Goal: Task Accomplishment & Management: Use online tool/utility

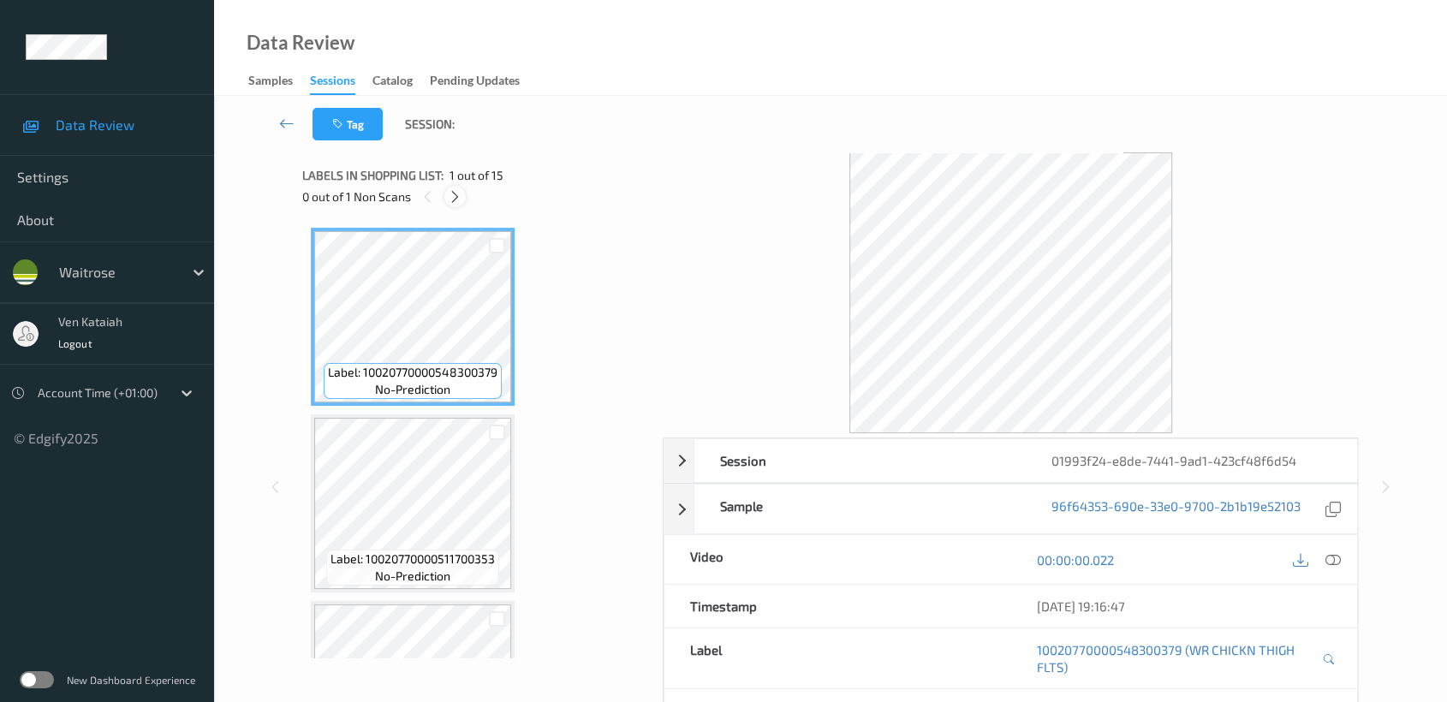
click at [452, 206] on div at bounding box center [454, 196] width 21 height 21
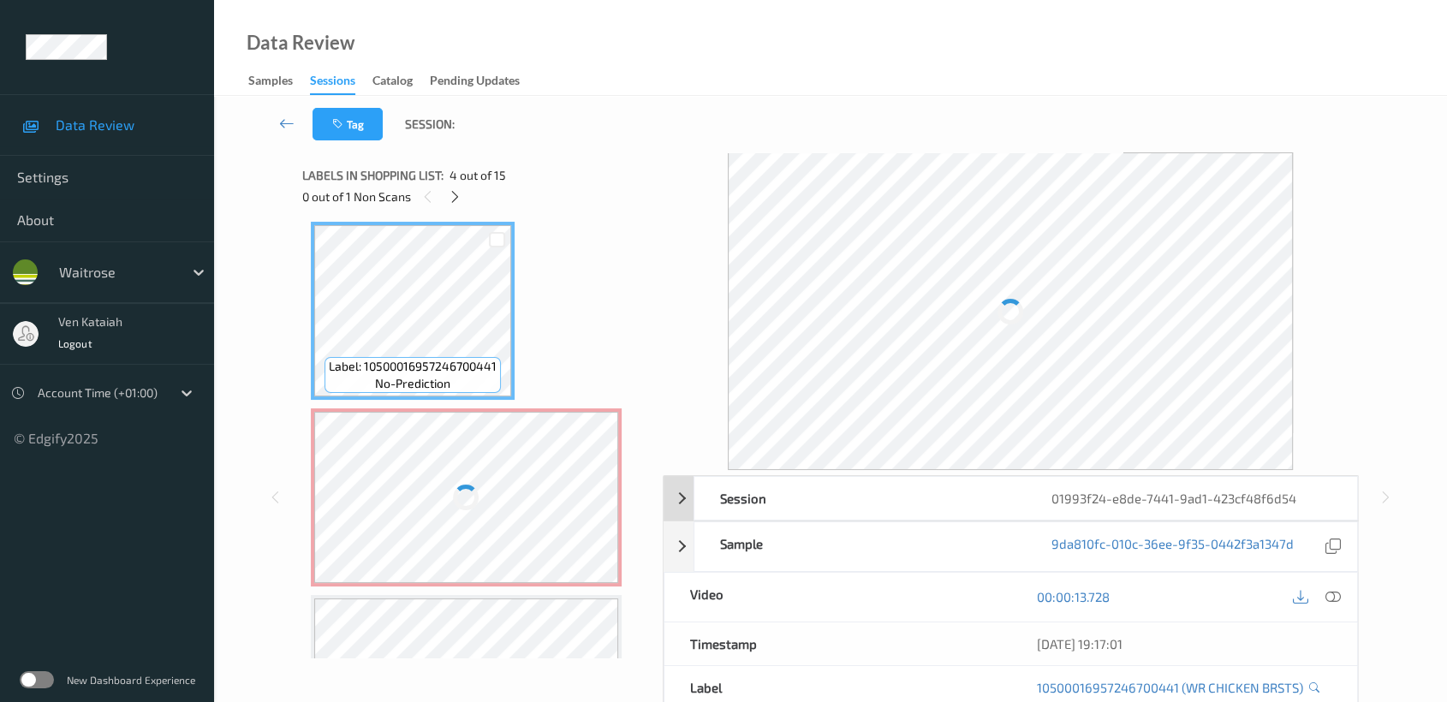
scroll to position [173, 0]
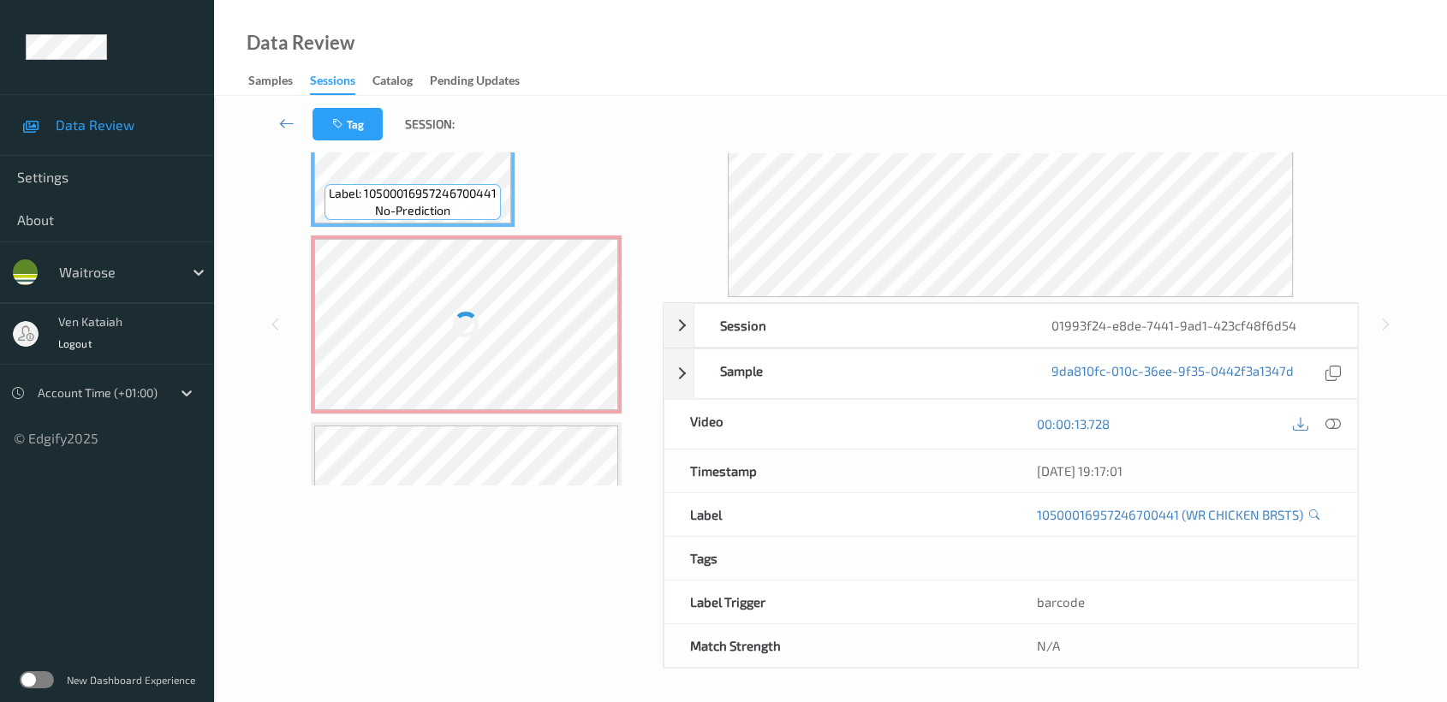
click at [515, 346] on div at bounding box center [466, 324] width 305 height 171
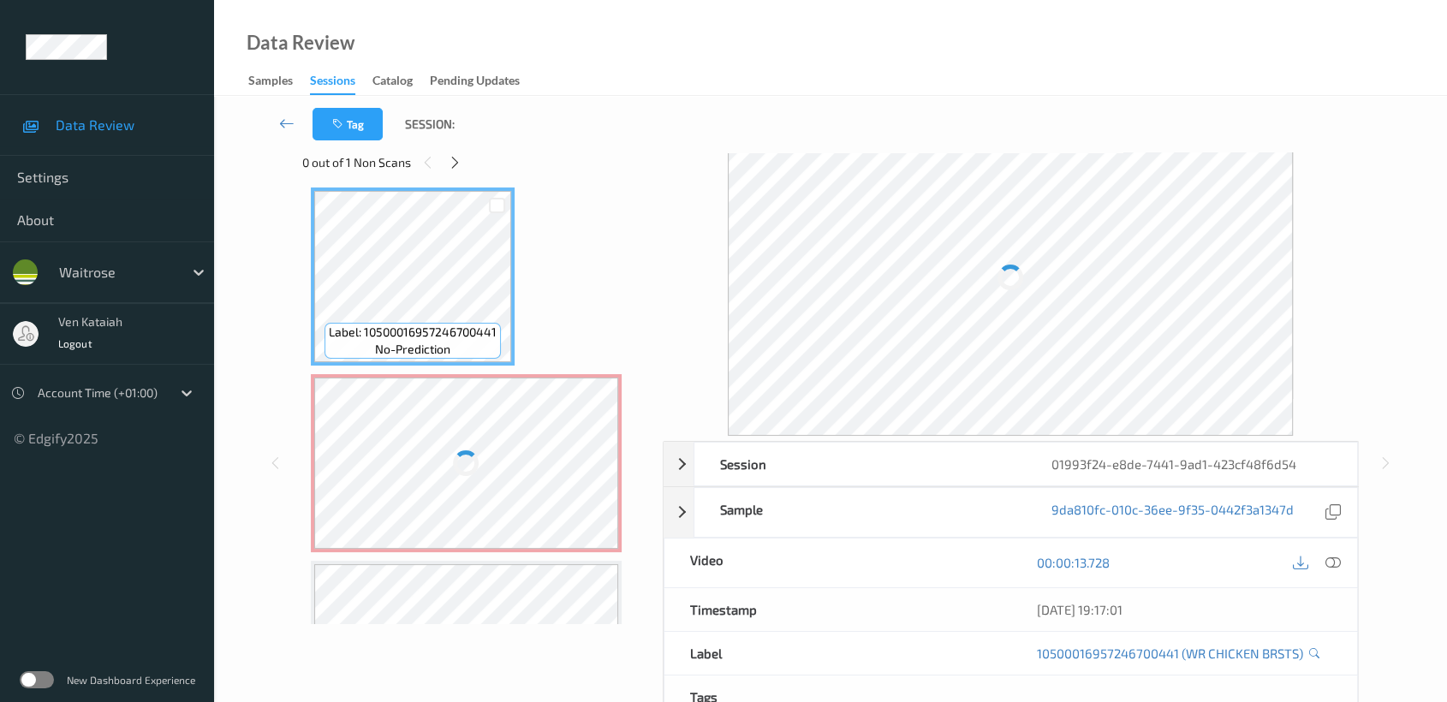
scroll to position [0, 0]
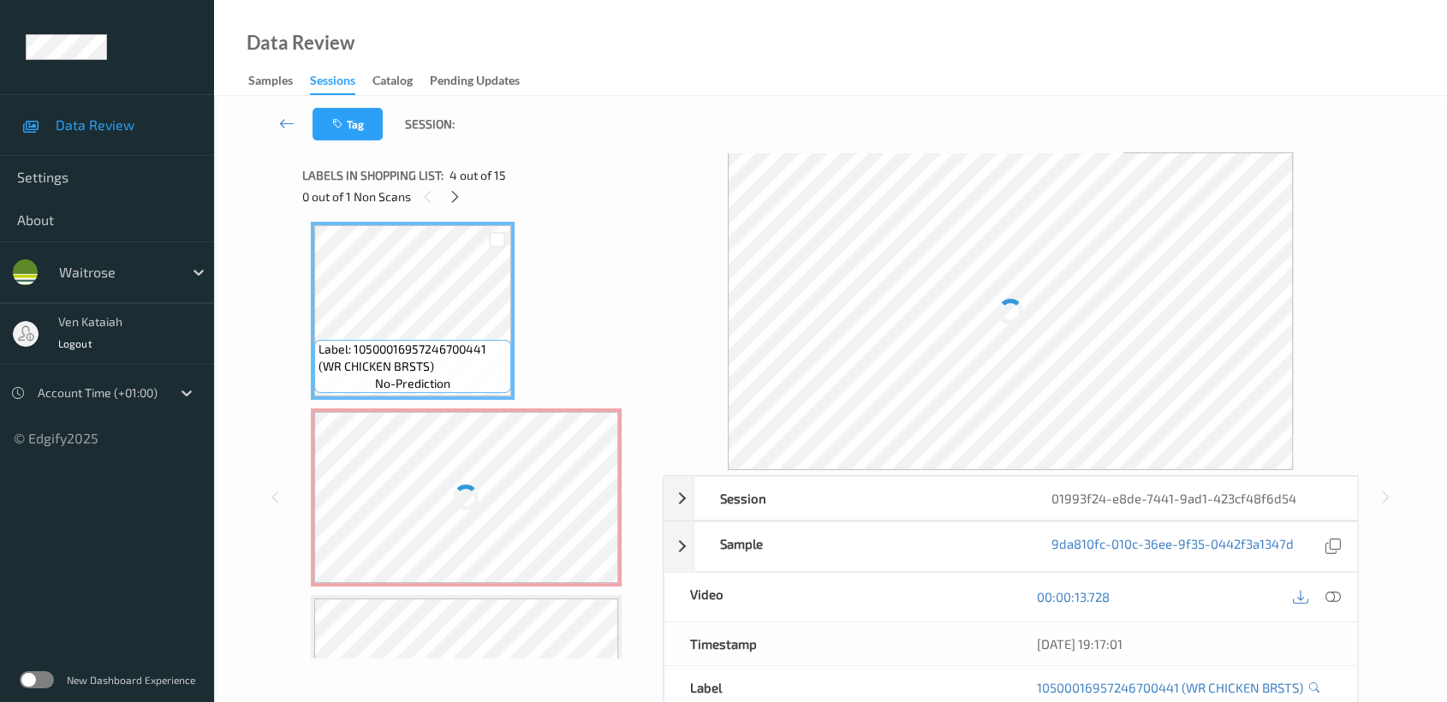
click at [474, 460] on div at bounding box center [466, 497] width 305 height 171
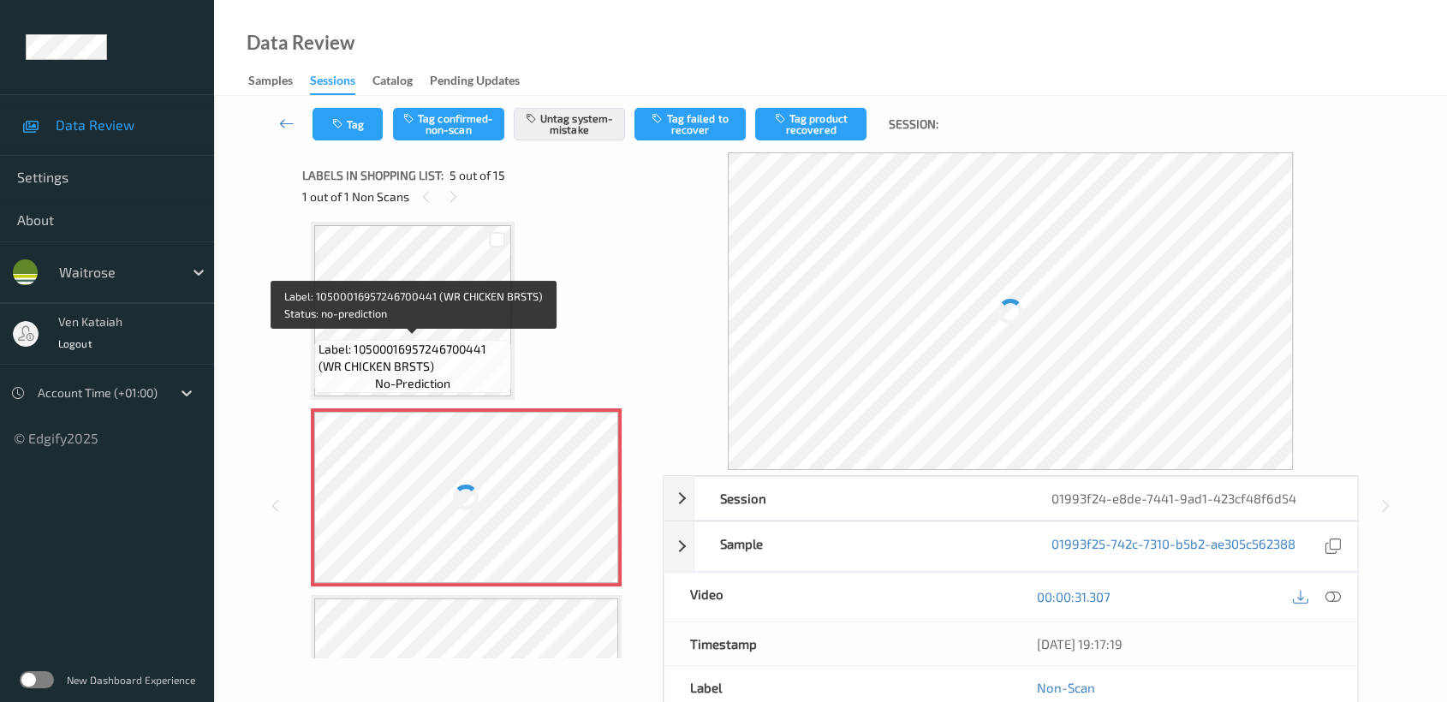
click at [466, 341] on span "Label: 10500016957246700441 (WR CHICKEN BRSTS)" at bounding box center [413, 358] width 188 height 34
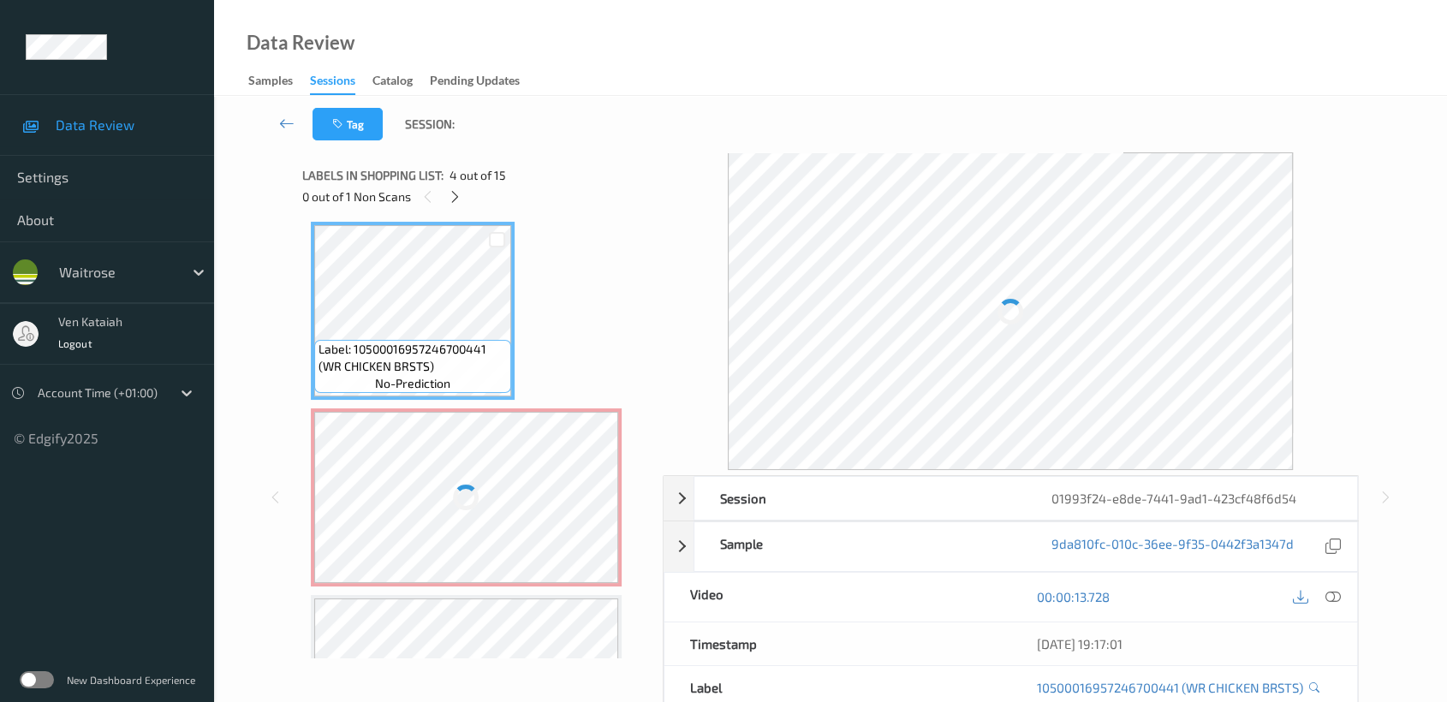
click at [467, 446] on div at bounding box center [466, 497] width 305 height 171
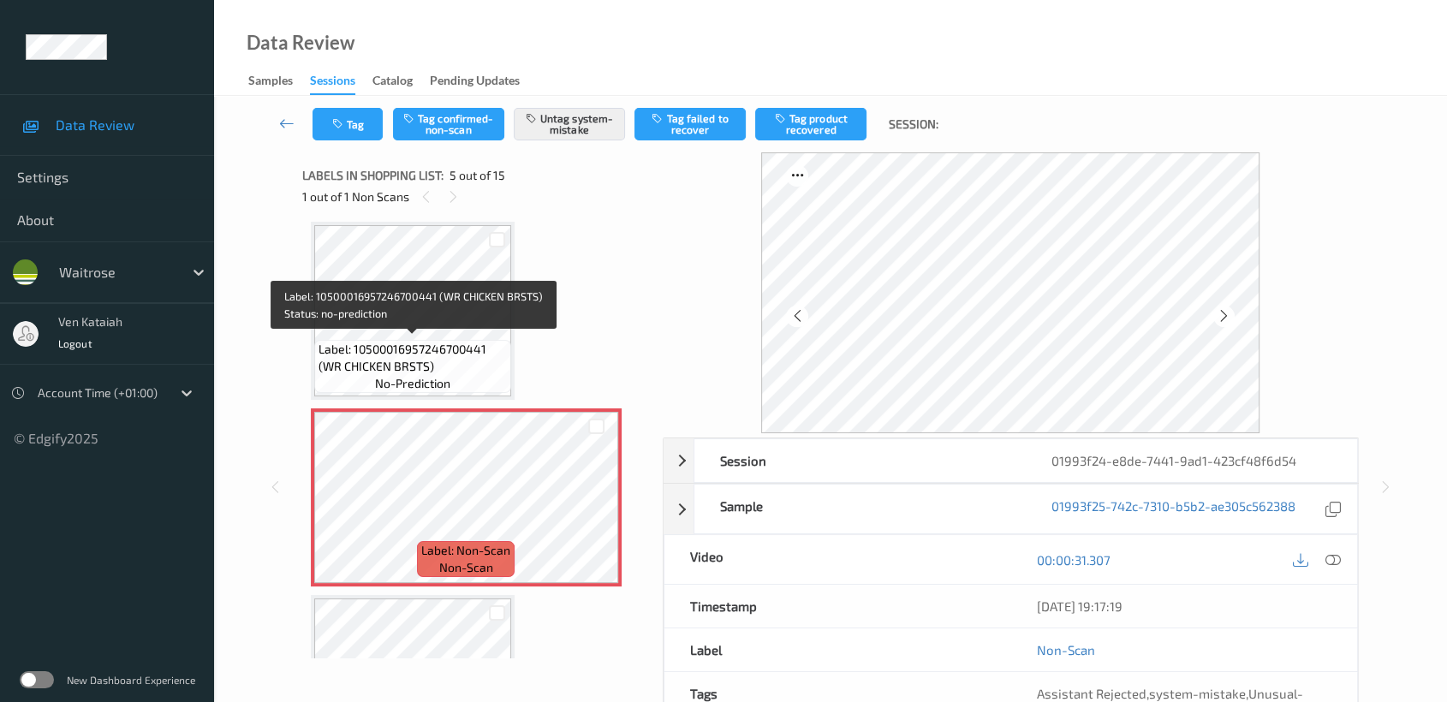
click at [455, 360] on span "Label: 10500016957246700441 (WR CHICKEN BRSTS)" at bounding box center [413, 358] width 188 height 34
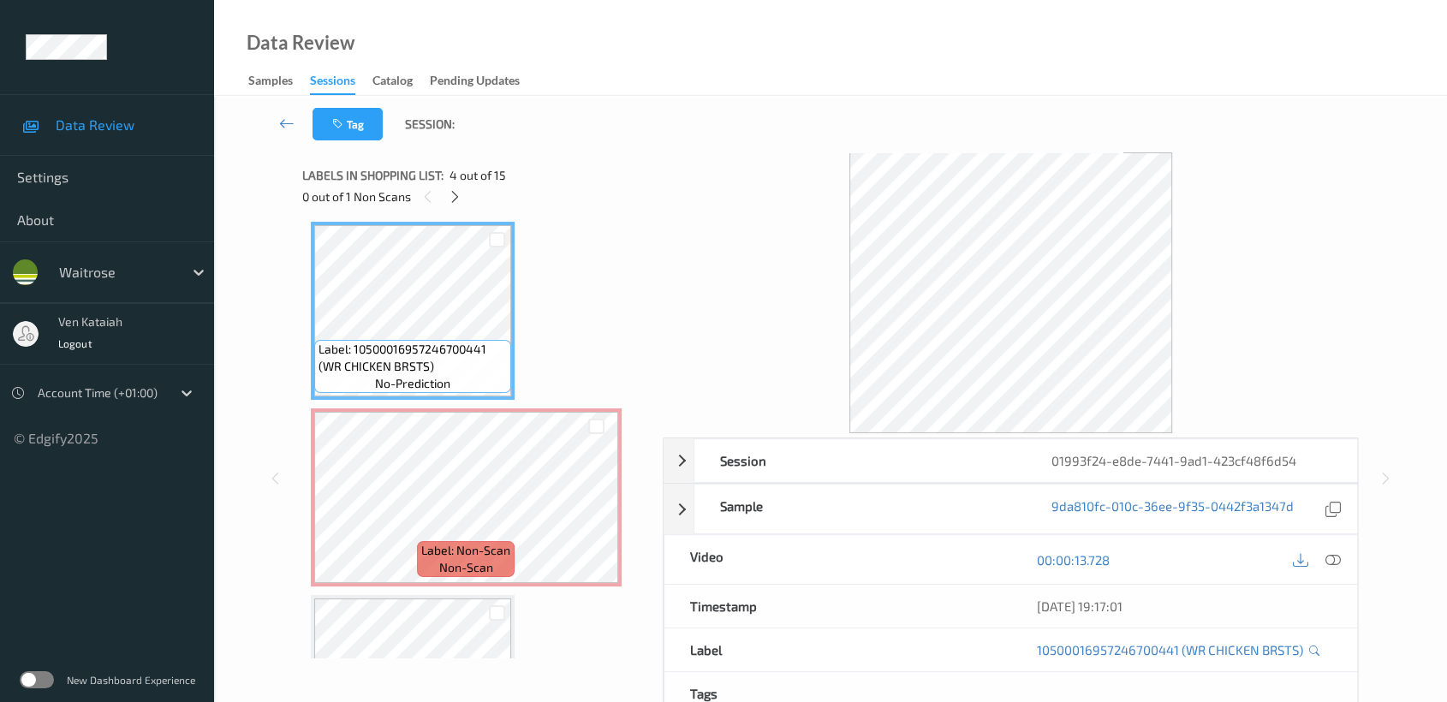
click at [1348, 563] on div "00:00:13.728" at bounding box center [1183, 559] width 347 height 49
click at [1337, 560] on icon at bounding box center [1332, 559] width 15 height 15
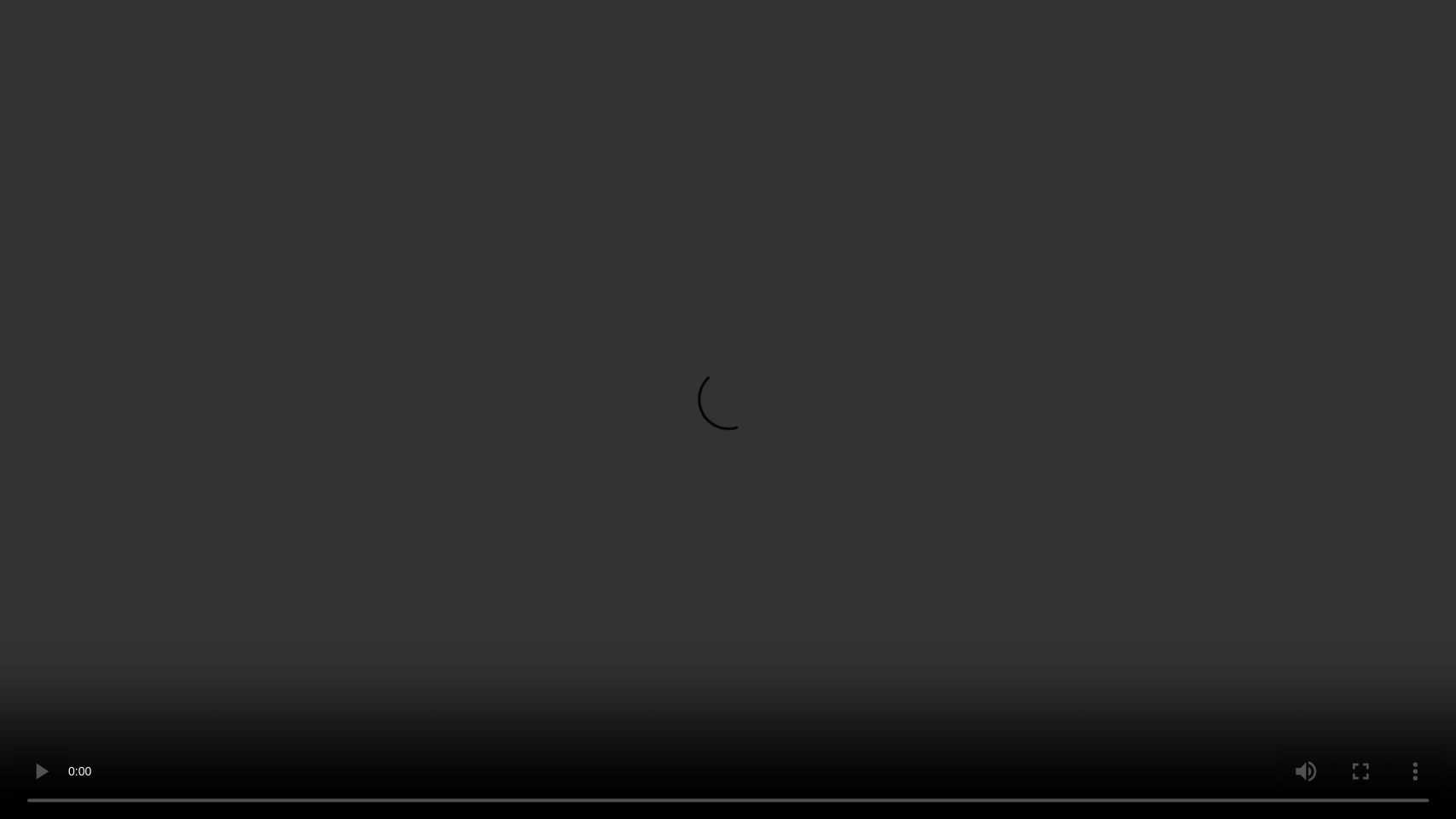
click at [1081, 439] on video at bounding box center [728, 410] width 1456 height 819
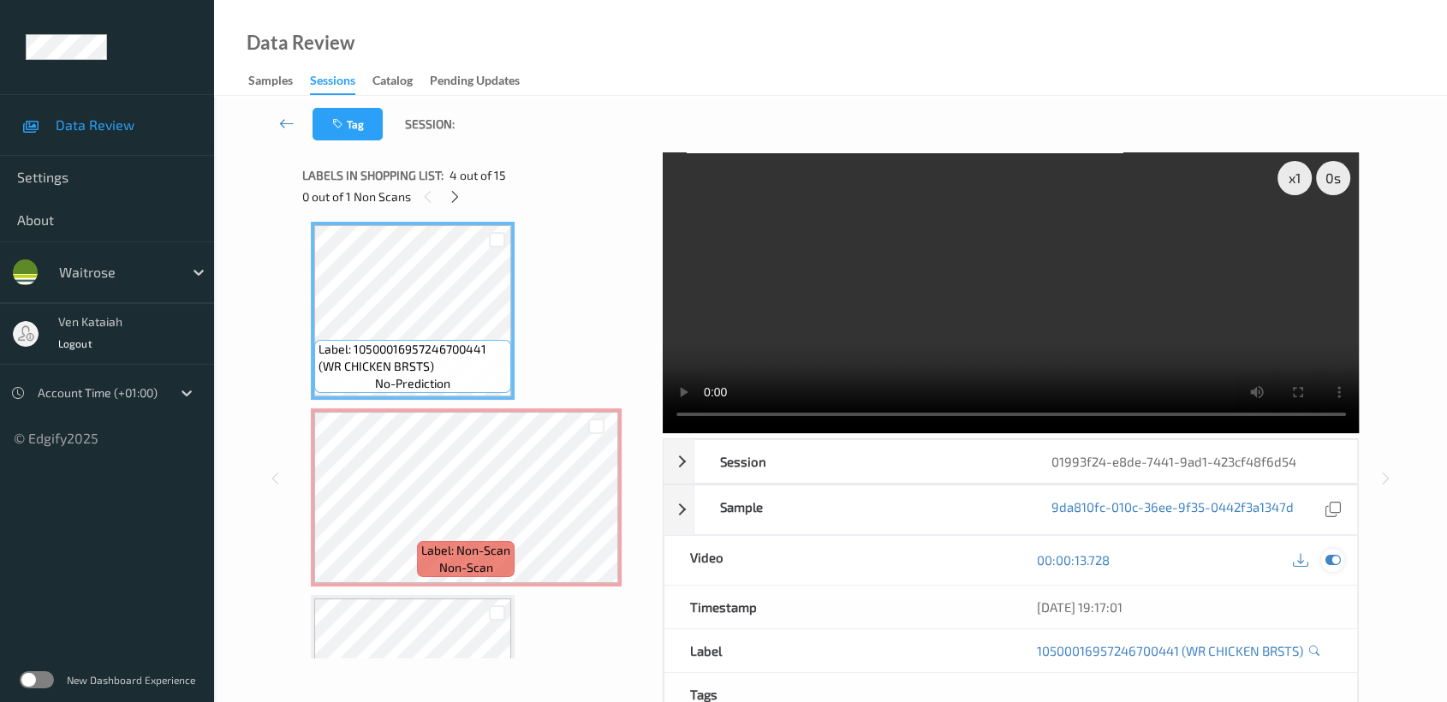
click at [1336, 566] on icon at bounding box center [1332, 559] width 15 height 15
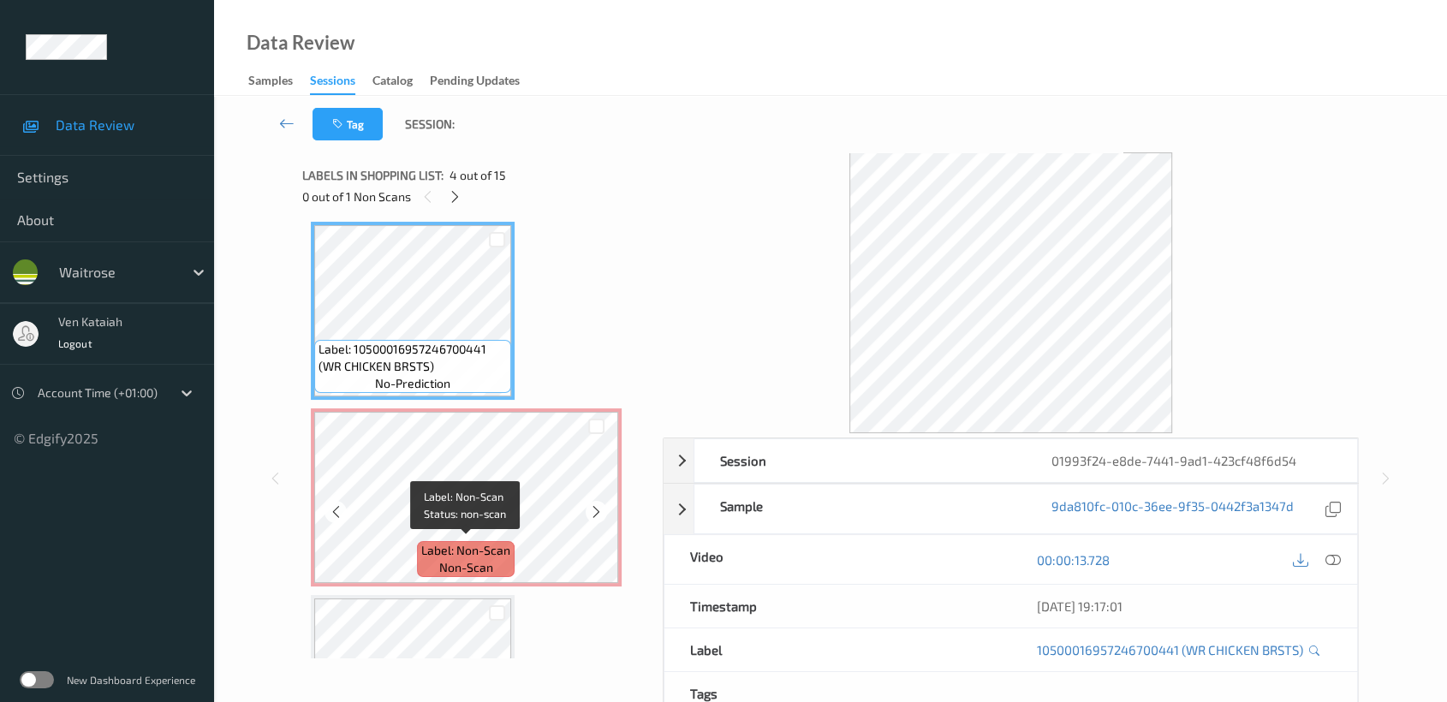
click at [434, 542] on span "Label: Non-Scan" at bounding box center [465, 550] width 89 height 17
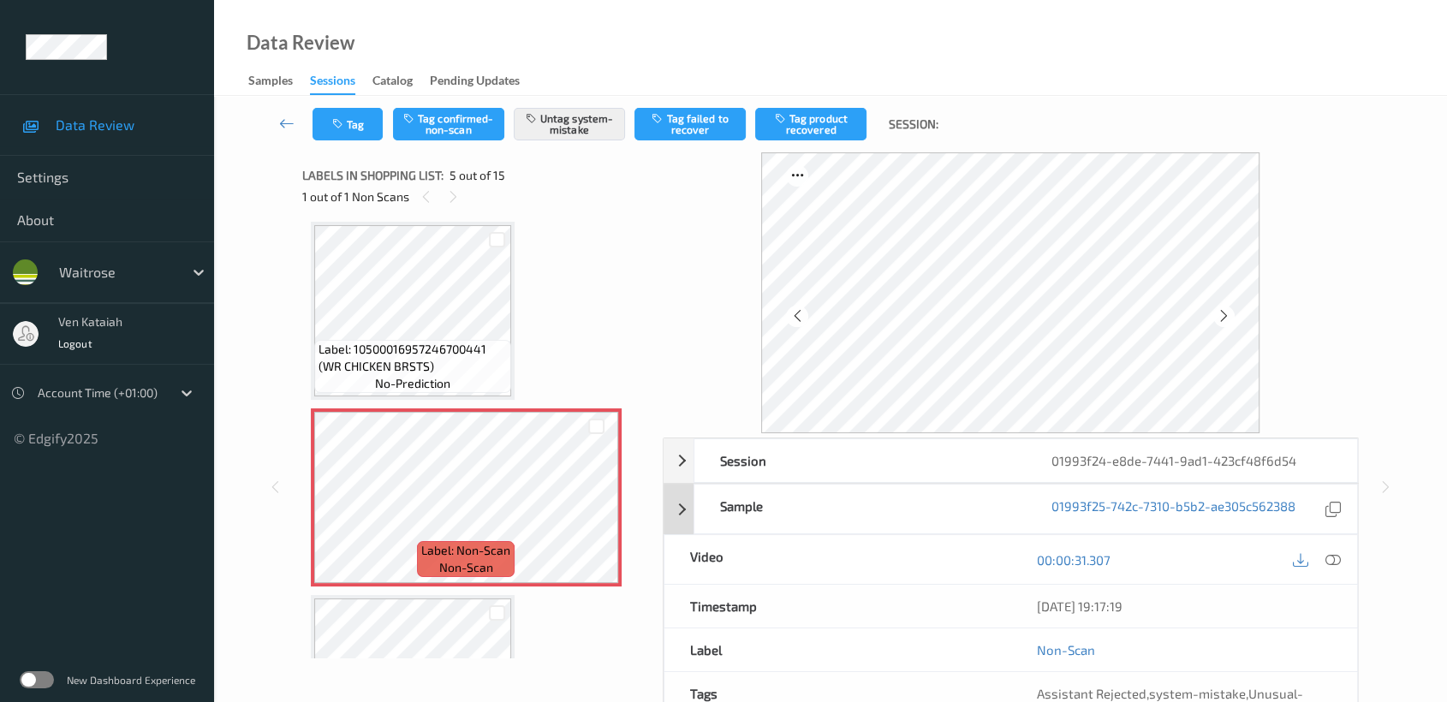
scroll to position [153, 0]
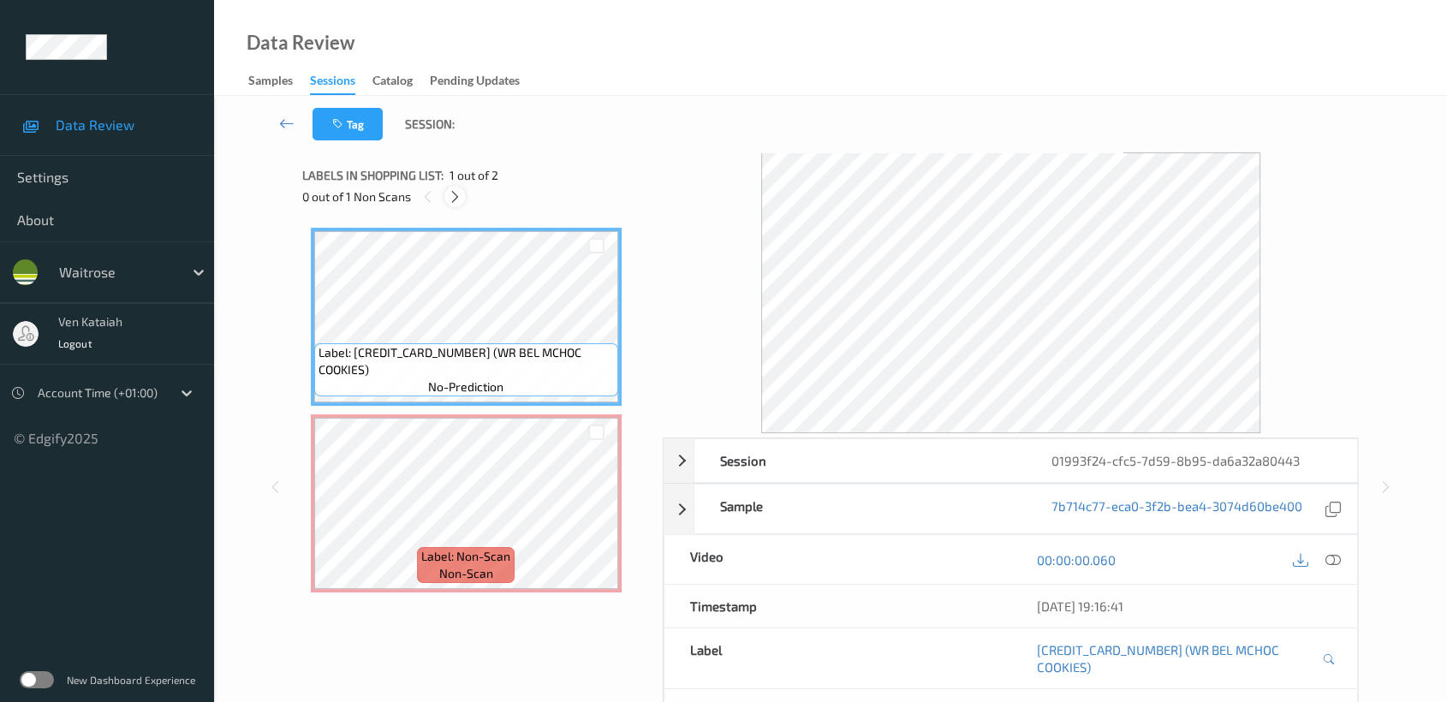
click at [452, 194] on icon at bounding box center [455, 196] width 15 height 15
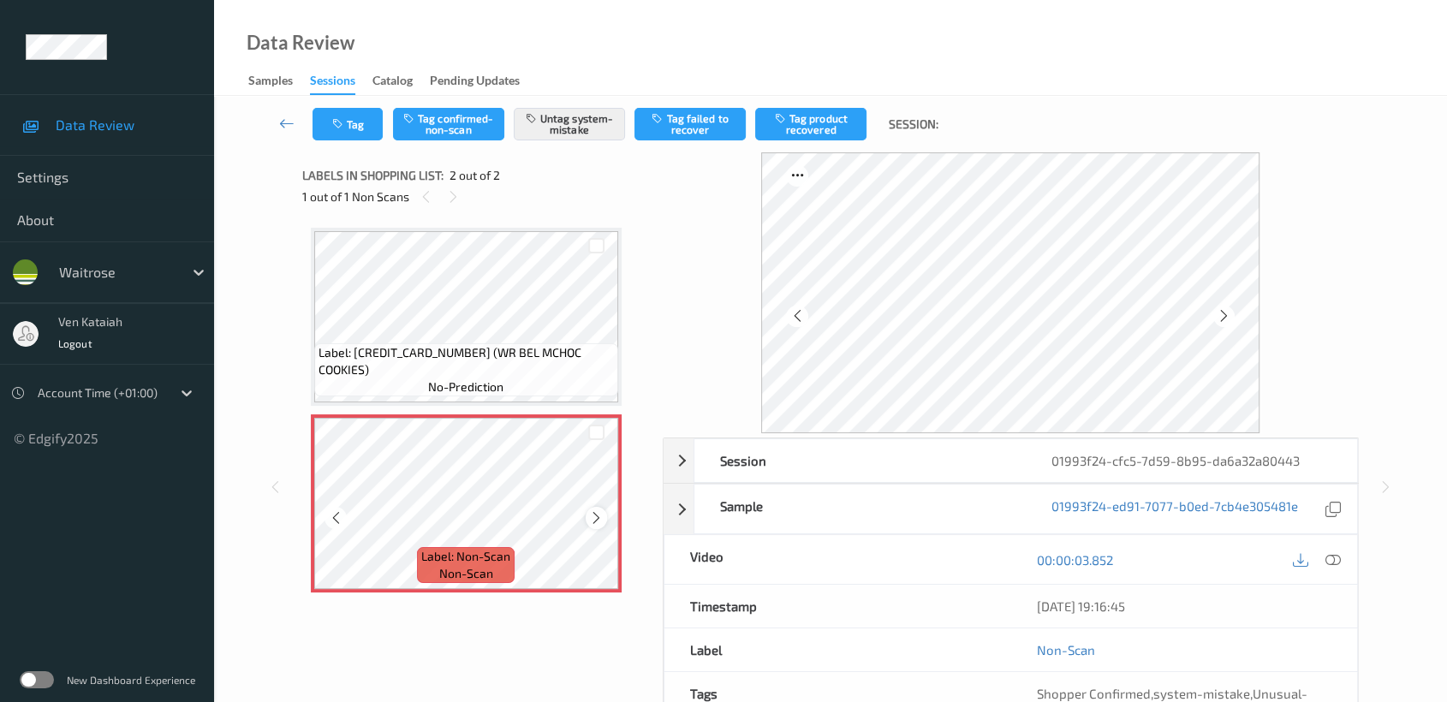
click at [603, 515] on div at bounding box center [596, 517] width 21 height 21
click at [593, 510] on icon at bounding box center [596, 517] width 15 height 15
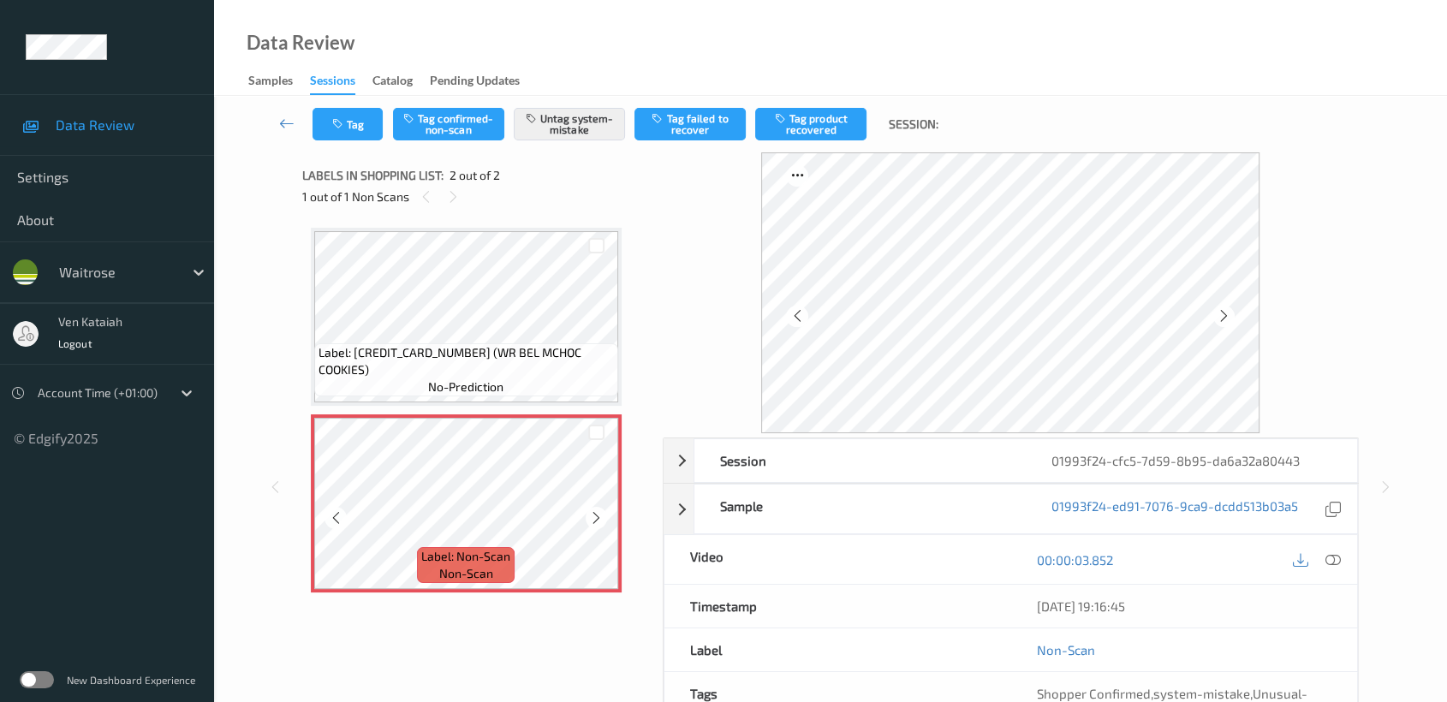
click at [593, 510] on icon at bounding box center [596, 517] width 15 height 15
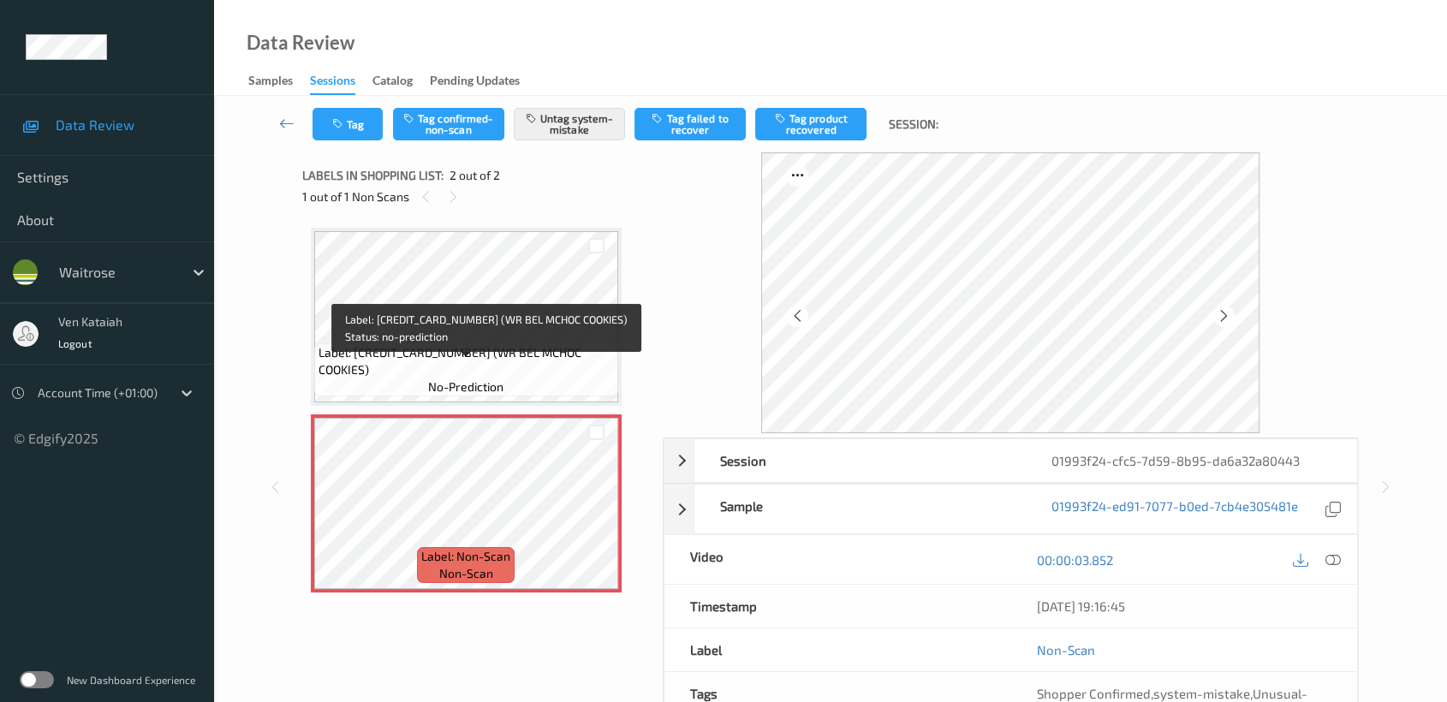
click at [600, 395] on div "Label: 5000169643983 (WR BEL MCHOC COOKIES) no-prediction" at bounding box center [466, 369] width 304 height 53
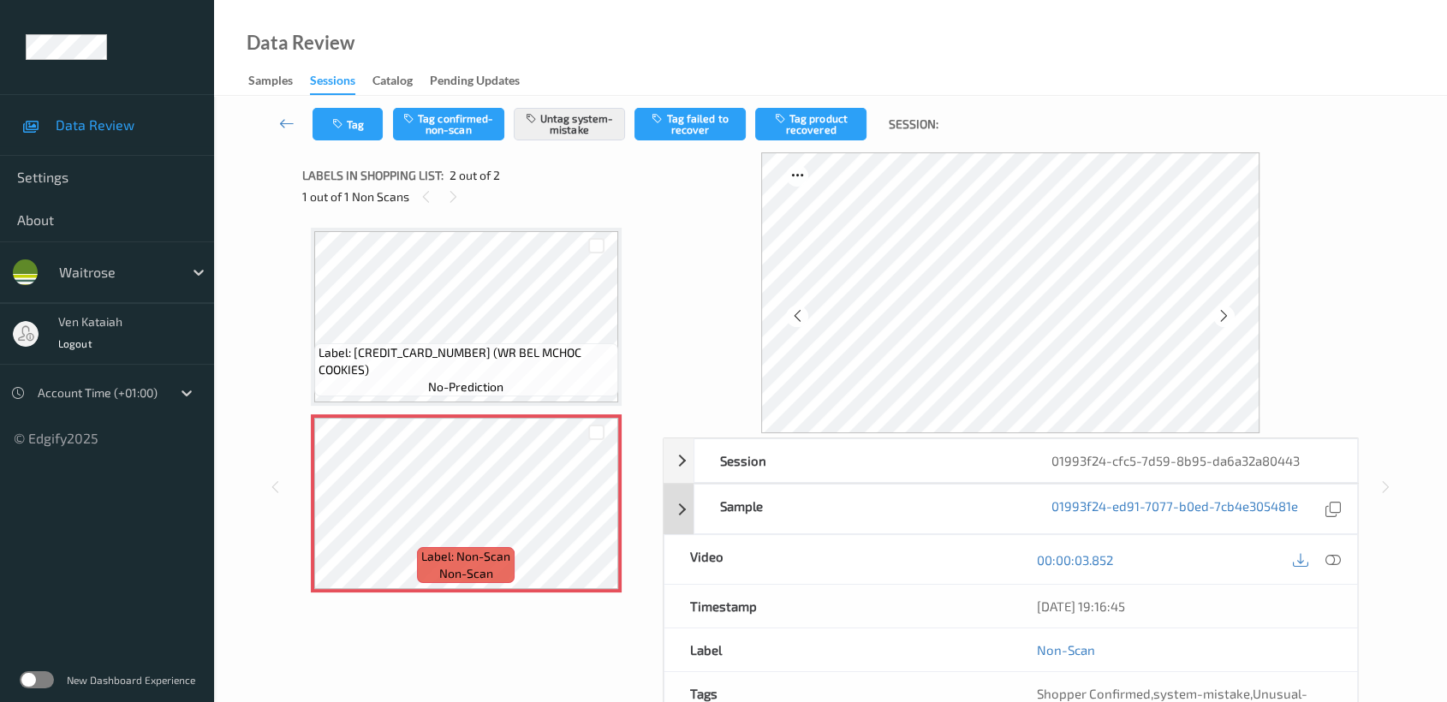
scroll to position [153, 0]
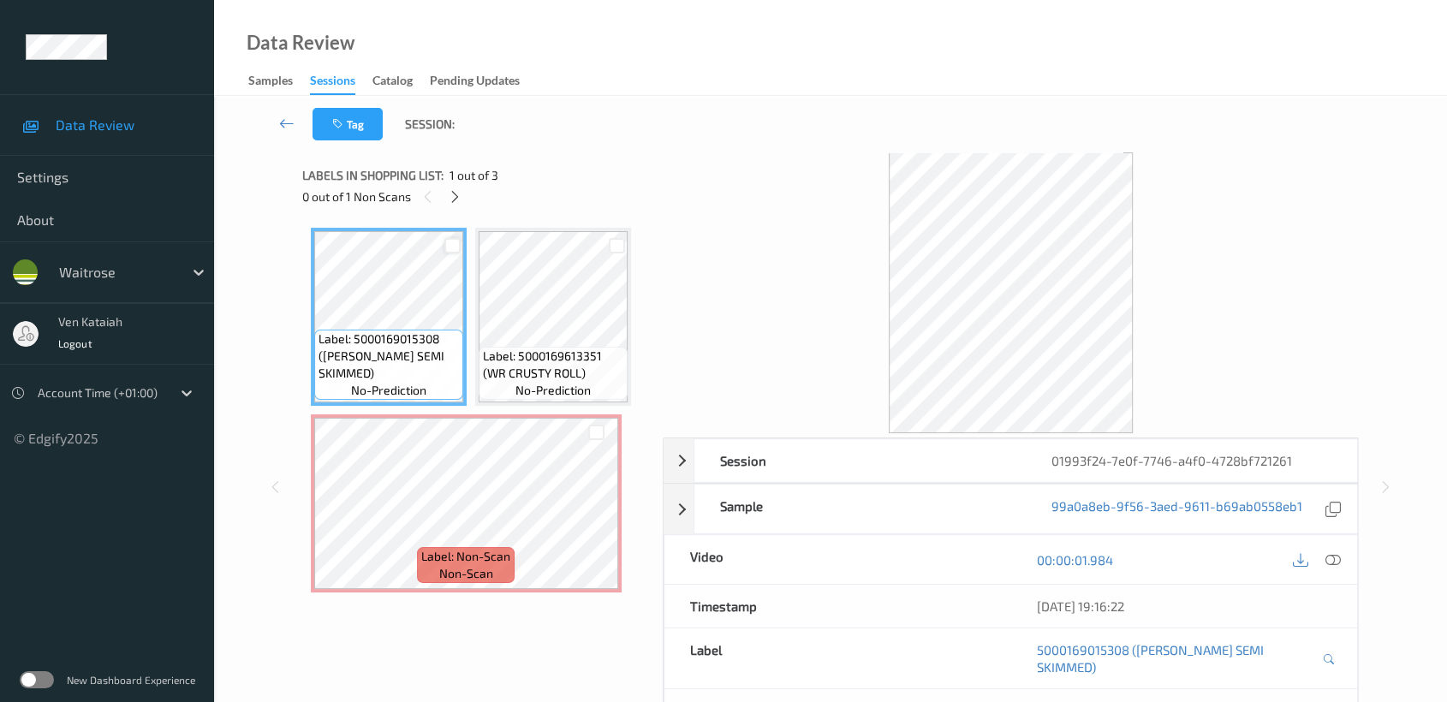
drag, startPoint x: 453, startPoint y: 195, endPoint x: 452, endPoint y: 239, distance: 43.7
click at [453, 197] on icon at bounding box center [455, 196] width 15 height 15
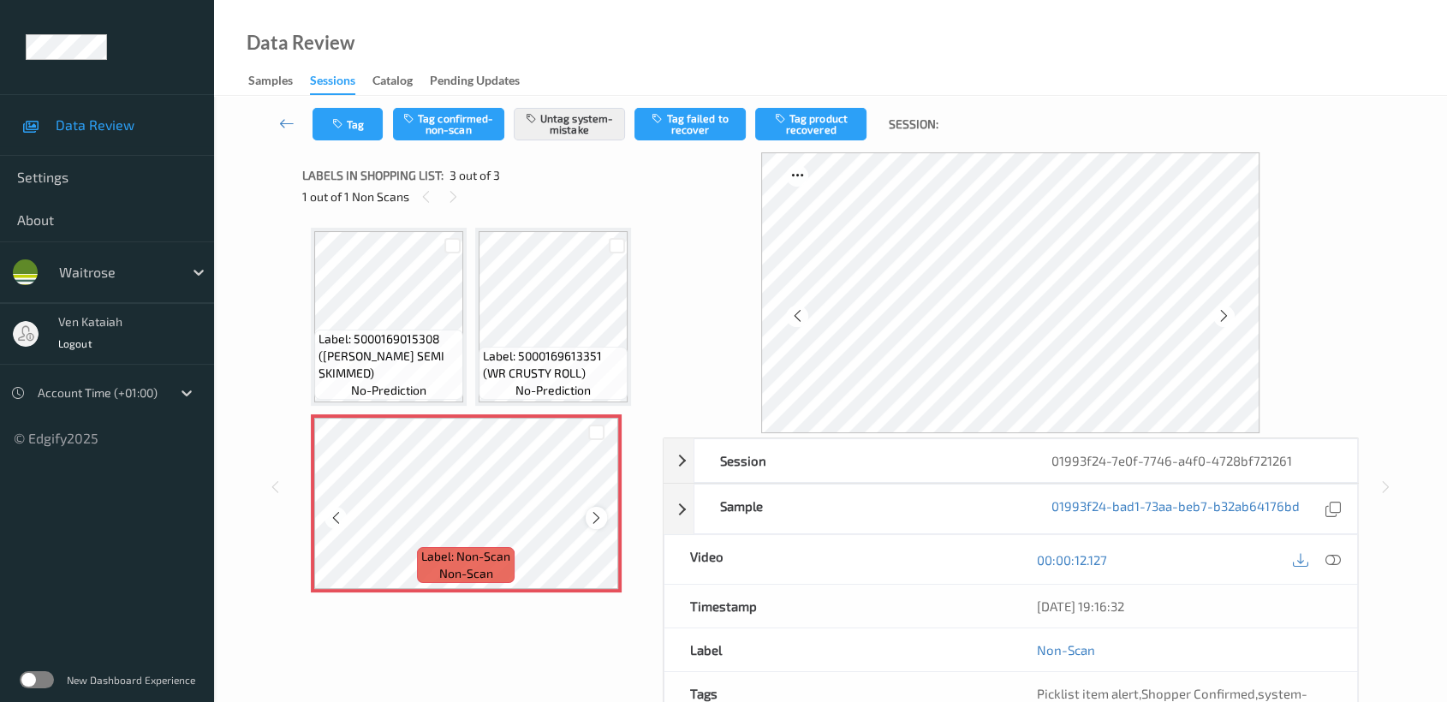
click at [600, 520] on icon at bounding box center [596, 517] width 15 height 15
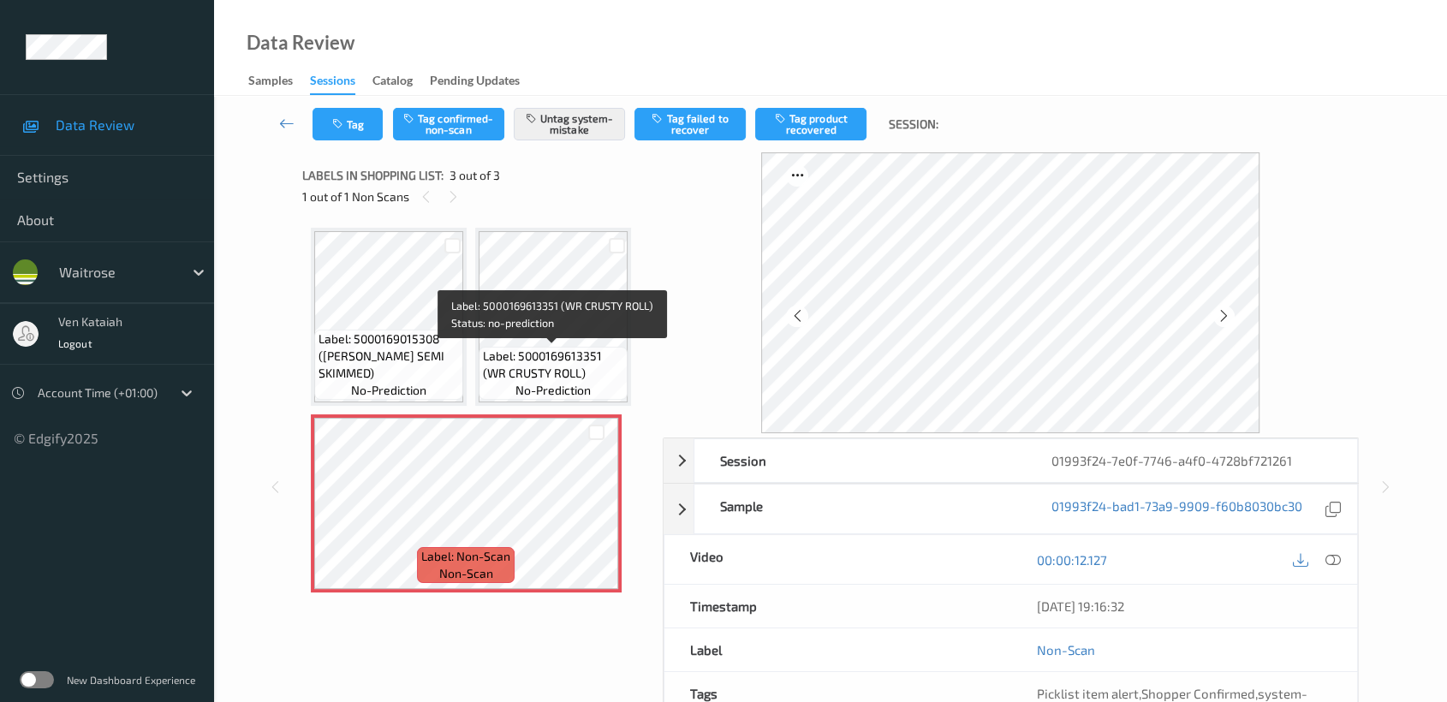
click at [526, 349] on span "Label: 5000169613351 (WR CRUSTY ROLL)" at bounding box center [553, 365] width 140 height 34
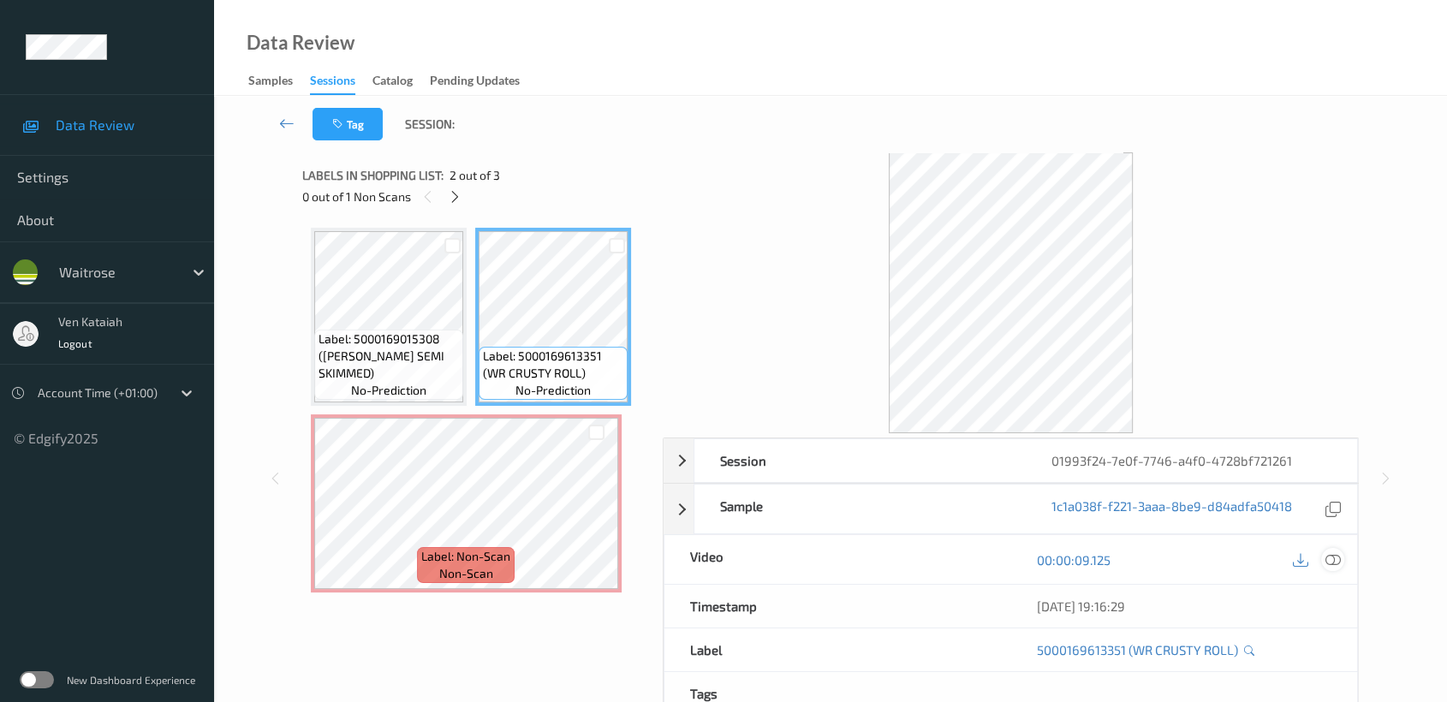
click at [1337, 562] on icon at bounding box center [1332, 559] width 15 height 15
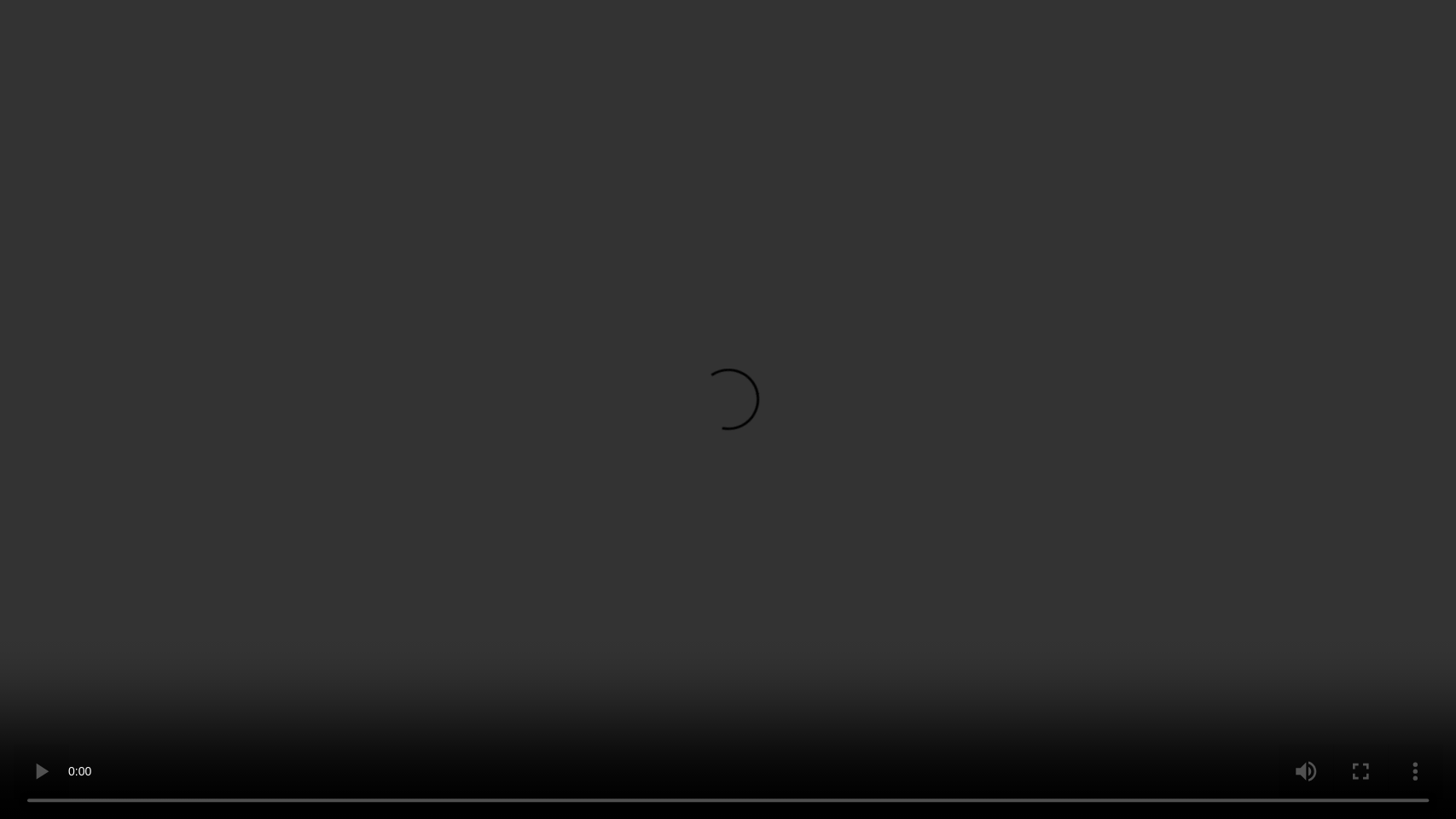
click at [591, 586] on video at bounding box center [728, 410] width 1456 height 819
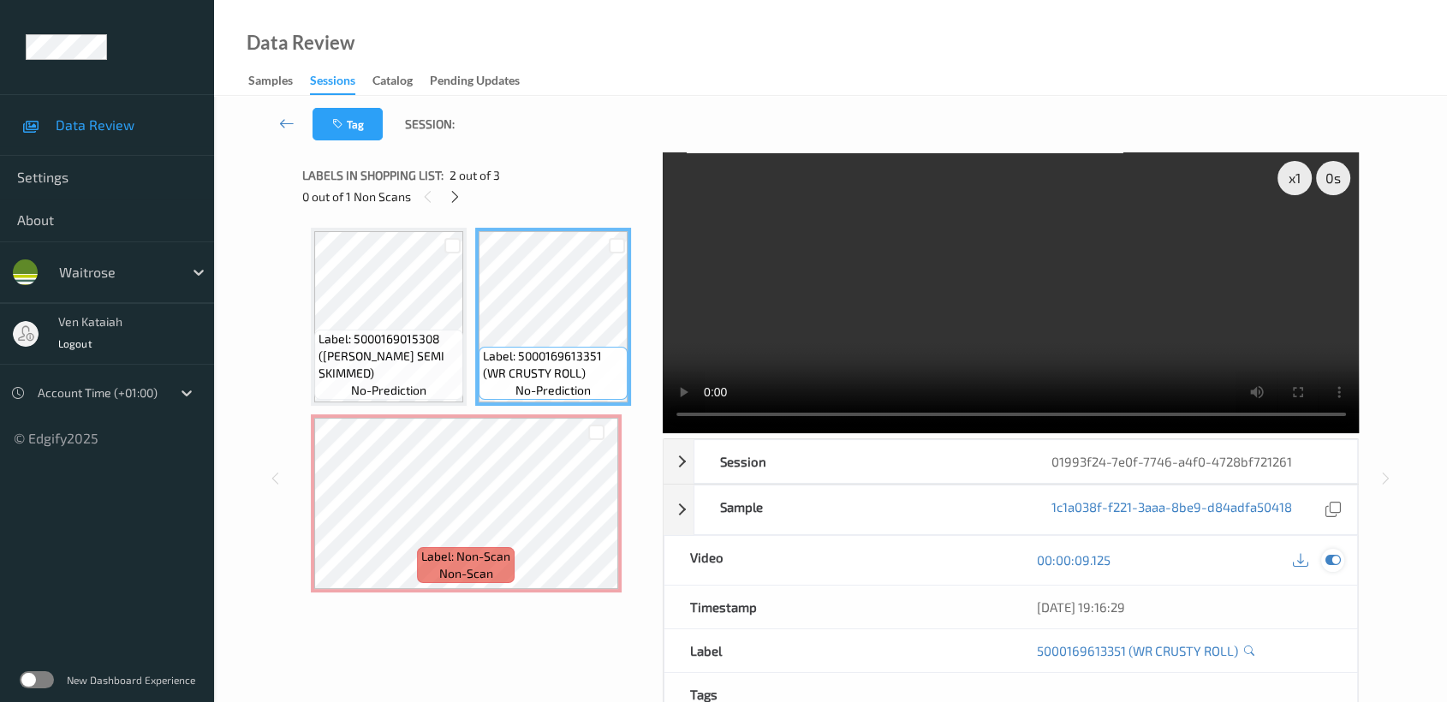
click at [1331, 562] on icon at bounding box center [1332, 559] width 15 height 15
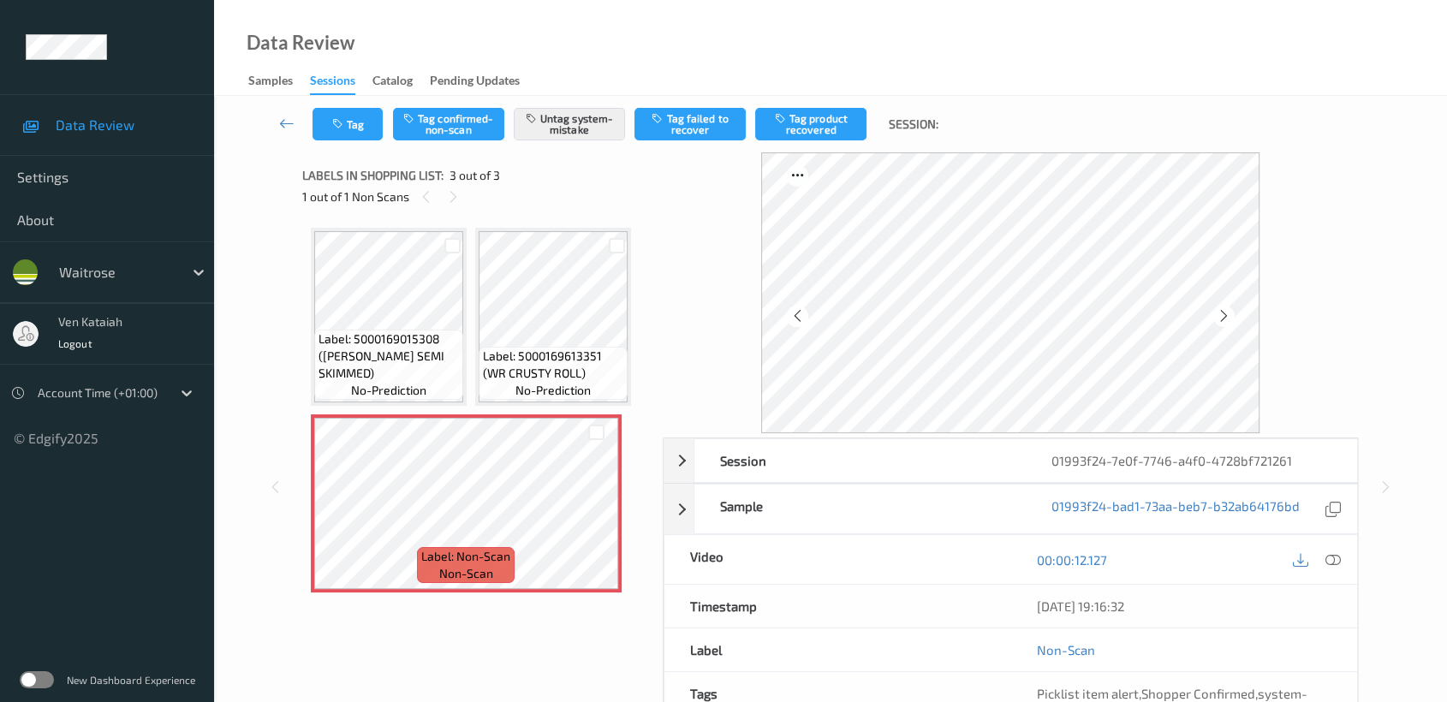
scroll to position [153, 0]
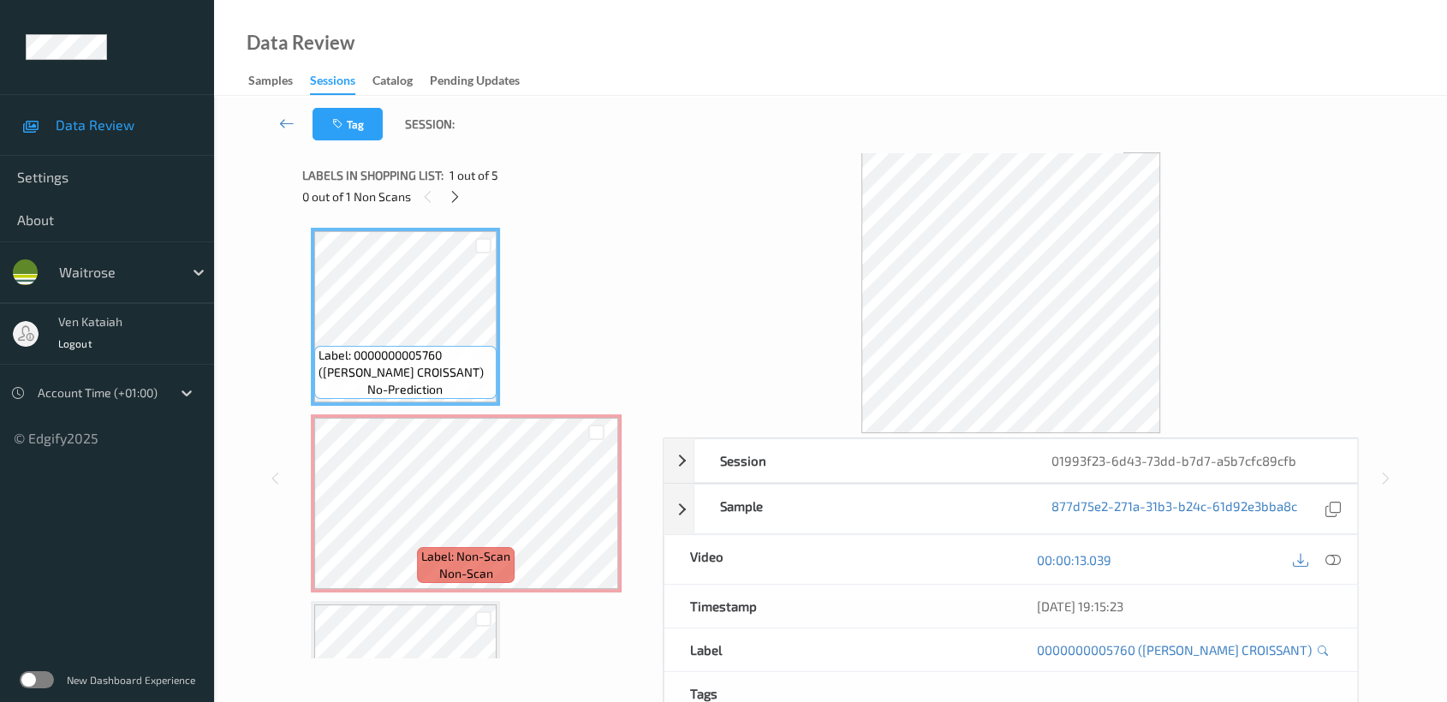
click at [458, 180] on span "1 out of 5" at bounding box center [474, 175] width 49 height 17
click at [447, 199] on div at bounding box center [454, 196] width 21 height 21
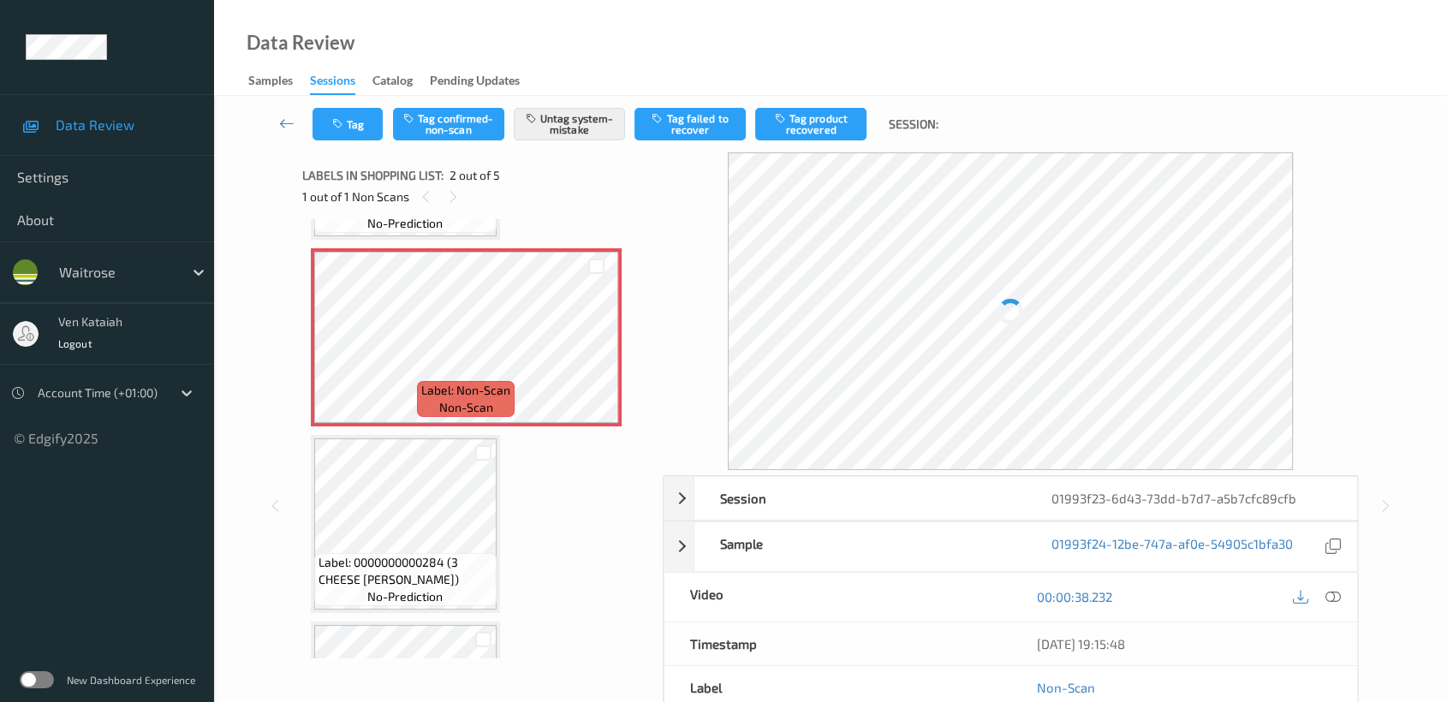
scroll to position [199, 0]
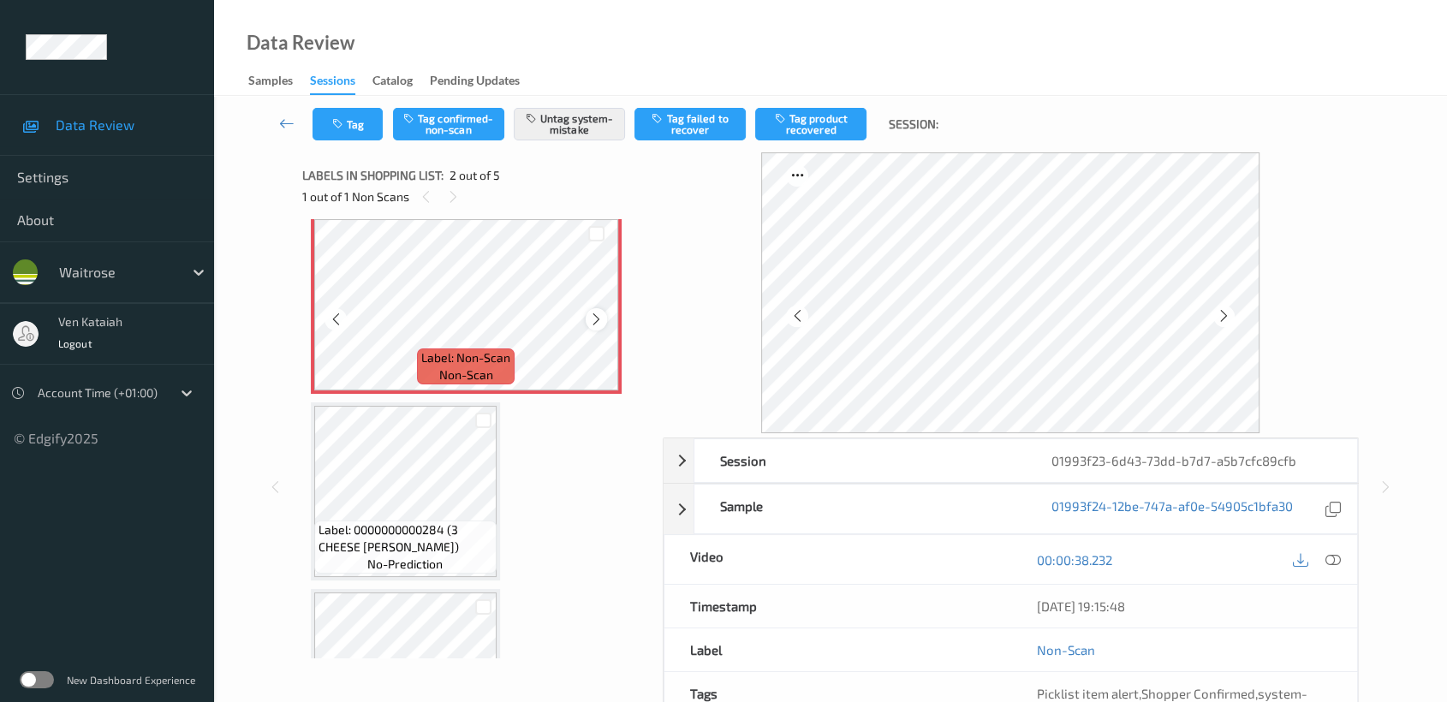
click at [596, 312] on icon at bounding box center [596, 319] width 15 height 15
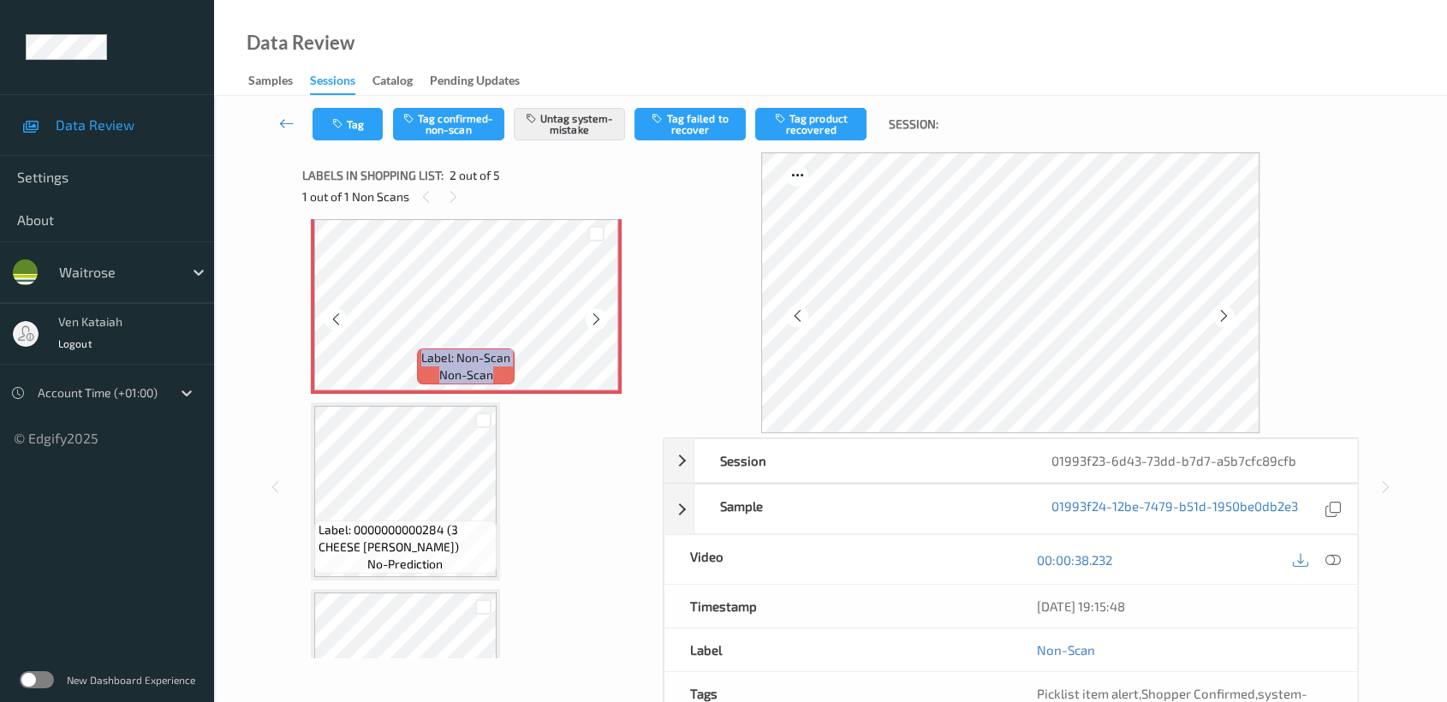
click at [596, 312] on icon at bounding box center [596, 319] width 15 height 15
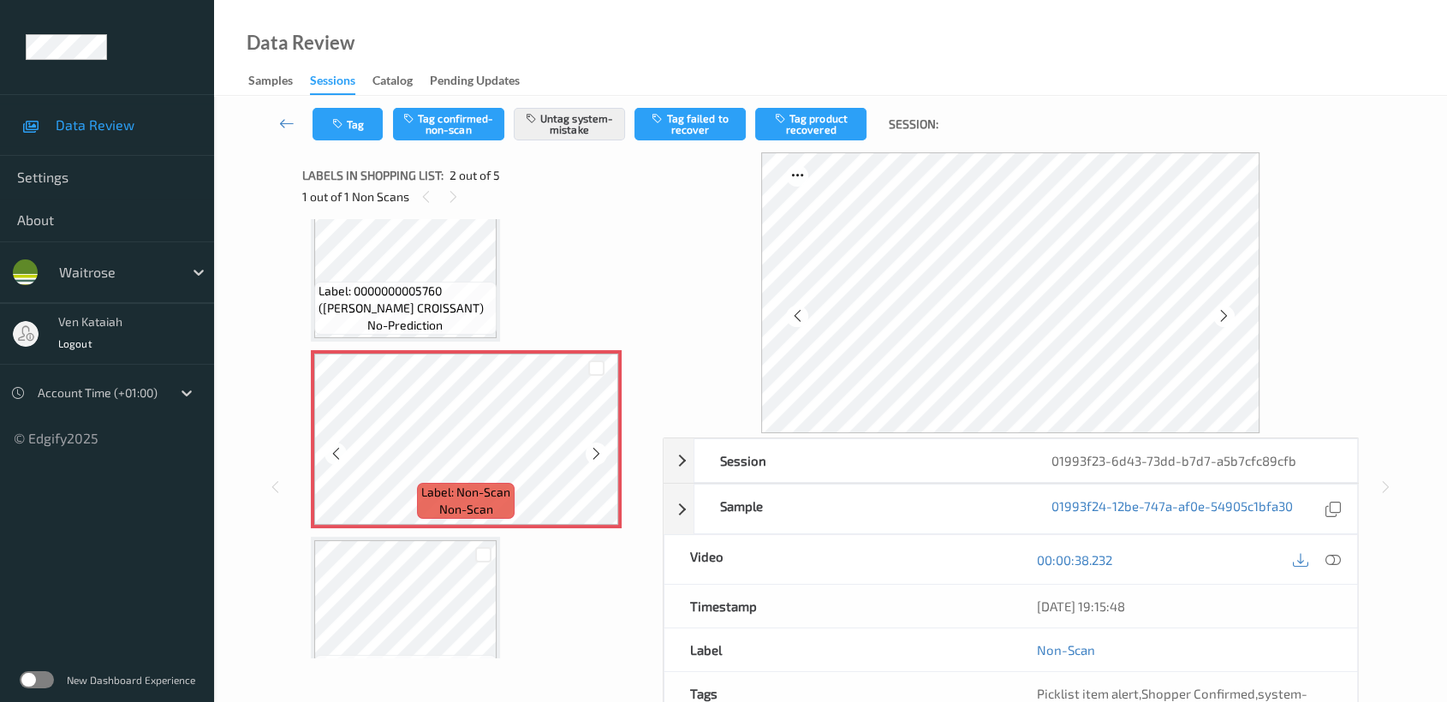
scroll to position [0, 0]
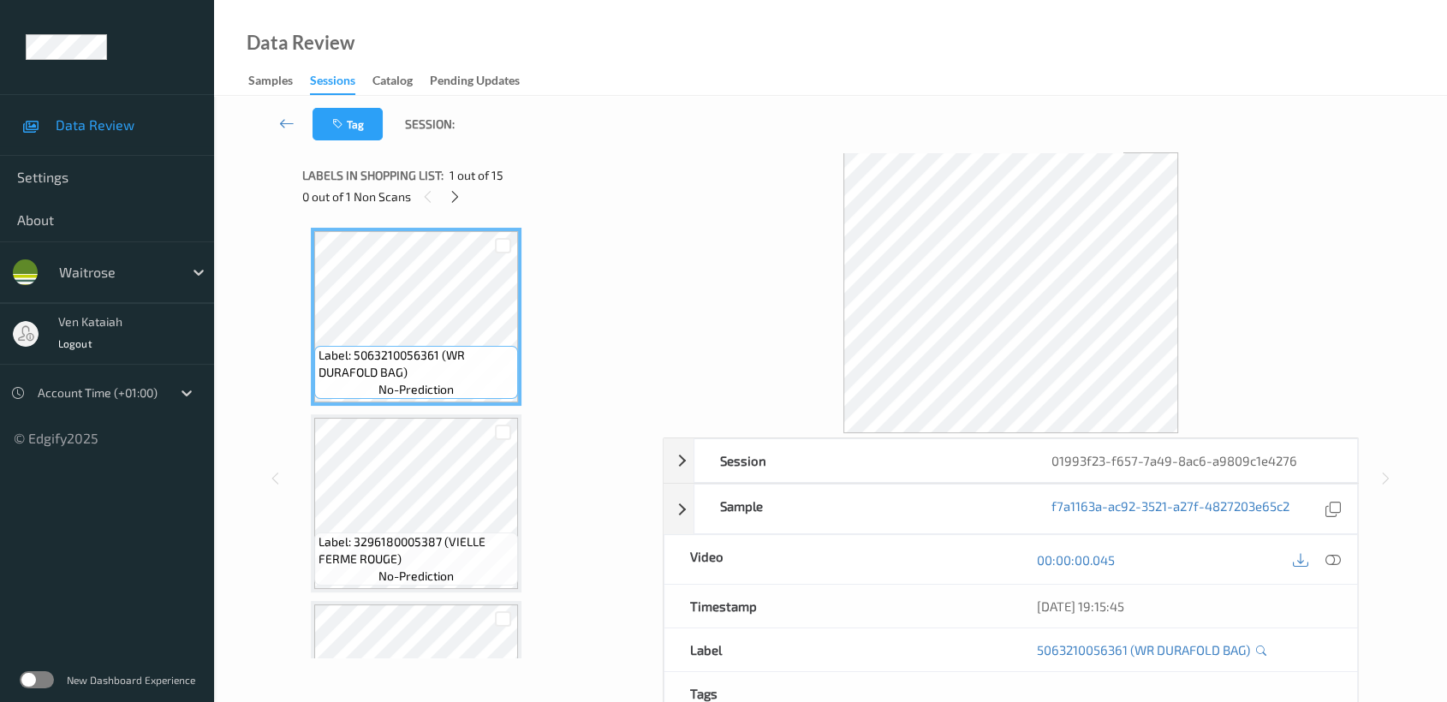
click at [447, 207] on div "0 out of 1 Non Scans" at bounding box center [476, 196] width 348 height 21
drag, startPoint x: 476, startPoint y: 199, endPoint x: 462, endPoint y: 199, distance: 13.7
click at [474, 199] on div "0 out of 1 Non Scans" at bounding box center [476, 196] width 348 height 21
click at [462, 199] on div at bounding box center [454, 196] width 21 height 21
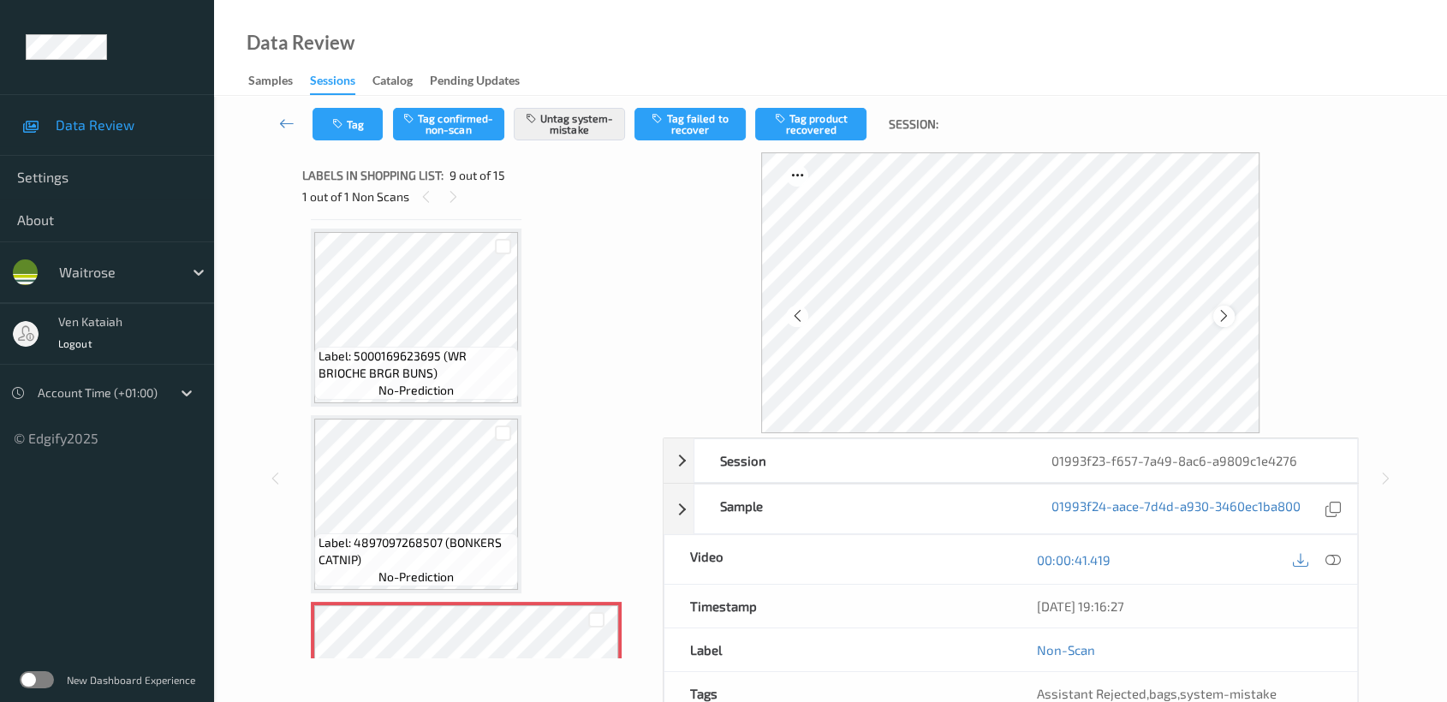
click at [1228, 317] on icon at bounding box center [1224, 315] width 15 height 15
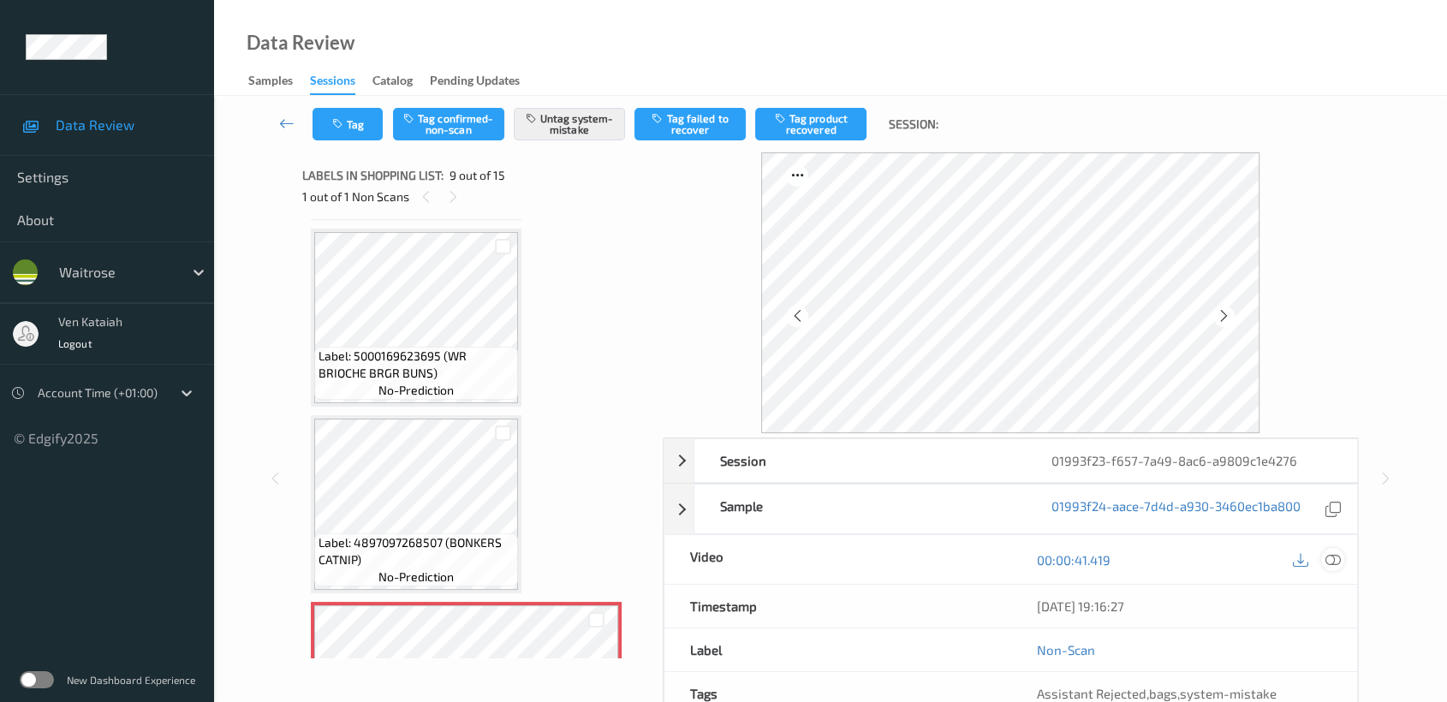
click at [1337, 563] on icon at bounding box center [1332, 559] width 15 height 15
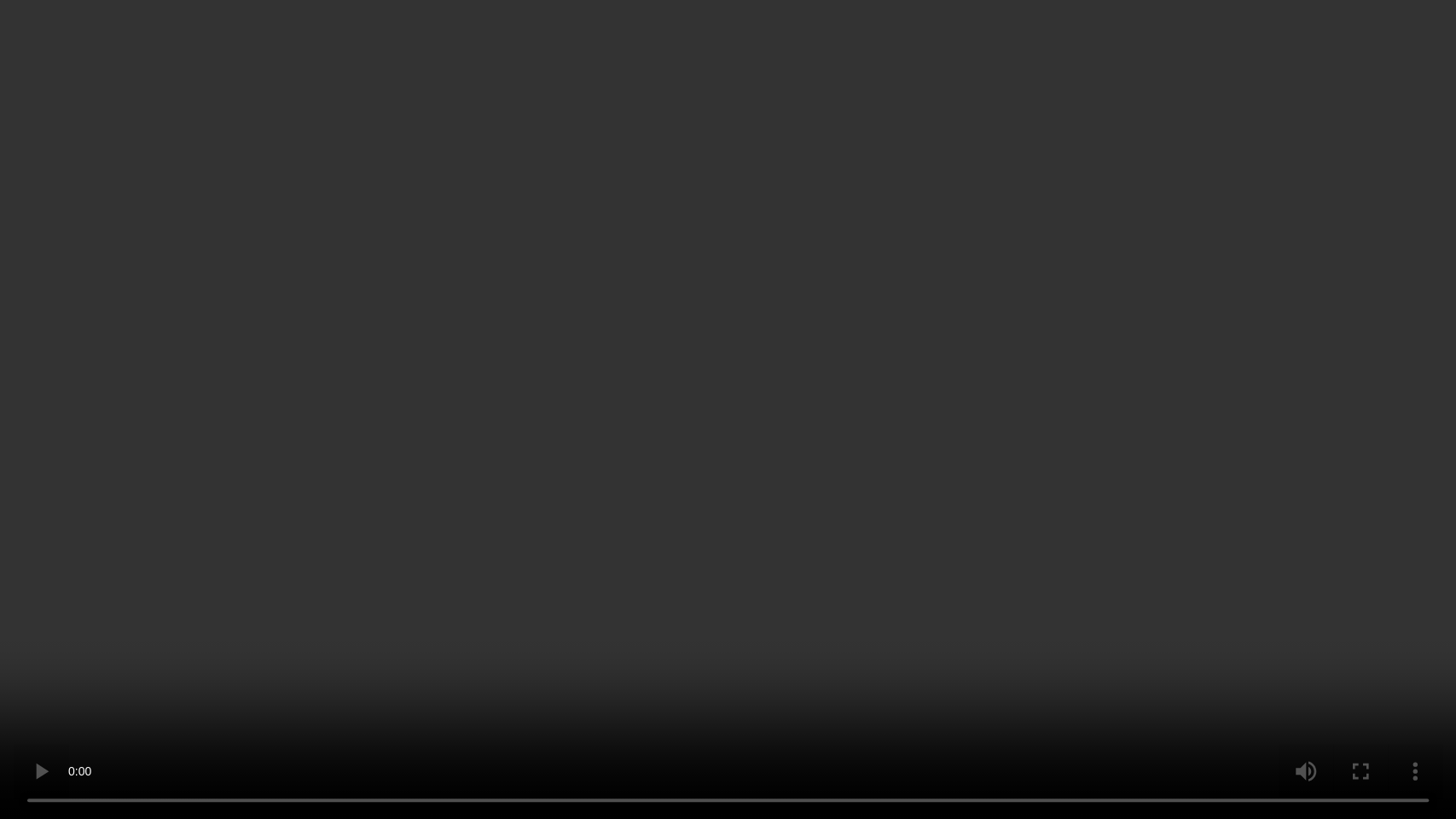
click at [918, 426] on video at bounding box center [728, 410] width 1456 height 819
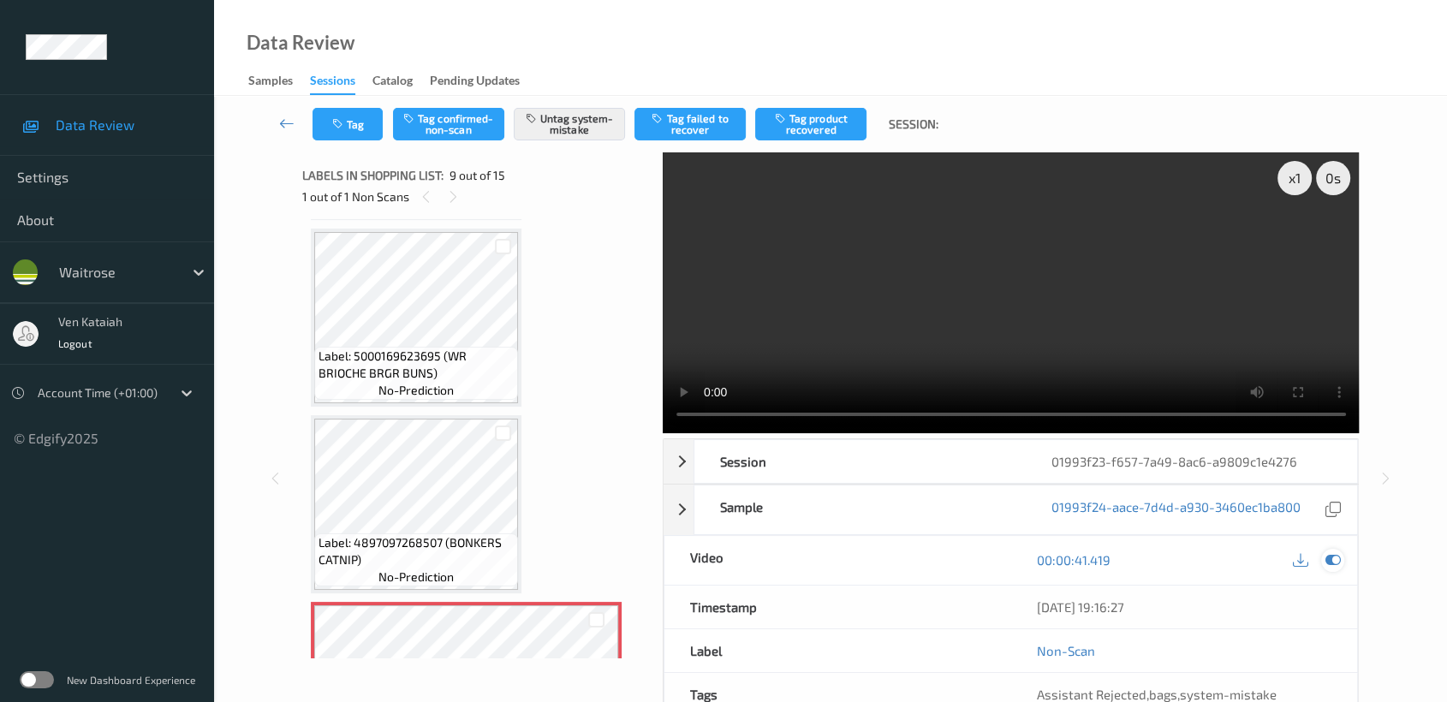
click at [1336, 557] on icon at bounding box center [1332, 559] width 15 height 15
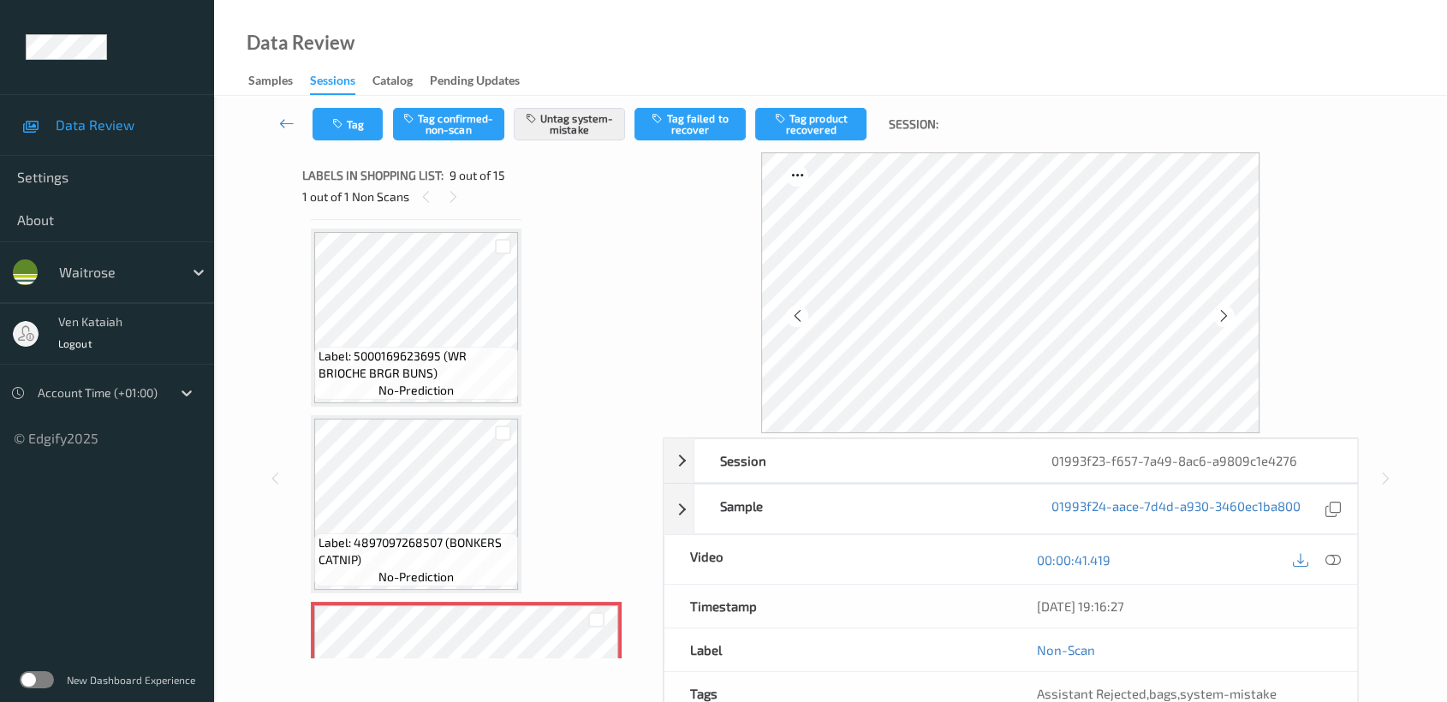
scroll to position [1309, 0]
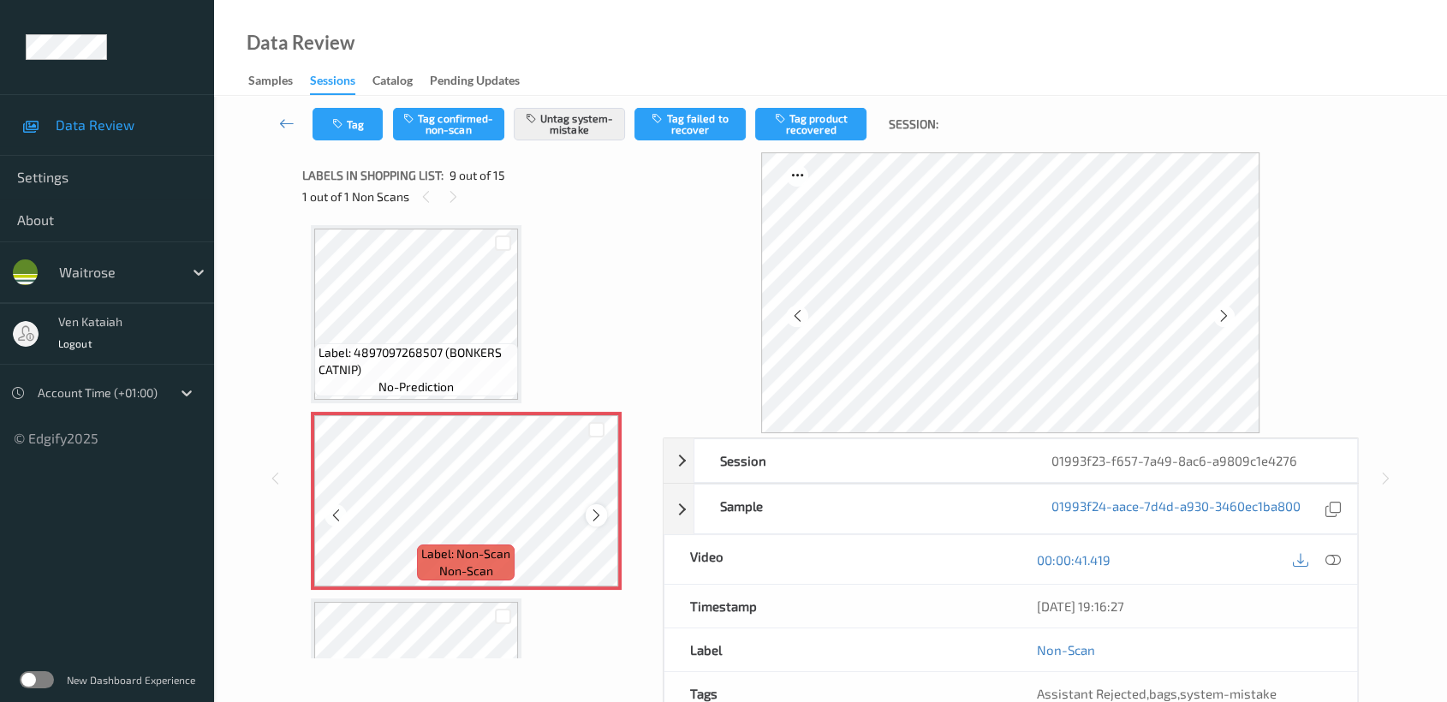
click at [603, 509] on div at bounding box center [596, 514] width 21 height 21
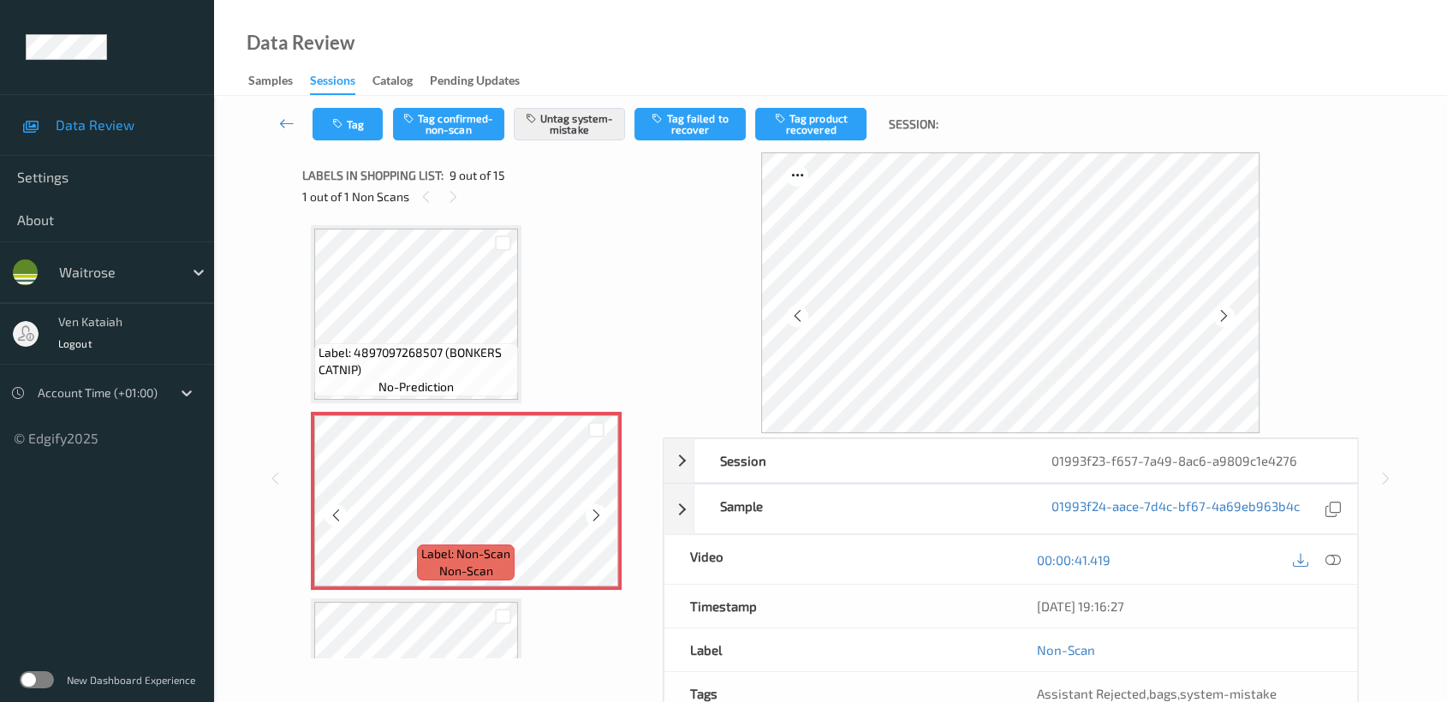
click at [603, 509] on div at bounding box center [596, 514] width 21 height 21
click at [1338, 569] on div at bounding box center [1332, 559] width 23 height 23
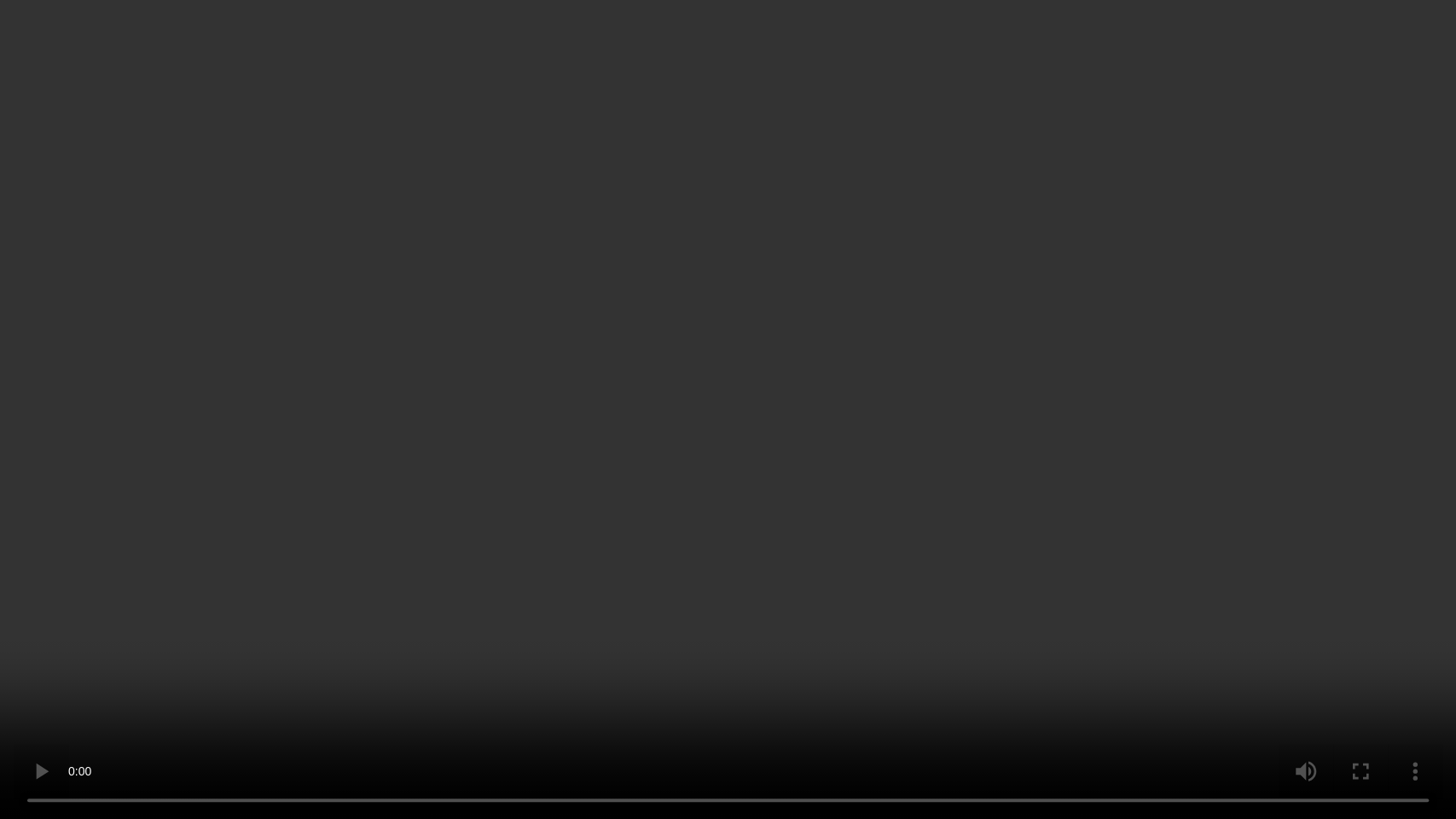
click at [840, 412] on video at bounding box center [728, 410] width 1456 height 819
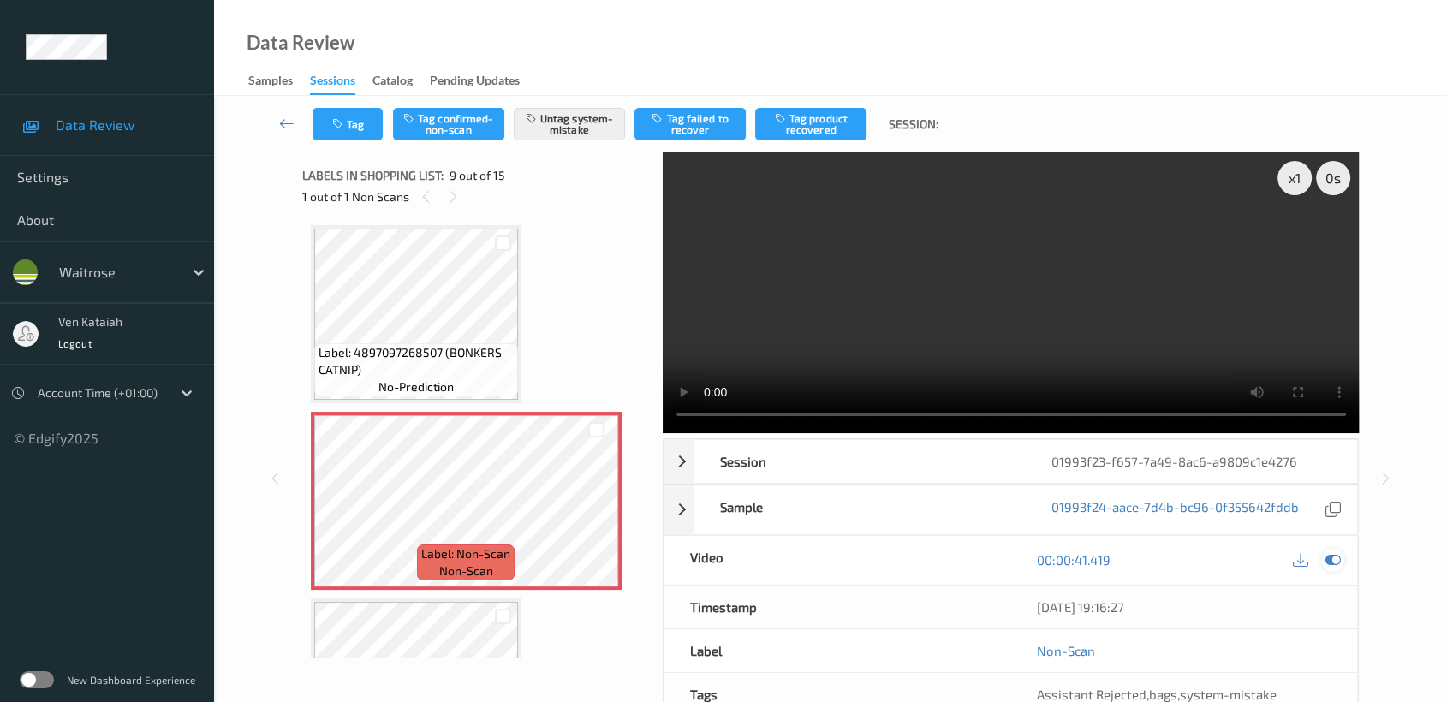
click at [1340, 563] on icon at bounding box center [1332, 559] width 15 height 15
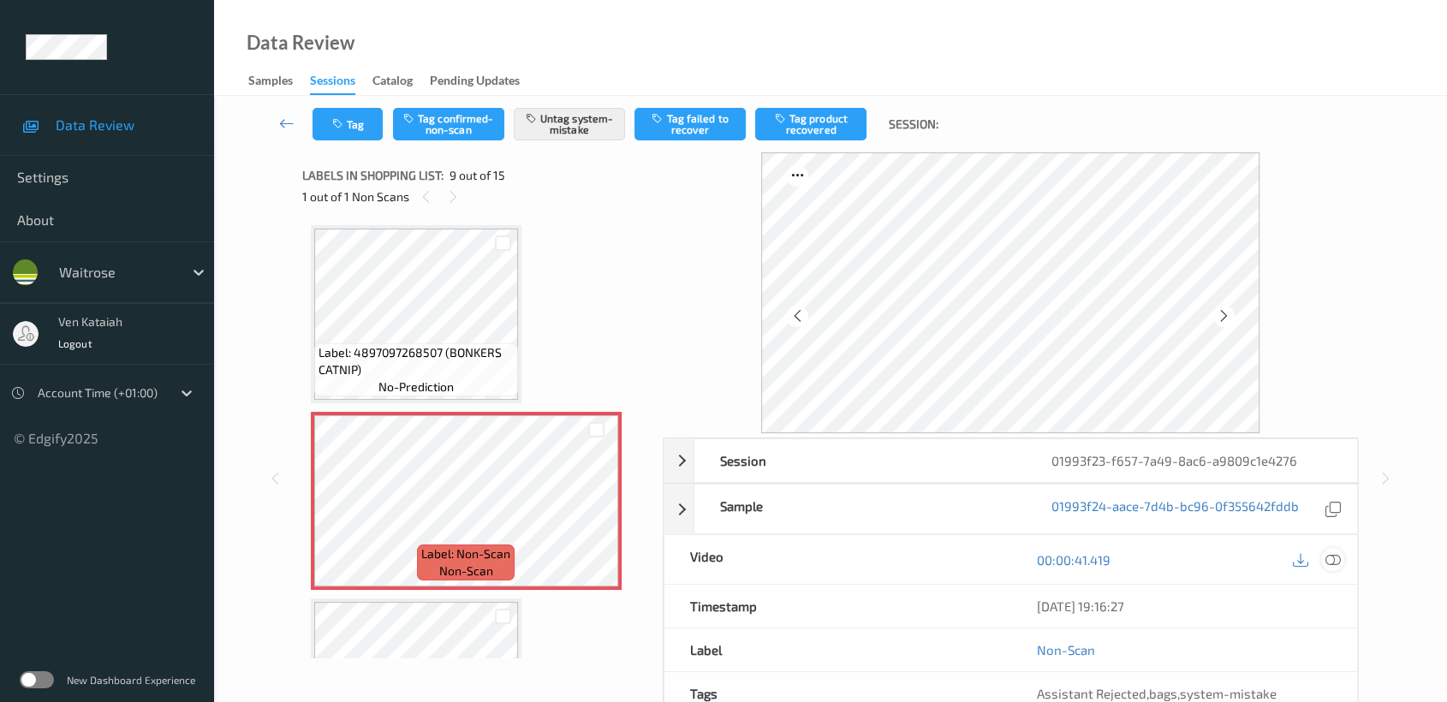
click at [1332, 569] on div at bounding box center [1332, 559] width 23 height 23
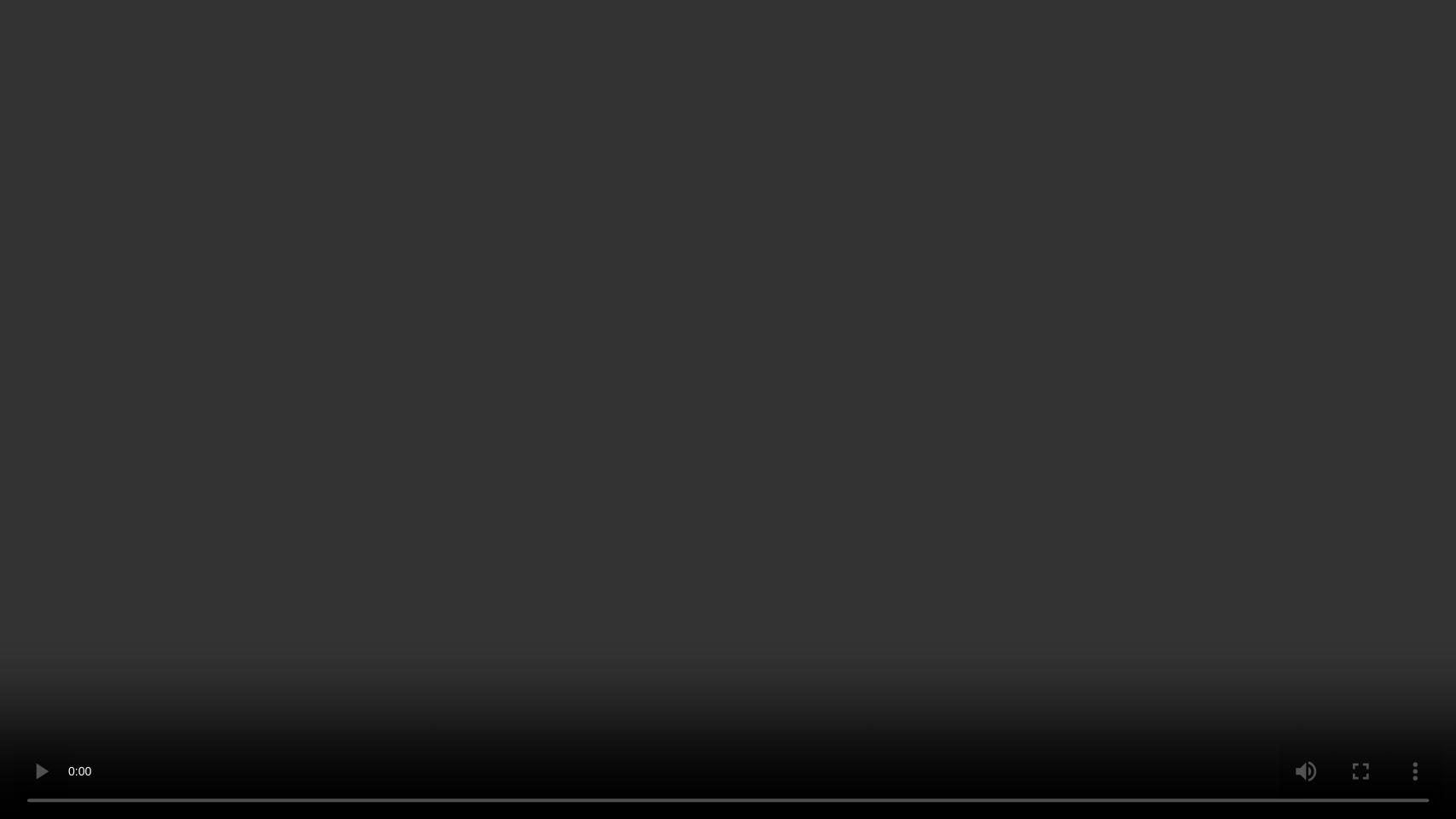
click at [885, 418] on video at bounding box center [728, 410] width 1456 height 819
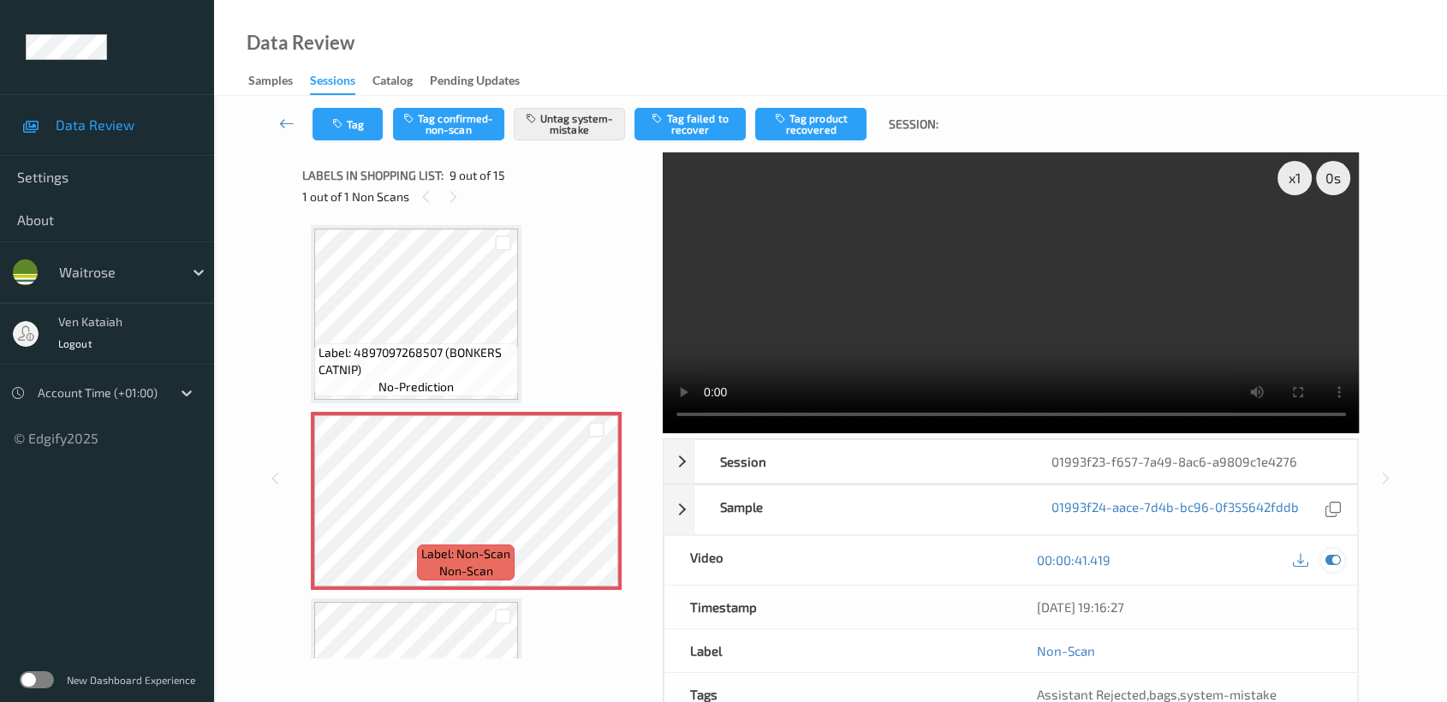
click at [1332, 558] on icon at bounding box center [1332, 559] width 15 height 15
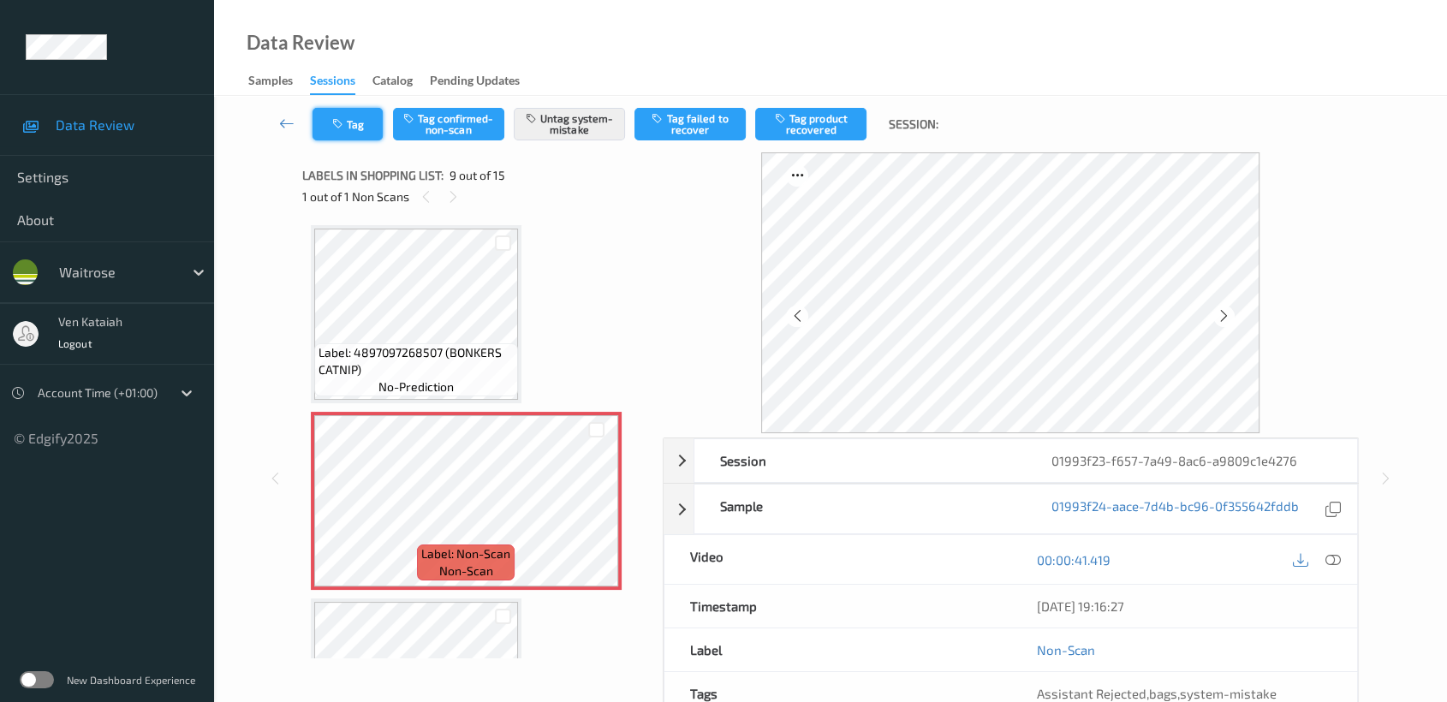
click at [360, 122] on button "Tag" at bounding box center [348, 124] width 70 height 33
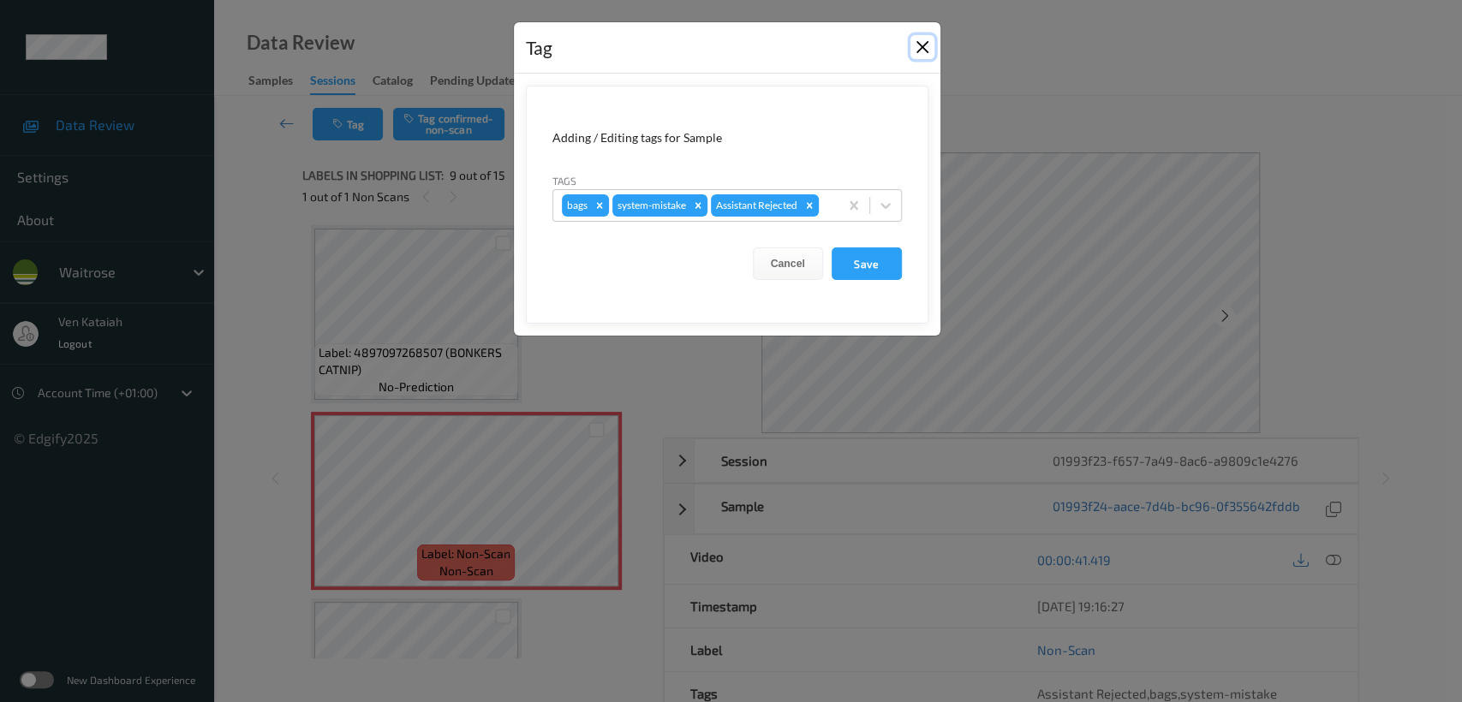
click at [927, 49] on button "Close" at bounding box center [922, 47] width 24 height 24
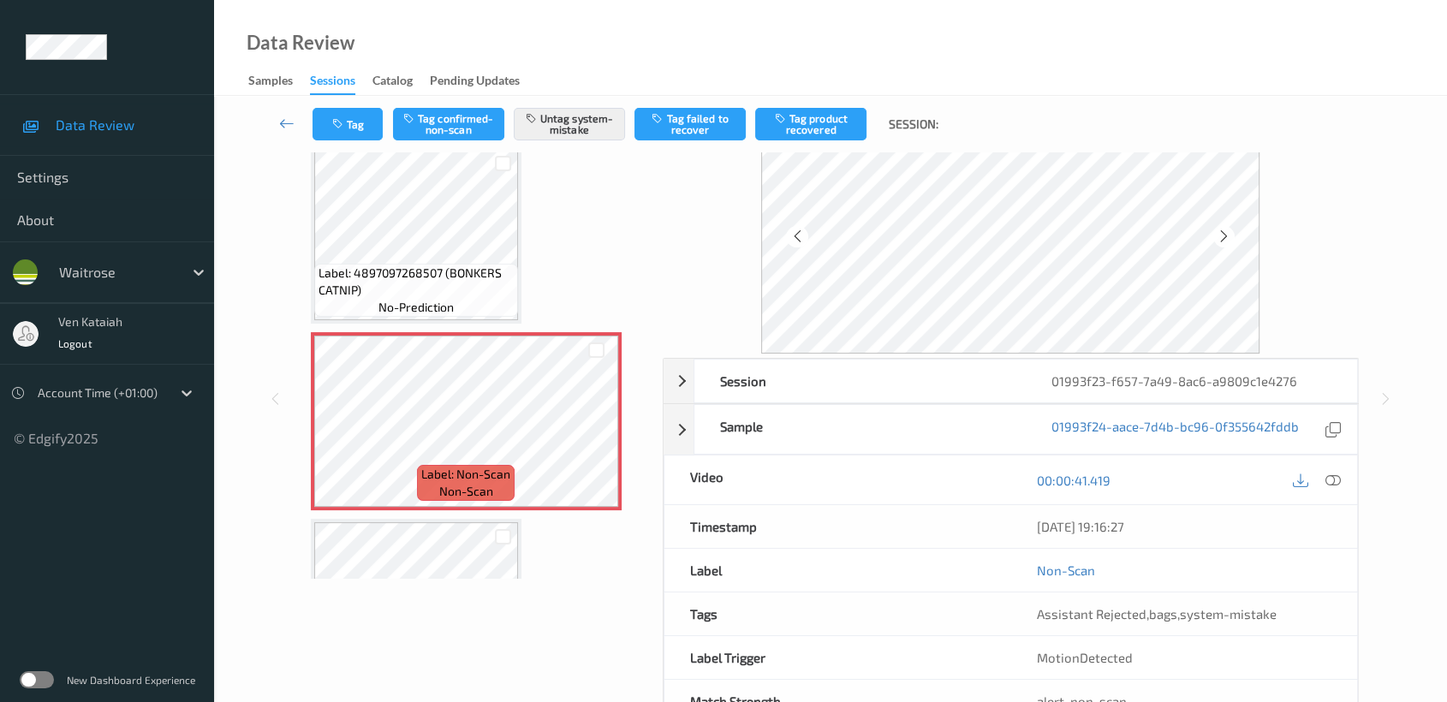
scroll to position [136, 0]
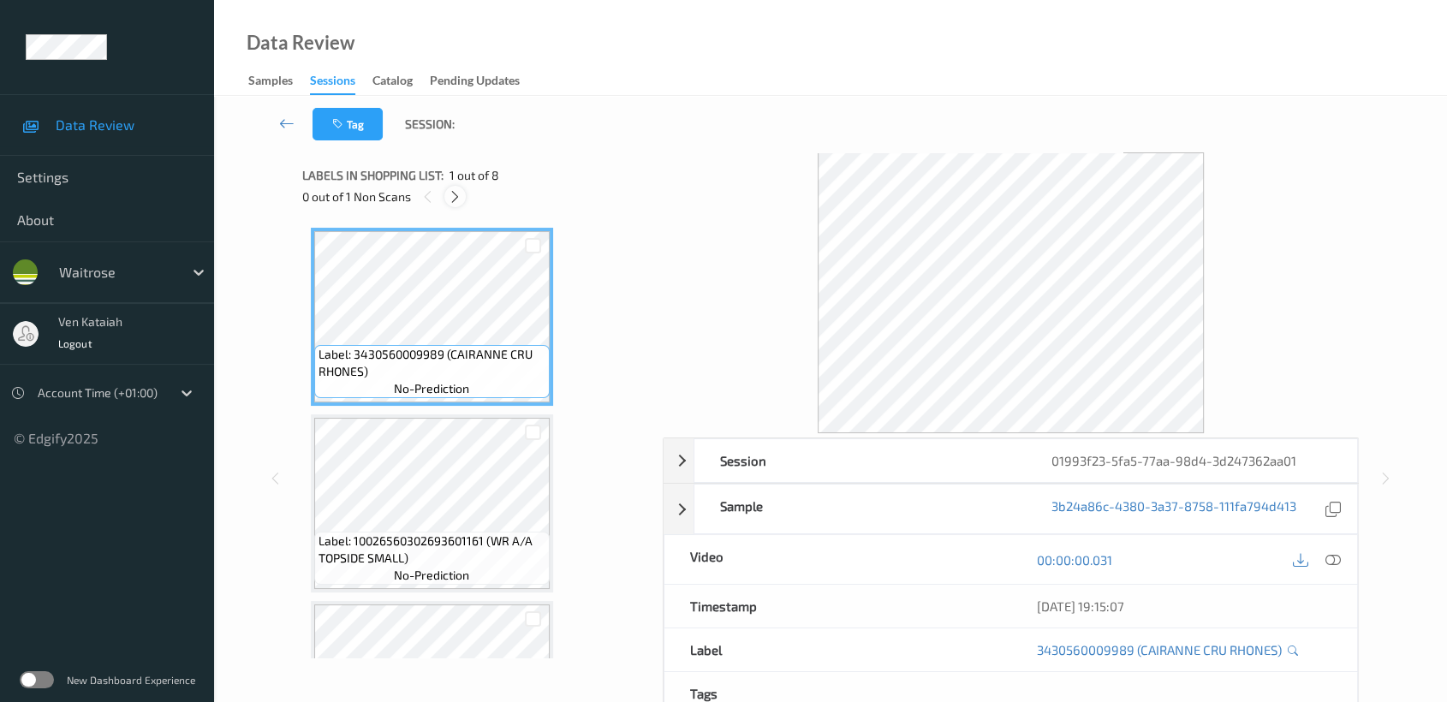
click at [455, 189] on icon at bounding box center [455, 196] width 15 height 15
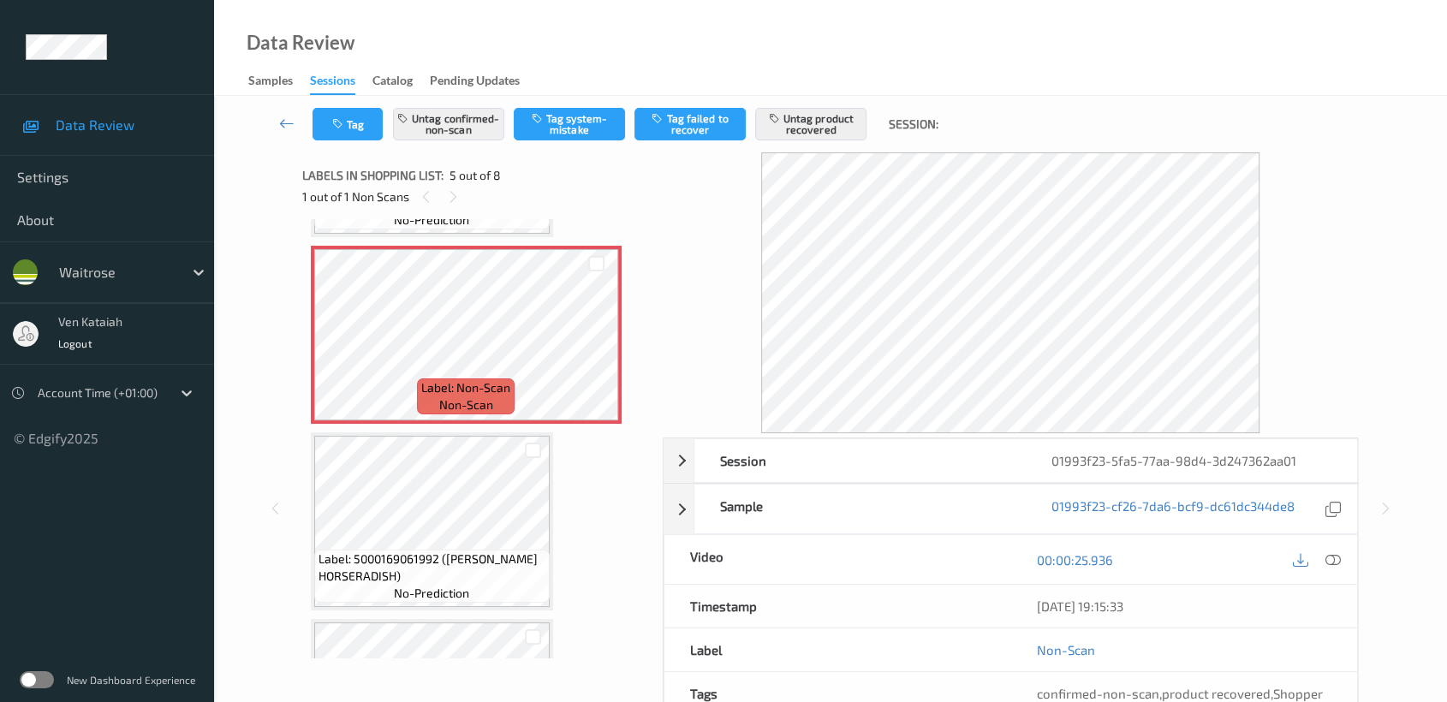
scroll to position [756, 0]
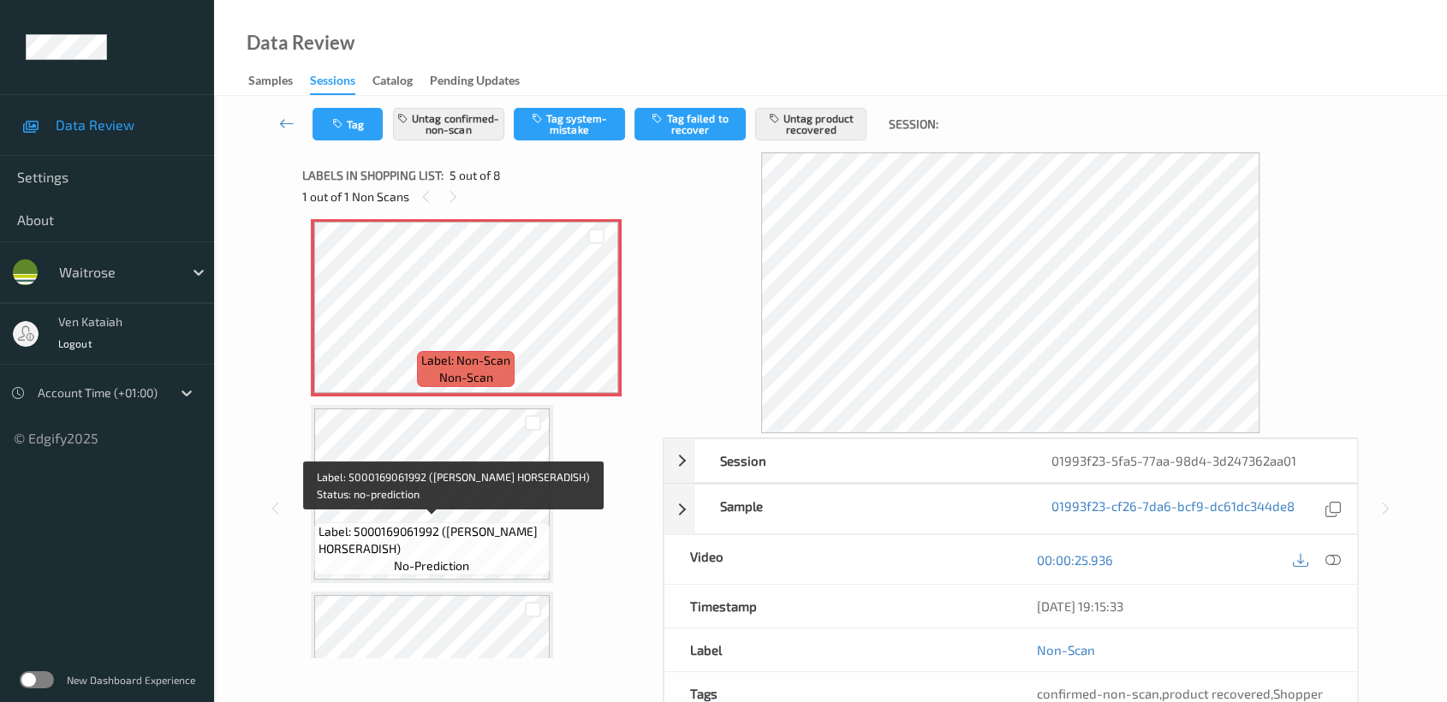
click at [393, 527] on span "Label: 5000169061992 (WR ESS HORSERADISH)" at bounding box center [432, 540] width 227 height 34
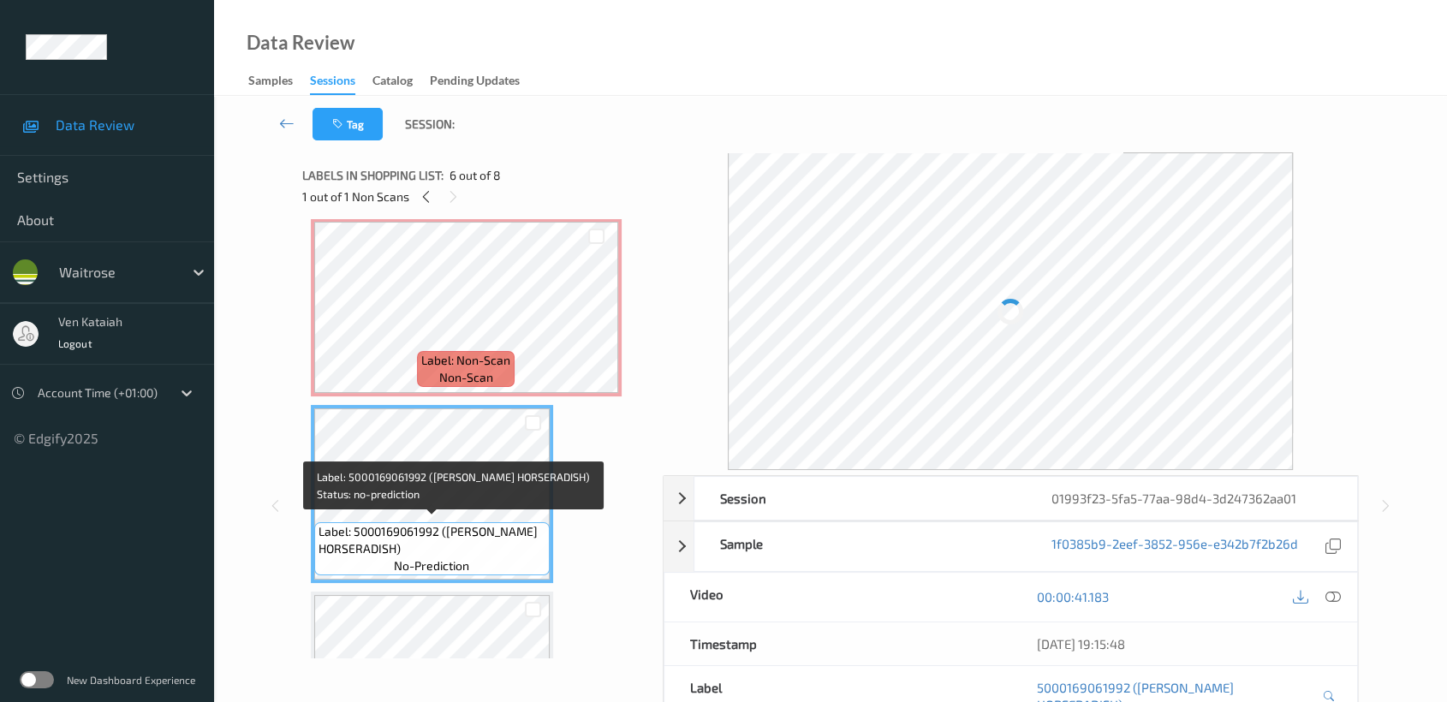
click at [384, 566] on div "Label: 5000169061992 (WR ESS HORSERADISH) no-prediction" at bounding box center [431, 548] width 235 height 53
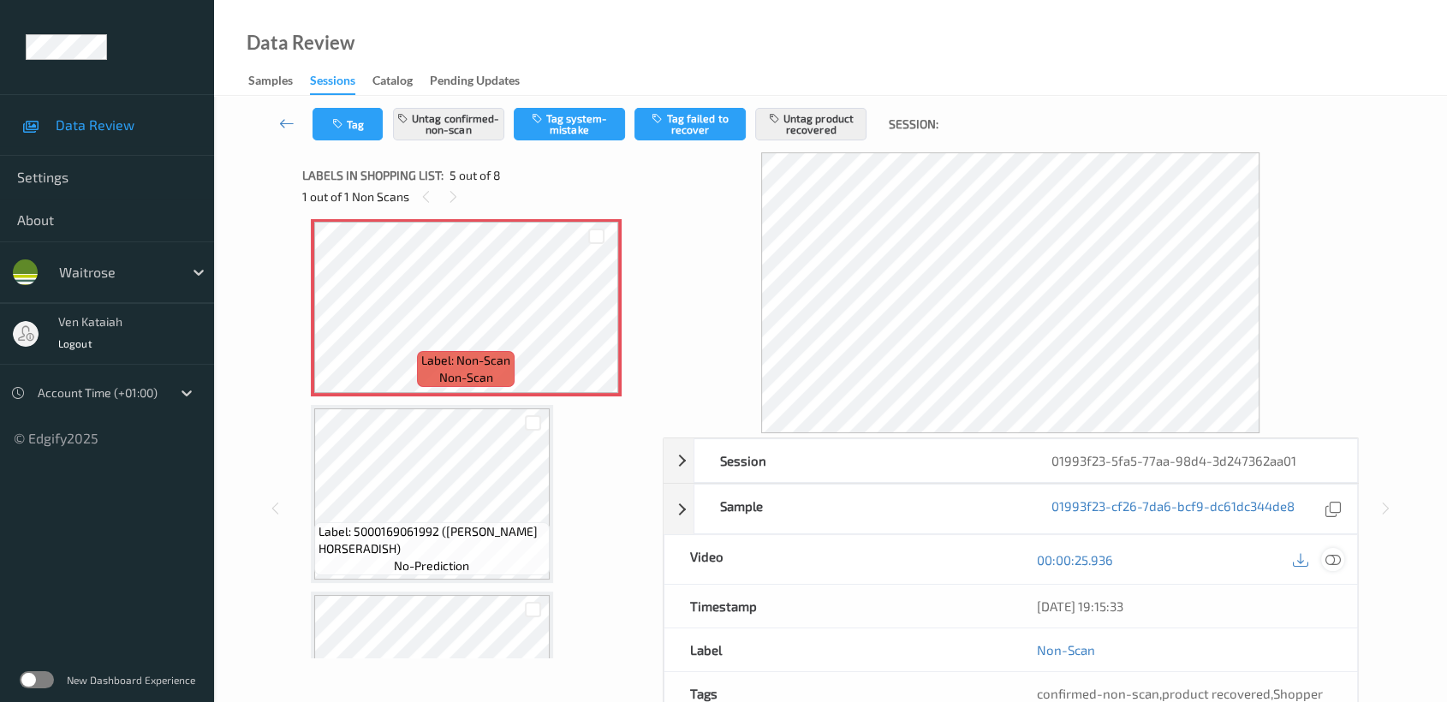
click at [1330, 563] on icon at bounding box center [1332, 559] width 15 height 15
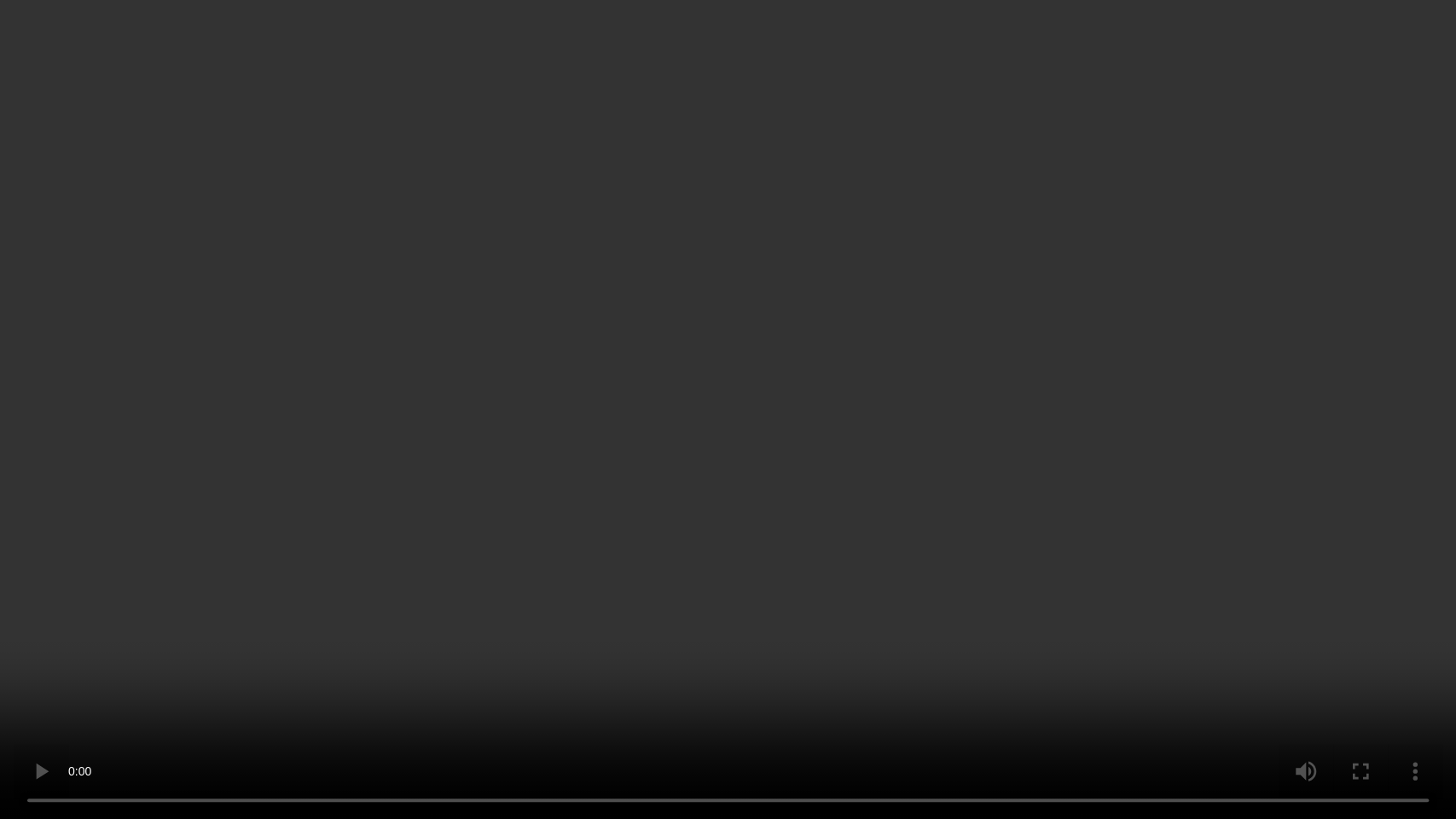
click at [512, 685] on video at bounding box center [728, 410] width 1456 height 819
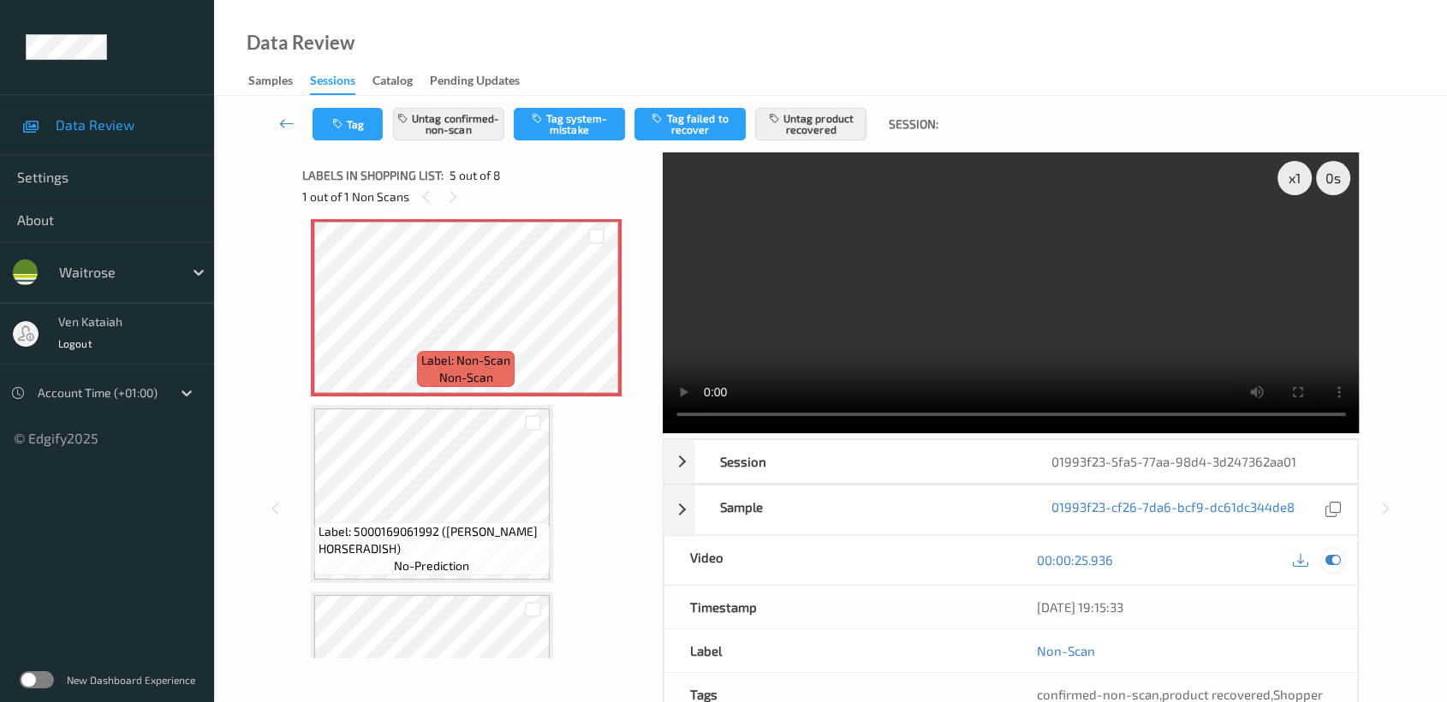
click at [1331, 568] on div at bounding box center [1332, 560] width 23 height 23
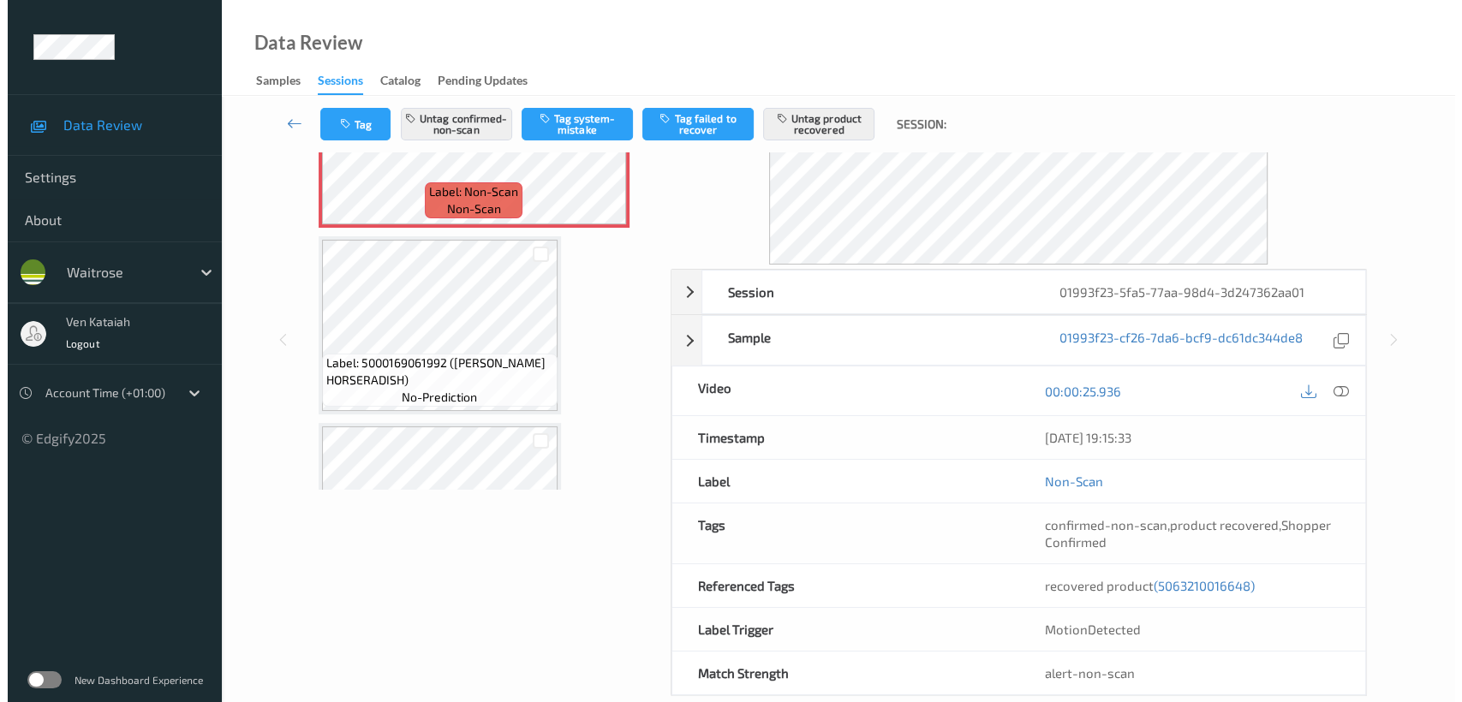
scroll to position [190, 0]
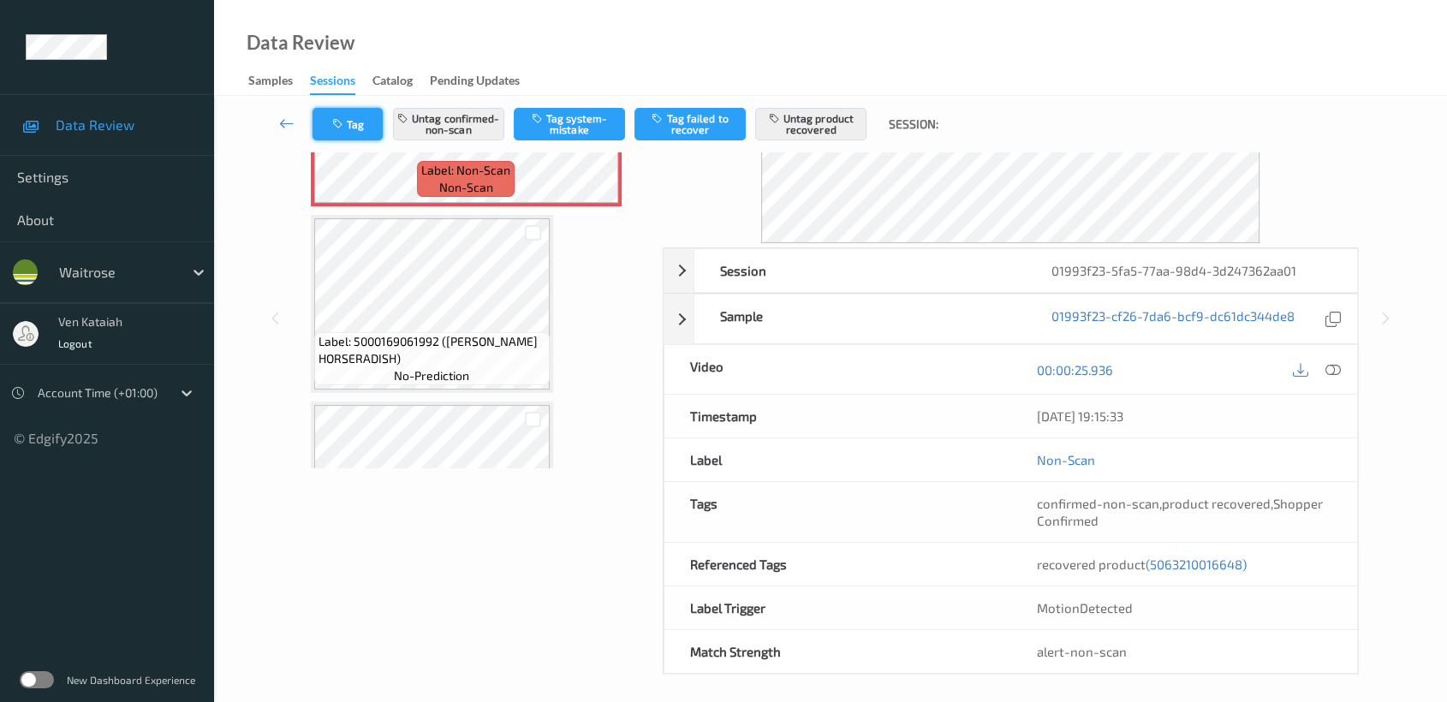
click at [356, 129] on button "Tag" at bounding box center [348, 124] width 70 height 33
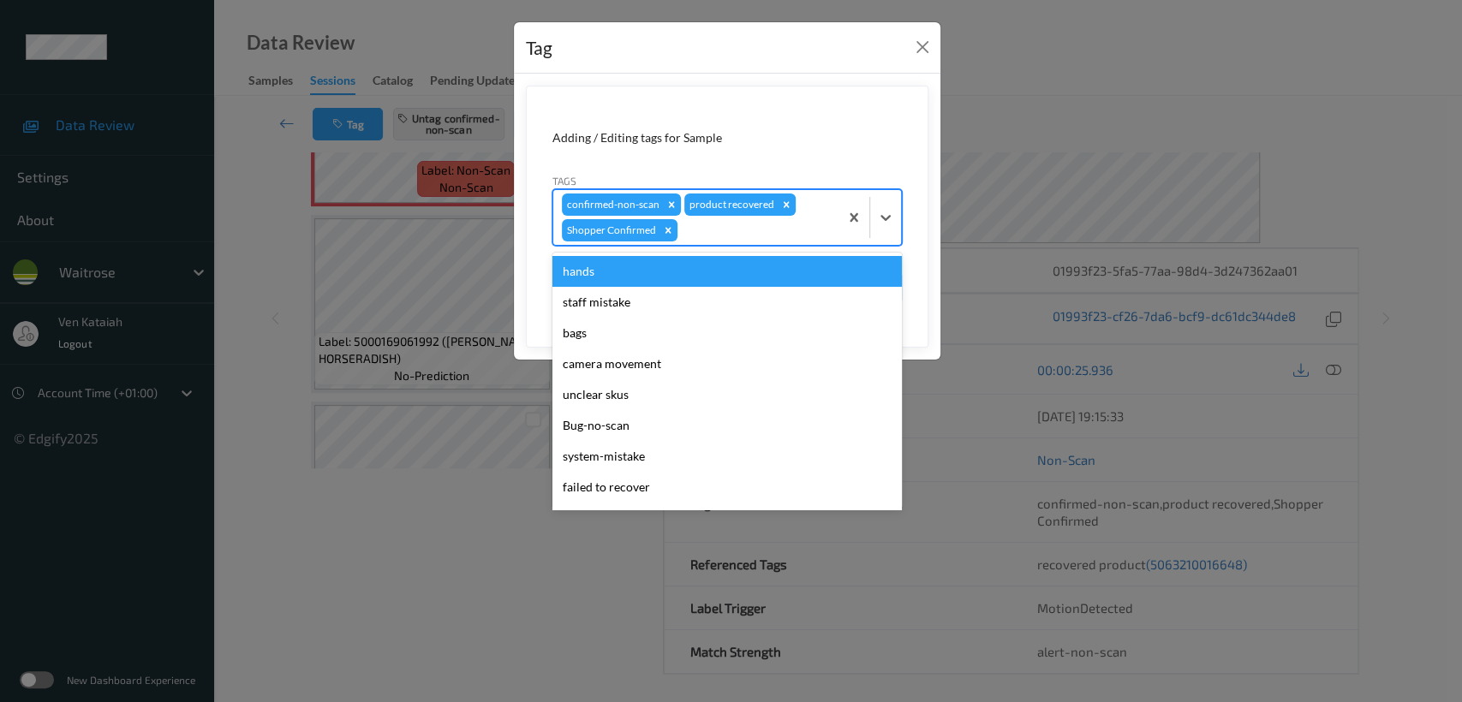
click at [735, 241] on div "confirmed-non-scan product recovered Shopper Confirmed" at bounding box center [695, 217] width 285 height 55
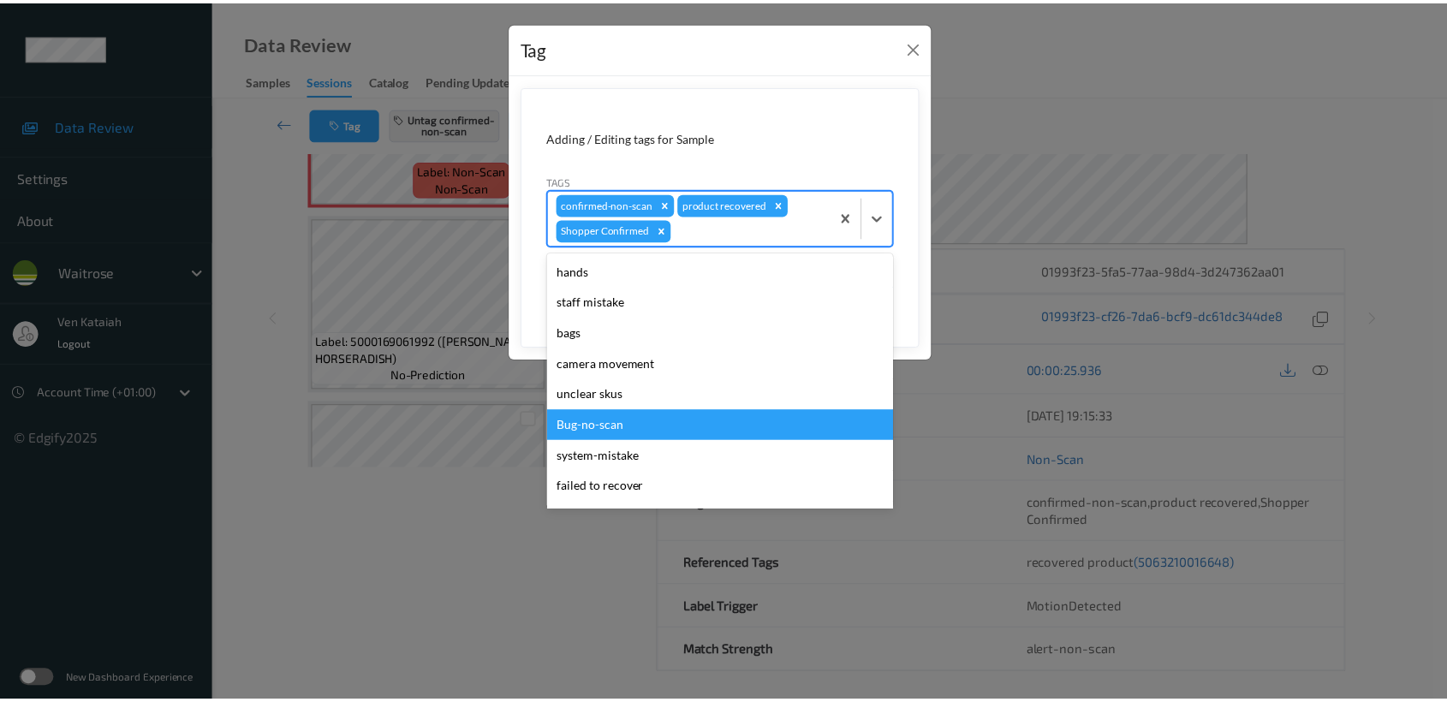
scroll to position [397, 0]
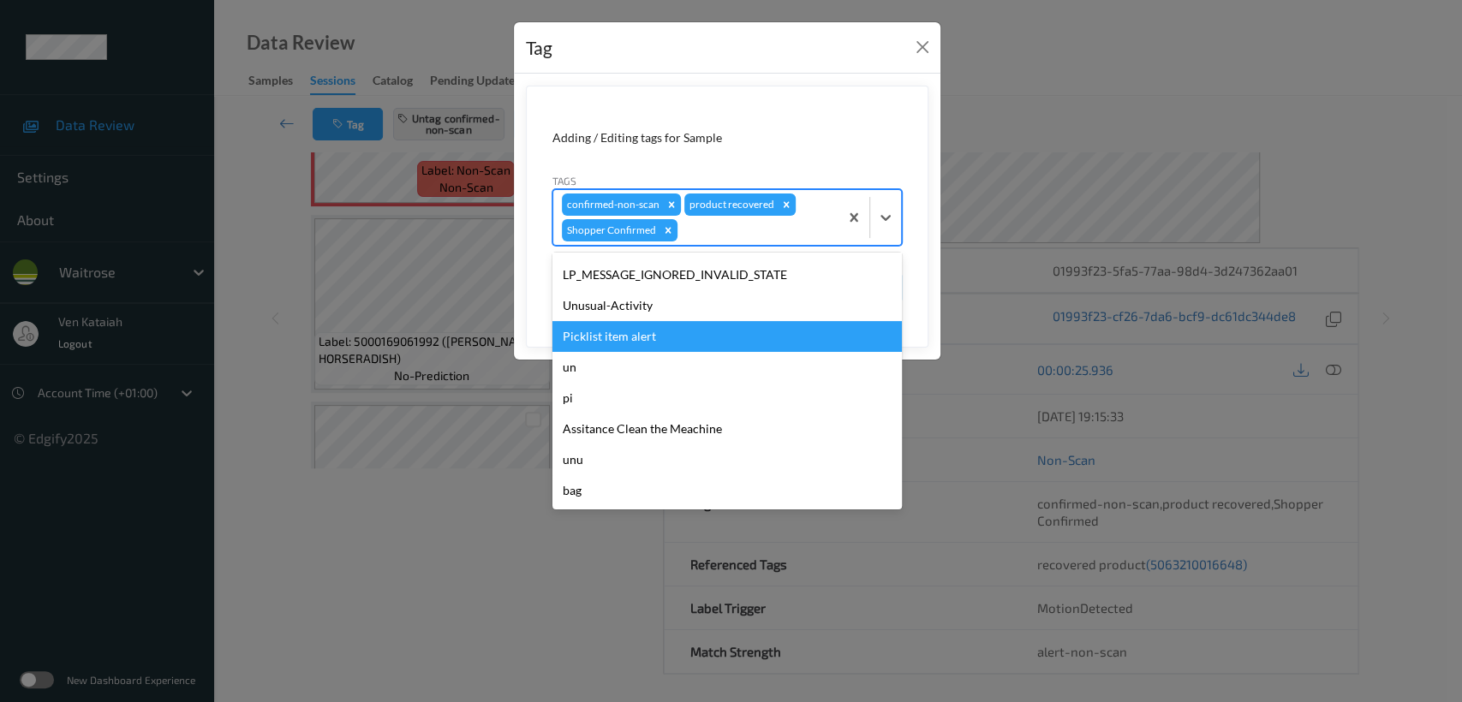
click at [672, 342] on div "Picklist item alert" at bounding box center [726, 336] width 349 height 31
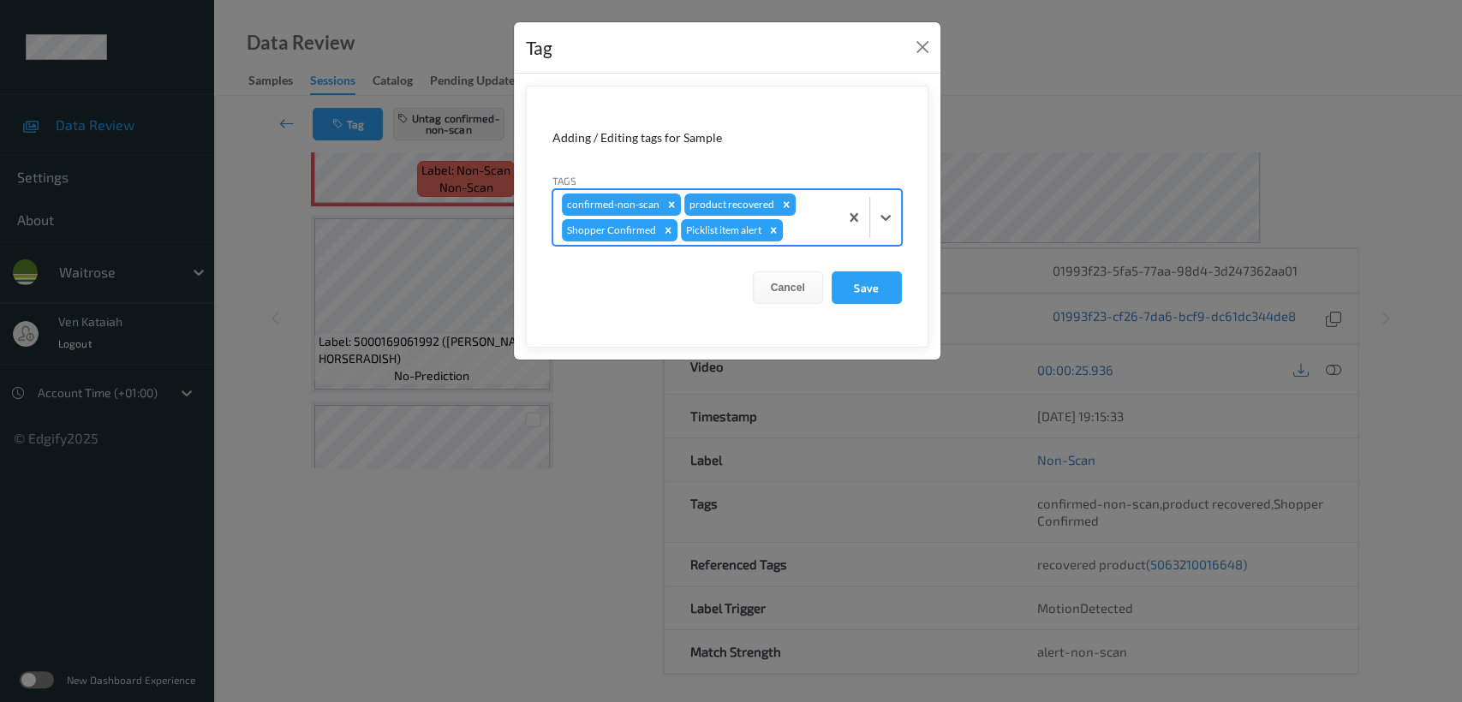
click at [905, 293] on form "Adding / Editing tags for Sample Tags option Picklist item alert, selected. Sel…" at bounding box center [727, 217] width 402 height 262
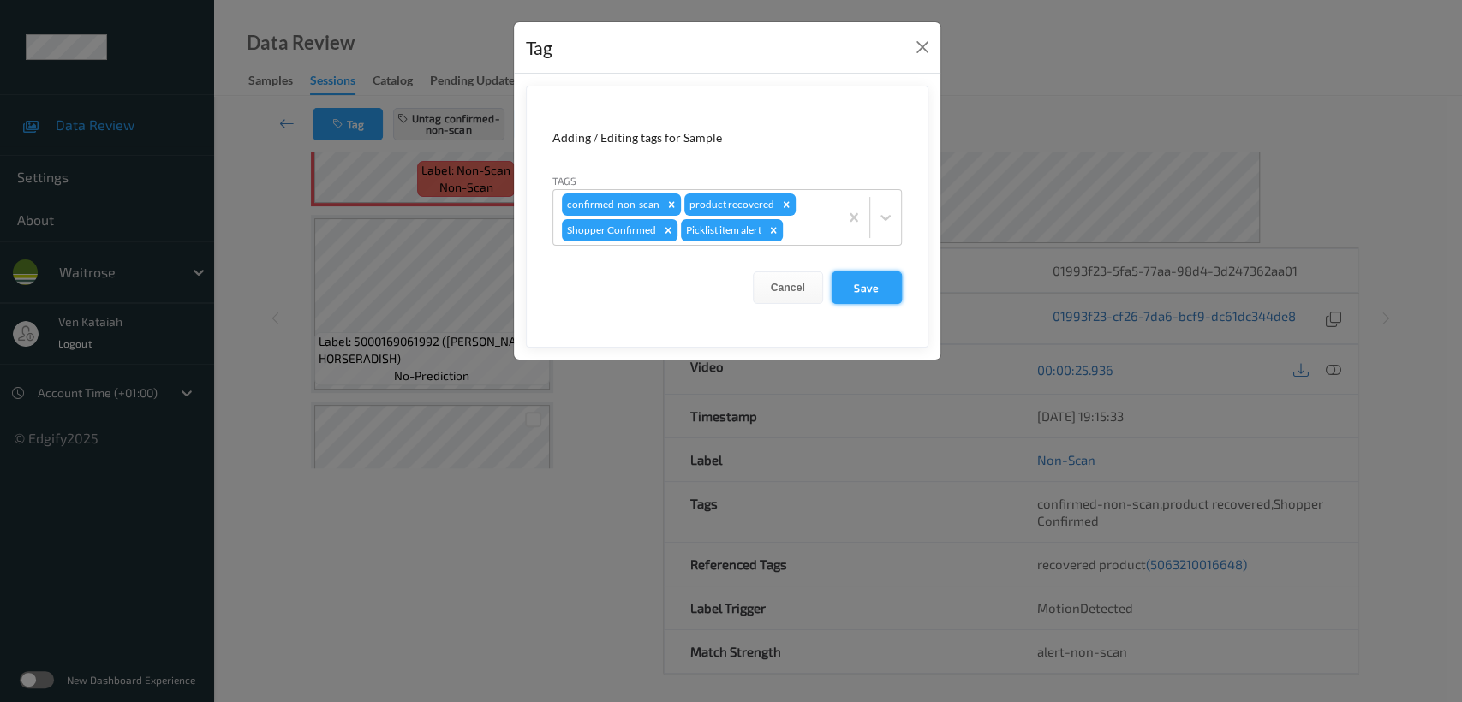
click at [883, 292] on button "Save" at bounding box center [866, 287] width 70 height 33
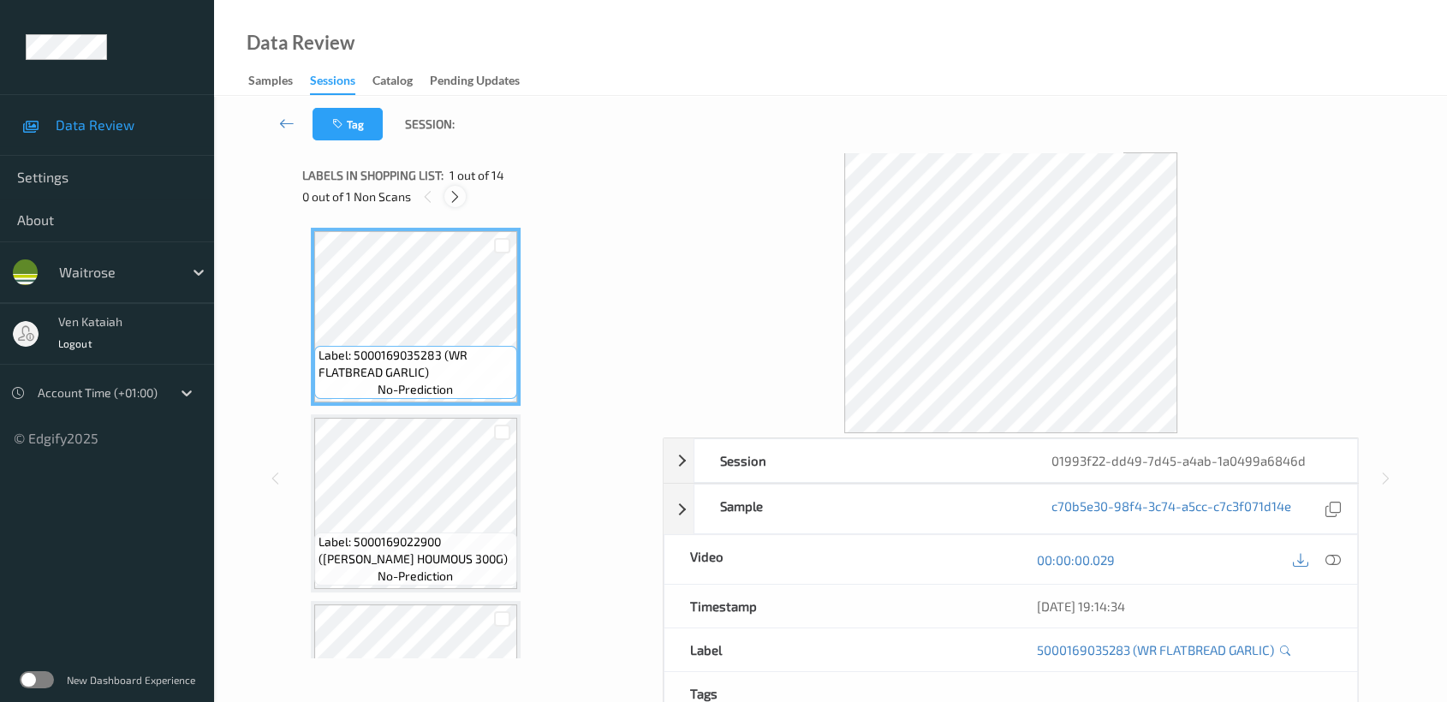
click at [450, 197] on icon at bounding box center [455, 196] width 15 height 15
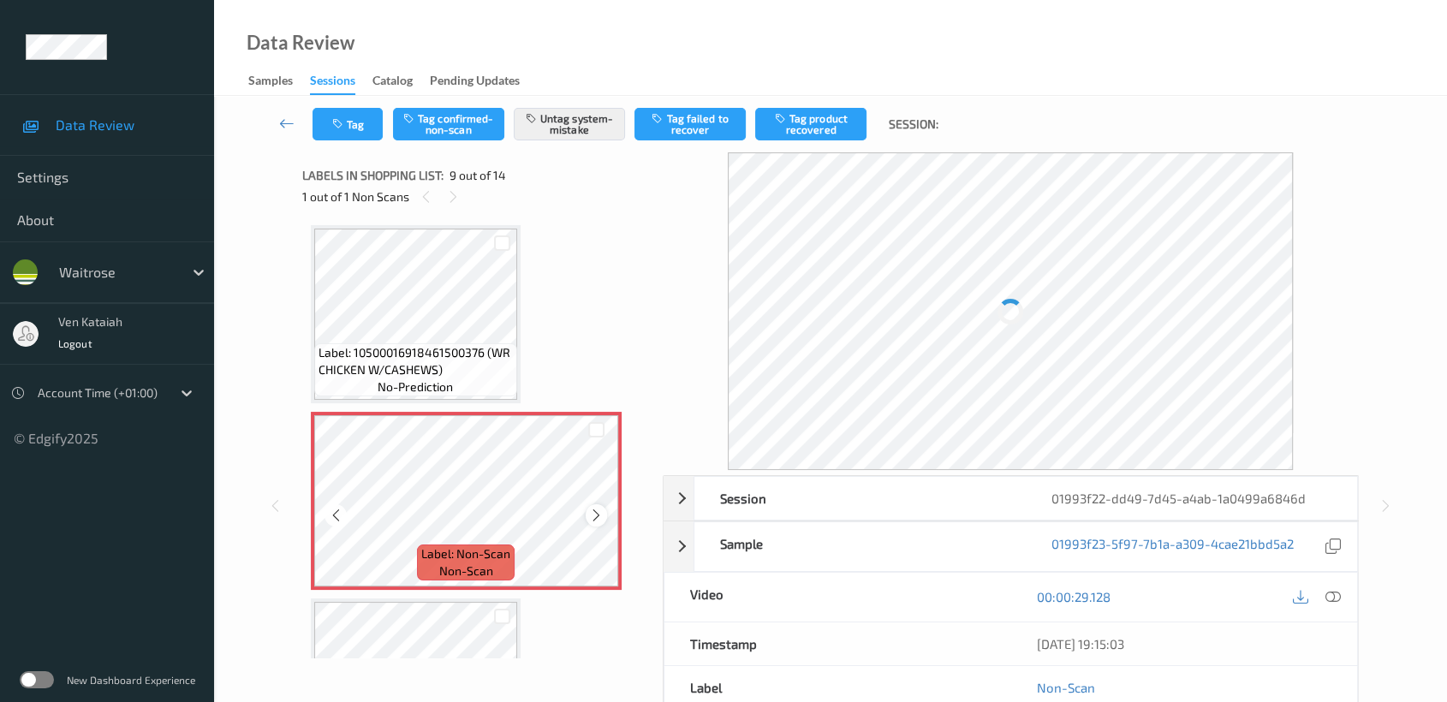
click at [603, 514] on icon at bounding box center [596, 515] width 15 height 15
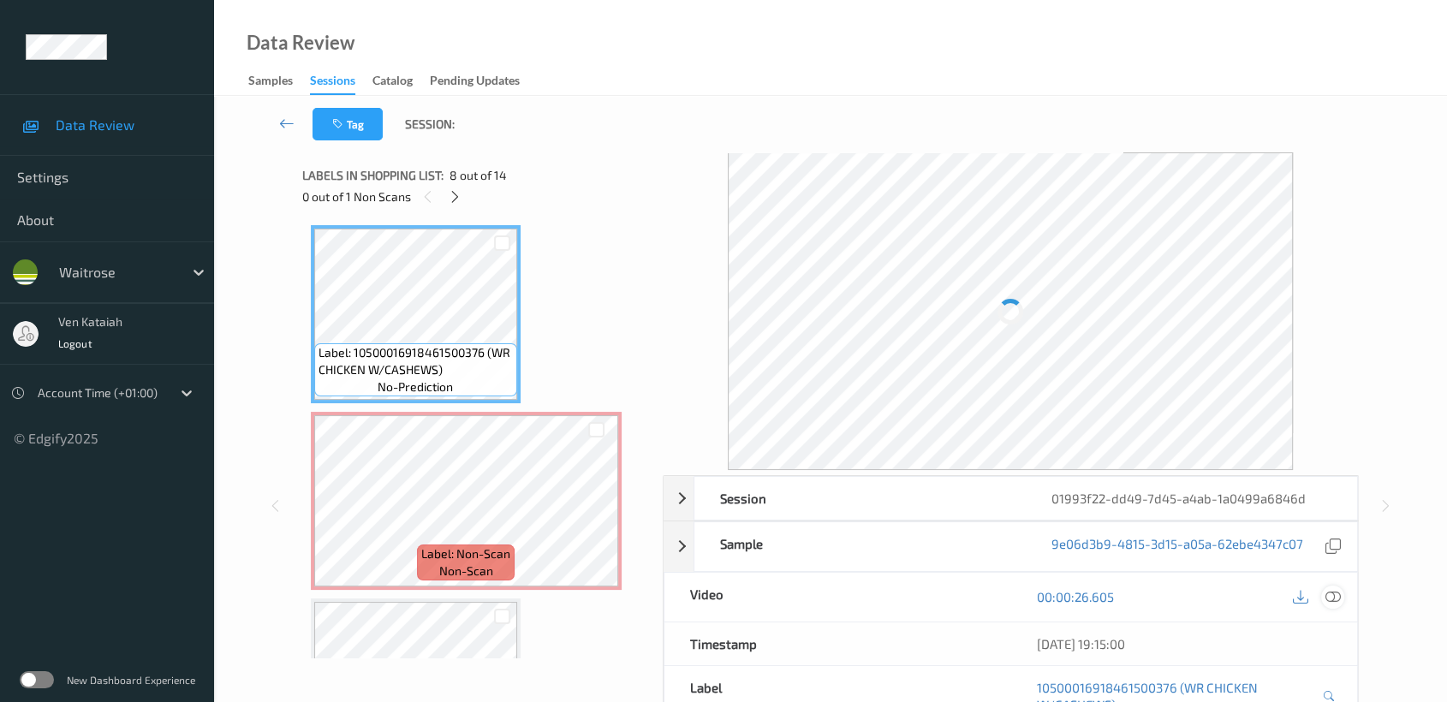
click at [1343, 593] on div at bounding box center [1332, 597] width 23 height 23
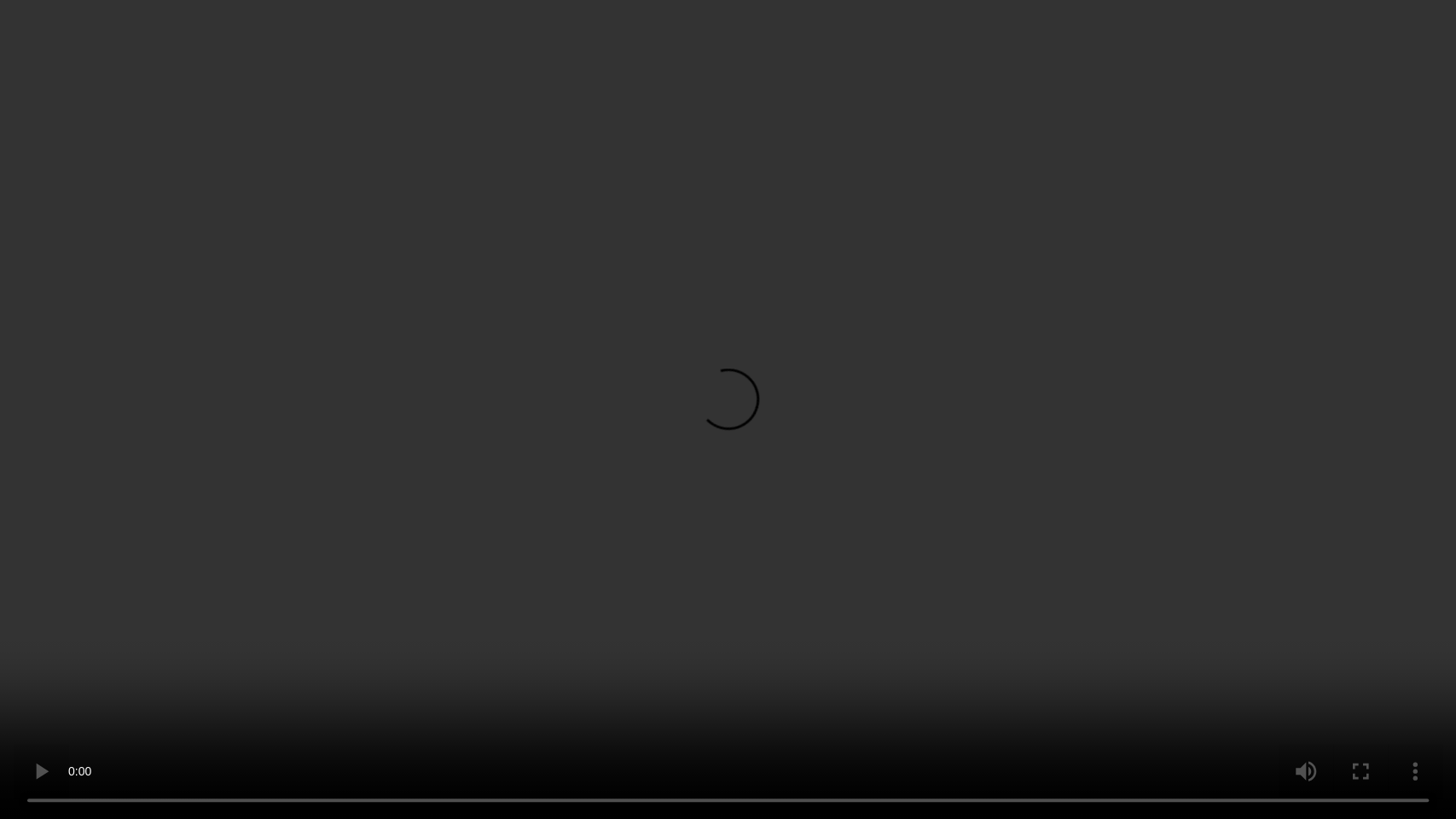
click at [599, 579] on video at bounding box center [728, 410] width 1456 height 819
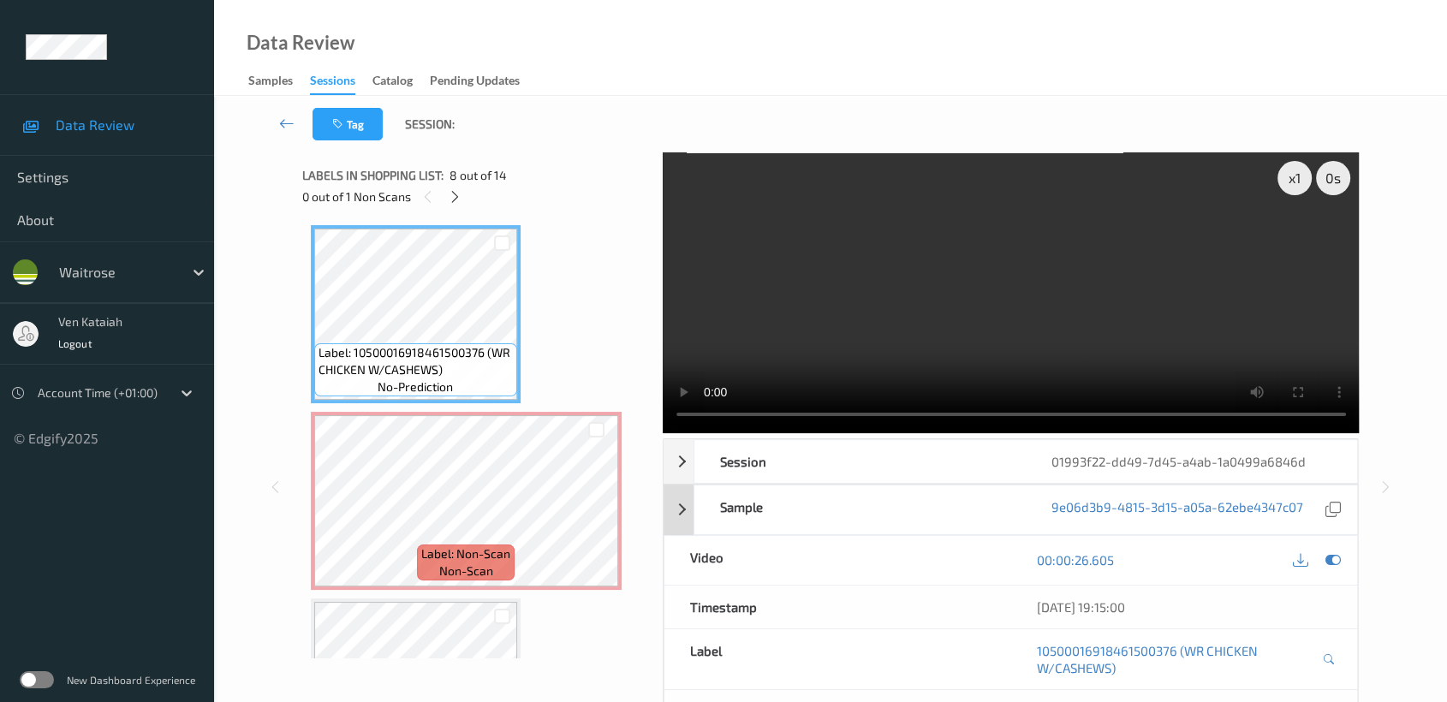
drag, startPoint x: 1337, startPoint y: 563, endPoint x: 809, endPoint y: 497, distance: 531.6
click at [1336, 563] on icon at bounding box center [1332, 559] width 15 height 15
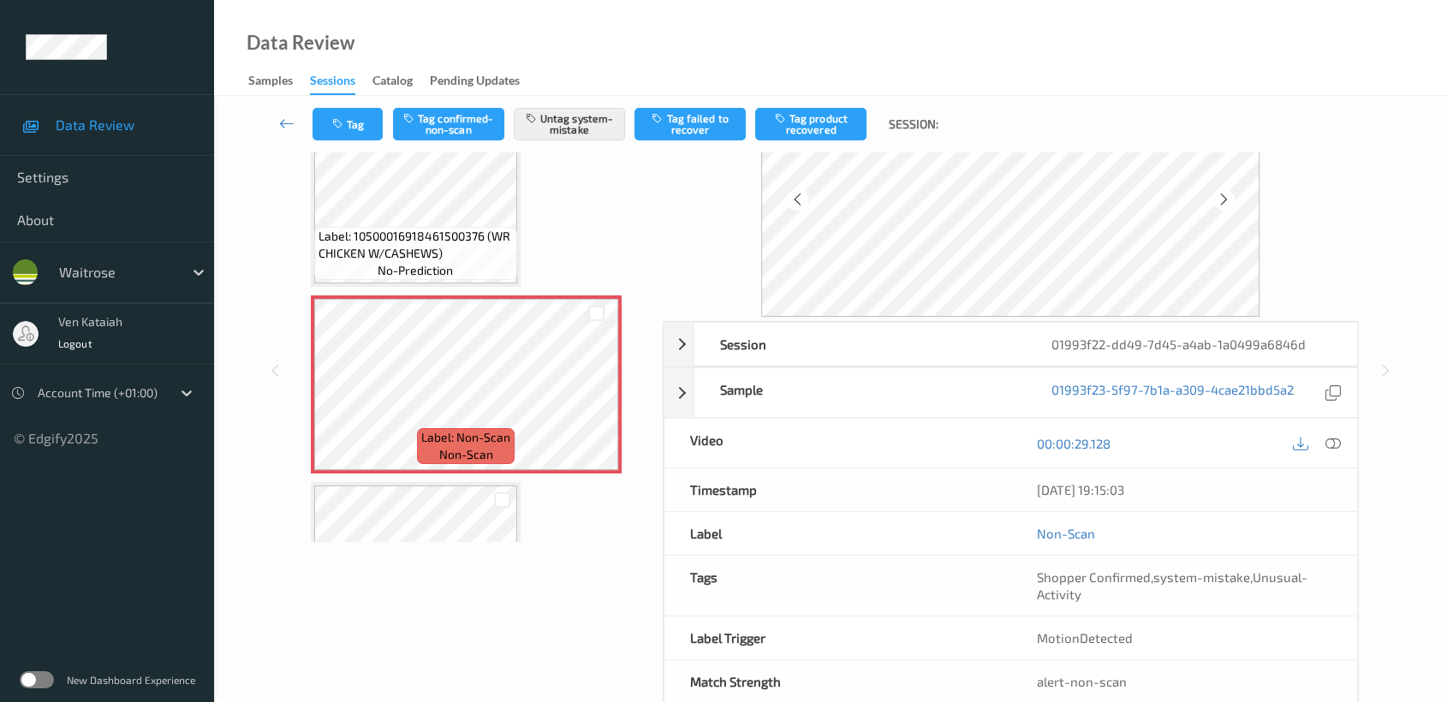
scroll to position [153, 0]
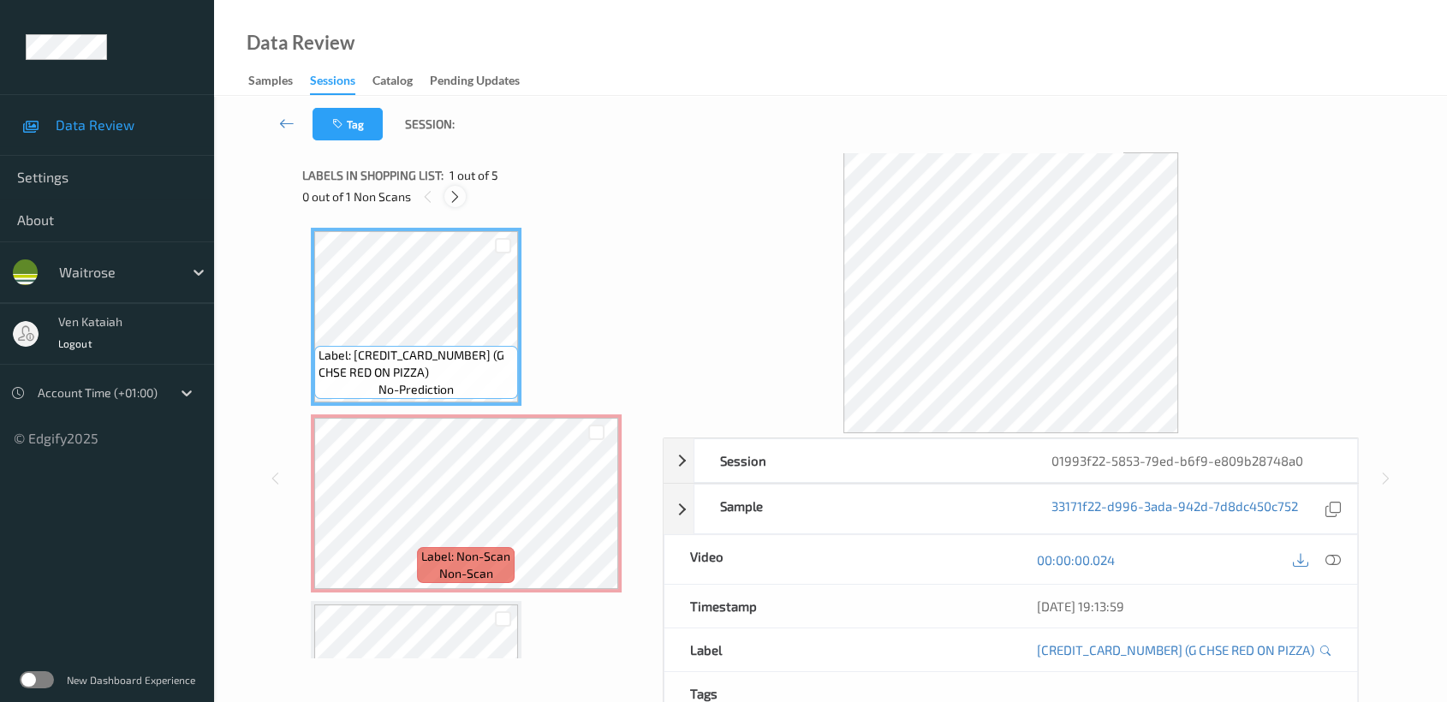
click at [458, 196] on icon at bounding box center [455, 196] width 15 height 15
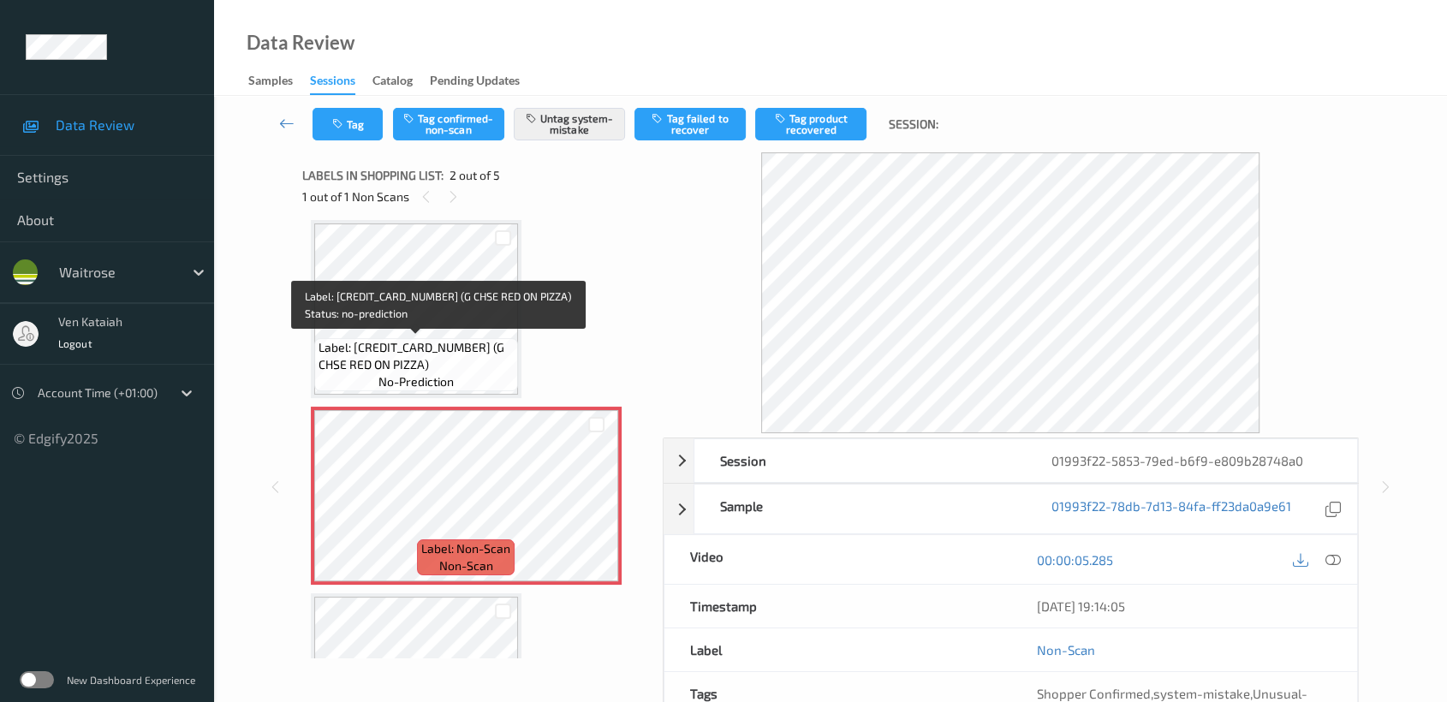
click at [448, 340] on span "Label: 5000169647141 (G CHSE RED ON PIZZA)" at bounding box center [416, 356] width 195 height 34
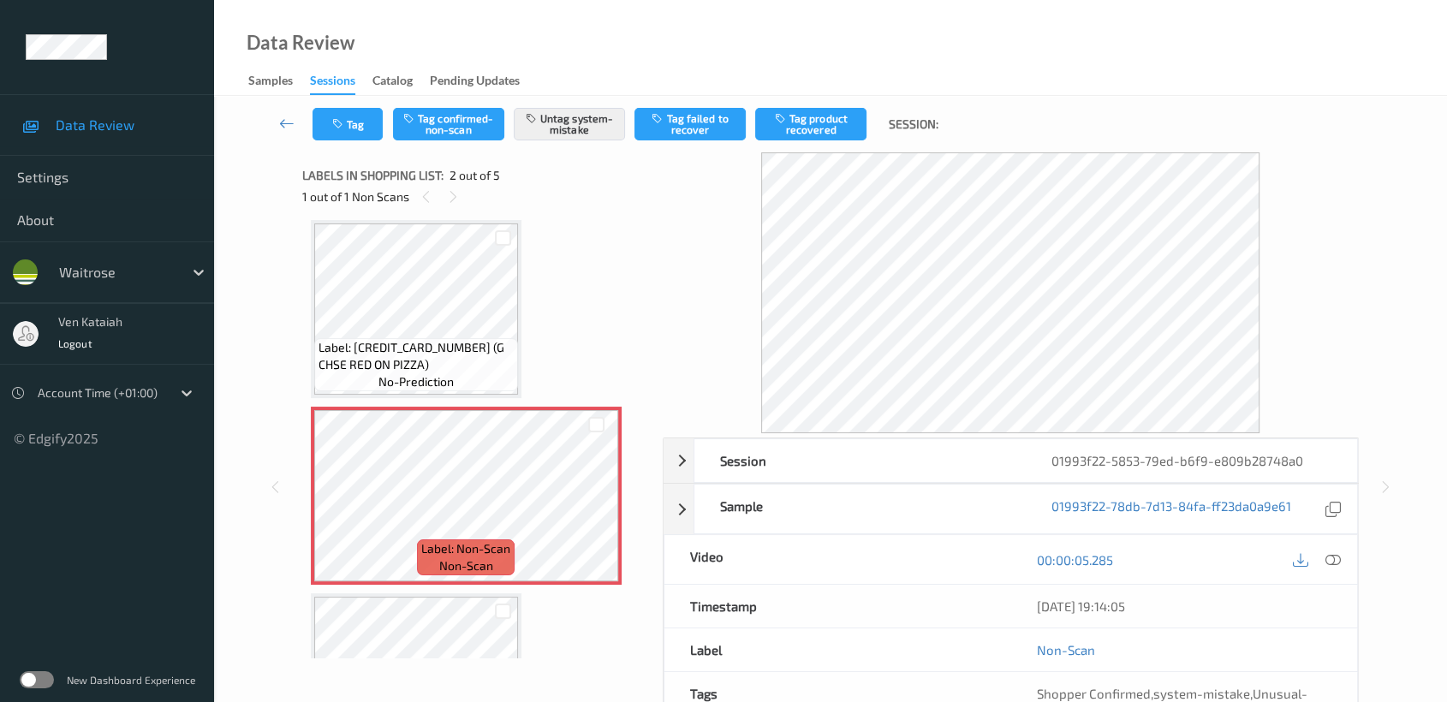
scroll to position [153, 0]
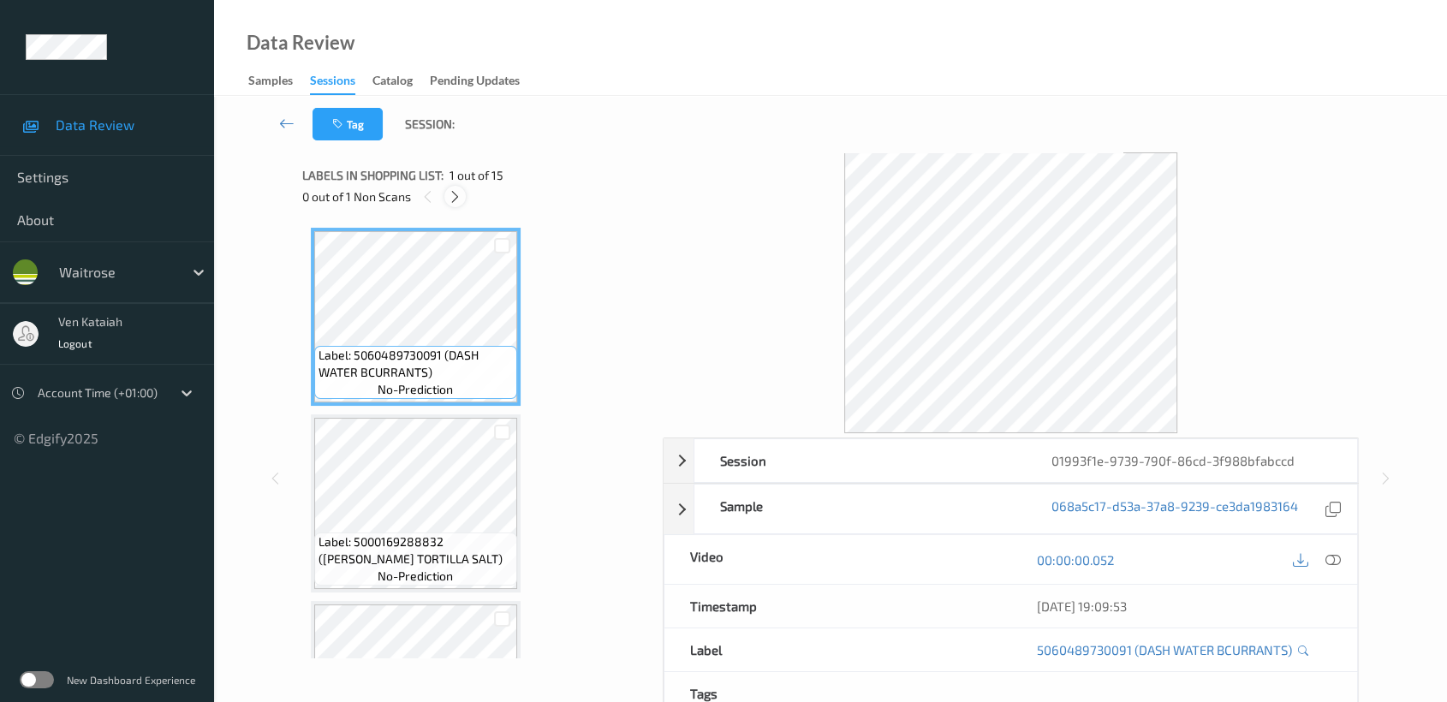
click at [460, 199] on icon at bounding box center [455, 196] width 15 height 15
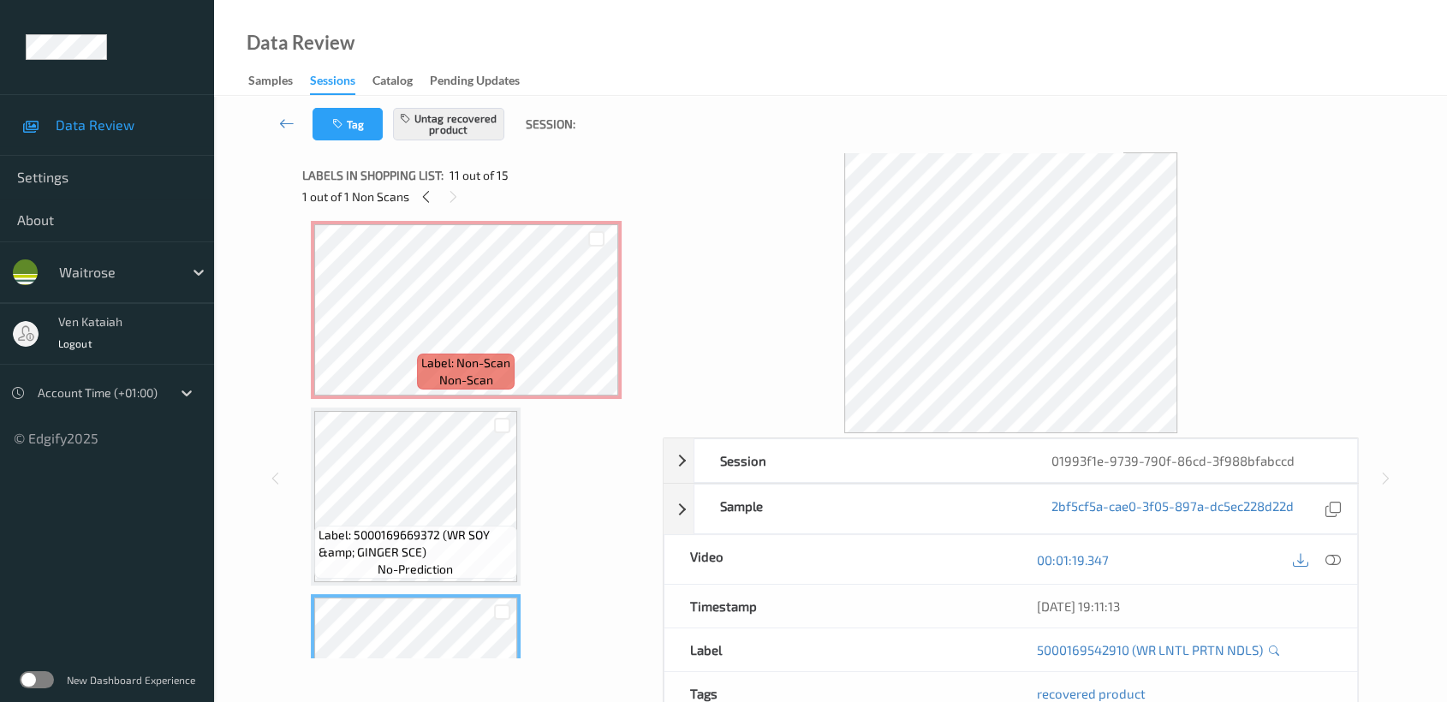
scroll to position [1309, 0]
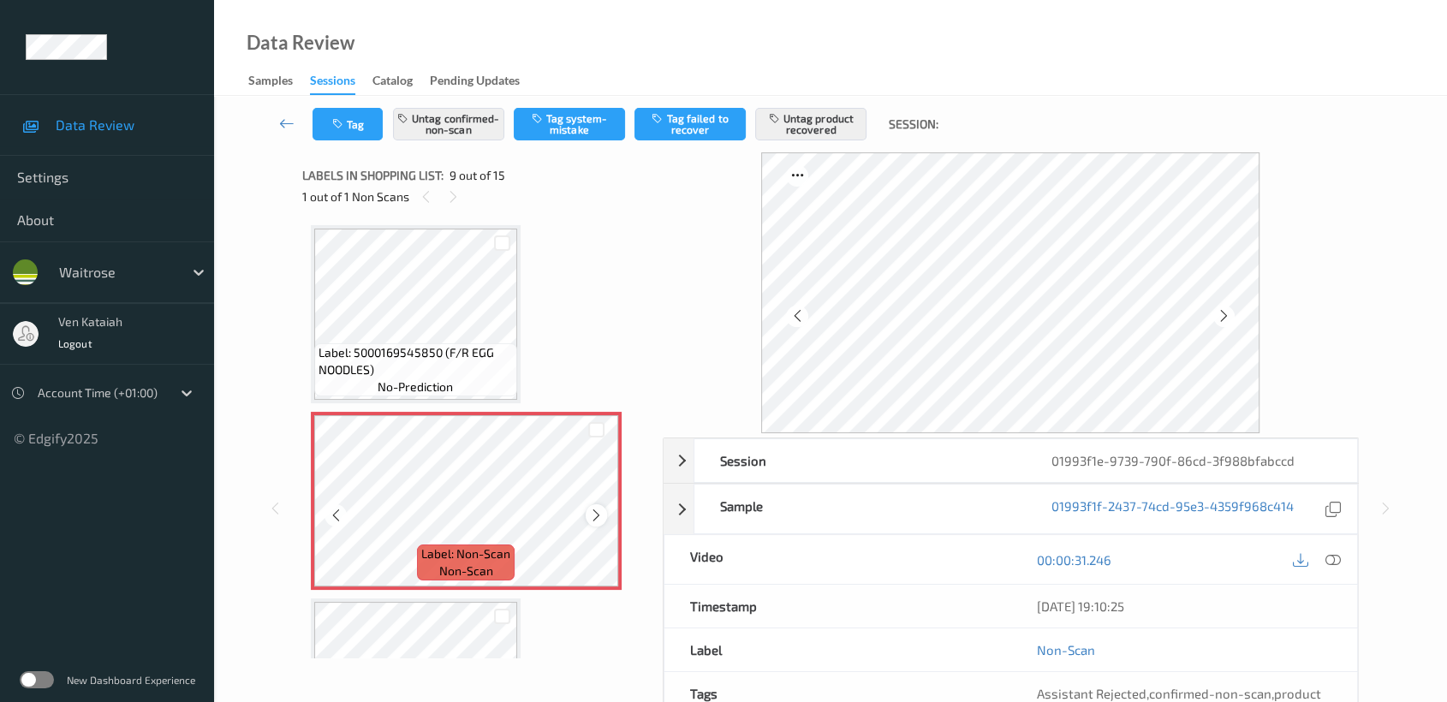
click at [596, 508] on icon at bounding box center [596, 515] width 15 height 15
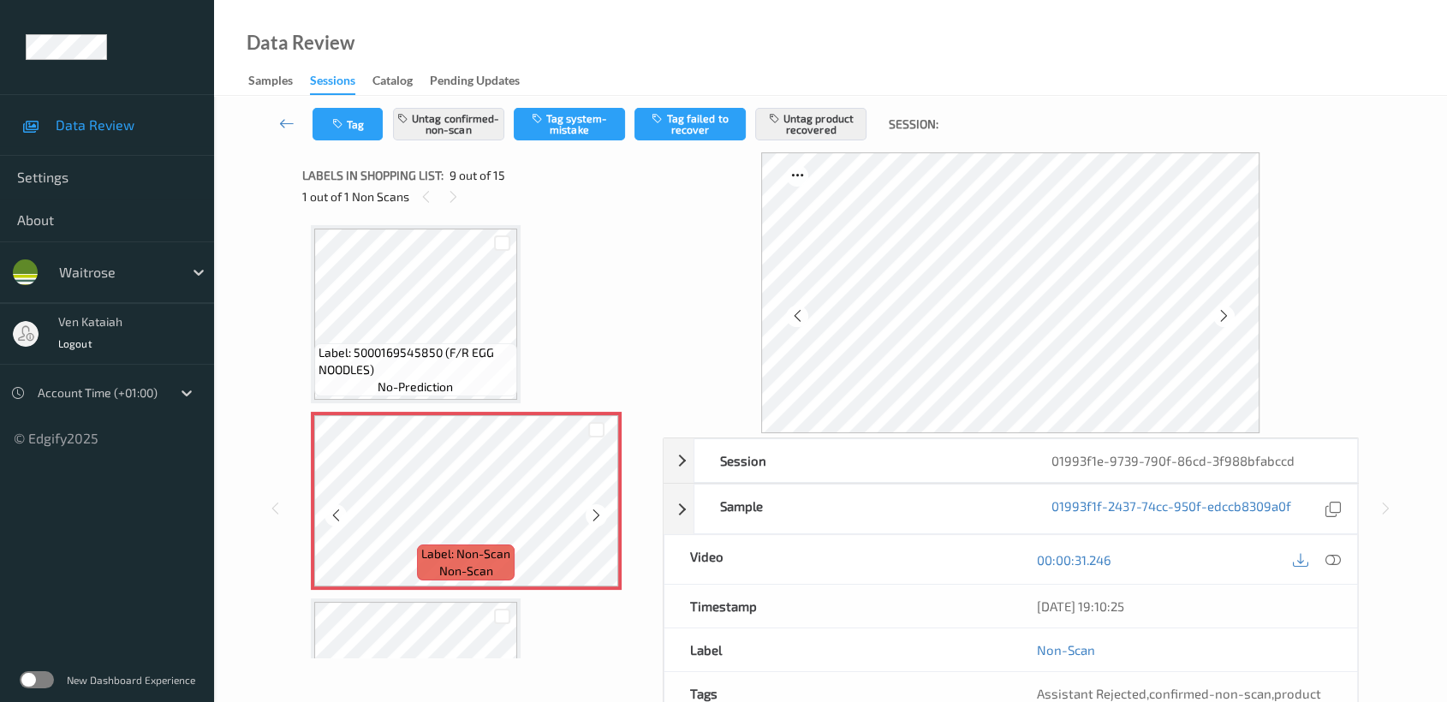
click at [596, 508] on icon at bounding box center [596, 515] width 15 height 15
click at [1341, 558] on div at bounding box center [1332, 559] width 23 height 23
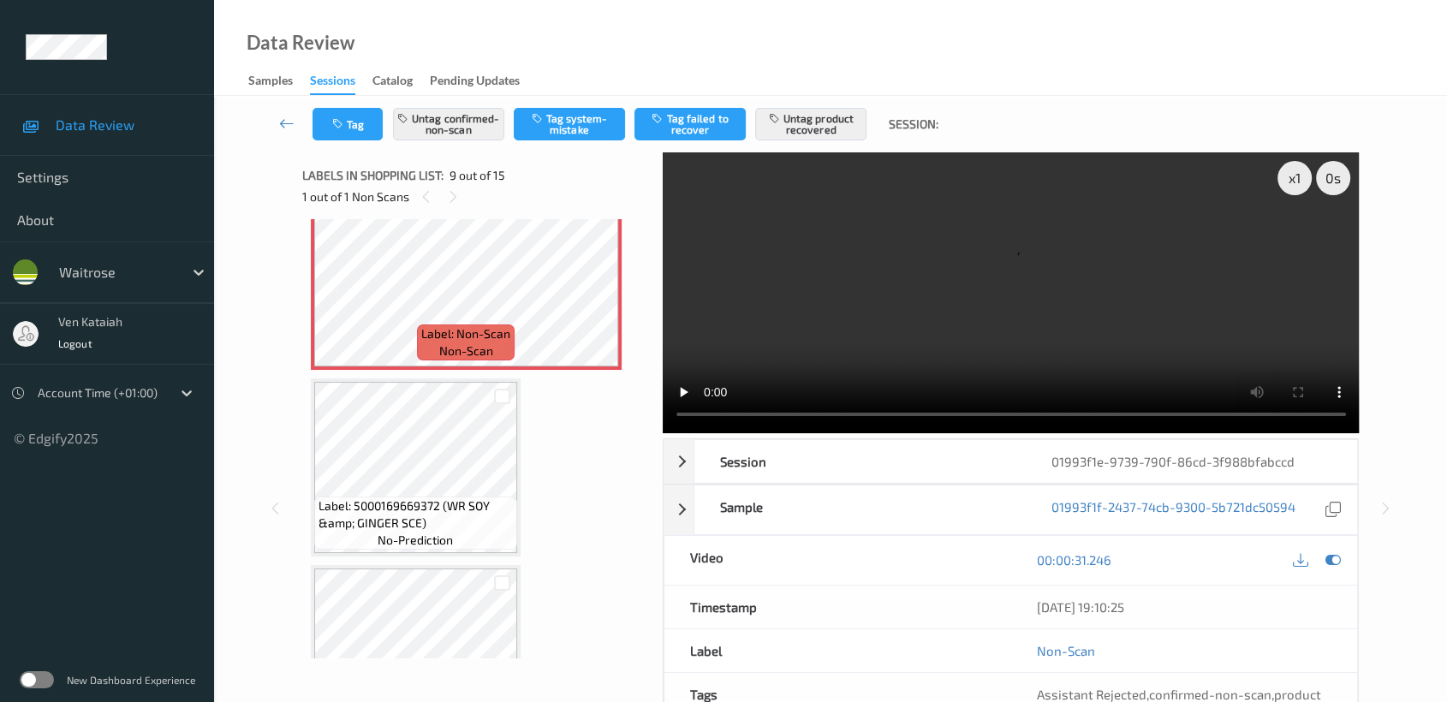
scroll to position [1500, 0]
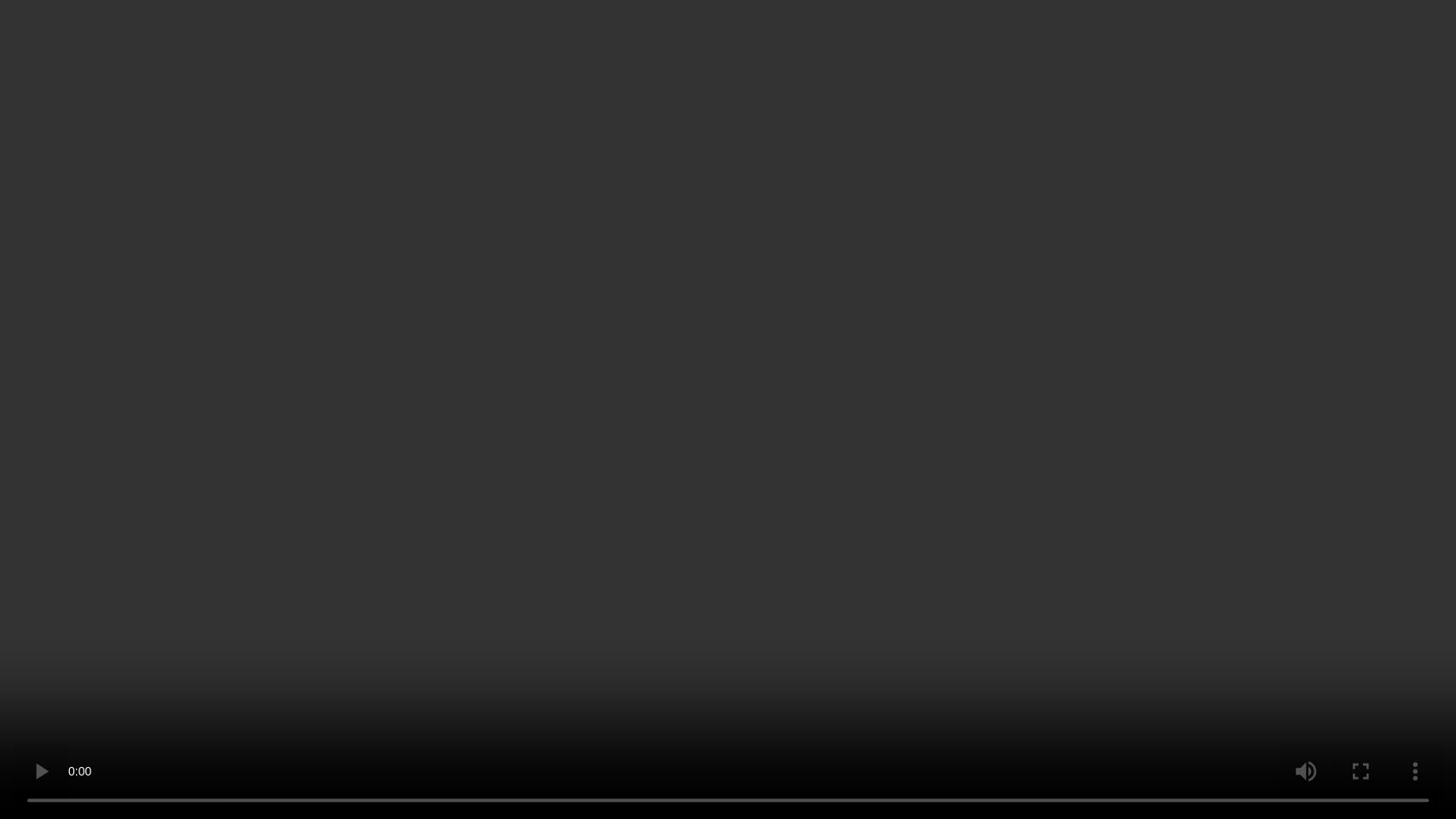
click at [706, 476] on video at bounding box center [728, 410] width 1456 height 819
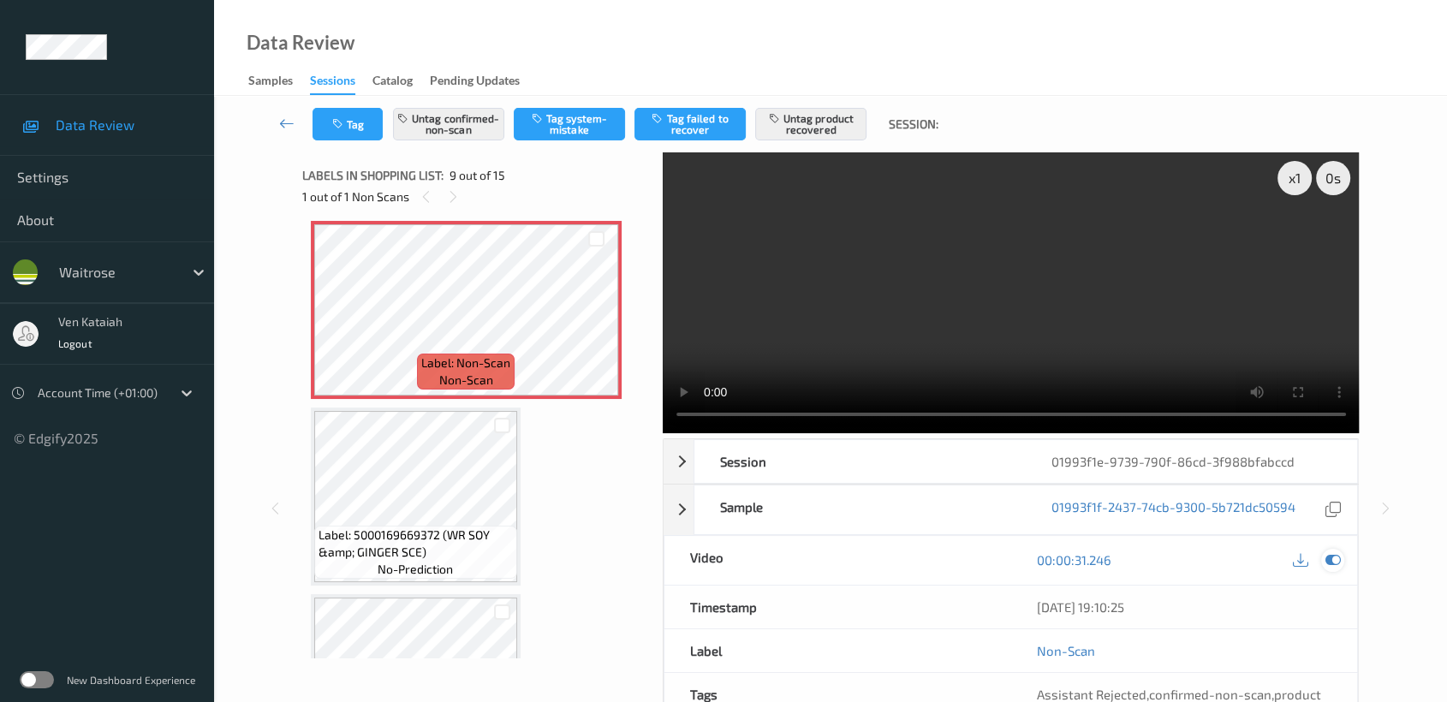
click at [1332, 569] on div at bounding box center [1332, 560] width 23 height 23
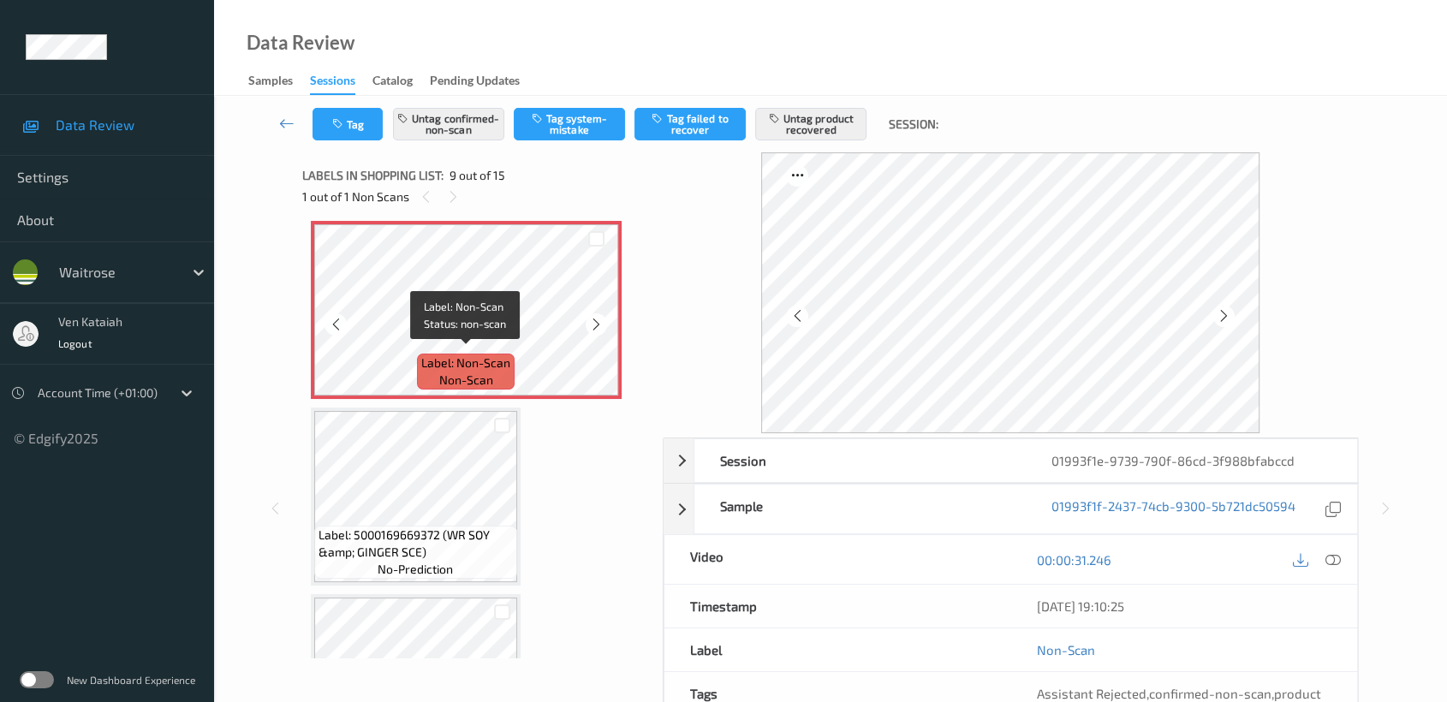
click at [425, 354] on div "Label: Non-Scan non-scan" at bounding box center [466, 372] width 98 height 36
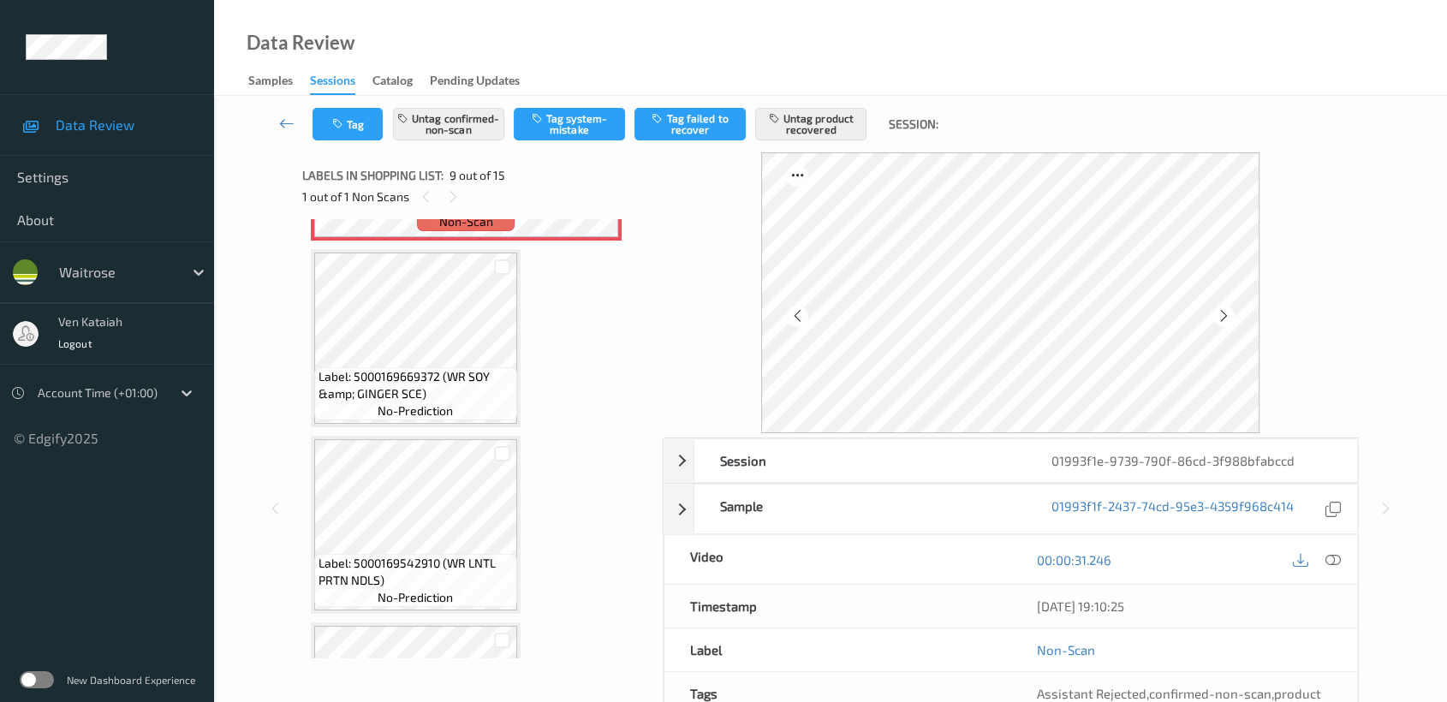
scroll to position [1690, 0]
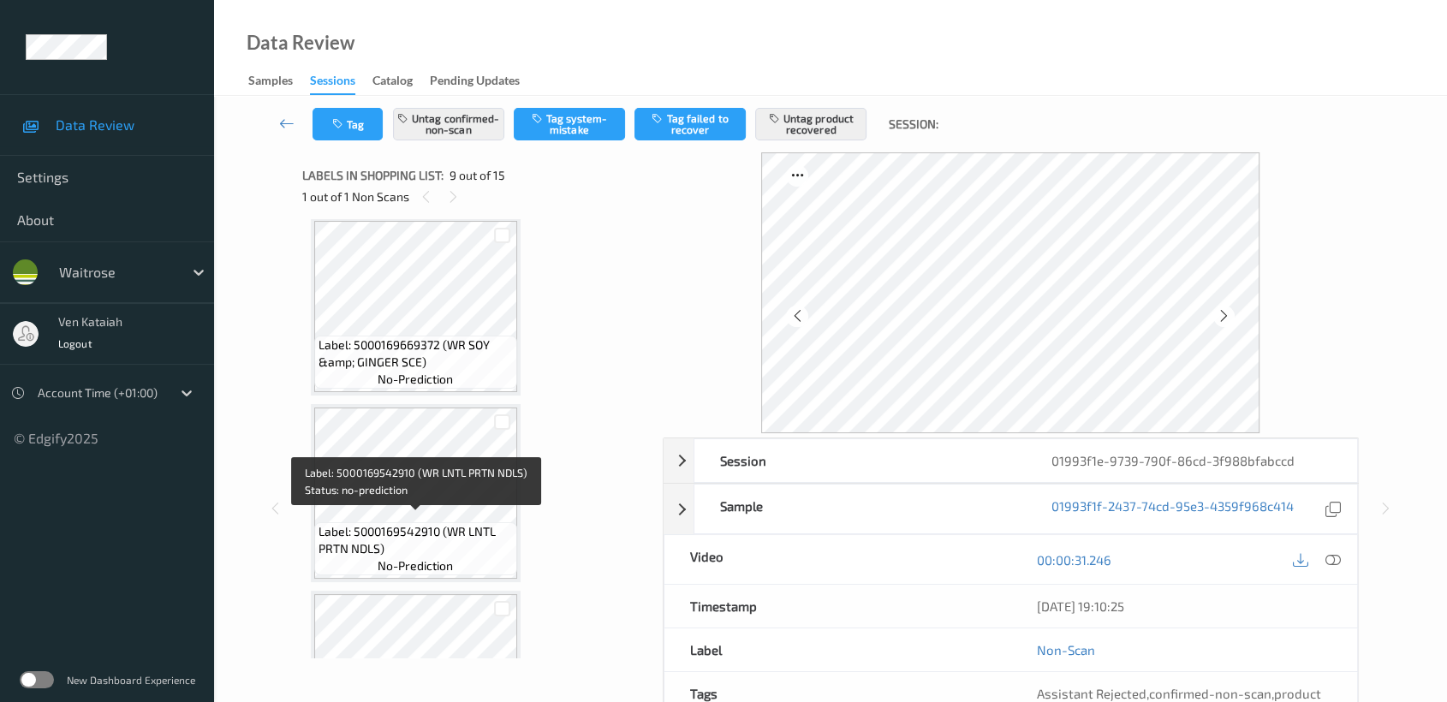
click at [476, 526] on span "Label: 5000169542910 (WR LNTL PRTN NDLS)" at bounding box center [416, 540] width 194 height 34
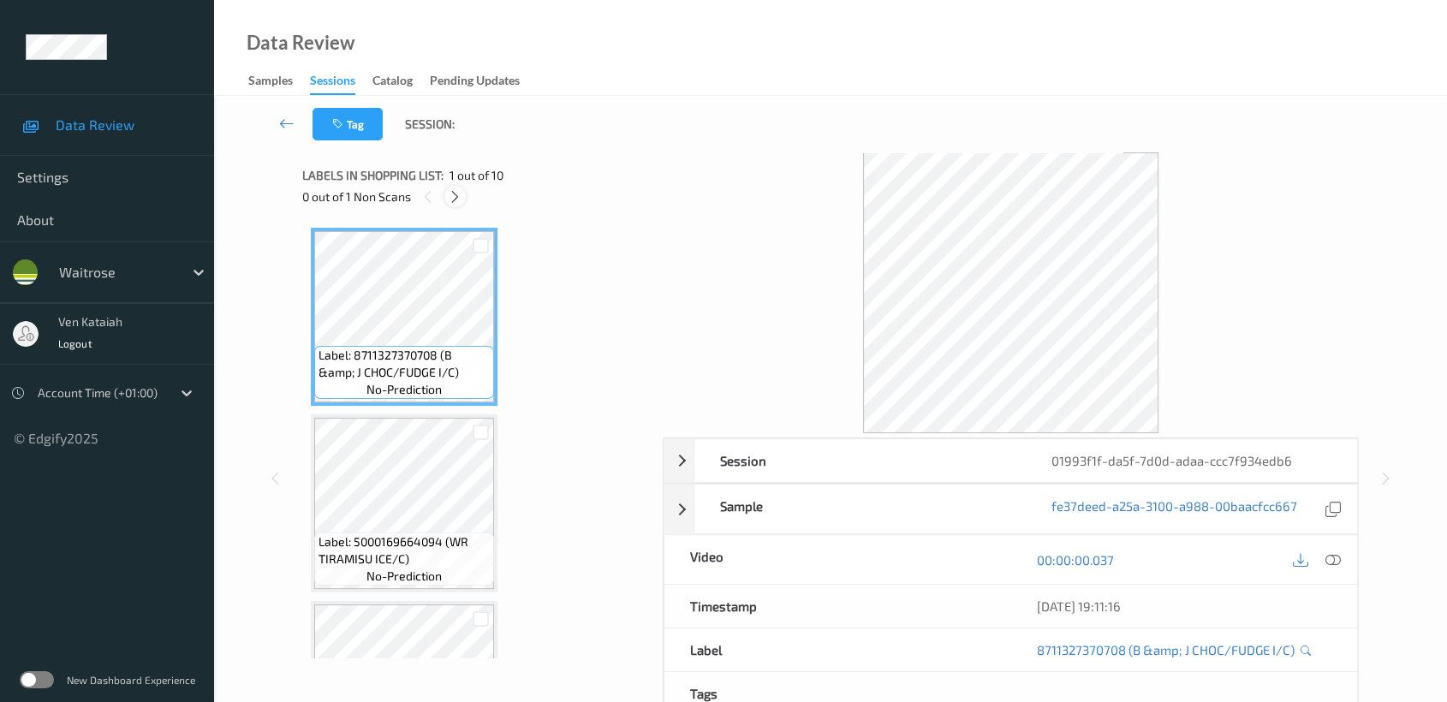
click at [457, 204] on div at bounding box center [454, 196] width 21 height 21
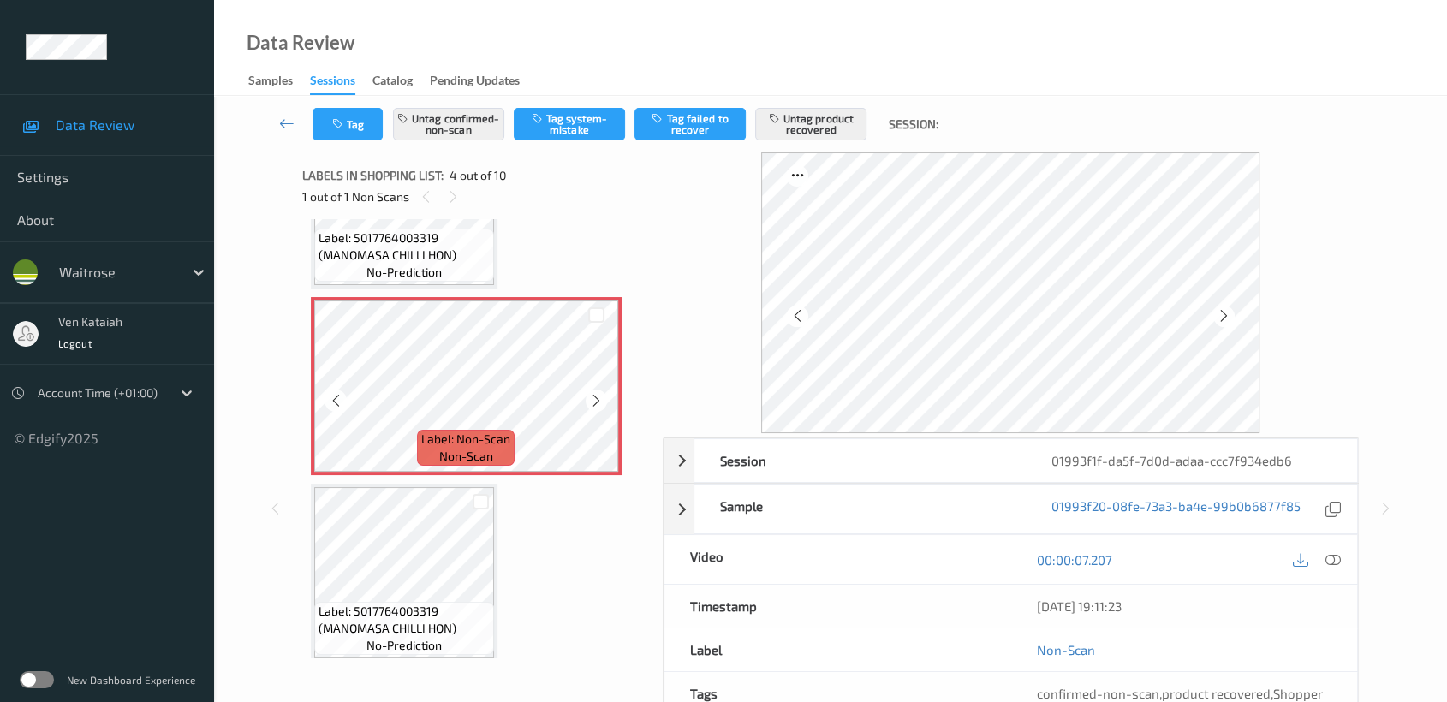
scroll to position [570, 0]
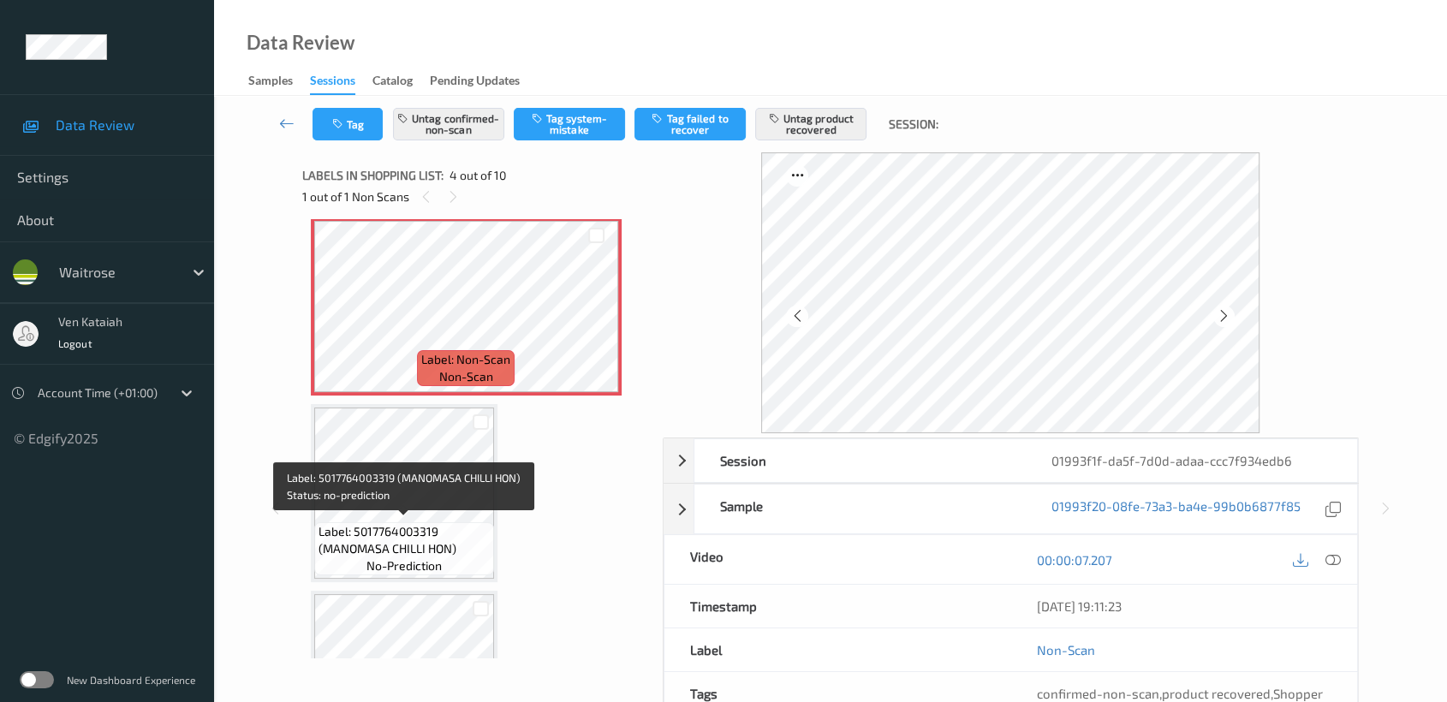
click at [411, 523] on span "Label: 5017764003319 (MANOMASA CHILLI HON)" at bounding box center [404, 540] width 171 height 34
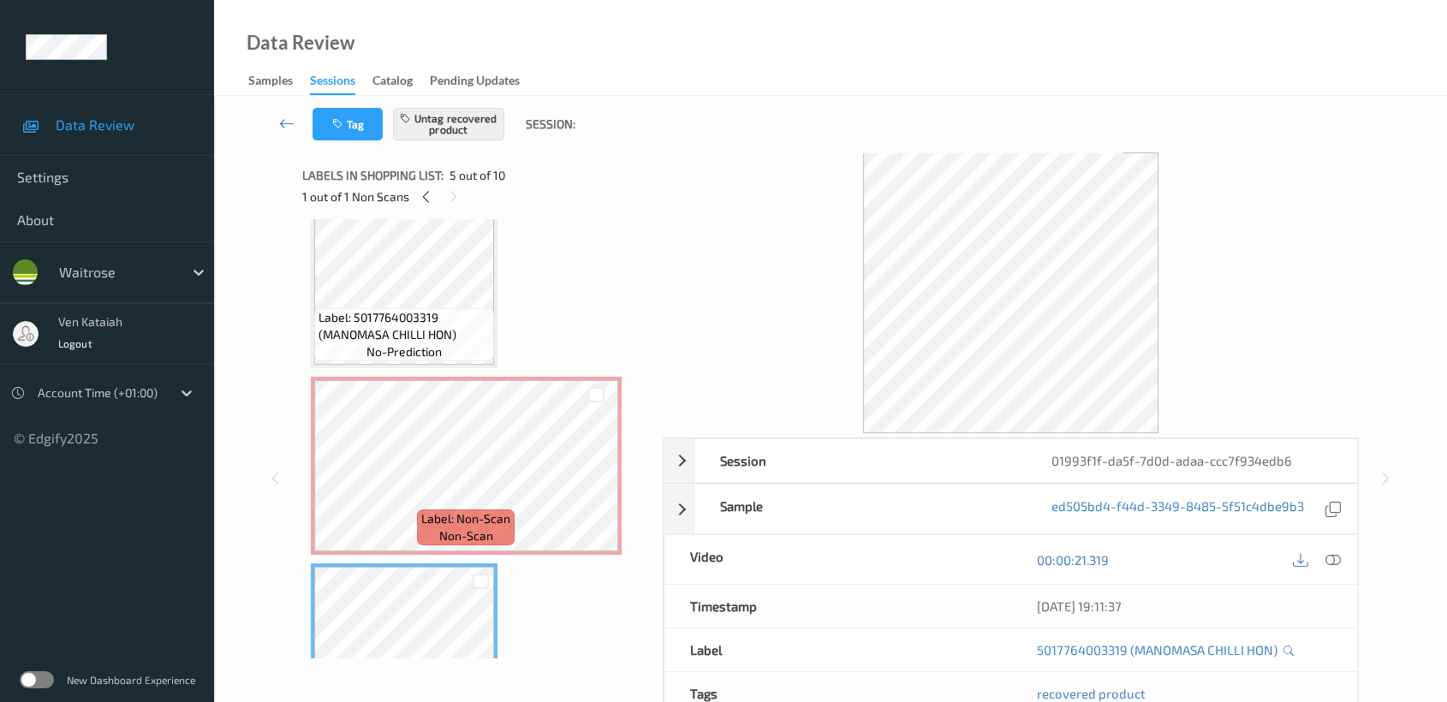
scroll to position [380, 0]
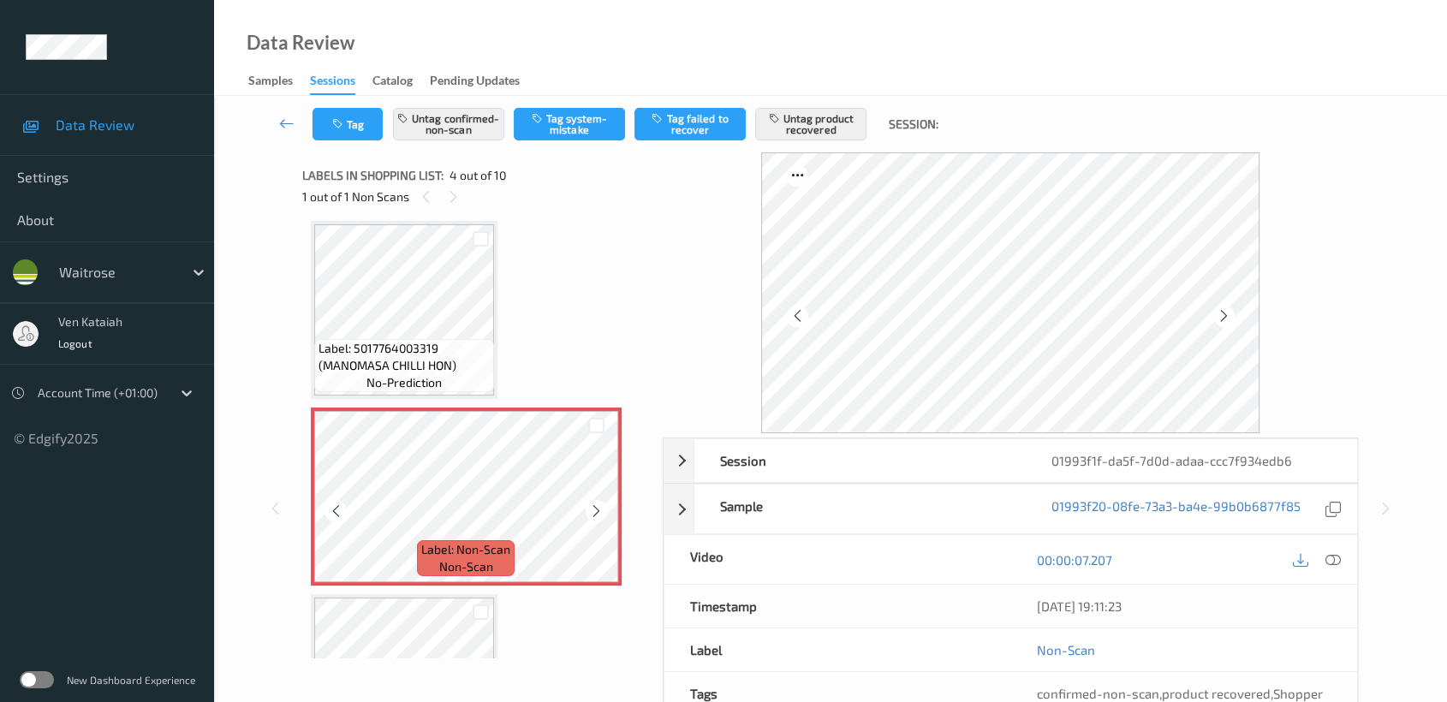
click at [594, 503] on icon at bounding box center [596, 510] width 15 height 15
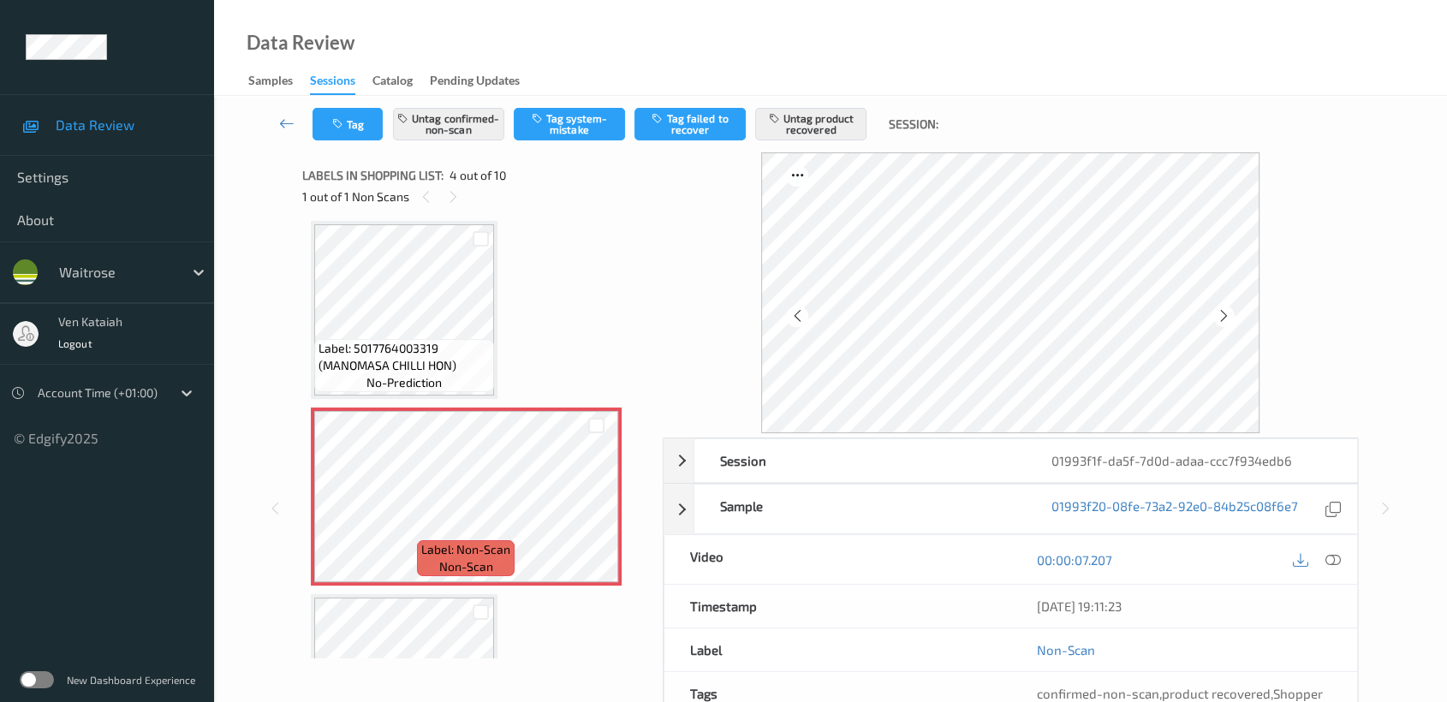
click at [1328, 546] on div "00:00:07.207" at bounding box center [1183, 559] width 347 height 49
click at [1328, 560] on icon at bounding box center [1332, 559] width 15 height 15
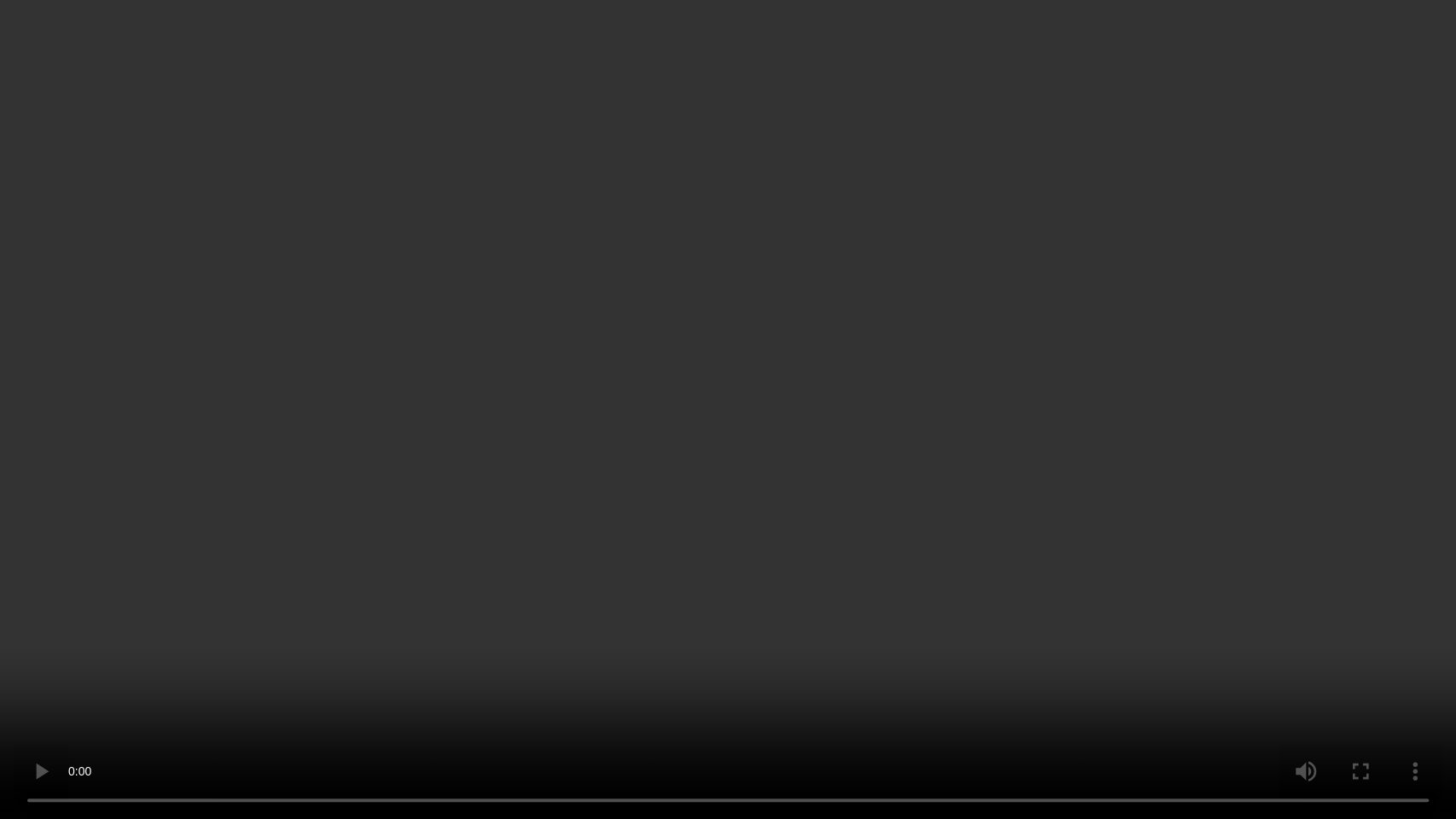
click at [714, 451] on video at bounding box center [728, 410] width 1456 height 819
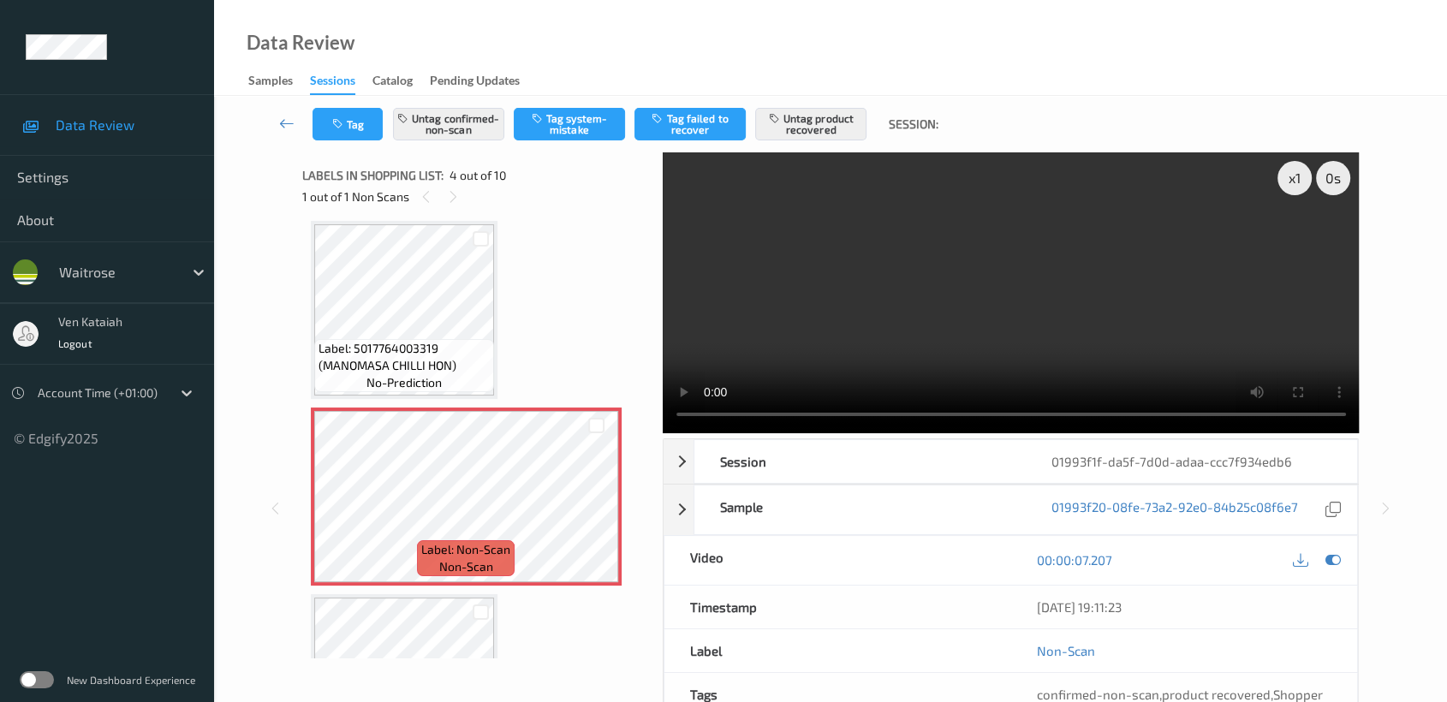
drag, startPoint x: 1324, startPoint y: 557, endPoint x: 885, endPoint y: 577, distance: 438.9
click at [1309, 558] on div at bounding box center [1317, 560] width 56 height 23
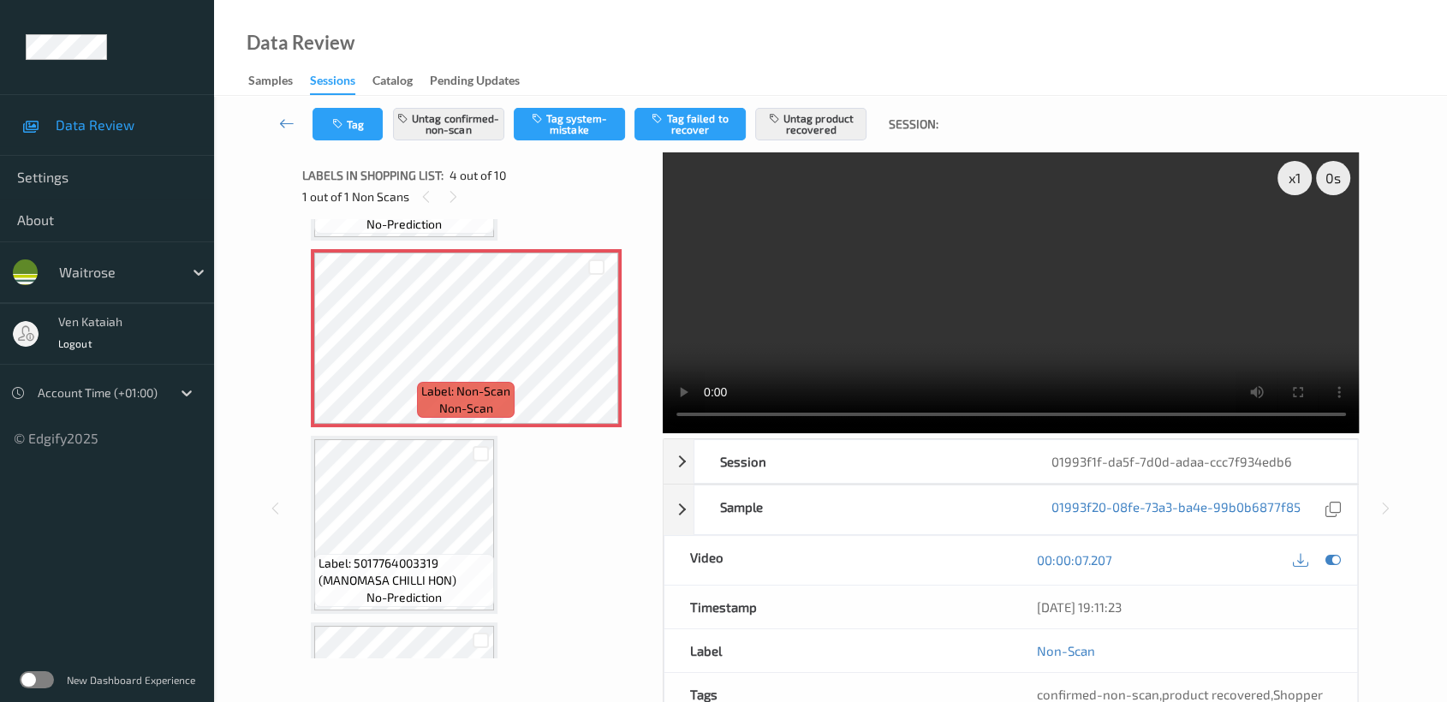
scroll to position [570, 0]
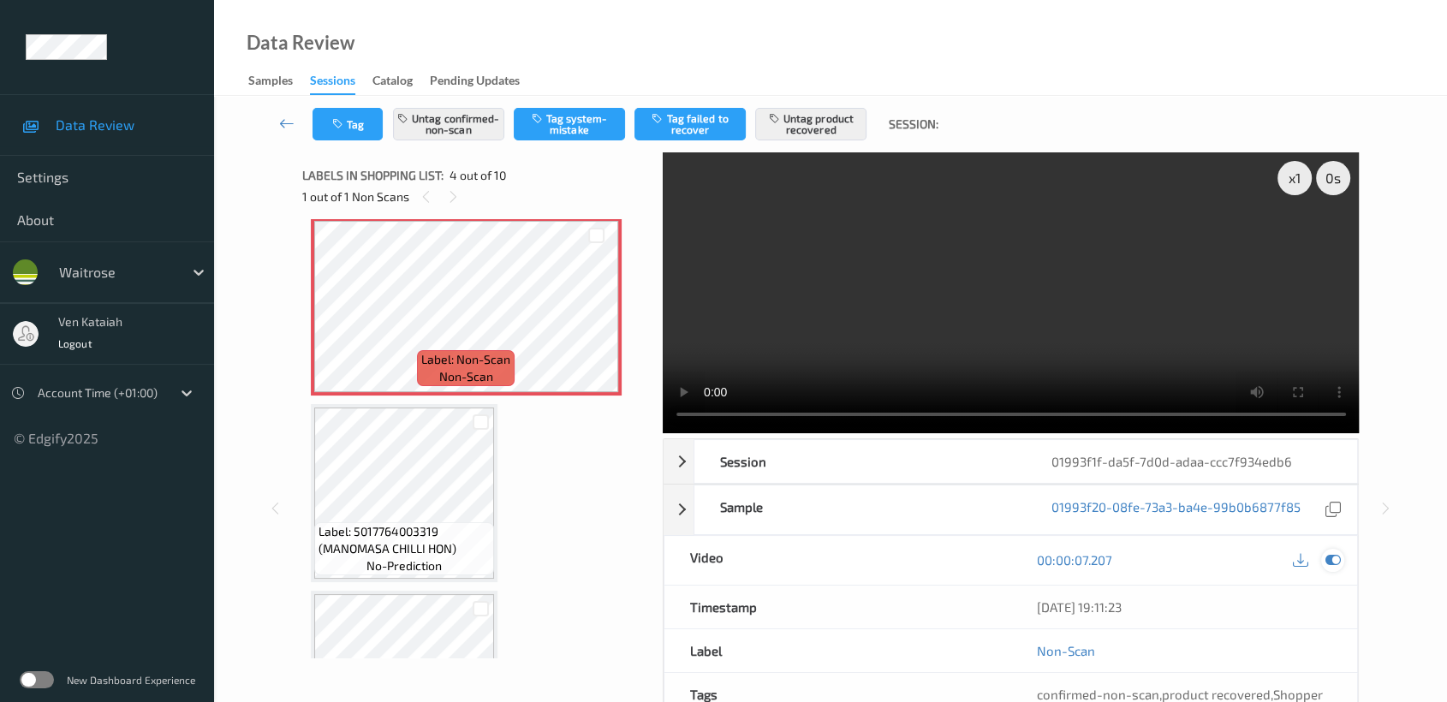
click at [1336, 567] on div at bounding box center [1332, 560] width 23 height 23
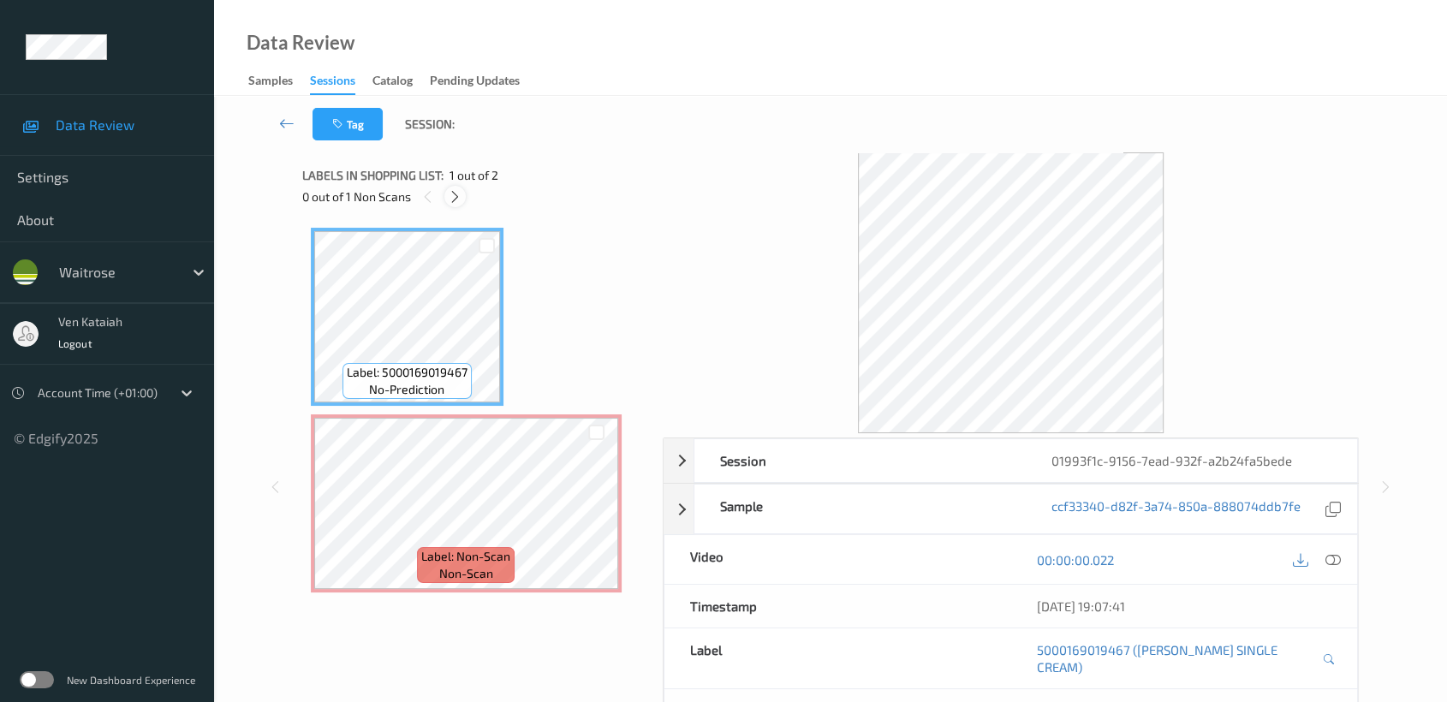
click at [462, 200] on div at bounding box center [454, 196] width 21 height 21
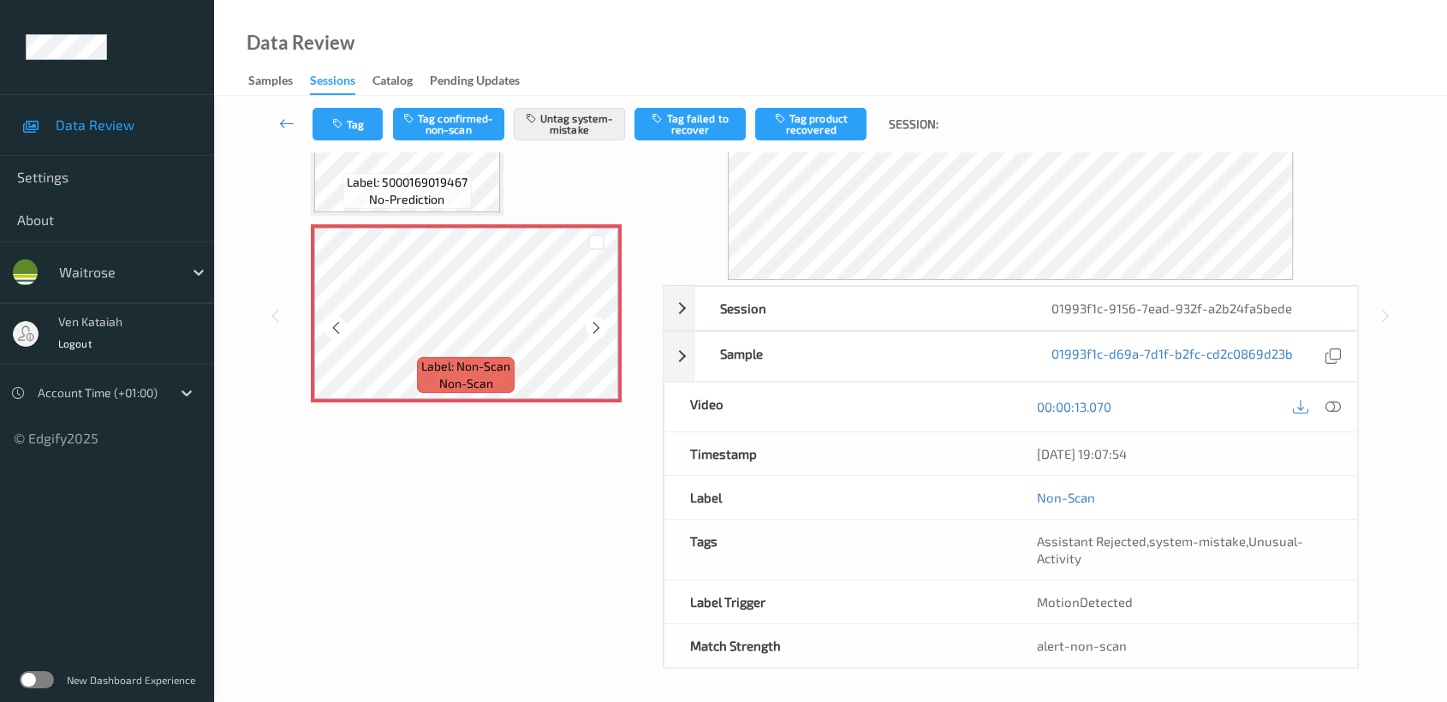
click at [473, 360] on span "Label: Non-Scan" at bounding box center [465, 366] width 89 height 17
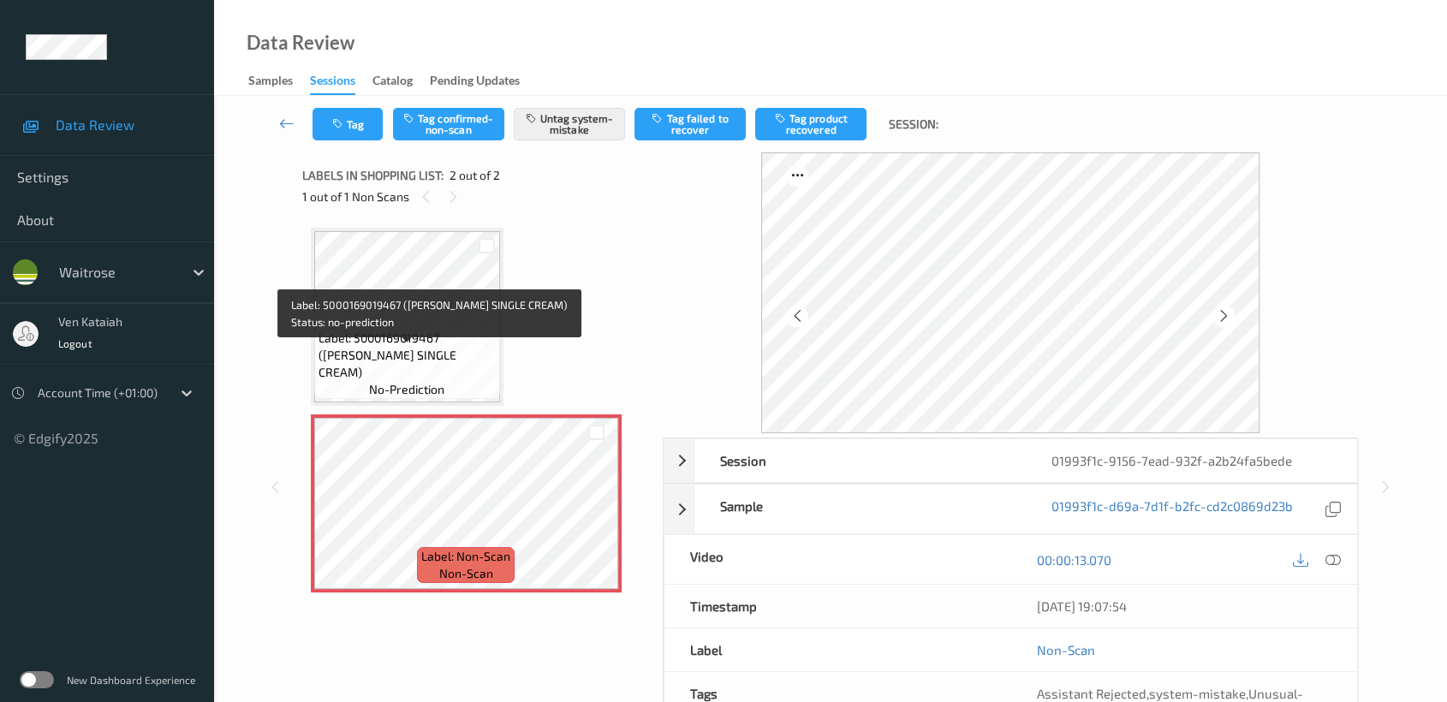
click at [457, 352] on span "Label: 5000169019467 (WR ESS SINGLE CREAM)" at bounding box center [407, 355] width 177 height 51
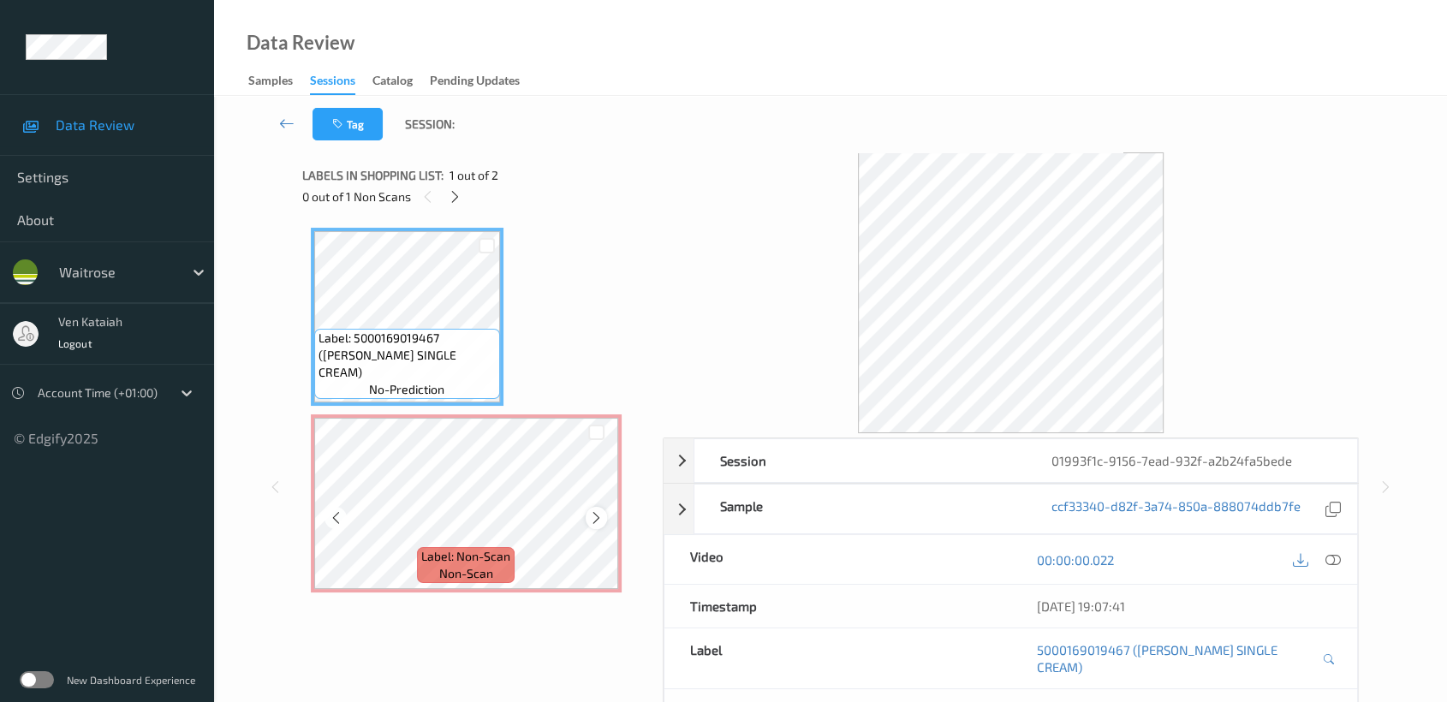
click at [598, 515] on icon at bounding box center [596, 517] width 15 height 15
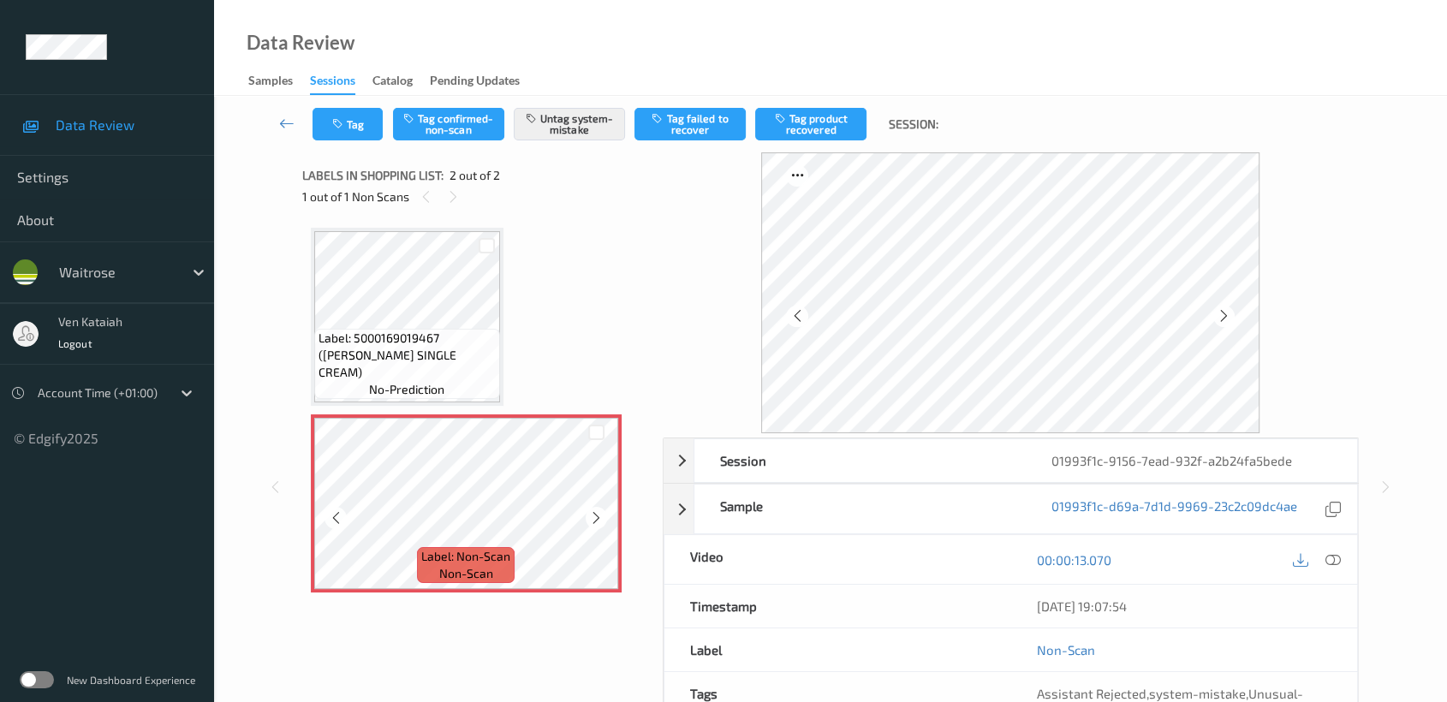
click at [598, 515] on icon at bounding box center [596, 517] width 15 height 15
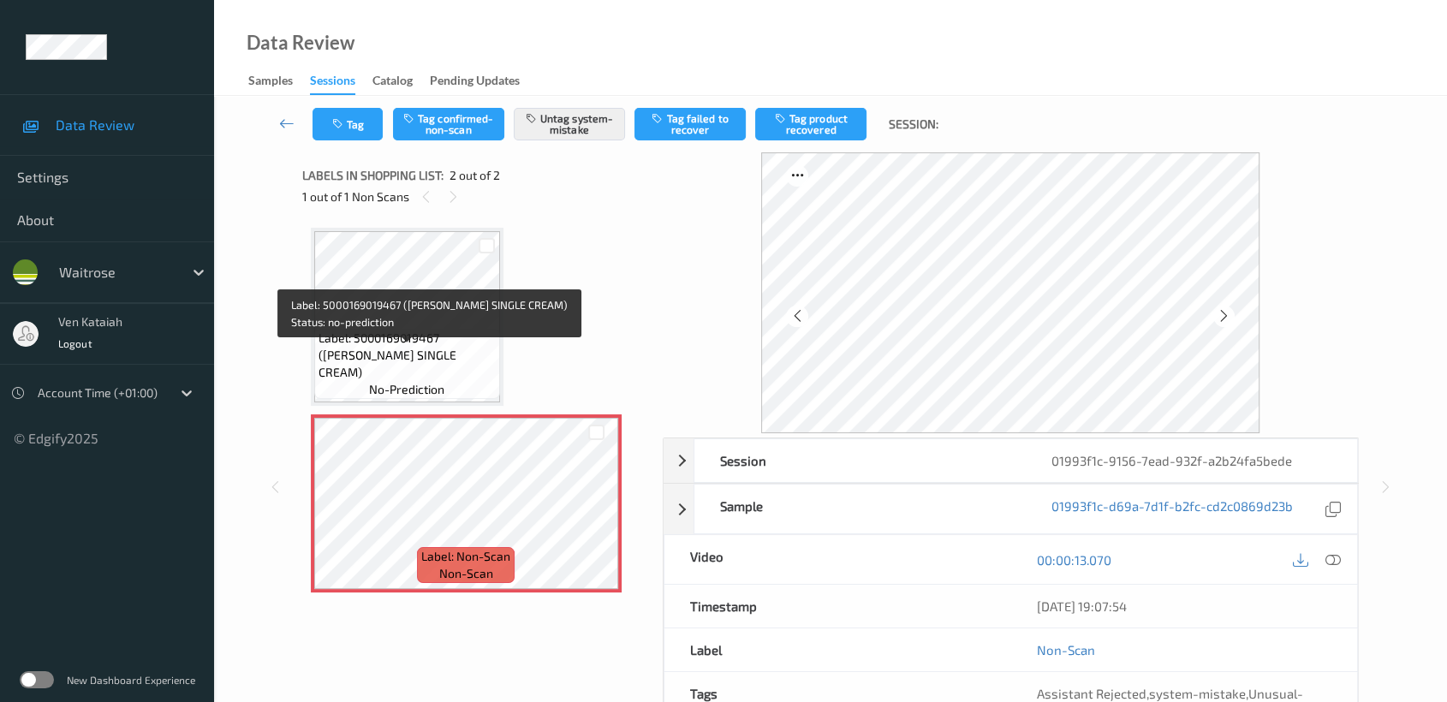
click at [424, 348] on span "Label: 5000169019467 (WR ESS SINGLE CREAM)" at bounding box center [407, 355] width 177 height 51
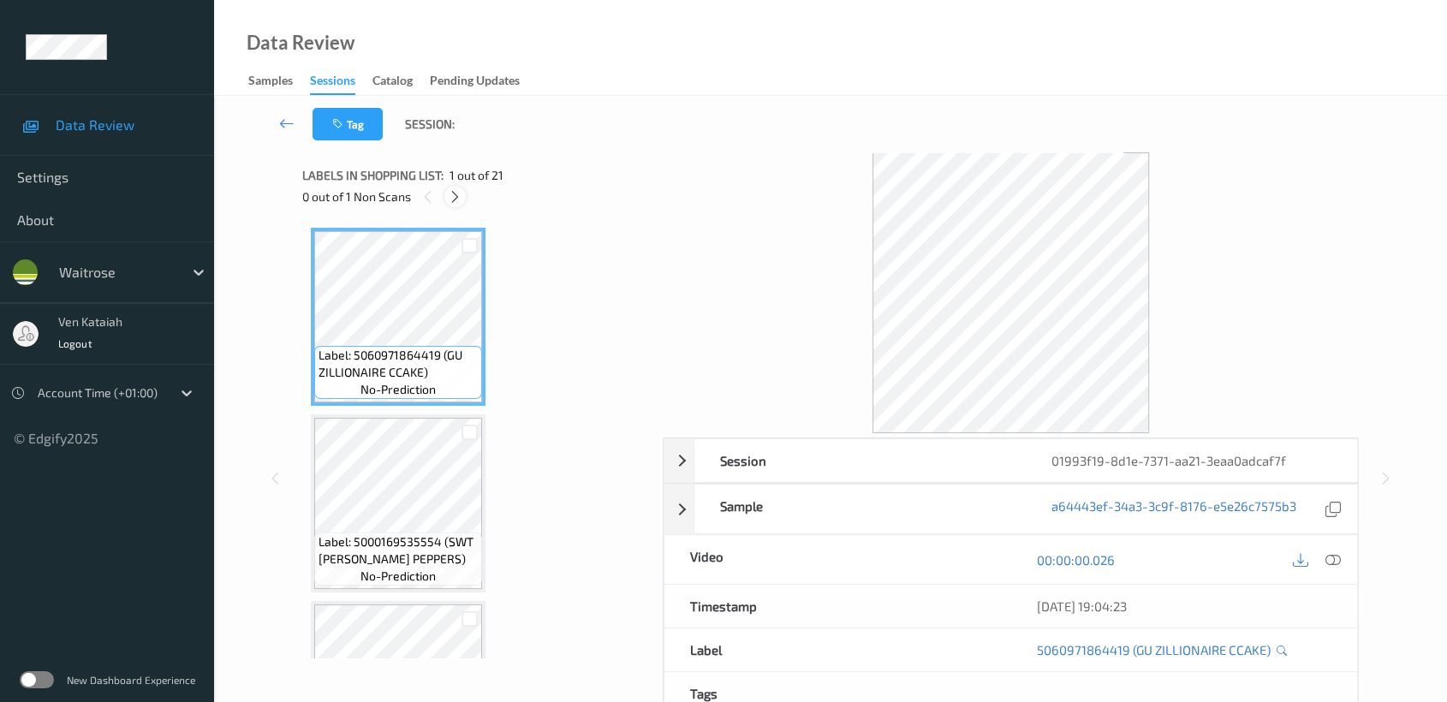
click at [449, 200] on icon at bounding box center [455, 196] width 15 height 15
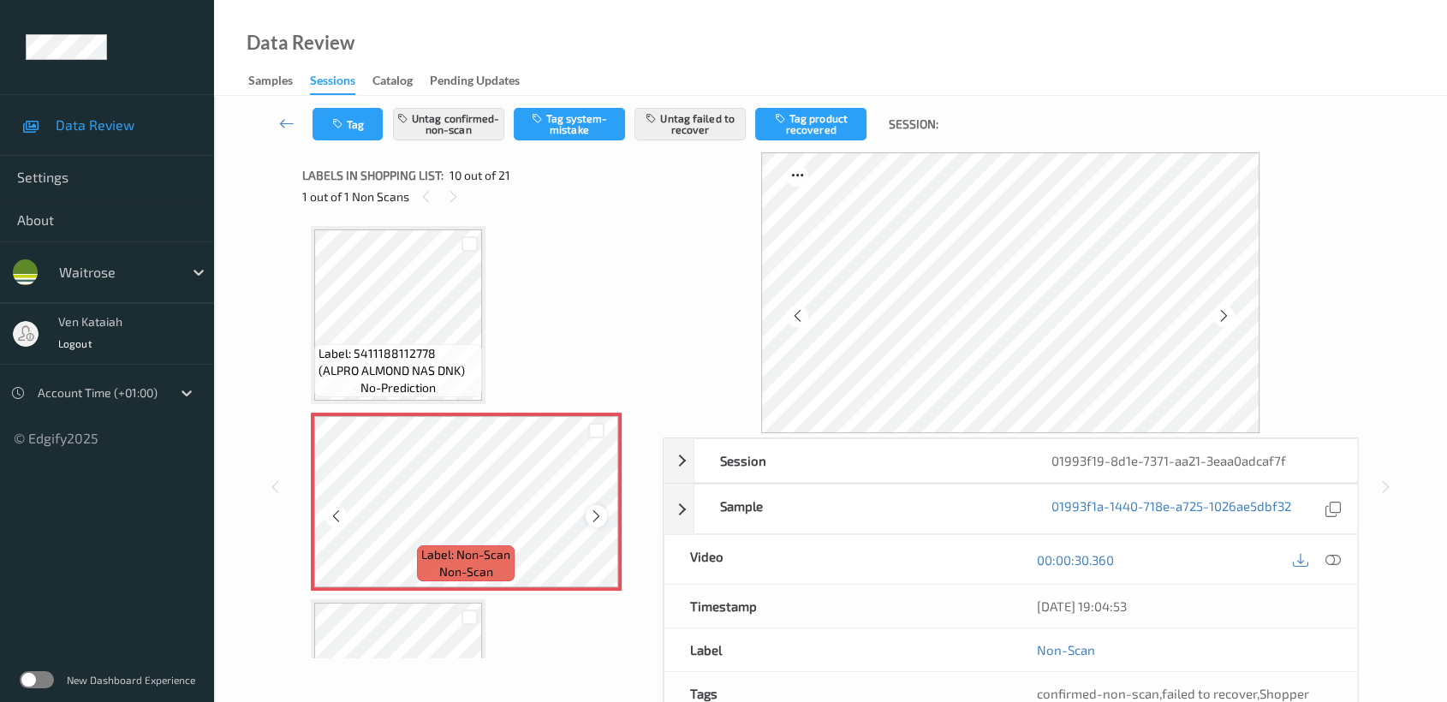
click at [592, 509] on icon at bounding box center [596, 516] width 15 height 15
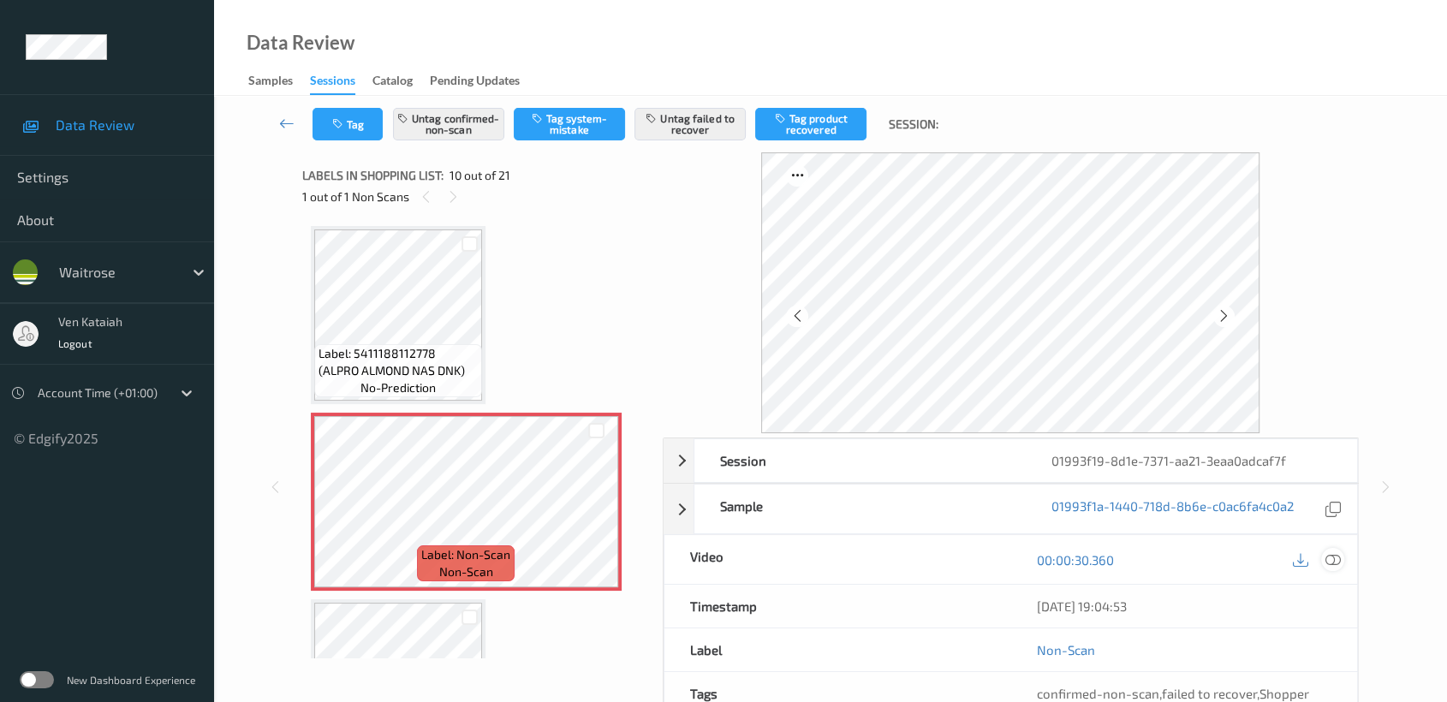
click at [1329, 557] on icon at bounding box center [1332, 559] width 15 height 15
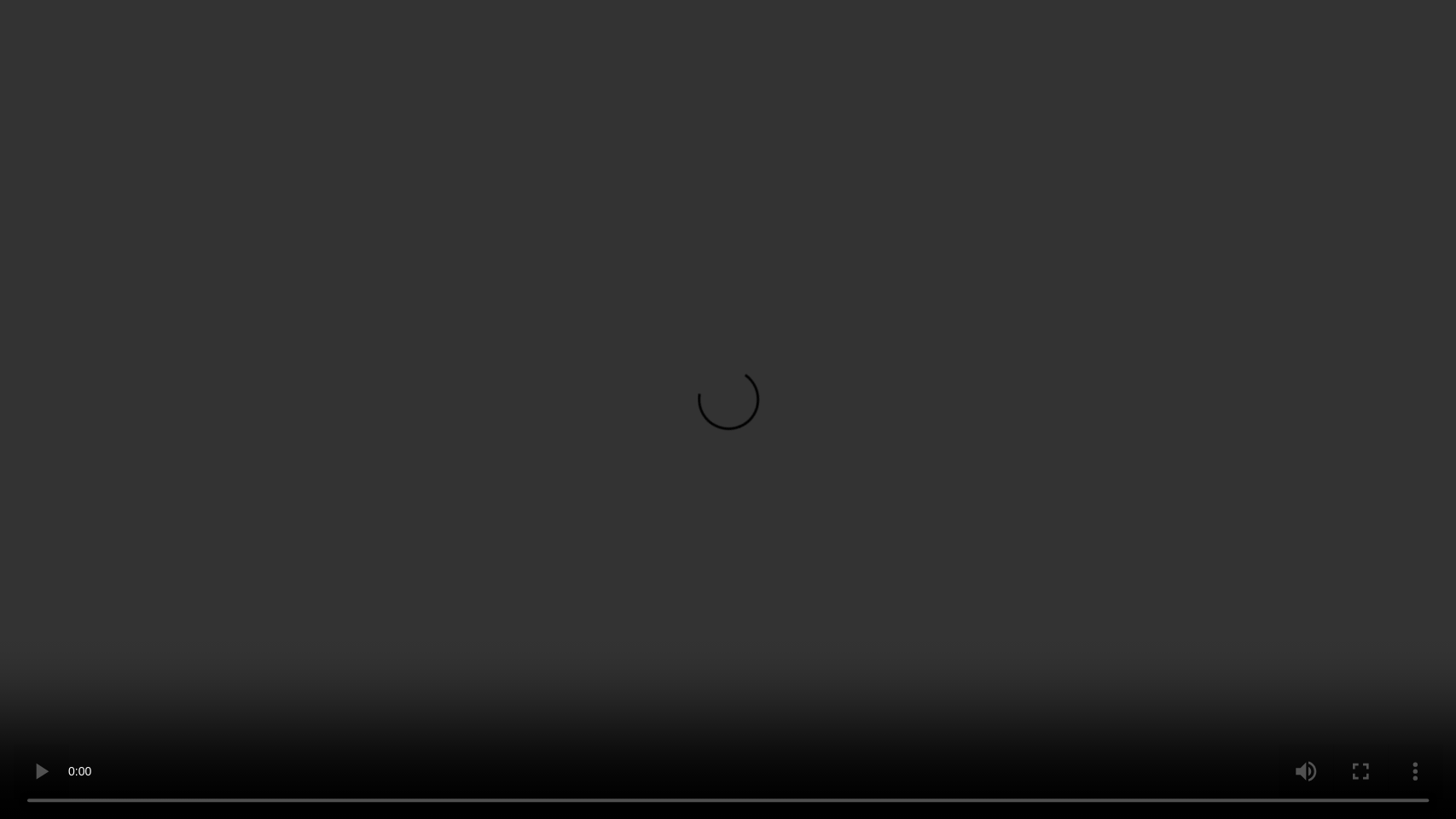
click at [616, 655] on video at bounding box center [728, 410] width 1456 height 819
click at [821, 452] on video at bounding box center [728, 410] width 1456 height 819
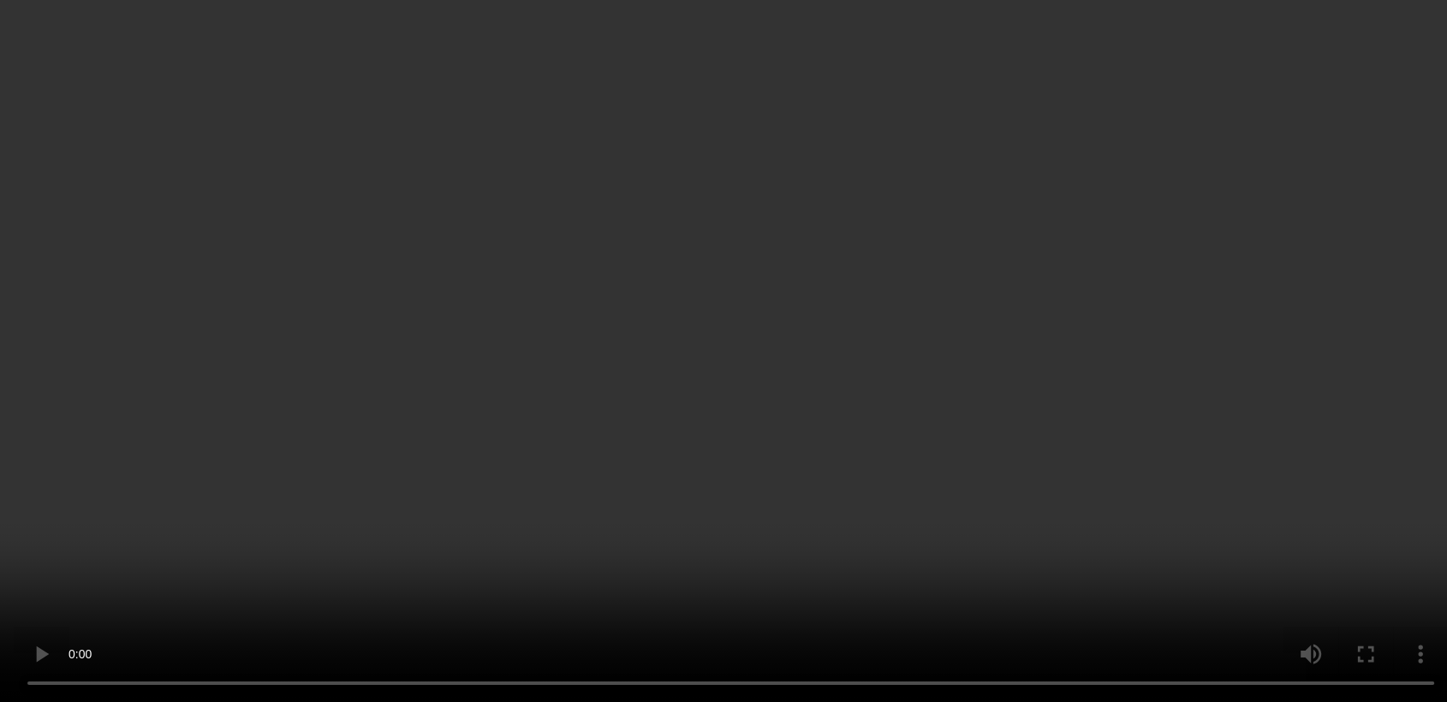
scroll to position [1685, 0]
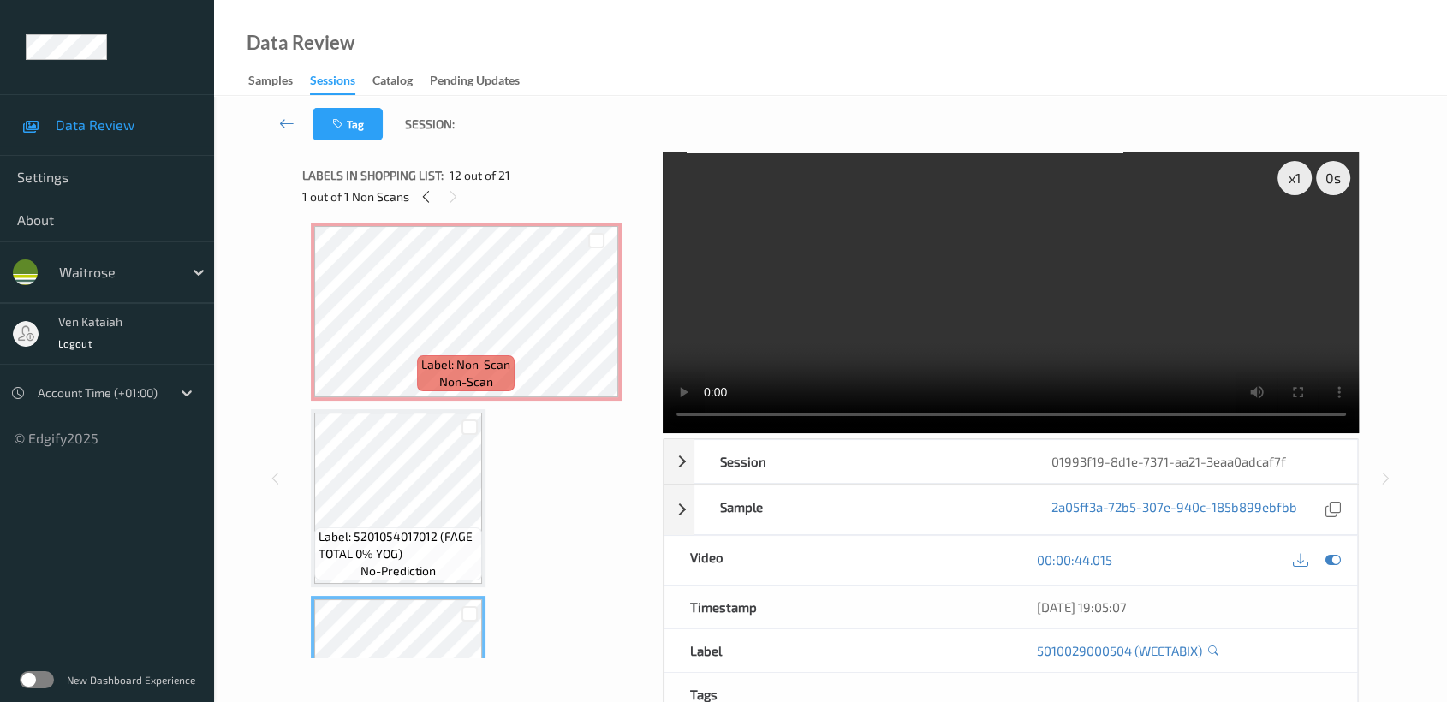
click at [1344, 563] on div "00:00:44.015" at bounding box center [1183, 560] width 347 height 49
click at [1329, 557] on icon at bounding box center [1332, 559] width 15 height 15
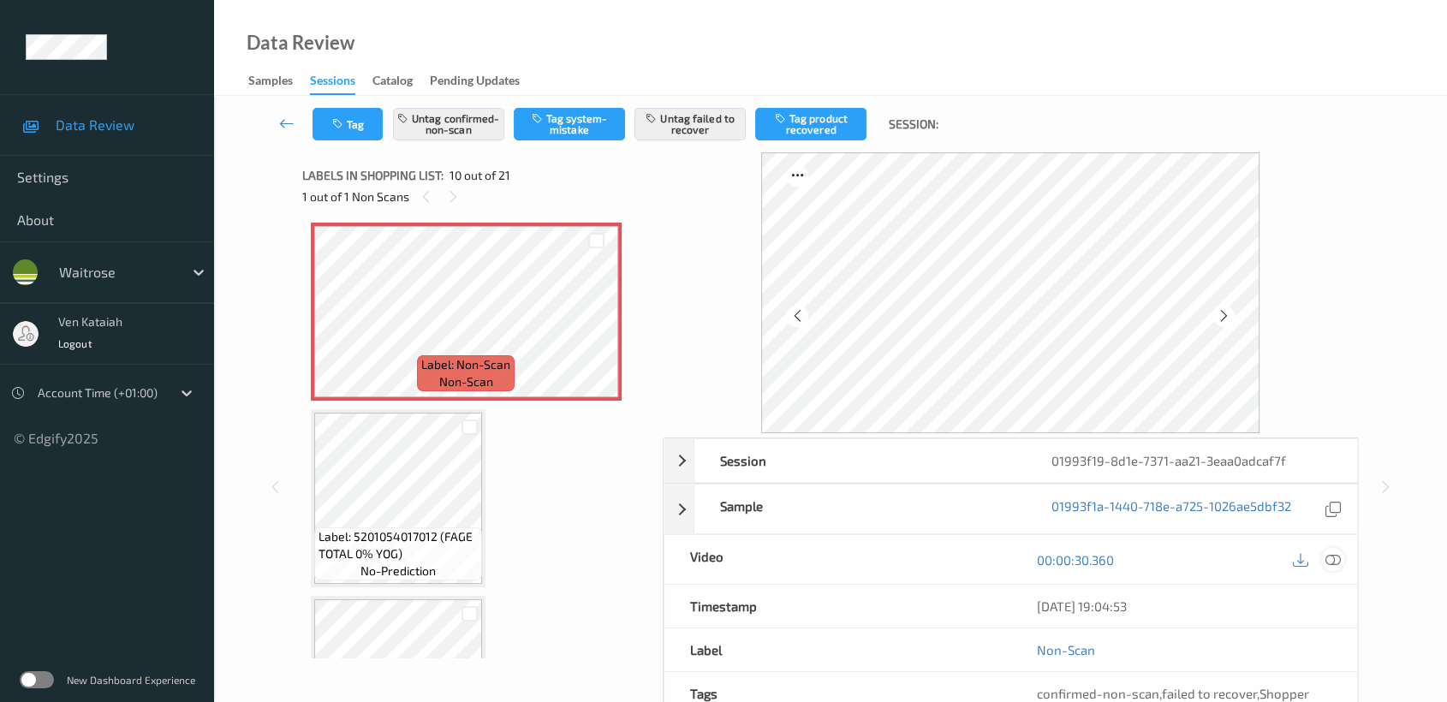
drag, startPoint x: 1327, startPoint y: 557, endPoint x: 1321, endPoint y: 546, distance: 11.9
click at [1328, 557] on icon at bounding box center [1332, 559] width 15 height 15
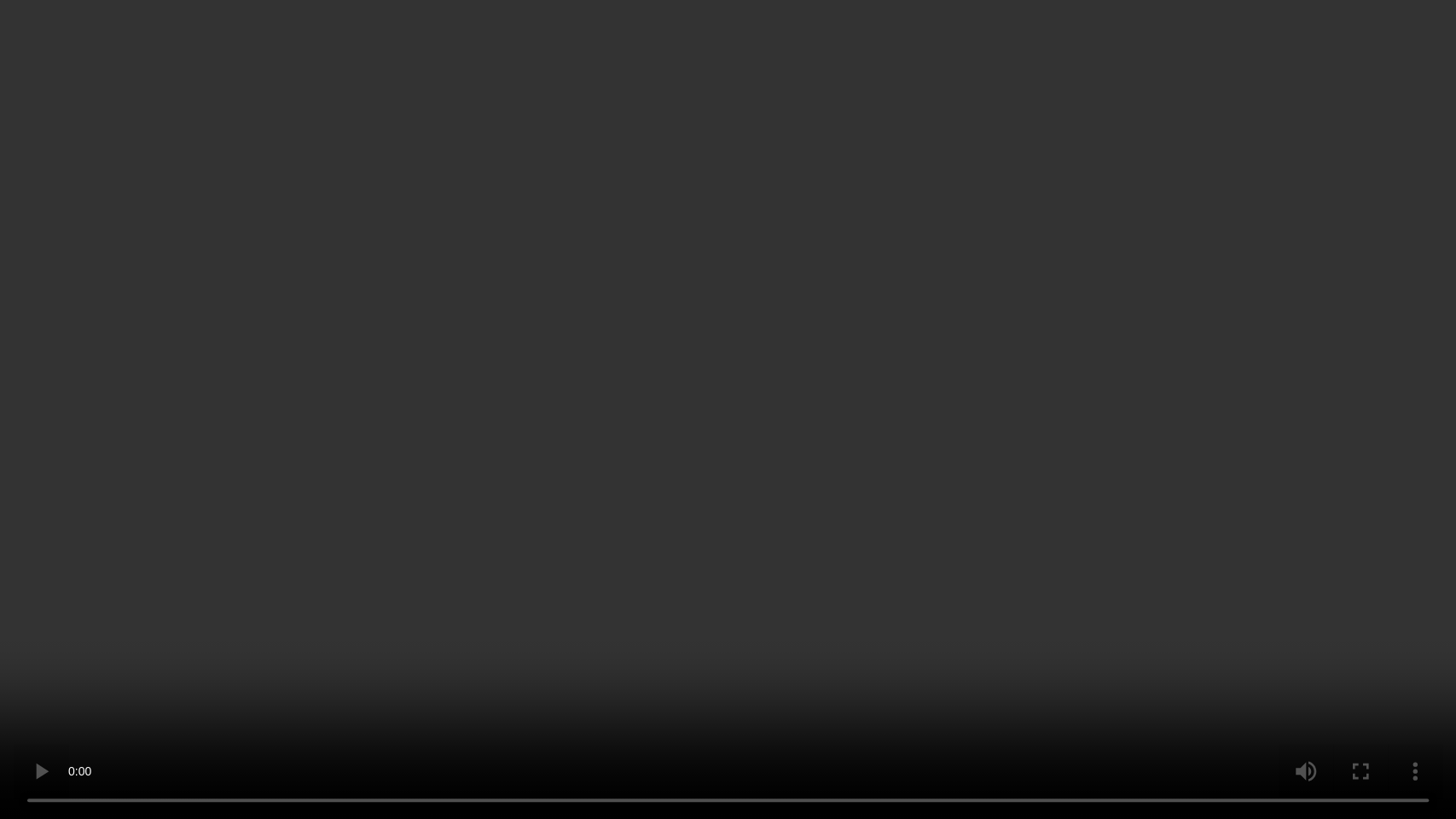
click at [594, 649] on video at bounding box center [728, 410] width 1456 height 819
click at [809, 547] on video at bounding box center [728, 410] width 1456 height 819
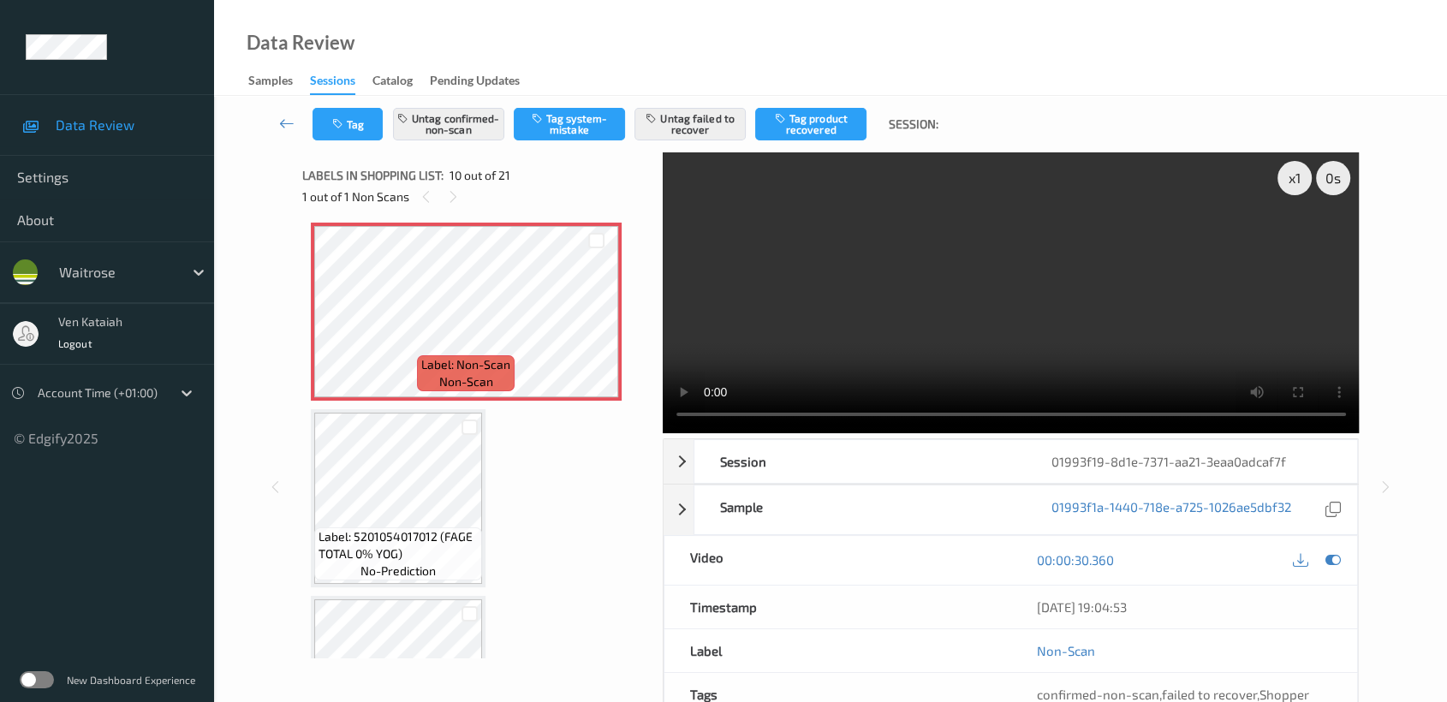
click at [1336, 571] on div "00:00:30.360" at bounding box center [1183, 560] width 347 height 49
drag, startPoint x: 1339, startPoint y: 558, endPoint x: 1283, endPoint y: 560, distance: 56.5
click at [1337, 560] on icon at bounding box center [1332, 559] width 15 height 15
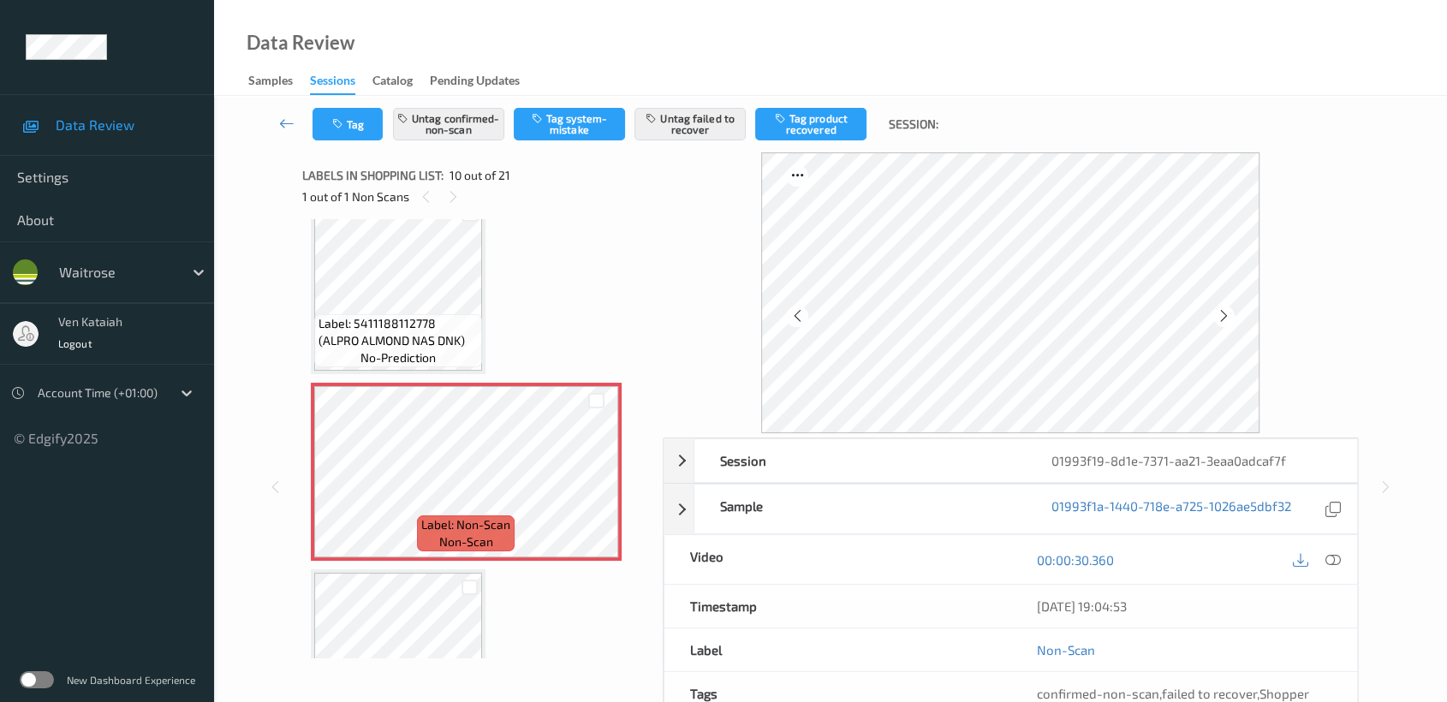
scroll to position [1495, 0]
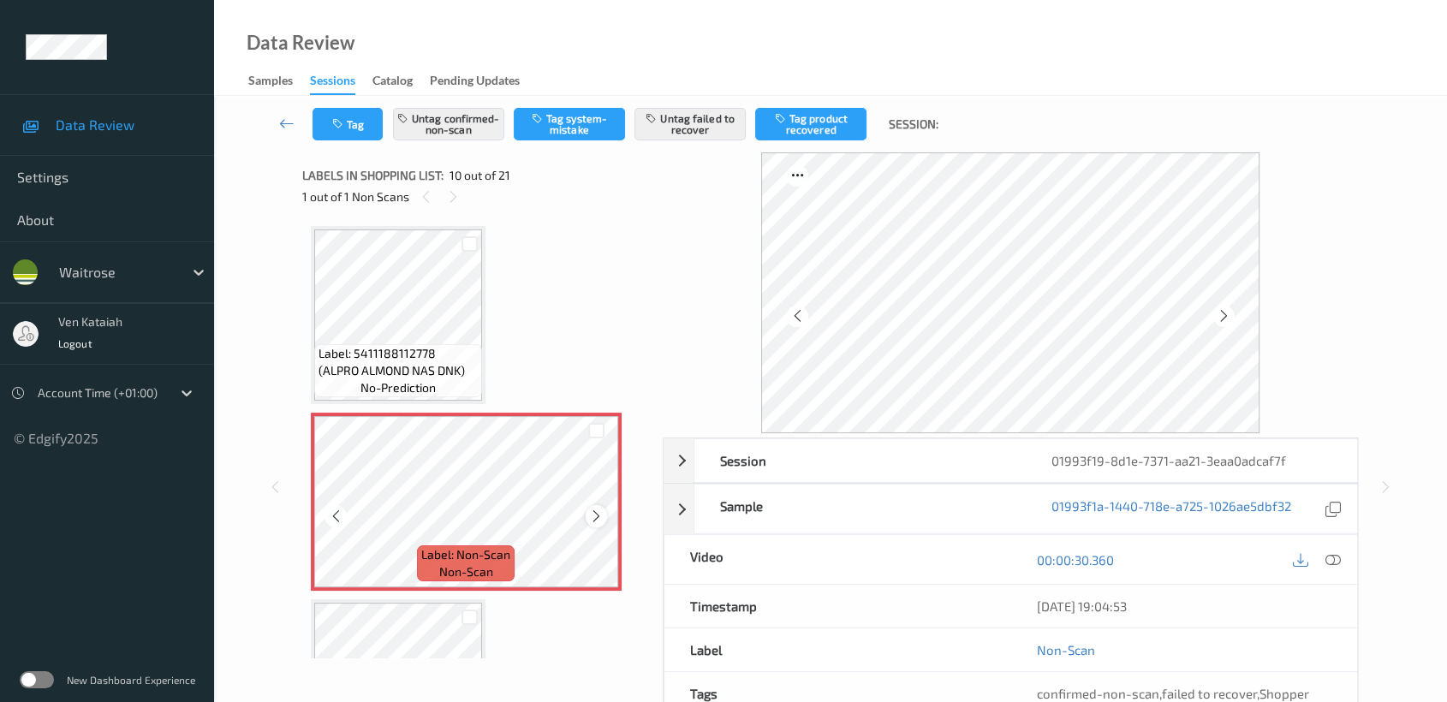
click at [592, 512] on icon at bounding box center [596, 516] width 15 height 15
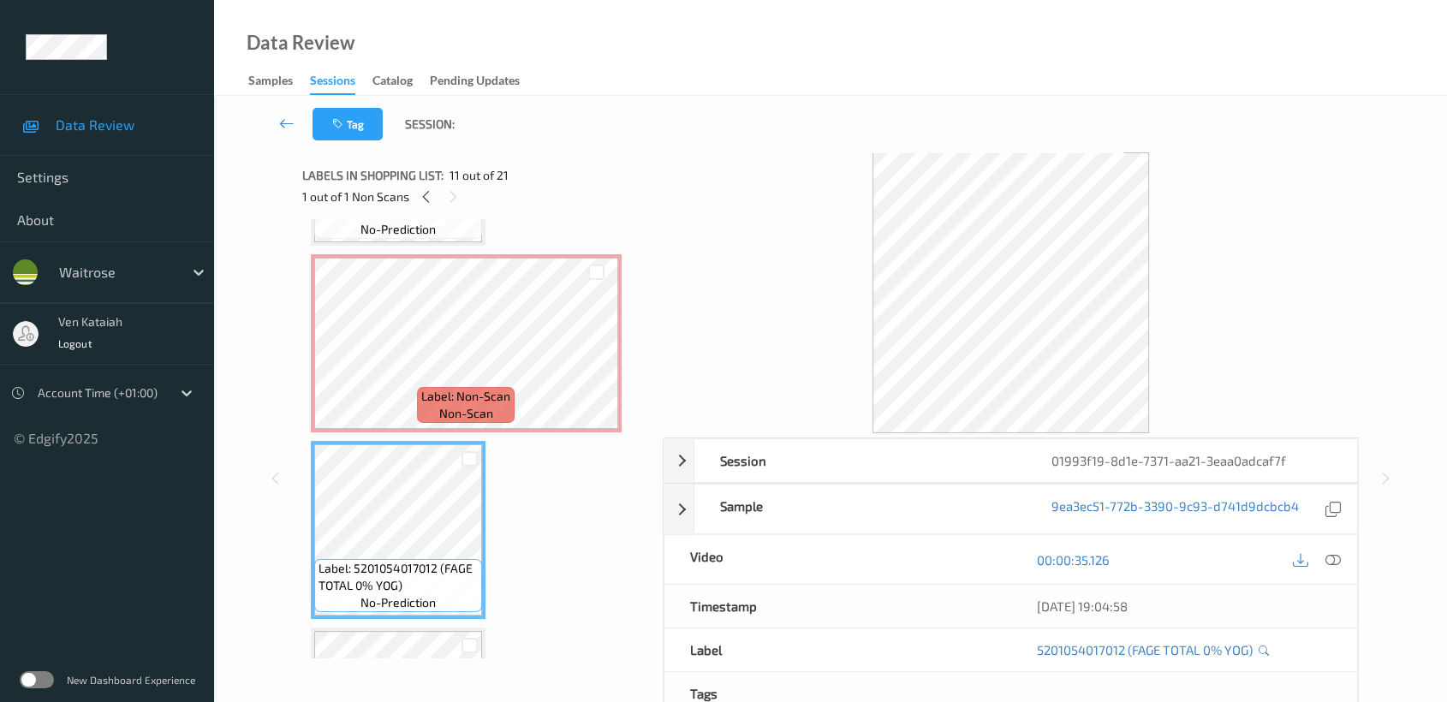
scroll to position [1685, 0]
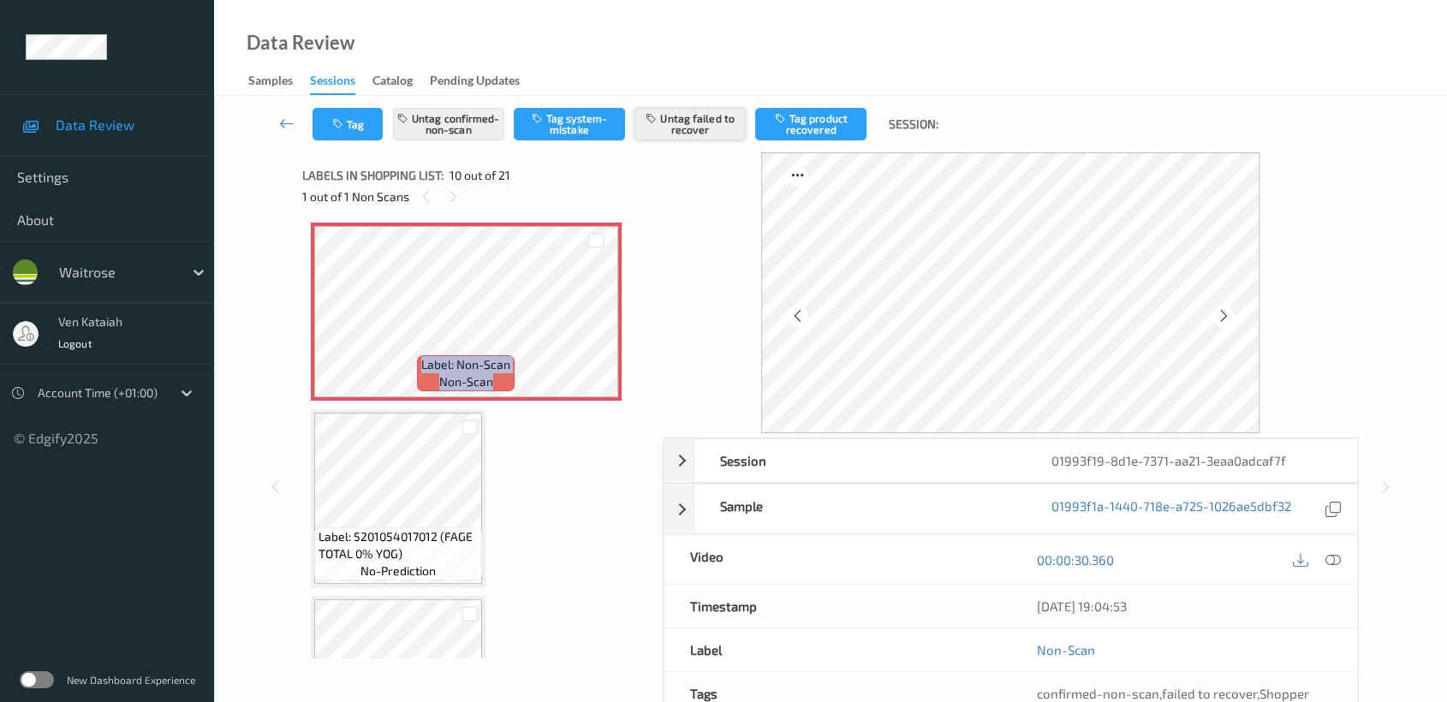
click at [683, 134] on button "Untag failed to recover" at bounding box center [689, 124] width 111 height 33
click at [806, 114] on button "Tag product recovered" at bounding box center [810, 124] width 111 height 33
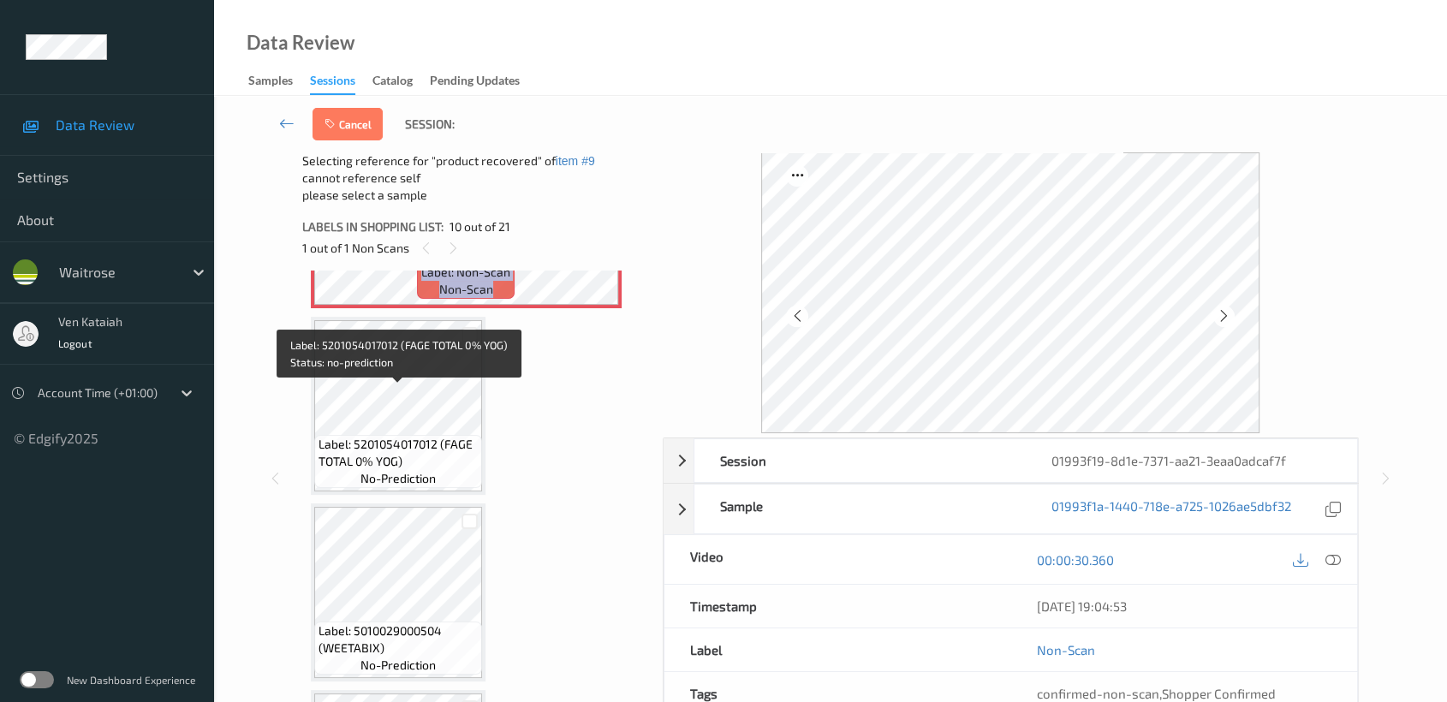
scroll to position [1876, 0]
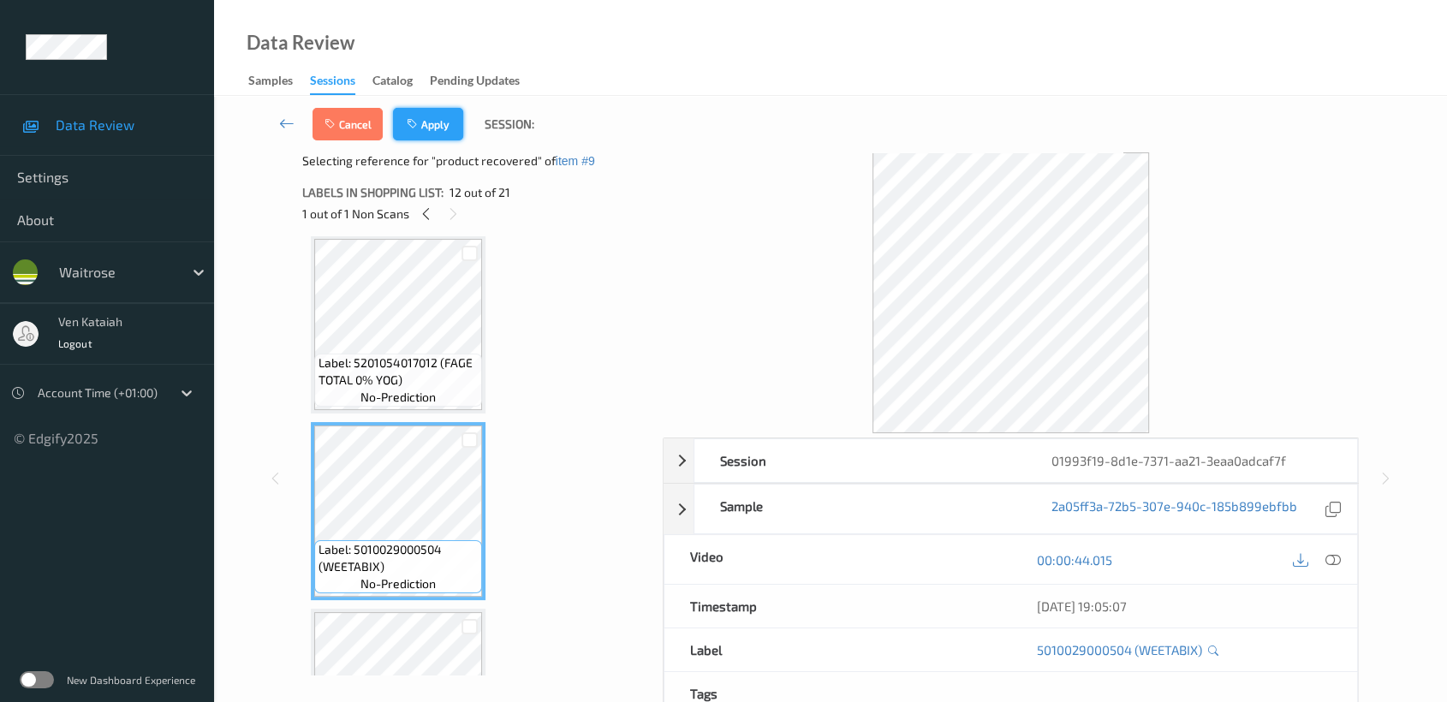
click at [439, 128] on button "Apply" at bounding box center [428, 124] width 70 height 33
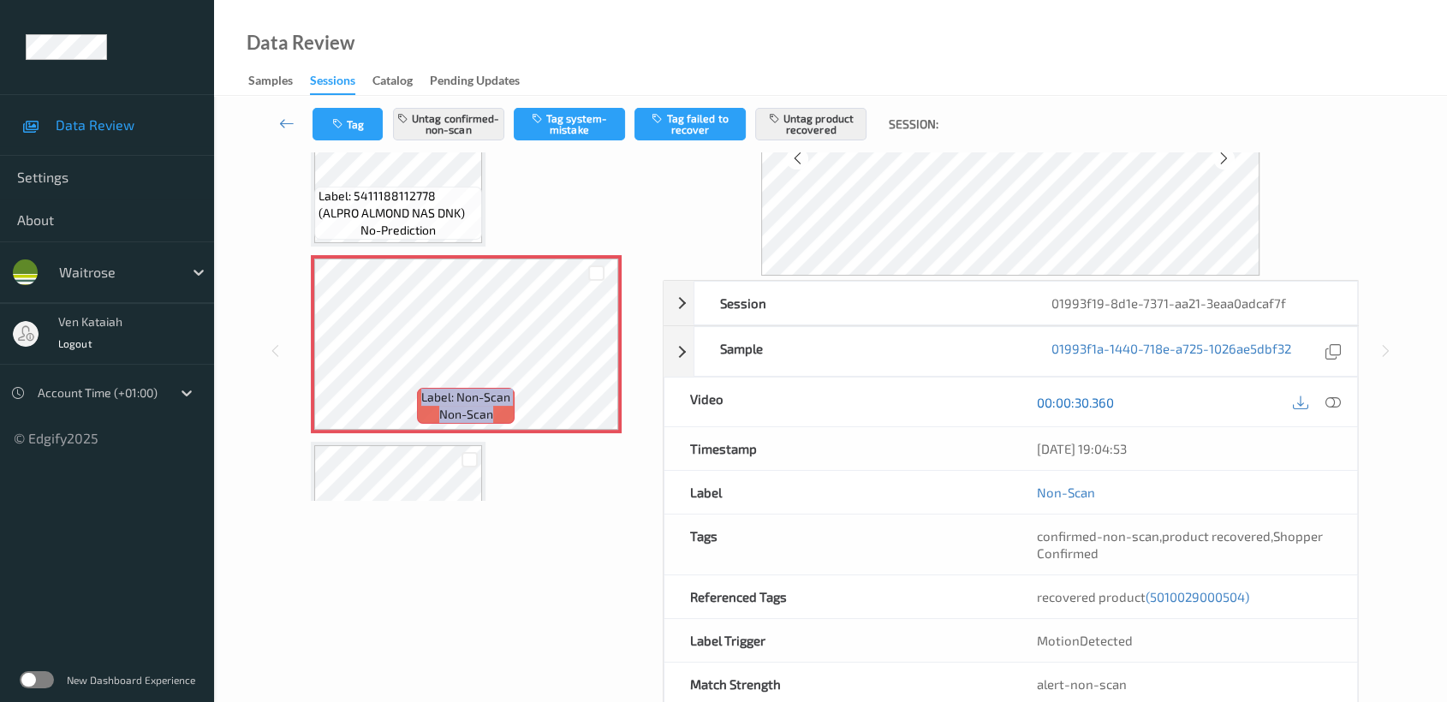
scroll to position [190, 0]
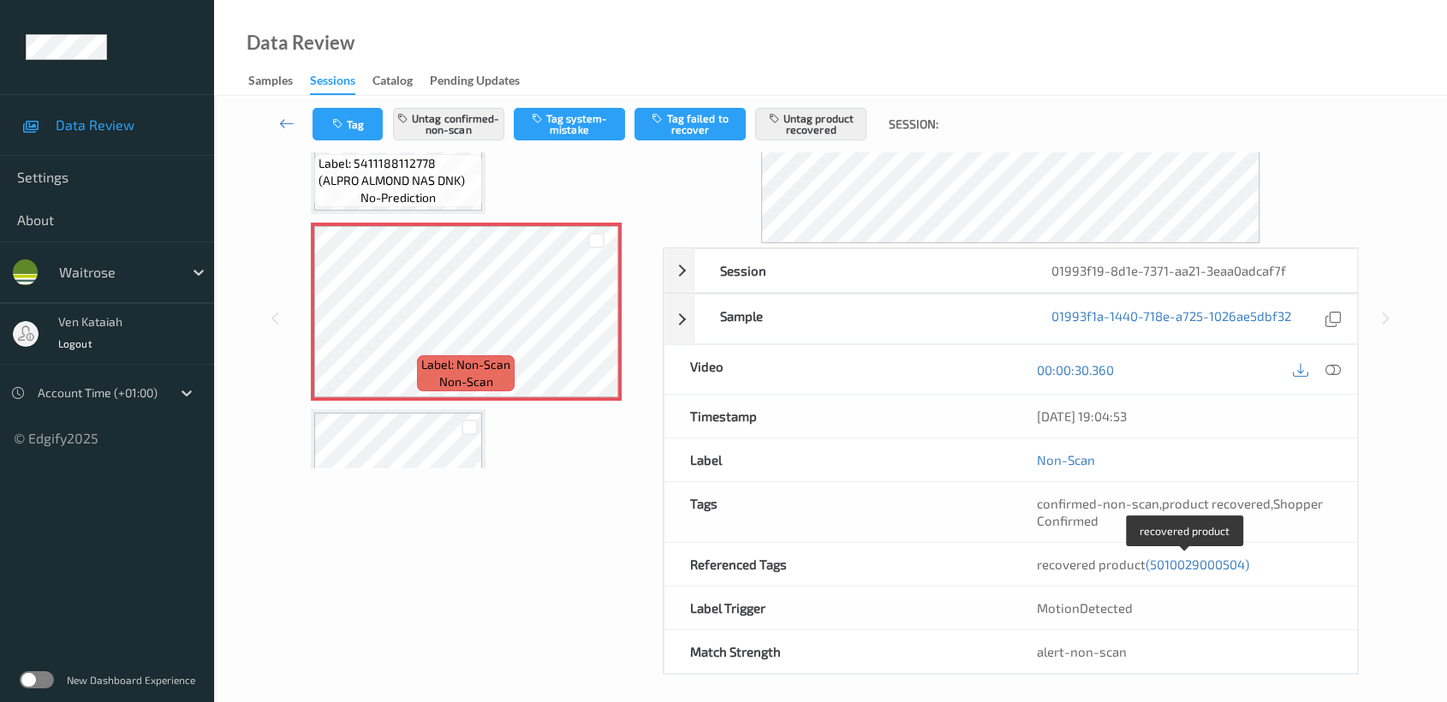
click at [1195, 564] on span "(5010029000504)" at bounding box center [1197, 564] width 104 height 15
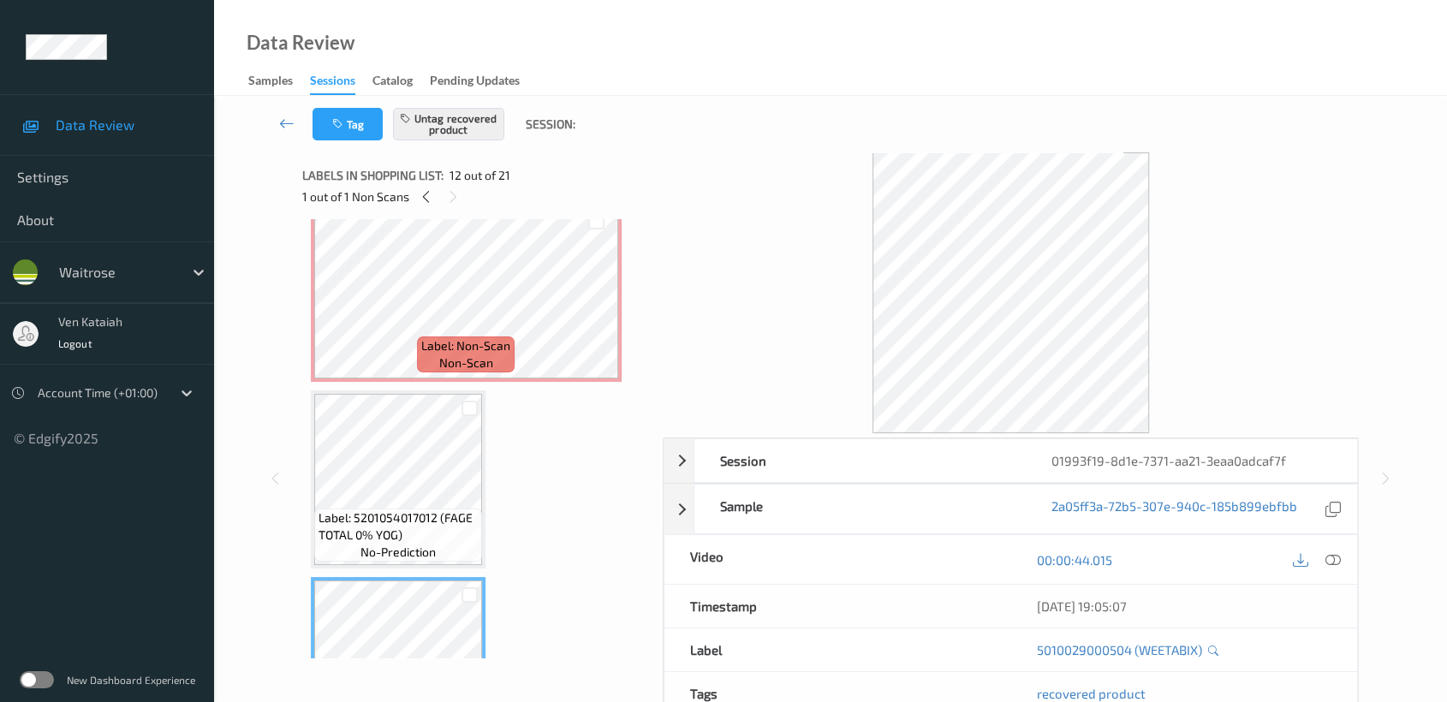
scroll to position [1677, 0]
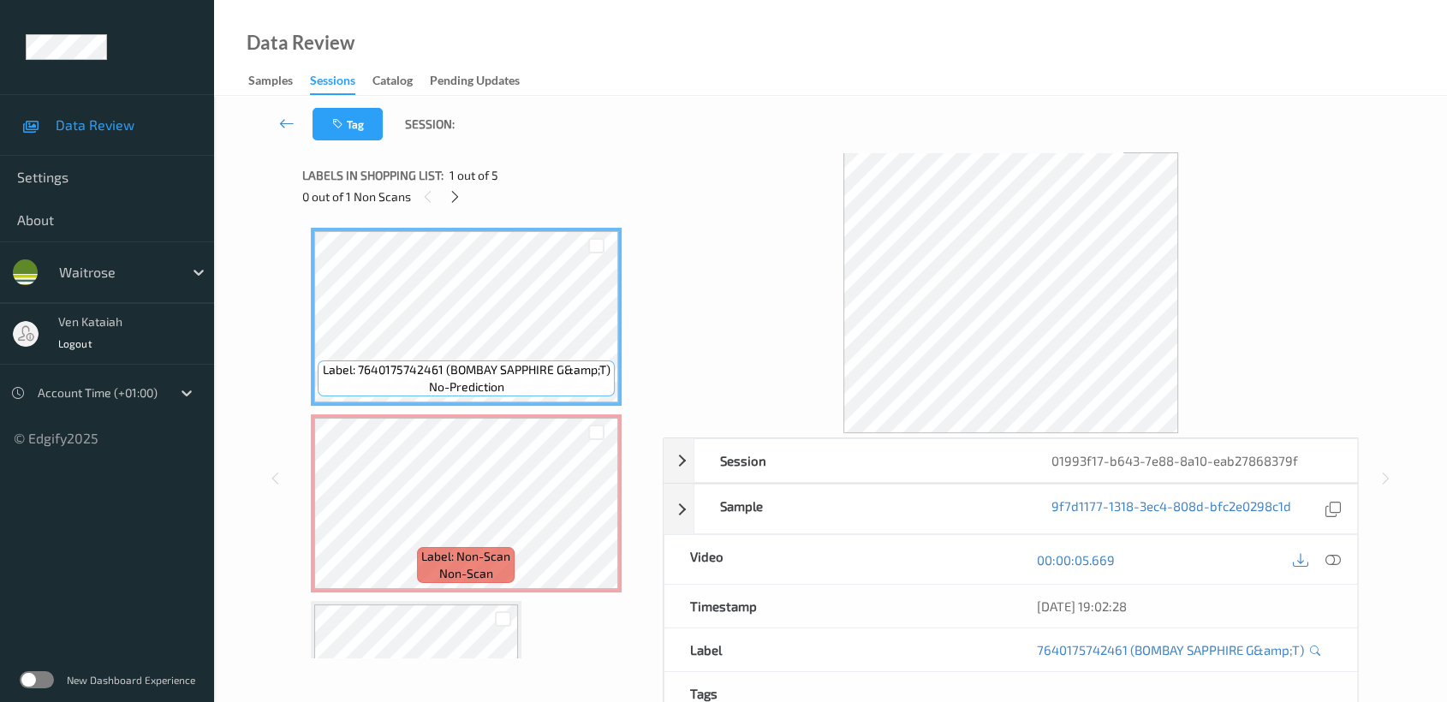
click at [466, 194] on div "0 out of 1 Non Scans" at bounding box center [476, 196] width 348 height 21
click at [457, 194] on icon at bounding box center [455, 196] width 15 height 15
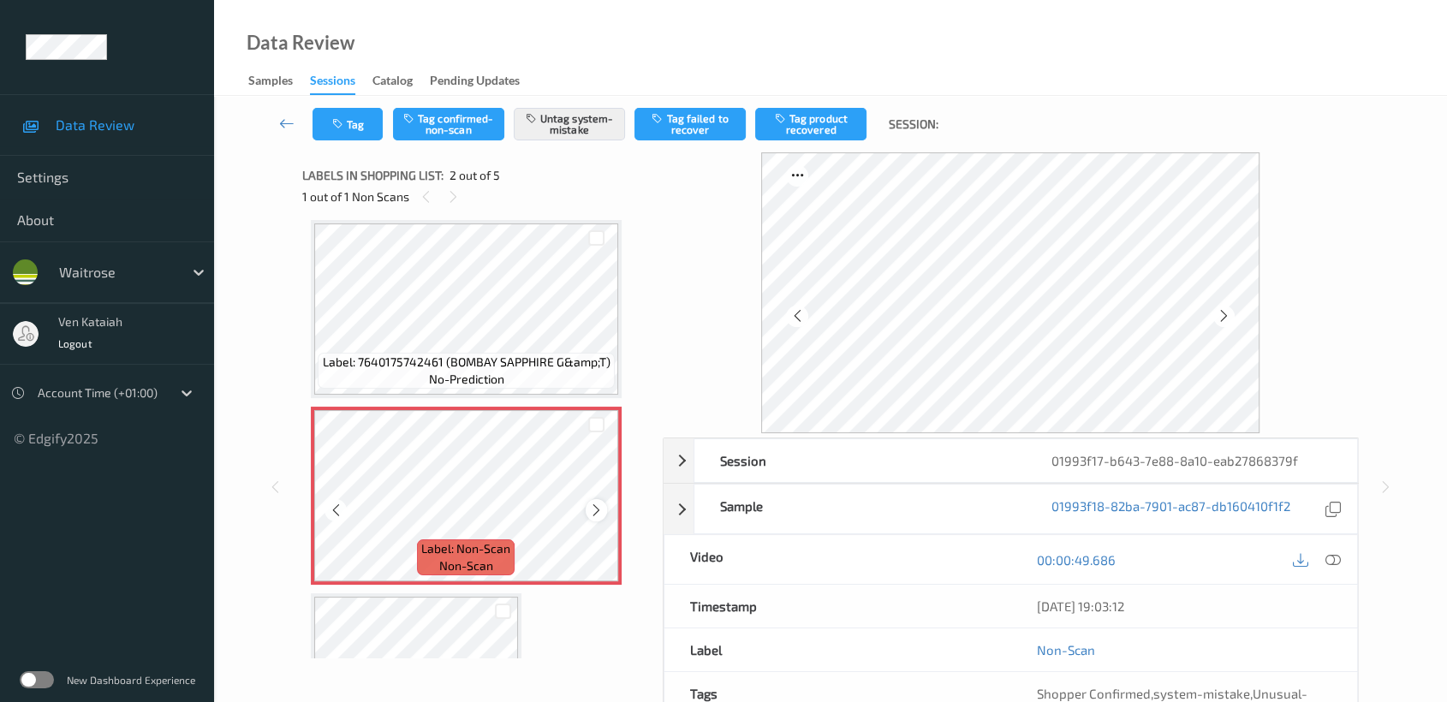
click at [603, 504] on icon at bounding box center [596, 510] width 15 height 15
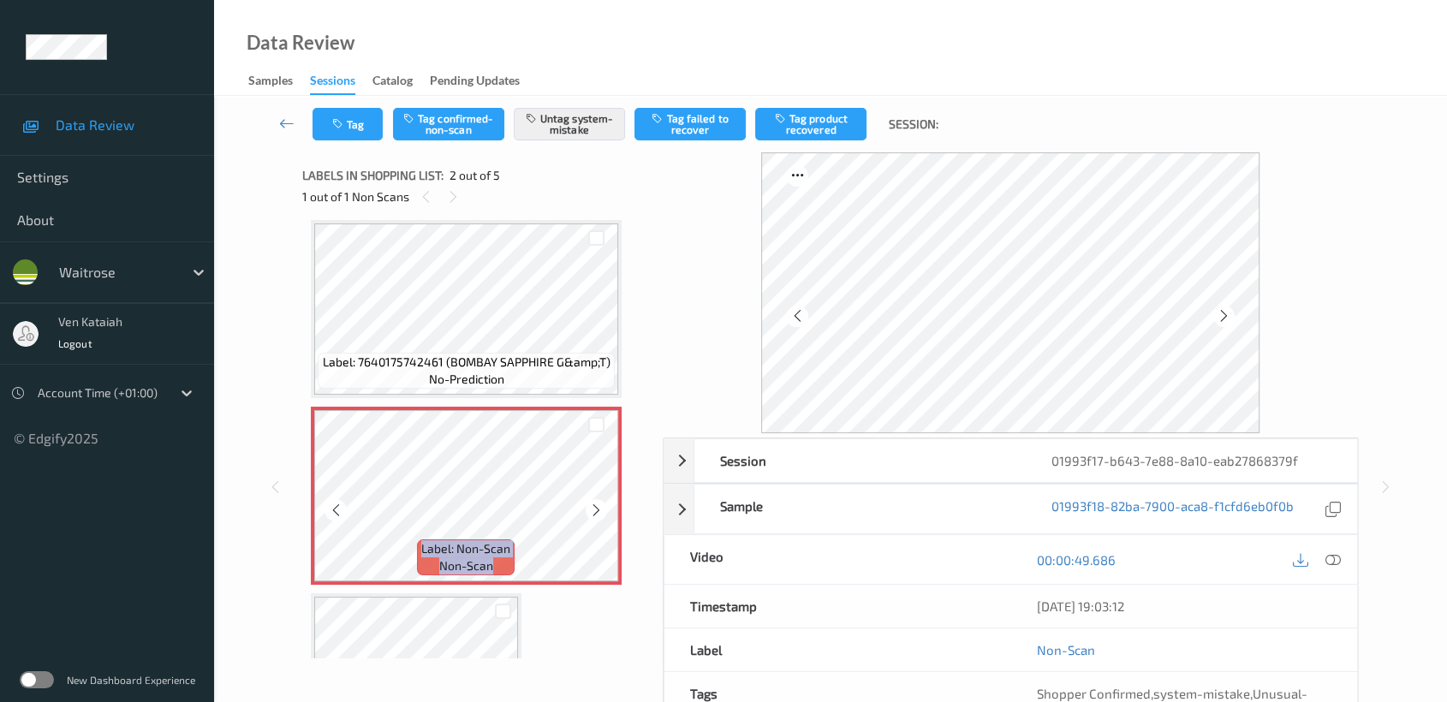
click at [603, 504] on icon at bounding box center [596, 510] width 15 height 15
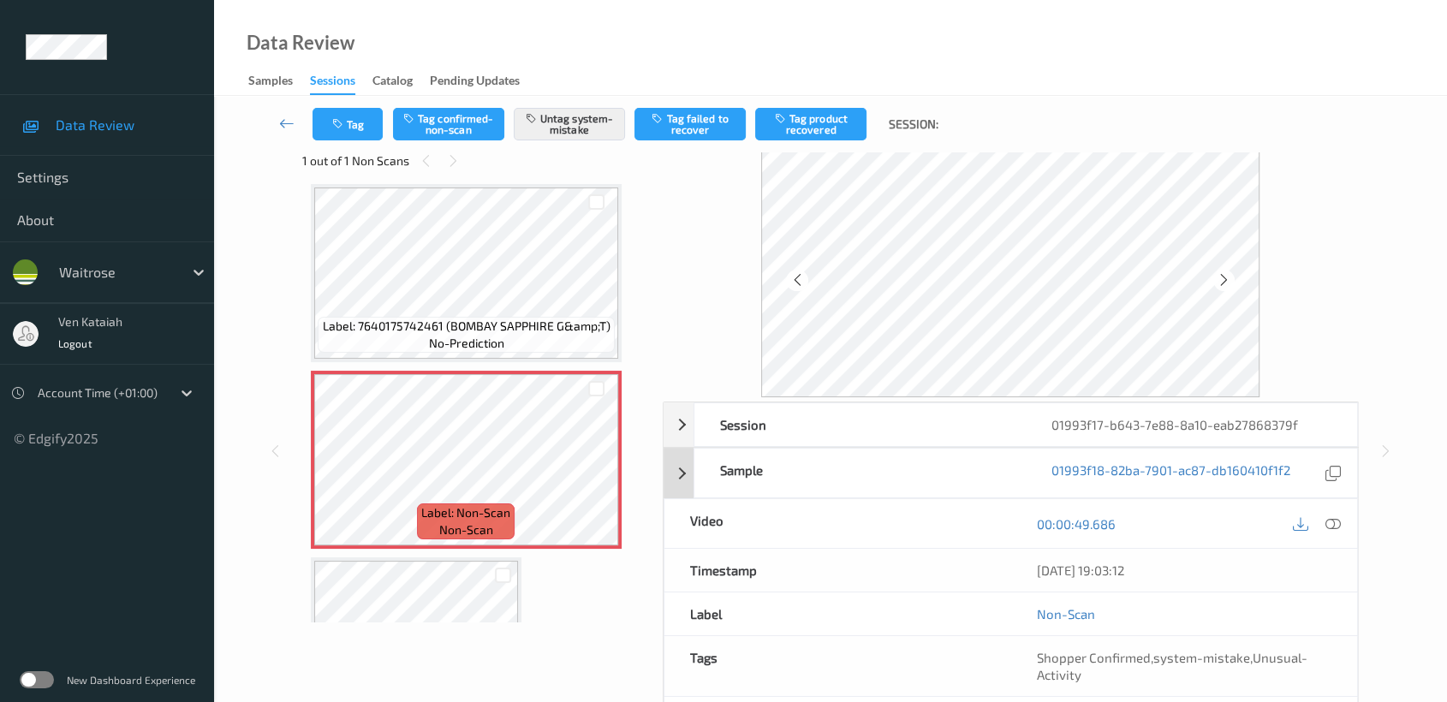
scroll to position [0, 0]
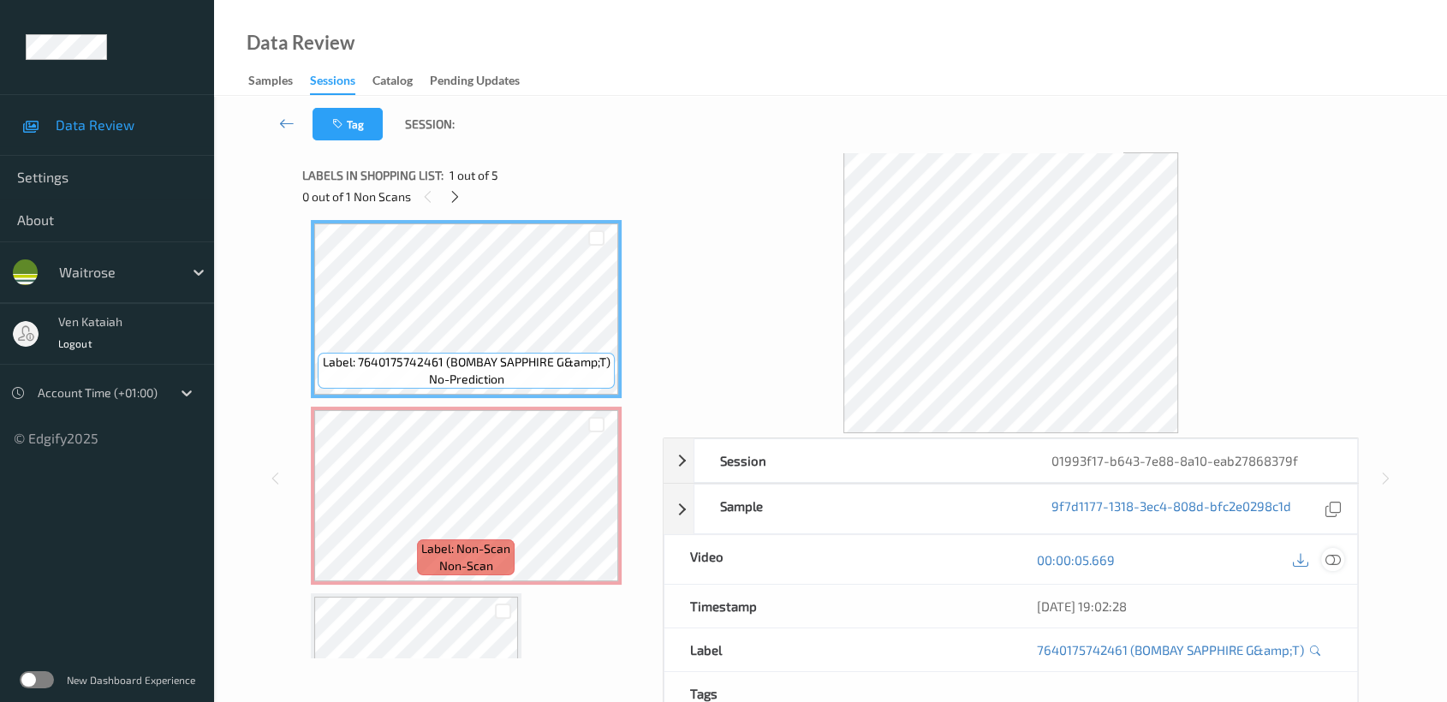
click at [1331, 558] on icon at bounding box center [1332, 559] width 15 height 15
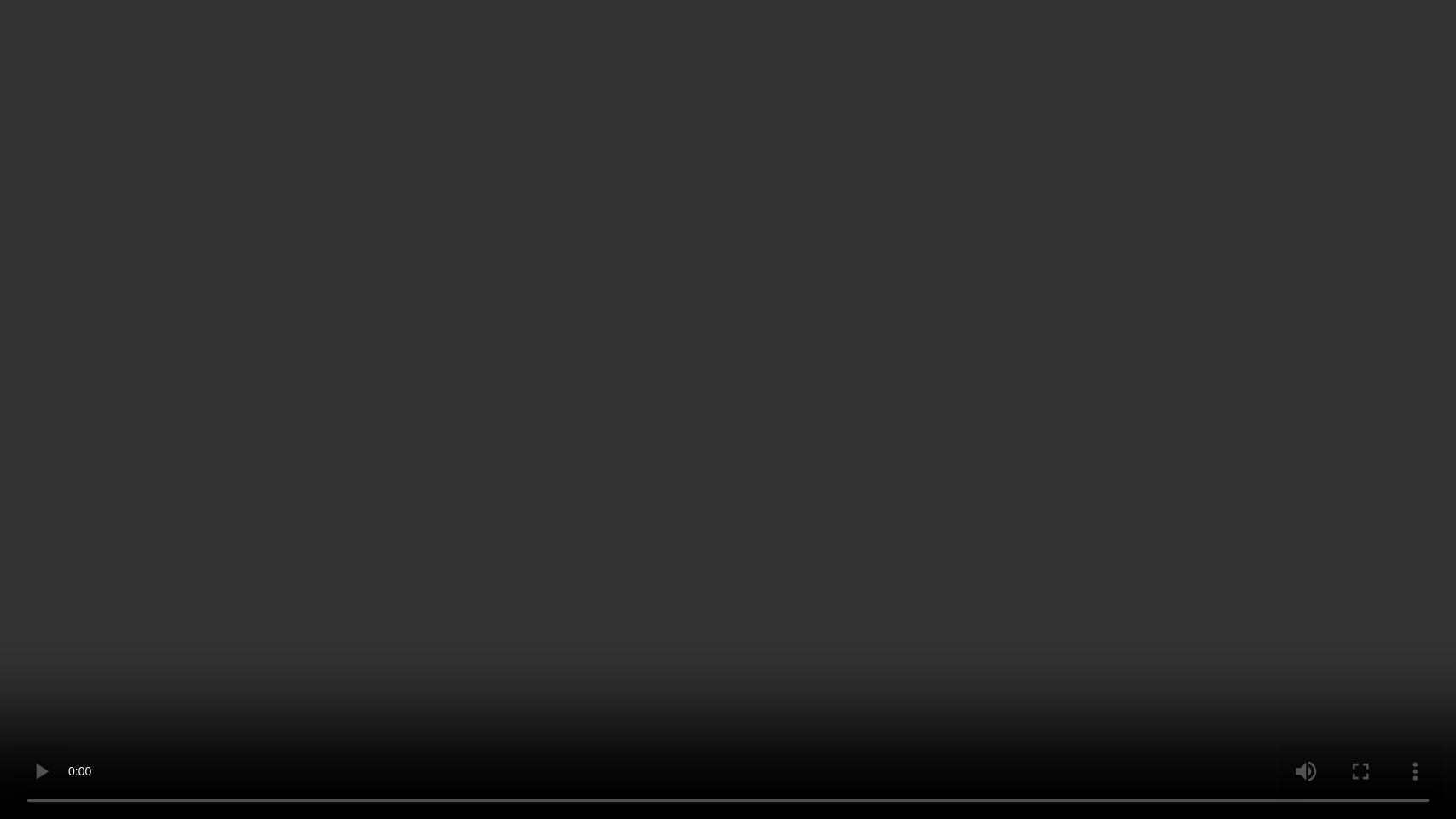
click at [798, 531] on video at bounding box center [728, 410] width 1456 height 819
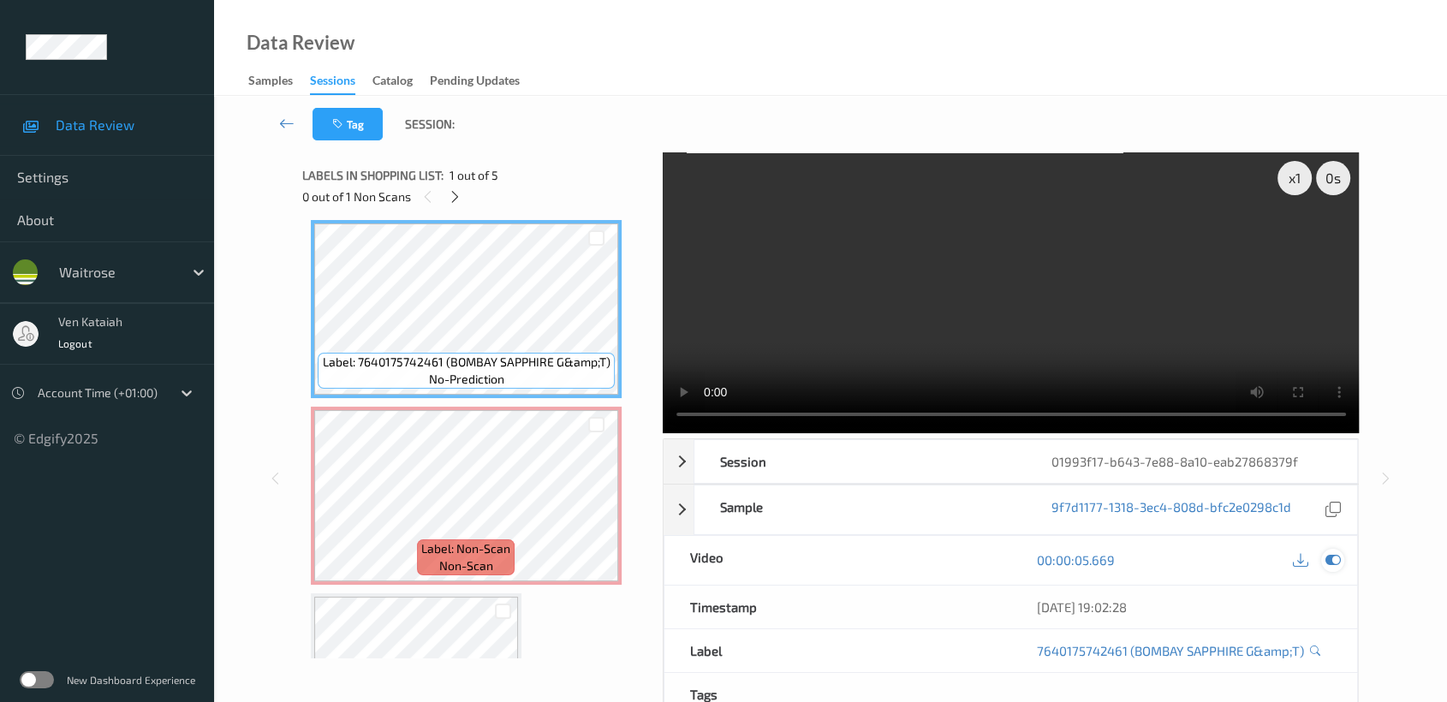
click at [1331, 550] on div at bounding box center [1332, 560] width 23 height 23
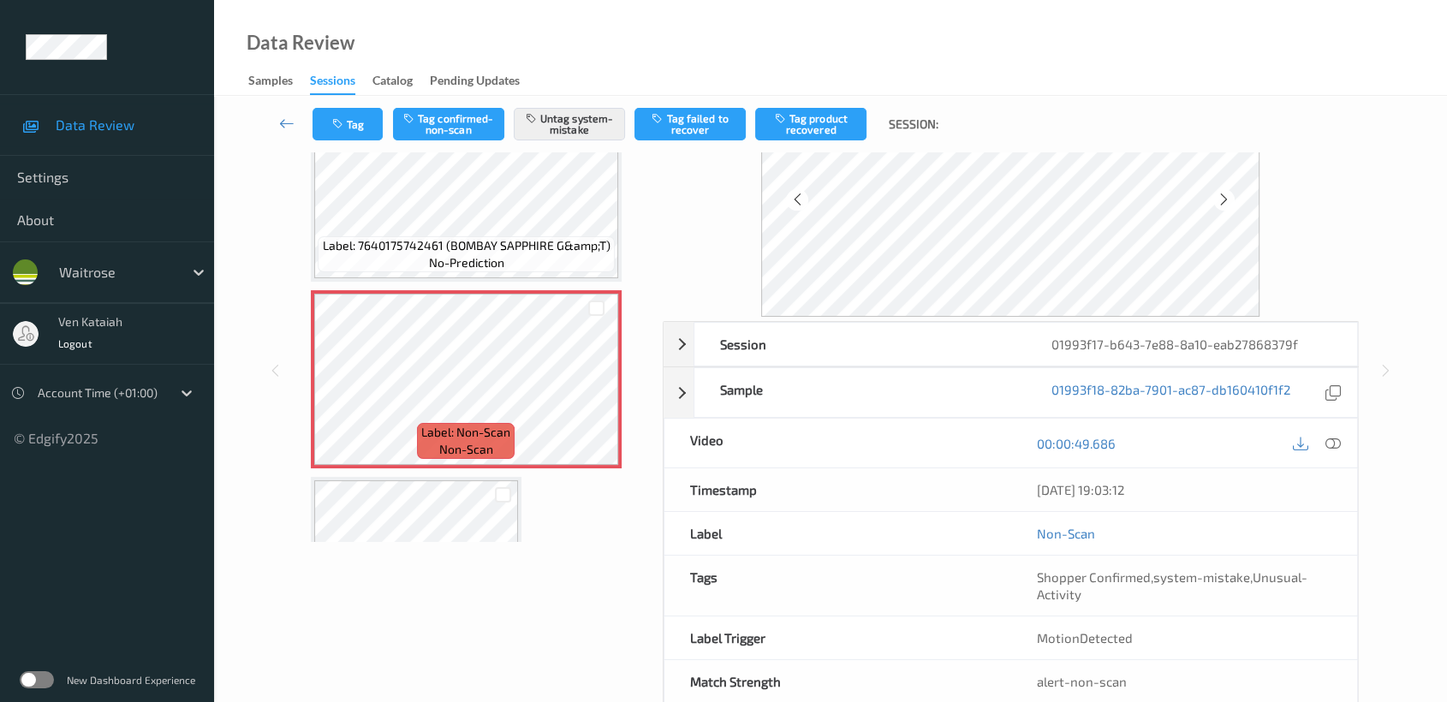
scroll to position [153, 0]
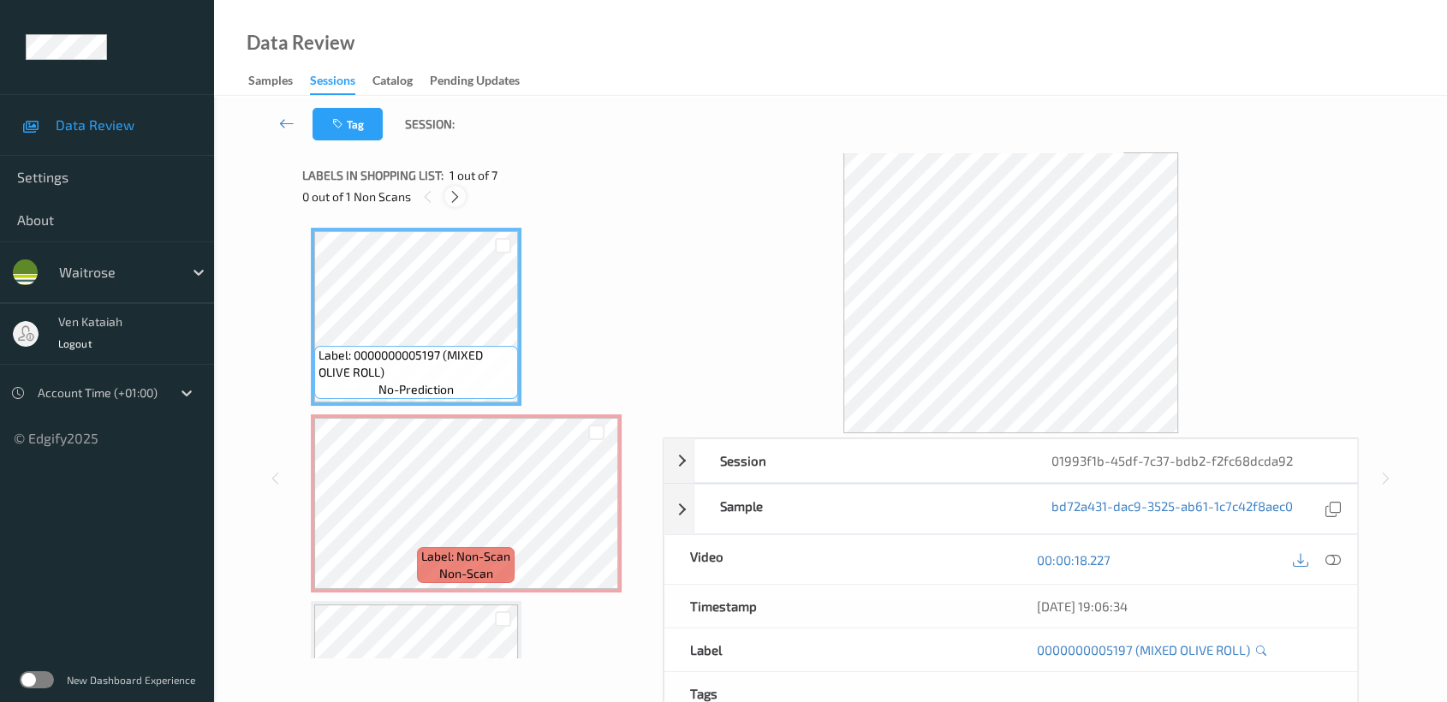
click at [455, 200] on icon at bounding box center [455, 196] width 15 height 15
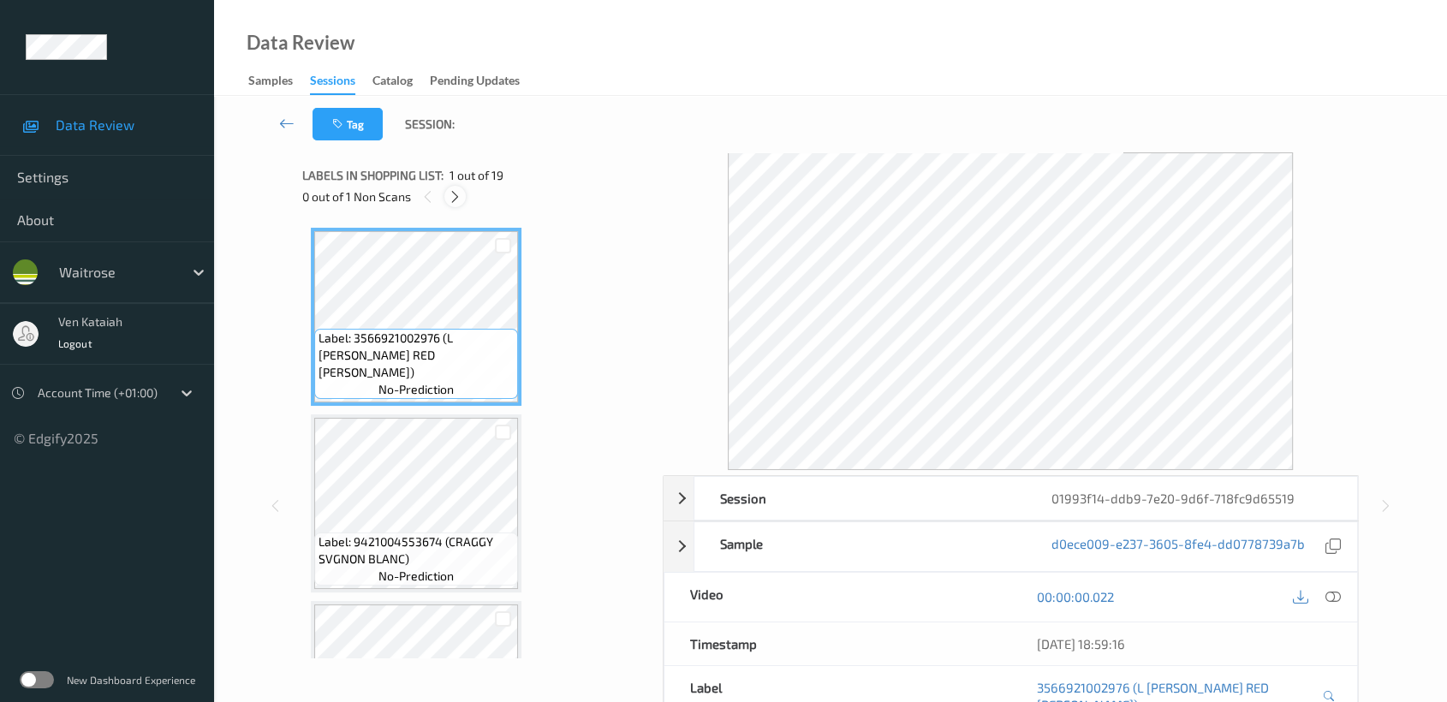
click at [457, 192] on icon at bounding box center [455, 196] width 15 height 15
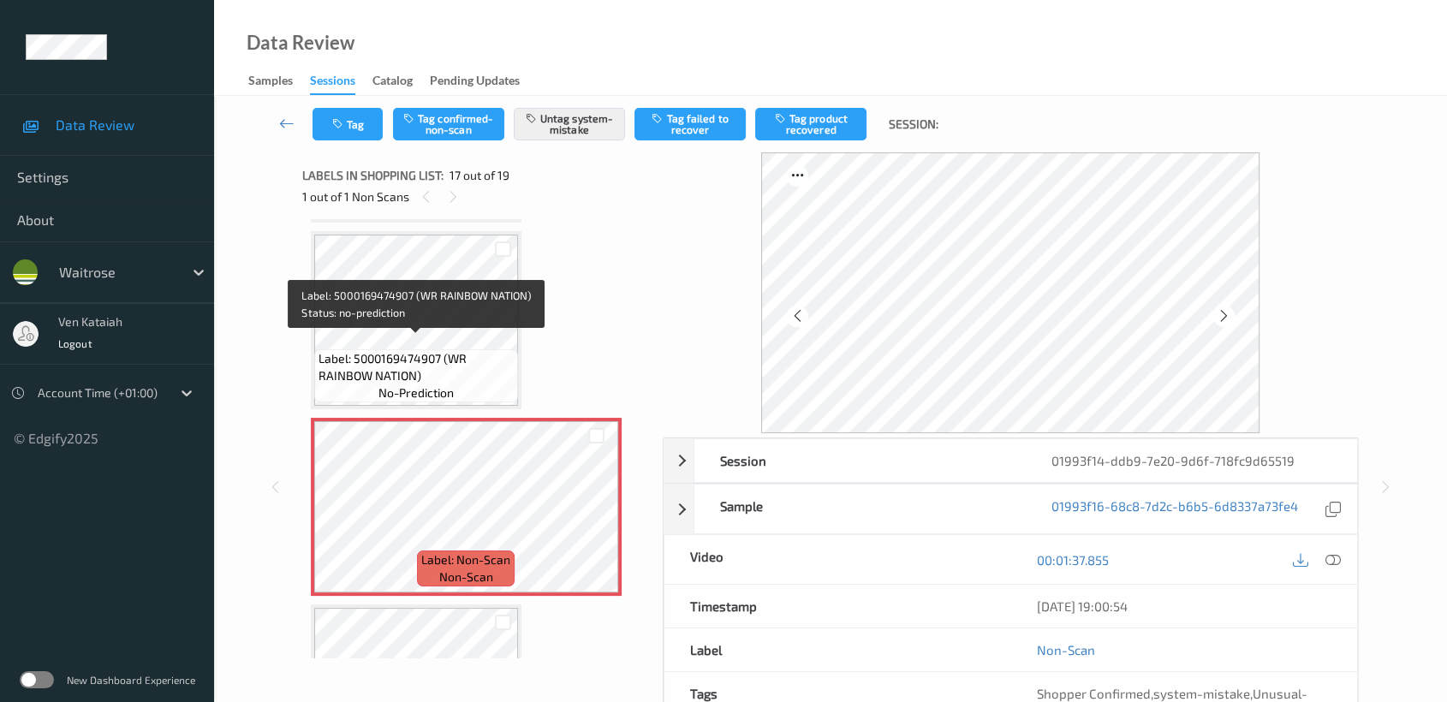
click at [401, 370] on span "Label: 5000169474907 (WR RAINBOW NATION)" at bounding box center [416, 367] width 195 height 34
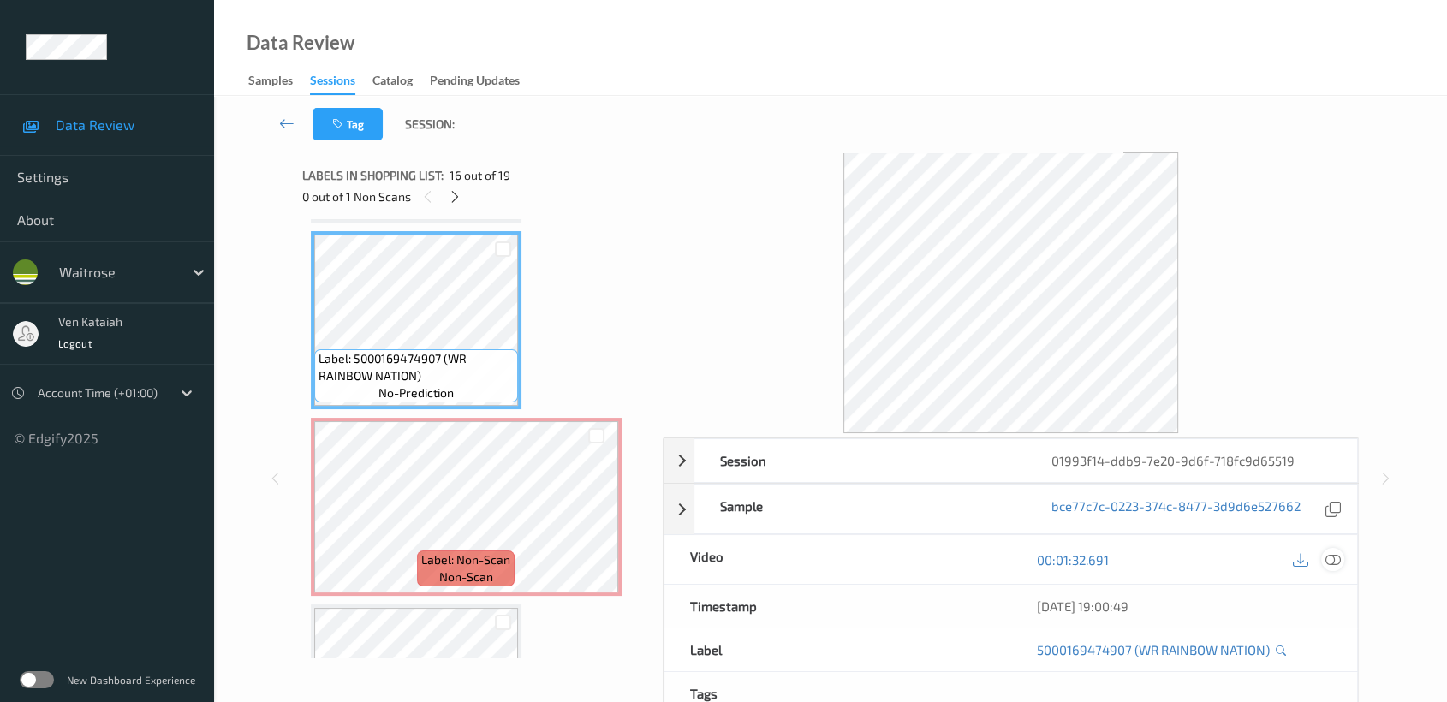
click at [1337, 560] on icon at bounding box center [1332, 559] width 15 height 15
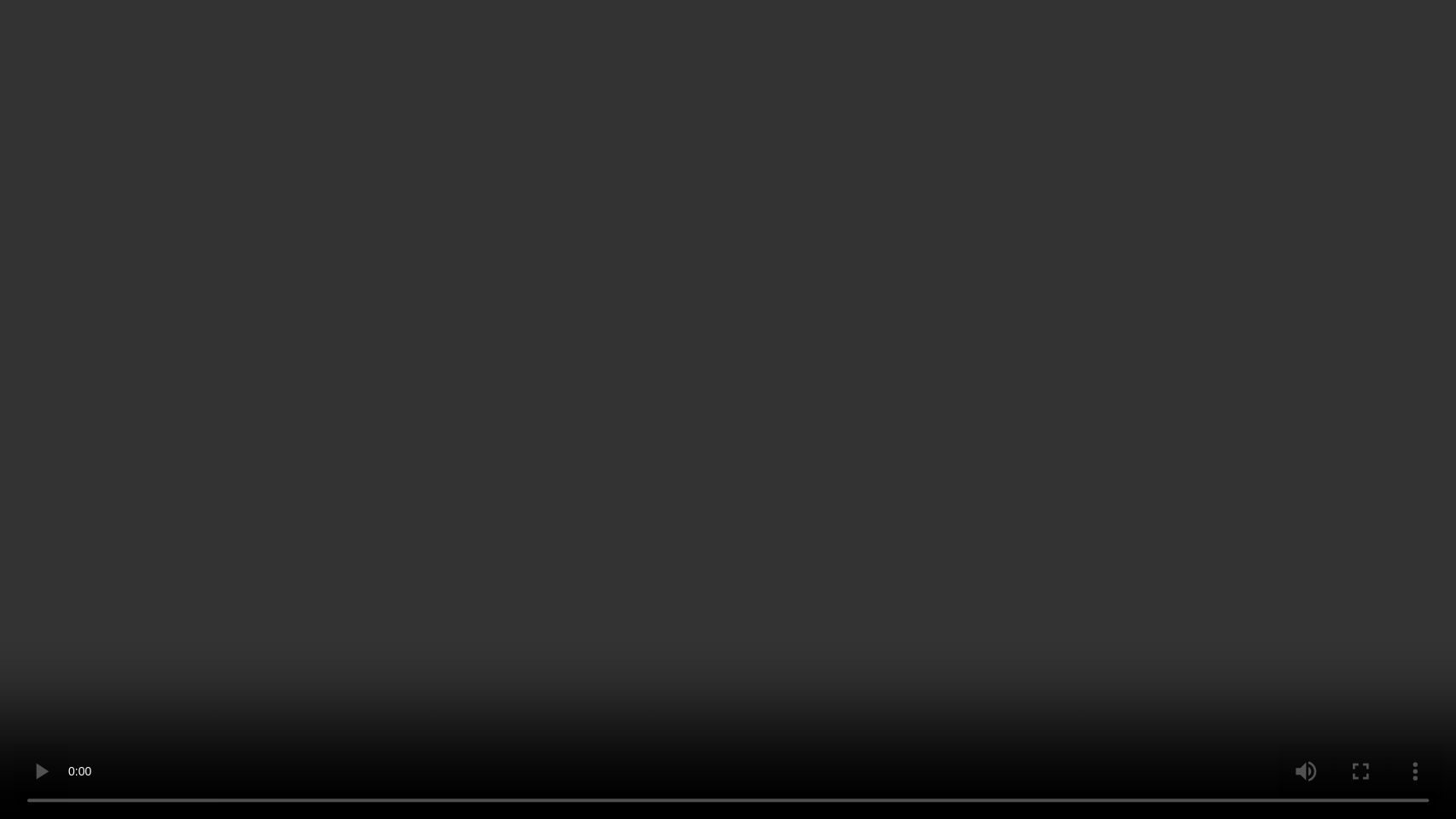
click at [1018, 438] on video at bounding box center [728, 410] width 1456 height 819
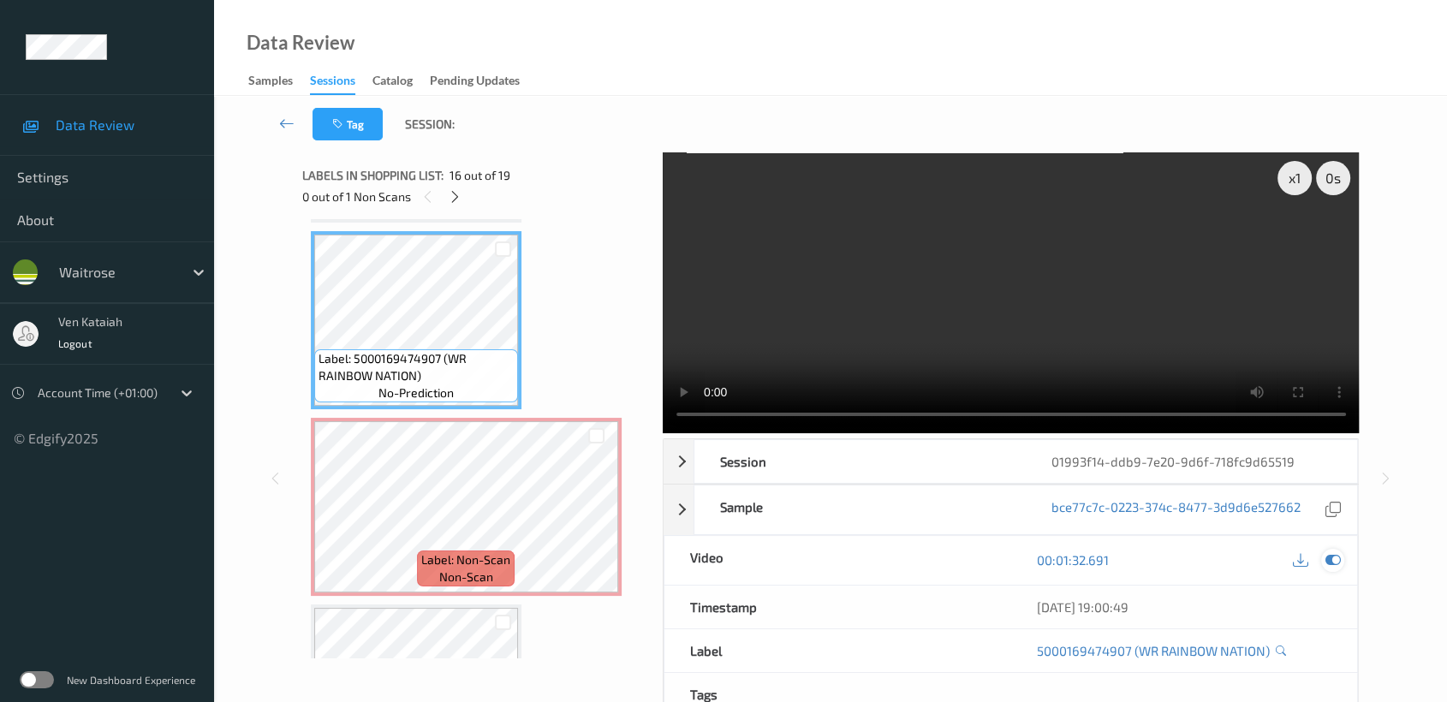
click at [1335, 556] on icon at bounding box center [1332, 559] width 15 height 15
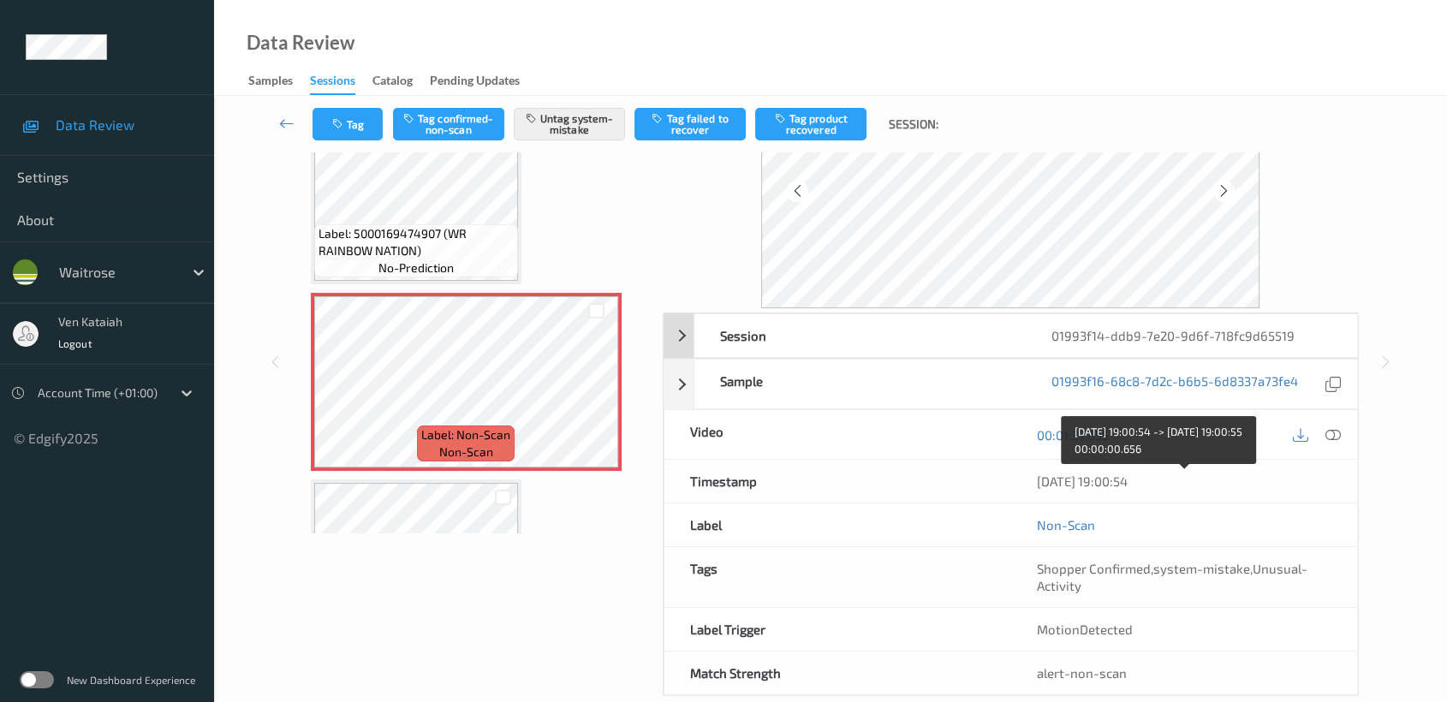
scroll to position [153, 0]
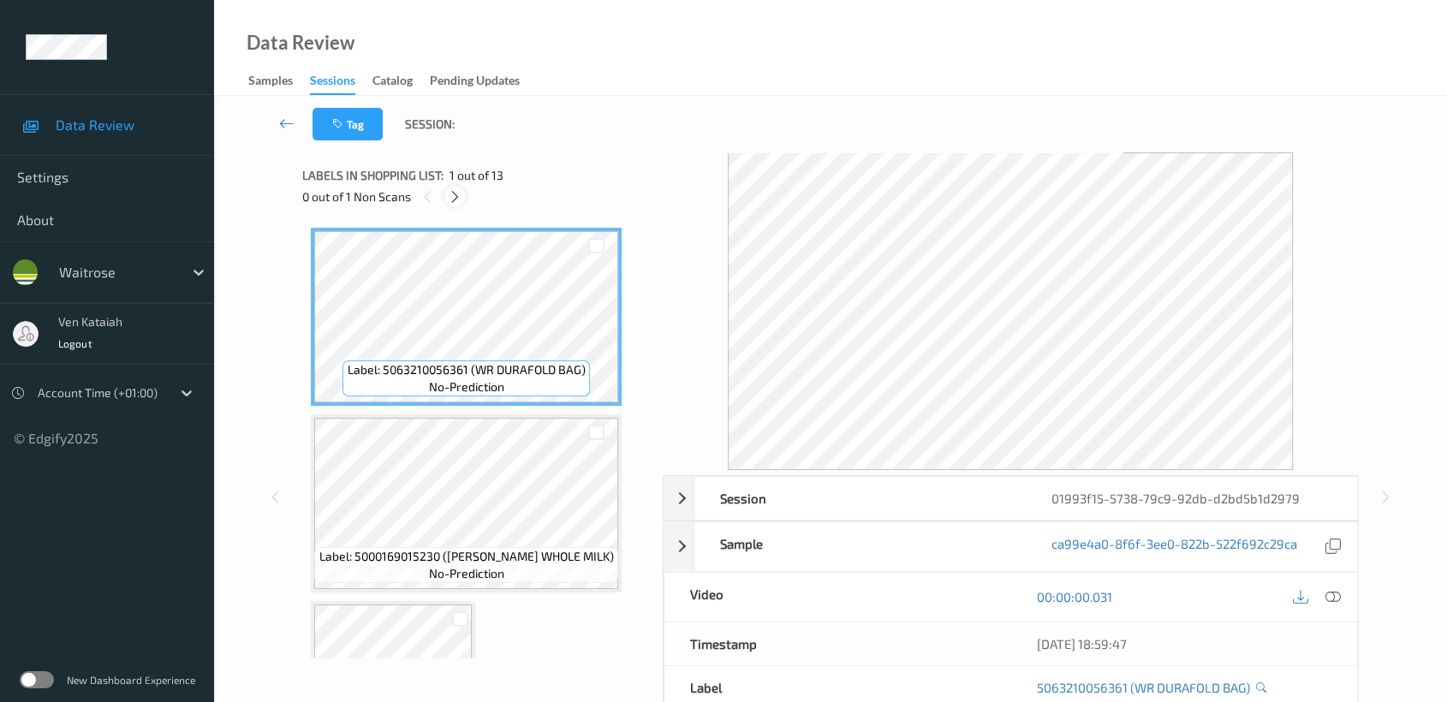
click at [447, 200] on div at bounding box center [454, 196] width 21 height 21
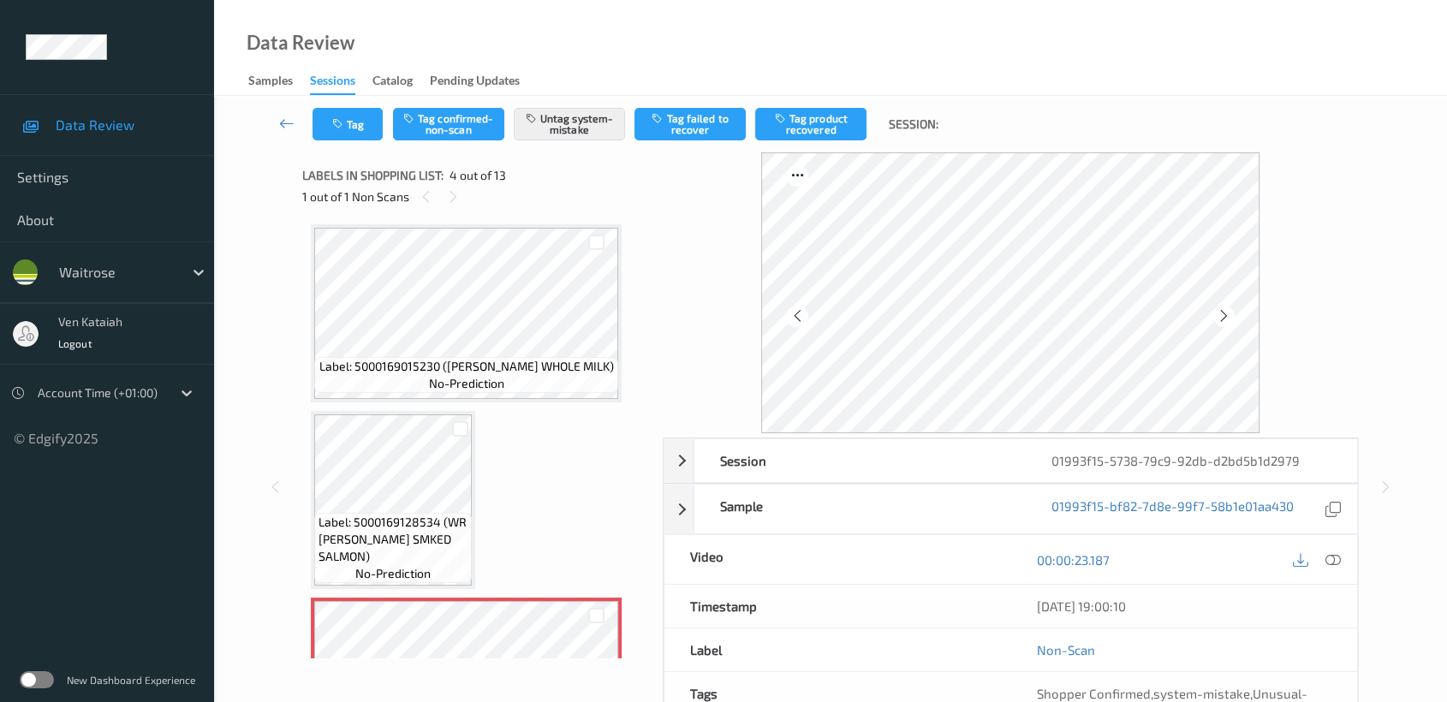
scroll to position [380, 0]
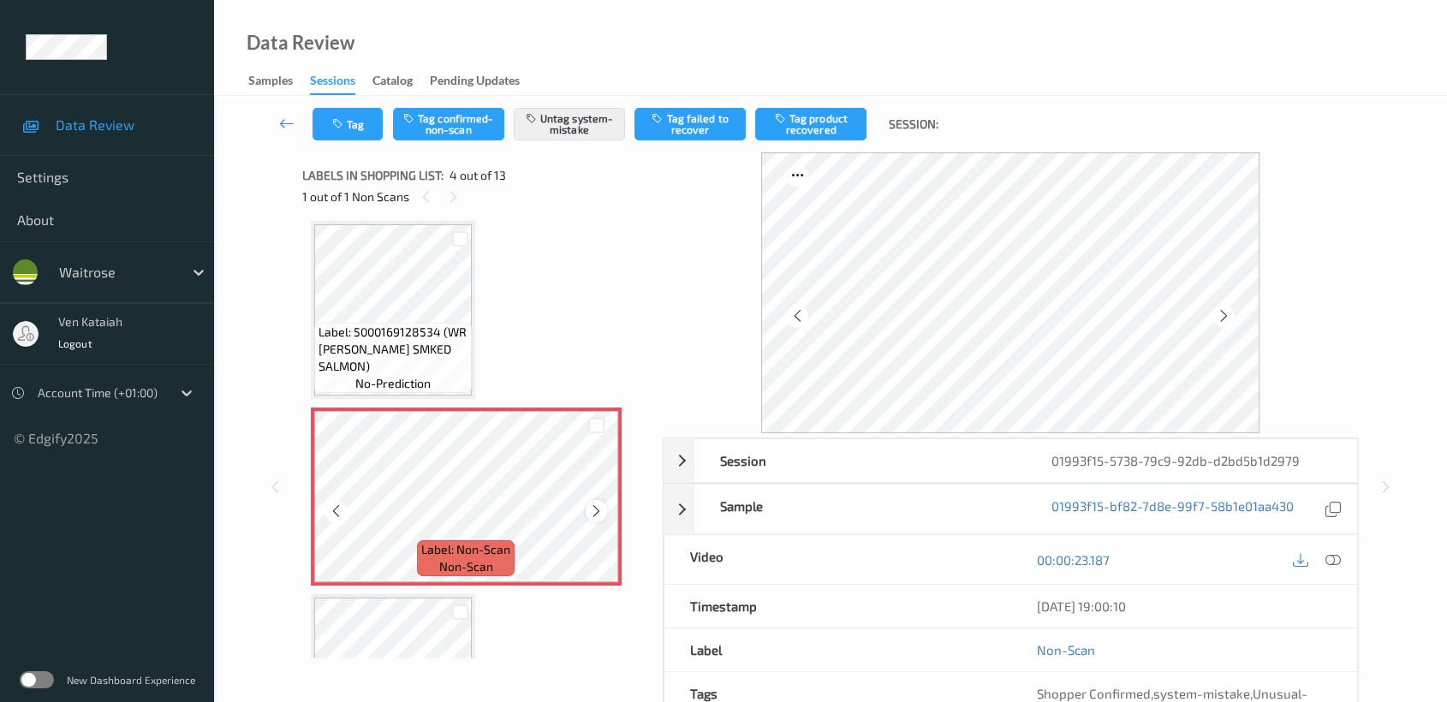
click at [600, 509] on icon at bounding box center [596, 510] width 15 height 15
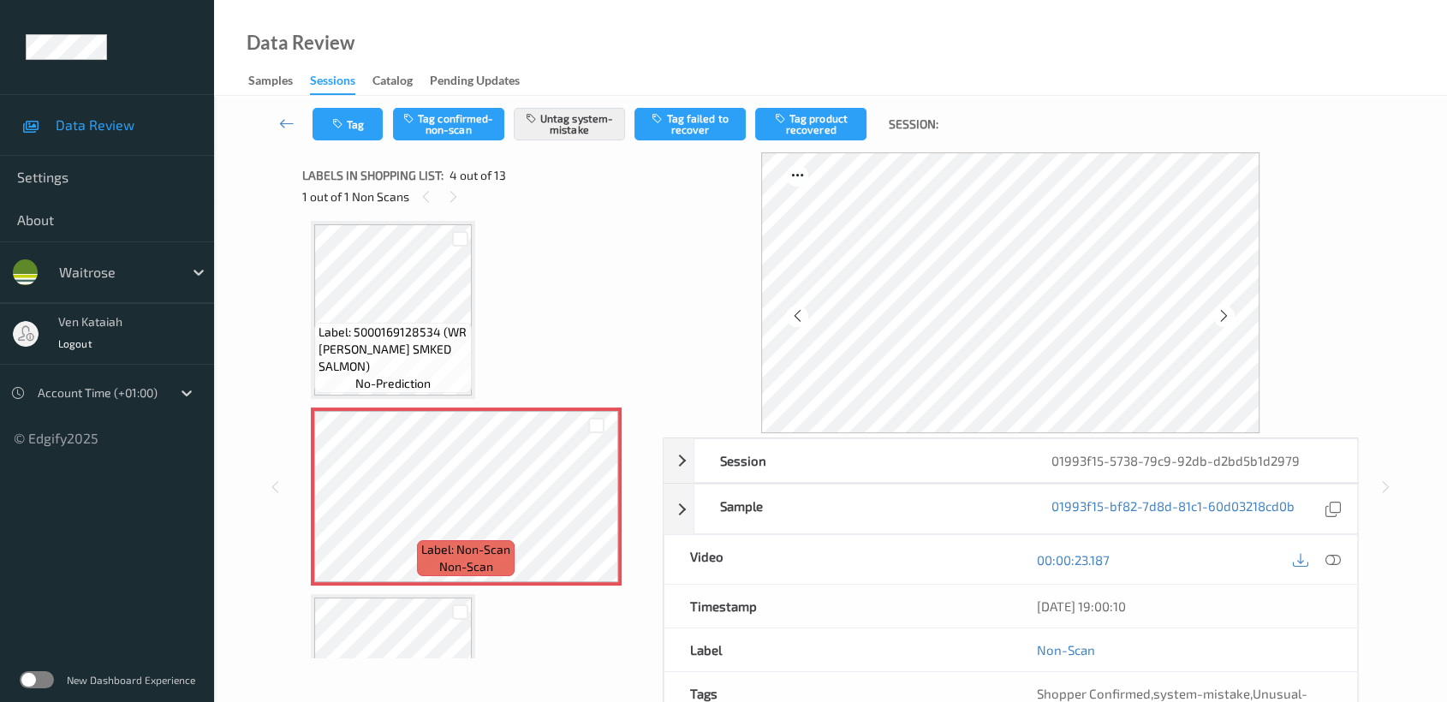
drag, startPoint x: 468, startPoint y: 342, endPoint x: 733, endPoint y: 436, distance: 280.5
click at [1335, 565] on icon at bounding box center [1332, 559] width 15 height 15
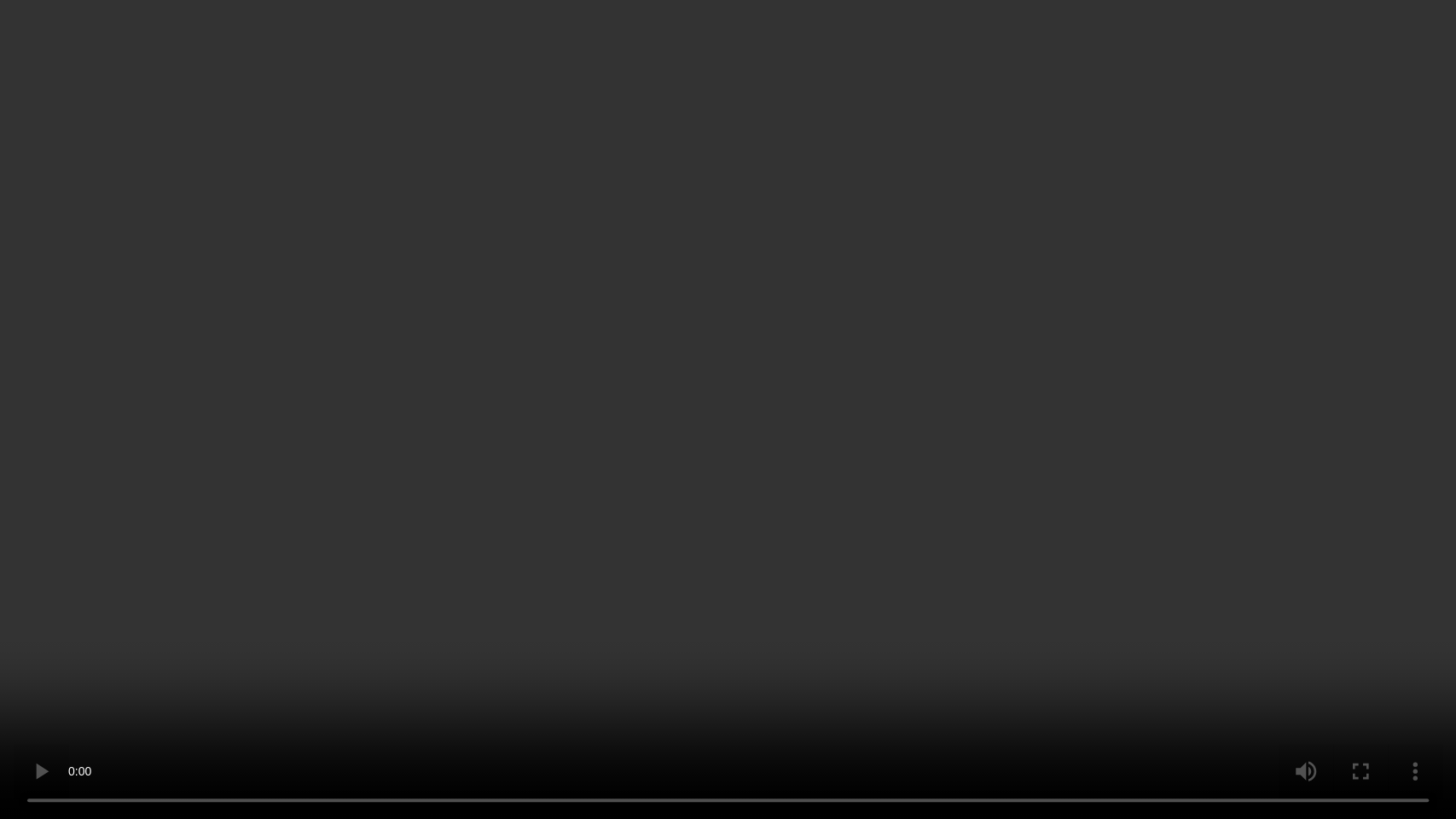
click at [615, 545] on video at bounding box center [728, 410] width 1456 height 819
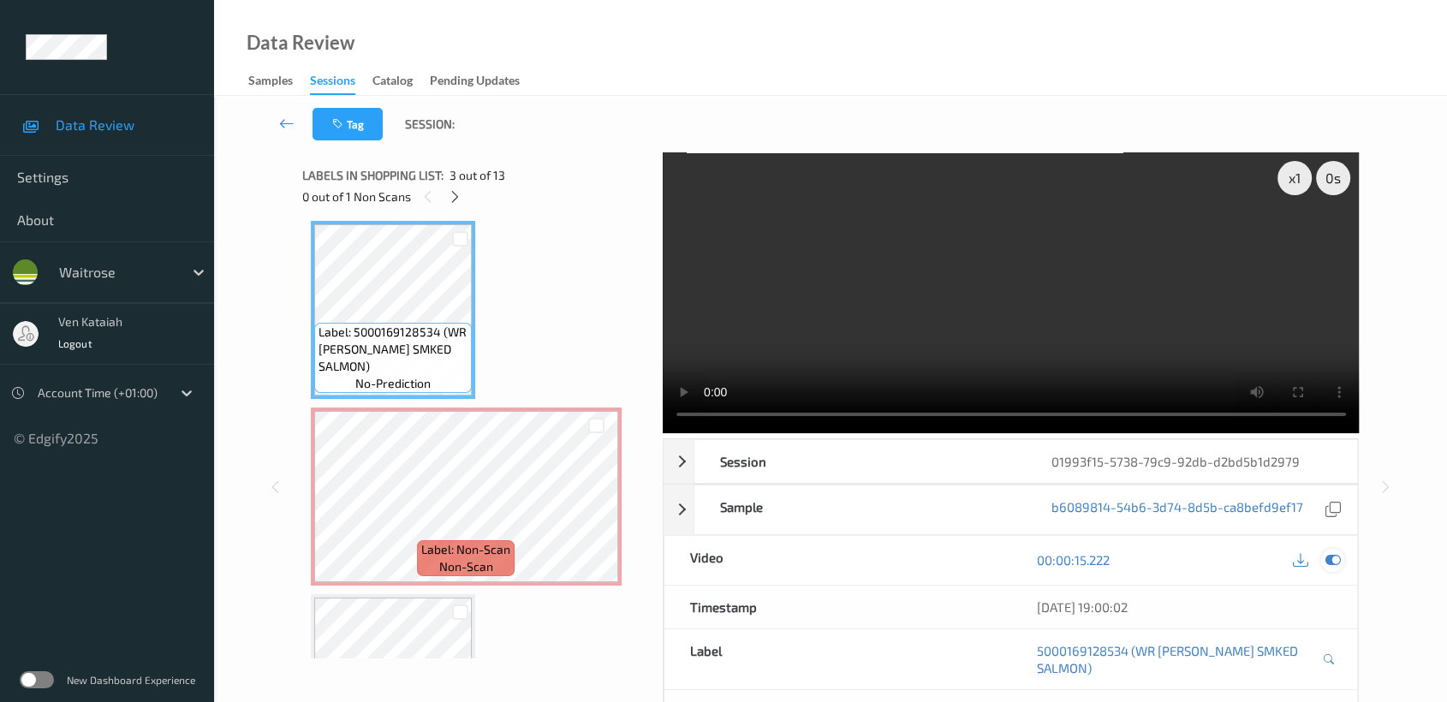
click at [1340, 554] on icon at bounding box center [1332, 559] width 15 height 15
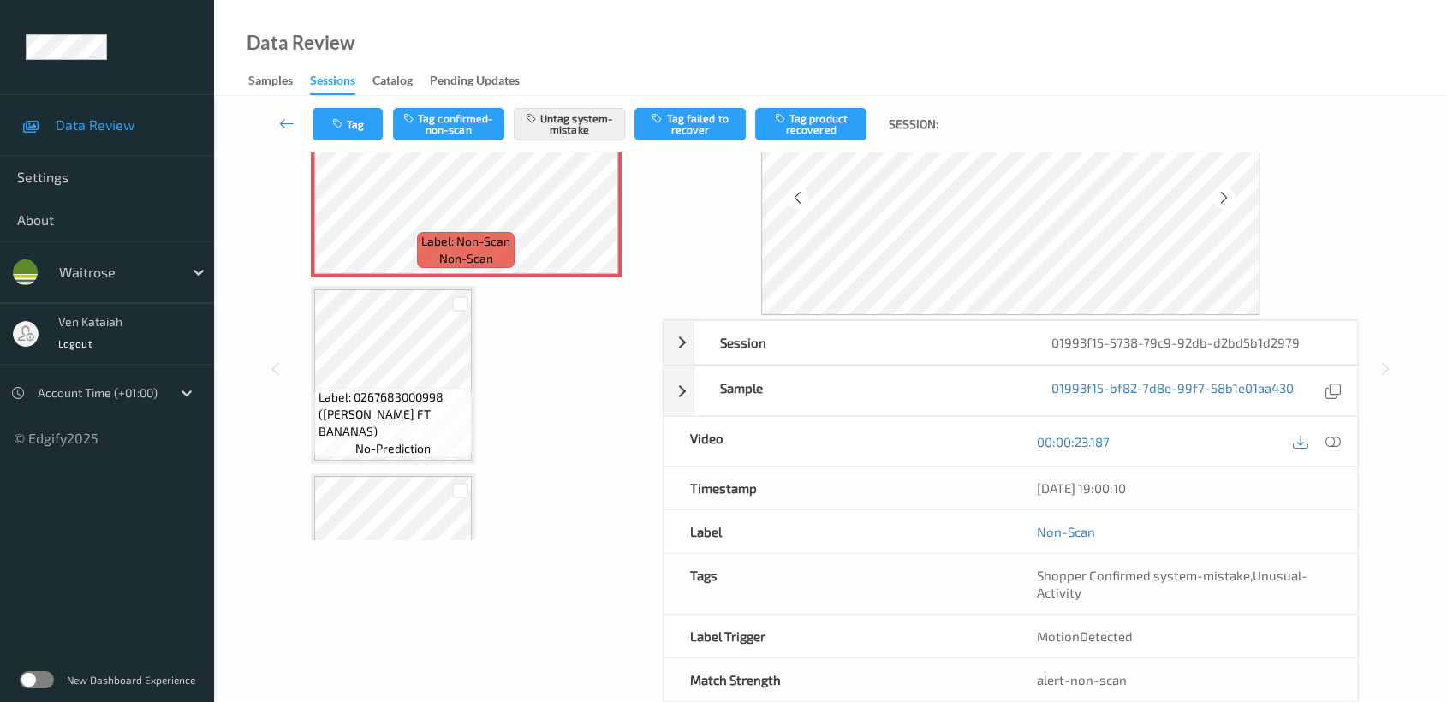
scroll to position [153, 0]
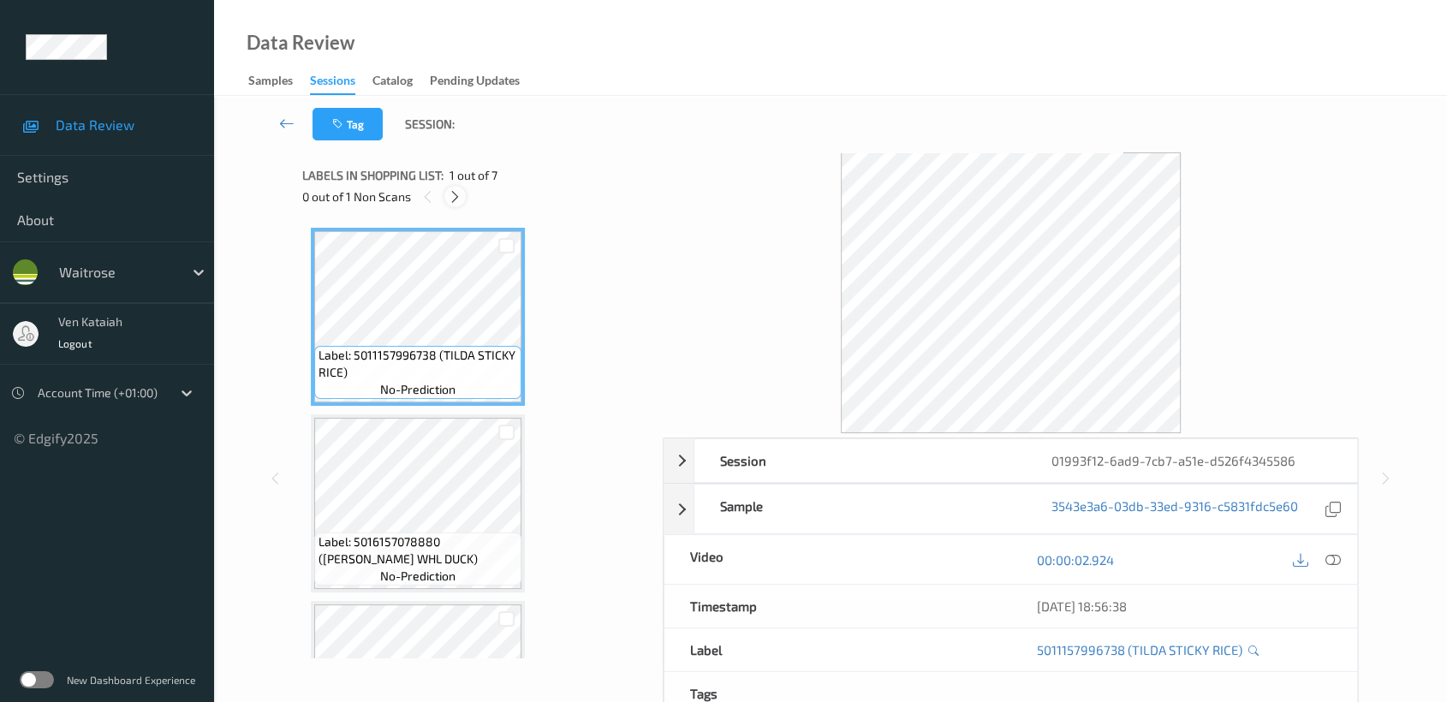
click at [459, 197] on icon at bounding box center [455, 196] width 15 height 15
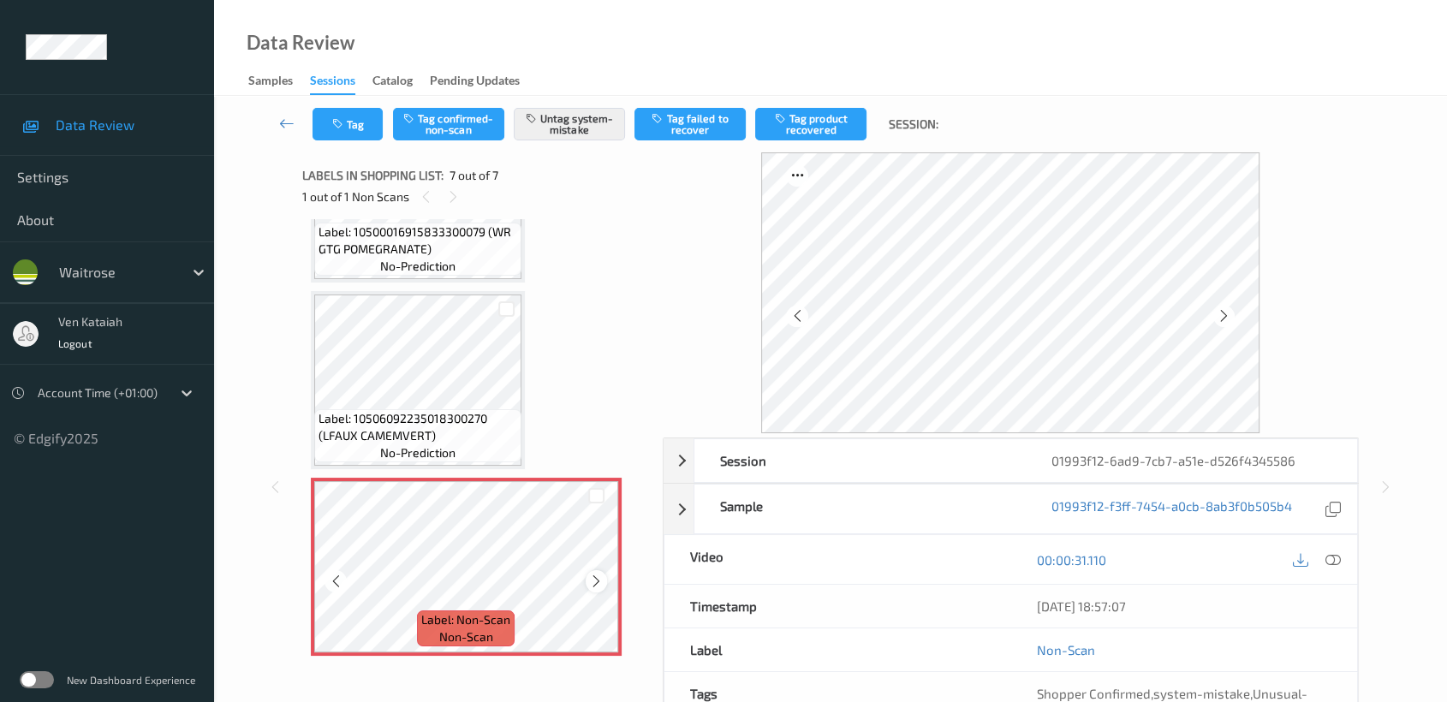
click at [595, 574] on icon at bounding box center [596, 581] width 15 height 15
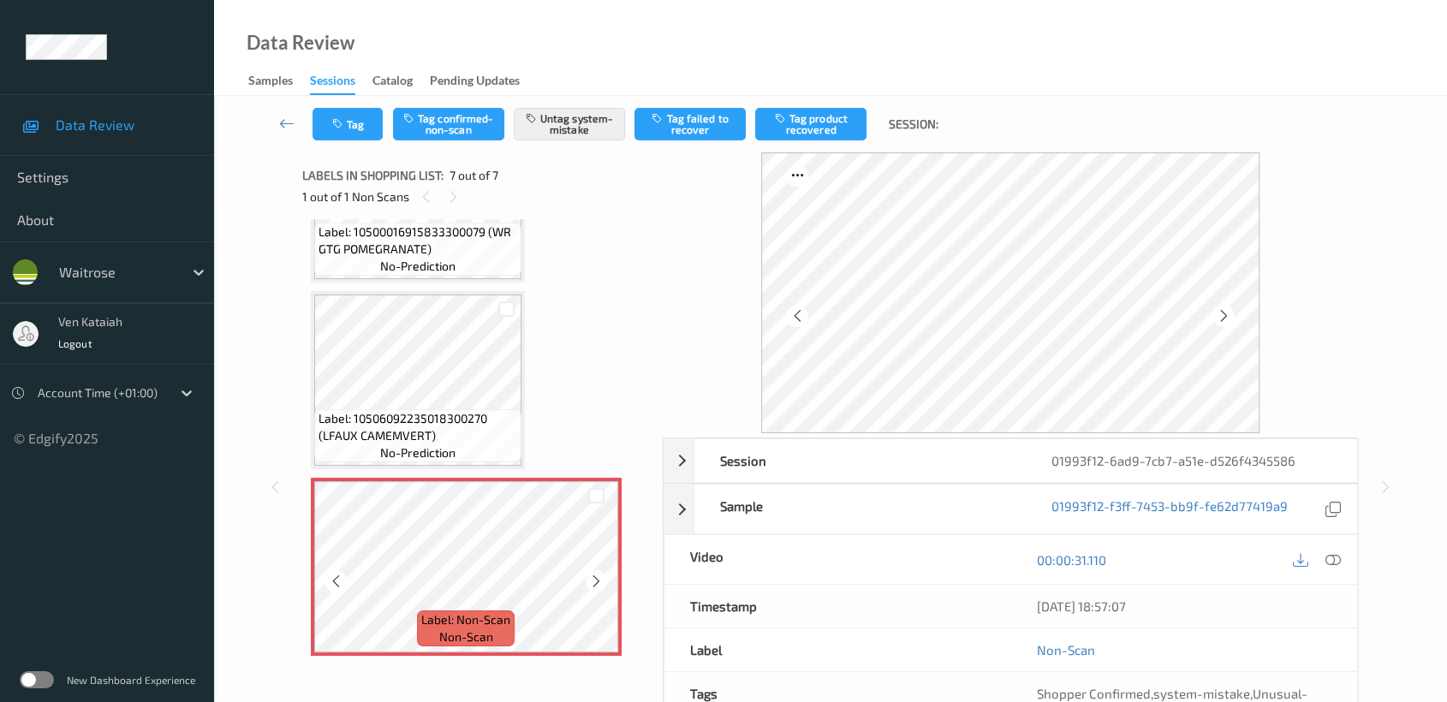
click at [595, 574] on icon at bounding box center [596, 581] width 15 height 15
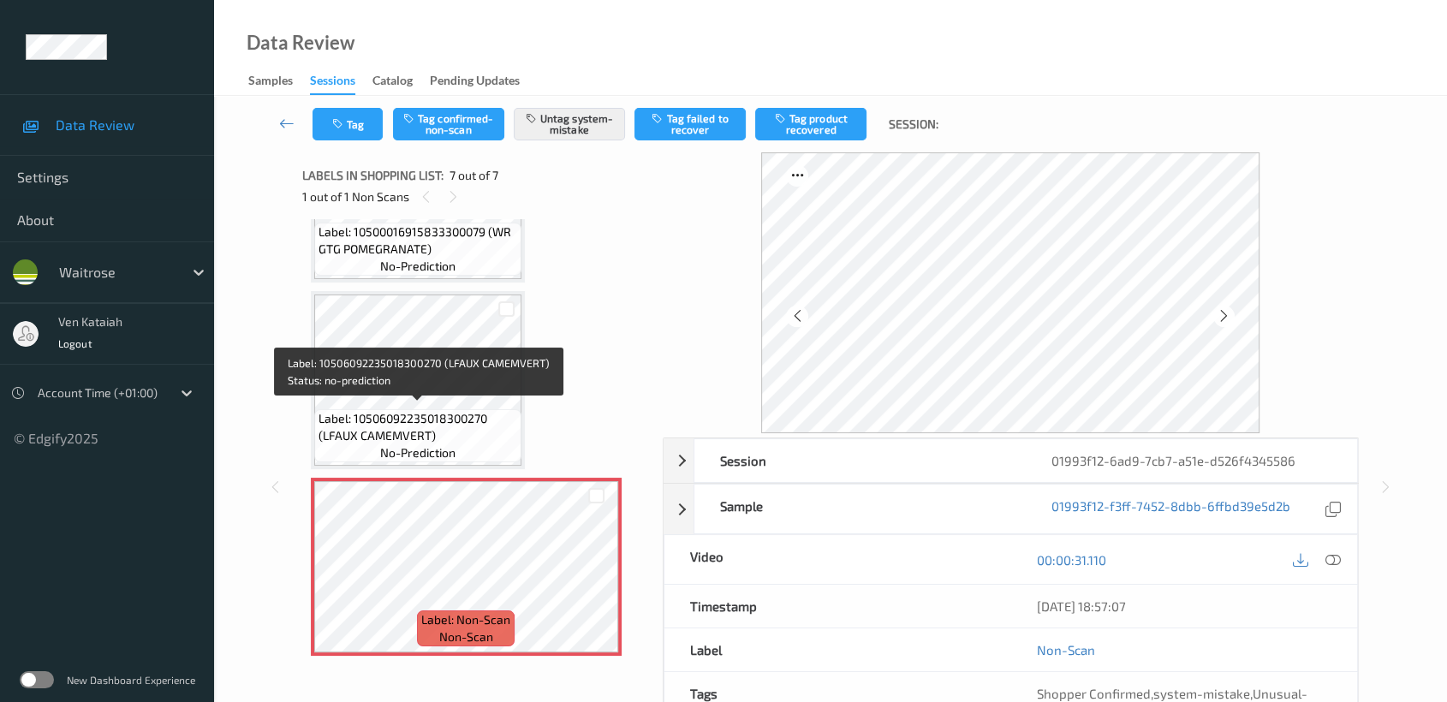
click at [460, 410] on span "Label: 10506092235018300270 (LFAUX CAMEMVERT)" at bounding box center [418, 427] width 199 height 34
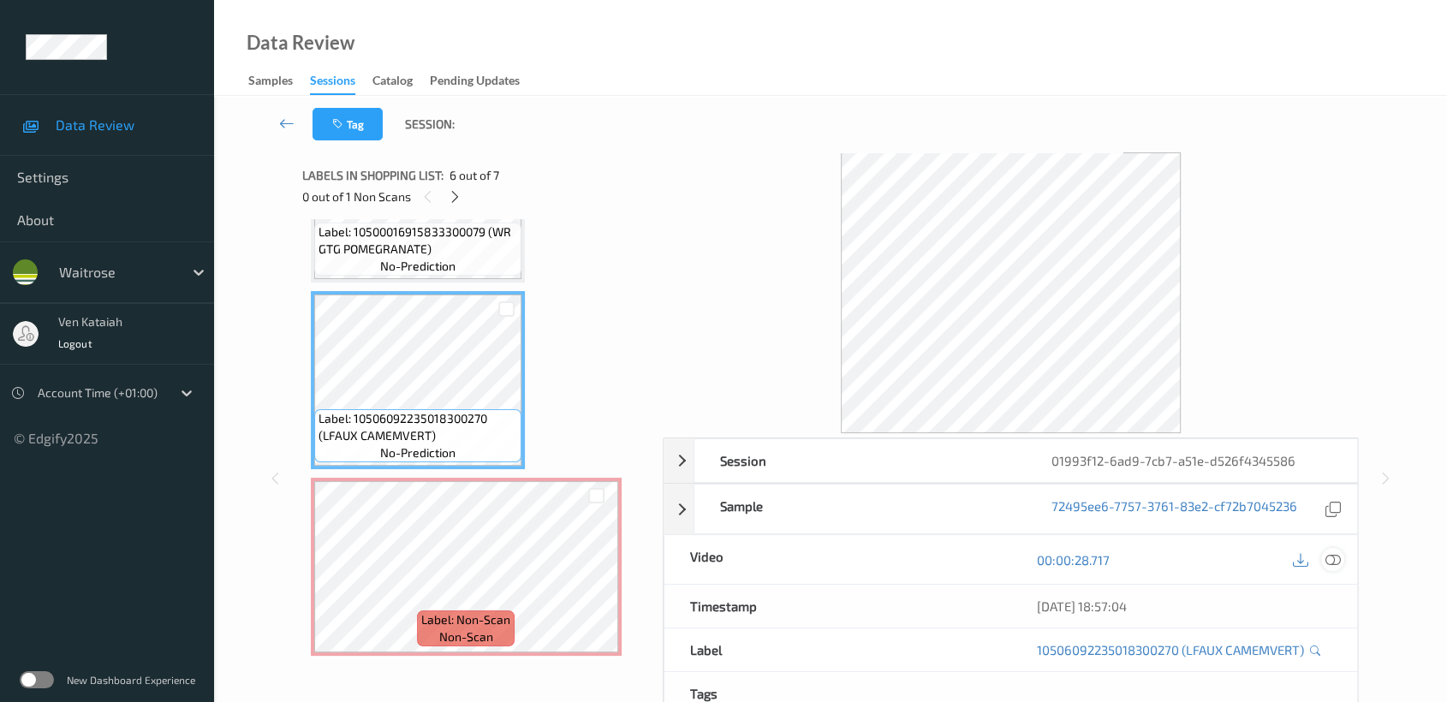
click at [1335, 558] on icon at bounding box center [1332, 559] width 15 height 15
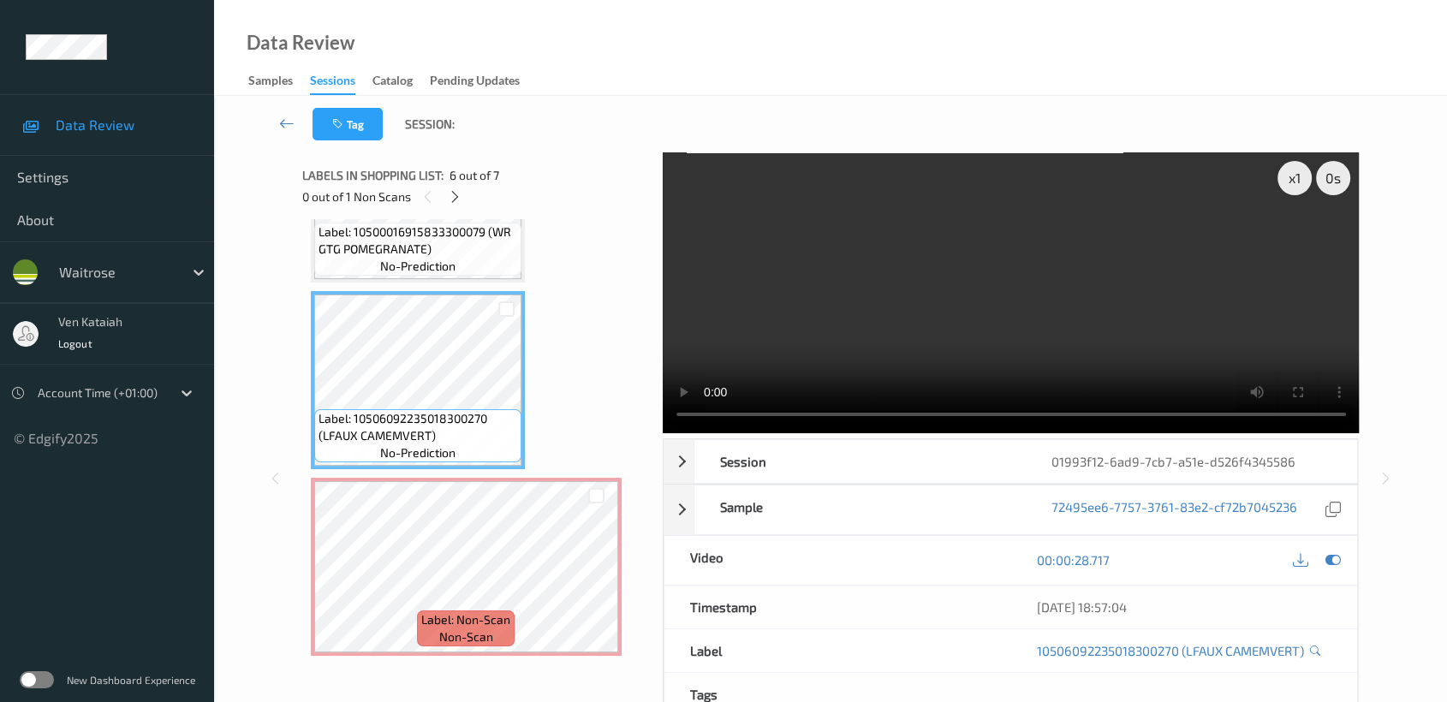
scroll to position [750, 0]
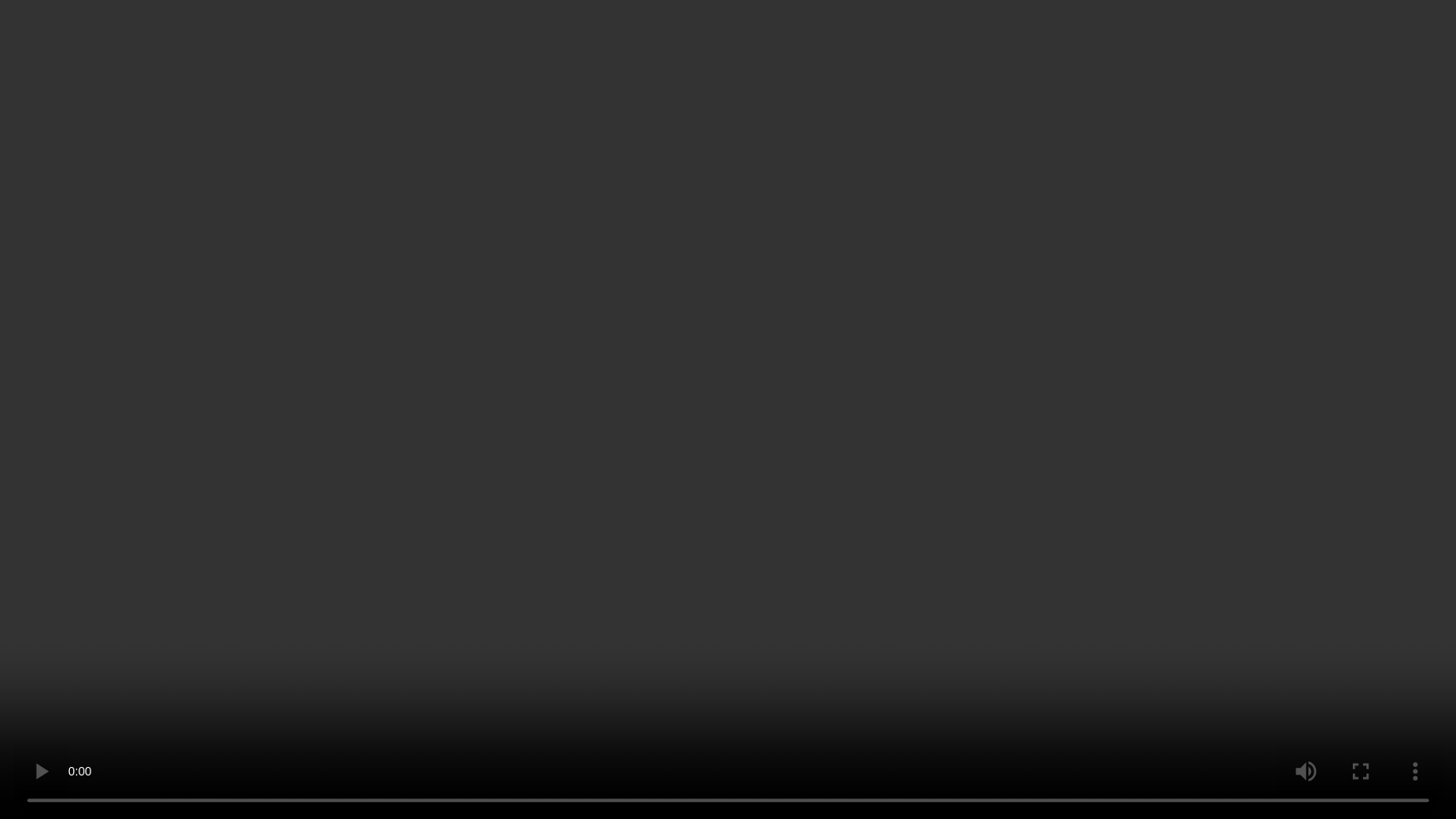
click at [808, 418] on video at bounding box center [728, 410] width 1456 height 819
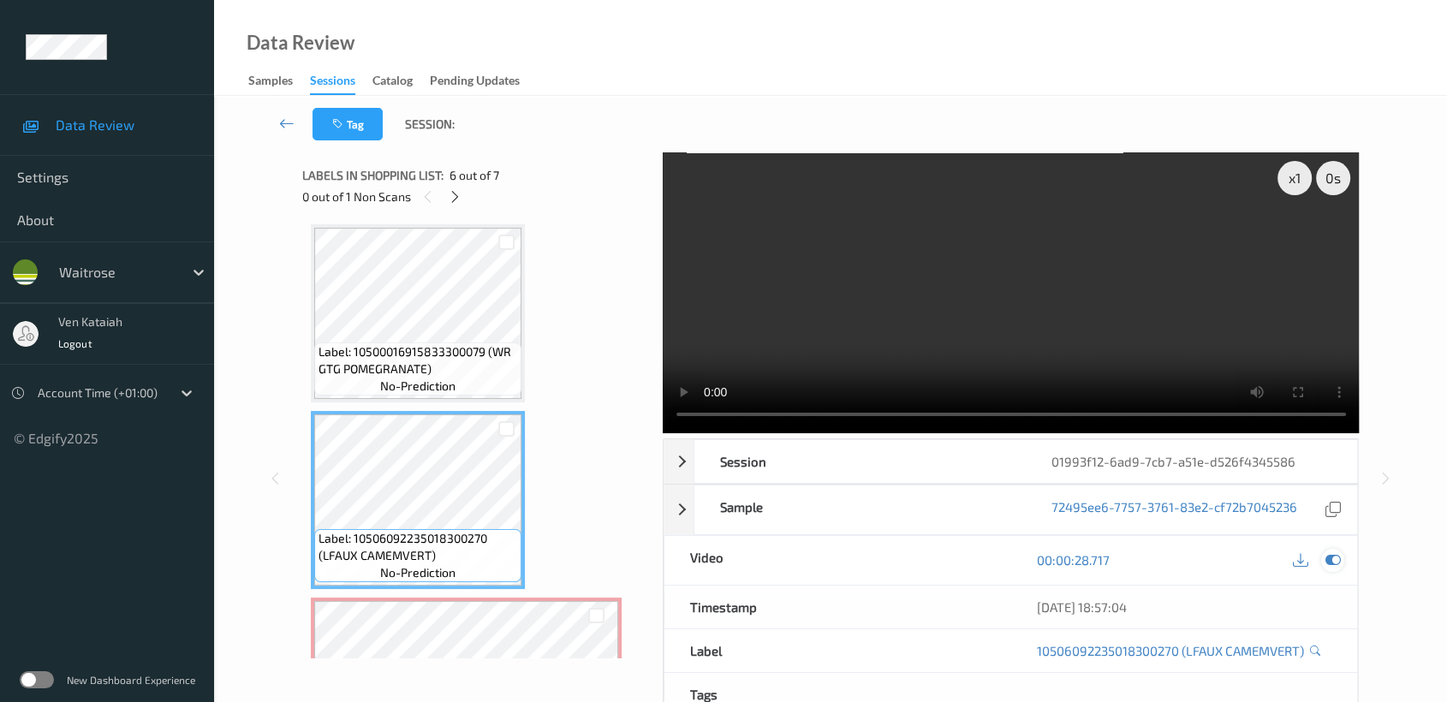
click at [1331, 563] on icon at bounding box center [1332, 559] width 15 height 15
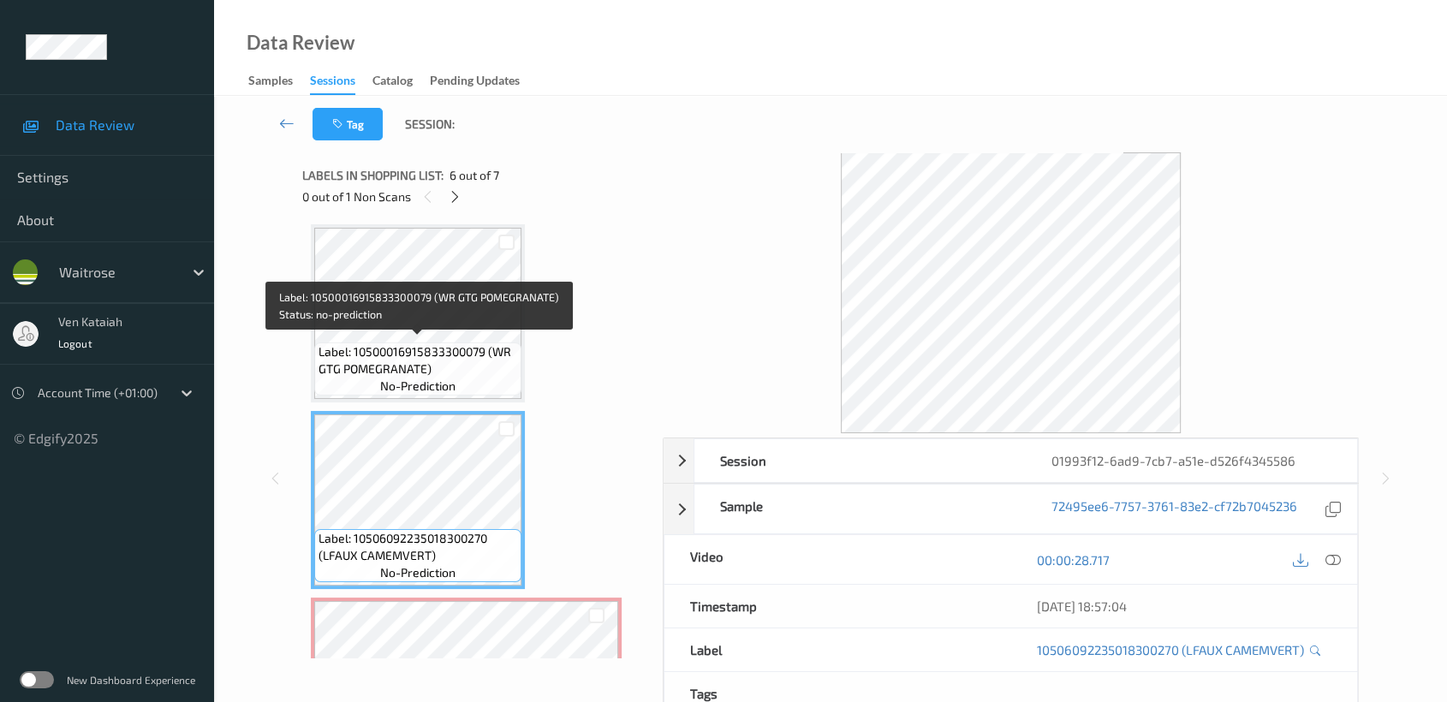
click at [399, 351] on span "Label: 10500016915833300079 (WR GTG POMEGRANATE)" at bounding box center [418, 360] width 199 height 34
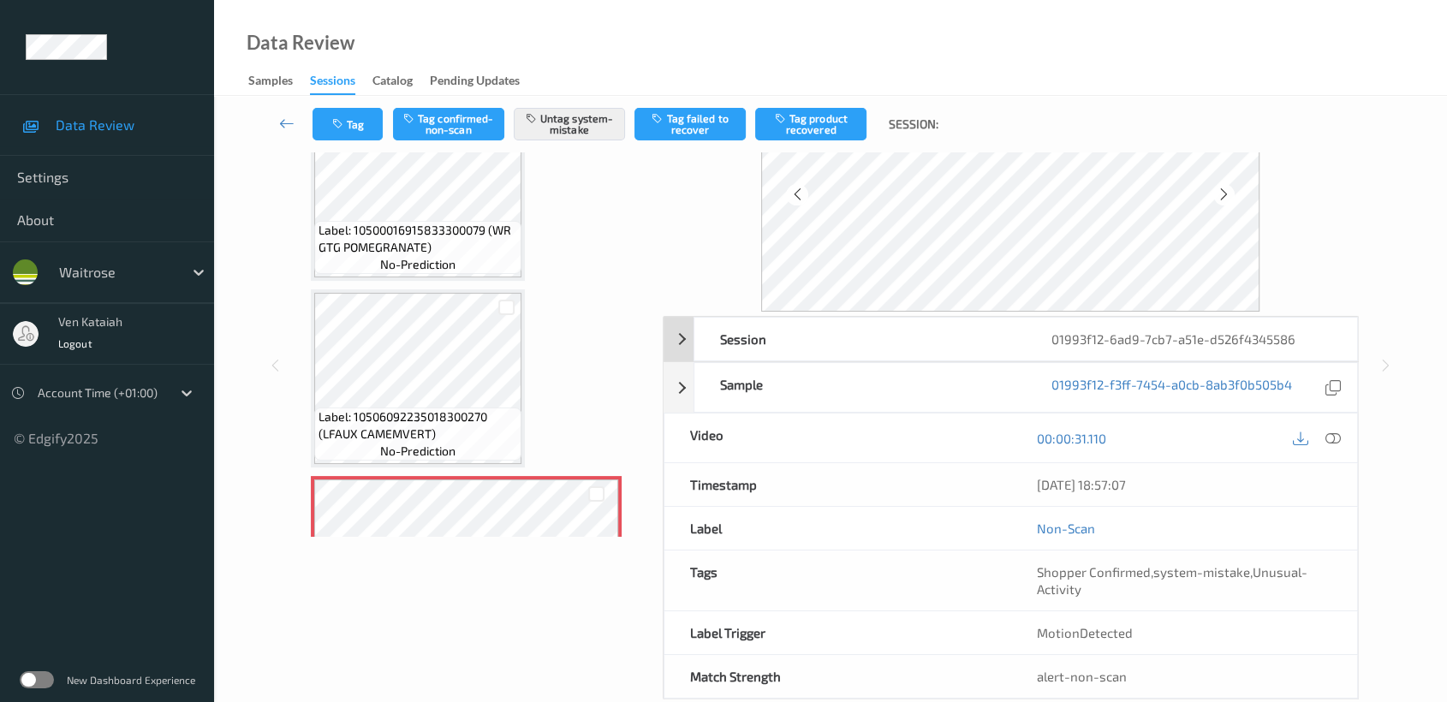
scroll to position [153, 0]
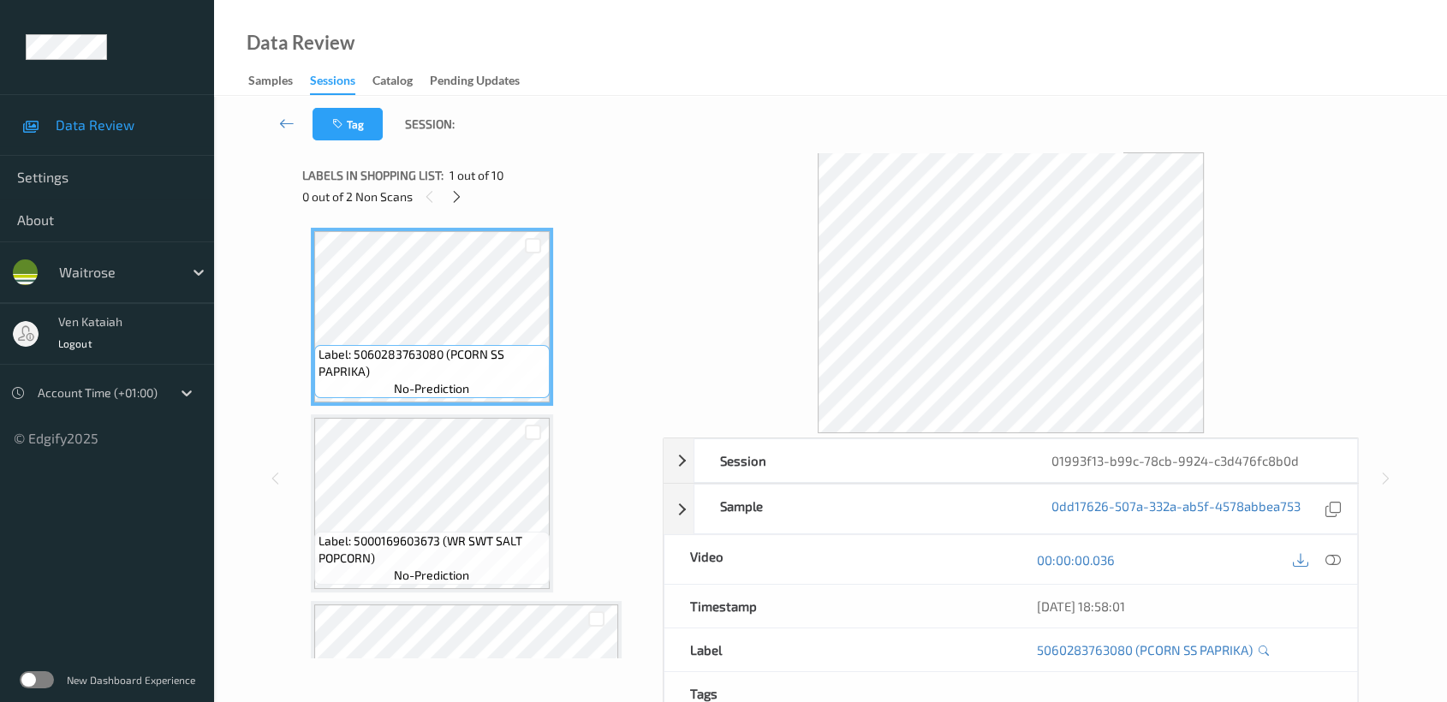
click at [446, 200] on div "0 out of 2 Non Scans" at bounding box center [476, 196] width 348 height 21
click at [448, 200] on div at bounding box center [456, 196] width 21 height 21
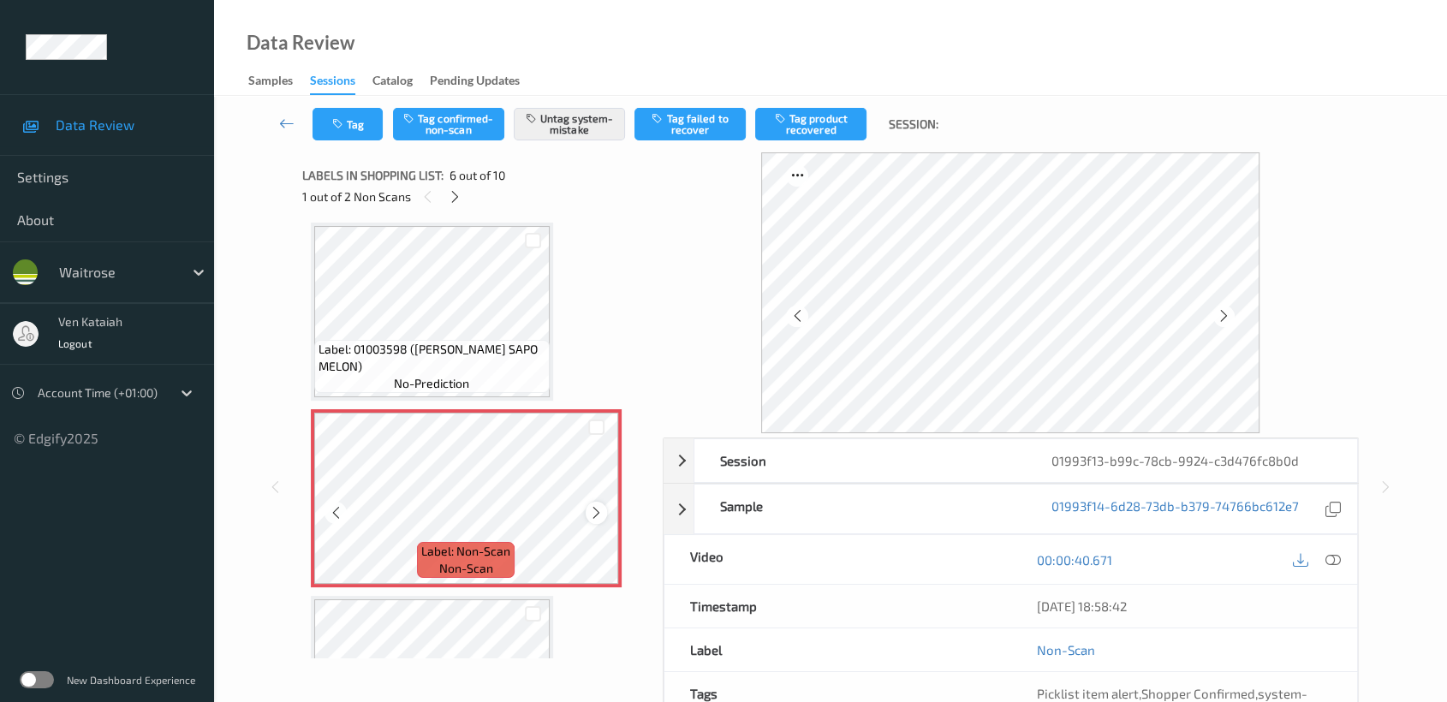
click at [598, 505] on icon at bounding box center [596, 512] width 15 height 15
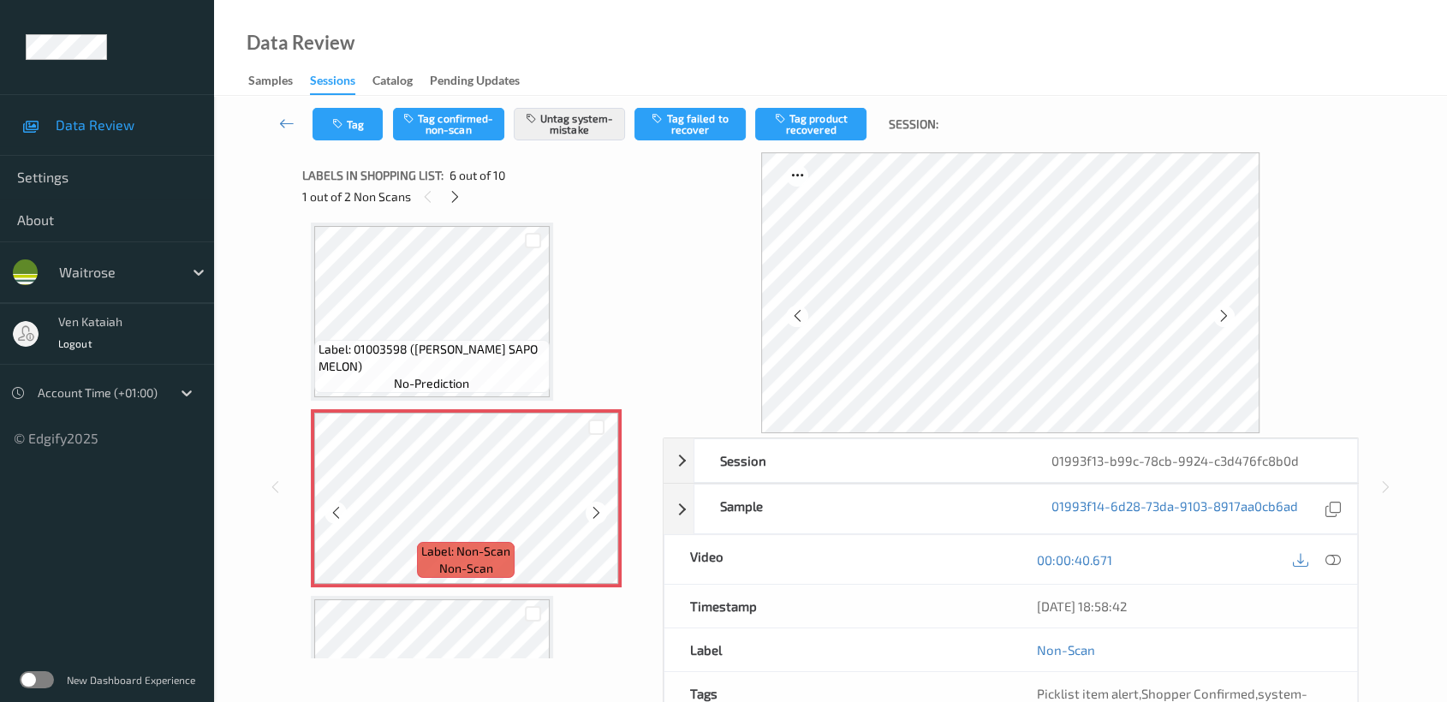
click at [598, 505] on icon at bounding box center [596, 512] width 15 height 15
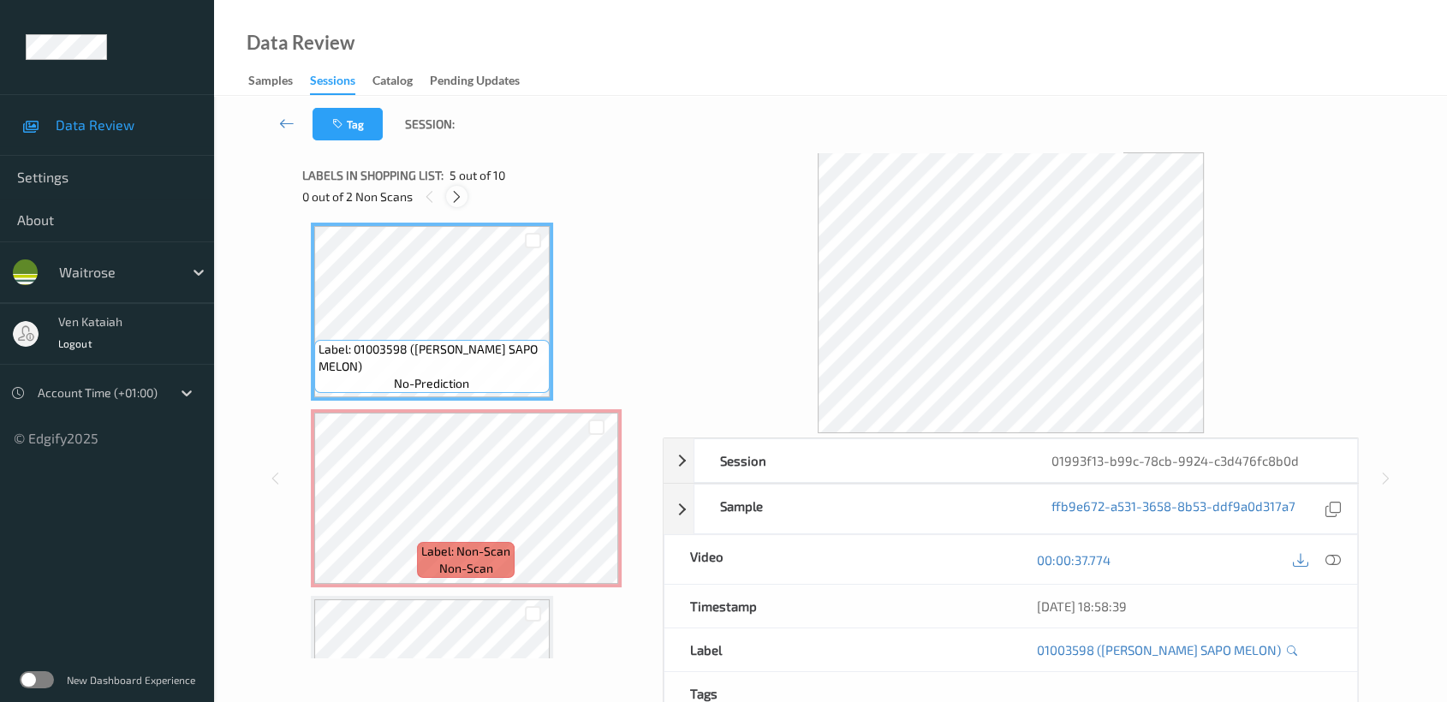
click at [459, 194] on icon at bounding box center [457, 196] width 15 height 15
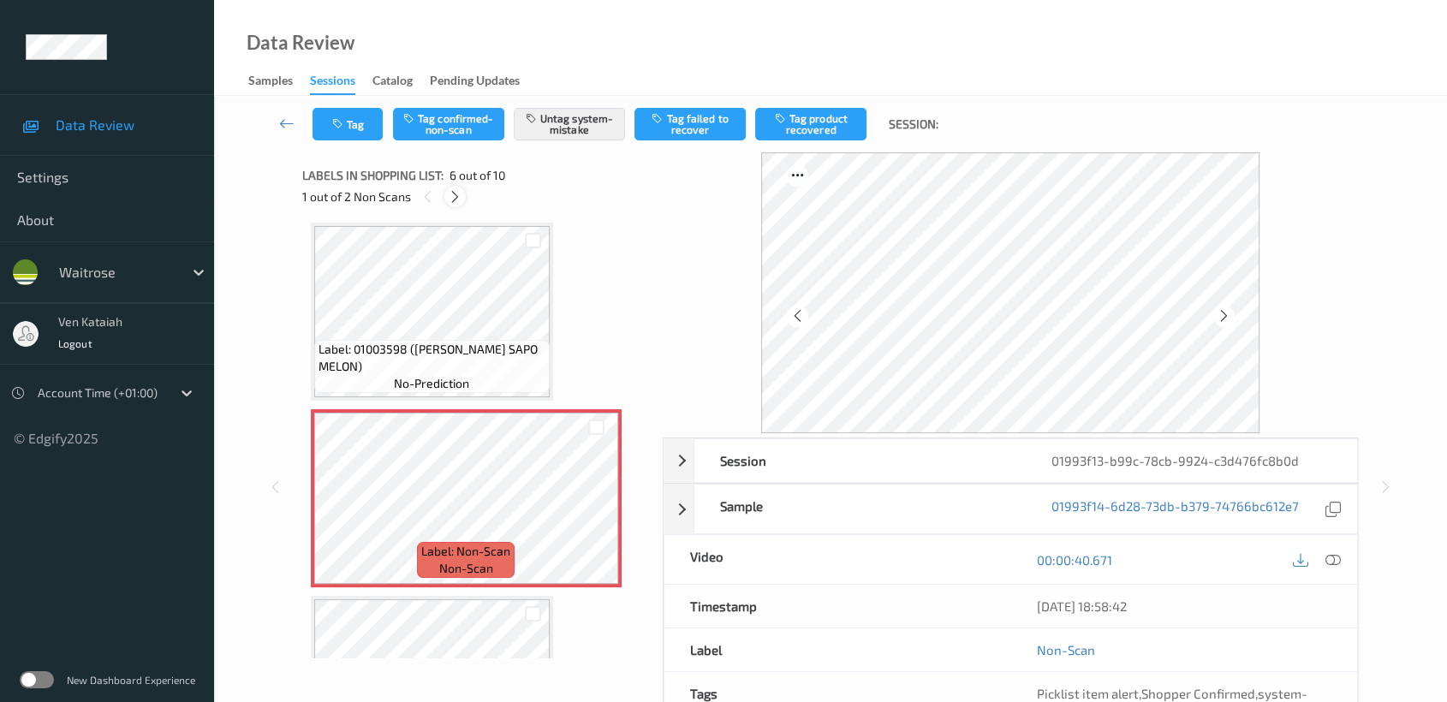
click at [463, 197] on div at bounding box center [454, 196] width 21 height 21
click at [603, 508] on div at bounding box center [596, 513] width 21 height 21
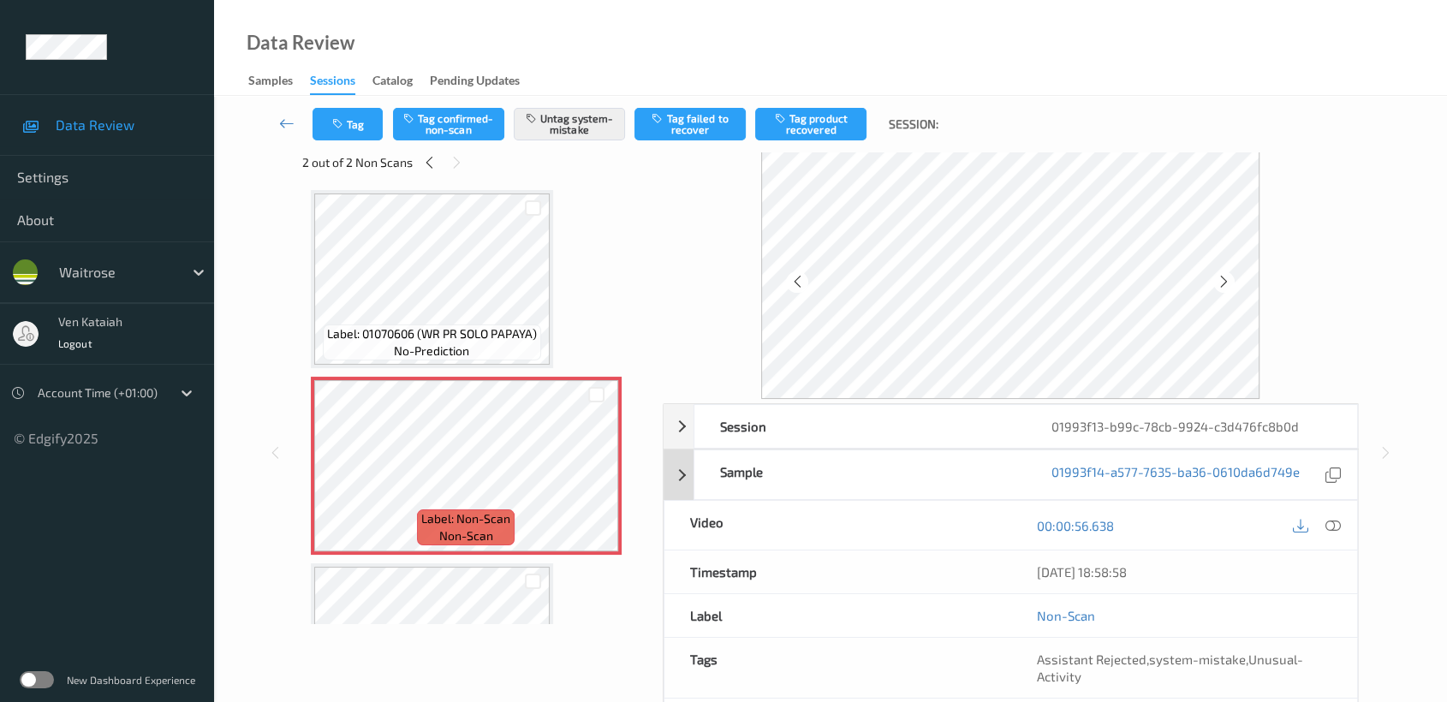
scroll to position [0, 0]
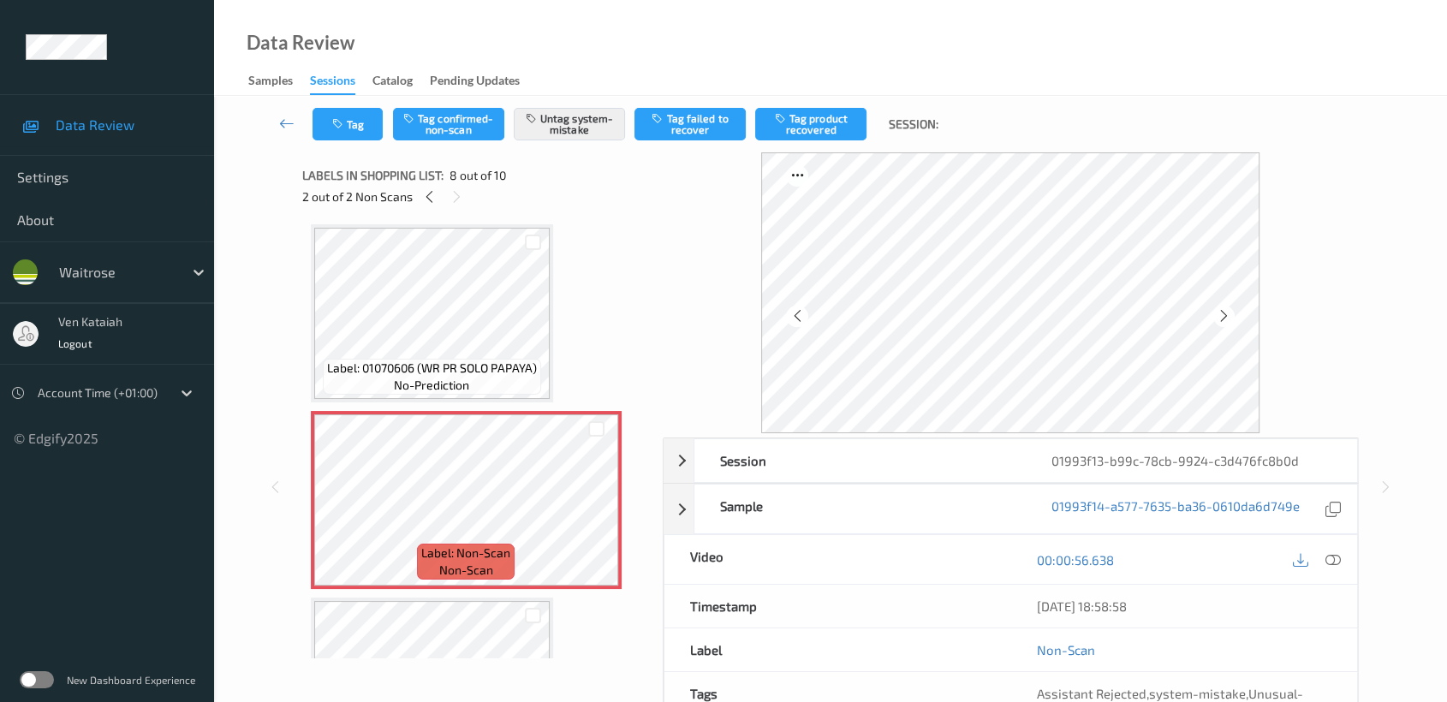
drag, startPoint x: 268, startPoint y: 303, endPoint x: 311, endPoint y: 313, distance: 43.8
click at [281, 309] on div "Session 01993f13-b99c-78cb-9924-c3d476fc8b0d Session ID 01993f13-b99c-78cb-9924…" at bounding box center [830, 486] width 1163 height 669
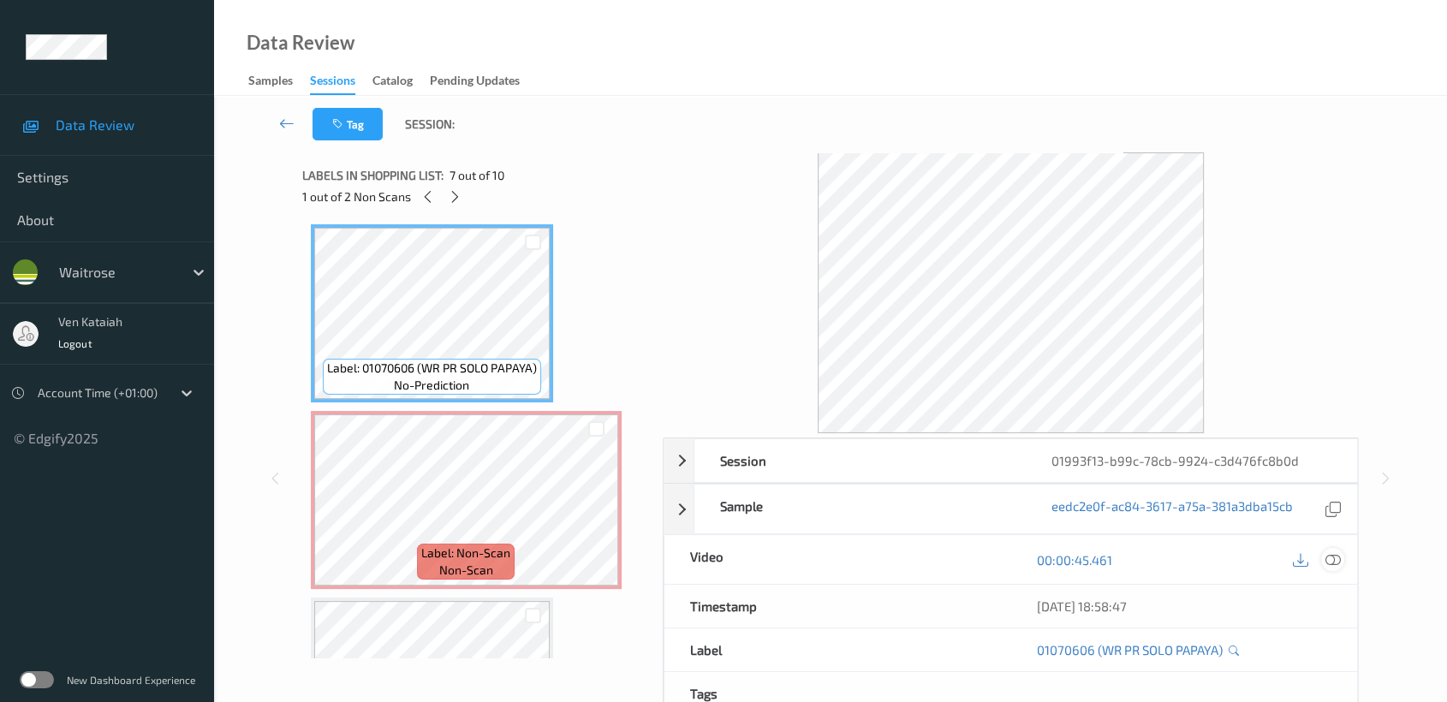
click at [1331, 557] on icon at bounding box center [1332, 559] width 15 height 15
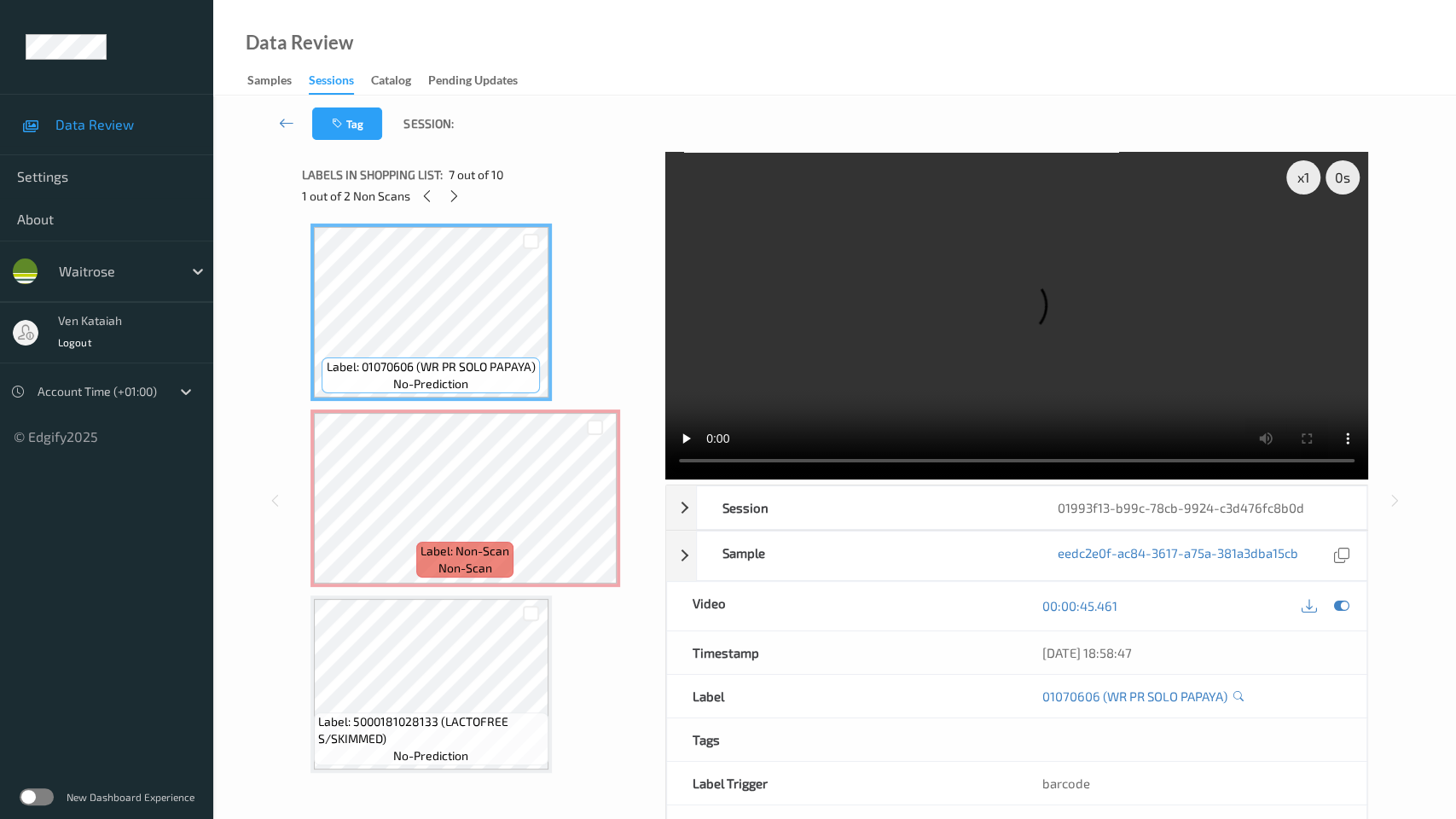
click at [941, 477] on video at bounding box center [1017, 315] width 703 height 328
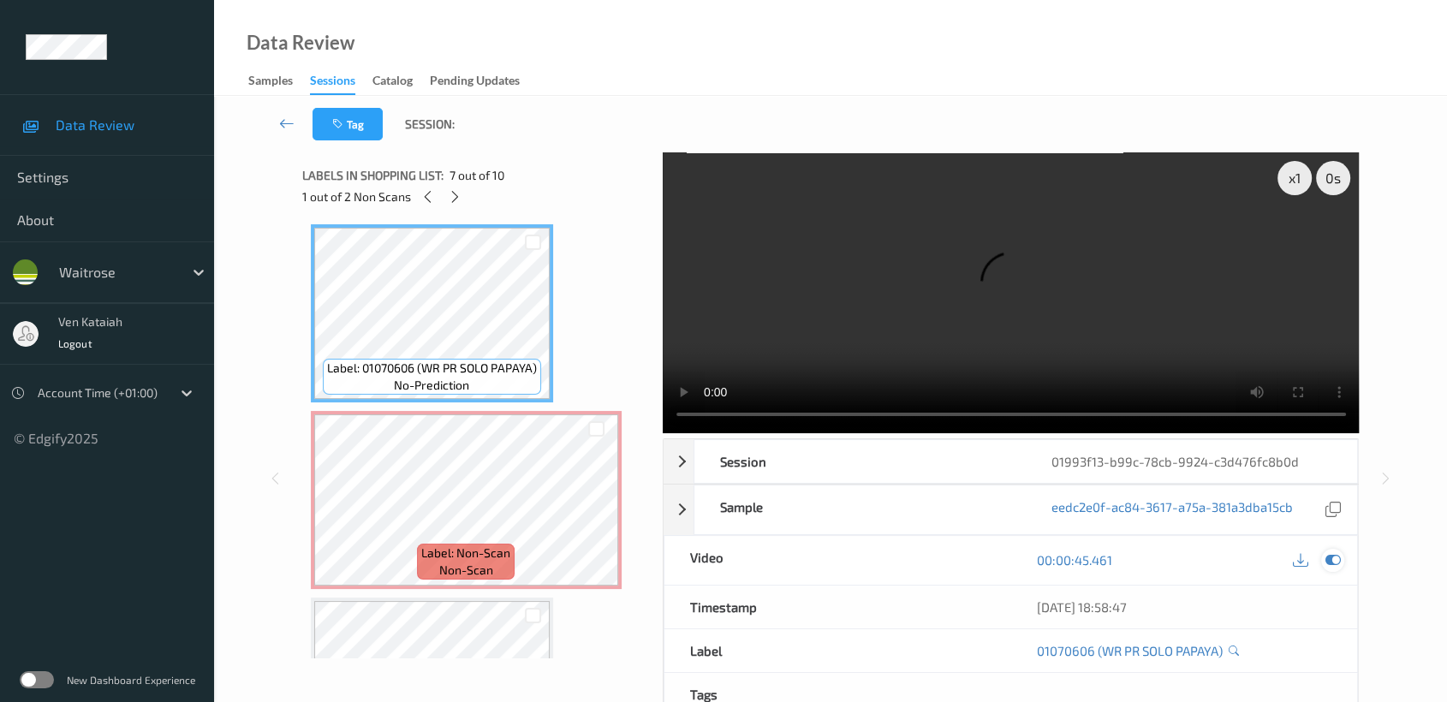
click at [1329, 564] on icon at bounding box center [1332, 559] width 15 height 15
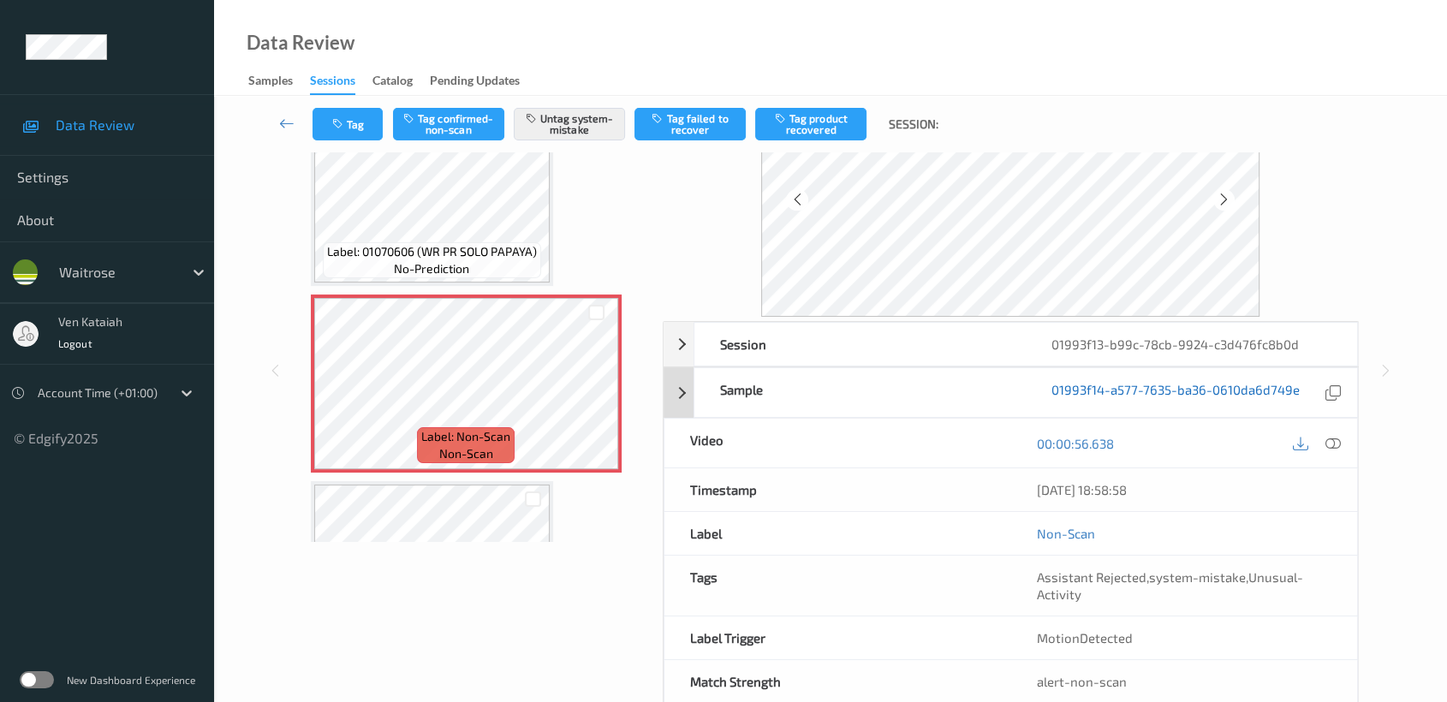
scroll to position [153, 0]
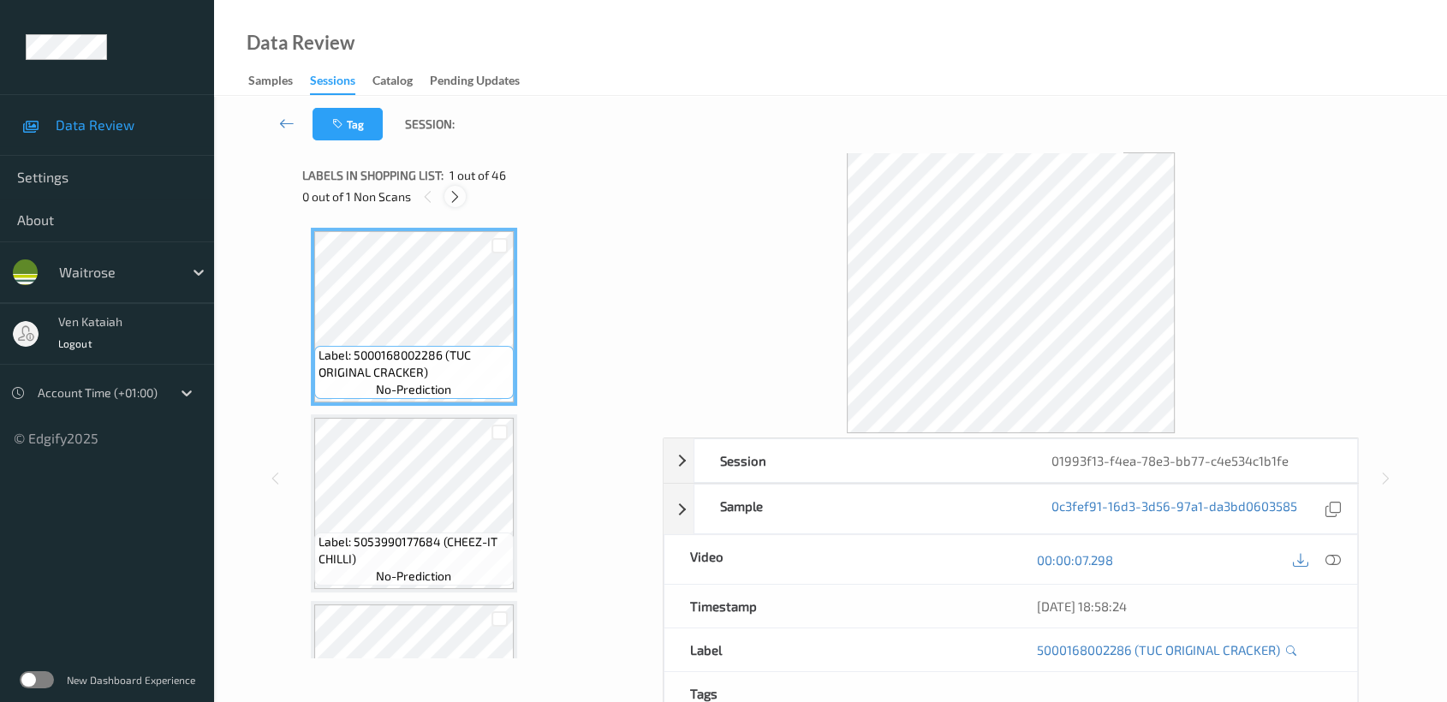
click at [458, 198] on icon at bounding box center [455, 196] width 15 height 15
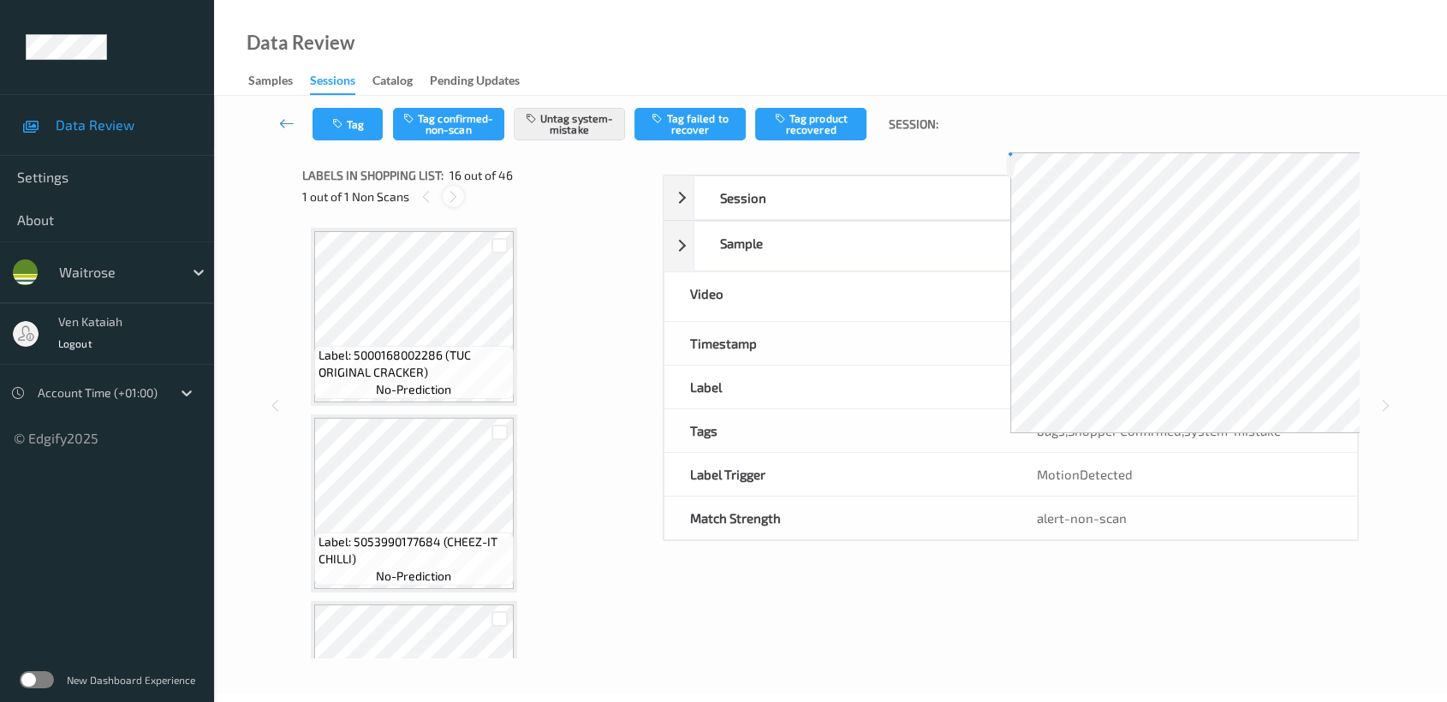
scroll to position [2611, 0]
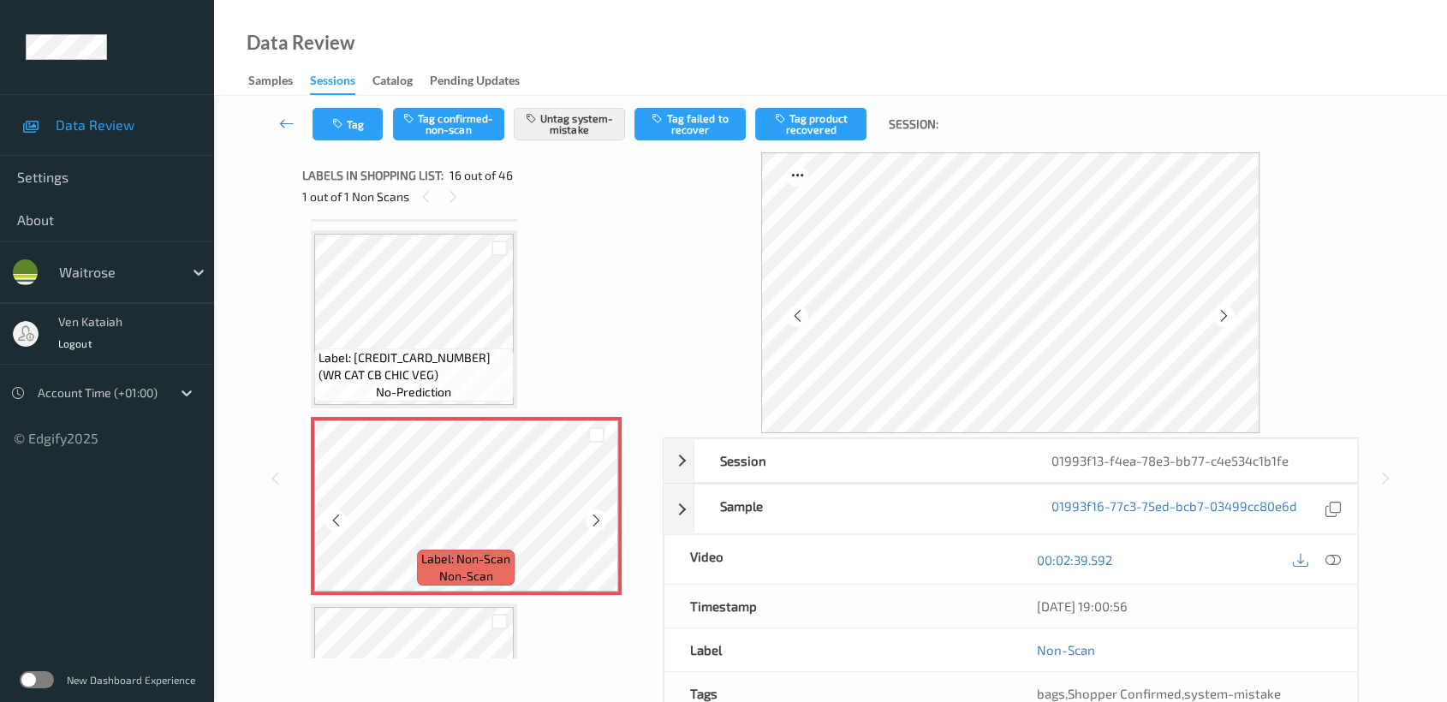
click at [592, 513] on icon at bounding box center [596, 520] width 15 height 15
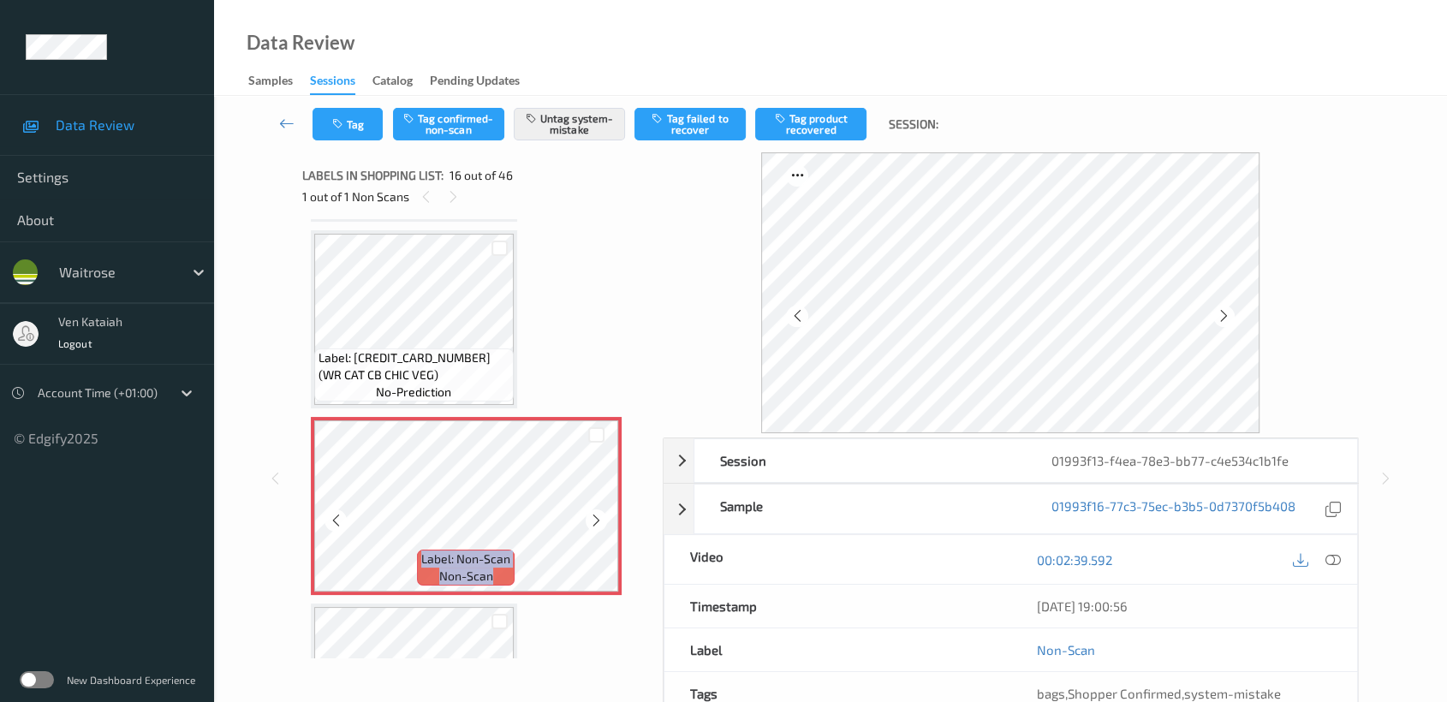
click at [592, 513] on icon at bounding box center [596, 520] width 15 height 15
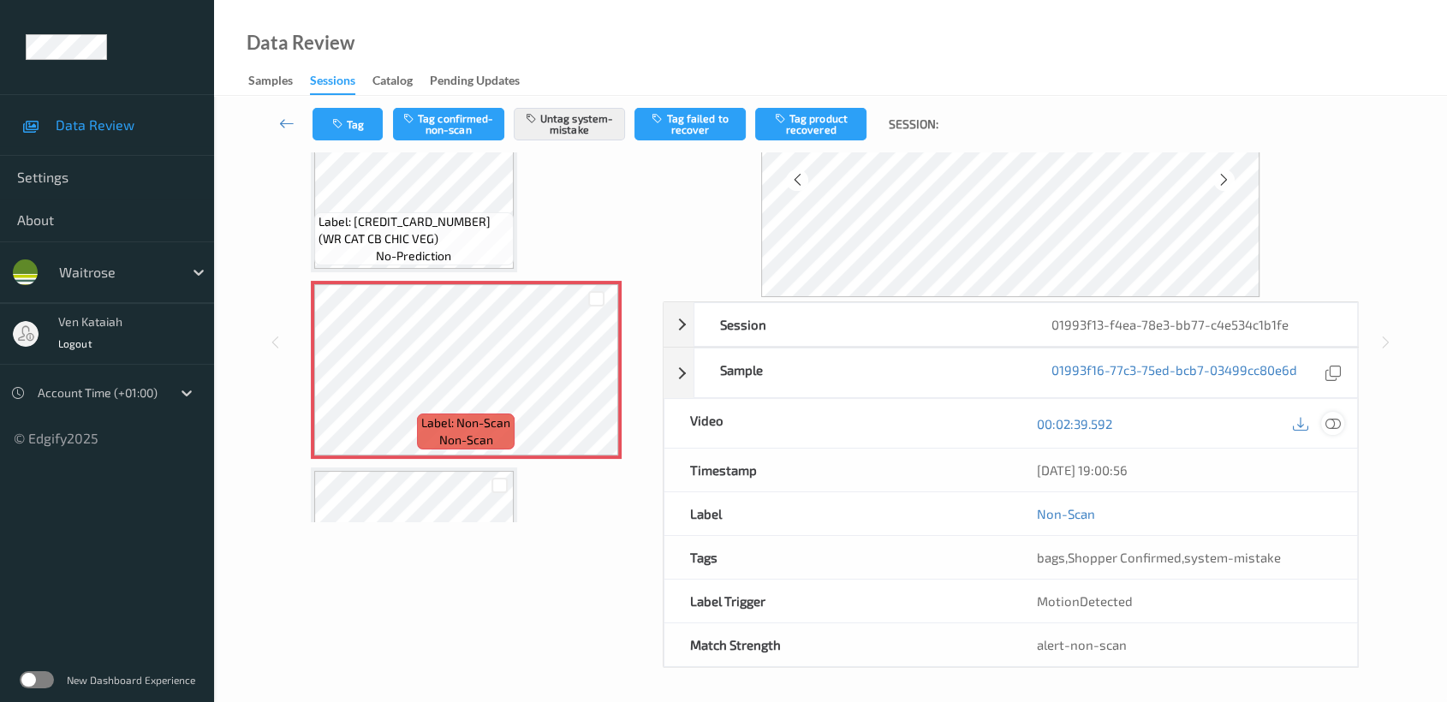
click at [1334, 420] on icon at bounding box center [1332, 423] width 15 height 15
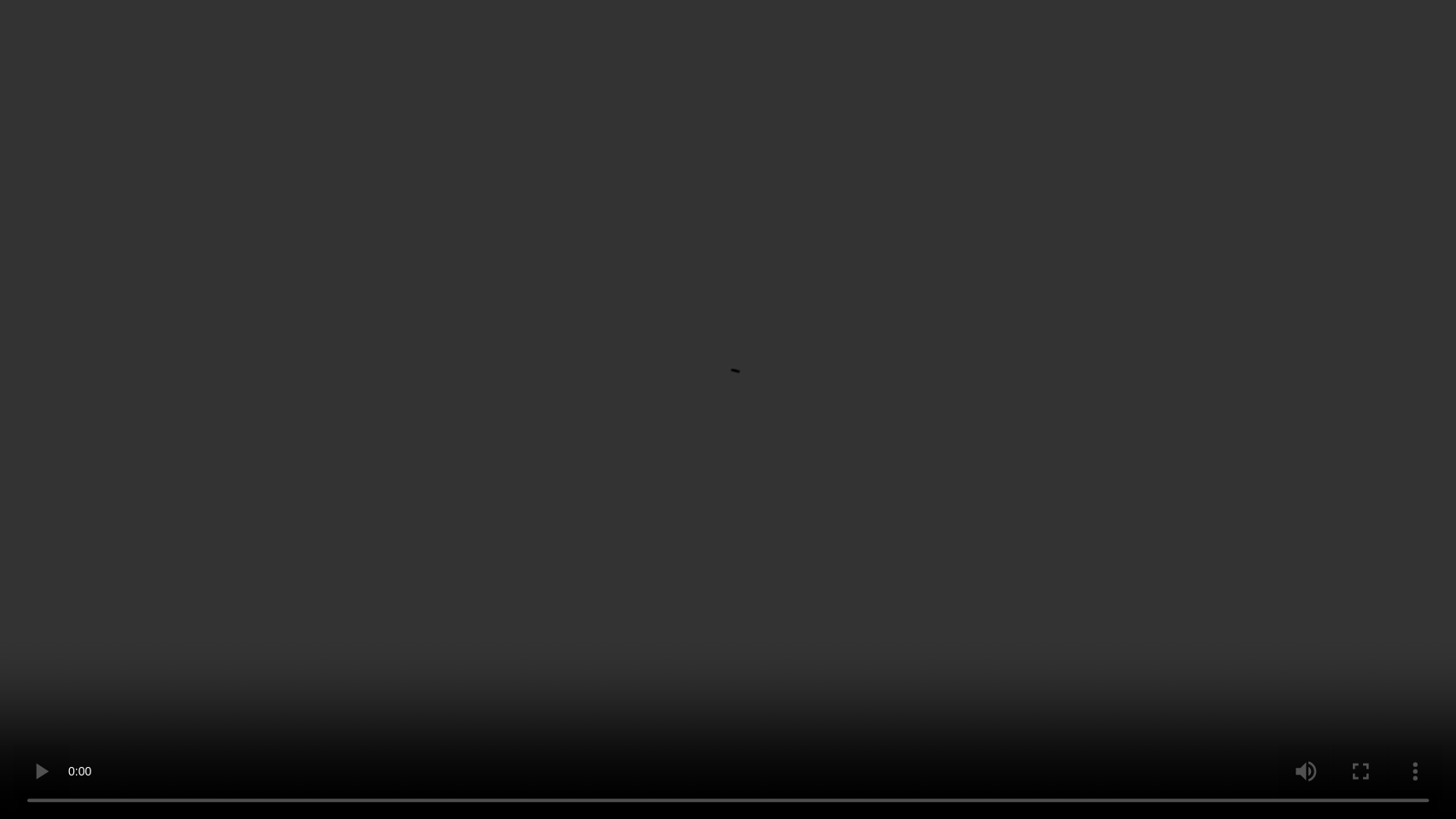
click at [856, 423] on video at bounding box center [728, 410] width 1456 height 819
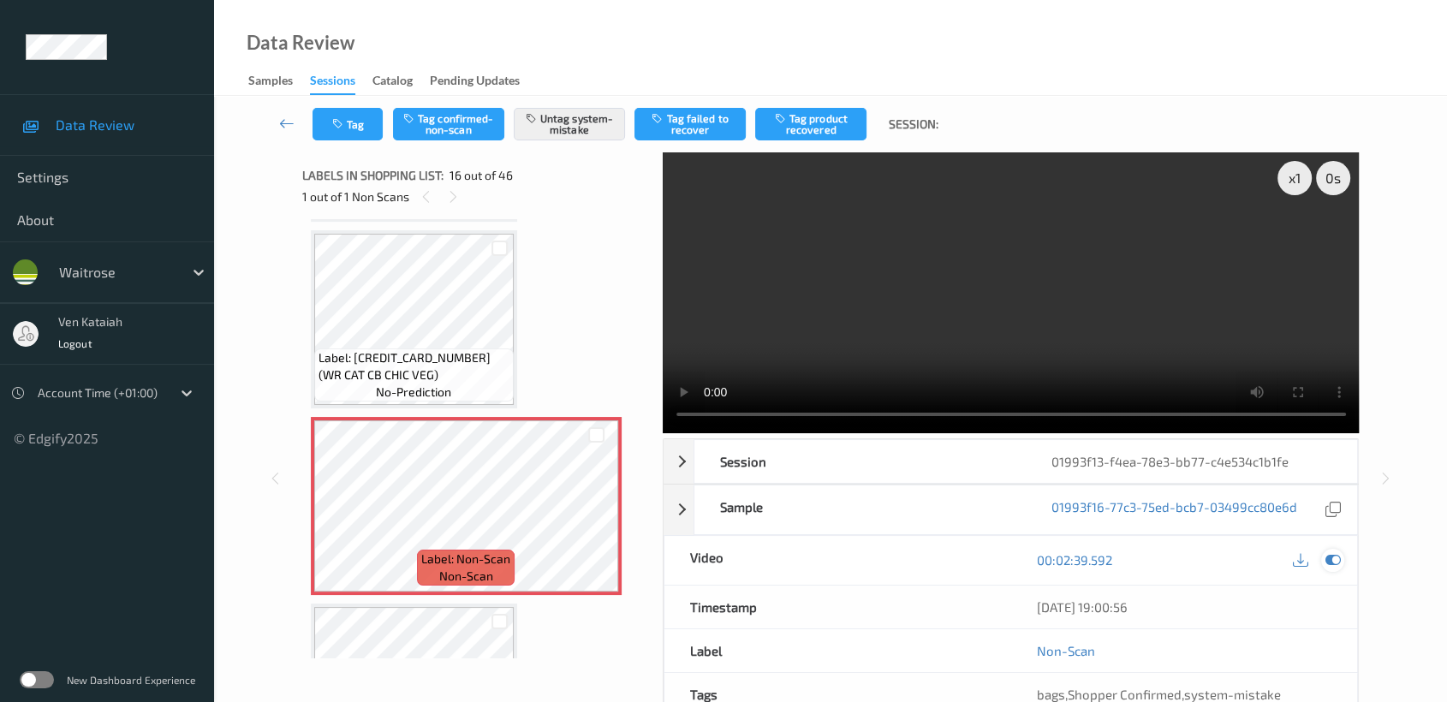
click at [1328, 557] on icon at bounding box center [1332, 559] width 15 height 15
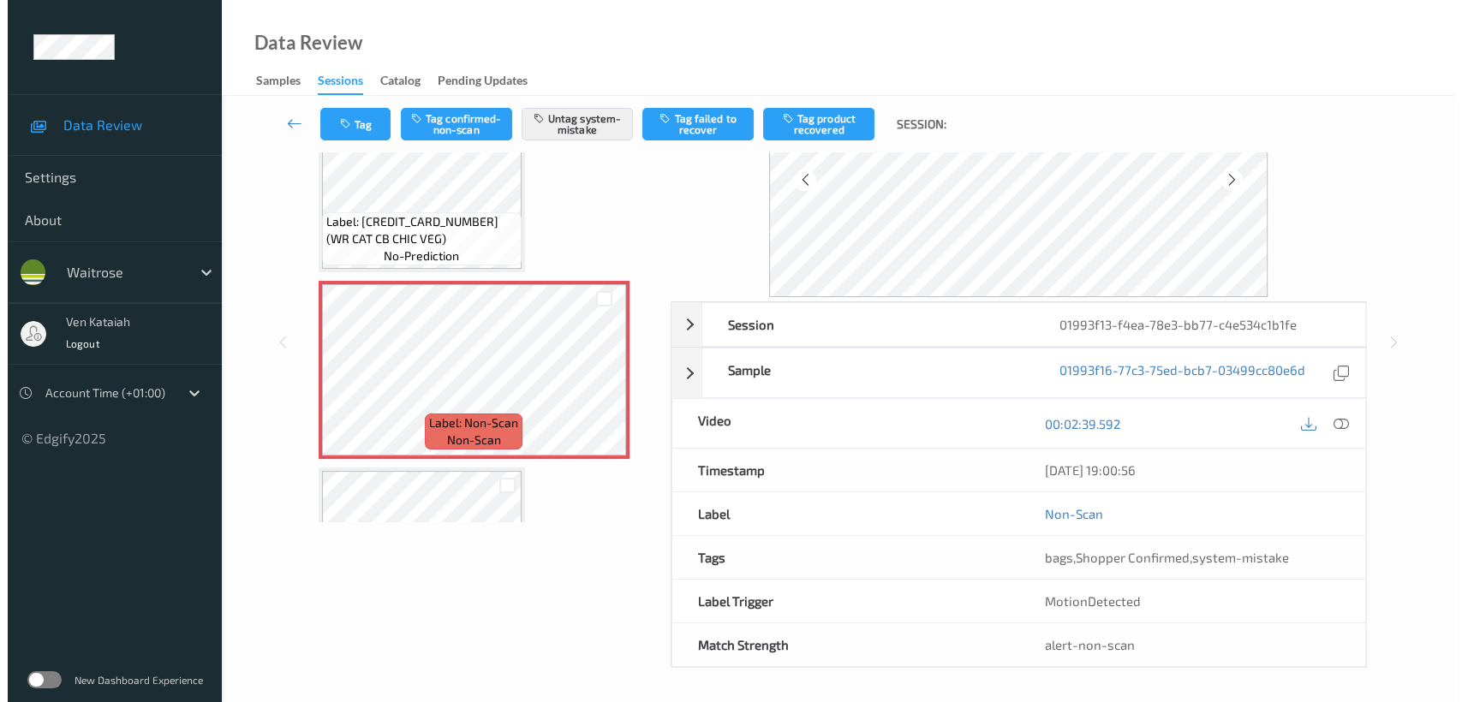
scroll to position [2420, 0]
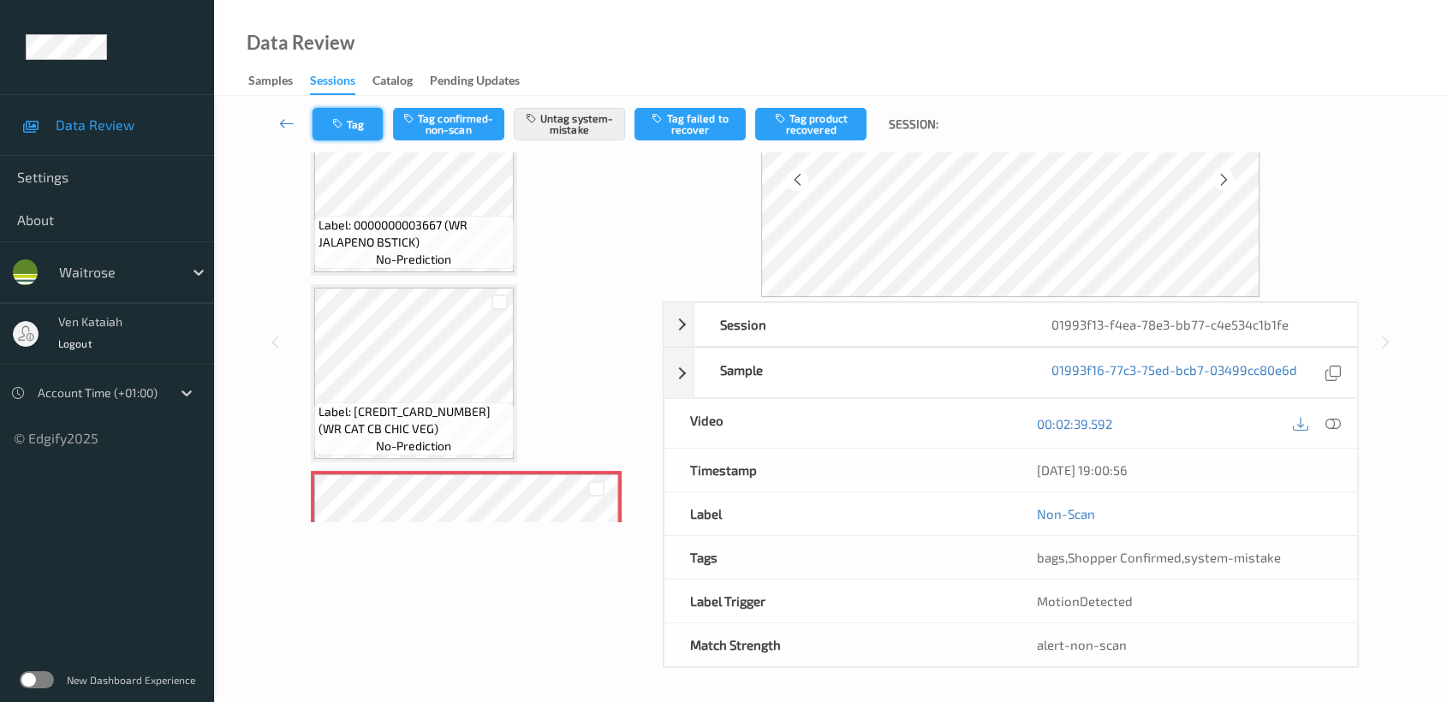
click at [359, 125] on button "Tag" at bounding box center [348, 124] width 70 height 33
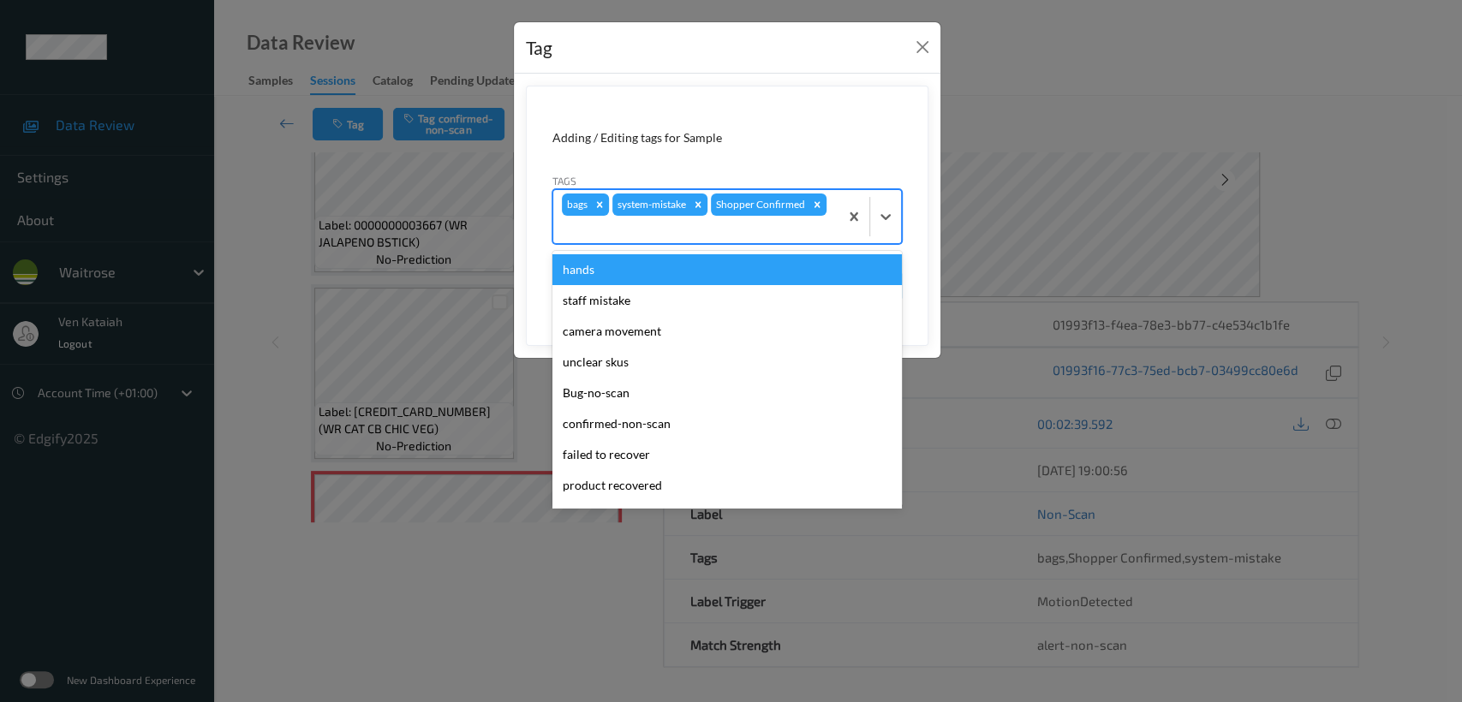
click at [803, 229] on div at bounding box center [696, 229] width 268 height 21
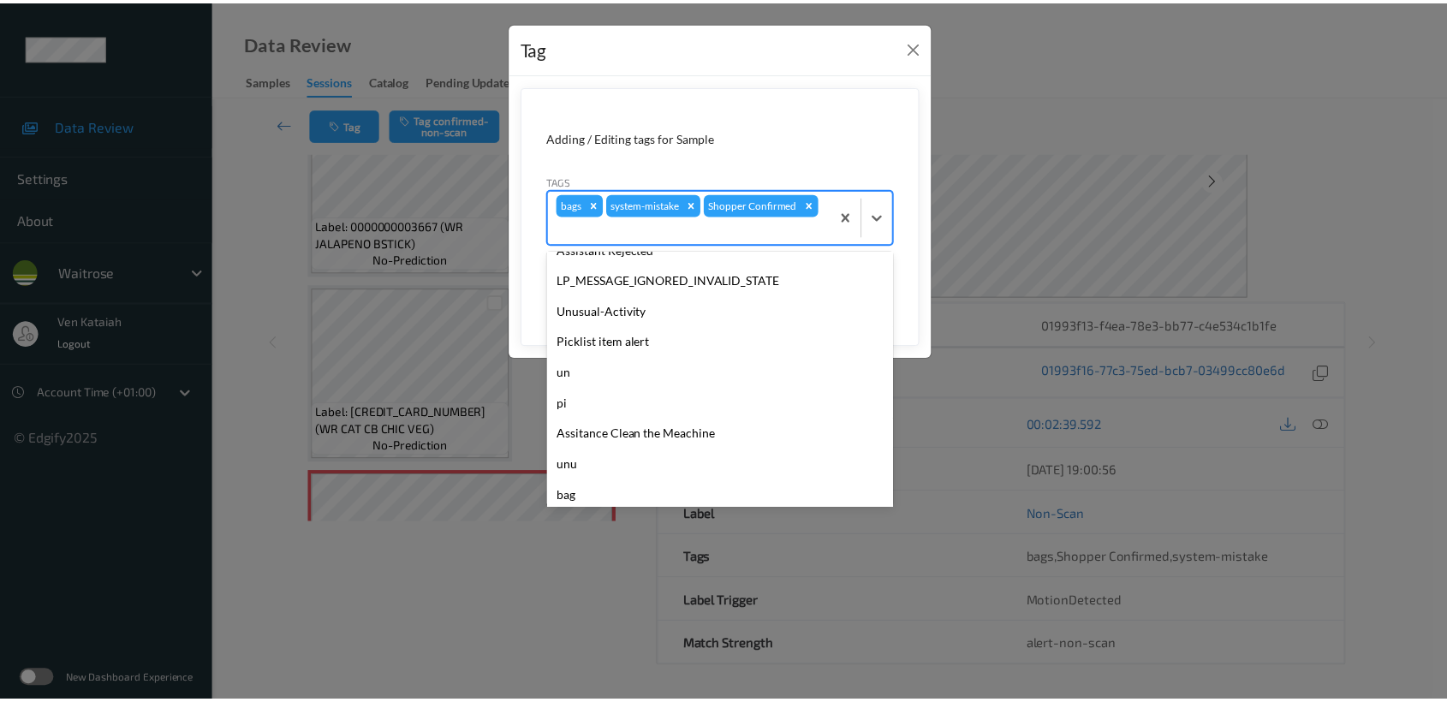
scroll to position [397, 0]
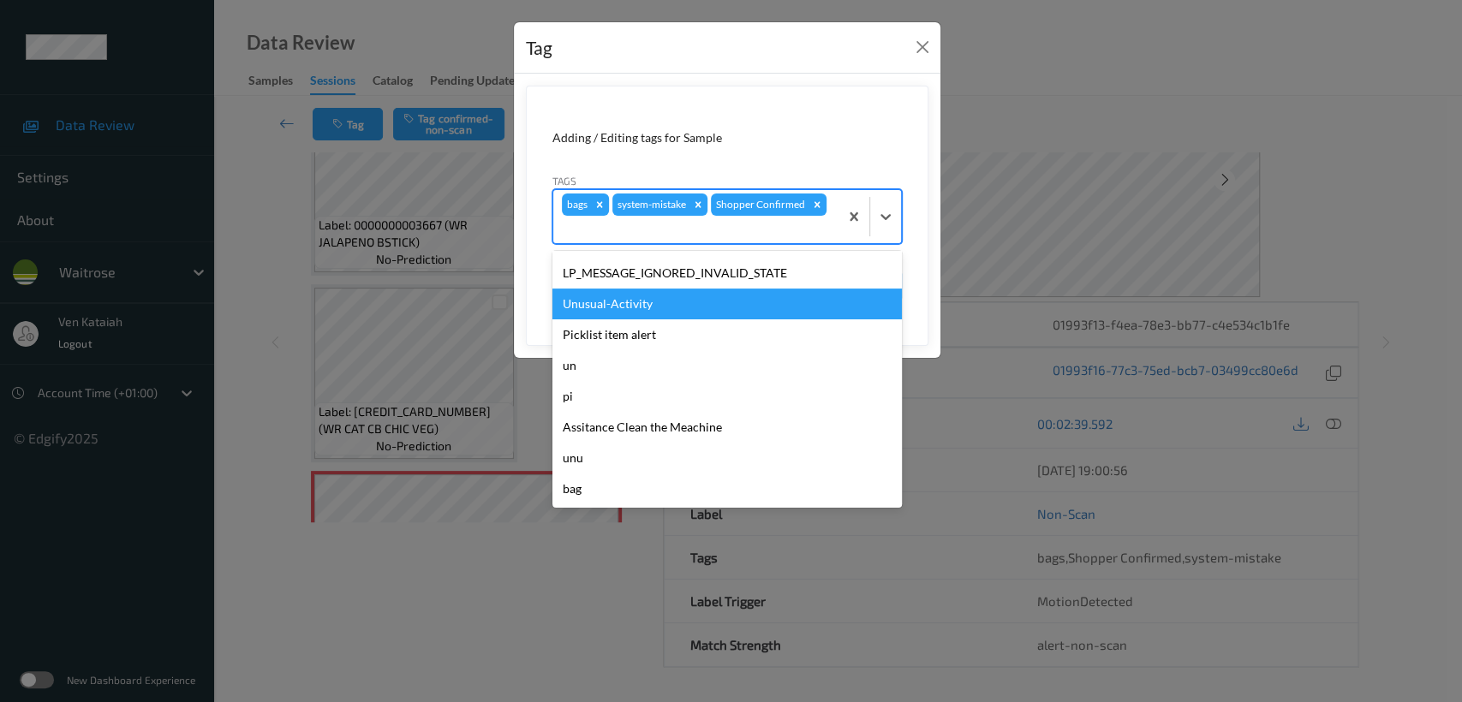
click at [659, 308] on div "Unusual-Activity" at bounding box center [726, 304] width 349 height 31
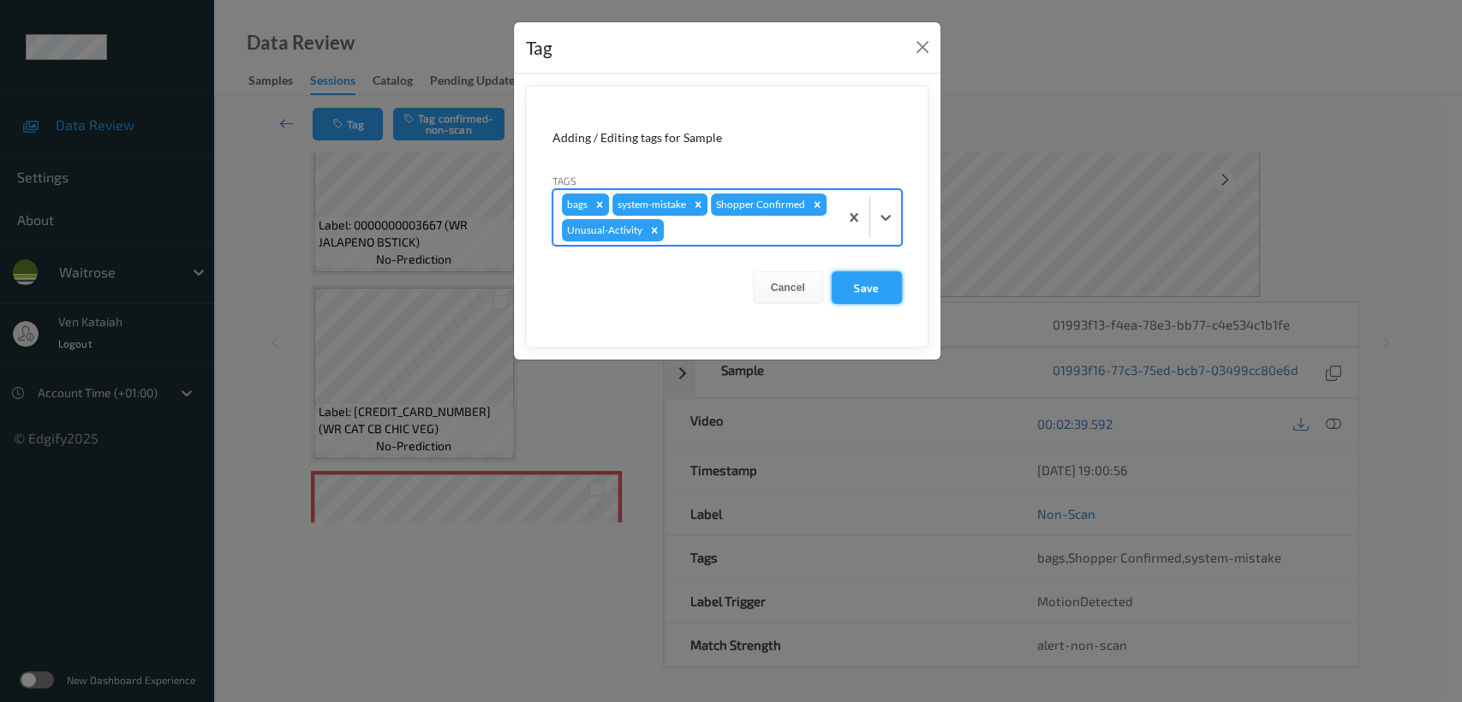
click at [856, 296] on button "Save" at bounding box center [866, 287] width 70 height 33
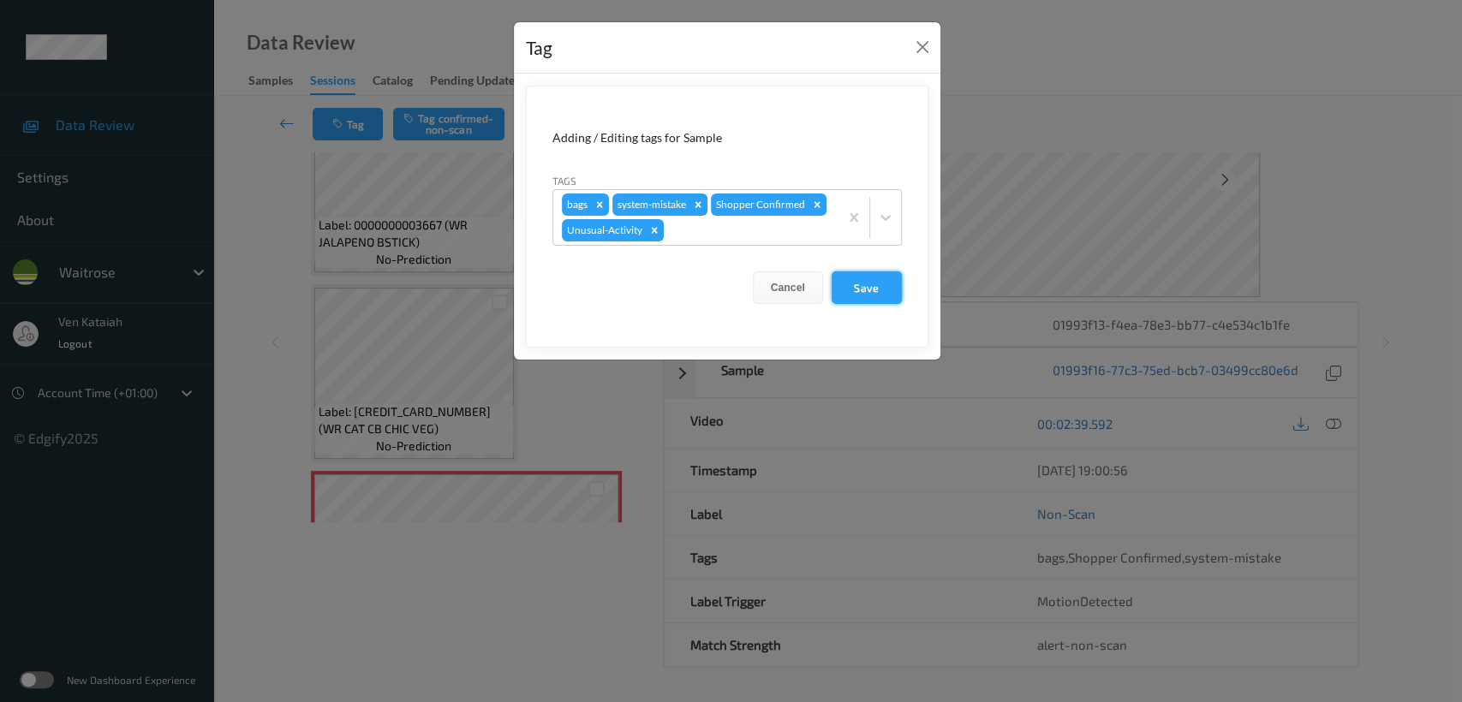
click at [848, 288] on button "Save" at bounding box center [866, 287] width 70 height 33
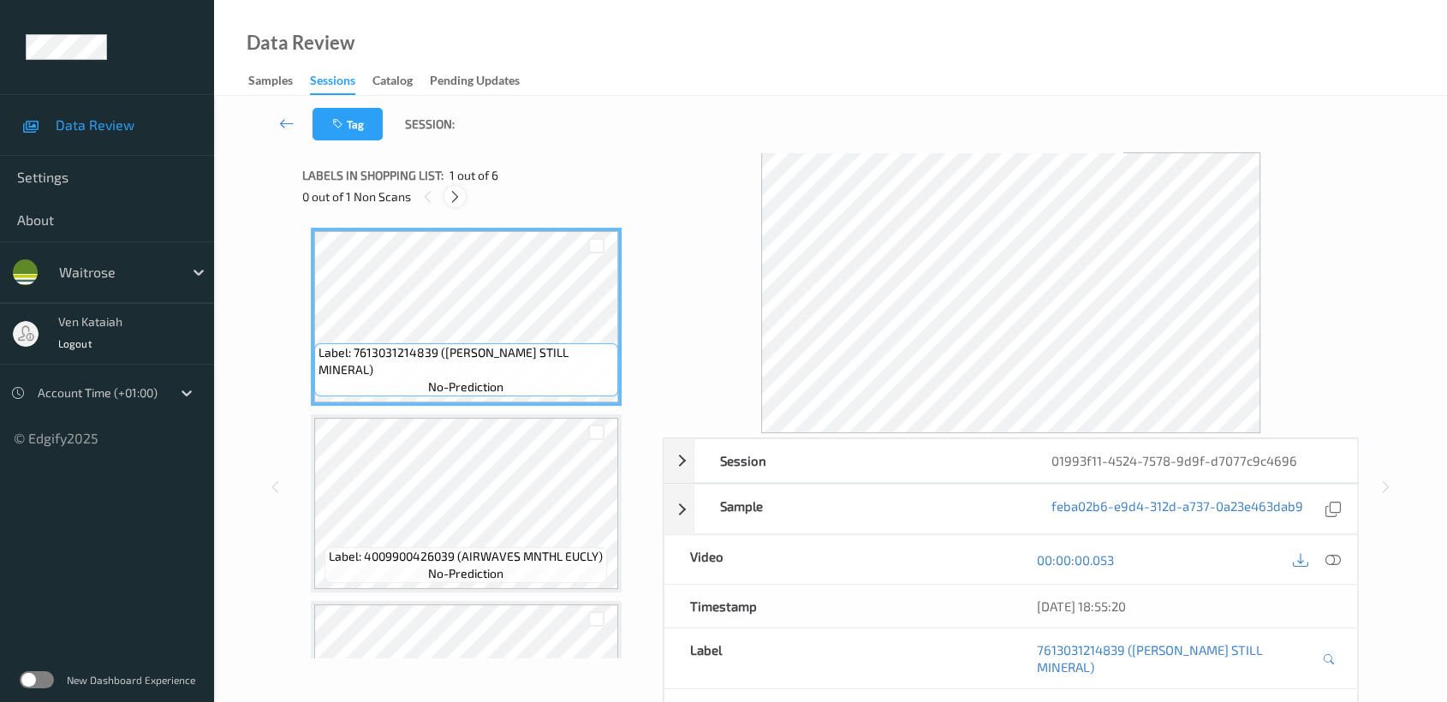
click at [461, 198] on icon at bounding box center [455, 196] width 15 height 15
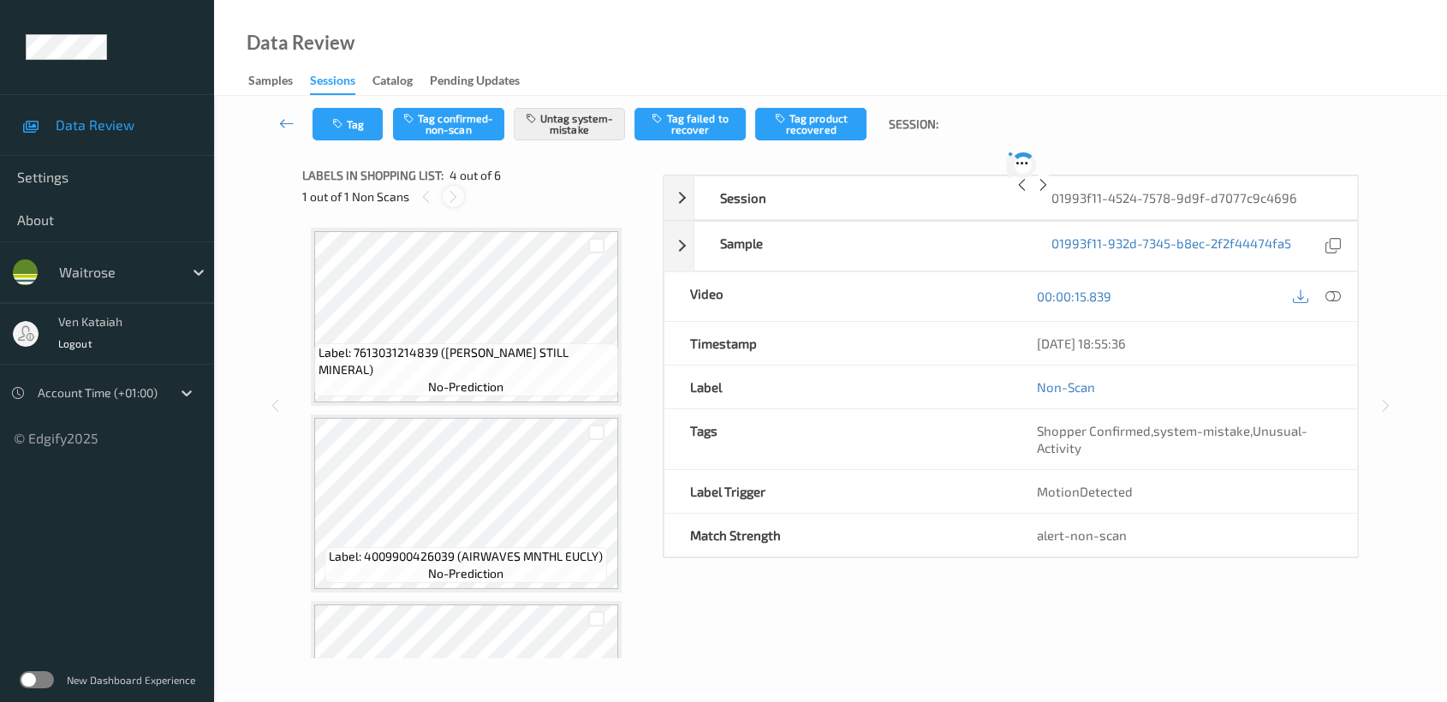
scroll to position [380, 0]
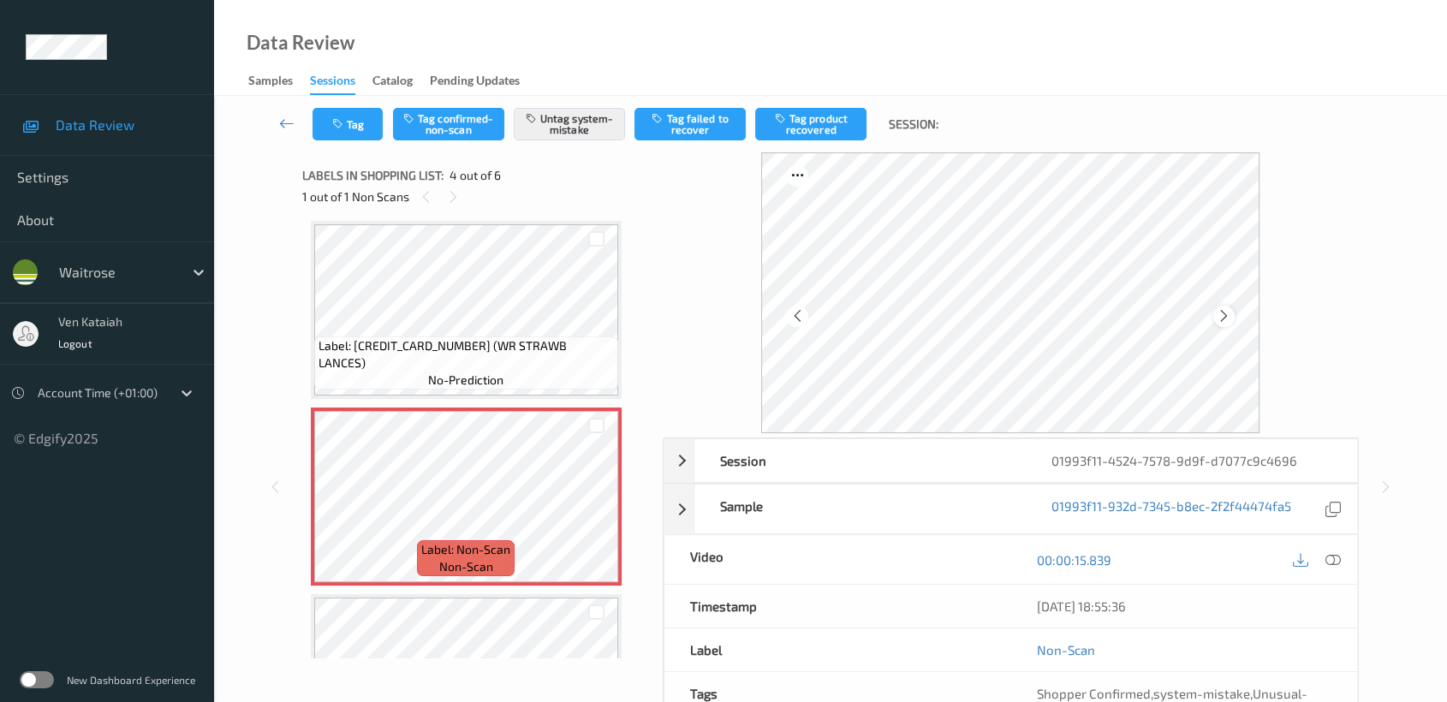
click at [1218, 310] on icon at bounding box center [1224, 315] width 15 height 15
click at [1219, 313] on icon at bounding box center [1224, 315] width 15 height 15
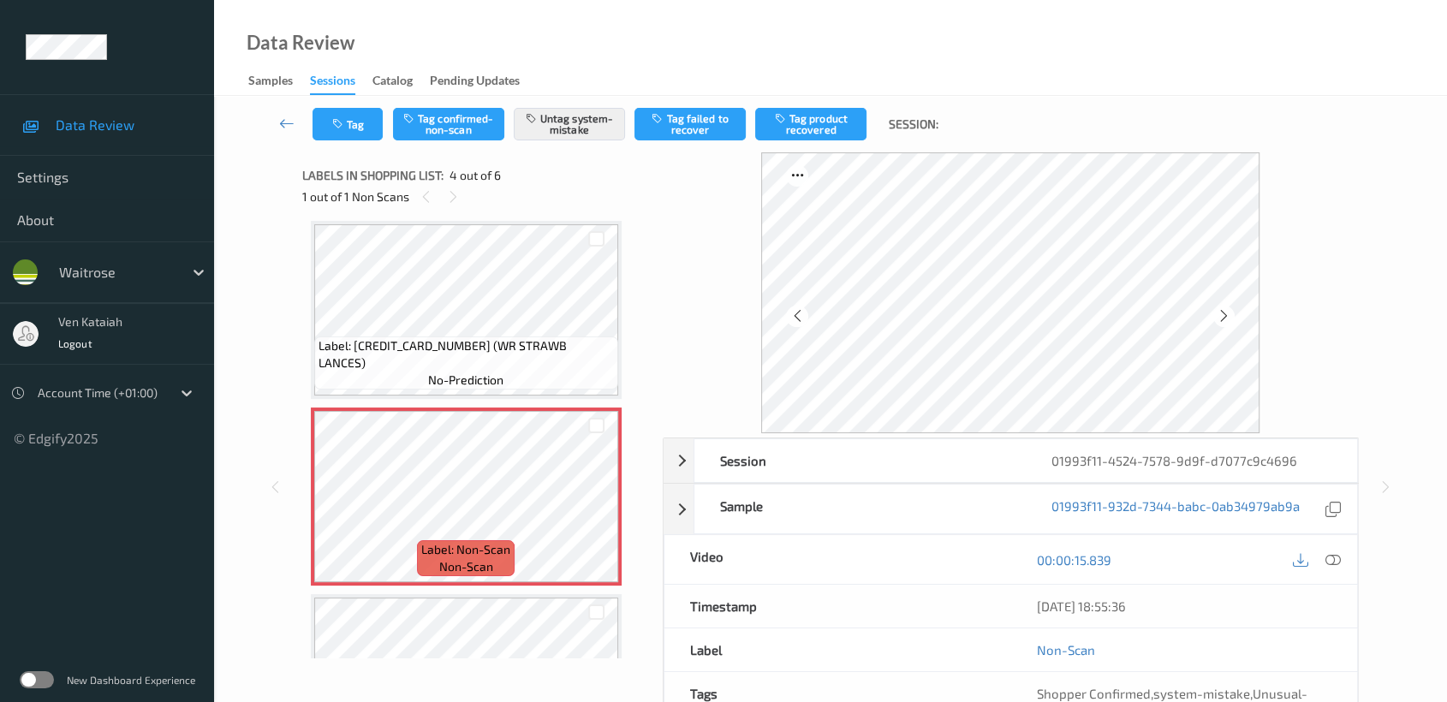
click at [1219, 313] on icon at bounding box center [1224, 315] width 15 height 15
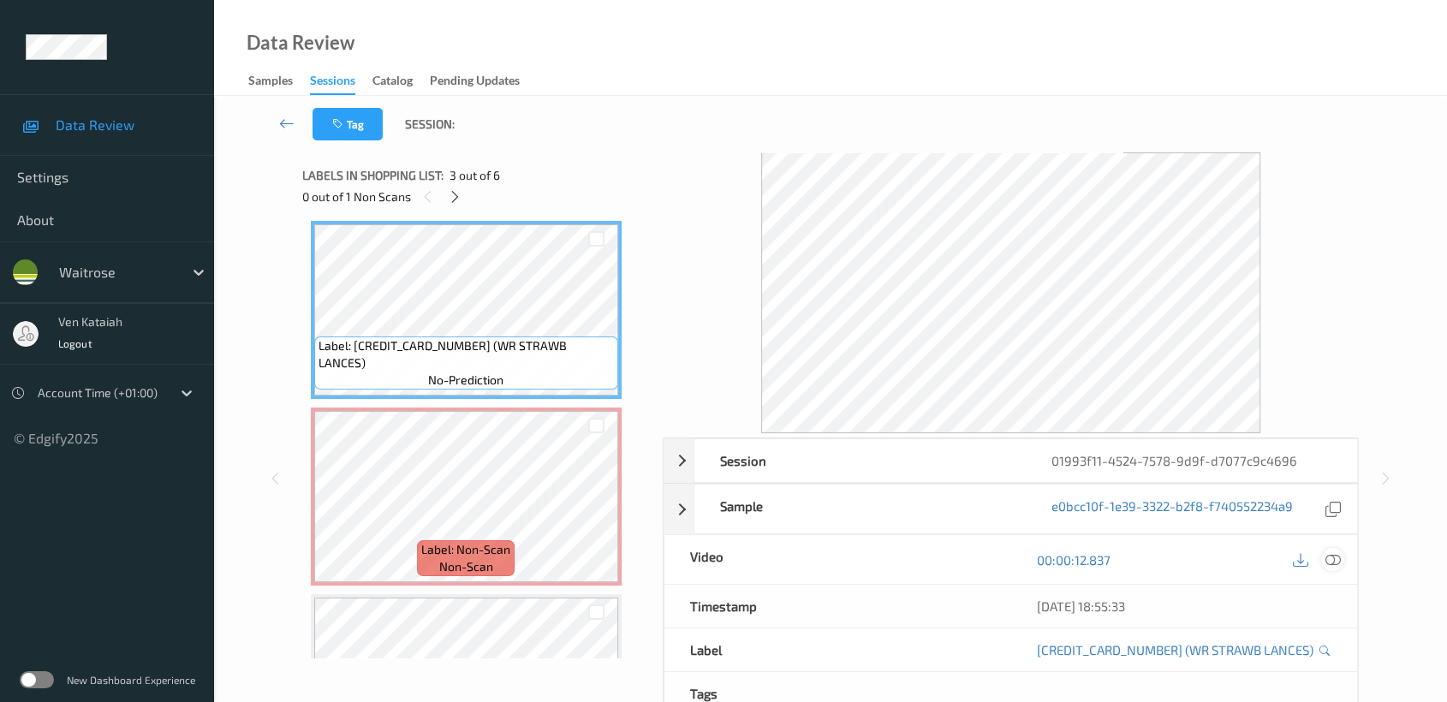
click at [1339, 559] on icon at bounding box center [1332, 559] width 15 height 15
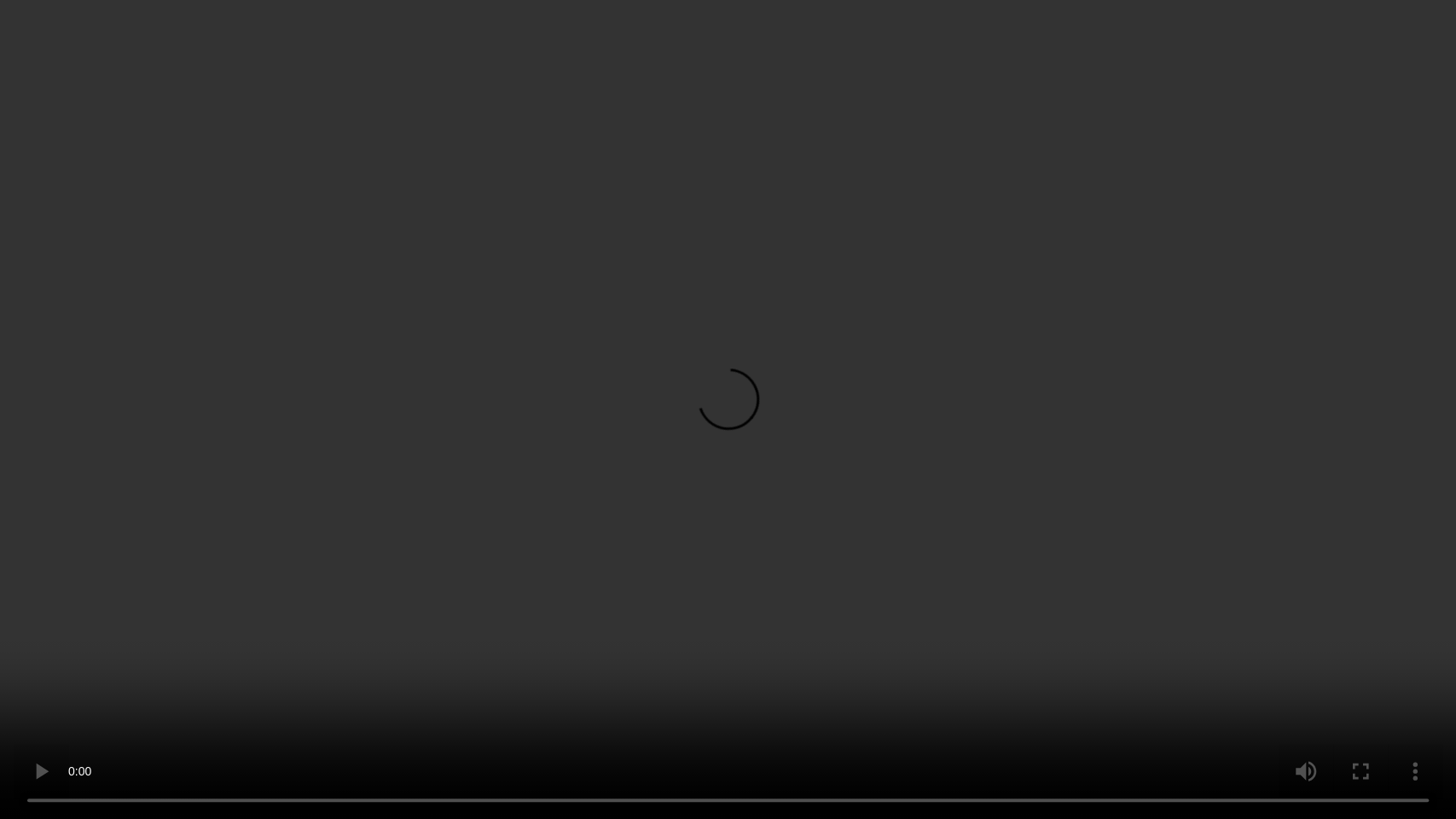
click at [799, 477] on video at bounding box center [728, 410] width 1456 height 819
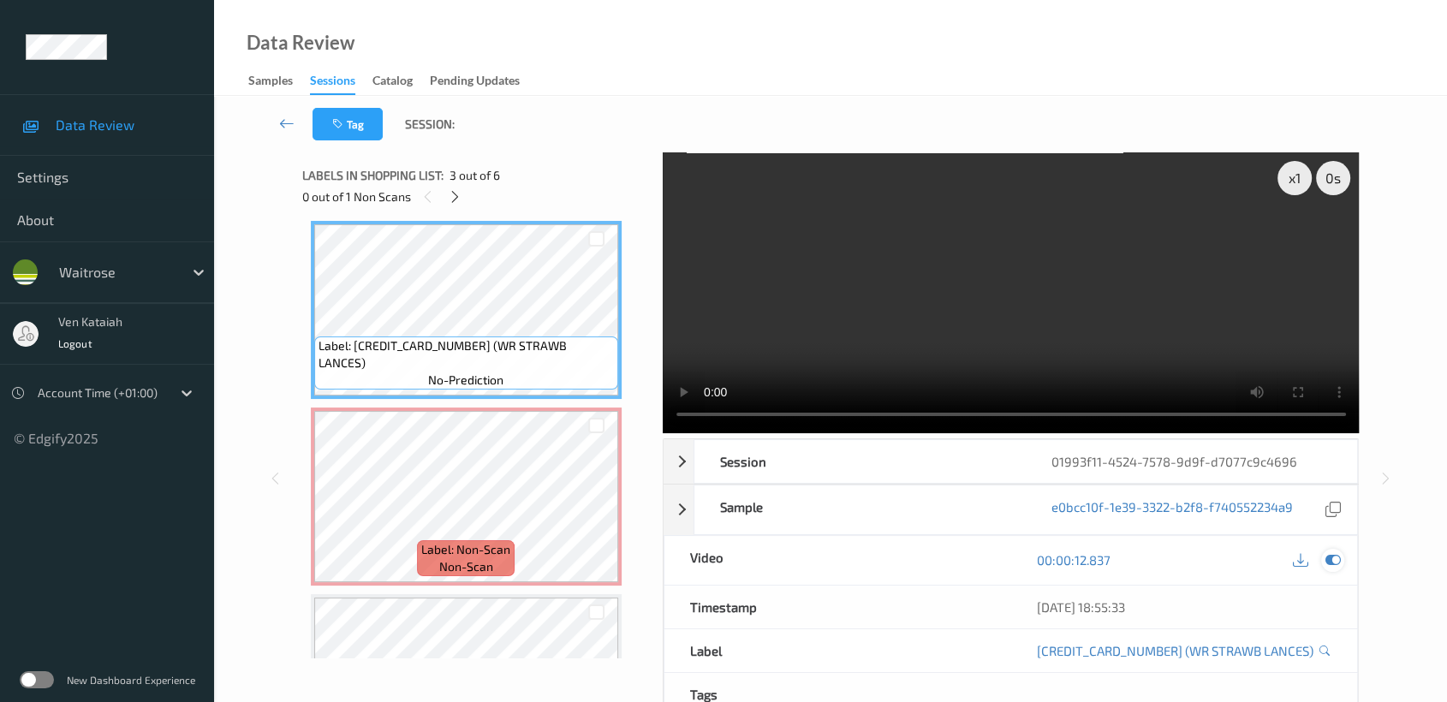
click at [1336, 563] on icon at bounding box center [1332, 559] width 15 height 15
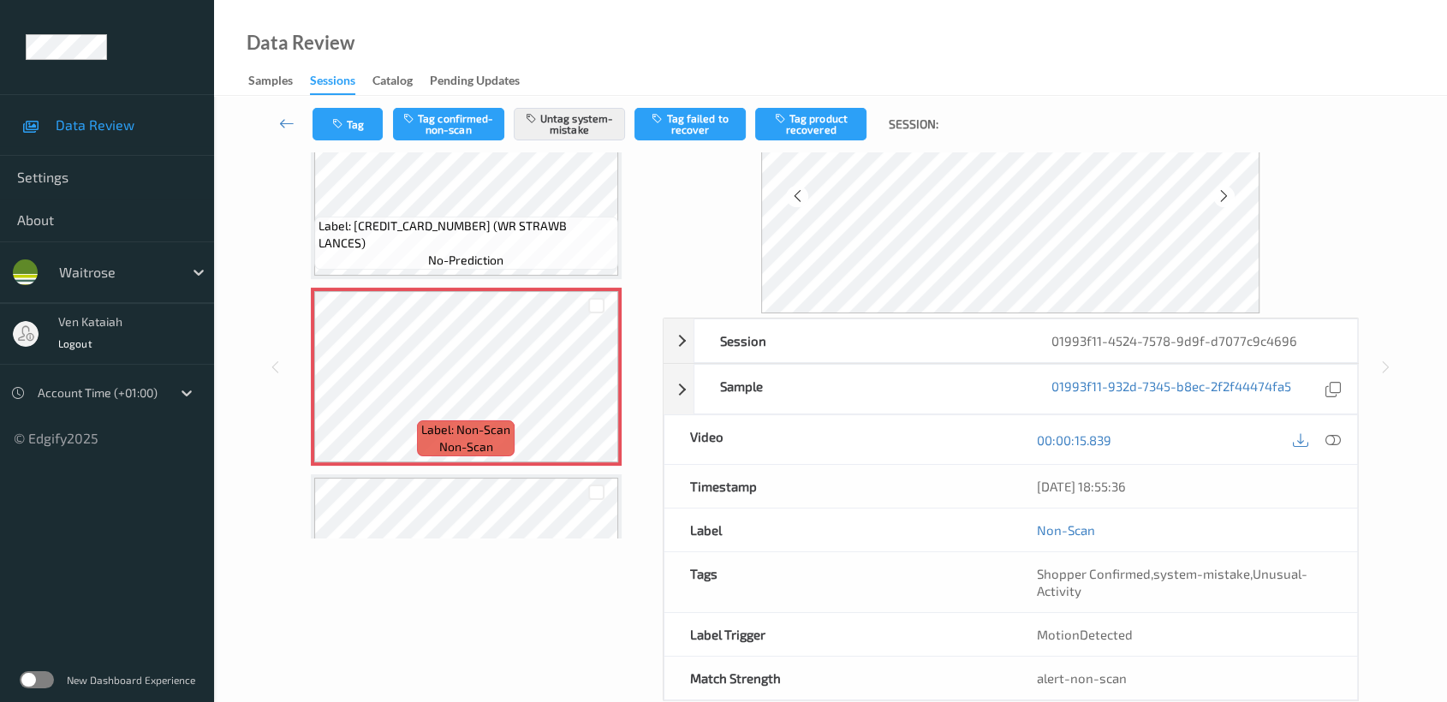
scroll to position [153, 0]
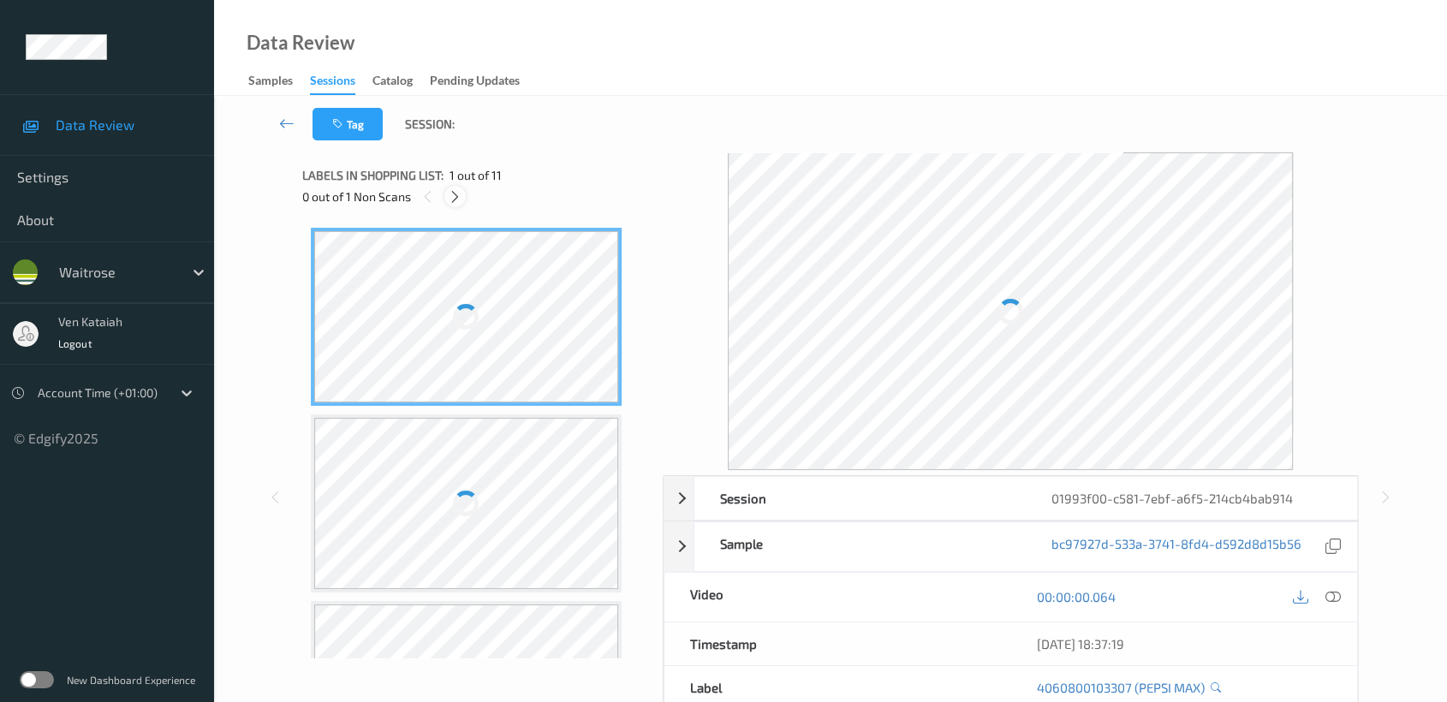
click at [452, 195] on icon at bounding box center [455, 196] width 15 height 15
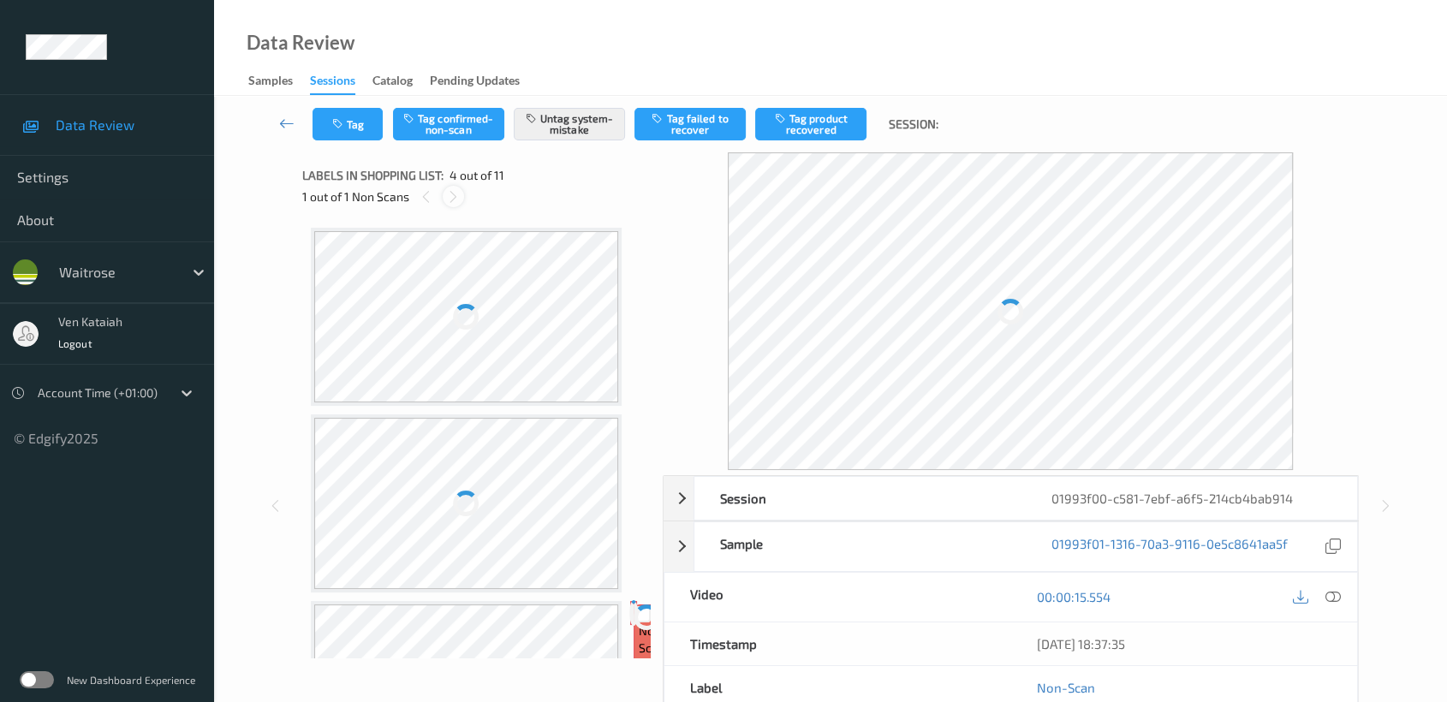
scroll to position [380, 0]
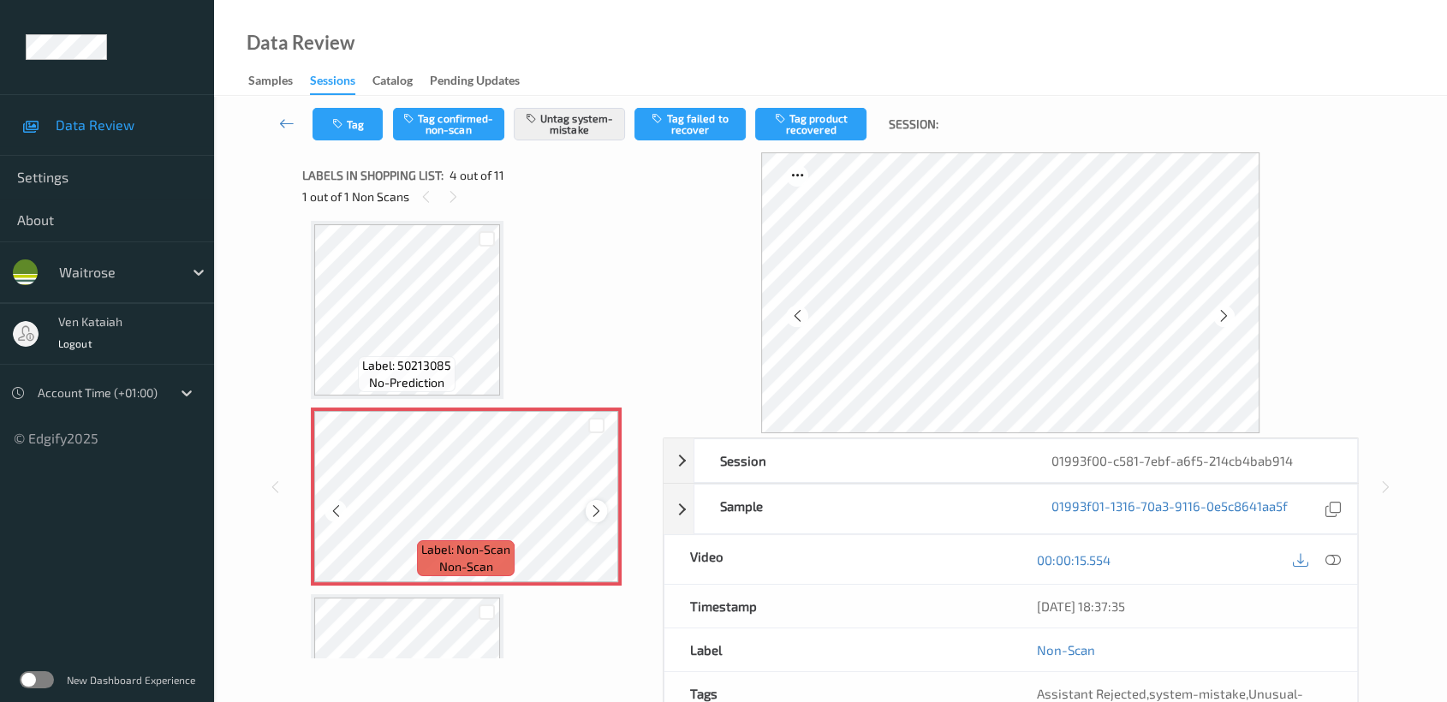
click at [599, 512] on icon at bounding box center [596, 510] width 15 height 15
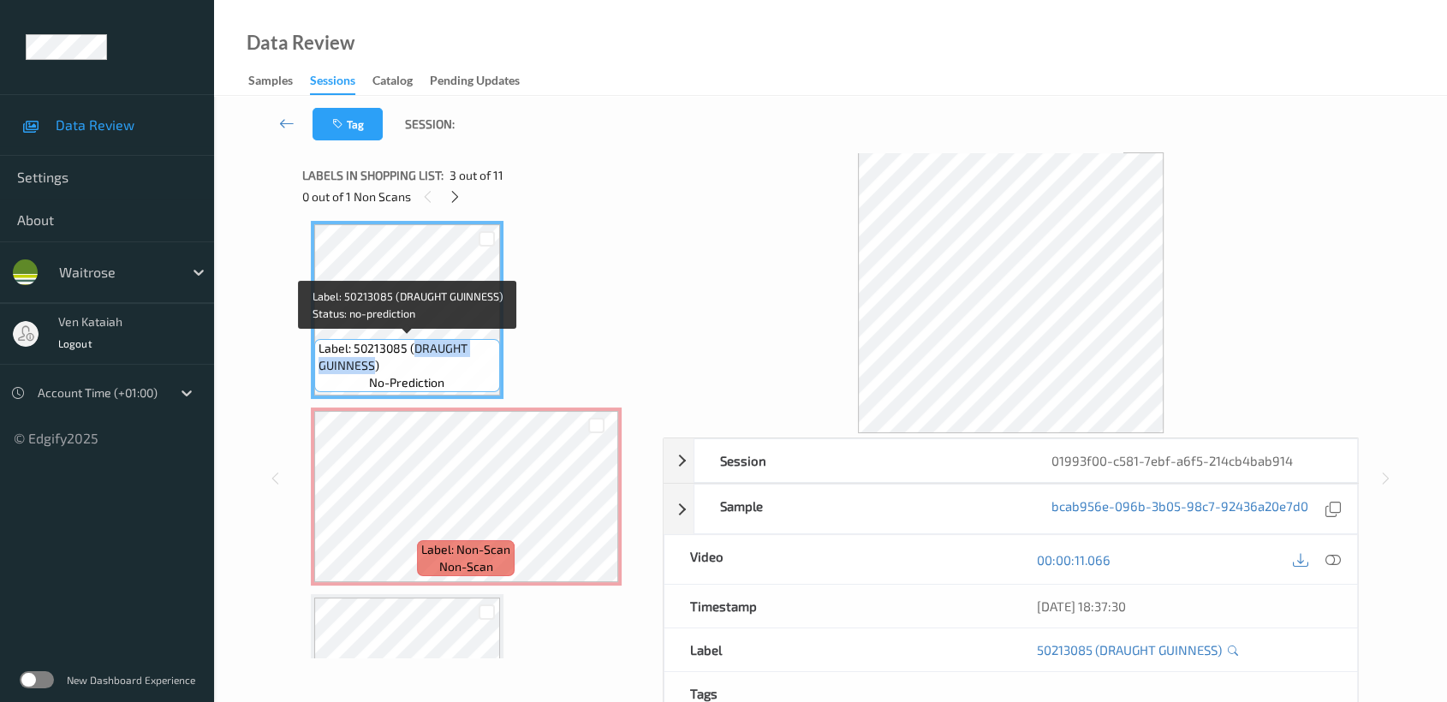
drag, startPoint x: 411, startPoint y: 346, endPoint x: 374, endPoint y: 364, distance: 41.0
click at [374, 364] on span "Label: 50213085 (DRAUGHT GUINNESS)" at bounding box center [407, 357] width 177 height 34
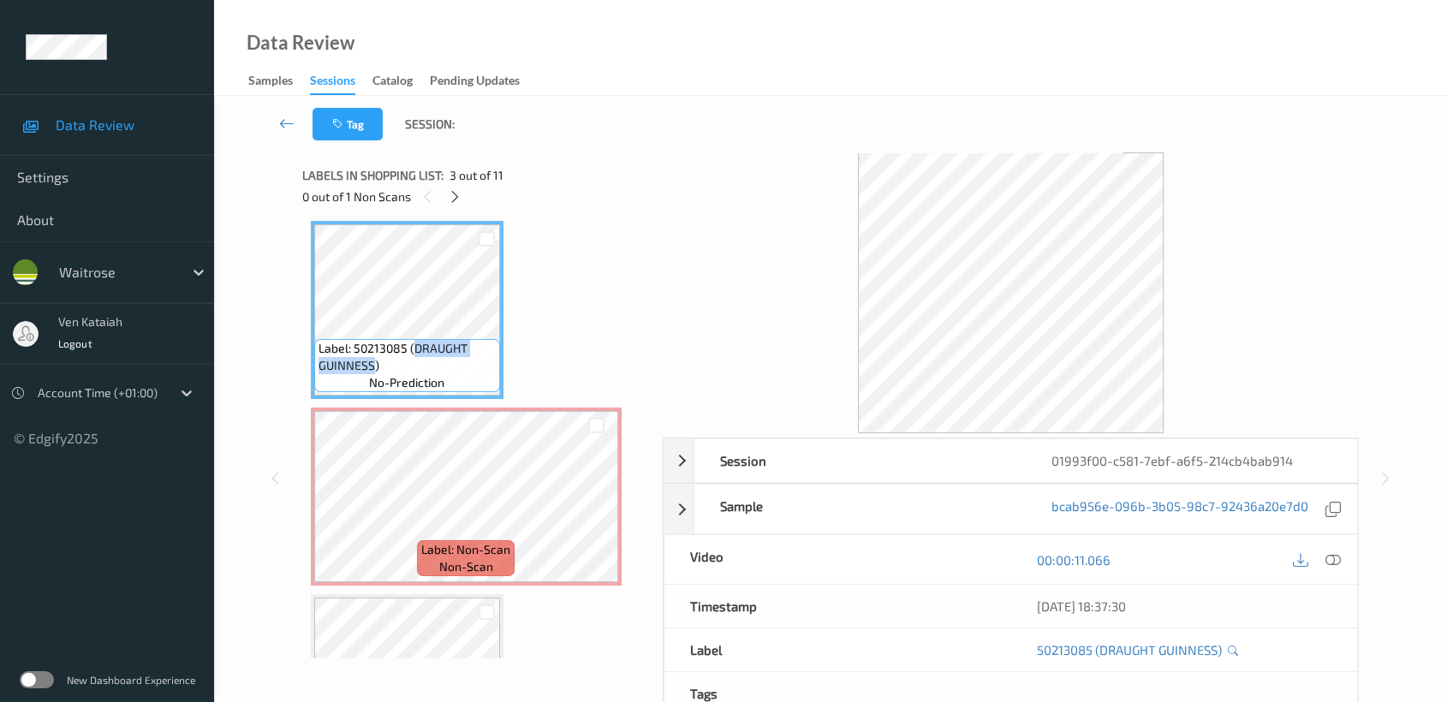
copy span "DRAUGHT GUINNESS"
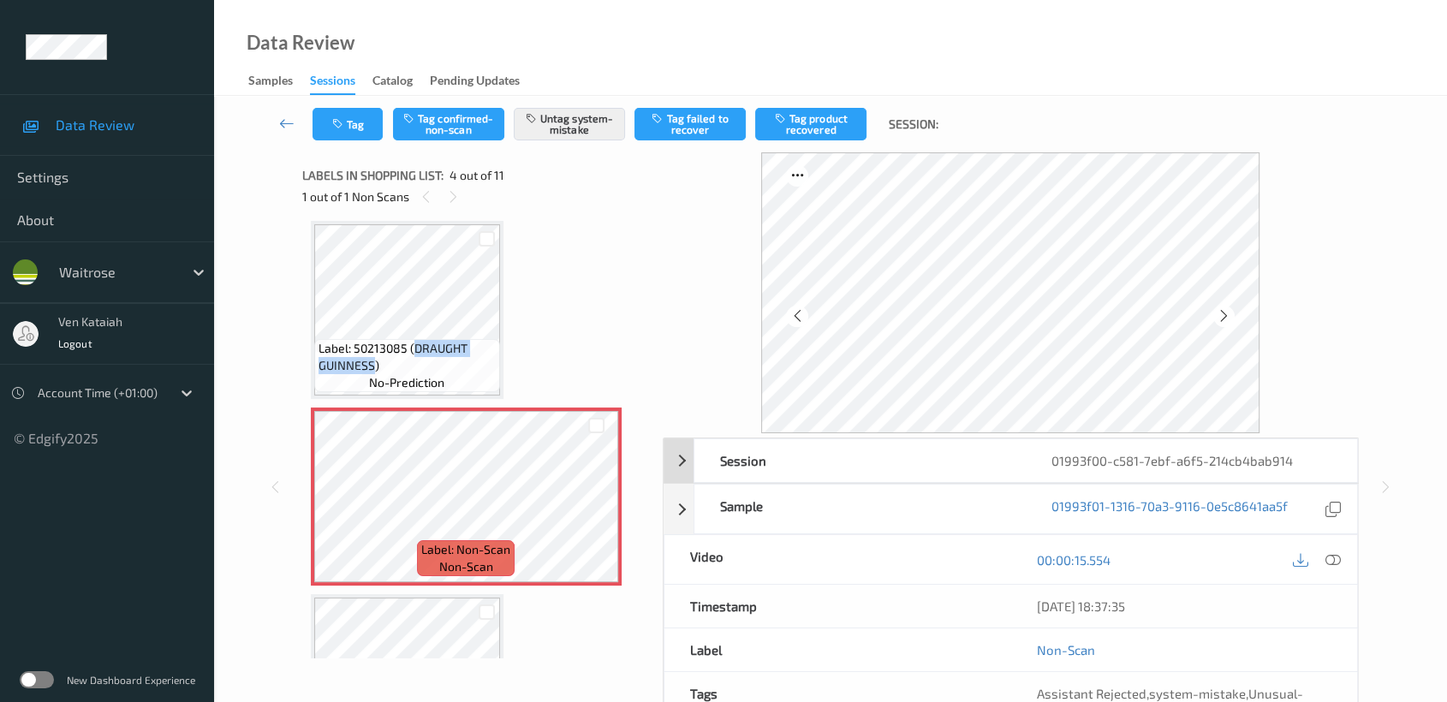
scroll to position [153, 0]
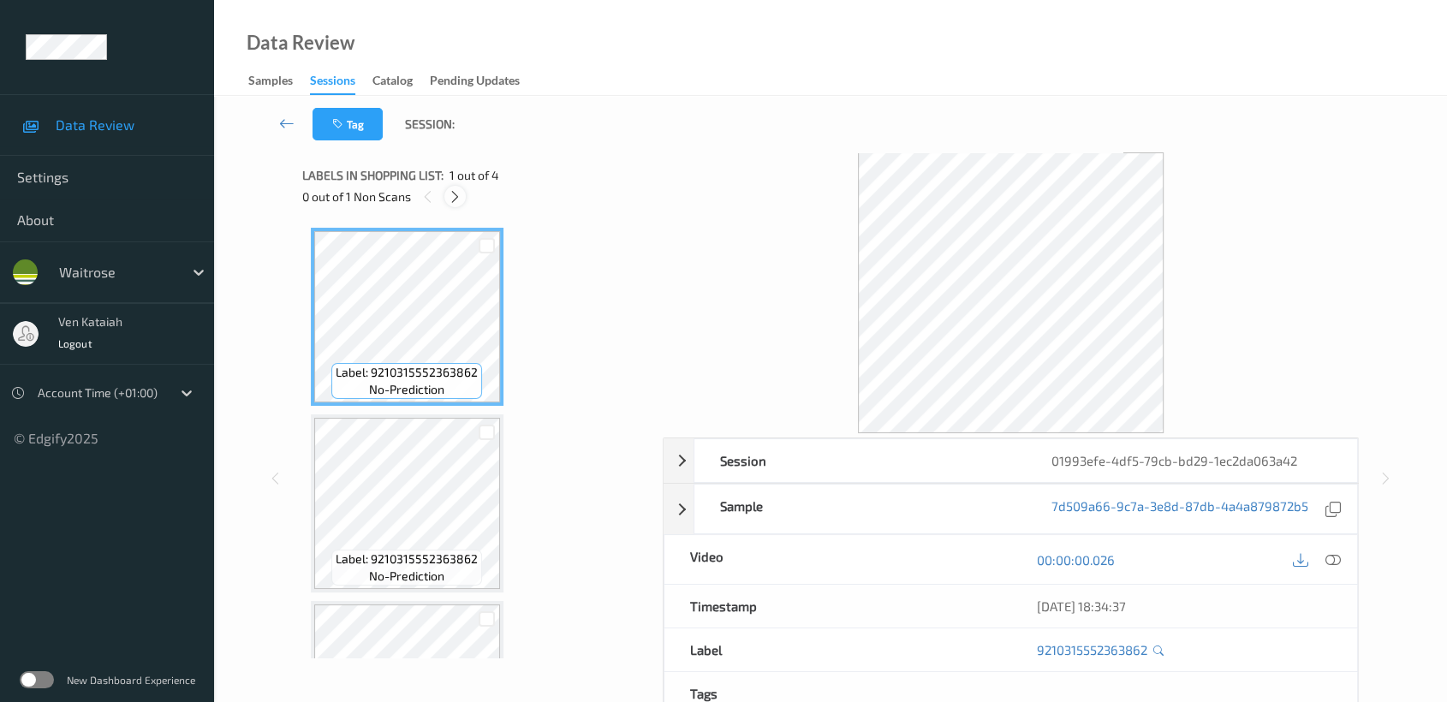
click at [460, 206] on div at bounding box center [454, 196] width 21 height 21
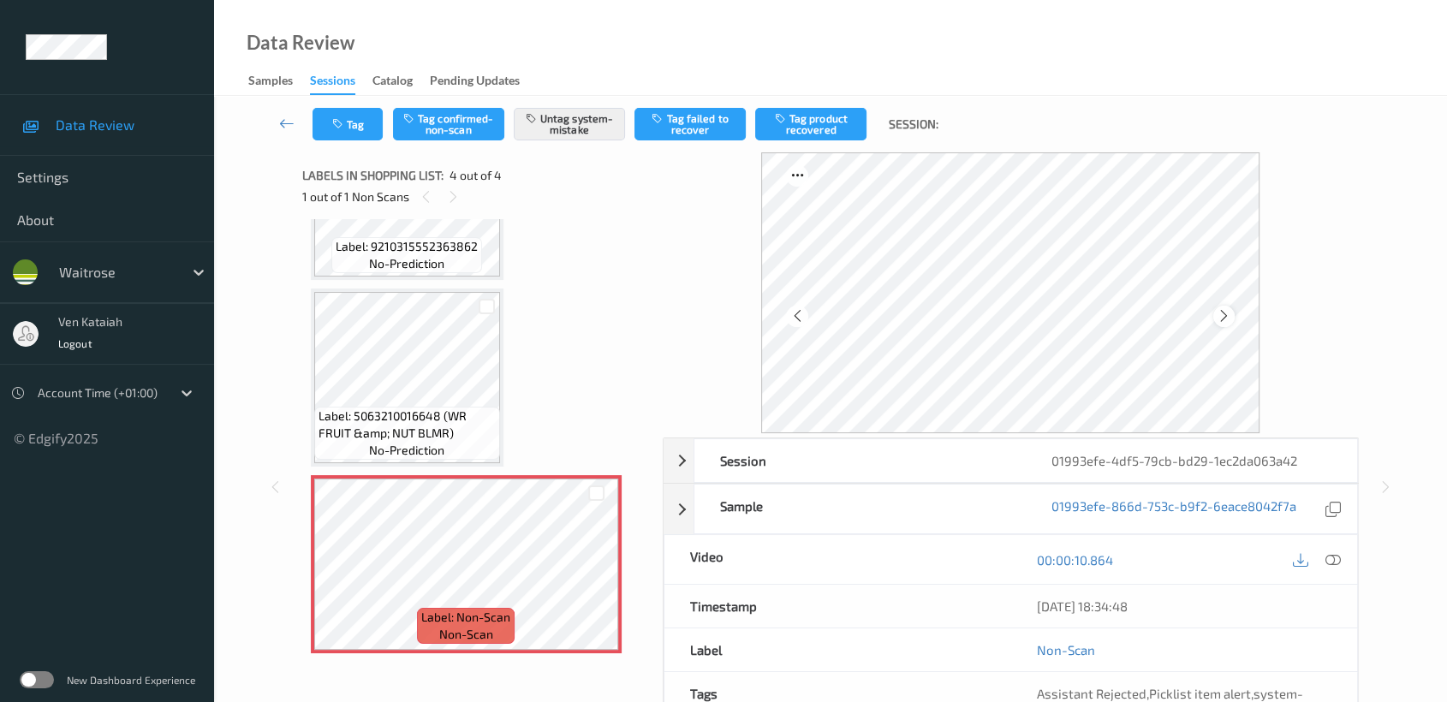
click at [1213, 314] on div at bounding box center [1223, 316] width 21 height 21
click at [1220, 314] on icon at bounding box center [1224, 315] width 15 height 15
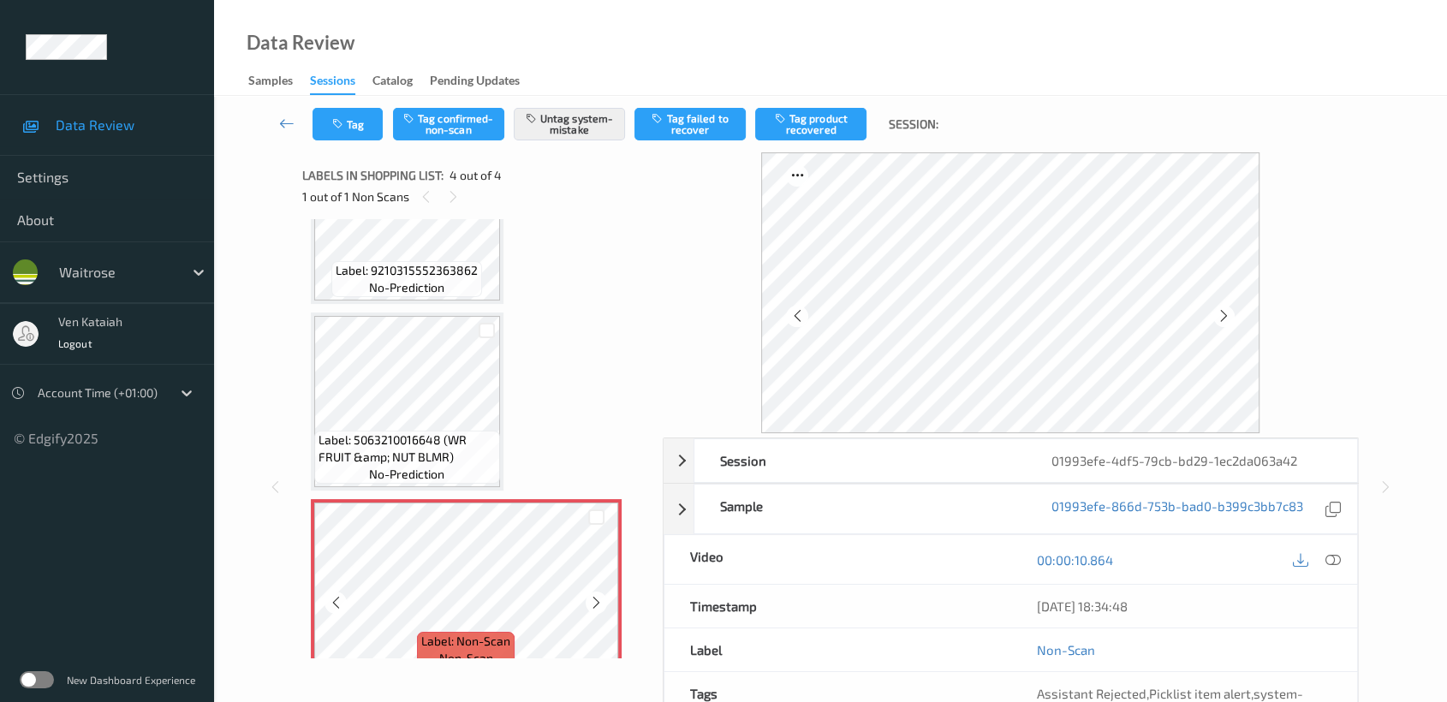
scroll to position [313, 0]
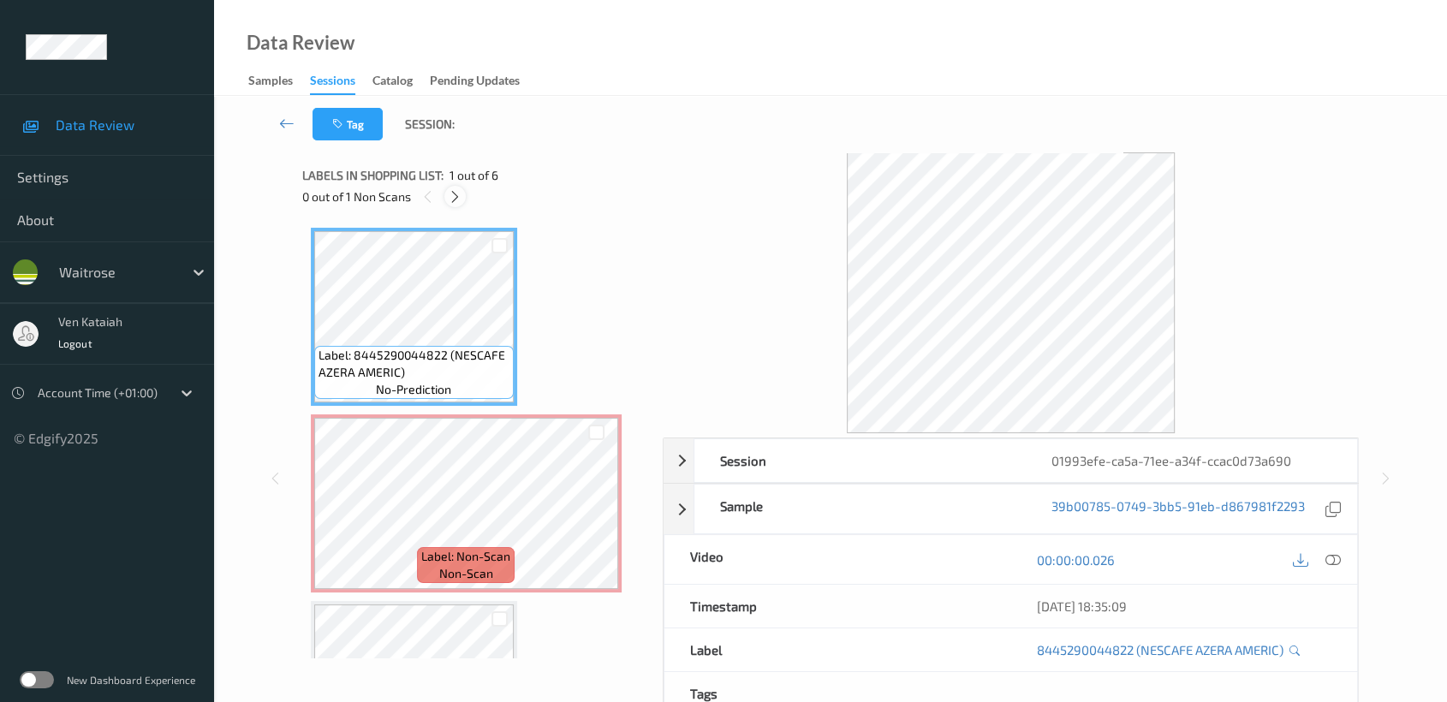
click at [461, 195] on icon at bounding box center [455, 196] width 15 height 15
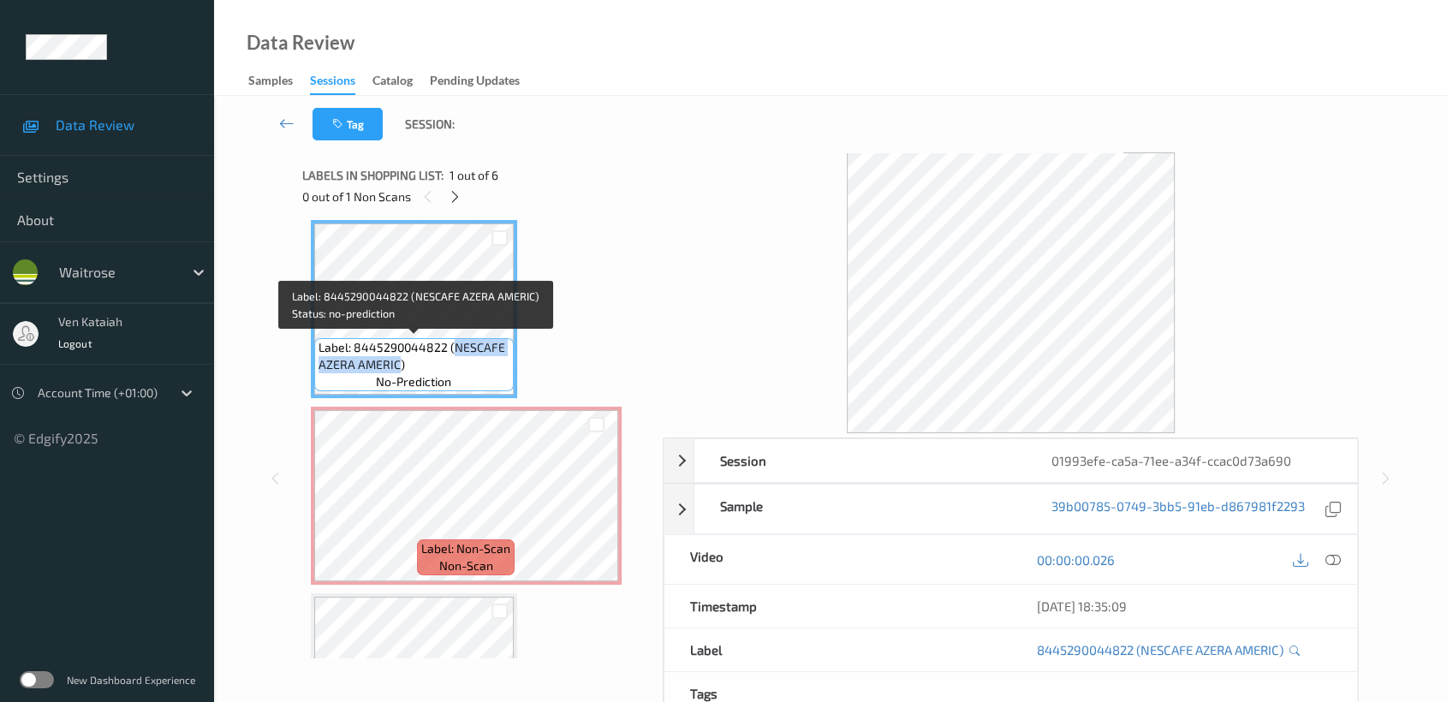
drag, startPoint x: 451, startPoint y: 343, endPoint x: 397, endPoint y: 365, distance: 58.0
click at [397, 365] on span "Label: 8445290044822 (NESCAFE AZERA AMERIC)" at bounding box center [414, 356] width 191 height 34
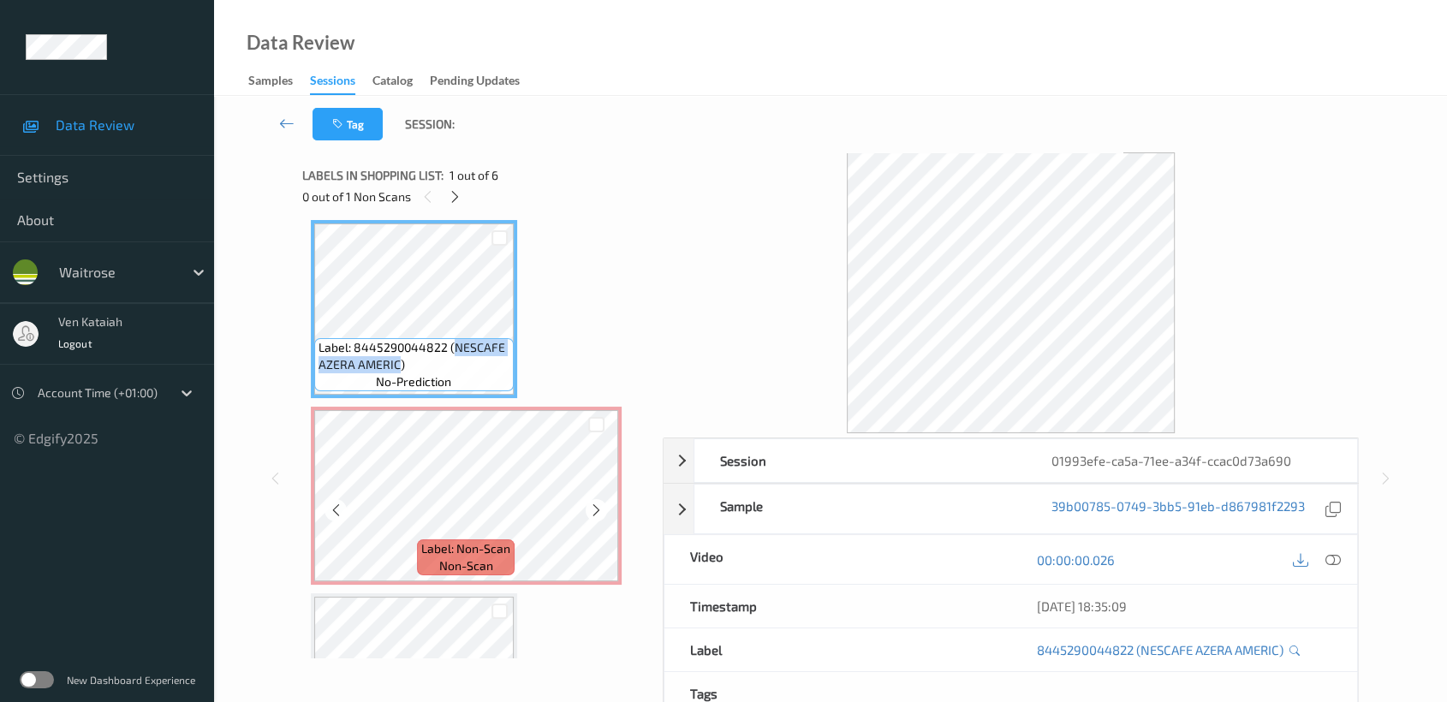
copy span "NESCAFE AZERA AMERIC"
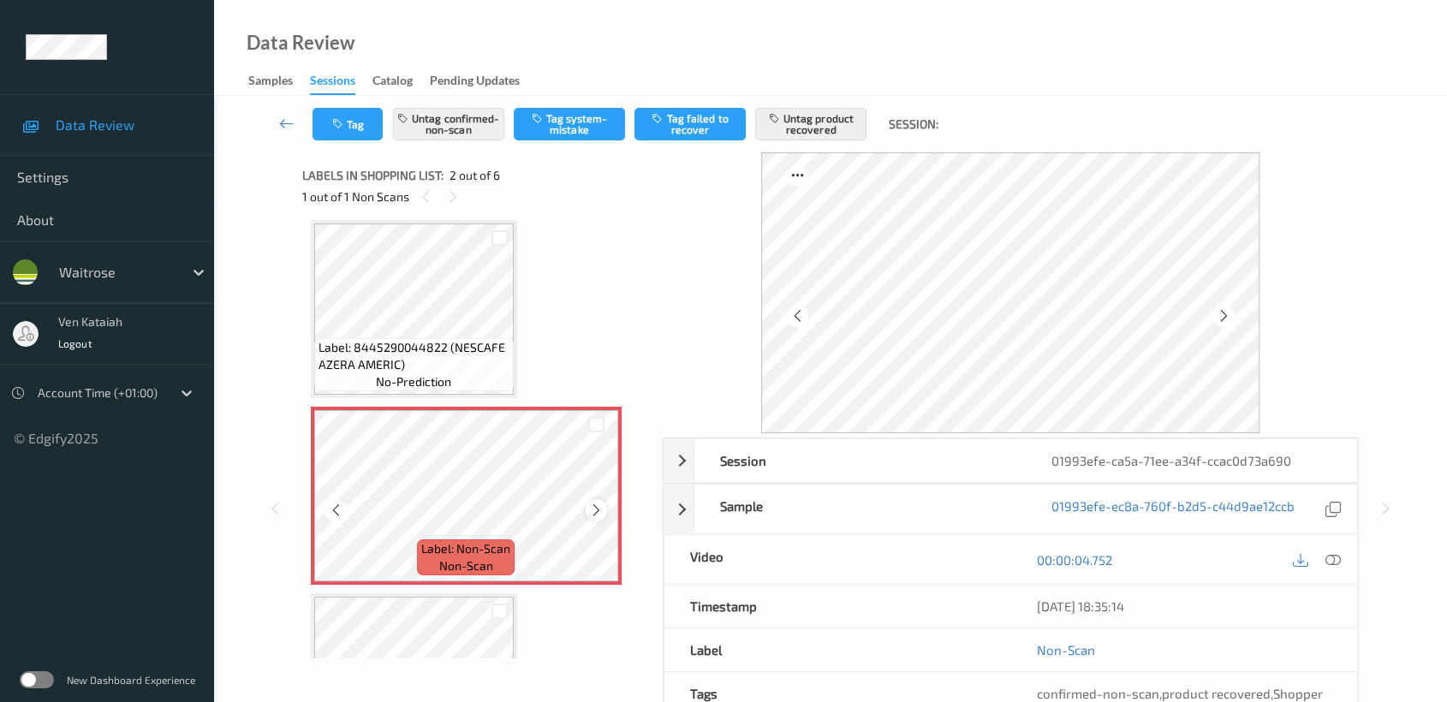
click at [598, 509] on icon at bounding box center [596, 510] width 15 height 15
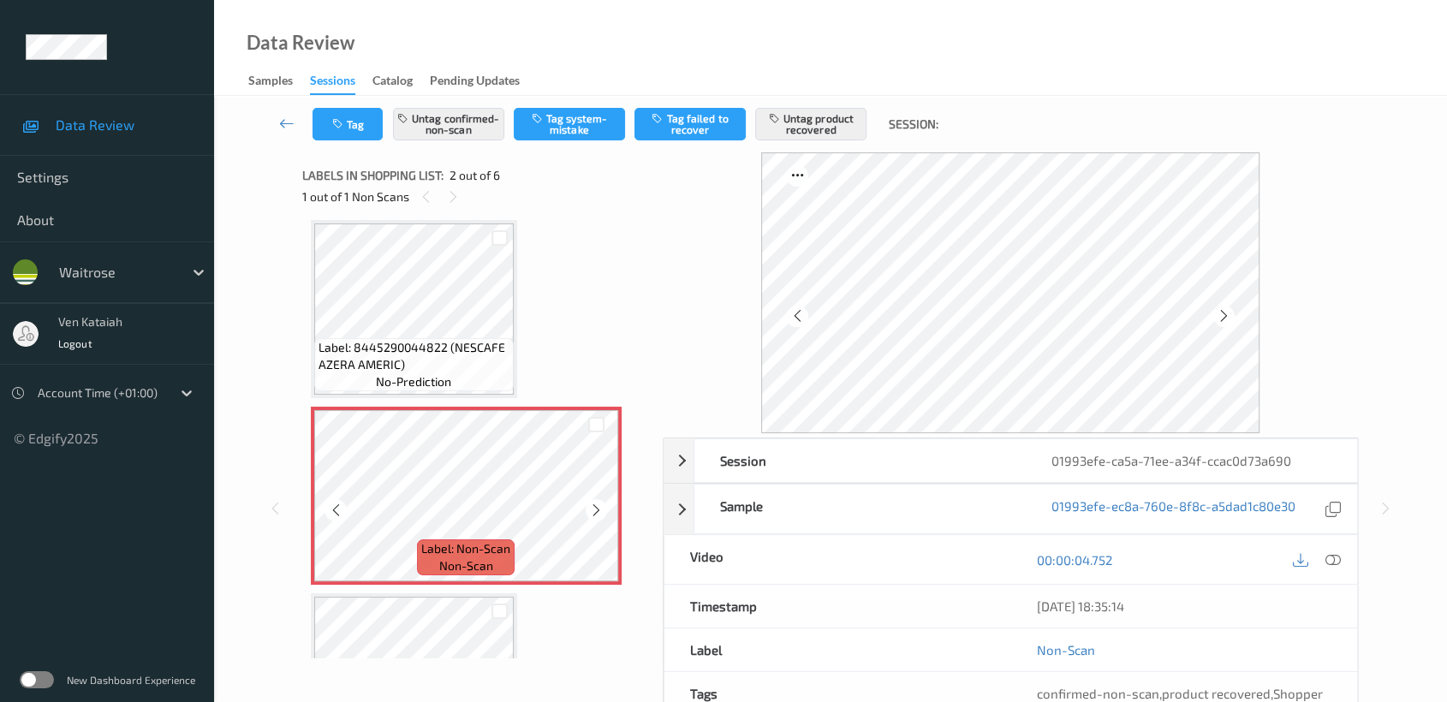
click at [598, 509] on icon at bounding box center [596, 510] width 15 height 15
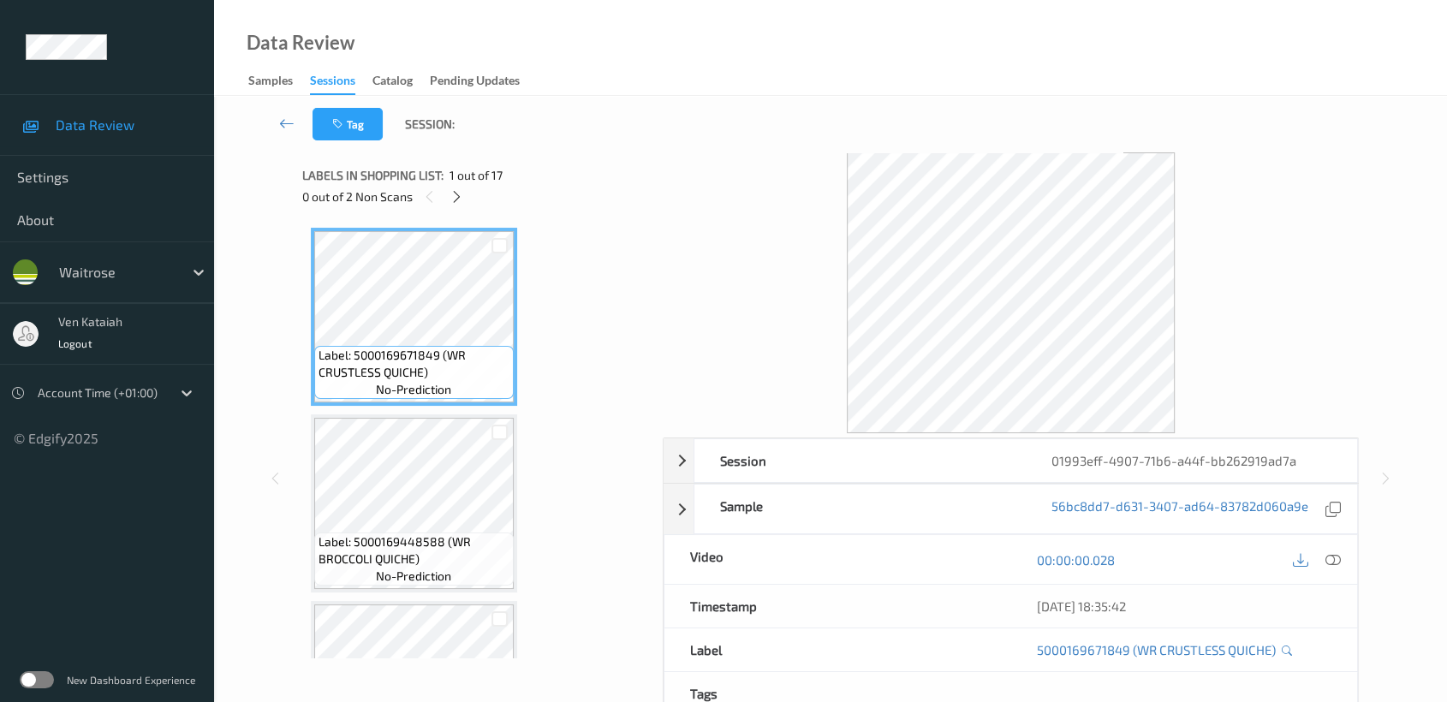
click at [467, 211] on div "Labels in shopping list: 1 out of 17 0 out of 2 Non Scans" at bounding box center [476, 185] width 348 height 67
click at [455, 187] on div at bounding box center [456, 196] width 21 height 21
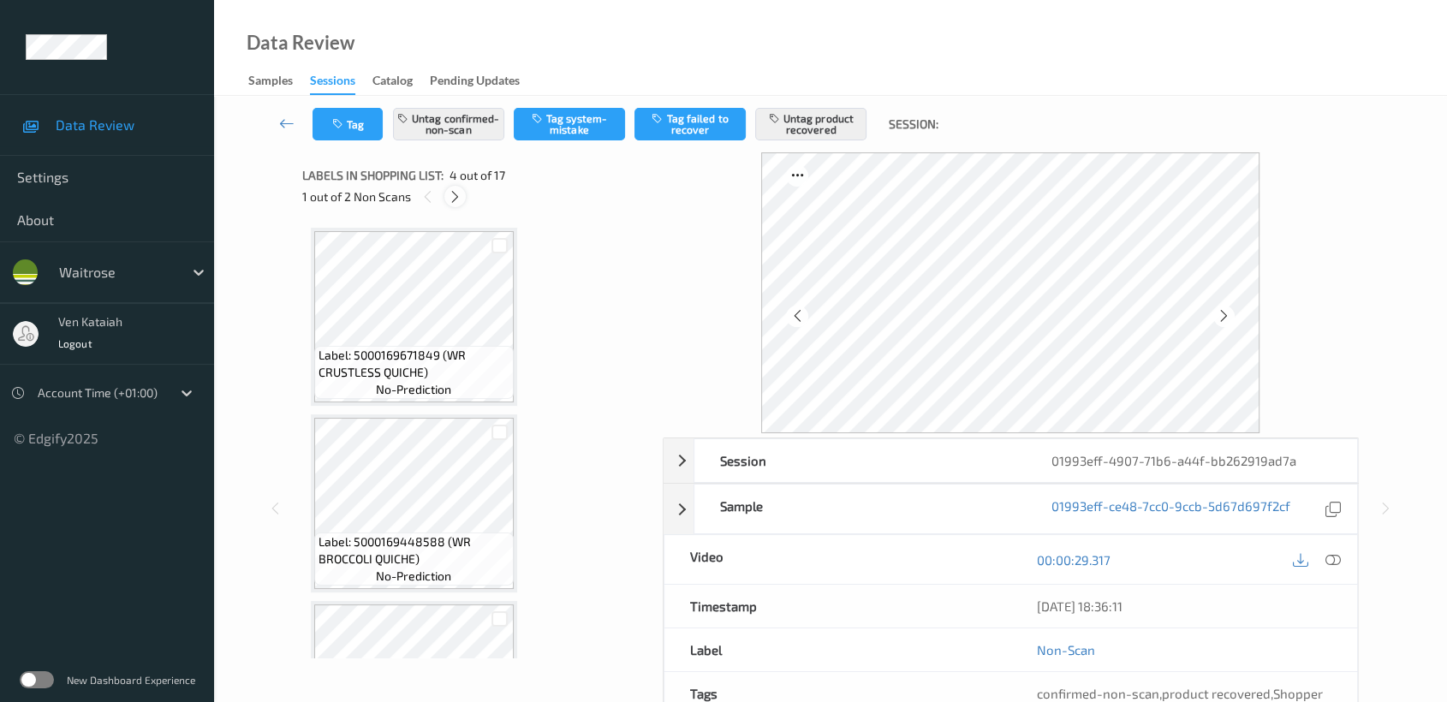
click at [457, 202] on icon at bounding box center [455, 196] width 15 height 15
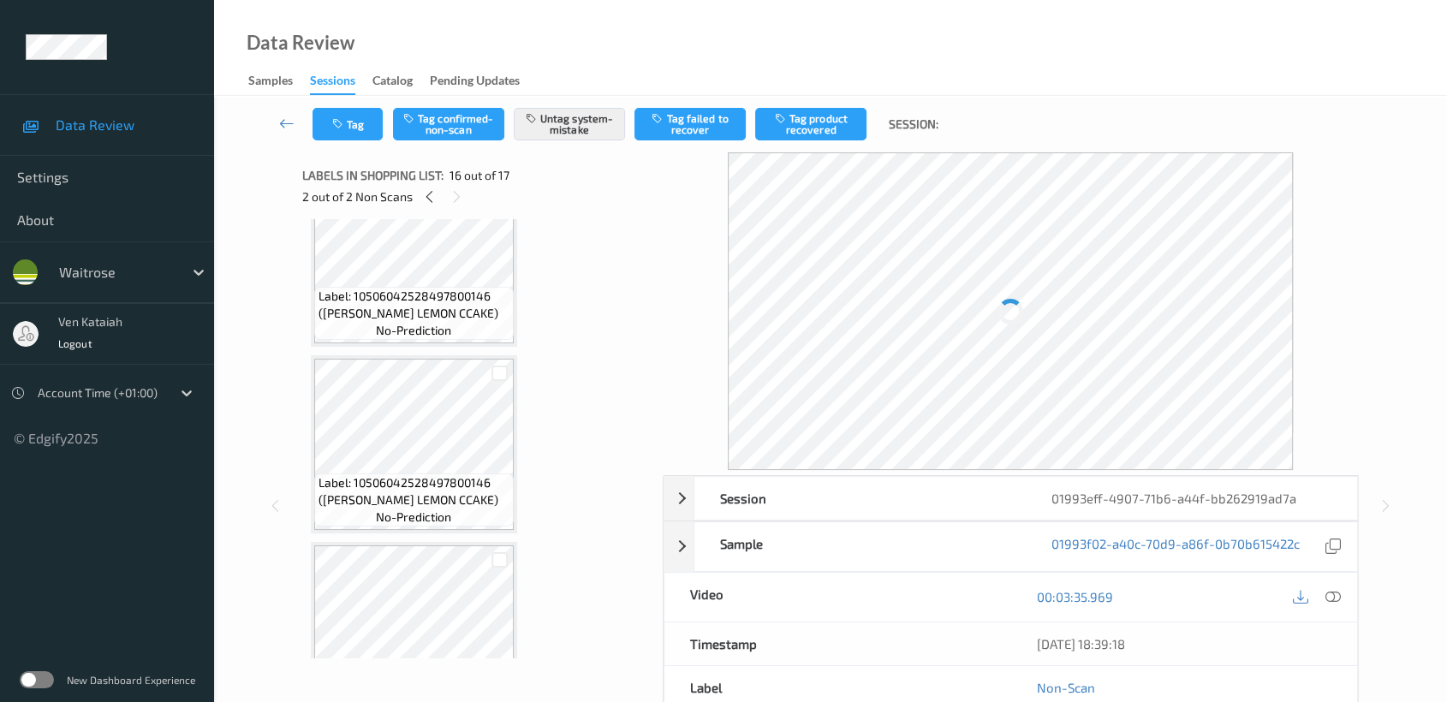
scroll to position [1849, 0]
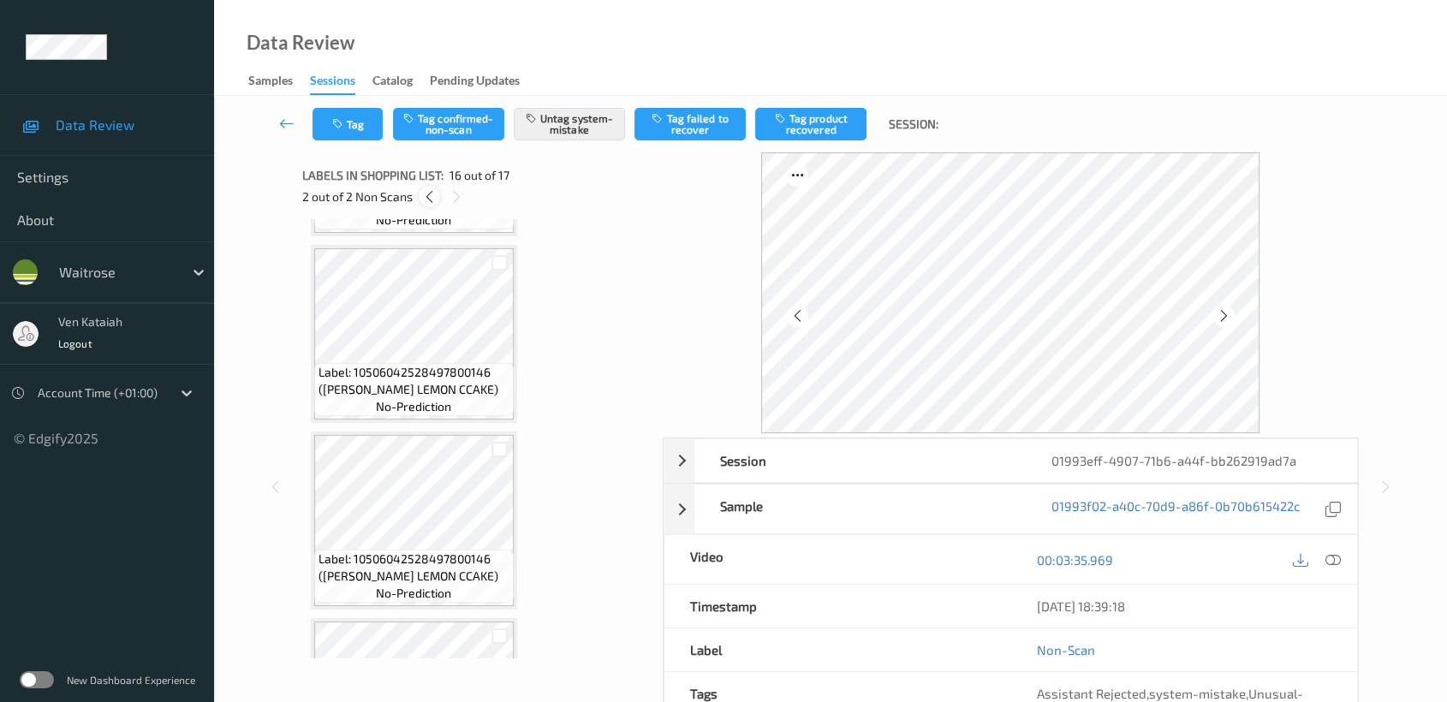
click at [419, 195] on div at bounding box center [429, 196] width 21 height 21
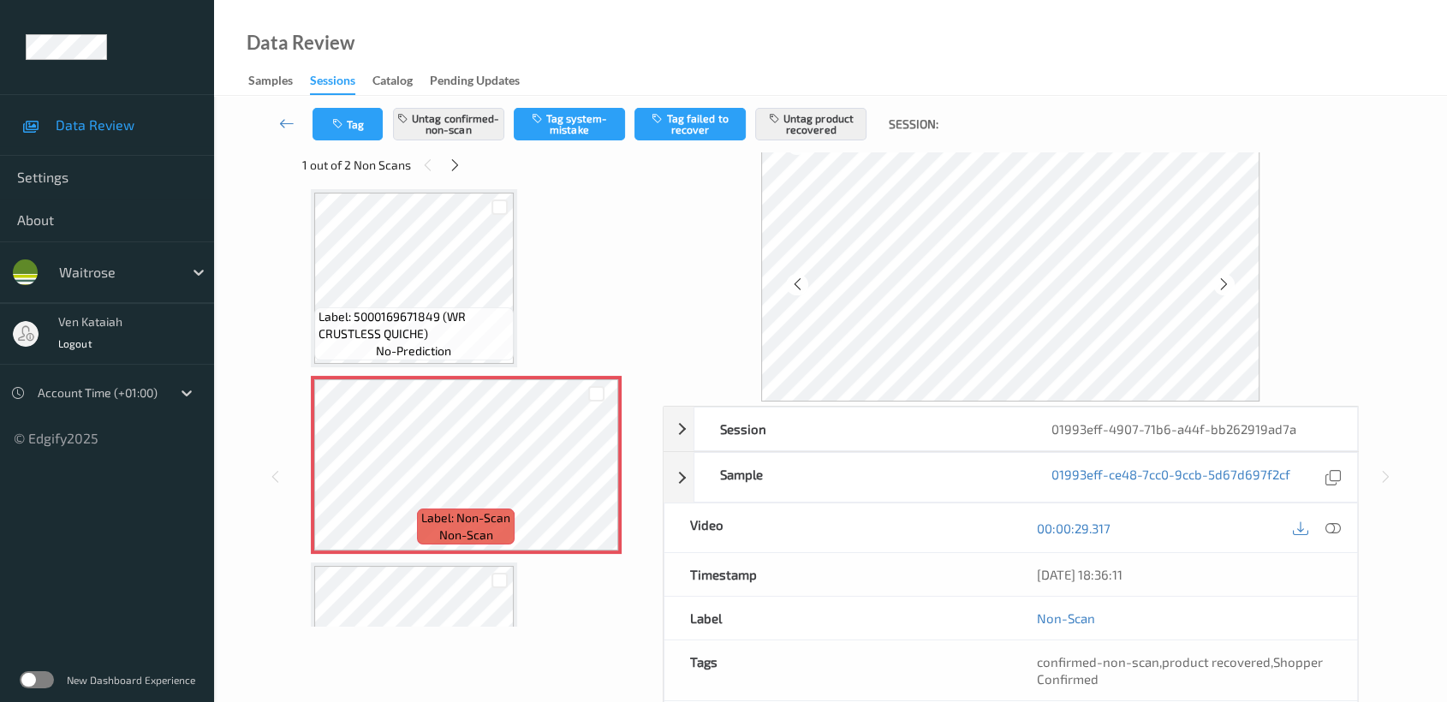
scroll to position [0, 0]
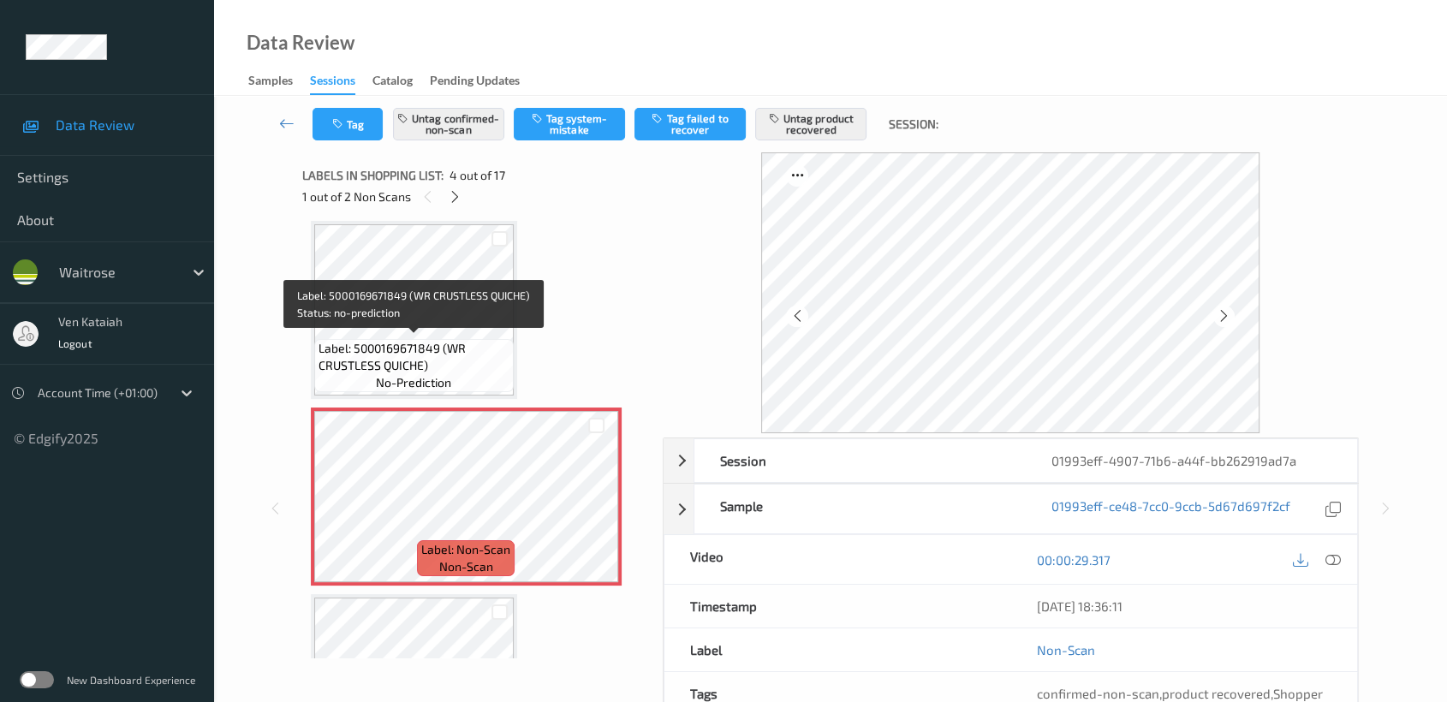
click at [497, 358] on span "Label: 5000169671849 (WR CRUSTLESS QUICHE)" at bounding box center [414, 357] width 191 height 34
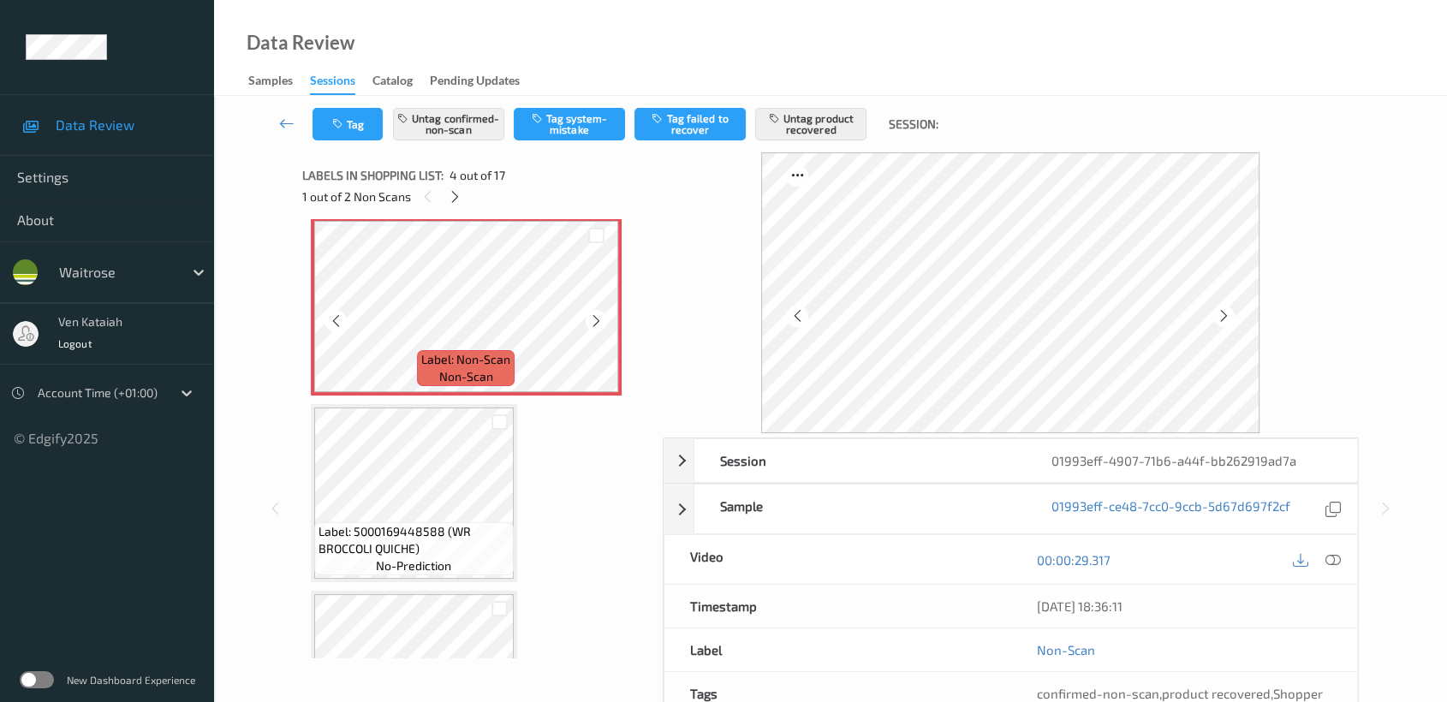
scroll to position [380, 0]
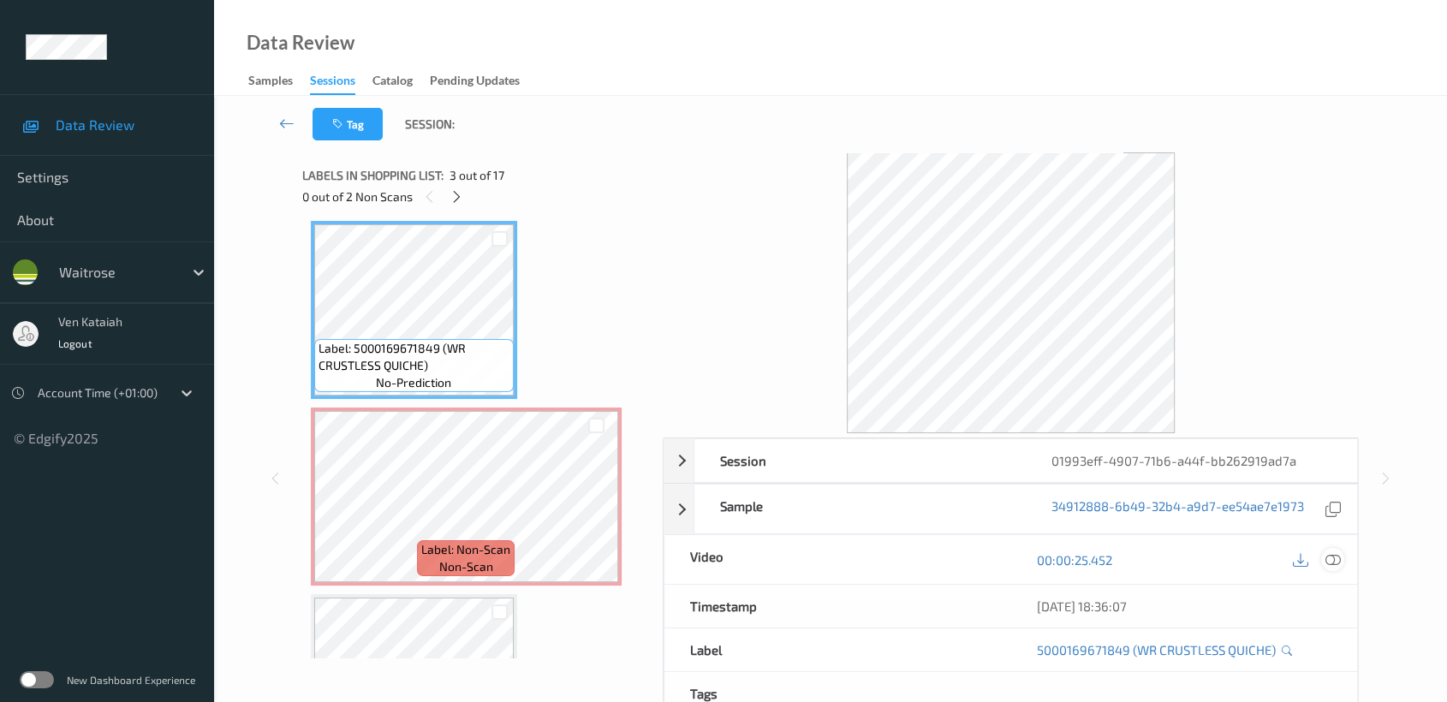
click at [1336, 557] on icon at bounding box center [1332, 559] width 15 height 15
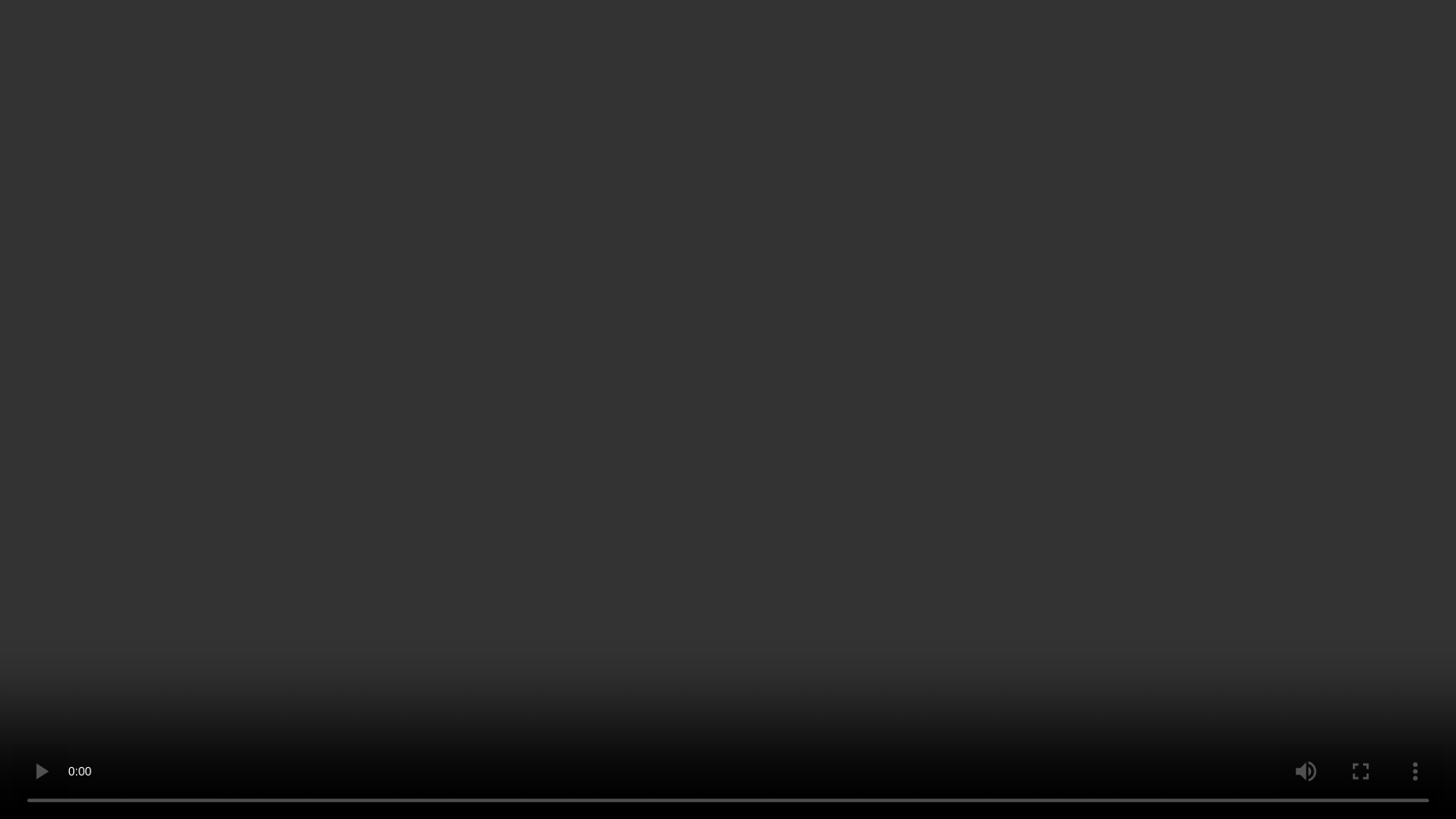
click at [695, 450] on video at bounding box center [728, 410] width 1456 height 819
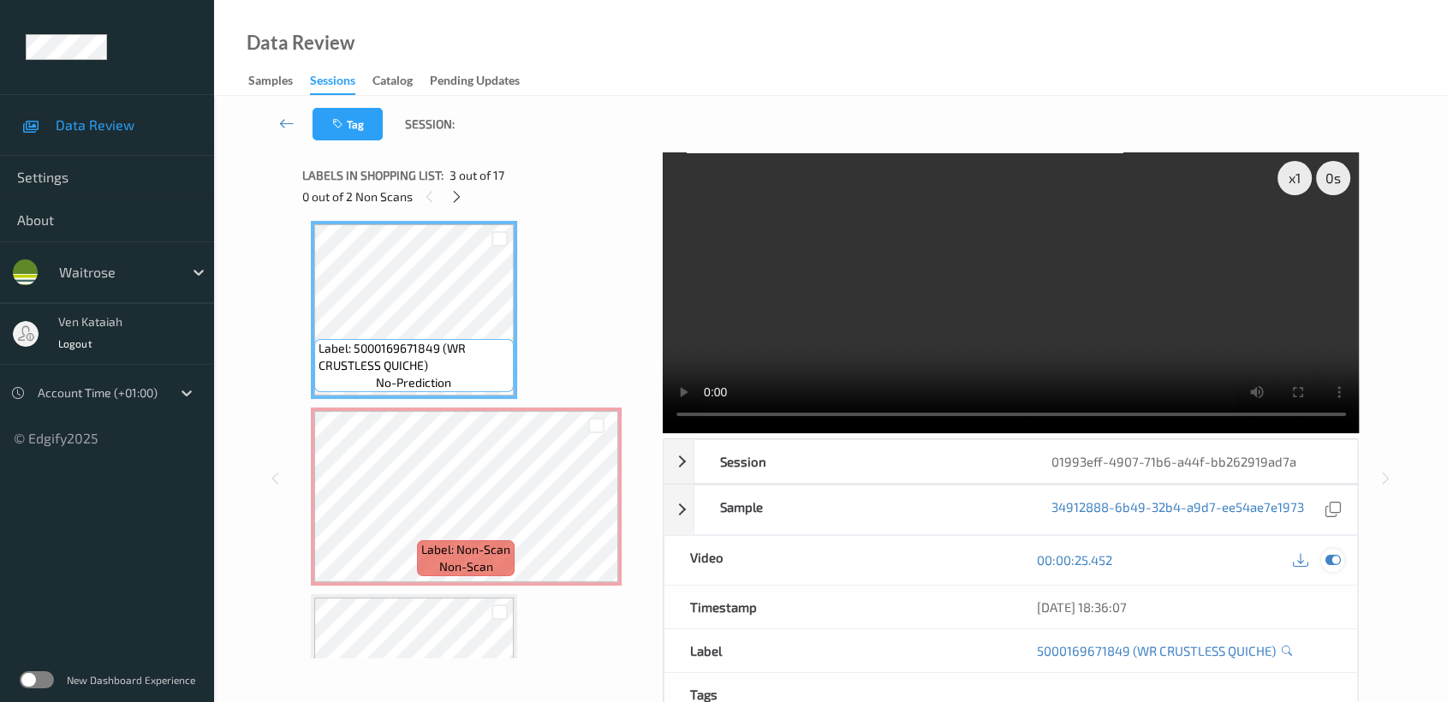
click at [1331, 550] on div at bounding box center [1332, 560] width 23 height 23
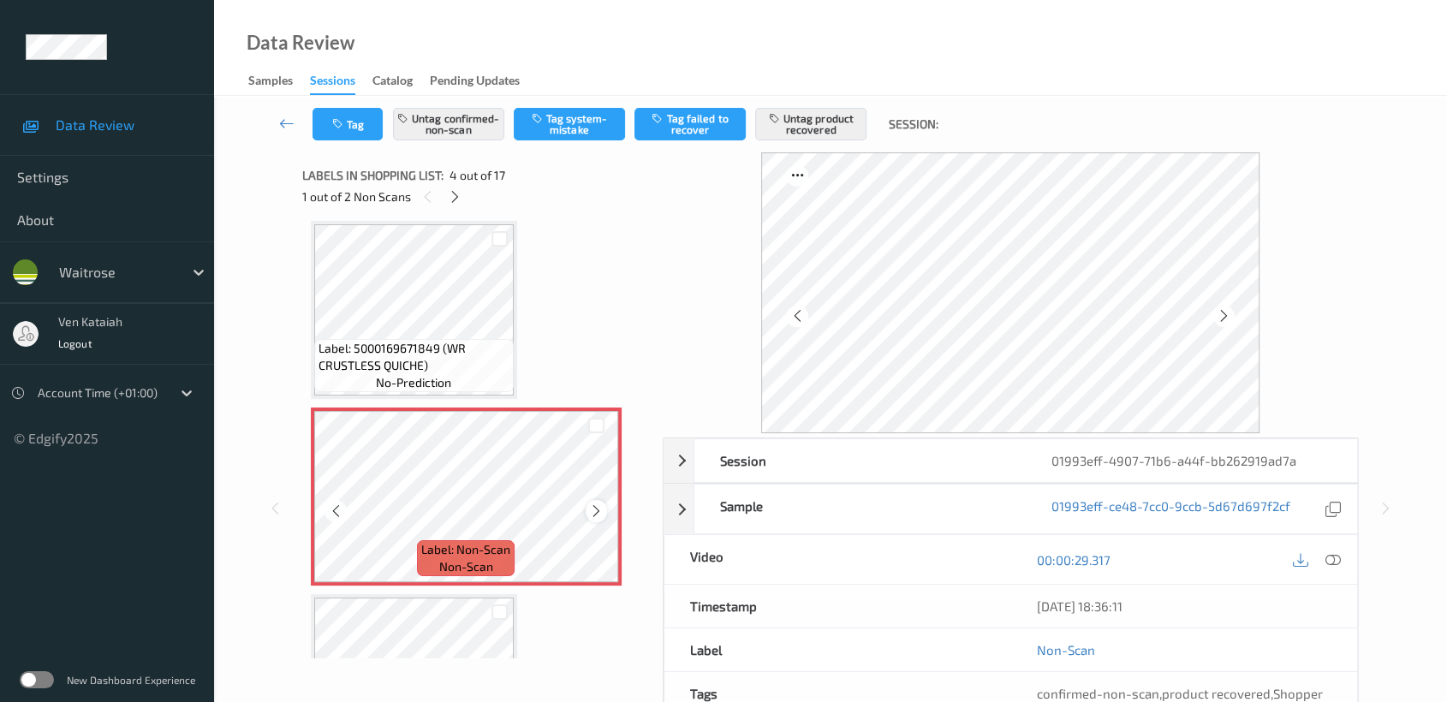
click at [604, 512] on div at bounding box center [596, 510] width 21 height 21
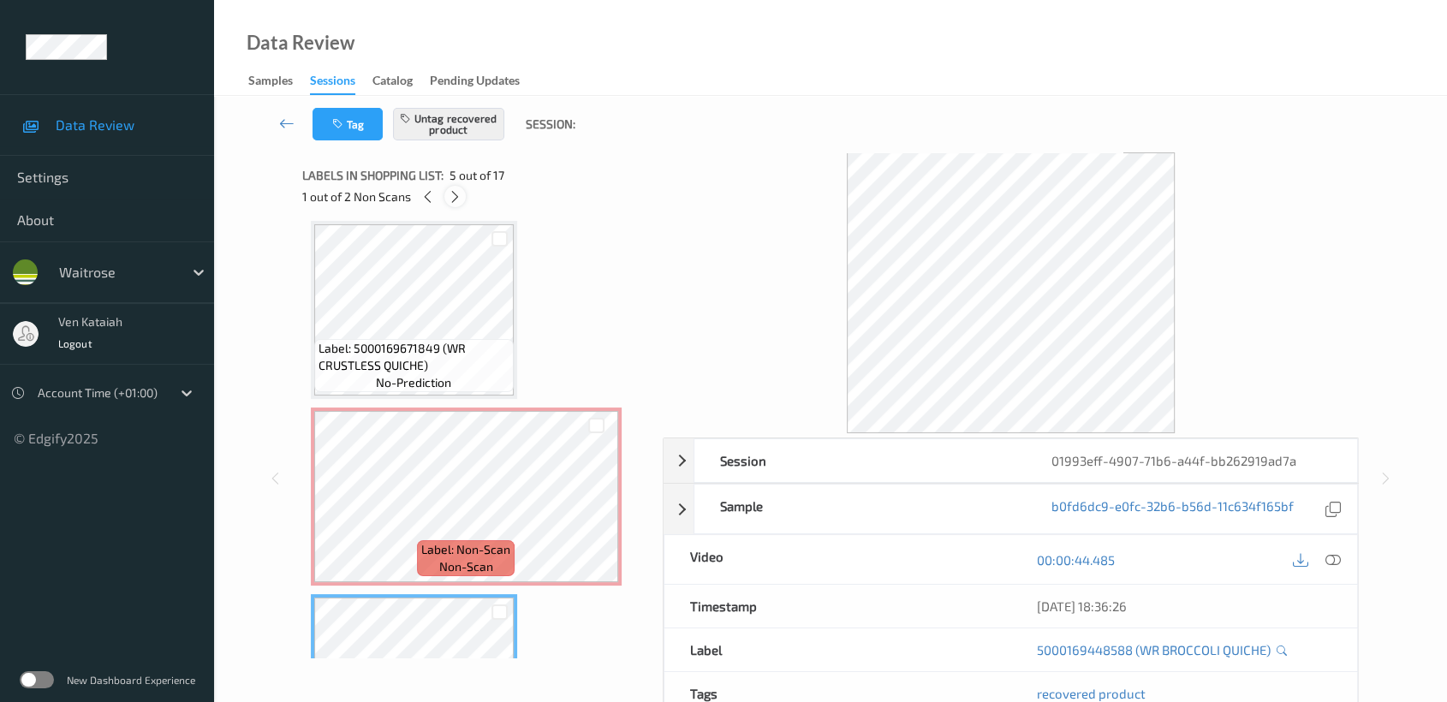
click at [460, 191] on icon at bounding box center [455, 196] width 15 height 15
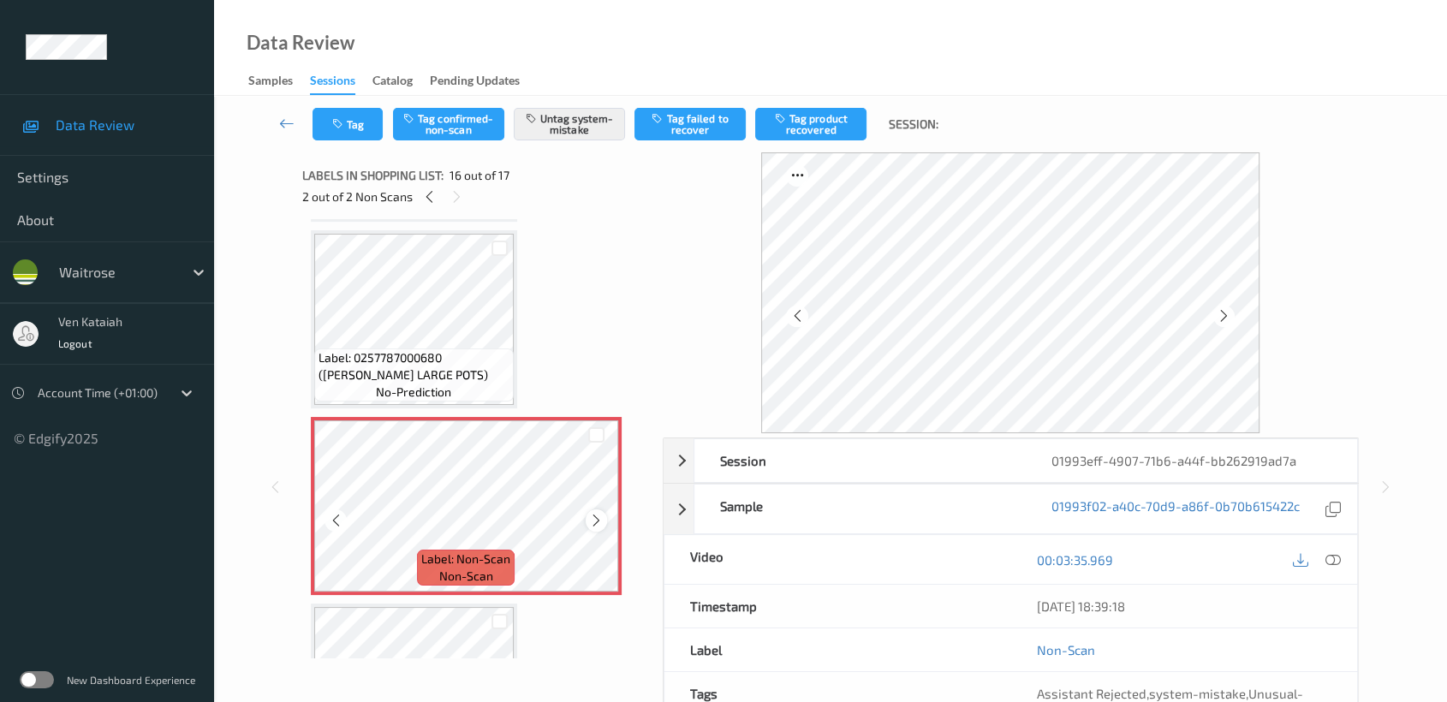
click at [592, 513] on icon at bounding box center [596, 520] width 15 height 15
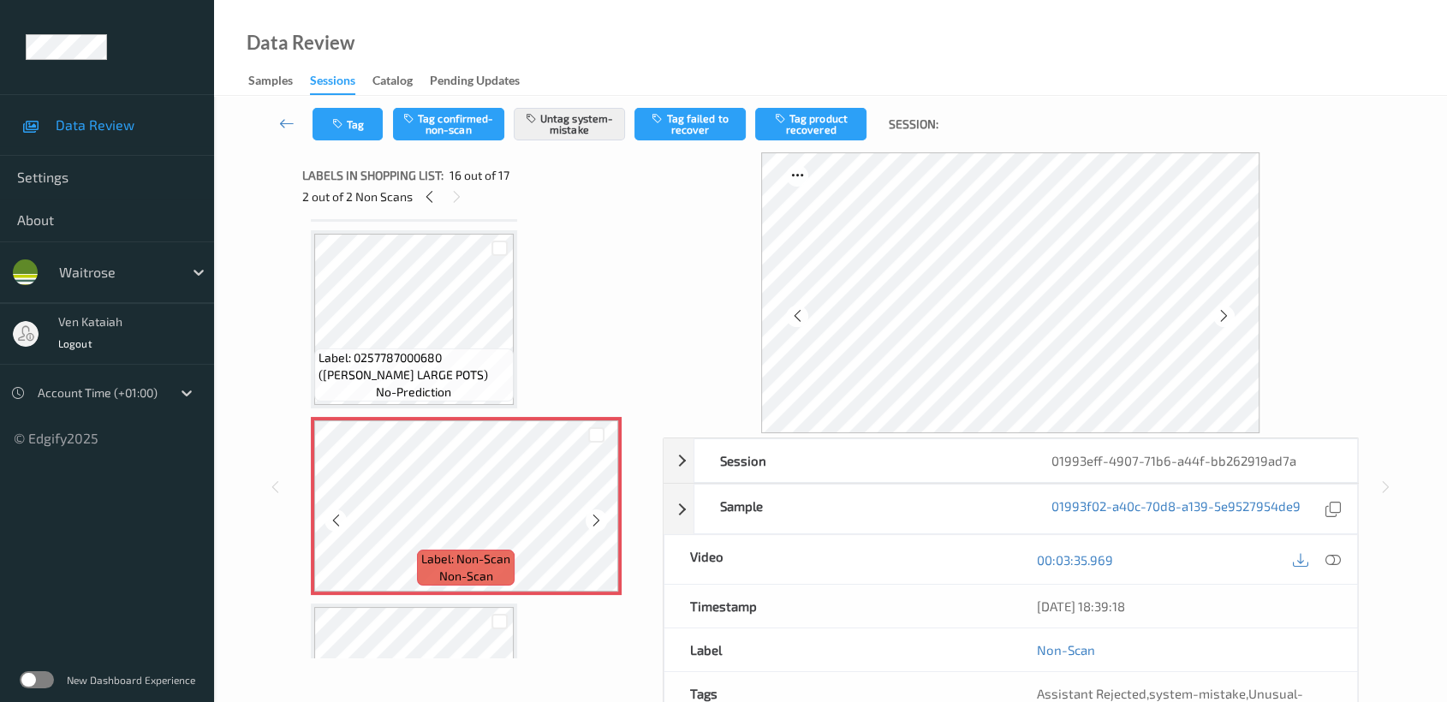
click at [592, 513] on icon at bounding box center [596, 520] width 15 height 15
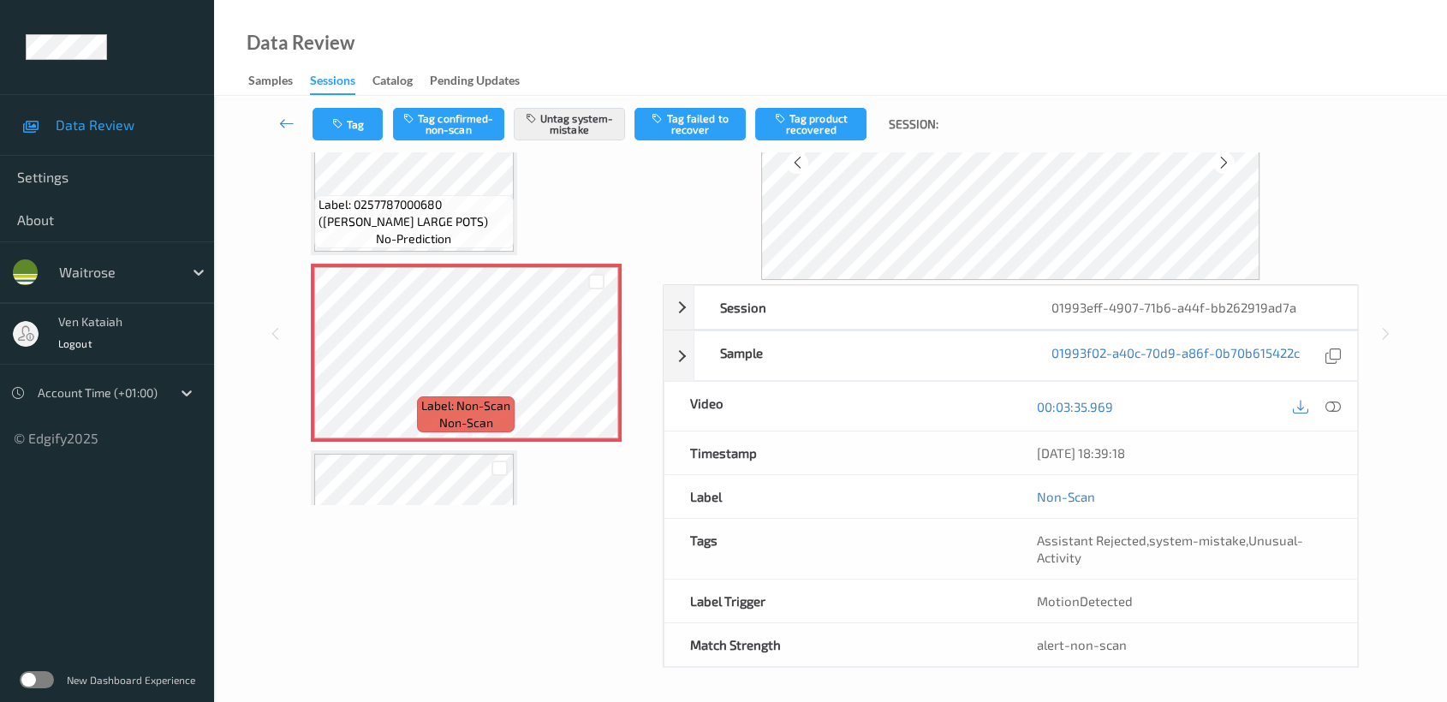
scroll to position [0, 0]
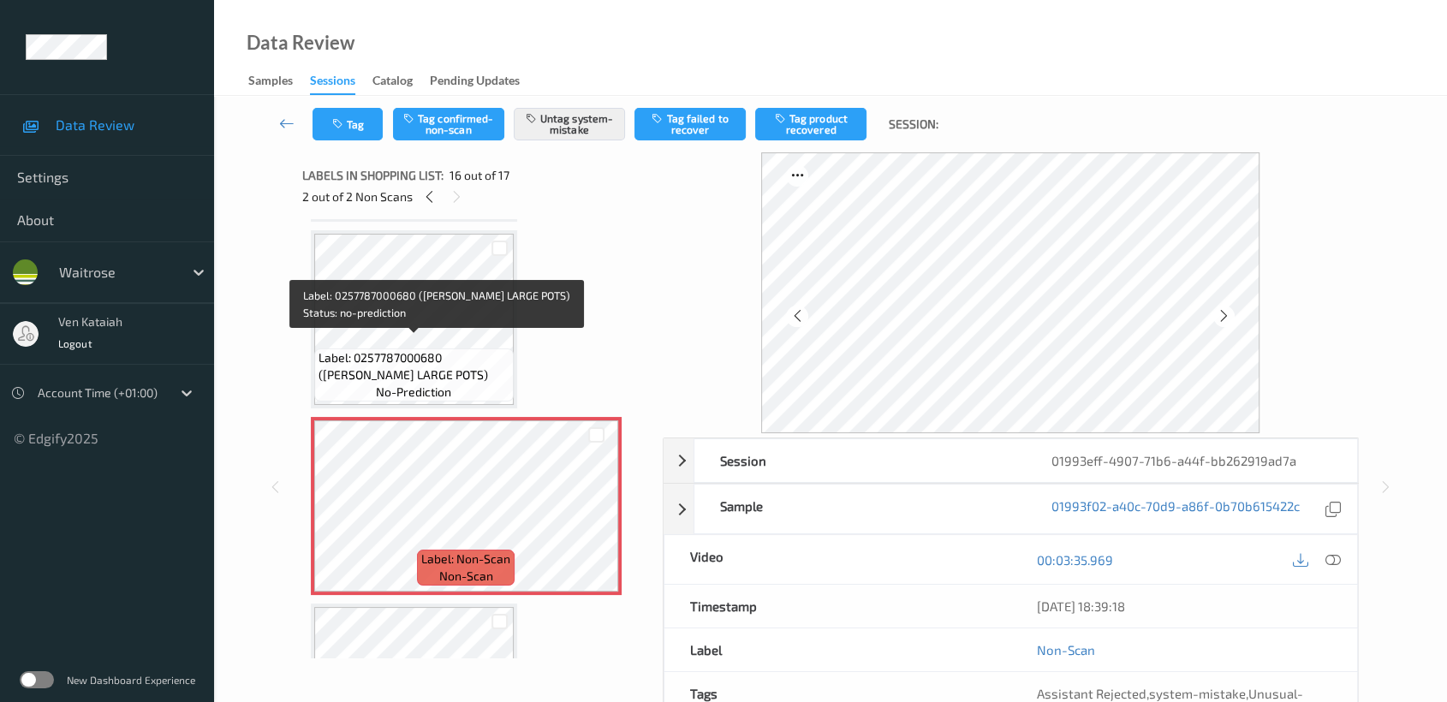
click at [455, 374] on div "Label: 0257787000680 (WR ESS LARGE POTS) no-prediction" at bounding box center [413, 374] width 199 height 53
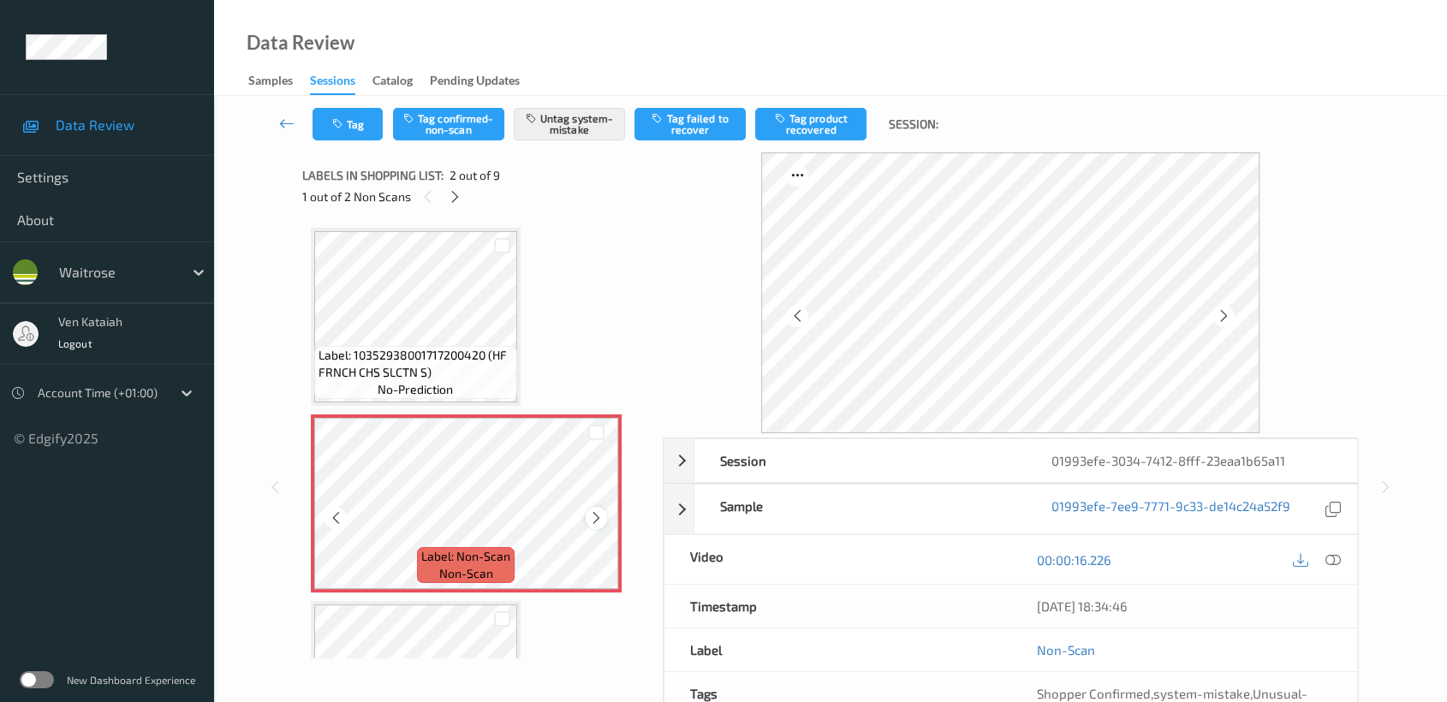
click at [586, 519] on div at bounding box center [596, 517] width 21 height 21
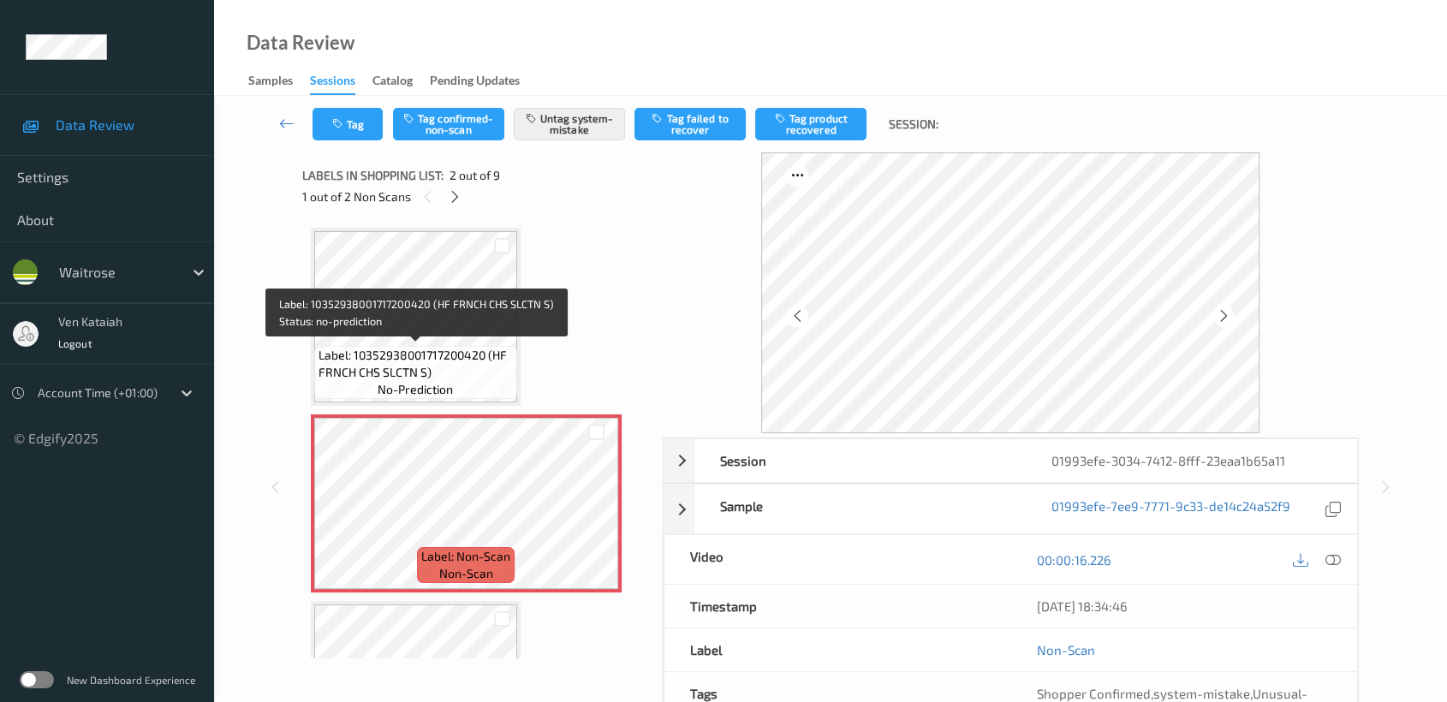
click at [437, 350] on span "Label: 10352938001717200420 (HF FRNCH CHS SLCTN S)" at bounding box center [416, 364] width 194 height 34
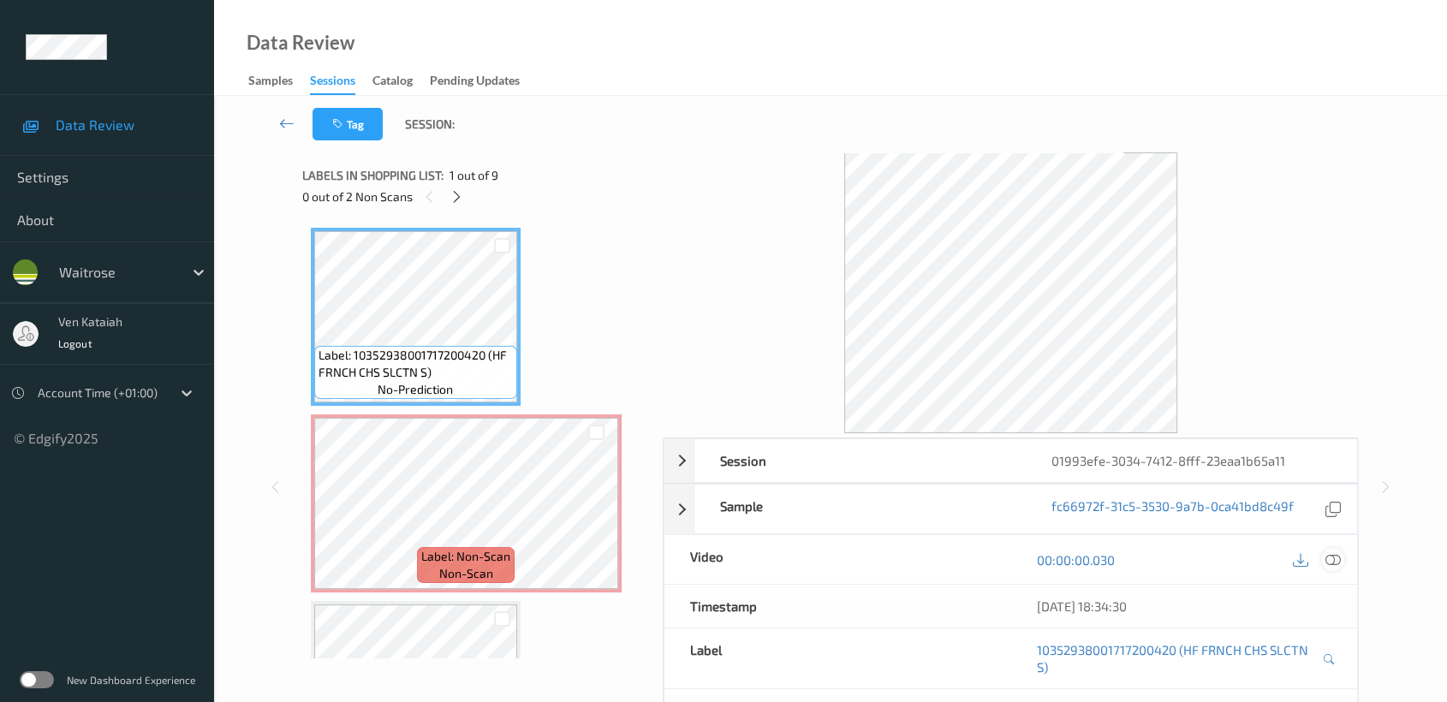
click at [1327, 550] on div at bounding box center [1332, 559] width 23 height 23
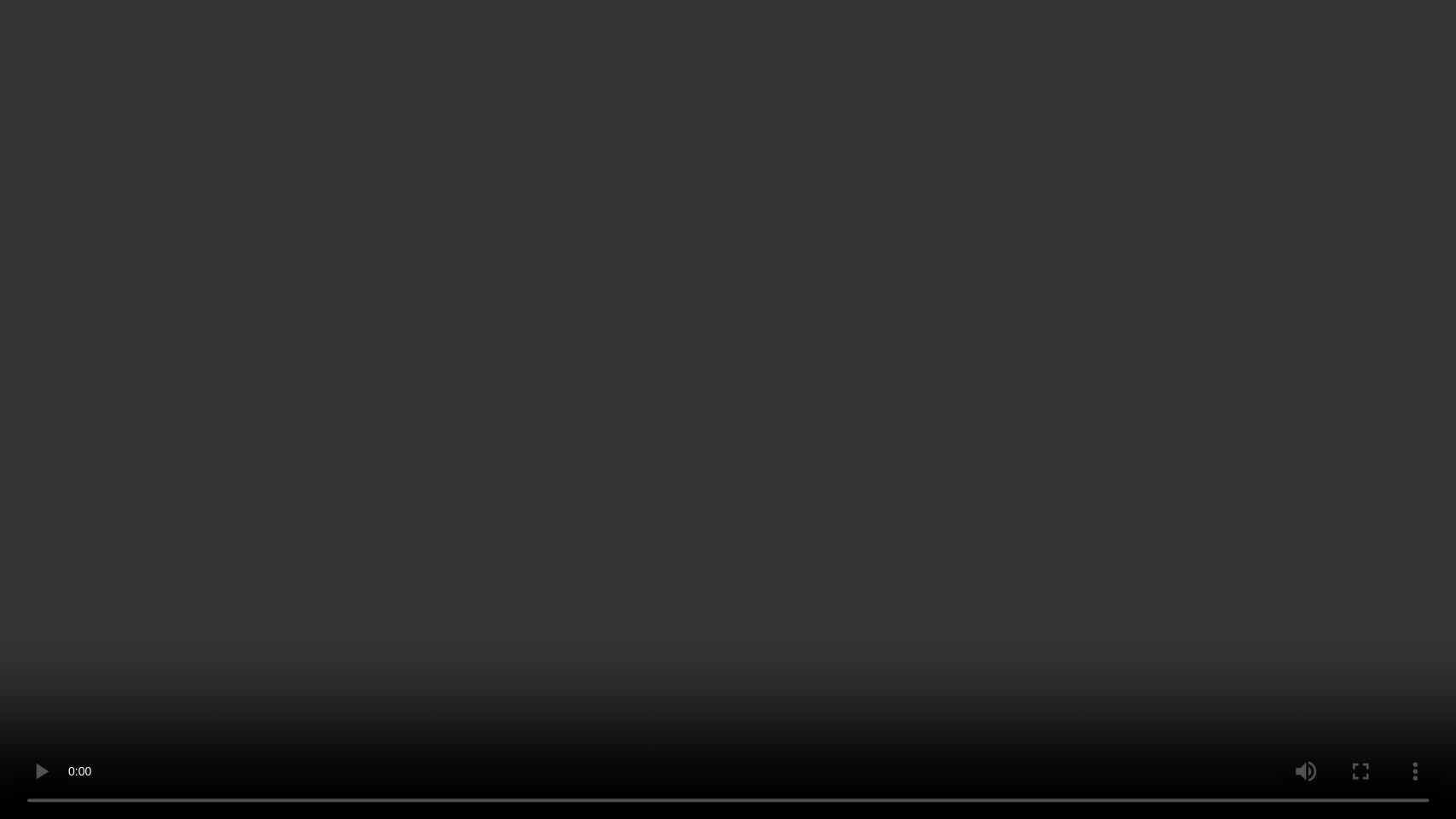
click at [619, 471] on video at bounding box center [728, 410] width 1456 height 819
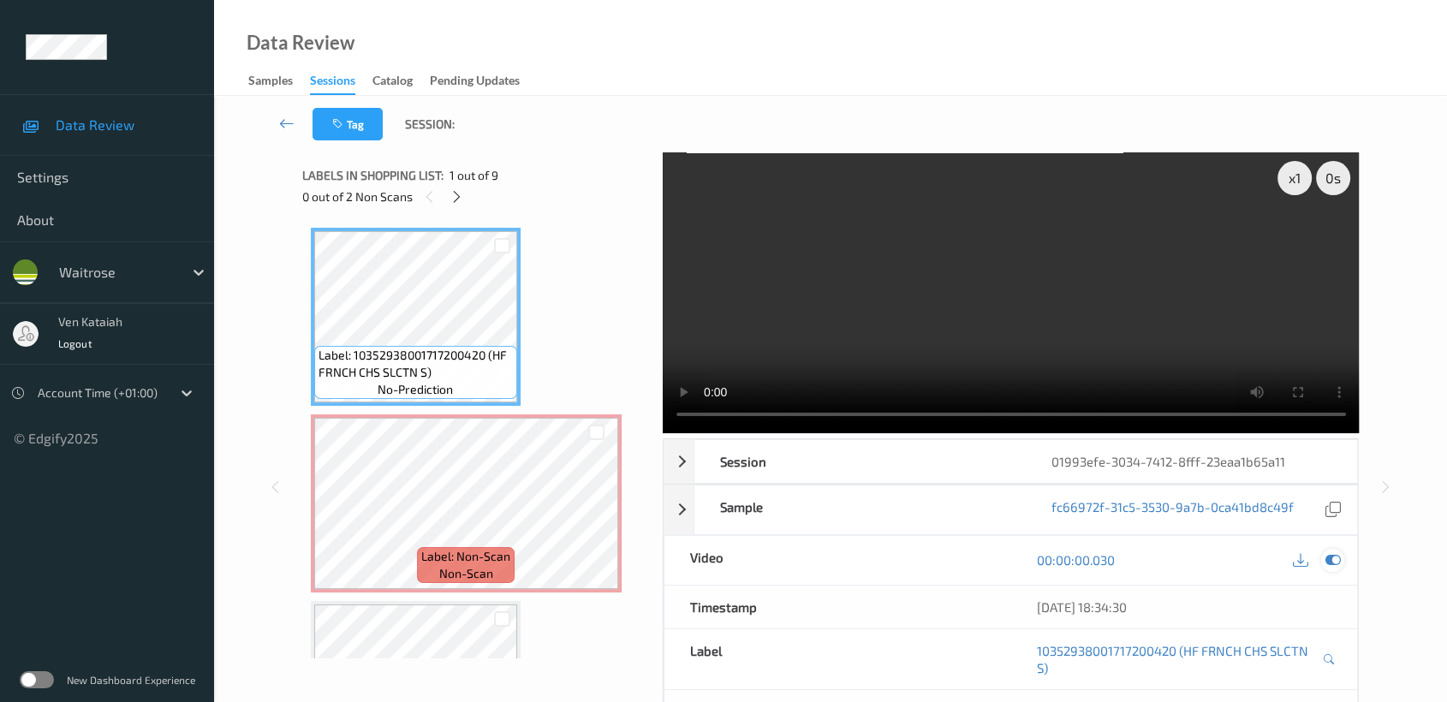
click at [1336, 565] on icon at bounding box center [1332, 559] width 15 height 15
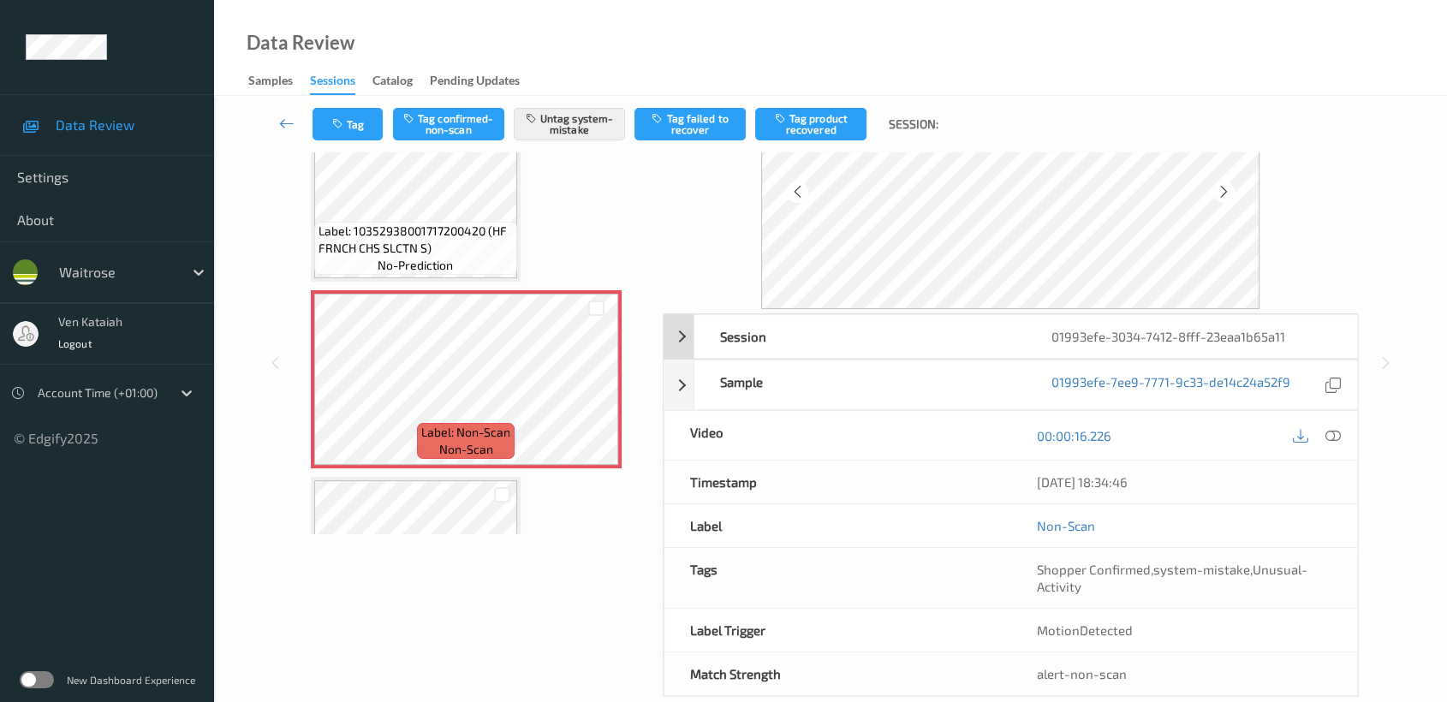
scroll to position [153, 0]
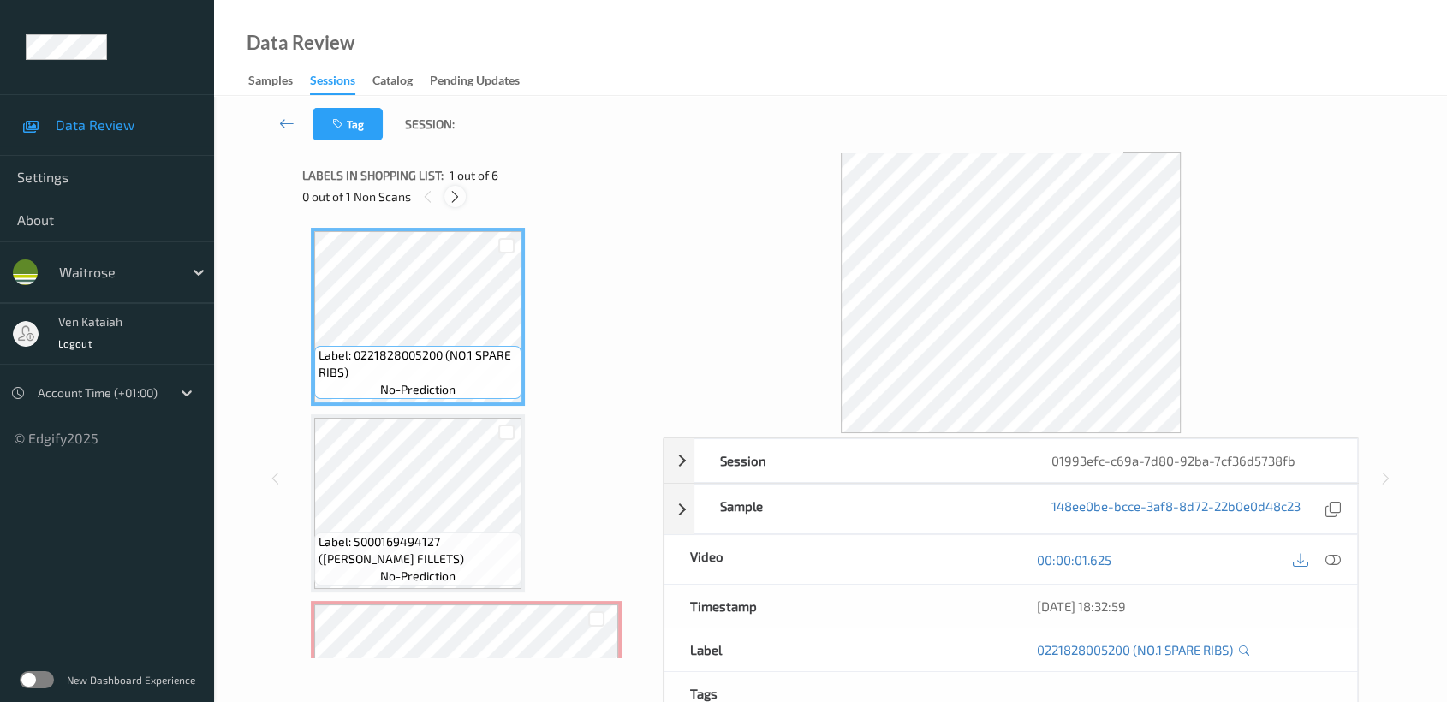
click at [457, 205] on div at bounding box center [454, 196] width 21 height 21
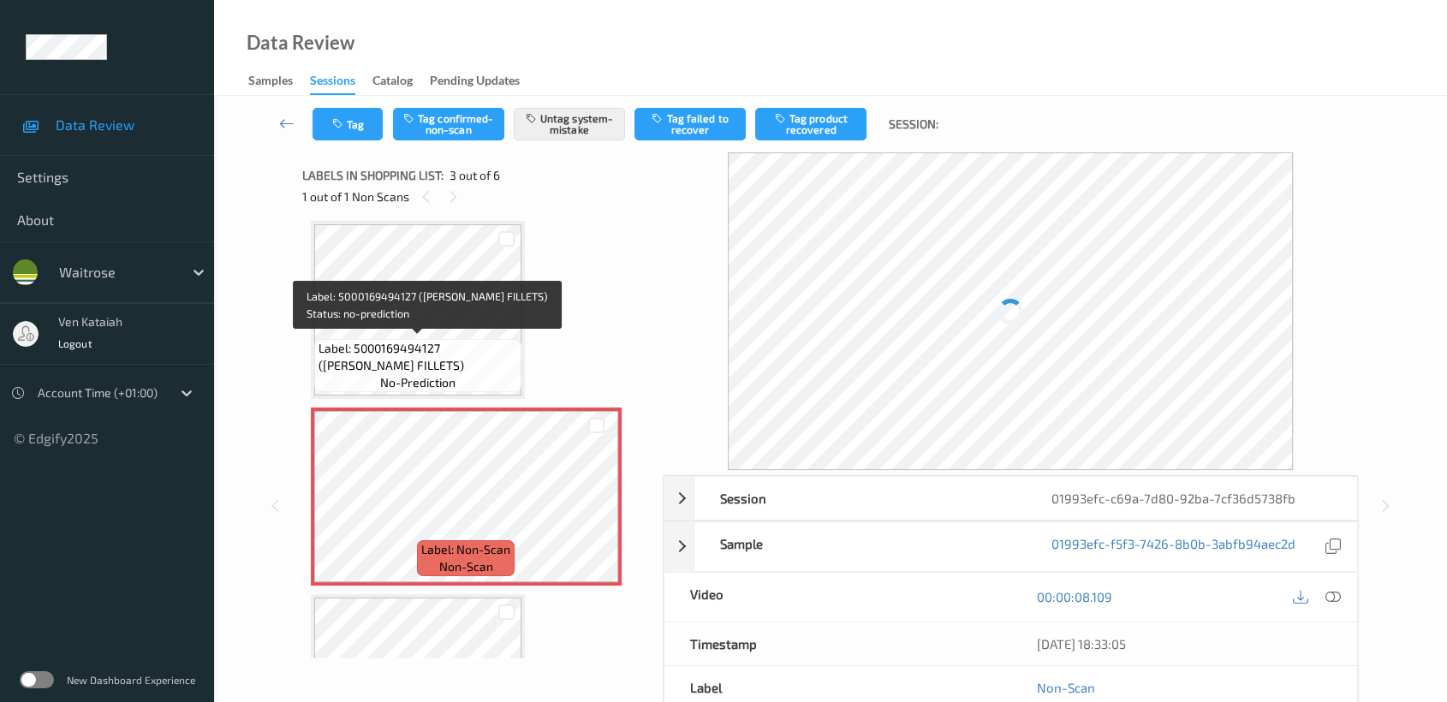
click at [494, 344] on span "Label: 5000169494127 ([PERSON_NAME] FILLETS)" at bounding box center [418, 357] width 199 height 34
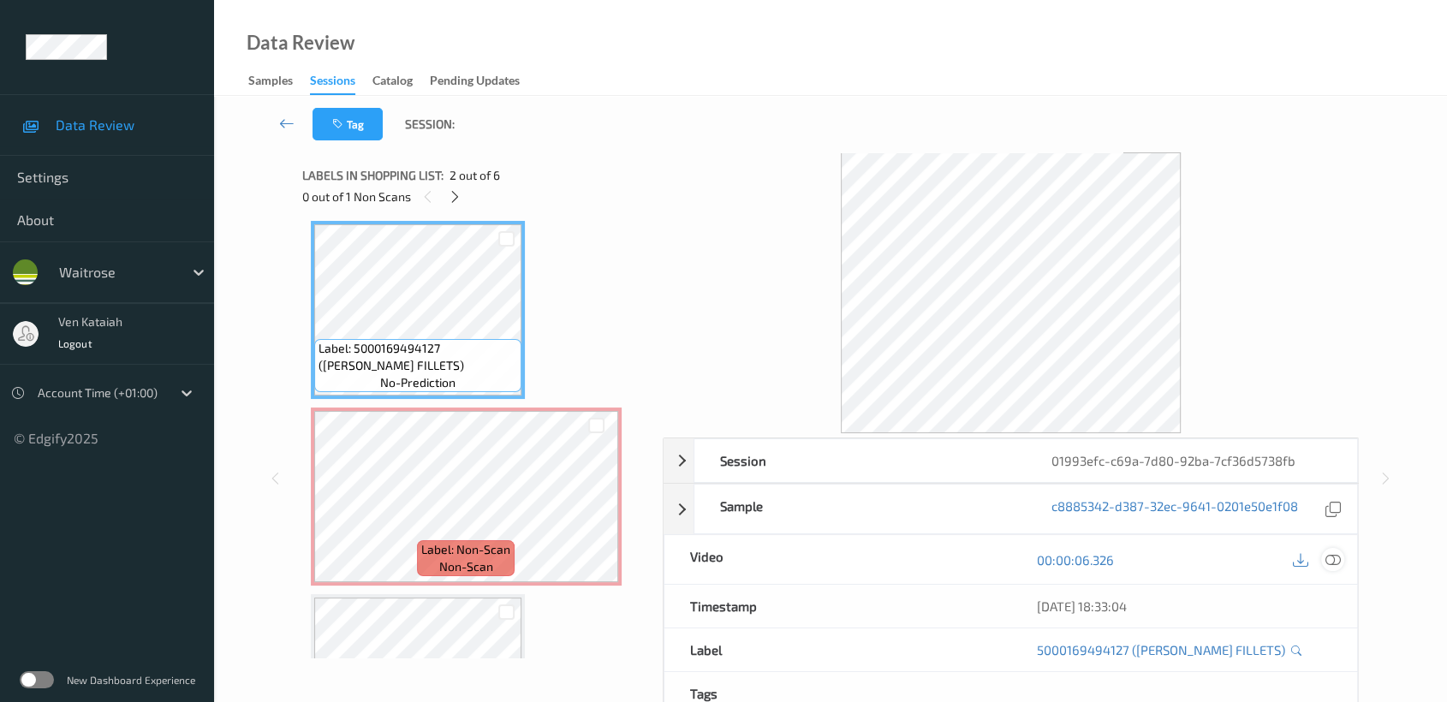
click at [1328, 559] on icon at bounding box center [1332, 559] width 15 height 15
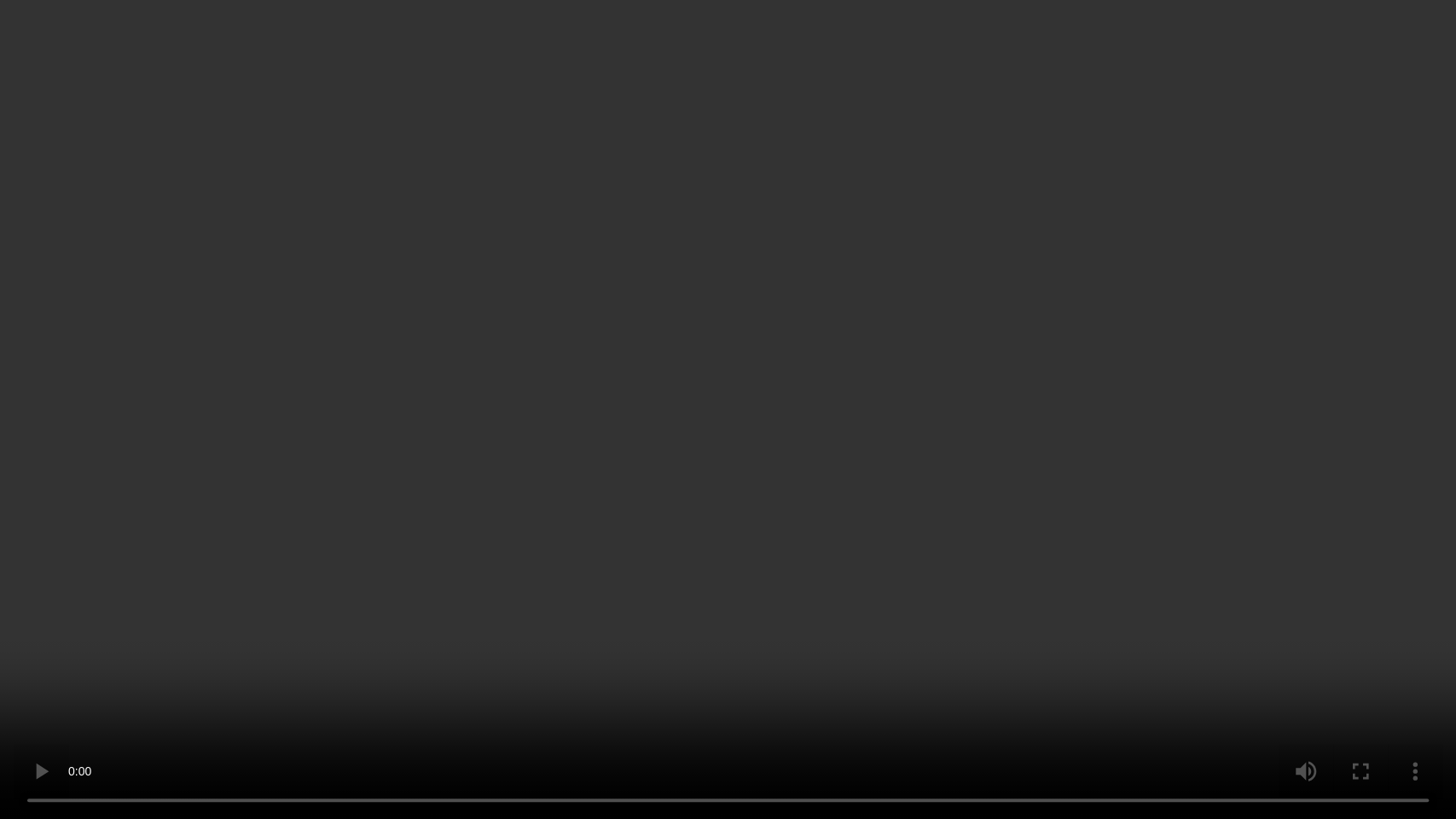
click at [654, 488] on video at bounding box center [728, 410] width 1456 height 819
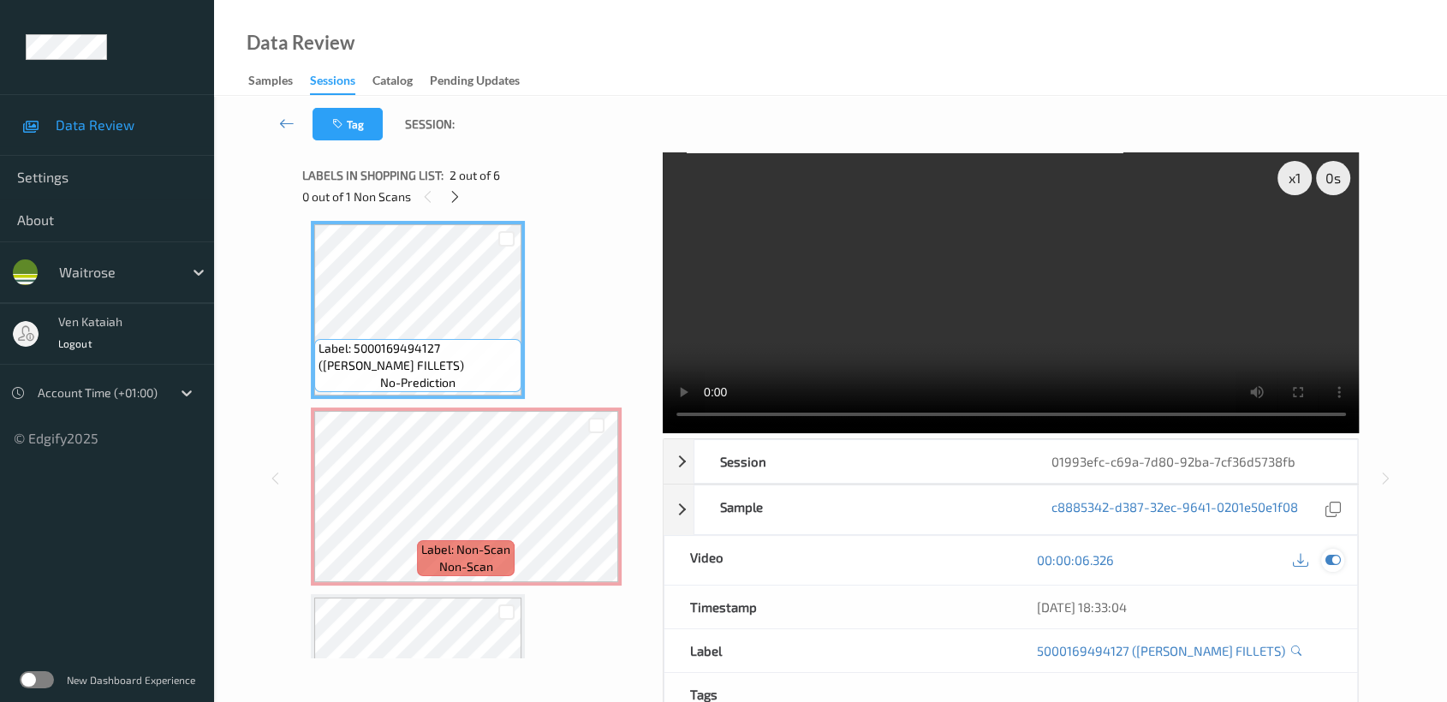
click at [1337, 557] on icon at bounding box center [1332, 559] width 15 height 15
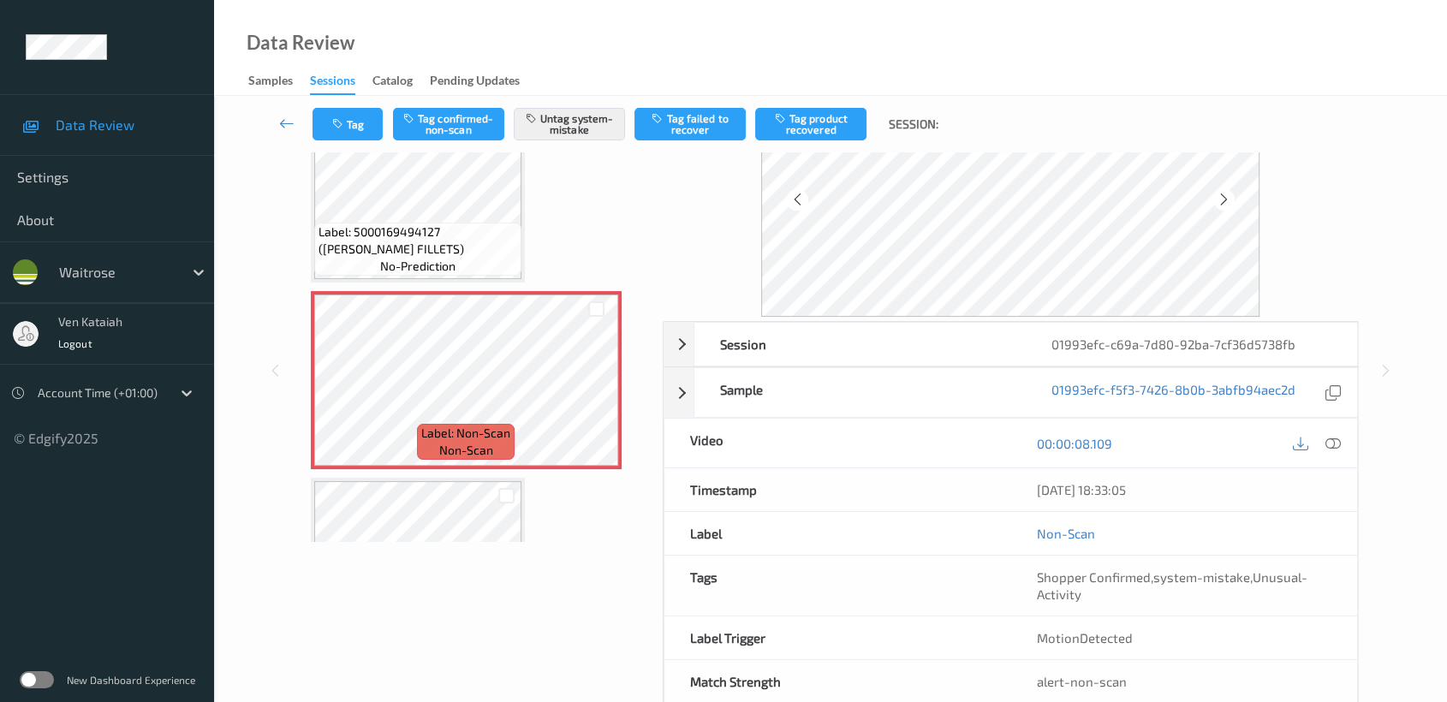
scroll to position [153, 0]
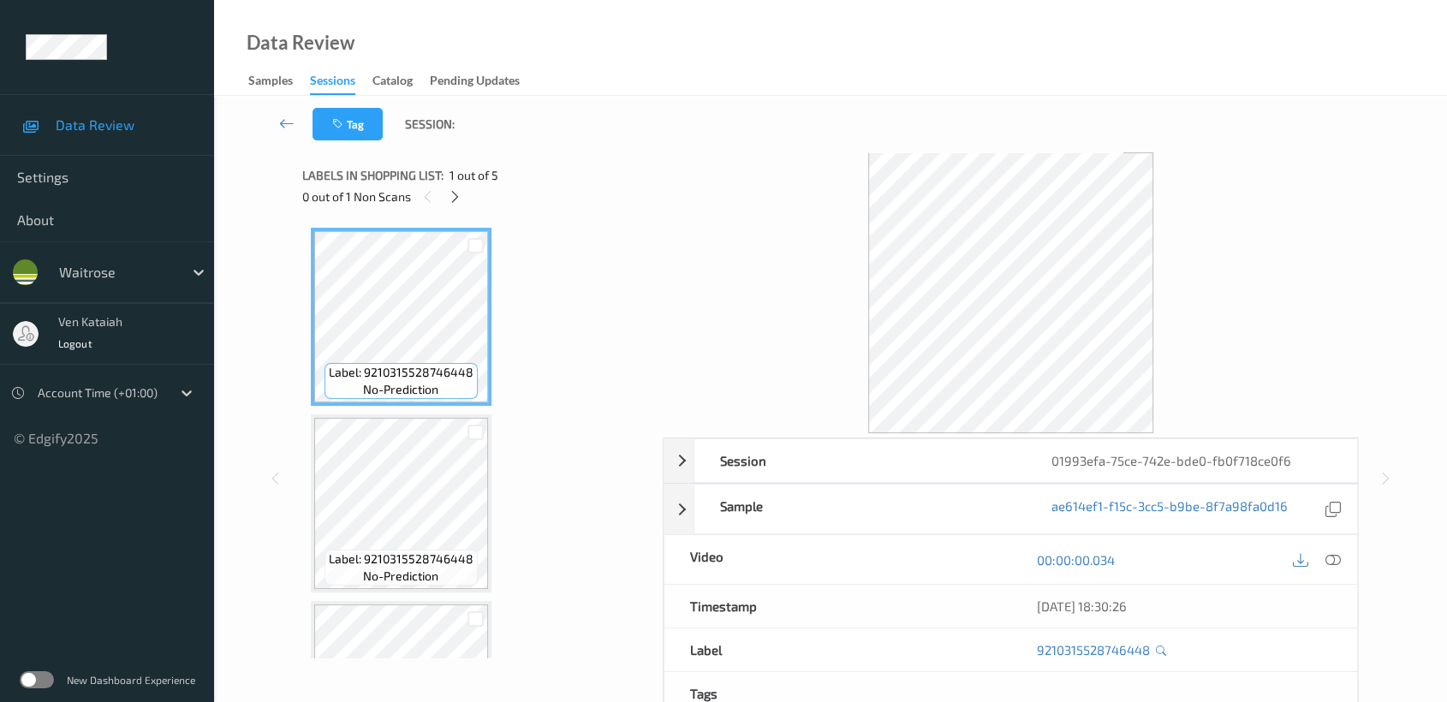
click at [458, 207] on div "Labels in shopping list: 1 out of 5 0 out of 1 Non Scans" at bounding box center [476, 185] width 348 height 67
click at [451, 203] on icon at bounding box center [455, 196] width 15 height 15
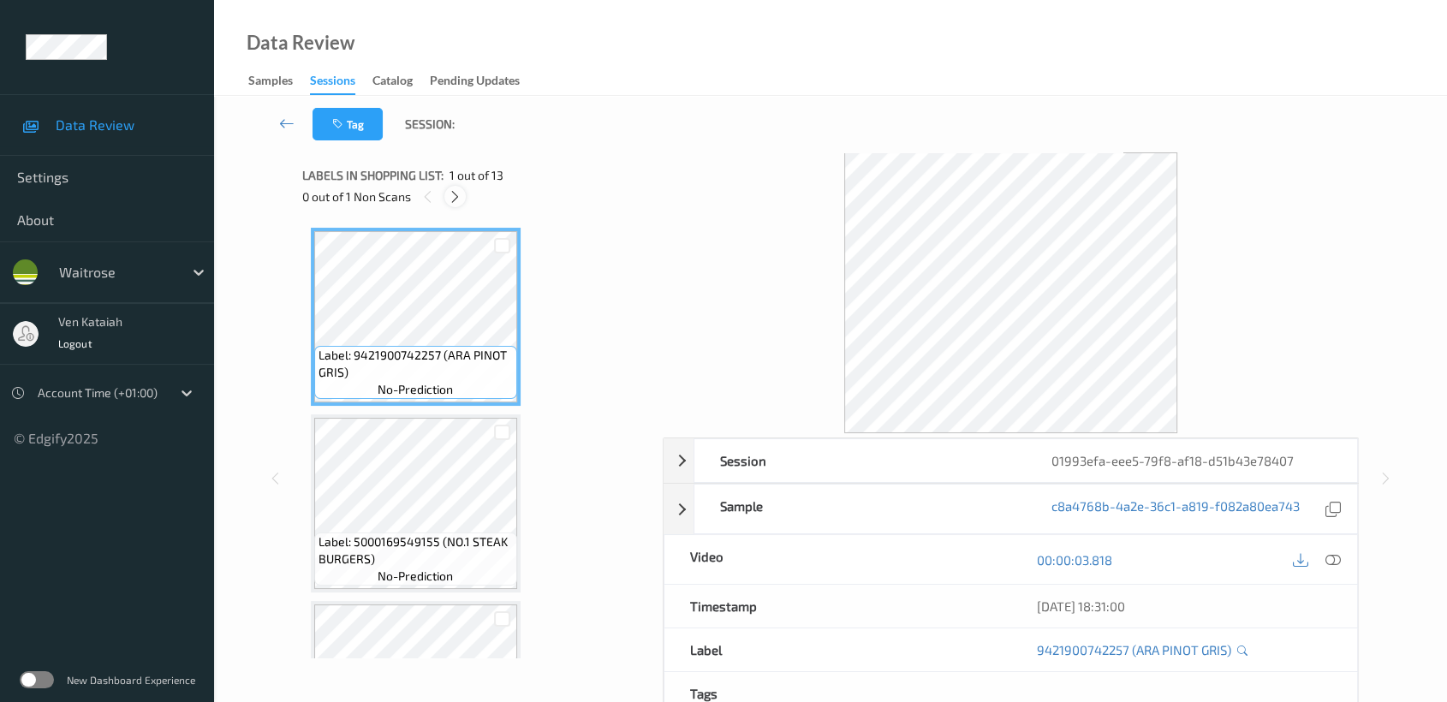
click at [449, 189] on icon at bounding box center [455, 196] width 15 height 15
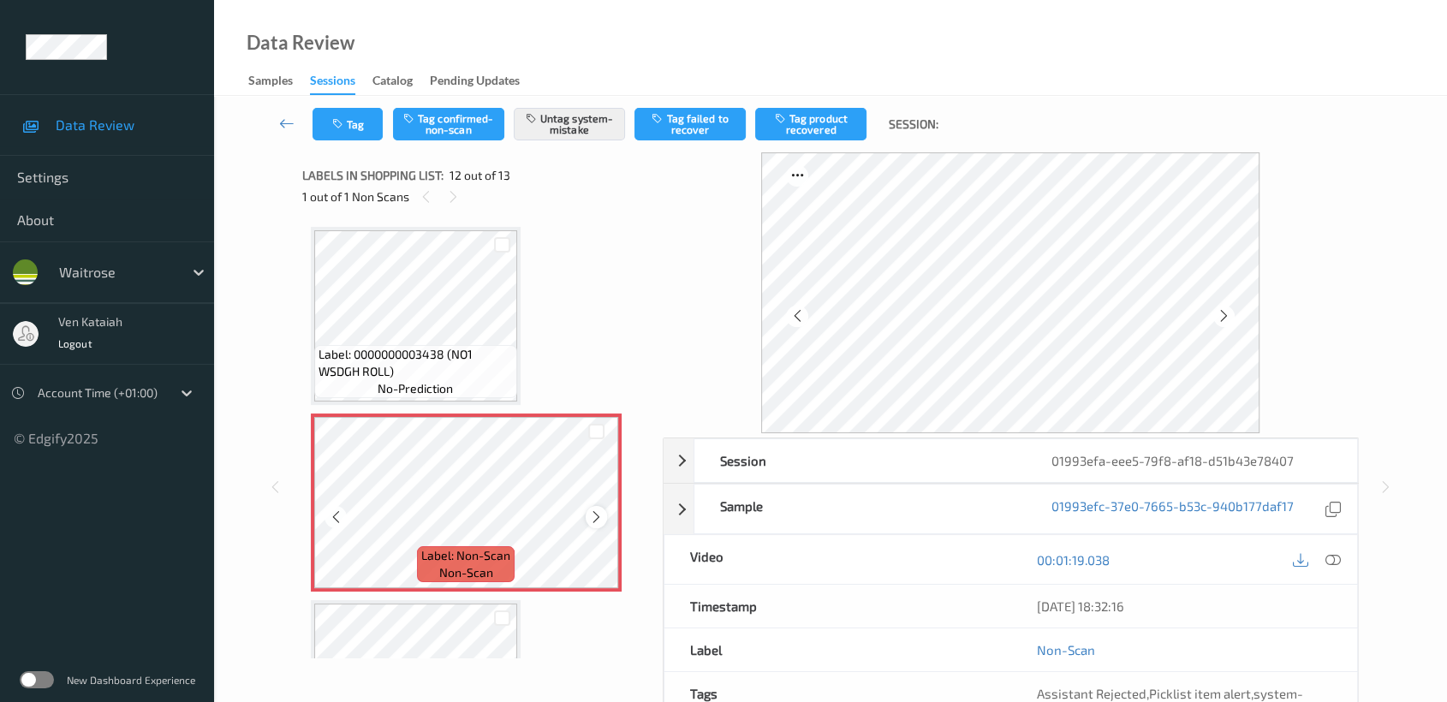
click at [592, 515] on icon at bounding box center [596, 516] width 15 height 15
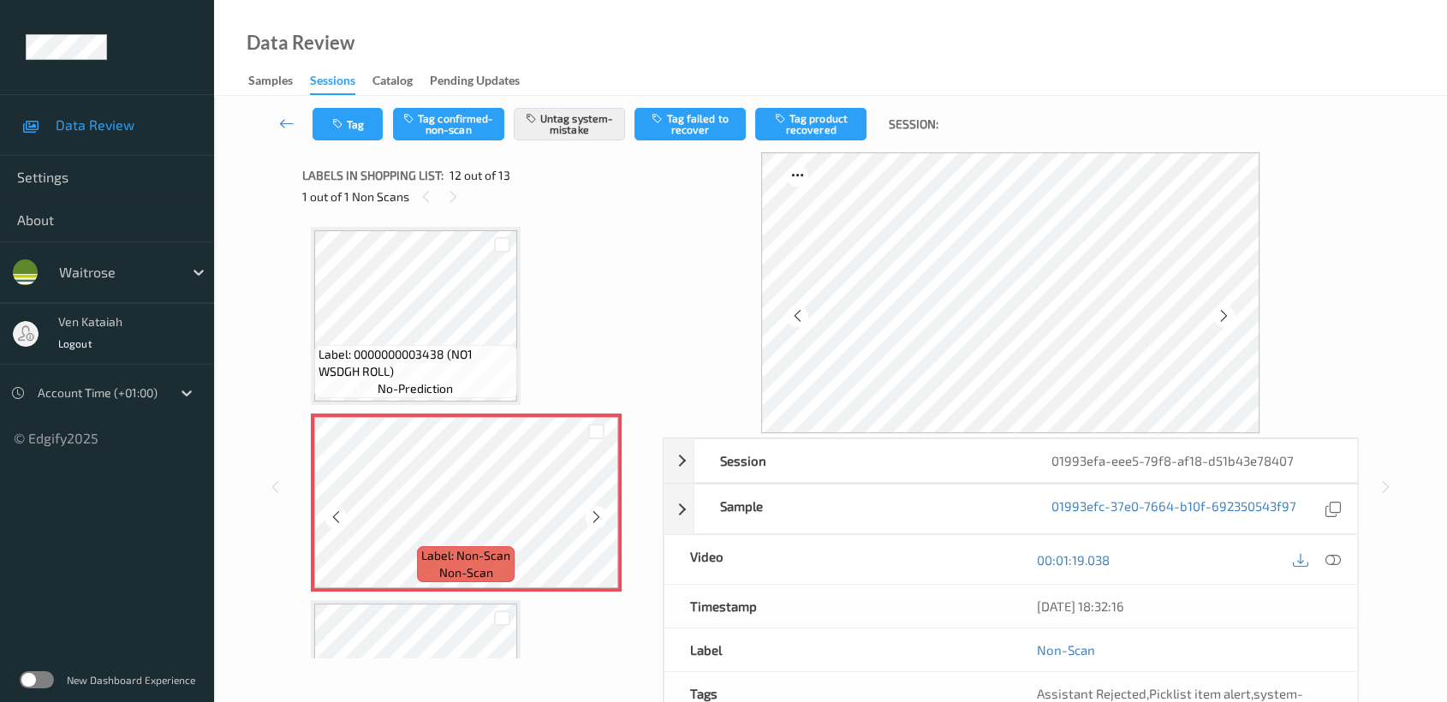
click at [592, 515] on icon at bounding box center [596, 516] width 15 height 15
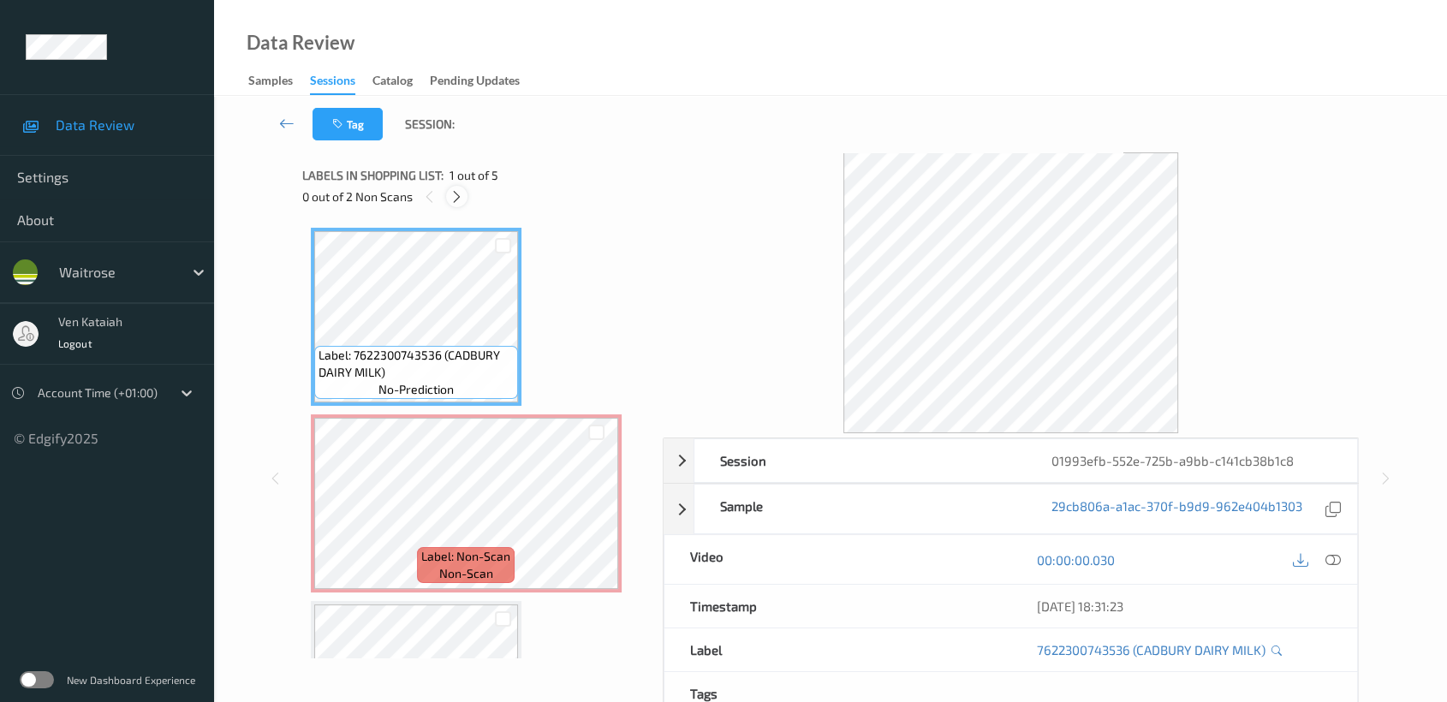
click at [461, 194] on icon at bounding box center [457, 196] width 15 height 15
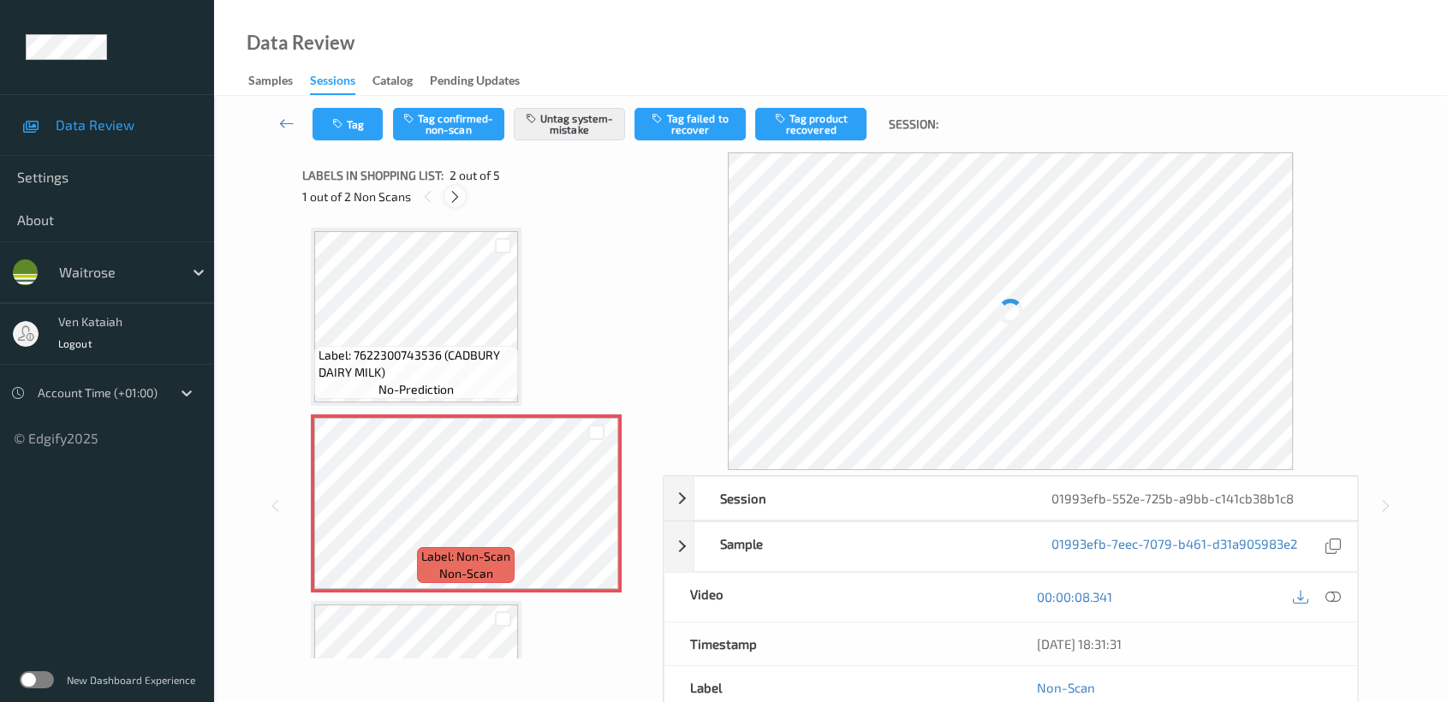
scroll to position [8, 0]
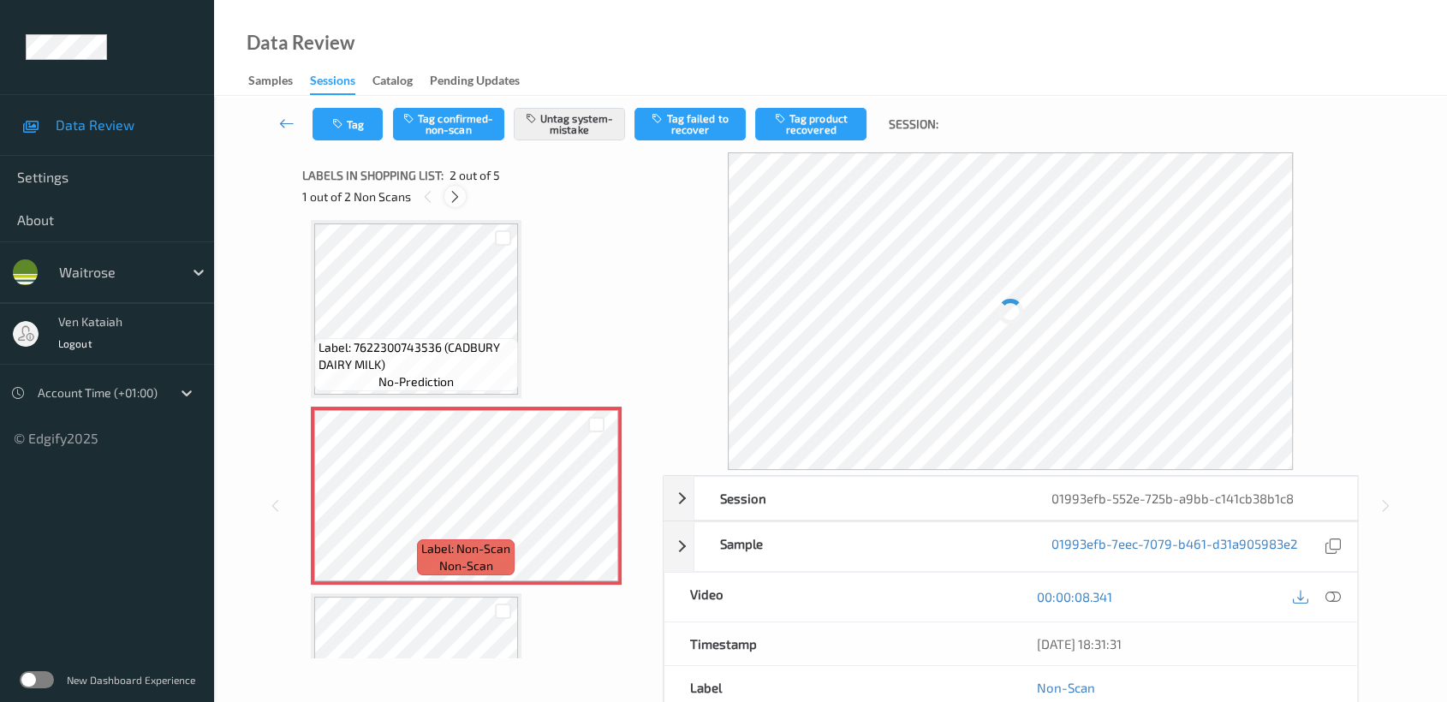
click at [452, 192] on icon at bounding box center [455, 196] width 15 height 15
click at [425, 200] on icon at bounding box center [429, 196] width 15 height 15
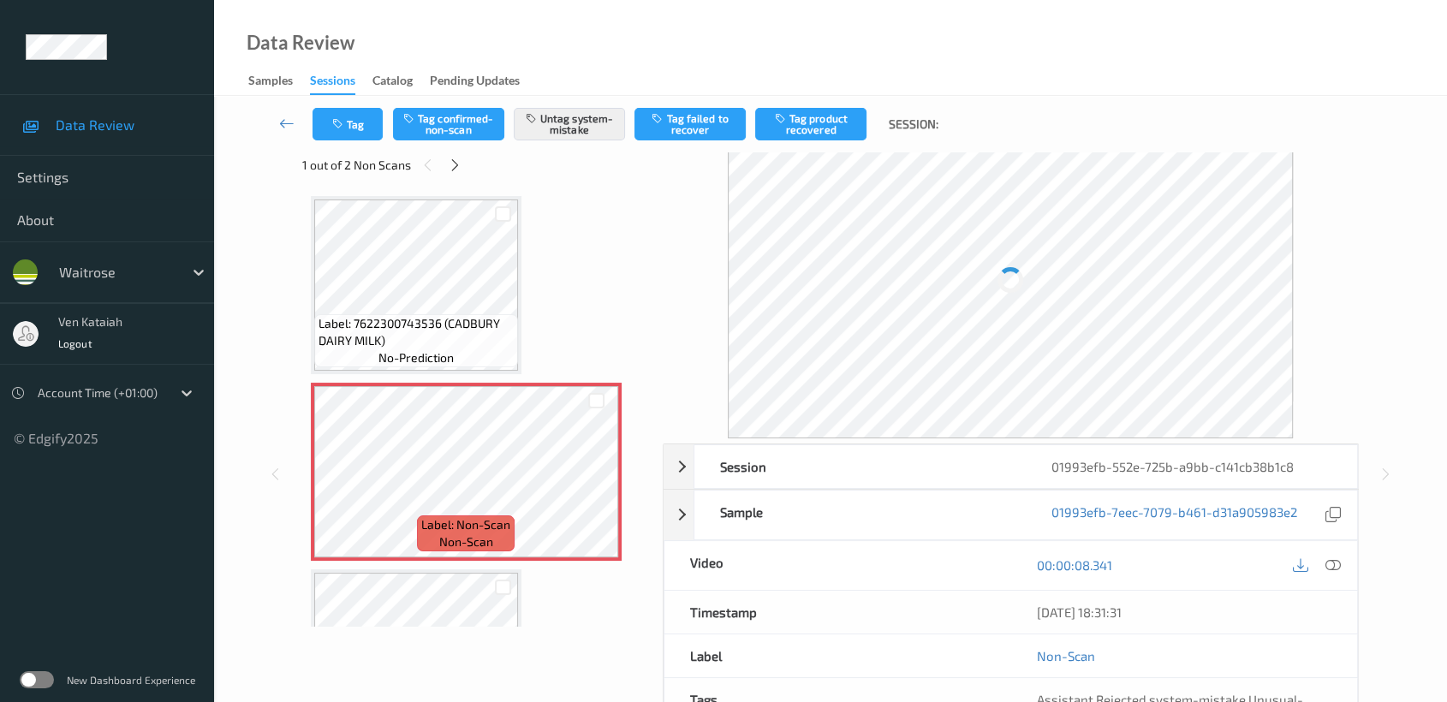
scroll to position [0, 0]
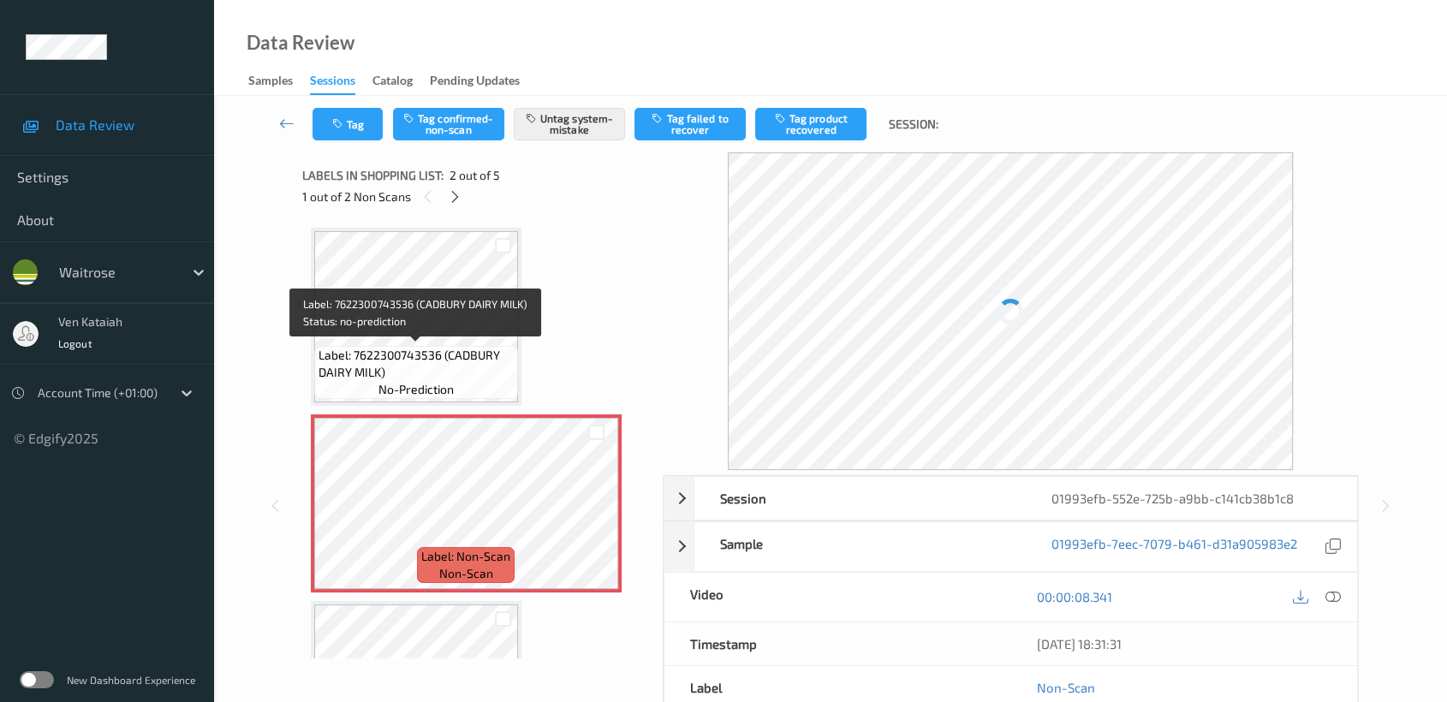
click at [423, 348] on span "Label: 7622300743536 (CADBURY DAIRY MILK)" at bounding box center [416, 364] width 195 height 34
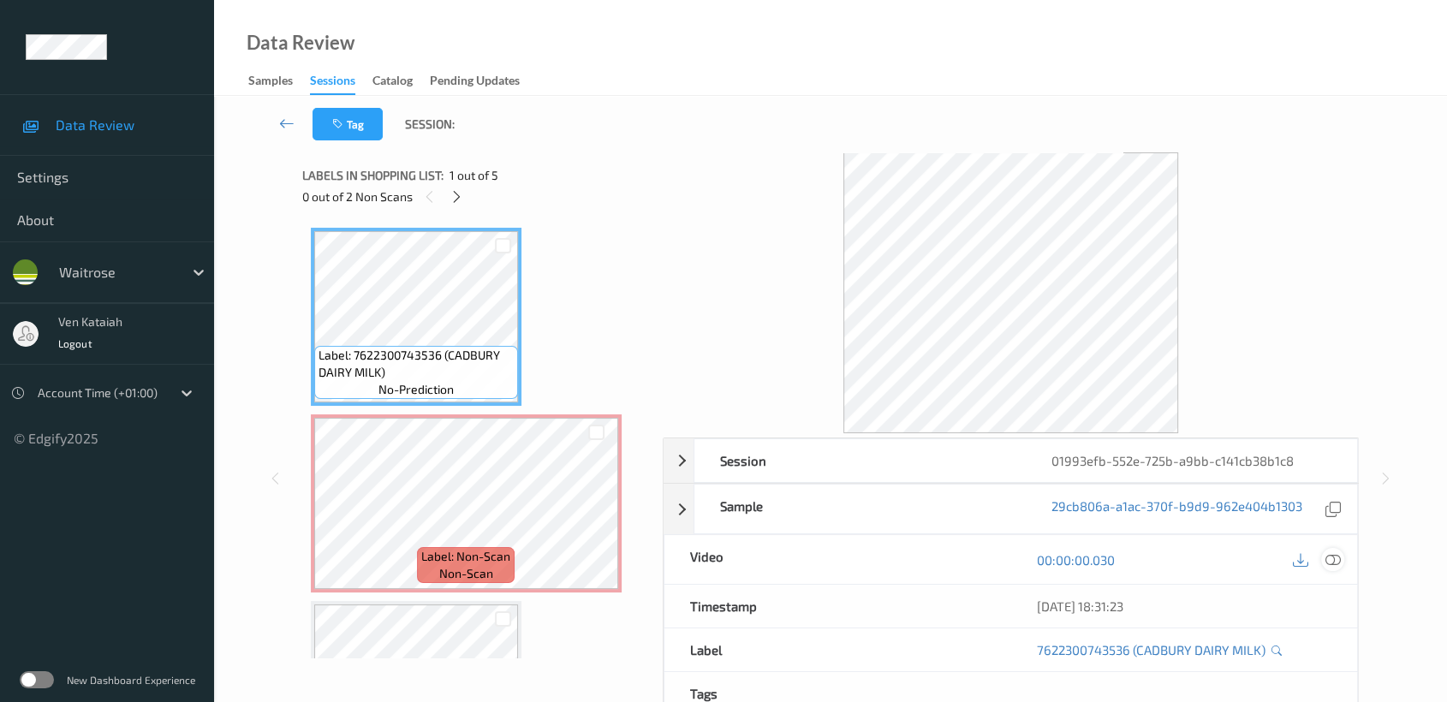
click at [1339, 565] on icon at bounding box center [1332, 559] width 15 height 15
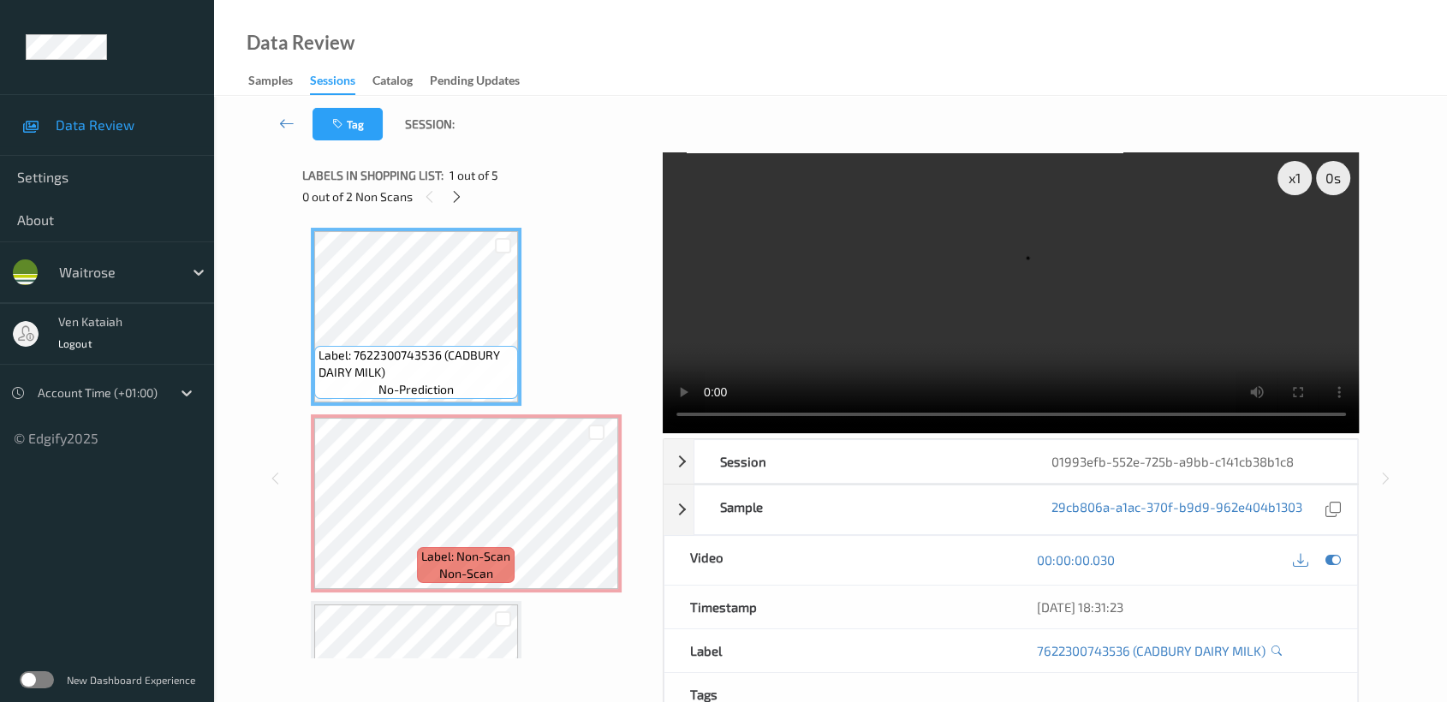
click at [1188, 312] on video at bounding box center [1011, 292] width 697 height 281
click at [1170, 347] on video at bounding box center [1011, 292] width 697 height 281
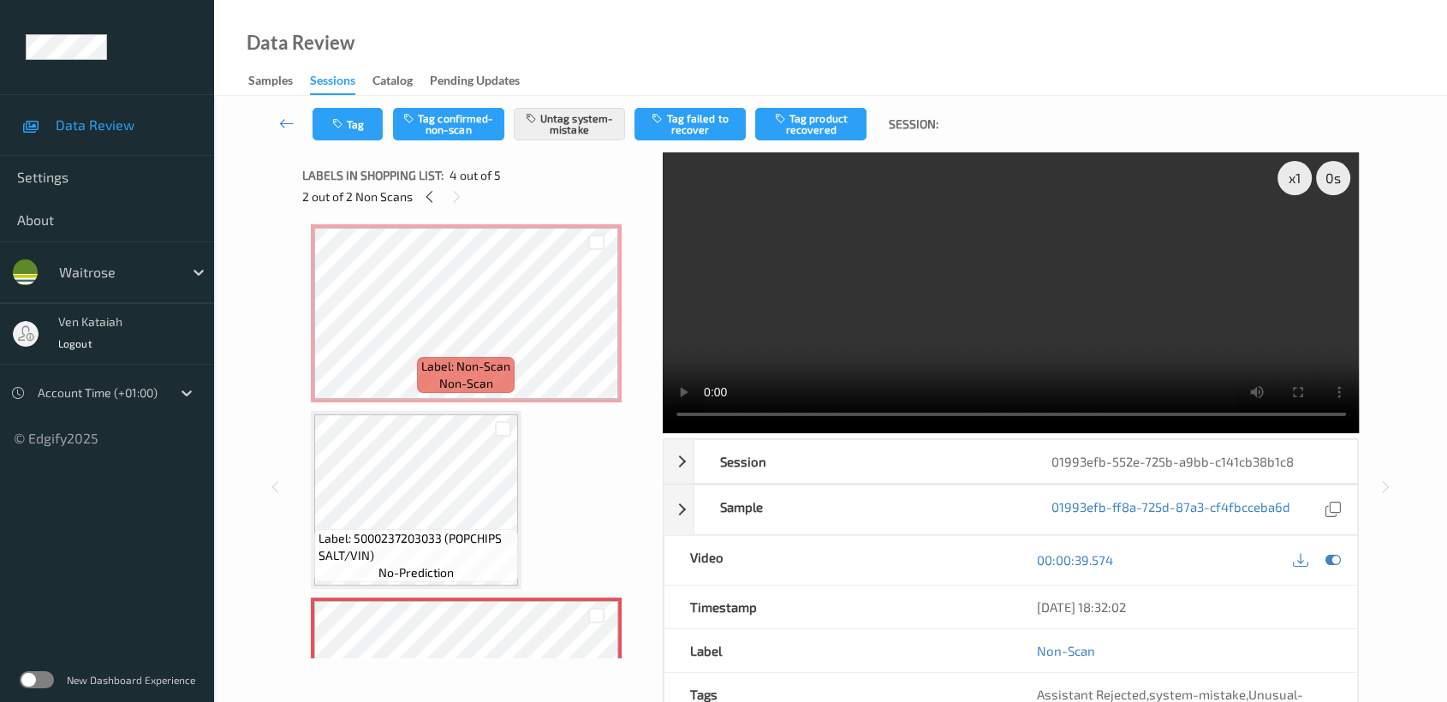
scroll to position [380, 0]
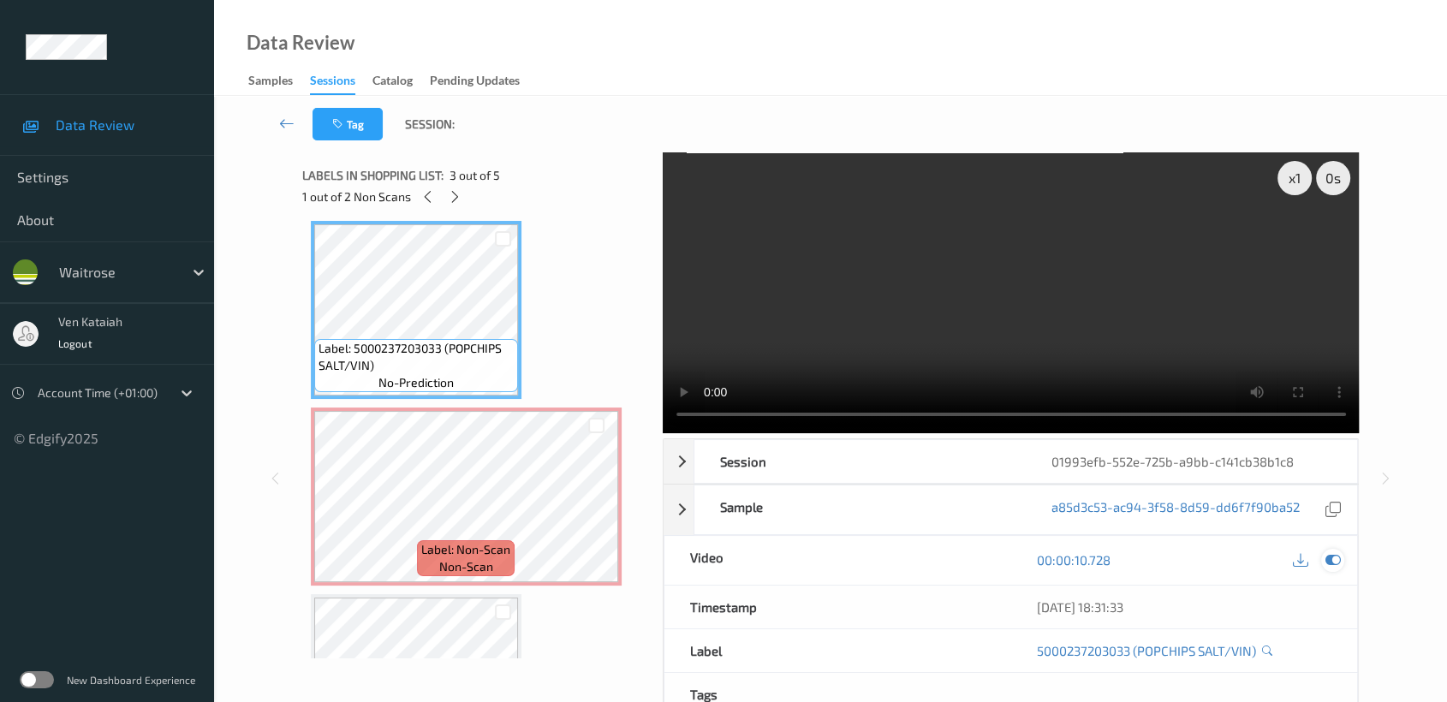
click at [1332, 569] on div at bounding box center [1332, 560] width 23 height 23
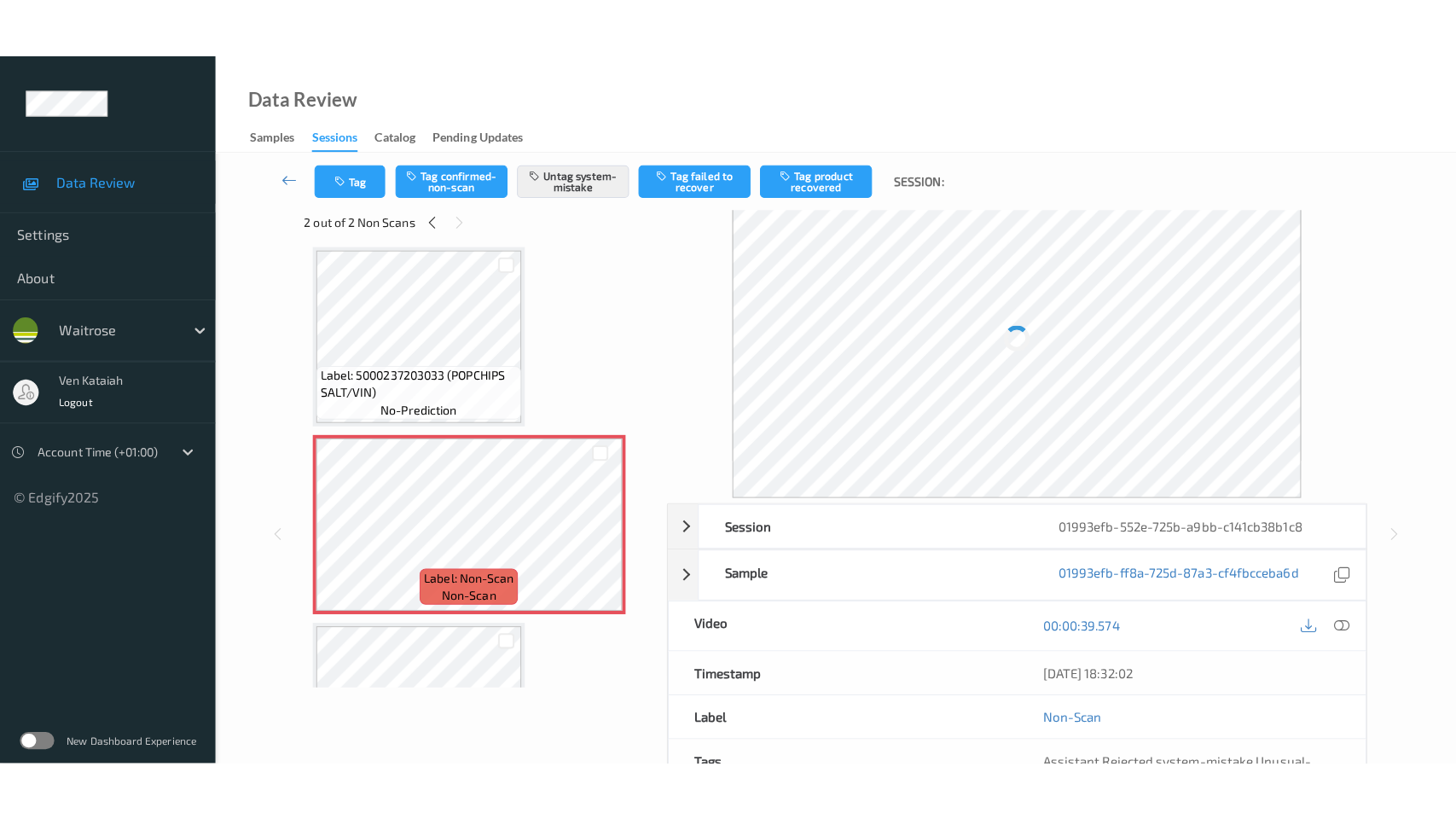
scroll to position [0, 0]
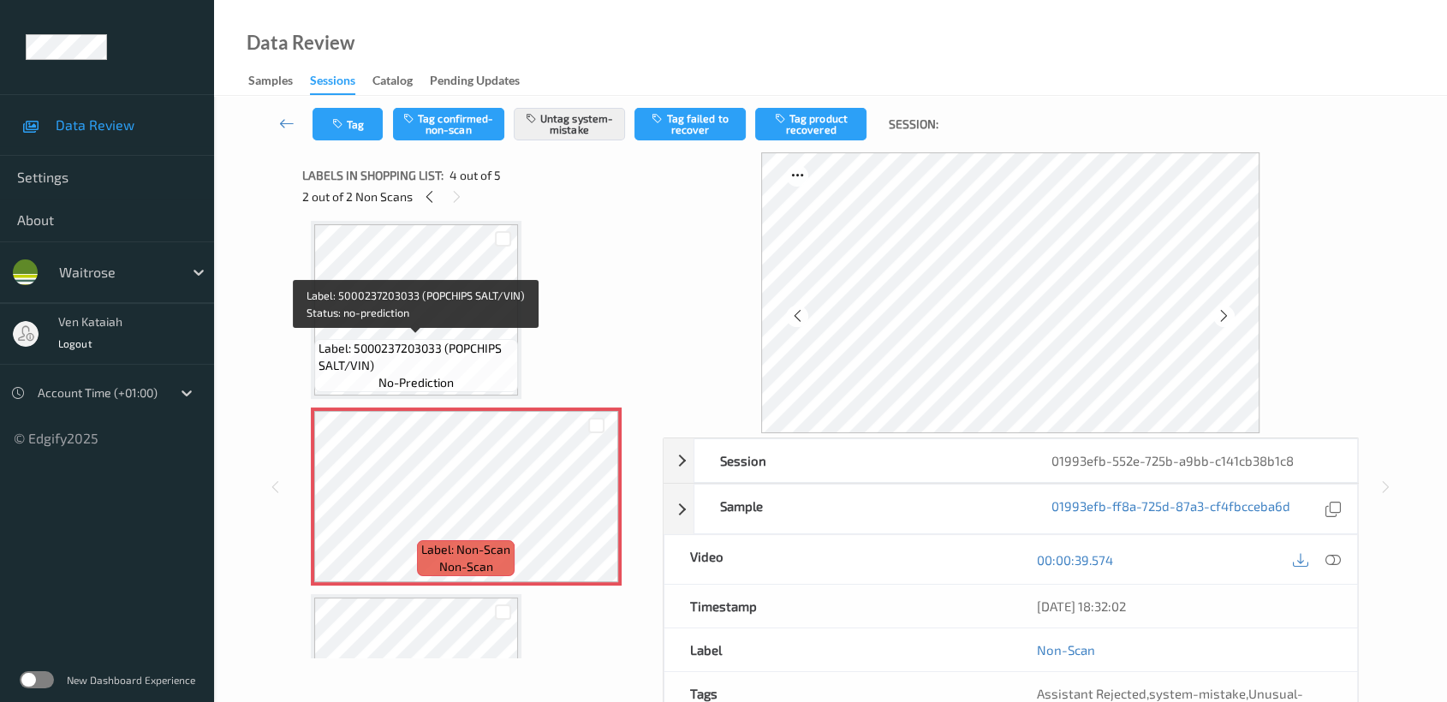
click at [483, 342] on span "Label: 5000237203033 (POPCHIPS SALT/VIN)" at bounding box center [416, 357] width 195 height 34
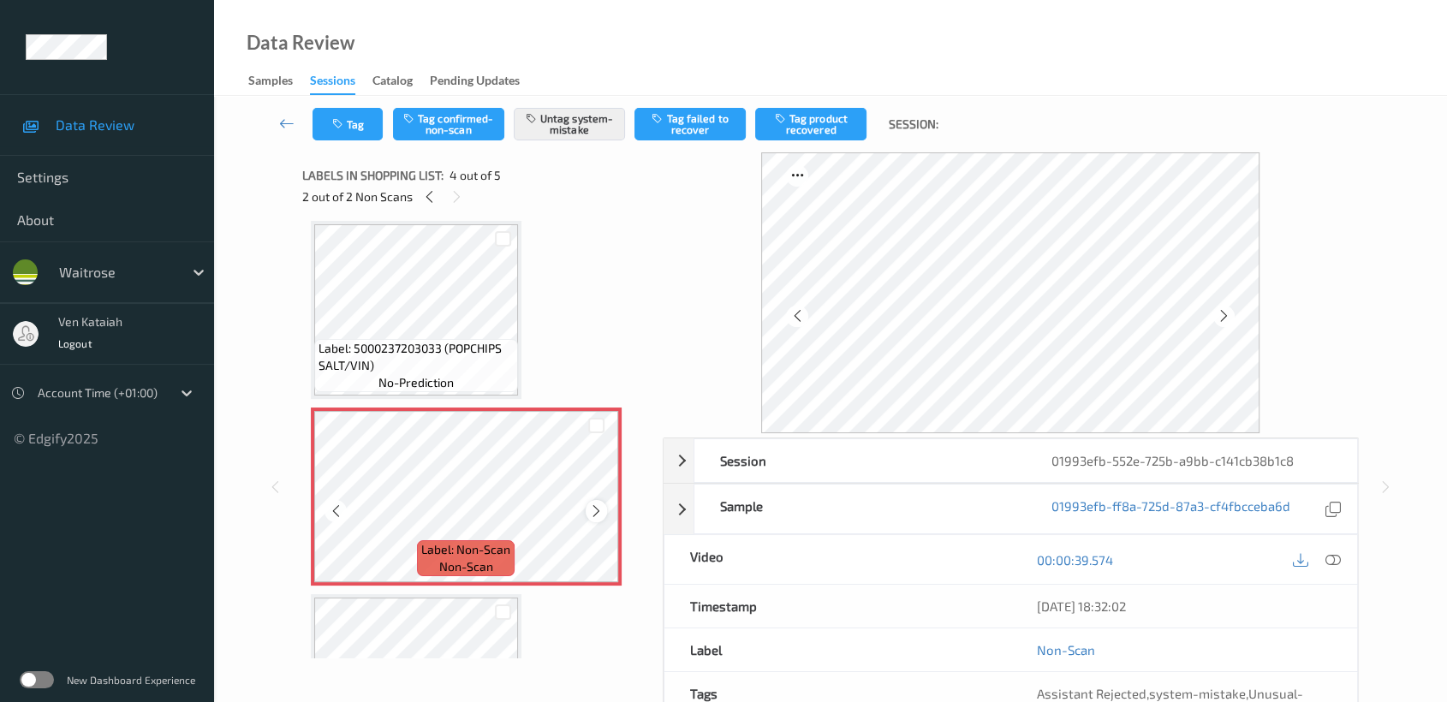
click at [596, 503] on icon at bounding box center [596, 510] width 15 height 15
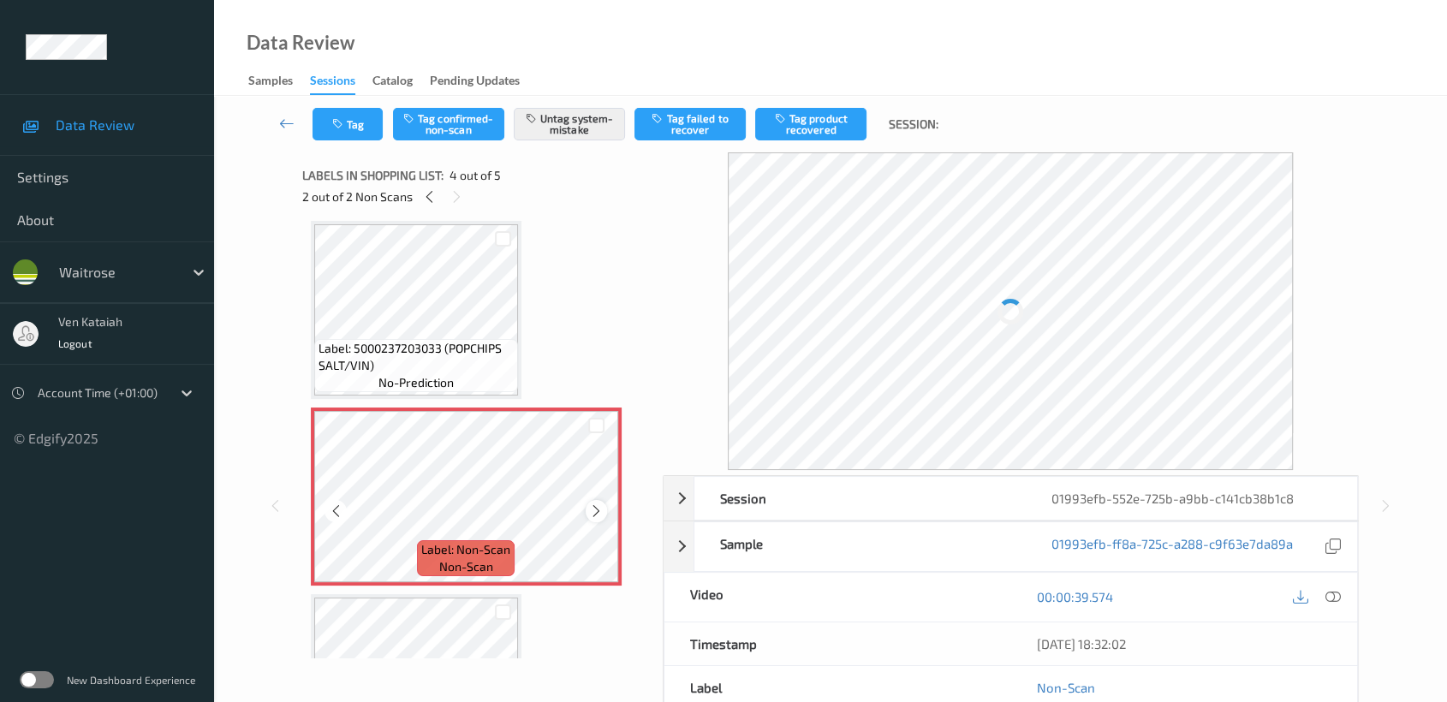
click at [596, 504] on icon at bounding box center [596, 510] width 15 height 15
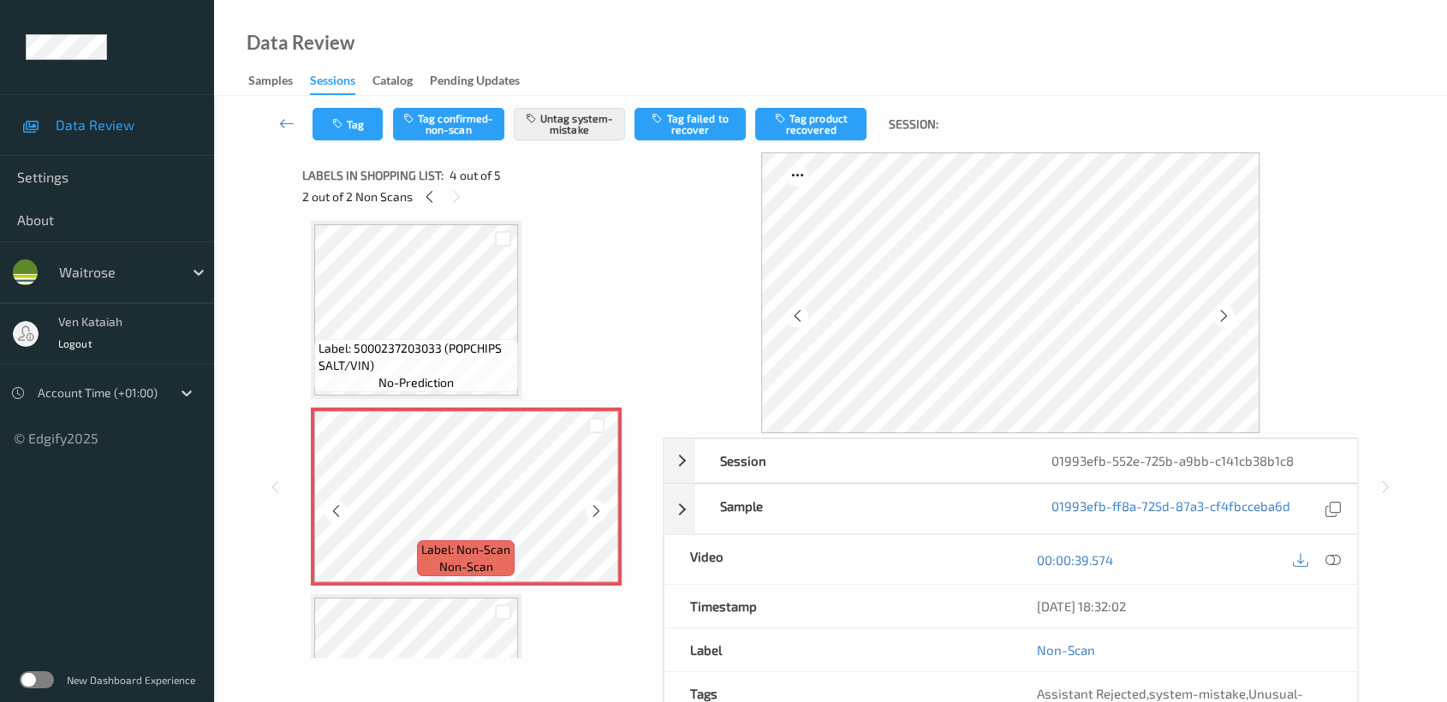
click at [596, 504] on icon at bounding box center [596, 510] width 15 height 15
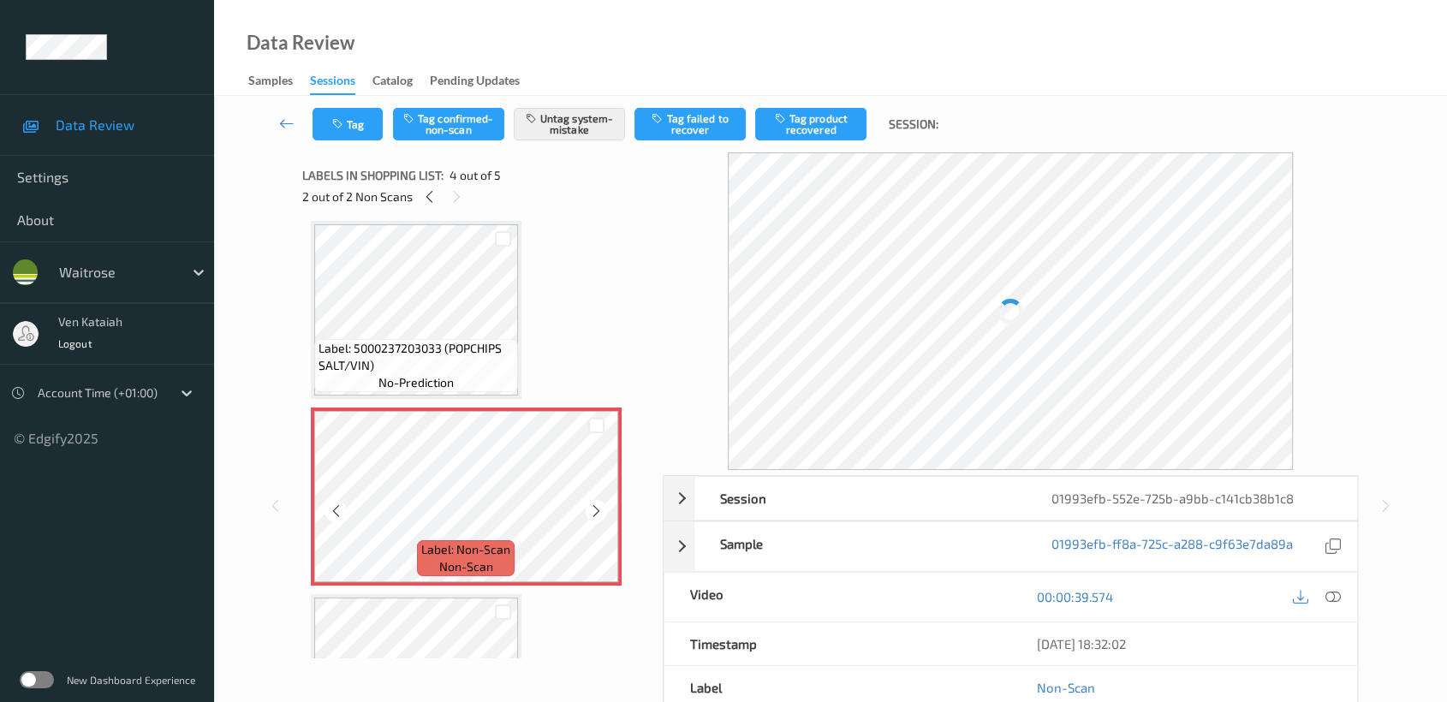
click at [596, 504] on icon at bounding box center [596, 510] width 15 height 15
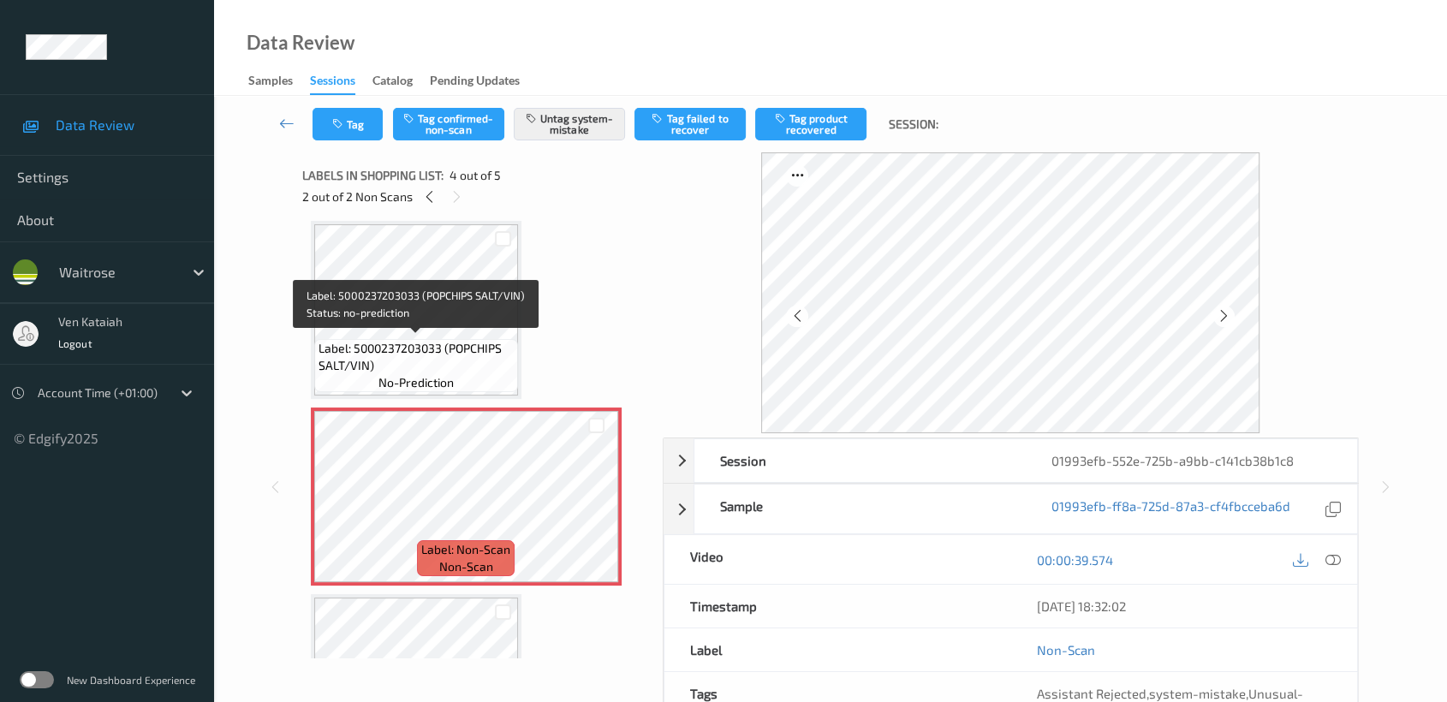
click at [487, 388] on div "Label: 5000237203033 (POPCHIPS SALT/VIN) no-prediction" at bounding box center [416, 365] width 204 height 53
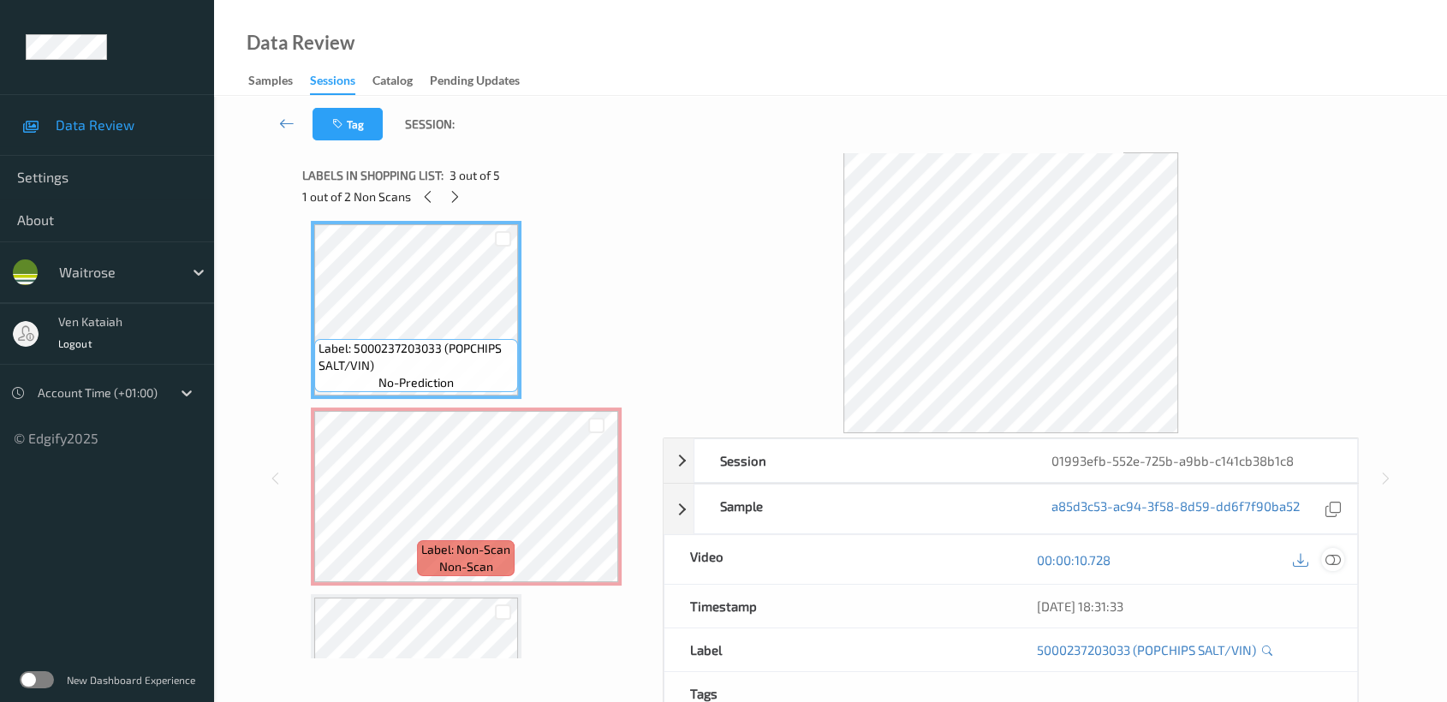
click at [1335, 560] on icon at bounding box center [1332, 559] width 15 height 15
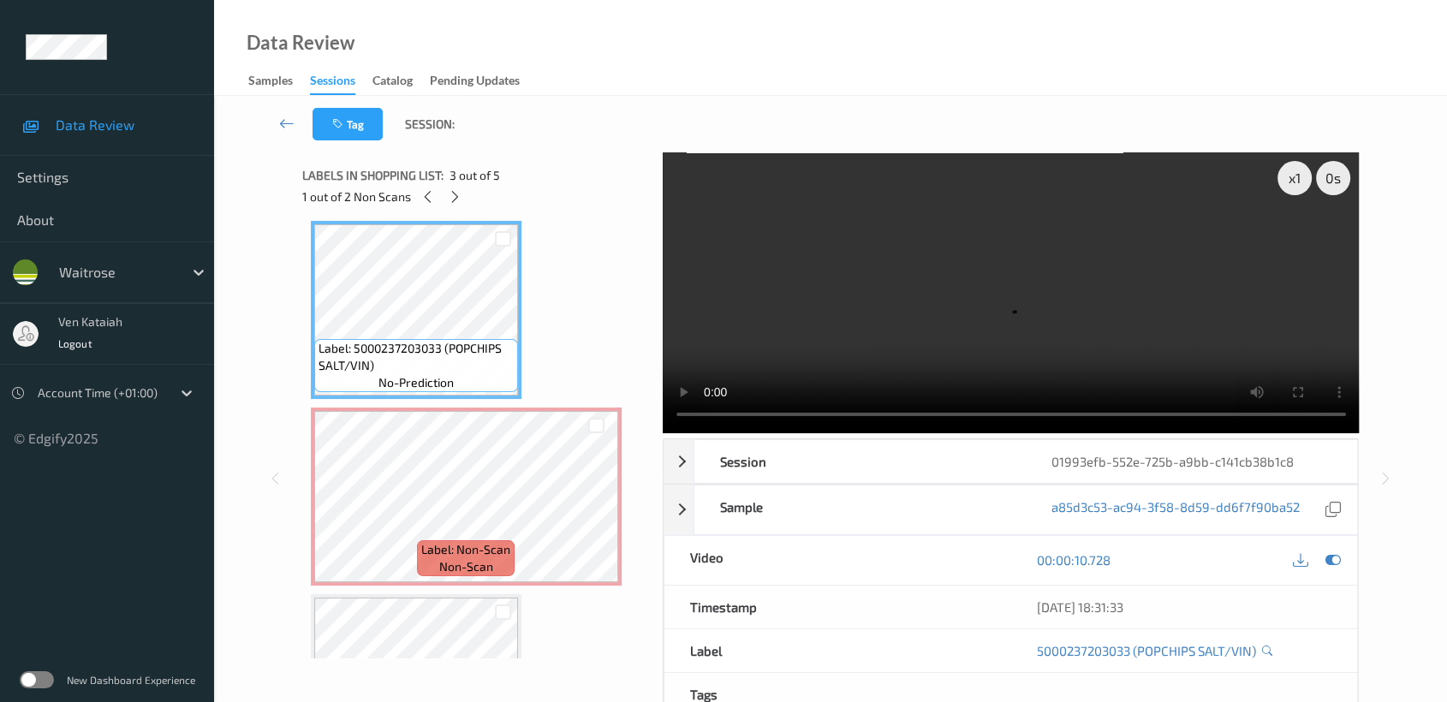
scroll to position [378, 0]
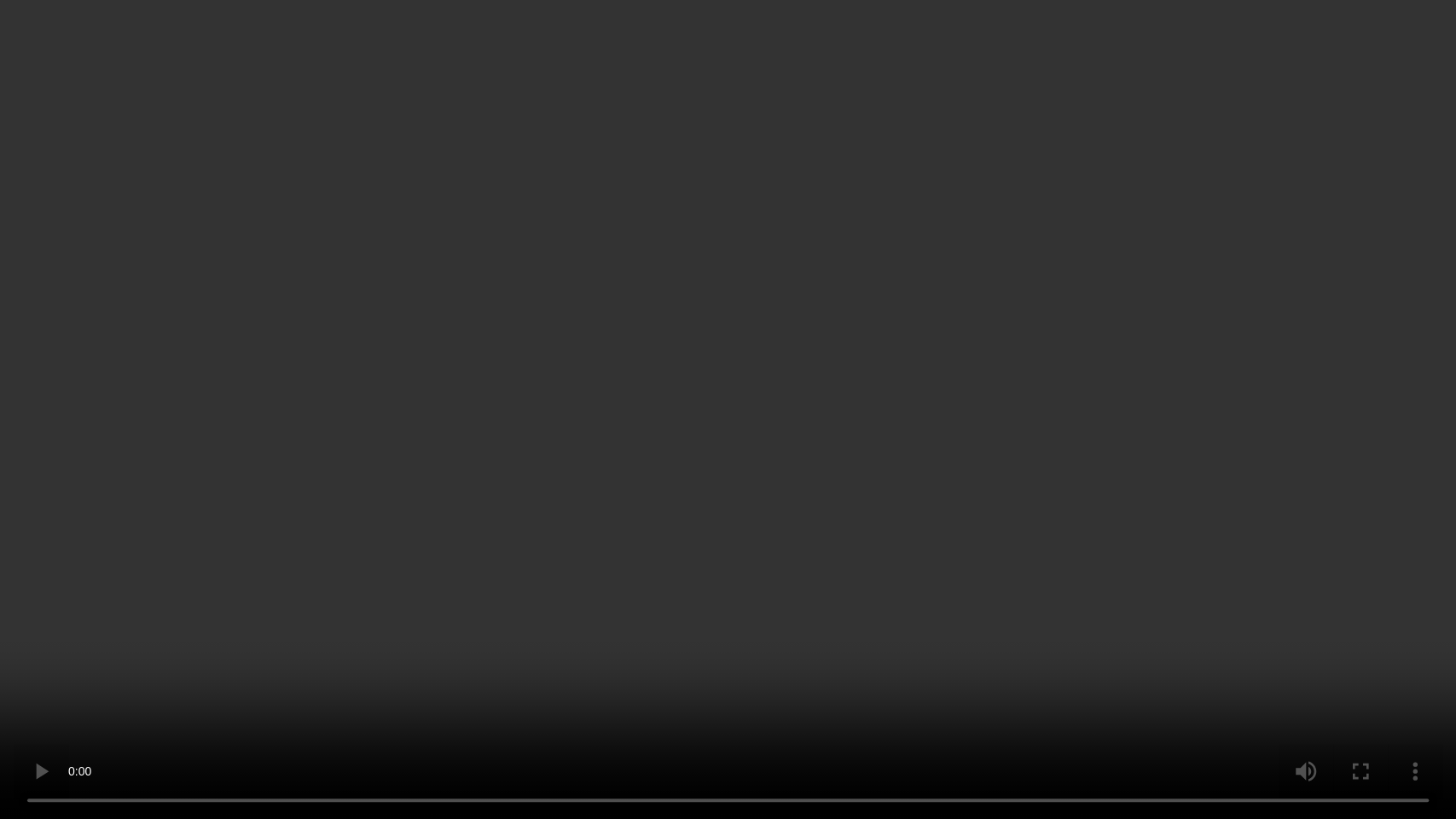
click at [643, 592] on video at bounding box center [728, 410] width 1456 height 819
click at [1139, 620] on video at bounding box center [728, 410] width 1456 height 819
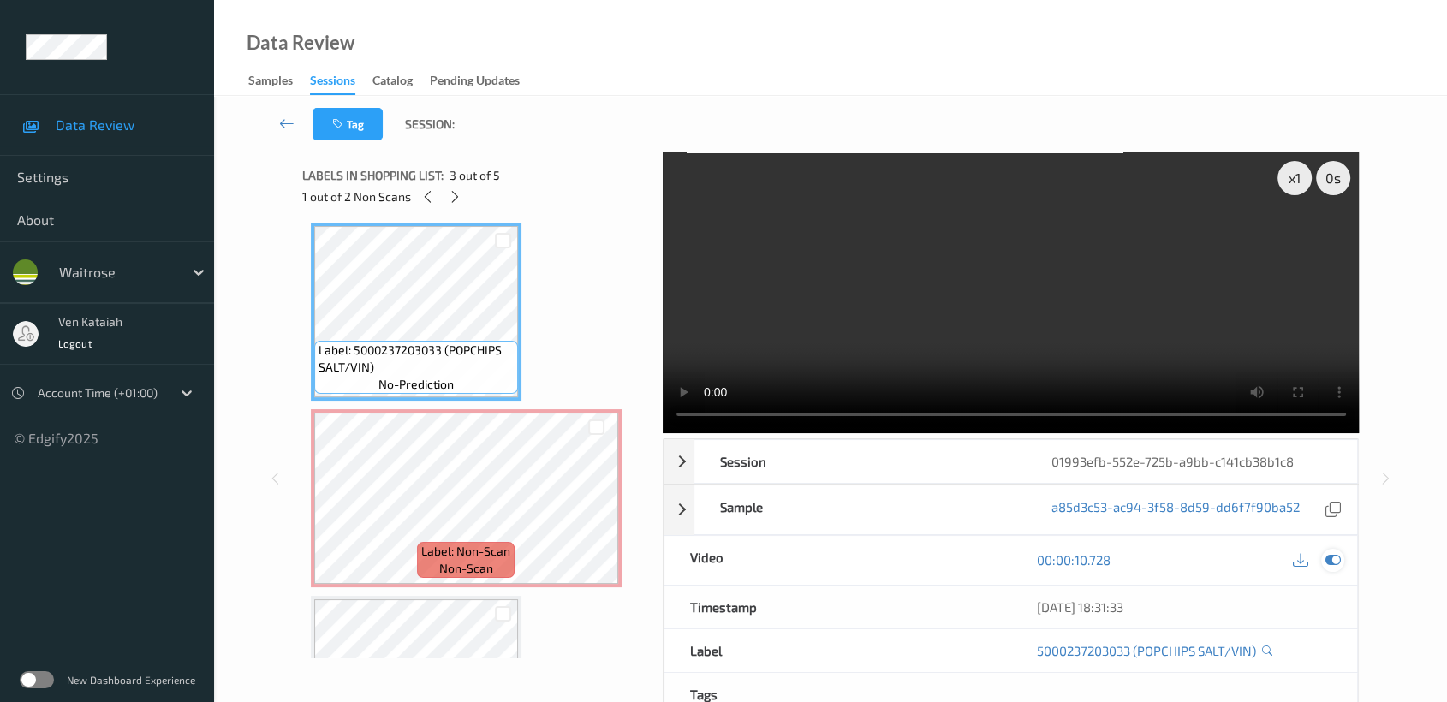
click at [1336, 562] on icon at bounding box center [1332, 559] width 15 height 15
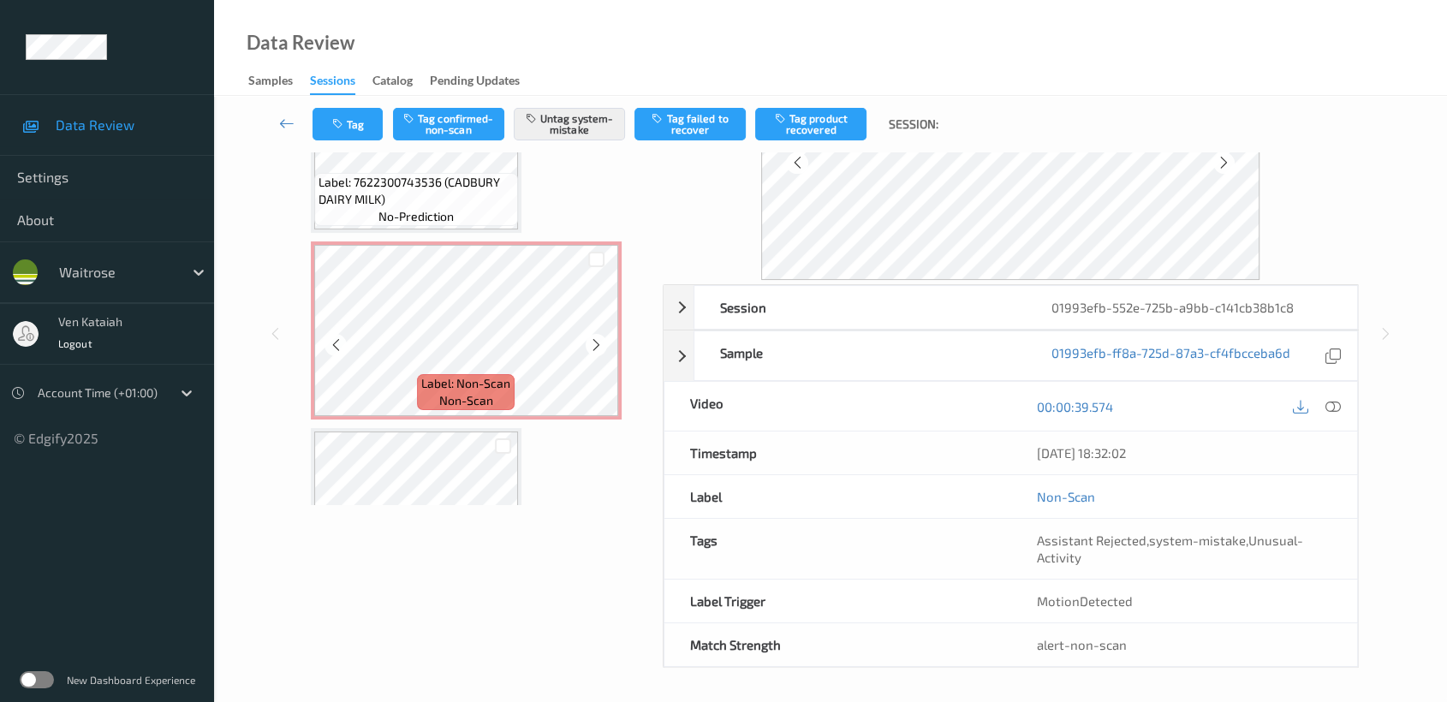
scroll to position [0, 0]
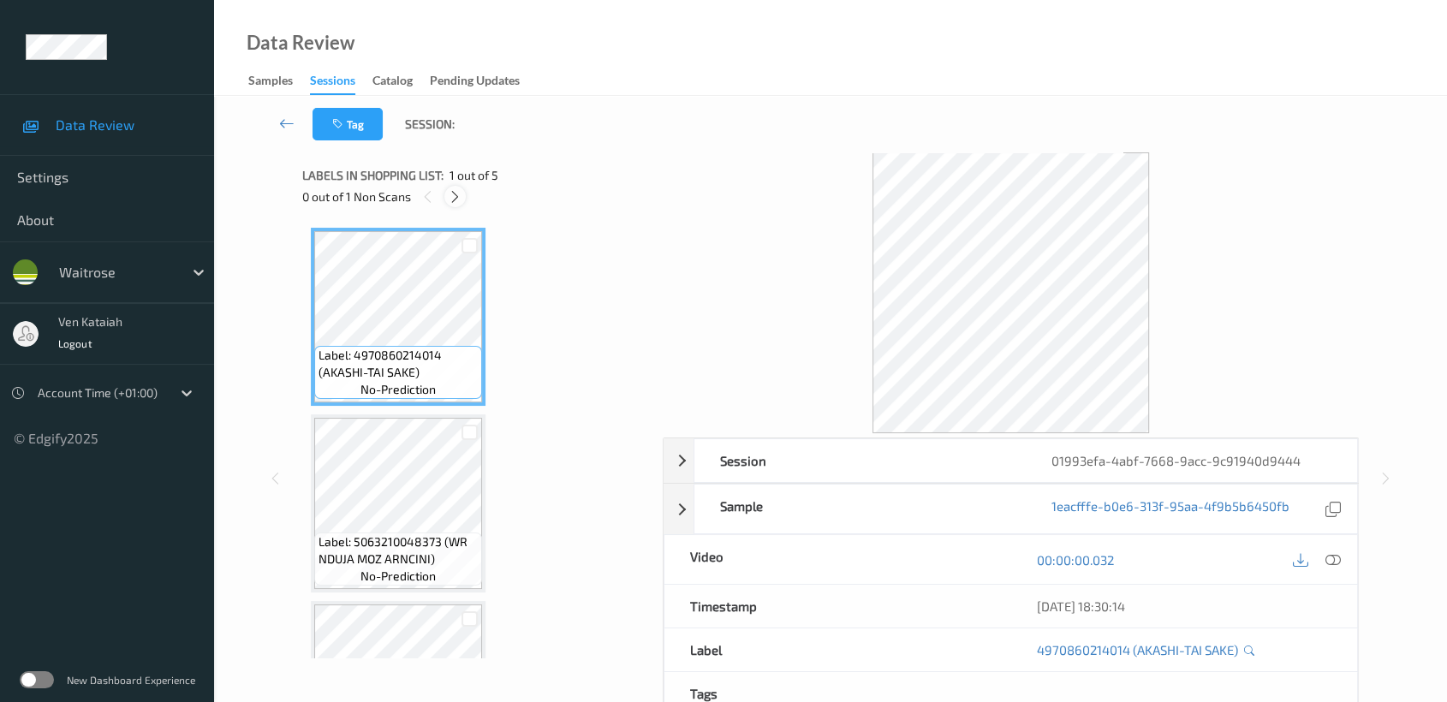
click at [460, 194] on icon at bounding box center [455, 196] width 15 height 15
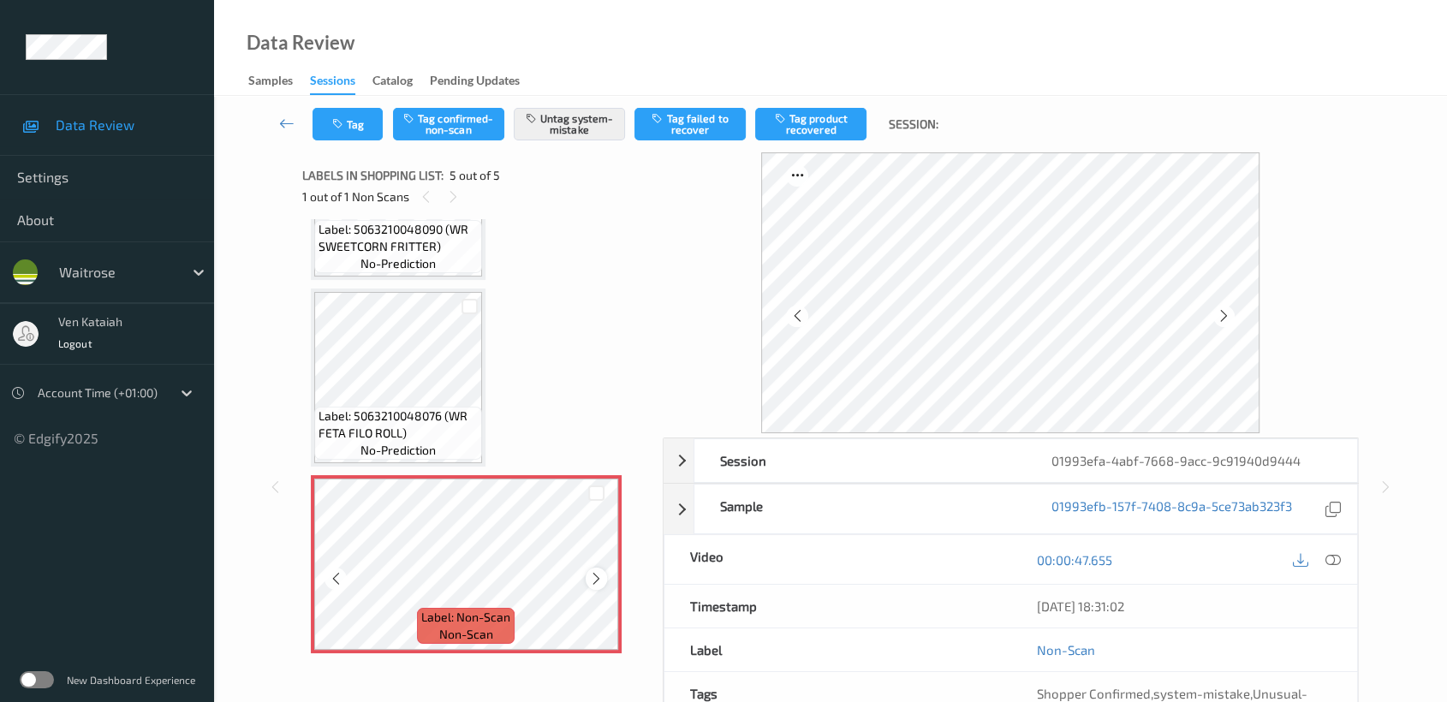
click at [593, 575] on icon at bounding box center [596, 578] width 15 height 15
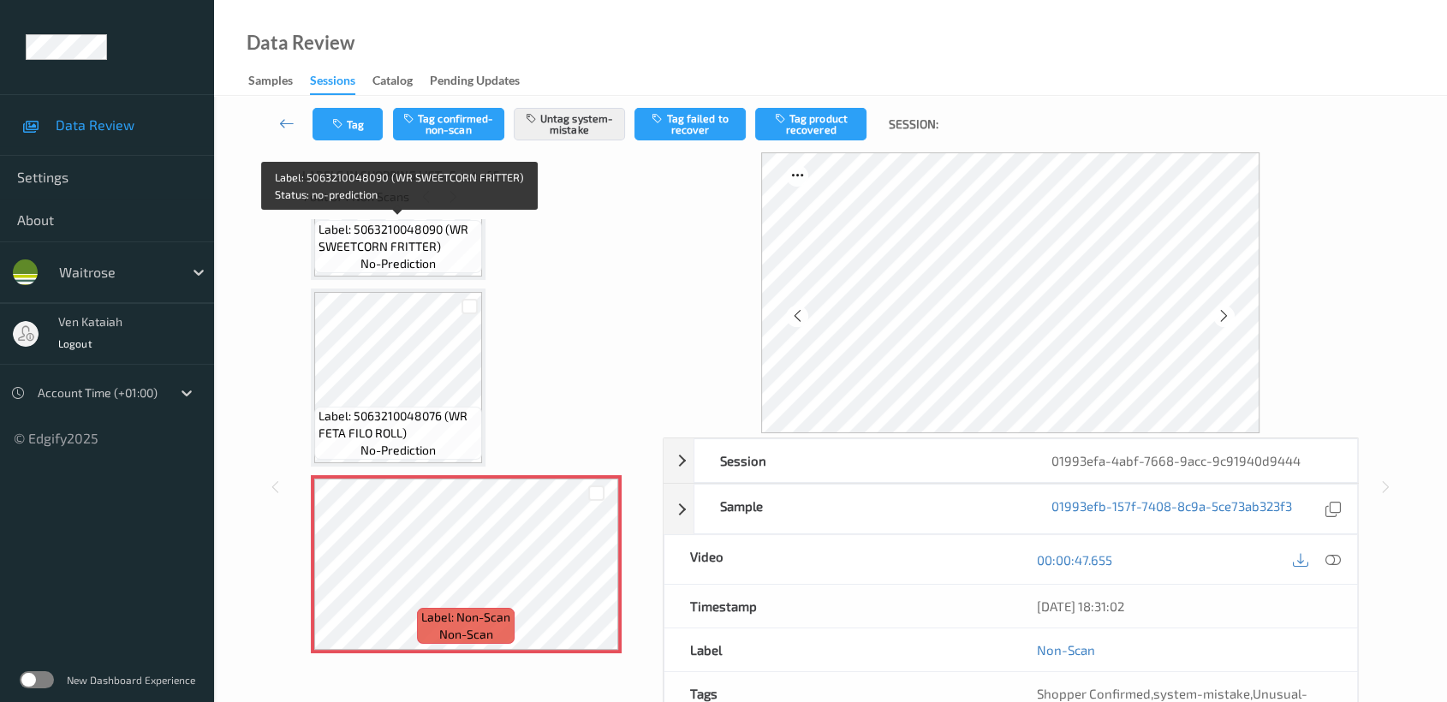
click at [427, 259] on span "no-prediction" at bounding box center [397, 263] width 75 height 17
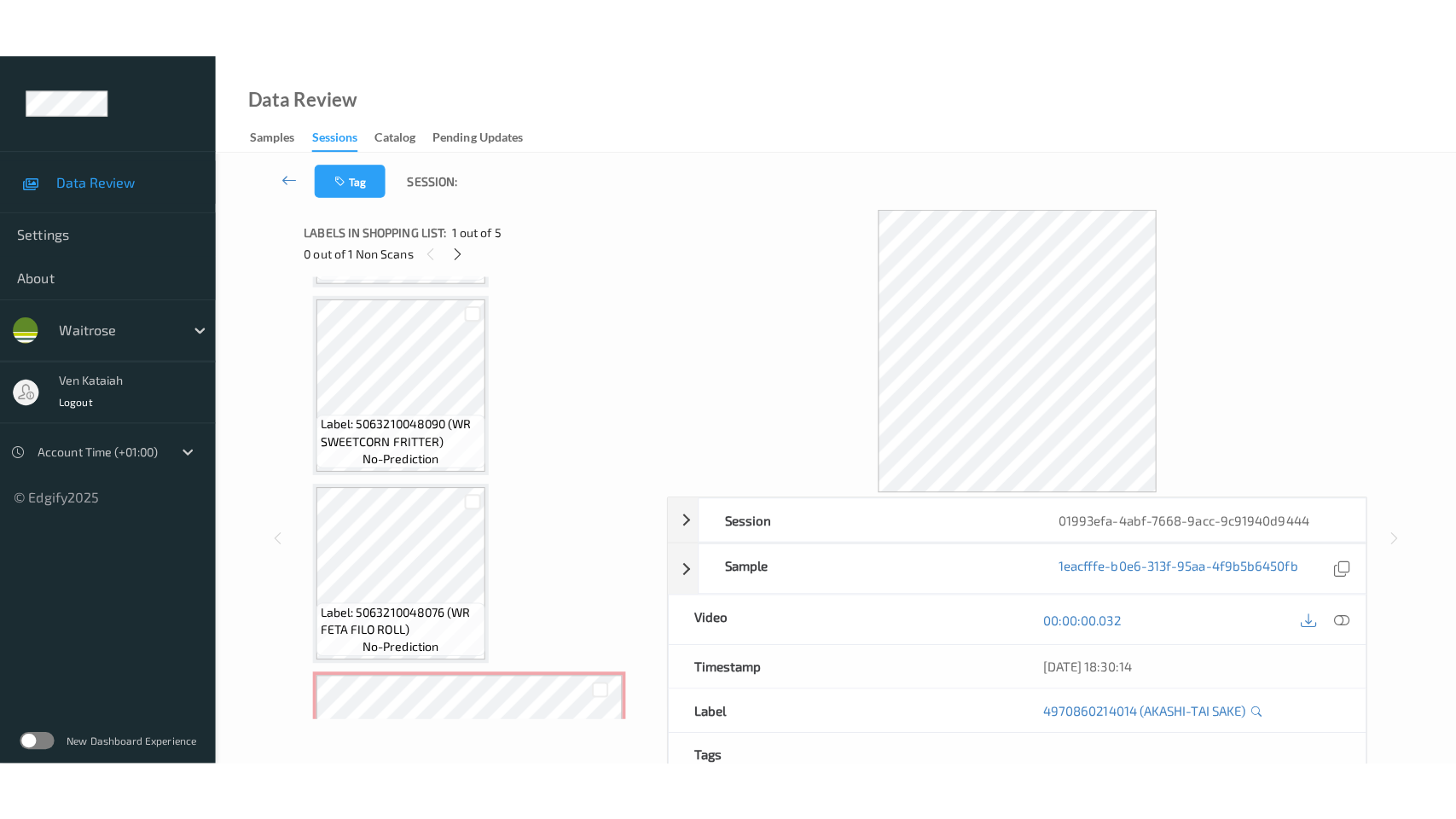
scroll to position [497, 0]
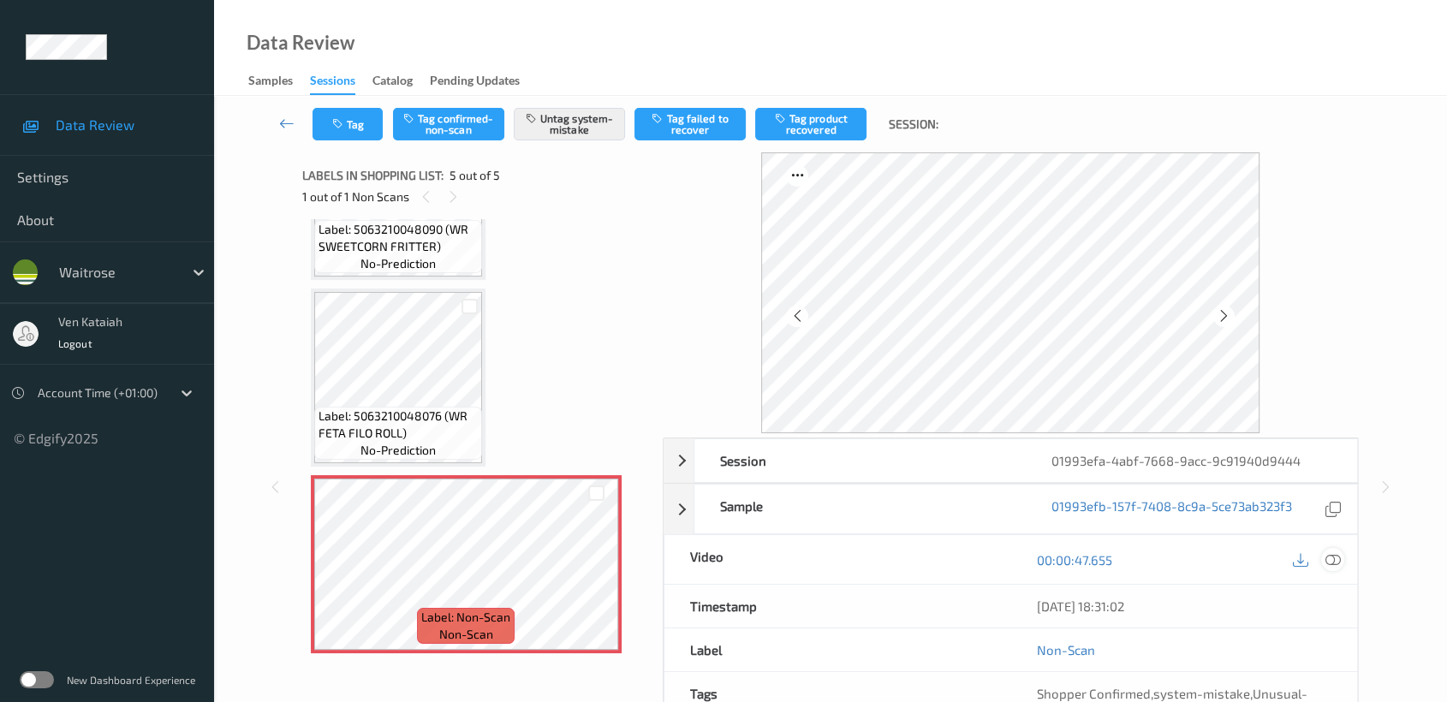
click at [1334, 561] on icon at bounding box center [1332, 559] width 15 height 15
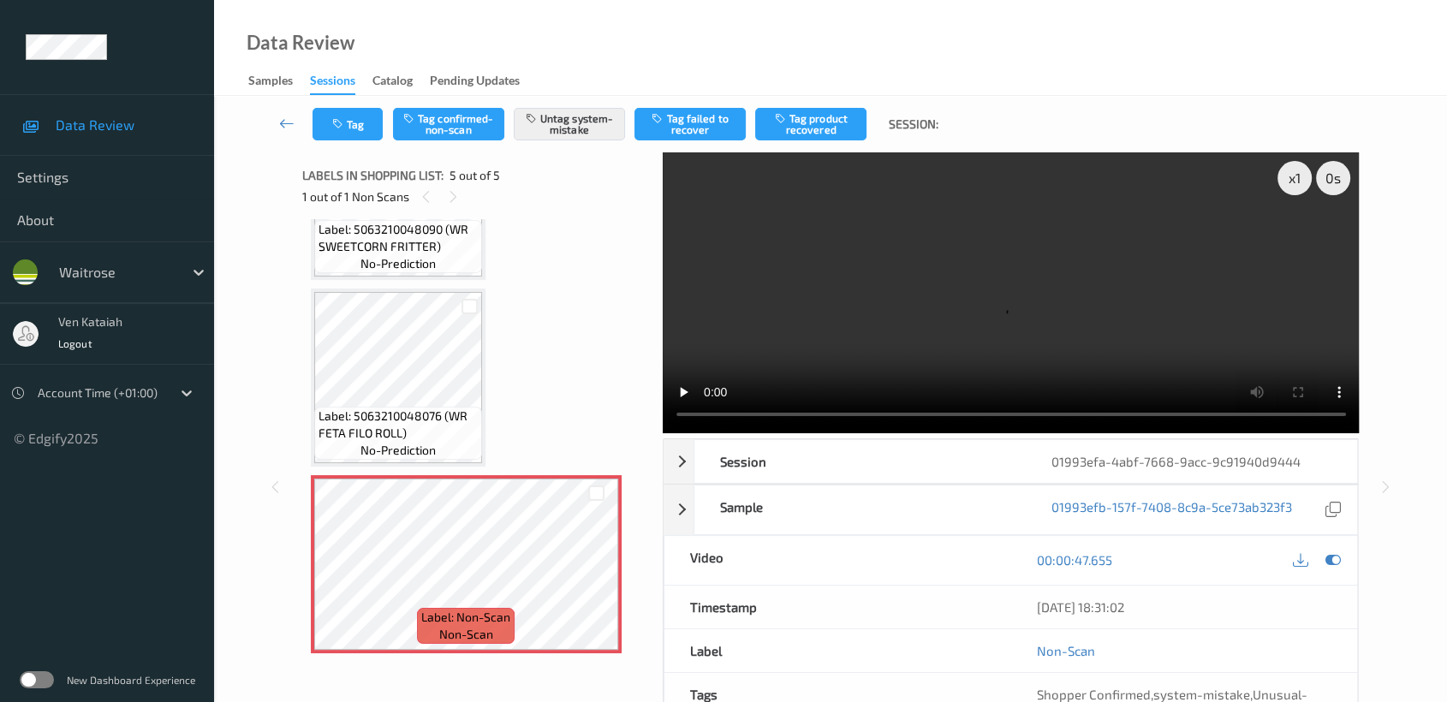
scroll to position [378, 0]
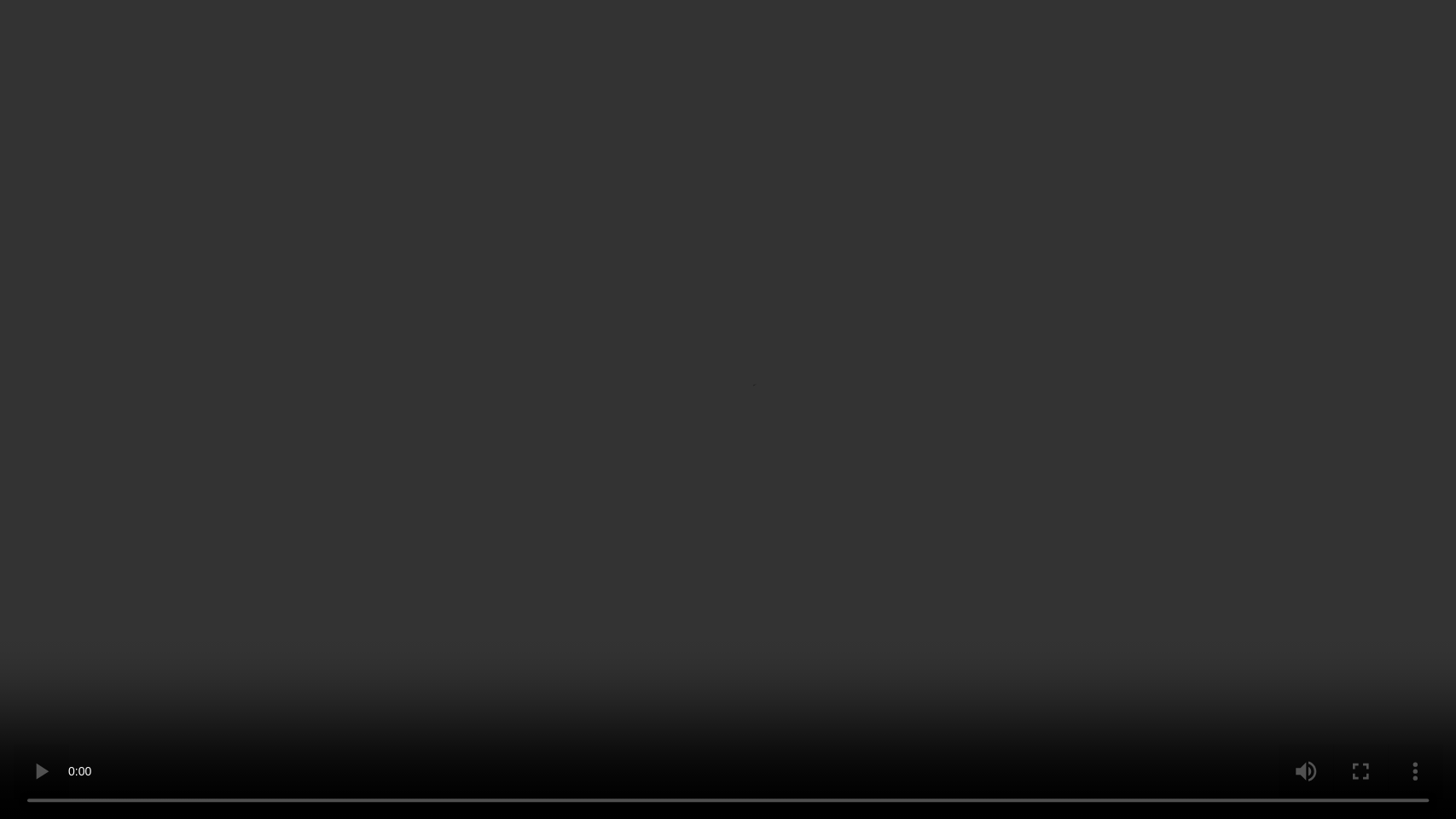
click at [622, 601] on video at bounding box center [728, 410] width 1456 height 819
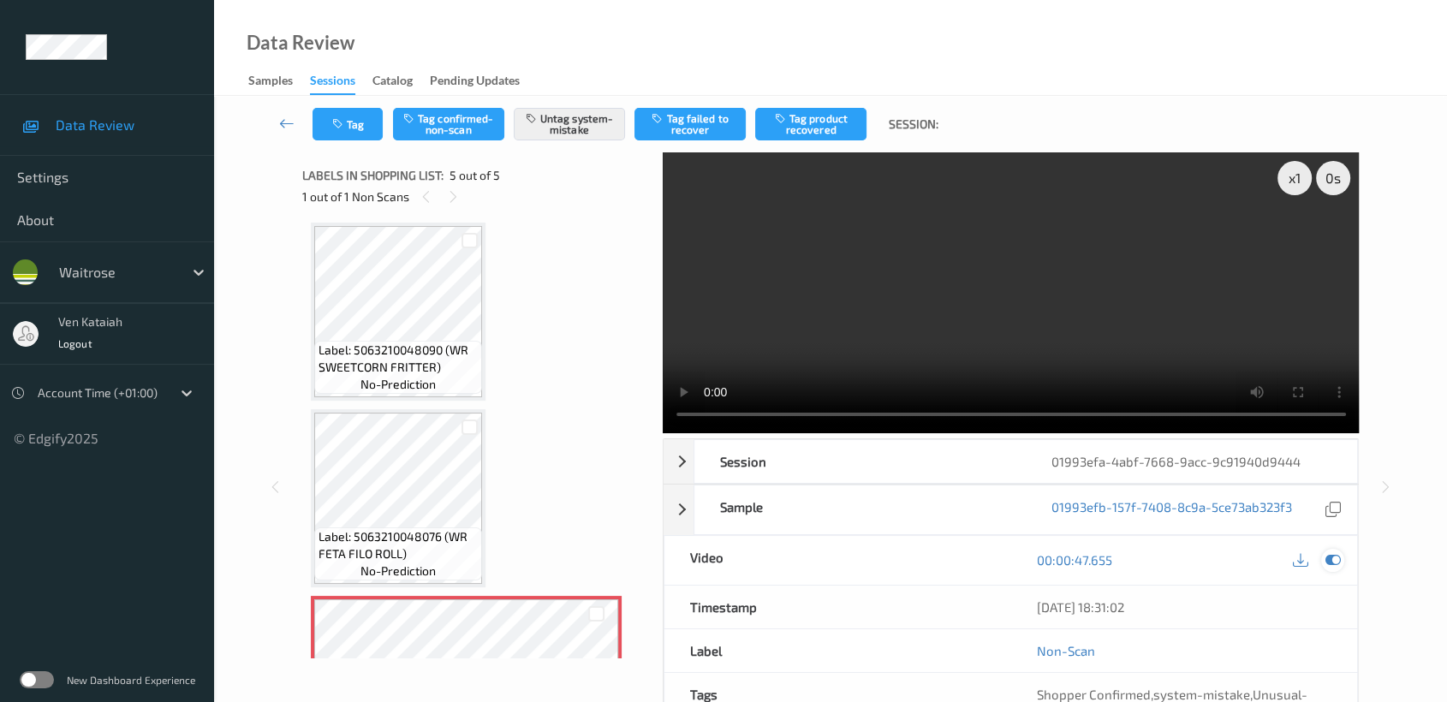
click at [1331, 558] on icon at bounding box center [1332, 559] width 15 height 15
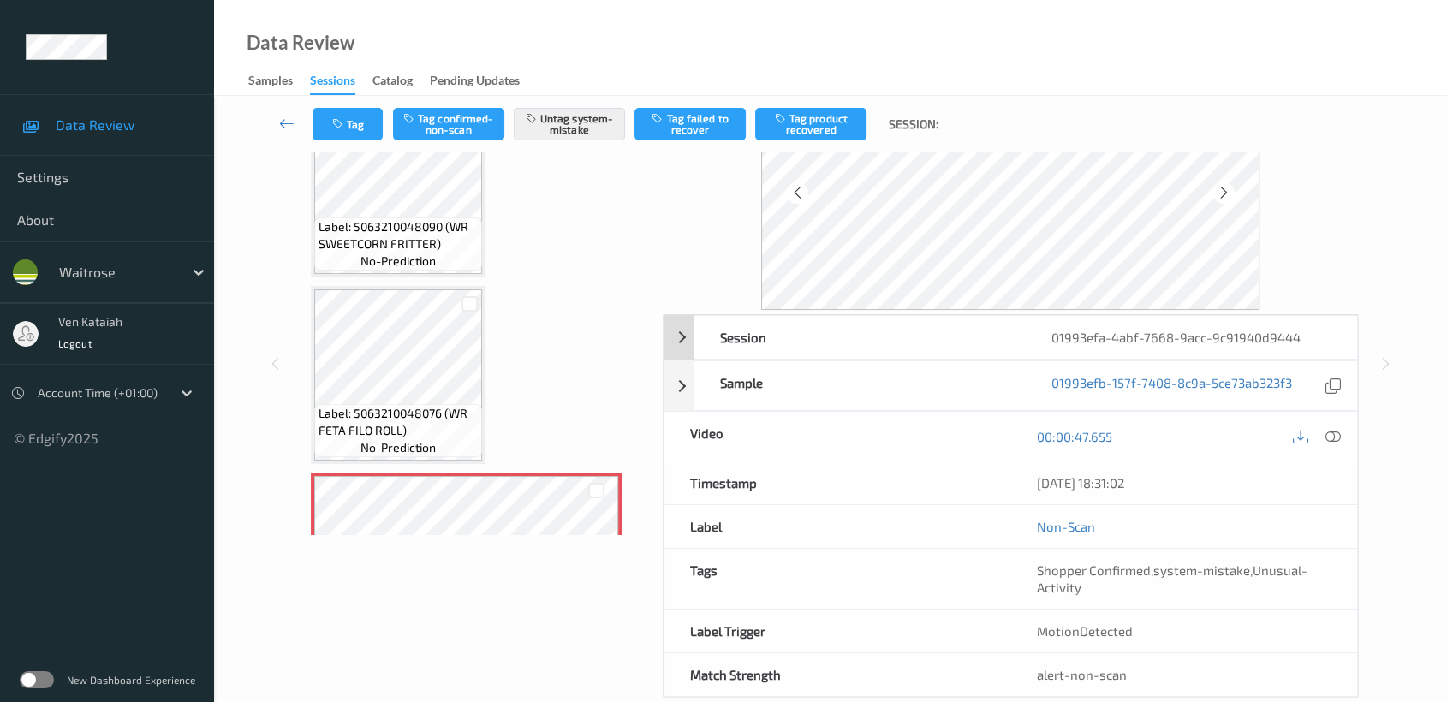
scroll to position [153, 0]
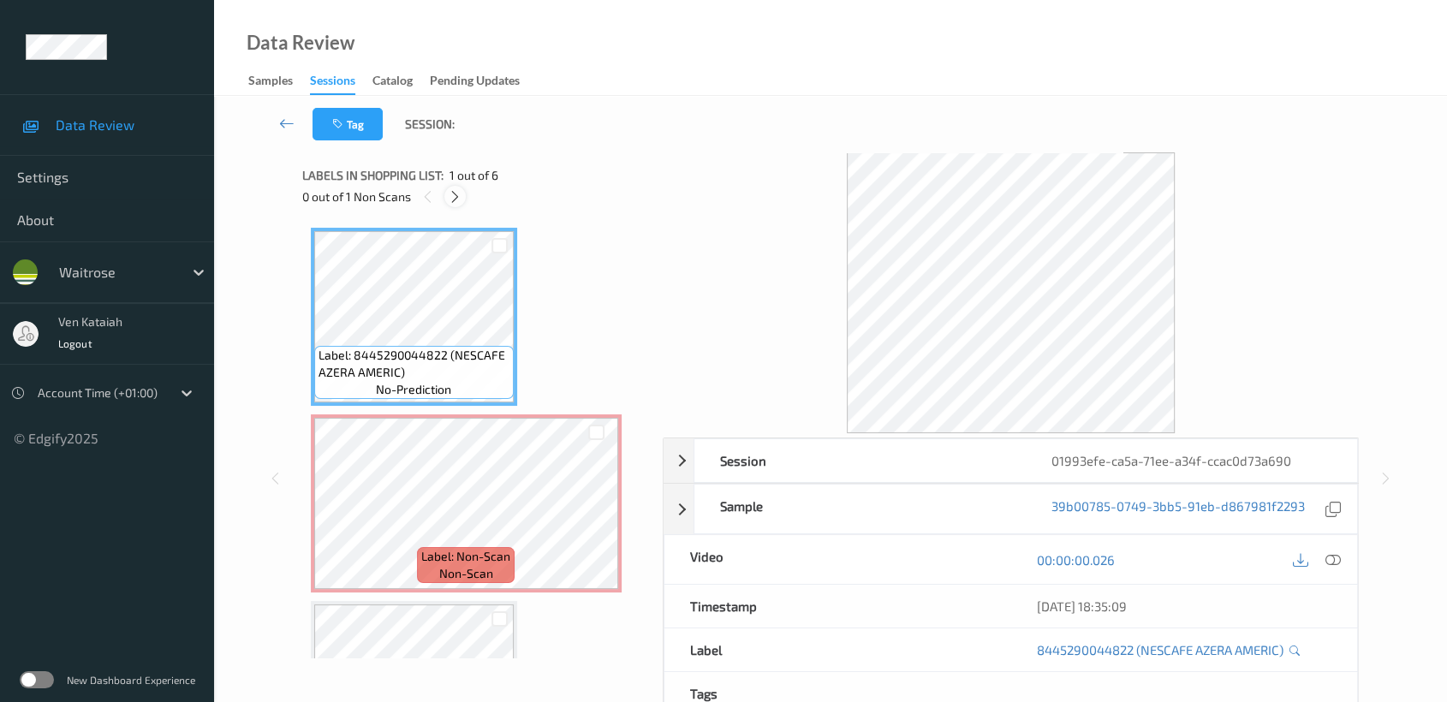
click at [451, 196] on icon at bounding box center [455, 196] width 15 height 15
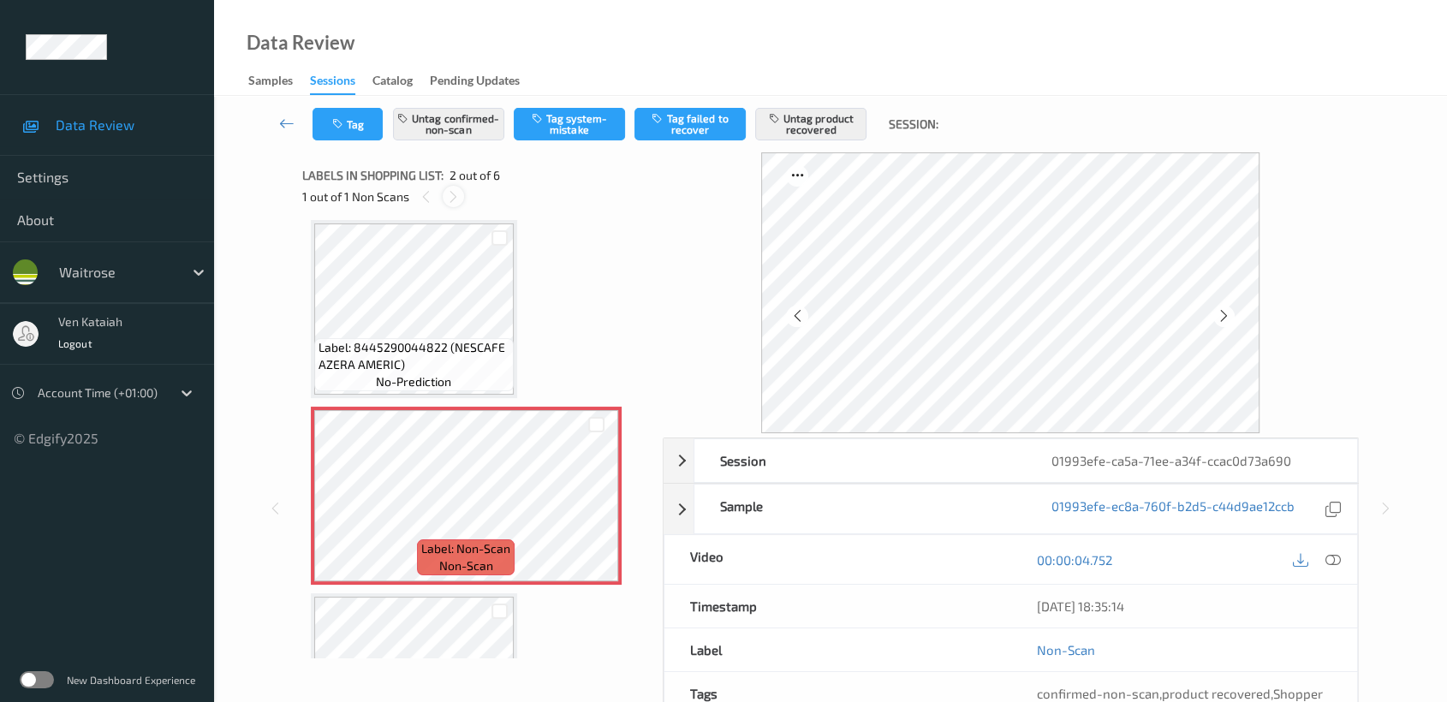
click at [451, 196] on icon at bounding box center [453, 196] width 15 height 15
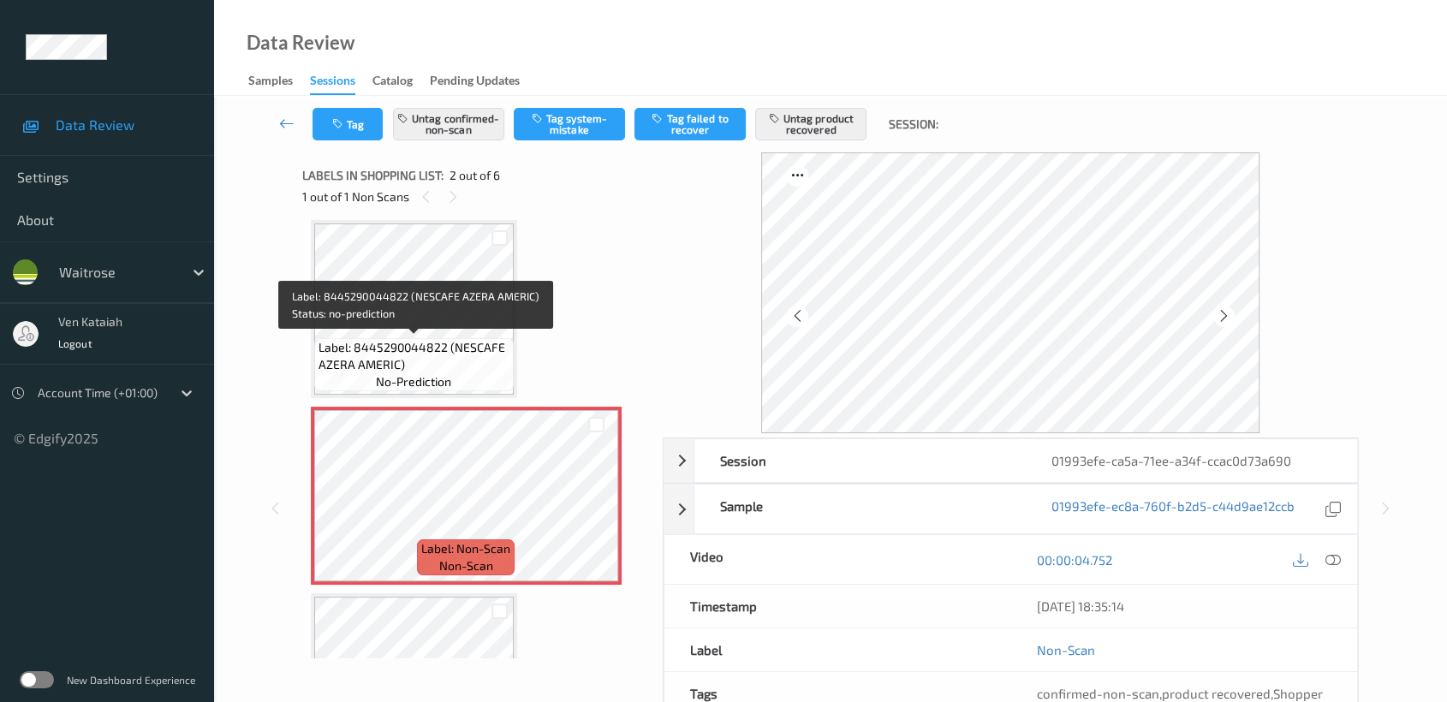
click at [432, 339] on span "Label: 8445290044822 (NESCAFE AZERA AMERIC)" at bounding box center [414, 356] width 191 height 34
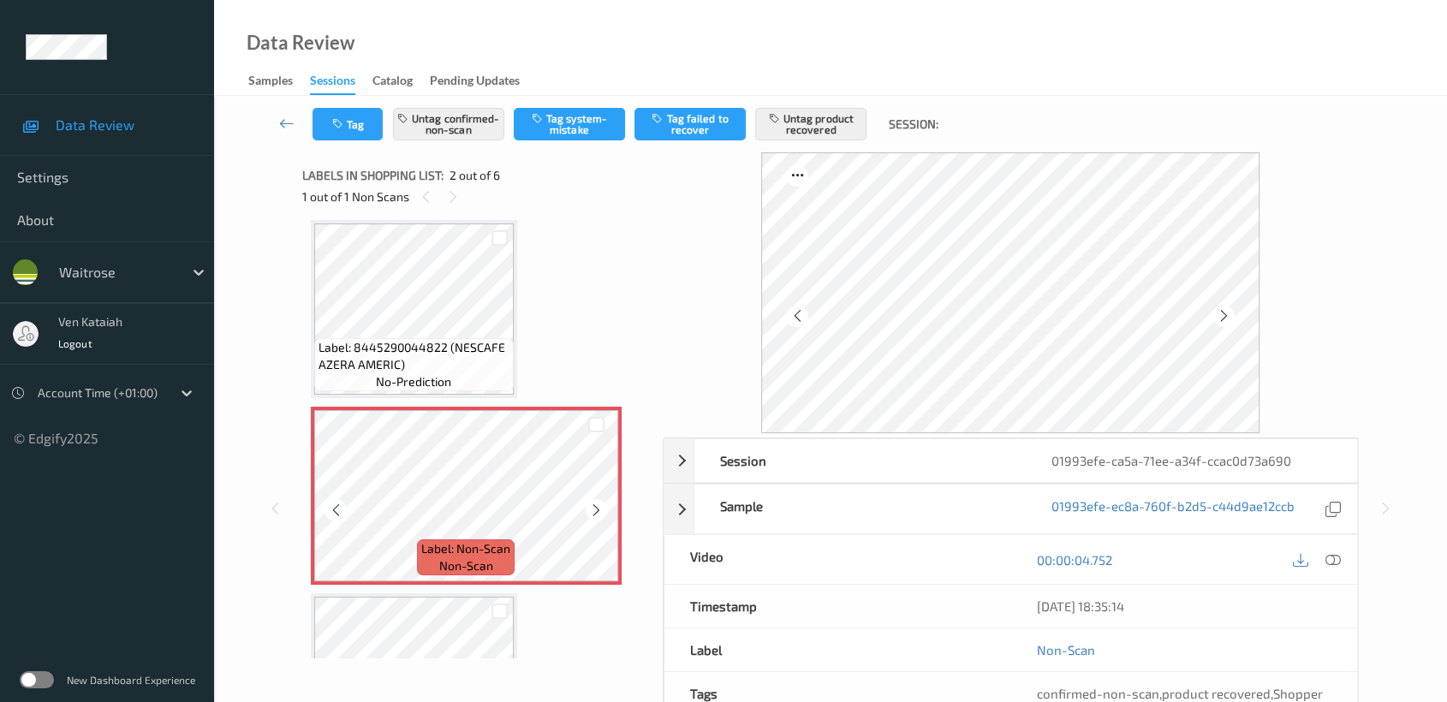
scroll to position [199, 0]
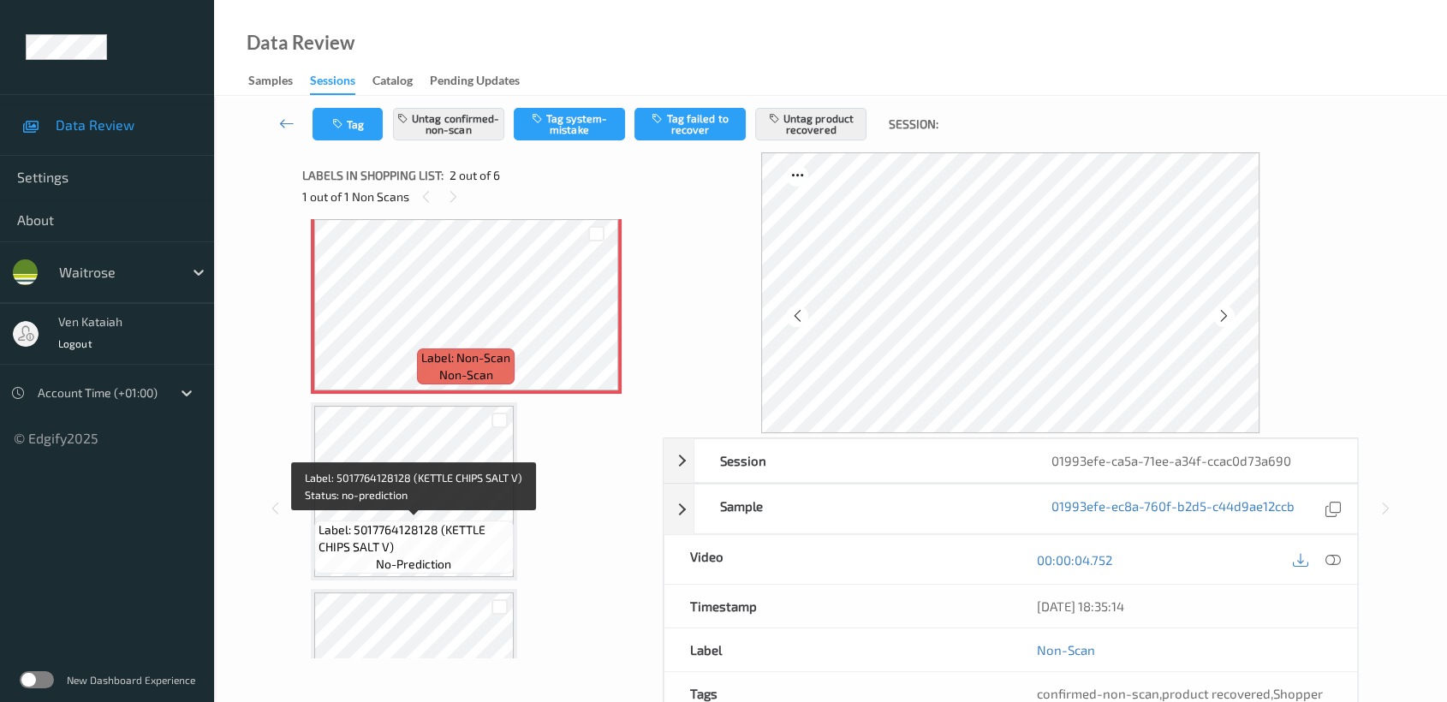
click at [453, 529] on span "Label: 5017764128128 (KETTLE CHIPS SALT V)" at bounding box center [414, 538] width 191 height 34
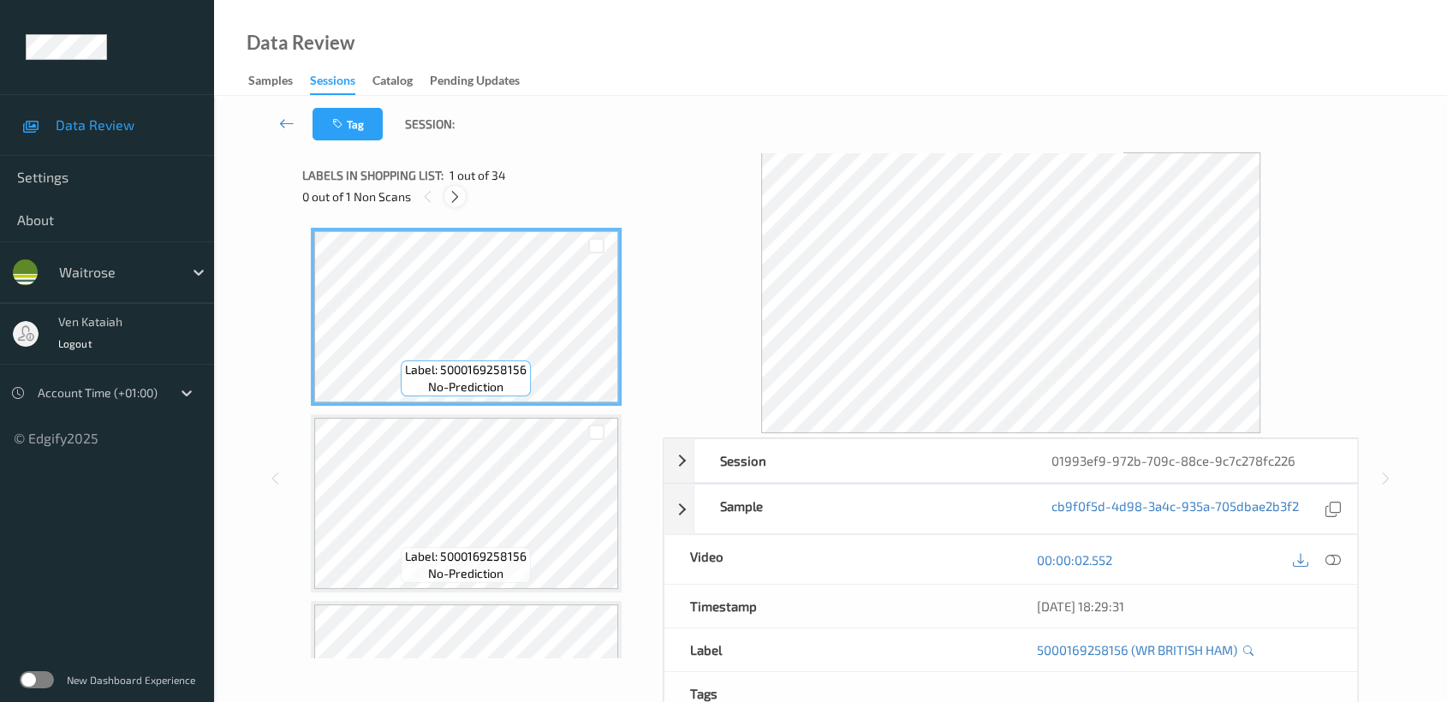
click at [462, 193] on div at bounding box center [454, 196] width 21 height 21
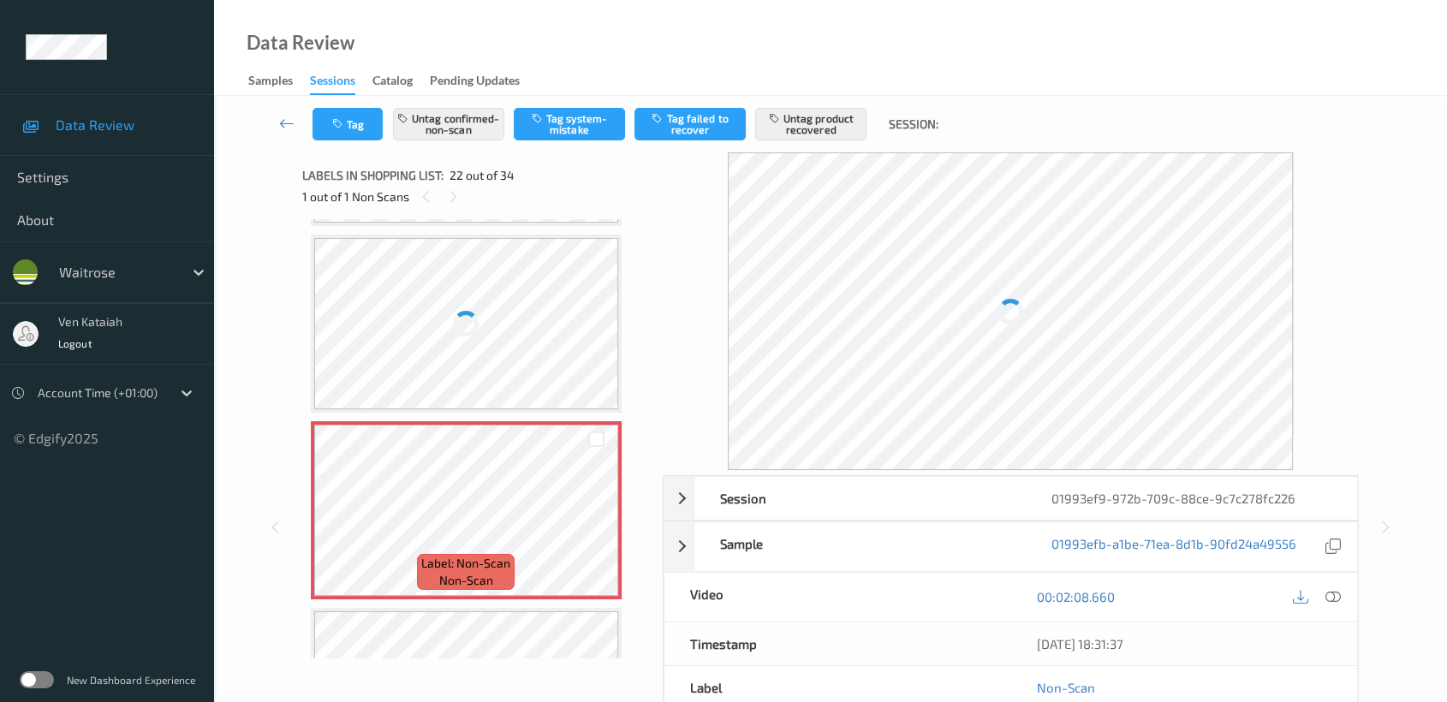
click at [475, 611] on div at bounding box center [466, 696] width 305 height 171
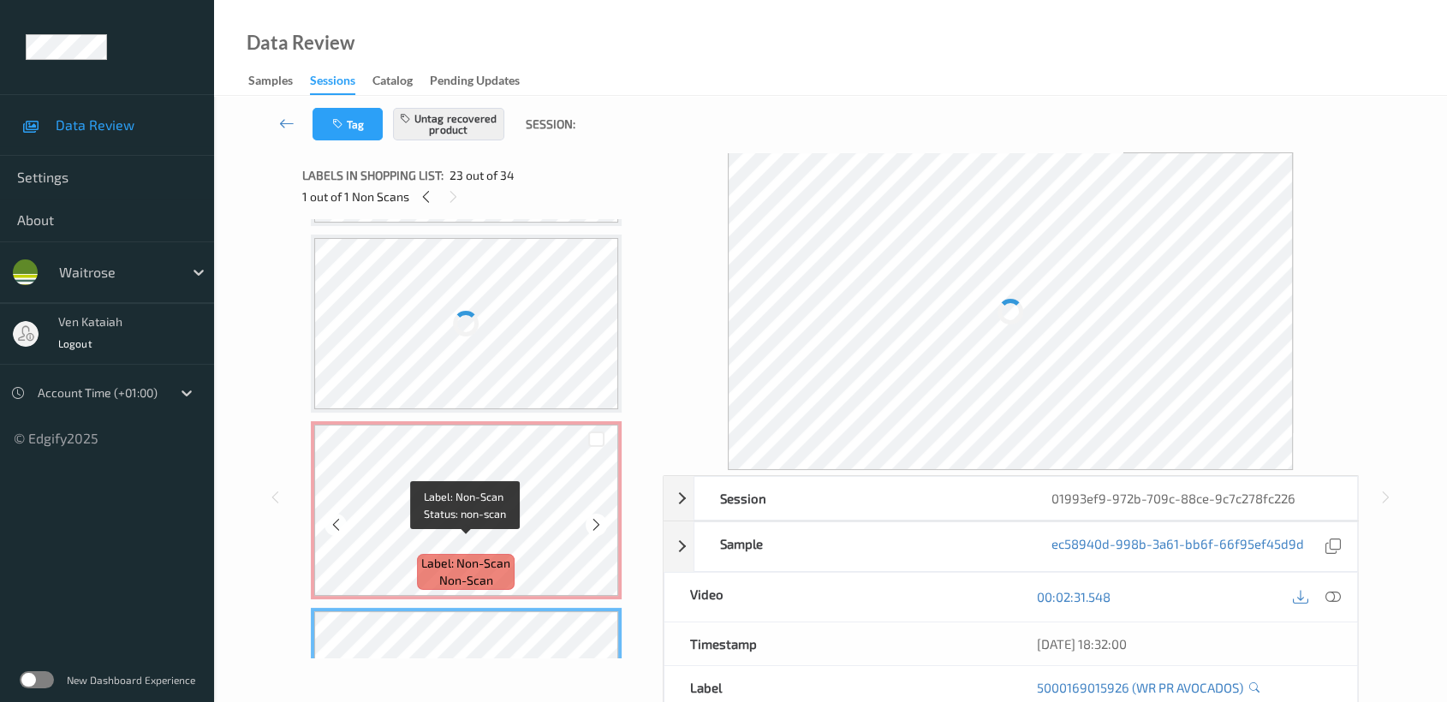
click at [481, 555] on span "Label: Non-Scan" at bounding box center [465, 563] width 89 height 17
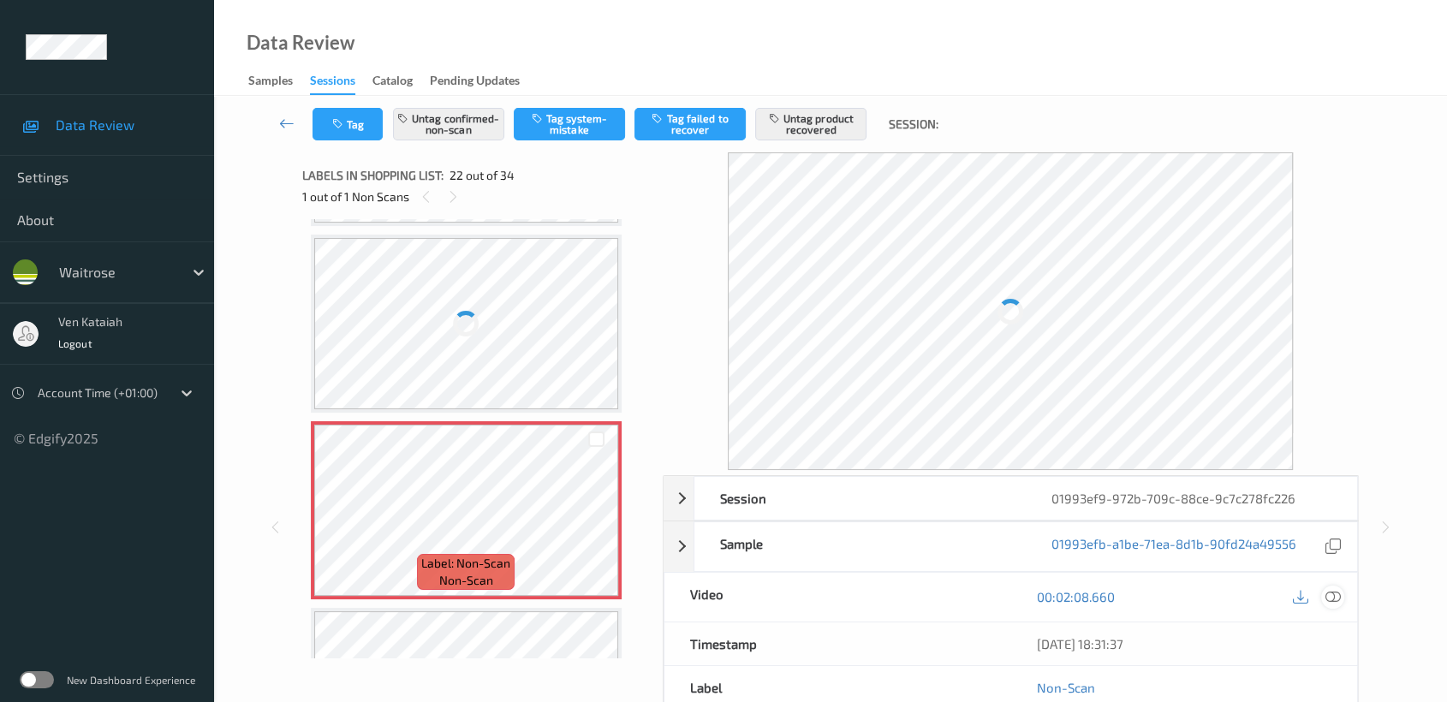
click at [1331, 603] on icon at bounding box center [1332, 596] width 15 height 15
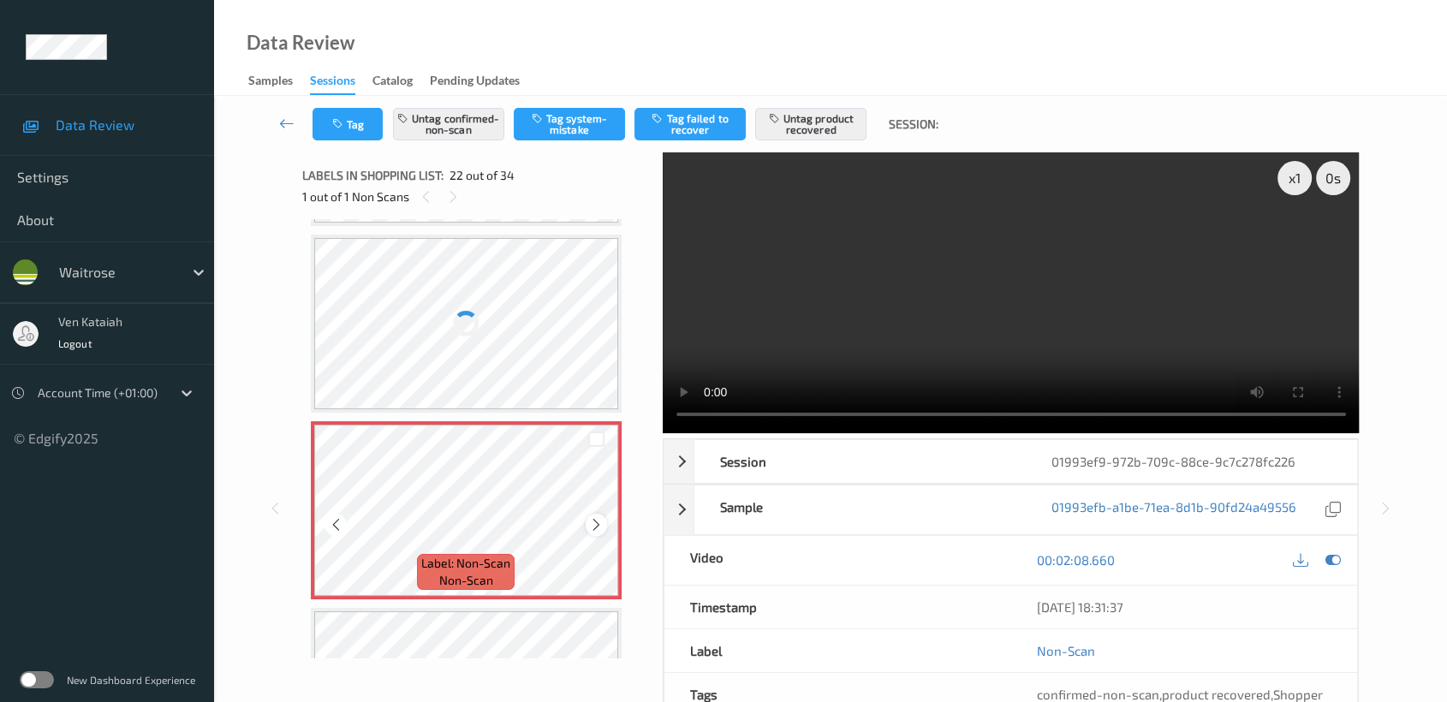
click at [596, 517] on icon at bounding box center [596, 524] width 15 height 15
click at [546, 490] on div at bounding box center [466, 510] width 305 height 171
click at [598, 517] on icon at bounding box center [596, 524] width 15 height 15
click at [598, 507] on div at bounding box center [466, 510] width 305 height 171
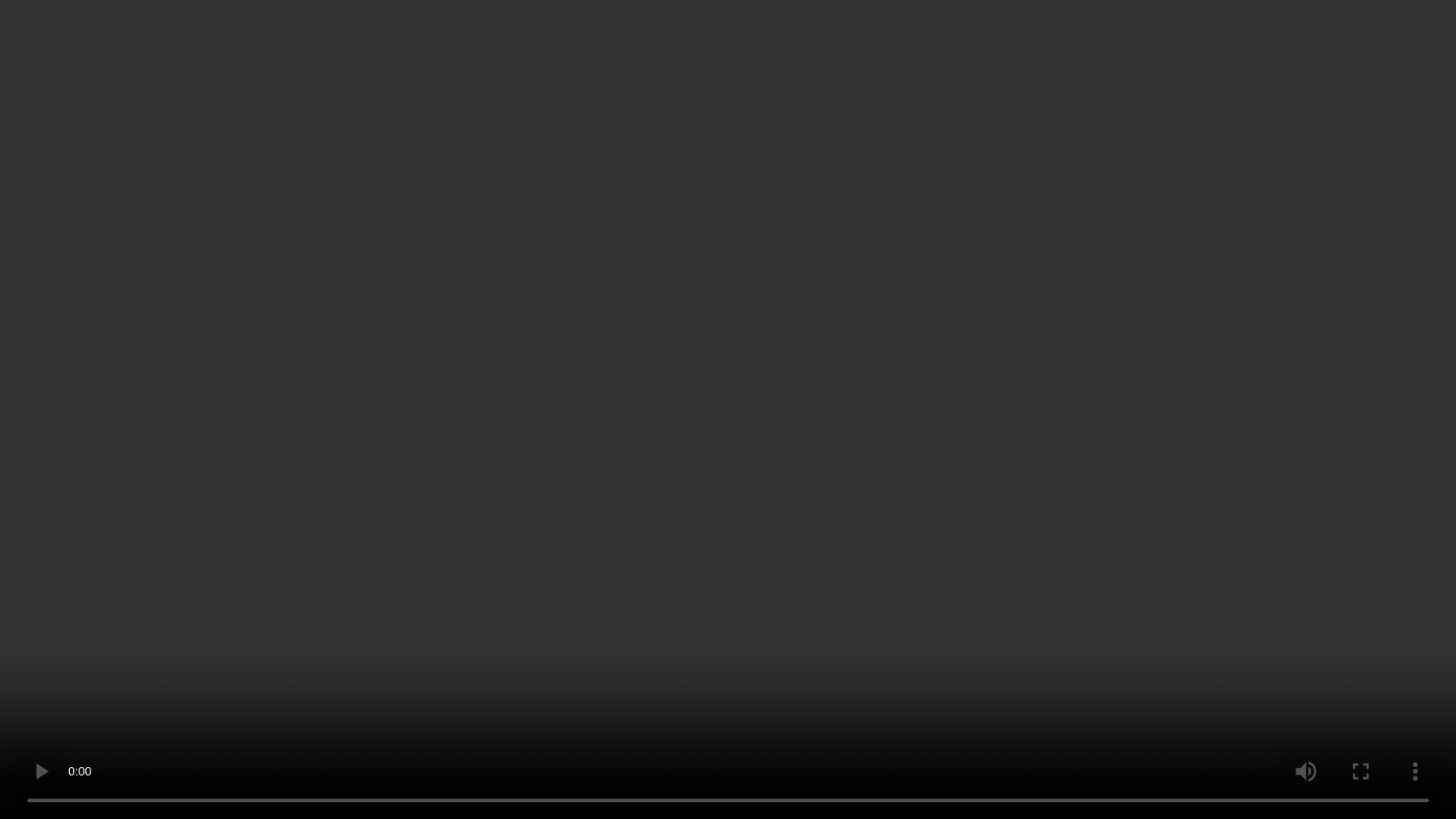
click at [896, 484] on video at bounding box center [728, 410] width 1456 height 819
click at [805, 484] on video at bounding box center [728, 410] width 1456 height 819
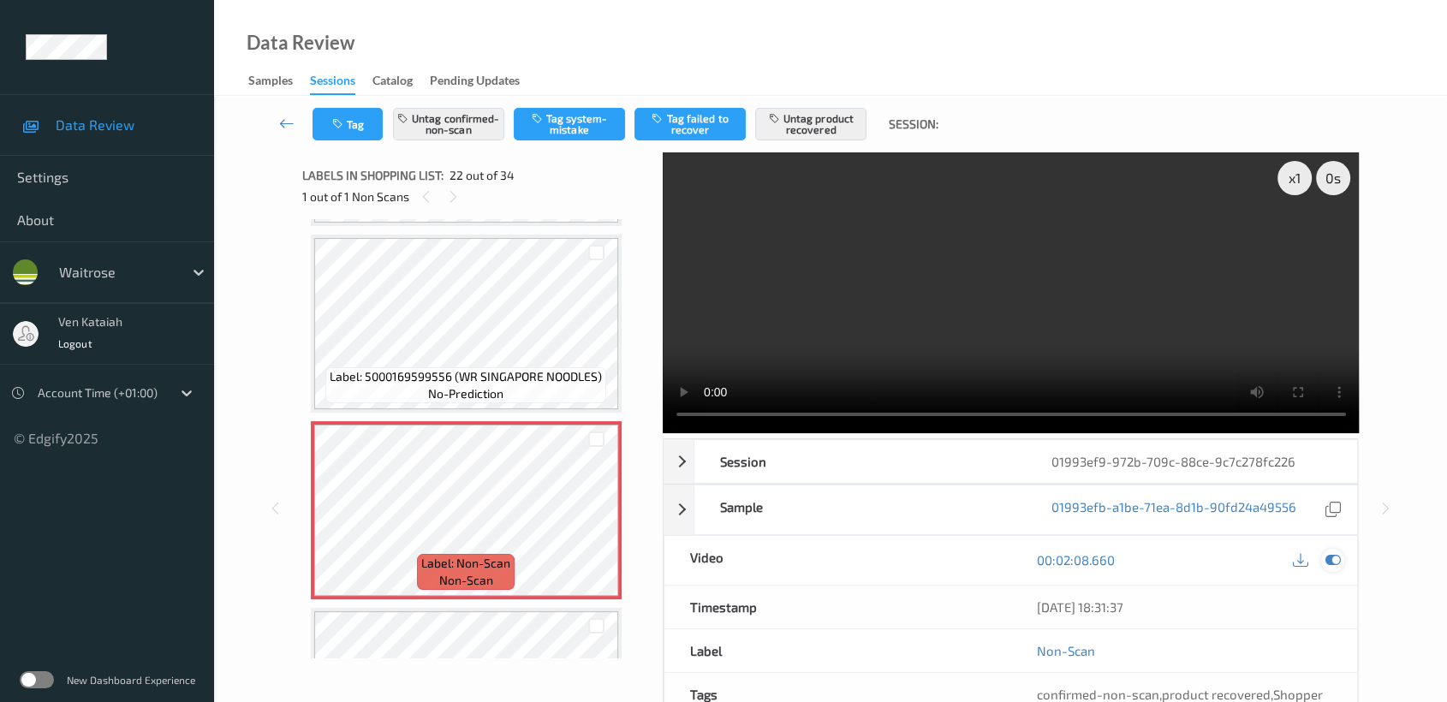
click at [1329, 557] on icon at bounding box center [1332, 559] width 15 height 15
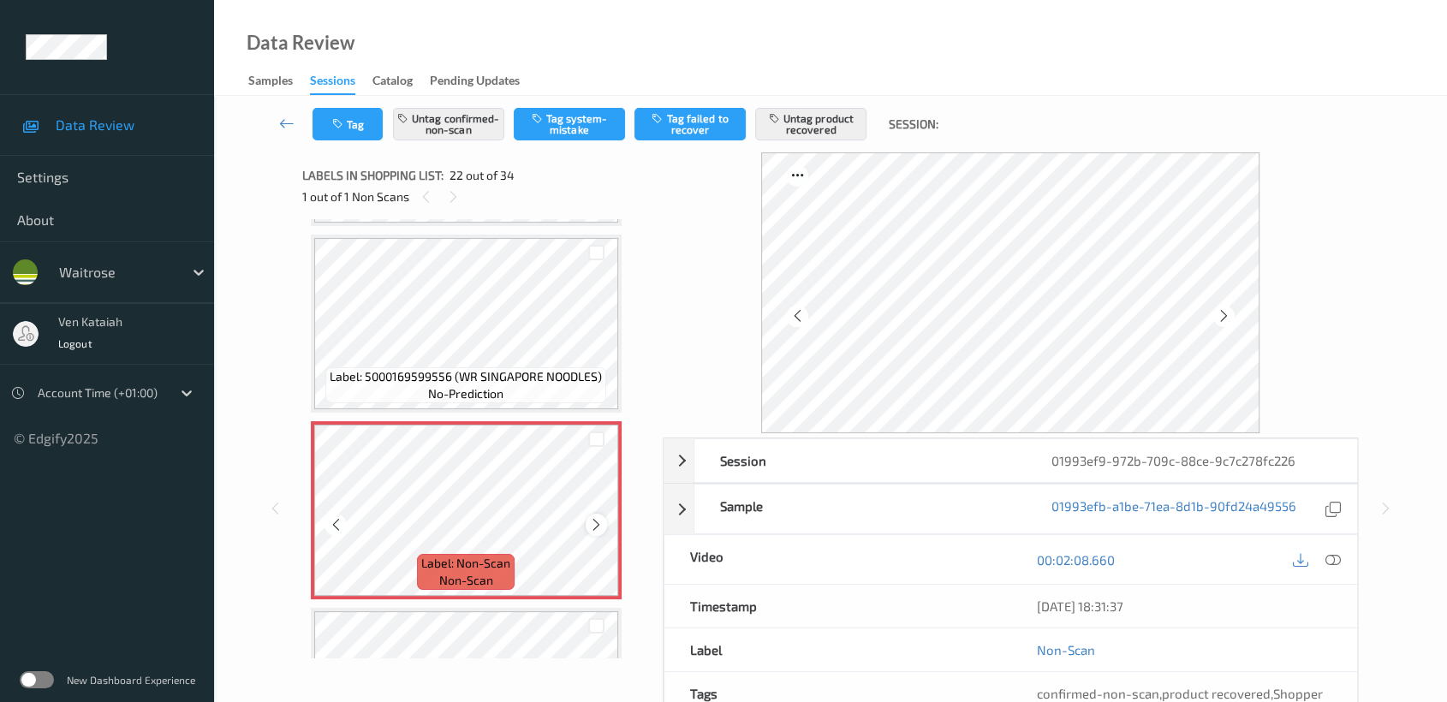
click at [595, 517] on icon at bounding box center [596, 524] width 15 height 15
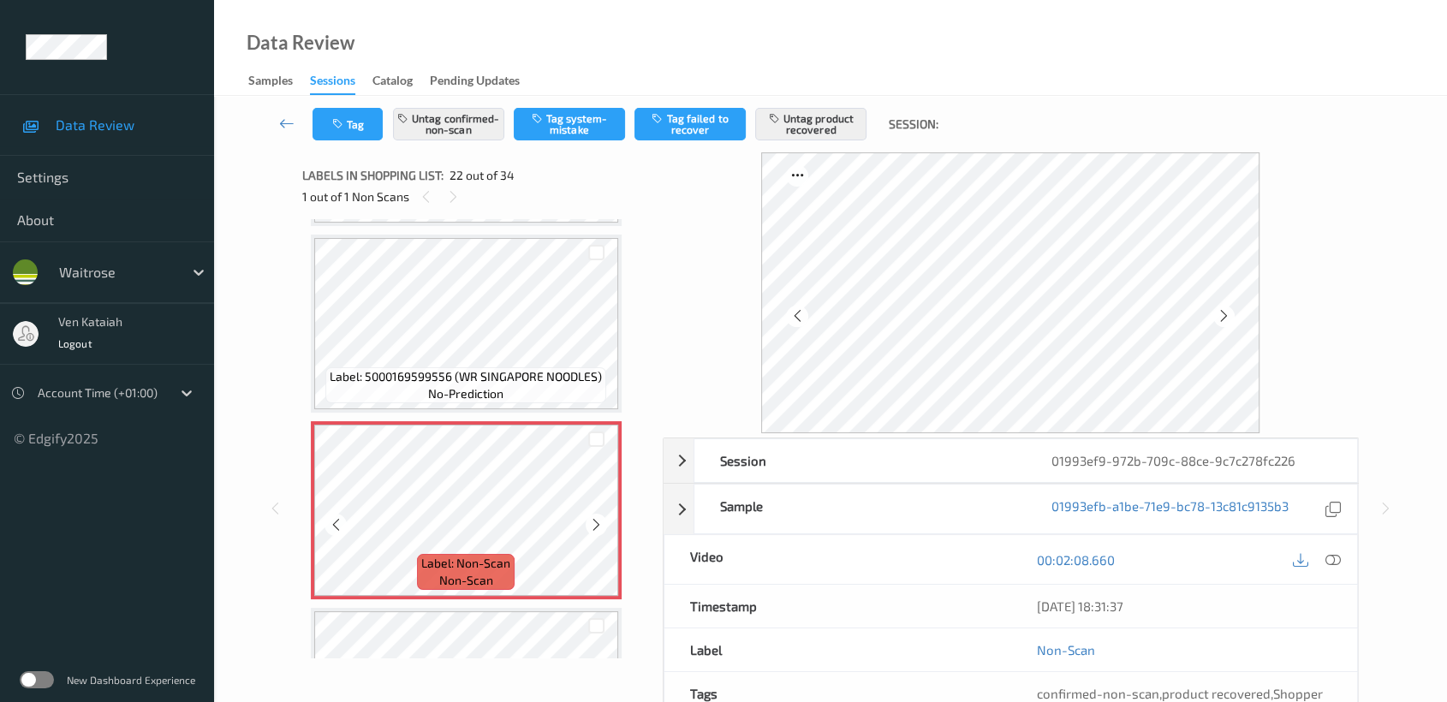
click at [595, 517] on icon at bounding box center [596, 524] width 15 height 15
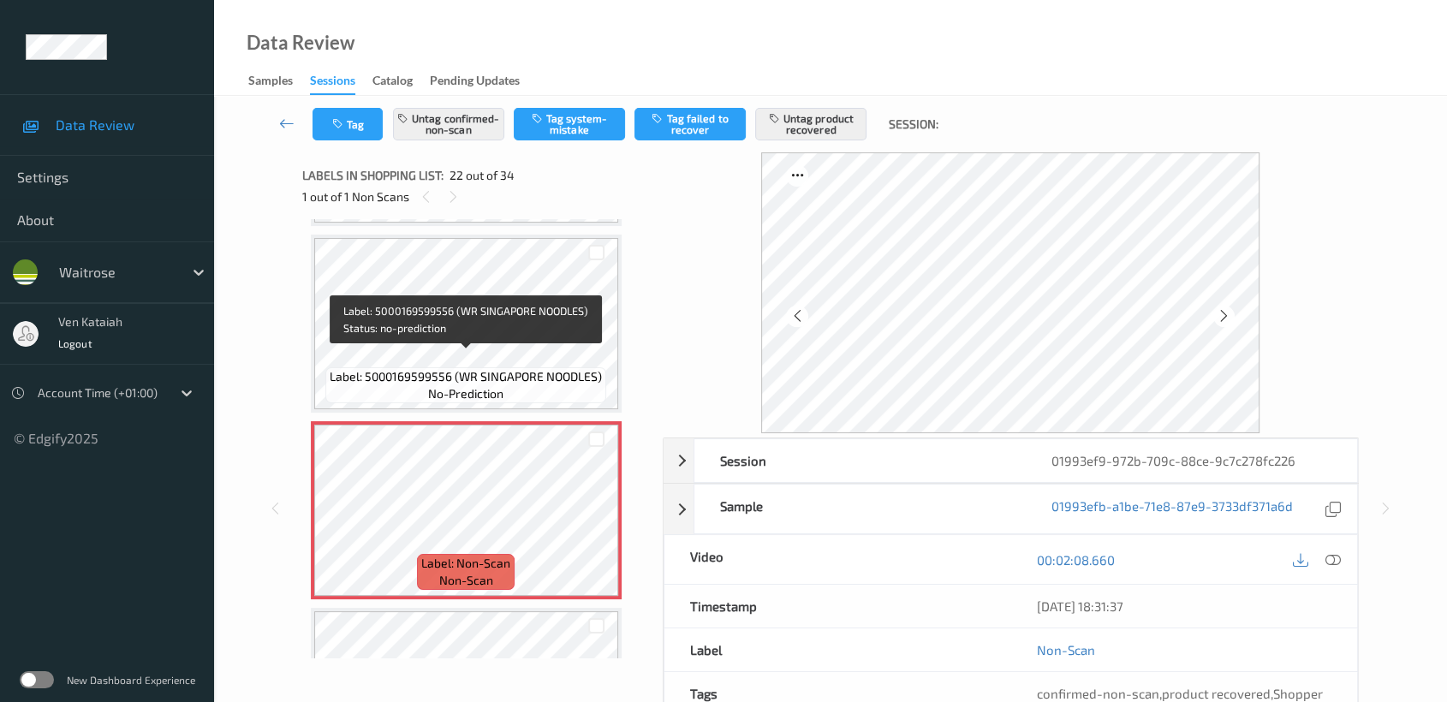
click at [535, 368] on span "Label: 5000169599556 (WR SINGAPORE NOODLES)" at bounding box center [466, 376] width 272 height 17
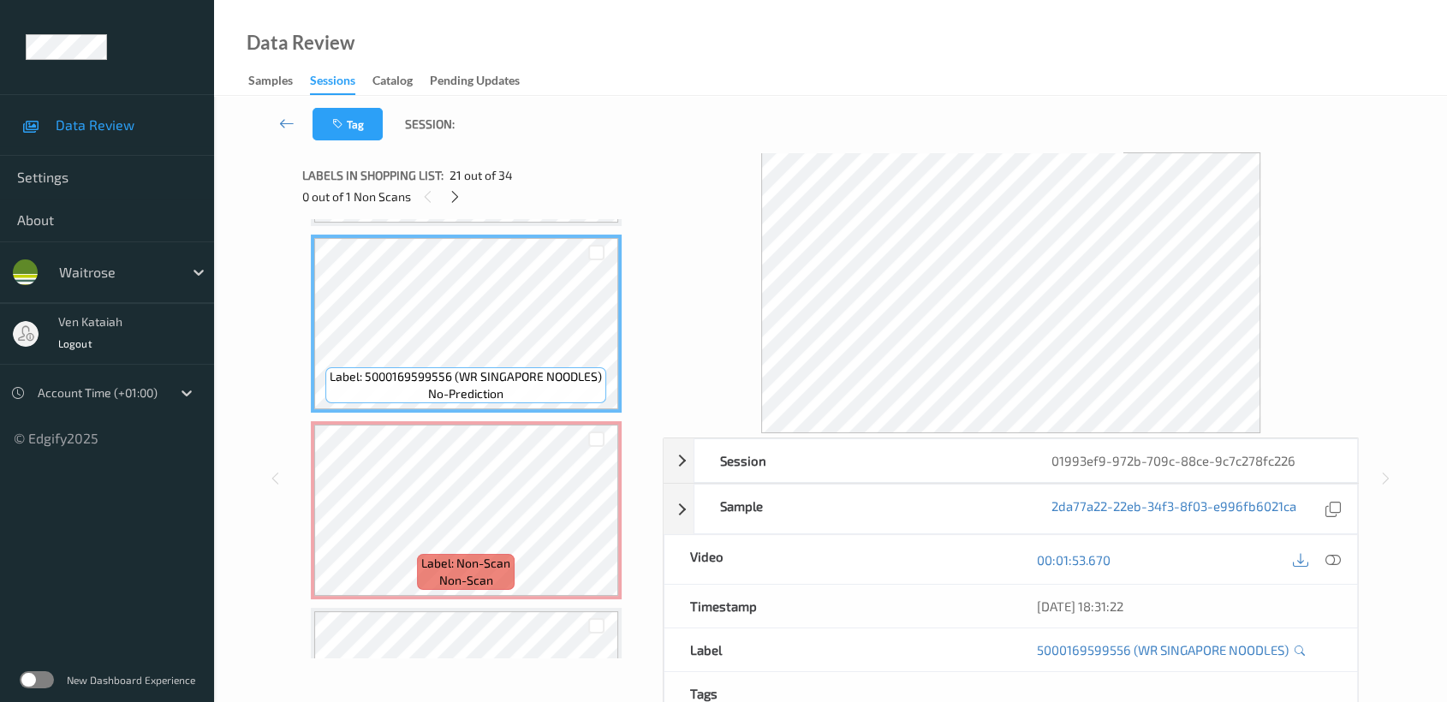
click at [1343, 565] on div at bounding box center [1317, 559] width 56 height 23
click at [1341, 563] on div at bounding box center [1332, 559] width 23 height 23
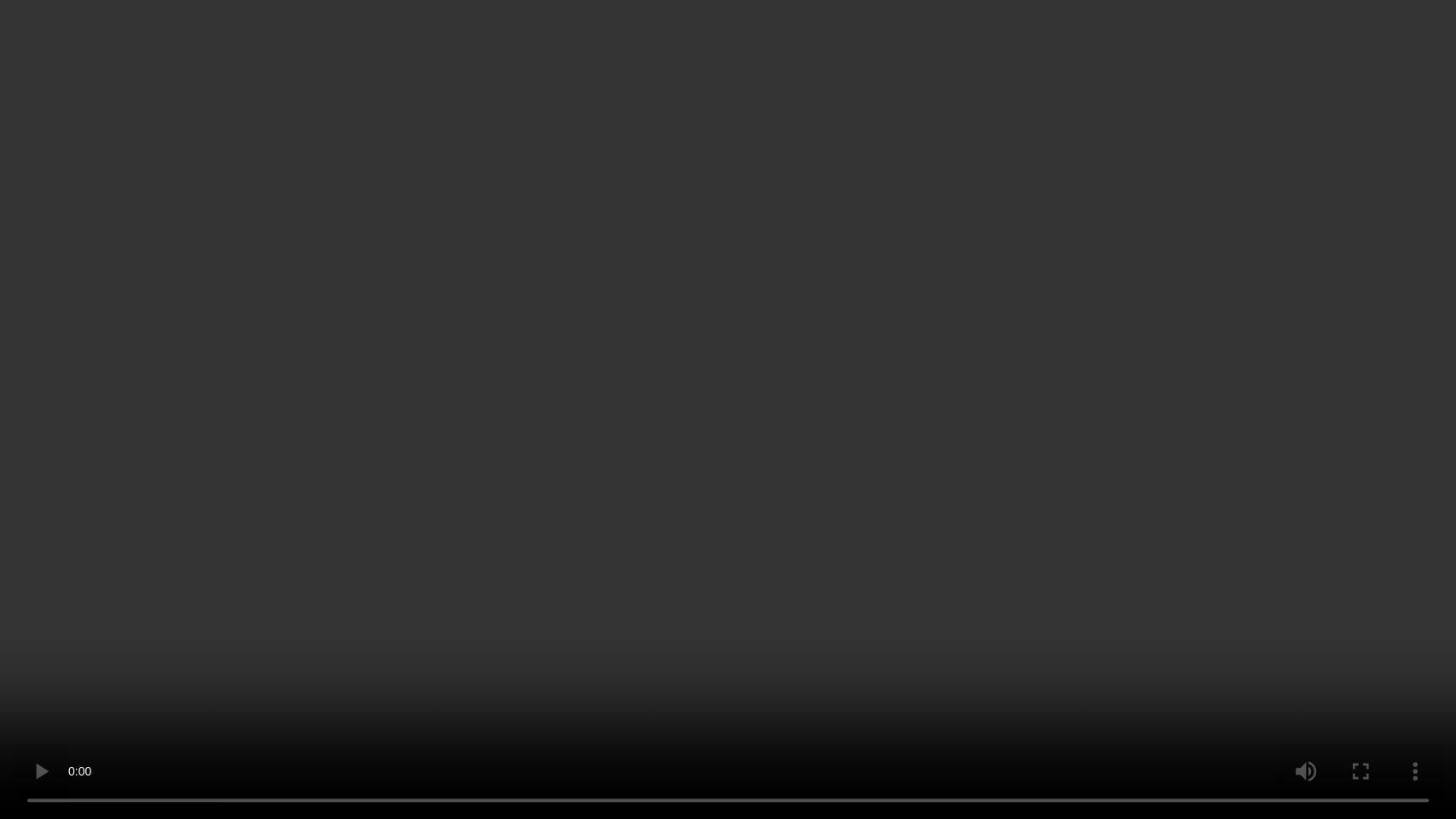
click at [691, 458] on video at bounding box center [728, 410] width 1456 height 819
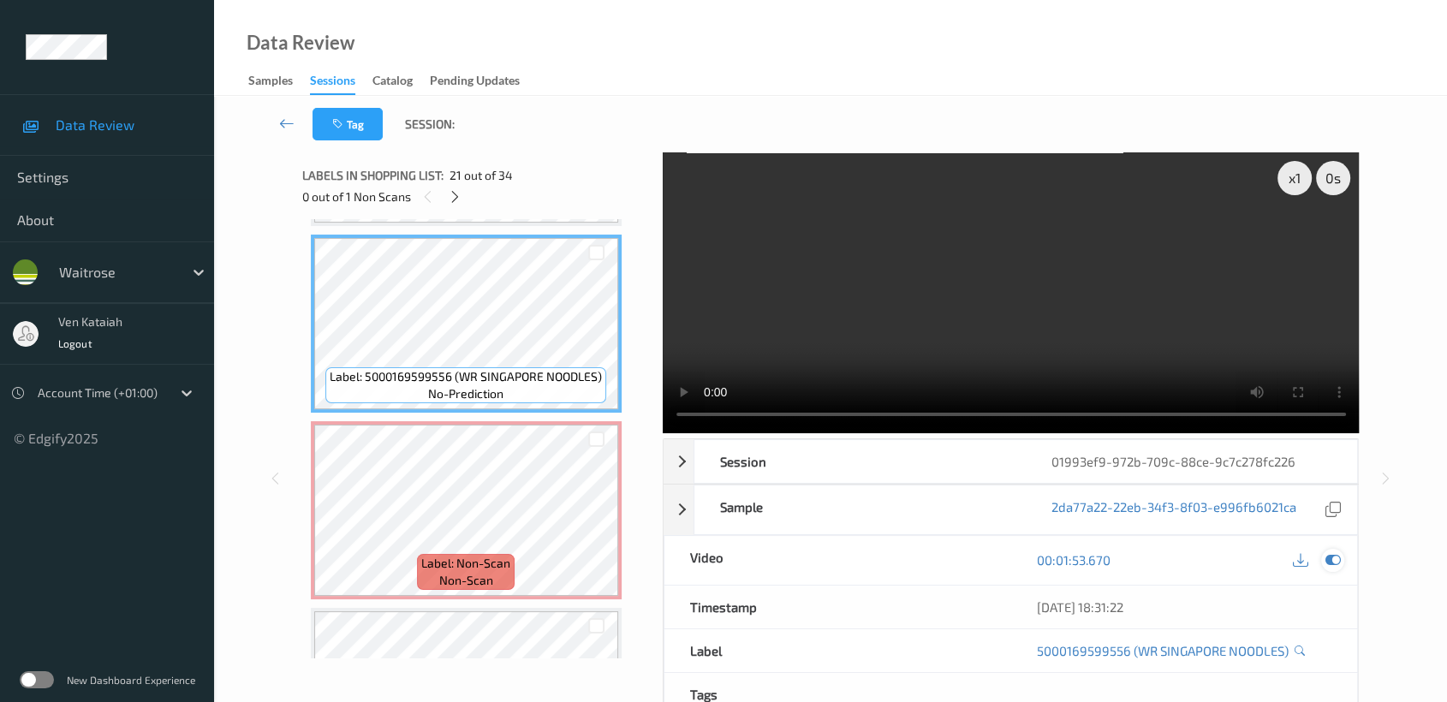
click at [1327, 552] on icon at bounding box center [1332, 559] width 15 height 15
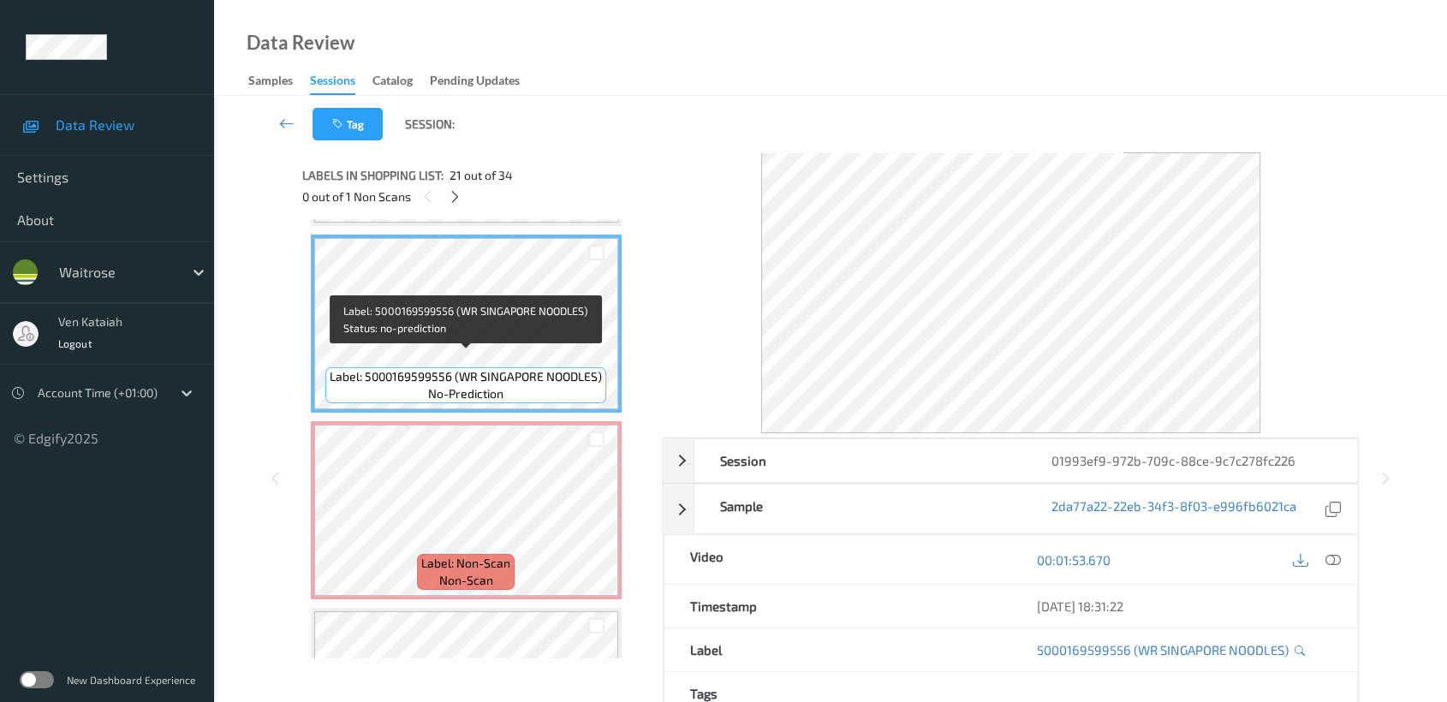
click at [459, 368] on span "Label: 5000169599556 (WR SINGAPORE NOODLES)" at bounding box center [466, 376] width 272 height 17
drag, startPoint x: 459, startPoint y: 362, endPoint x: 596, endPoint y: 362, distance: 137.0
click at [596, 368] on span "Label: 5000169599556 (WR SINGAPORE NOODLES)" at bounding box center [466, 376] width 272 height 17
copy span "WR SINGAPORE NOODLES"
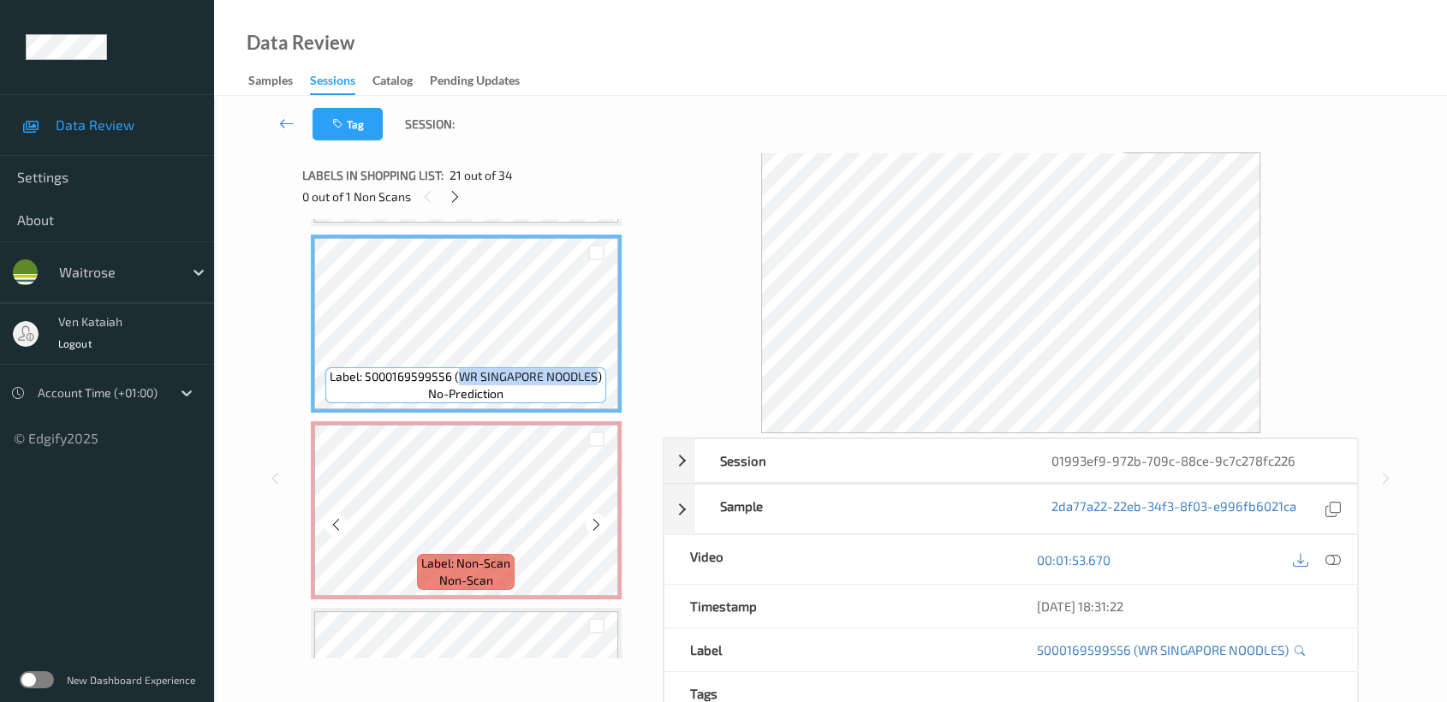
scroll to position [3916, 0]
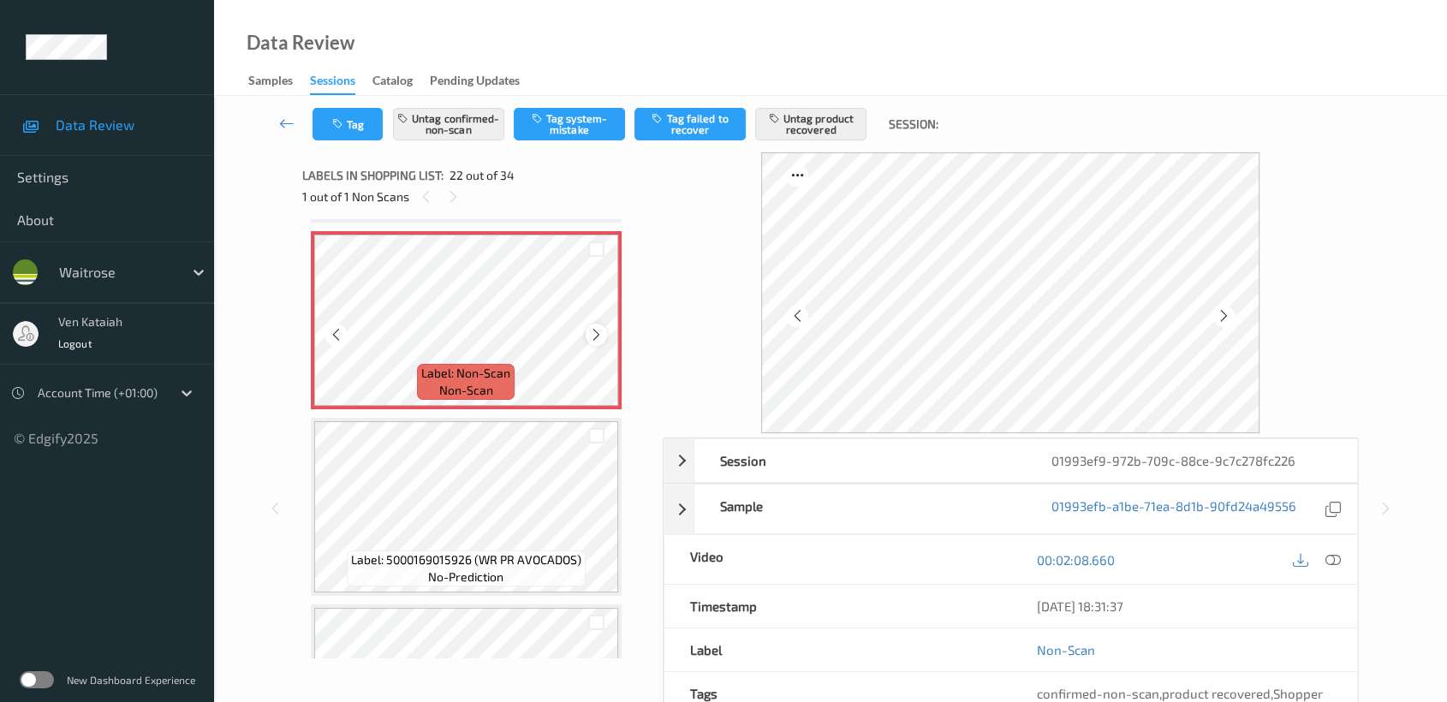
click at [598, 327] on icon at bounding box center [596, 334] width 15 height 15
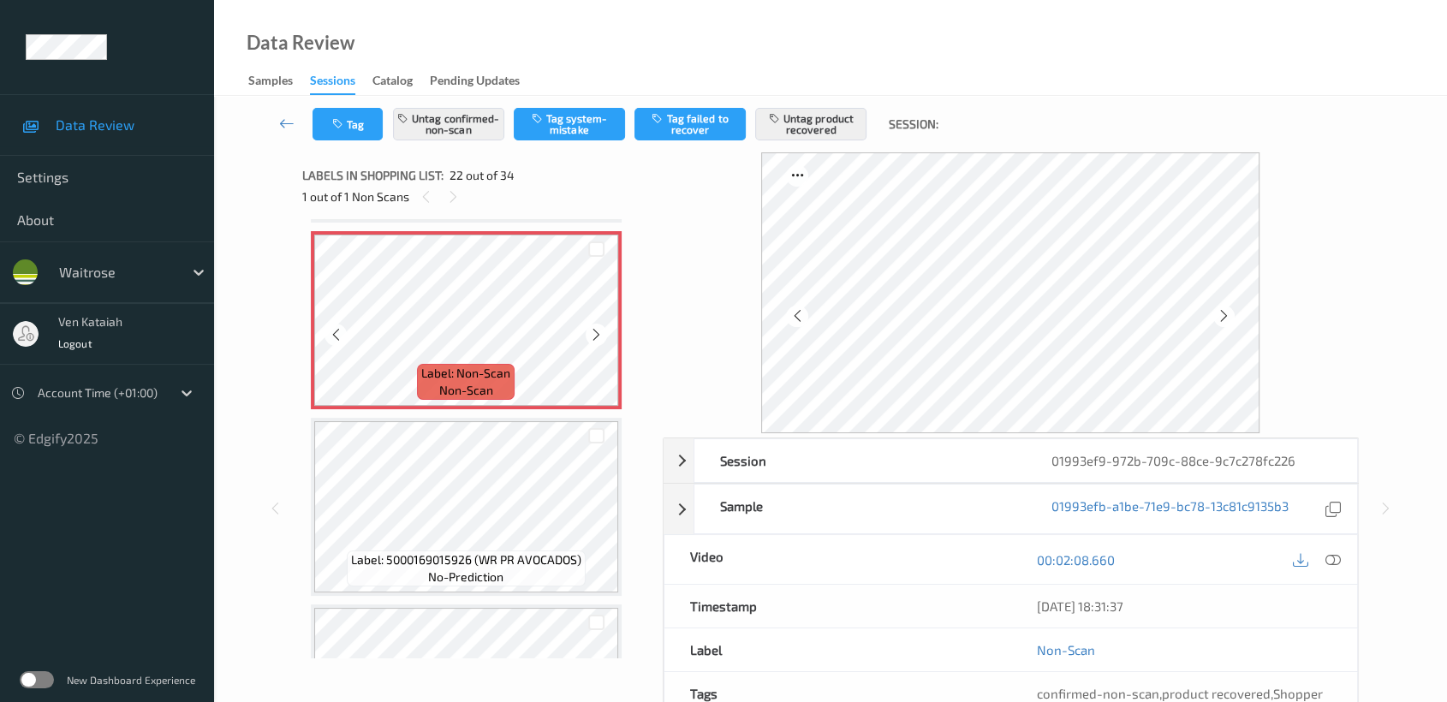
click at [598, 327] on icon at bounding box center [596, 334] width 15 height 15
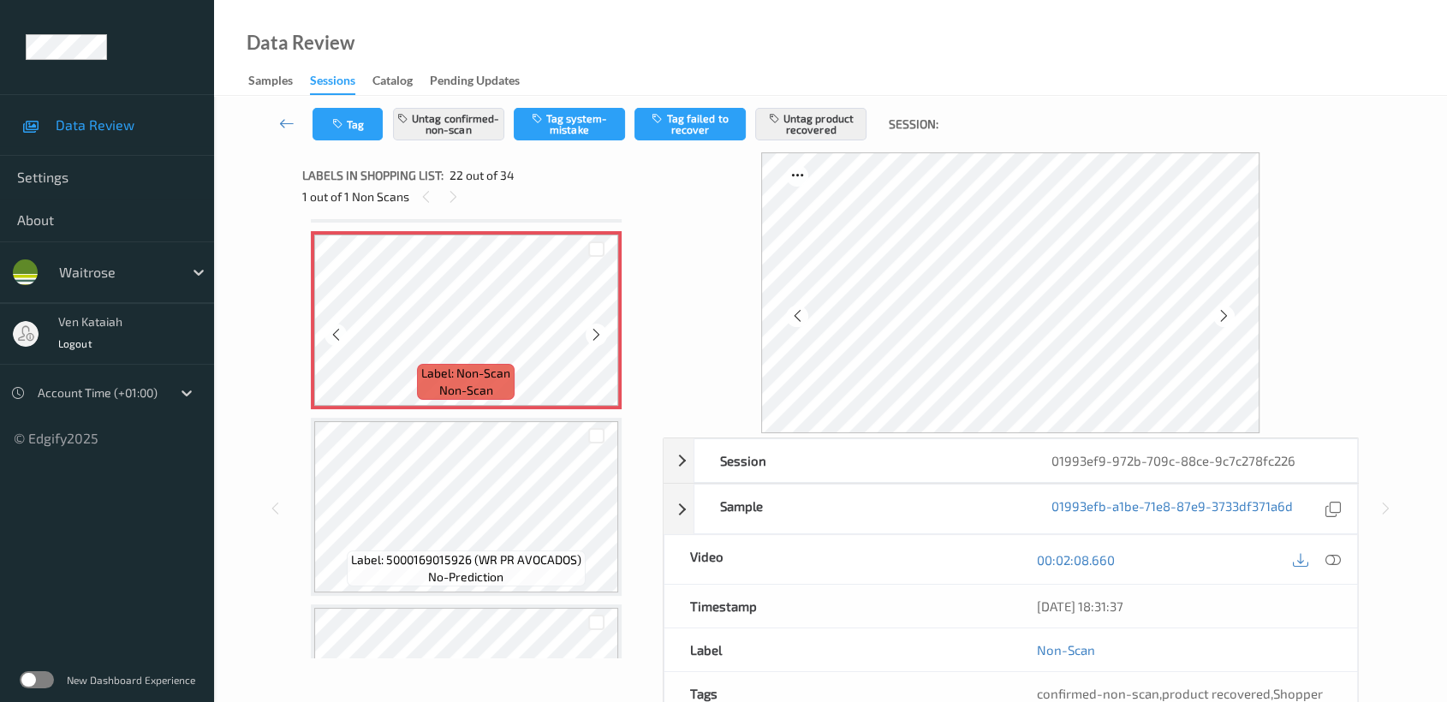
click at [598, 327] on icon at bounding box center [596, 334] width 15 height 15
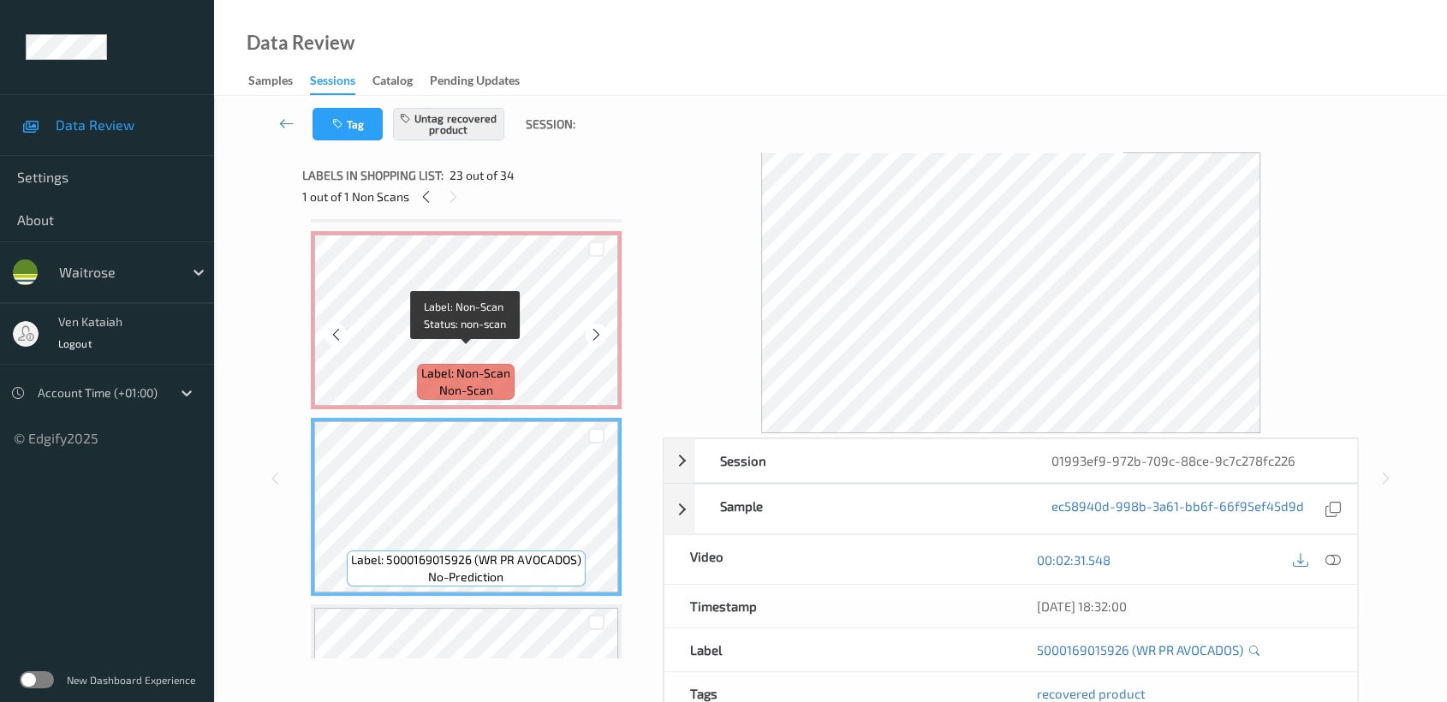
click at [493, 365] on span "Label: Non-Scan" at bounding box center [465, 373] width 89 height 17
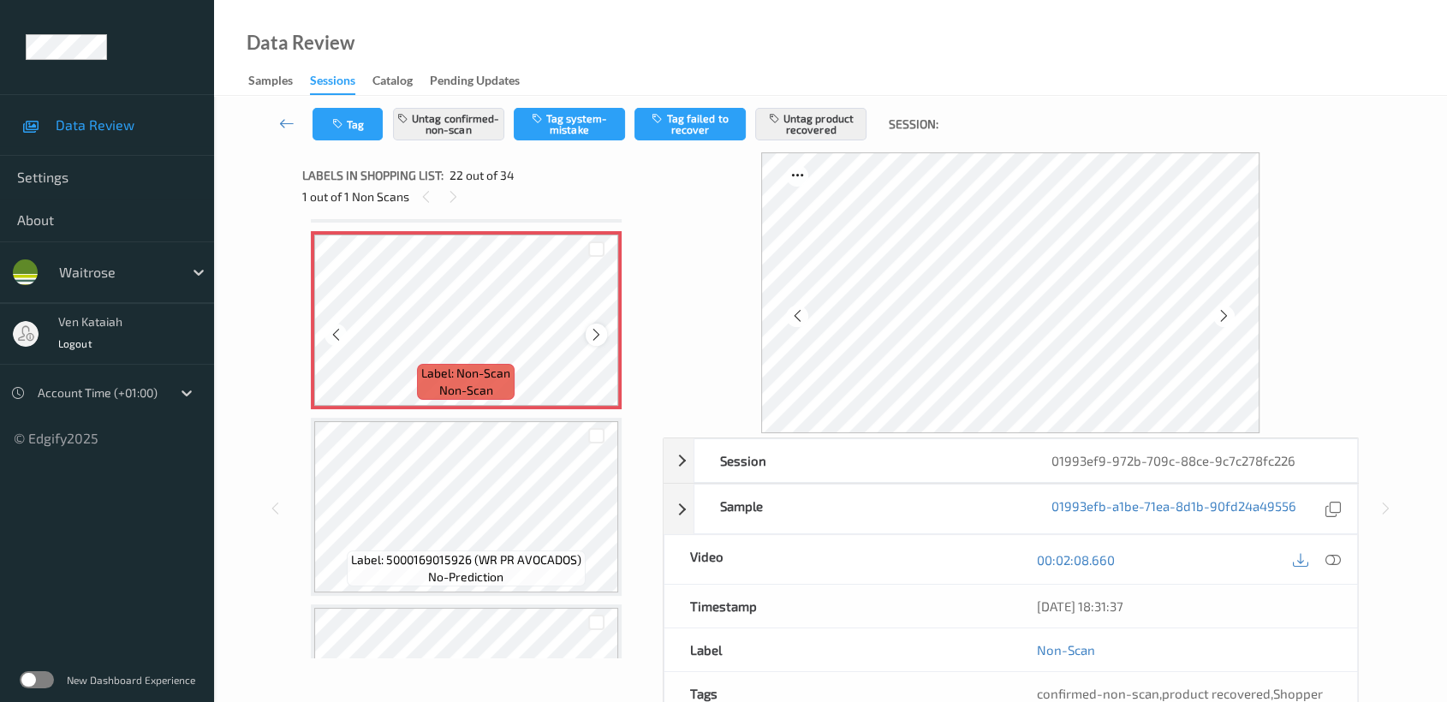
click at [593, 327] on icon at bounding box center [596, 334] width 15 height 15
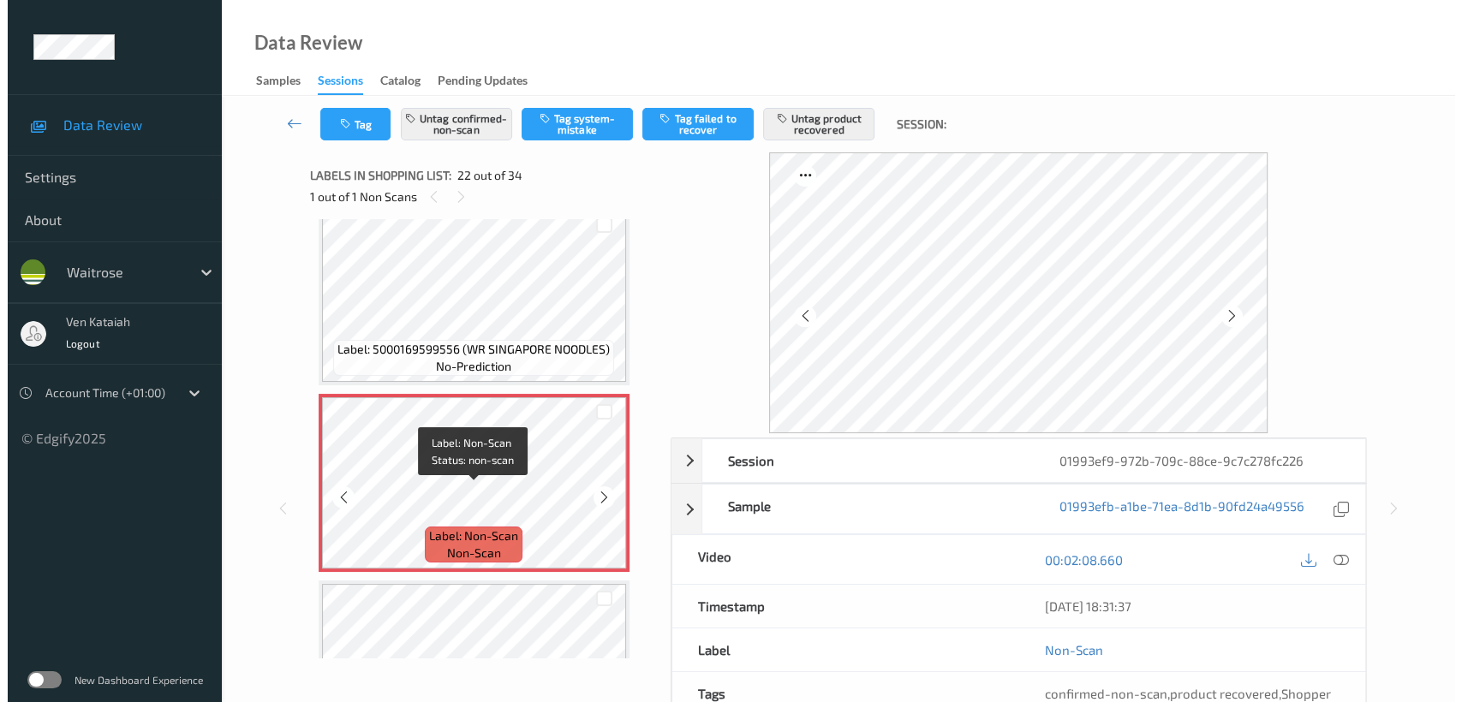
scroll to position [3726, 0]
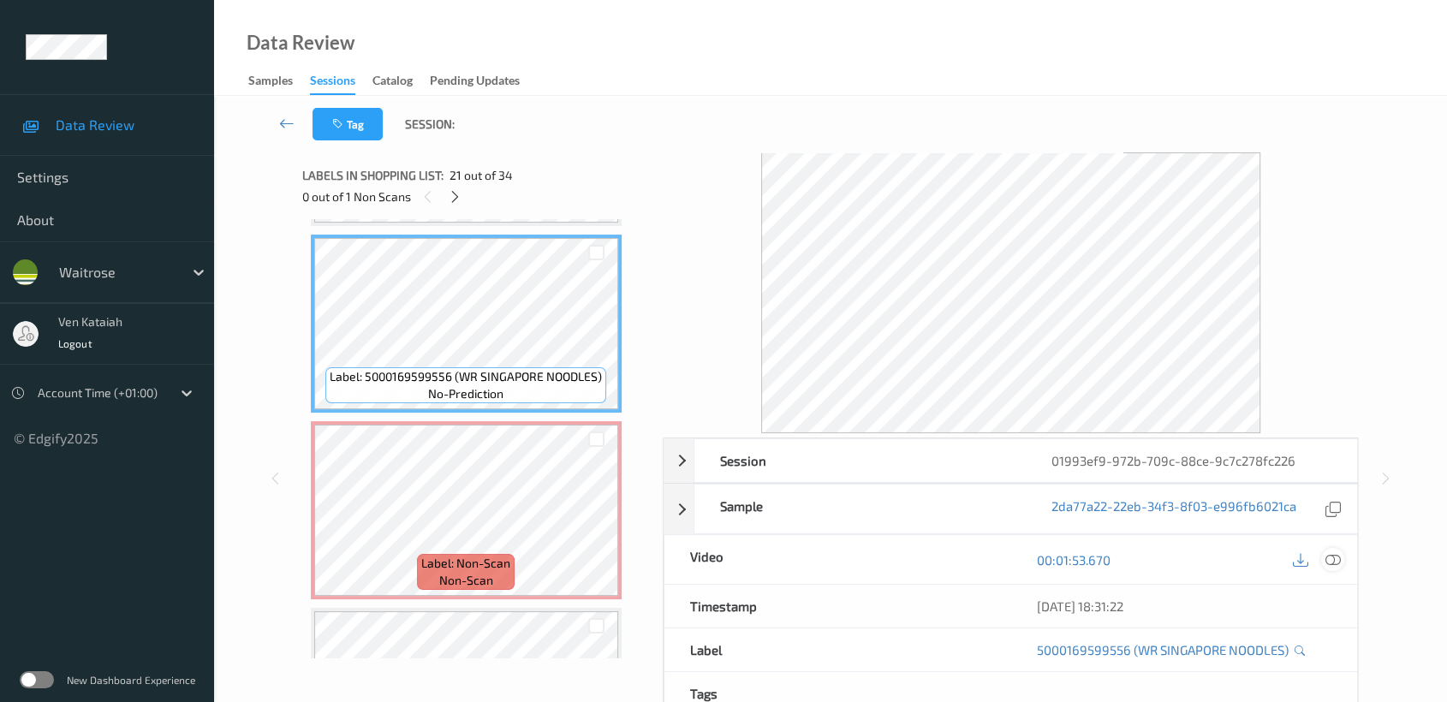
click at [1337, 562] on icon at bounding box center [1332, 559] width 15 height 15
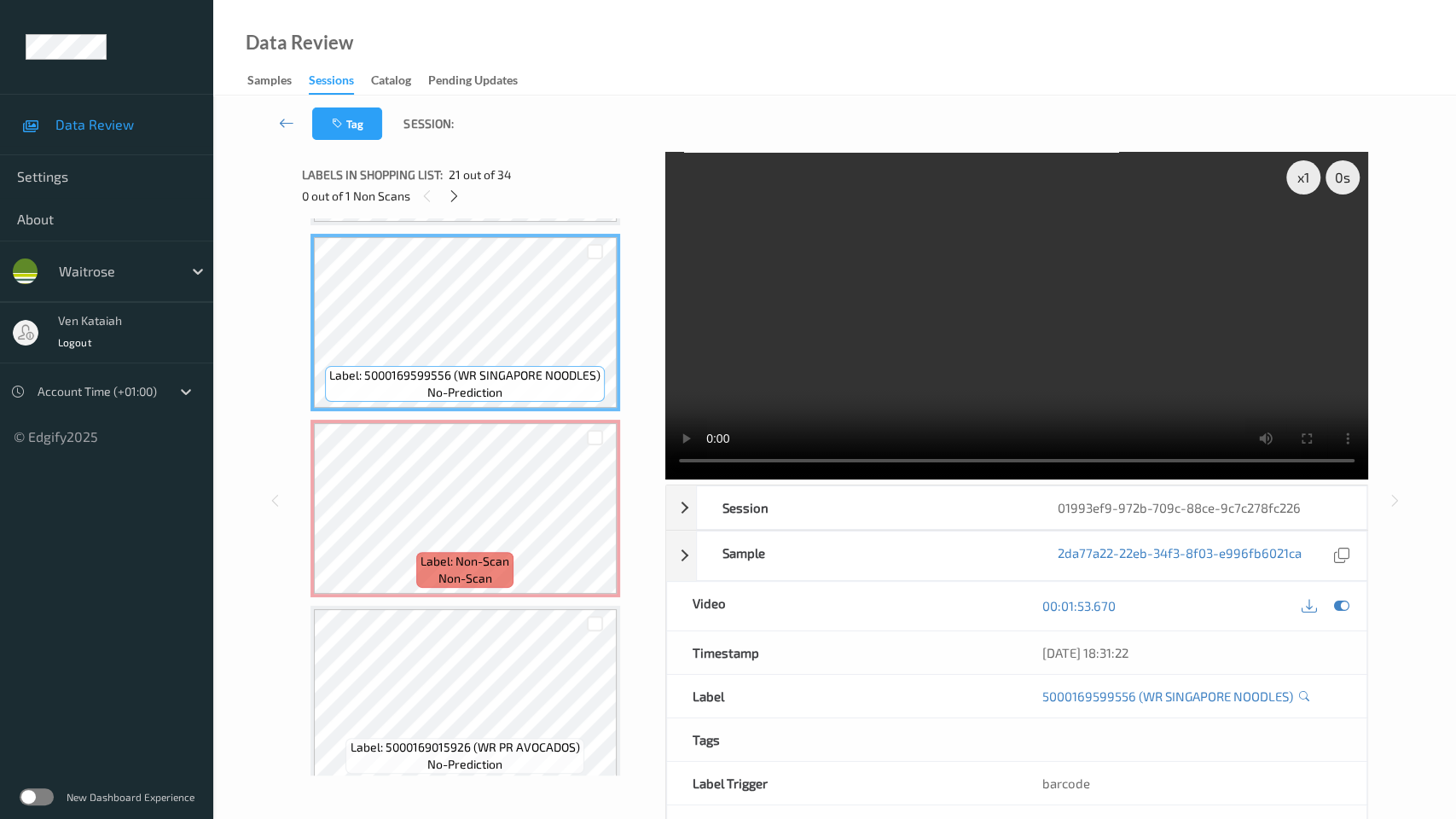
click at [714, 407] on video at bounding box center [1017, 315] width 703 height 328
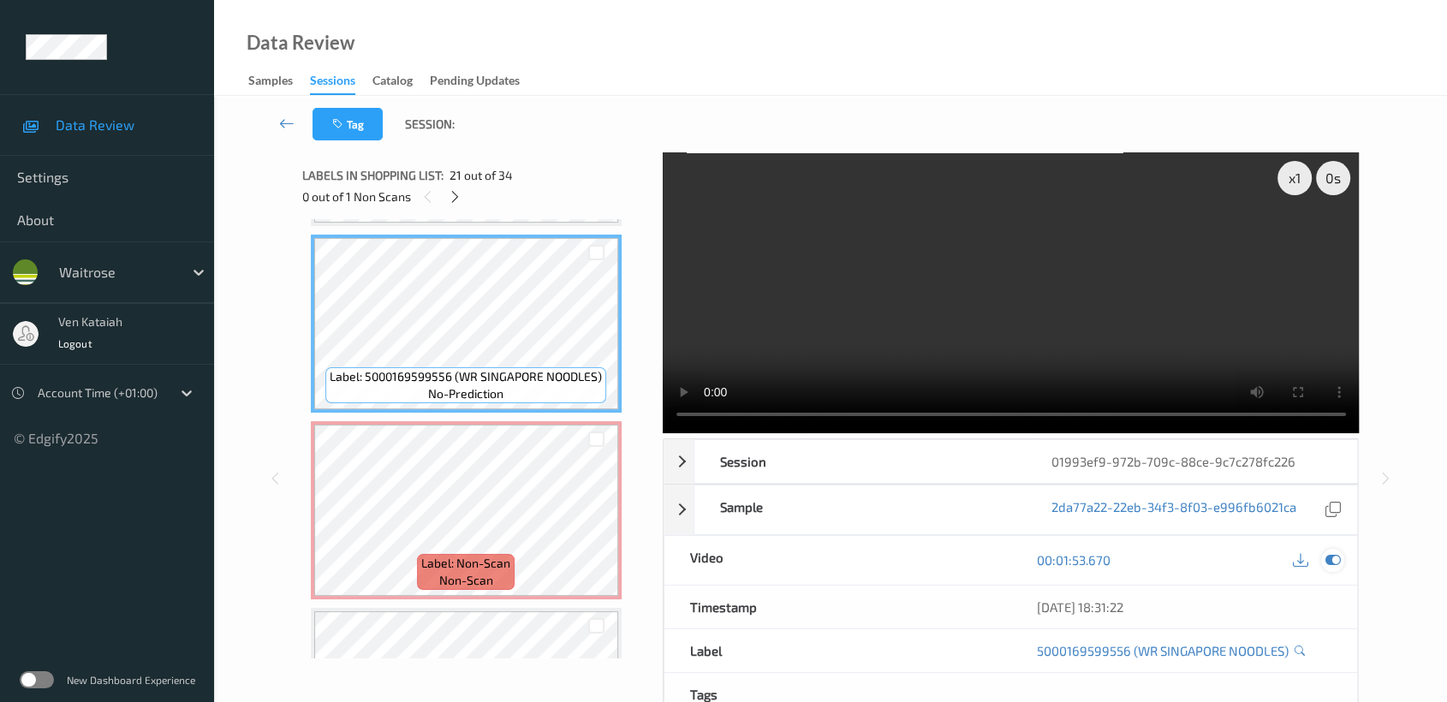
drag, startPoint x: 1329, startPoint y: 561, endPoint x: 1250, endPoint y: 568, distance: 79.1
click at [1327, 561] on icon at bounding box center [1332, 559] width 15 height 15
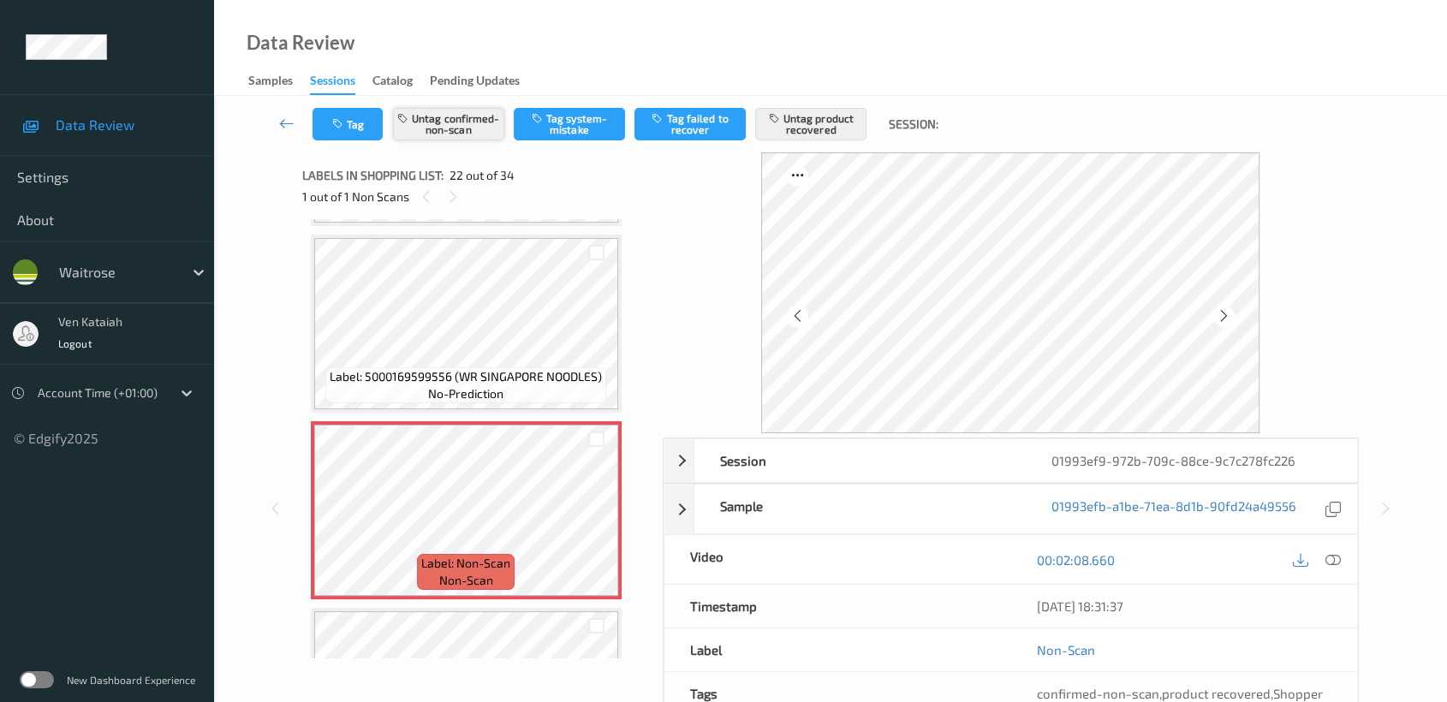
click at [453, 130] on button "Untag confirmed-non-scan" at bounding box center [448, 124] width 111 height 33
click at [833, 133] on button "Untag product recovered" at bounding box center [810, 124] width 111 height 33
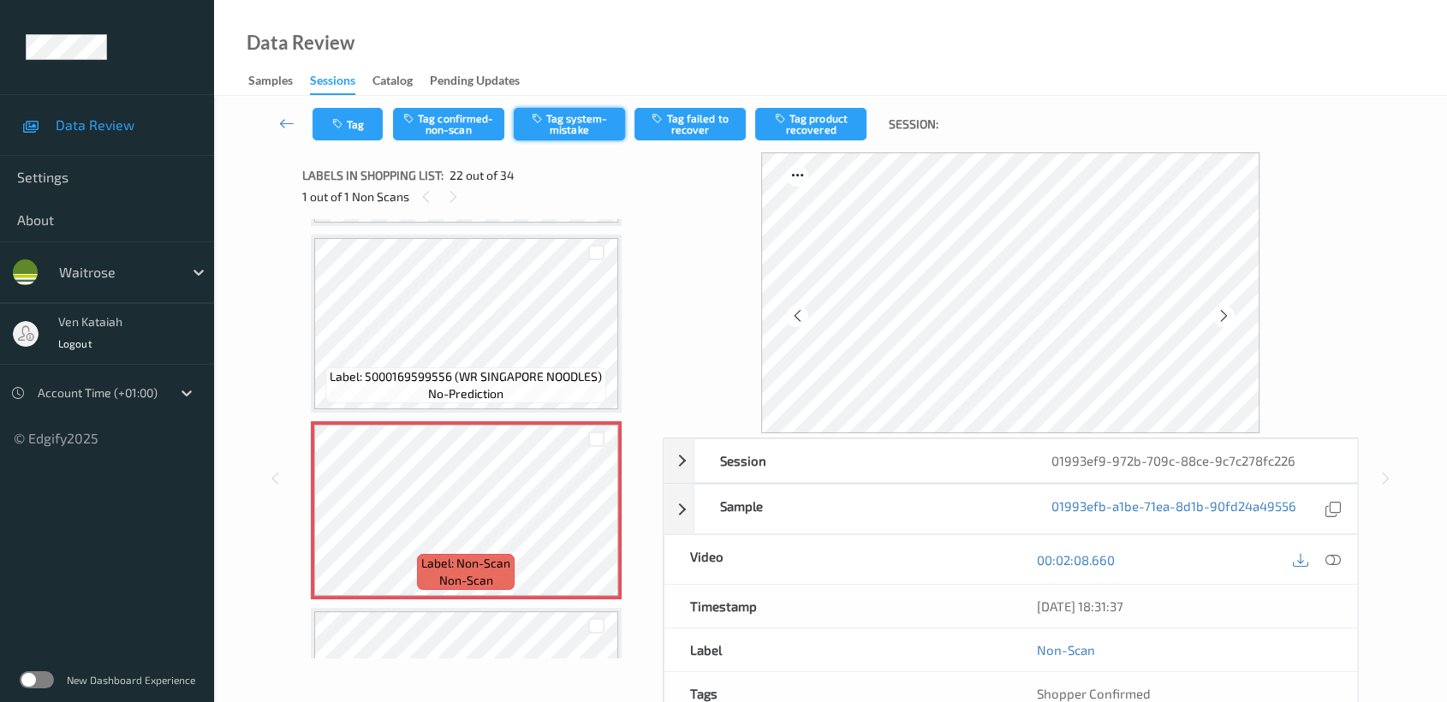
click at [576, 135] on button "Tag system-mistake" at bounding box center [569, 124] width 111 height 33
click at [344, 125] on icon "button" at bounding box center [339, 124] width 15 height 12
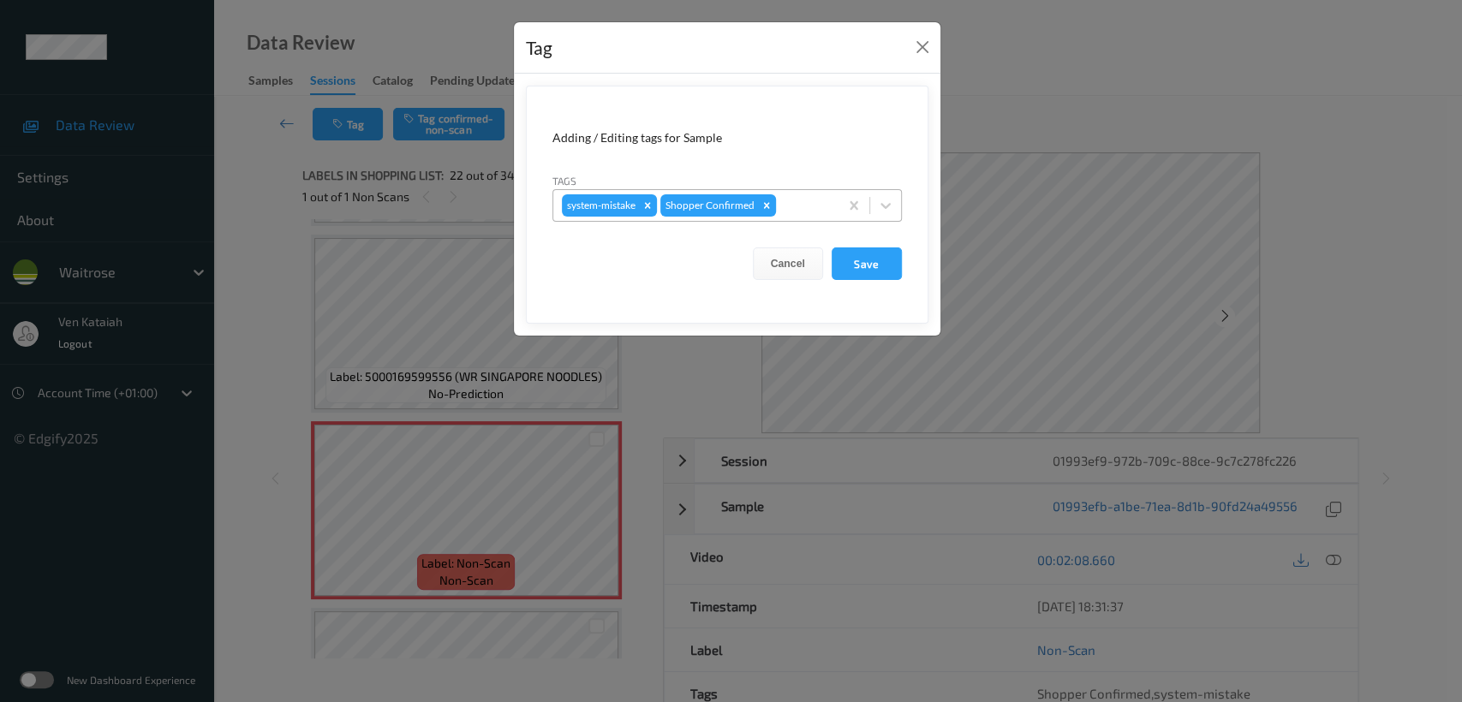
click at [807, 212] on div at bounding box center [804, 205] width 51 height 21
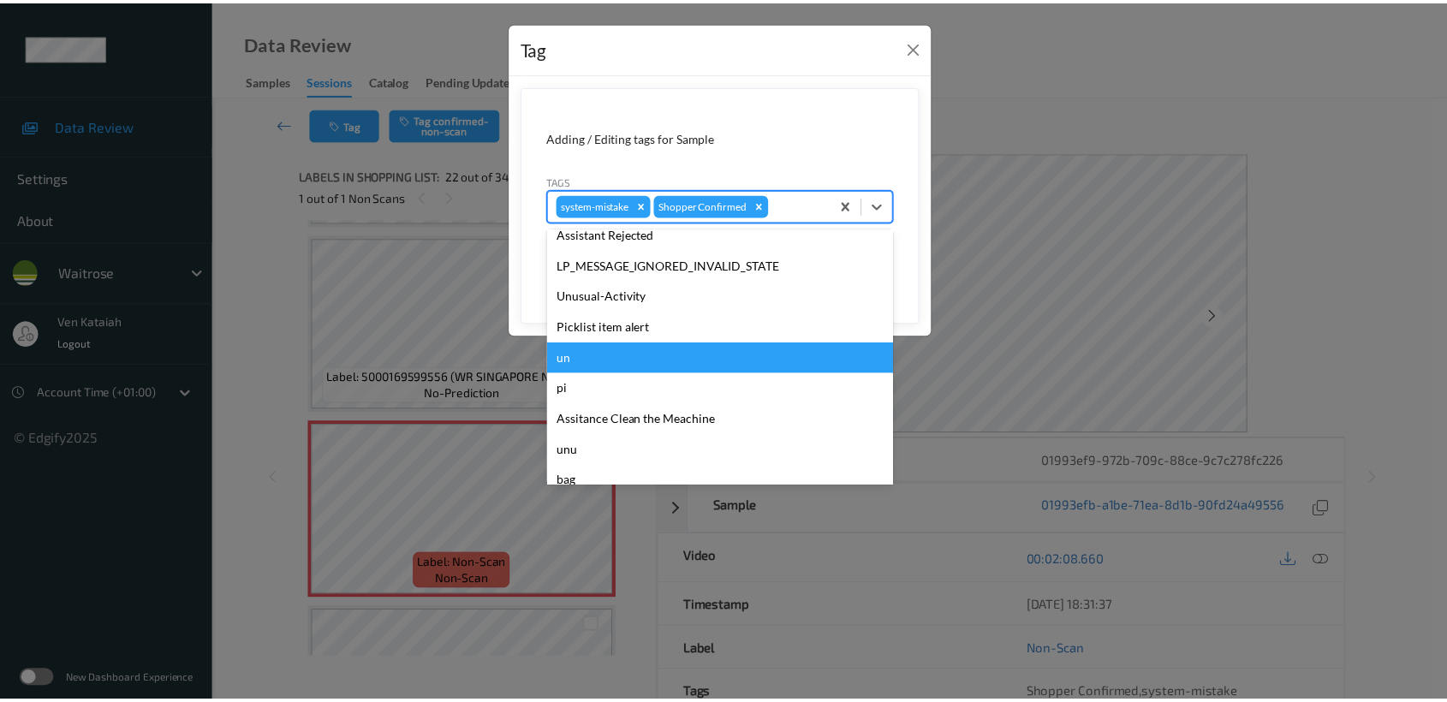
scroll to position [427, 0]
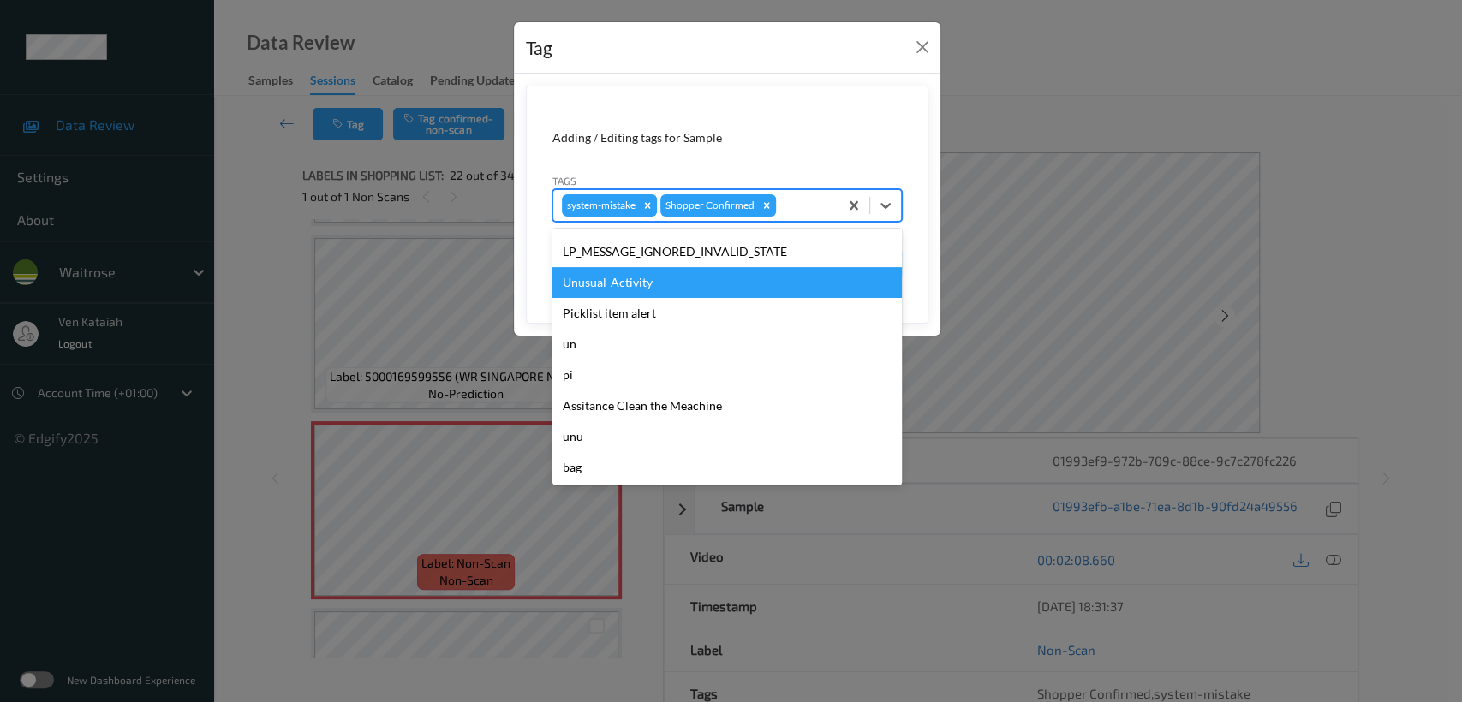
click at [622, 288] on div "Unusual-Activity" at bounding box center [726, 282] width 349 height 31
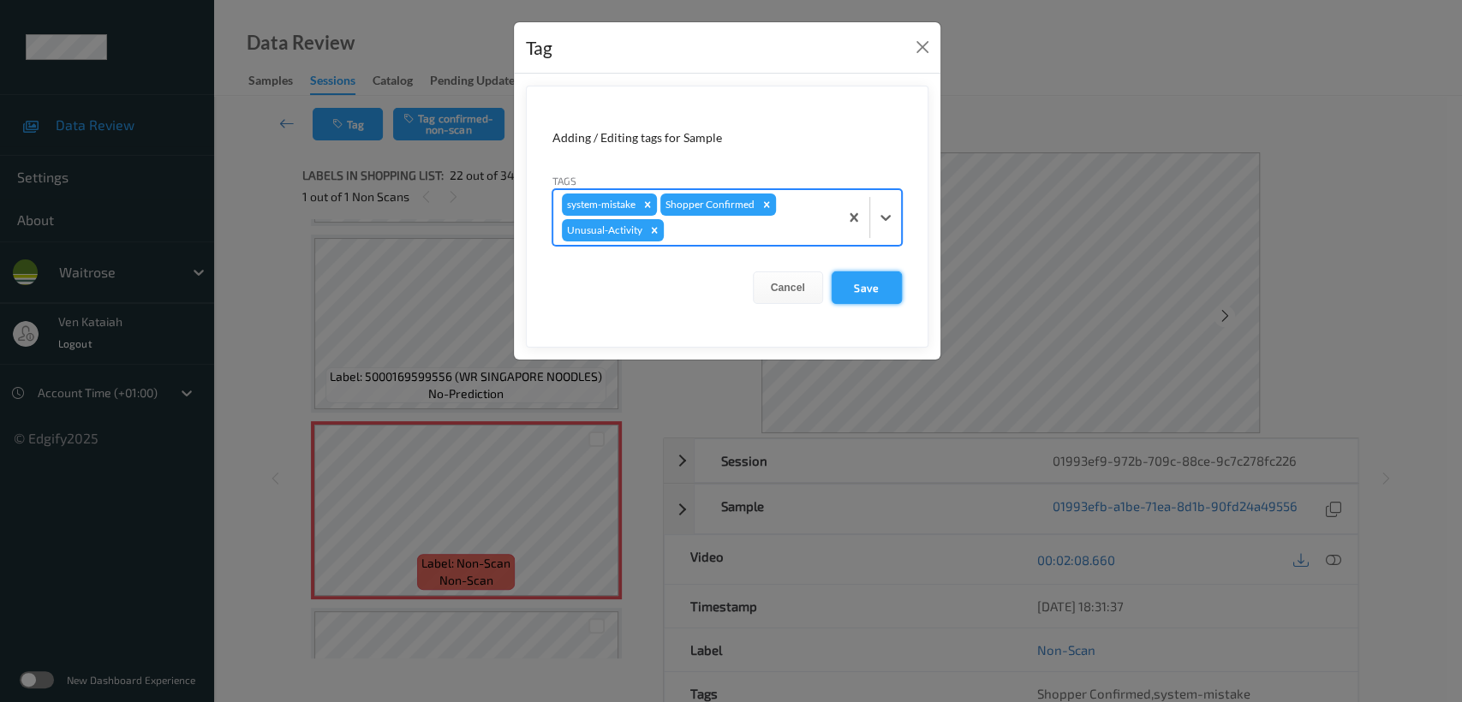
click at [882, 289] on button "Save" at bounding box center [866, 287] width 70 height 33
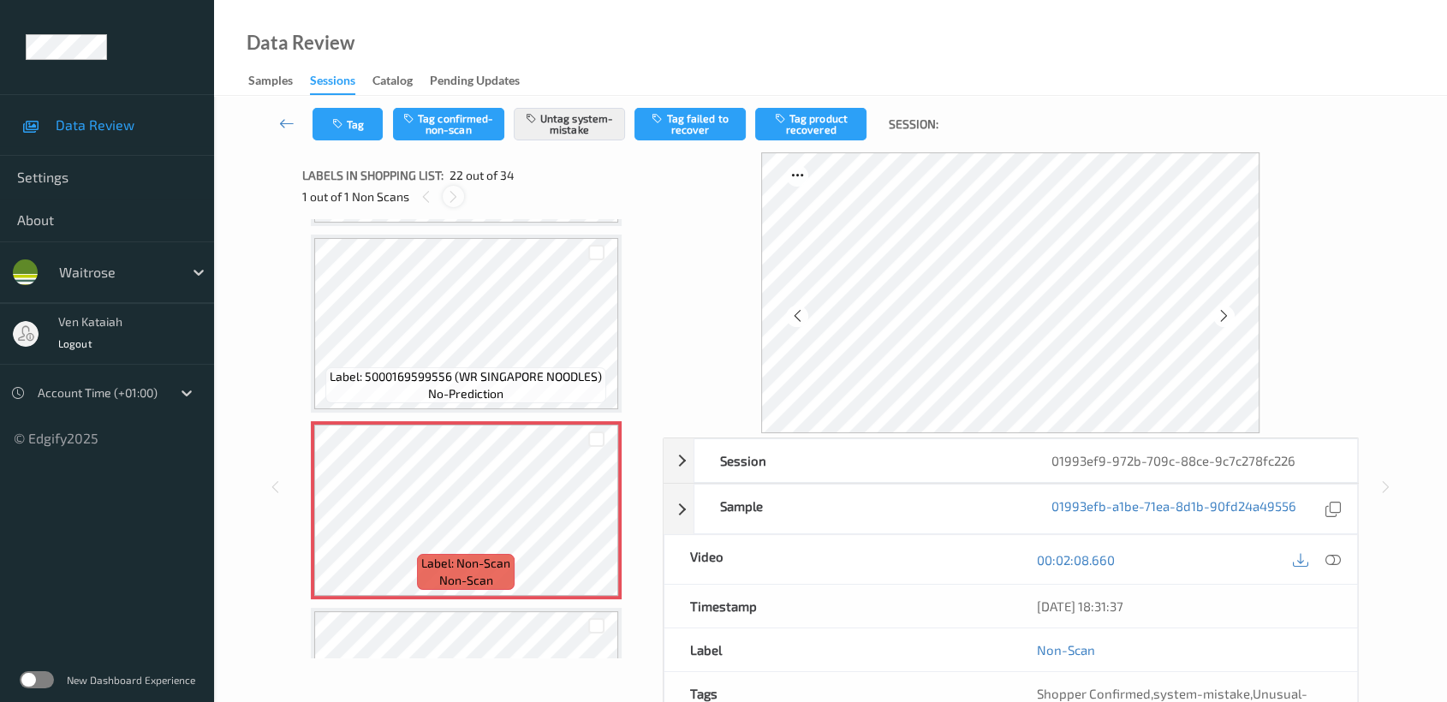
click at [451, 193] on icon at bounding box center [453, 196] width 15 height 15
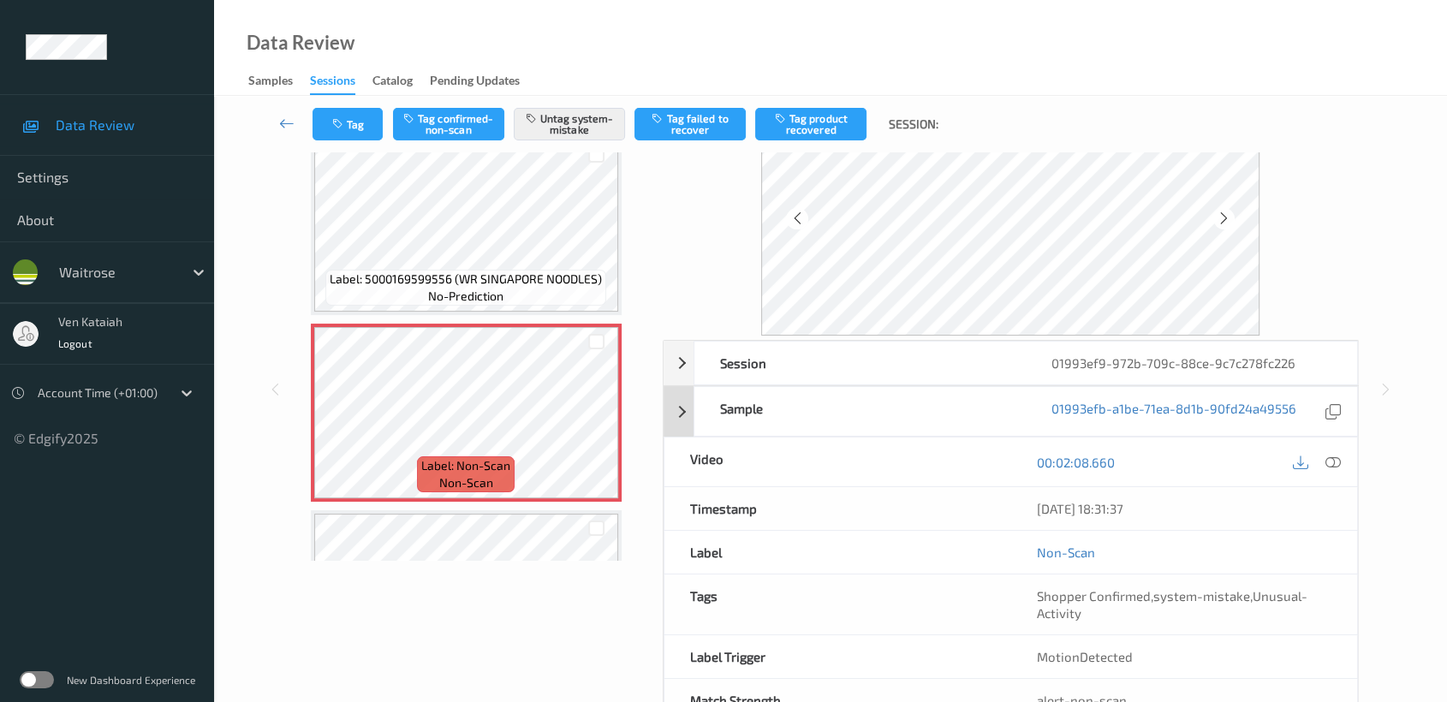
scroll to position [153, 0]
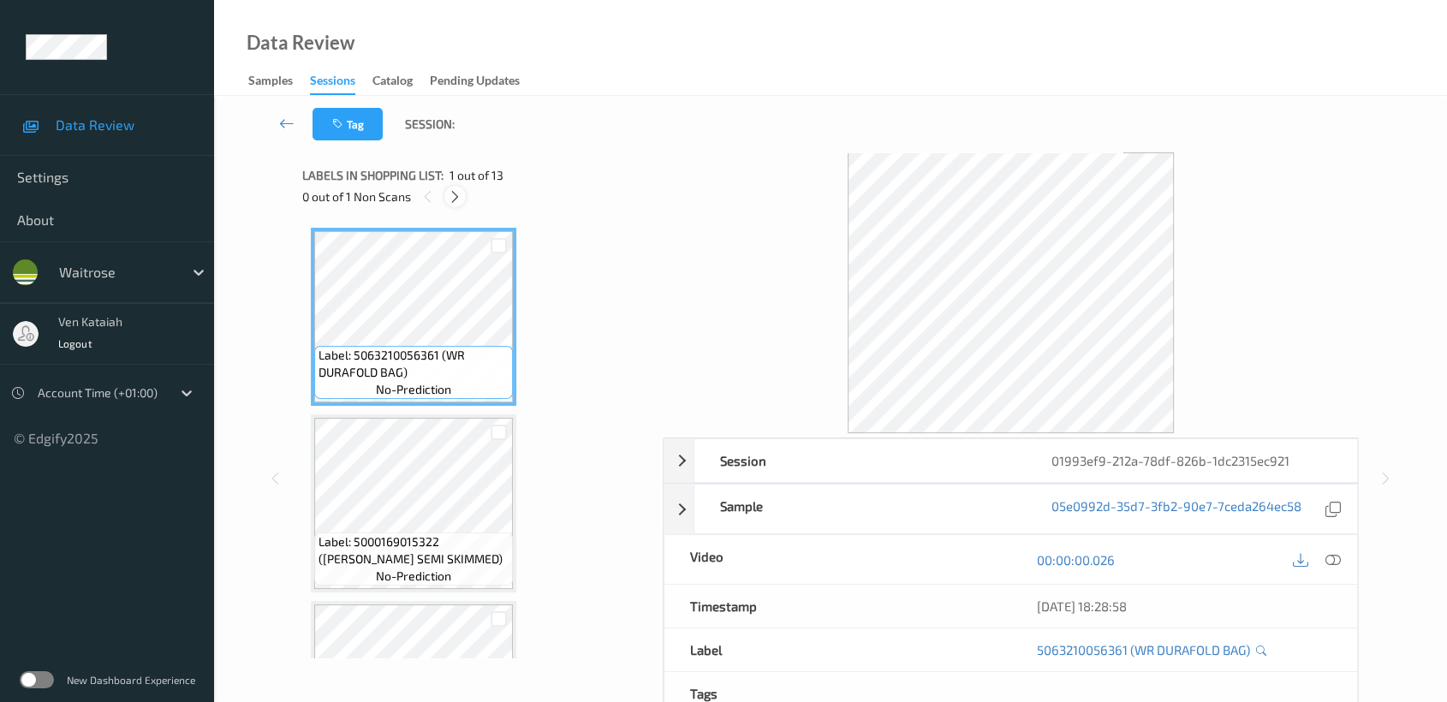
click at [445, 194] on div at bounding box center [454, 196] width 21 height 21
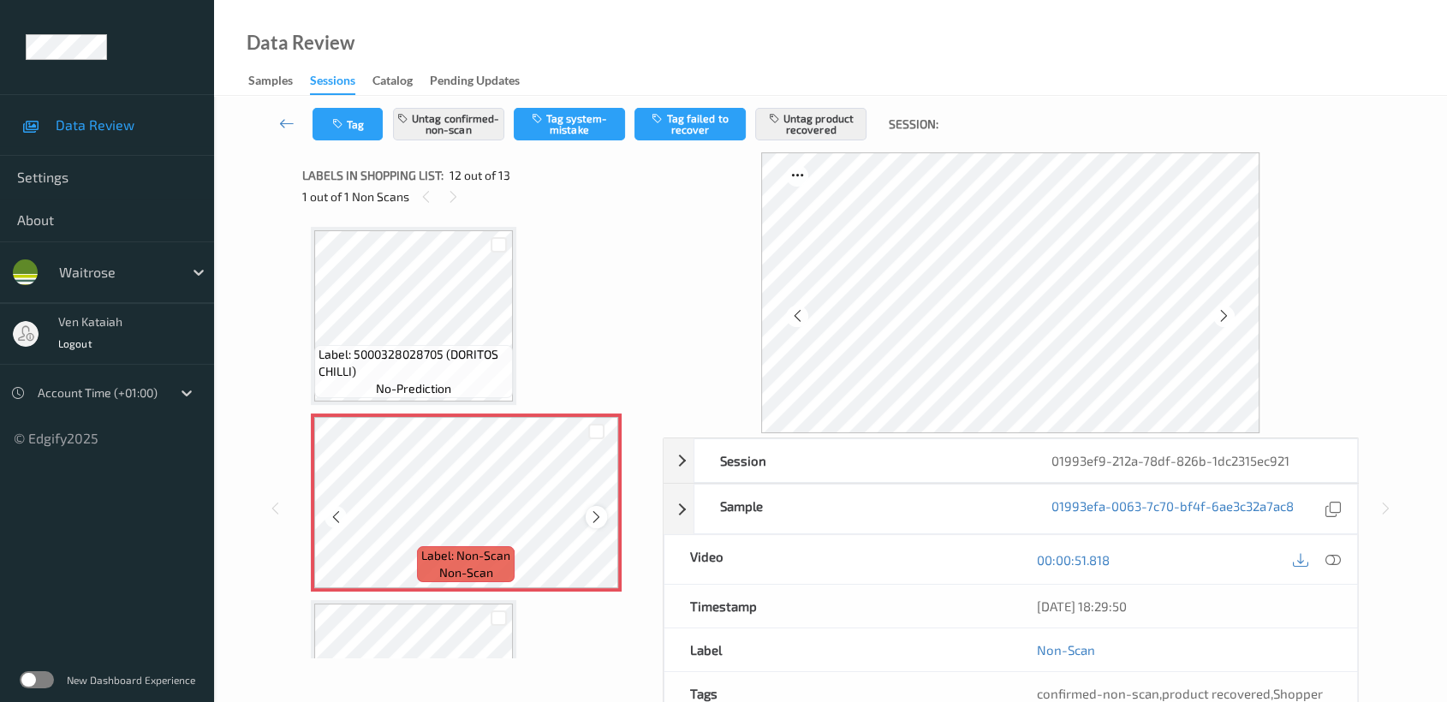
click at [593, 509] on icon at bounding box center [596, 516] width 15 height 15
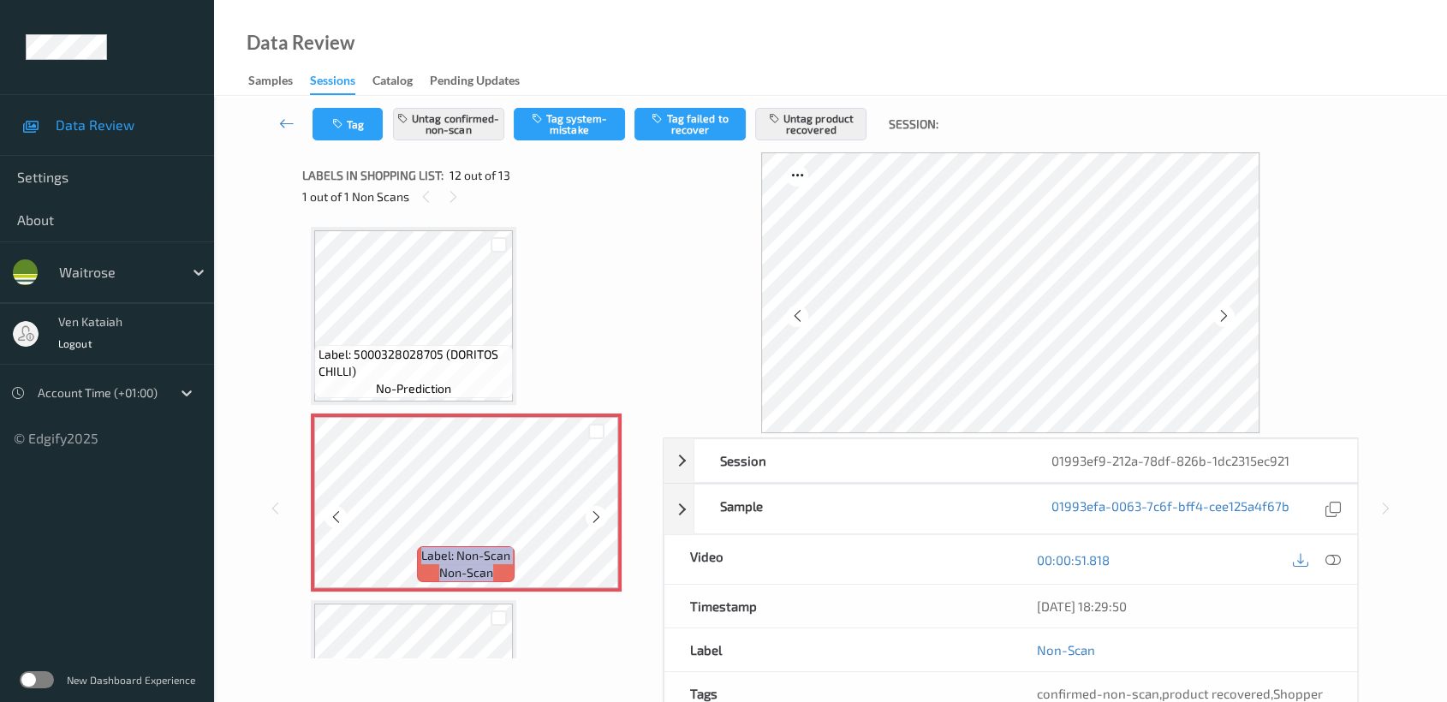
click at [593, 509] on icon at bounding box center [596, 516] width 15 height 15
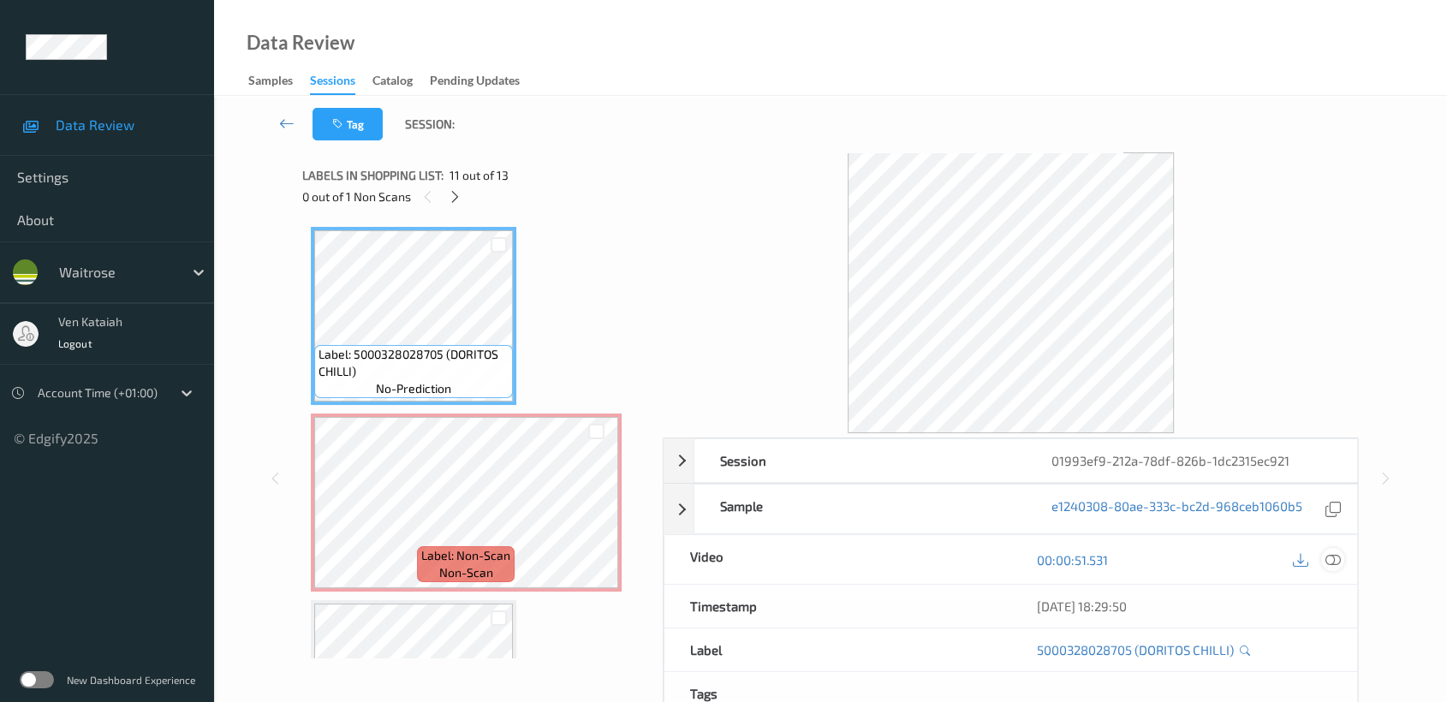
click at [1335, 558] on icon at bounding box center [1332, 559] width 15 height 15
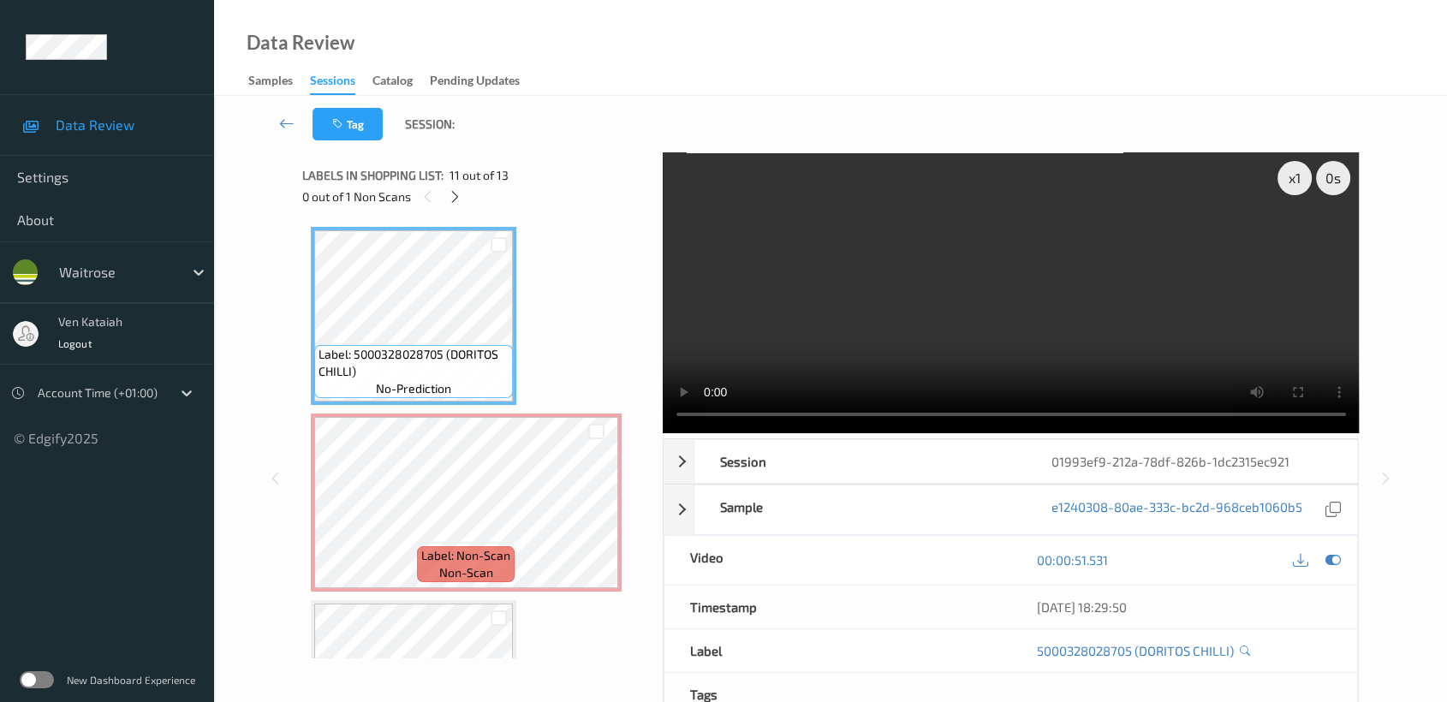
scroll to position [1866, 0]
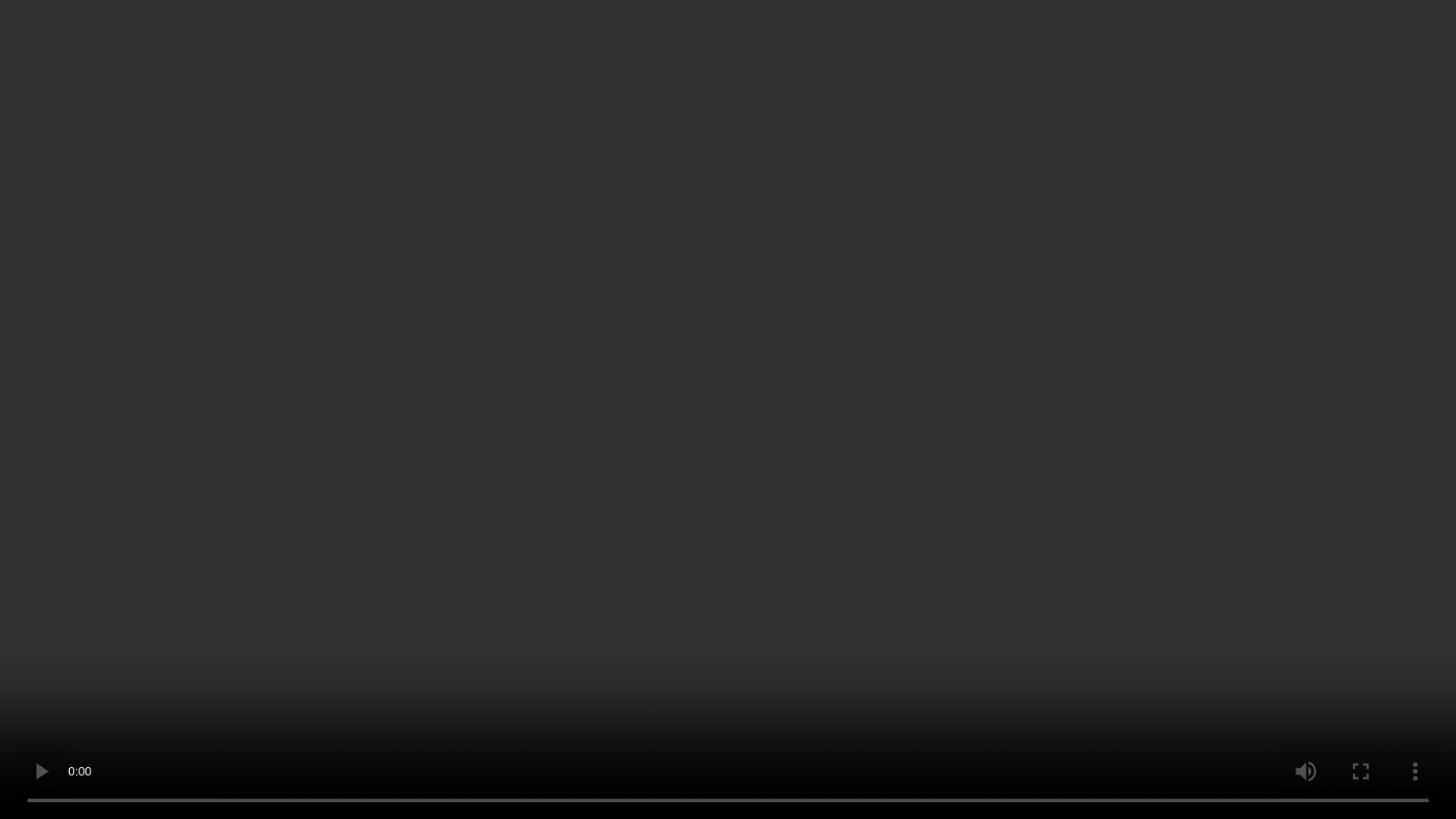
click at [906, 362] on video at bounding box center [728, 410] width 1456 height 819
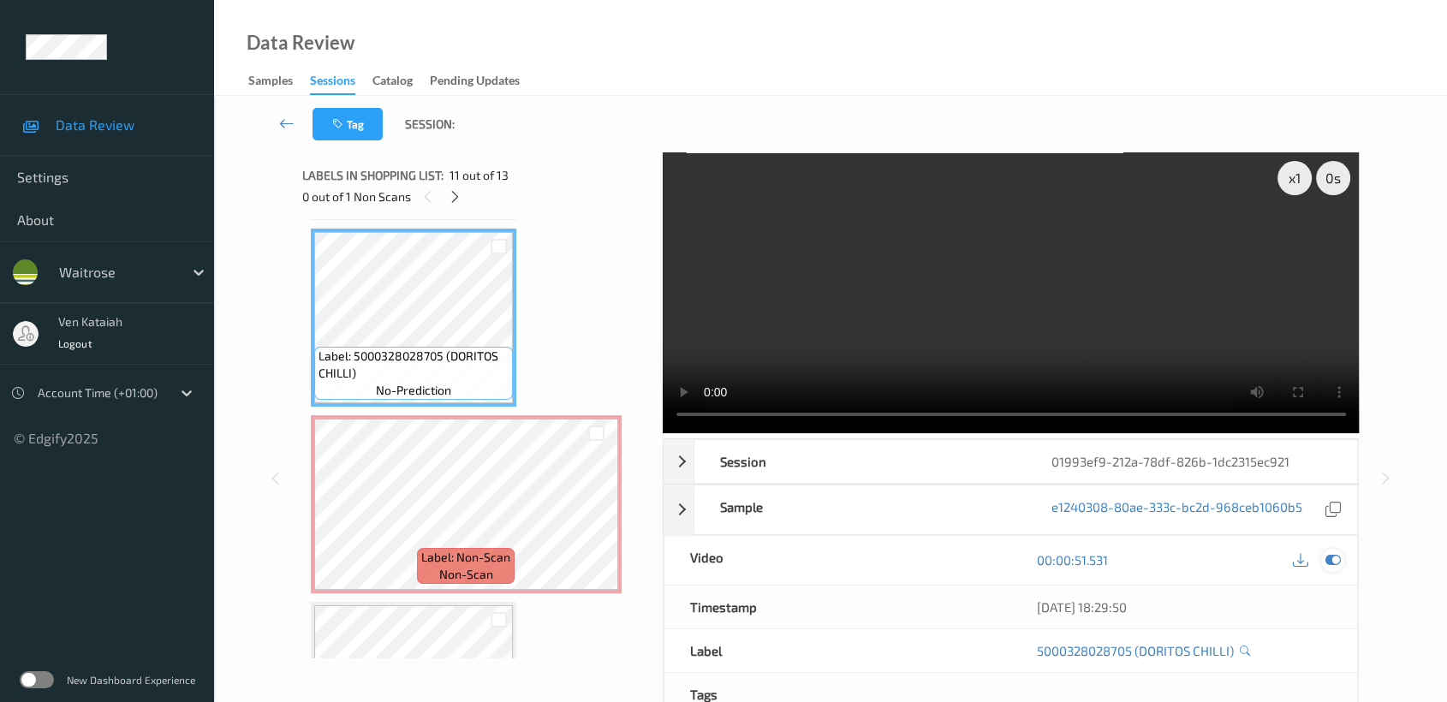
click at [1333, 563] on icon at bounding box center [1332, 559] width 15 height 15
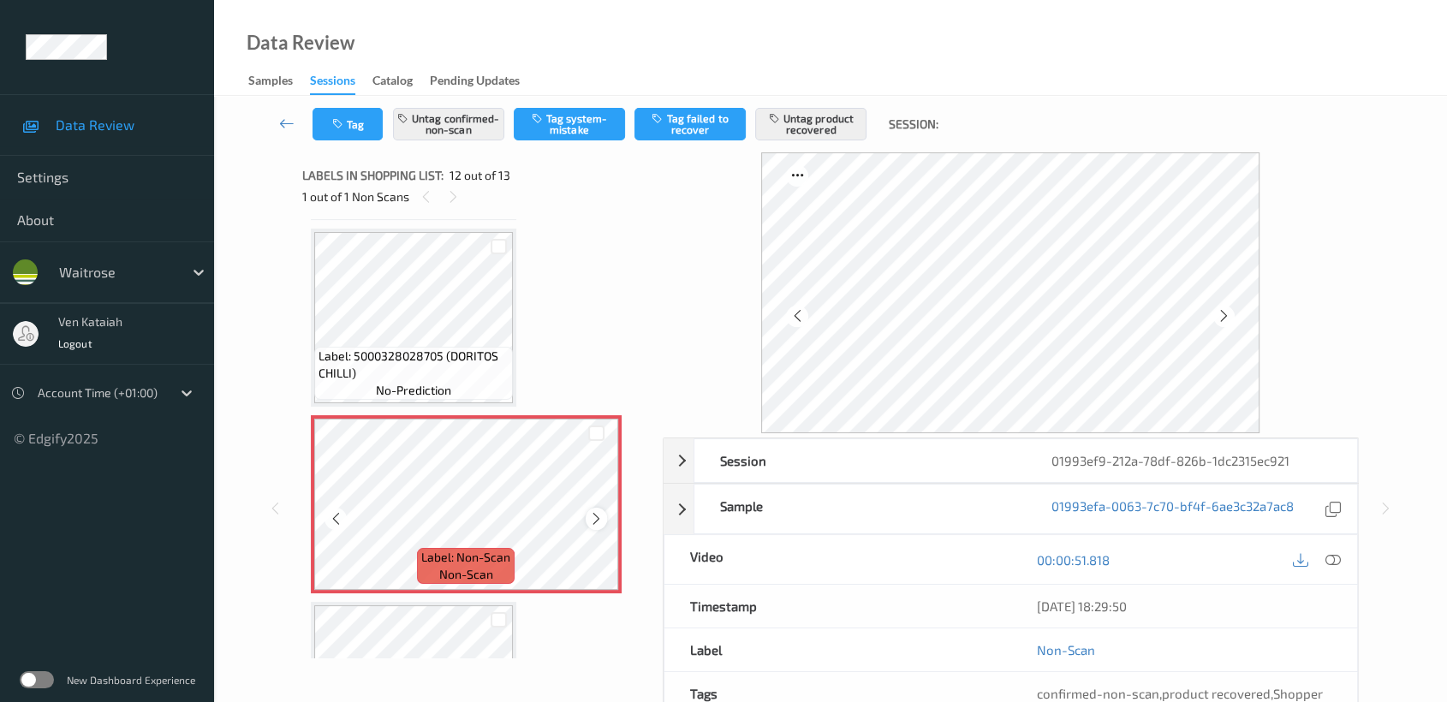
click at [592, 511] on icon at bounding box center [596, 518] width 15 height 15
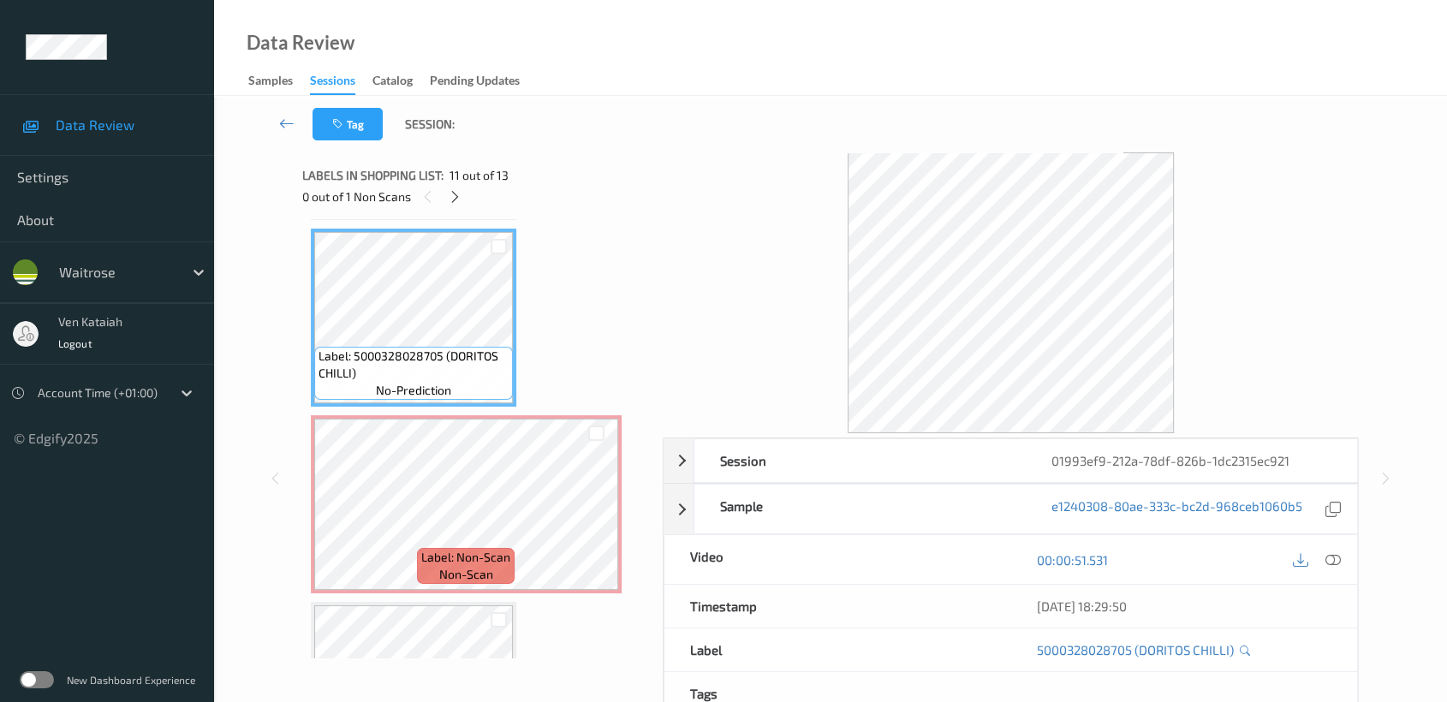
click at [1323, 570] on div at bounding box center [1317, 559] width 56 height 23
click at [1335, 552] on icon at bounding box center [1332, 559] width 15 height 15
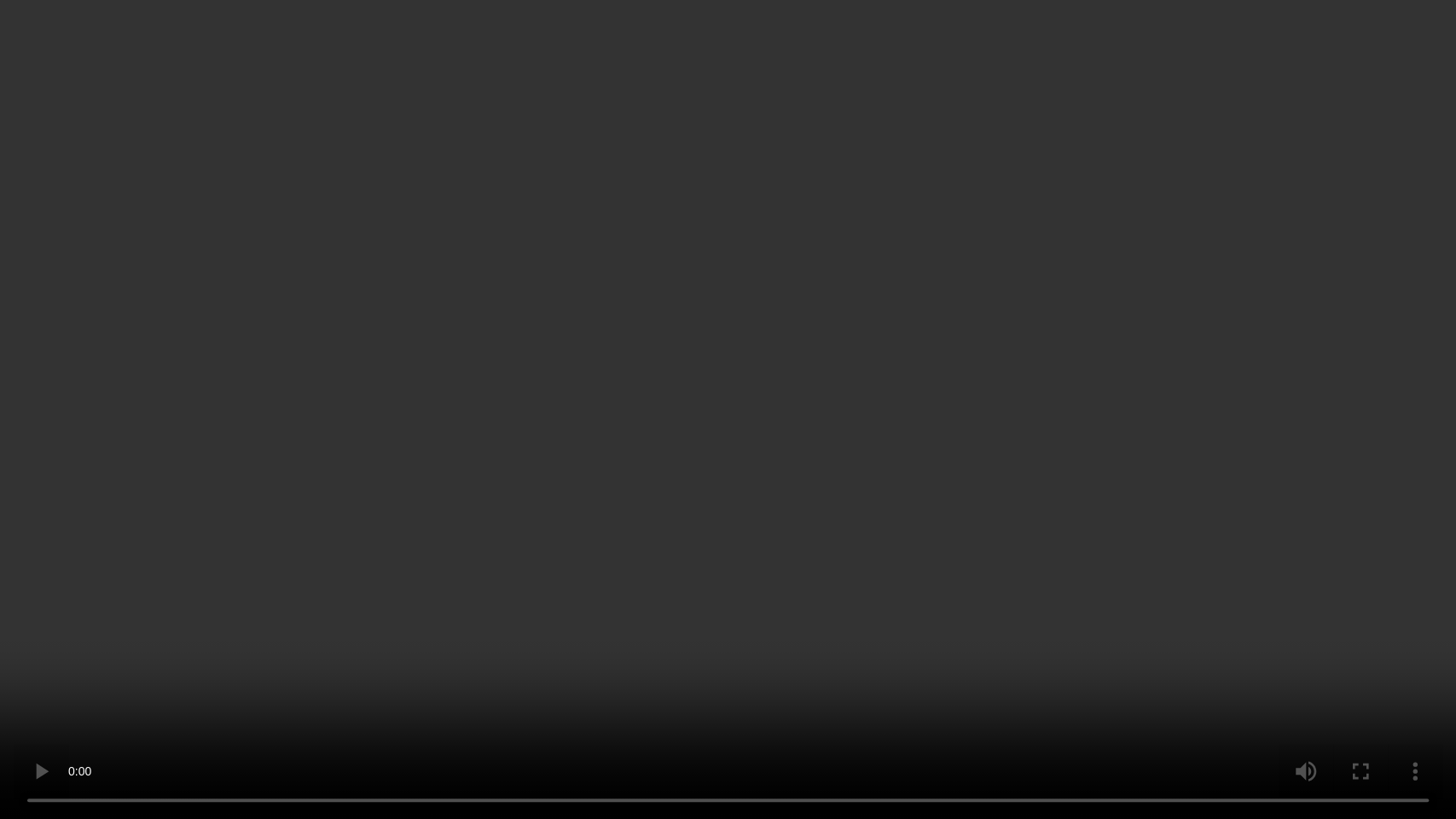
click at [635, 517] on video at bounding box center [728, 410] width 1456 height 819
click at [785, 393] on video at bounding box center [728, 410] width 1456 height 819
click at [575, 601] on video at bounding box center [728, 410] width 1456 height 819
click at [636, 580] on video at bounding box center [728, 410] width 1456 height 819
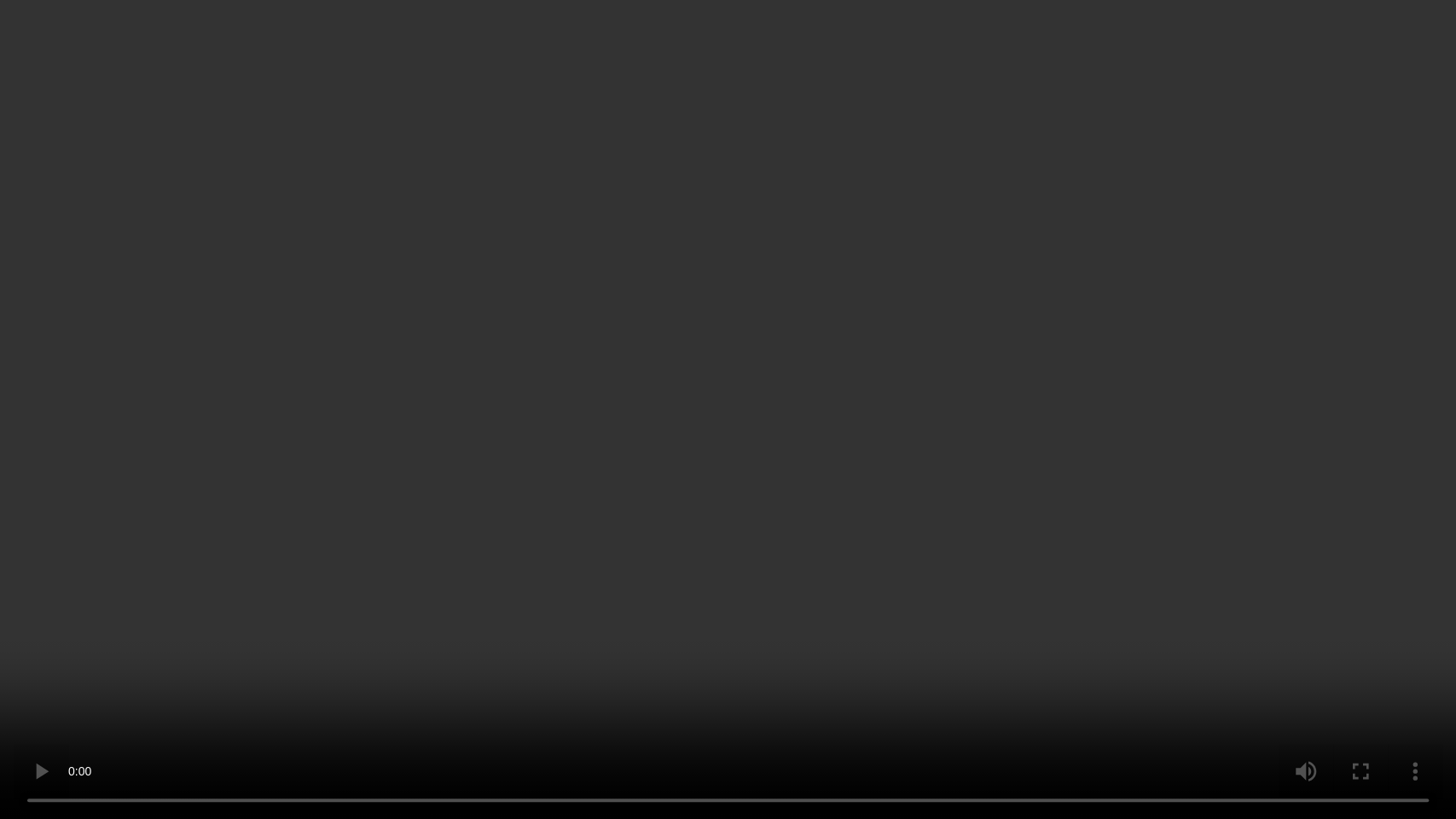
click at [738, 608] on video at bounding box center [728, 410] width 1456 height 819
click at [900, 521] on video at bounding box center [728, 410] width 1456 height 819
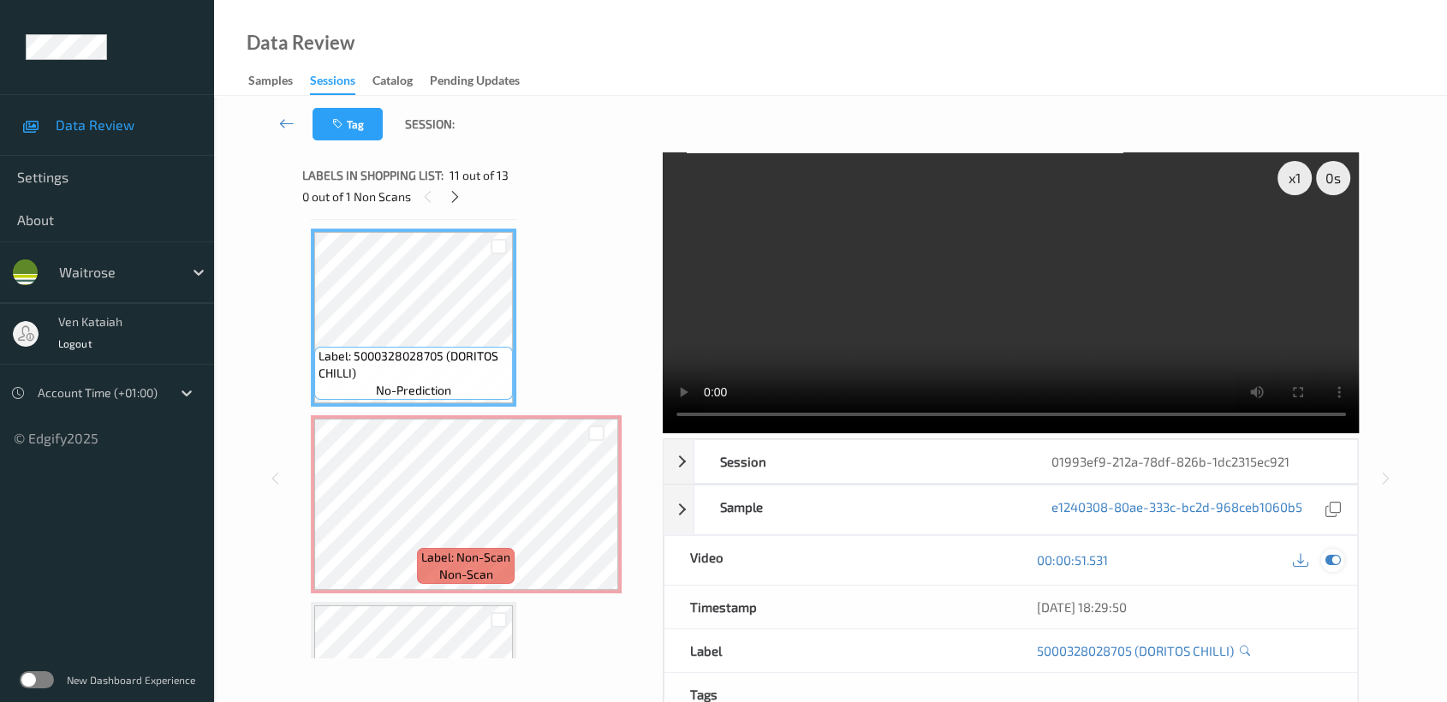
click at [1332, 555] on icon at bounding box center [1332, 559] width 15 height 15
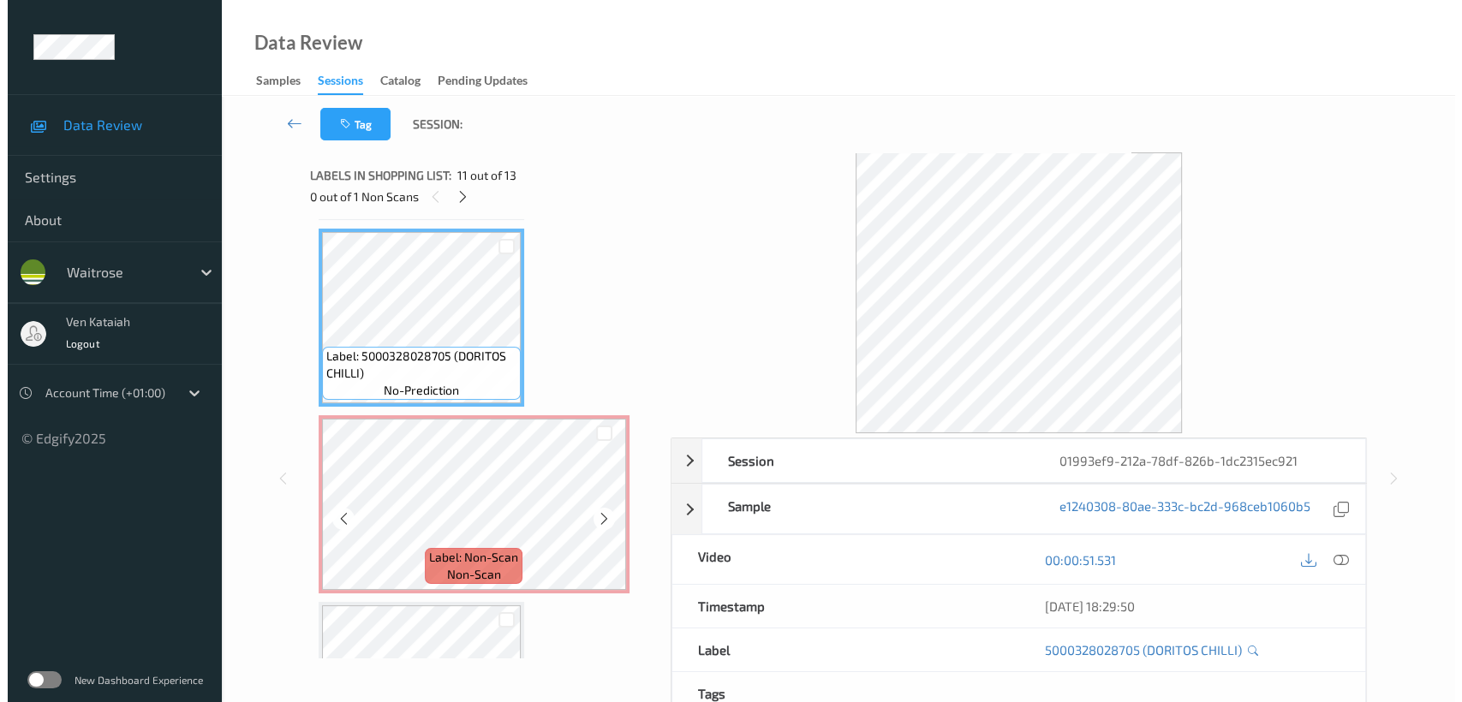
scroll to position [1986, 0]
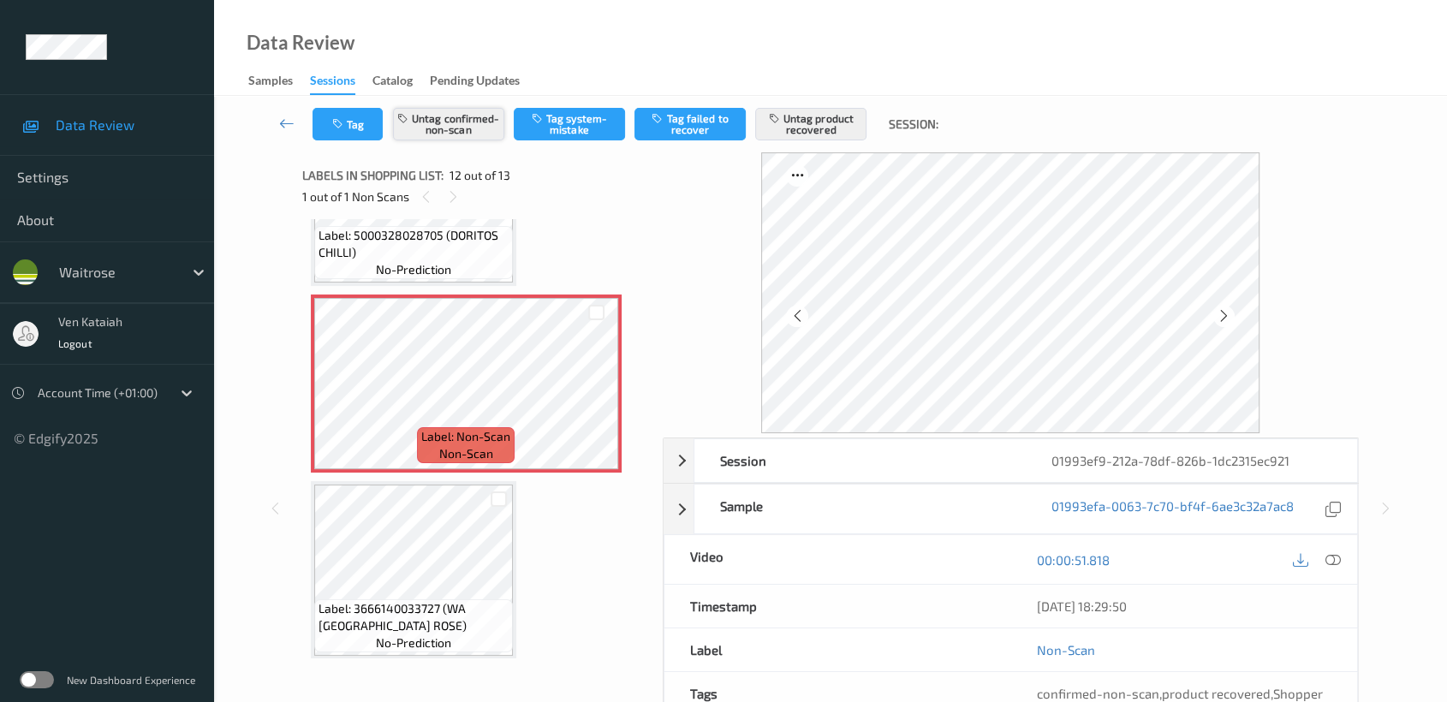
click at [491, 121] on button "Untag confirmed-non-scan" at bounding box center [448, 124] width 111 height 33
click at [806, 132] on button "Untag product recovered" at bounding box center [810, 124] width 111 height 33
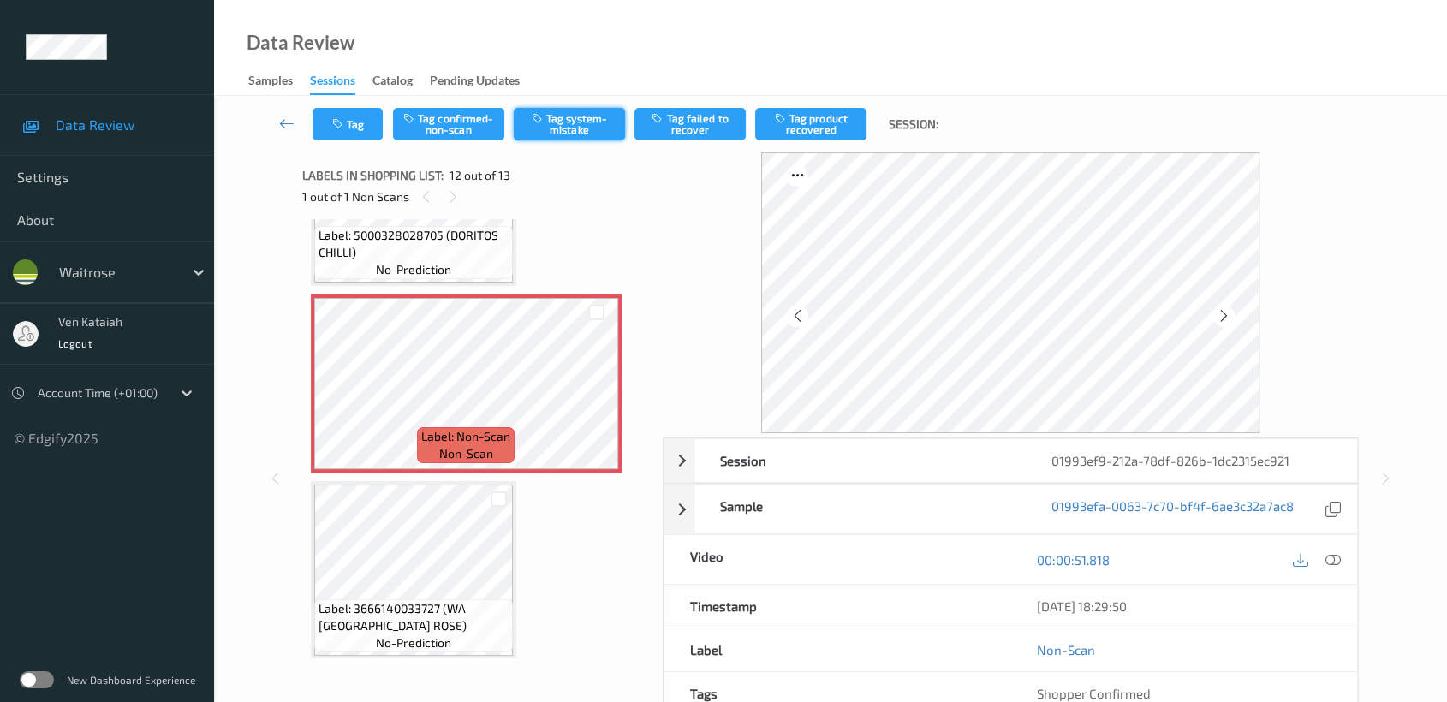
click at [544, 134] on button "Tag system-mistake" at bounding box center [569, 124] width 111 height 33
click at [325, 129] on button "Tag" at bounding box center [348, 124] width 70 height 33
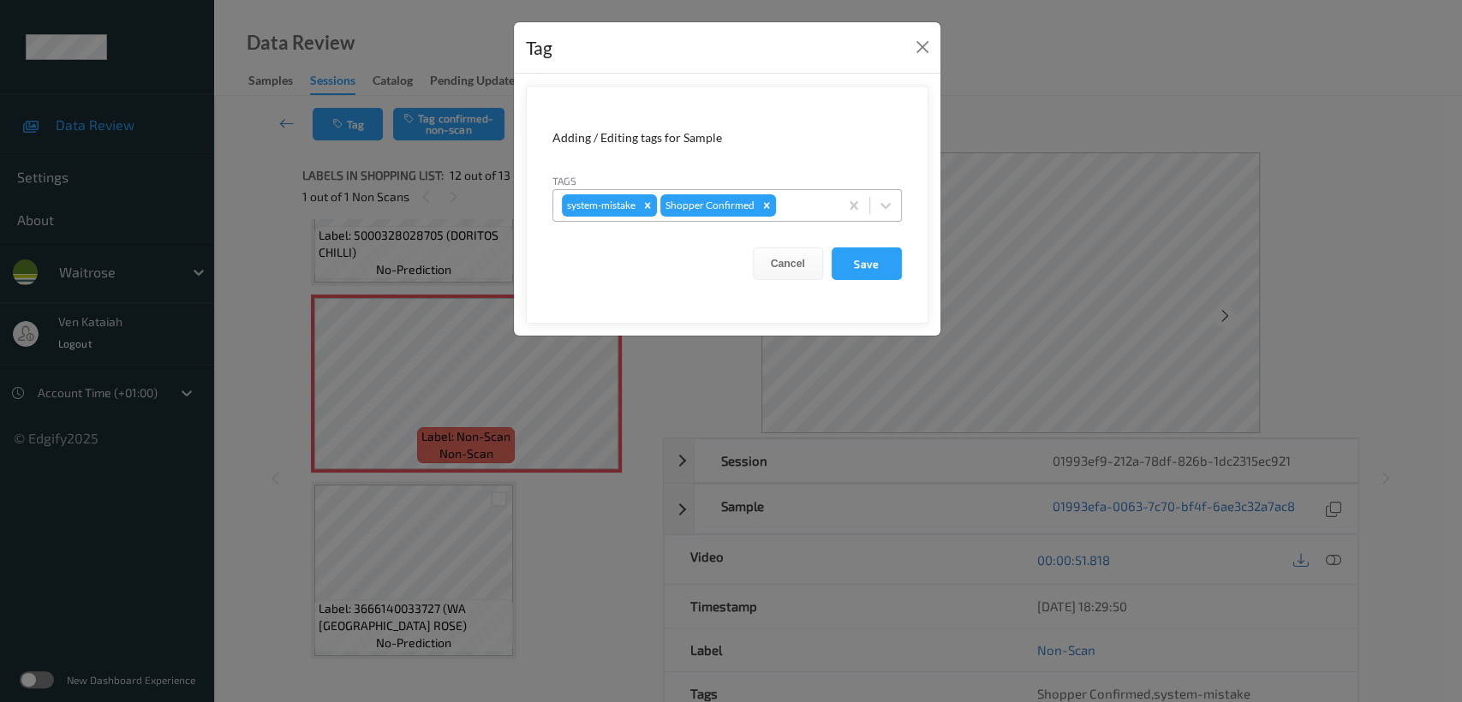
click at [790, 205] on div at bounding box center [804, 205] width 51 height 21
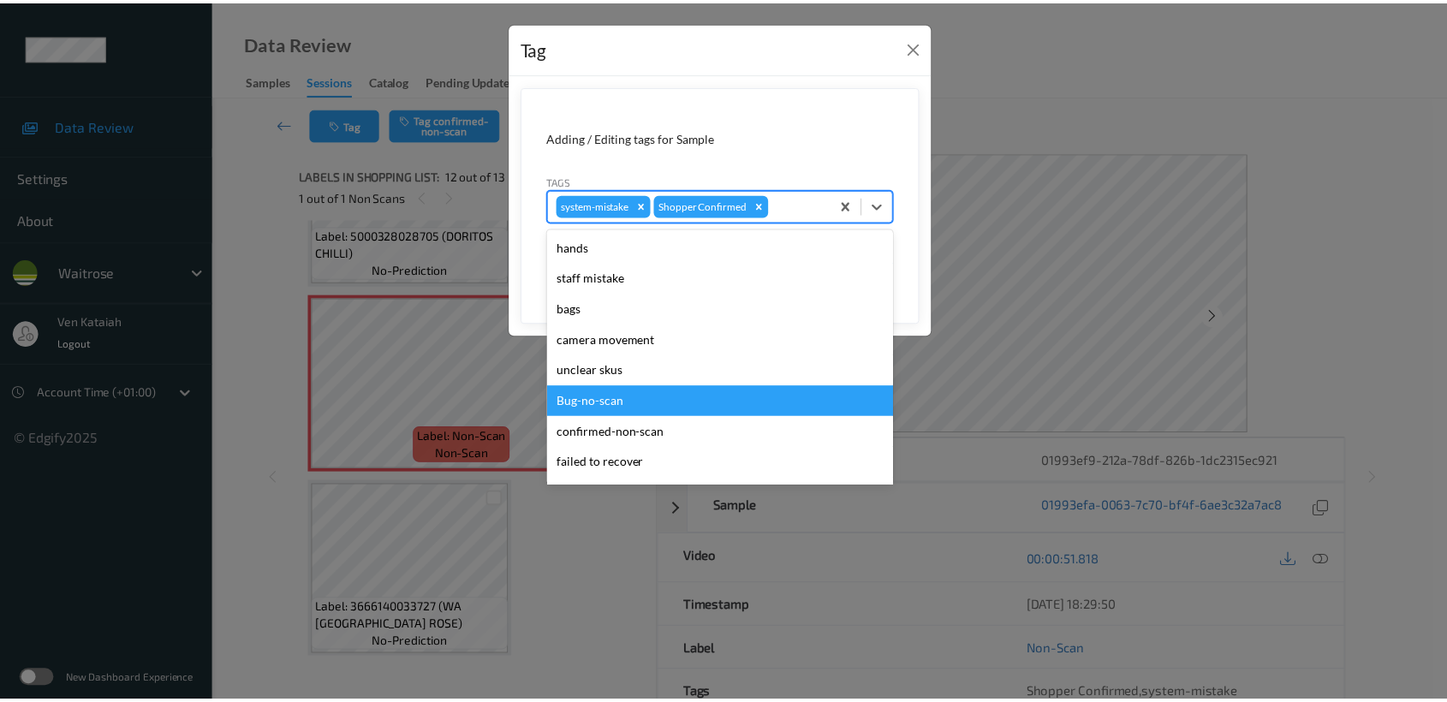
scroll to position [427, 0]
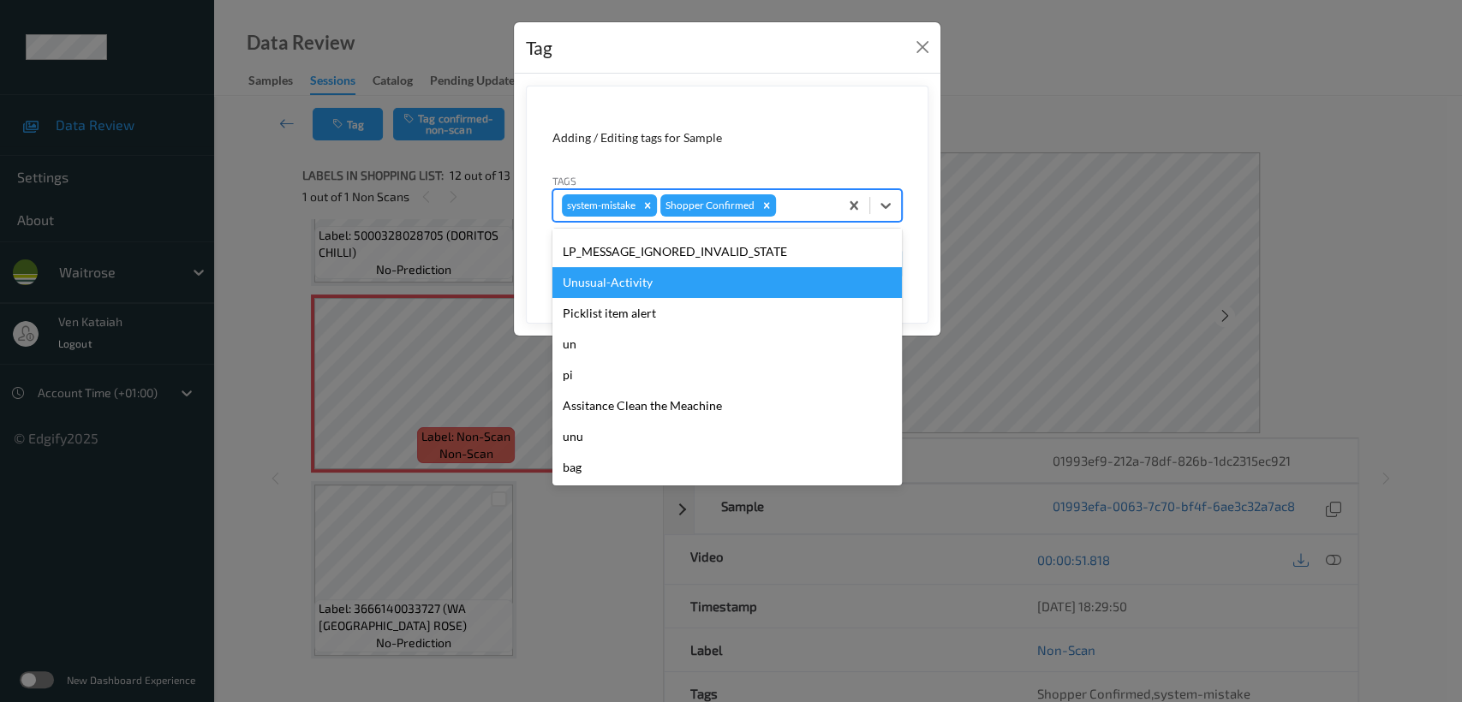
click at [616, 287] on div "Unusual-Activity" at bounding box center [726, 282] width 349 height 31
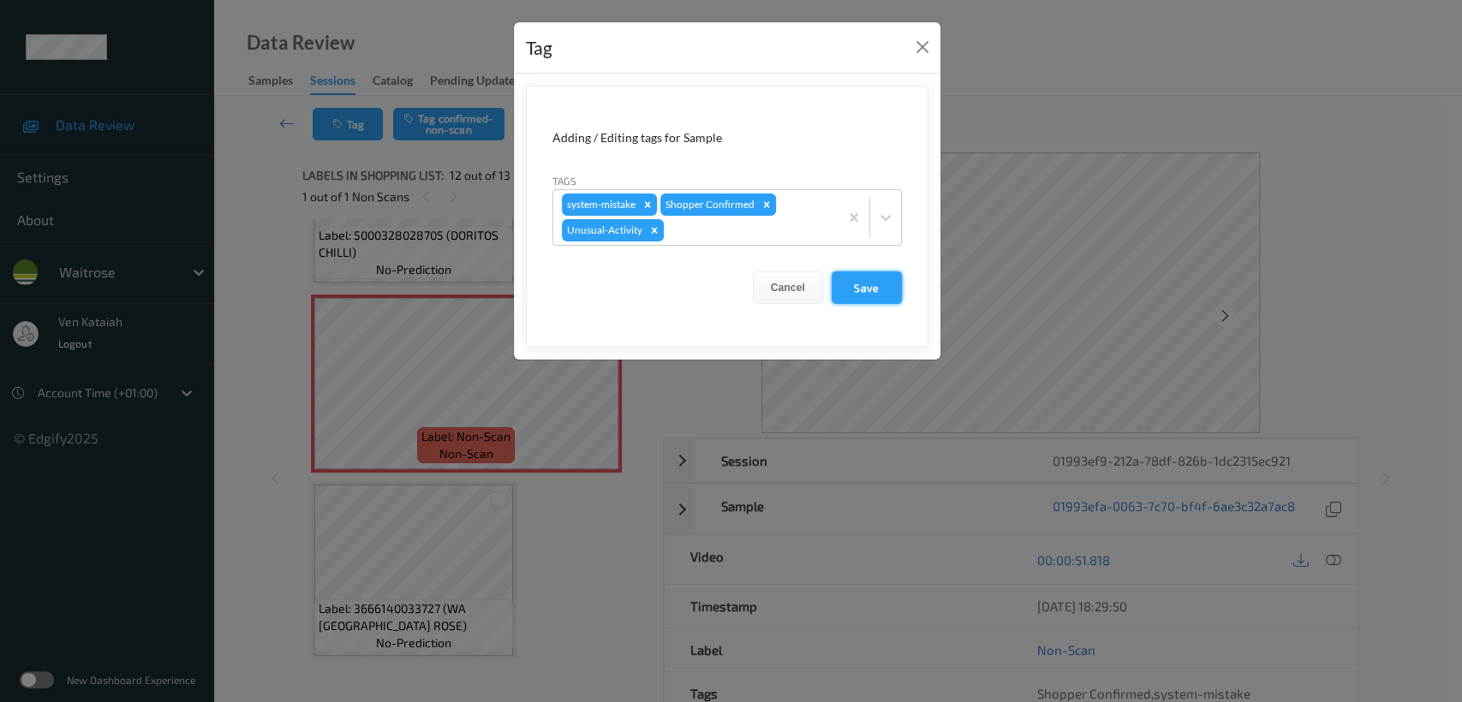
click at [865, 277] on button "Save" at bounding box center [866, 287] width 70 height 33
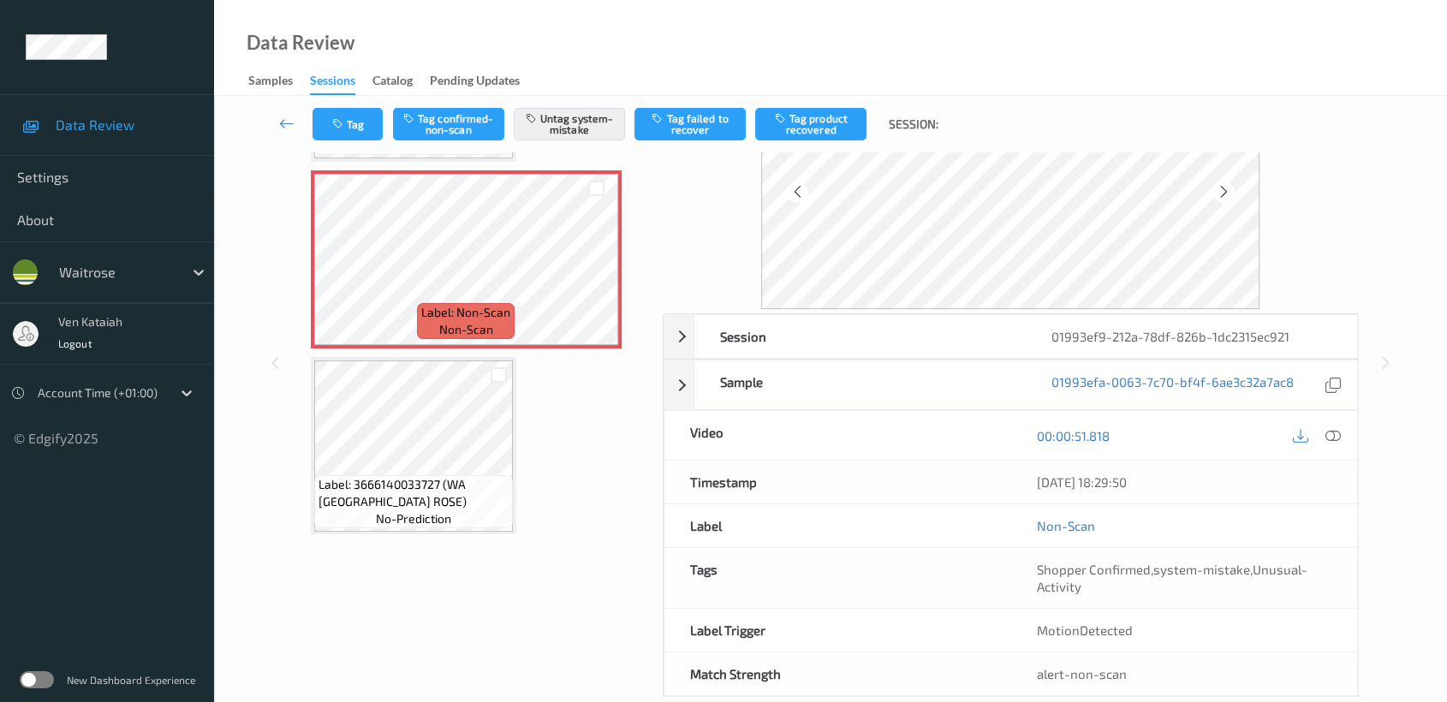
scroll to position [153, 0]
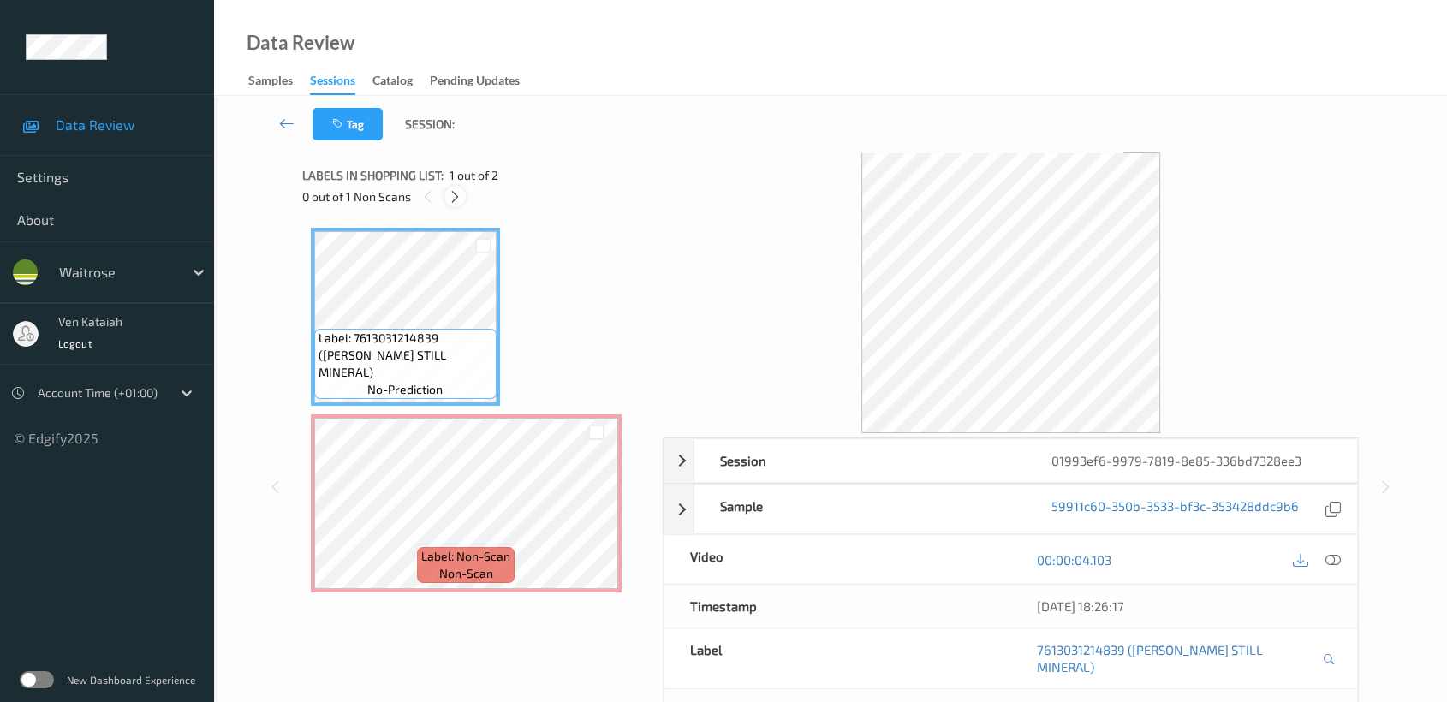
click at [455, 196] on icon at bounding box center [455, 196] width 15 height 15
click at [1333, 560] on icon at bounding box center [1332, 559] width 15 height 15
click at [463, 199] on div at bounding box center [454, 196] width 21 height 21
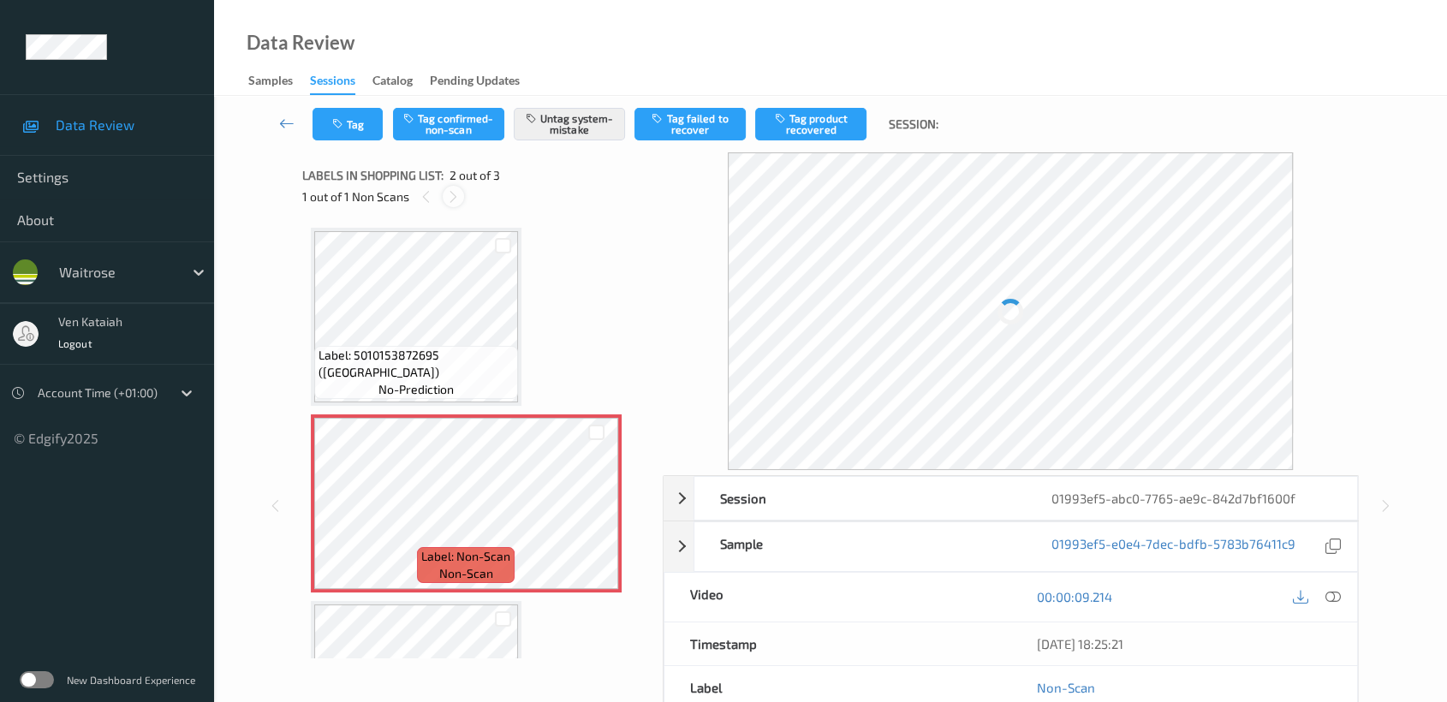
scroll to position [8, 0]
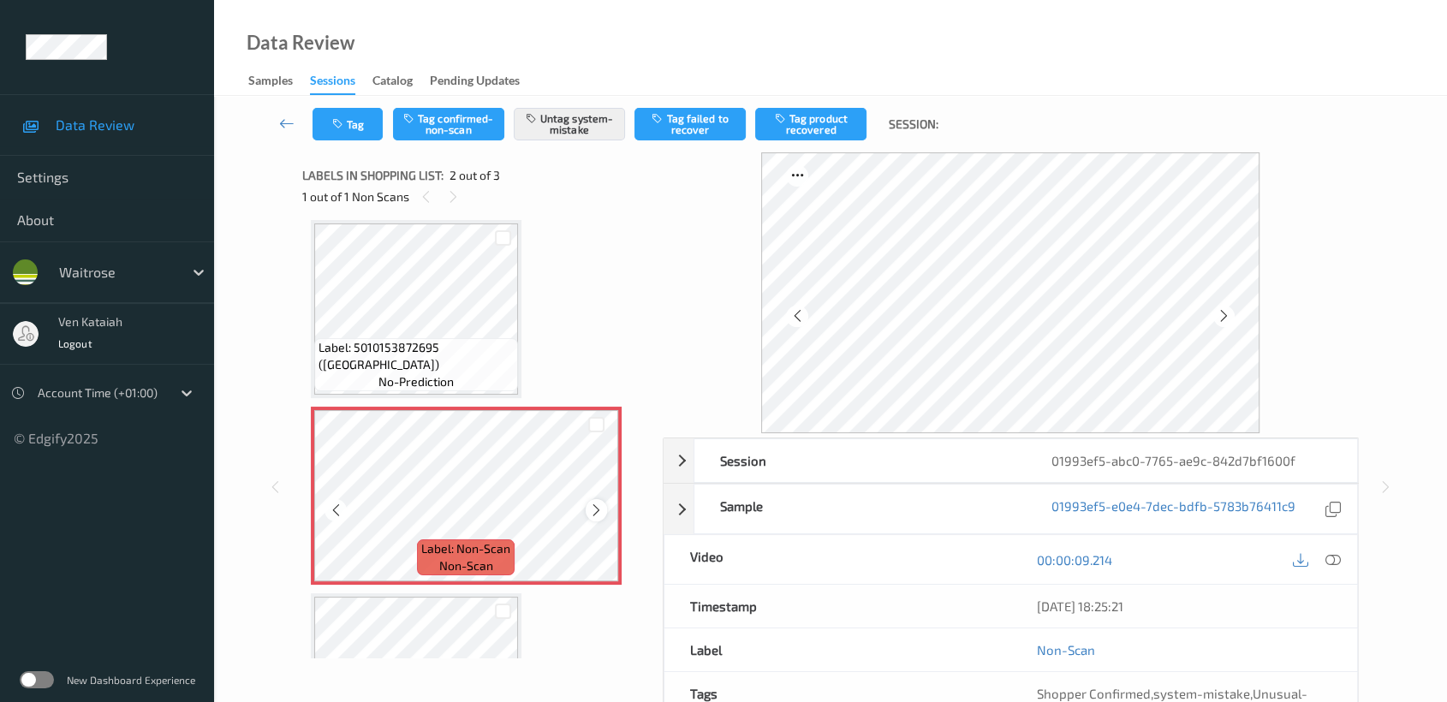
click at [593, 510] on icon at bounding box center [596, 510] width 15 height 15
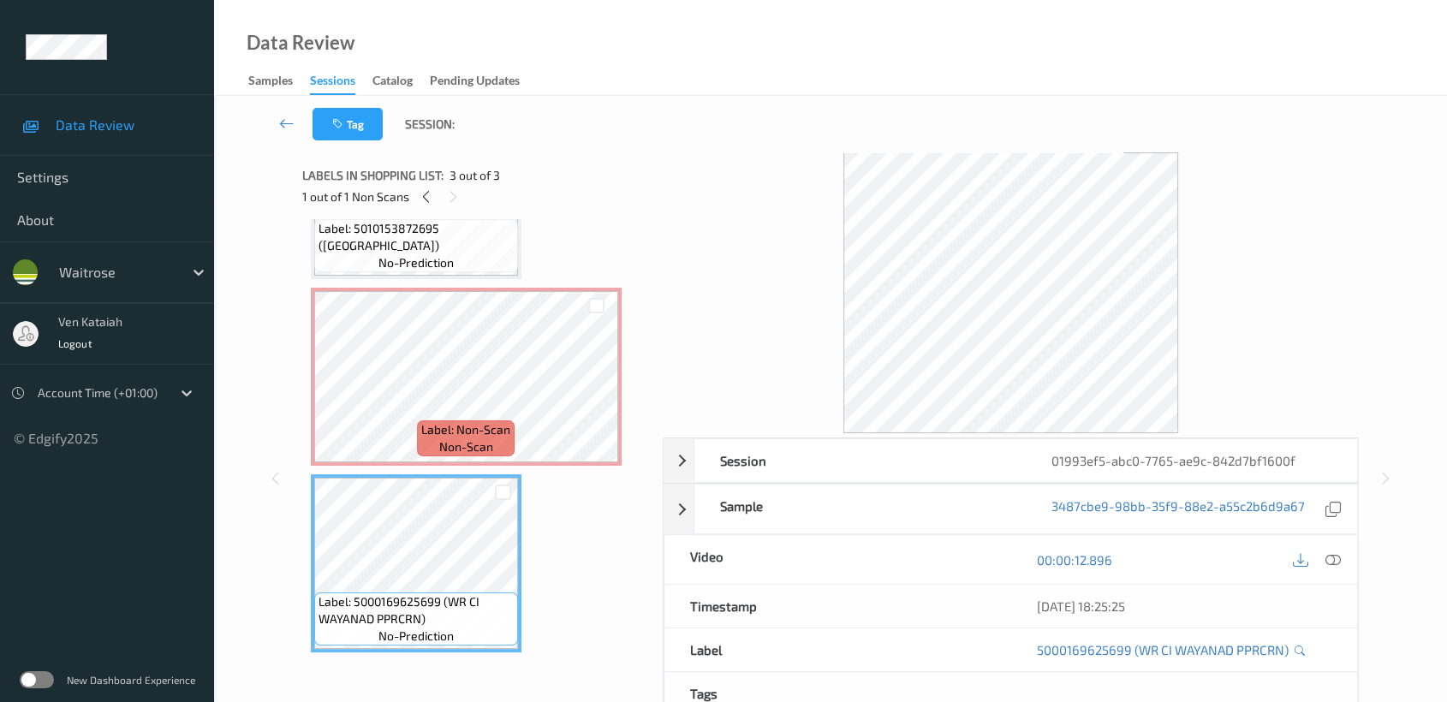
scroll to position [0, 0]
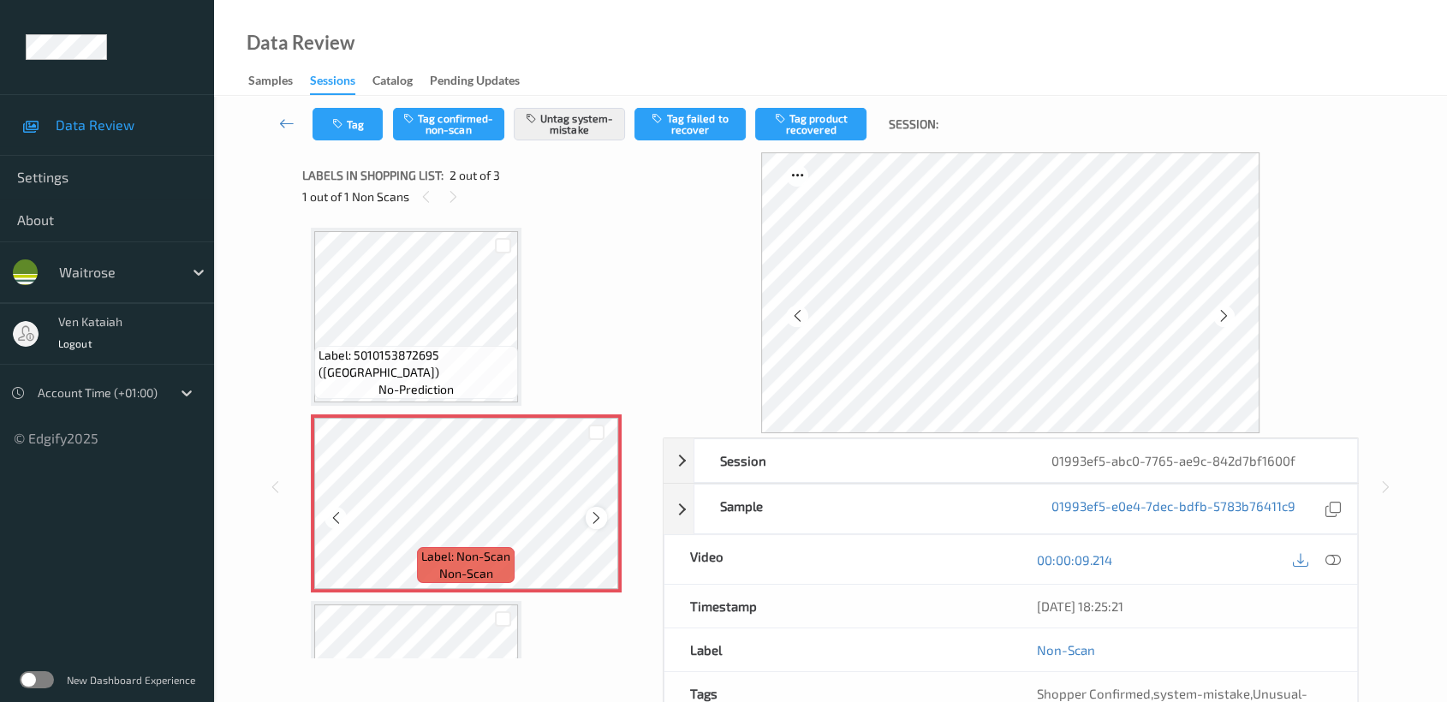
click at [598, 520] on icon at bounding box center [596, 517] width 15 height 15
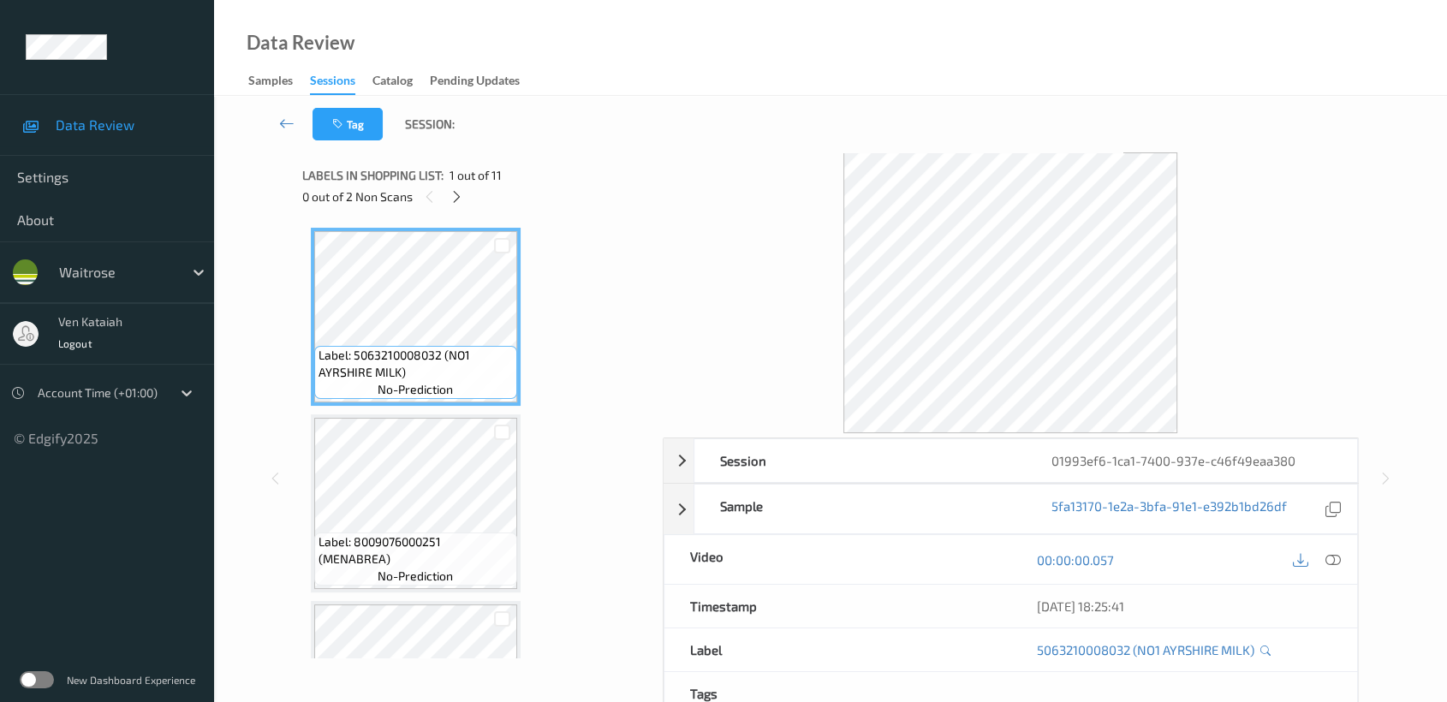
click at [464, 205] on div "0 out of 2 Non Scans" at bounding box center [476, 196] width 348 height 21
click at [457, 198] on icon at bounding box center [457, 196] width 15 height 15
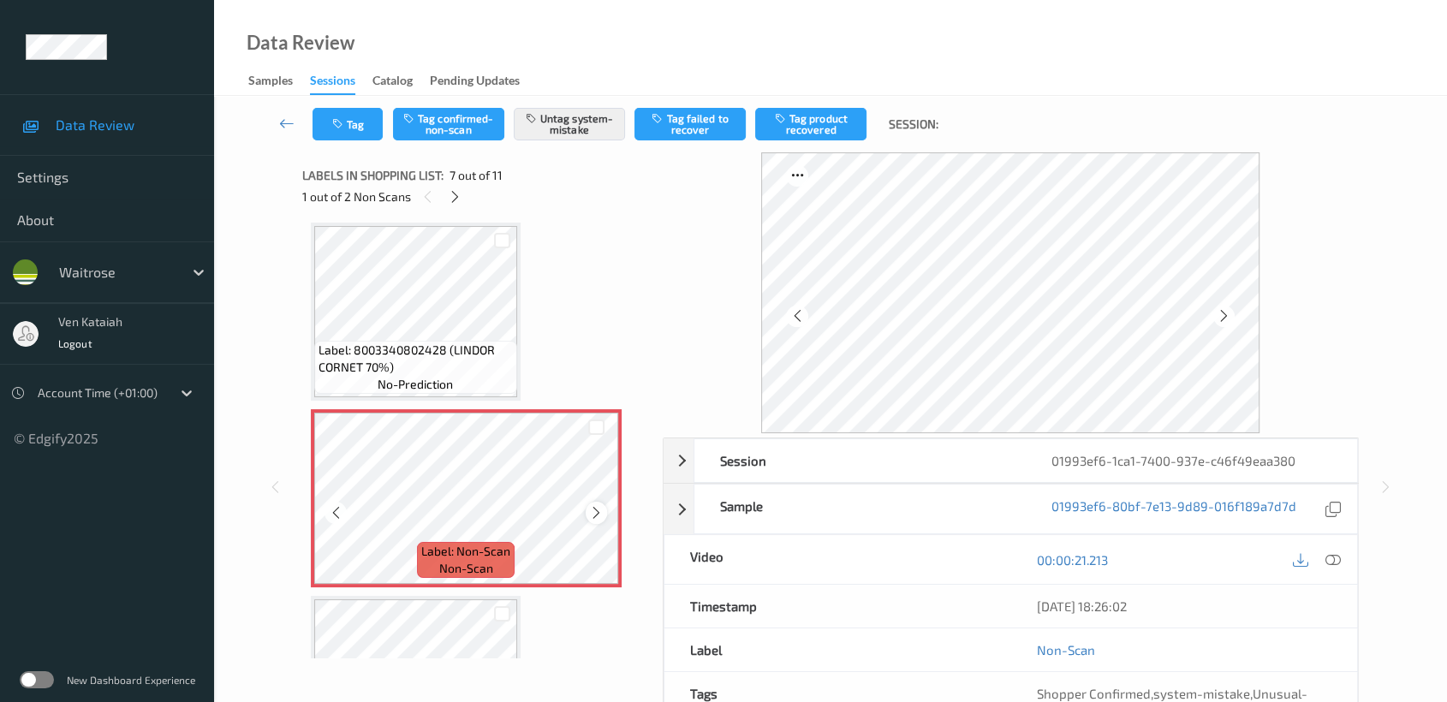
click at [601, 505] on icon at bounding box center [596, 512] width 15 height 15
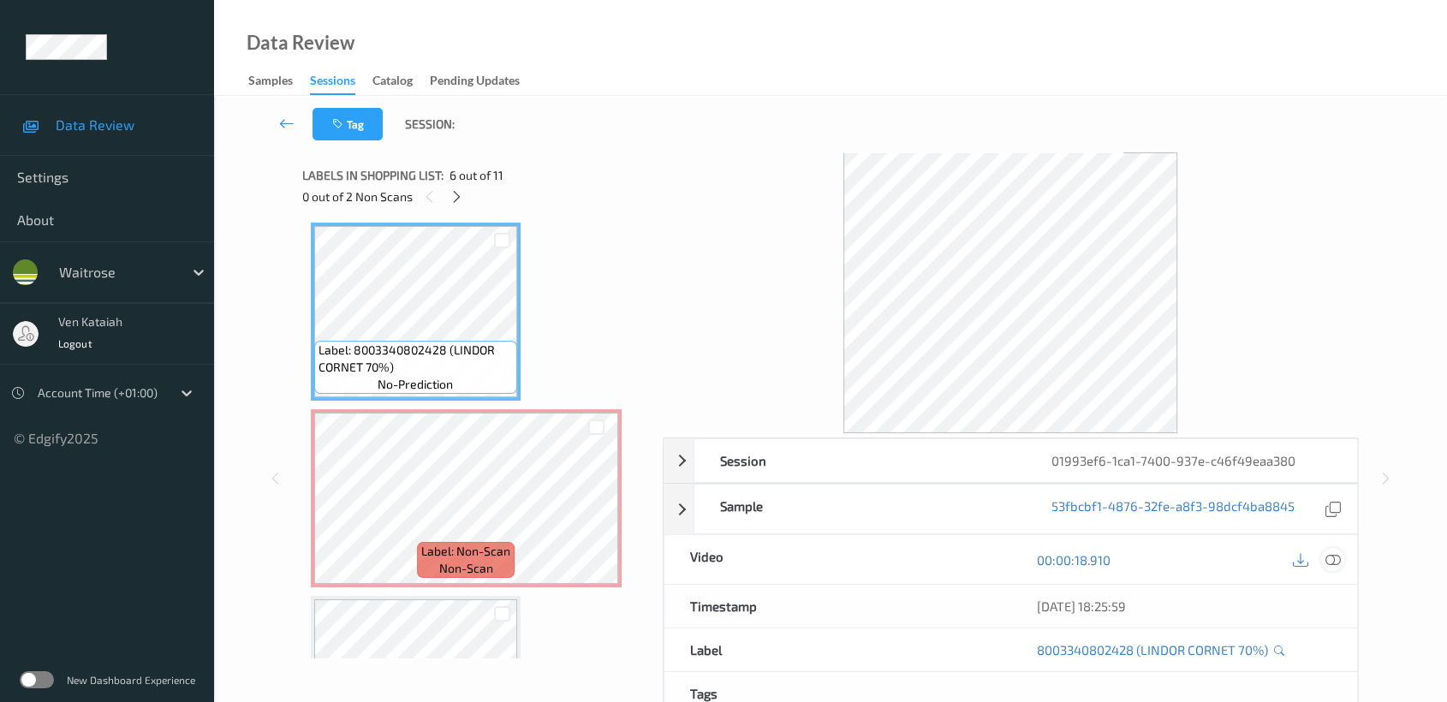
click at [1329, 569] on div at bounding box center [1332, 559] width 23 height 23
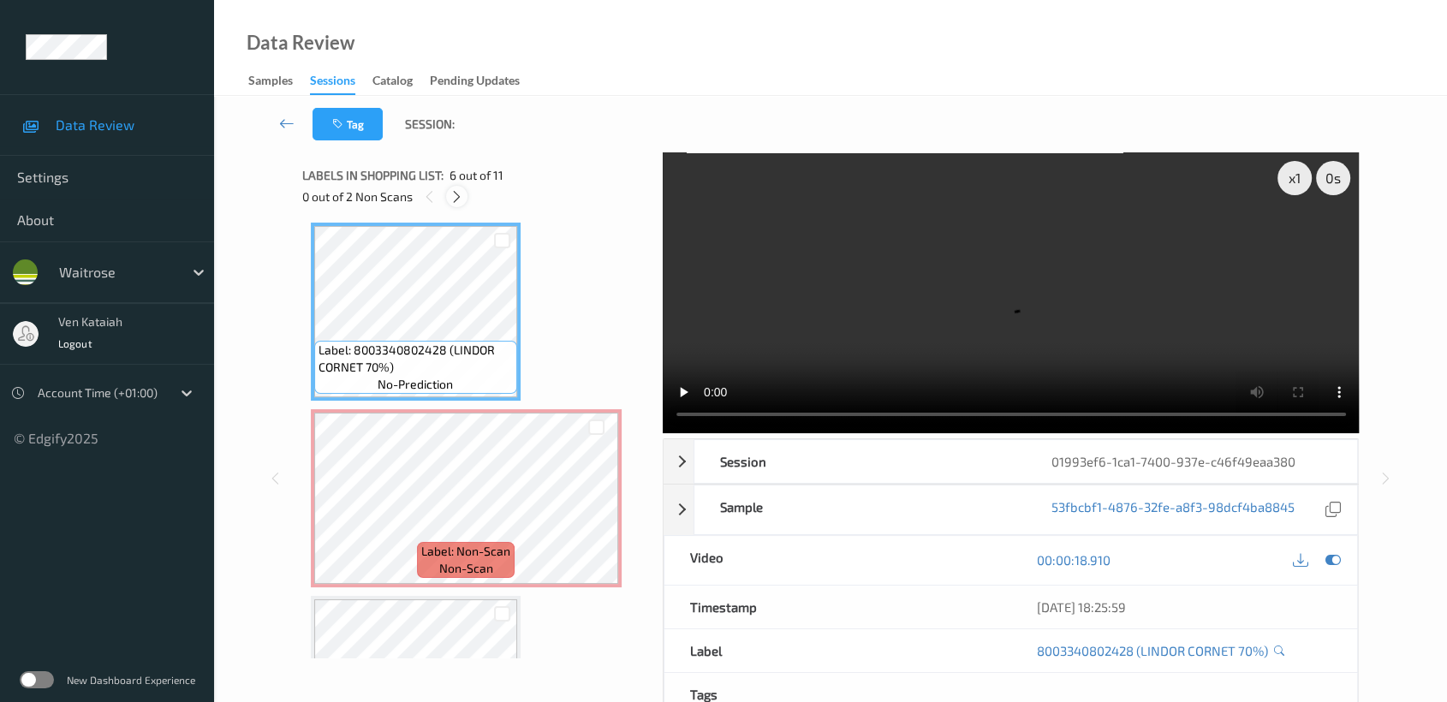
click at [459, 195] on icon at bounding box center [457, 196] width 15 height 15
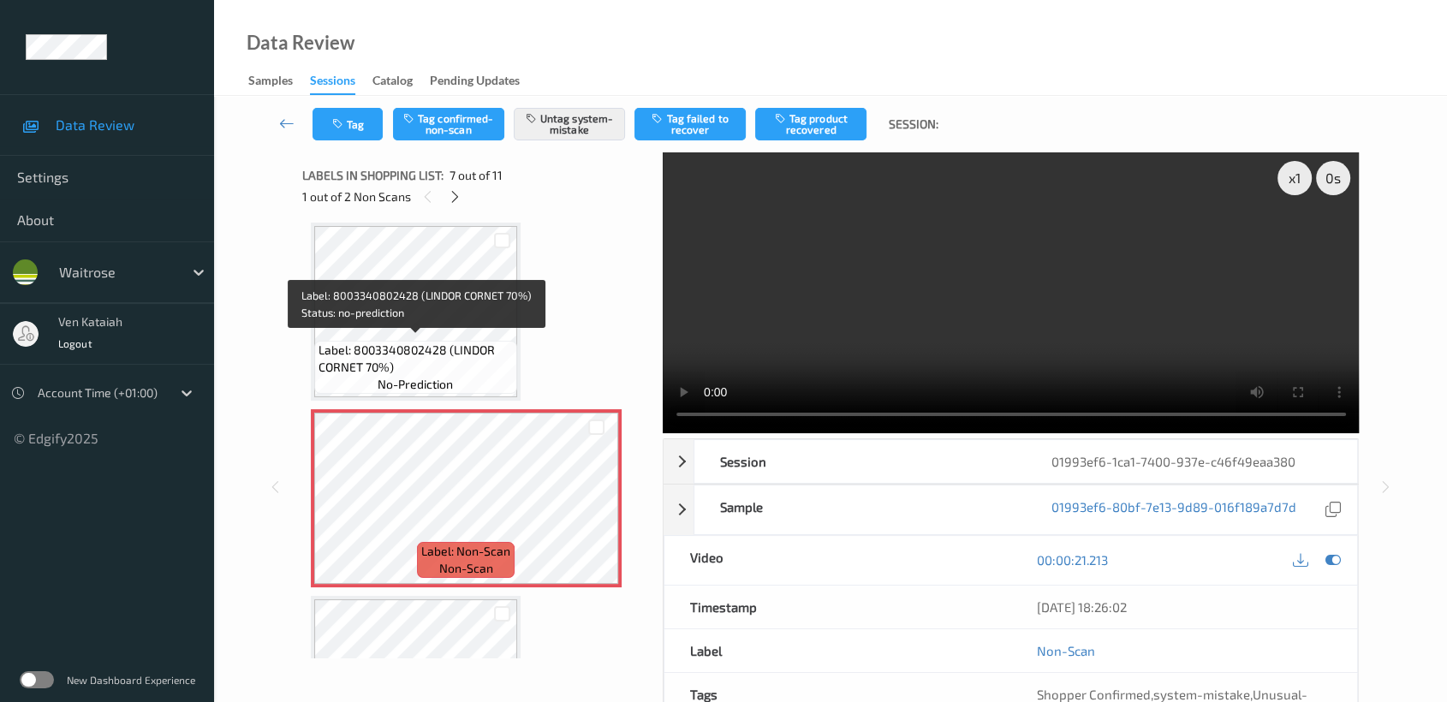
click at [438, 341] on div "Label: 8003340802428 (LINDOR CORNET 70%) no-prediction" at bounding box center [415, 367] width 203 height 53
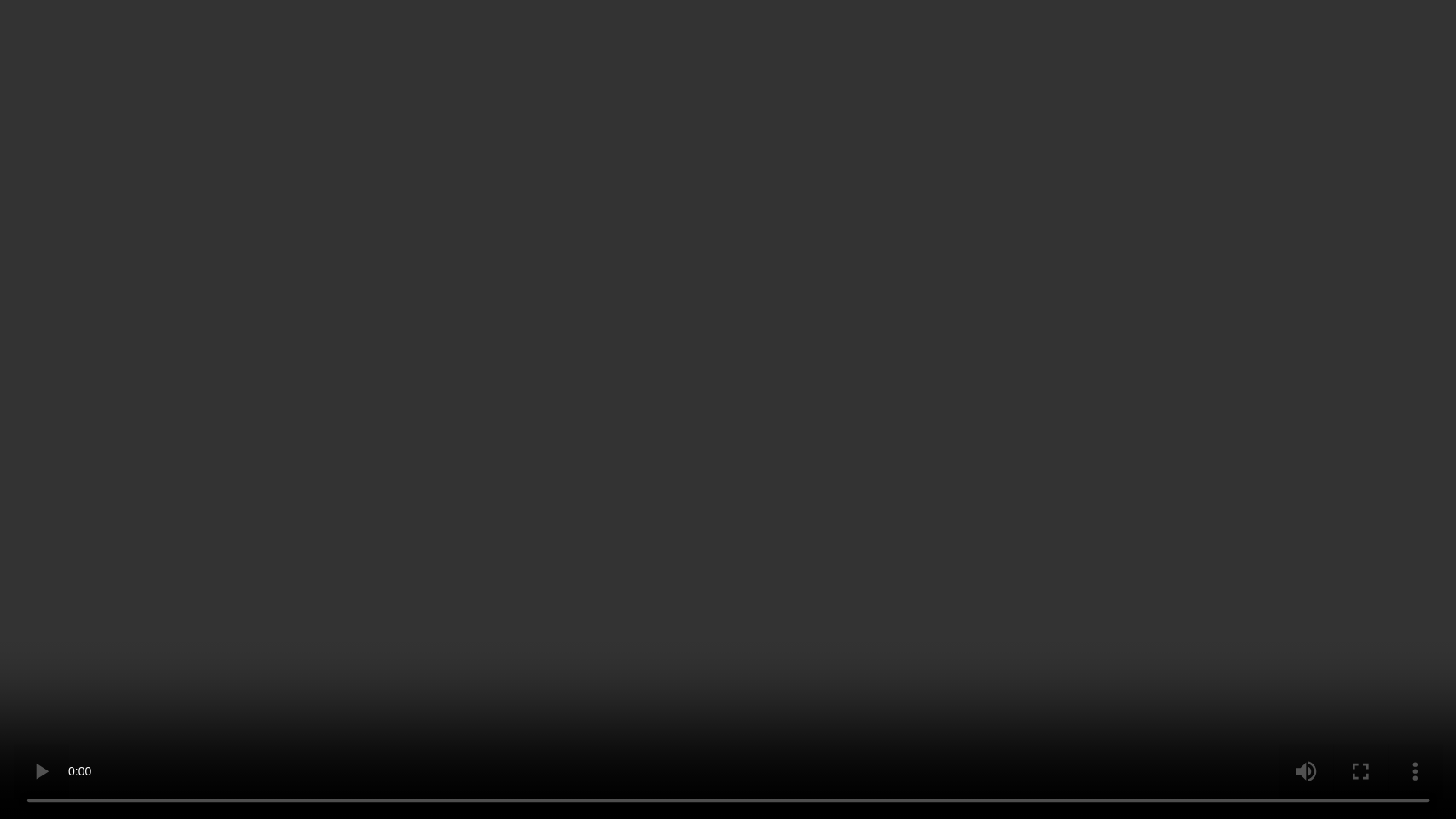
click at [1049, 381] on video at bounding box center [728, 410] width 1456 height 819
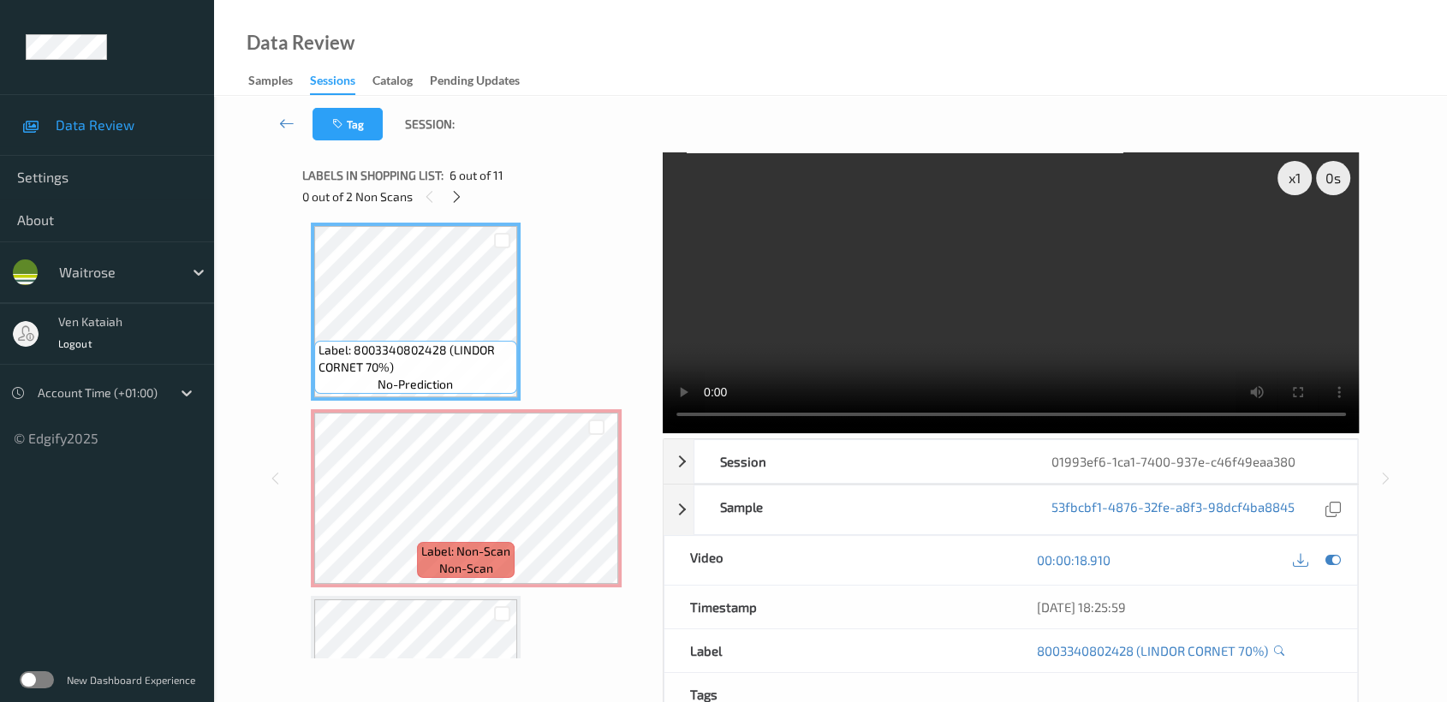
drag, startPoint x: 1329, startPoint y: 553, endPoint x: 1285, endPoint y: 555, distance: 43.7
click at [1329, 556] on icon at bounding box center [1332, 559] width 15 height 15
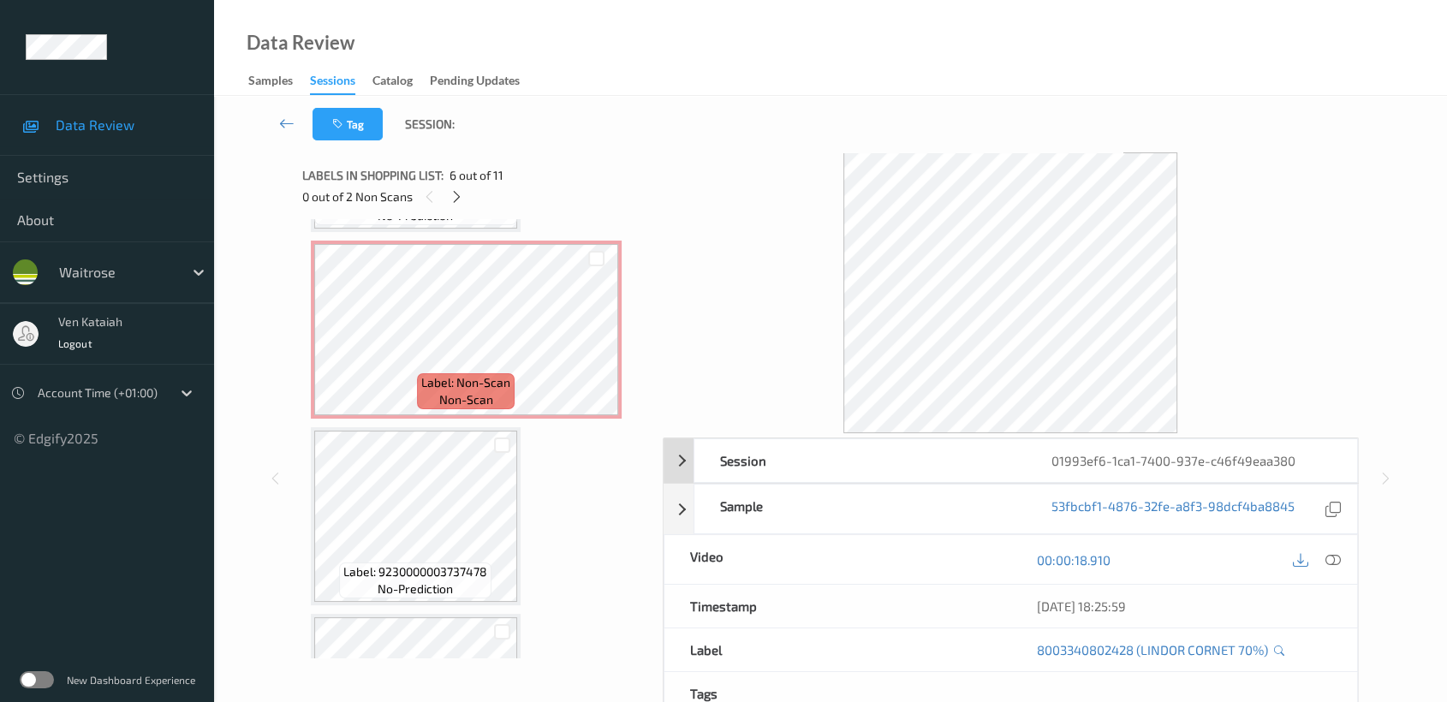
scroll to position [1509, 0]
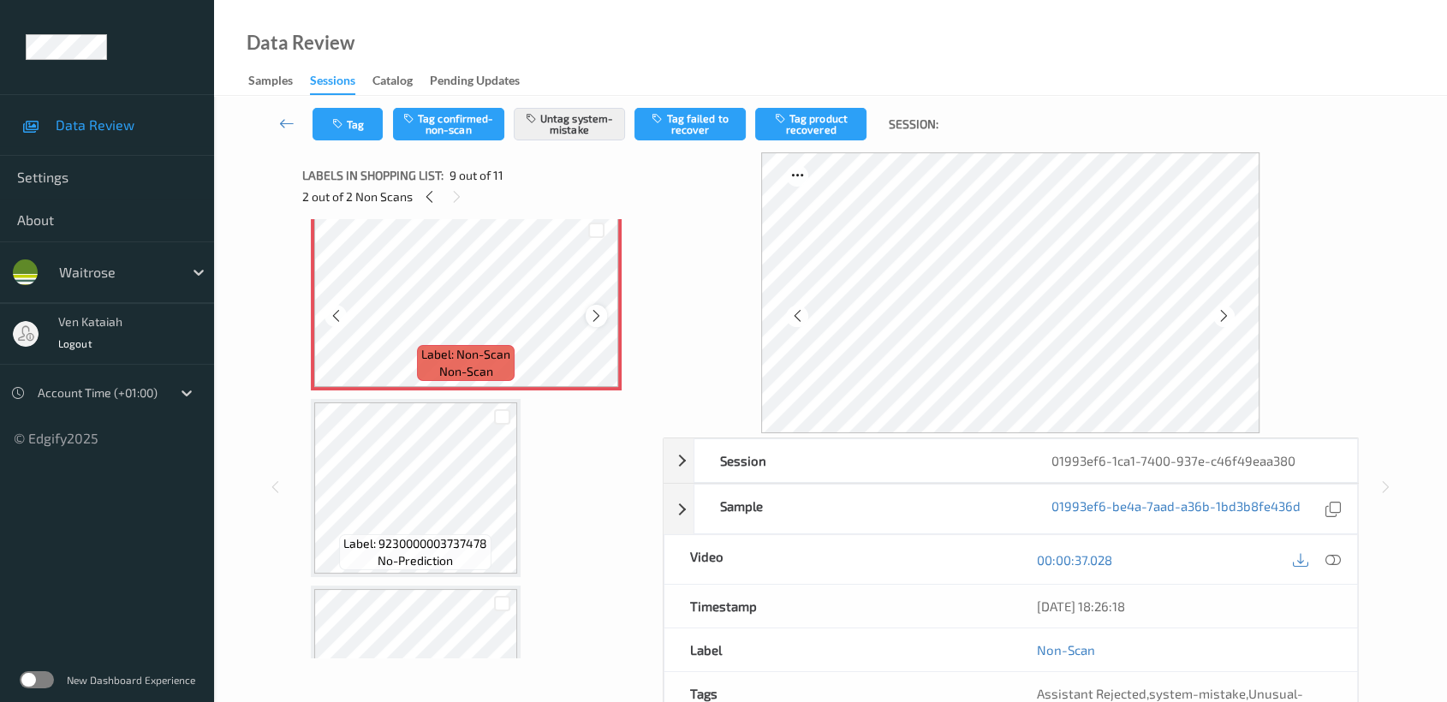
click at [592, 312] on icon at bounding box center [596, 315] width 15 height 15
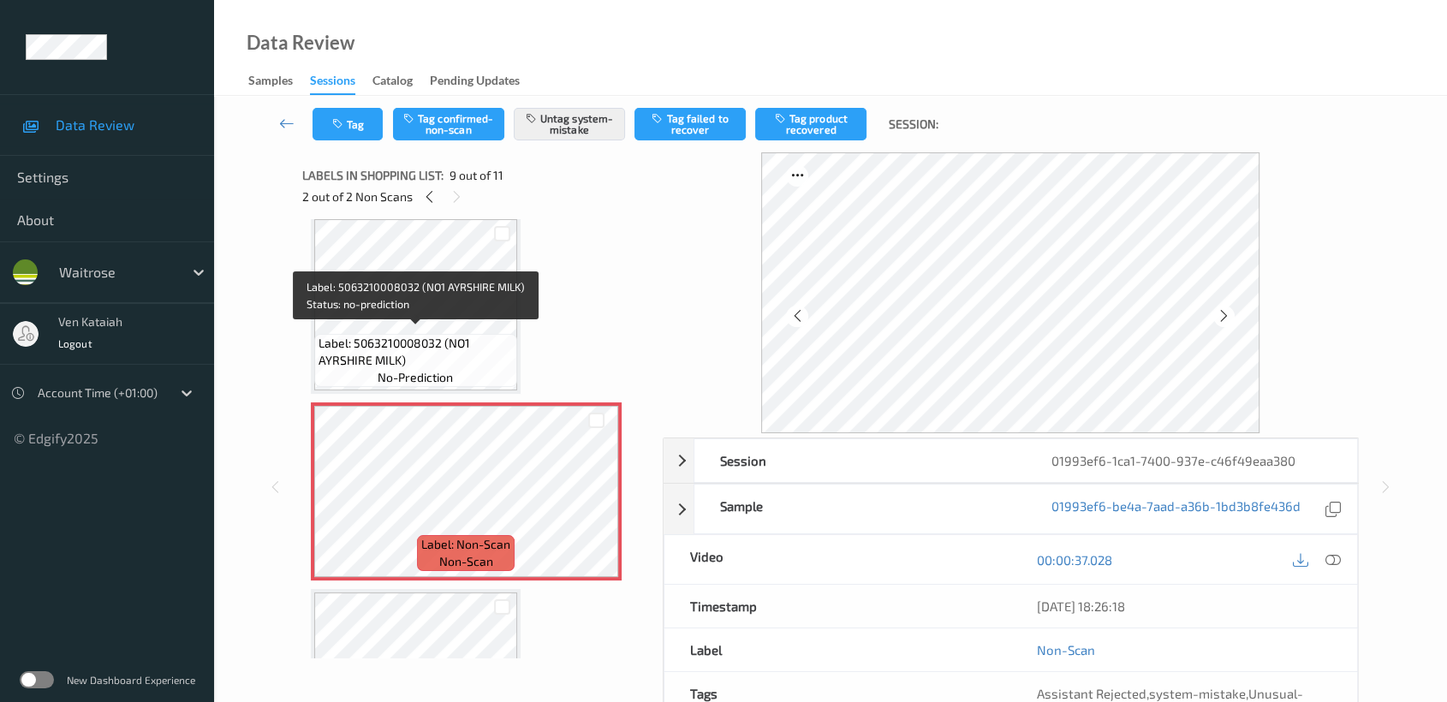
click at [481, 336] on span "Label: 5063210008032 (NO1 AYRSHIRE MILK)" at bounding box center [416, 352] width 194 height 34
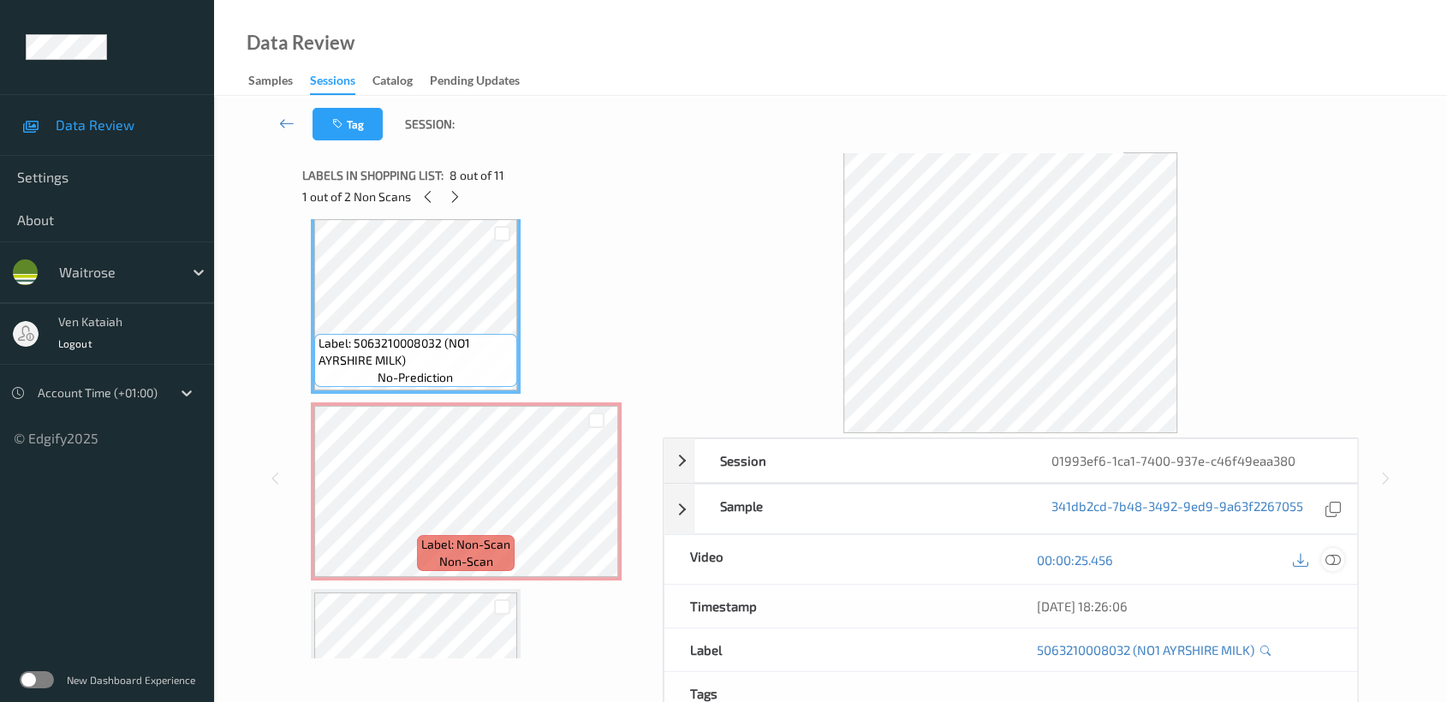
click at [1327, 563] on icon at bounding box center [1332, 559] width 15 height 15
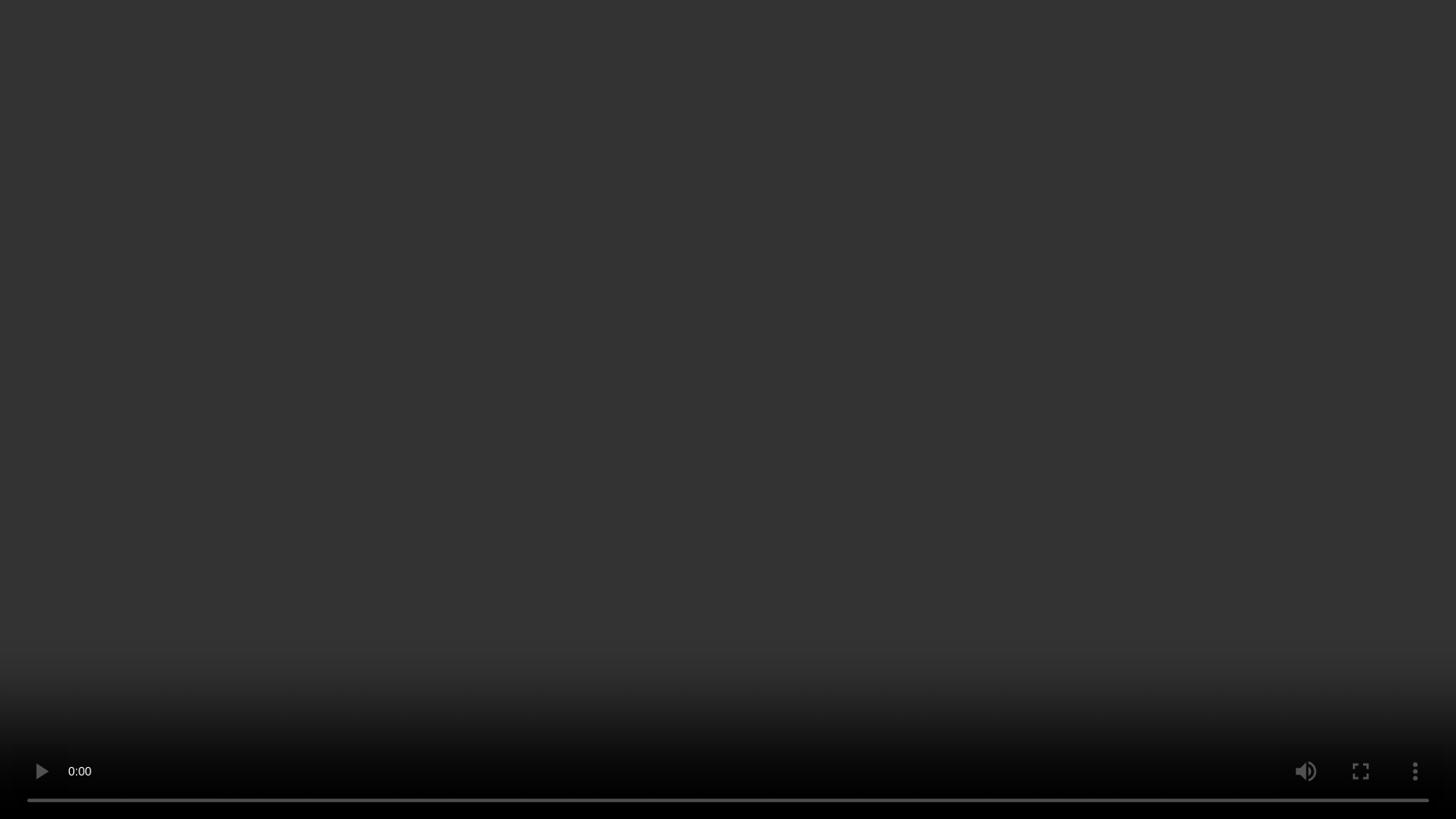
click at [697, 463] on video at bounding box center [728, 410] width 1456 height 819
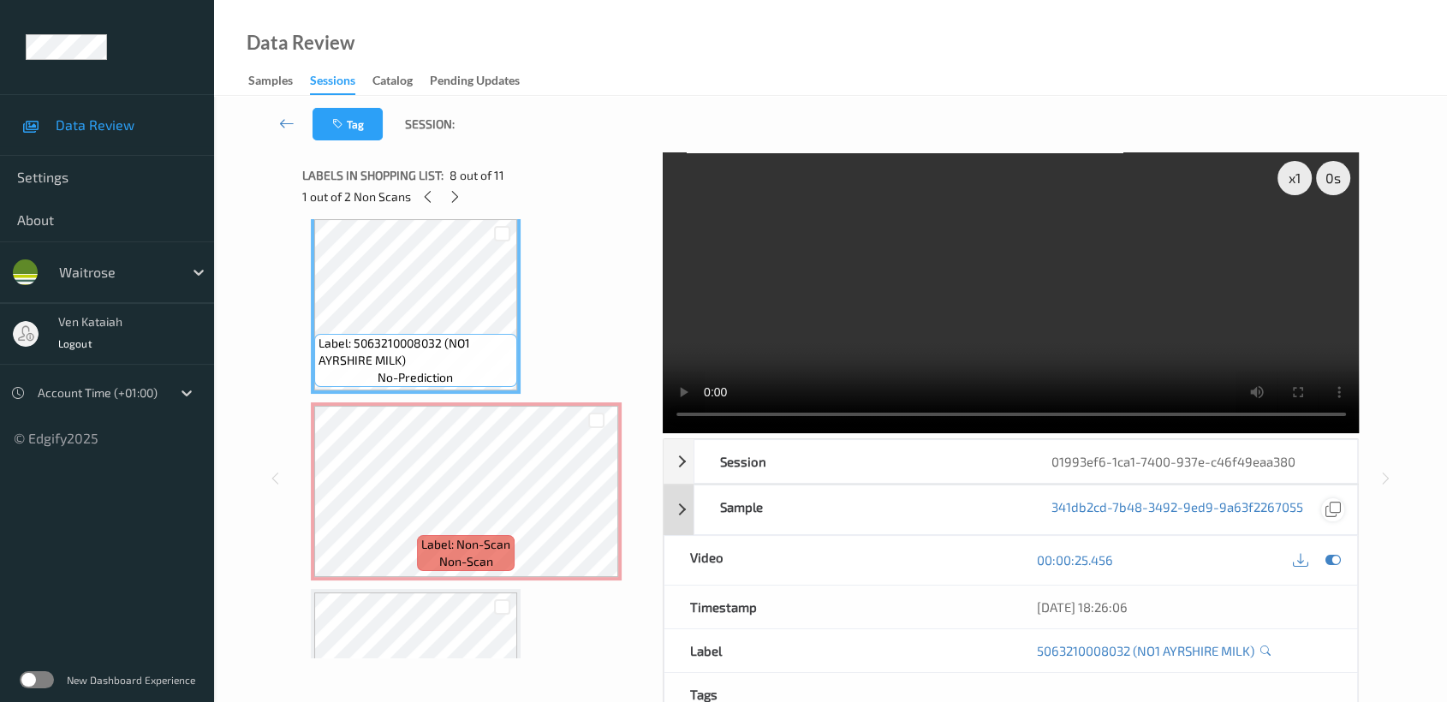
click at [1336, 557] on icon at bounding box center [1332, 559] width 15 height 15
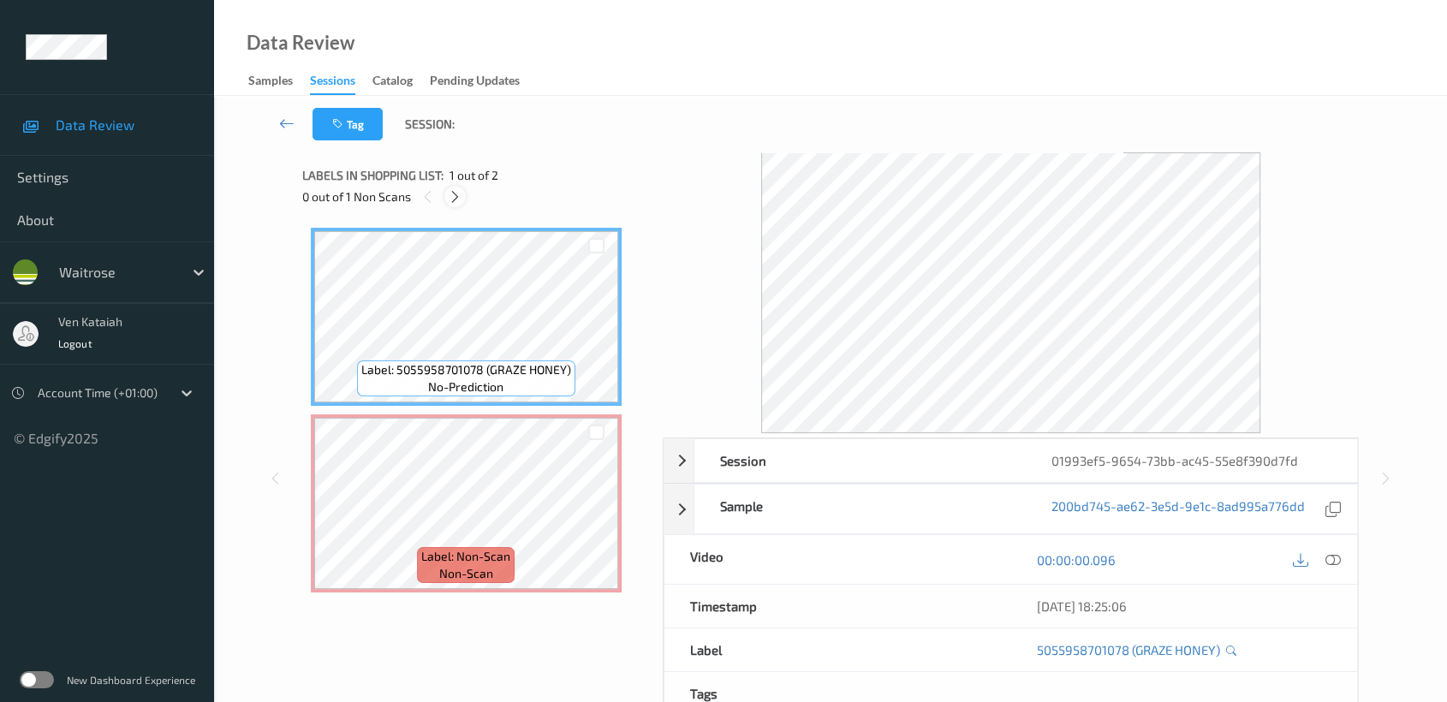
click at [452, 194] on icon at bounding box center [455, 196] width 15 height 15
click at [1324, 557] on div at bounding box center [1332, 559] width 23 height 23
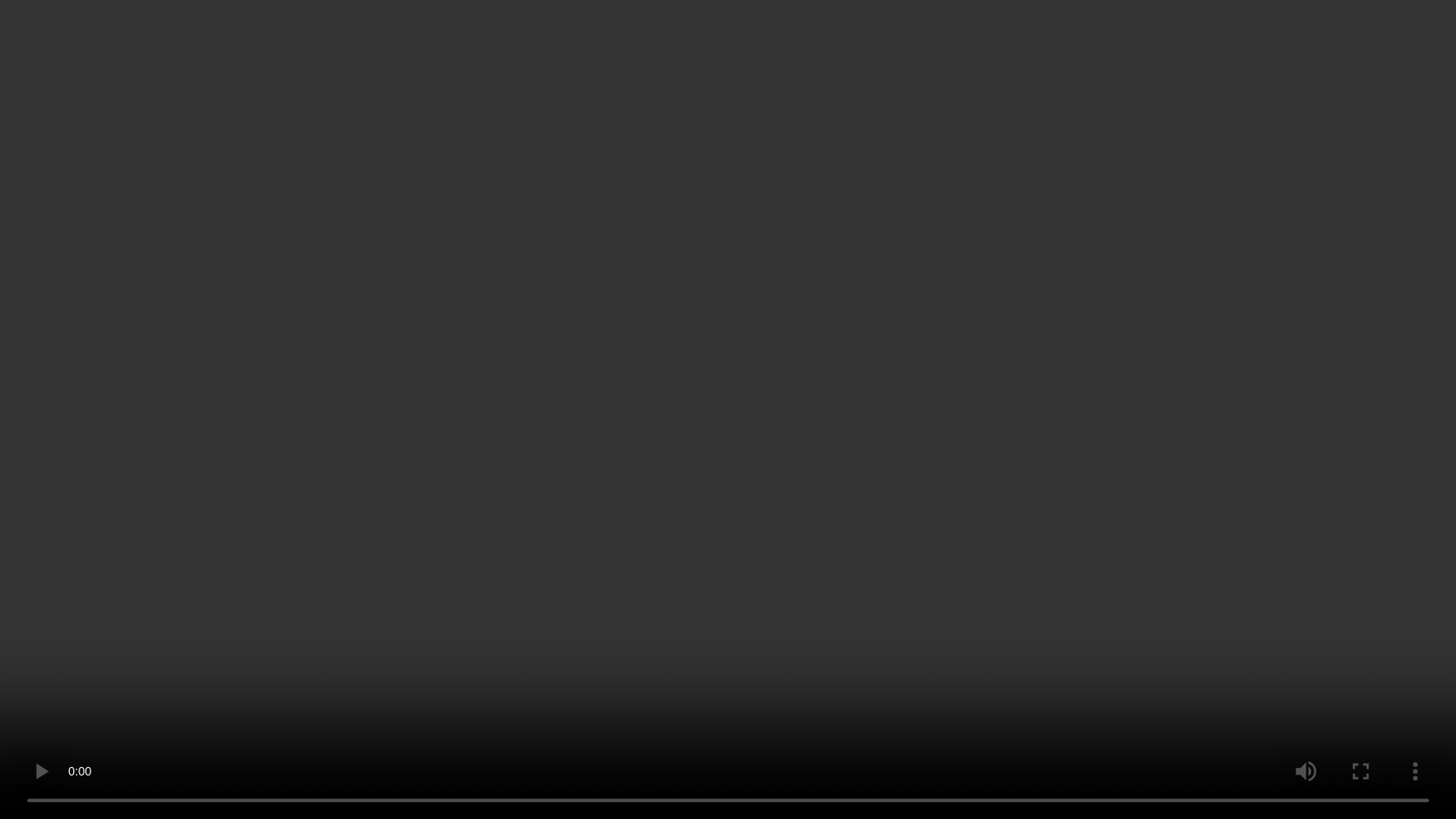
click at [412, 530] on video at bounding box center [728, 410] width 1456 height 819
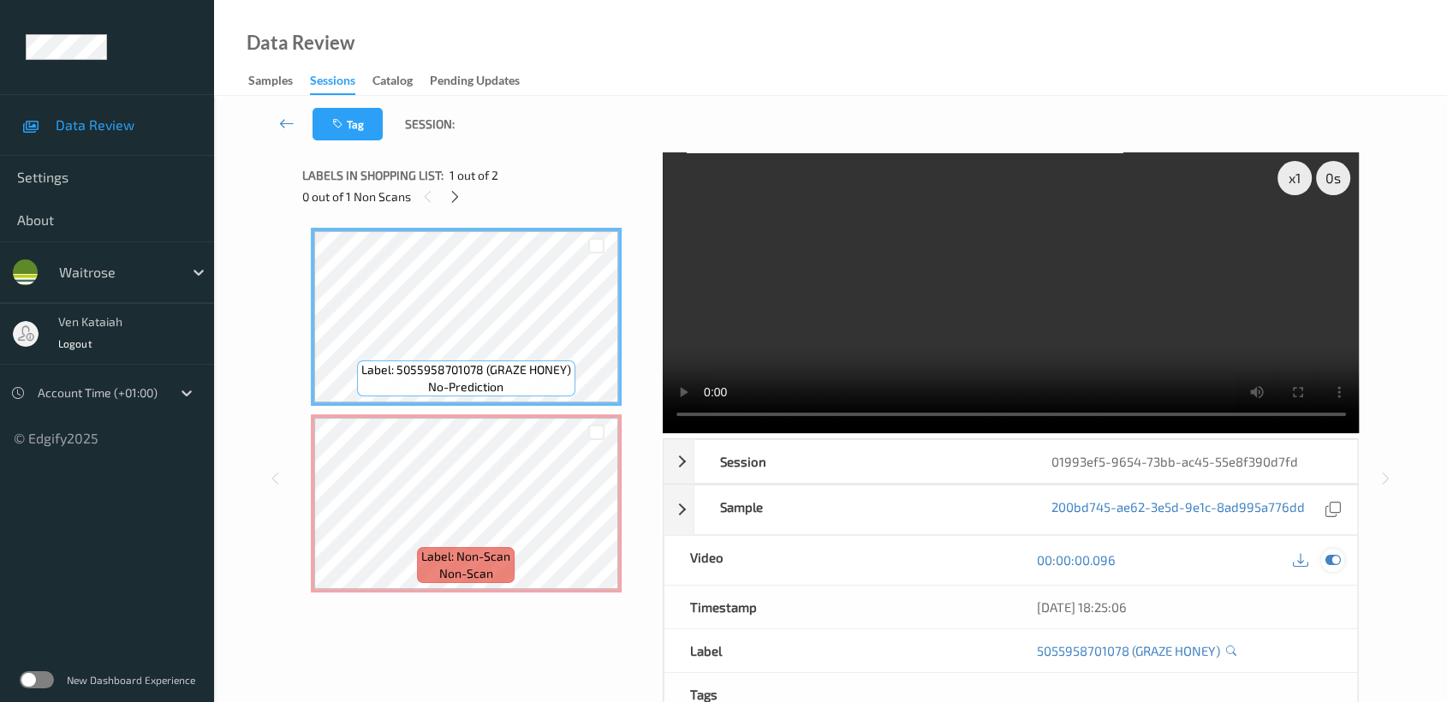
click at [1332, 557] on icon at bounding box center [1332, 559] width 15 height 15
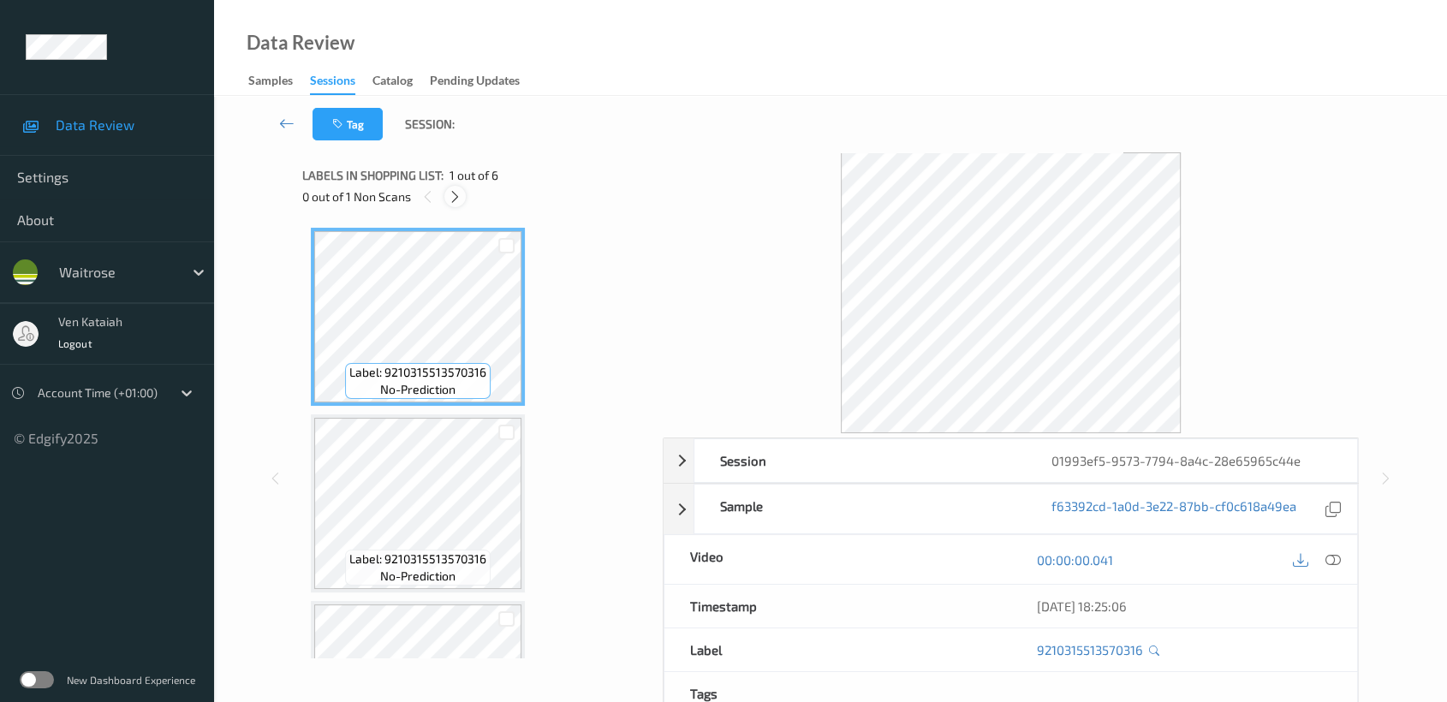
click at [450, 196] on icon at bounding box center [455, 196] width 15 height 15
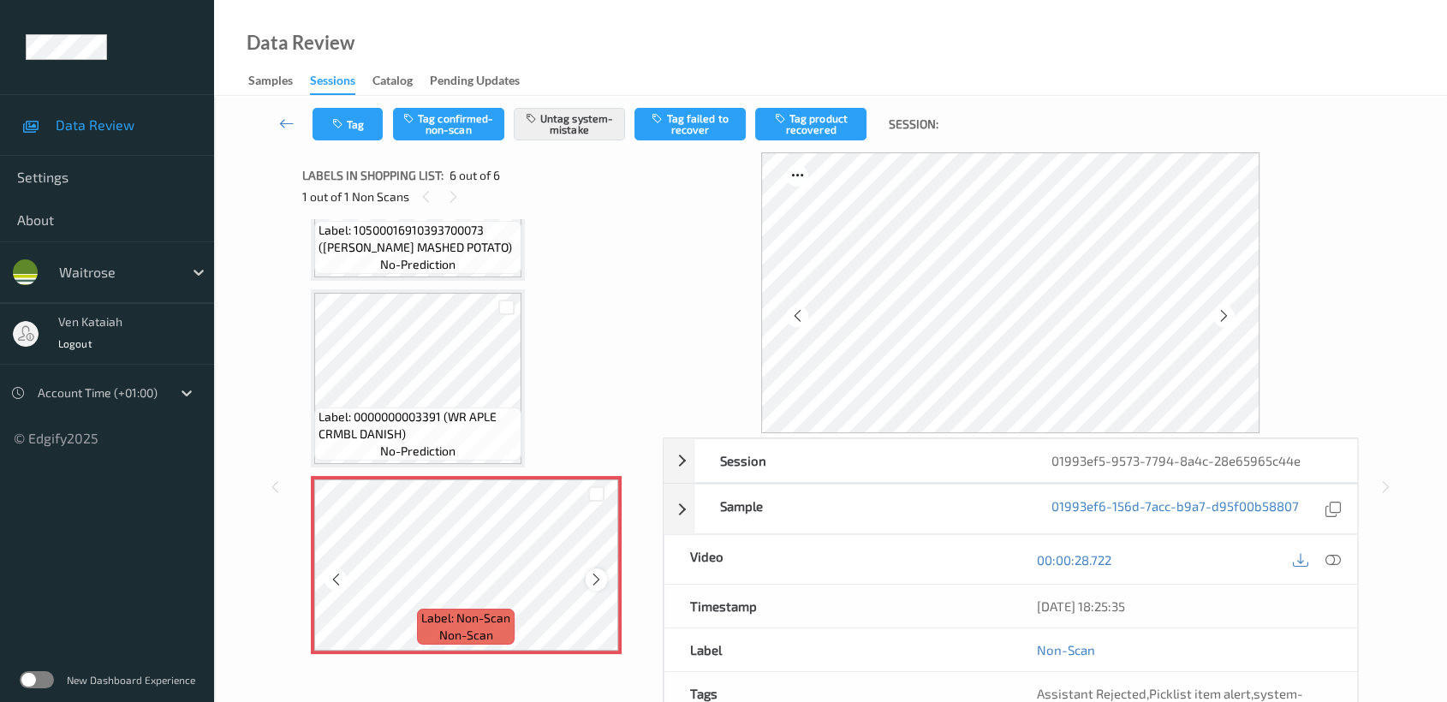
click at [593, 577] on icon at bounding box center [596, 579] width 15 height 15
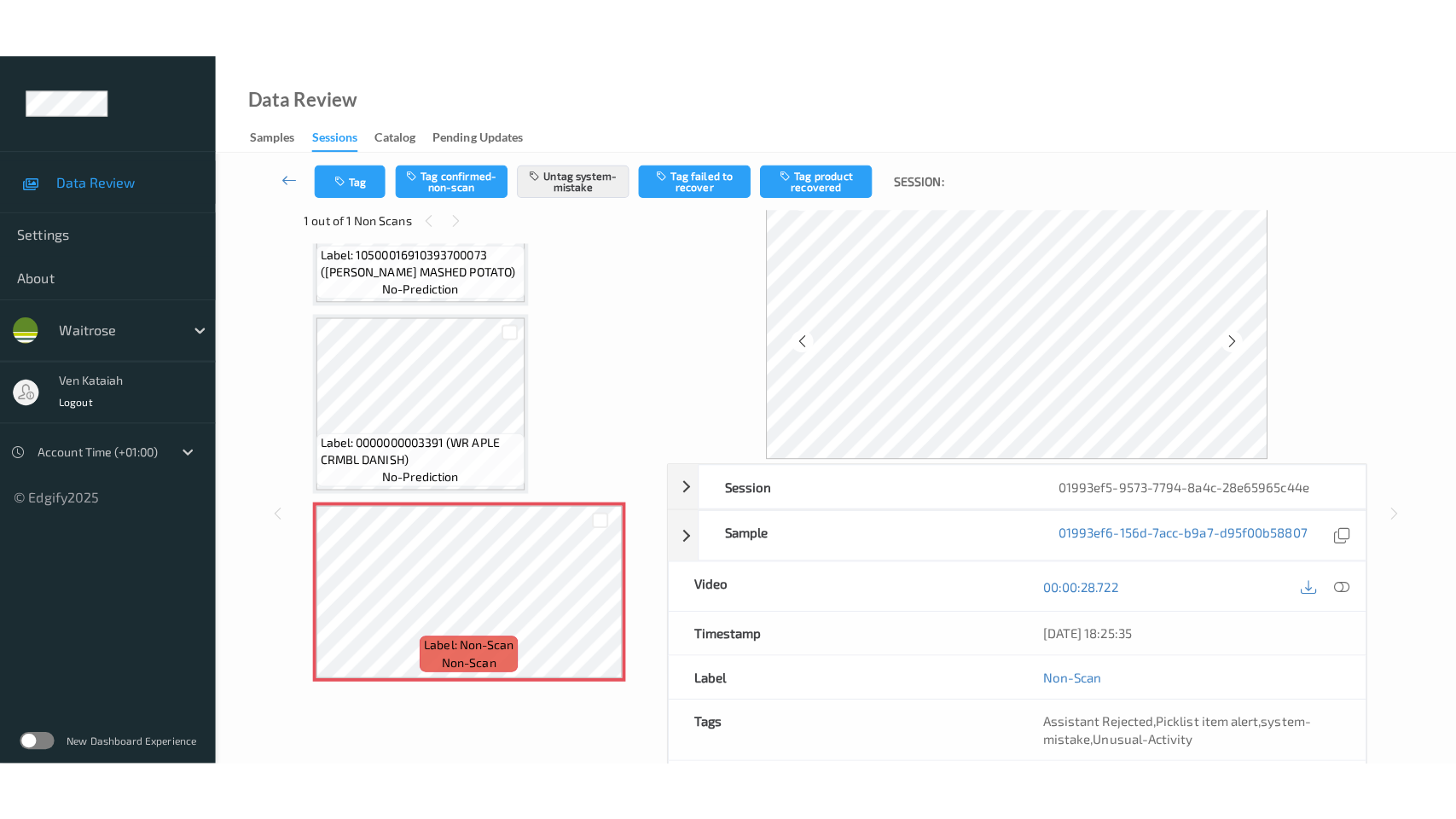
scroll to position [0, 0]
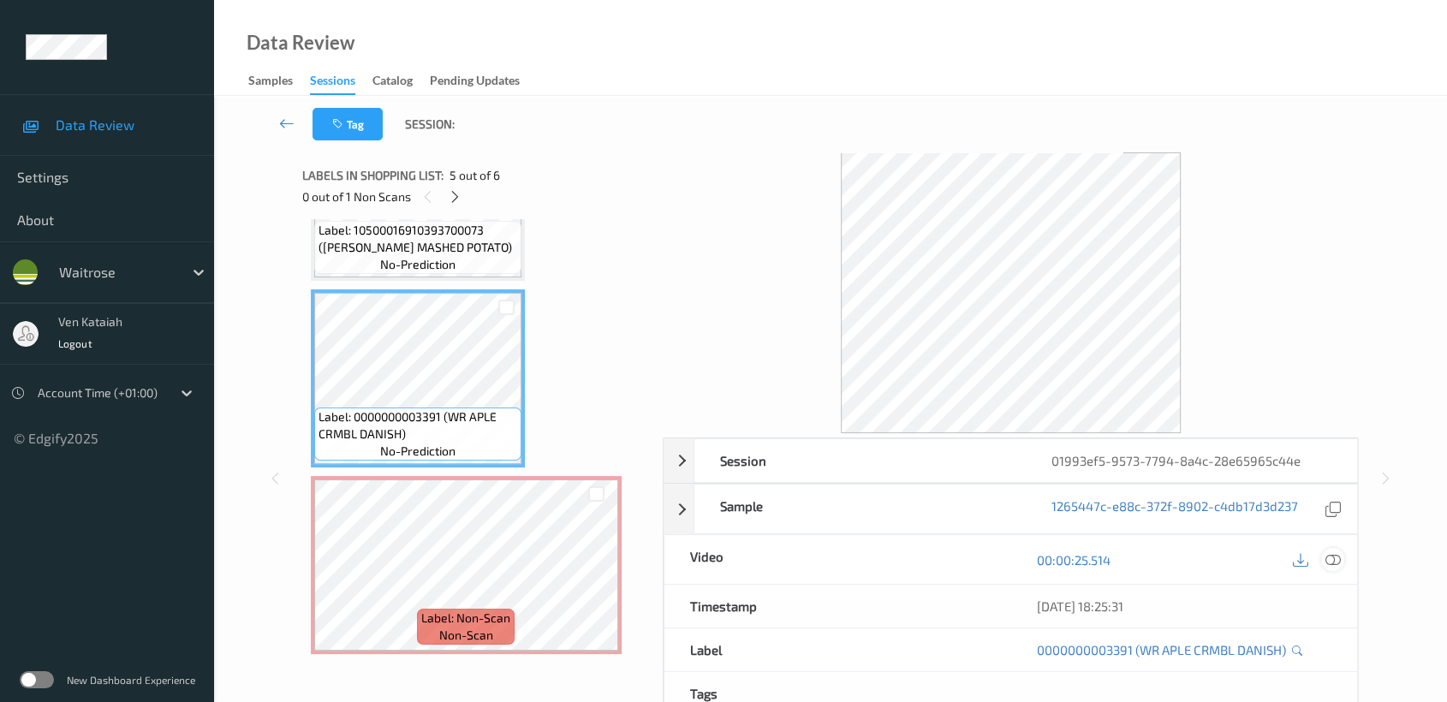
click at [1332, 557] on icon at bounding box center [1332, 559] width 15 height 15
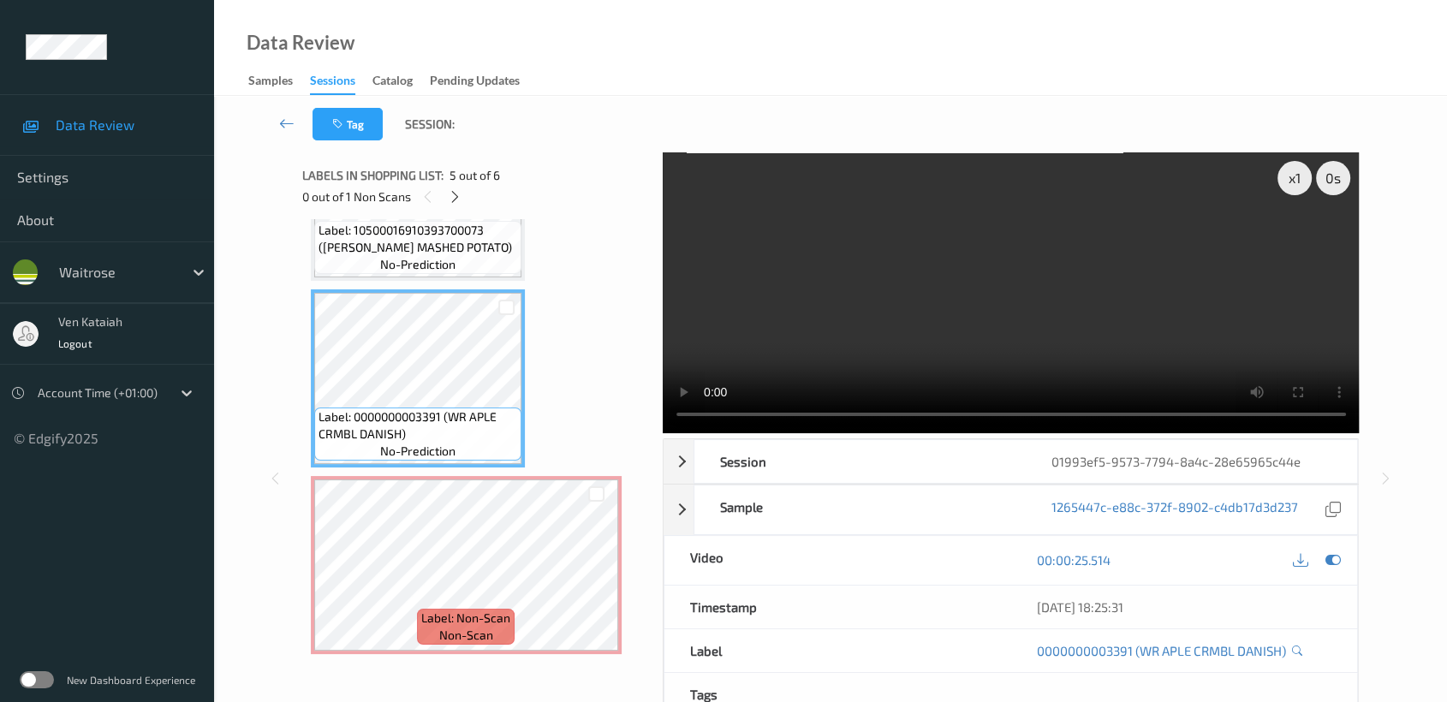
scroll to position [564, 0]
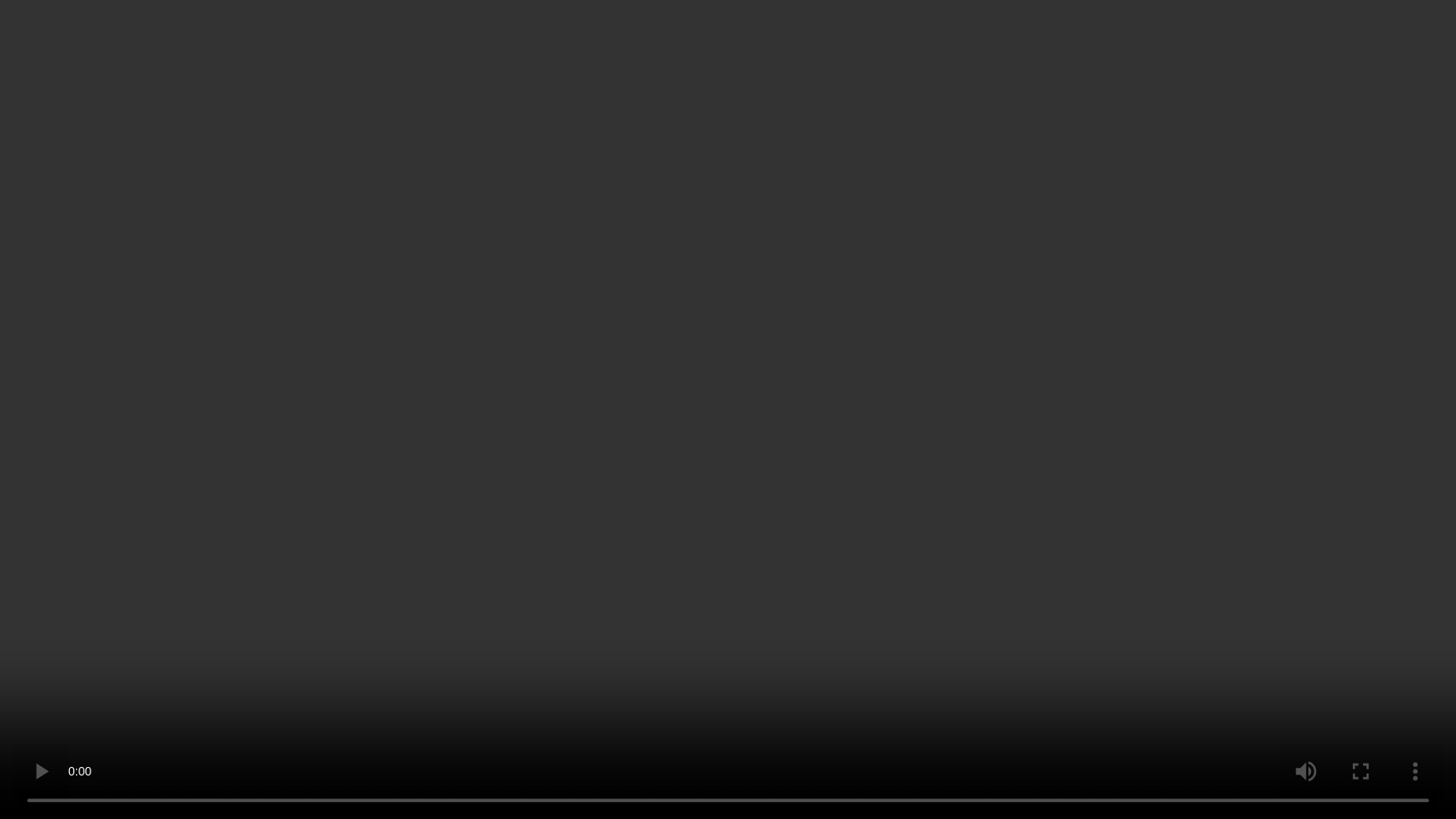
click at [818, 591] on video at bounding box center [728, 410] width 1456 height 819
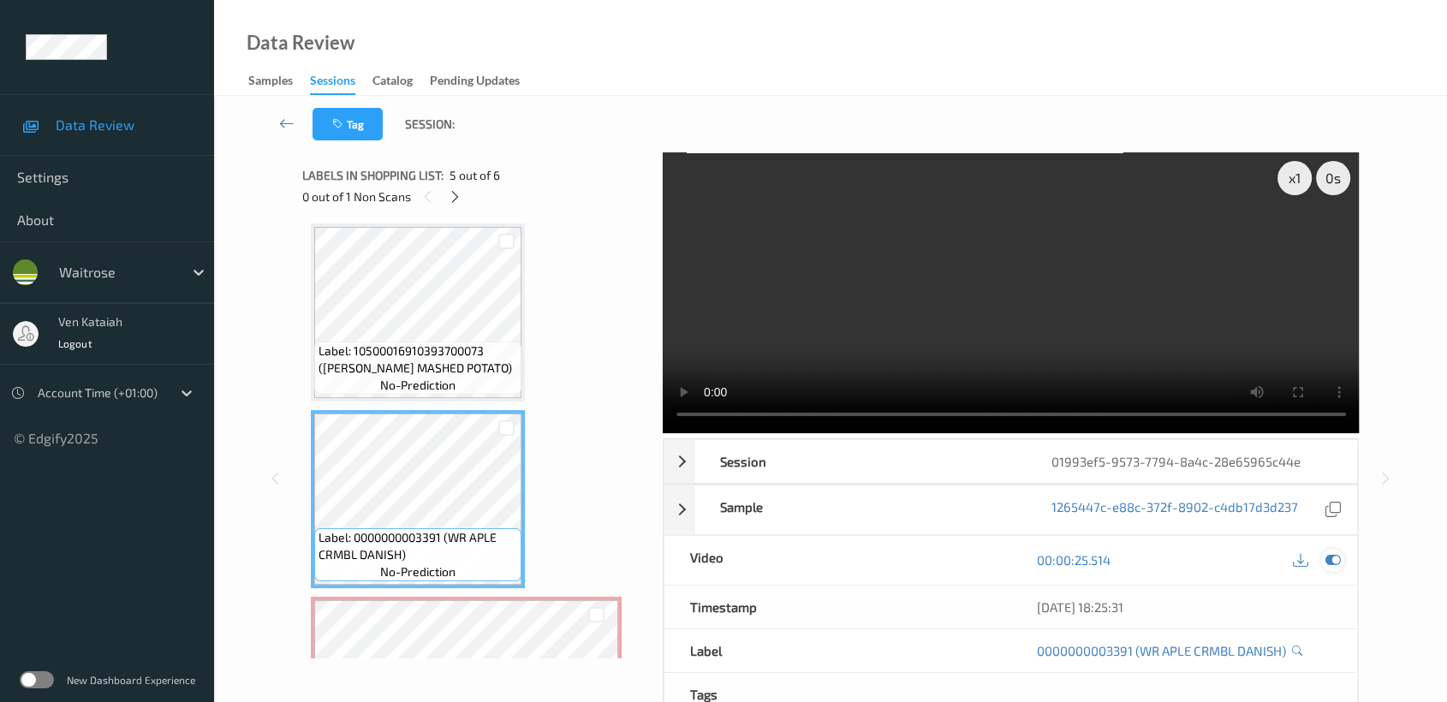
click at [1334, 557] on icon at bounding box center [1332, 559] width 15 height 15
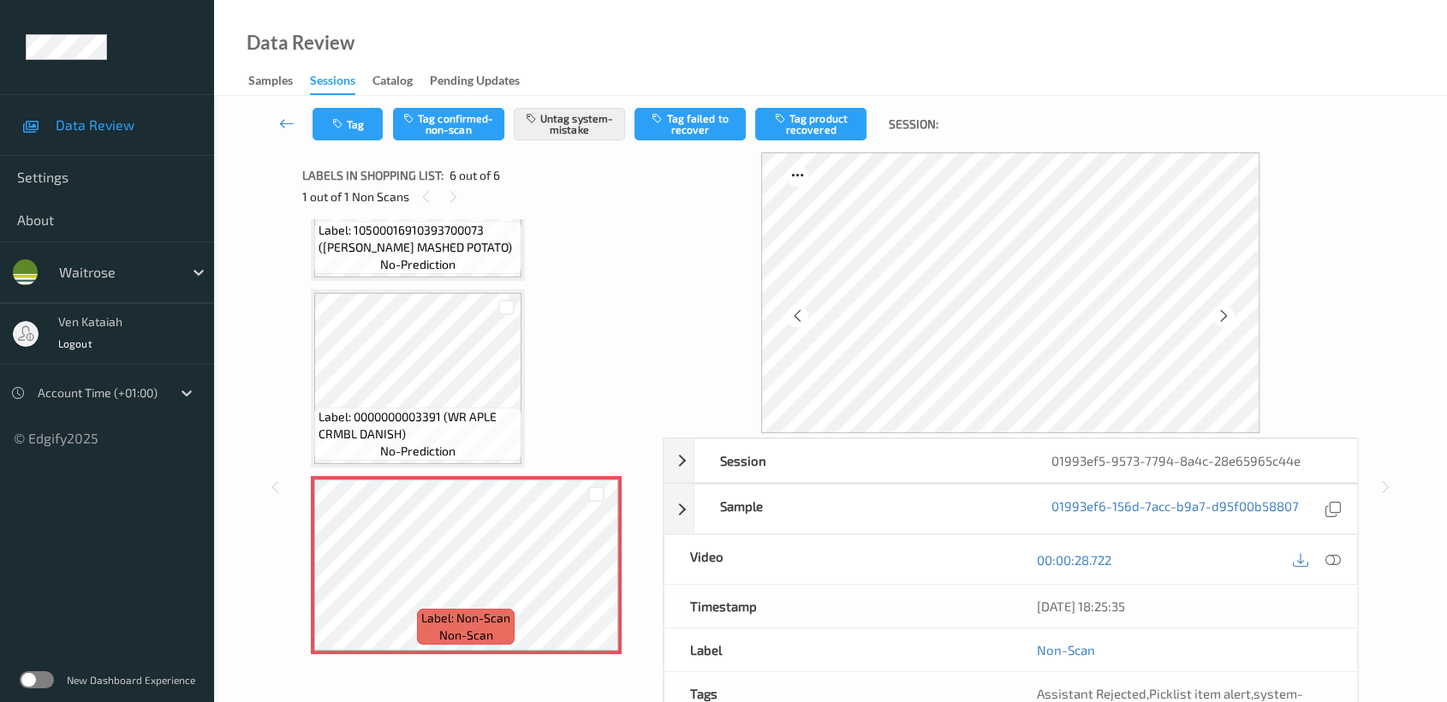
scroll to position [153, 0]
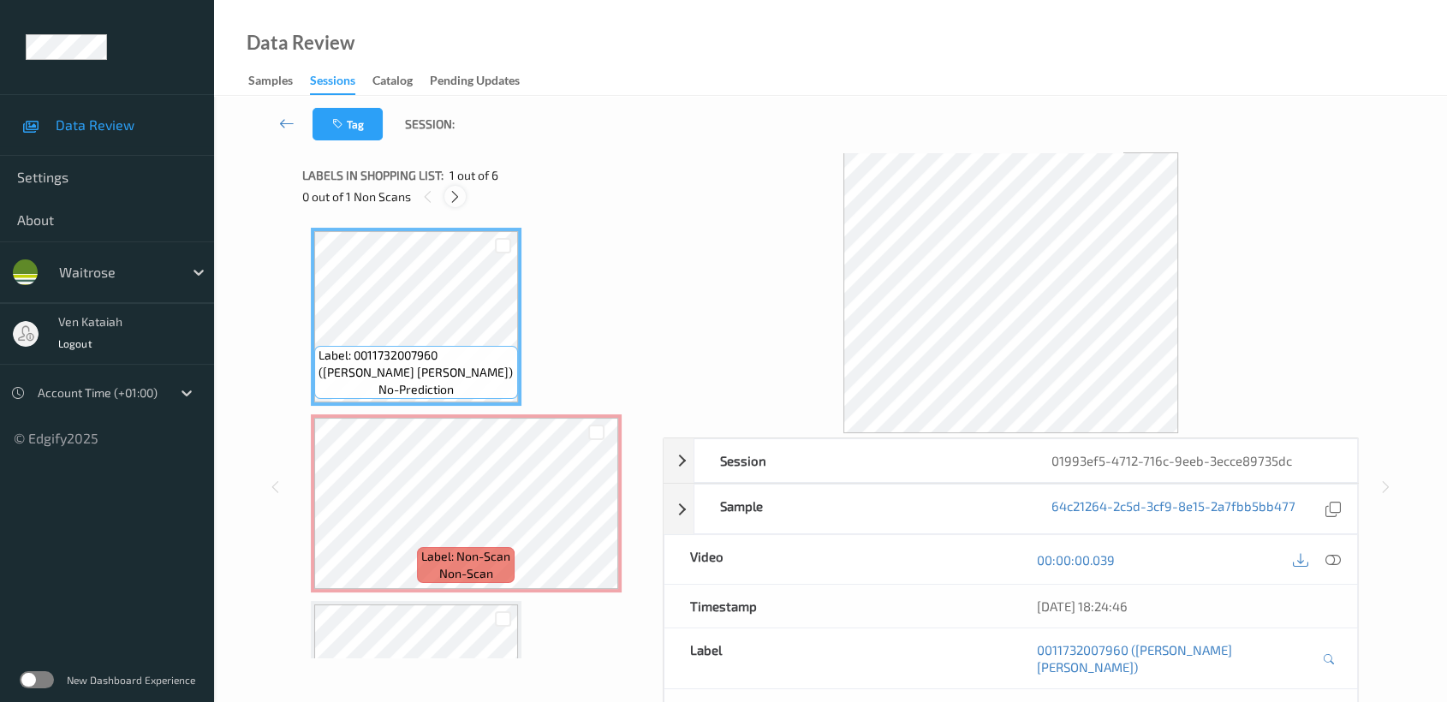
click at [456, 200] on icon at bounding box center [455, 196] width 15 height 15
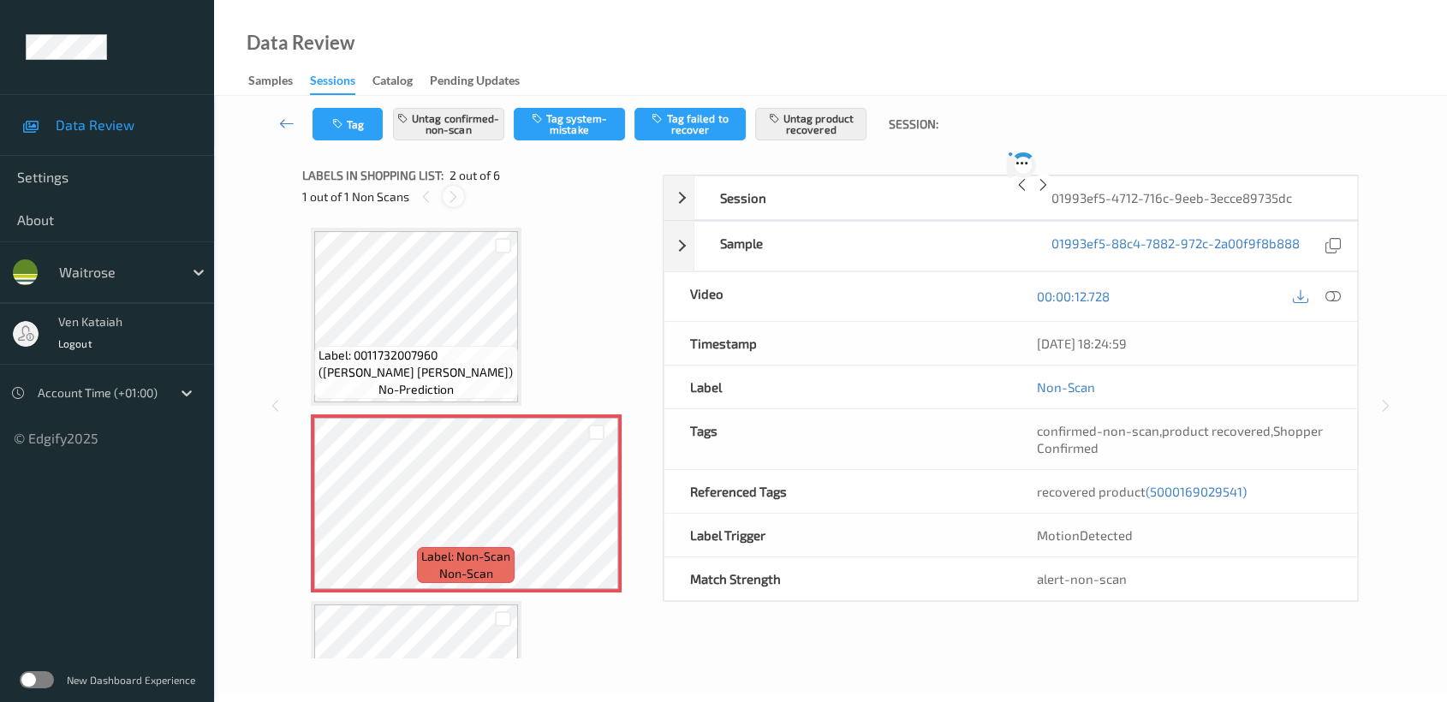
scroll to position [8, 0]
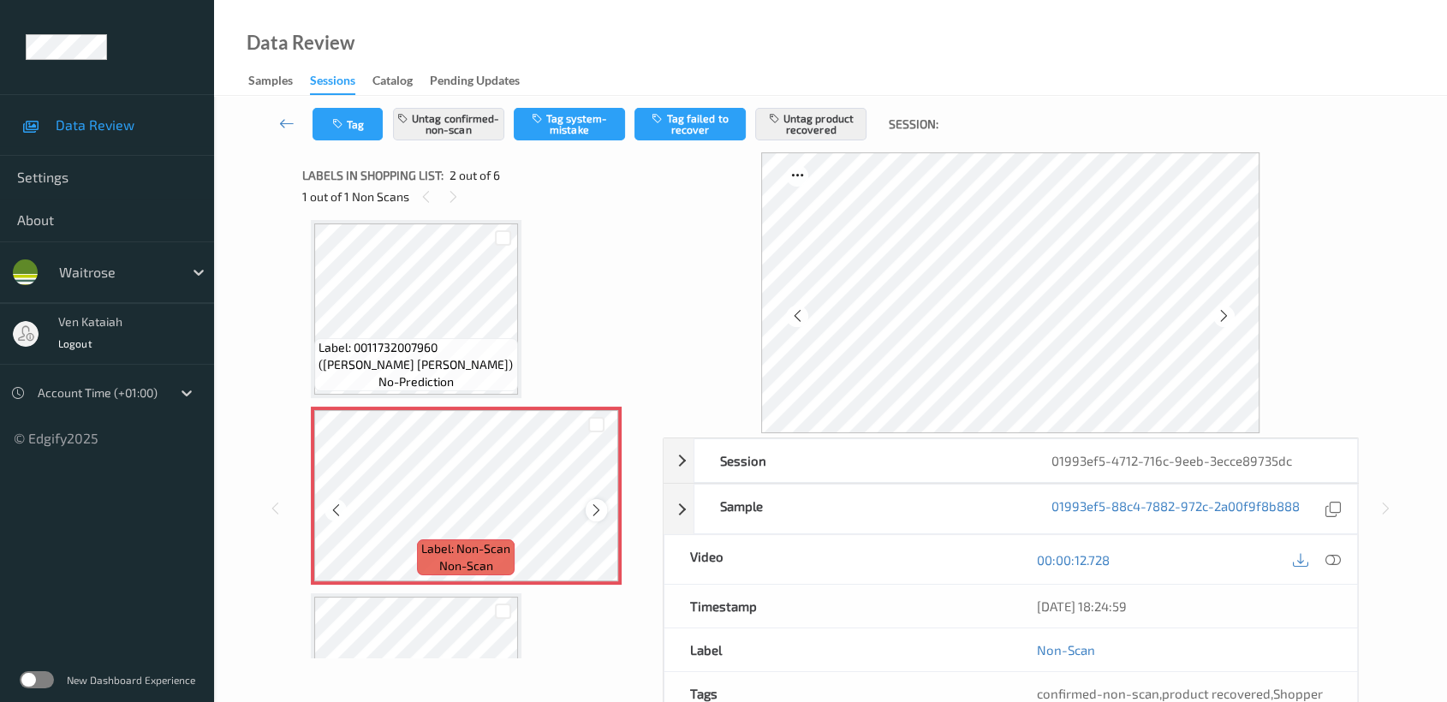
click at [587, 509] on div at bounding box center [596, 509] width 21 height 21
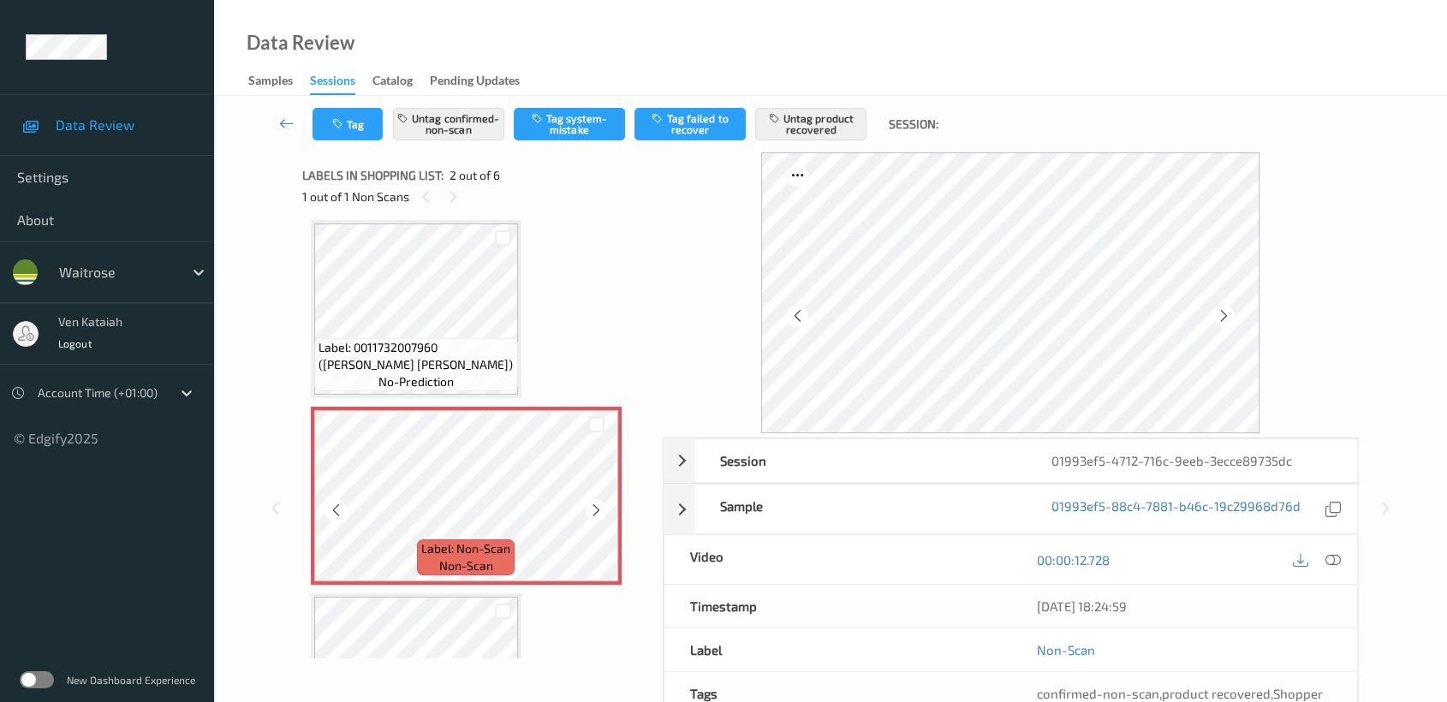
click at [587, 509] on div at bounding box center [596, 509] width 21 height 21
click at [1336, 557] on icon at bounding box center [1332, 559] width 15 height 15
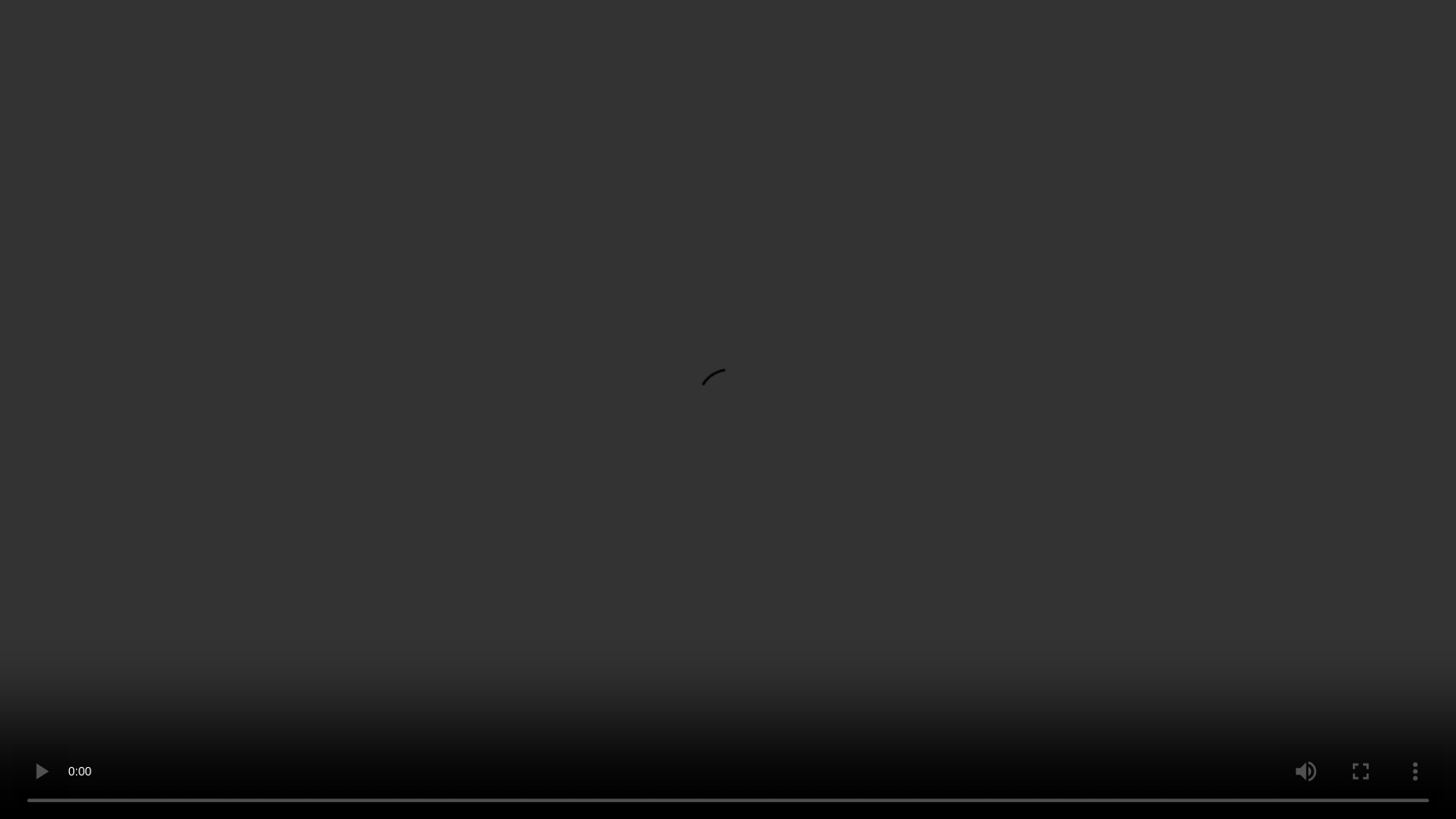
click at [863, 483] on video at bounding box center [728, 410] width 1456 height 819
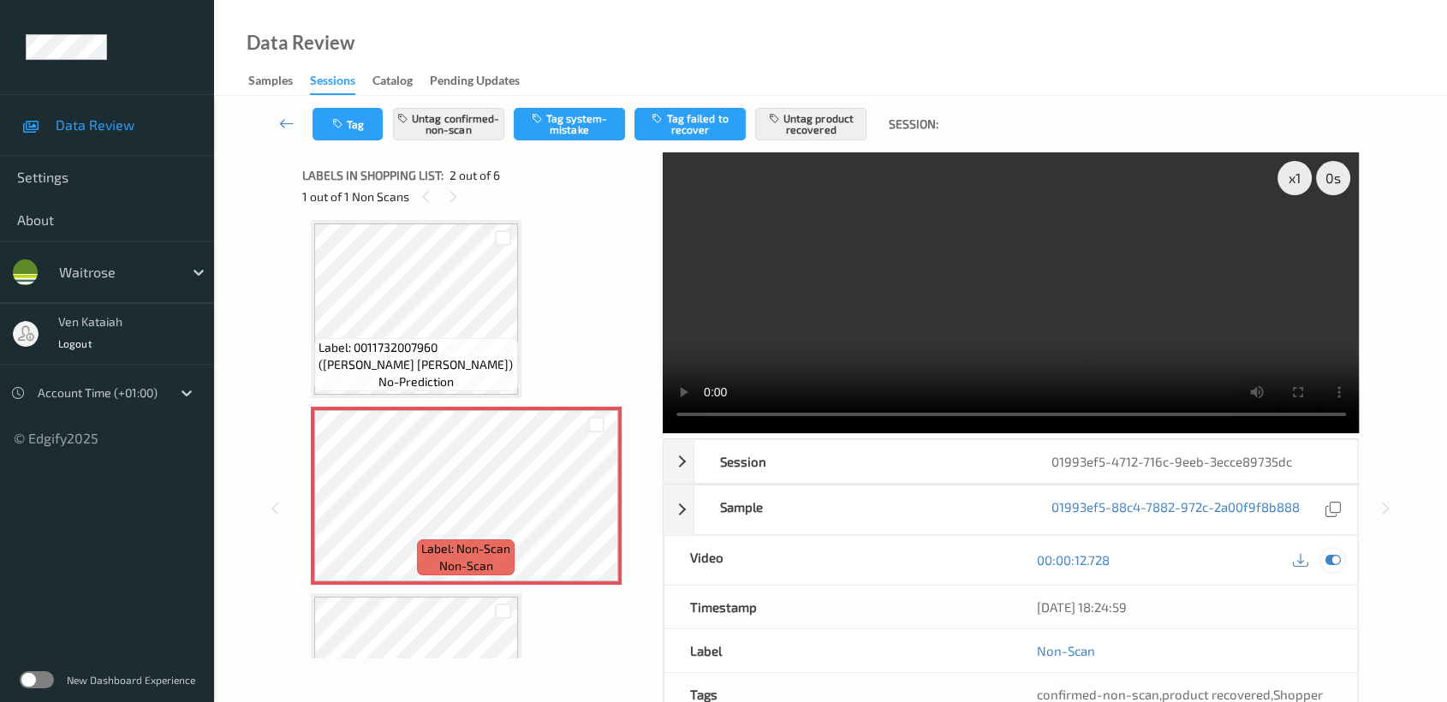
click at [1329, 557] on icon at bounding box center [1332, 559] width 15 height 15
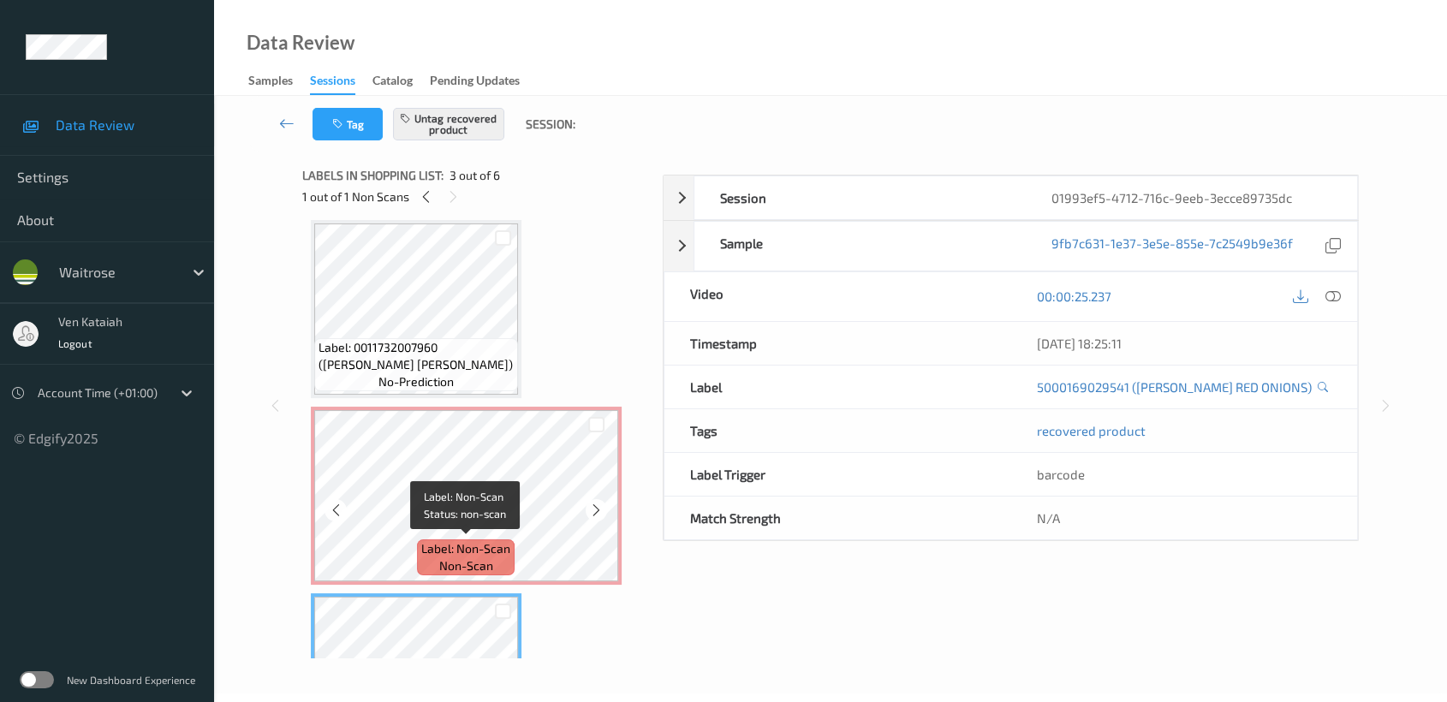
scroll to position [136, 0]
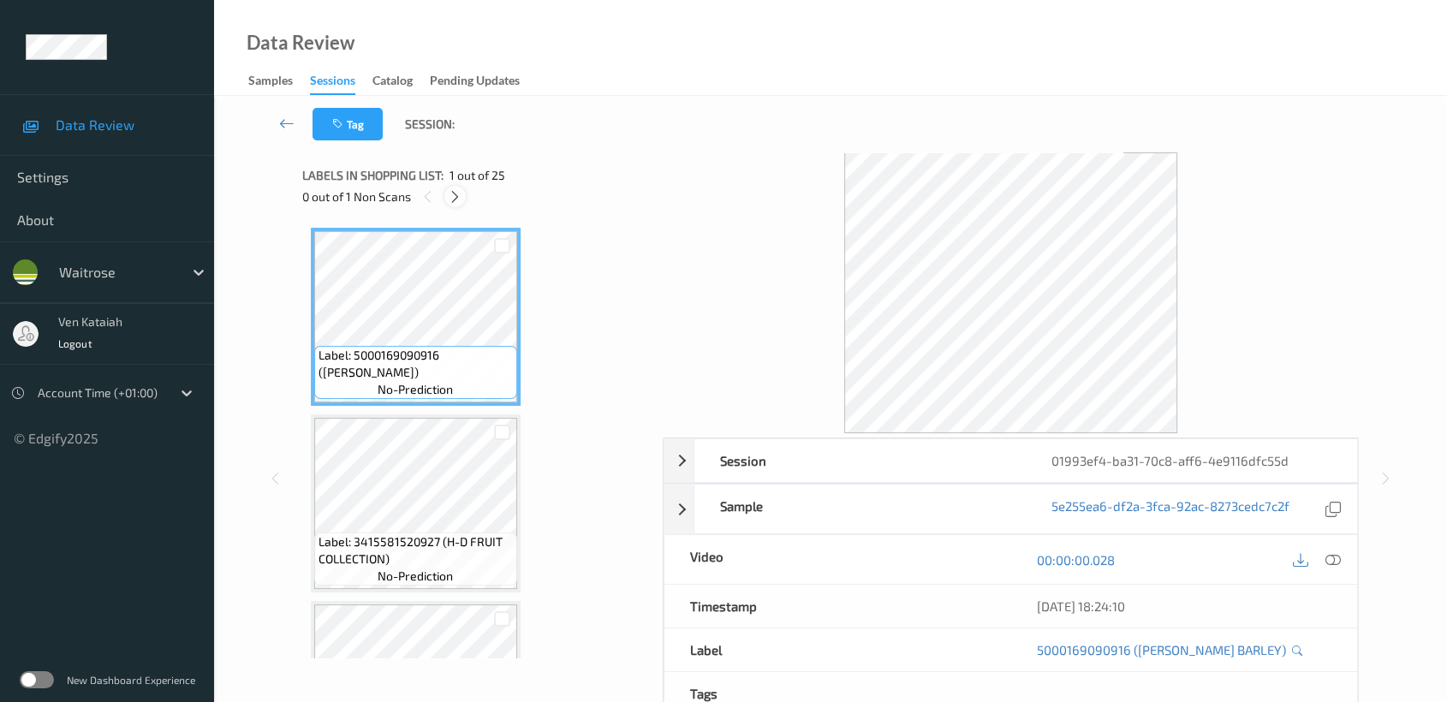
click at [452, 194] on icon at bounding box center [455, 196] width 15 height 15
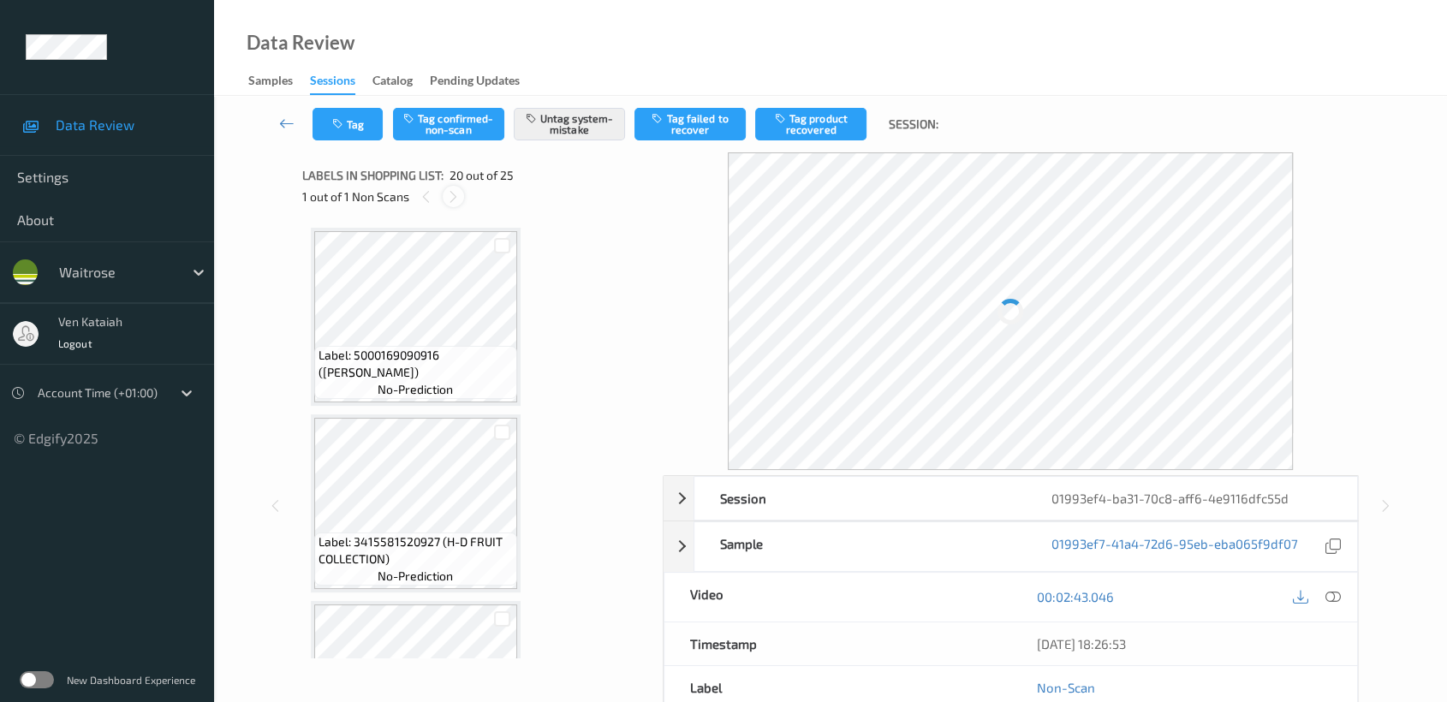
scroll to position [3355, 0]
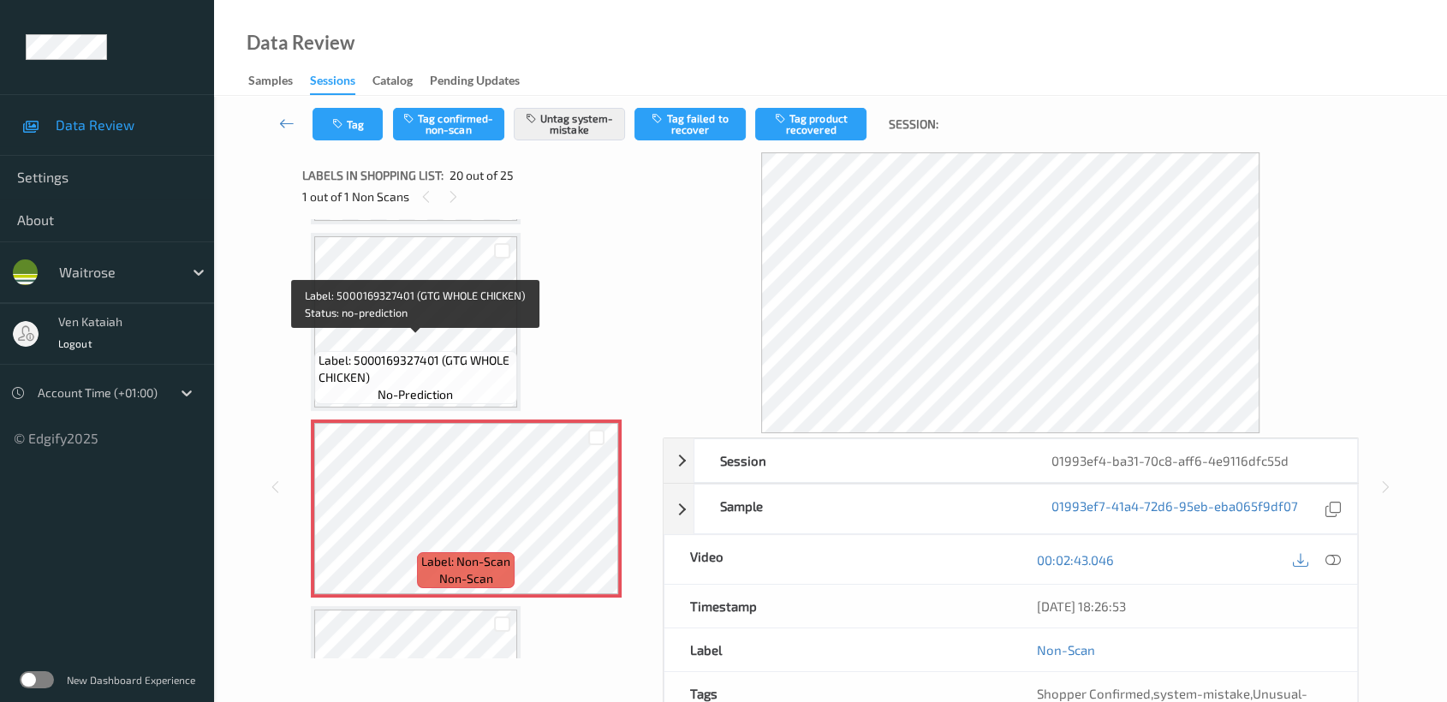
click at [413, 352] on span "Label: 5000169327401 (GTG WHOLE CHICKEN)" at bounding box center [416, 369] width 194 height 34
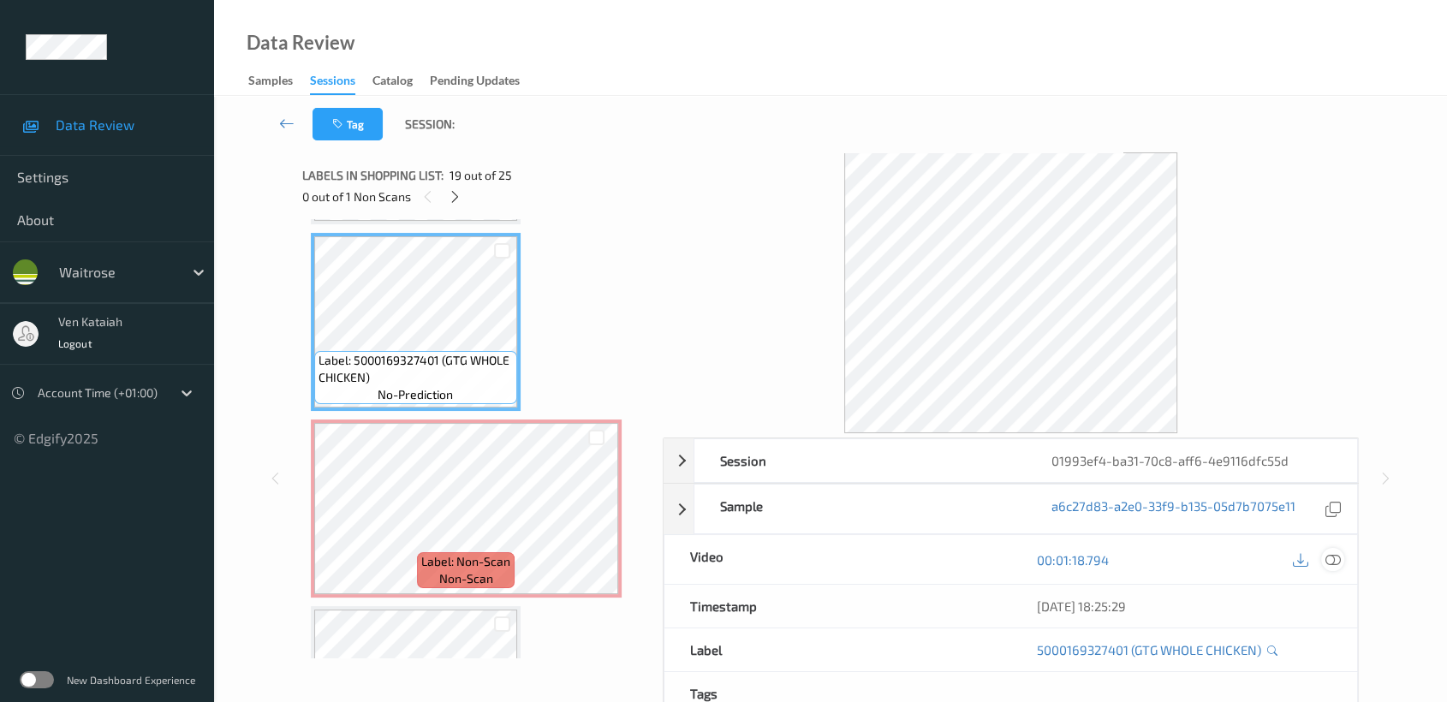
click at [1335, 559] on icon at bounding box center [1332, 559] width 15 height 15
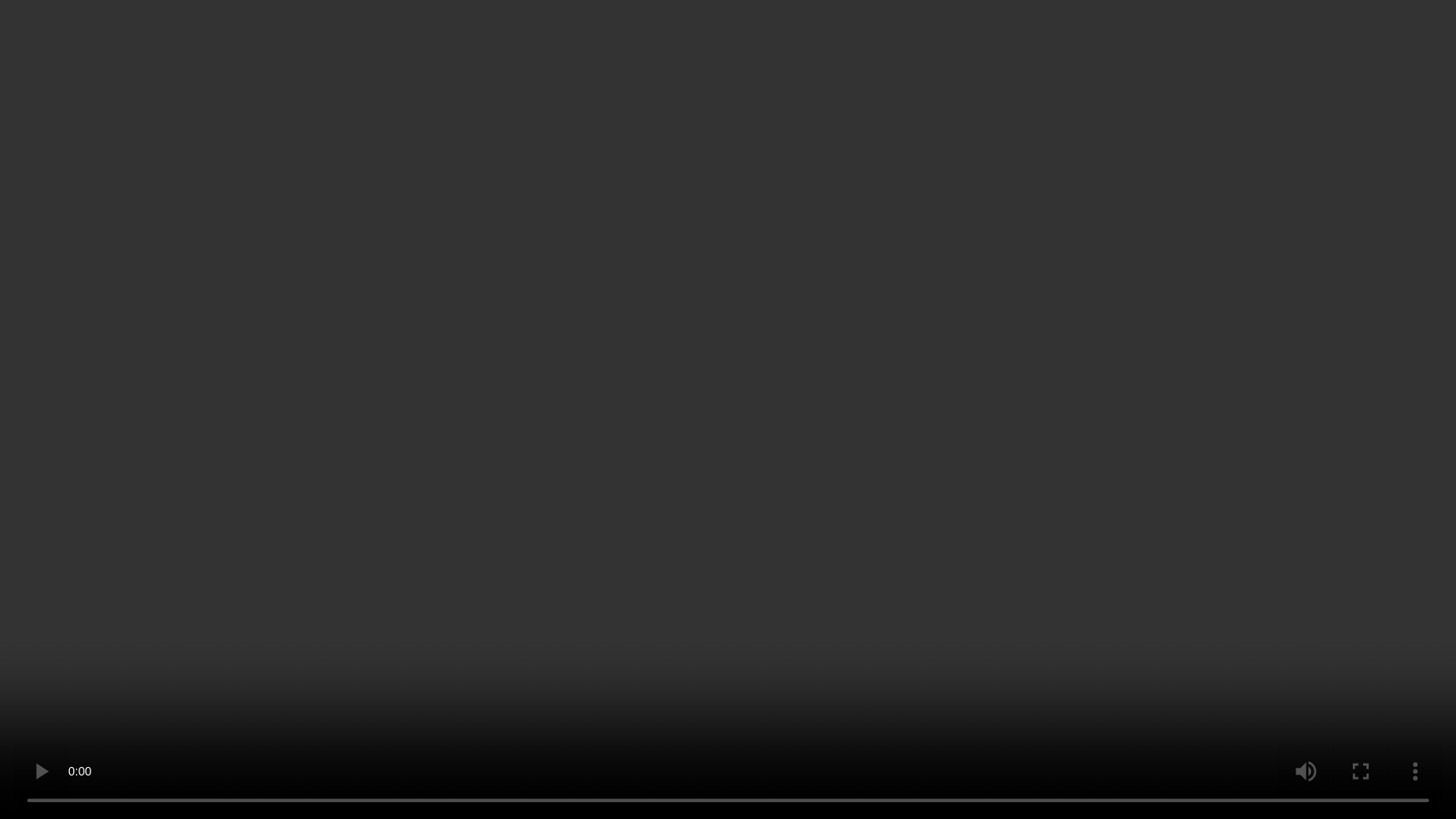
click at [529, 651] on video at bounding box center [728, 410] width 1456 height 819
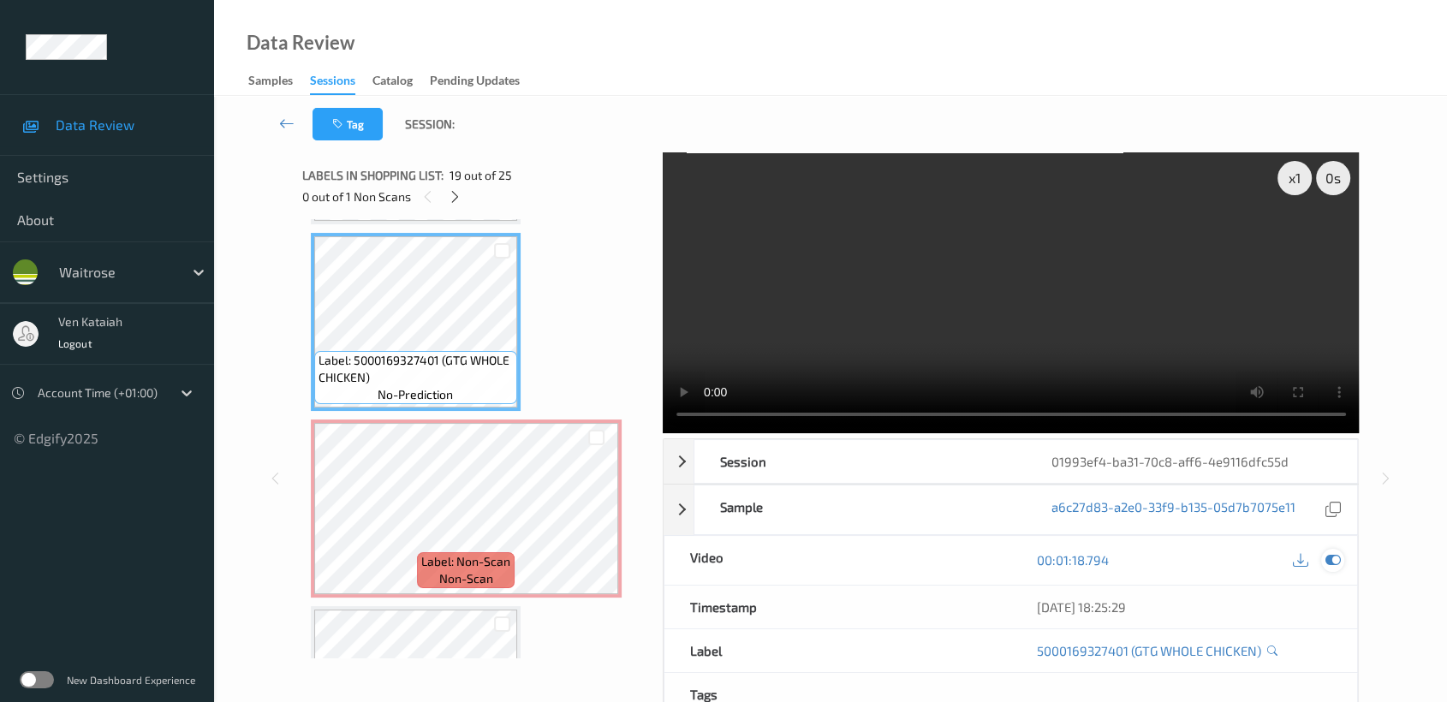
click at [1340, 560] on icon at bounding box center [1332, 559] width 15 height 15
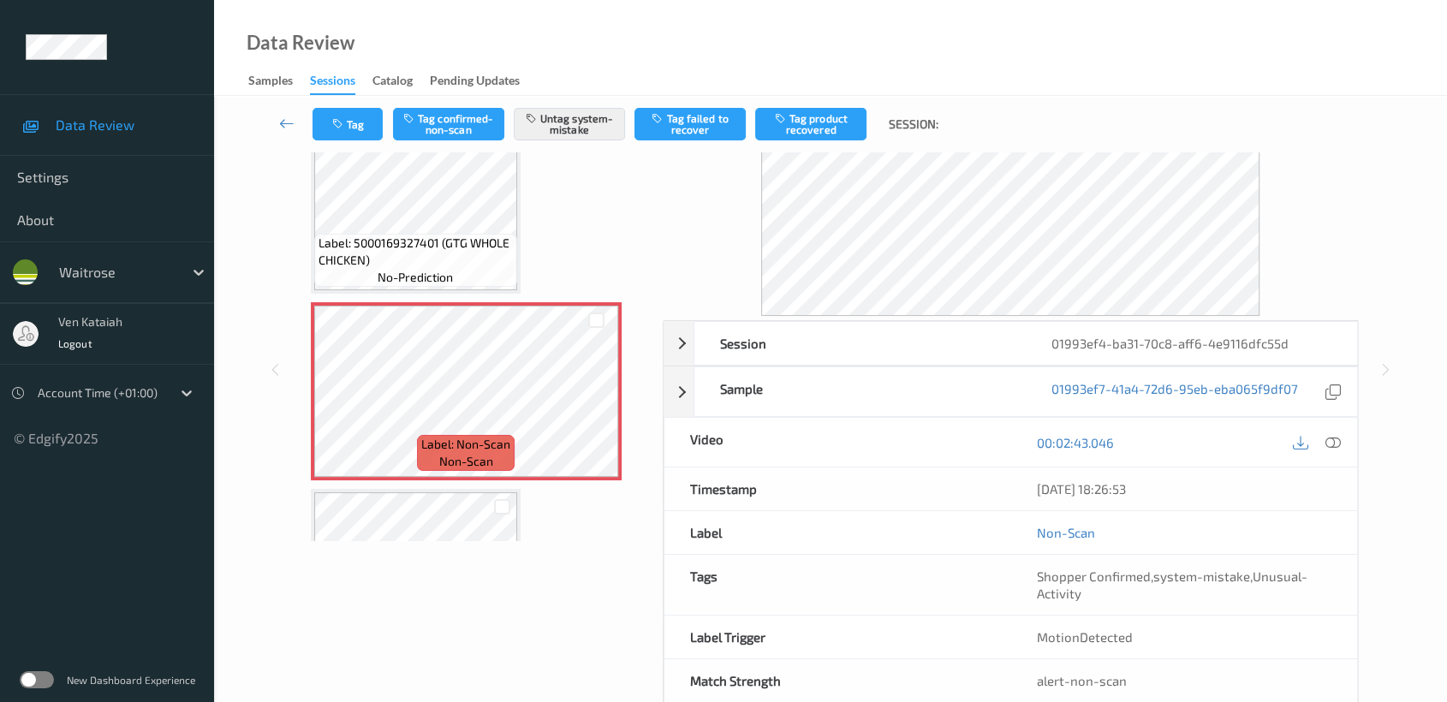
scroll to position [153, 0]
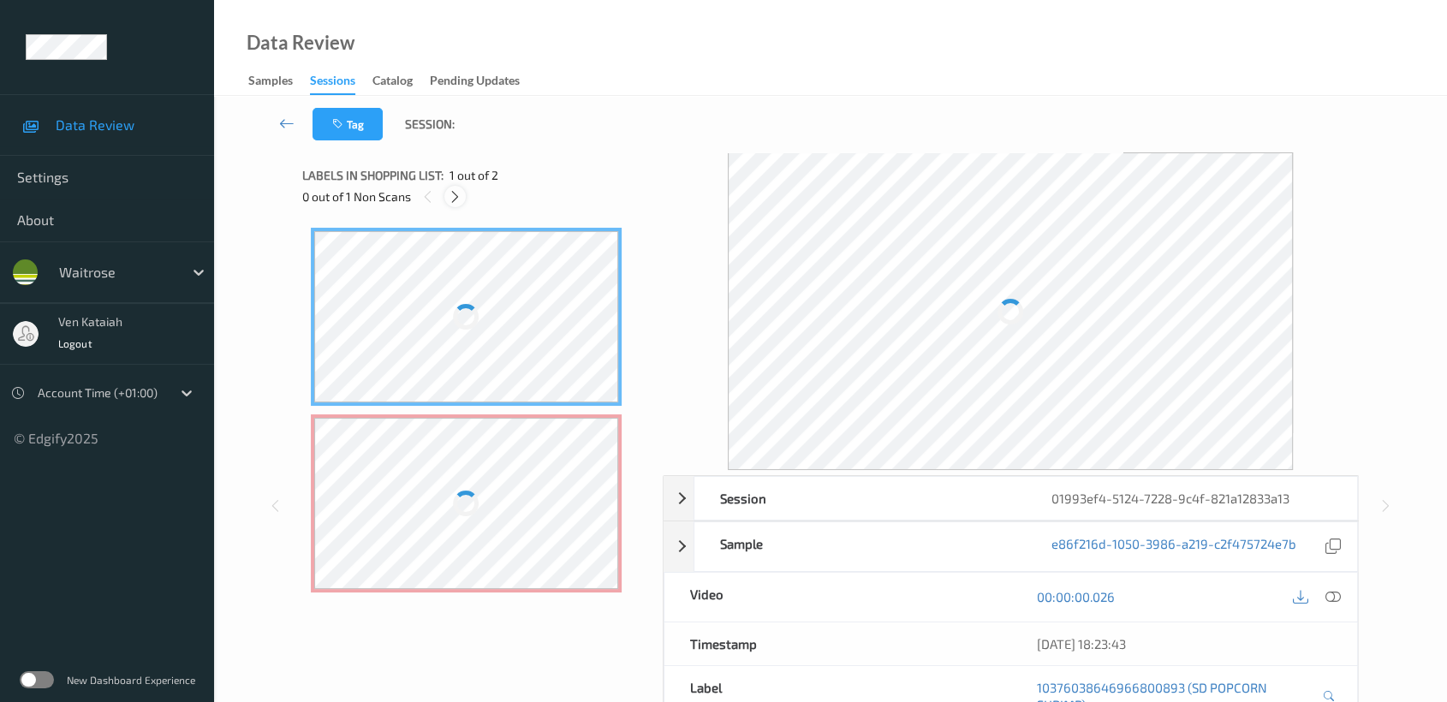
click at [452, 192] on icon at bounding box center [455, 196] width 15 height 15
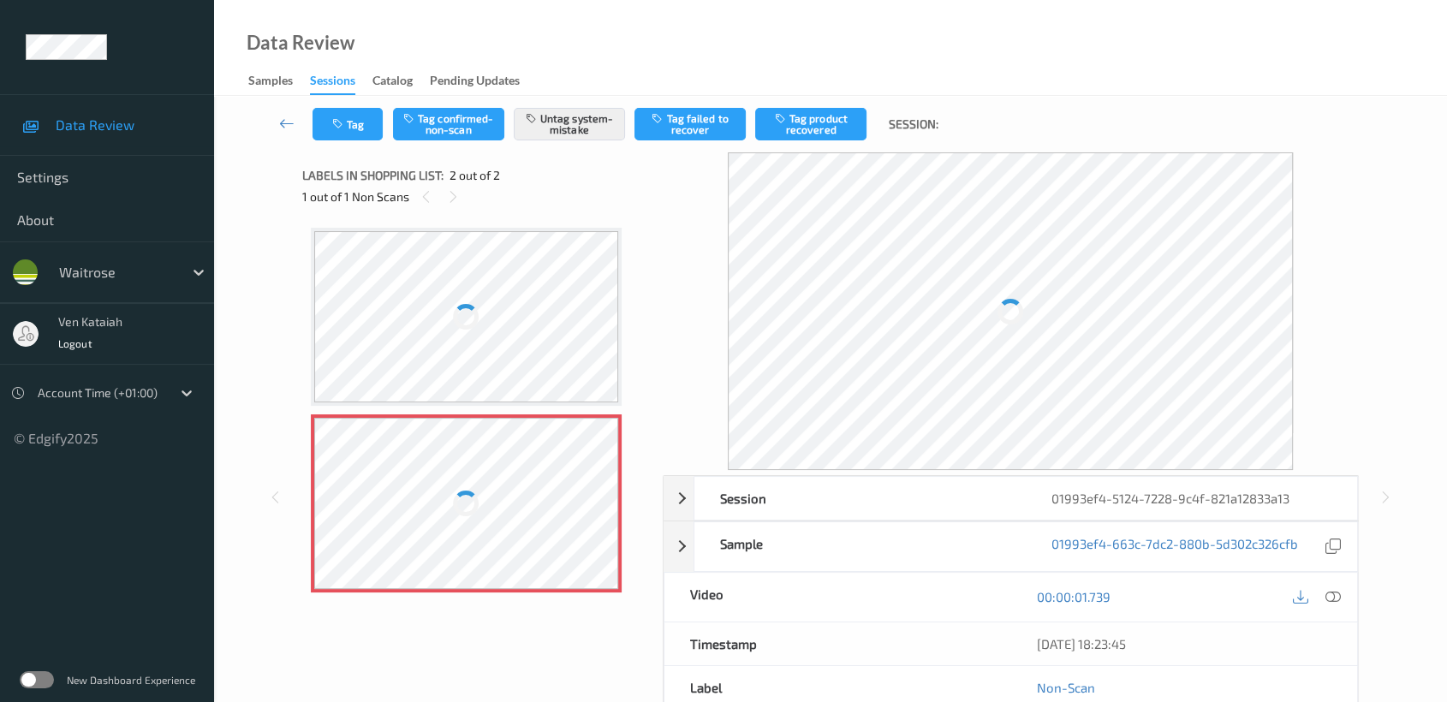
drag, startPoint x: 534, startPoint y: 498, endPoint x: 1118, endPoint y: 474, distance: 584.4
click at [536, 498] on div at bounding box center [466, 503] width 305 height 171
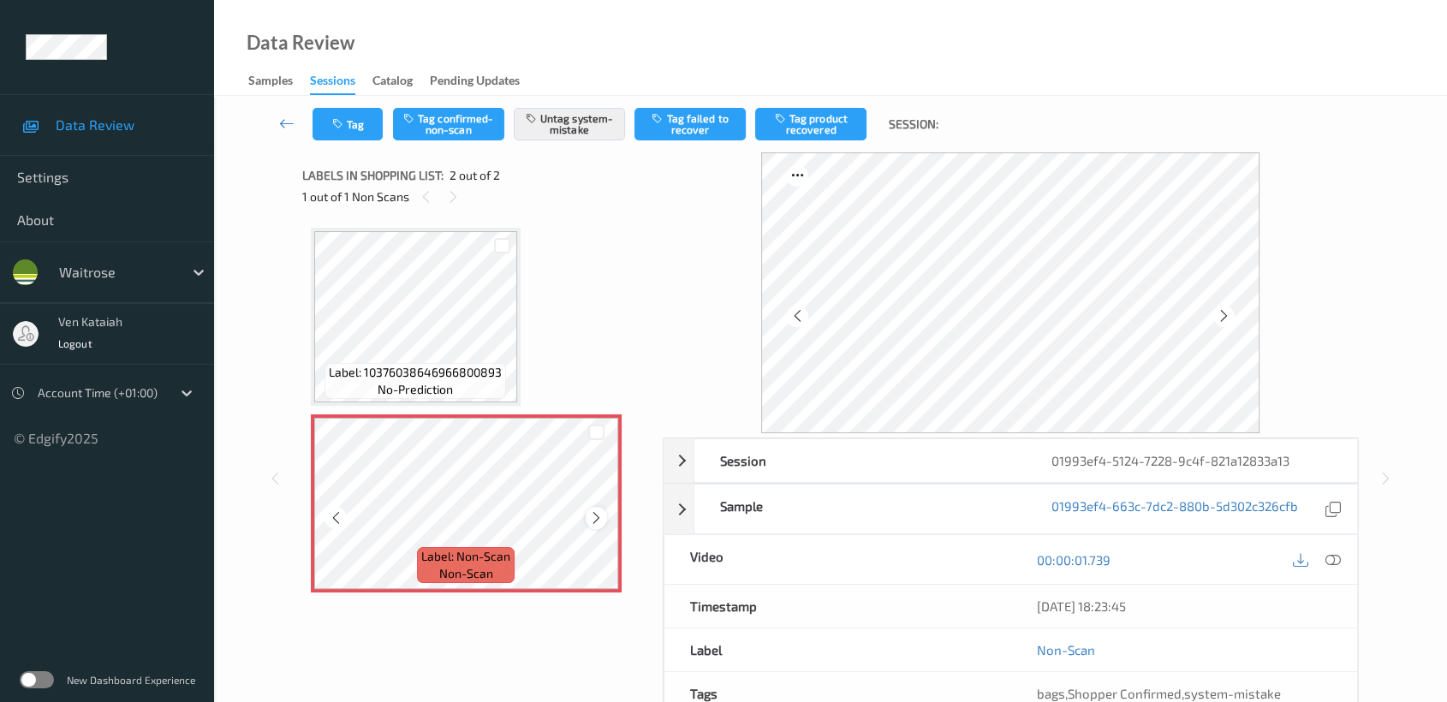
click at [594, 510] on icon at bounding box center [596, 517] width 15 height 15
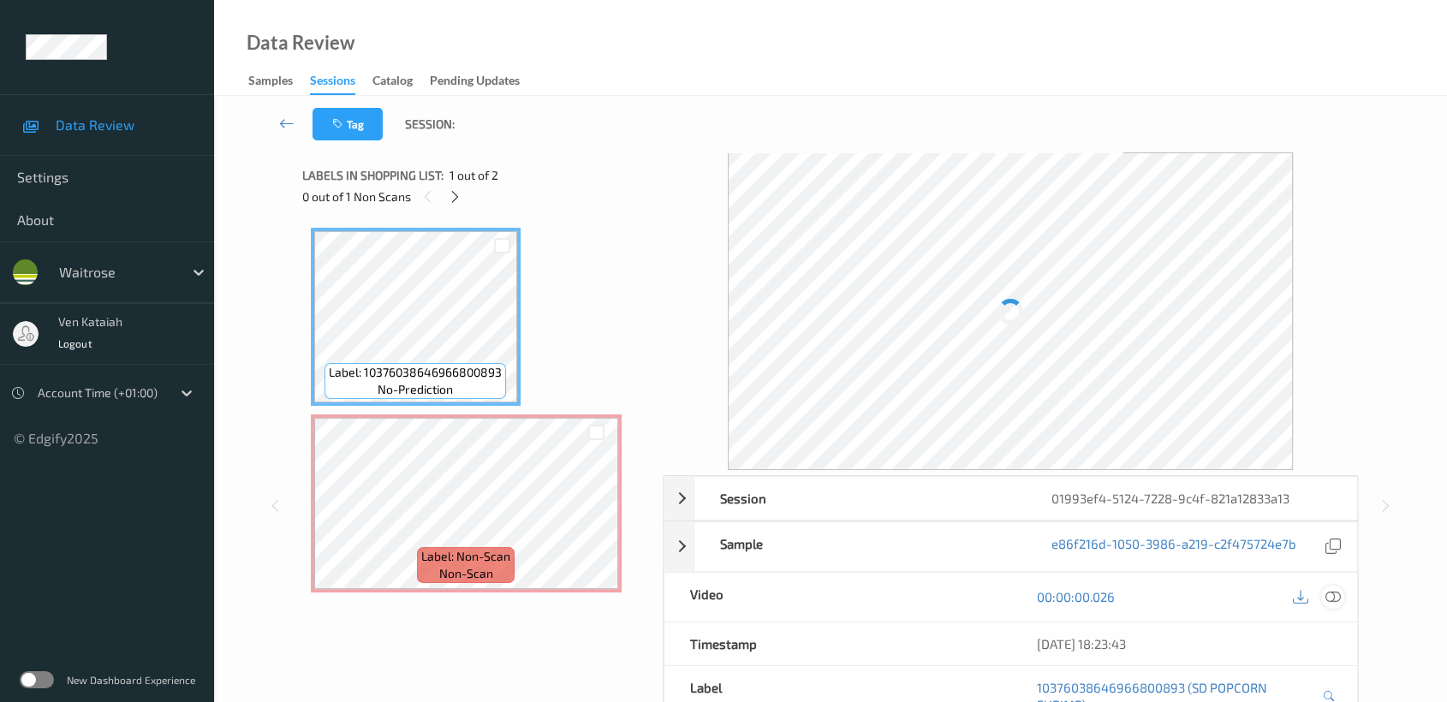
click at [1333, 595] on icon at bounding box center [1332, 596] width 15 height 15
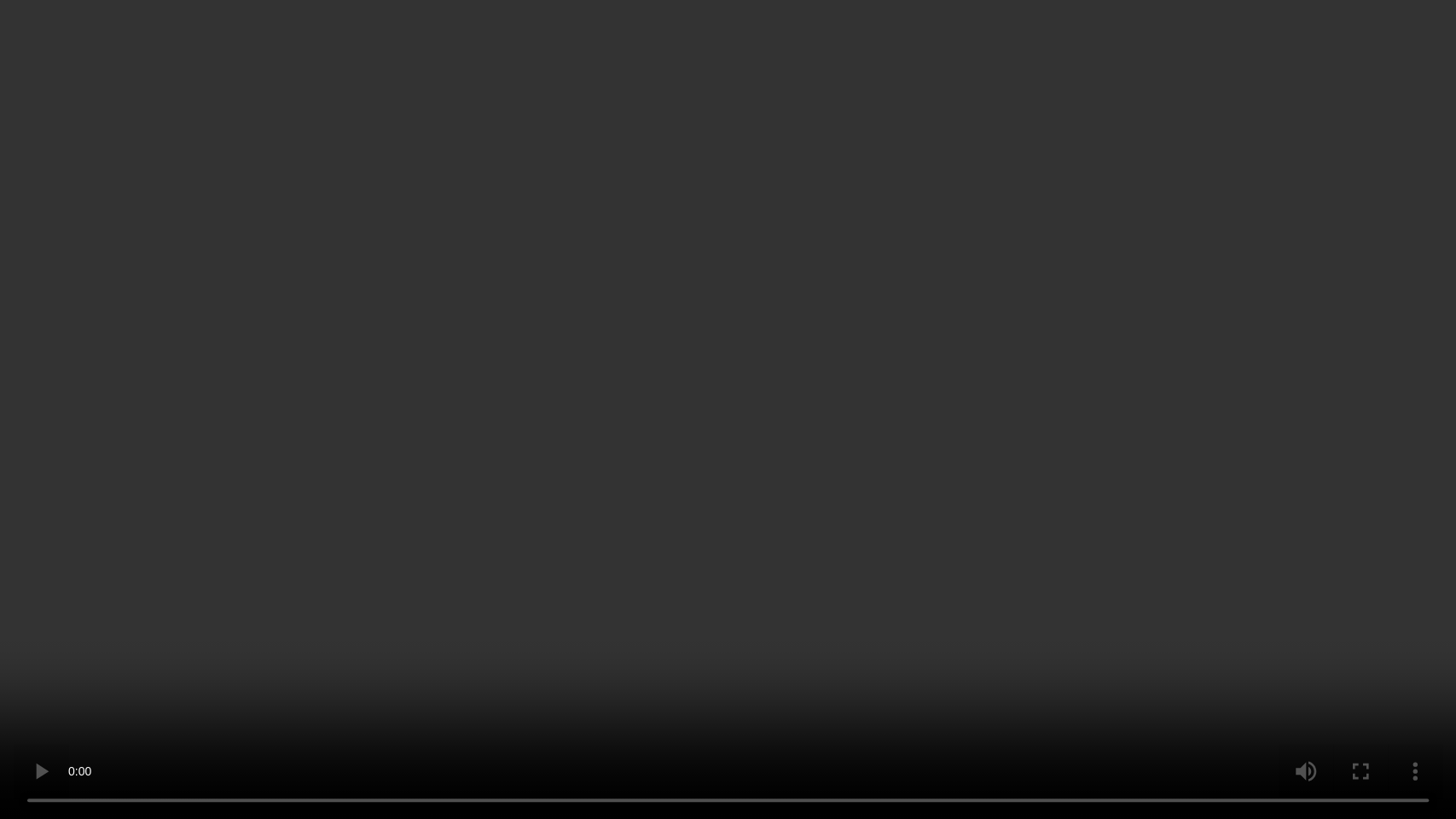
click at [738, 559] on video at bounding box center [728, 410] width 1456 height 819
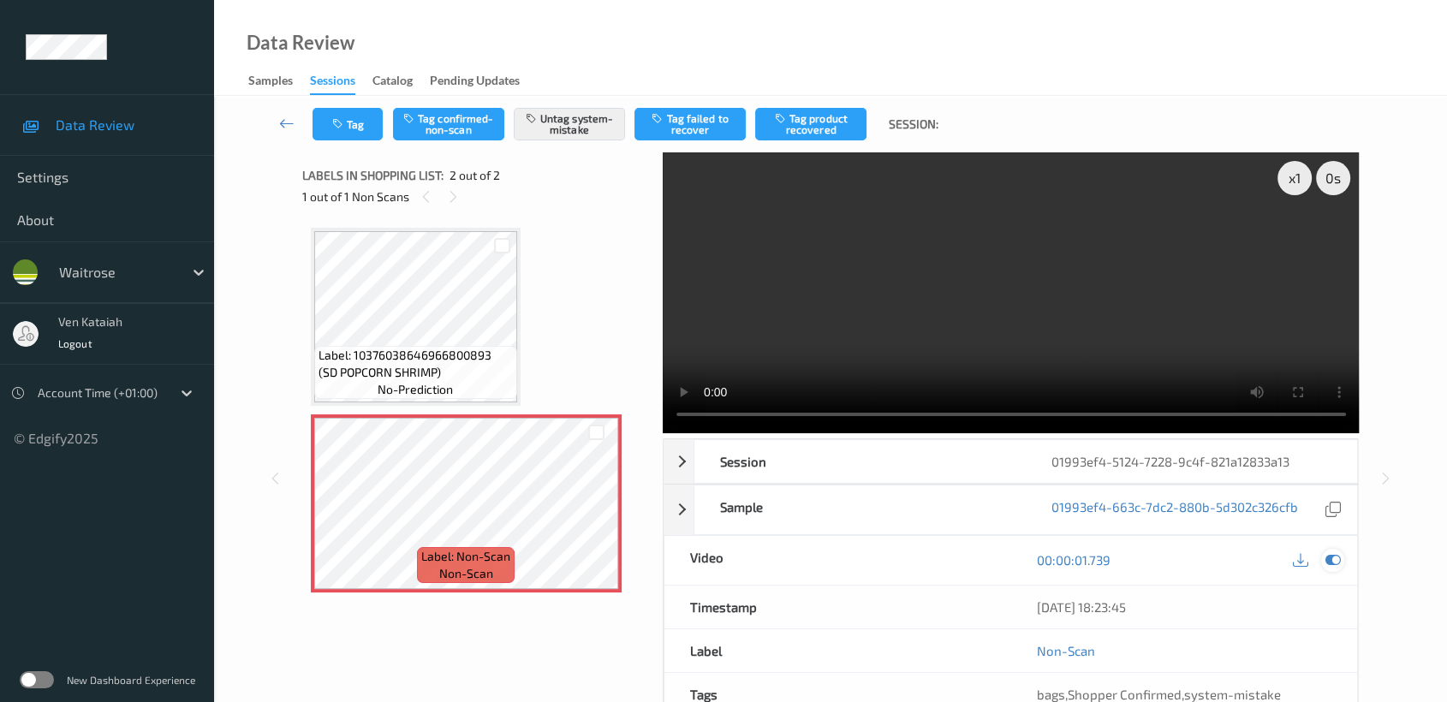
click at [1334, 557] on icon at bounding box center [1332, 559] width 15 height 15
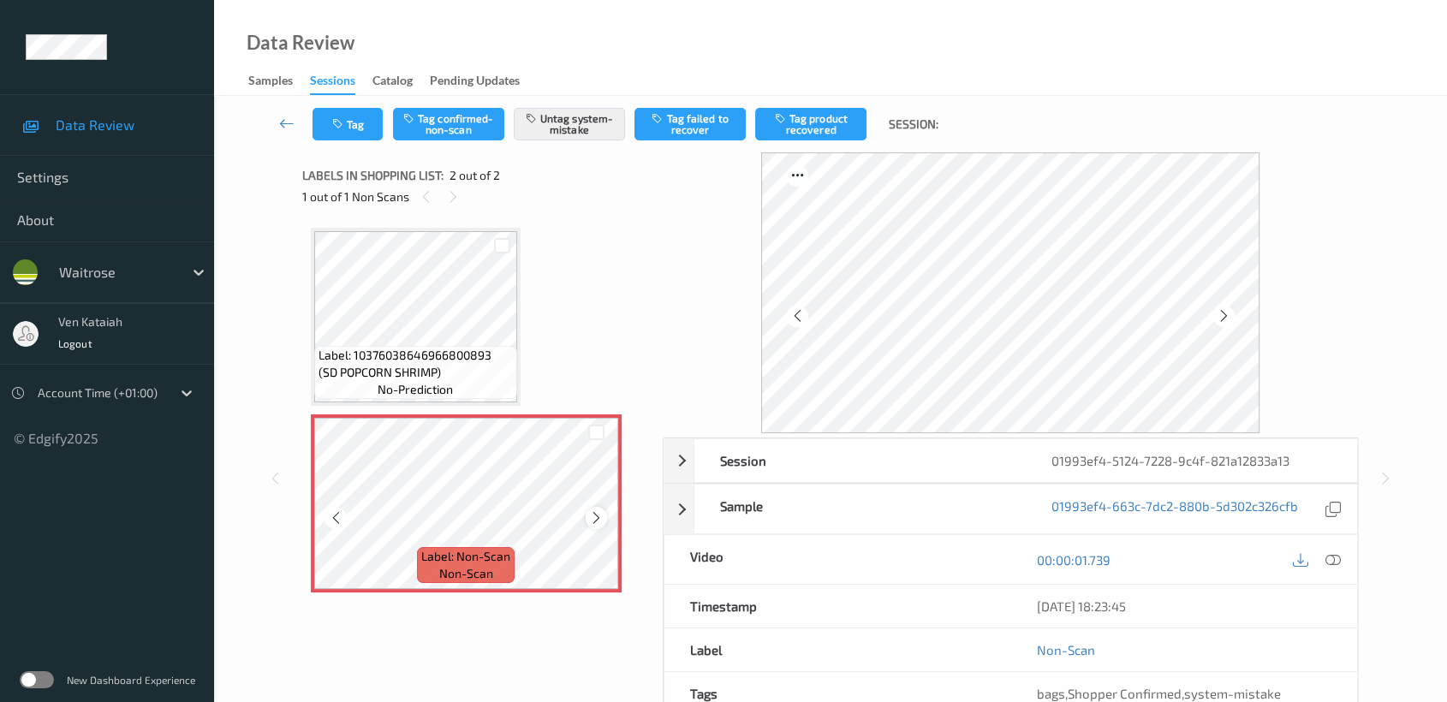
click at [599, 515] on icon at bounding box center [596, 517] width 15 height 15
click at [589, 515] on icon at bounding box center [596, 517] width 15 height 15
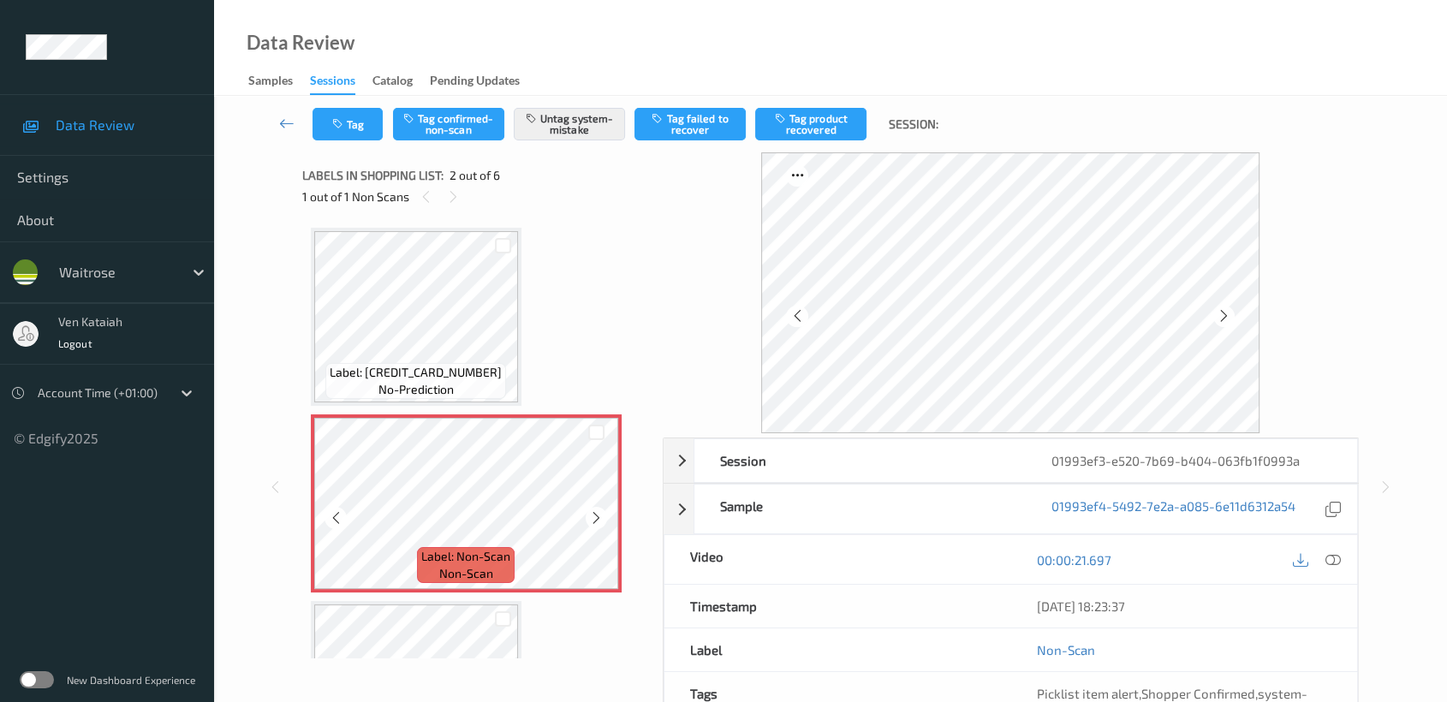
click at [589, 515] on icon at bounding box center [596, 517] width 15 height 15
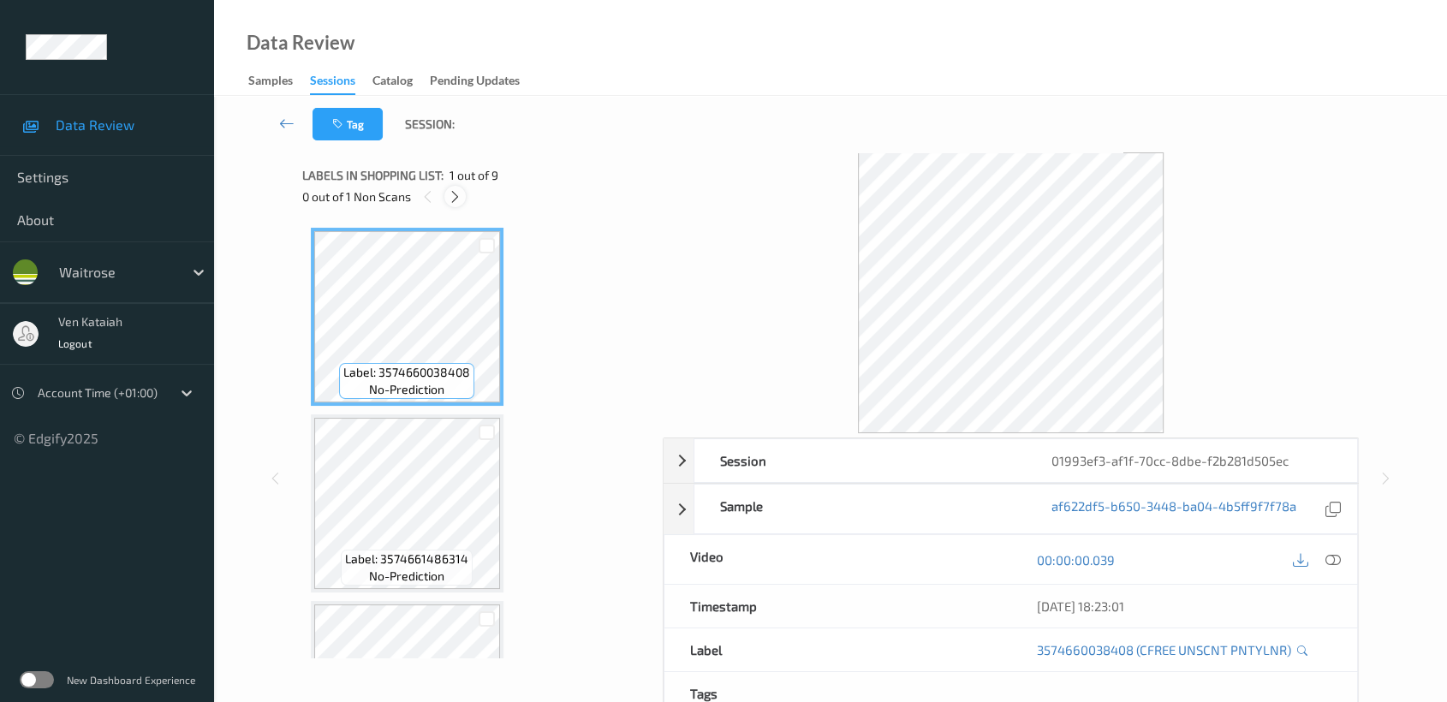
click at [462, 195] on div at bounding box center [454, 196] width 21 height 21
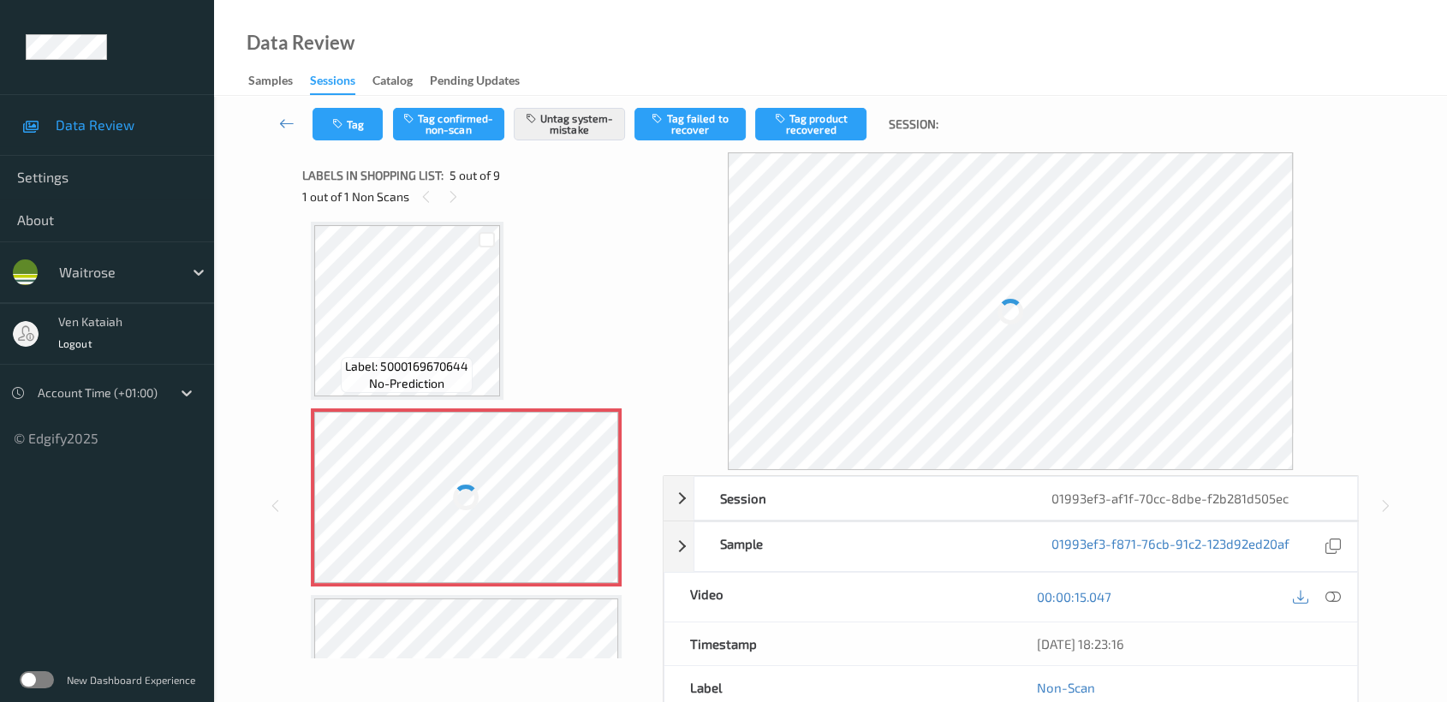
click at [426, 461] on div at bounding box center [466, 497] width 305 height 171
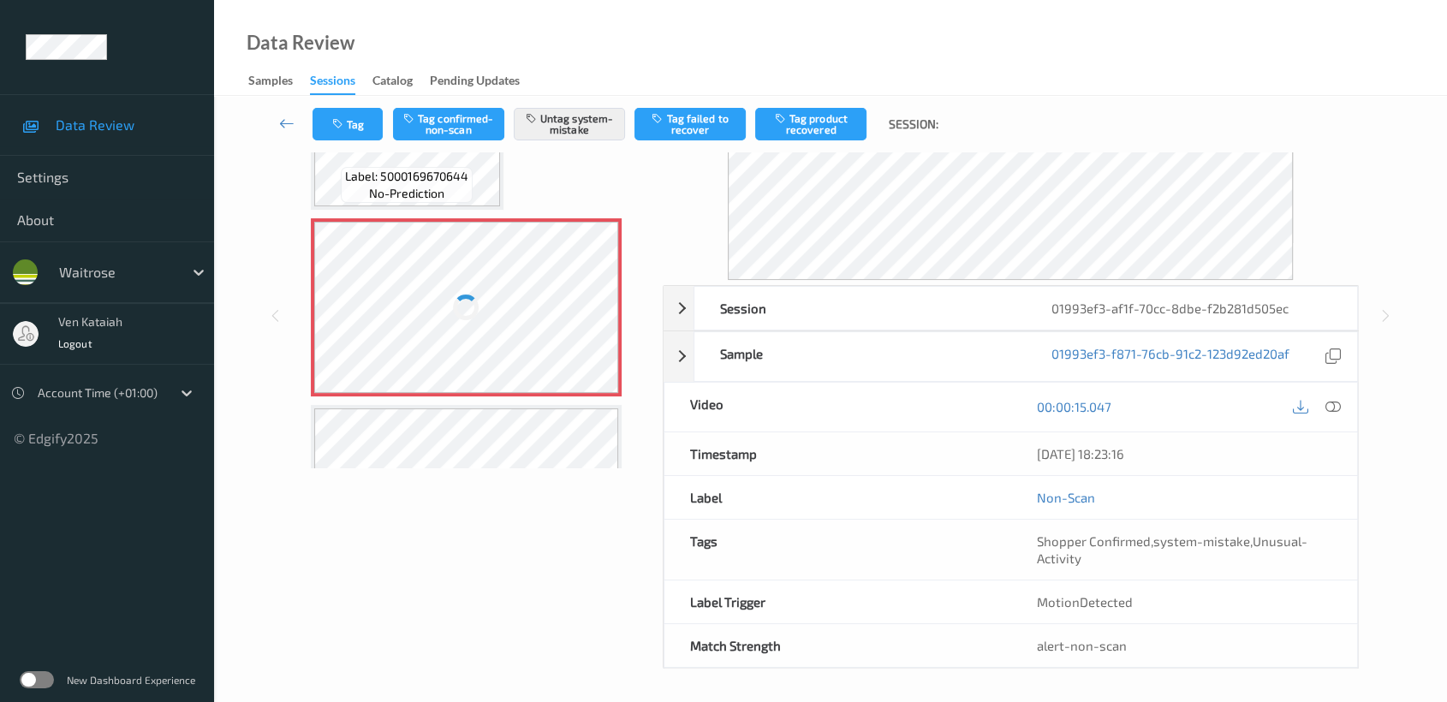
click at [586, 279] on div at bounding box center [466, 307] width 305 height 171
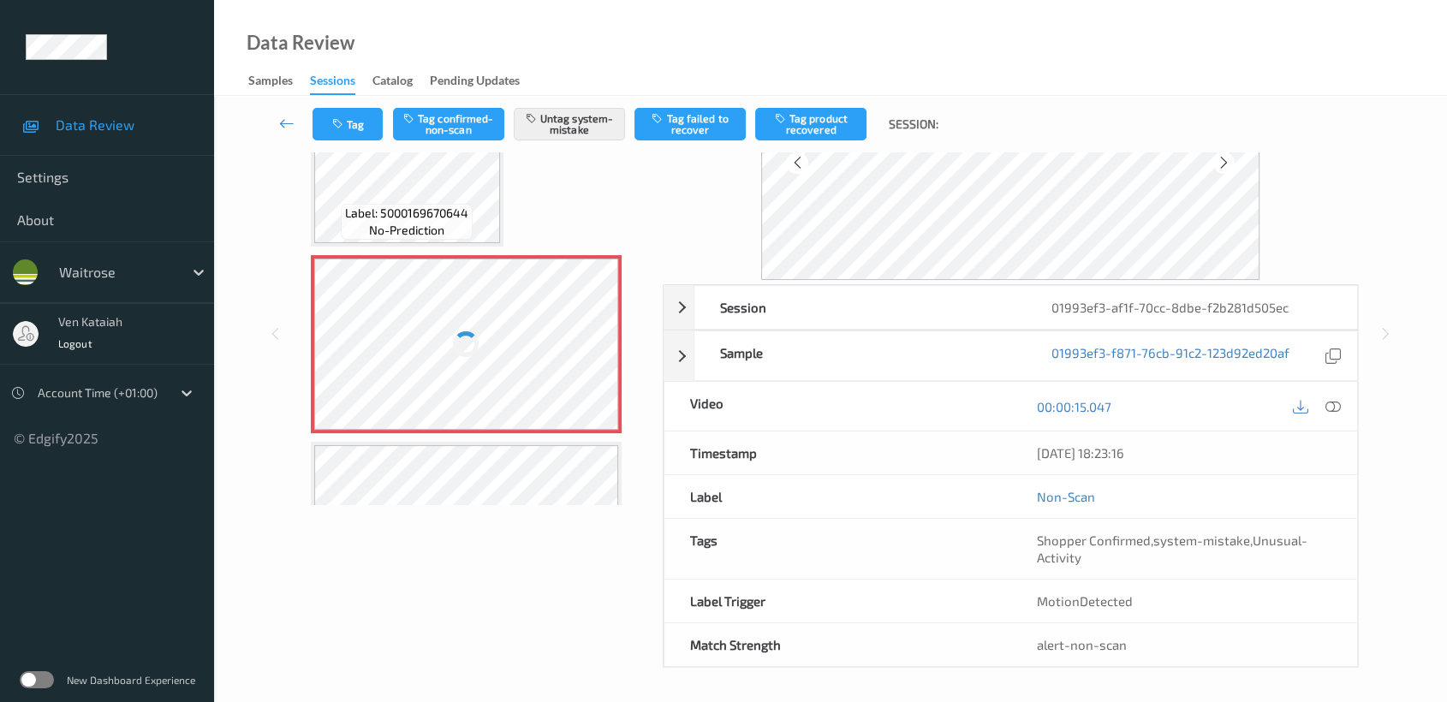
scroll to position [0, 0]
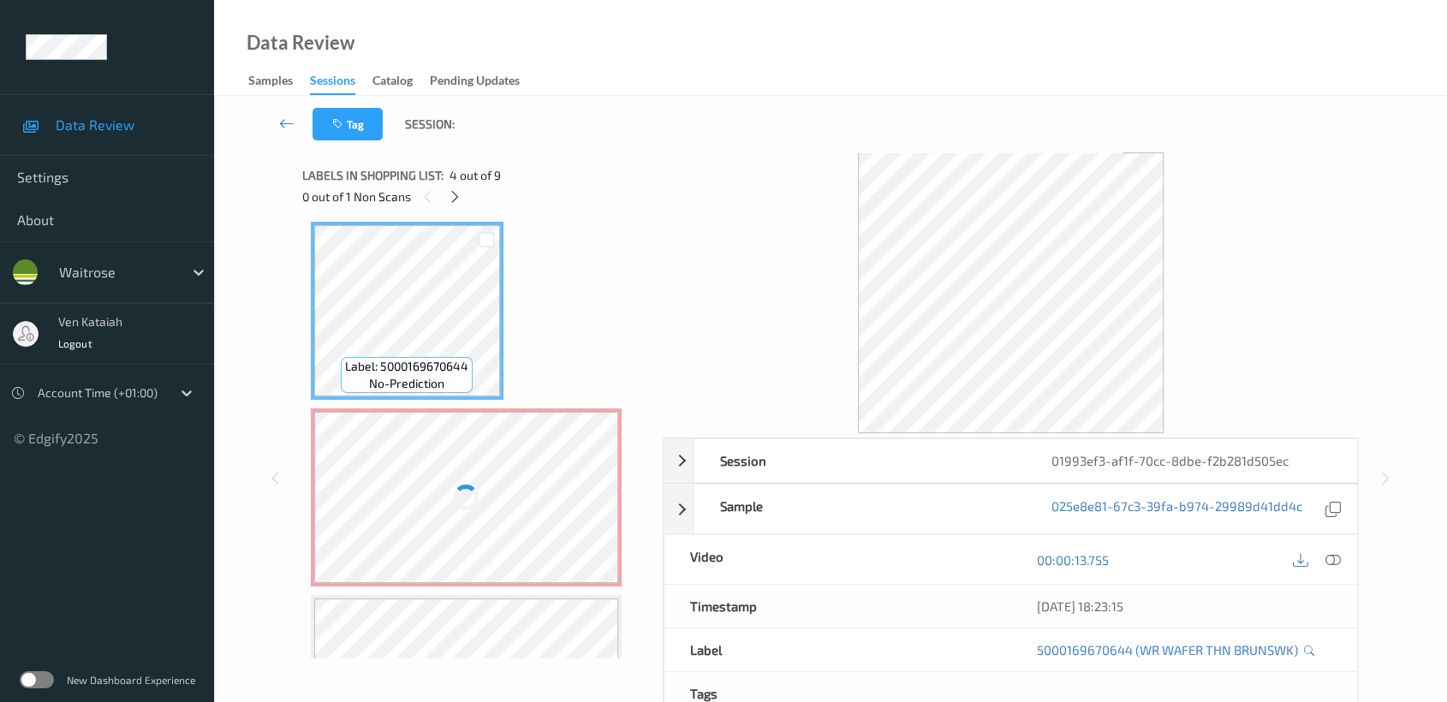
click at [500, 513] on div at bounding box center [466, 497] width 305 height 171
click at [486, 479] on div at bounding box center [466, 497] width 305 height 171
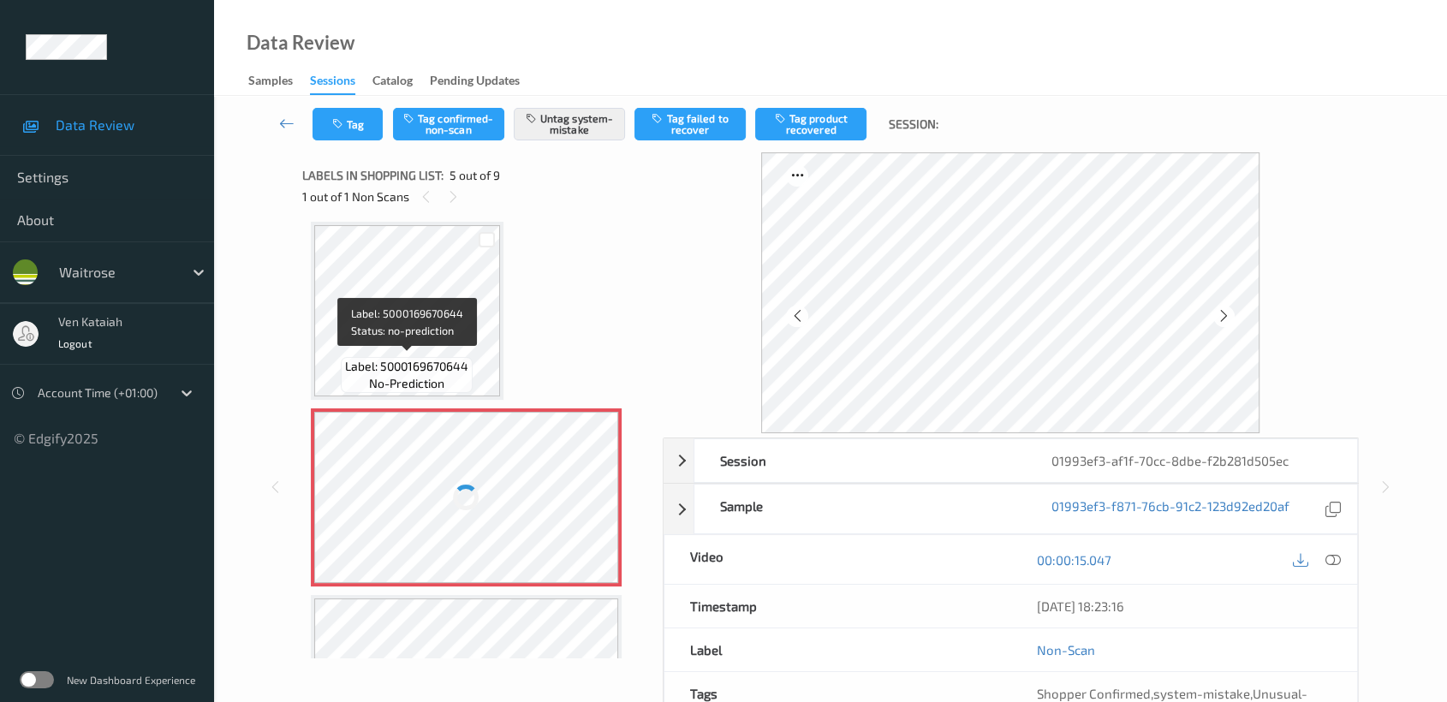
click at [442, 358] on span "Label: 5000169670644" at bounding box center [406, 366] width 123 height 17
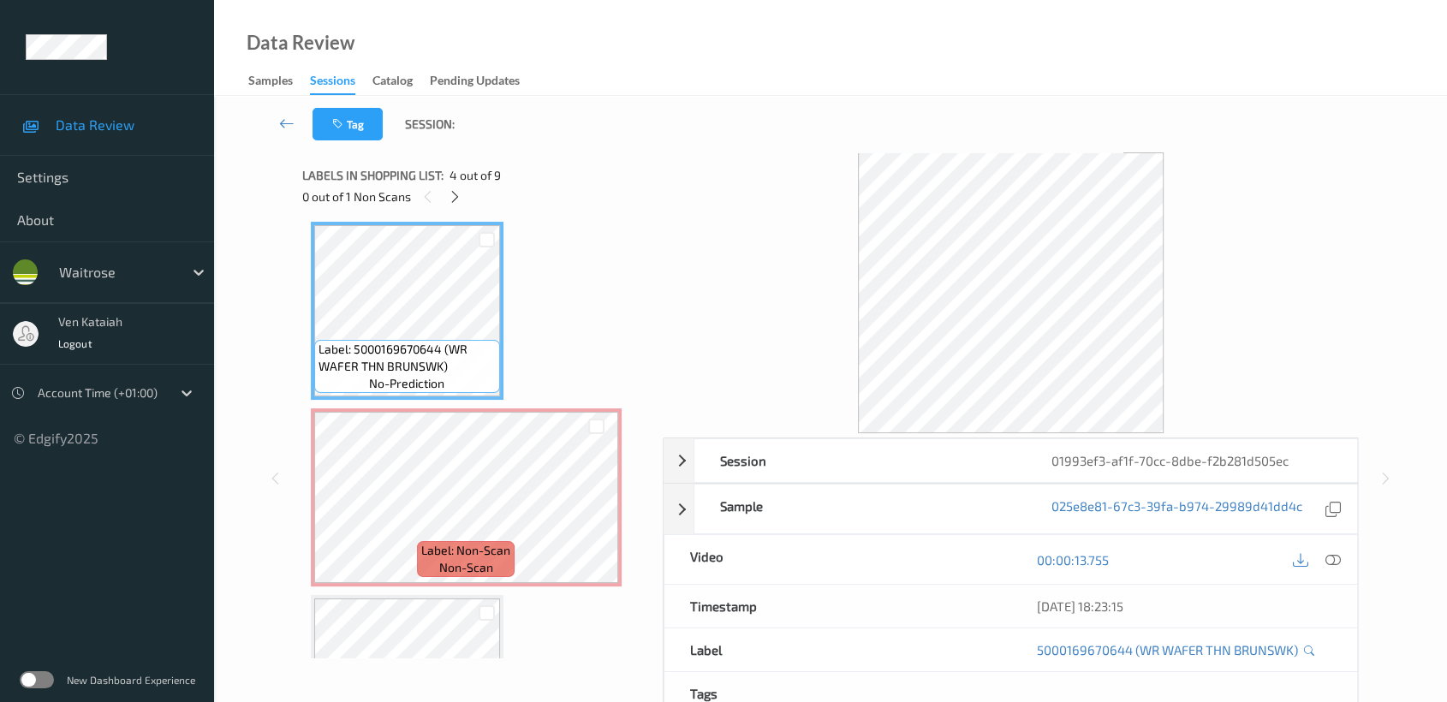
click at [445, 174] on div "Labels in shopping list: 4 out of 9" at bounding box center [476, 174] width 348 height 21
click at [446, 198] on div at bounding box center [454, 196] width 21 height 21
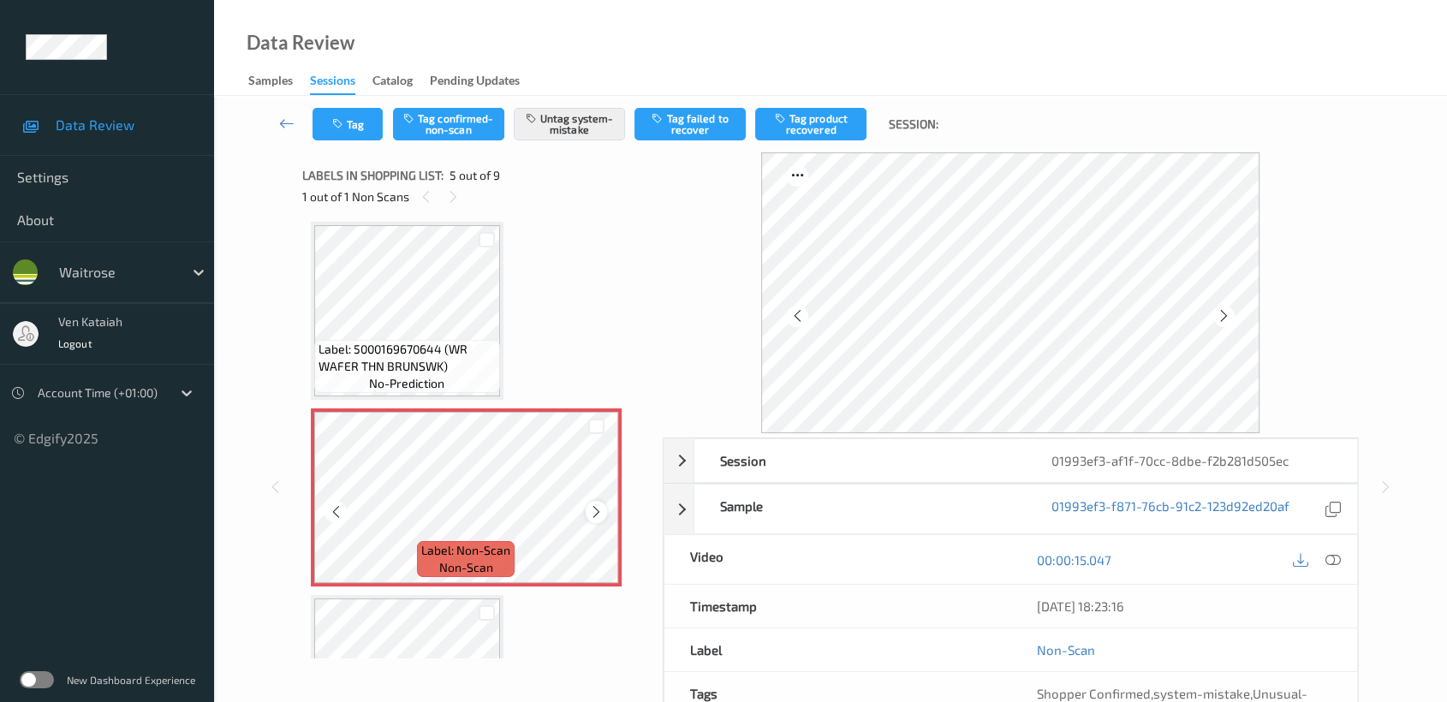
click at [593, 509] on icon at bounding box center [596, 511] width 15 height 15
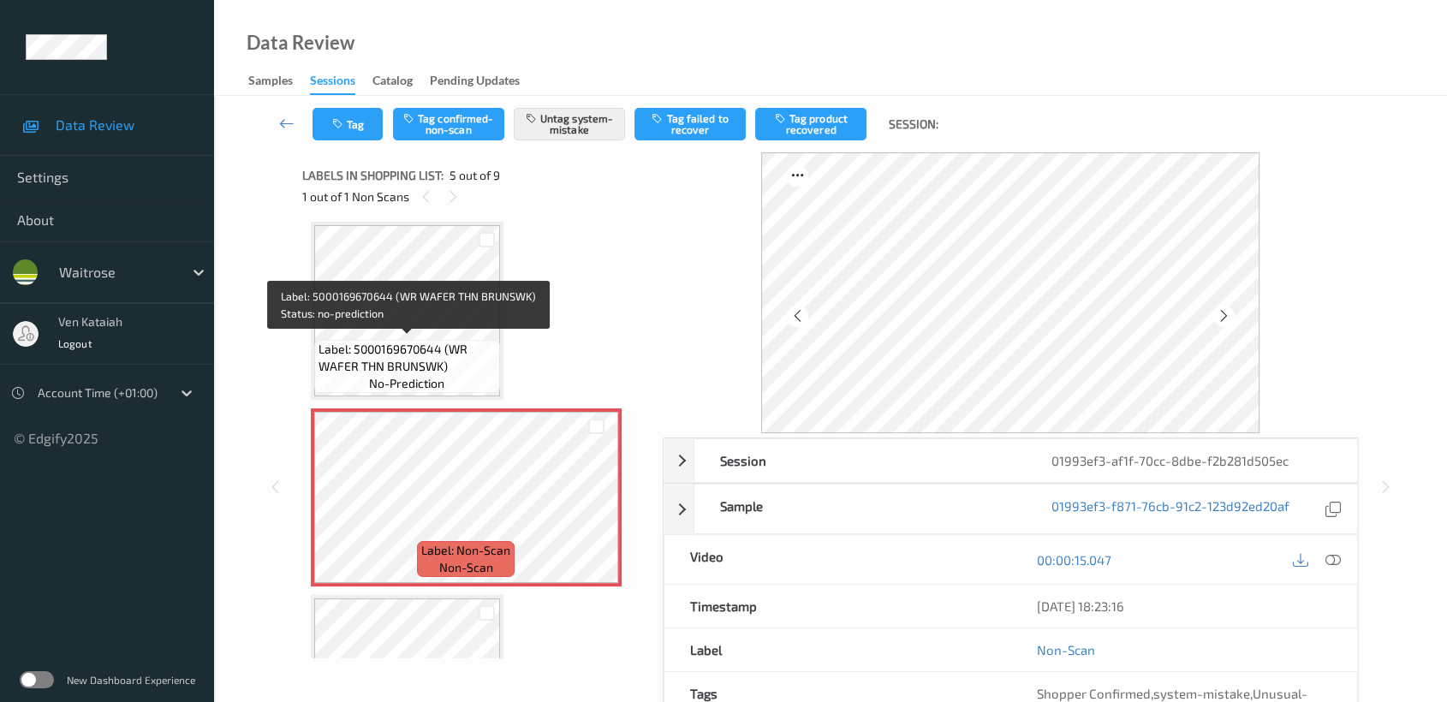
click at [479, 341] on span "Label: 5000169670644 (WR WAFER THN BRUNSWK)" at bounding box center [407, 358] width 177 height 34
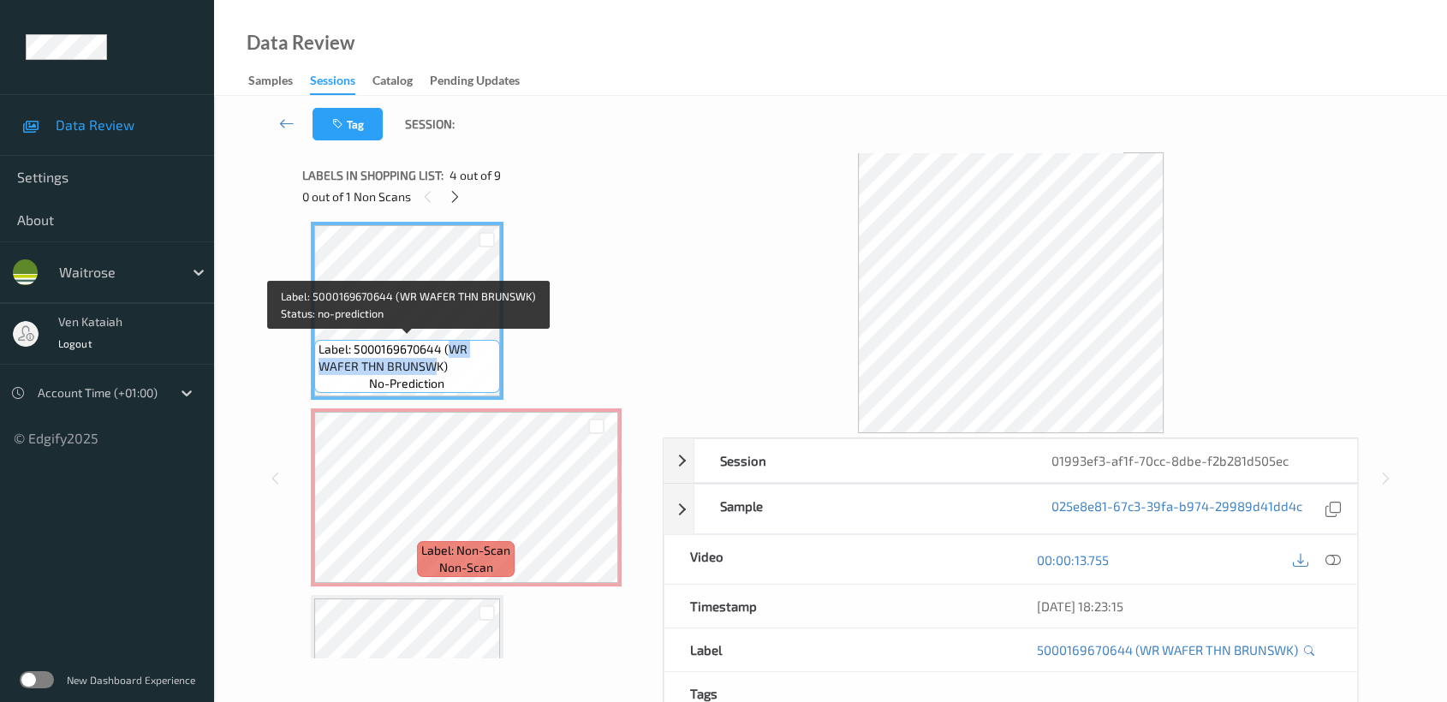
drag, startPoint x: 450, startPoint y: 347, endPoint x: 438, endPoint y: 360, distance: 17.6
click at [438, 360] on span "Label: 5000169670644 (WR WAFER THN BRUNSWK)" at bounding box center [407, 358] width 177 height 34
copy span "WR WAFER THN BRUNSW"
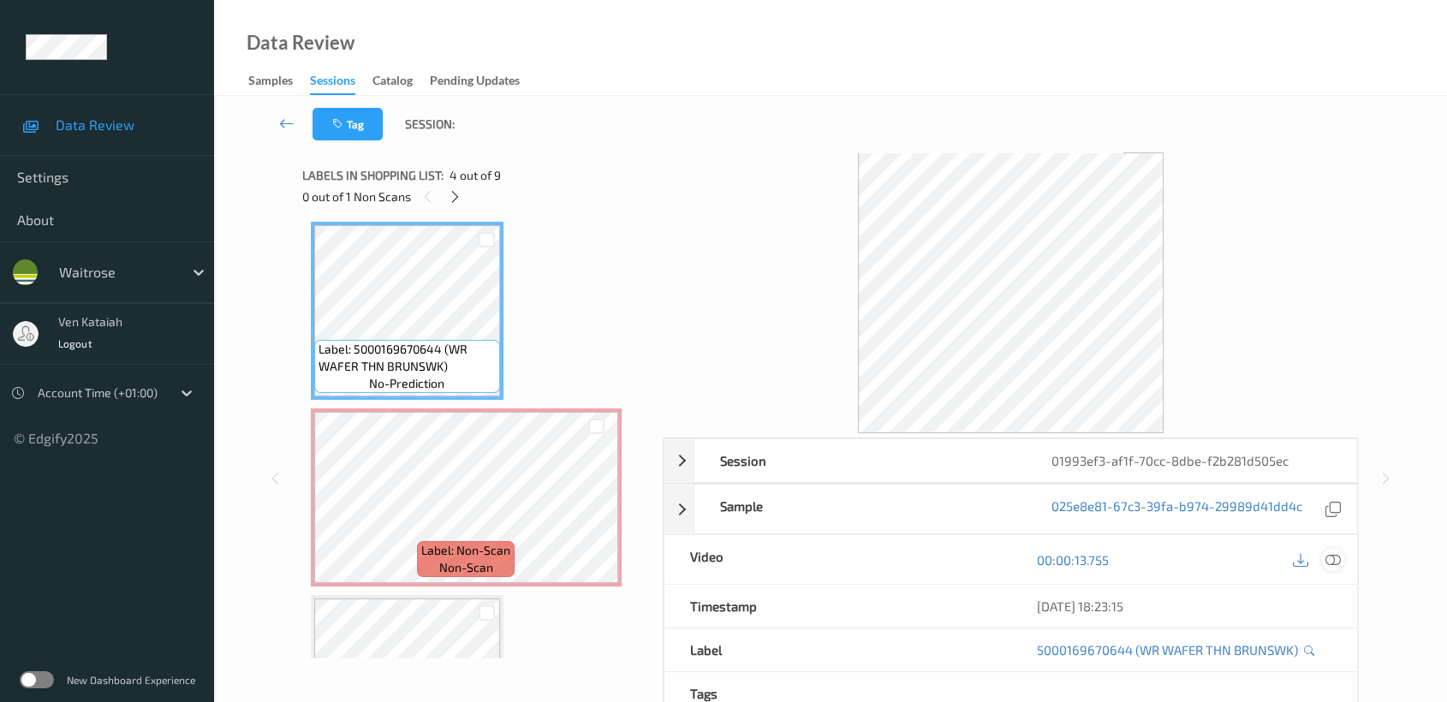
click at [1336, 563] on icon at bounding box center [1332, 559] width 15 height 15
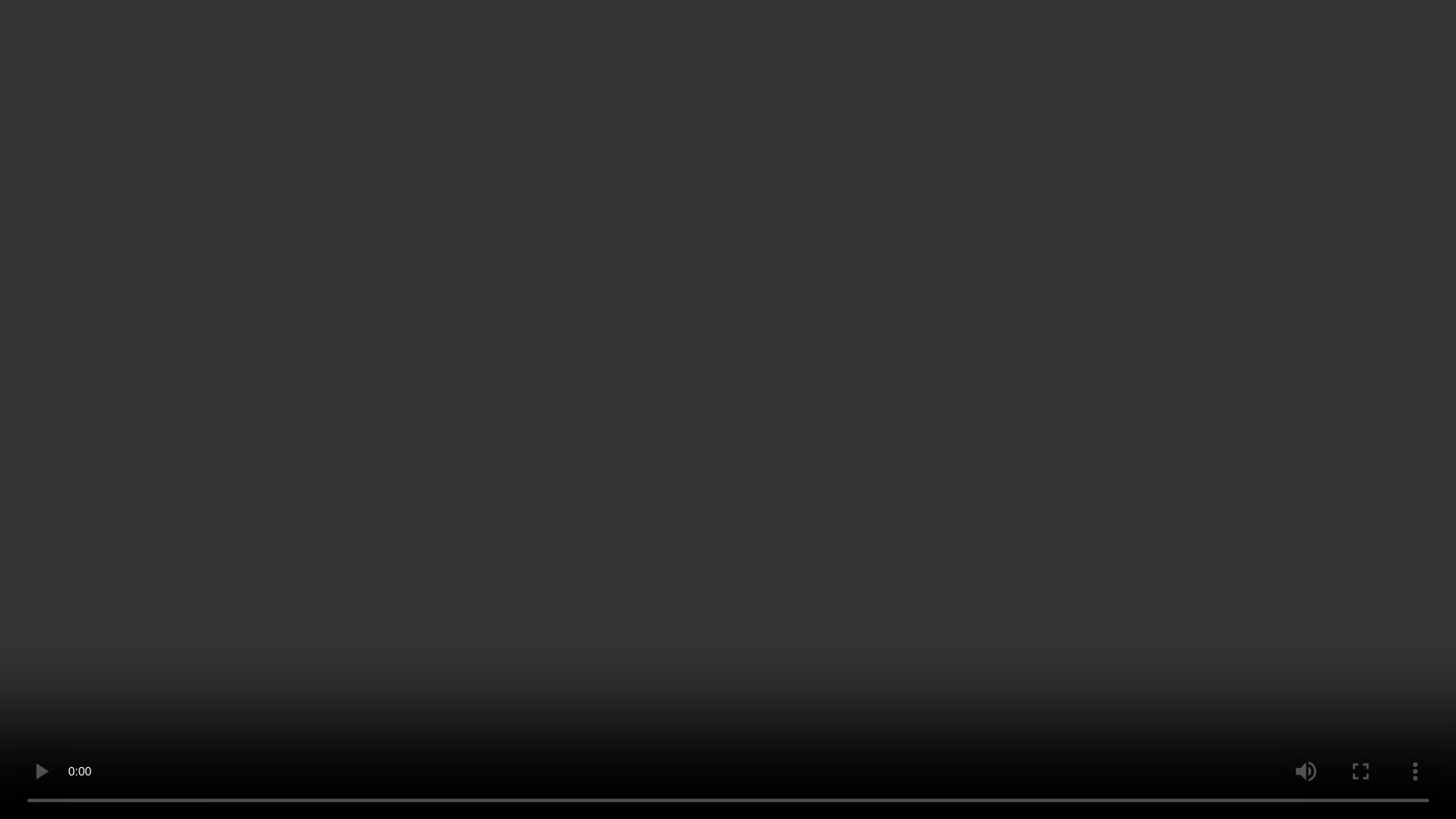
click at [940, 450] on video at bounding box center [728, 410] width 1456 height 819
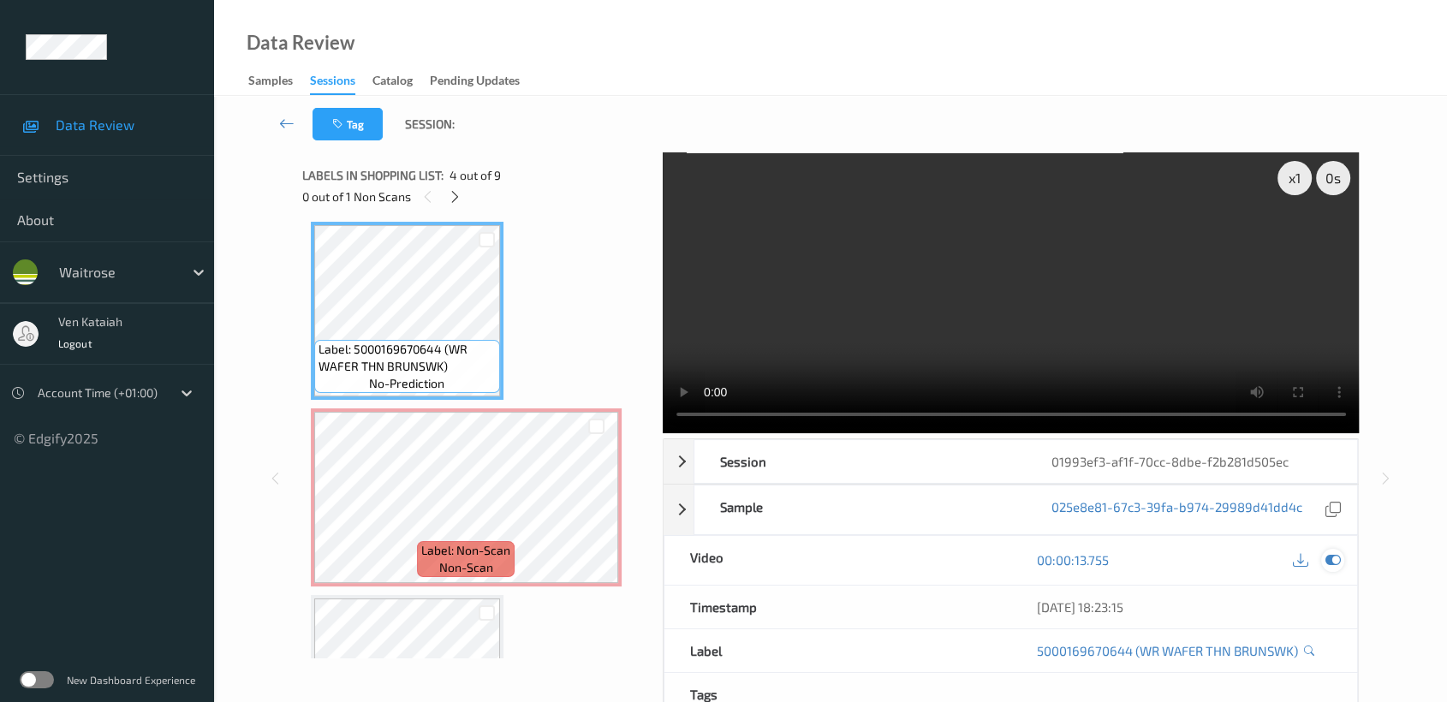
click at [1336, 552] on icon at bounding box center [1332, 559] width 15 height 15
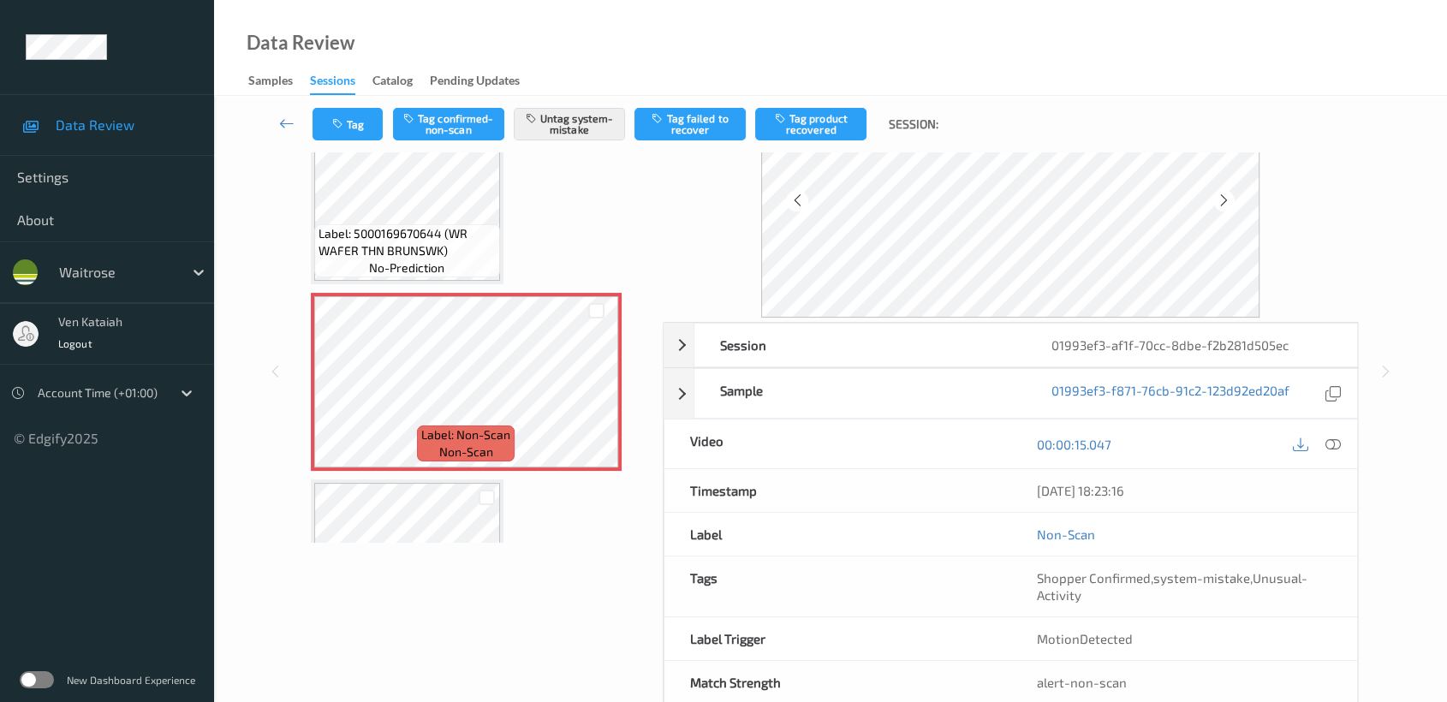
scroll to position [153, 0]
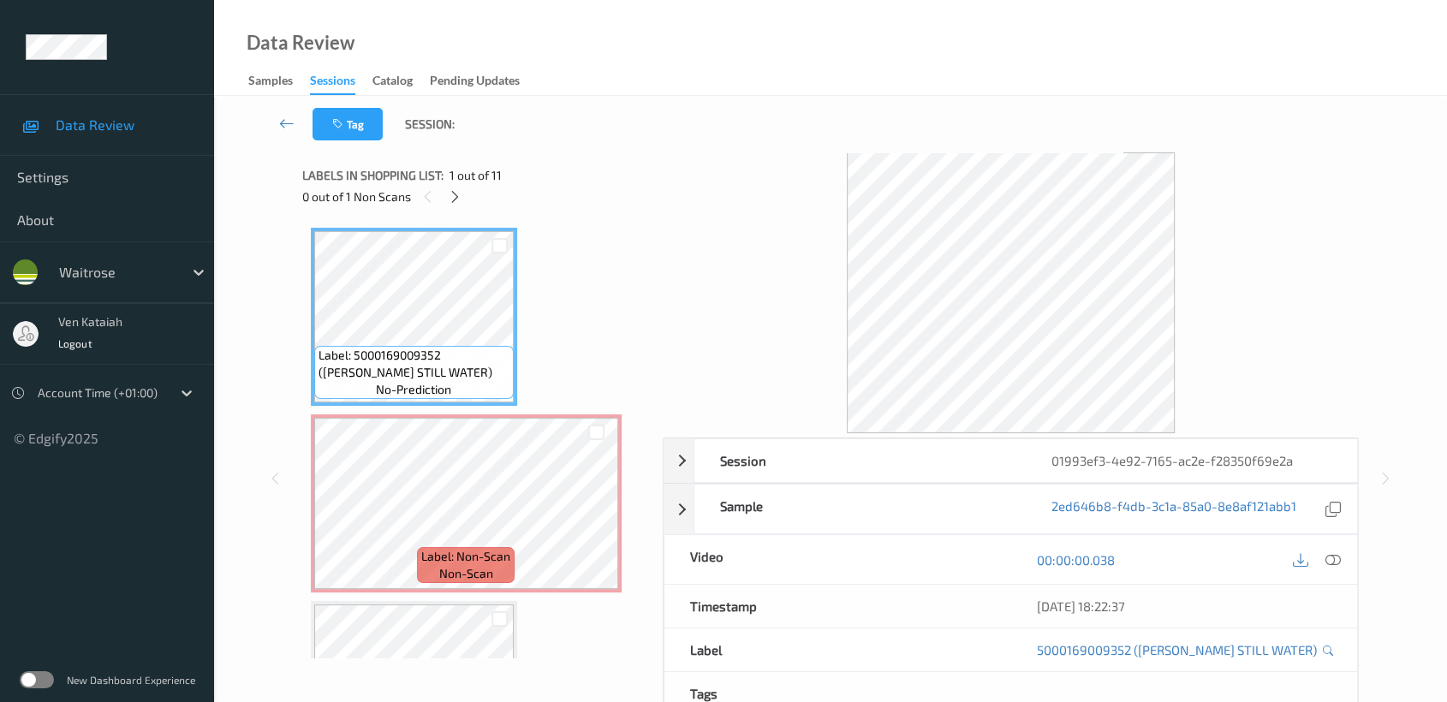
click at [475, 201] on div "0 out of 1 Non Scans" at bounding box center [476, 196] width 348 height 21
click at [459, 197] on icon at bounding box center [455, 196] width 15 height 15
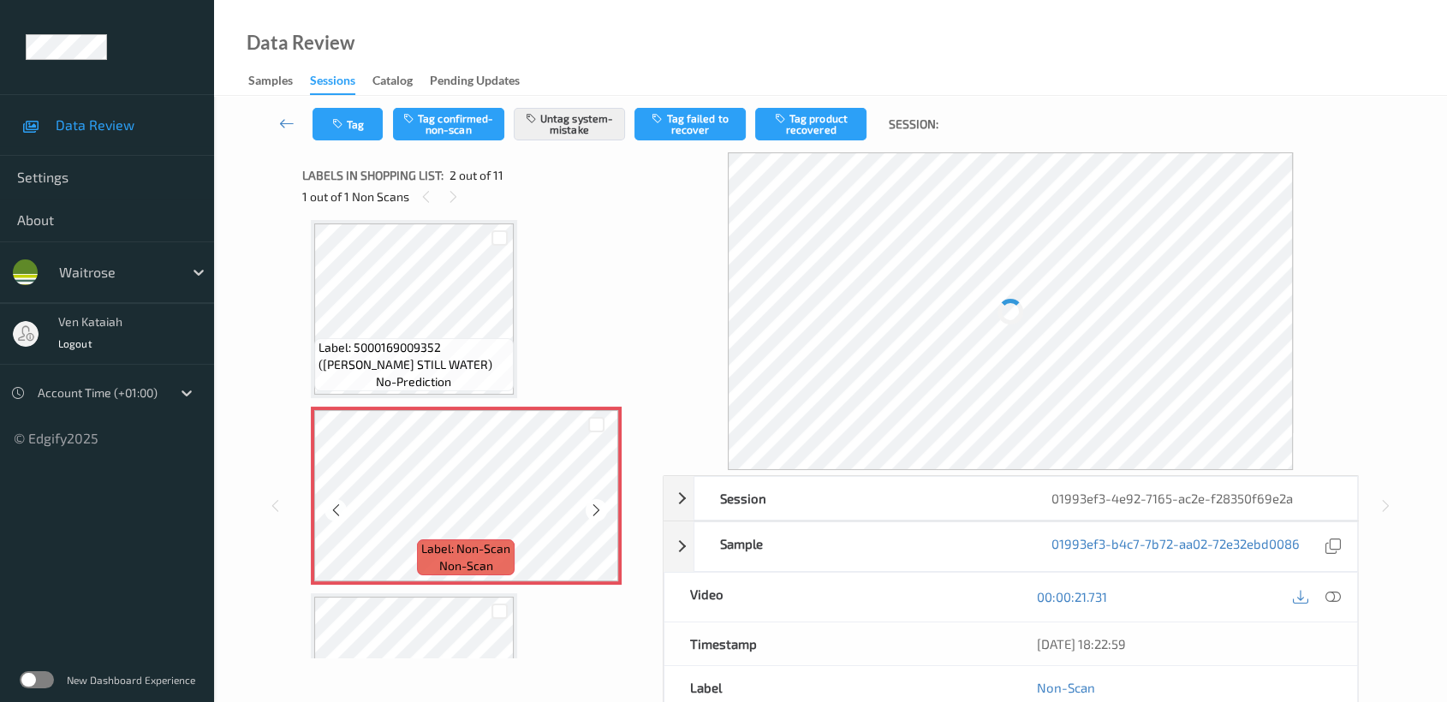
scroll to position [199, 0]
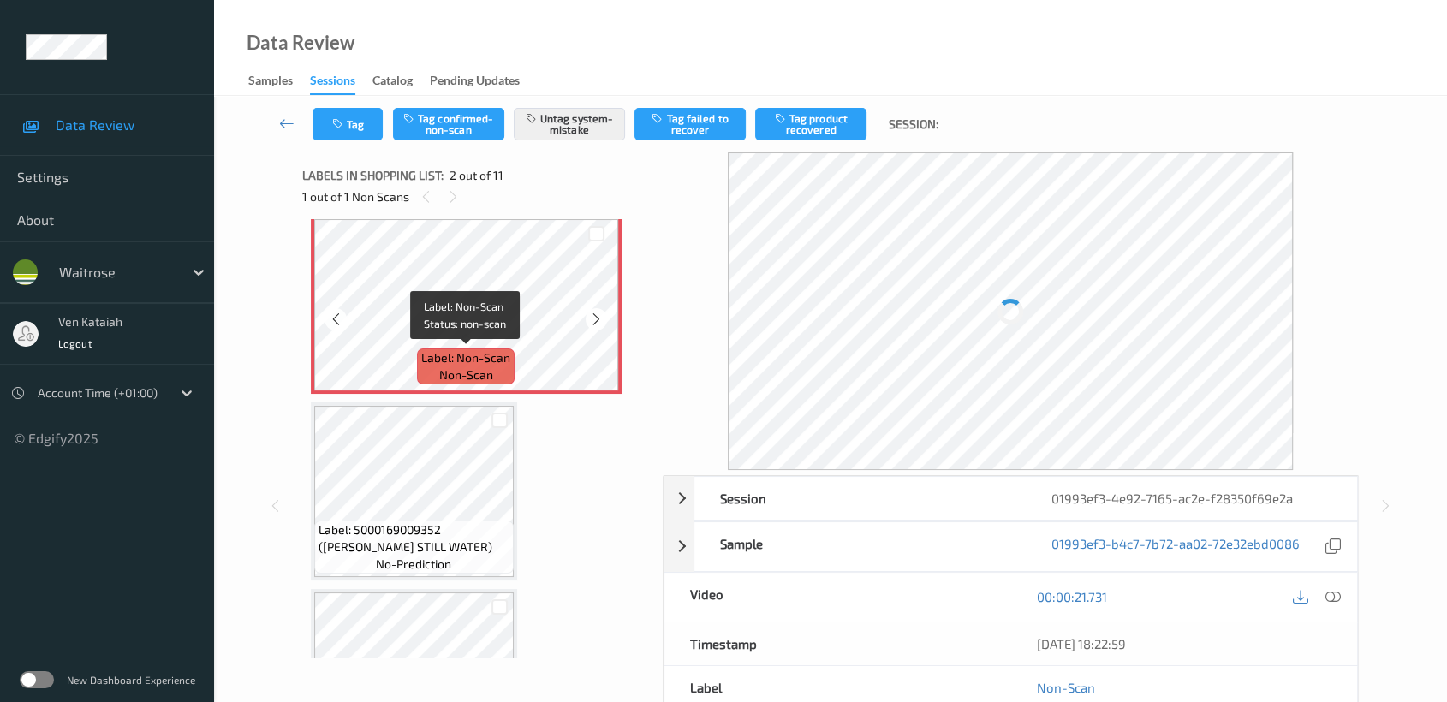
click at [502, 371] on div "Label: Non-Scan non-scan" at bounding box center [466, 366] width 98 height 36
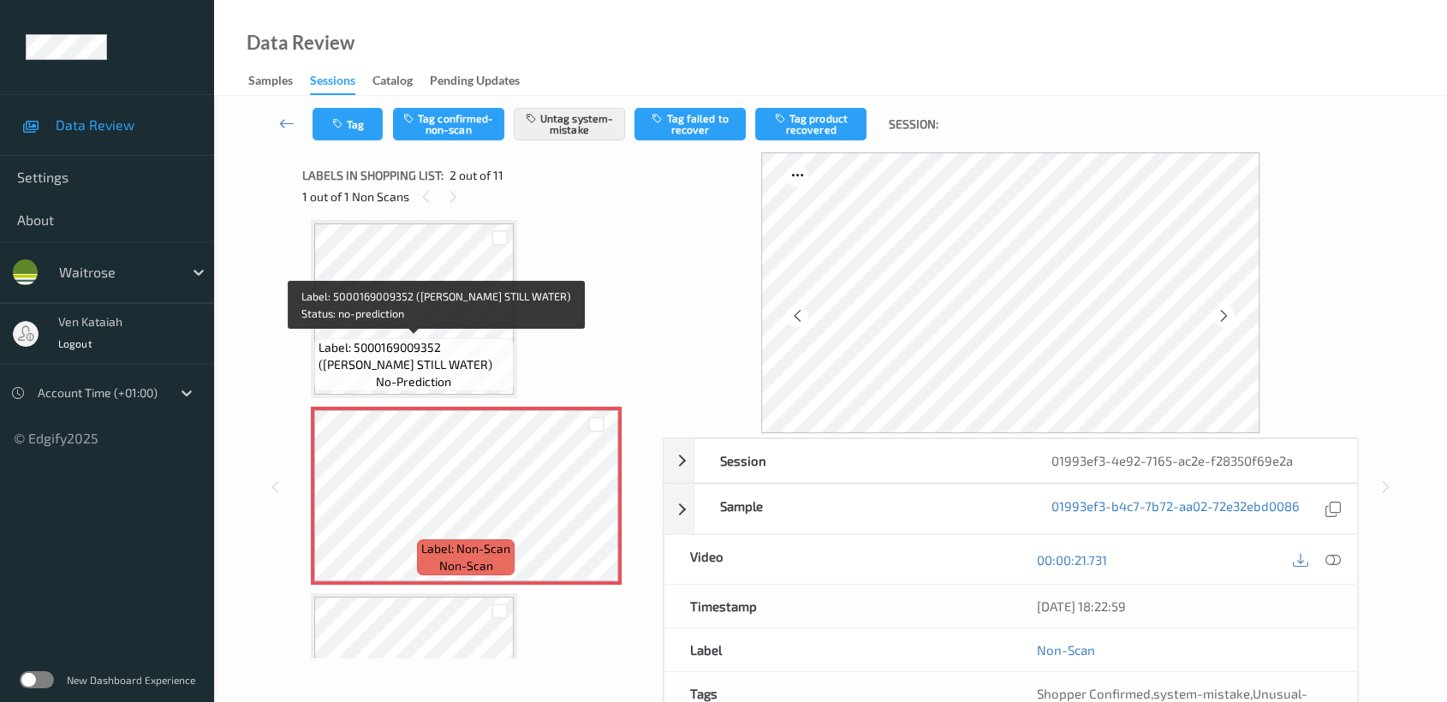
click at [428, 348] on span "Label: 5000169009352 (WR ESS STILL WATER)" at bounding box center [414, 356] width 191 height 34
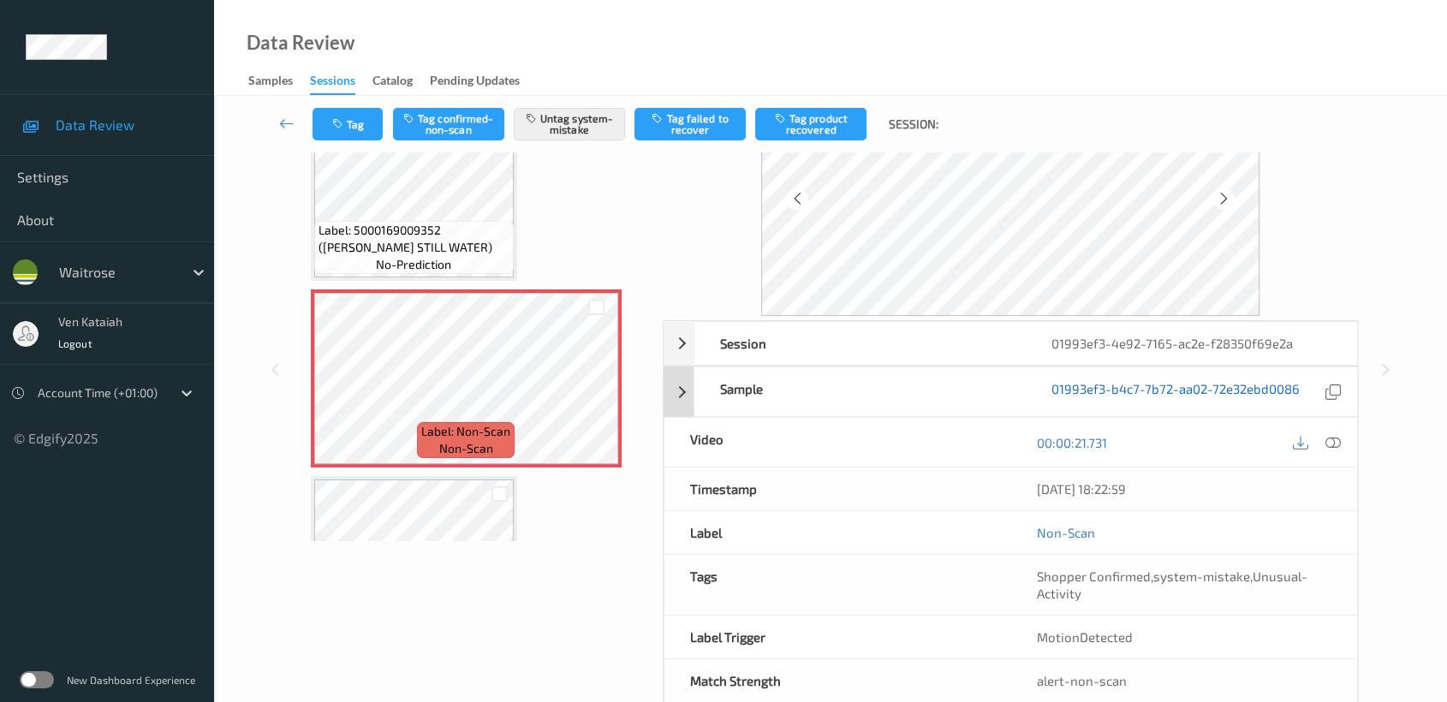
scroll to position [153, 0]
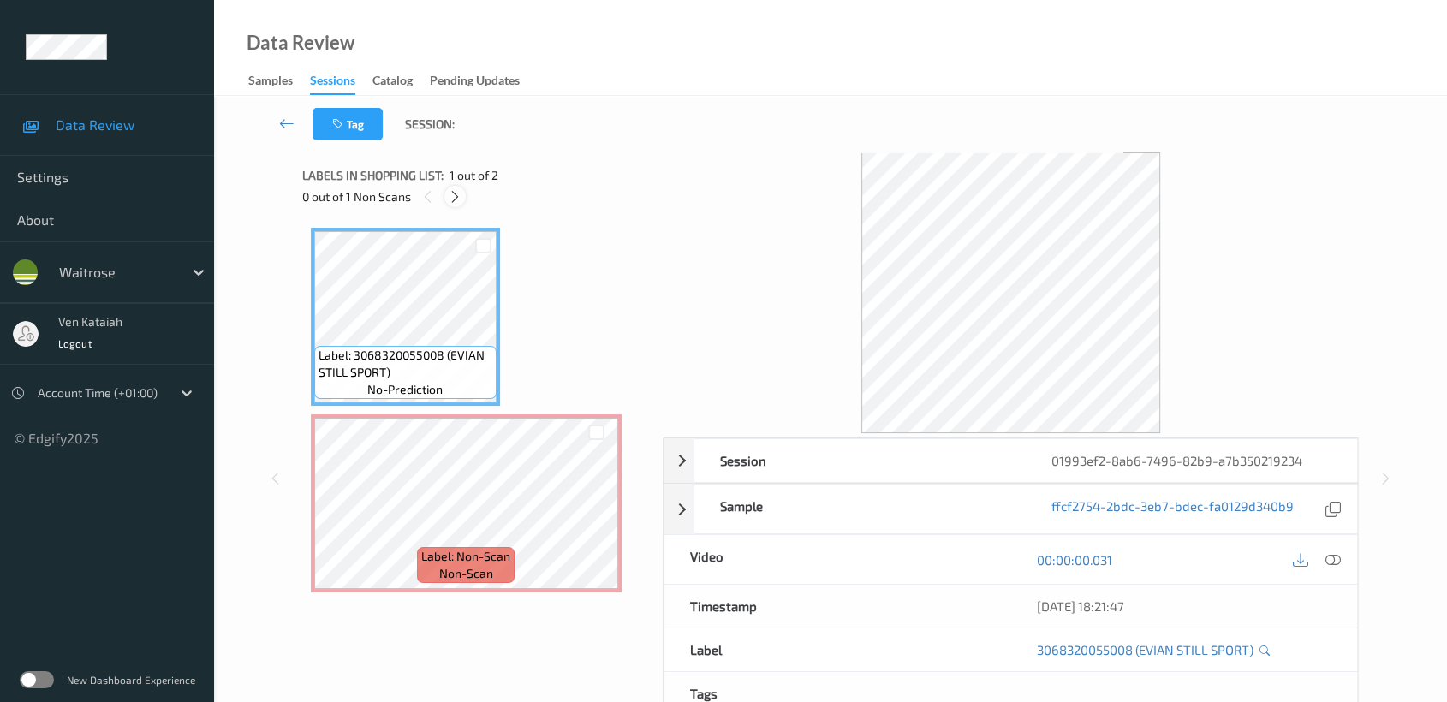
click at [461, 197] on icon at bounding box center [455, 196] width 15 height 15
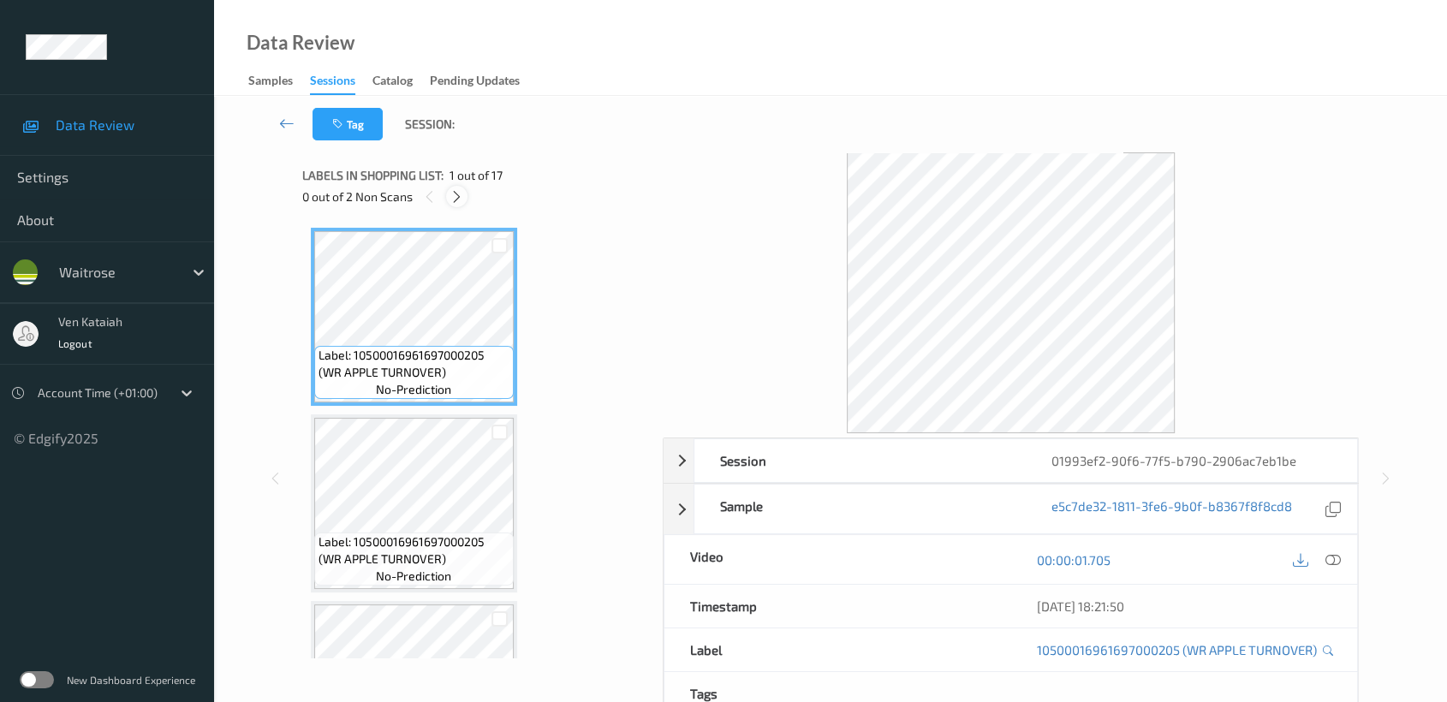
click at [455, 207] on div at bounding box center [456, 196] width 21 height 21
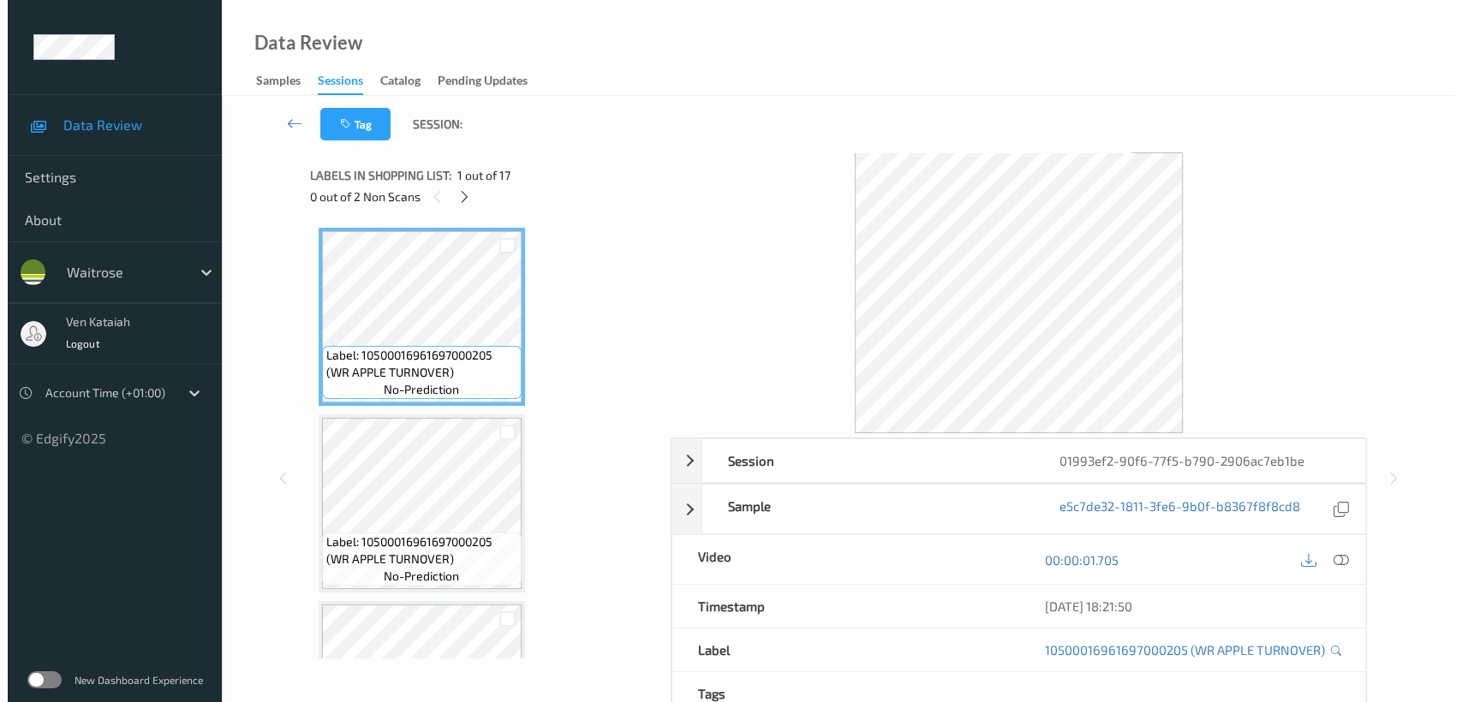
scroll to position [1867, 0]
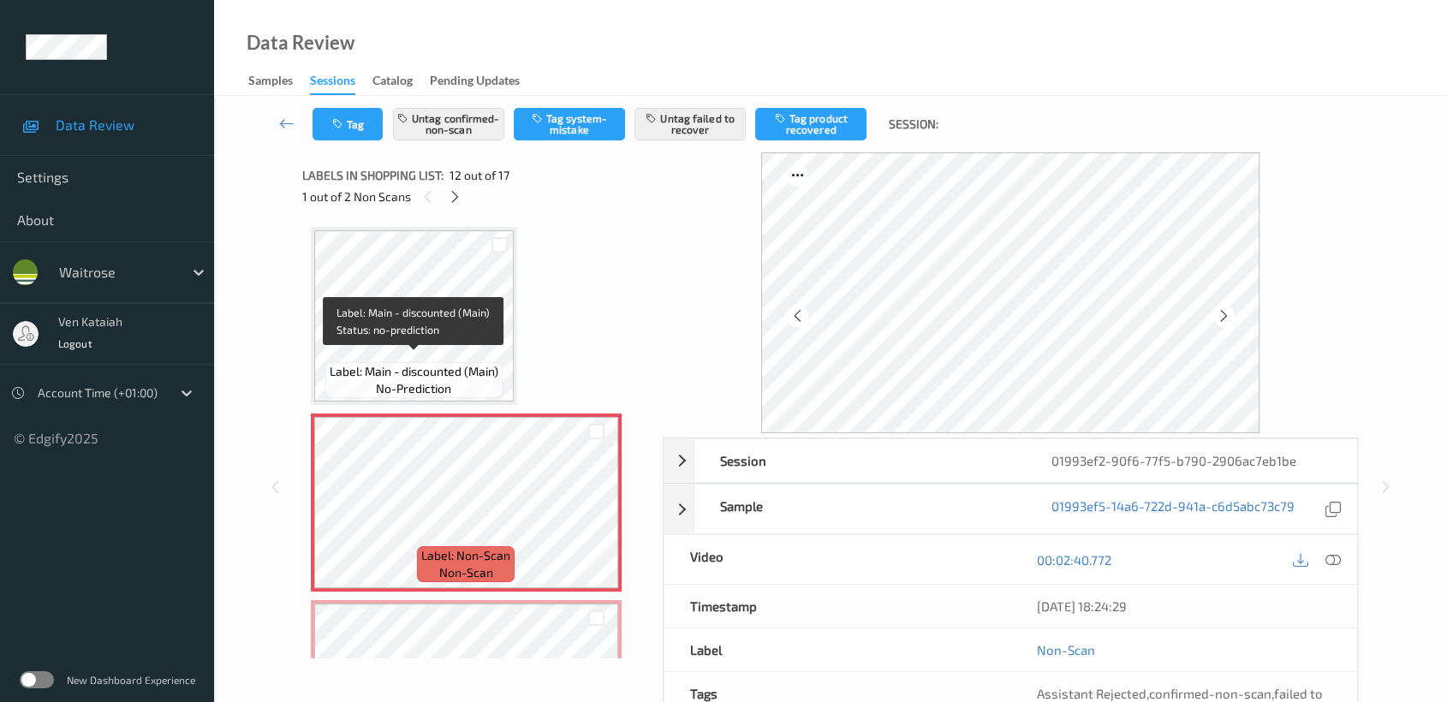
click at [466, 364] on span "Label: Main - discounted (Main)" at bounding box center [414, 371] width 169 height 17
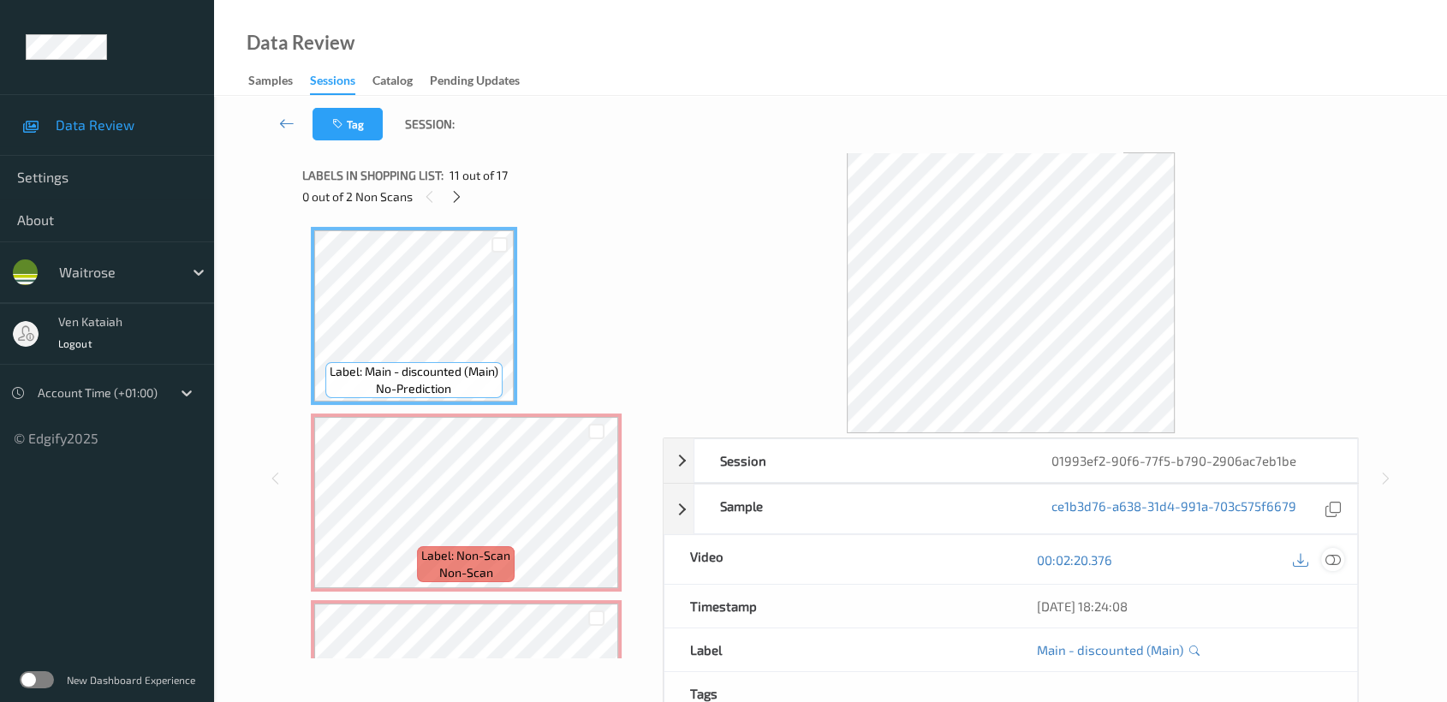
click at [1331, 557] on icon at bounding box center [1332, 559] width 15 height 15
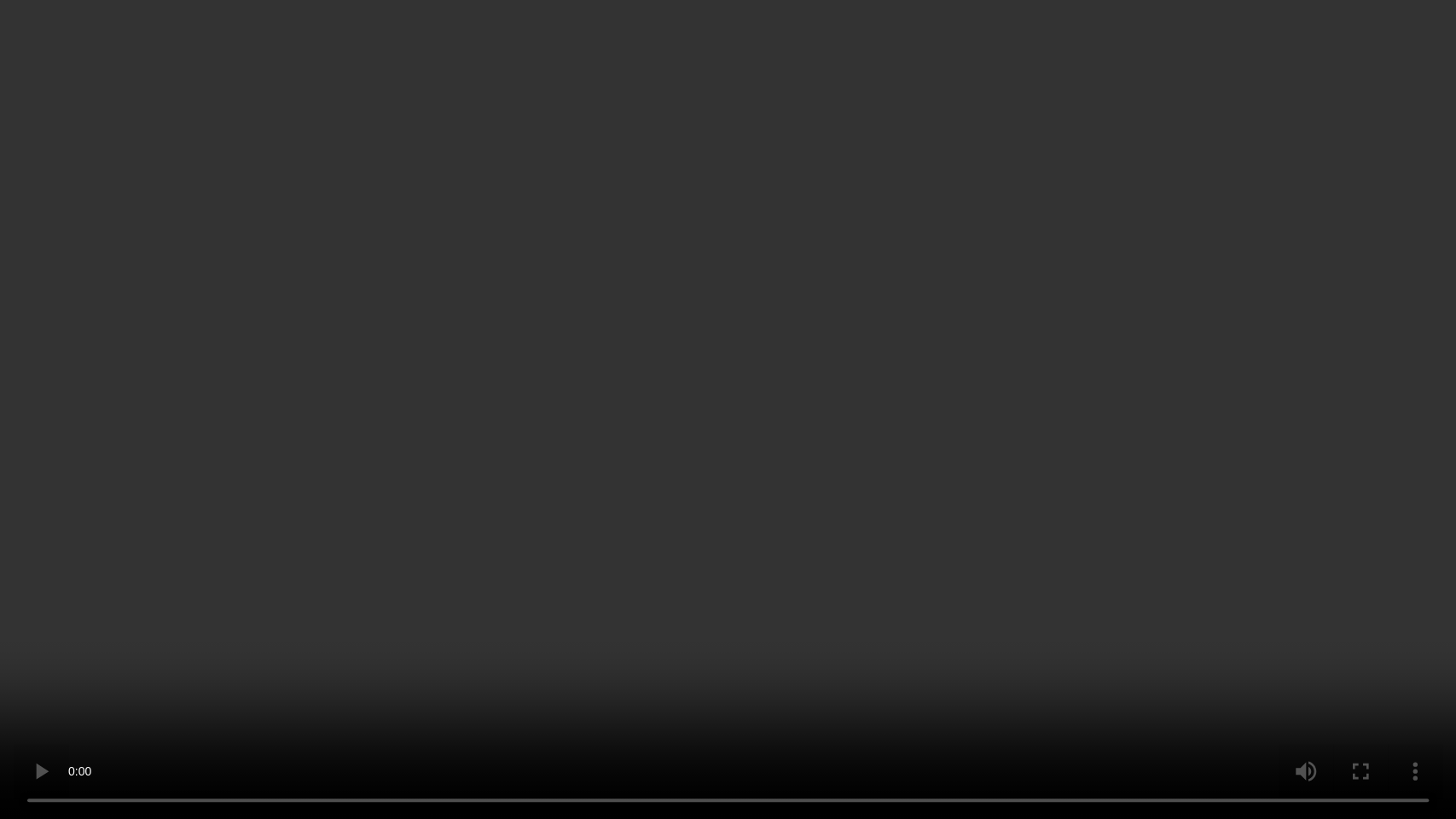
click at [883, 569] on video at bounding box center [728, 410] width 1456 height 819
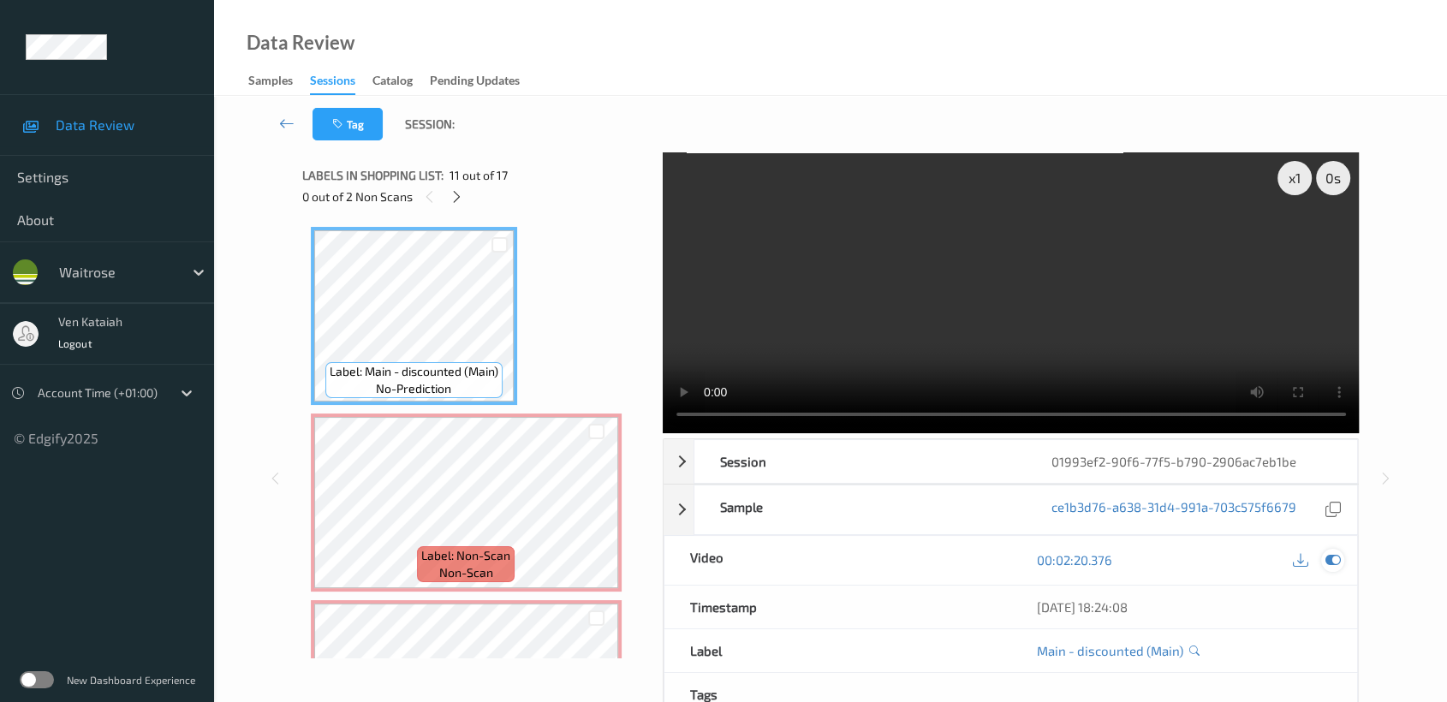
click at [1331, 559] on icon at bounding box center [1332, 559] width 15 height 15
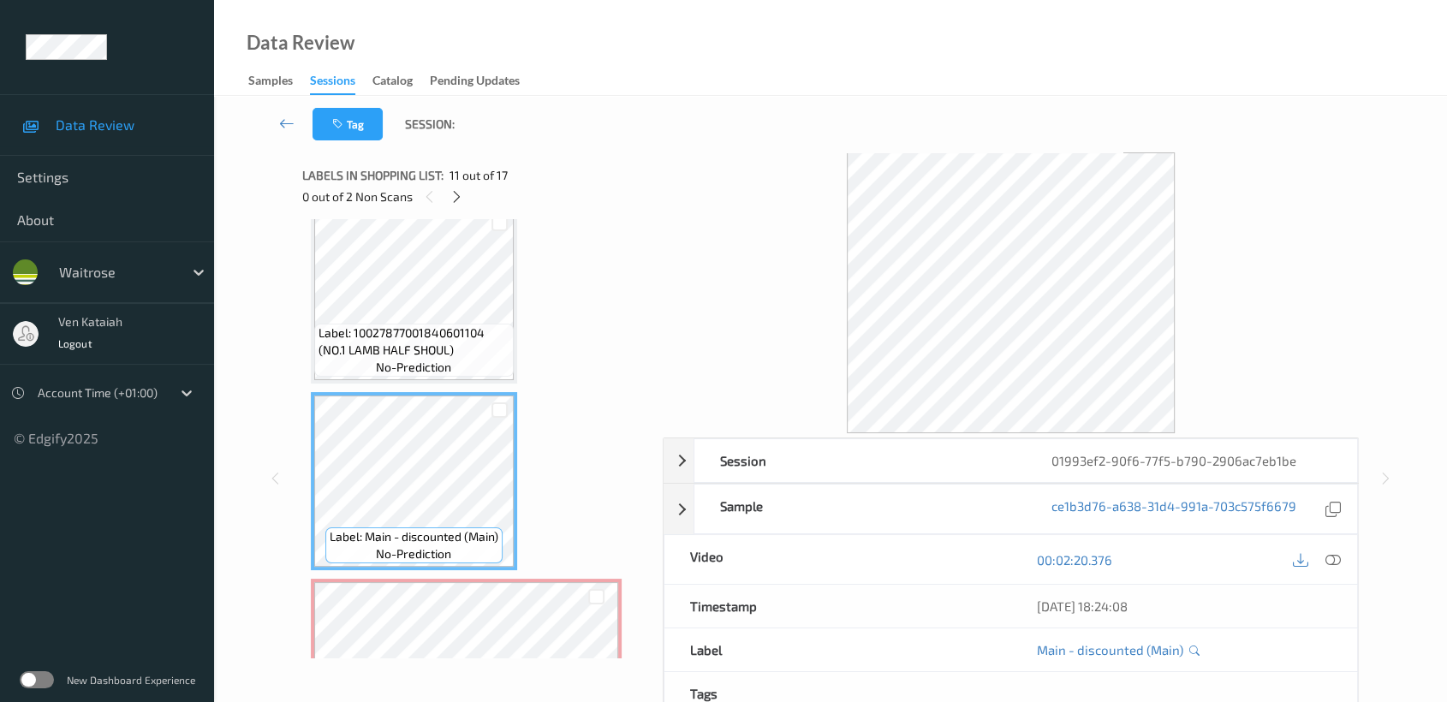
scroll to position [1677, 0]
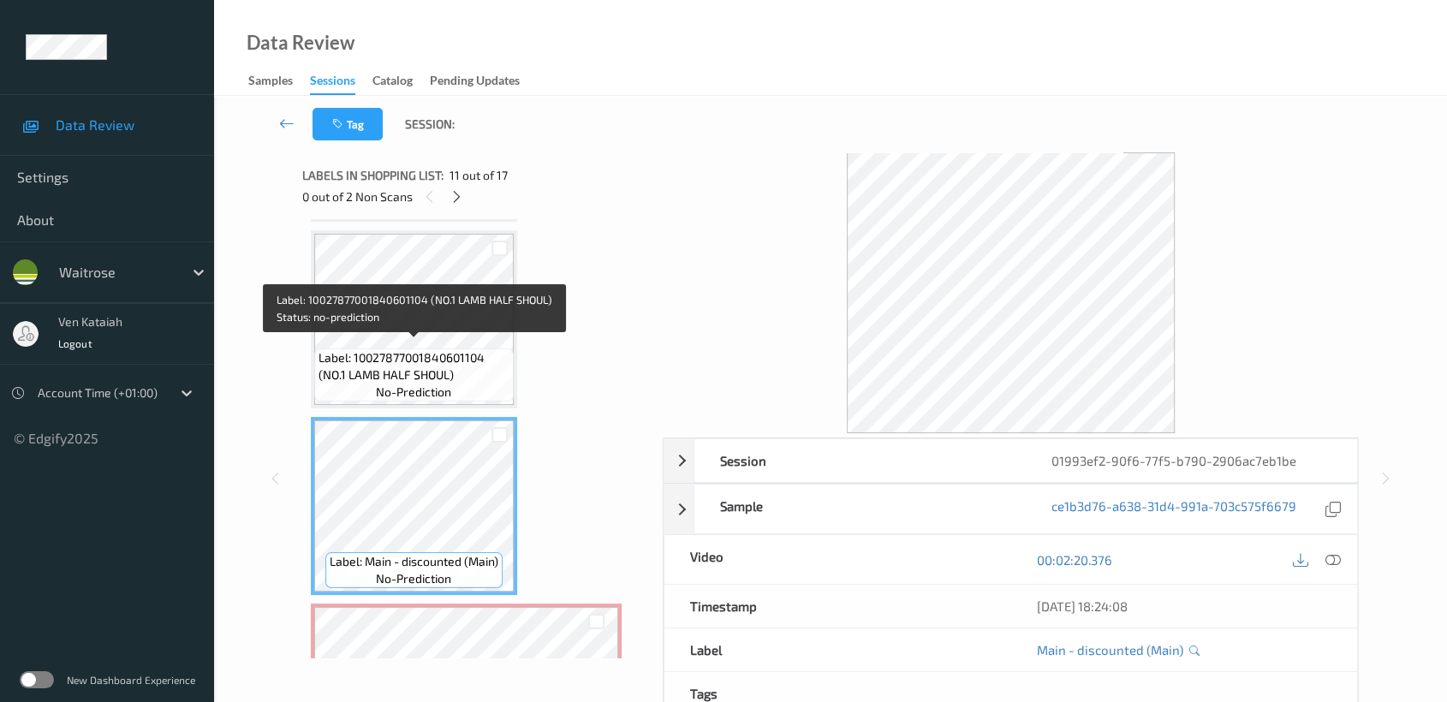
click at [459, 363] on span "Label: 10027877001840601104 (NO.1 LAMB HALF SHOUL)" at bounding box center [414, 366] width 191 height 34
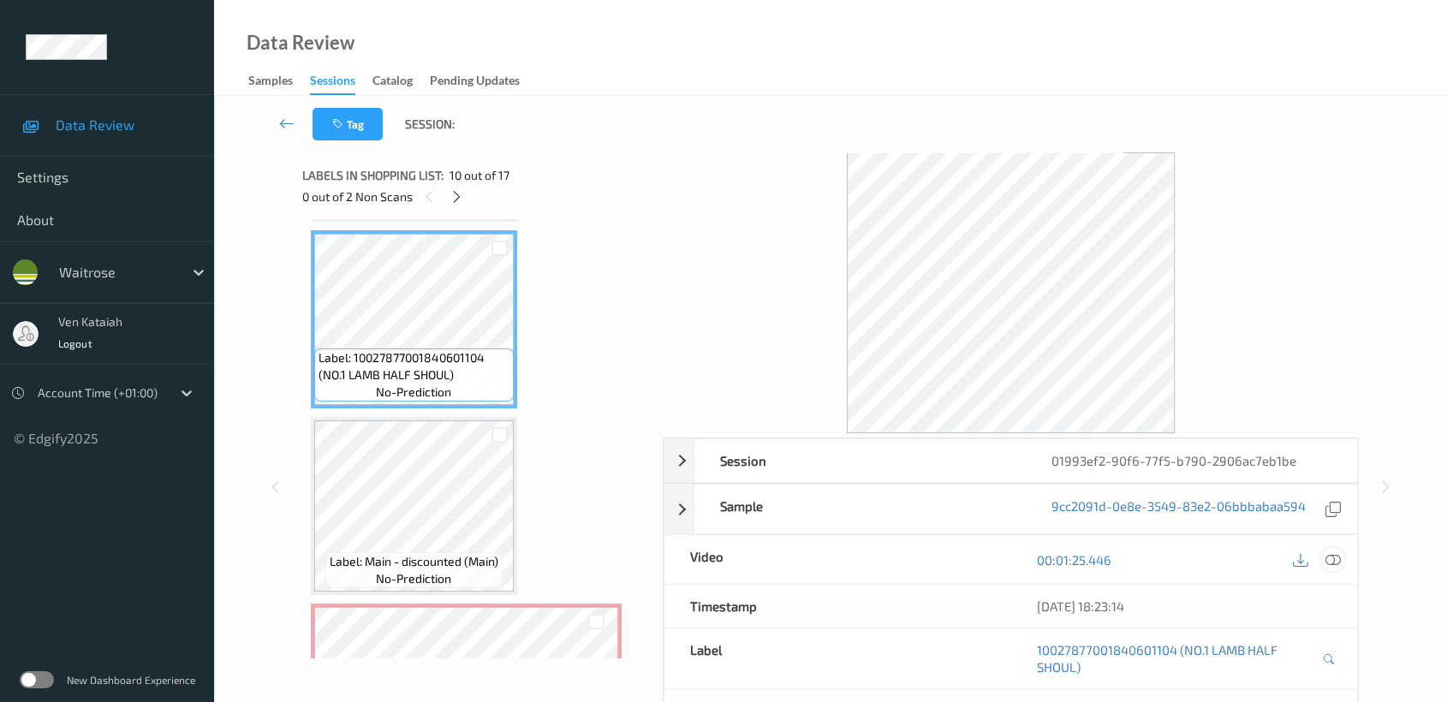
click at [1330, 555] on icon at bounding box center [1332, 559] width 15 height 15
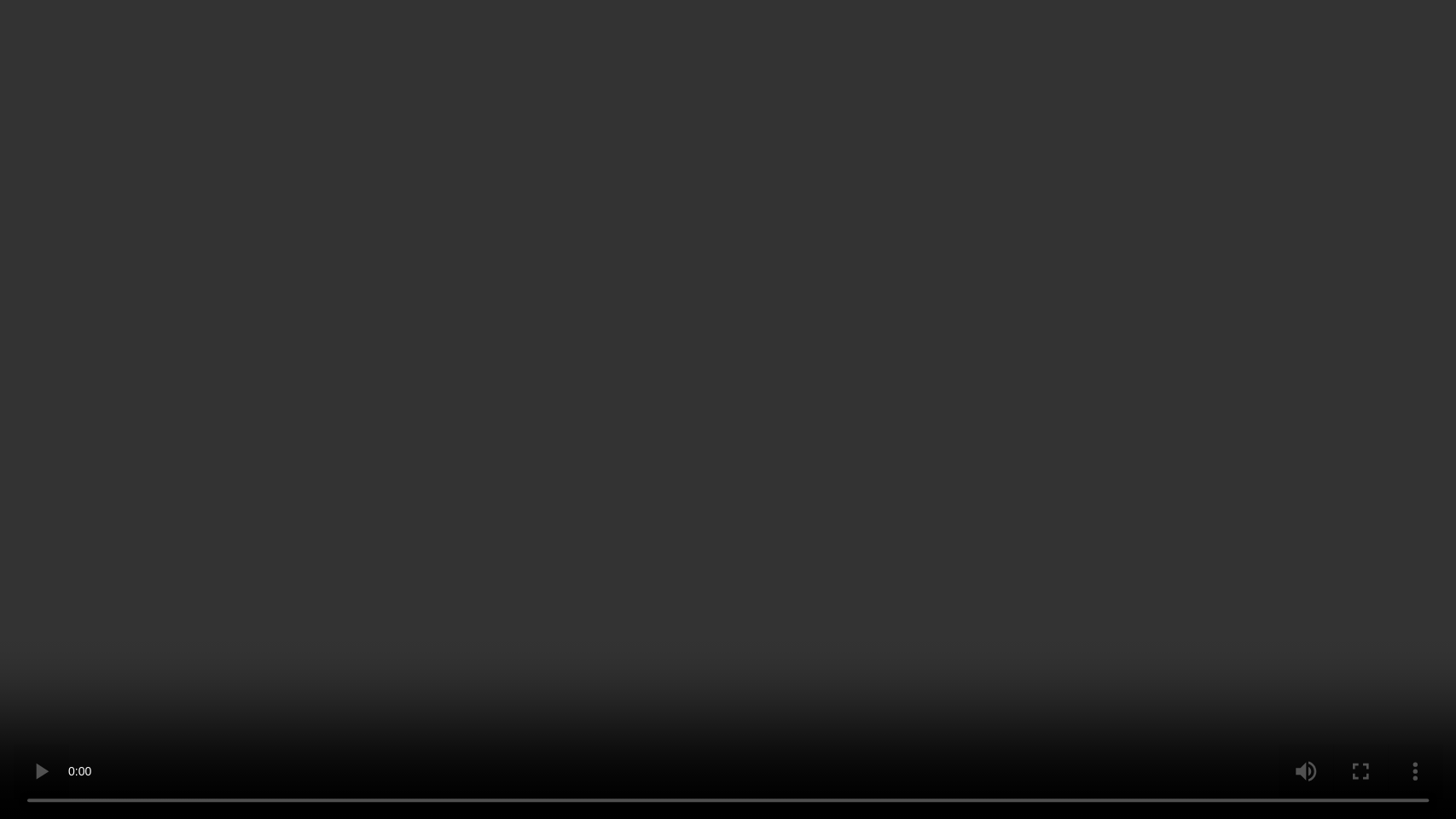
click at [932, 401] on video at bounding box center [728, 410] width 1456 height 819
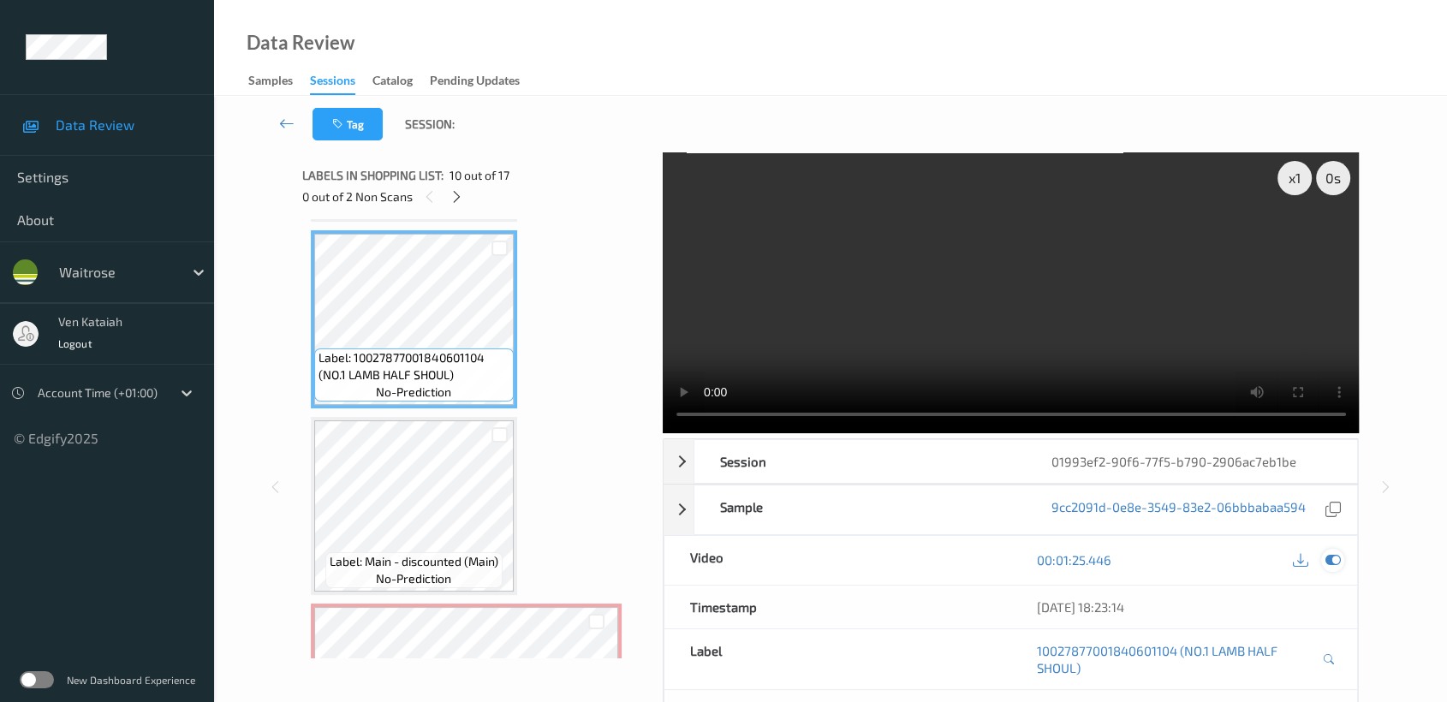
click at [1322, 554] on div at bounding box center [1332, 560] width 23 height 23
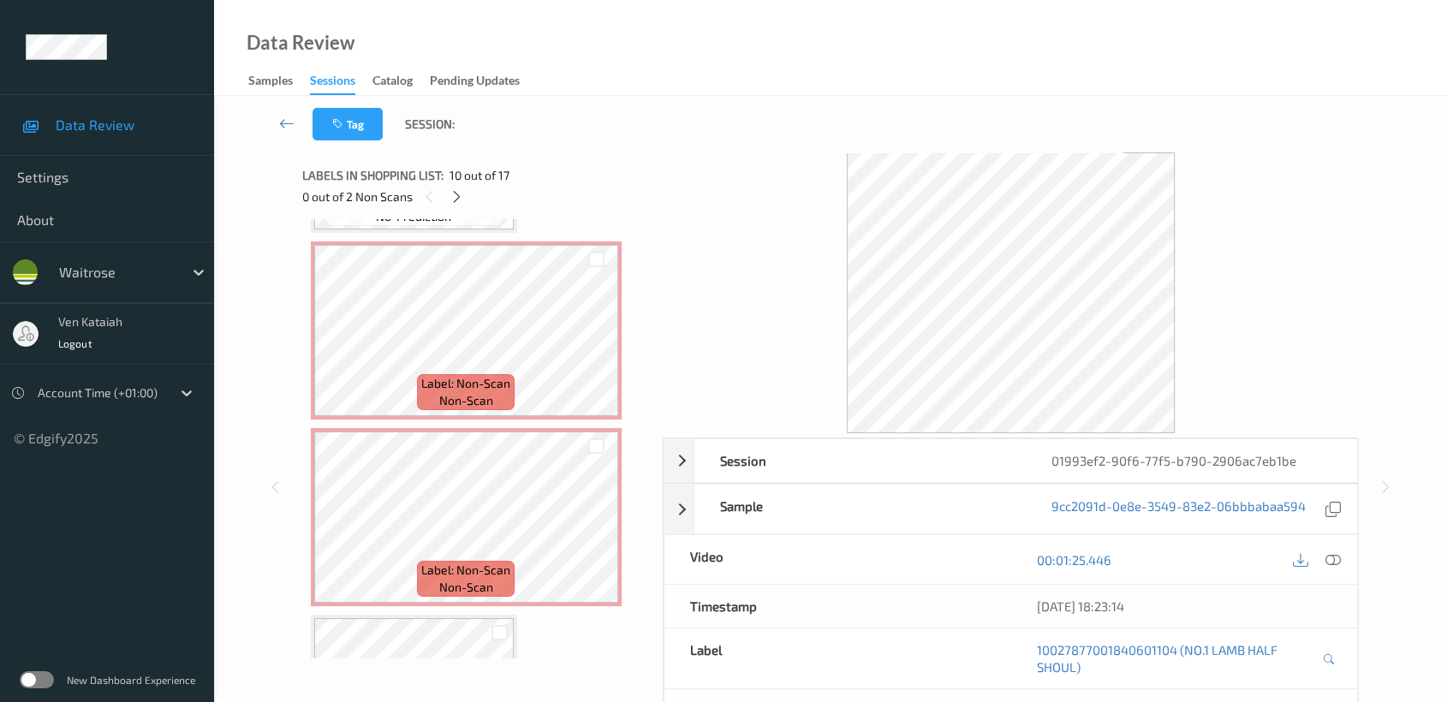
scroll to position [2057, 0]
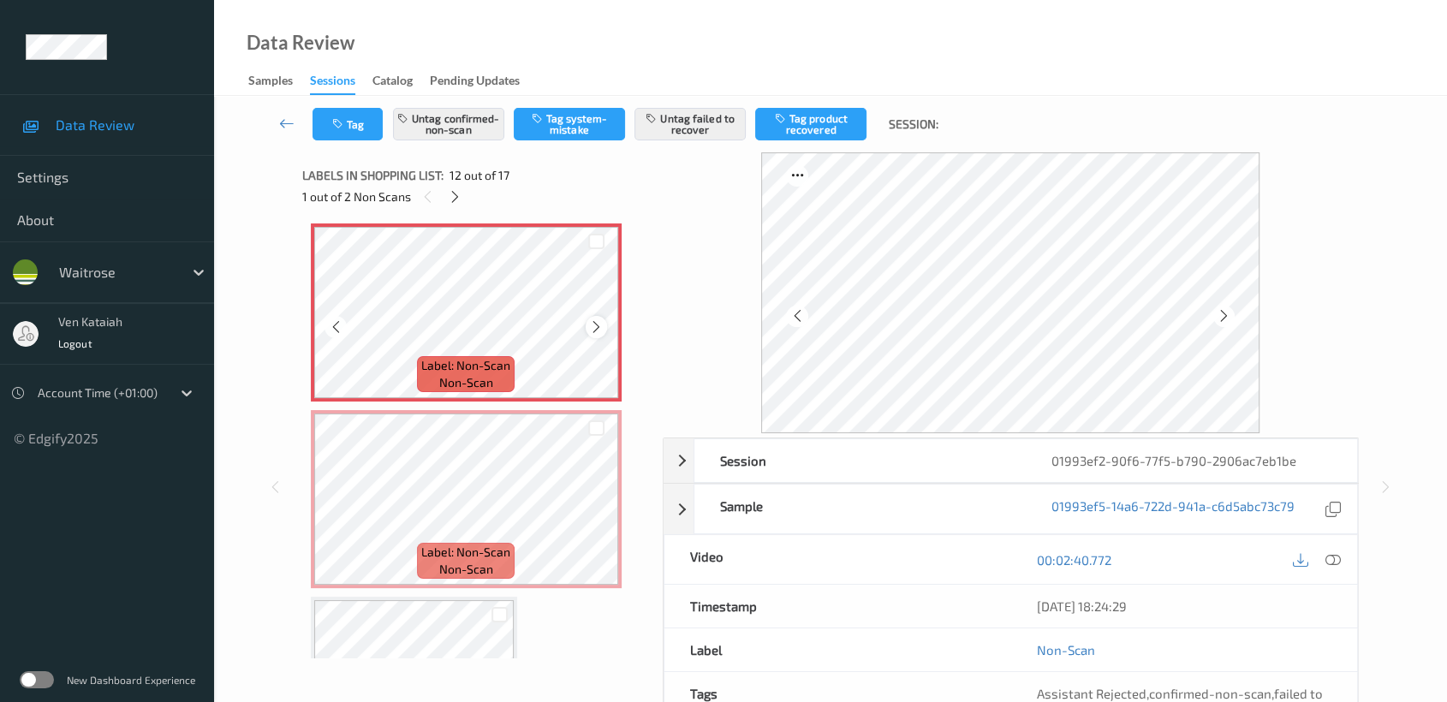
click at [596, 319] on icon at bounding box center [596, 326] width 15 height 15
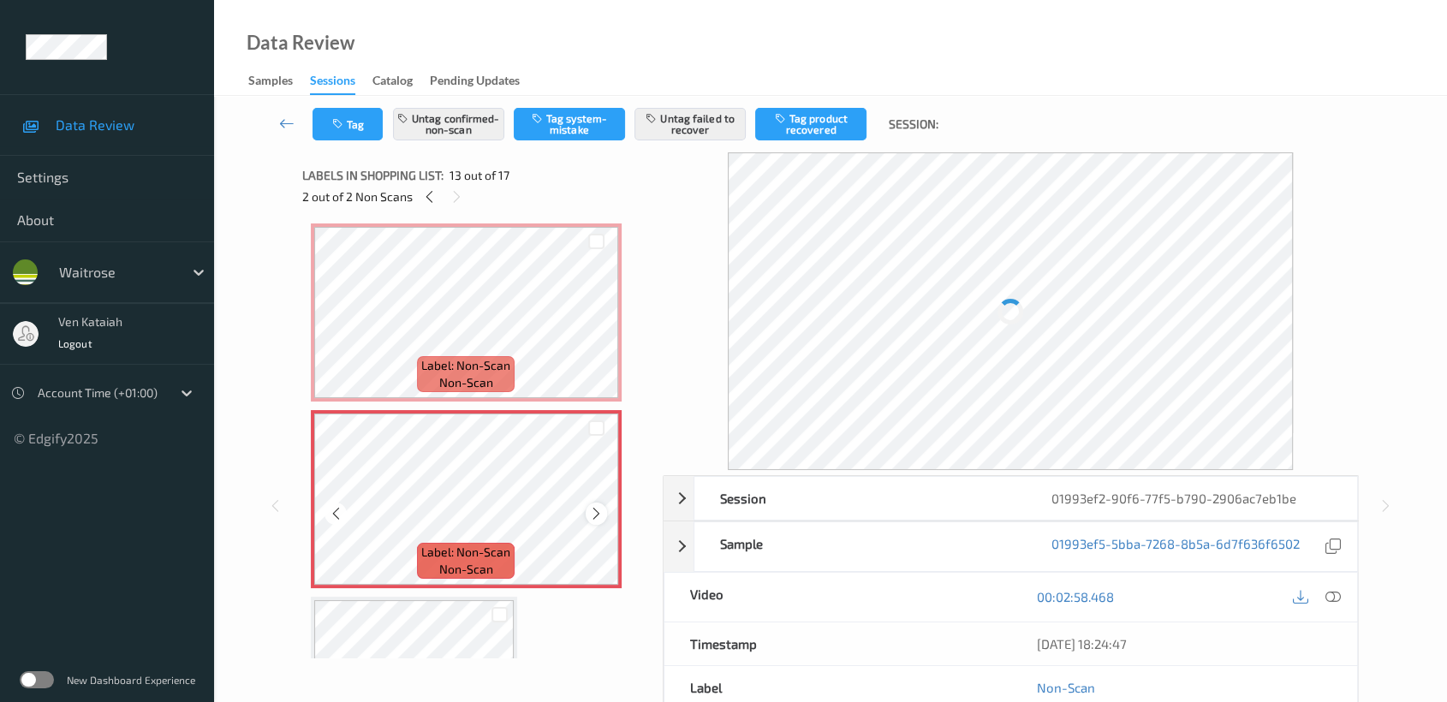
click at [589, 507] on icon at bounding box center [596, 513] width 15 height 15
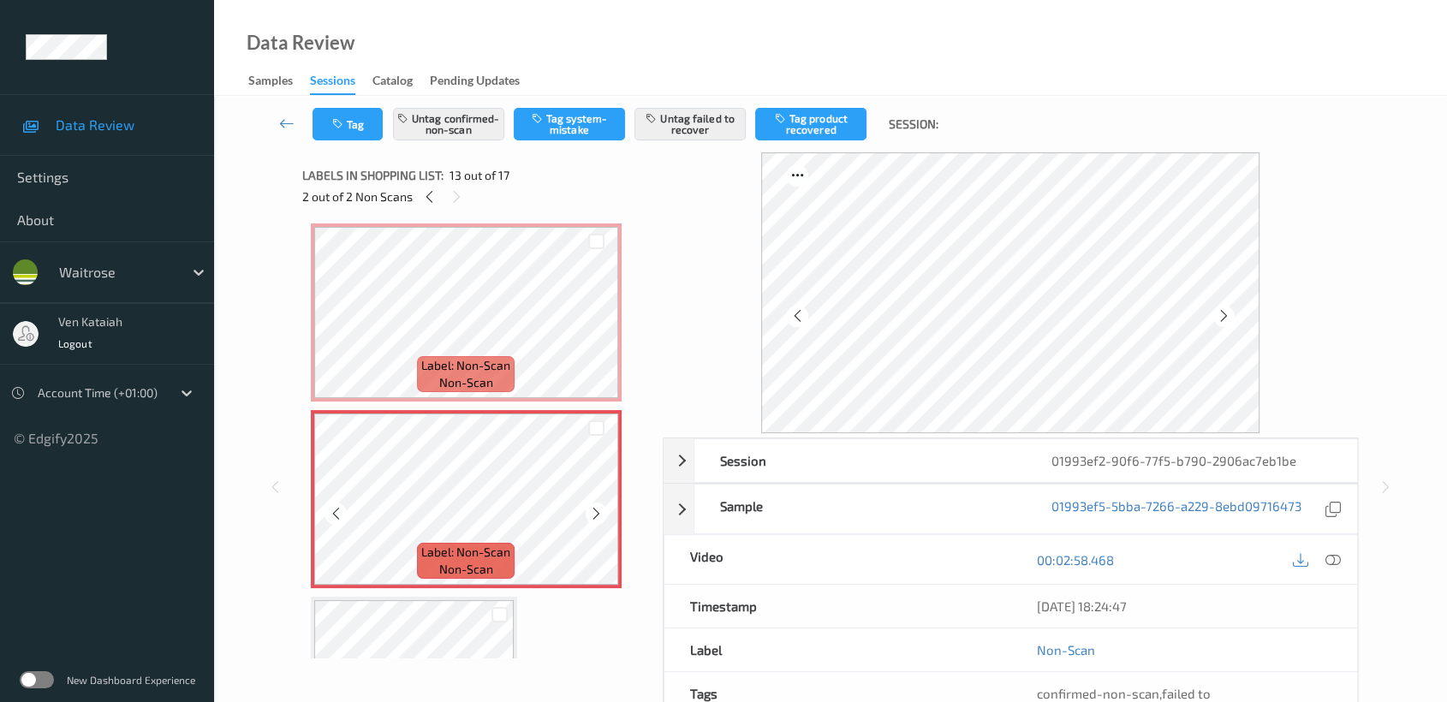
click at [589, 507] on icon at bounding box center [596, 513] width 15 height 15
click at [479, 116] on button "Untag confirmed-non-scan" at bounding box center [448, 124] width 111 height 33
click at [681, 125] on button "Untag failed to recover" at bounding box center [689, 124] width 111 height 33
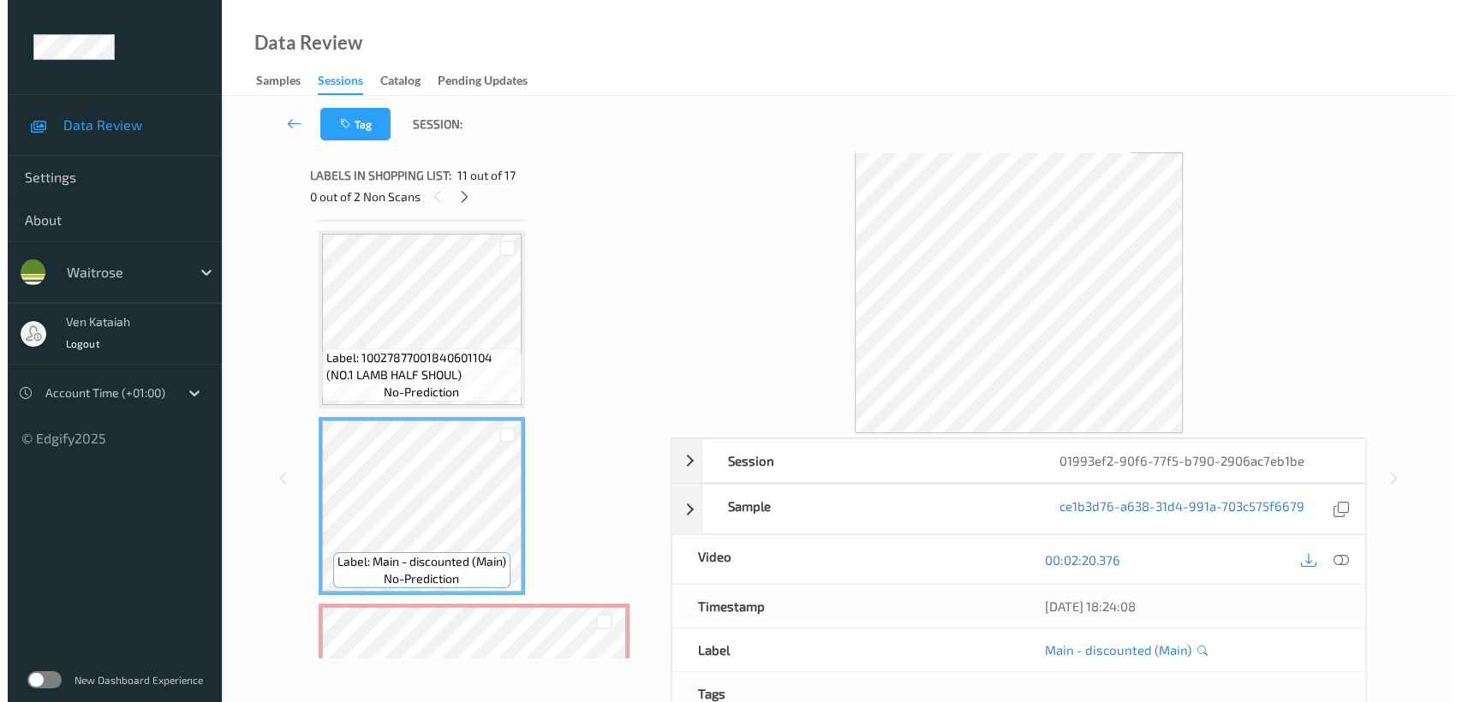
scroll to position [1867, 0]
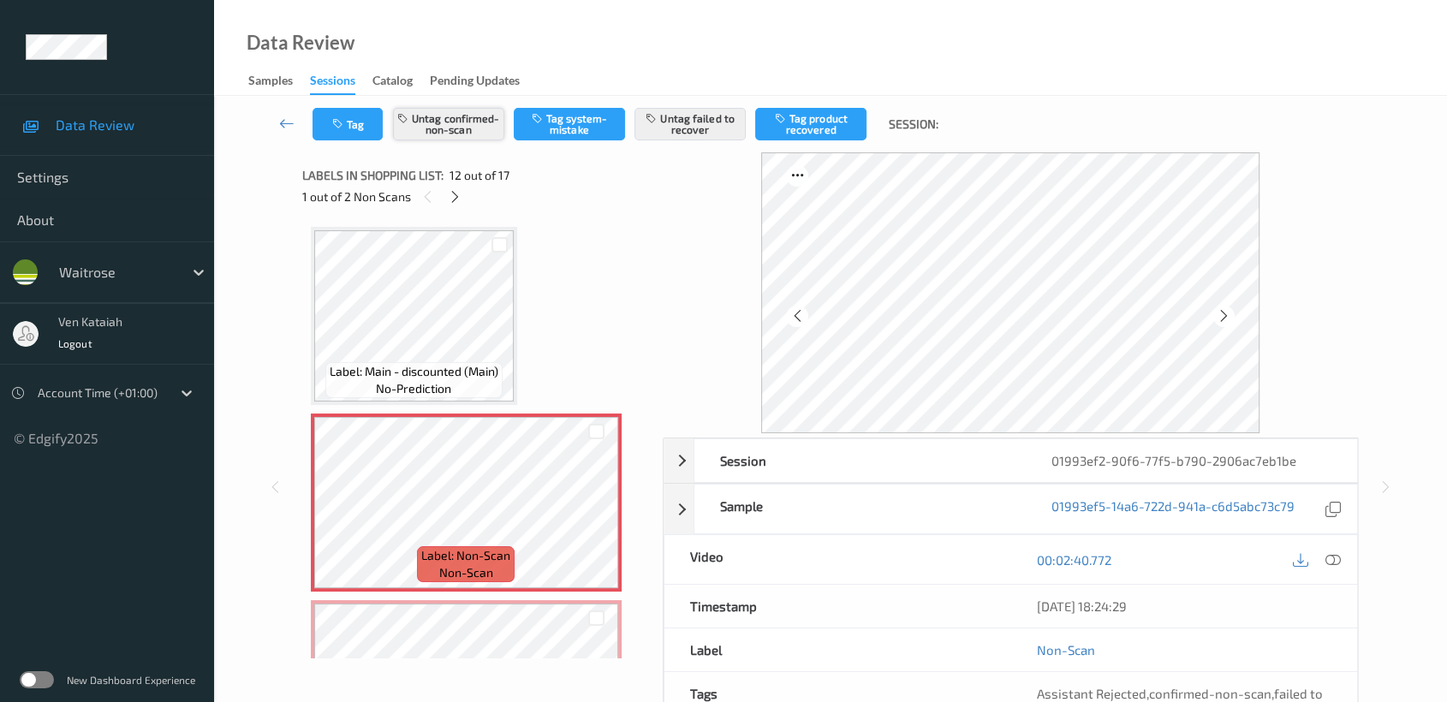
click at [439, 119] on button "Untag confirmed-non-scan" at bounding box center [448, 124] width 111 height 33
click at [451, 122] on button "Untag confirmed-non-scan" at bounding box center [448, 124] width 111 height 33
click at [733, 115] on button "Untag failed to recover" at bounding box center [689, 124] width 111 height 33
click at [687, 128] on button "Untag failed to recover" at bounding box center [689, 124] width 111 height 33
click at [549, 141] on div "Tag Tag confirmed-non-scan Tag system-mistake Tag failed to recover Tag product…" at bounding box center [830, 124] width 1163 height 57
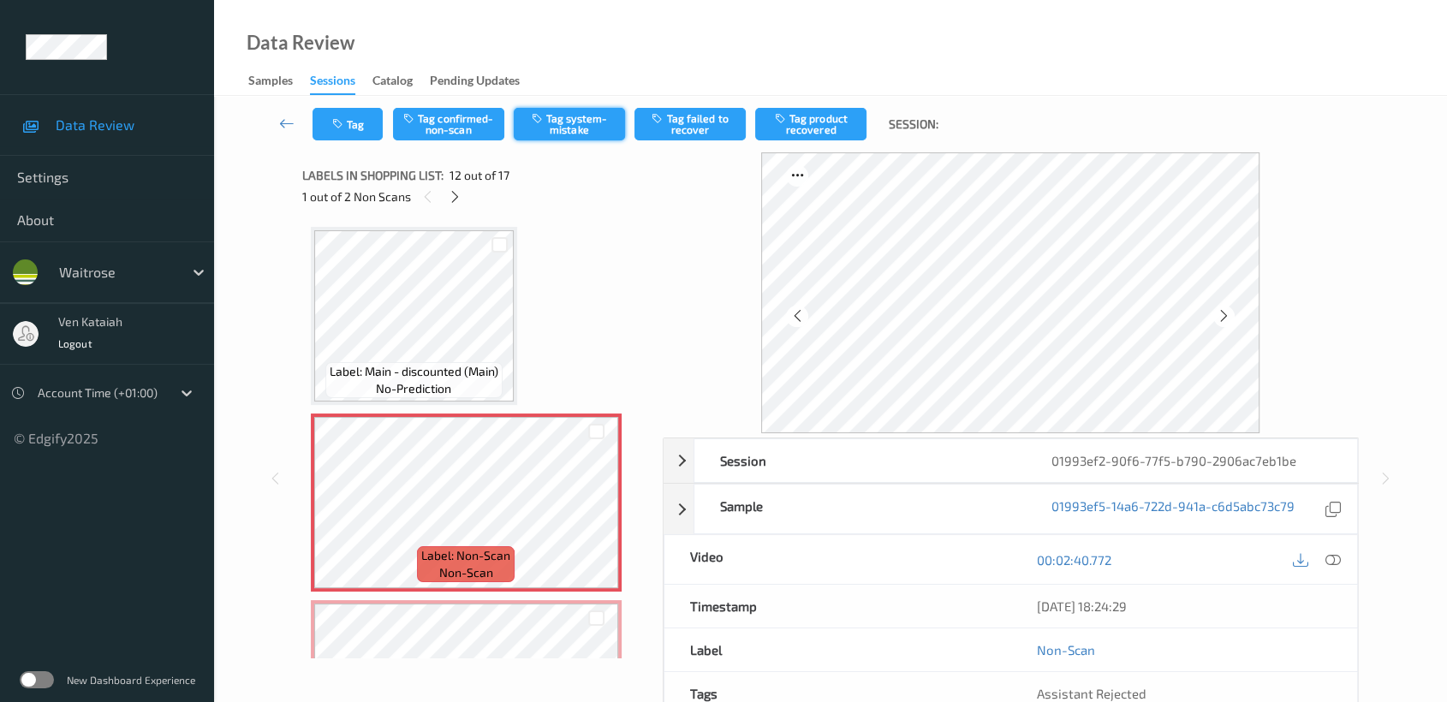
click at [562, 125] on button "Tag system-mistake" at bounding box center [569, 124] width 111 height 33
click at [345, 110] on button "Tag" at bounding box center [348, 124] width 70 height 33
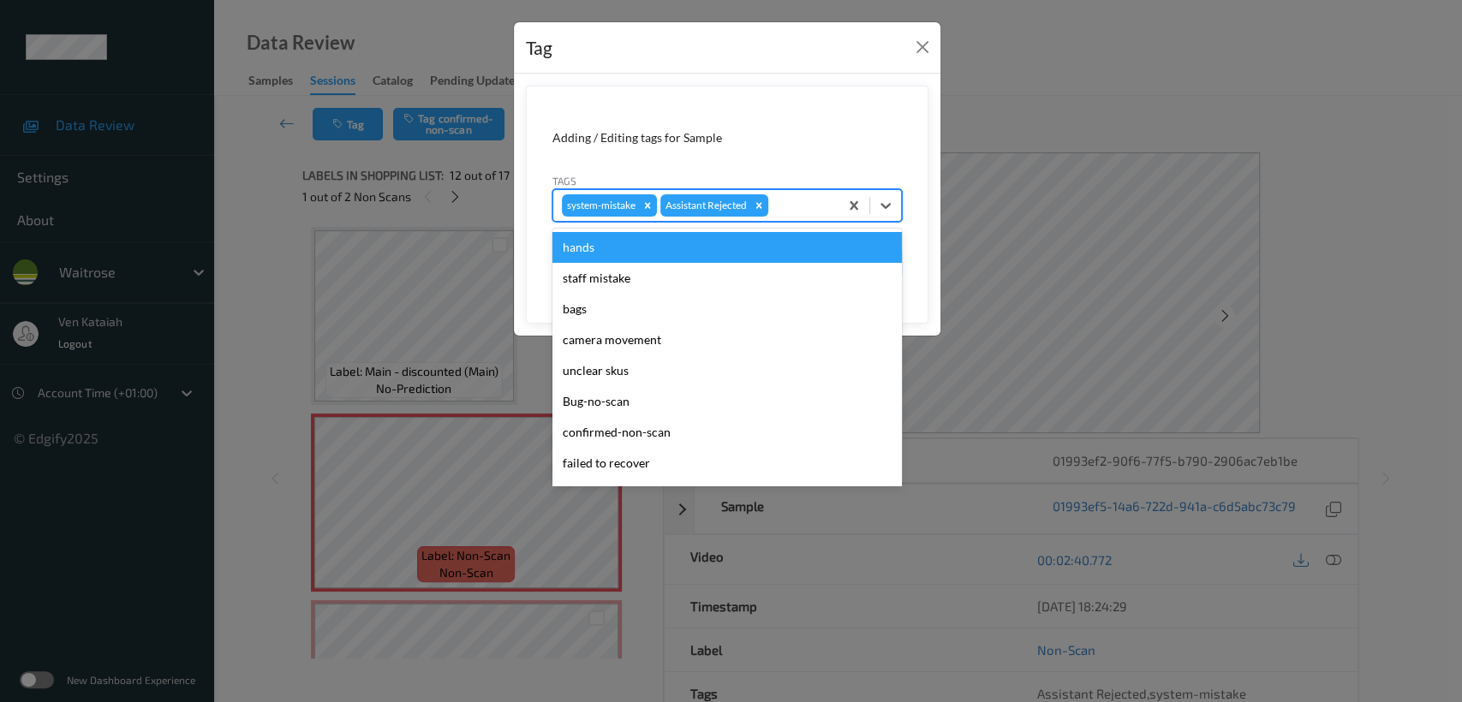
click at [815, 215] on div "system-mistake Assistant Rejected" at bounding box center [695, 205] width 285 height 29
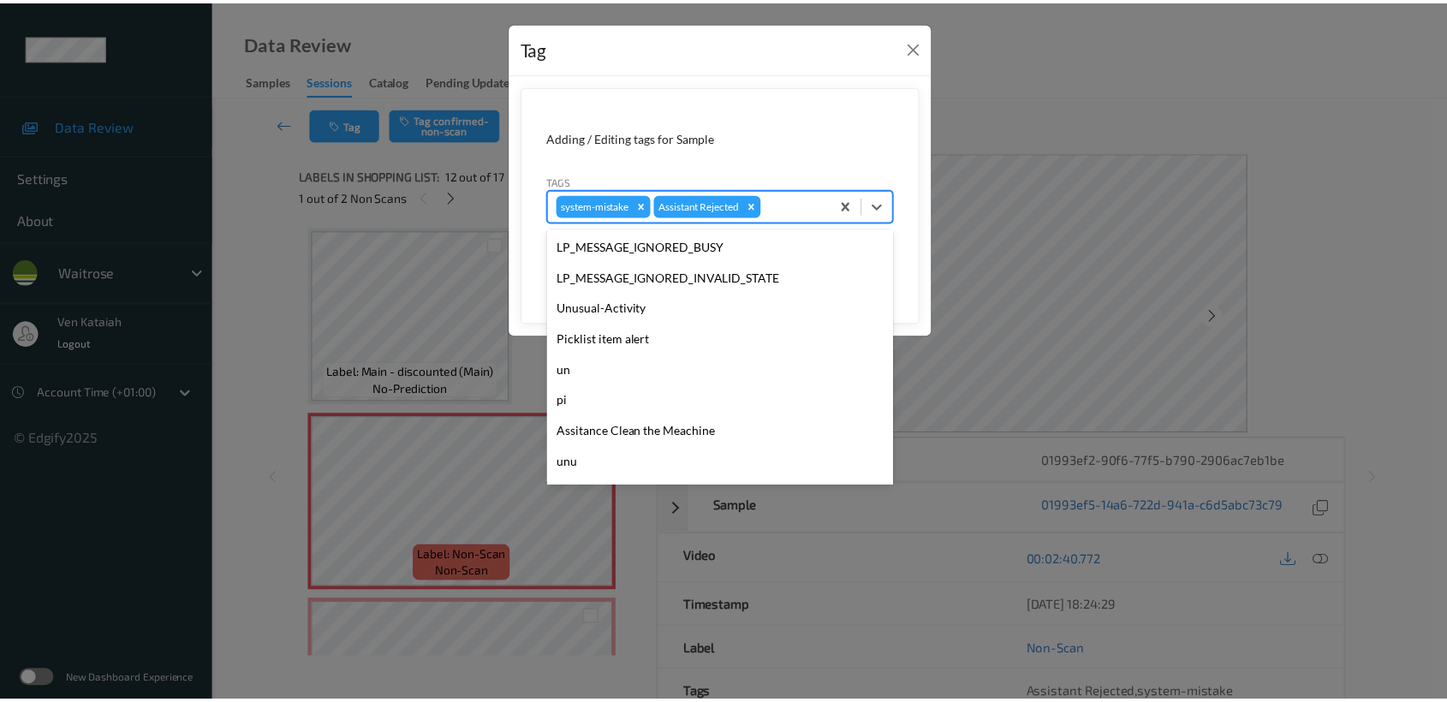
scroll to position [427, 0]
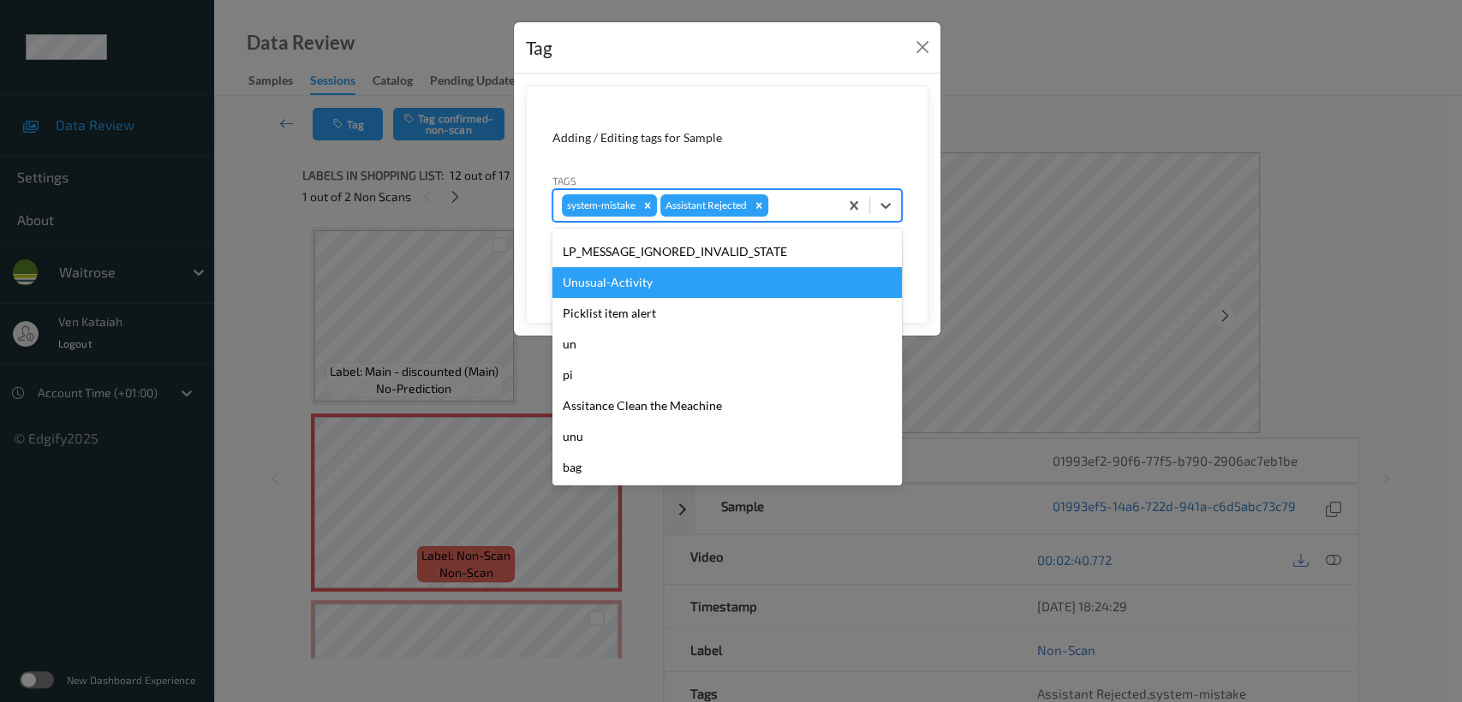
click at [600, 280] on div "Unusual-Activity" at bounding box center [726, 282] width 349 height 31
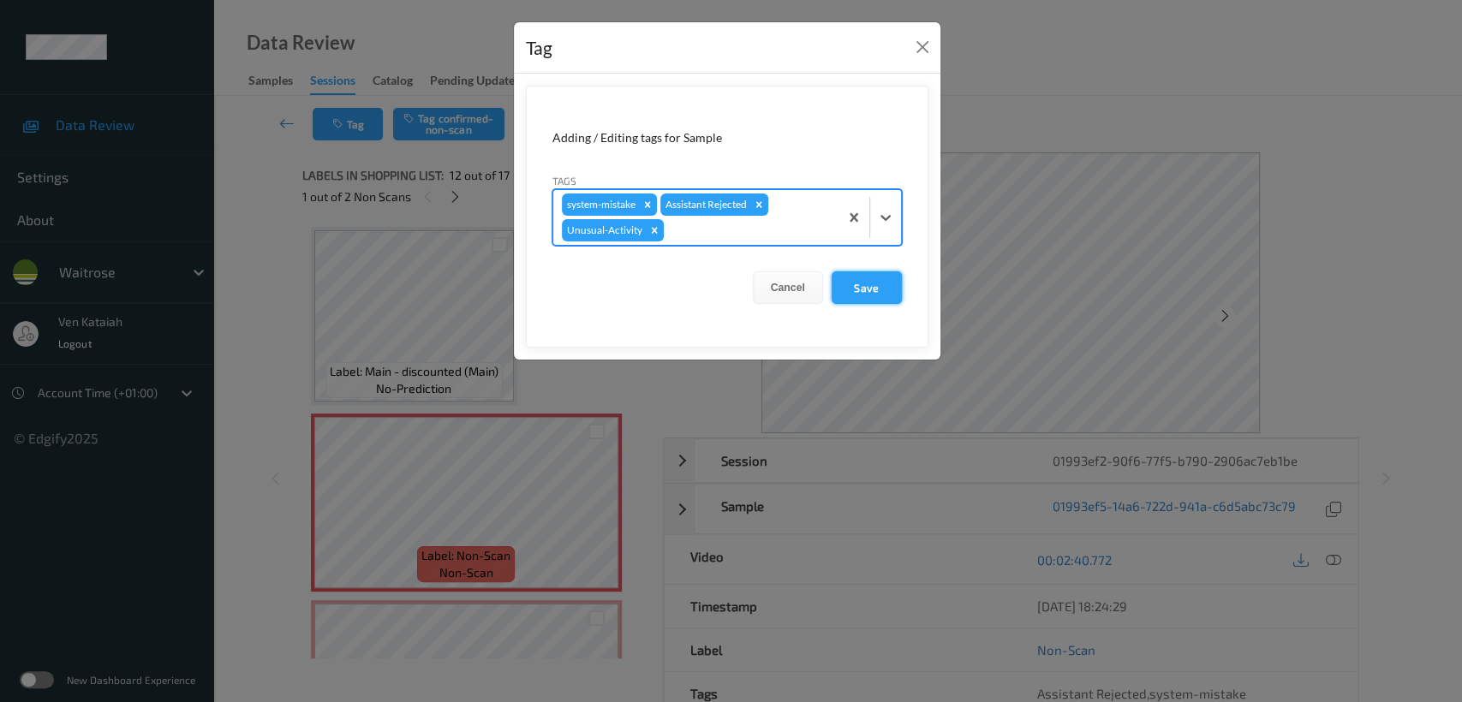
click at [884, 292] on button "Save" at bounding box center [866, 287] width 70 height 33
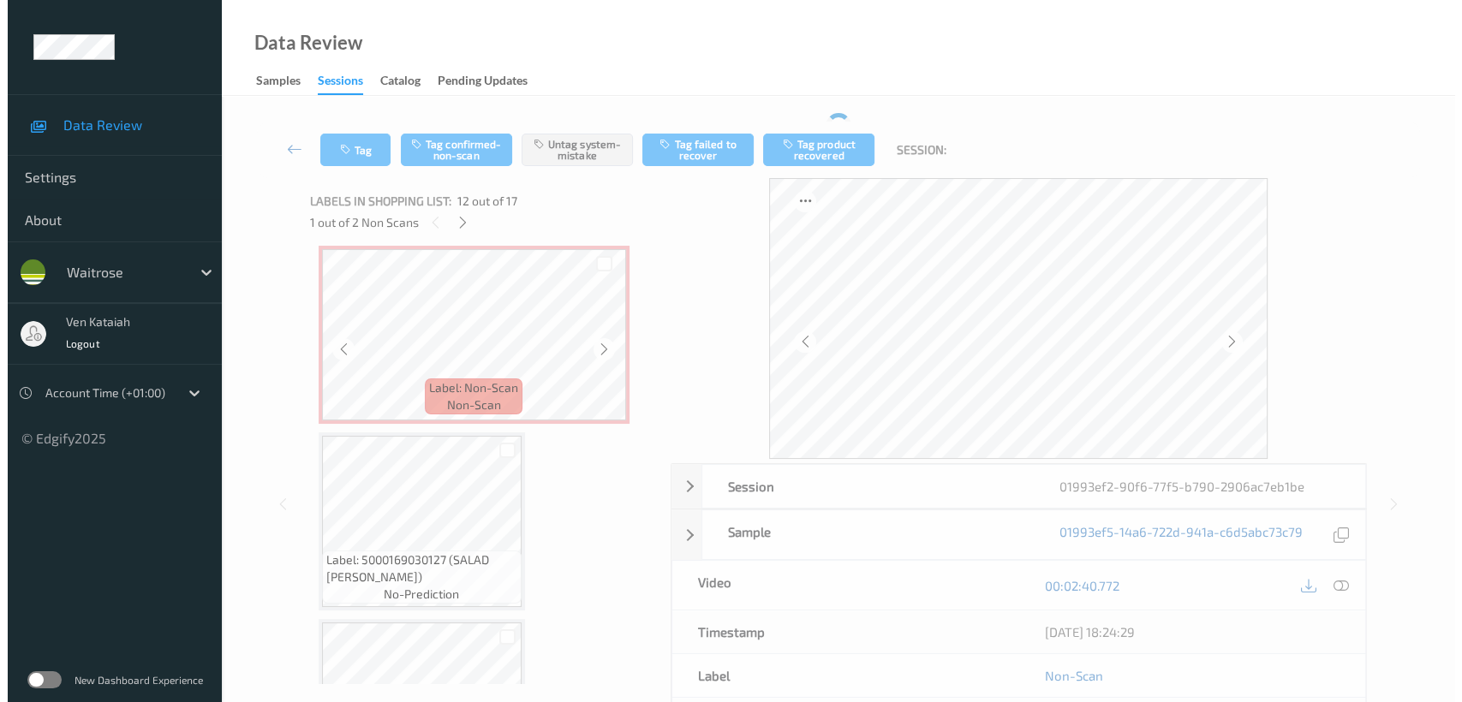
scroll to position [2057, 0]
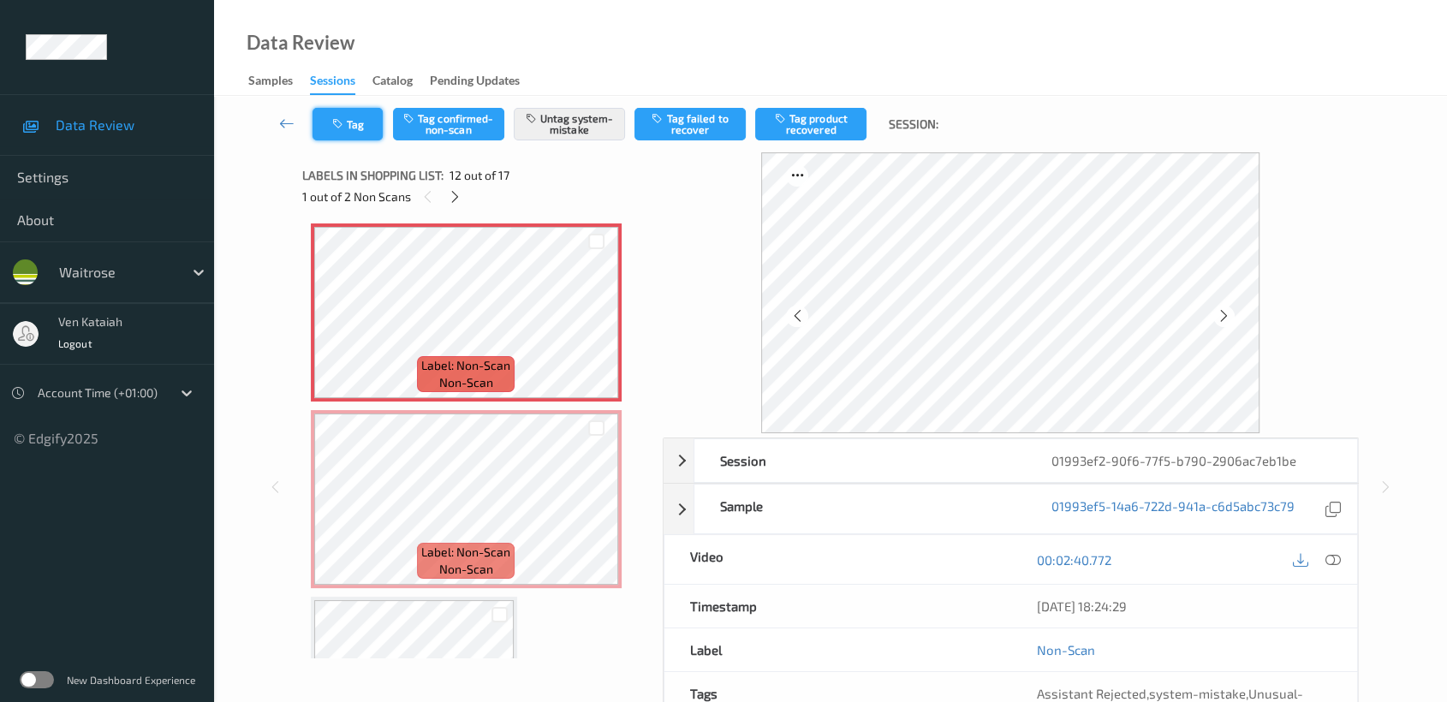
click at [336, 128] on icon "button" at bounding box center [339, 124] width 15 height 12
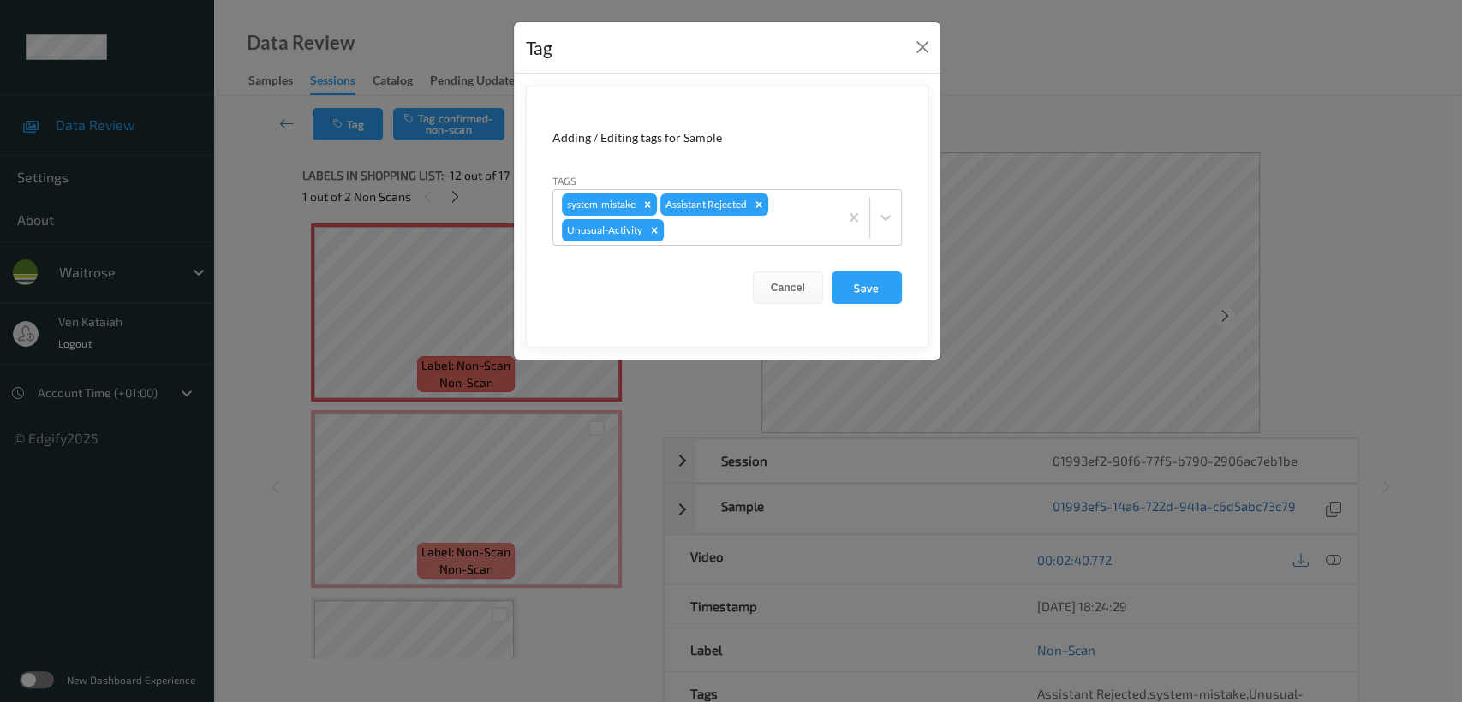
click at [809, 447] on div "Tag Adding / Editing tags for Sample Tags system-mistake Assistant Rejected Unu…" at bounding box center [731, 351] width 1462 height 702
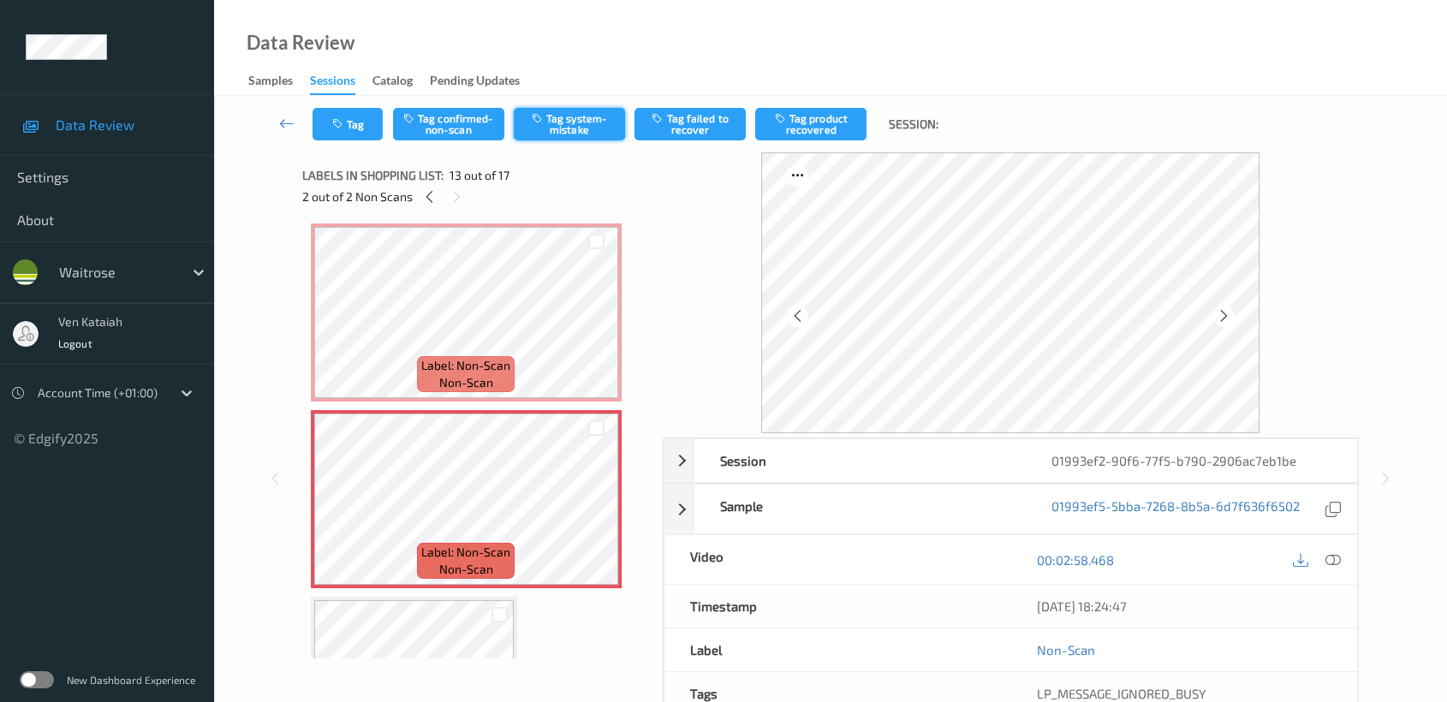
click at [592, 134] on button "Tag system-mistake" at bounding box center [569, 124] width 111 height 33
click at [350, 111] on button "Tag" at bounding box center [348, 124] width 70 height 33
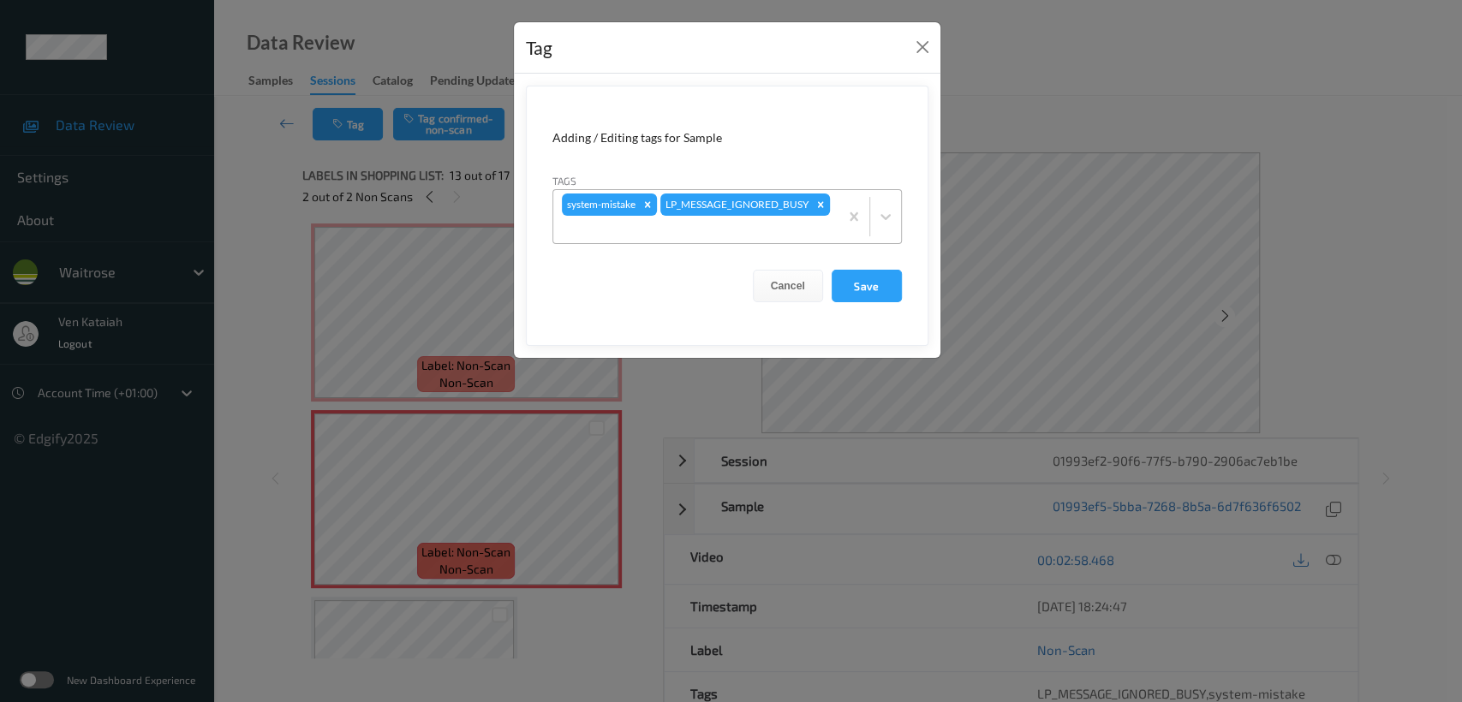
click at [712, 221] on div at bounding box center [696, 229] width 268 height 21
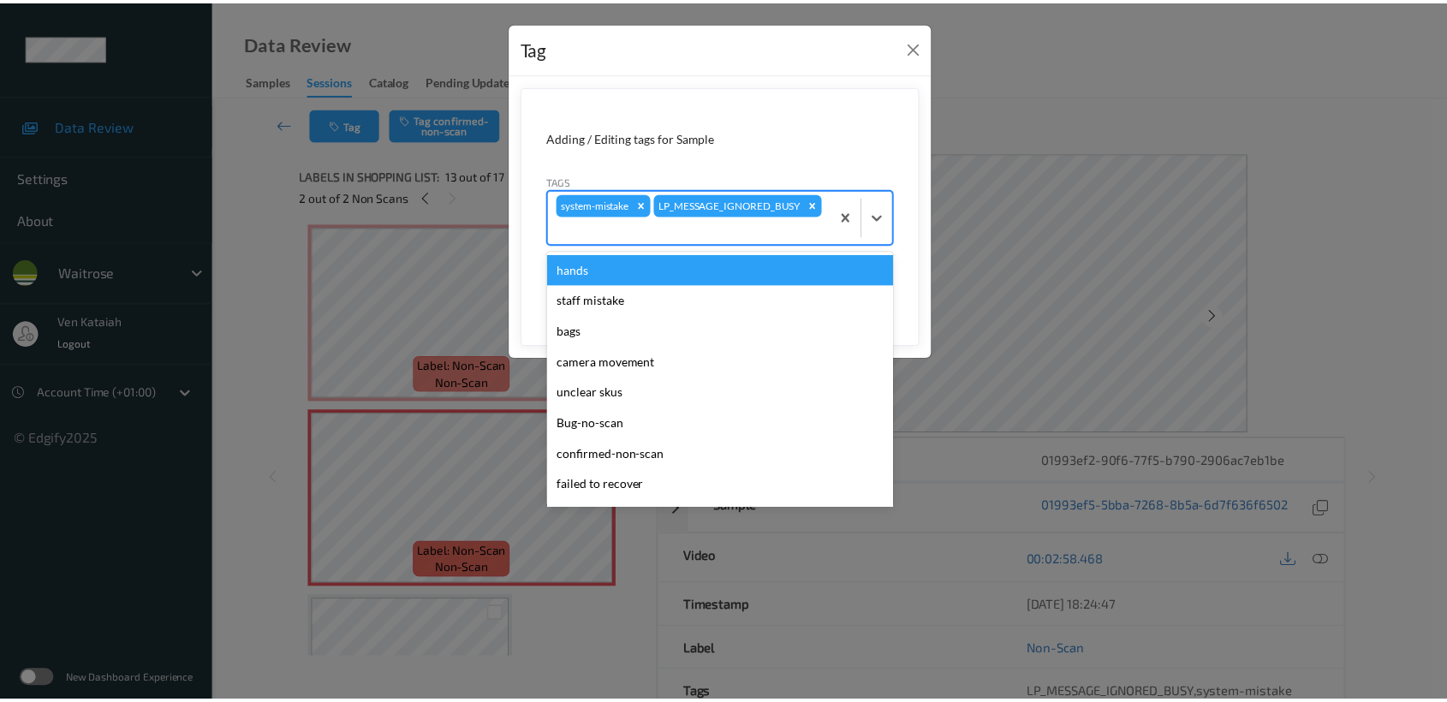
scroll to position [427, 0]
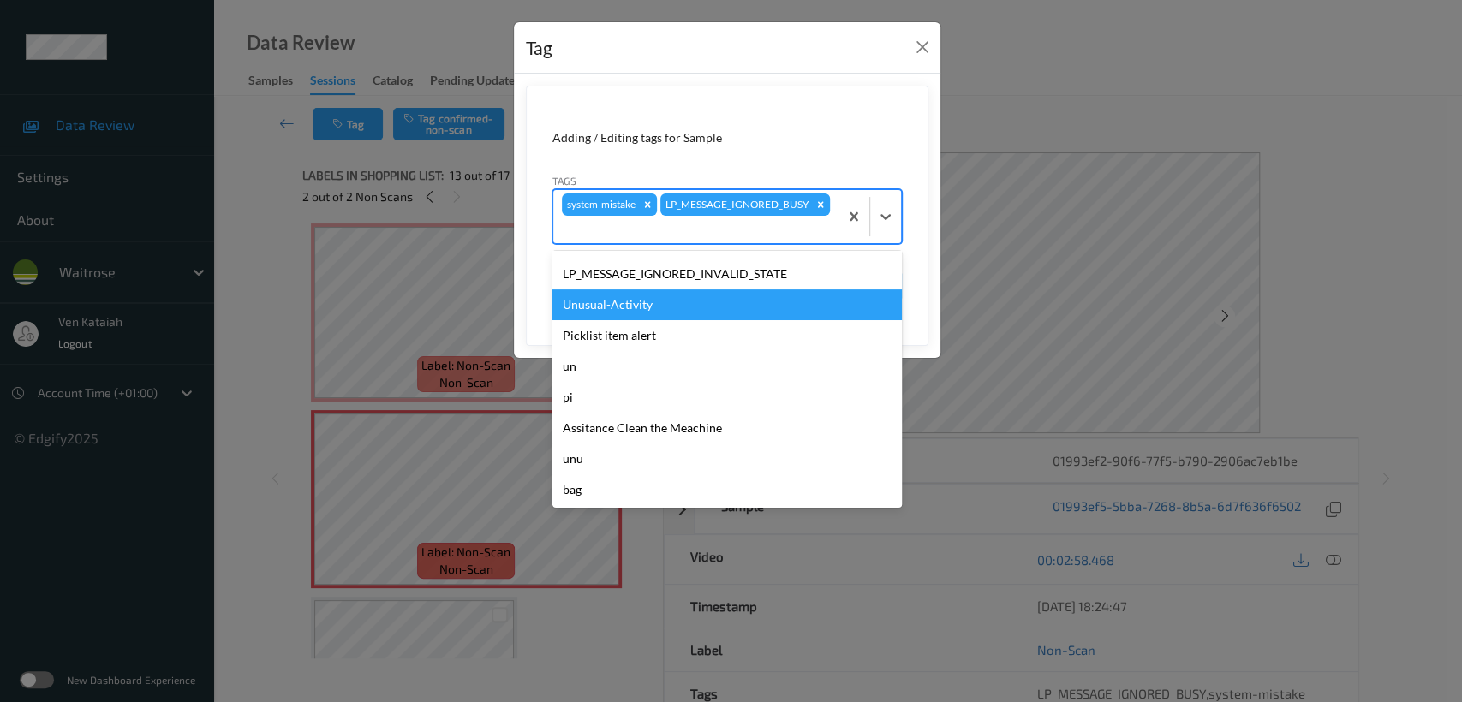
click at [614, 301] on div "Unusual-Activity" at bounding box center [726, 304] width 349 height 31
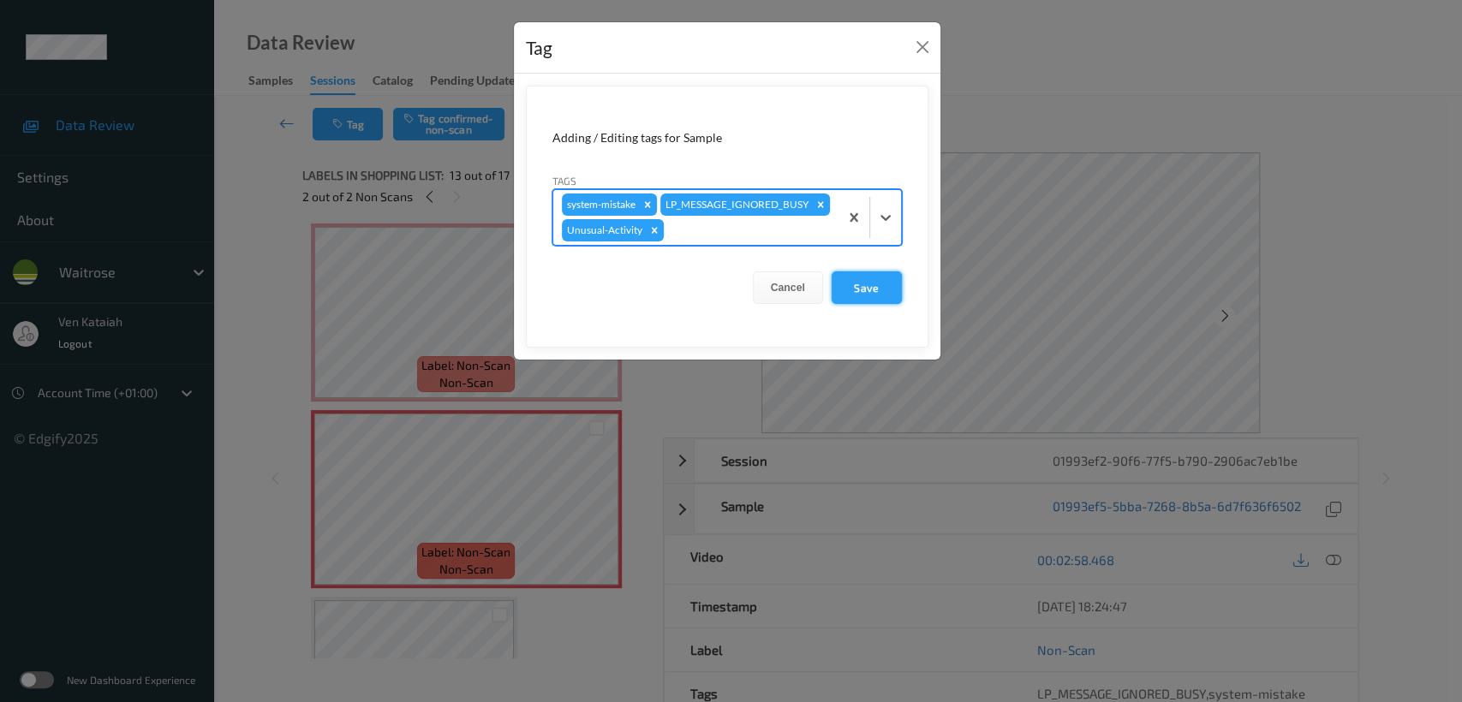
click at [850, 272] on button "Save" at bounding box center [866, 287] width 70 height 33
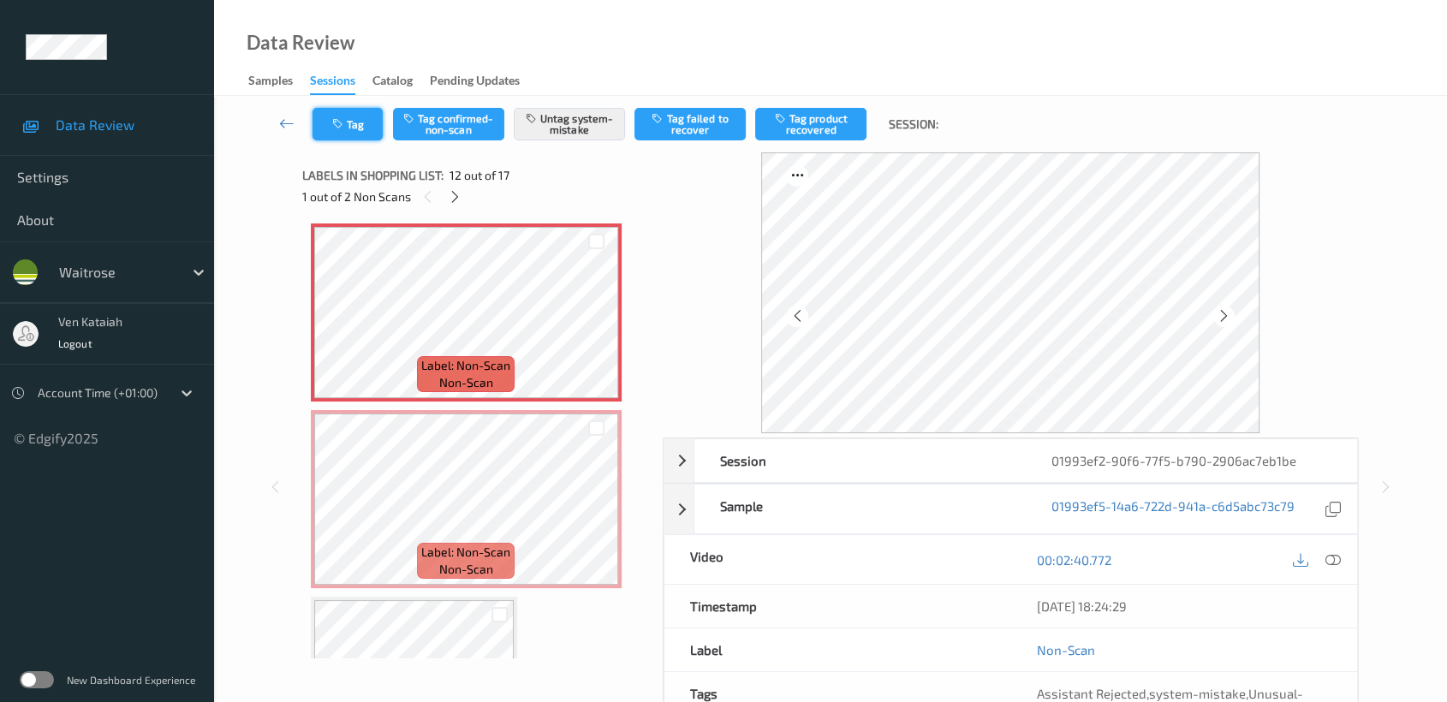
click at [359, 118] on button "Tag" at bounding box center [348, 124] width 70 height 33
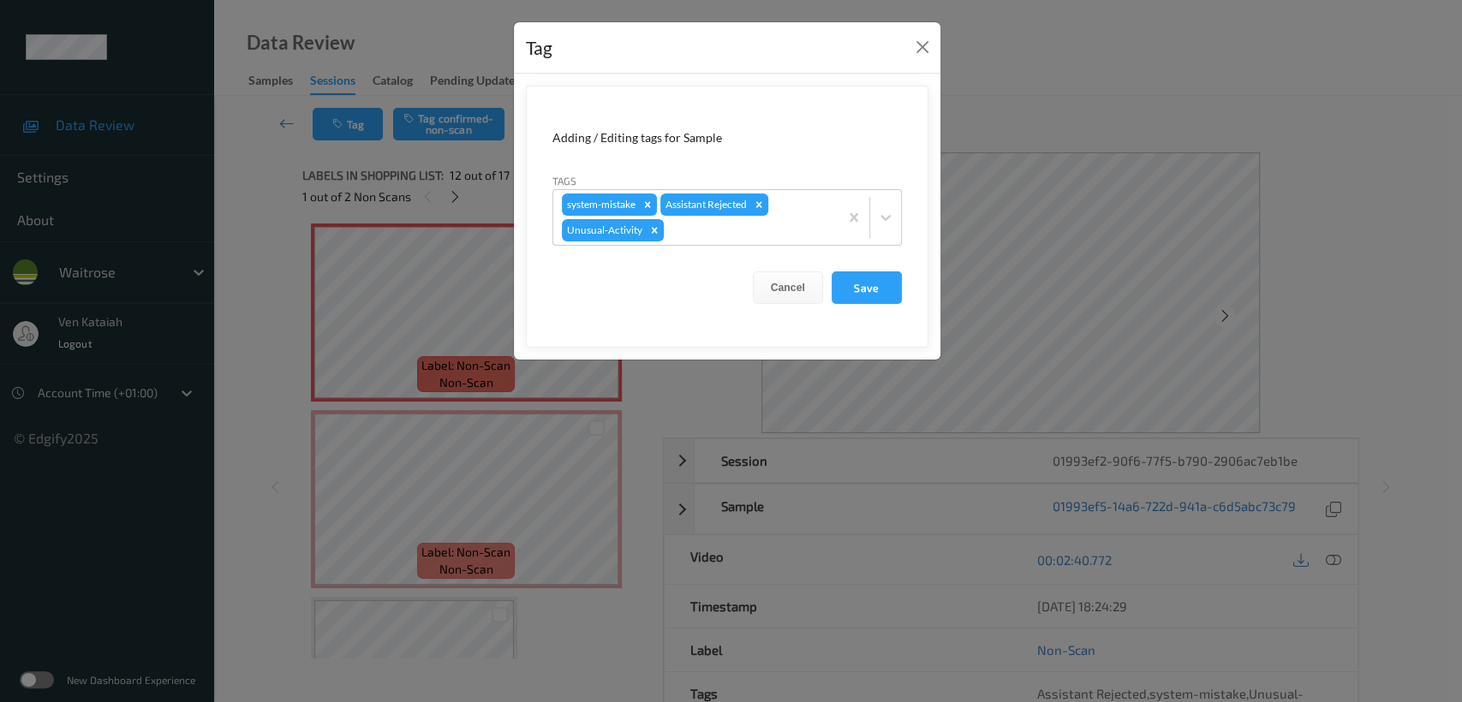
click at [222, 279] on div "Tag Adding / Editing tags for Sample Tags system-mistake Assistant Rejected Unu…" at bounding box center [731, 351] width 1462 height 702
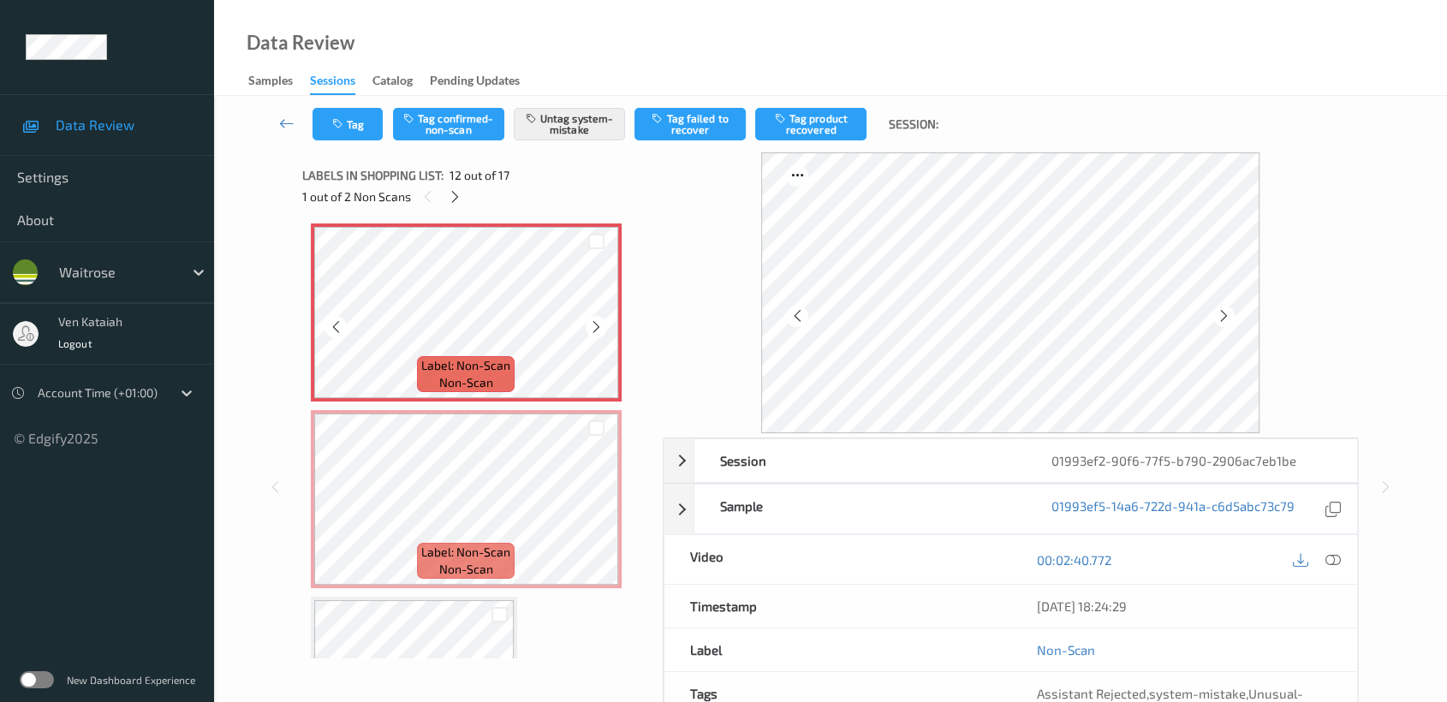
scroll to position [1677, 0]
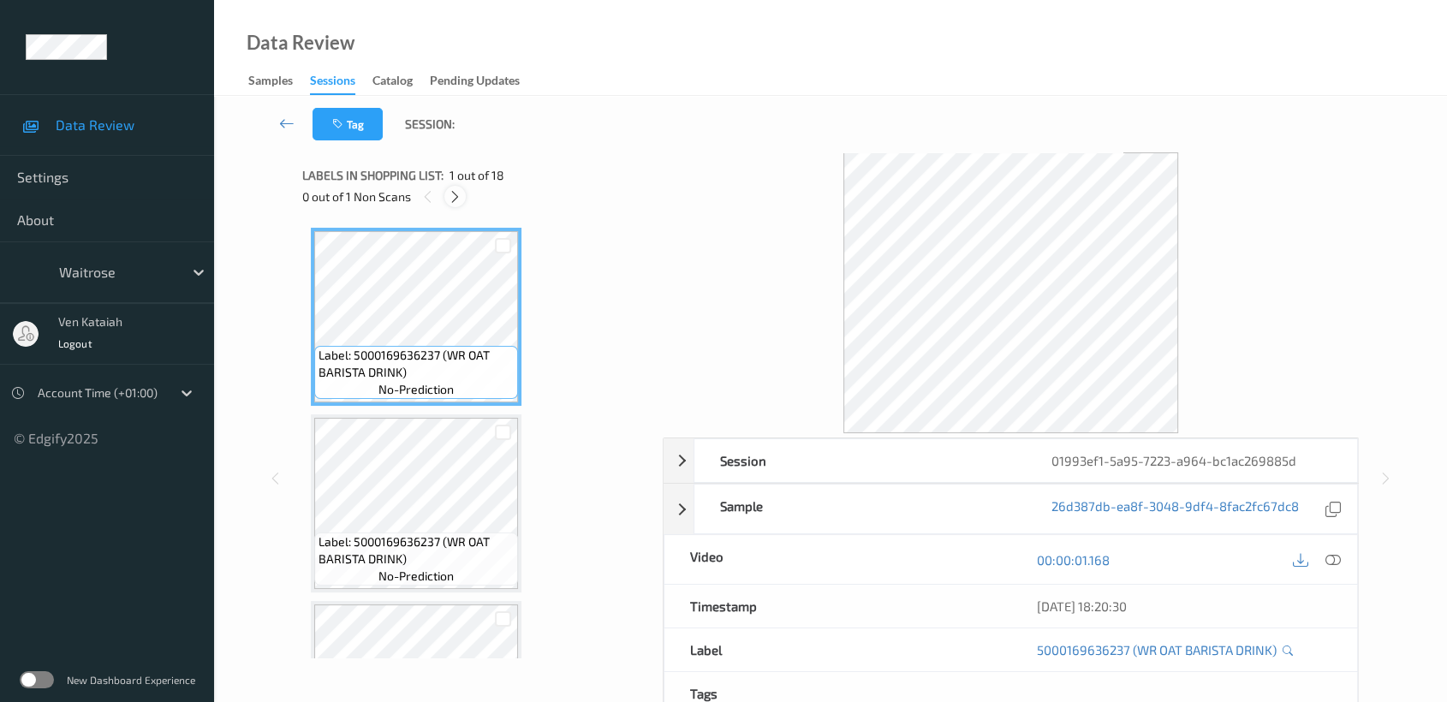
click at [457, 199] on icon at bounding box center [455, 196] width 15 height 15
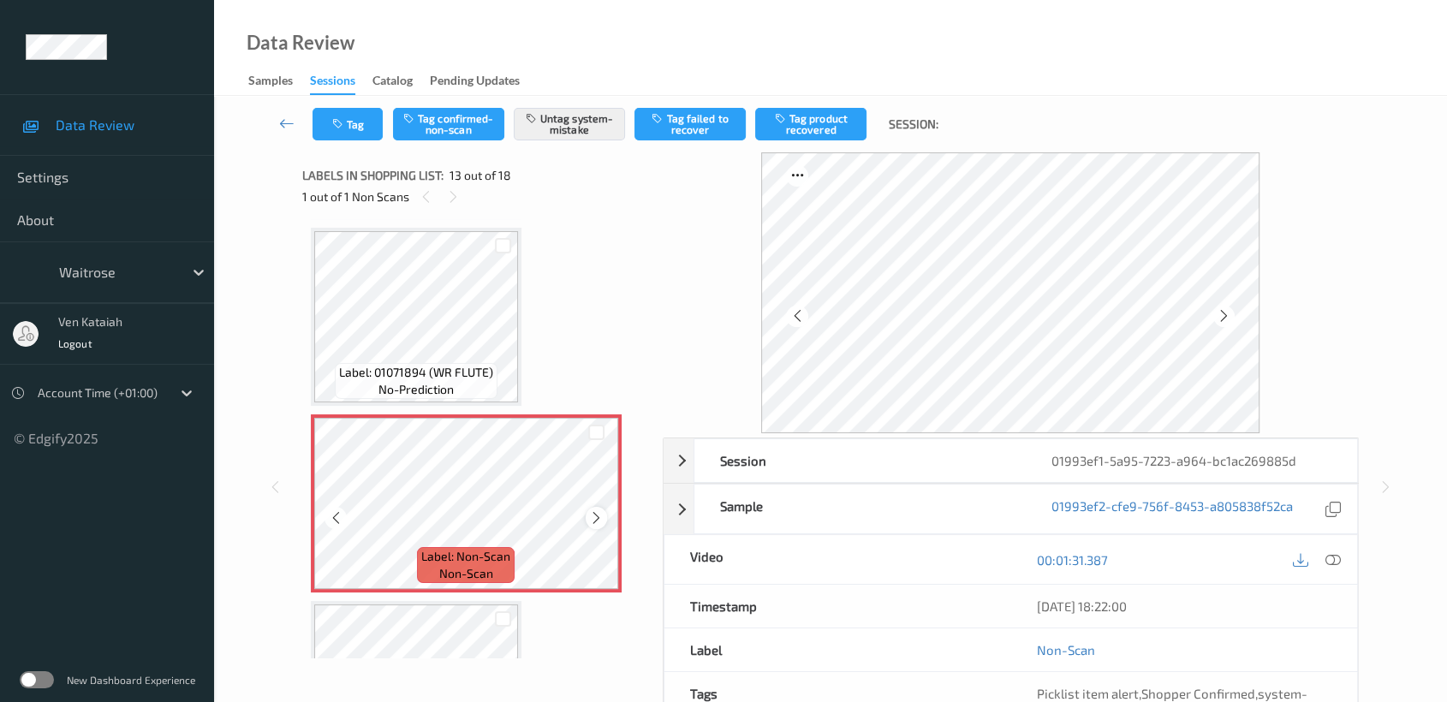
click at [603, 507] on div at bounding box center [596, 517] width 21 height 21
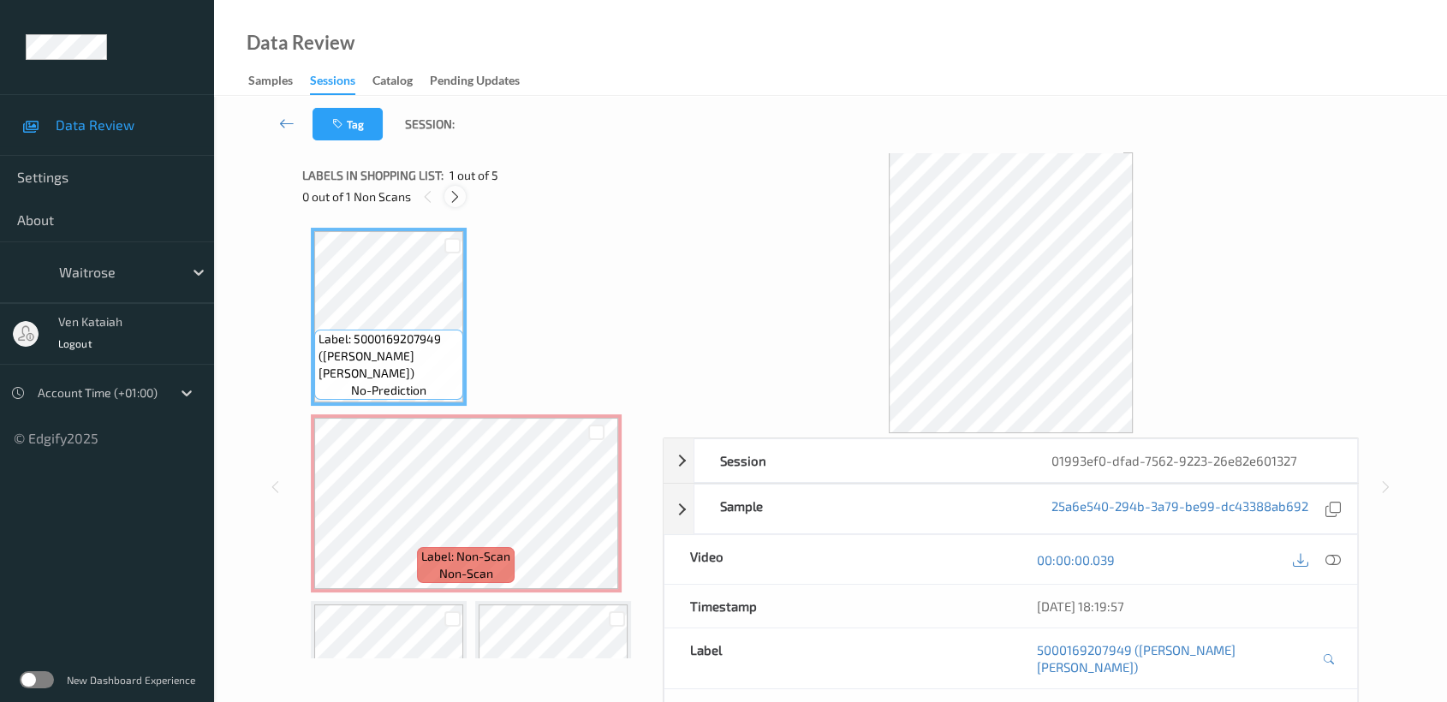
click at [450, 190] on icon at bounding box center [455, 196] width 15 height 15
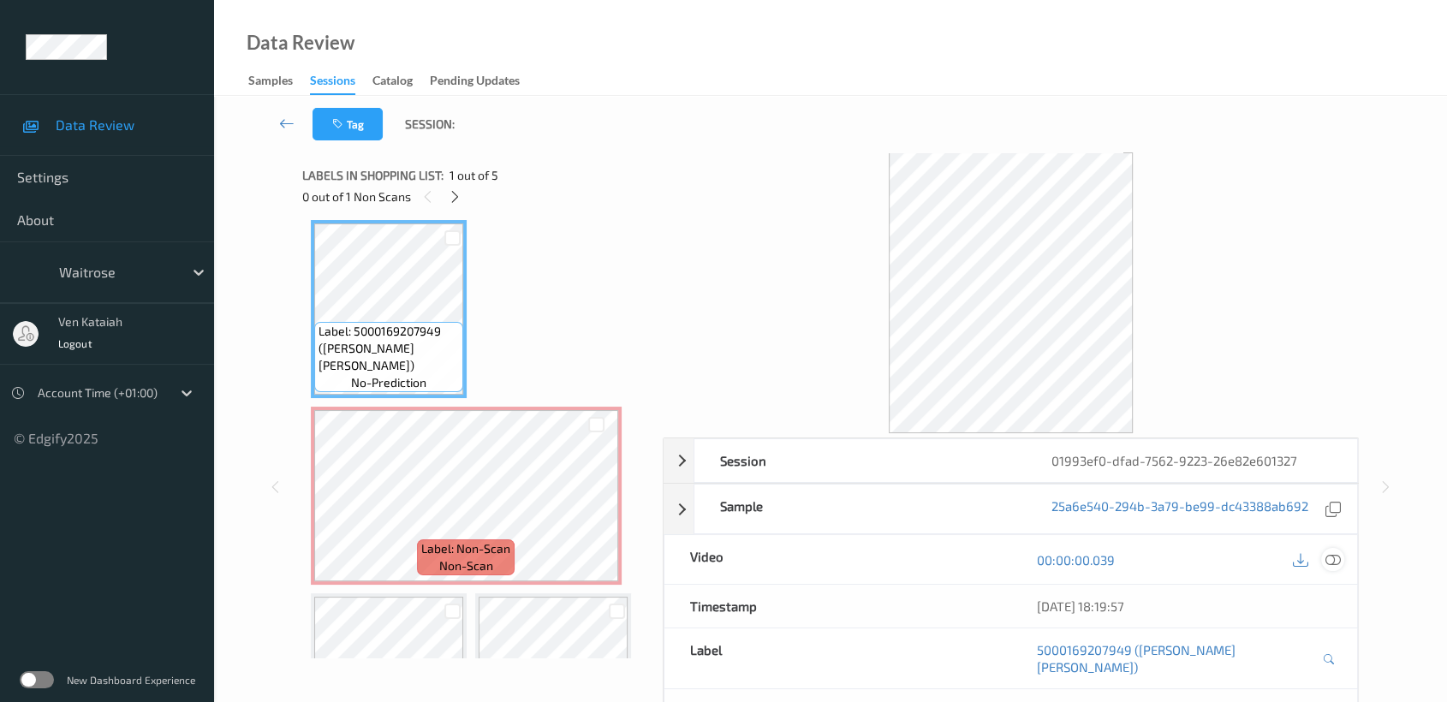
click at [1333, 554] on icon at bounding box center [1332, 559] width 15 height 15
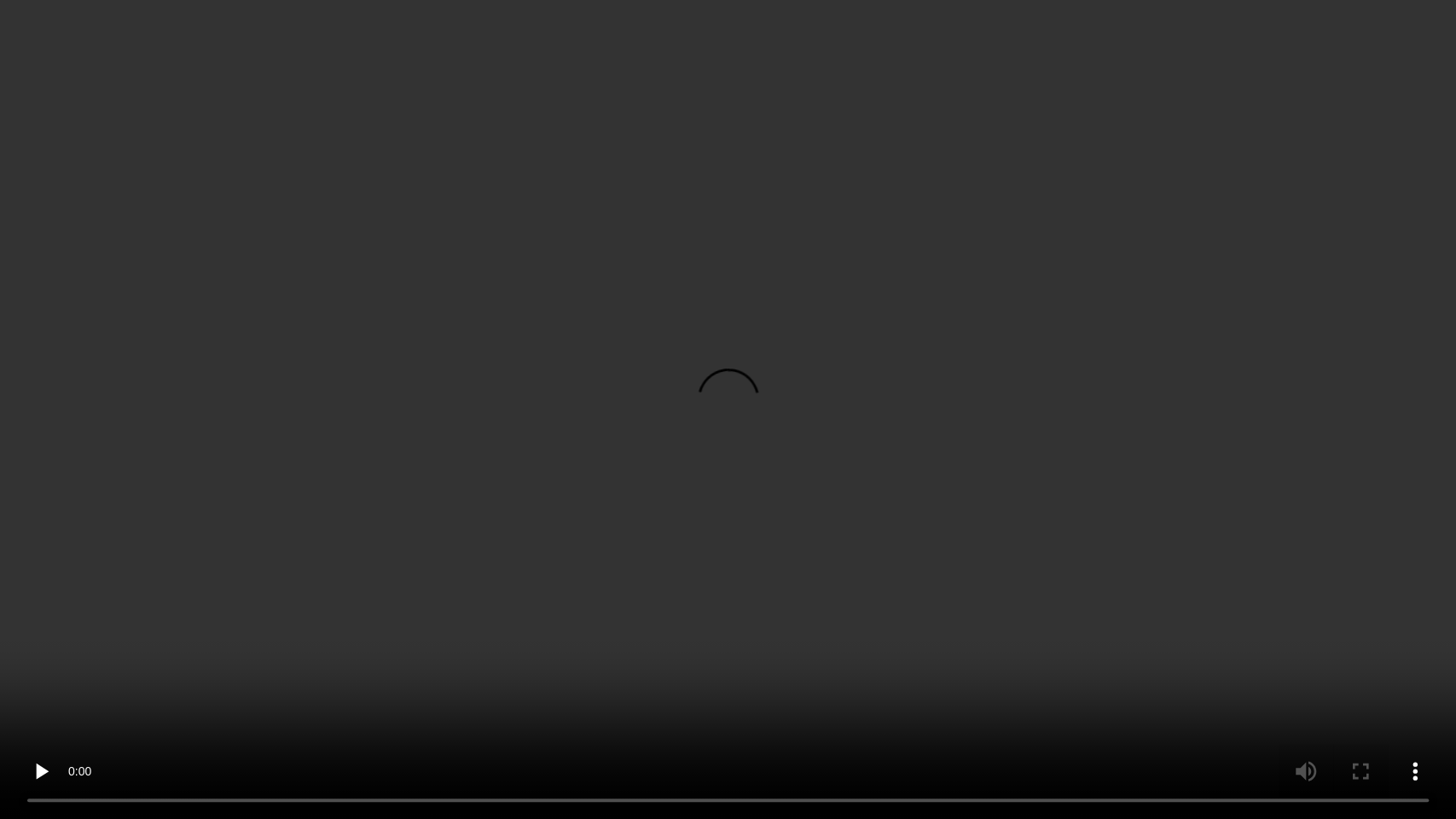
click at [878, 401] on video at bounding box center [728, 410] width 1456 height 819
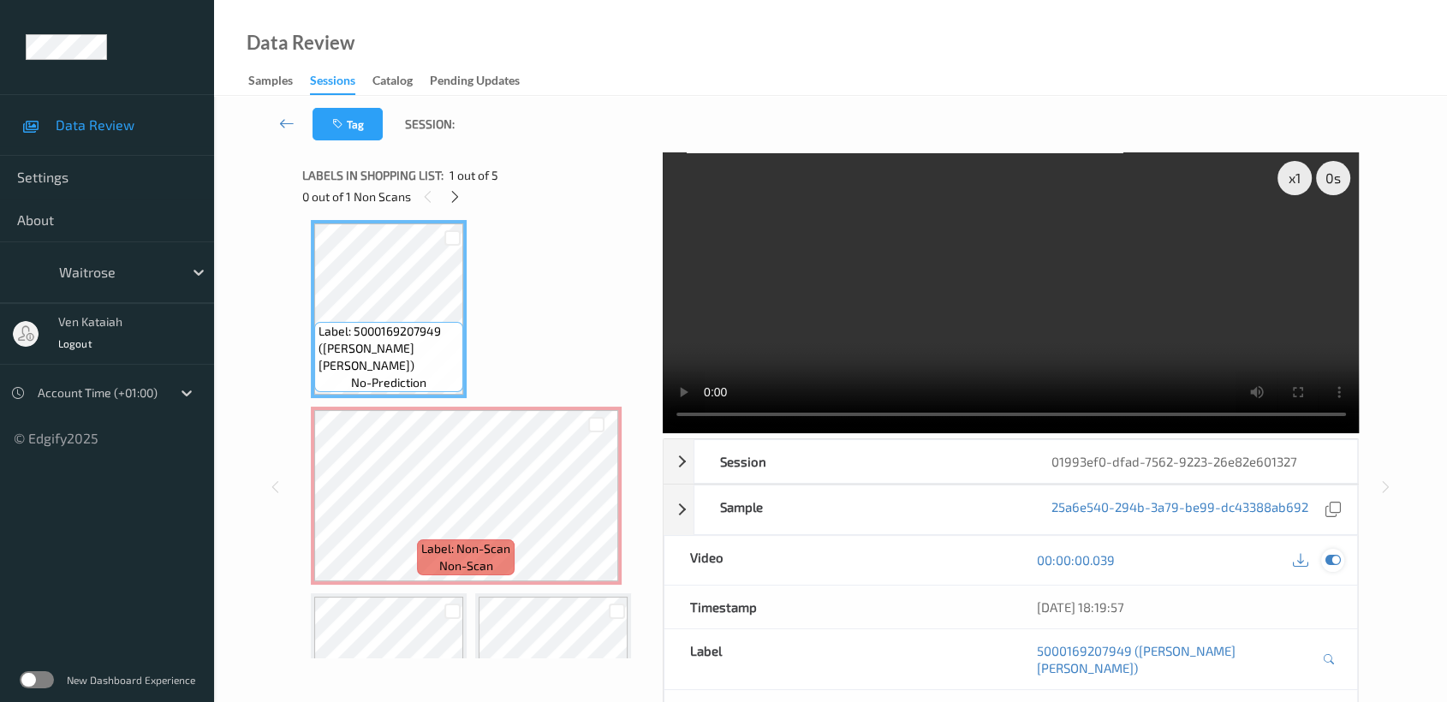
click at [1343, 560] on div at bounding box center [1332, 560] width 23 height 23
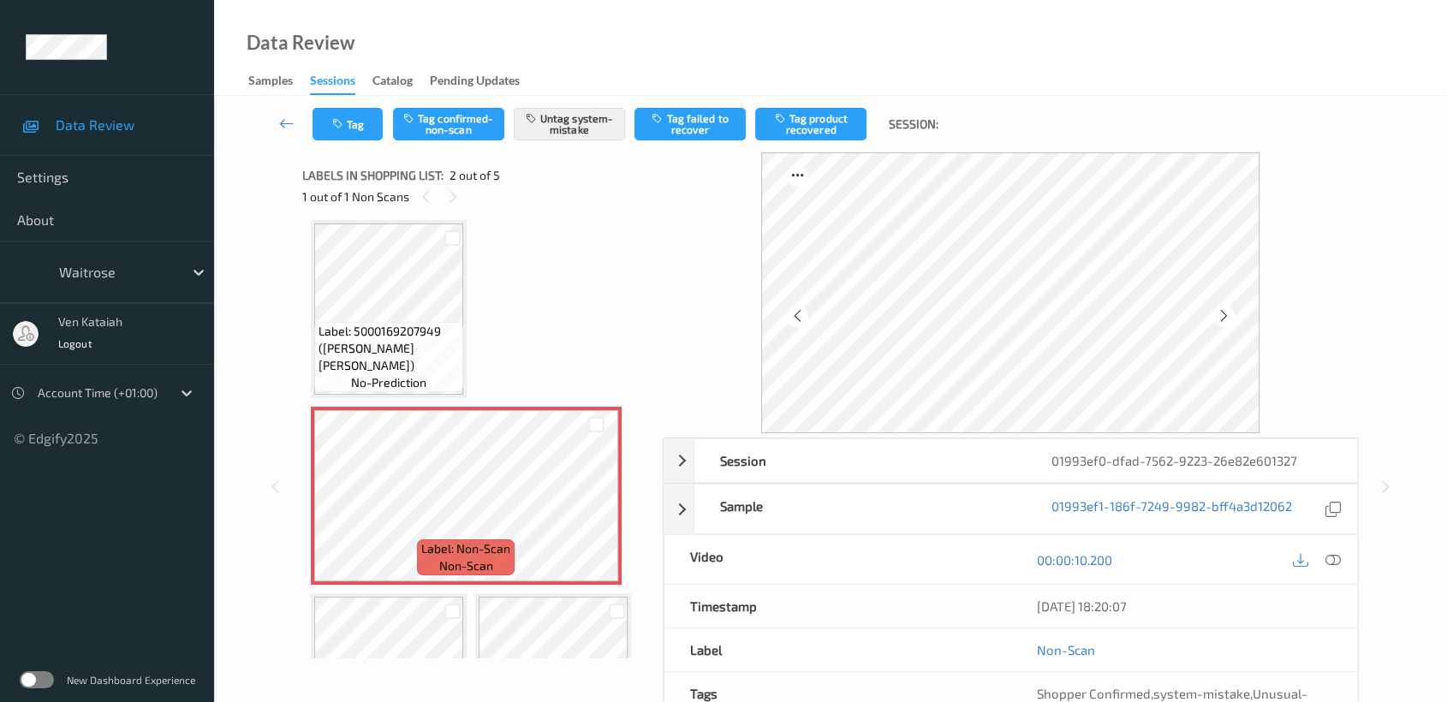
click at [346, 104] on div "Tag Tag confirmed-non-scan Untag system-mistake Tag failed to recover Tag produ…" at bounding box center [830, 124] width 1163 height 57
click at [344, 131] on button "Tag" at bounding box center [348, 124] width 70 height 33
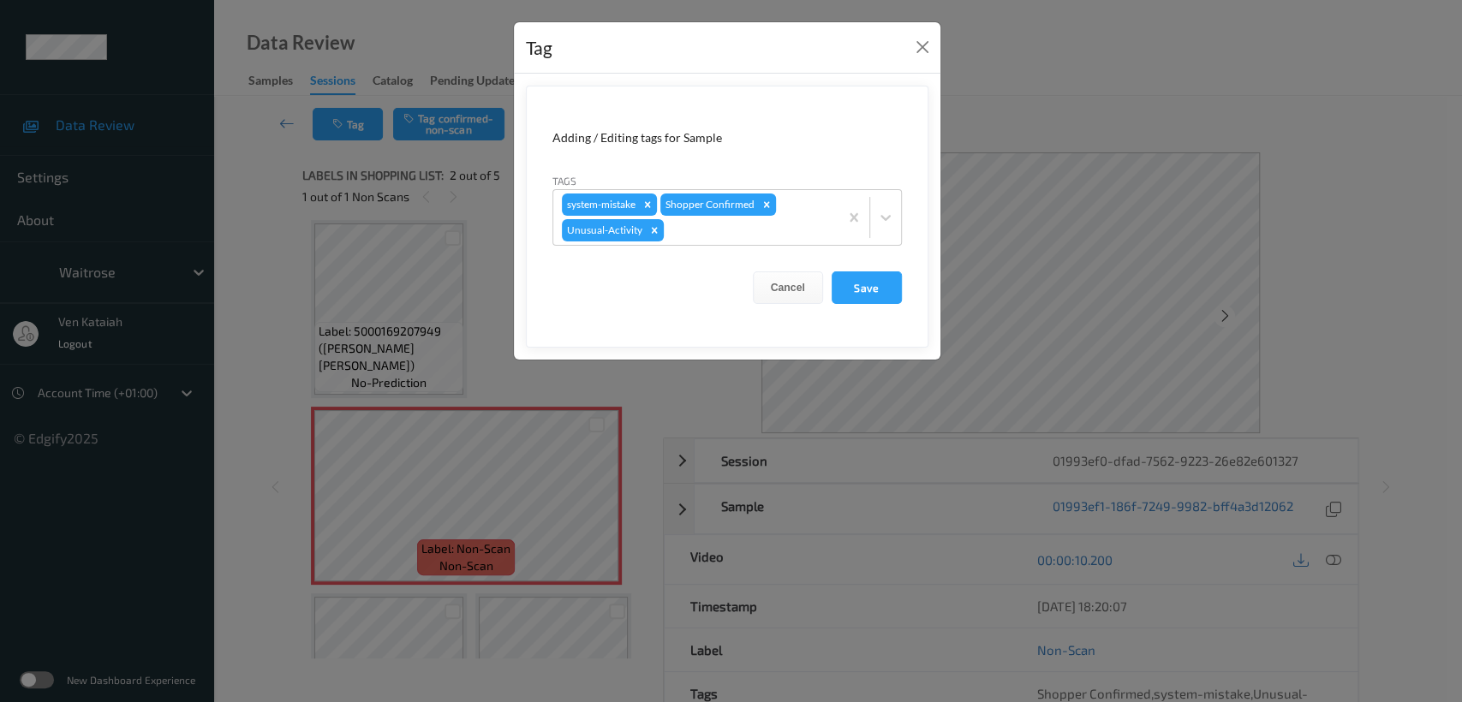
drag, startPoint x: 241, startPoint y: 97, endPoint x: 274, endPoint y: 4, distance: 98.0
click at [241, 94] on div "Tag Adding / Editing tags for Sample Tags system-mistake Shopper Confirmed Unus…" at bounding box center [731, 351] width 1462 height 702
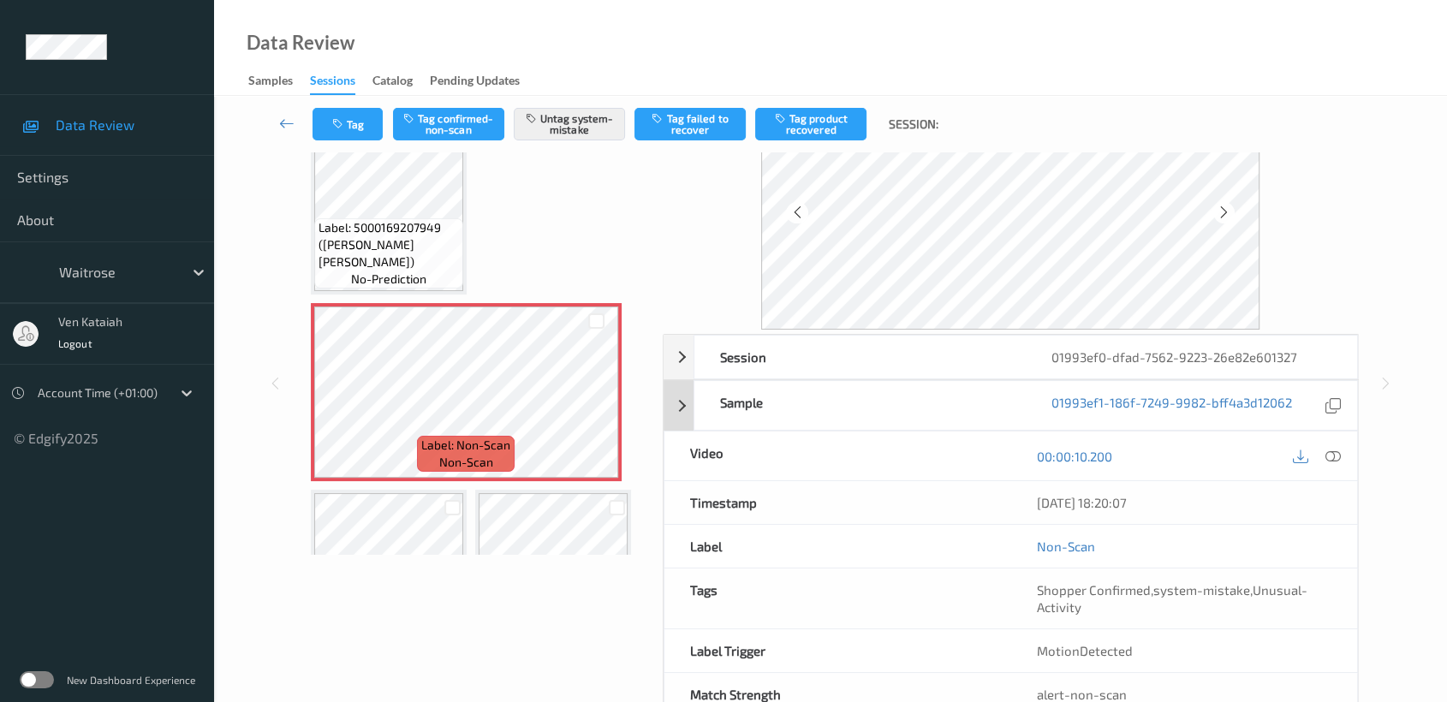
scroll to position [153, 0]
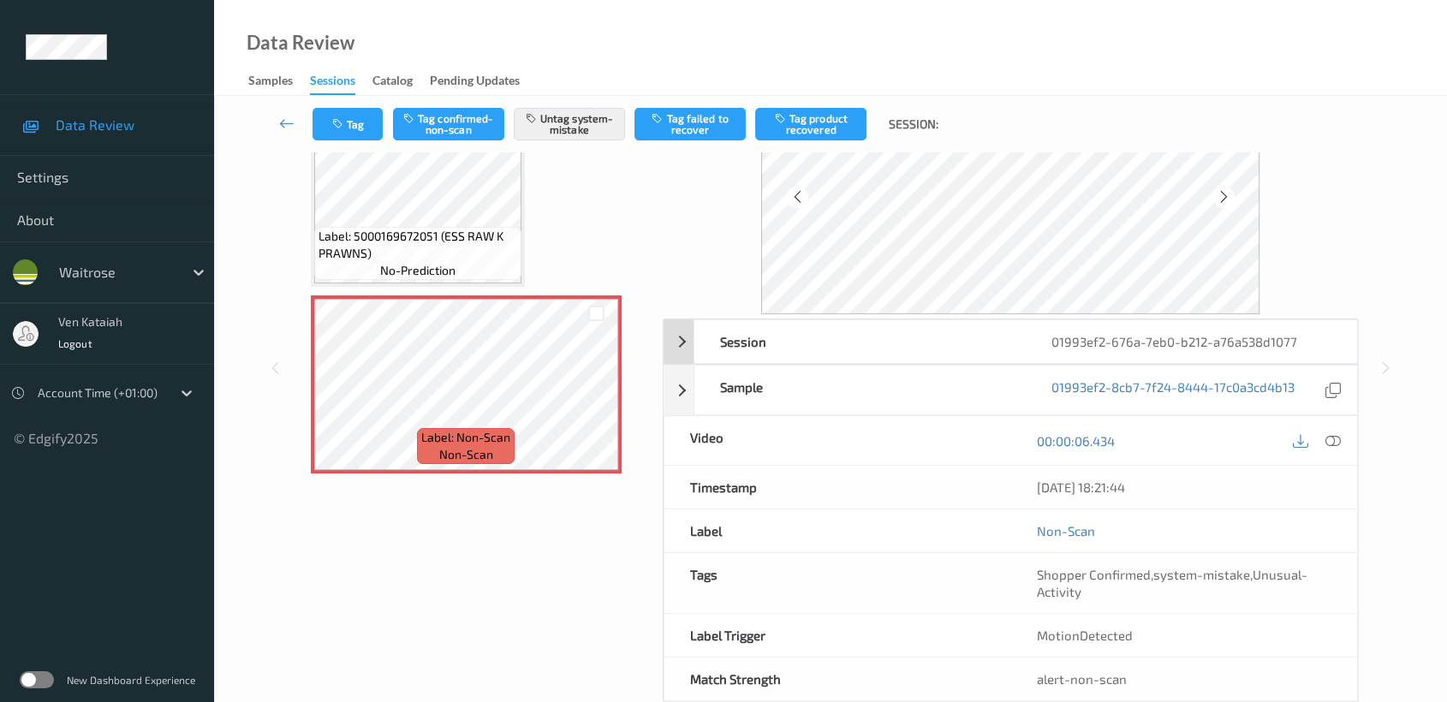
scroll to position [153, 0]
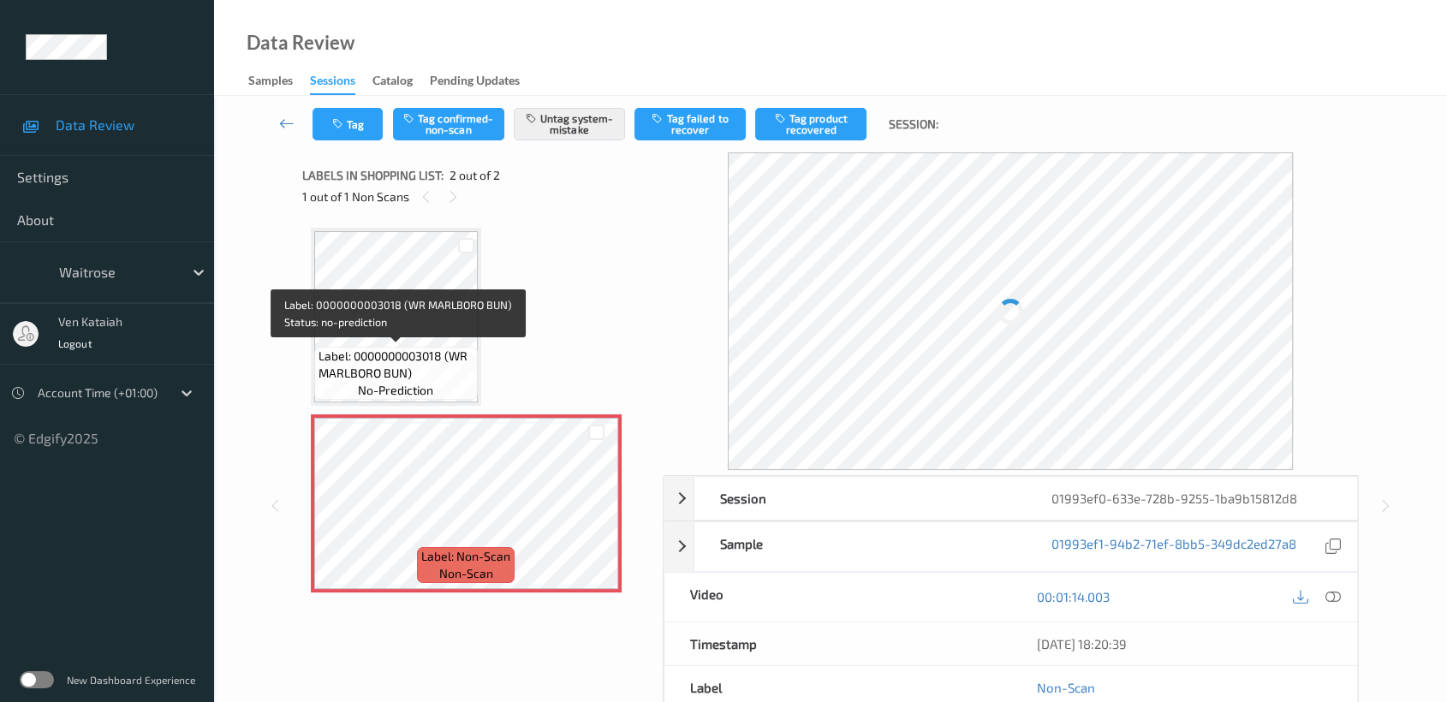
click at [460, 353] on span "Label: 0000000003018 (WR MARLBORO BUN)" at bounding box center [396, 365] width 155 height 34
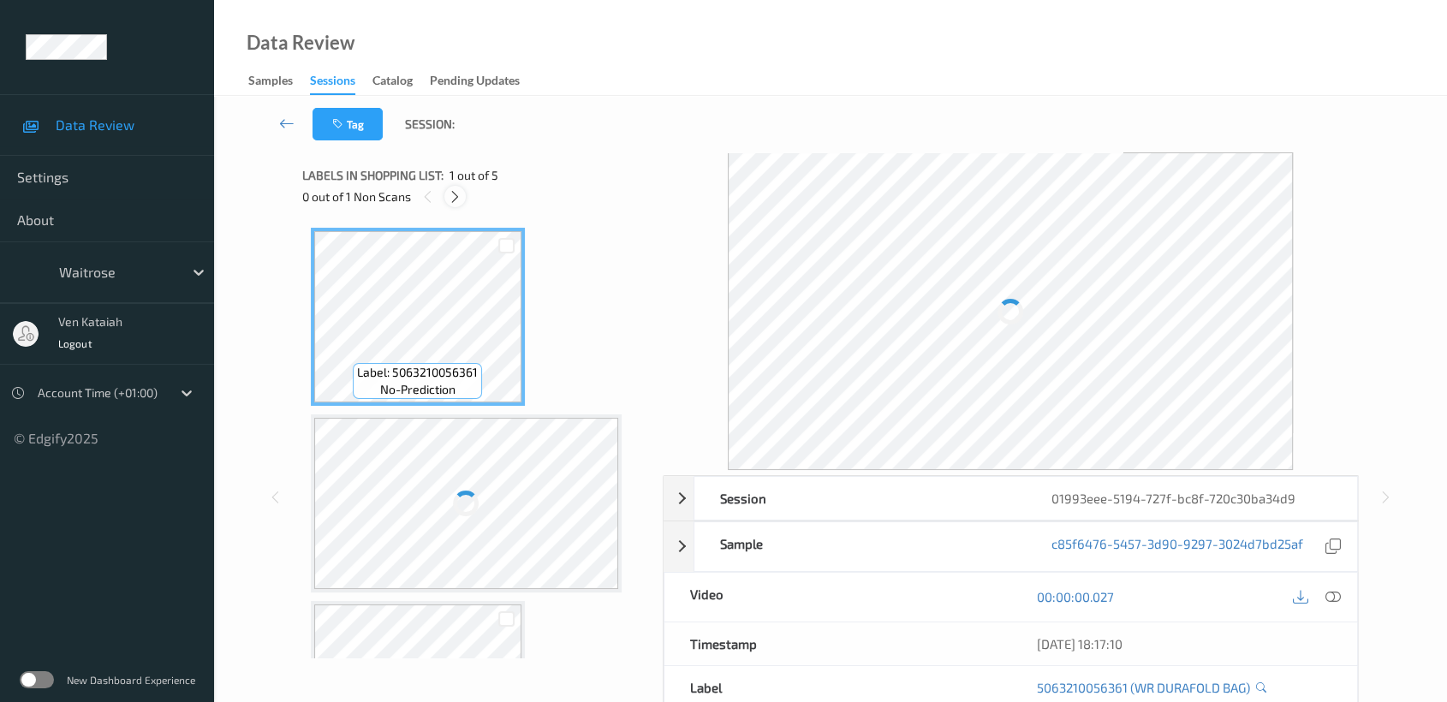
click at [462, 194] on div at bounding box center [454, 196] width 21 height 21
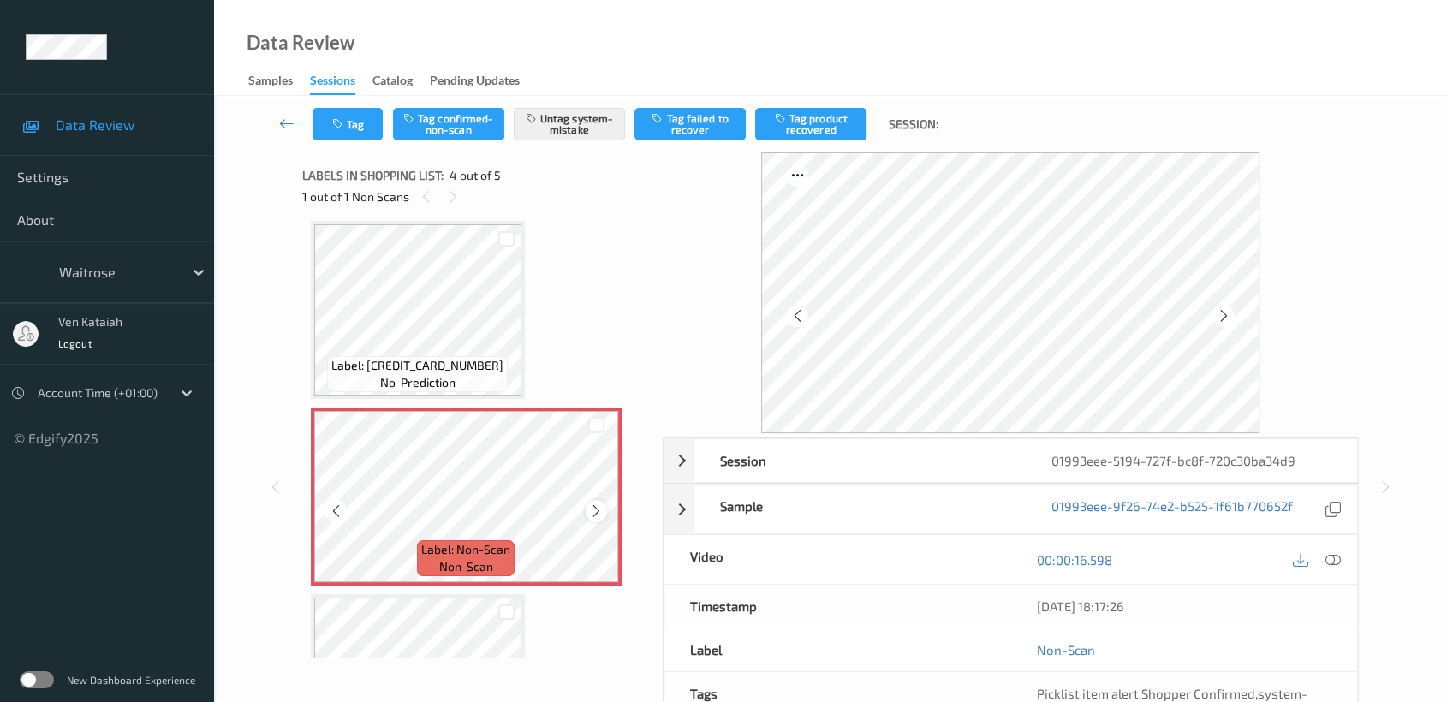
click at [596, 512] on icon at bounding box center [596, 510] width 15 height 15
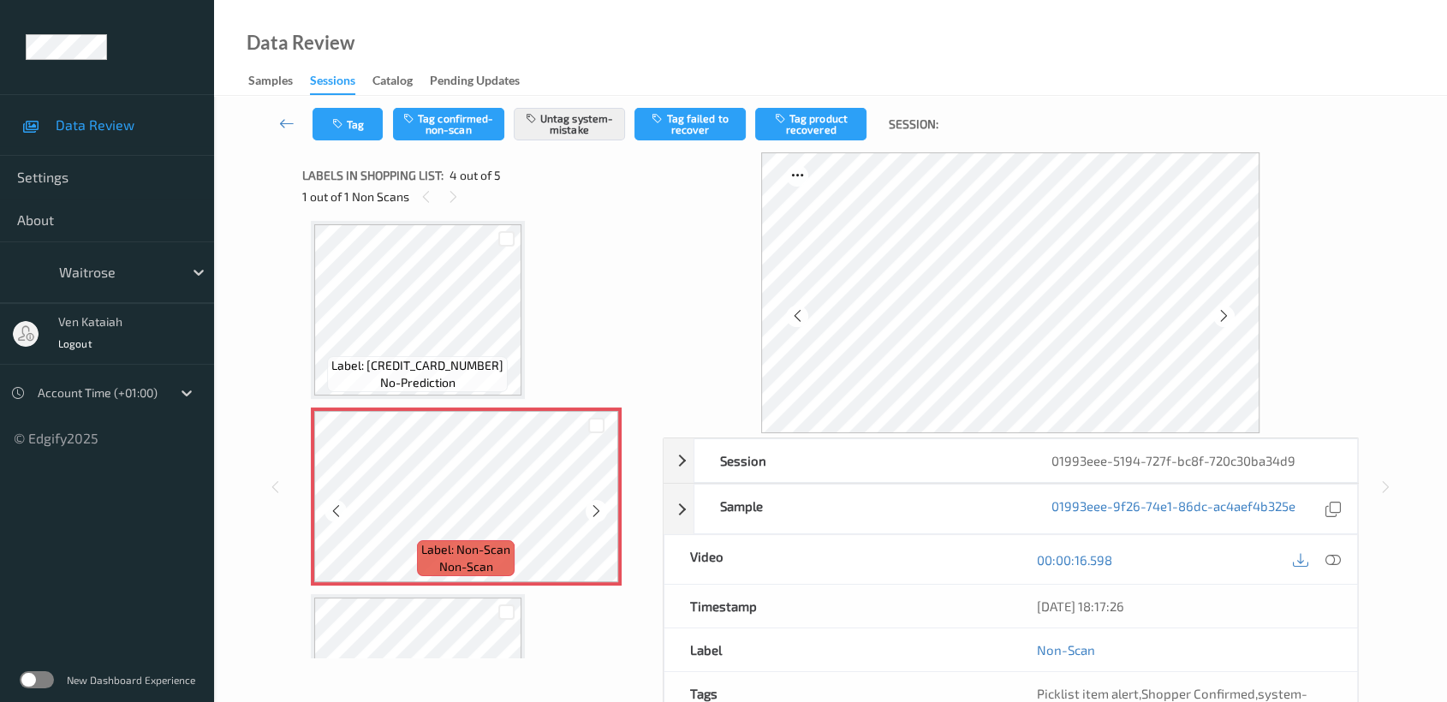
click at [596, 512] on icon at bounding box center [596, 510] width 15 height 15
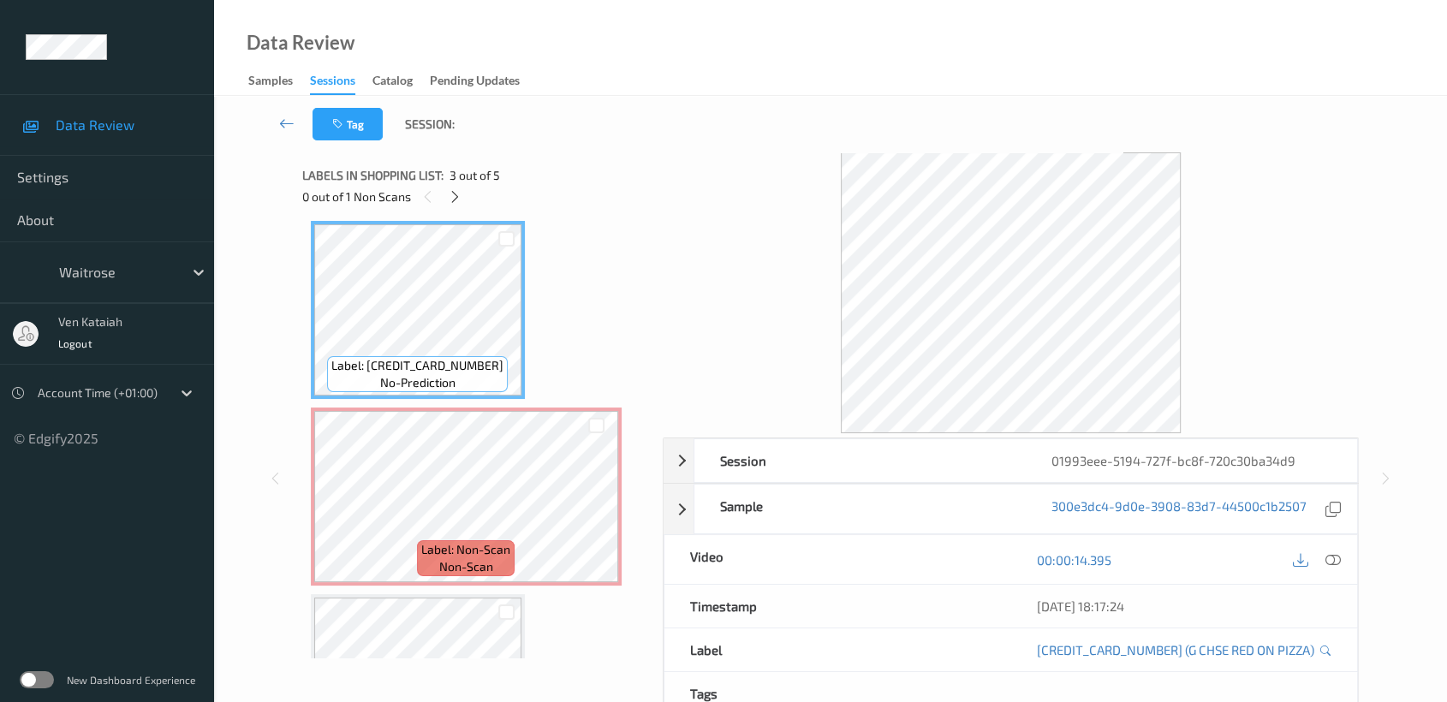
click at [1319, 560] on div at bounding box center [1317, 559] width 56 height 23
click at [1330, 558] on icon at bounding box center [1332, 559] width 15 height 15
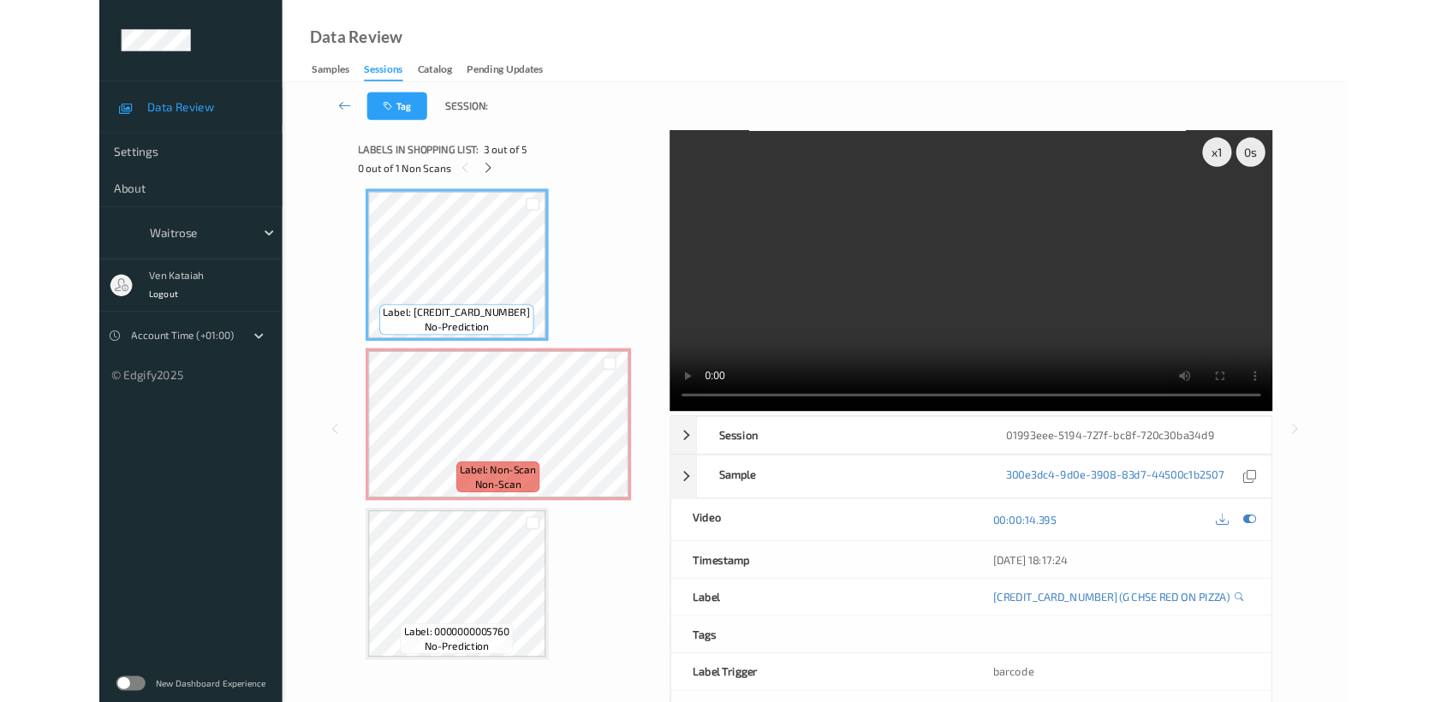
scroll to position [378, 0]
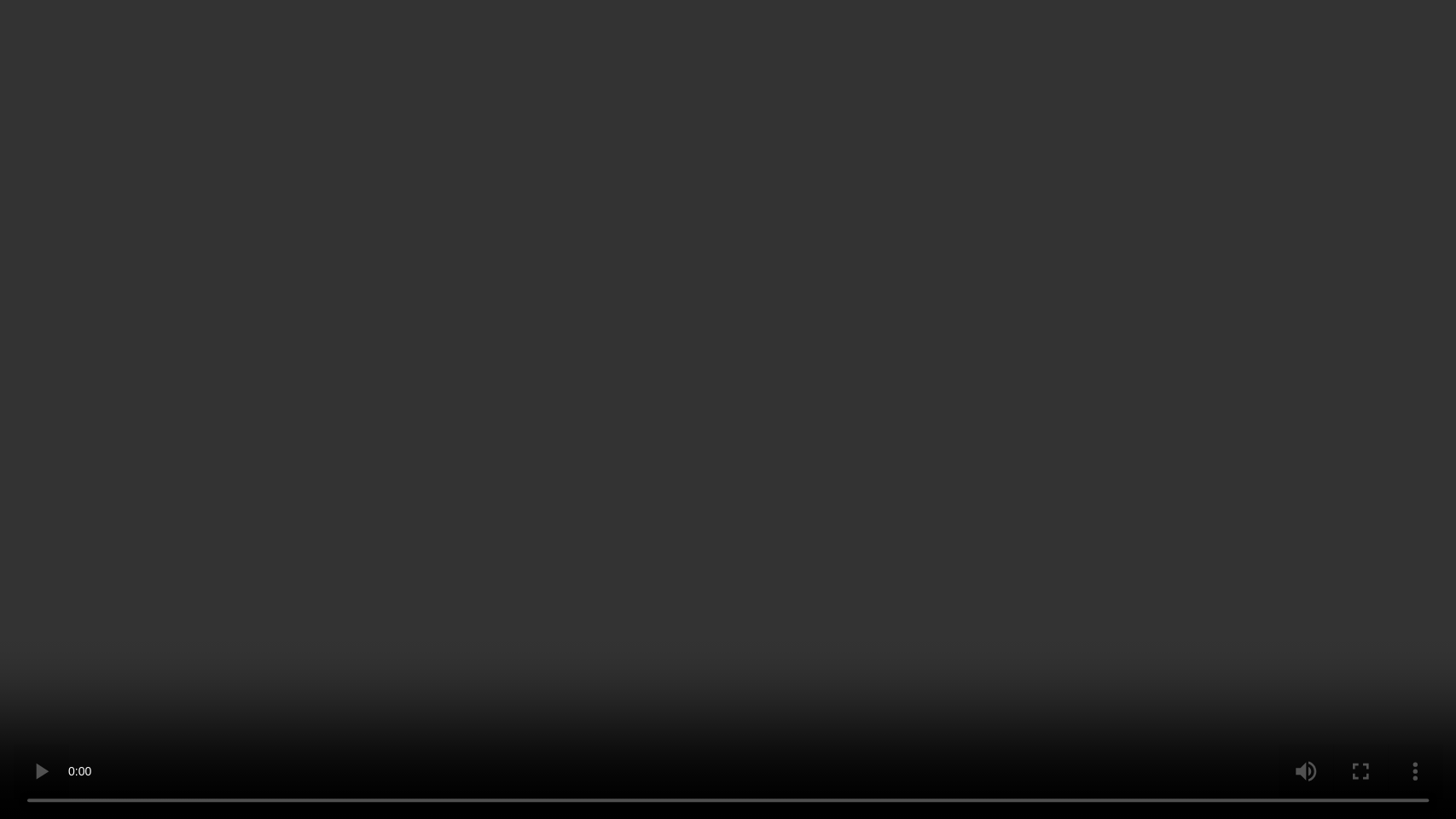
click at [1005, 374] on video at bounding box center [728, 410] width 1456 height 819
click at [922, 608] on video at bounding box center [728, 410] width 1456 height 819
click at [809, 274] on video at bounding box center [728, 410] width 1456 height 819
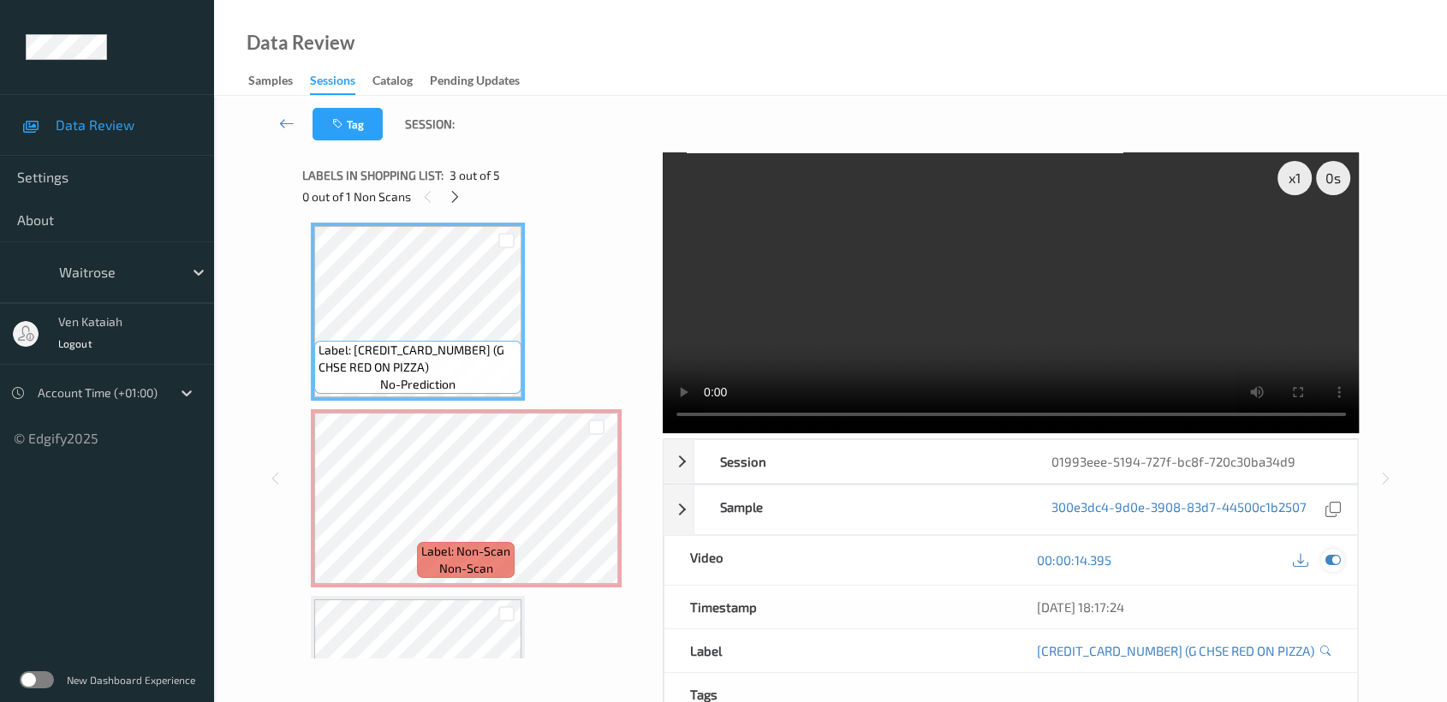
click at [1334, 563] on icon at bounding box center [1332, 559] width 15 height 15
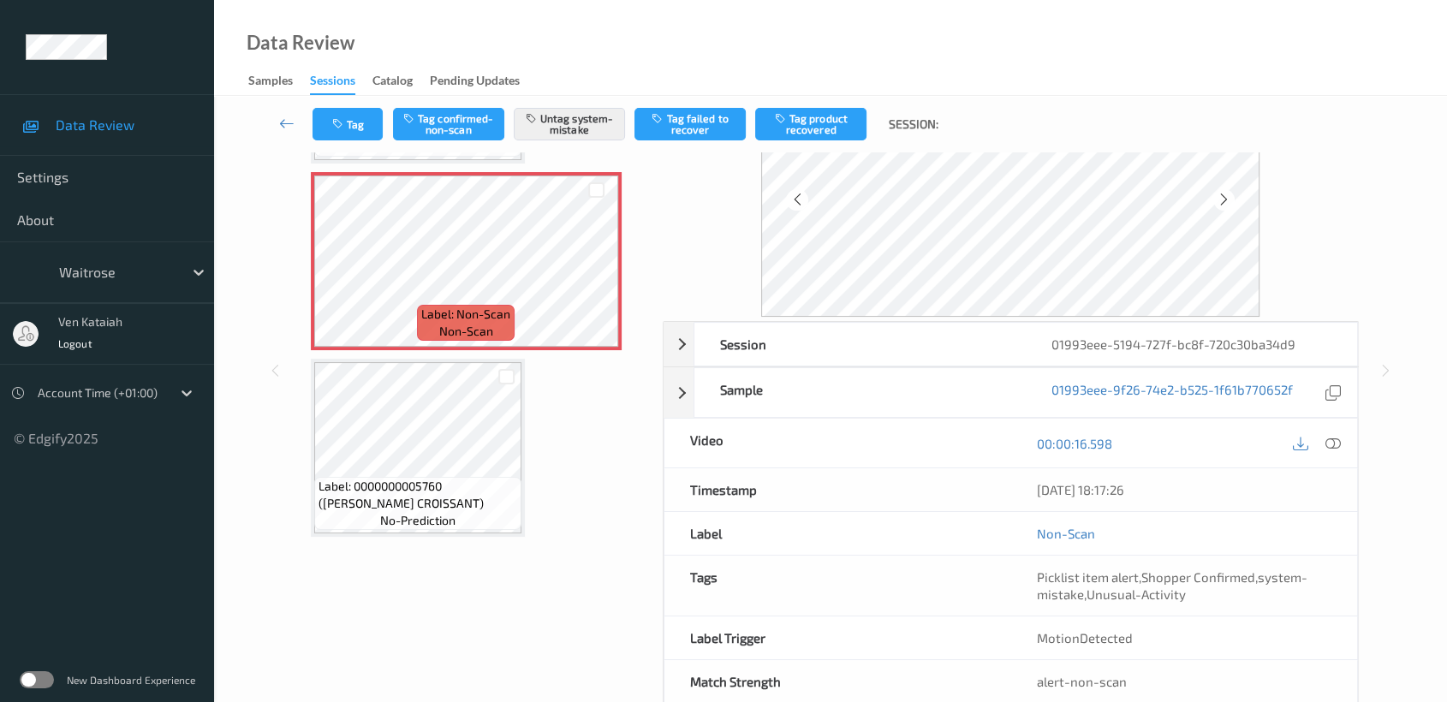
scroll to position [153, 0]
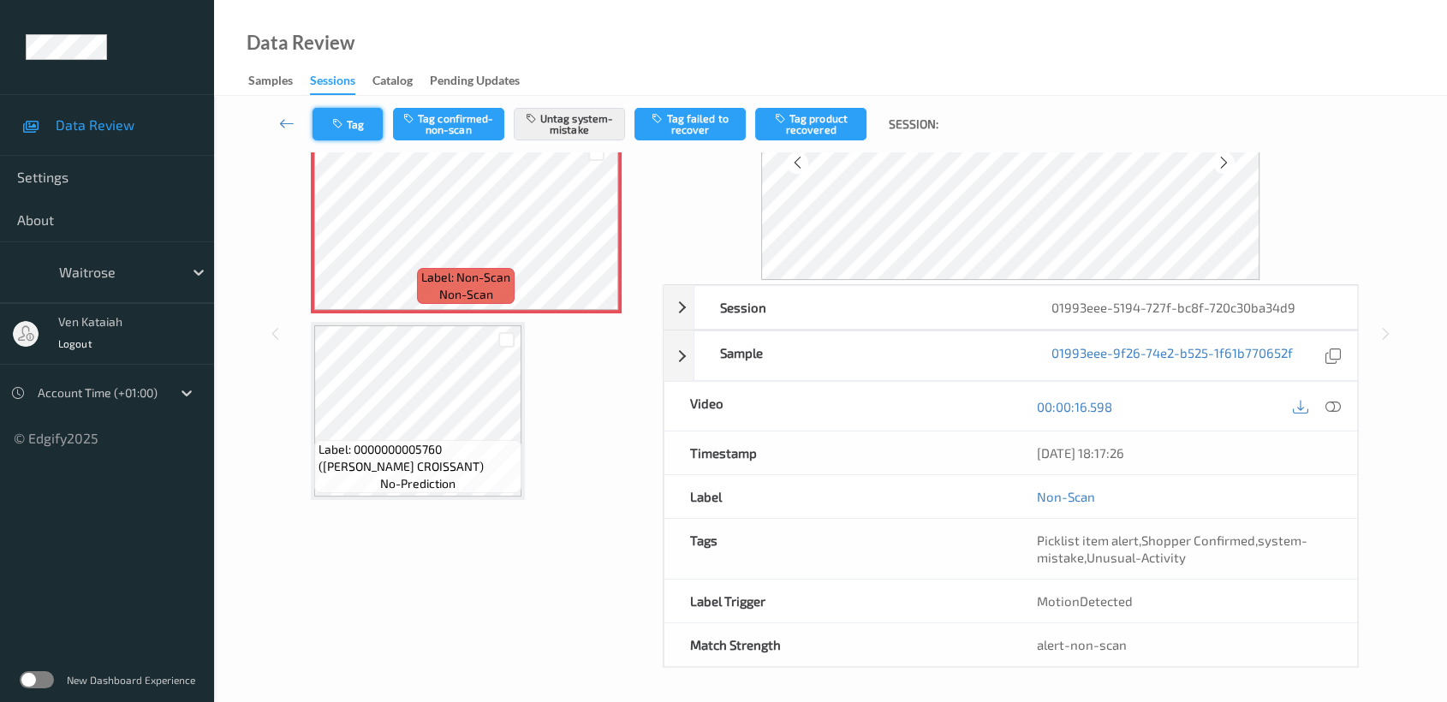
click at [346, 122] on icon "button" at bounding box center [339, 124] width 15 height 12
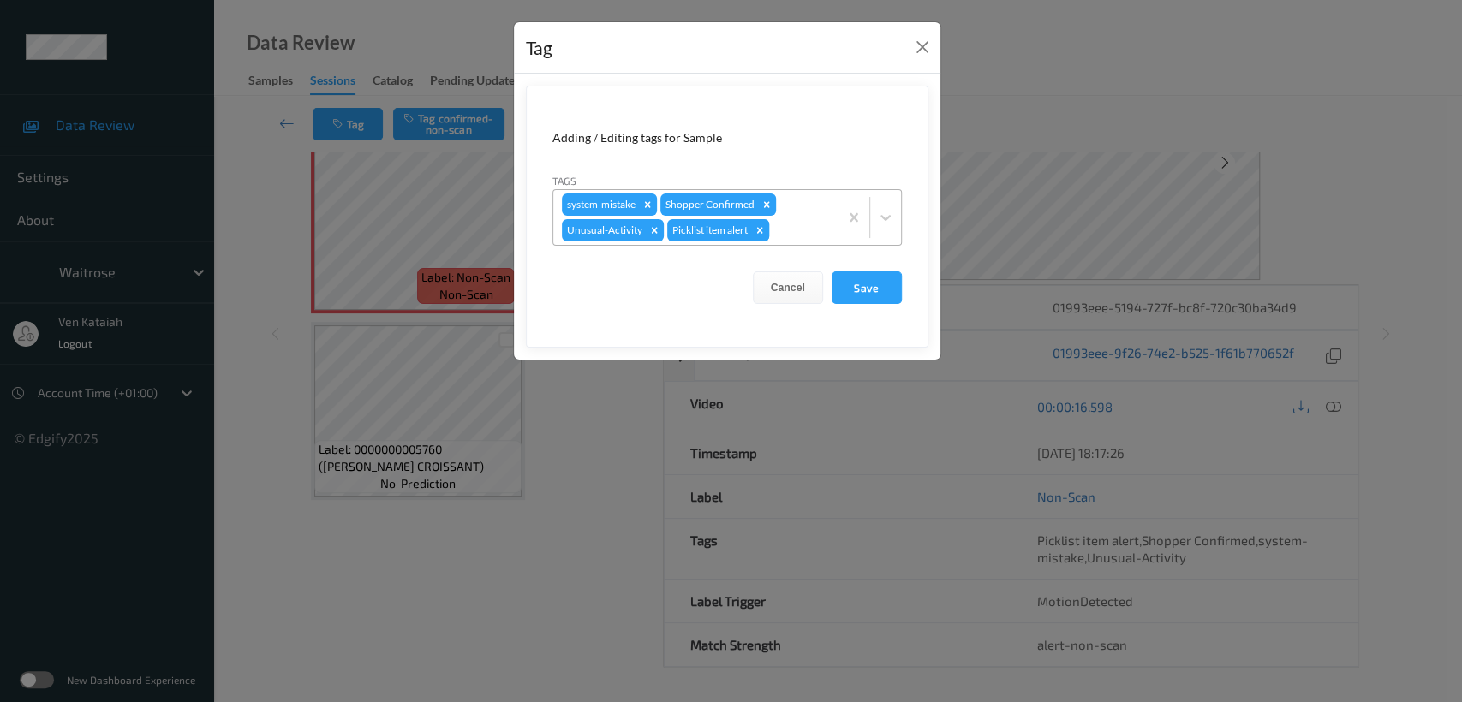
click at [753, 231] on icon "Remove Picklist item alert" at bounding box center [759, 230] width 12 height 12
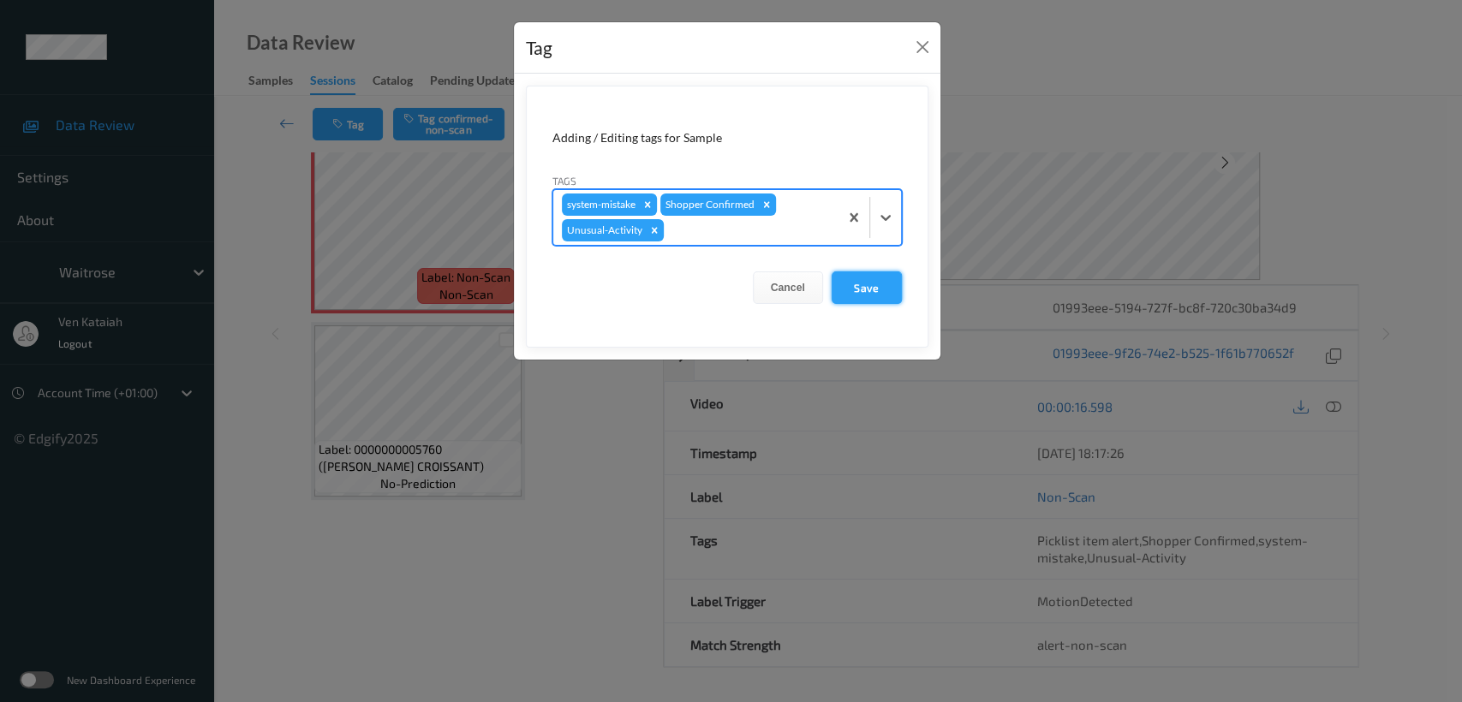
click at [884, 277] on button "Save" at bounding box center [866, 287] width 70 height 33
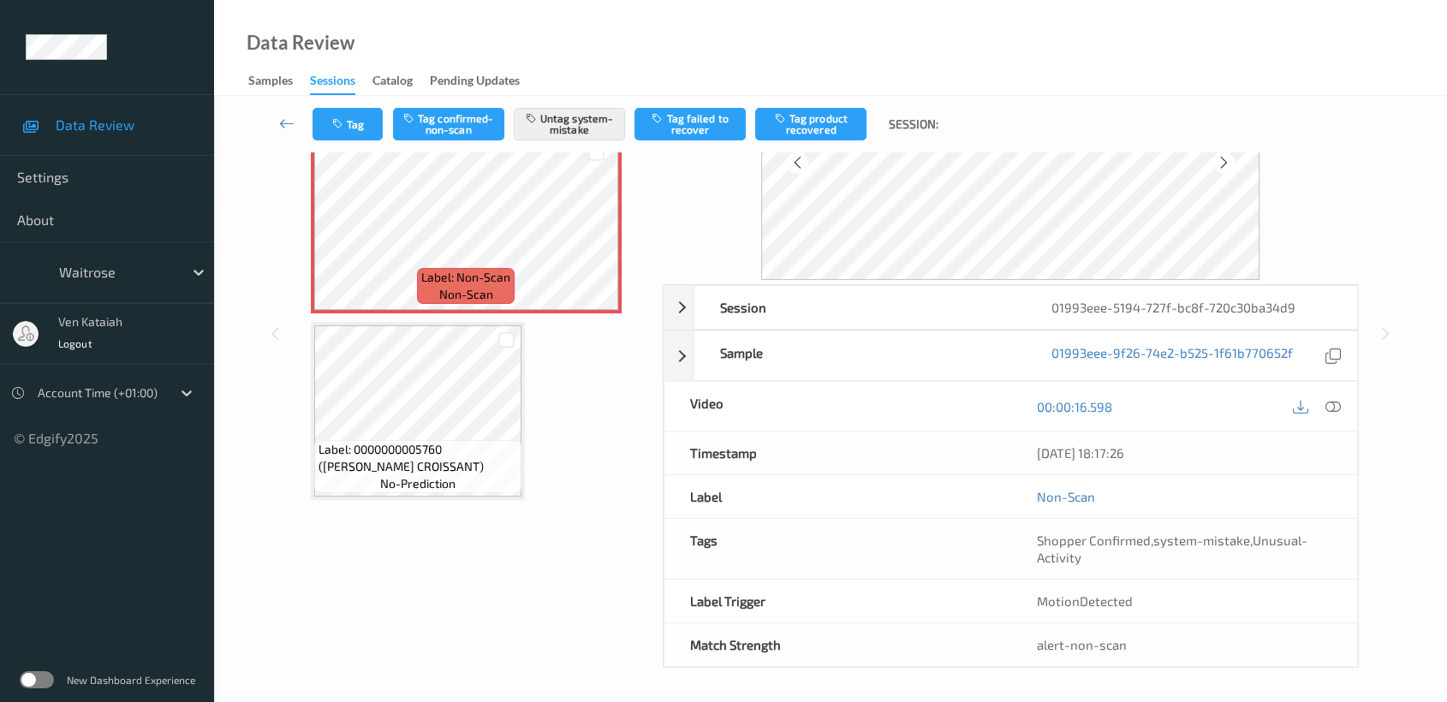
scroll to position [0, 0]
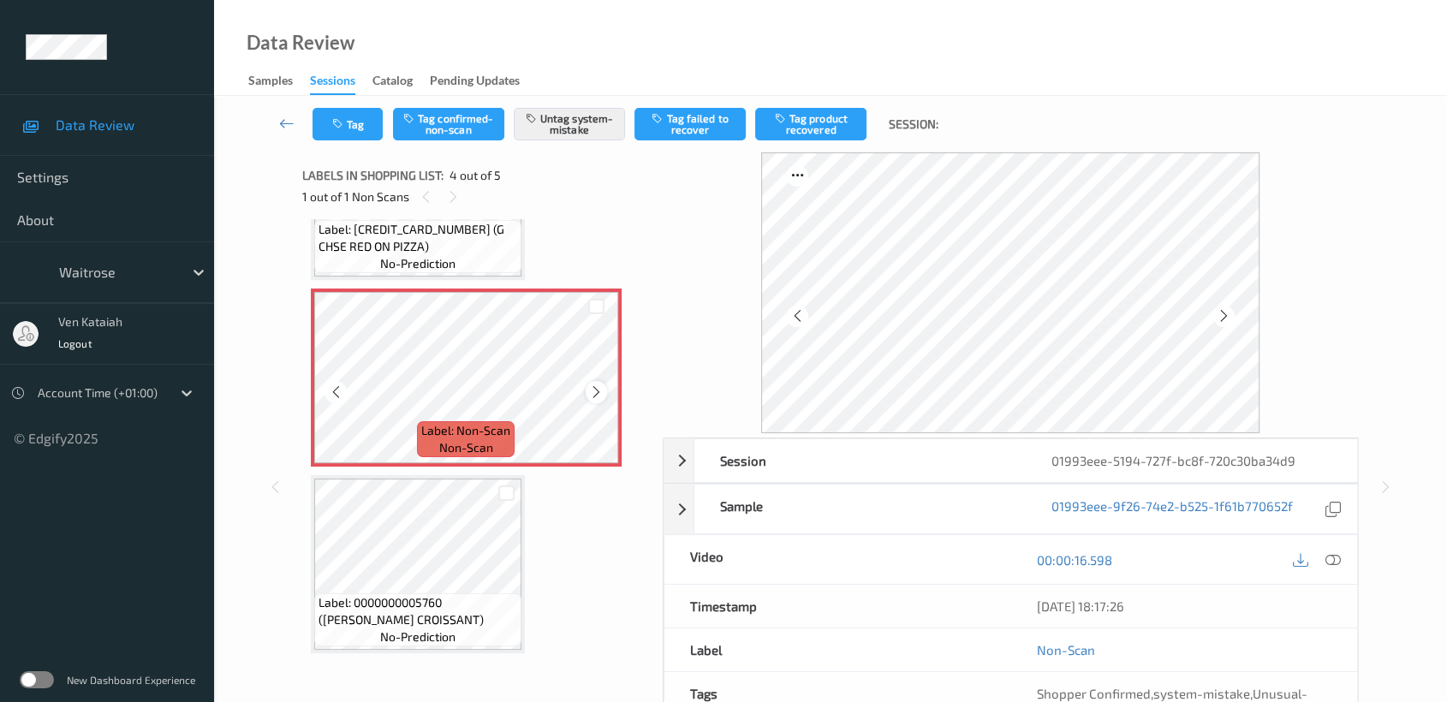
click at [597, 384] on icon at bounding box center [596, 391] width 15 height 15
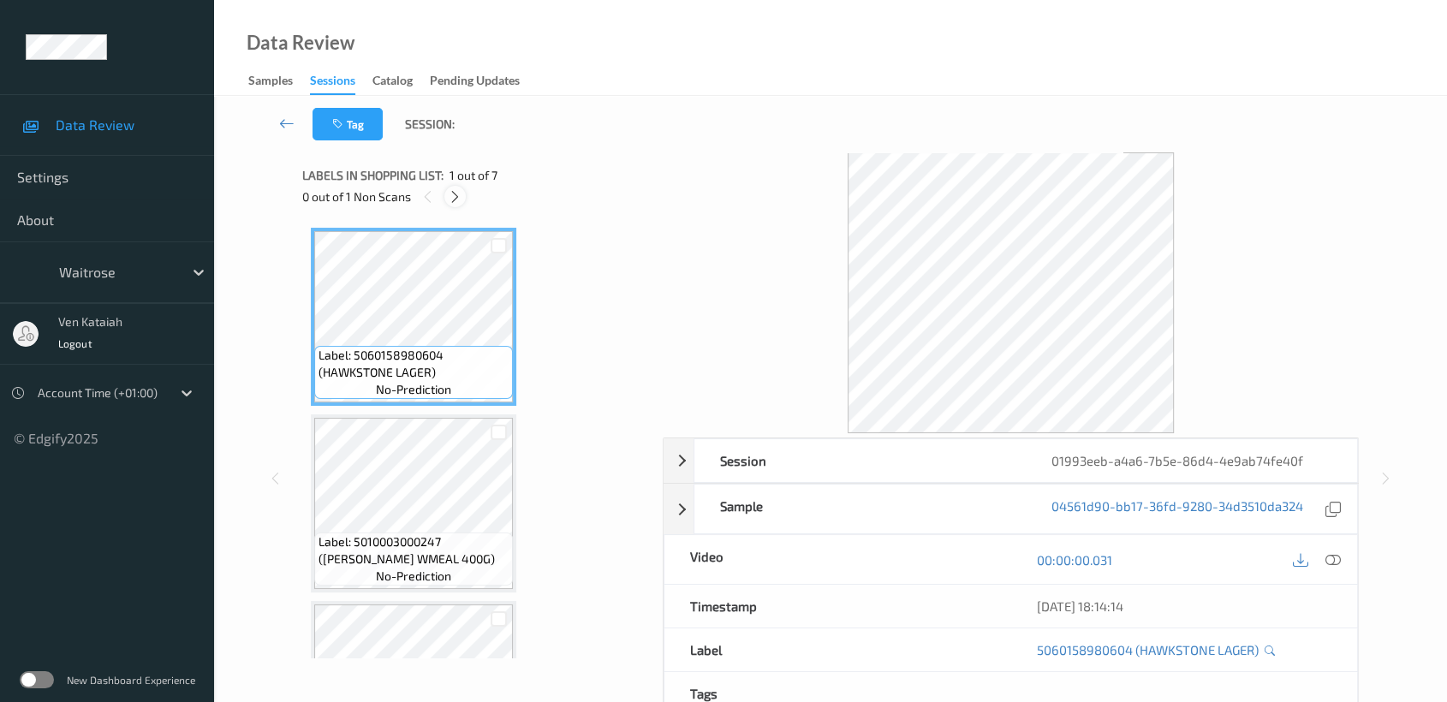
click at [460, 197] on icon at bounding box center [455, 196] width 15 height 15
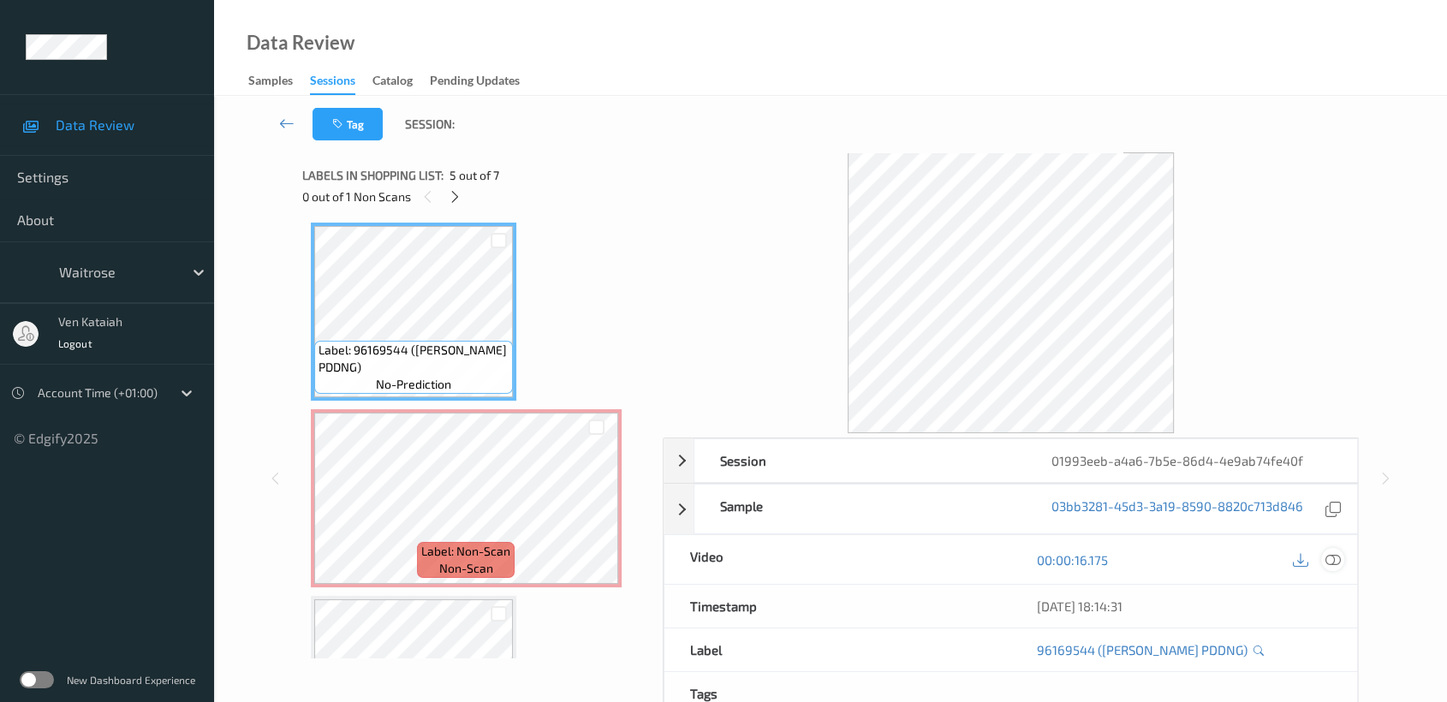
click at [1334, 568] on div at bounding box center [1332, 559] width 23 height 23
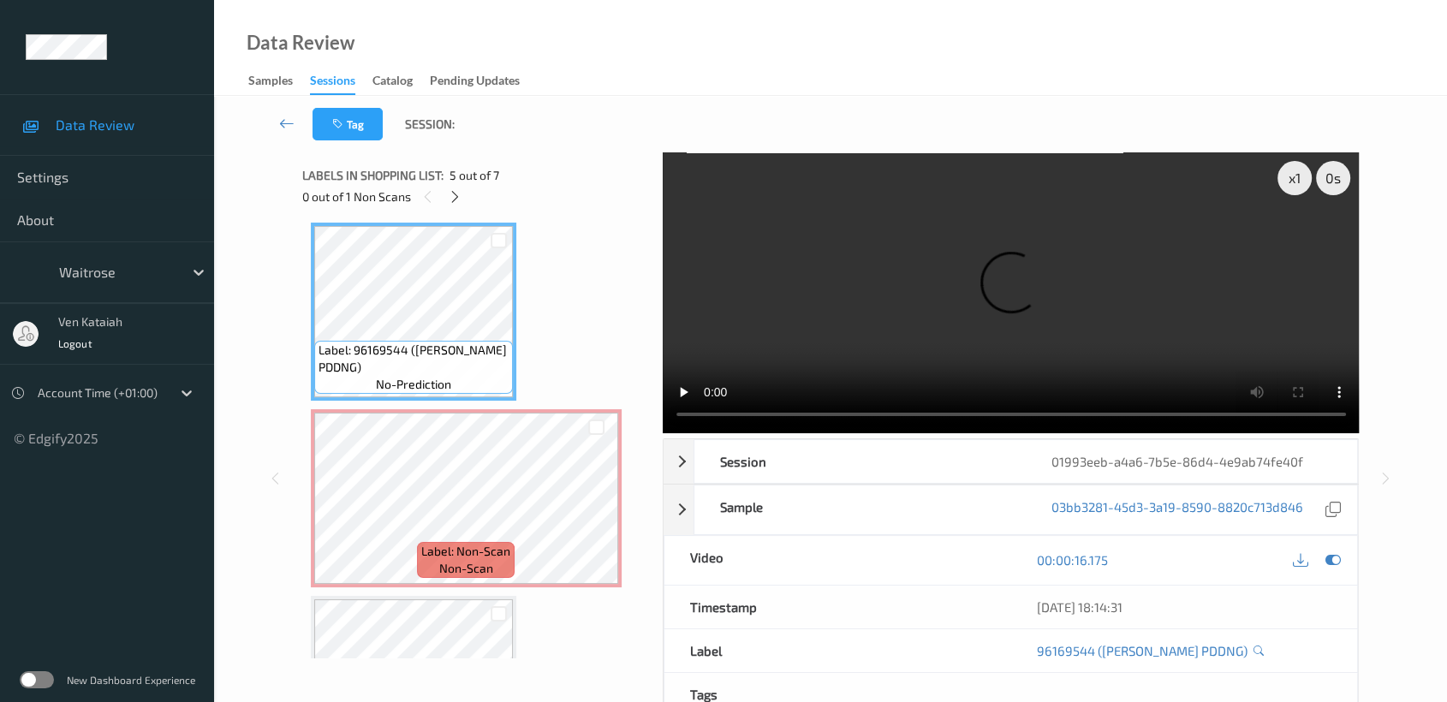
scroll to position [750, 0]
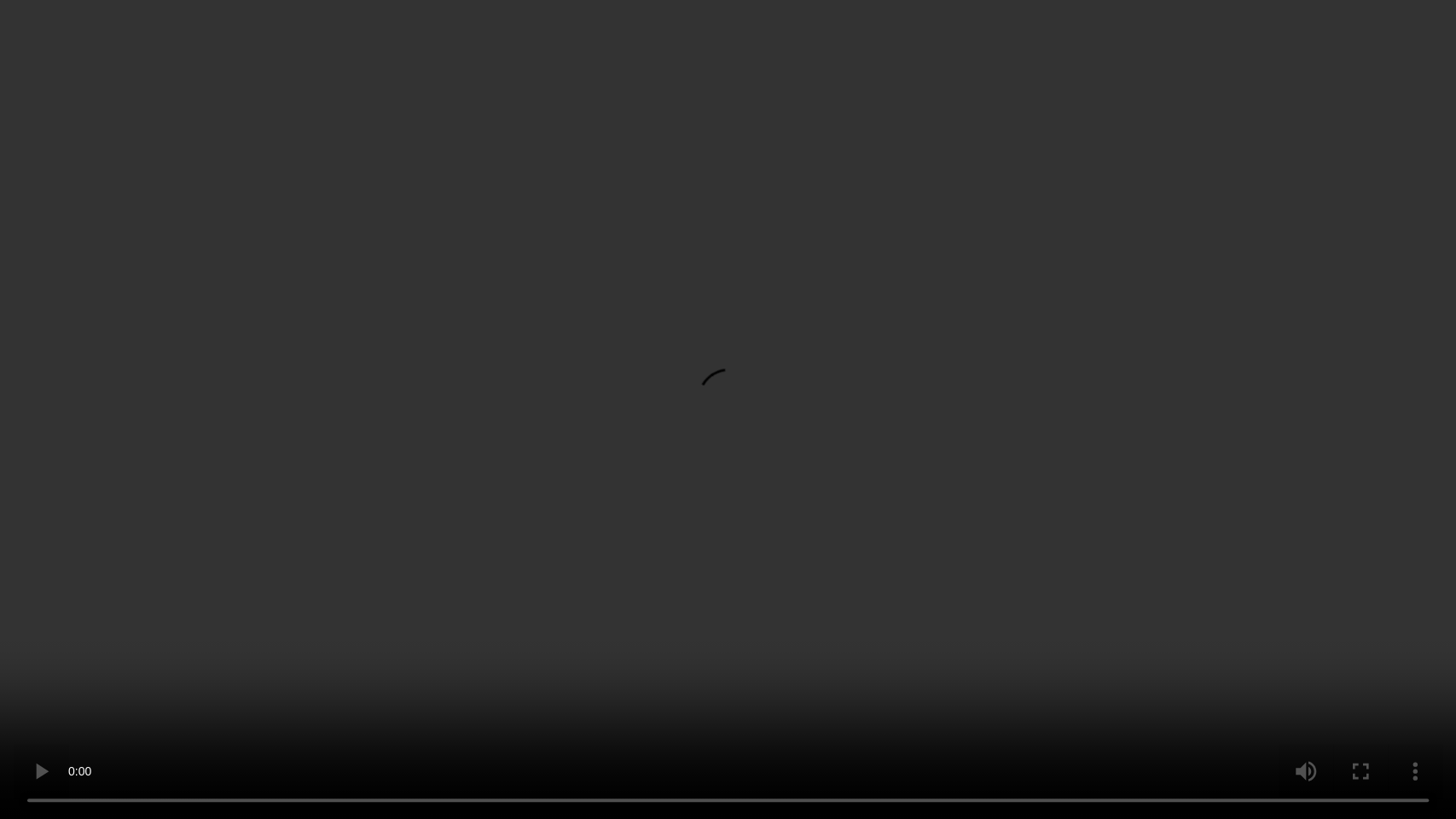
click at [951, 408] on video at bounding box center [728, 410] width 1456 height 819
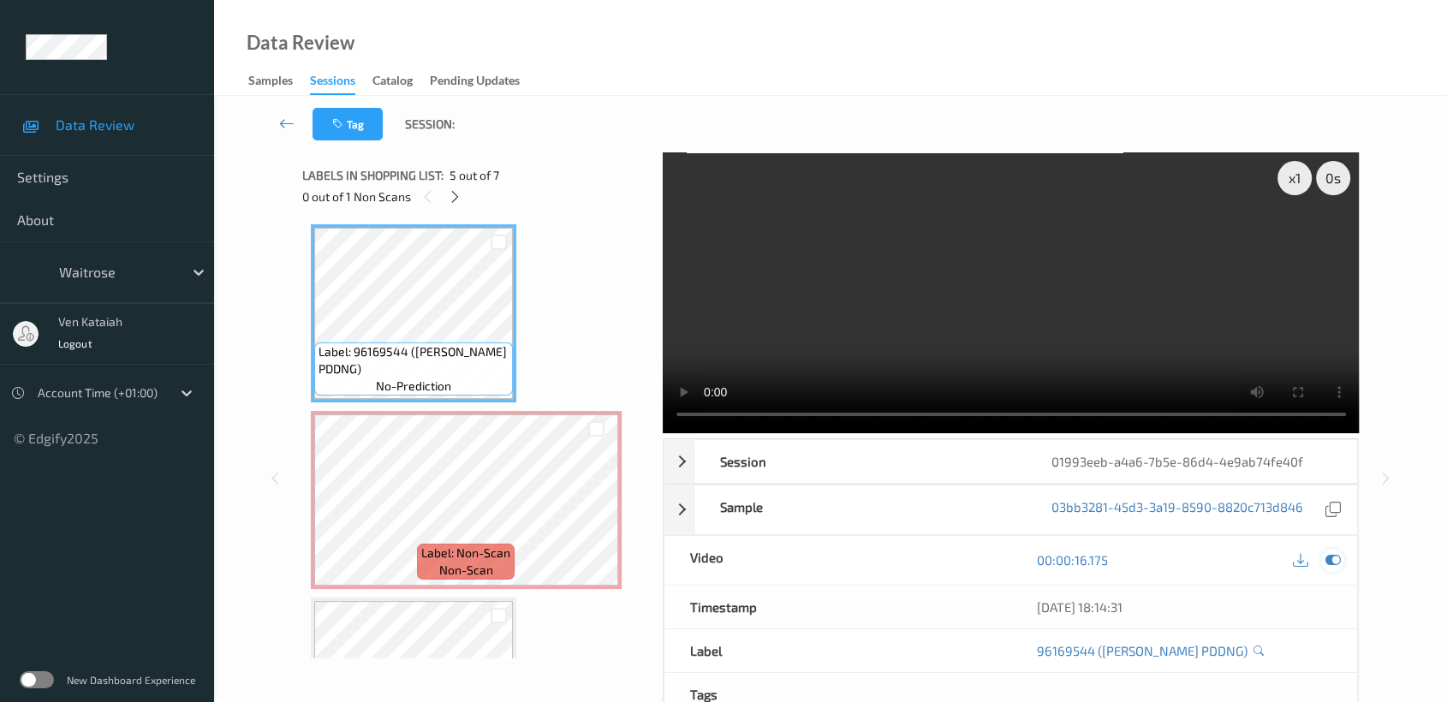
click at [1329, 570] on div at bounding box center [1332, 560] width 23 height 23
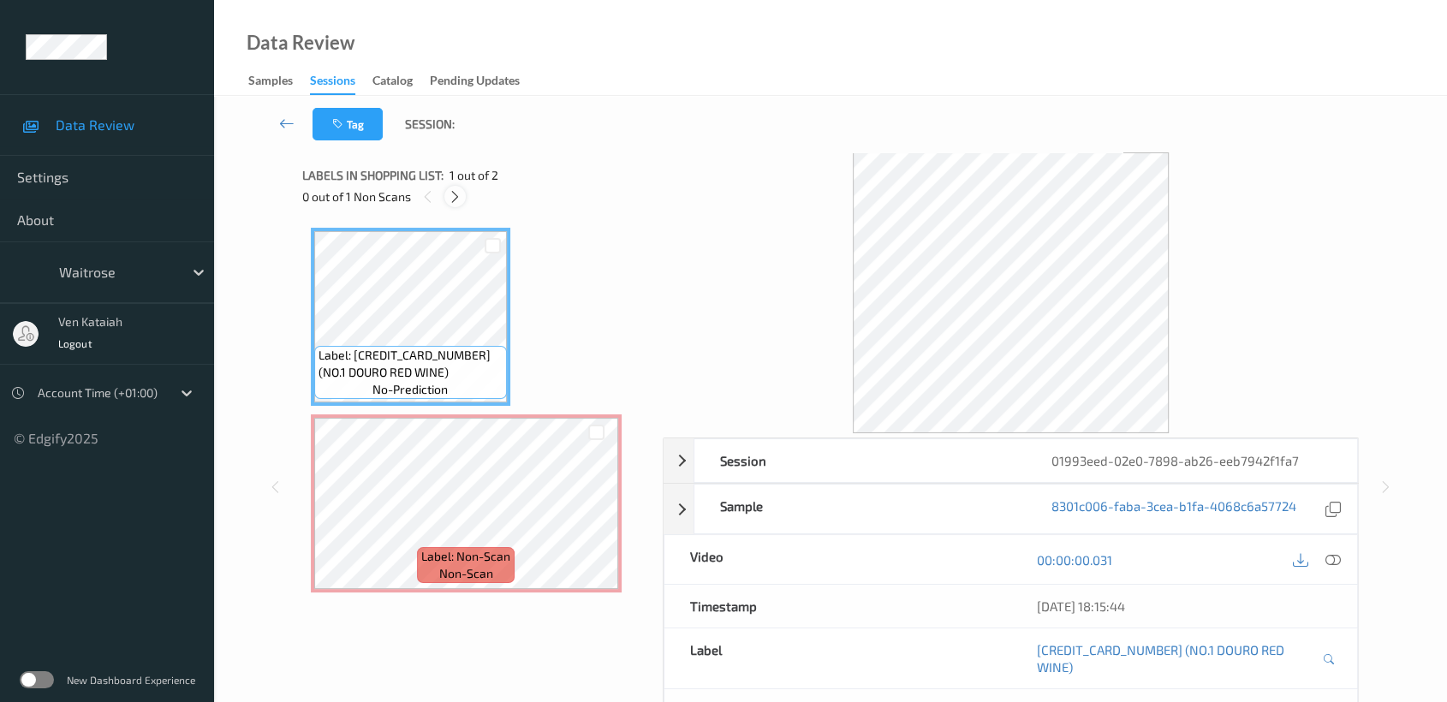
click at [451, 189] on icon at bounding box center [455, 196] width 15 height 15
click at [1355, 571] on div "00:00:00.031" at bounding box center [1183, 559] width 347 height 49
click at [1343, 563] on div at bounding box center [1332, 559] width 23 height 23
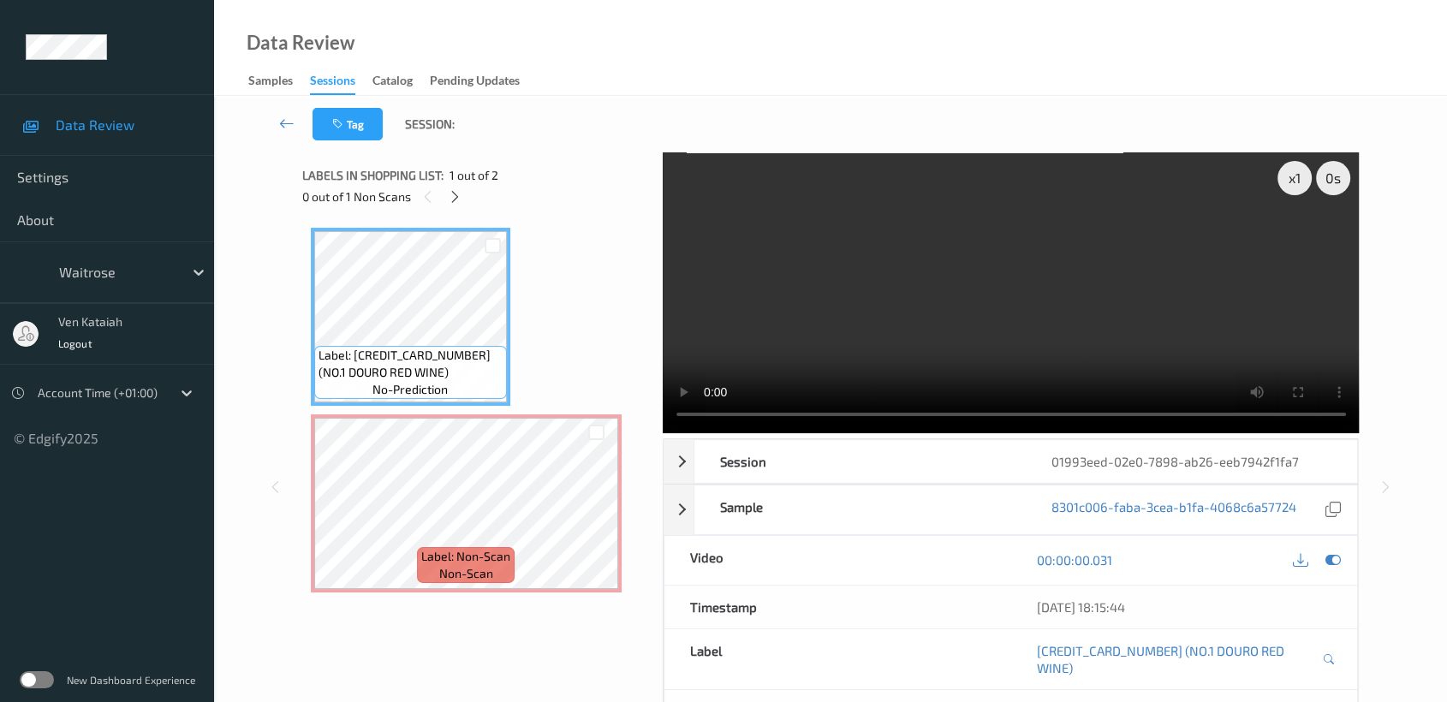
click at [1039, 320] on video at bounding box center [1011, 292] width 697 height 281
click at [1335, 560] on icon at bounding box center [1332, 559] width 15 height 15
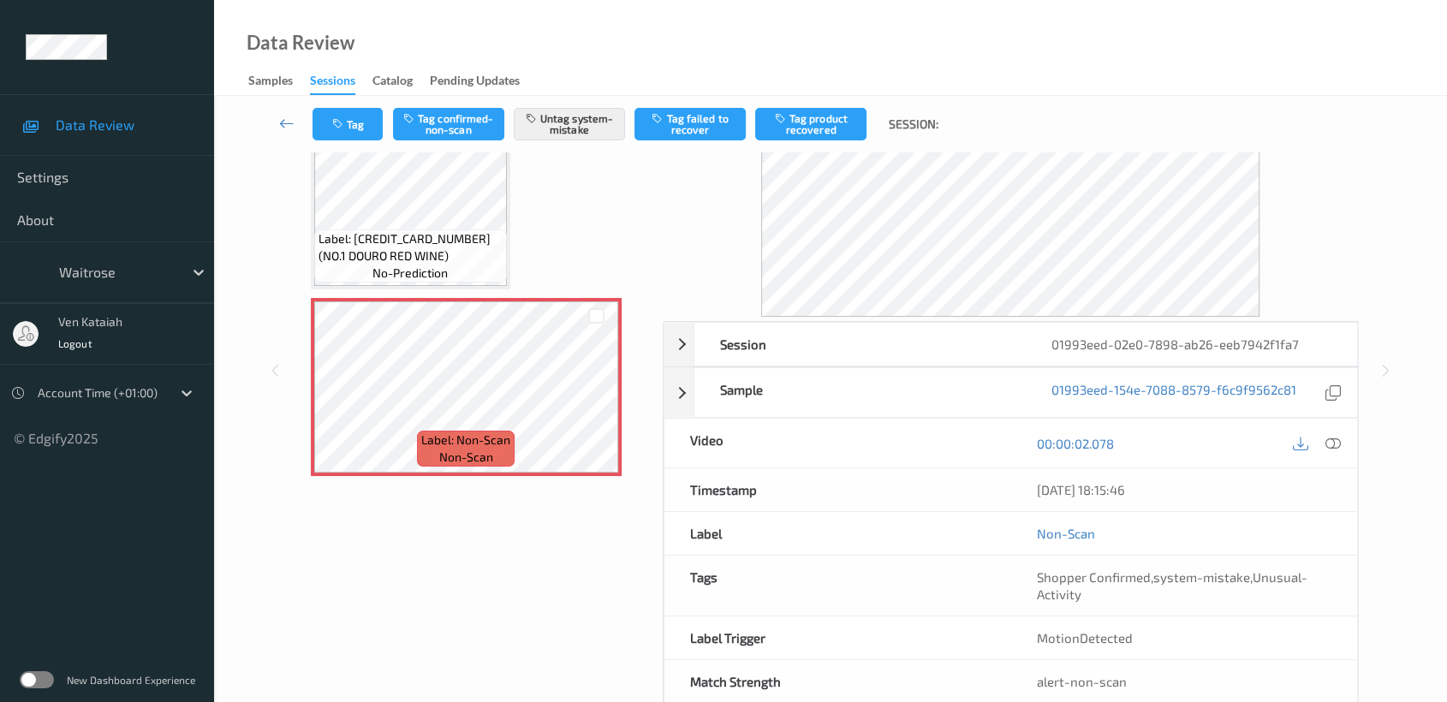
scroll to position [153, 0]
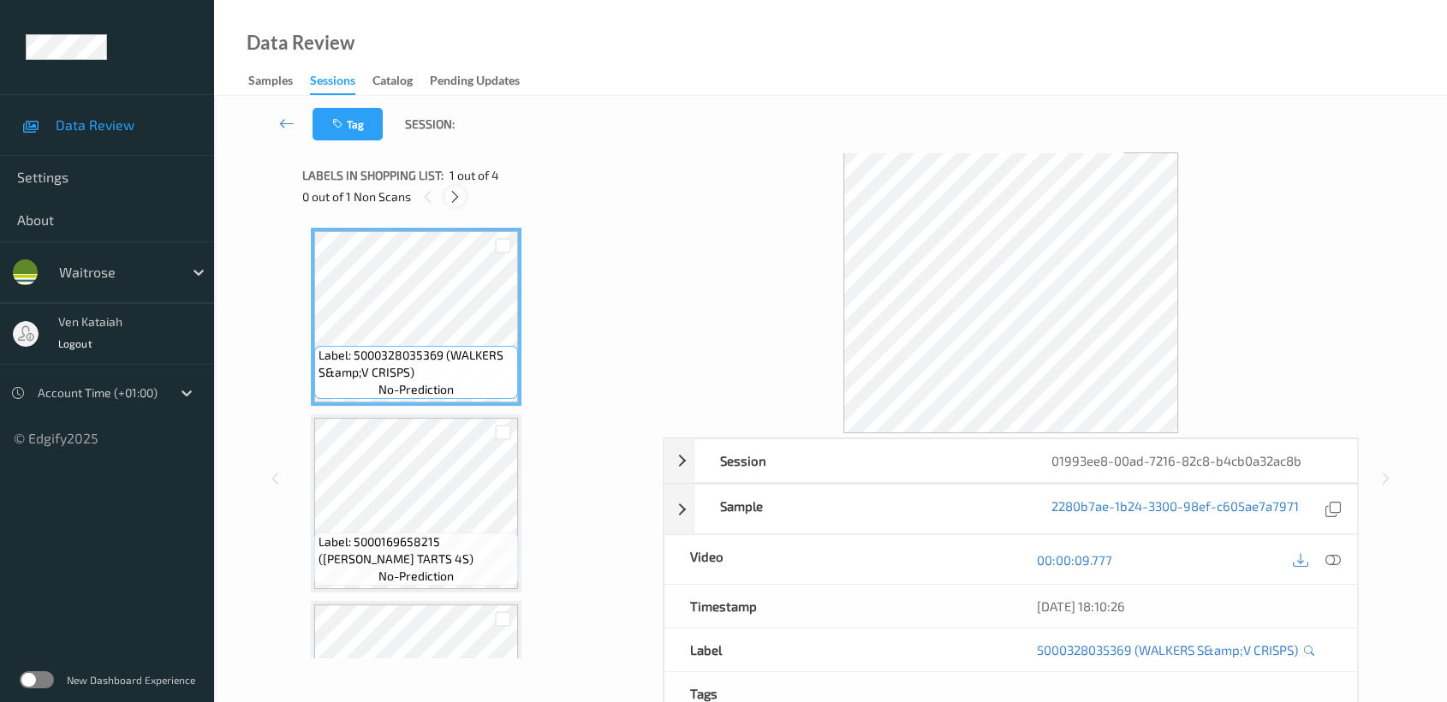
click at [458, 195] on icon at bounding box center [455, 196] width 15 height 15
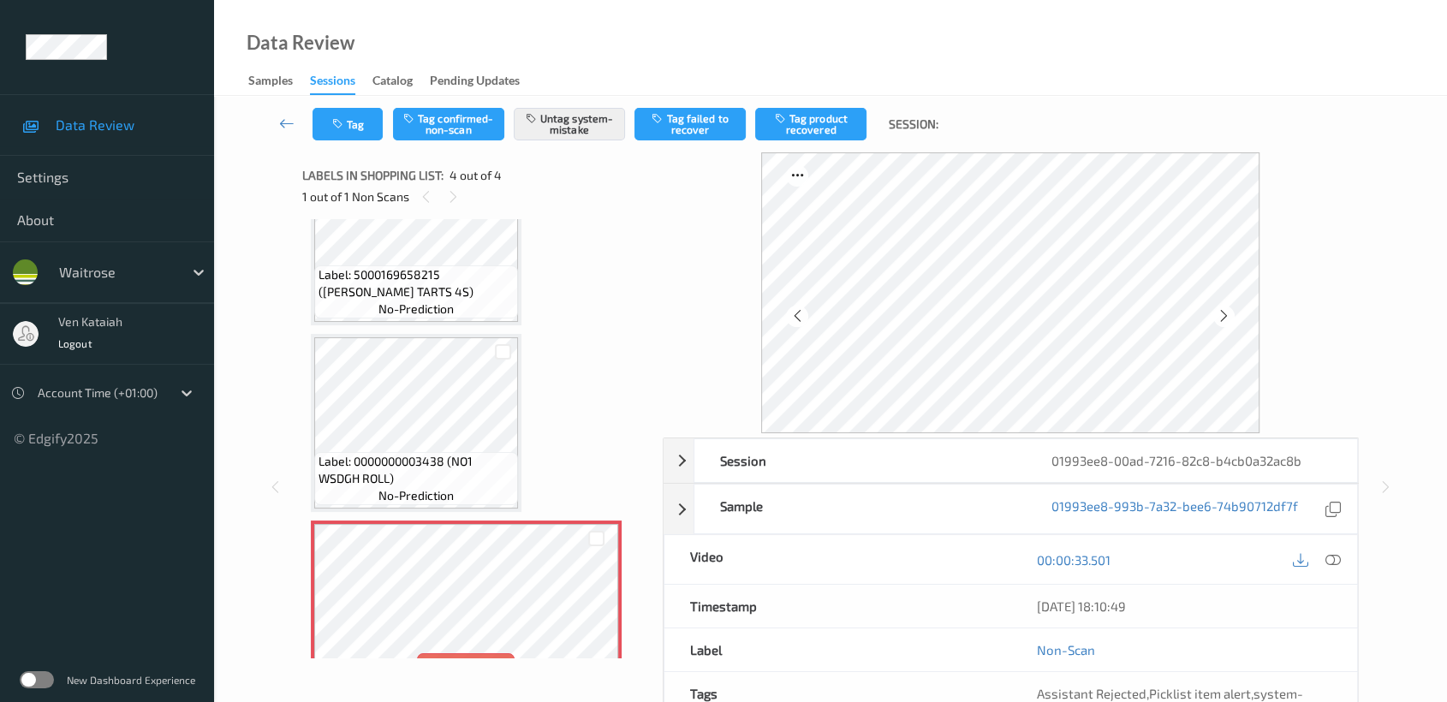
scroll to position [313, 0]
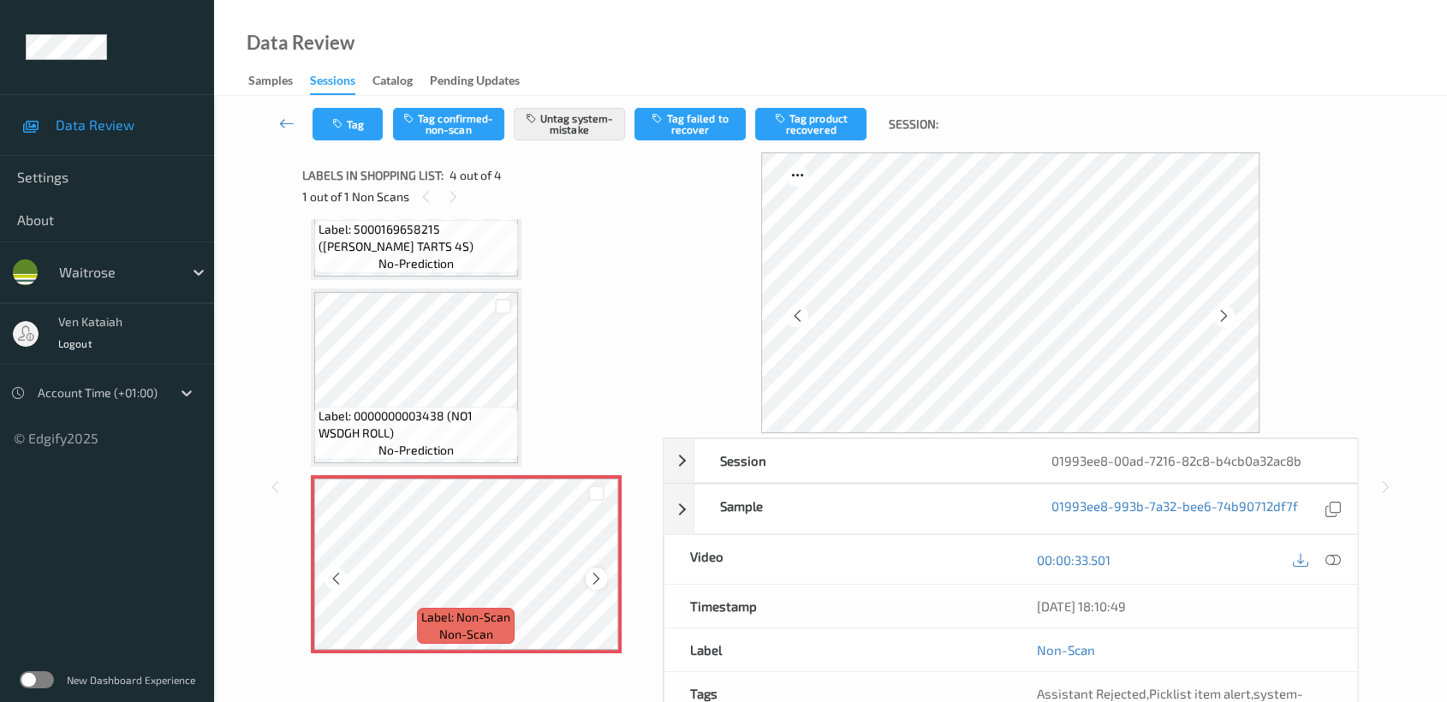
click at [595, 576] on icon at bounding box center [596, 578] width 15 height 15
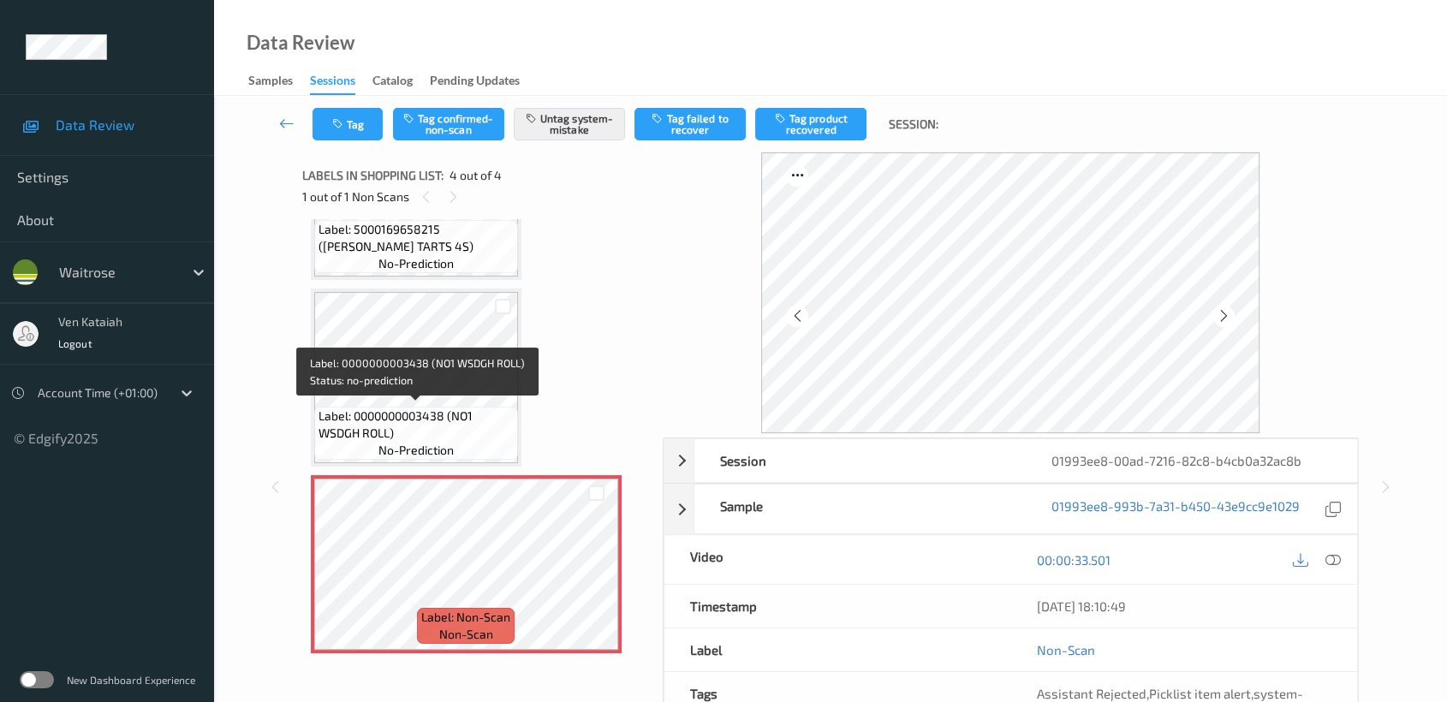
click at [444, 438] on span "Label: 0000000003438 (NO1 WSDGH ROLL)" at bounding box center [416, 425] width 195 height 34
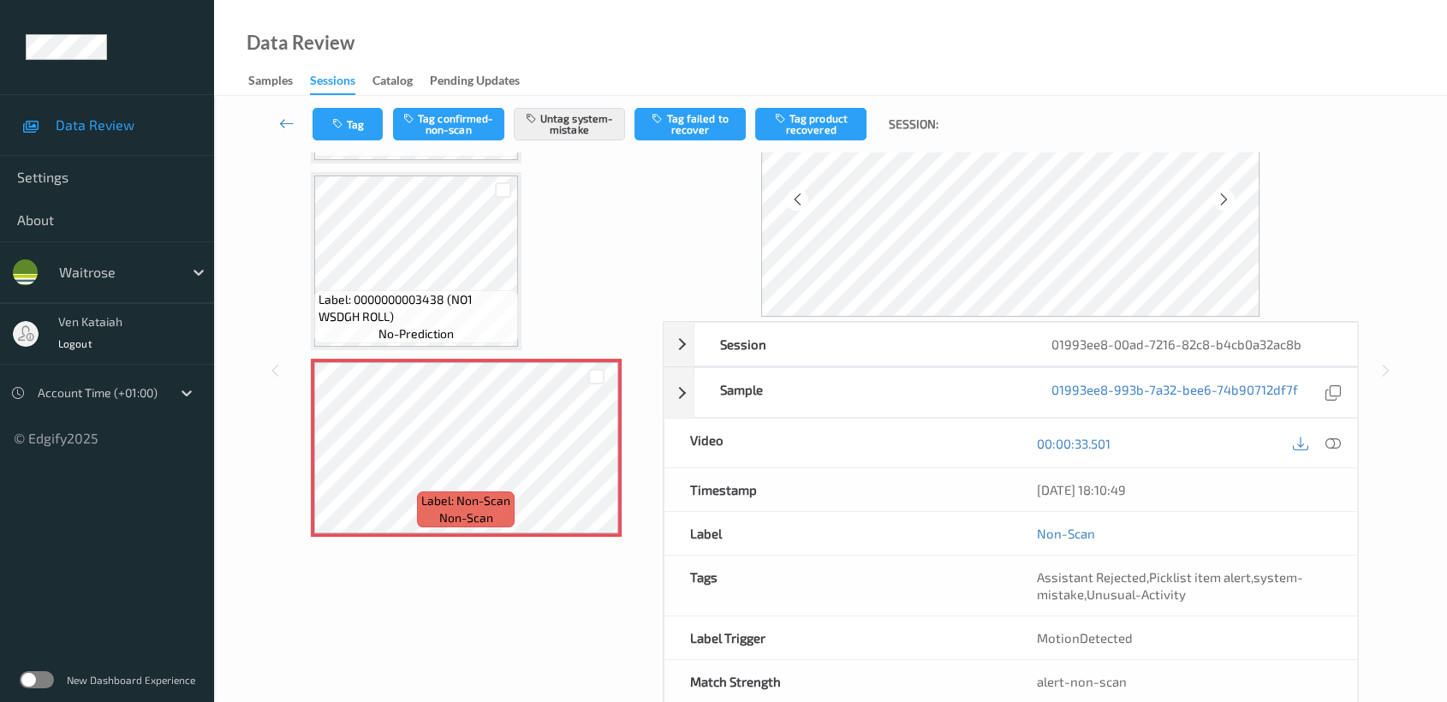
scroll to position [153, 0]
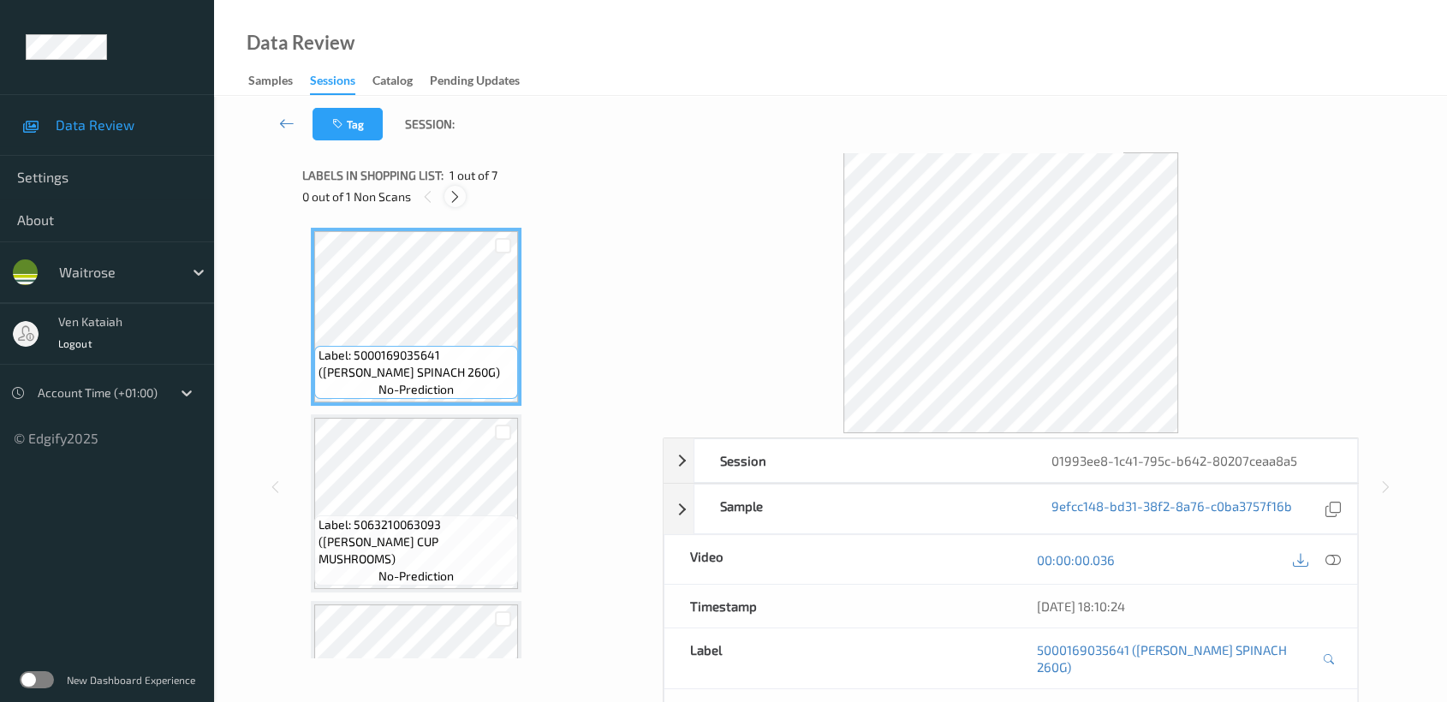
click at [454, 202] on icon at bounding box center [455, 196] width 15 height 15
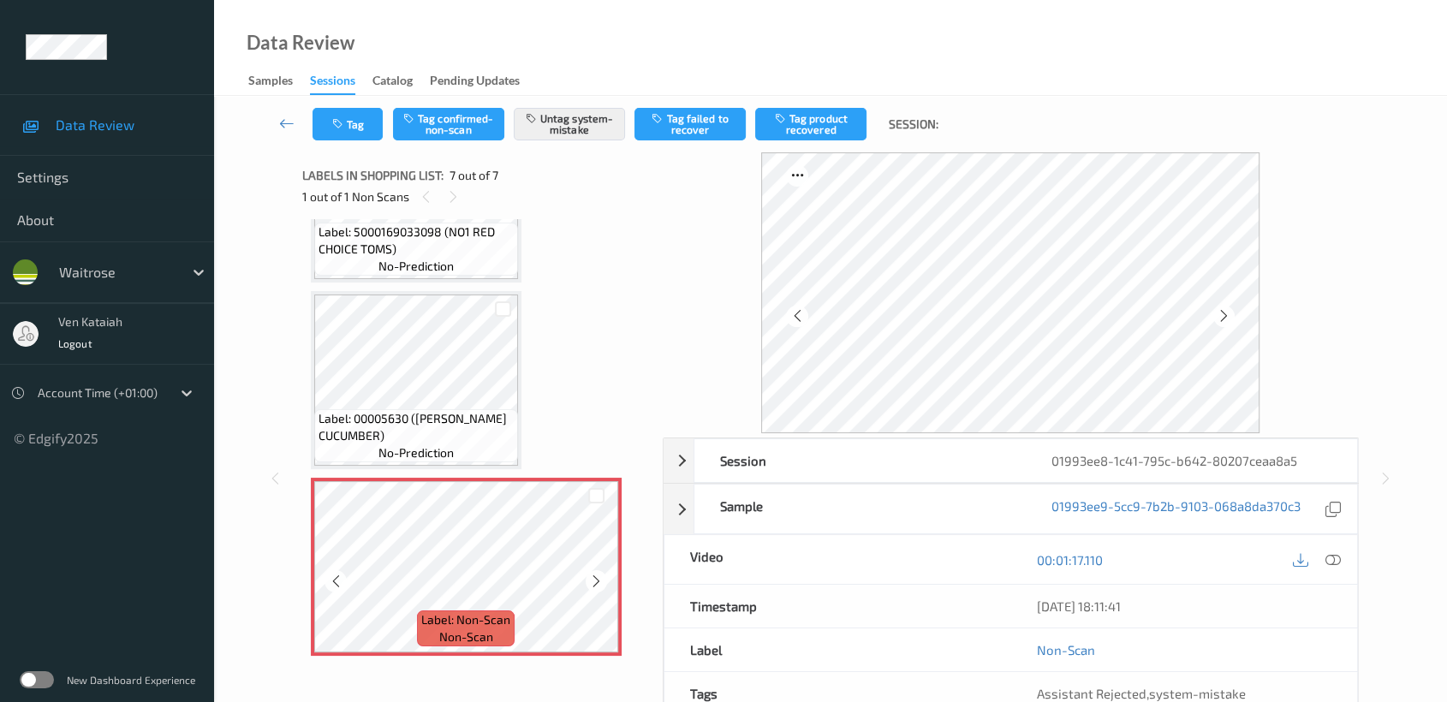
click at [598, 584] on div at bounding box center [596, 580] width 21 height 21
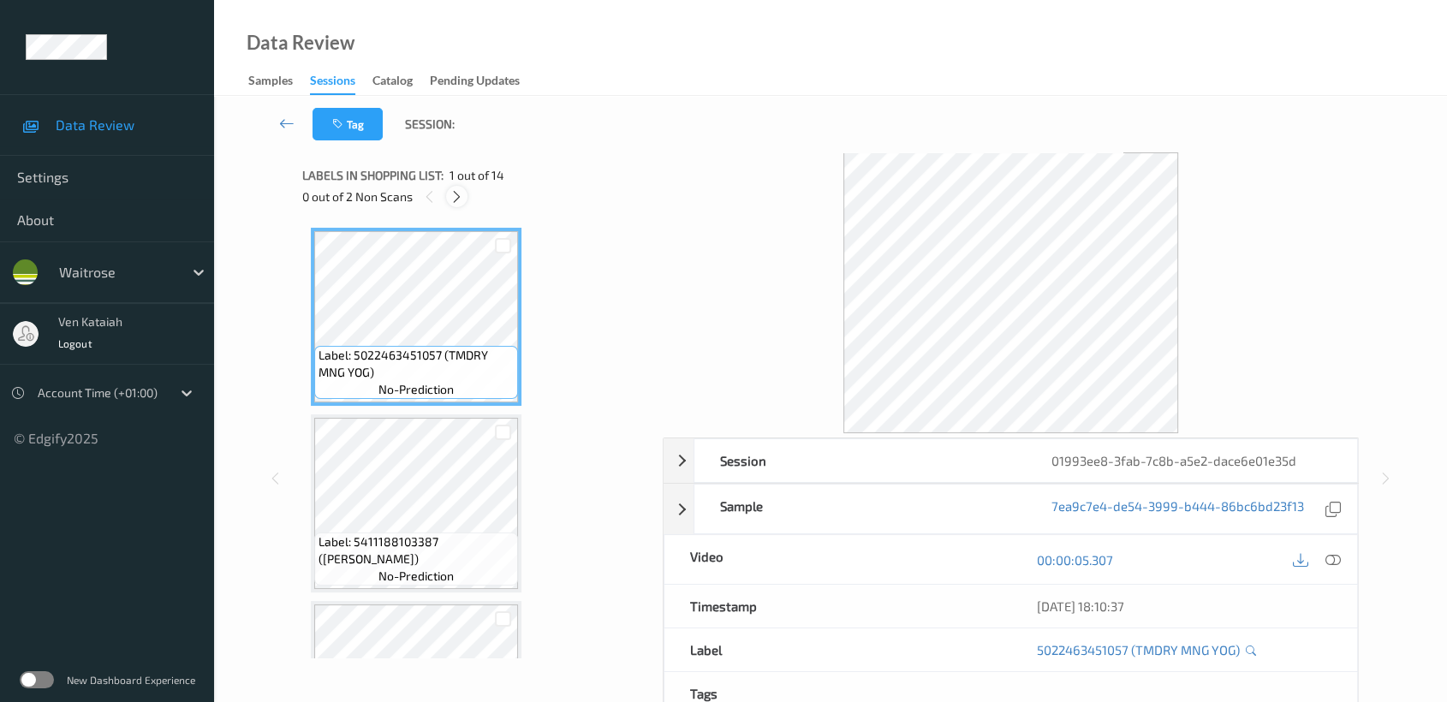
click at [459, 202] on icon at bounding box center [457, 196] width 15 height 15
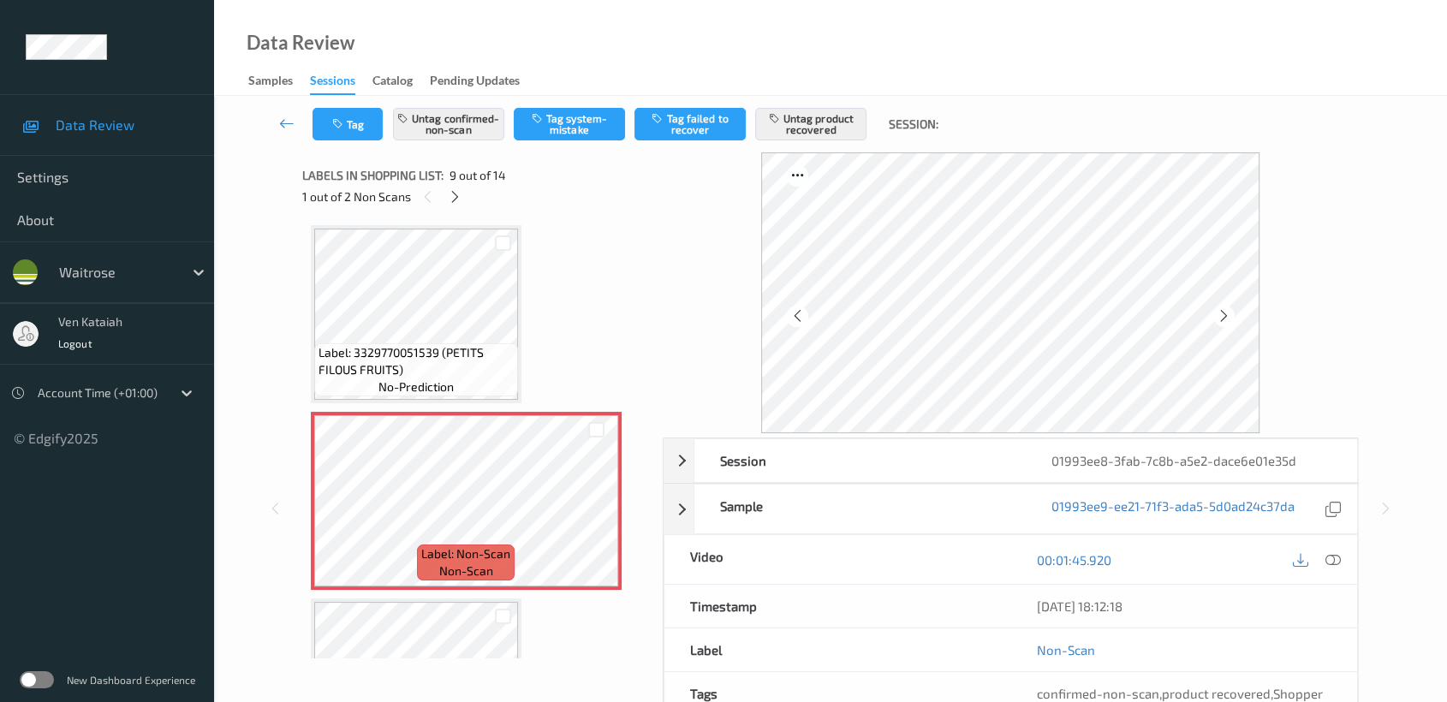
click at [1344, 557] on div "00:01:45.920" at bounding box center [1183, 559] width 347 height 49
click at [1327, 561] on icon at bounding box center [1332, 559] width 15 height 15
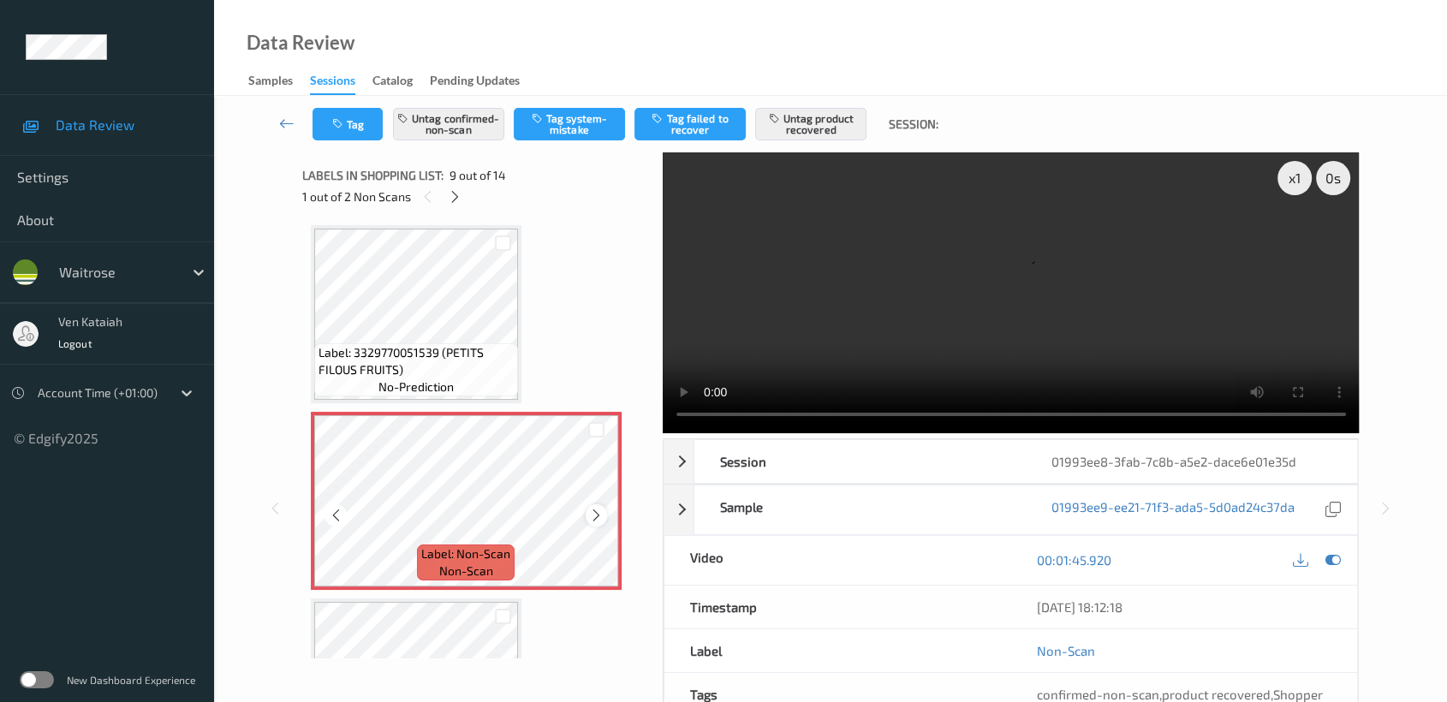
click at [598, 508] on icon at bounding box center [596, 515] width 15 height 15
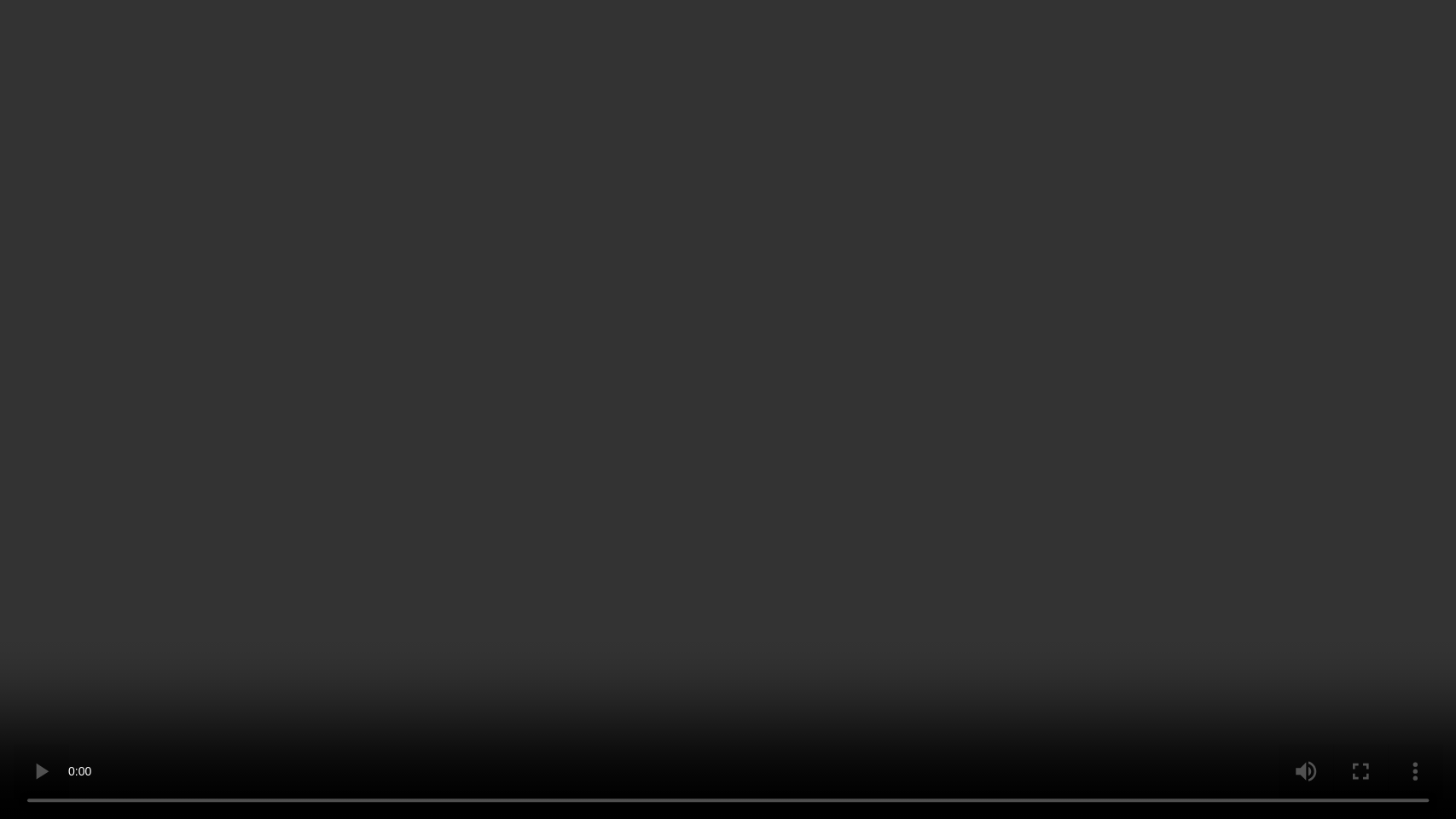
click at [1027, 423] on video at bounding box center [728, 410] width 1456 height 819
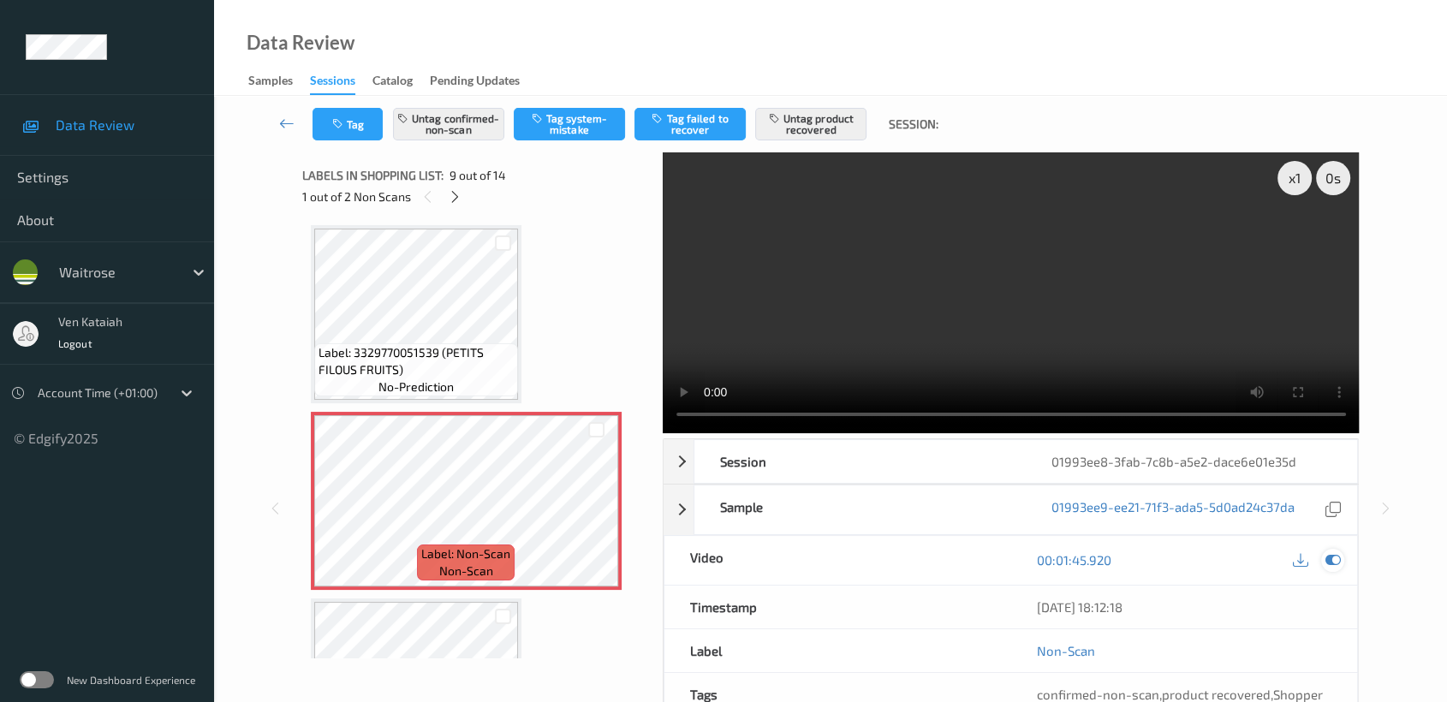
click at [1338, 562] on icon at bounding box center [1332, 559] width 15 height 15
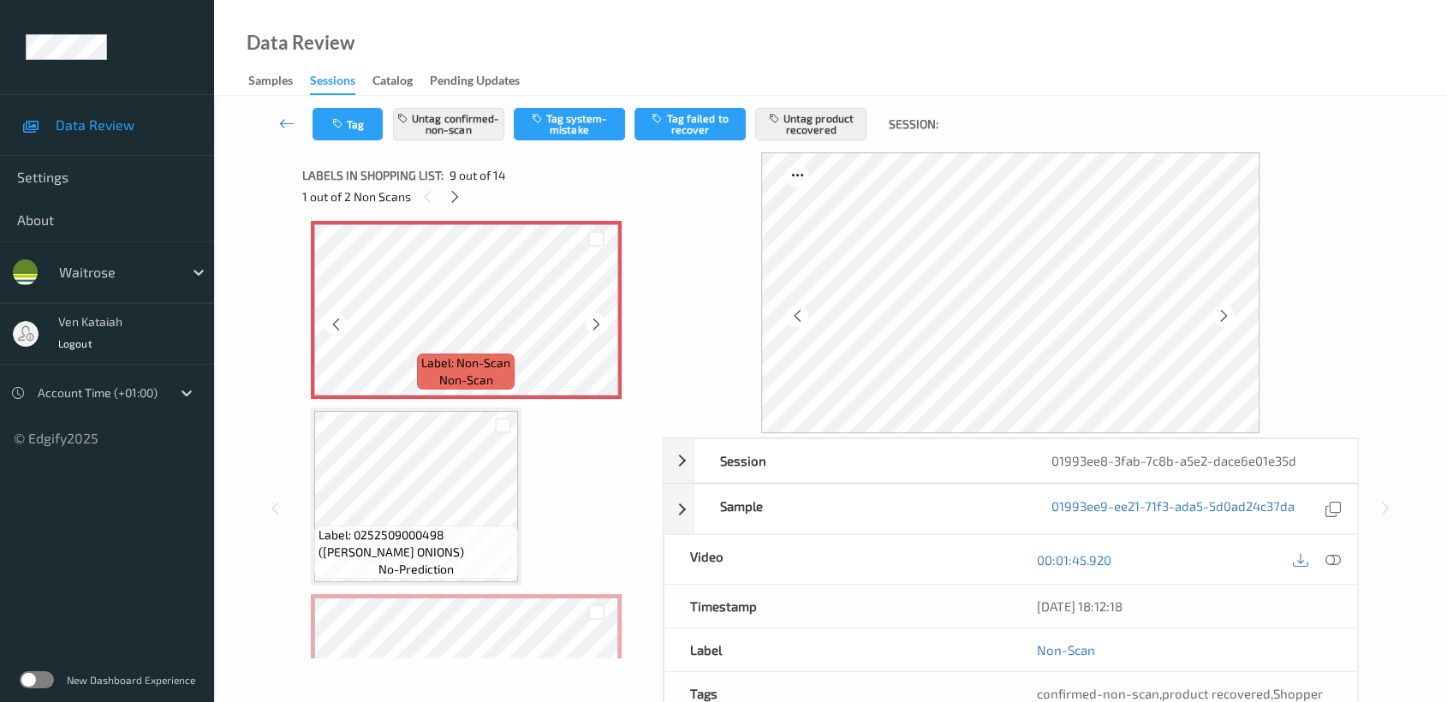
scroll to position [1690, 0]
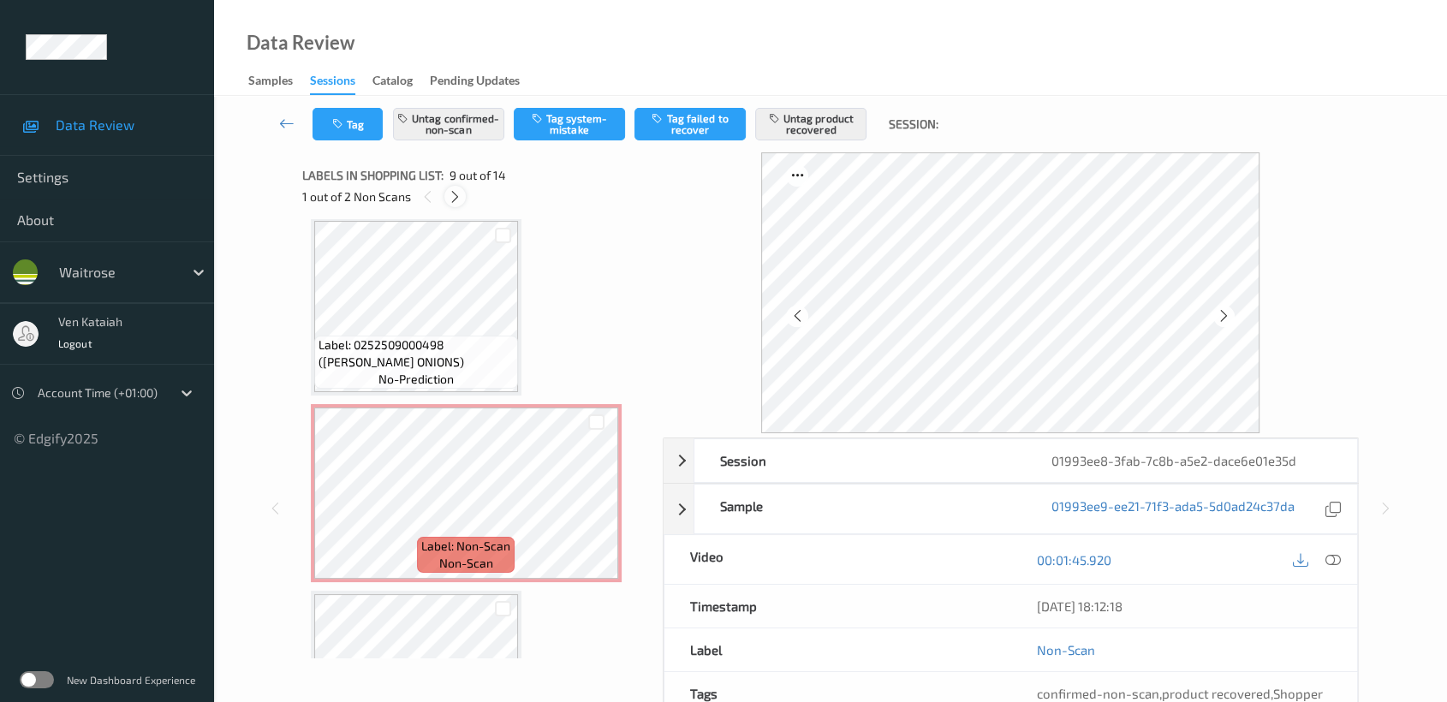
click at [446, 188] on div at bounding box center [454, 196] width 21 height 21
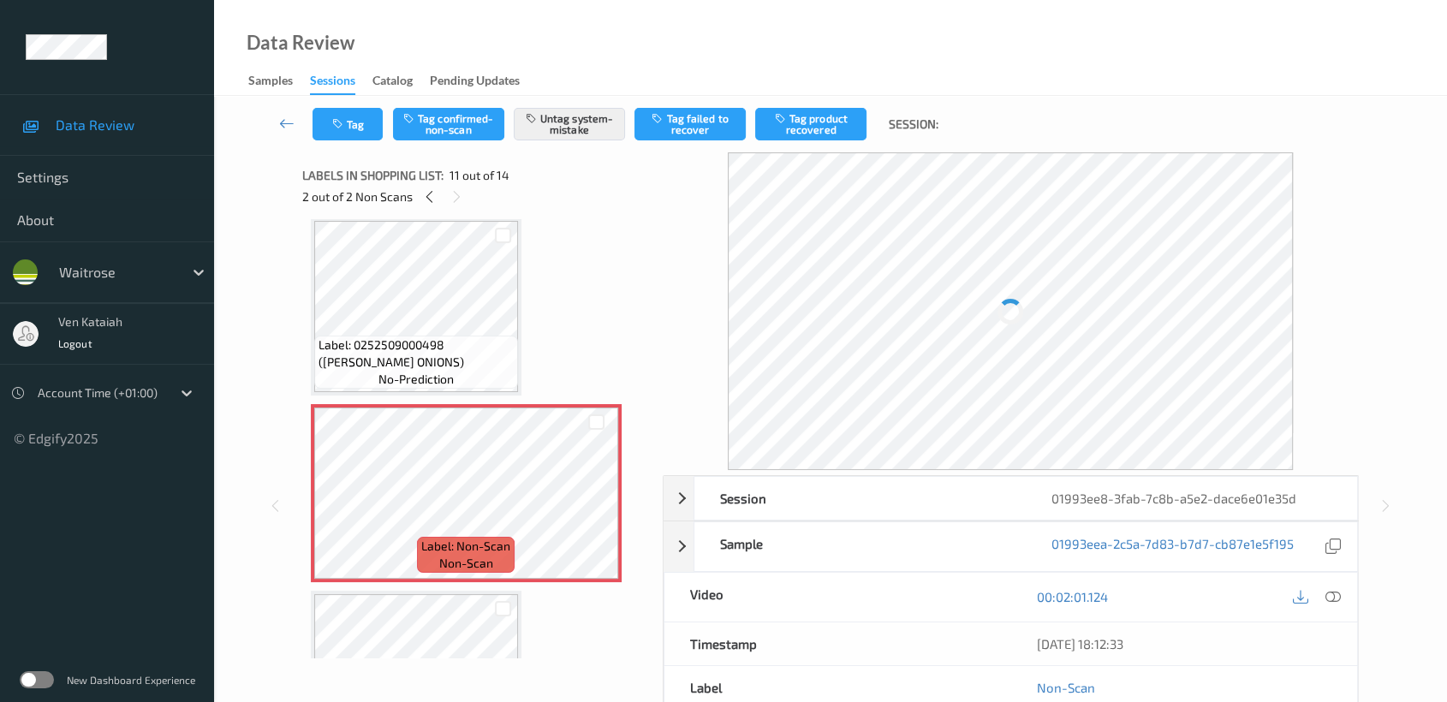
scroll to position [1682, 0]
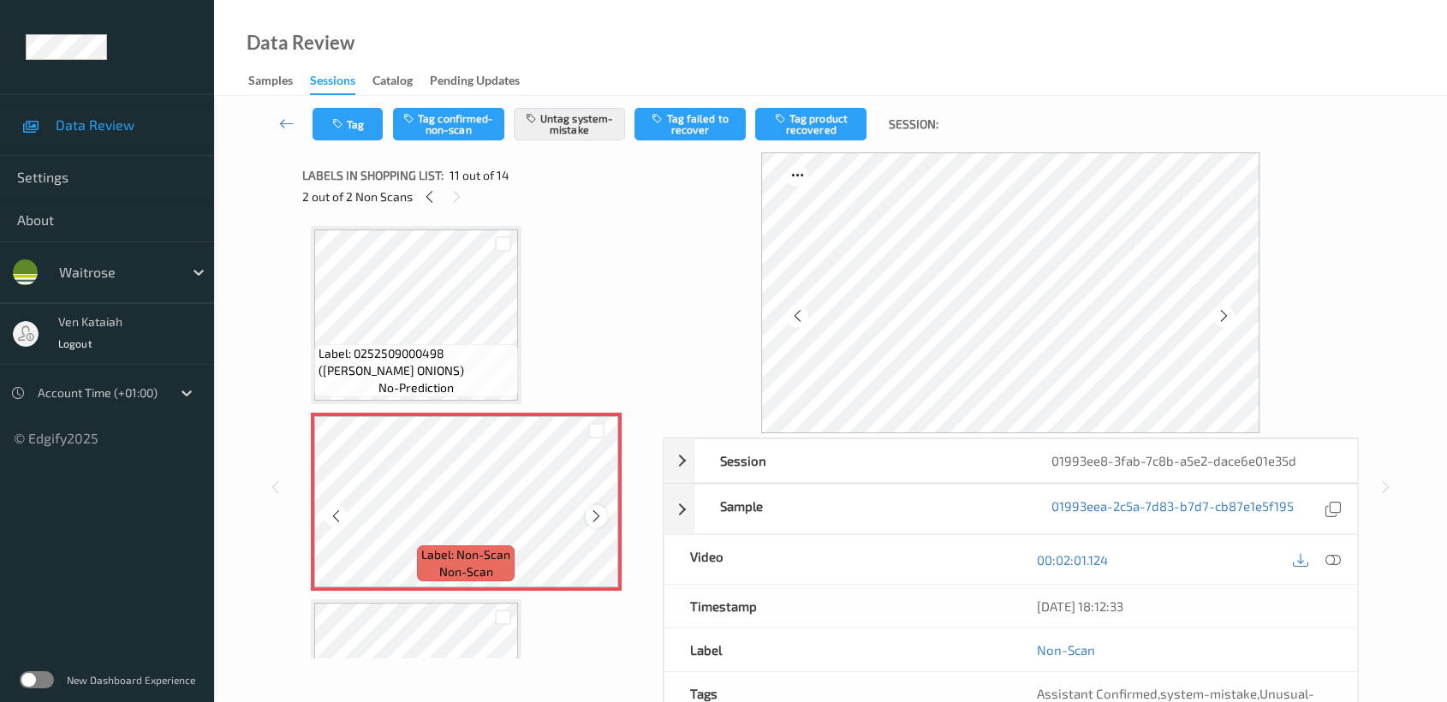
click at [596, 509] on icon at bounding box center [596, 516] width 15 height 15
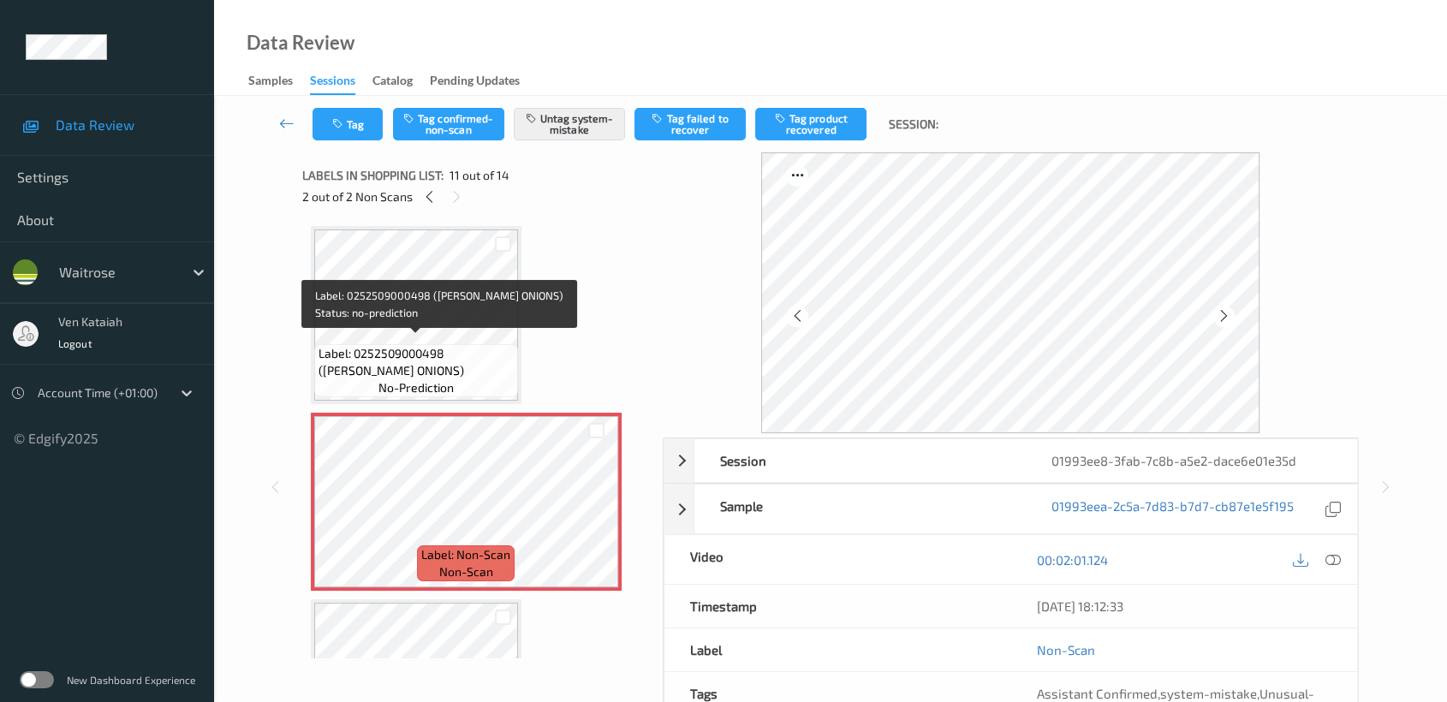
click at [425, 345] on span "Label: 0252509000498 (WR ESS ONIONS)" at bounding box center [416, 362] width 195 height 34
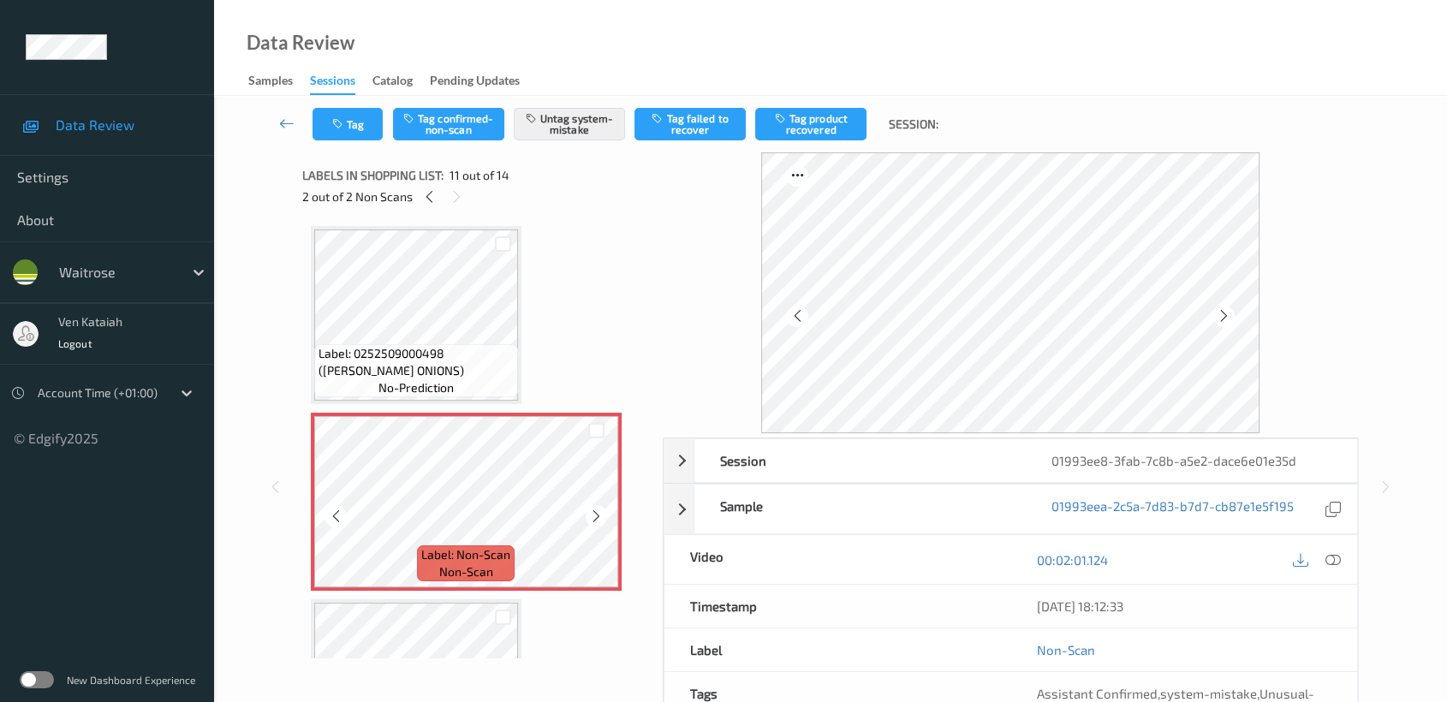
scroll to position [1872, 0]
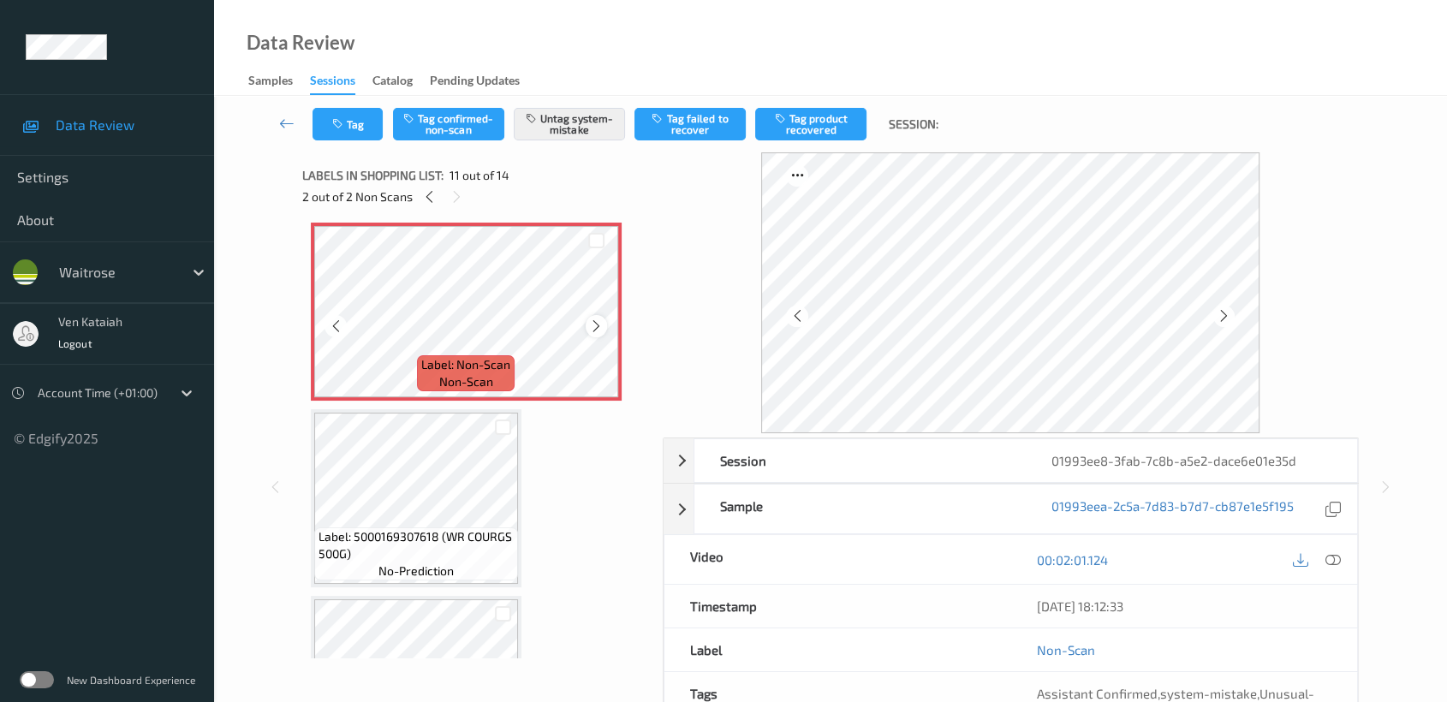
click at [600, 319] on icon at bounding box center [596, 326] width 15 height 15
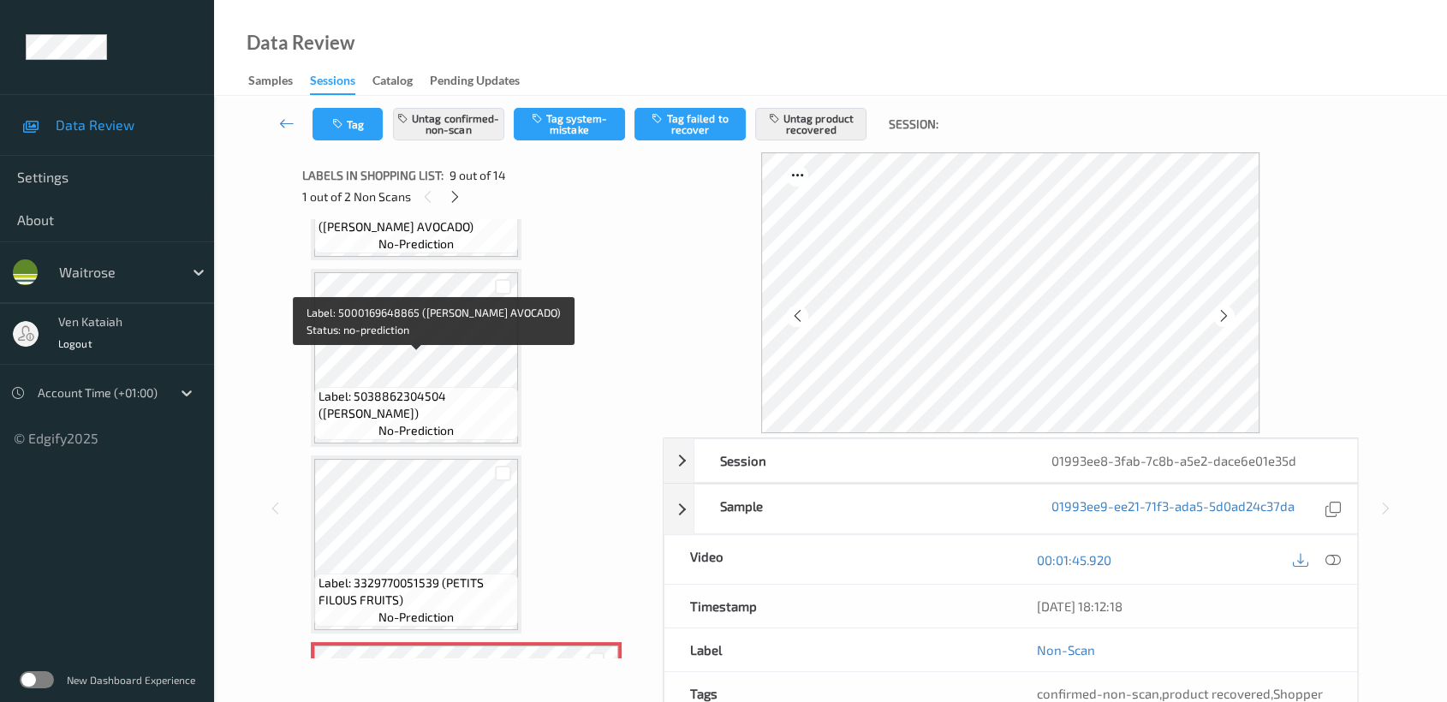
scroll to position [1110, 0]
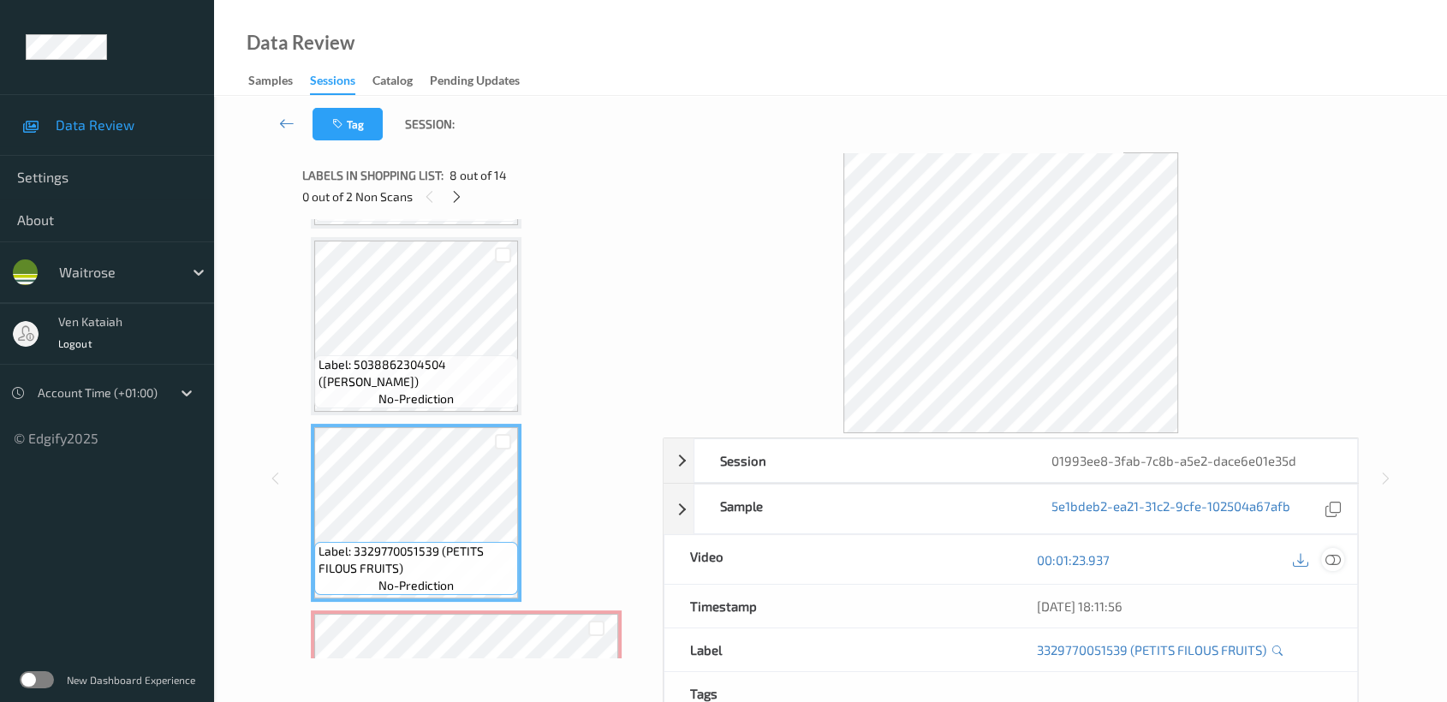
click at [1326, 562] on icon at bounding box center [1332, 559] width 15 height 15
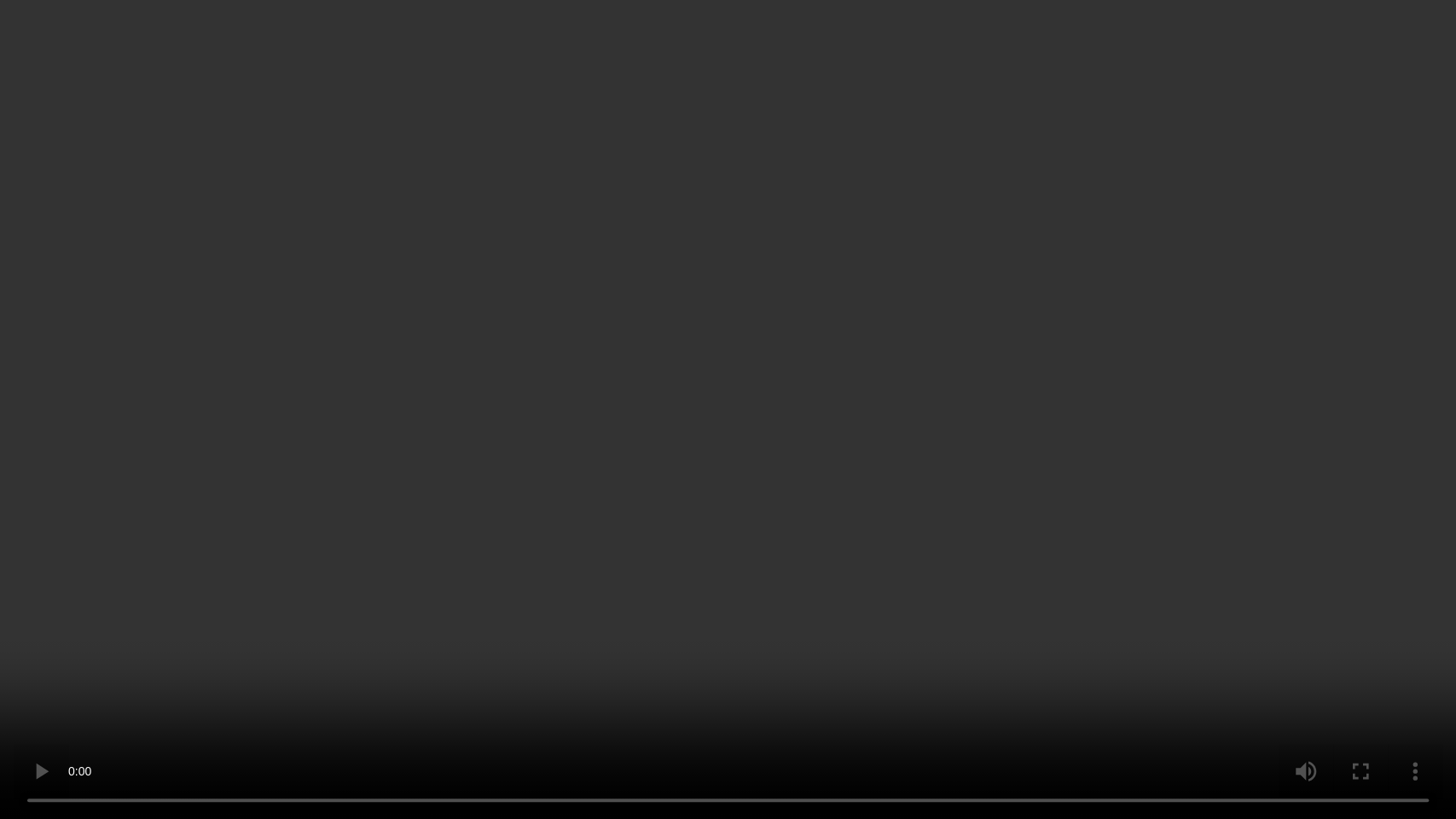
click at [1023, 425] on video at bounding box center [728, 410] width 1456 height 819
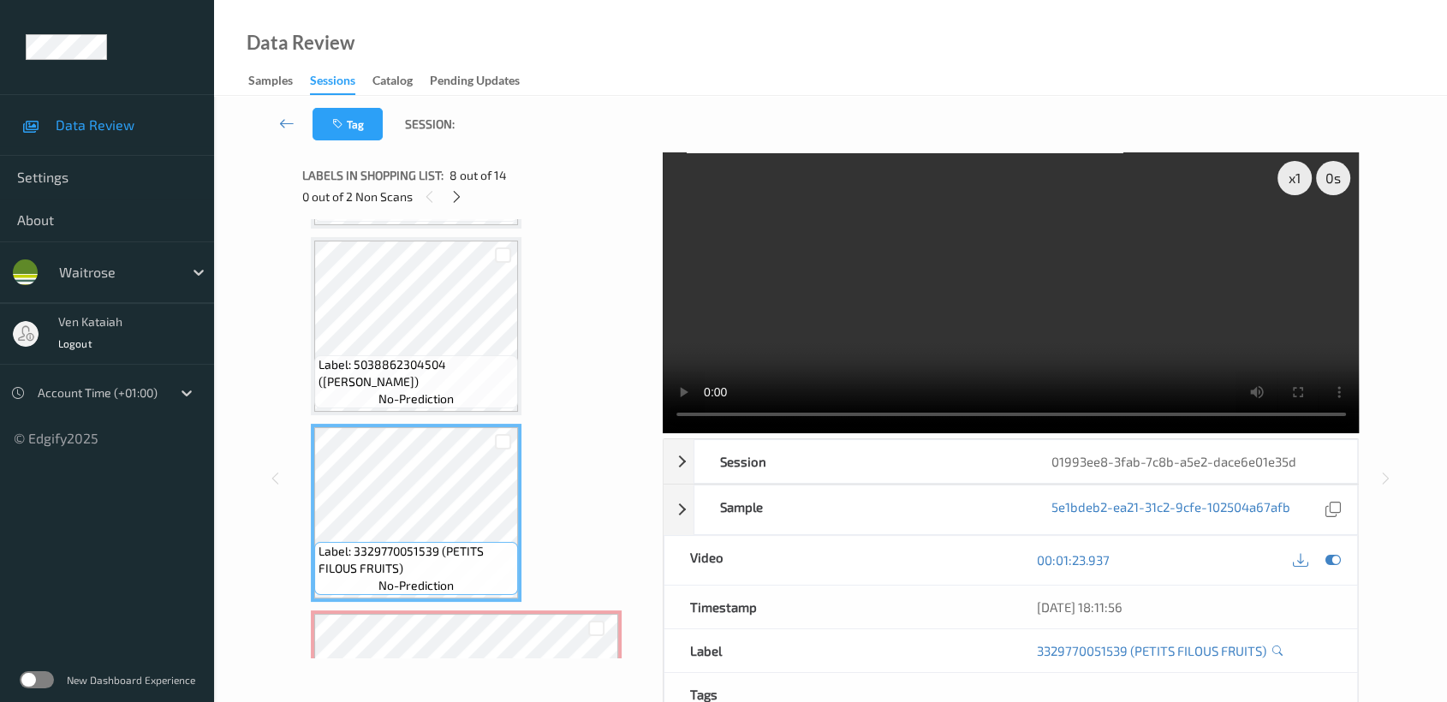
click at [1329, 572] on div "00:01:23.937" at bounding box center [1183, 560] width 347 height 49
click at [1326, 561] on icon at bounding box center [1332, 559] width 15 height 15
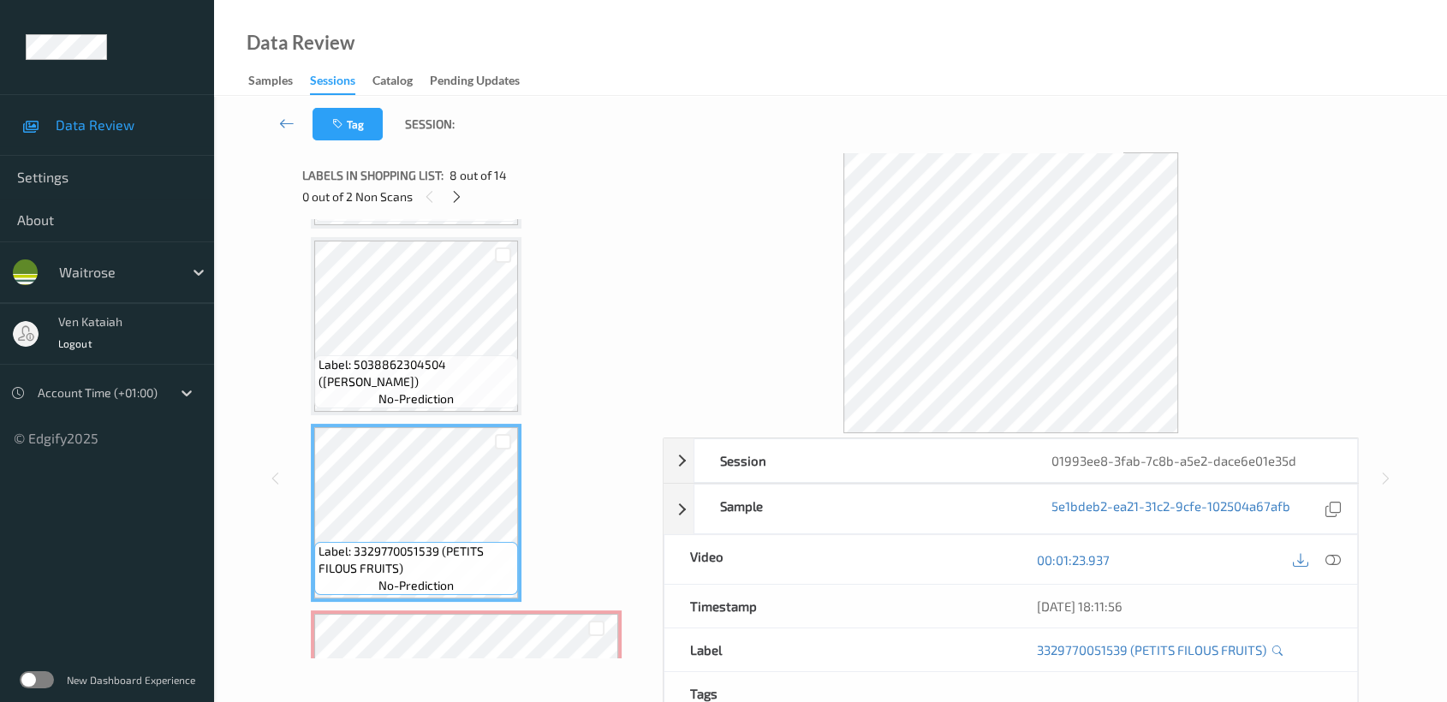
scroll to position [1301, 0]
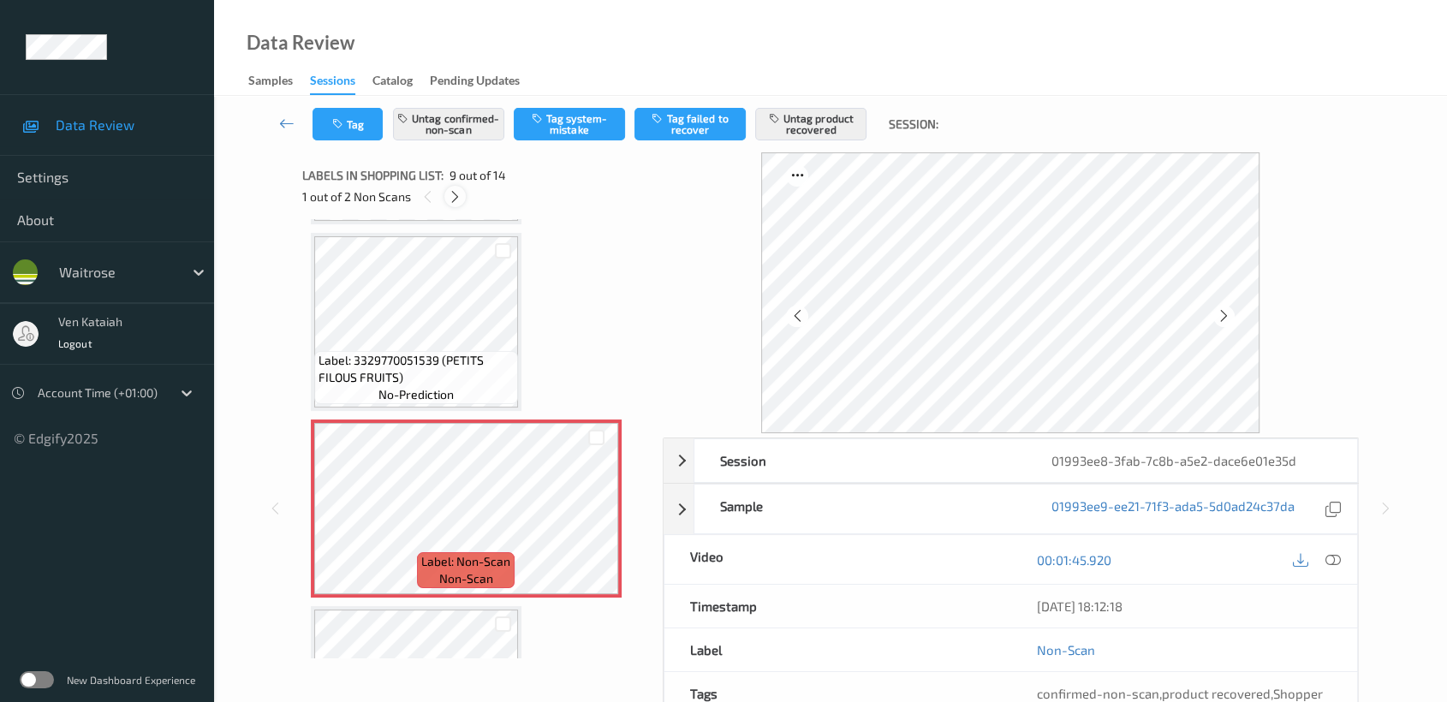
click at [454, 200] on icon at bounding box center [455, 196] width 15 height 15
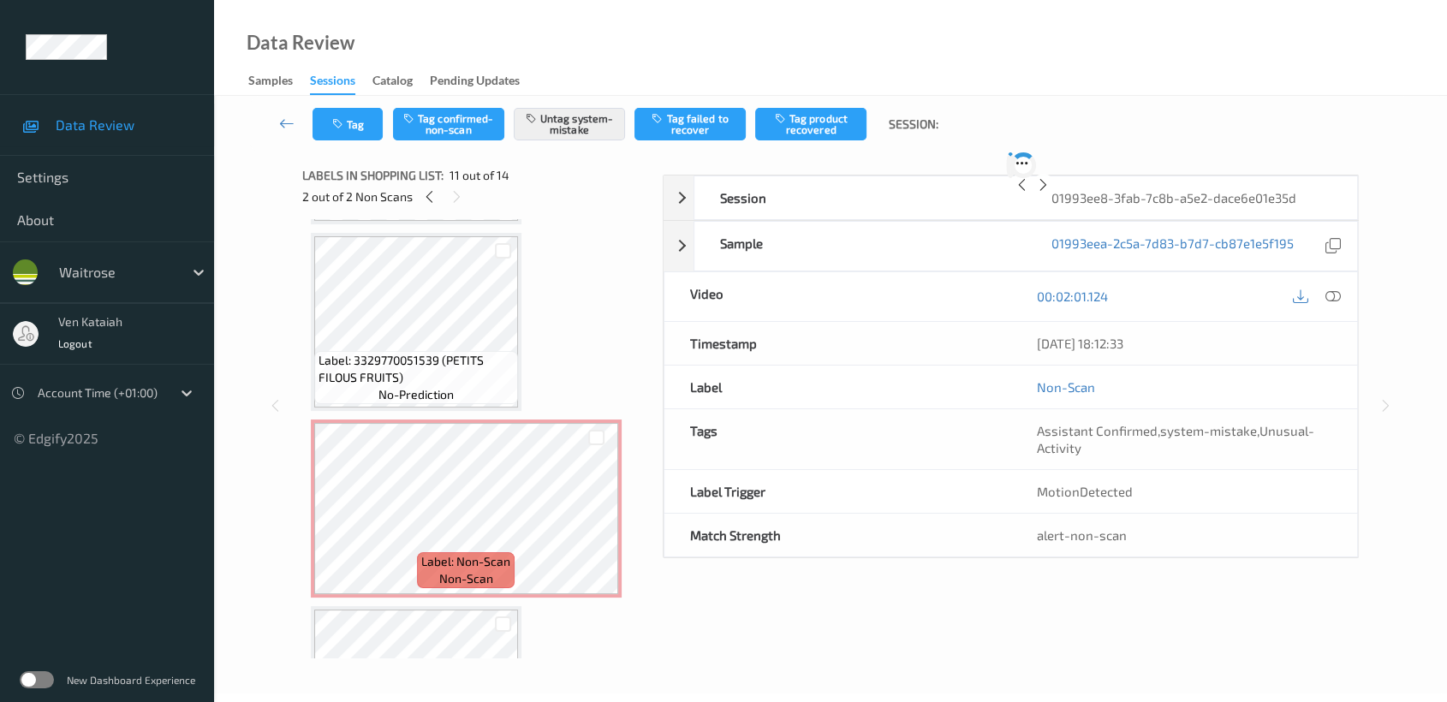
scroll to position [1682, 0]
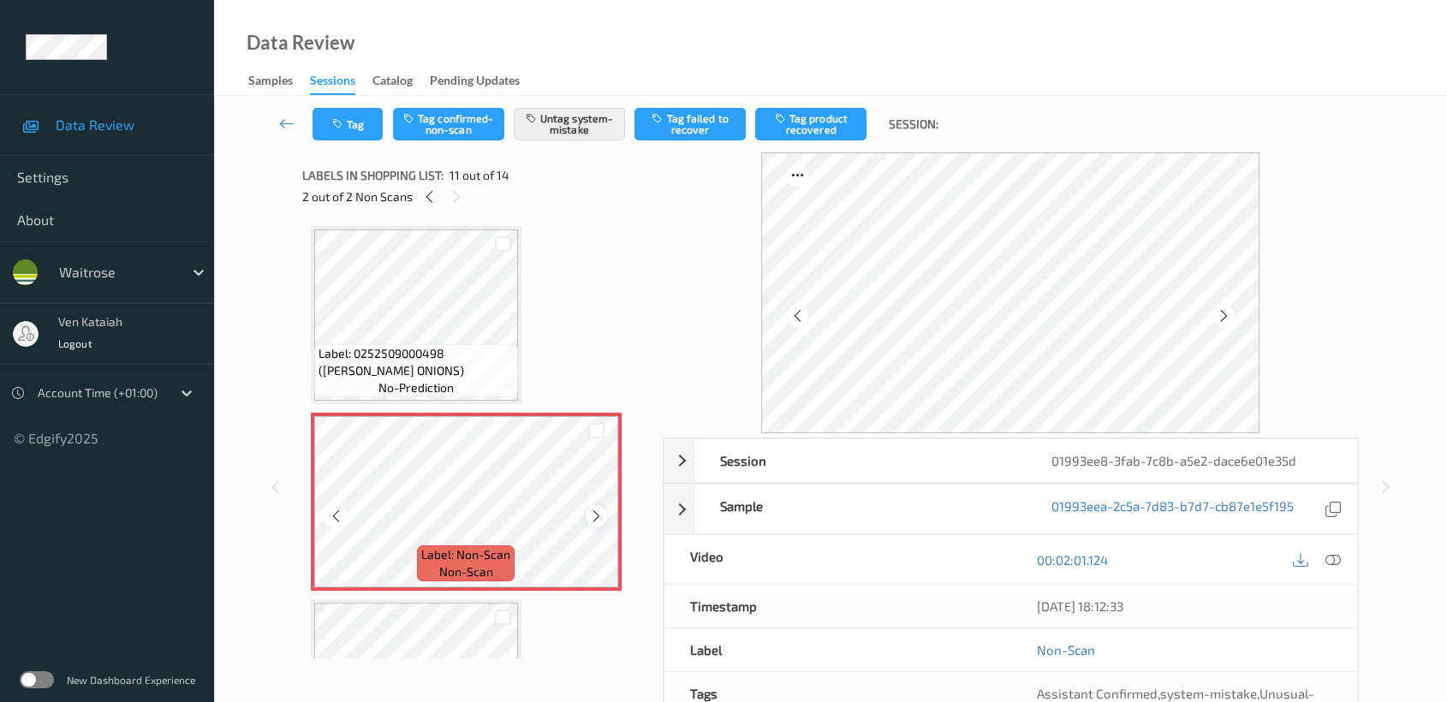
click at [601, 509] on icon at bounding box center [596, 516] width 15 height 15
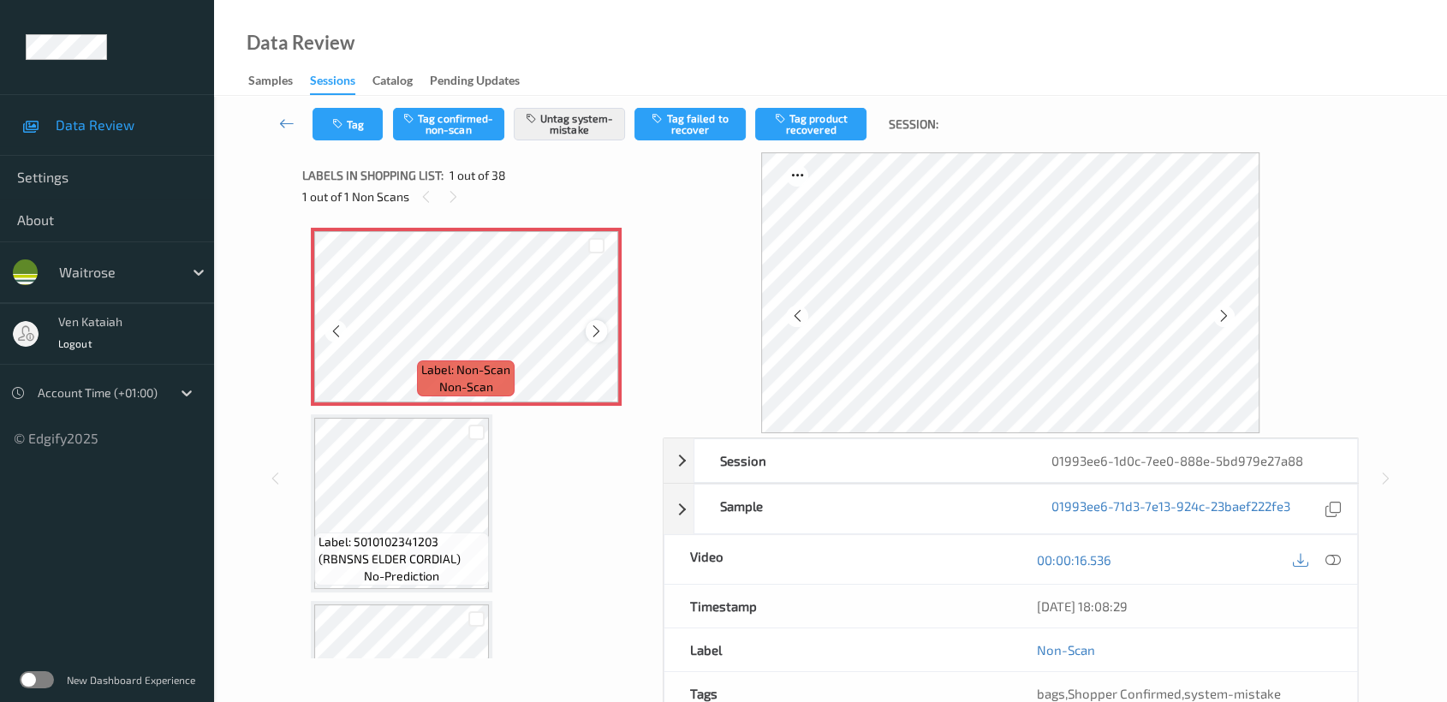
click at [599, 328] on icon at bounding box center [596, 331] width 15 height 15
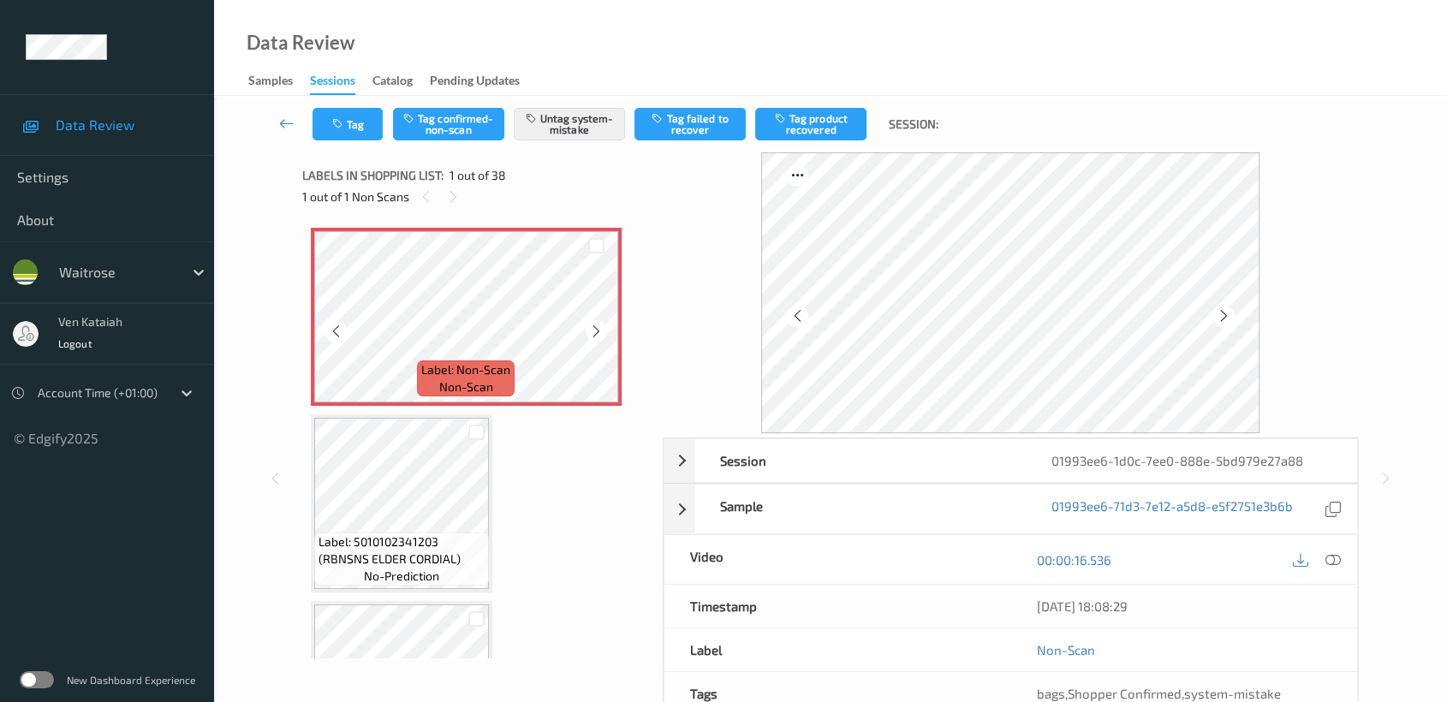
click at [599, 328] on icon at bounding box center [596, 331] width 15 height 15
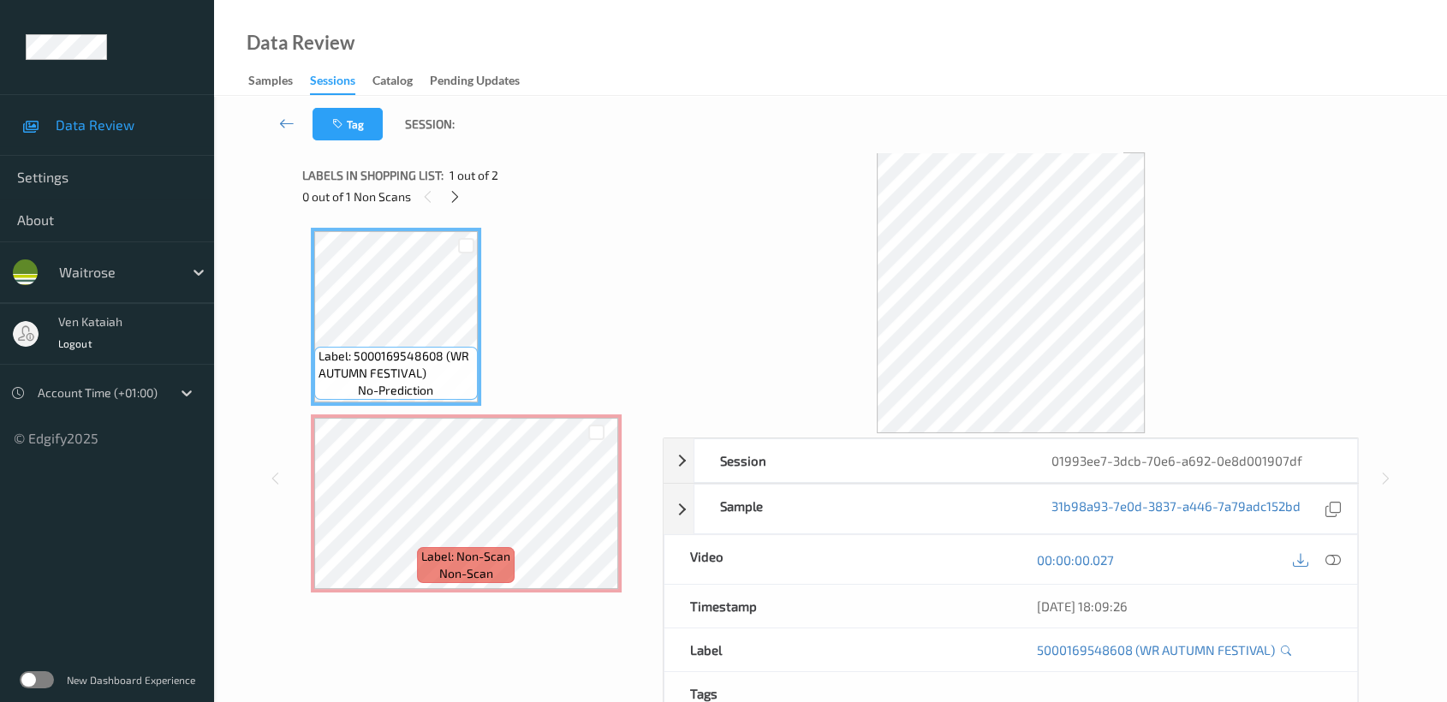
click at [466, 202] on div "0 out of 1 Non Scans" at bounding box center [476, 196] width 348 height 21
click at [445, 188] on div "0 out of 1 Non Scans" at bounding box center [476, 196] width 348 height 21
click at [448, 194] on icon at bounding box center [455, 196] width 15 height 15
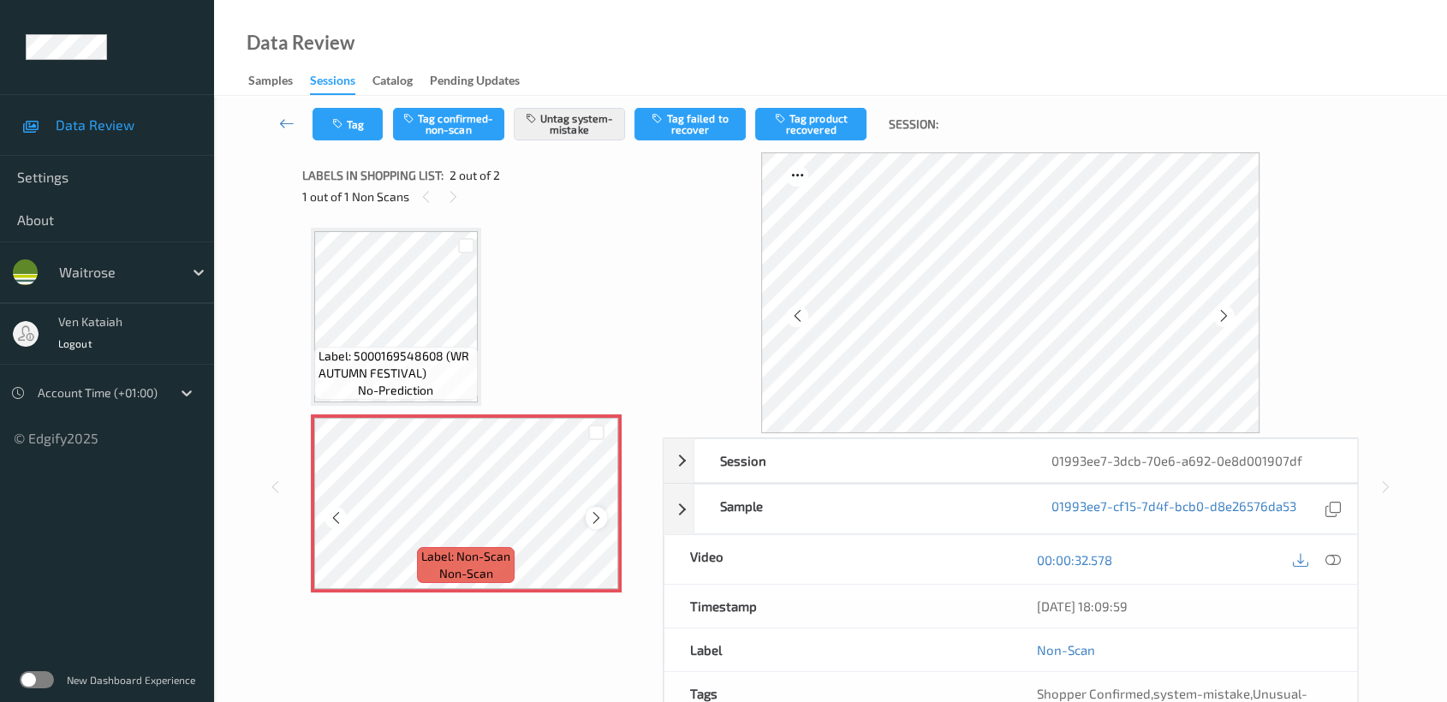
click at [590, 515] on icon at bounding box center [596, 517] width 15 height 15
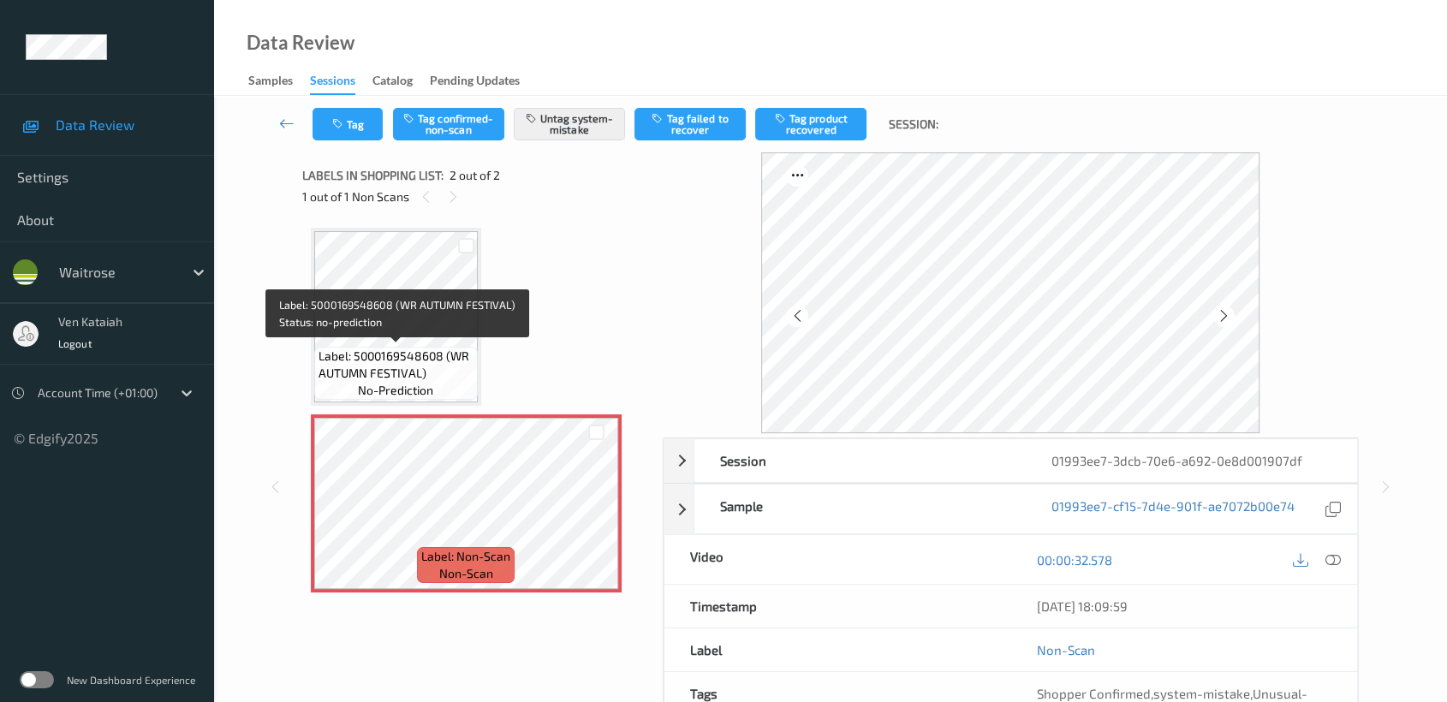
click at [472, 356] on span "Label: 5000169548608 (WR AUTUMN FESTIVAL)" at bounding box center [396, 365] width 155 height 34
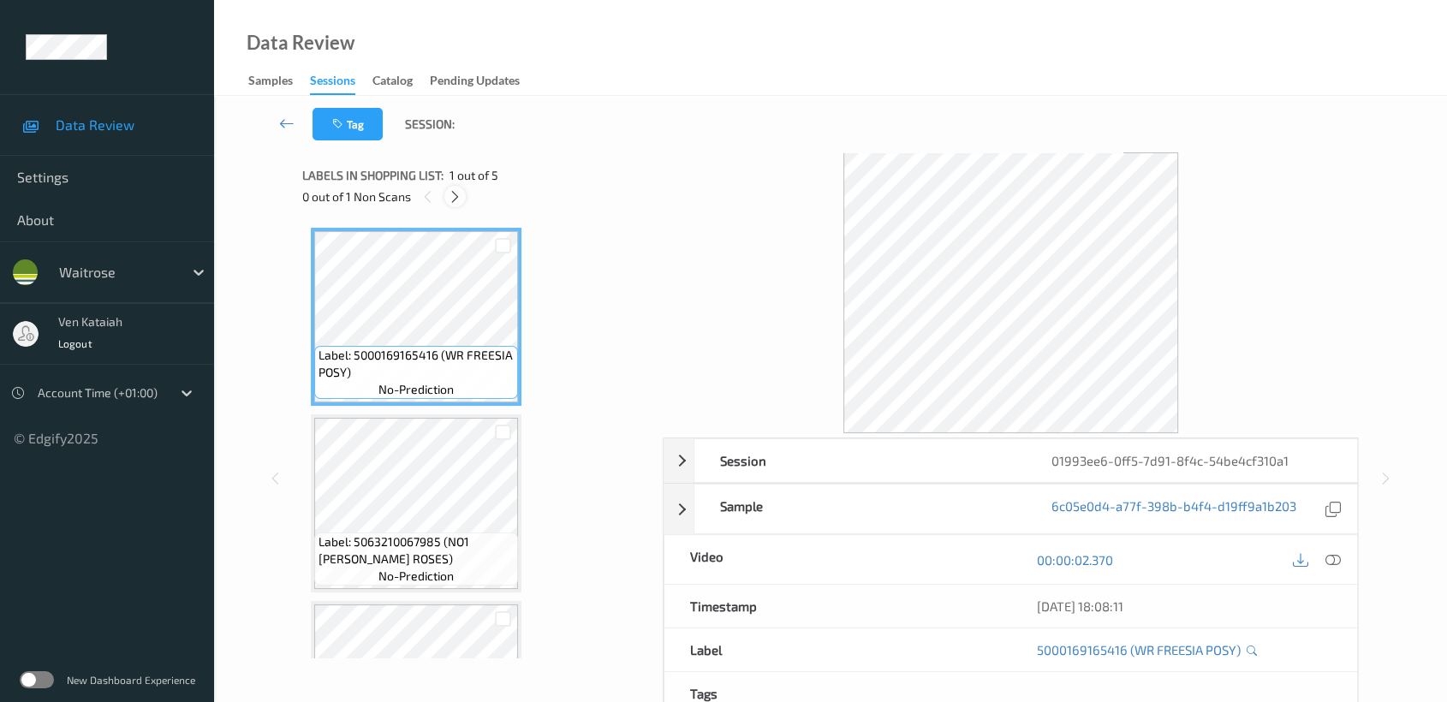
click at [452, 194] on icon at bounding box center [455, 196] width 15 height 15
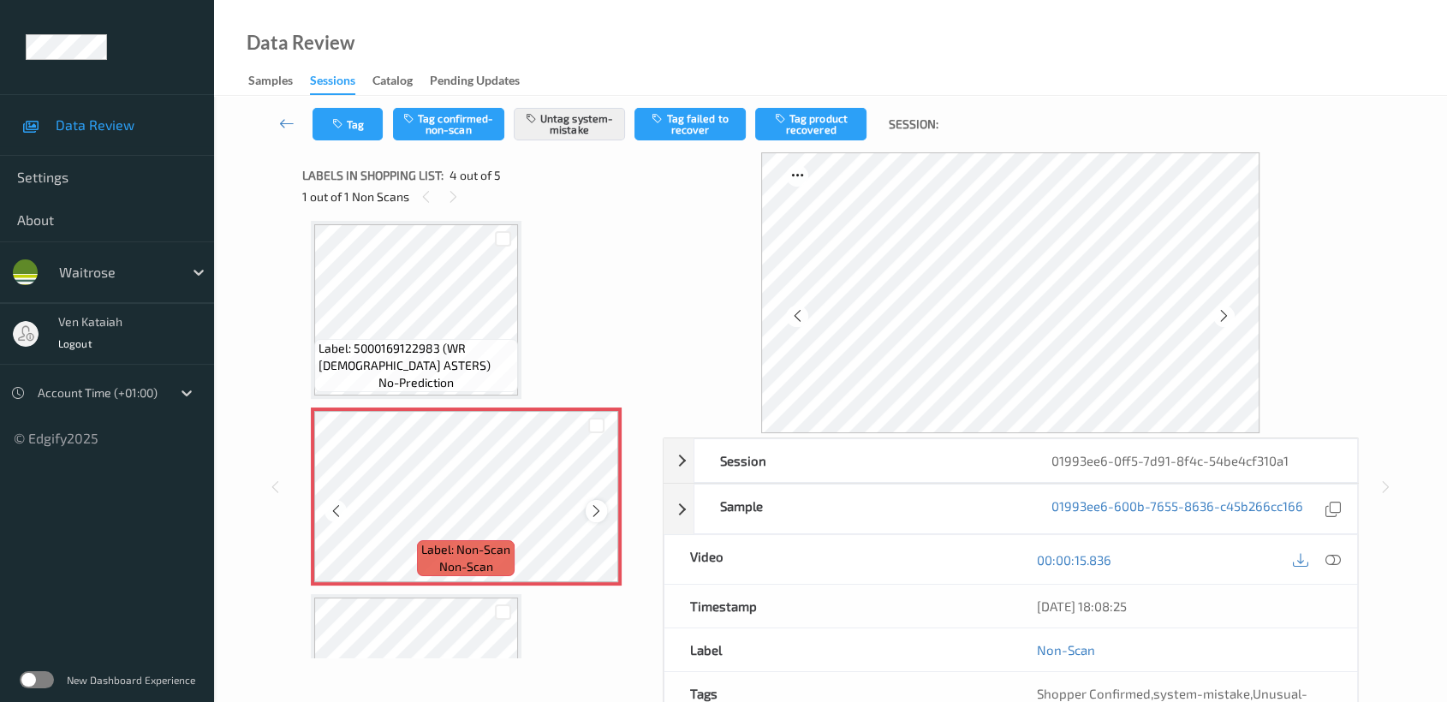
click at [590, 507] on icon at bounding box center [596, 510] width 15 height 15
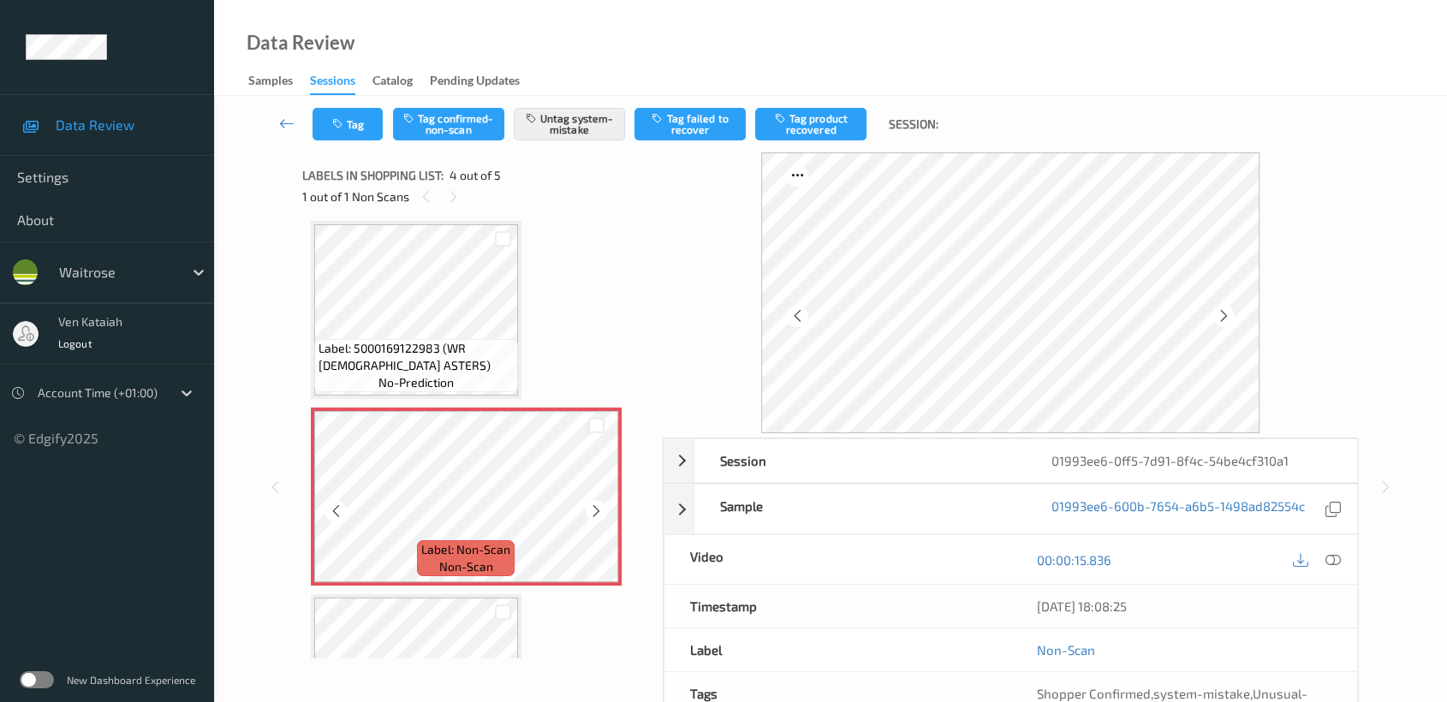
click at [590, 507] on icon at bounding box center [596, 510] width 15 height 15
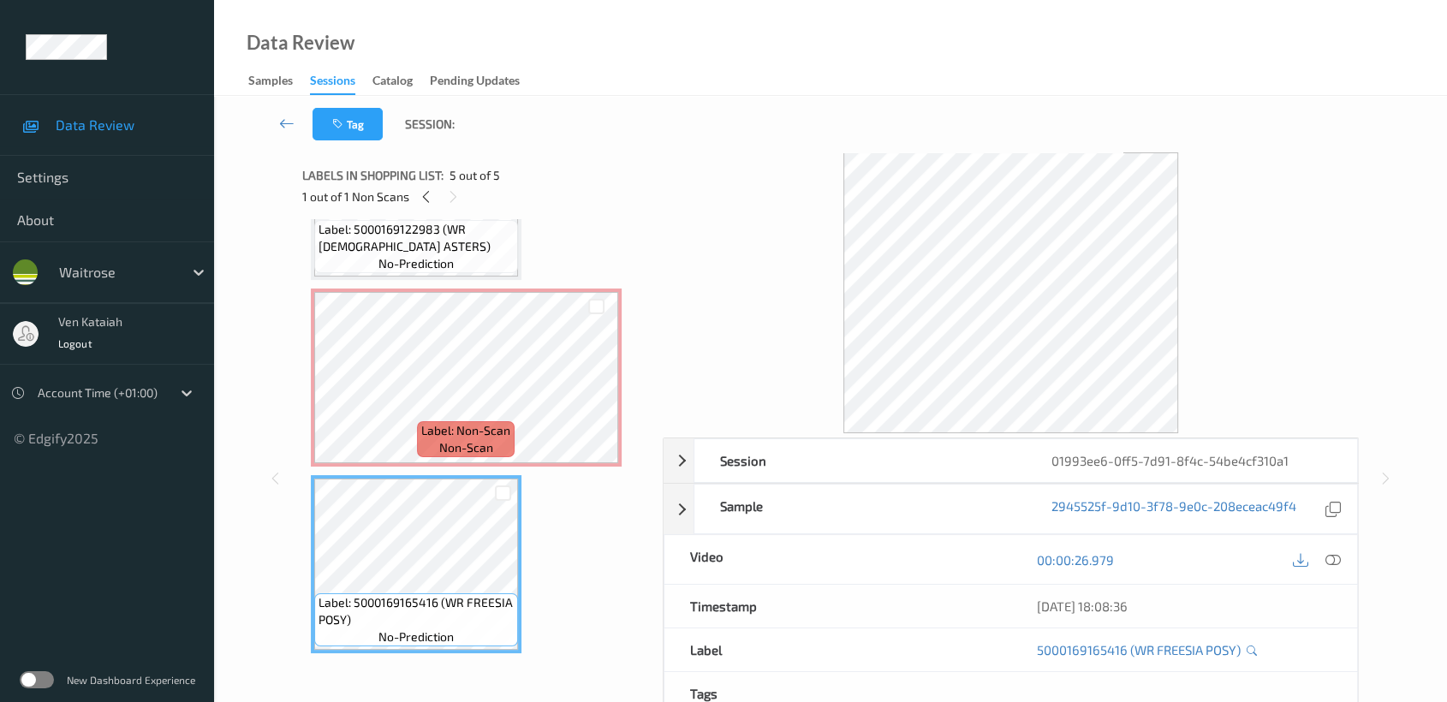
scroll to position [308, 0]
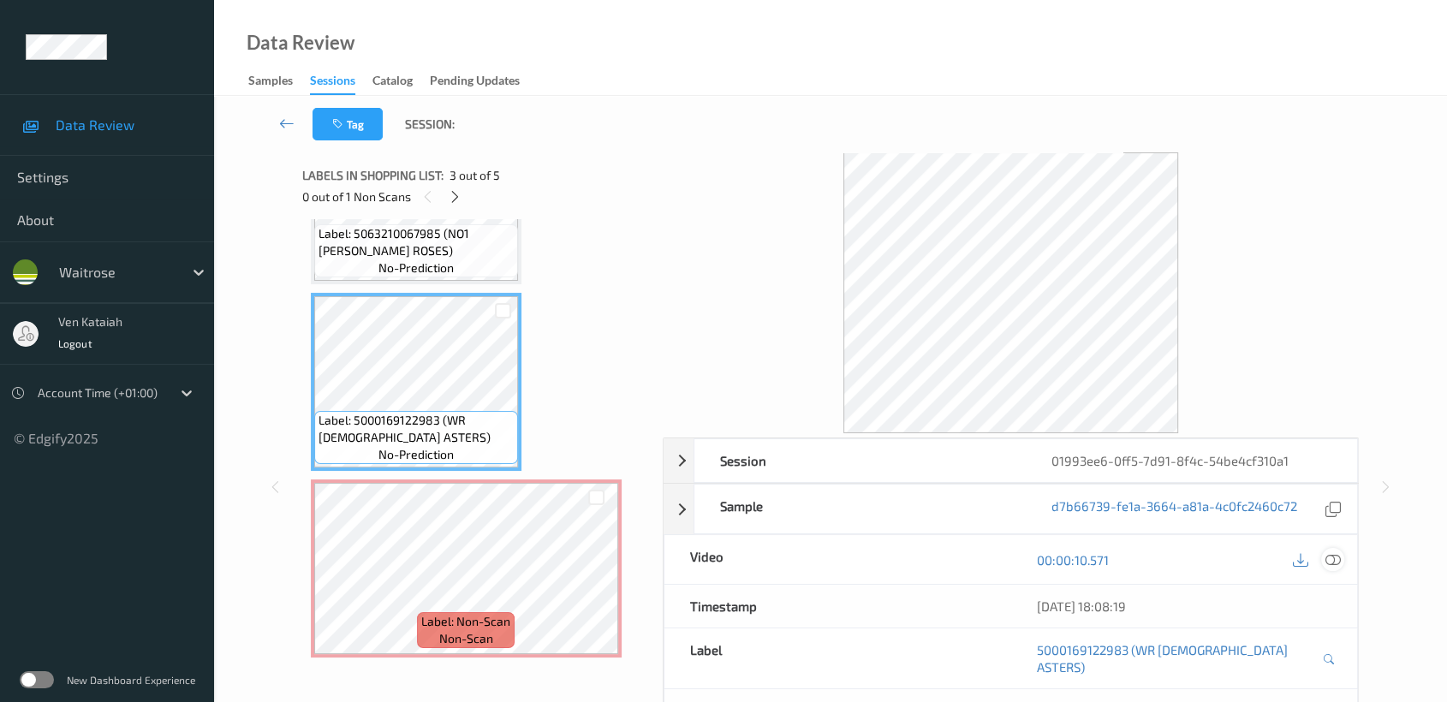
click at [1332, 559] on icon at bounding box center [1332, 559] width 15 height 15
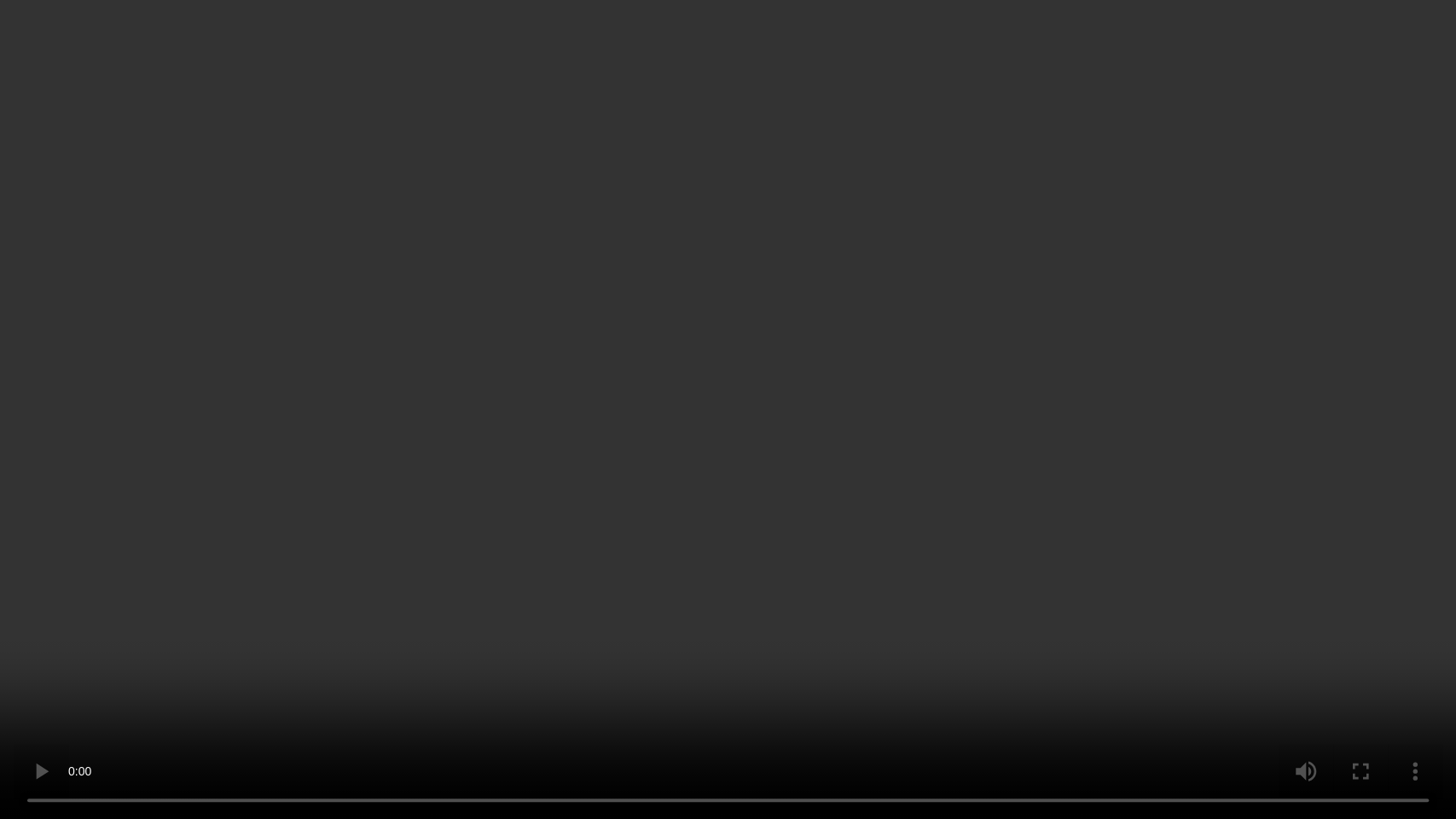
click at [1023, 351] on video at bounding box center [728, 410] width 1456 height 819
click at [1003, 642] on video at bounding box center [728, 410] width 1456 height 819
click at [957, 657] on video at bounding box center [728, 410] width 1456 height 819
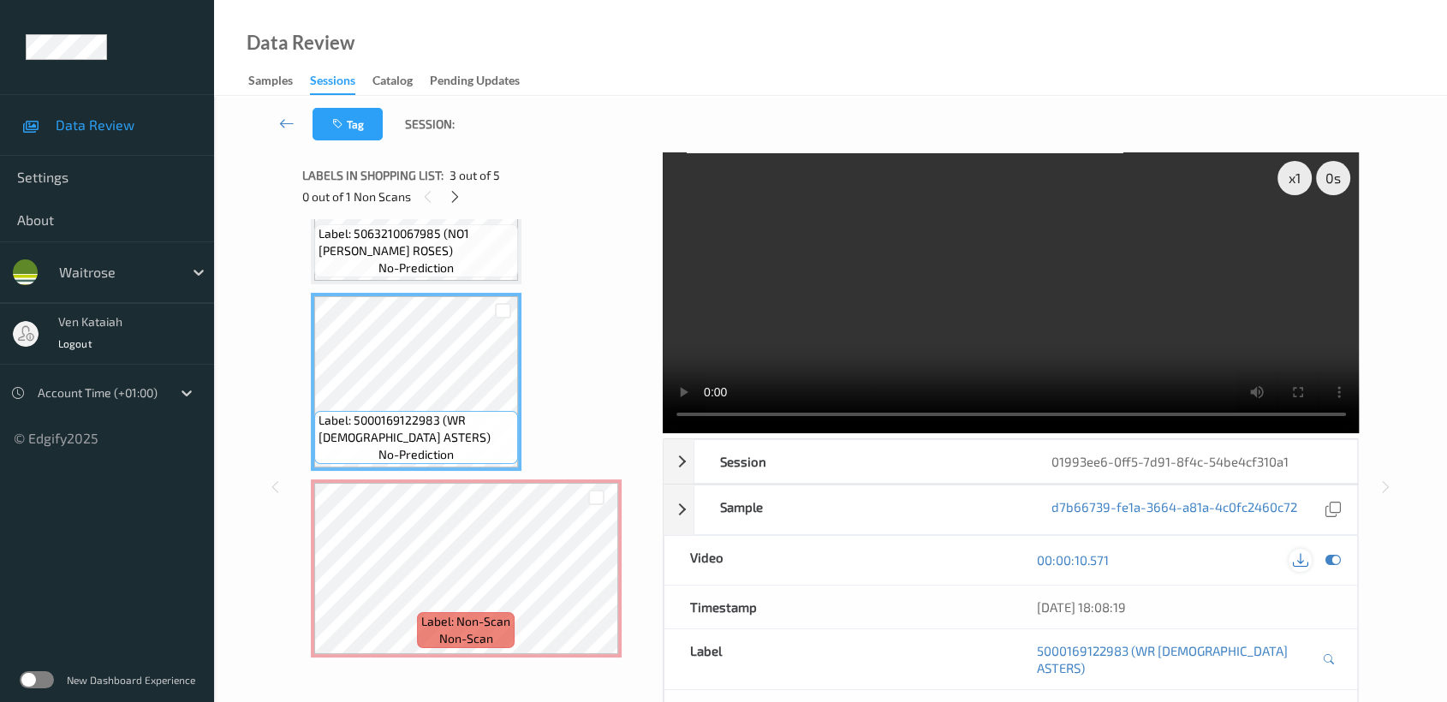
drag, startPoint x: 1336, startPoint y: 562, endPoint x: 1305, endPoint y: 557, distance: 31.2
click at [1317, 557] on div at bounding box center [1317, 560] width 56 height 23
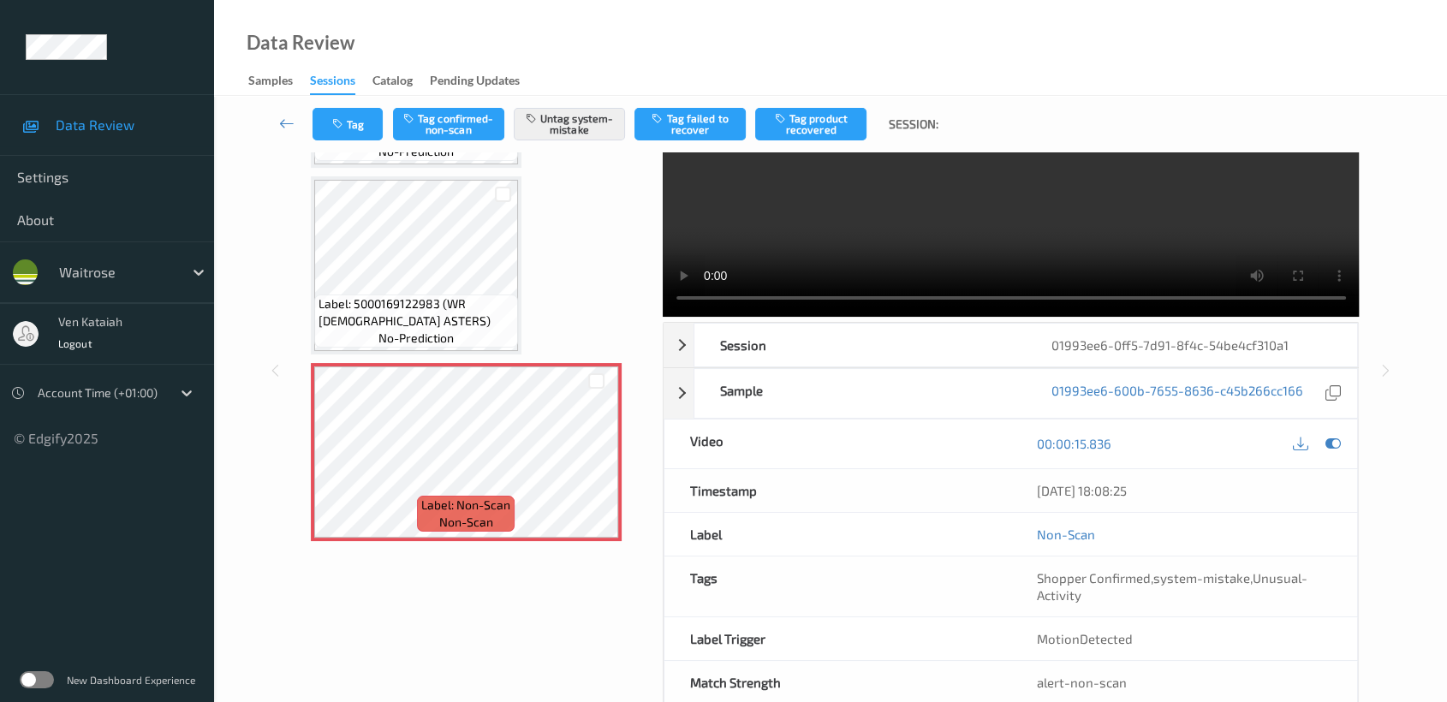
scroll to position [153, 0]
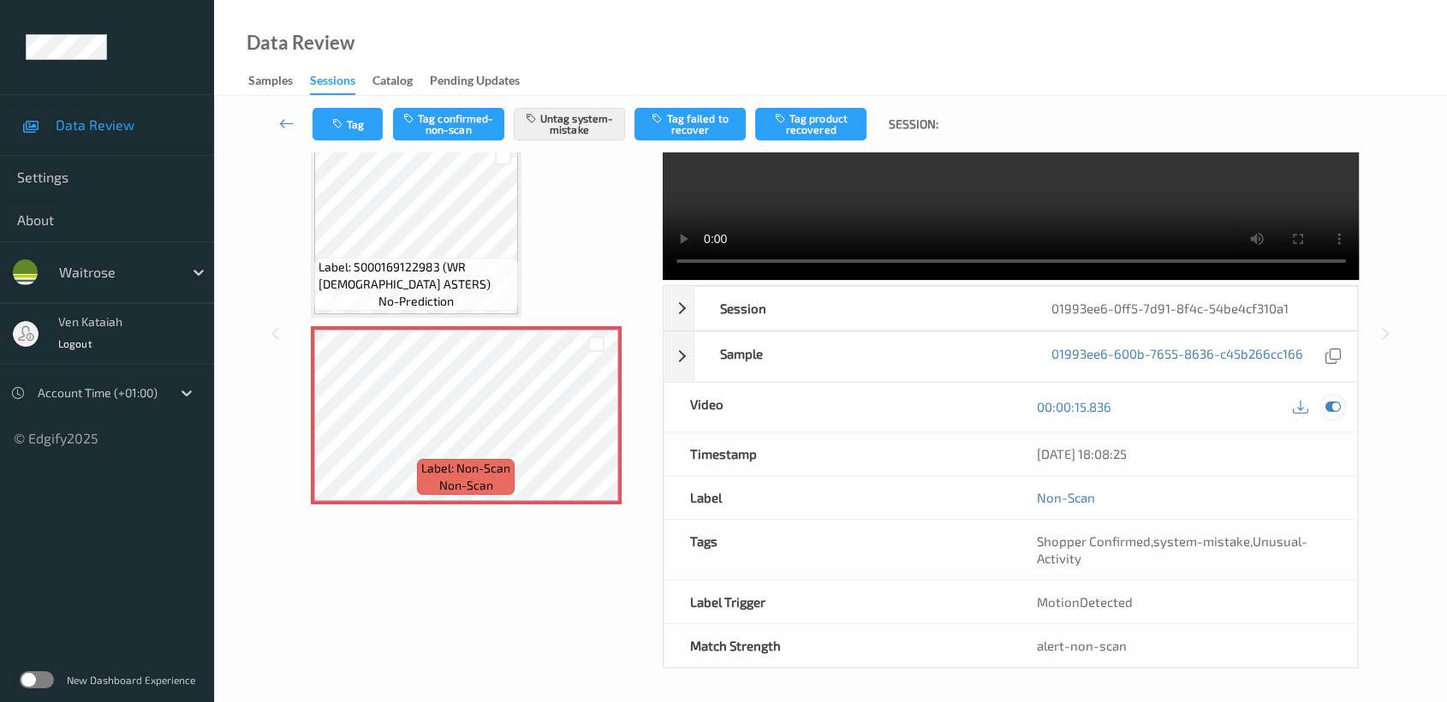
click at [1343, 410] on div at bounding box center [1332, 407] width 23 height 23
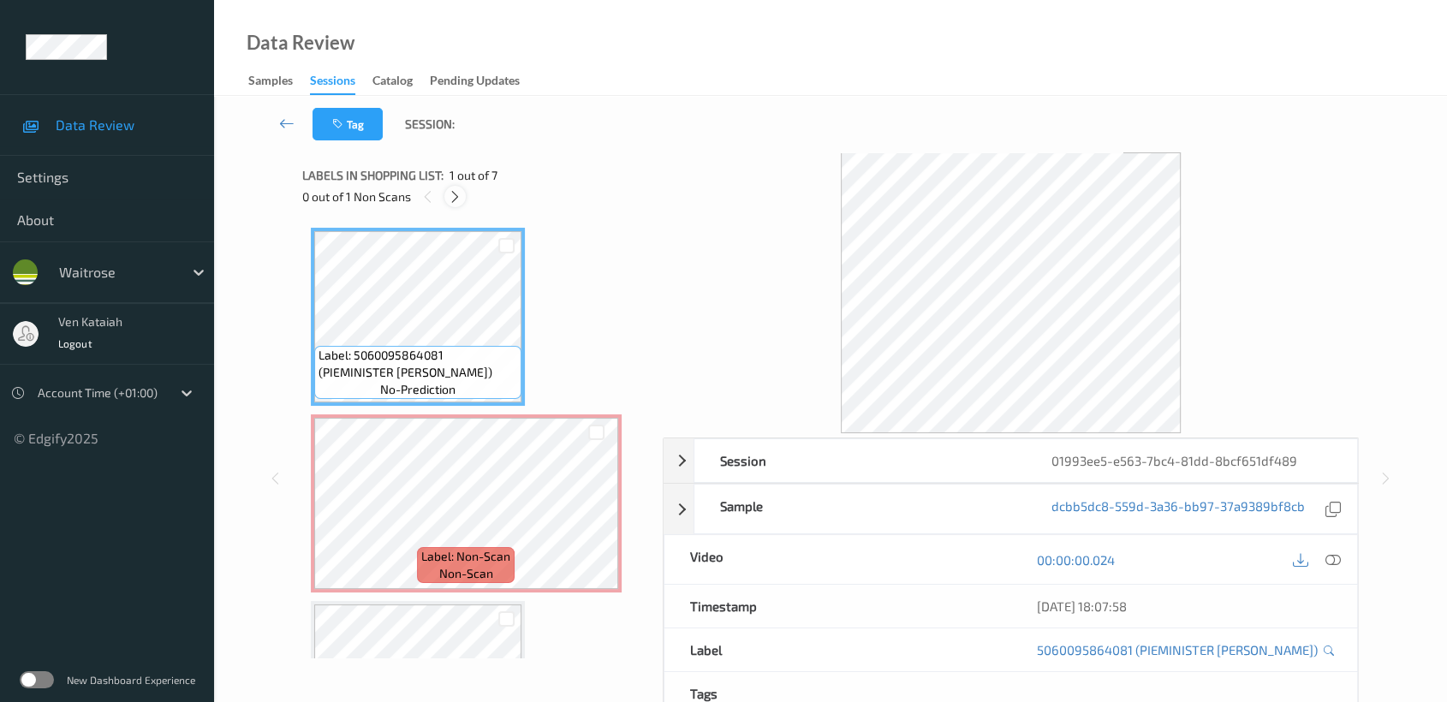
click at [455, 197] on icon at bounding box center [455, 196] width 15 height 15
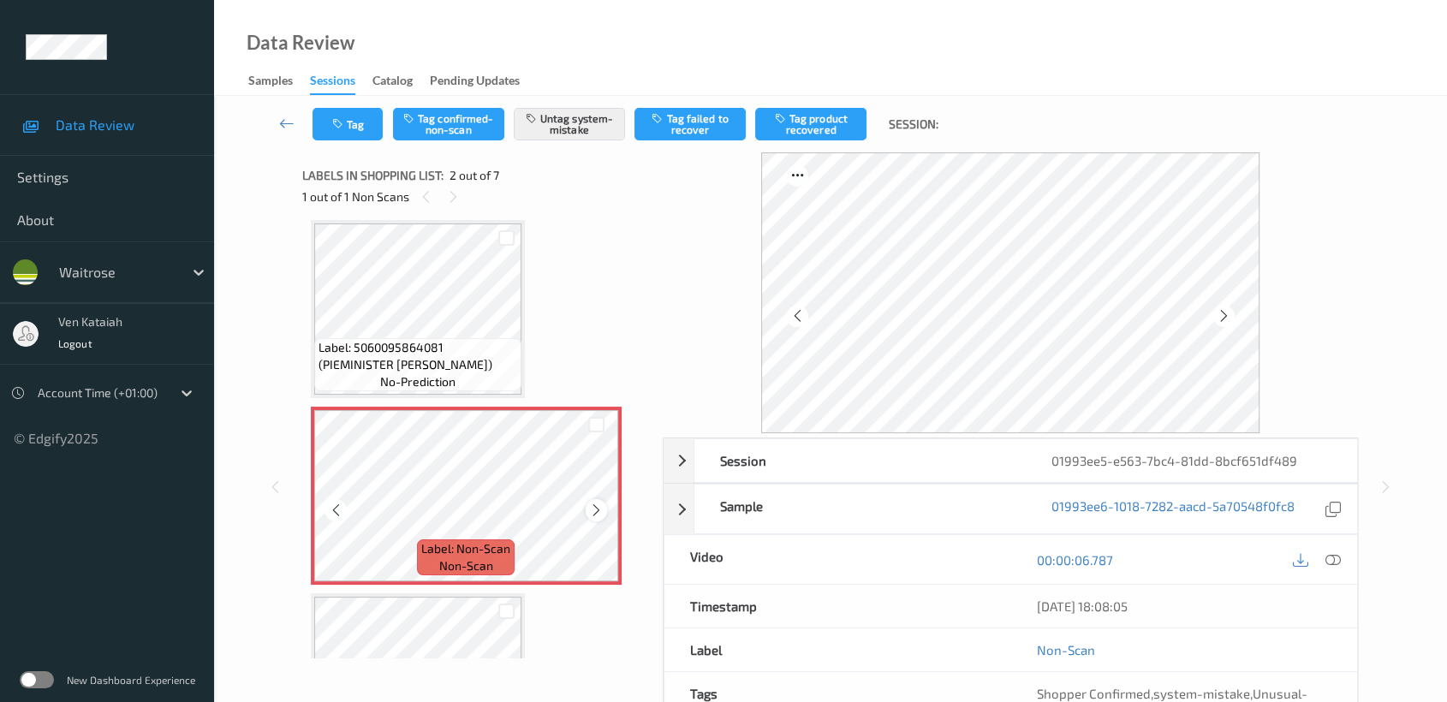
click at [598, 507] on icon at bounding box center [596, 510] width 15 height 15
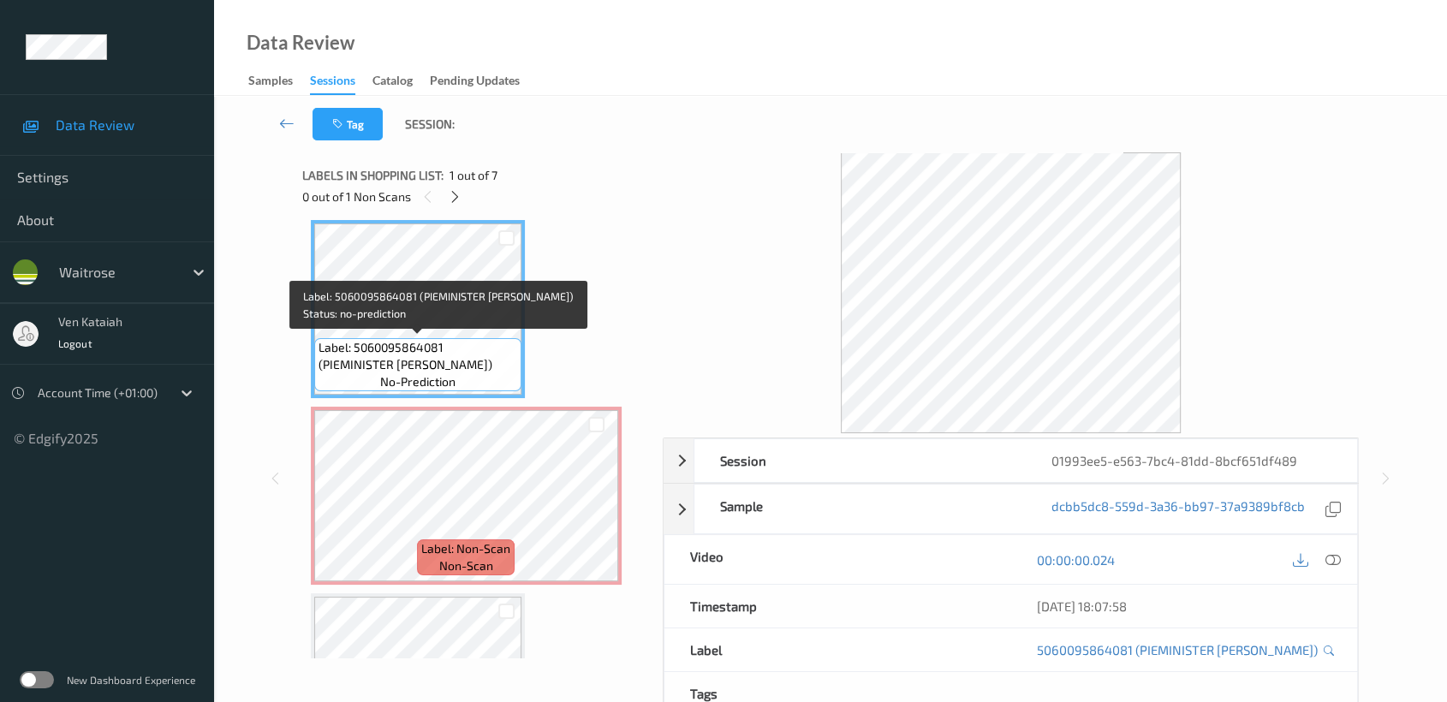
click at [425, 354] on span "Label: 5060095864081 (PIEMINISTER MOO PIE)" at bounding box center [418, 356] width 199 height 34
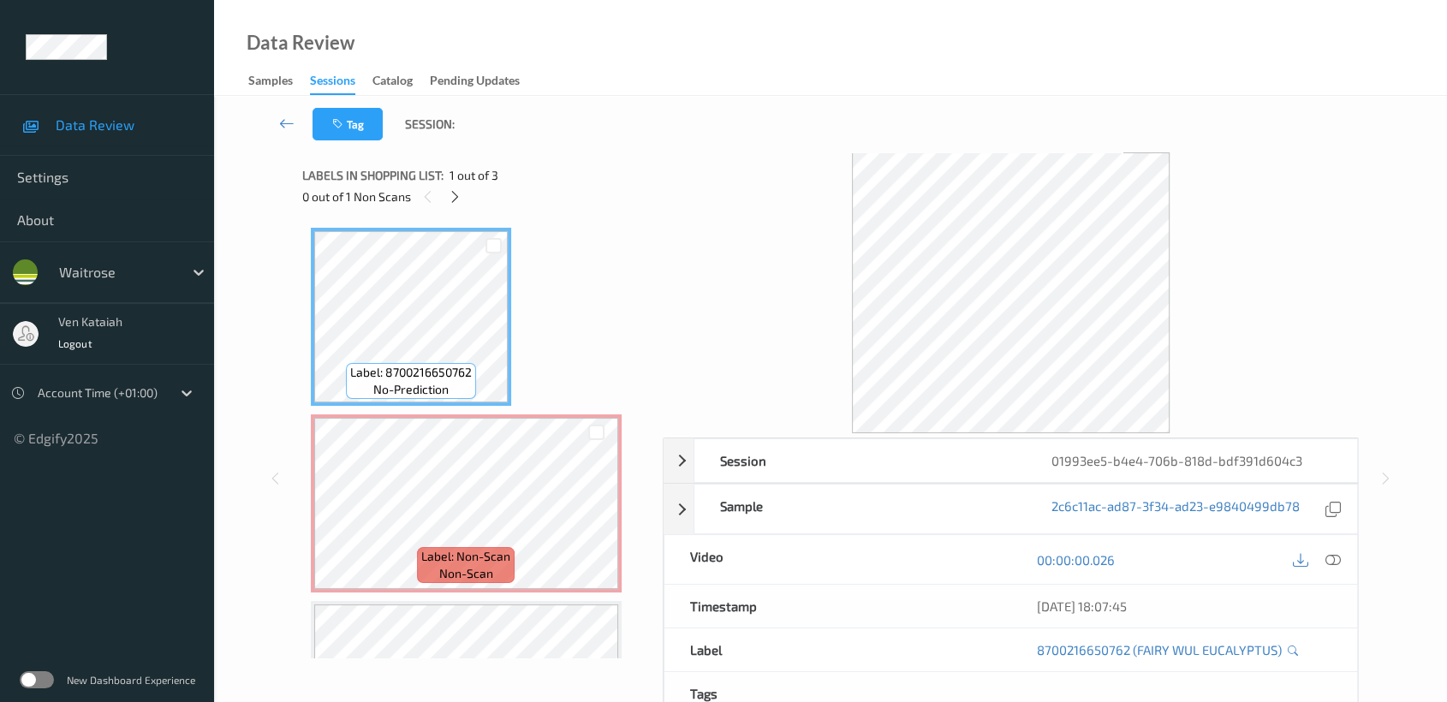
click at [476, 203] on div "0 out of 1 Non Scans" at bounding box center [476, 196] width 348 height 21
click at [457, 201] on icon at bounding box center [455, 196] width 15 height 15
click at [314, 435] on div at bounding box center [314, 426] width 0 height 17
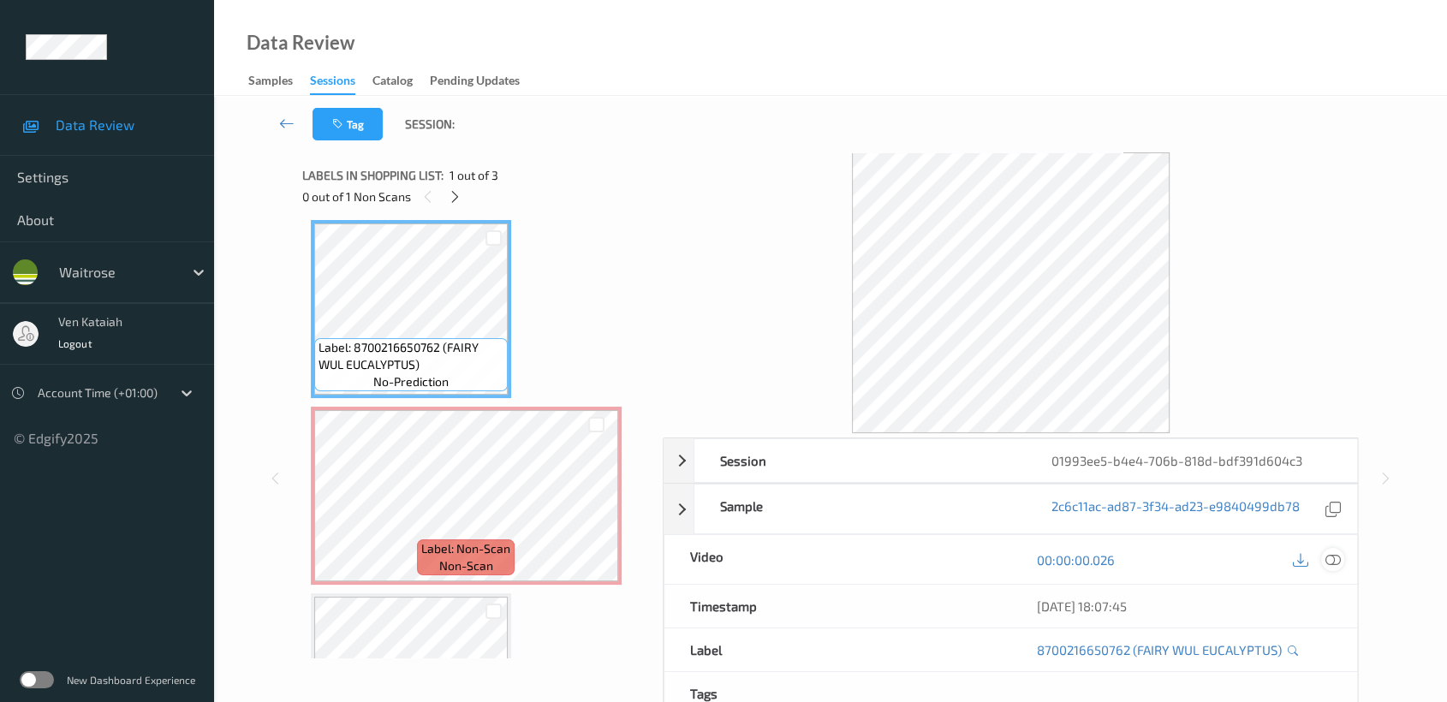
click at [1334, 557] on icon at bounding box center [1332, 559] width 15 height 15
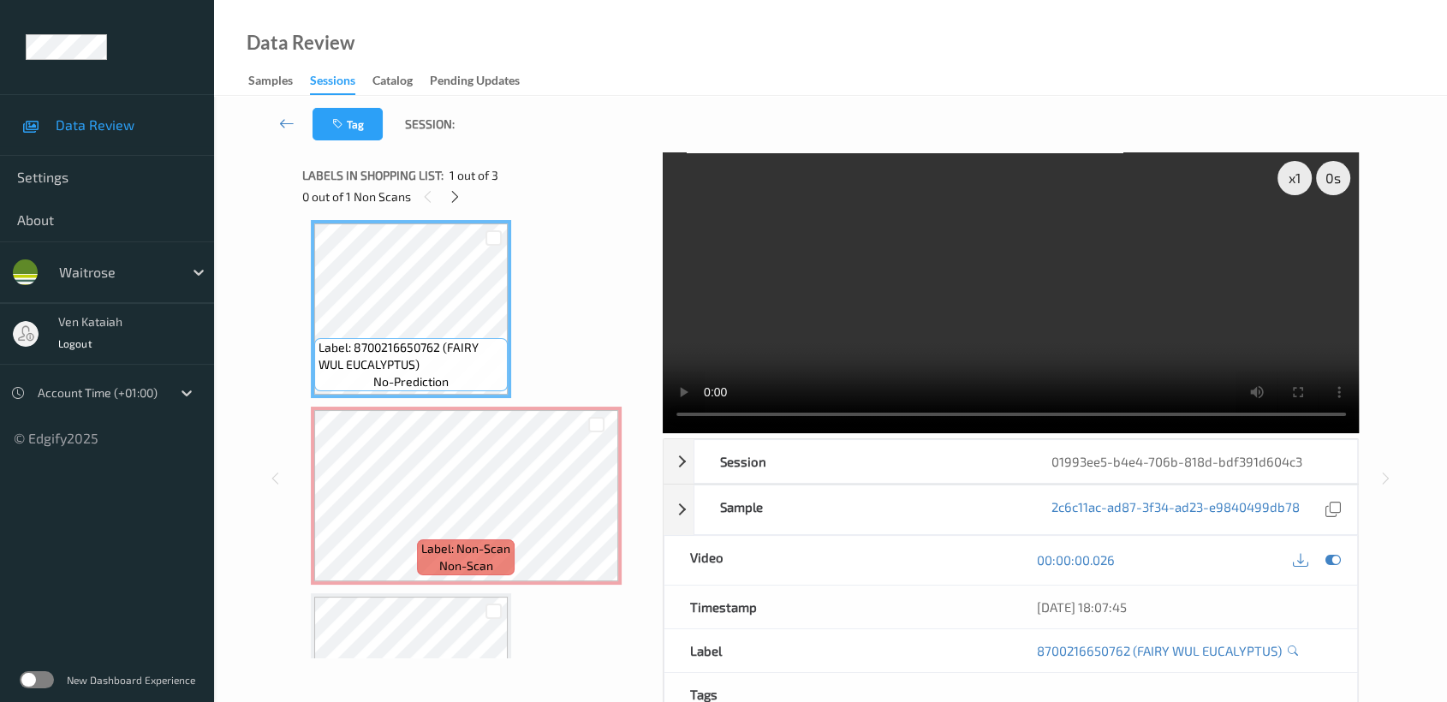
scroll to position [7, 0]
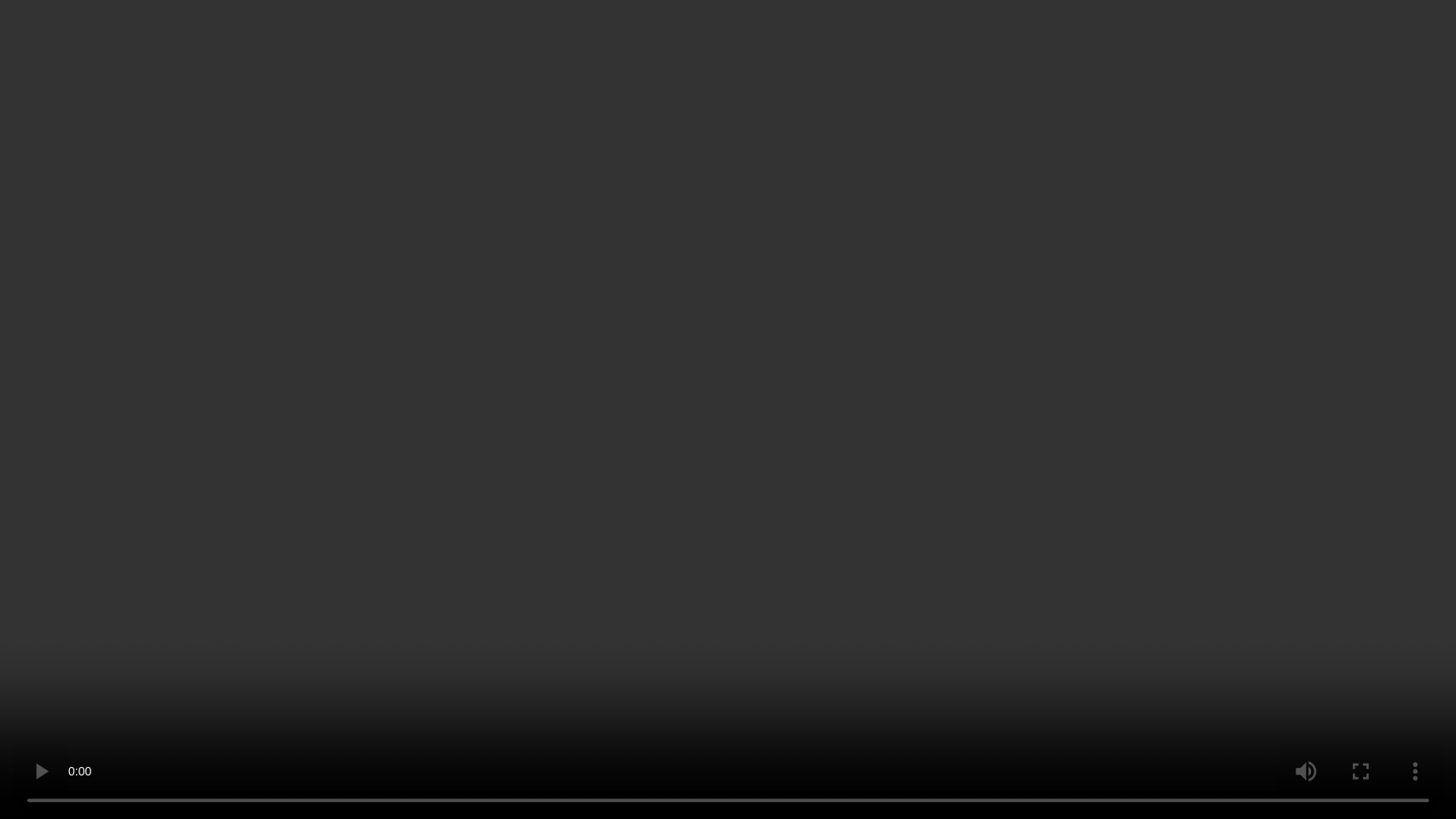
click at [964, 364] on video at bounding box center [728, 410] width 1456 height 819
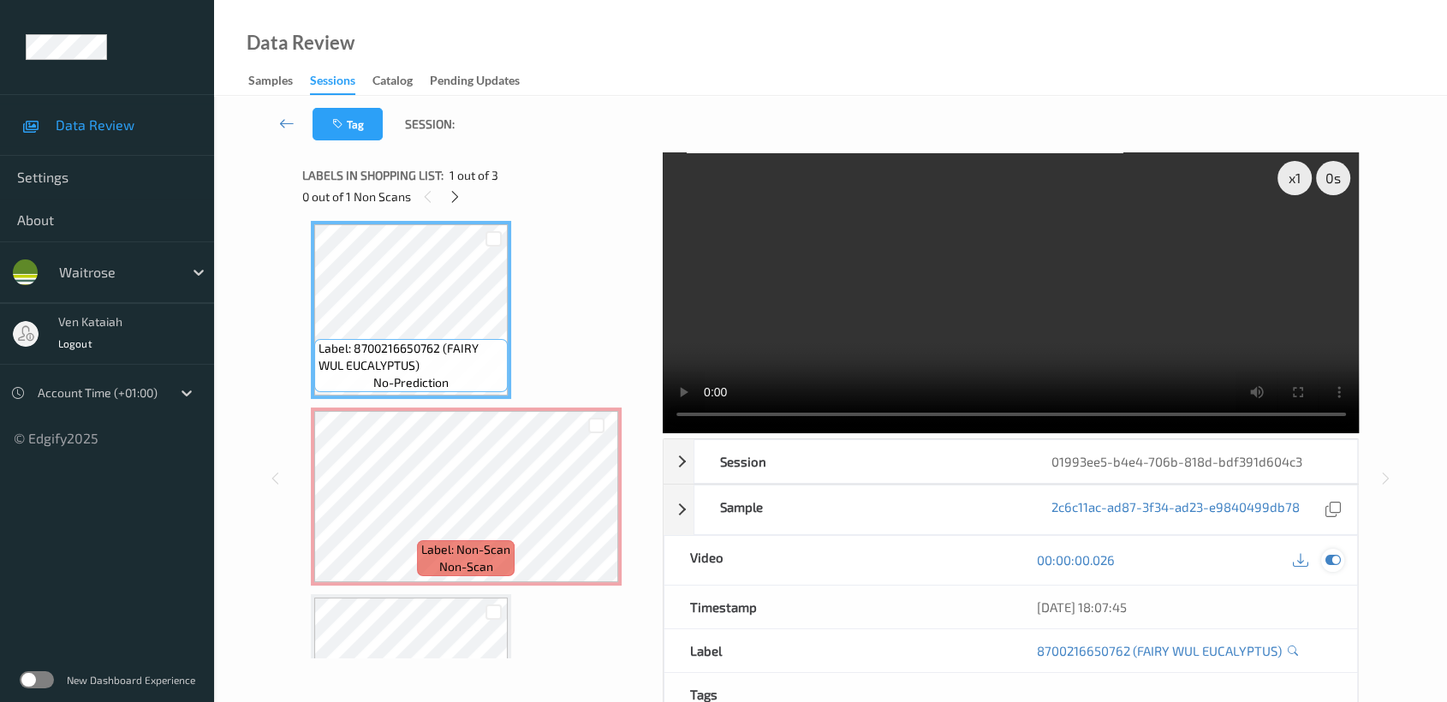
click at [1337, 557] on icon at bounding box center [1332, 559] width 15 height 15
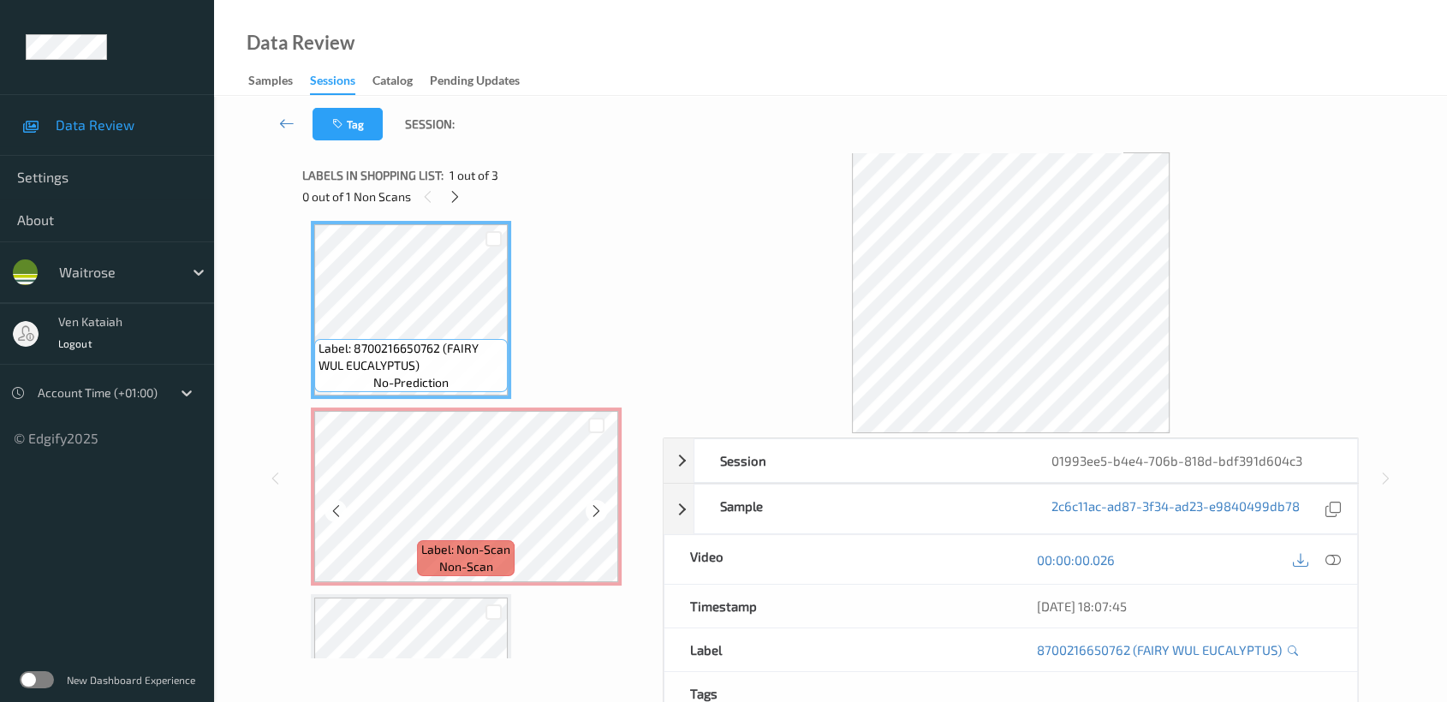
click at [592, 437] on div at bounding box center [597, 425] width 44 height 28
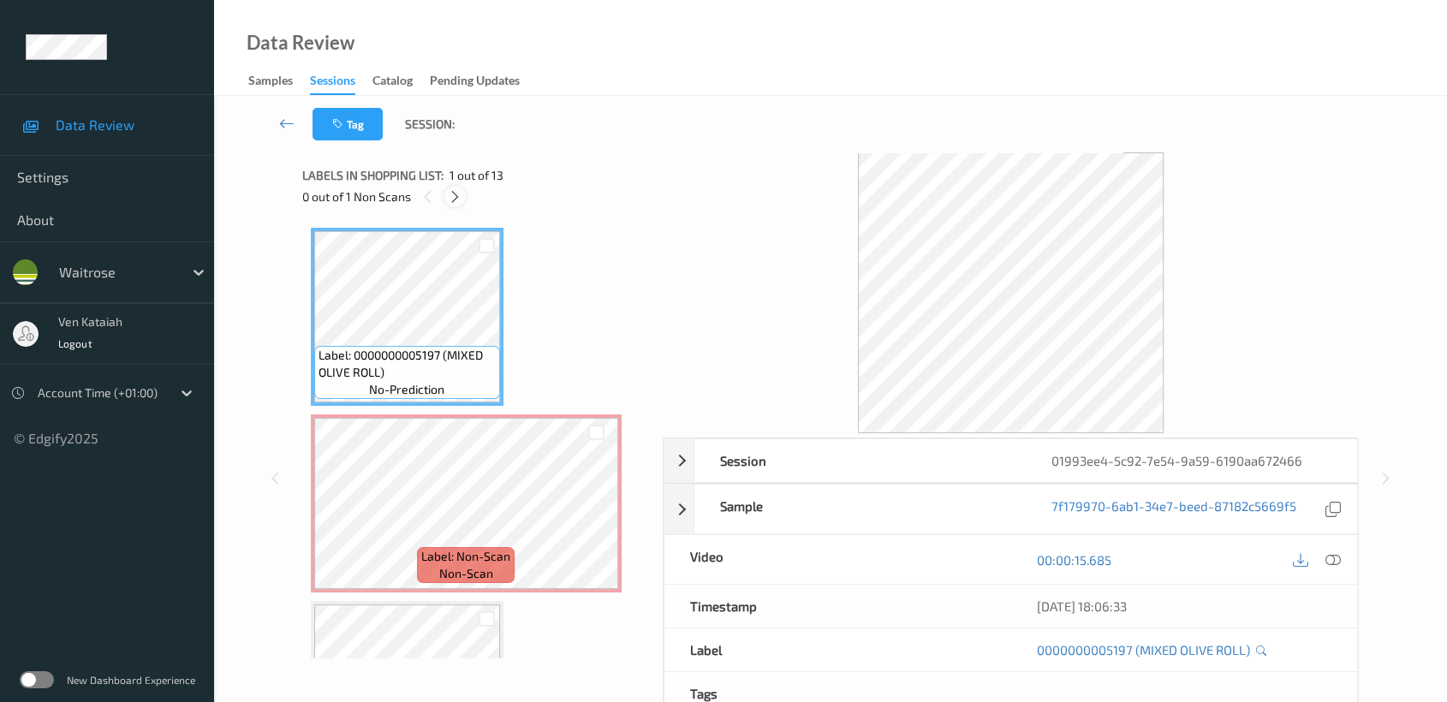
click at [464, 200] on div at bounding box center [454, 196] width 21 height 21
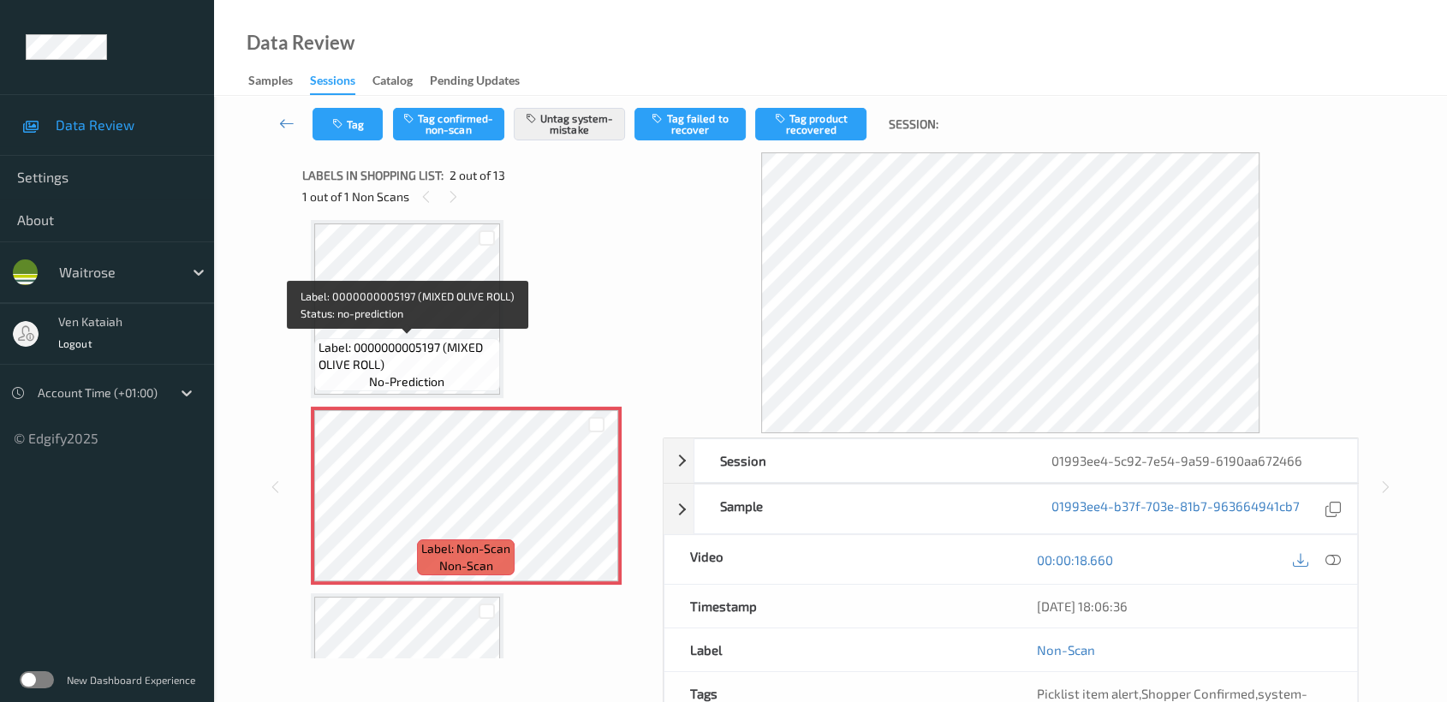
click at [390, 339] on span "Label: 0000000005197 (MIXED OLIVE ROLL)" at bounding box center [407, 356] width 177 height 34
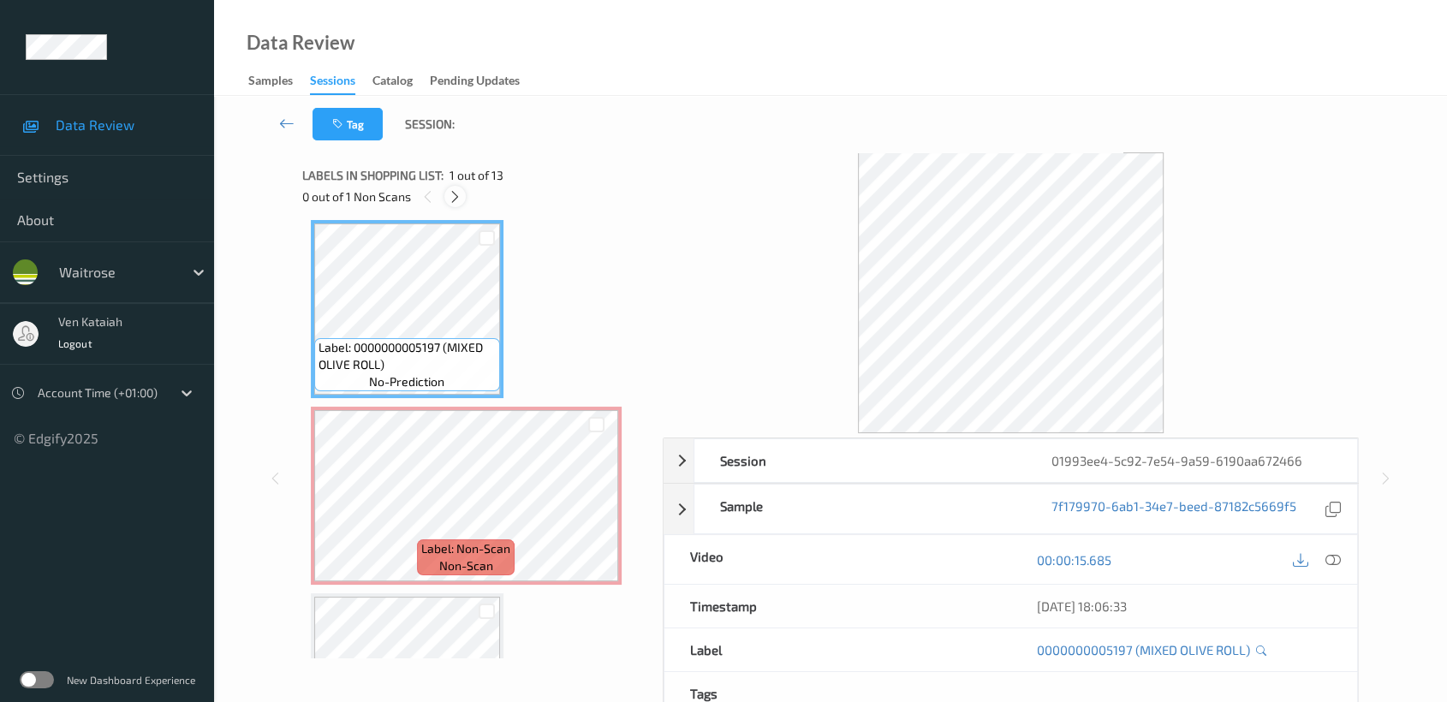
click at [461, 195] on icon at bounding box center [455, 196] width 15 height 15
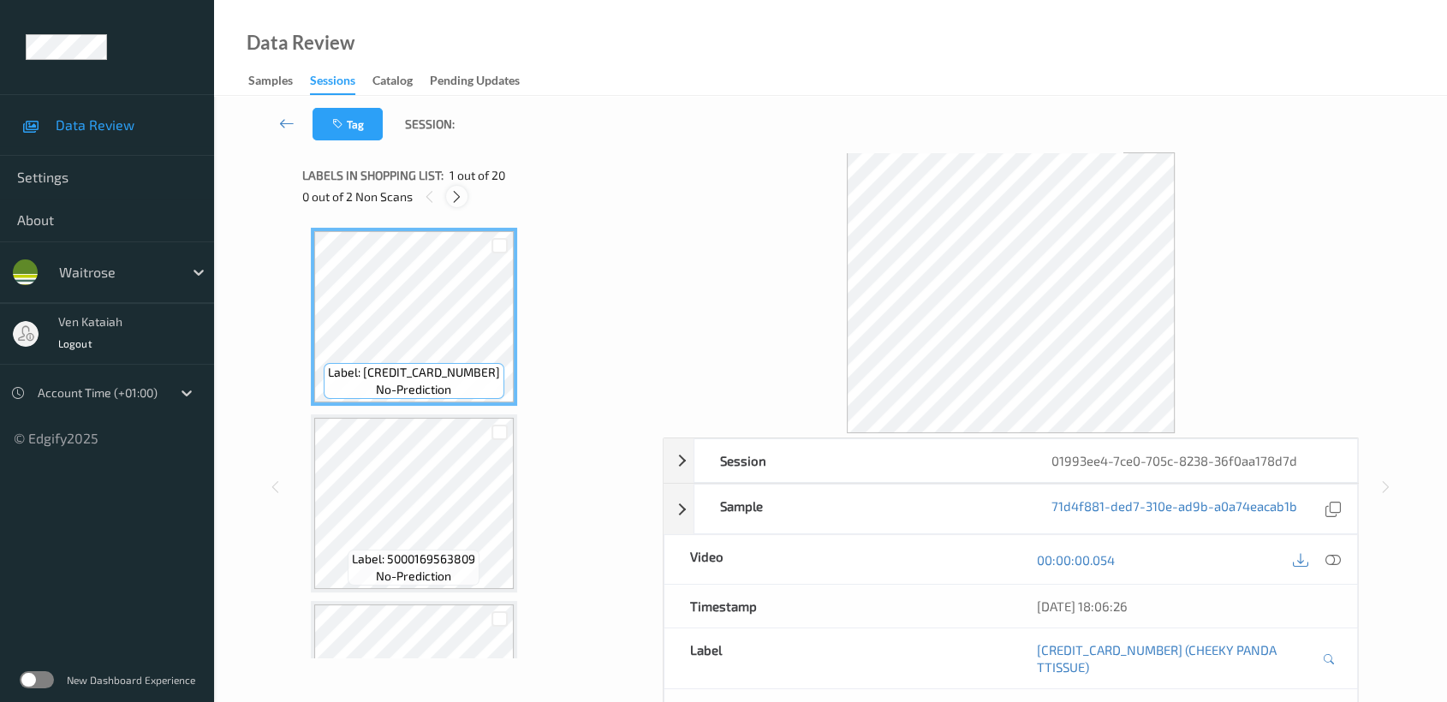
click at [454, 200] on icon at bounding box center [457, 196] width 15 height 15
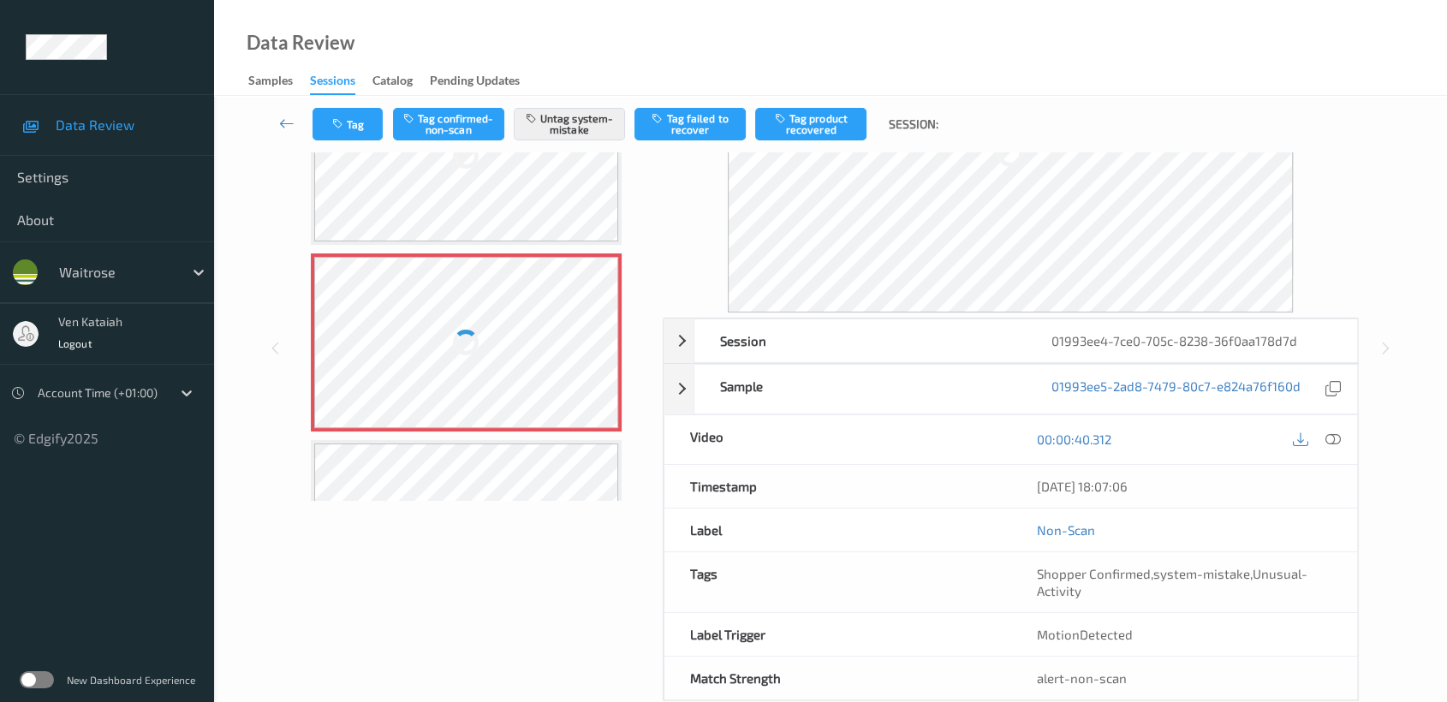
scroll to position [190, 0]
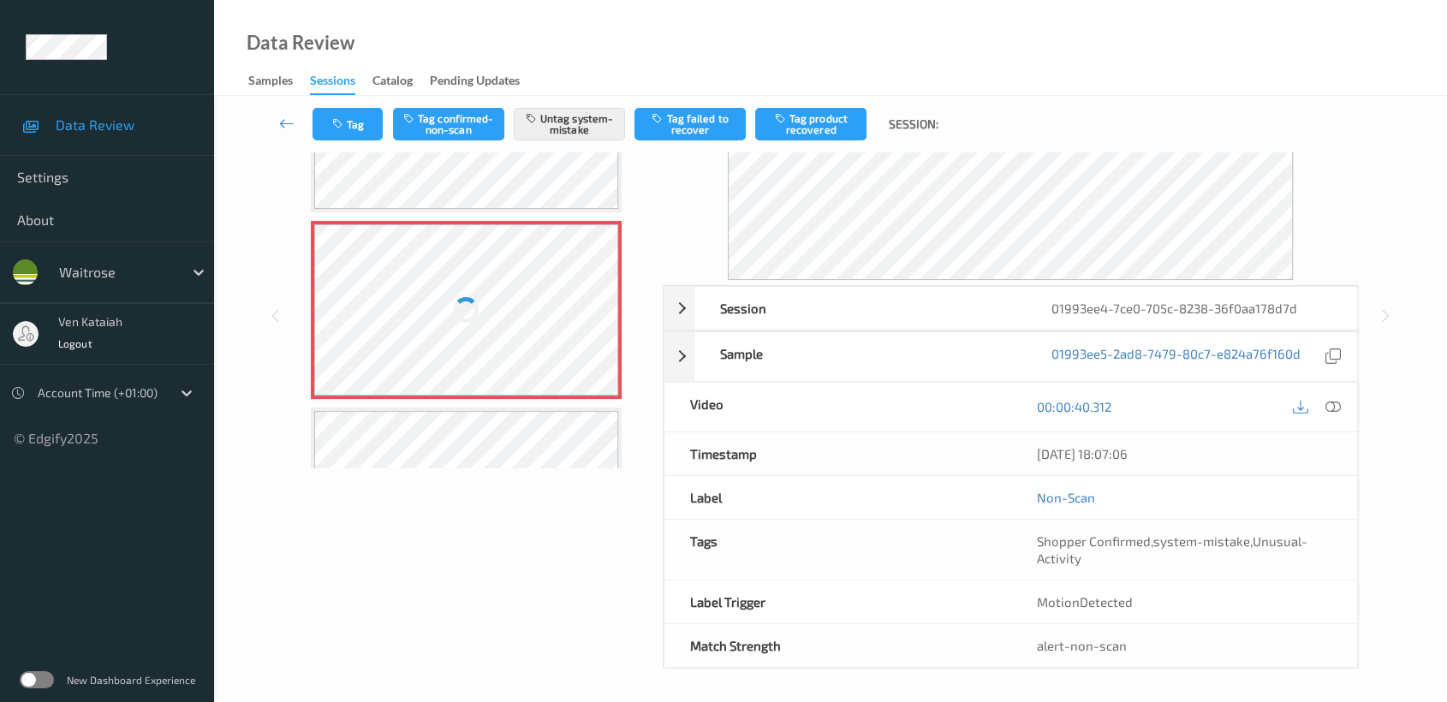
click at [564, 313] on div at bounding box center [466, 309] width 305 height 171
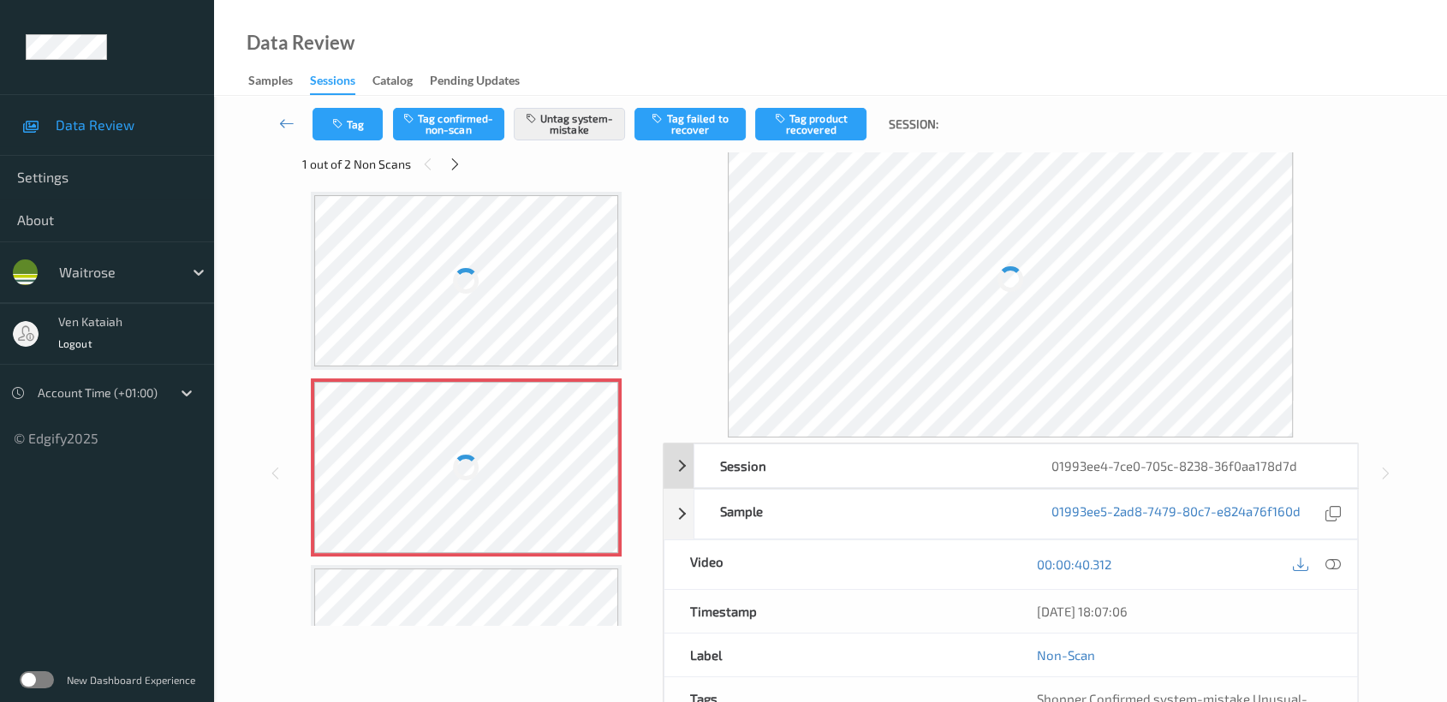
scroll to position [0, 0]
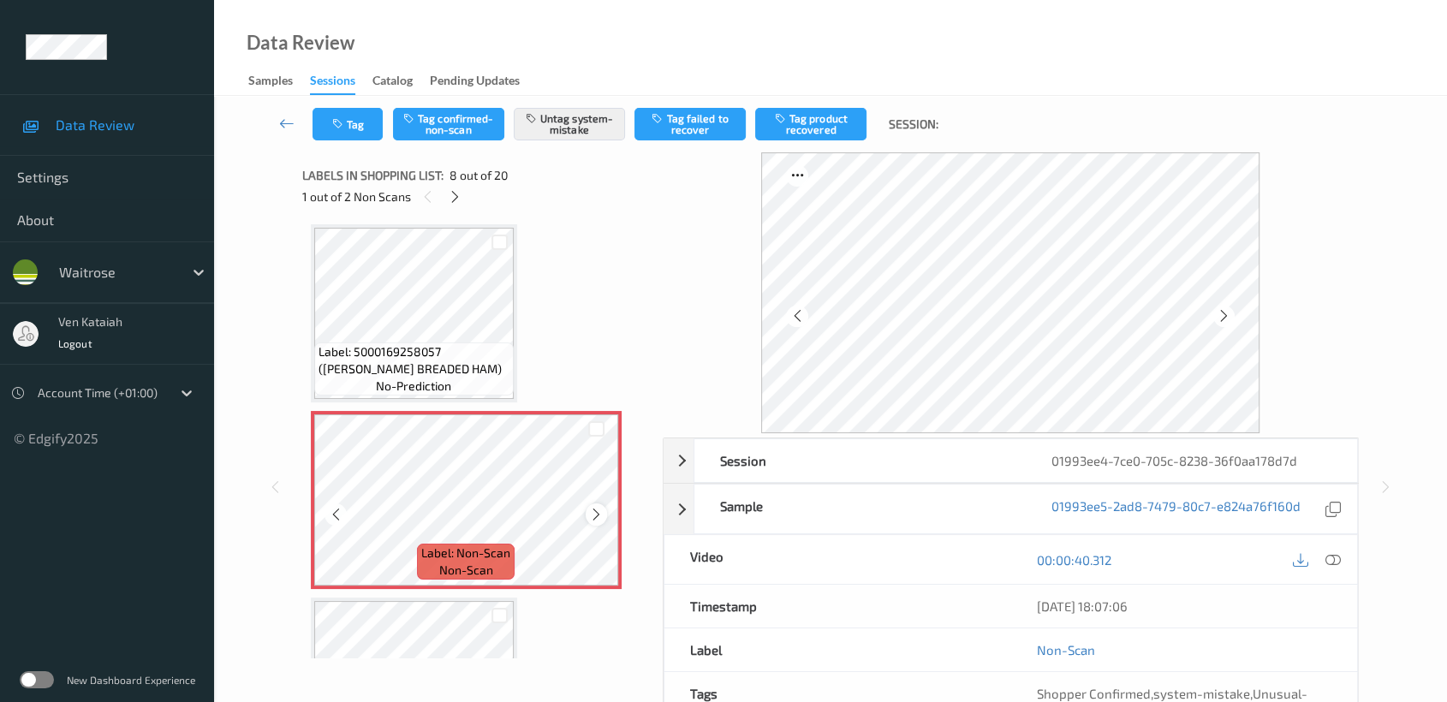
click at [598, 511] on icon at bounding box center [596, 514] width 15 height 15
click at [446, 394] on div "Label: 5000169258057 ([PERSON_NAME] BREADED HAM) no-prediction" at bounding box center [414, 313] width 206 height 178
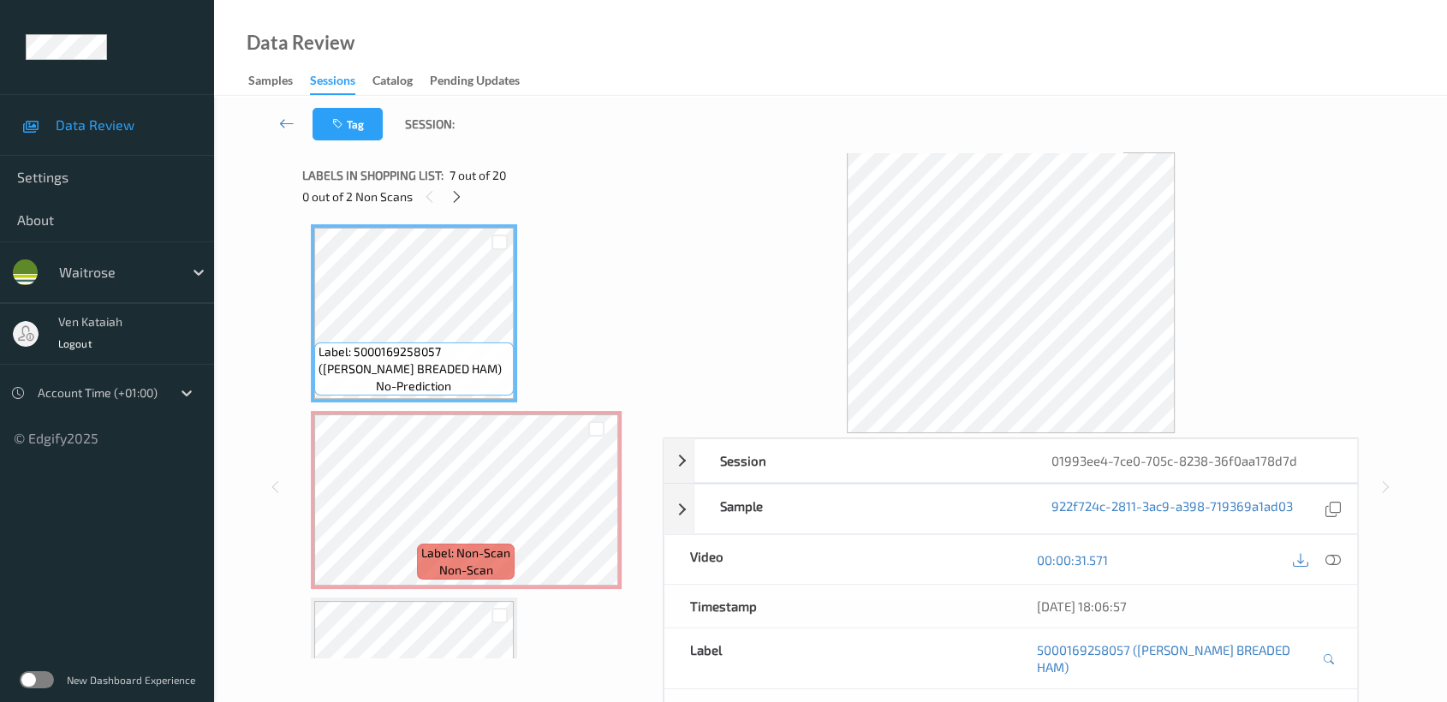
click at [440, 343] on span "Label: 5000169258057 ([PERSON_NAME] BREADED HAM)" at bounding box center [414, 360] width 191 height 34
click at [1328, 557] on icon at bounding box center [1332, 559] width 15 height 15
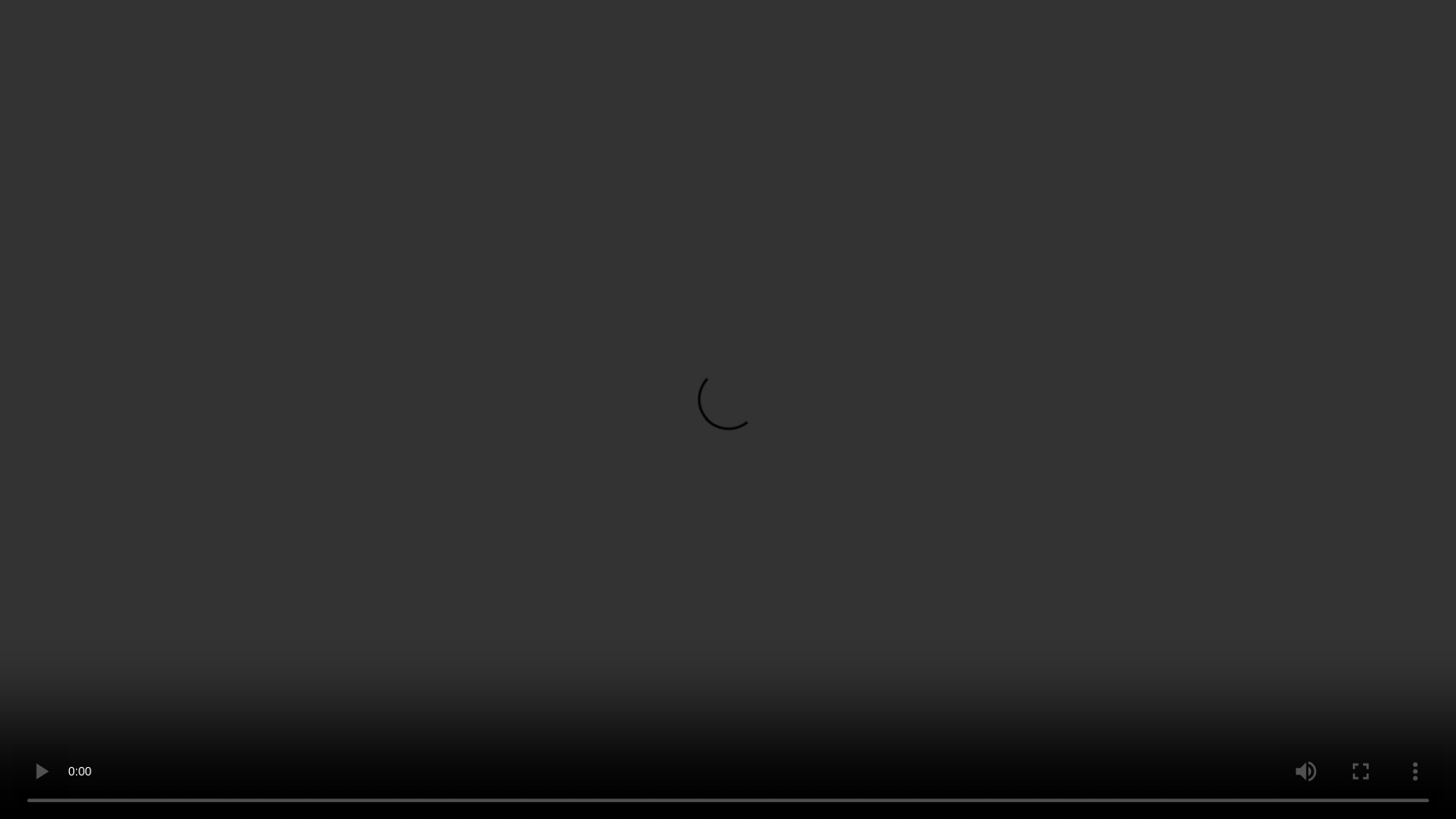
click at [538, 579] on video at bounding box center [728, 410] width 1456 height 819
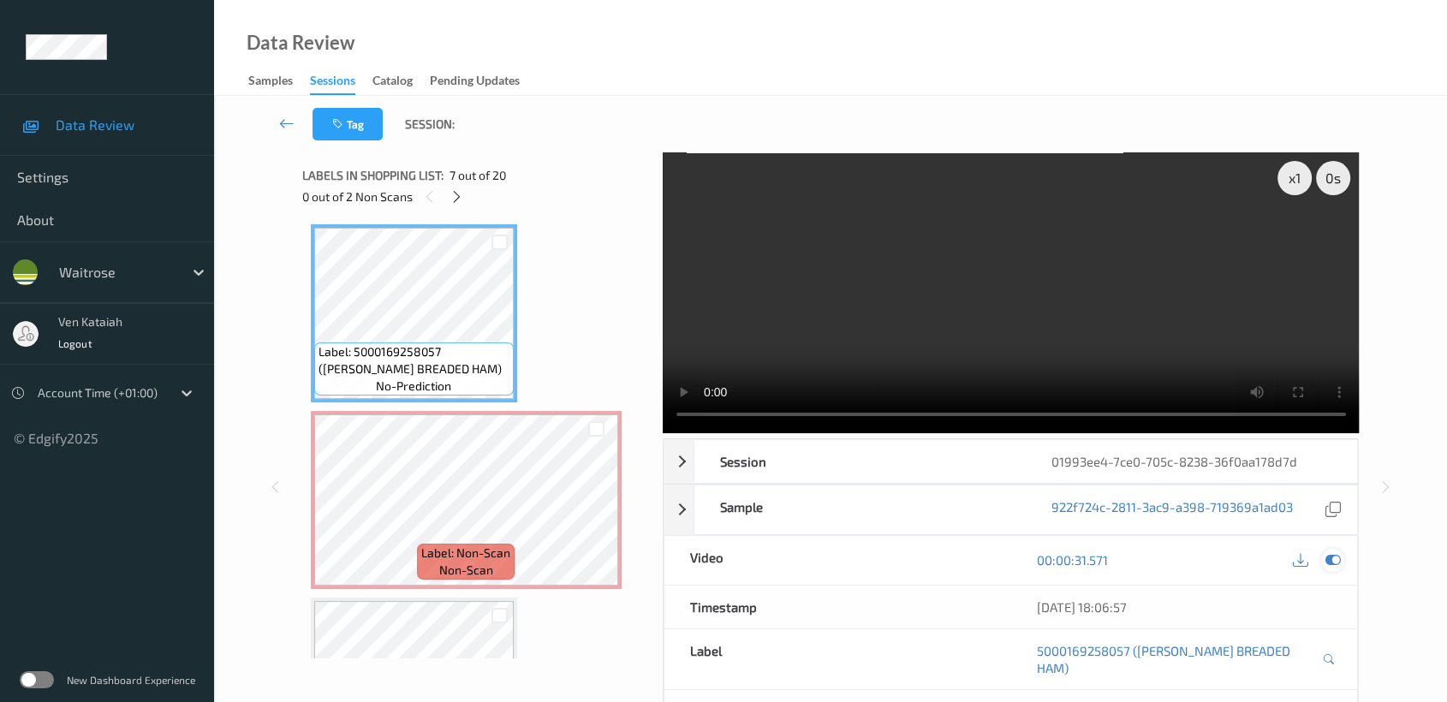
click at [1337, 563] on icon at bounding box center [1332, 559] width 15 height 15
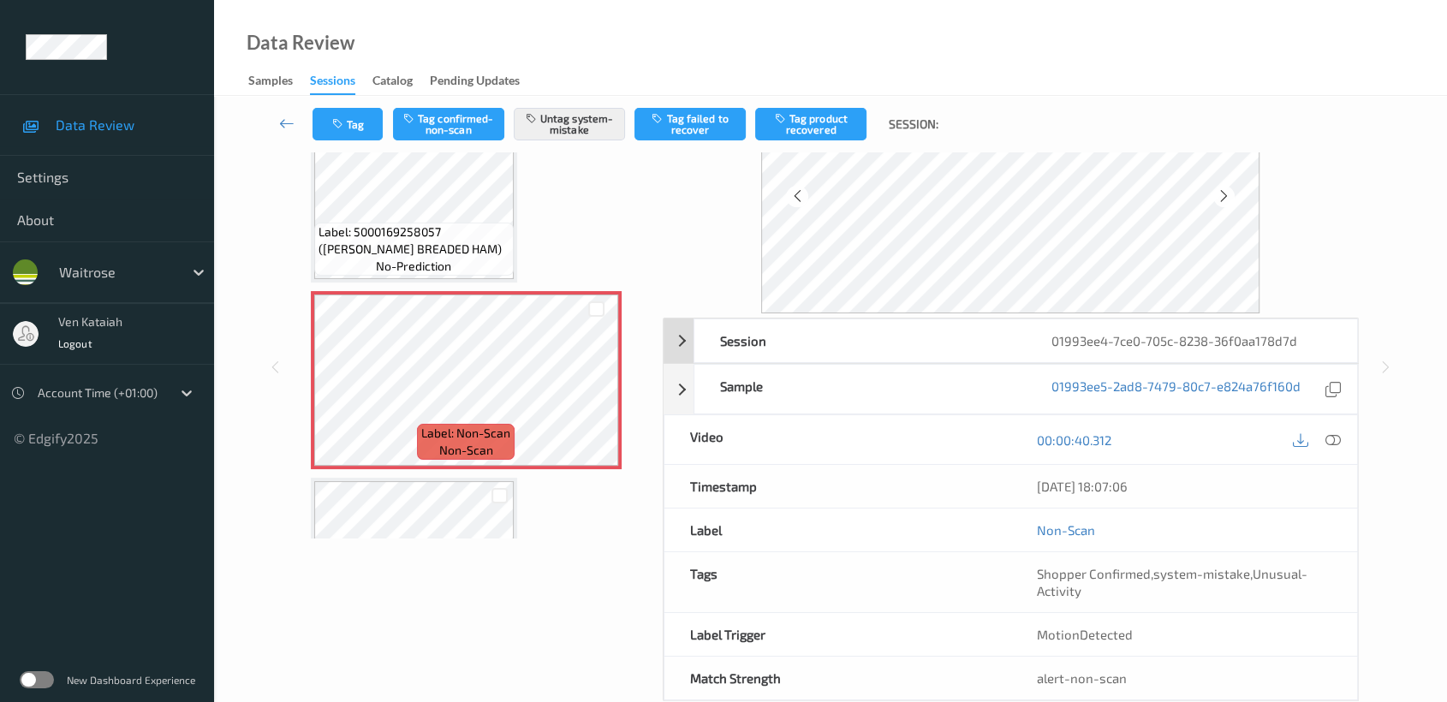
scroll to position [153, 0]
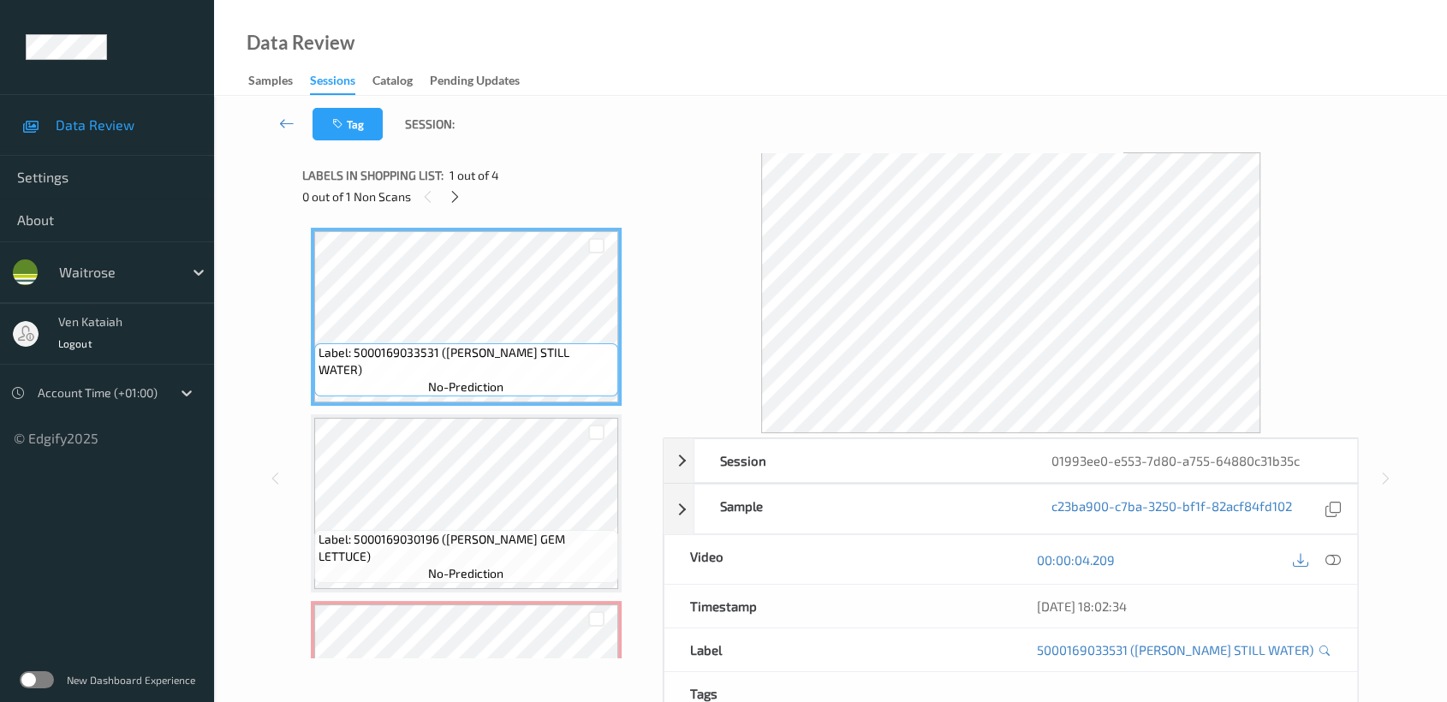
click at [479, 206] on div "0 out of 1 Non Scans" at bounding box center [476, 196] width 348 height 21
click at [450, 194] on icon at bounding box center [455, 196] width 15 height 15
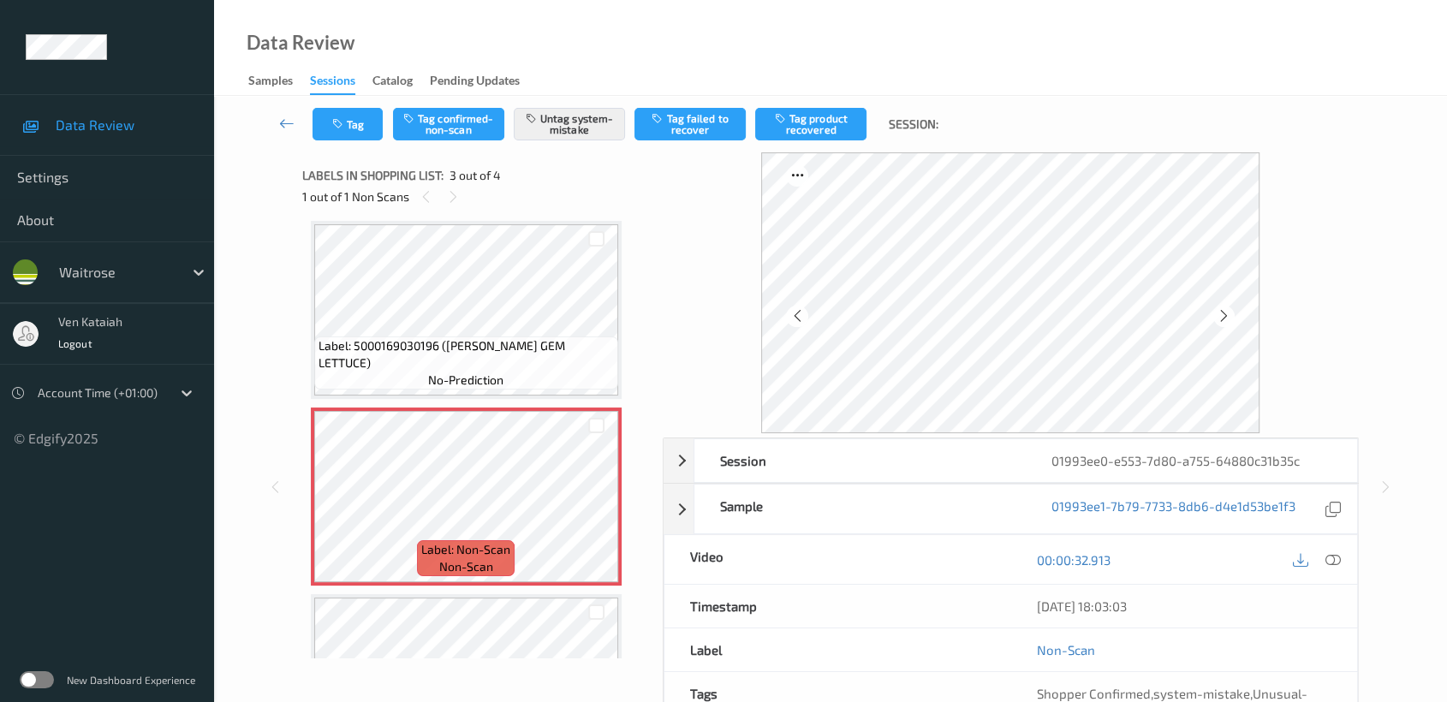
scroll to position [313, 0]
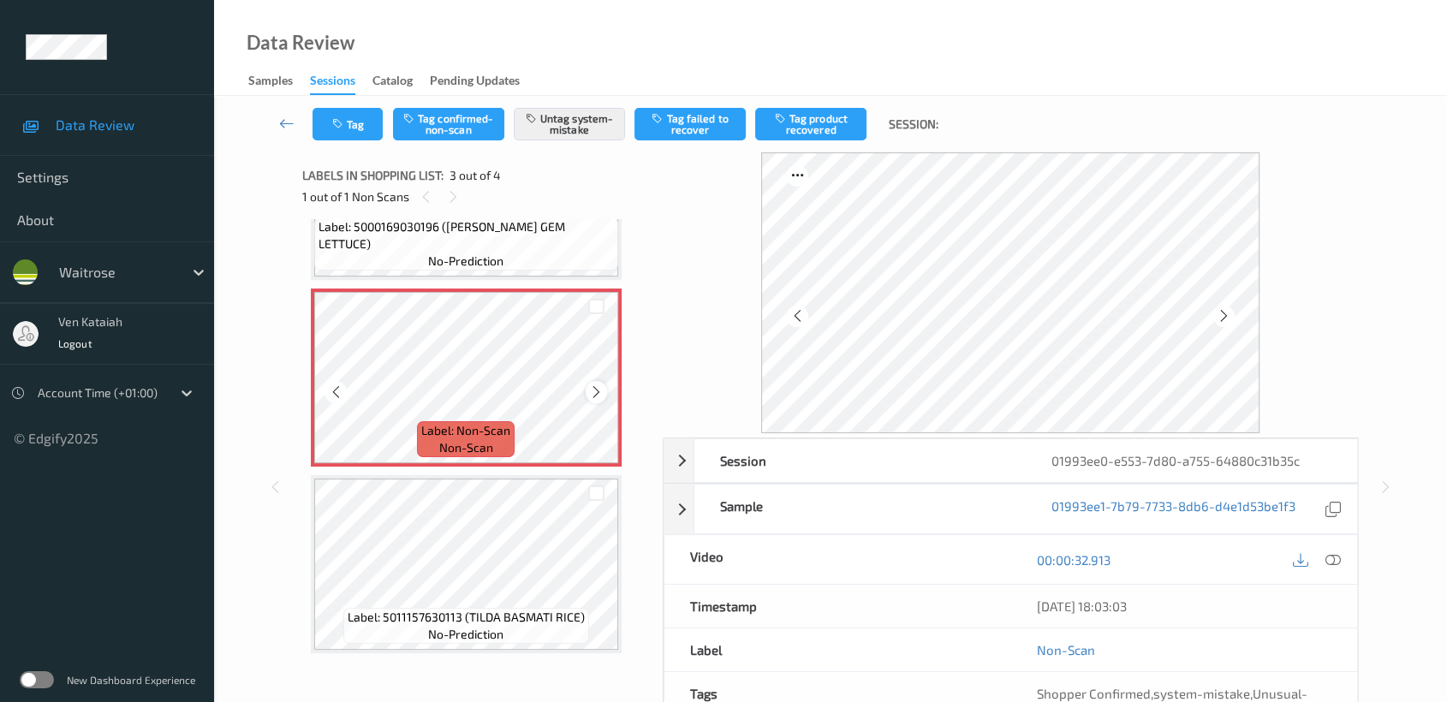
click at [598, 392] on icon at bounding box center [596, 391] width 15 height 15
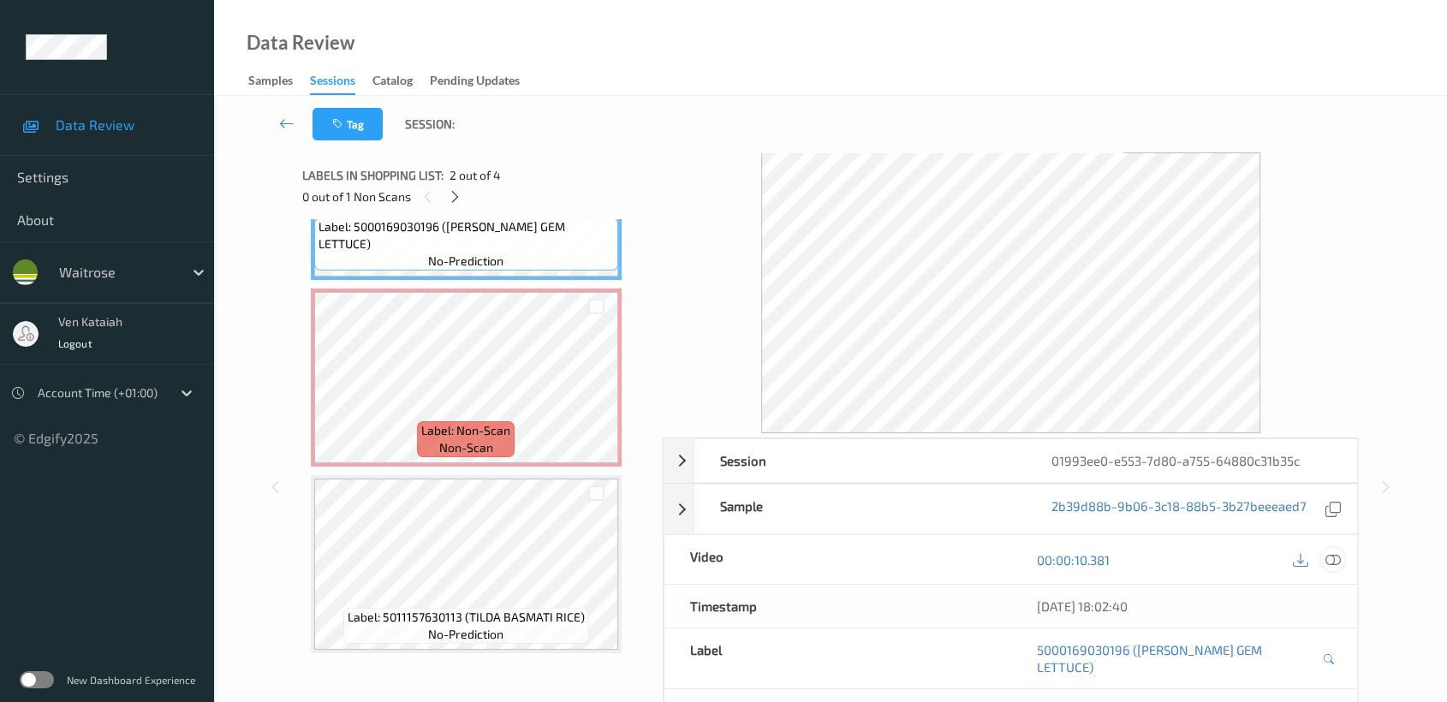
click at [1329, 561] on icon at bounding box center [1332, 559] width 15 height 15
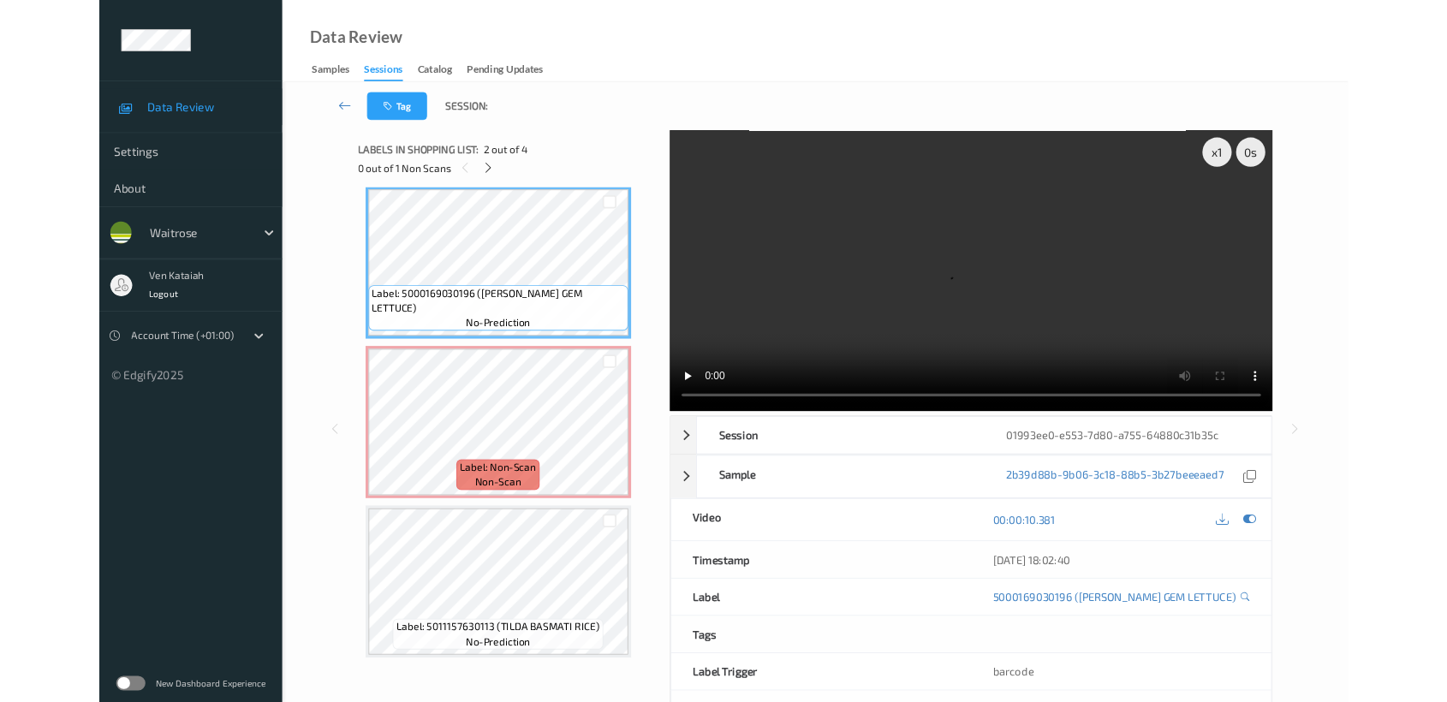
scroll to position [192, 0]
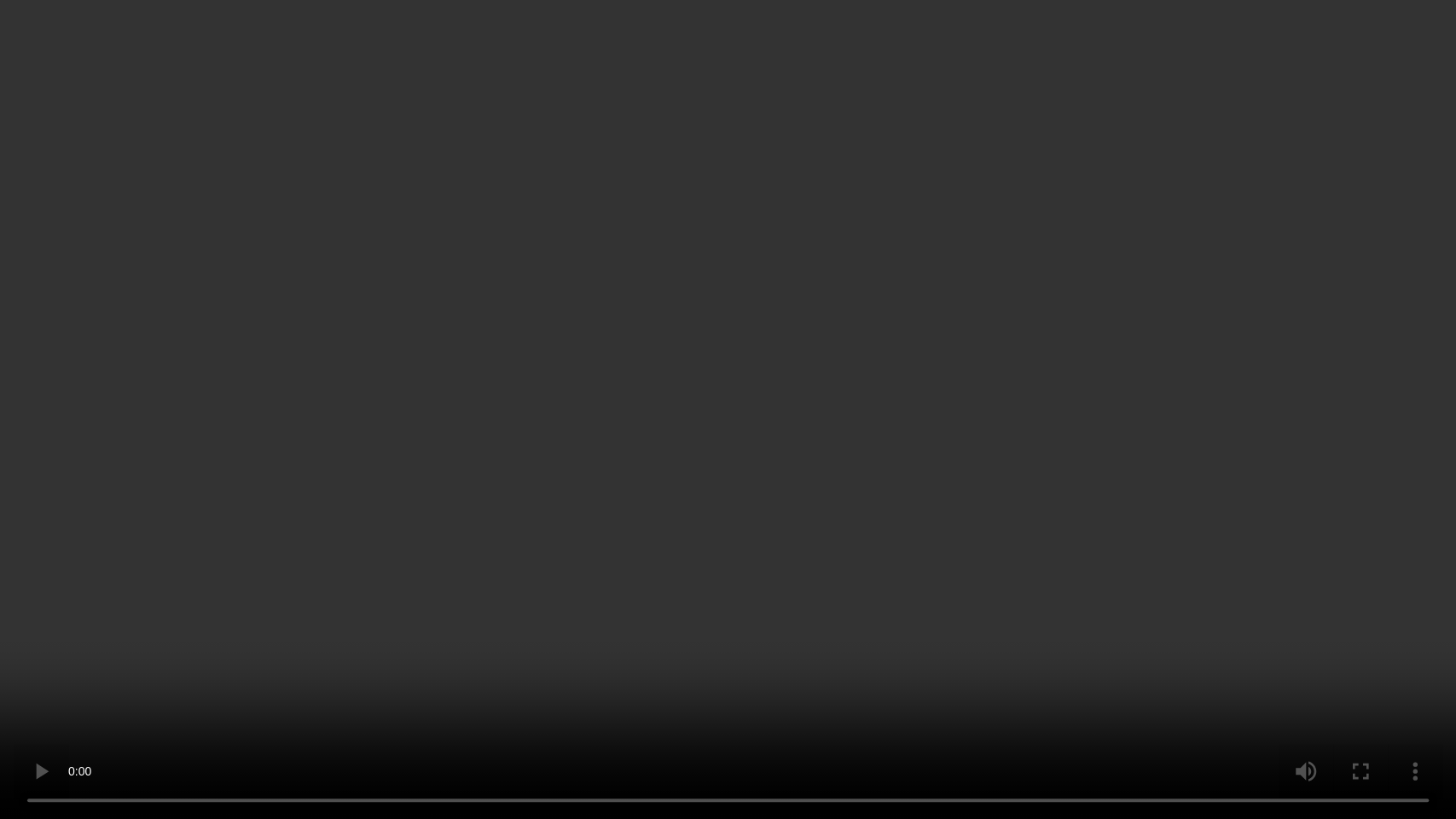
click at [800, 449] on video at bounding box center [728, 410] width 1456 height 819
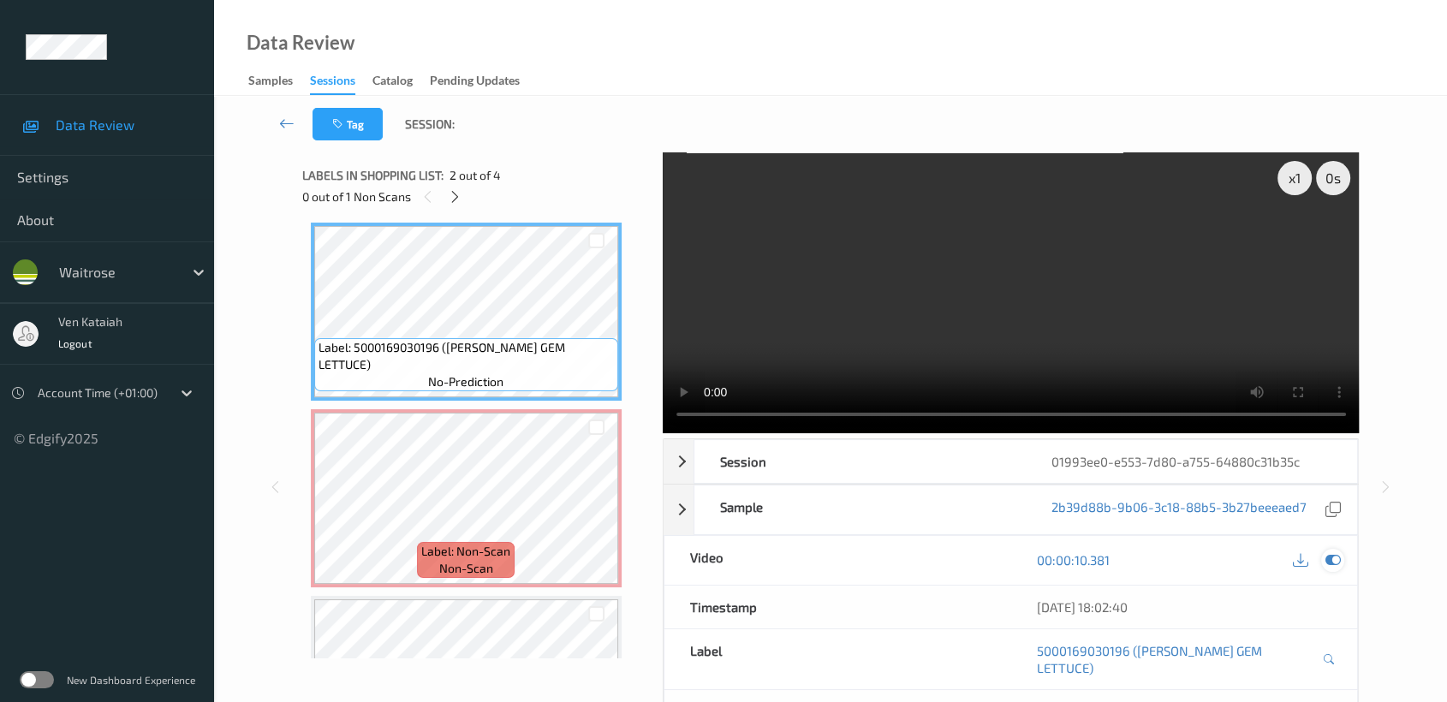
click at [1333, 554] on icon at bounding box center [1332, 559] width 15 height 15
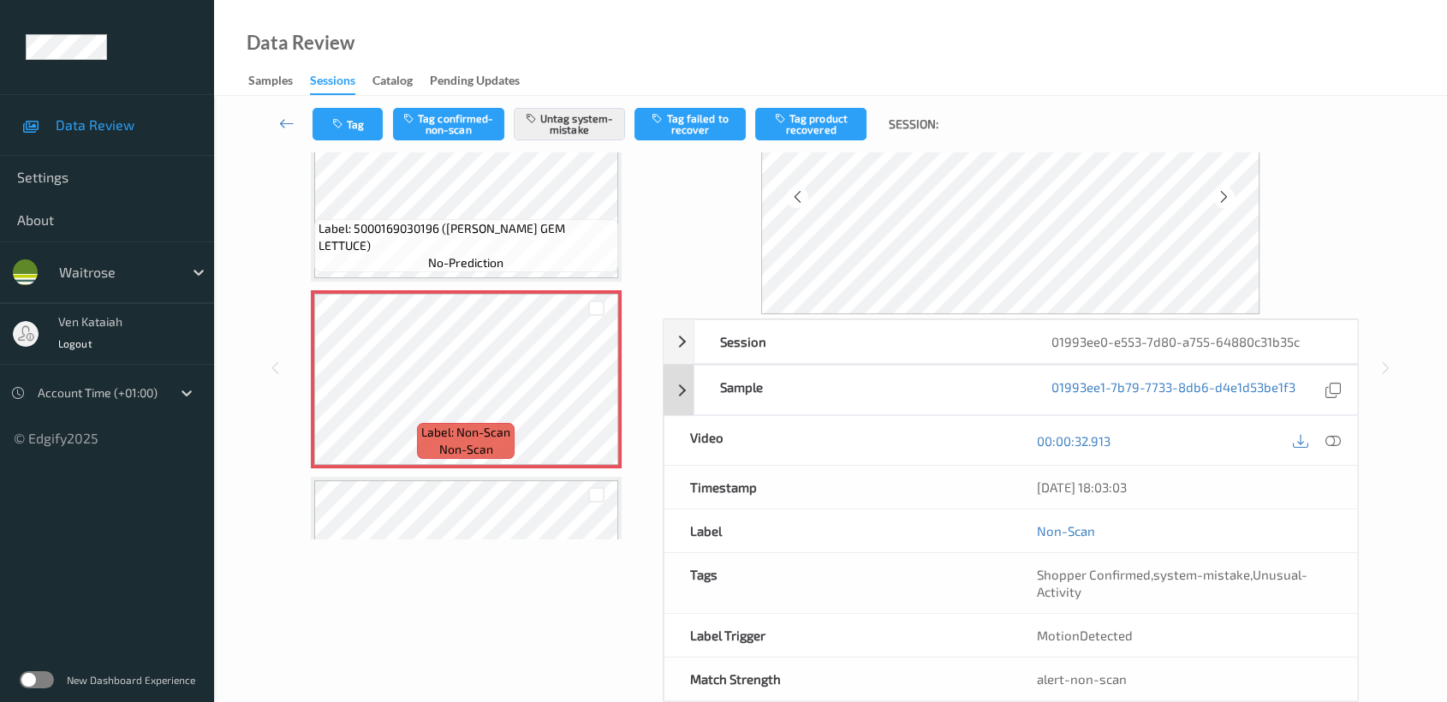
scroll to position [153, 0]
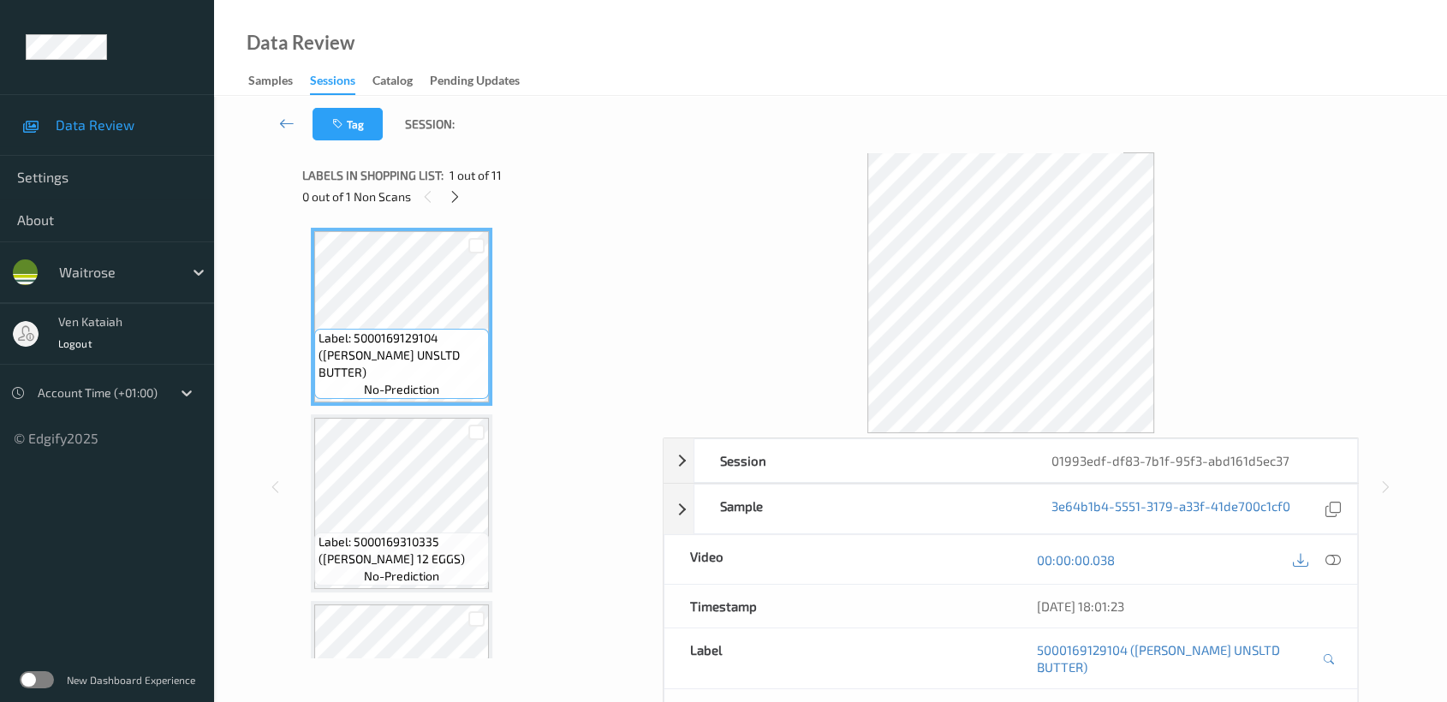
click at [458, 184] on div "Labels in shopping list: 1 out of 11" at bounding box center [476, 174] width 348 height 21
click at [455, 198] on icon at bounding box center [455, 196] width 15 height 15
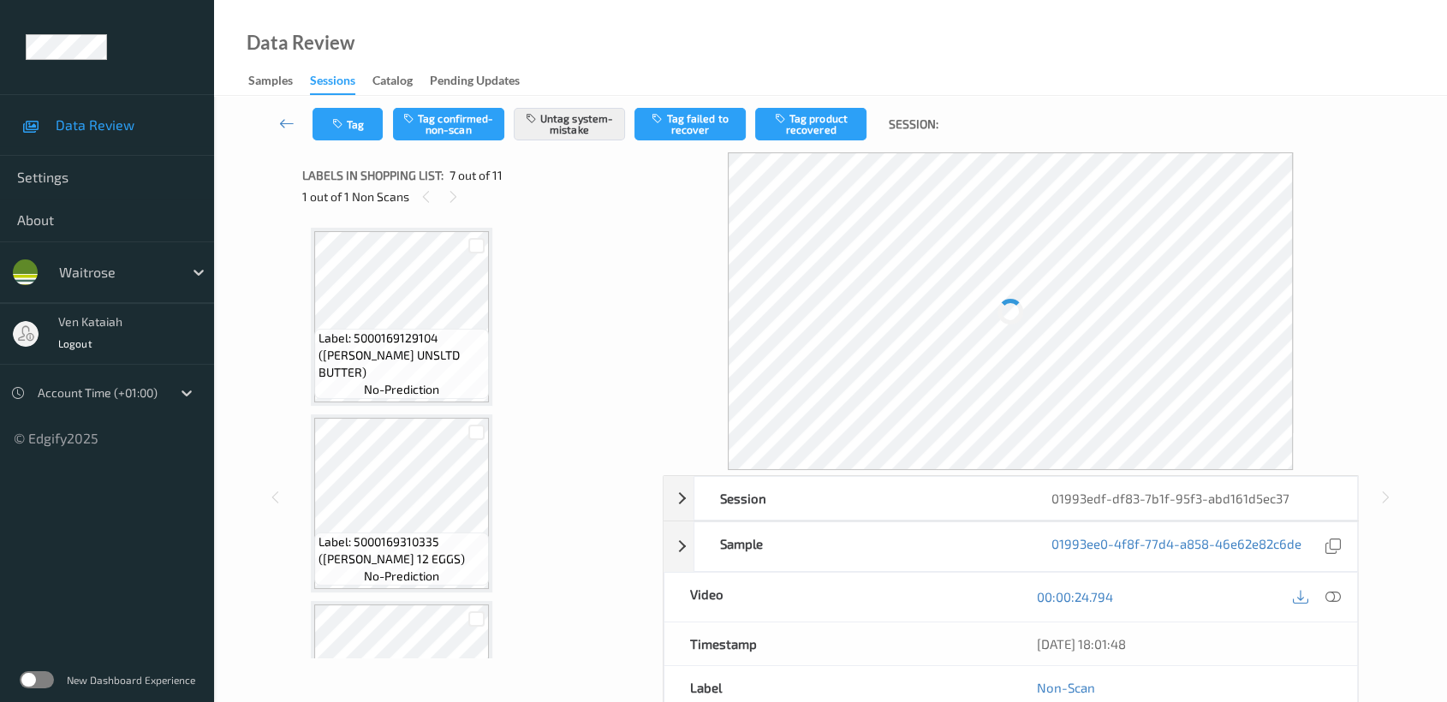
scroll to position [938, 0]
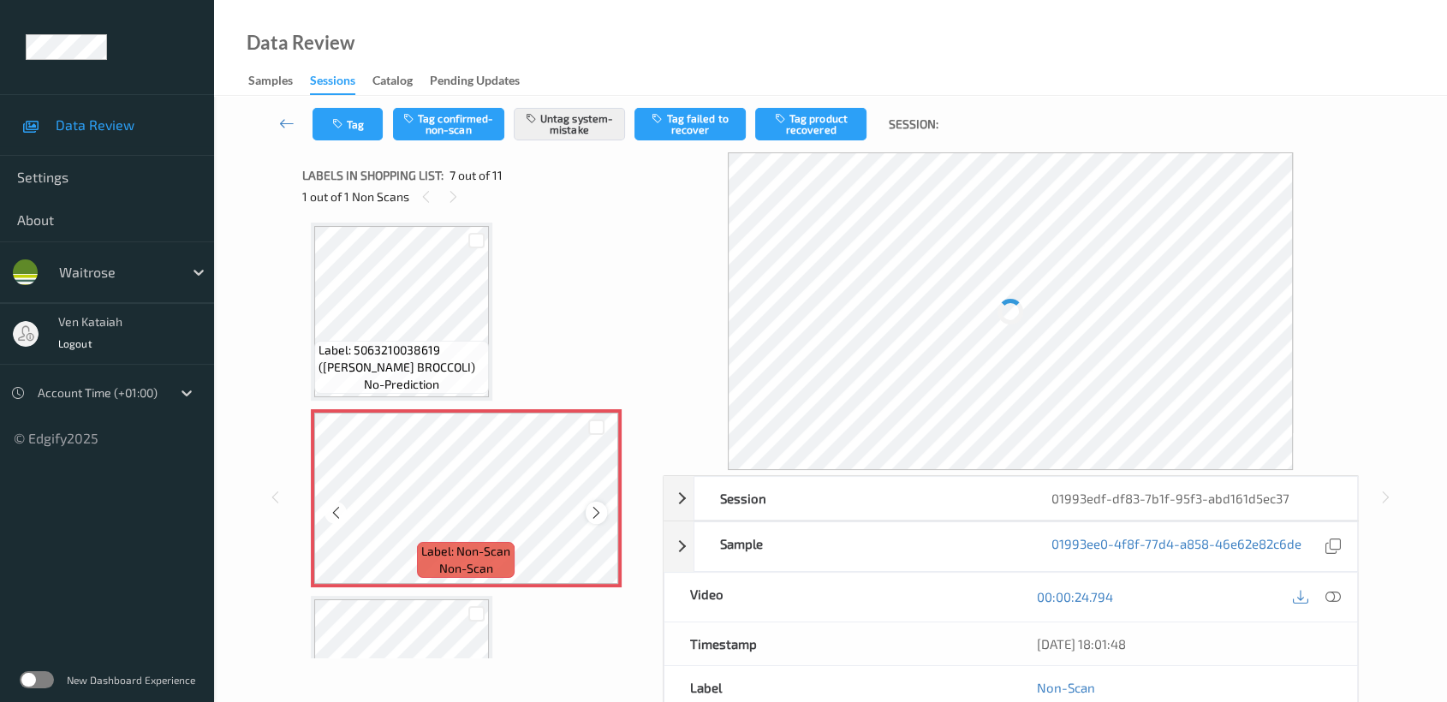
click at [599, 508] on icon at bounding box center [596, 512] width 15 height 15
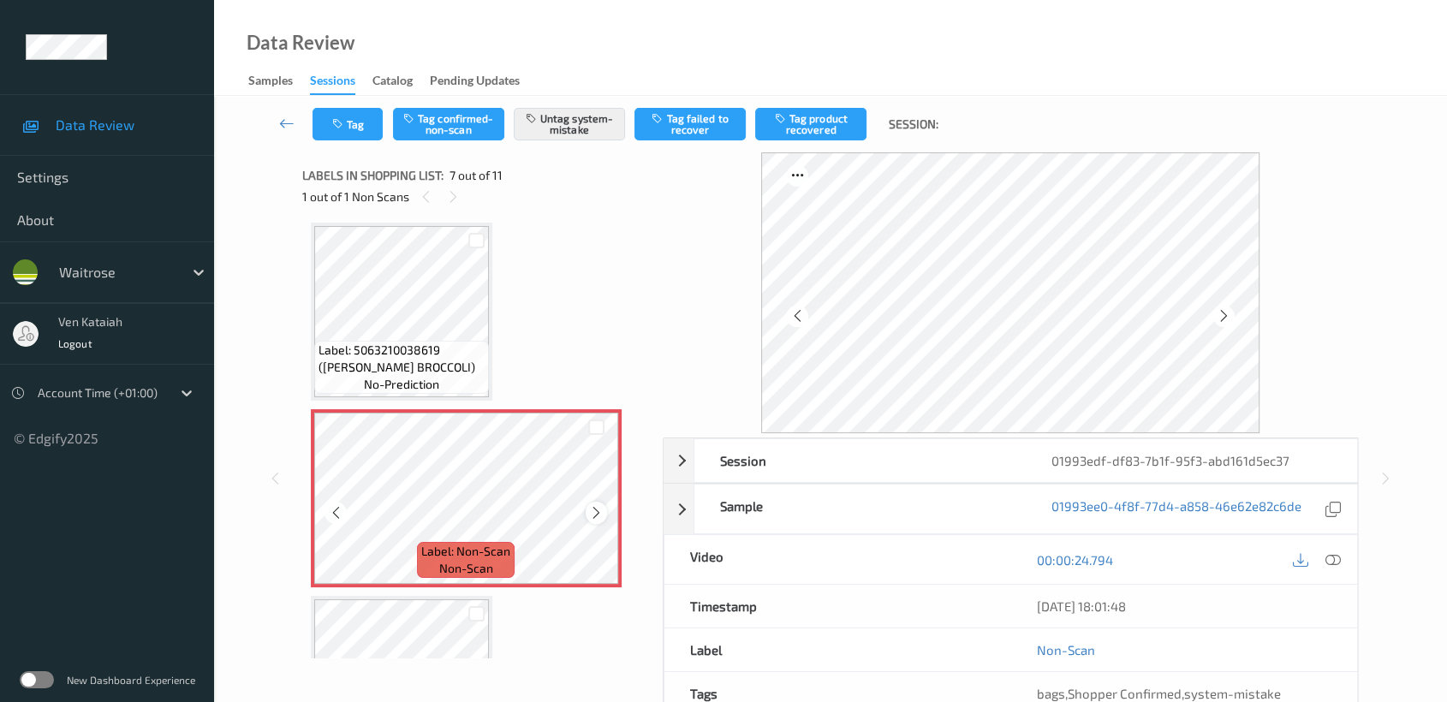
click at [597, 515] on icon at bounding box center [596, 512] width 15 height 15
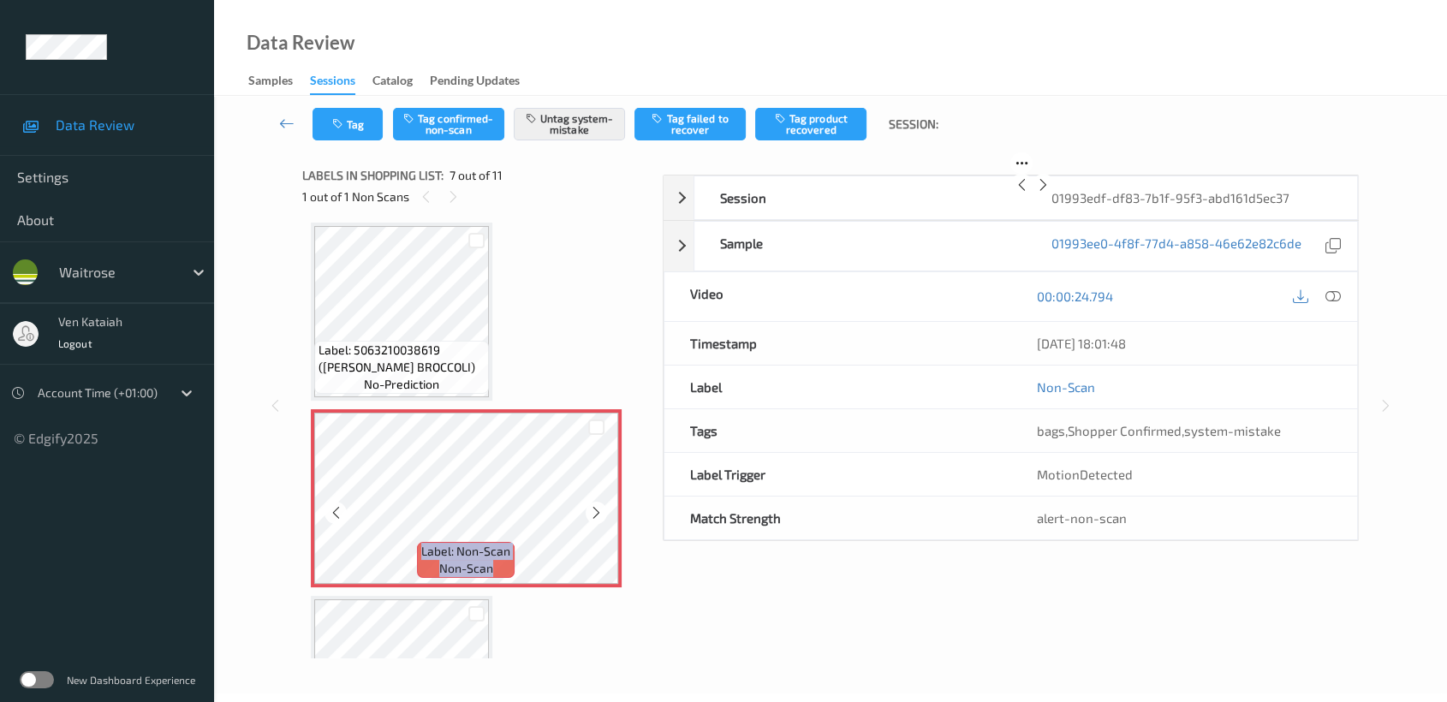
click at [597, 515] on icon at bounding box center [596, 512] width 15 height 15
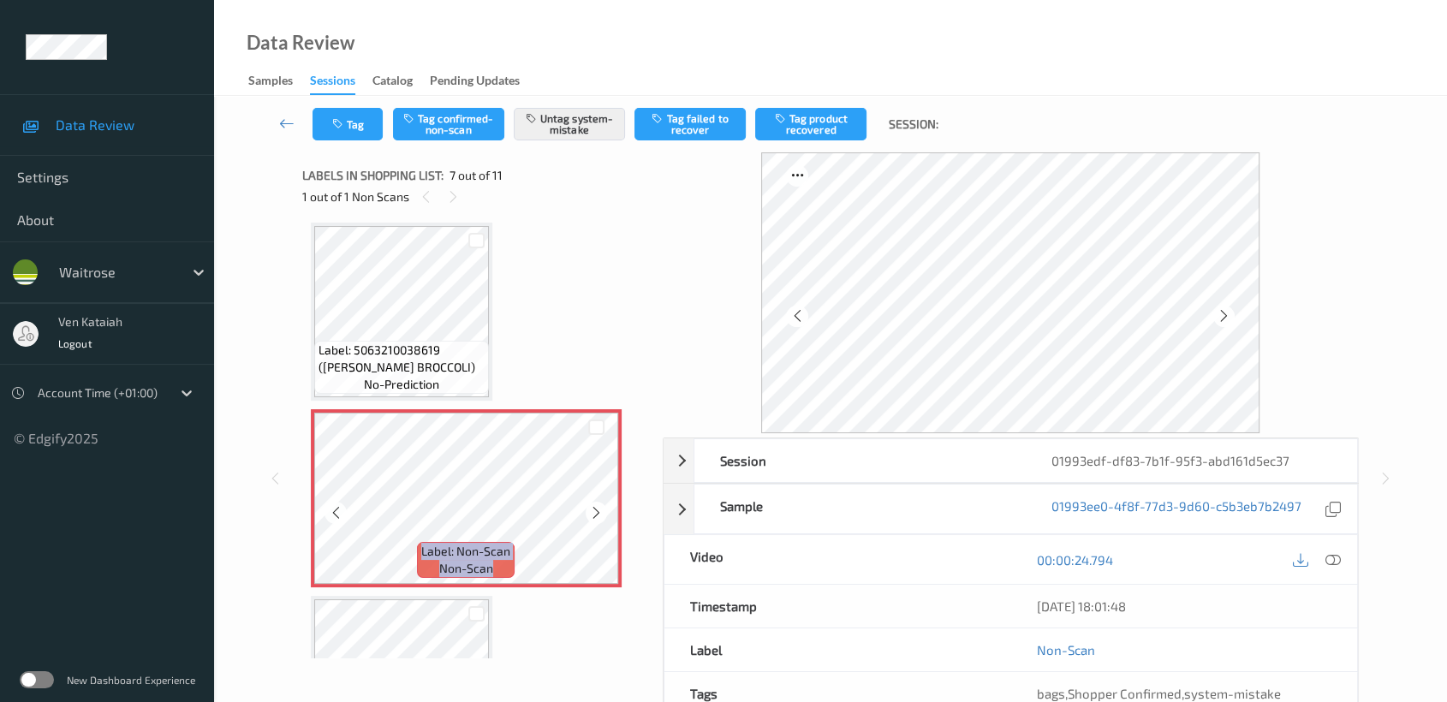
click at [597, 515] on icon at bounding box center [596, 512] width 15 height 15
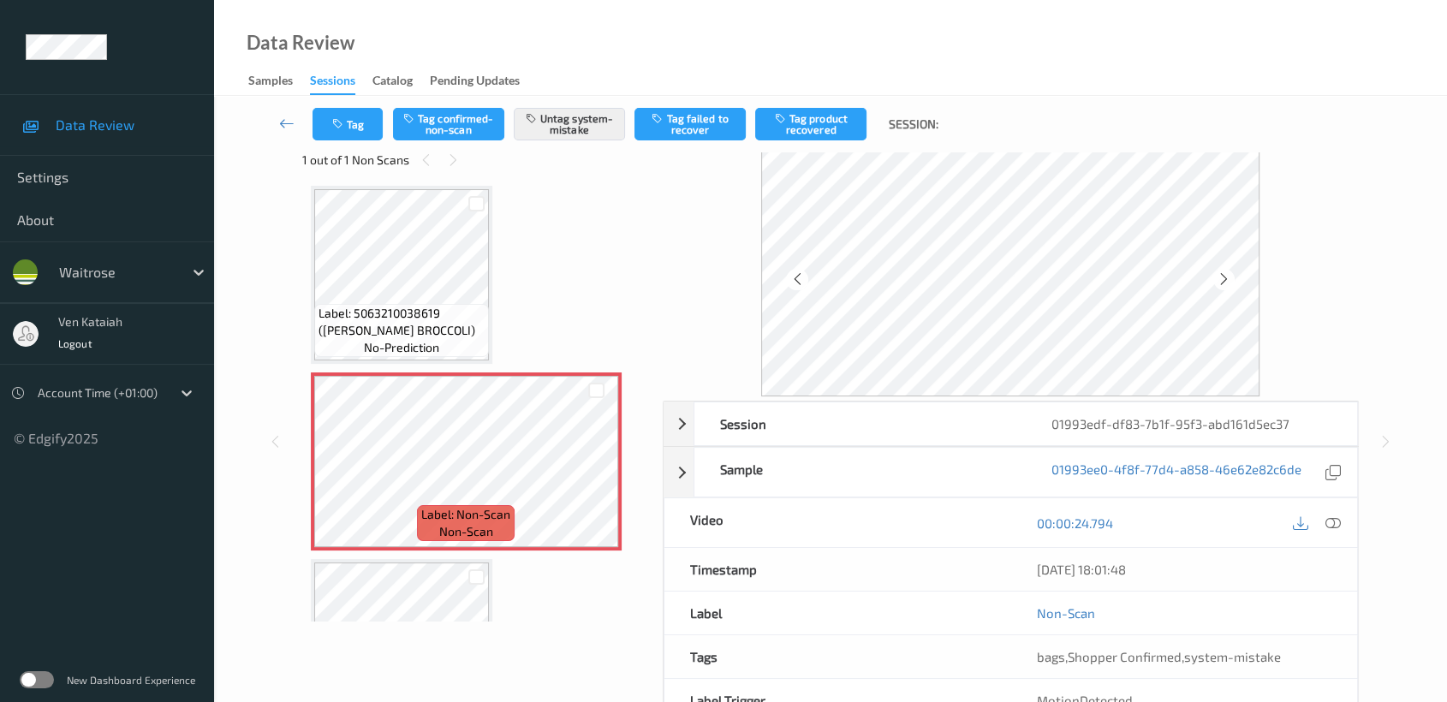
scroll to position [0, 0]
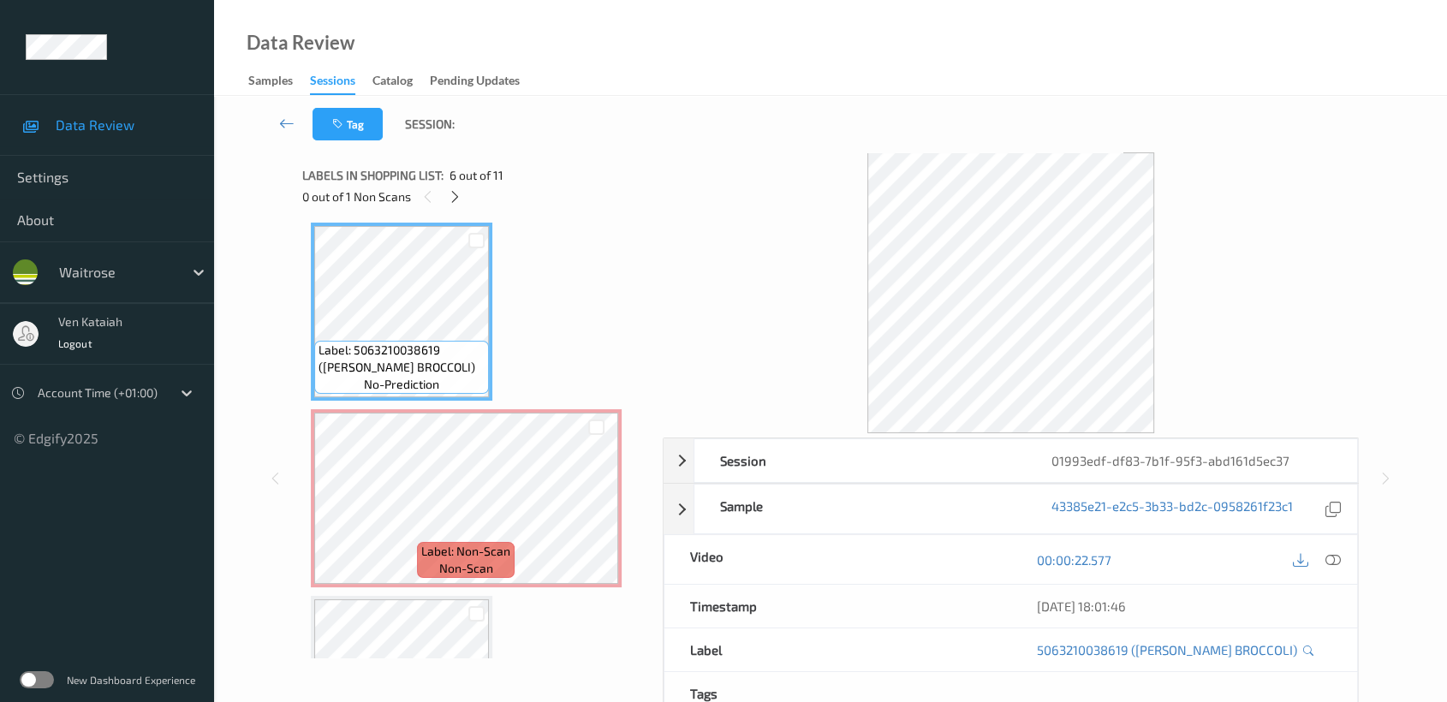
click at [1345, 557] on div "00:00:22.577" at bounding box center [1183, 559] width 347 height 49
click at [1338, 557] on icon at bounding box center [1332, 559] width 15 height 15
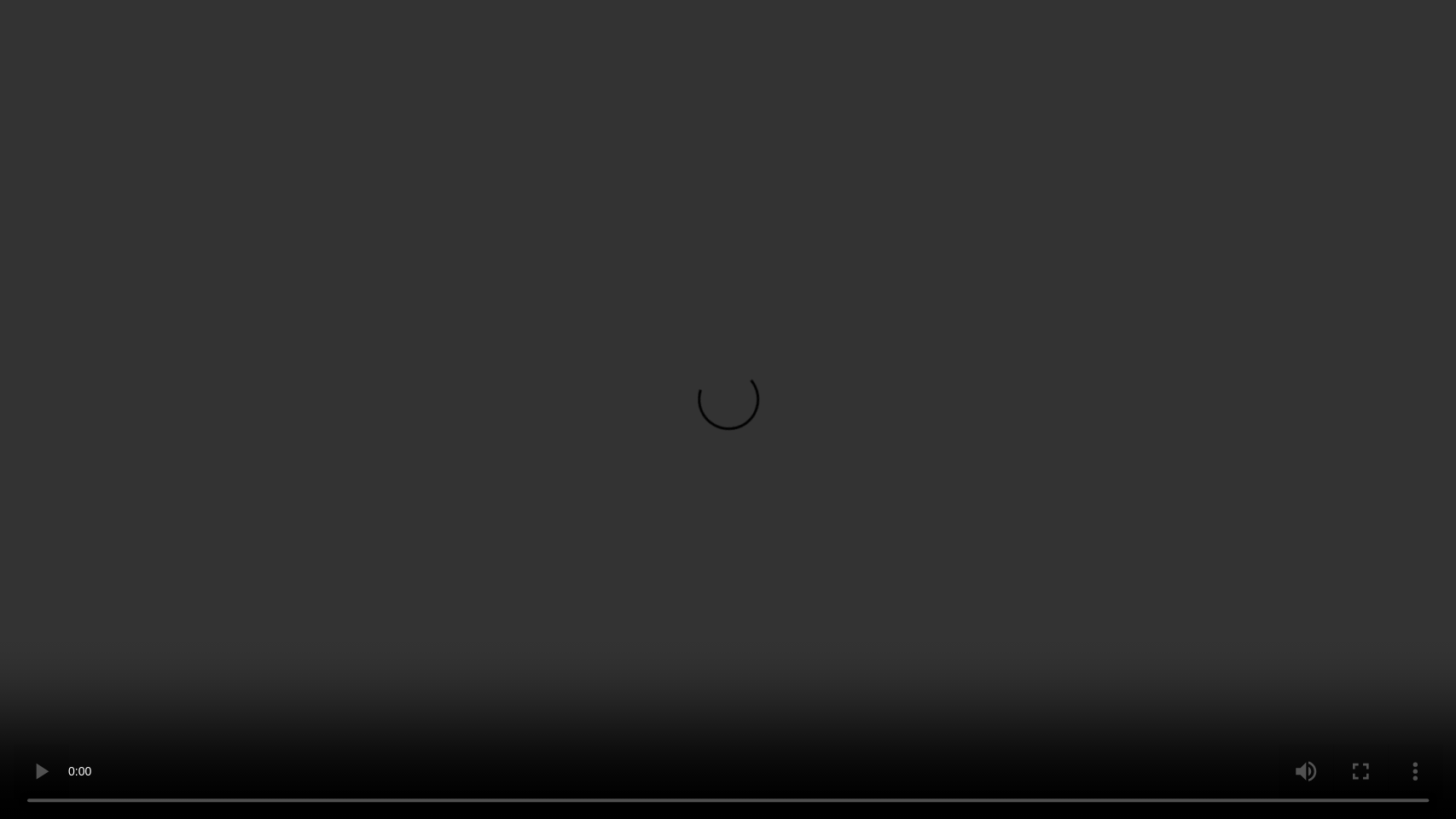
click at [634, 456] on video at bounding box center [728, 410] width 1456 height 819
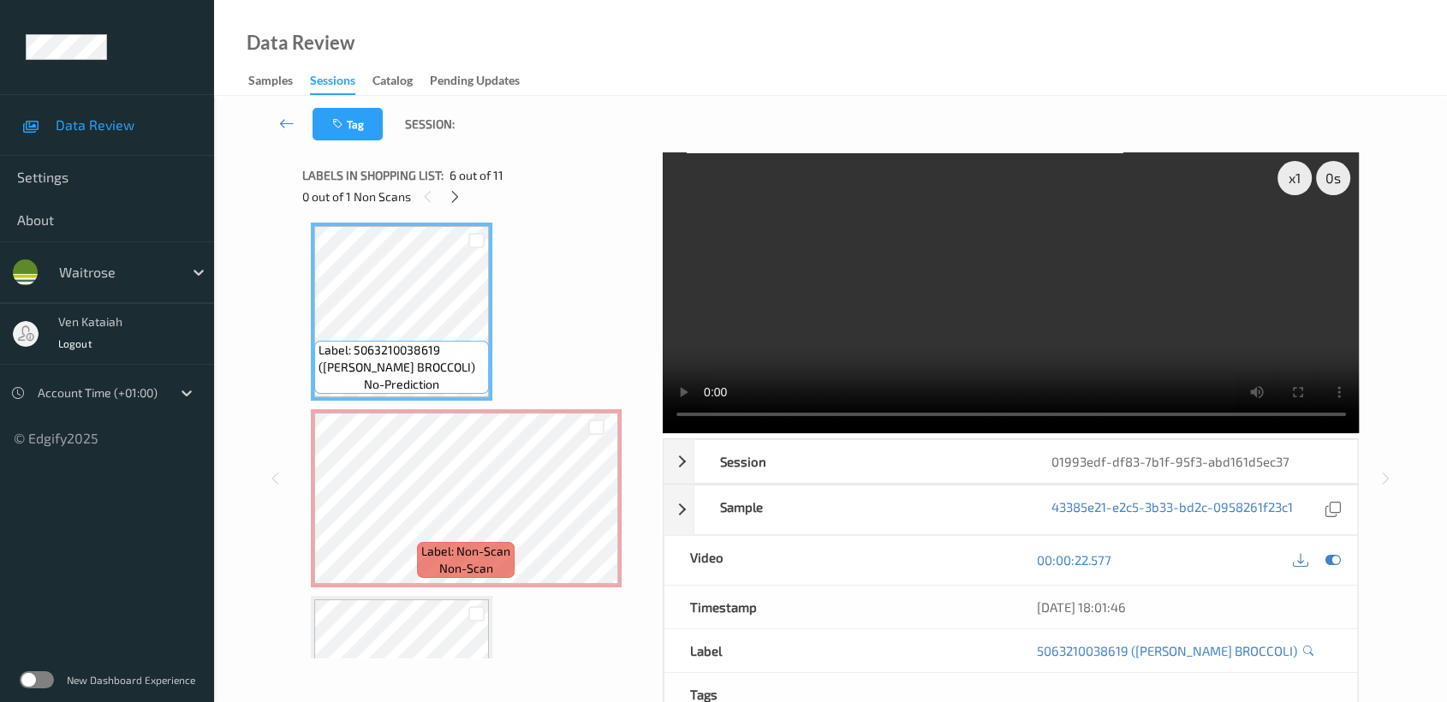
click at [1036, 288] on video at bounding box center [1011, 292] width 697 height 281
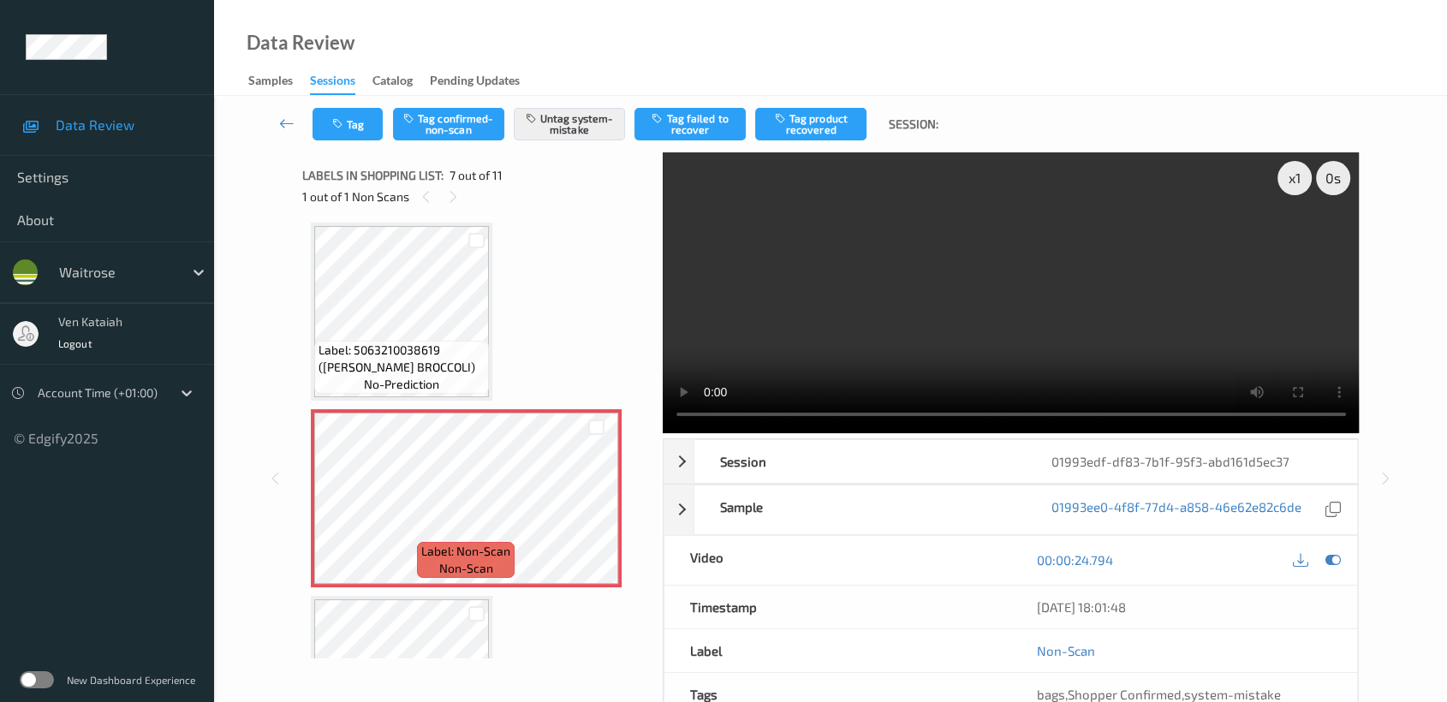
scroll to position [136, 0]
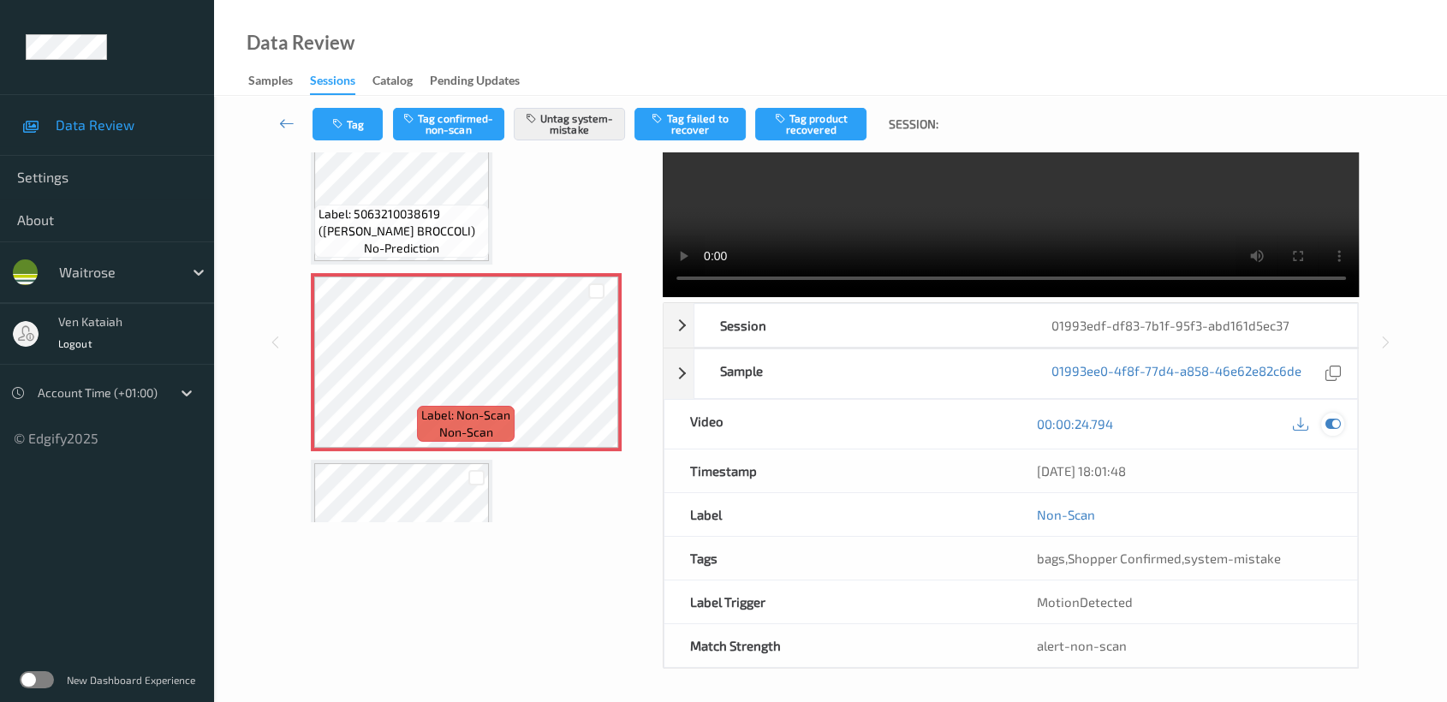
click at [1342, 424] on div at bounding box center [1332, 424] width 23 height 23
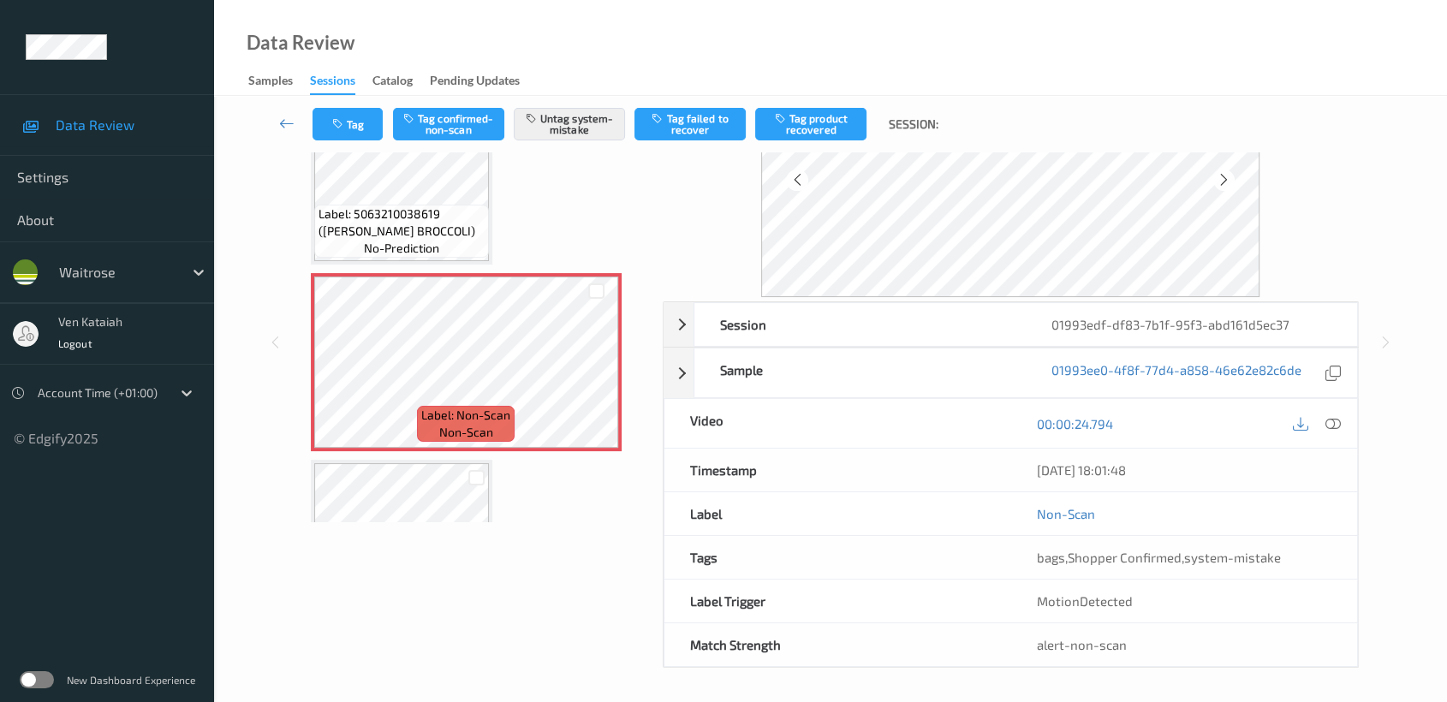
scroll to position [0, 0]
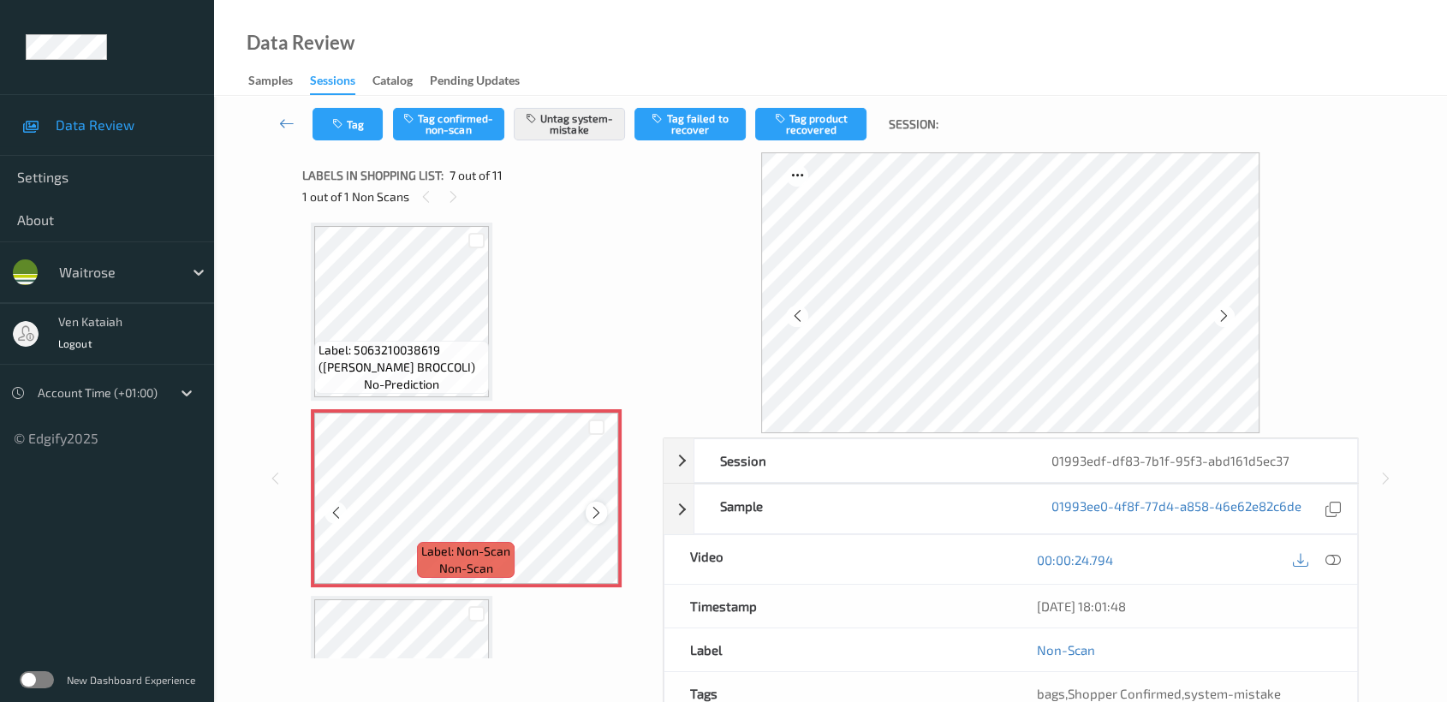
click at [596, 506] on icon at bounding box center [596, 512] width 15 height 15
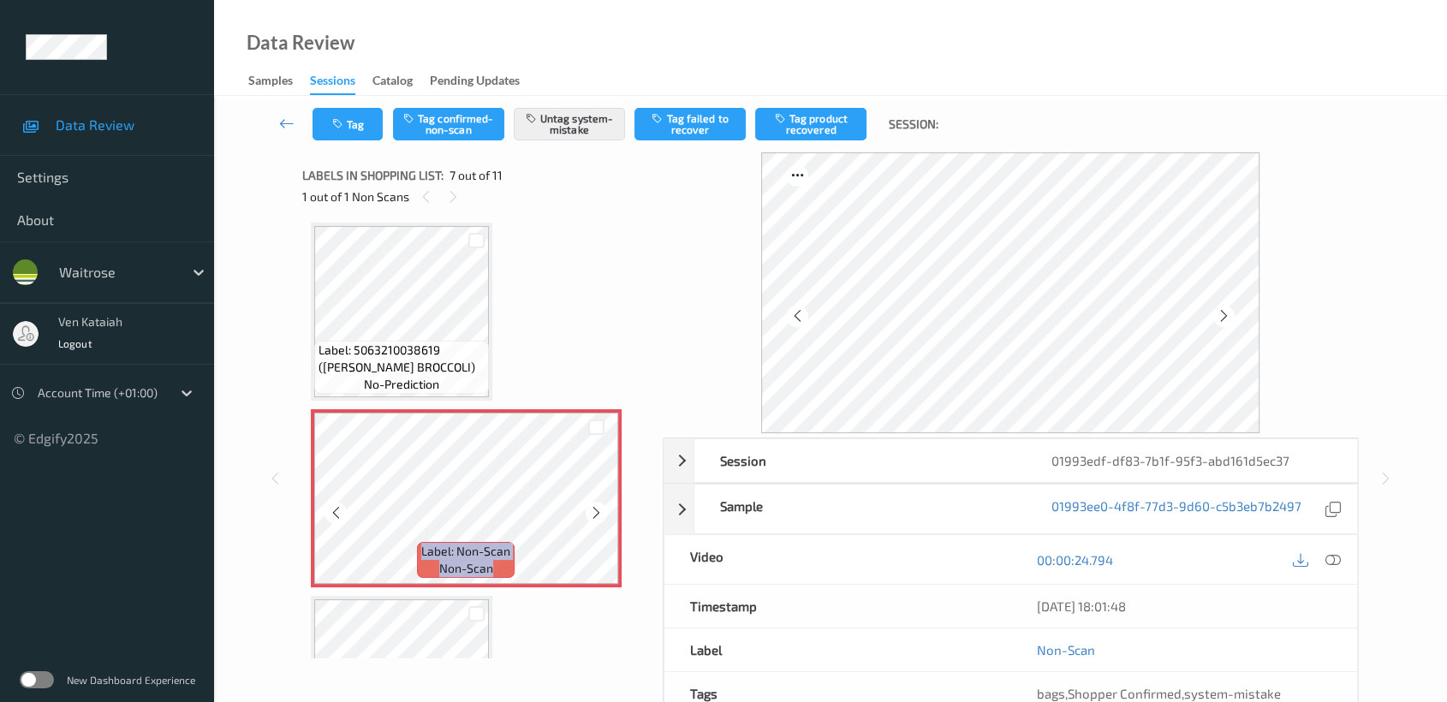
click at [596, 506] on icon at bounding box center [596, 512] width 15 height 15
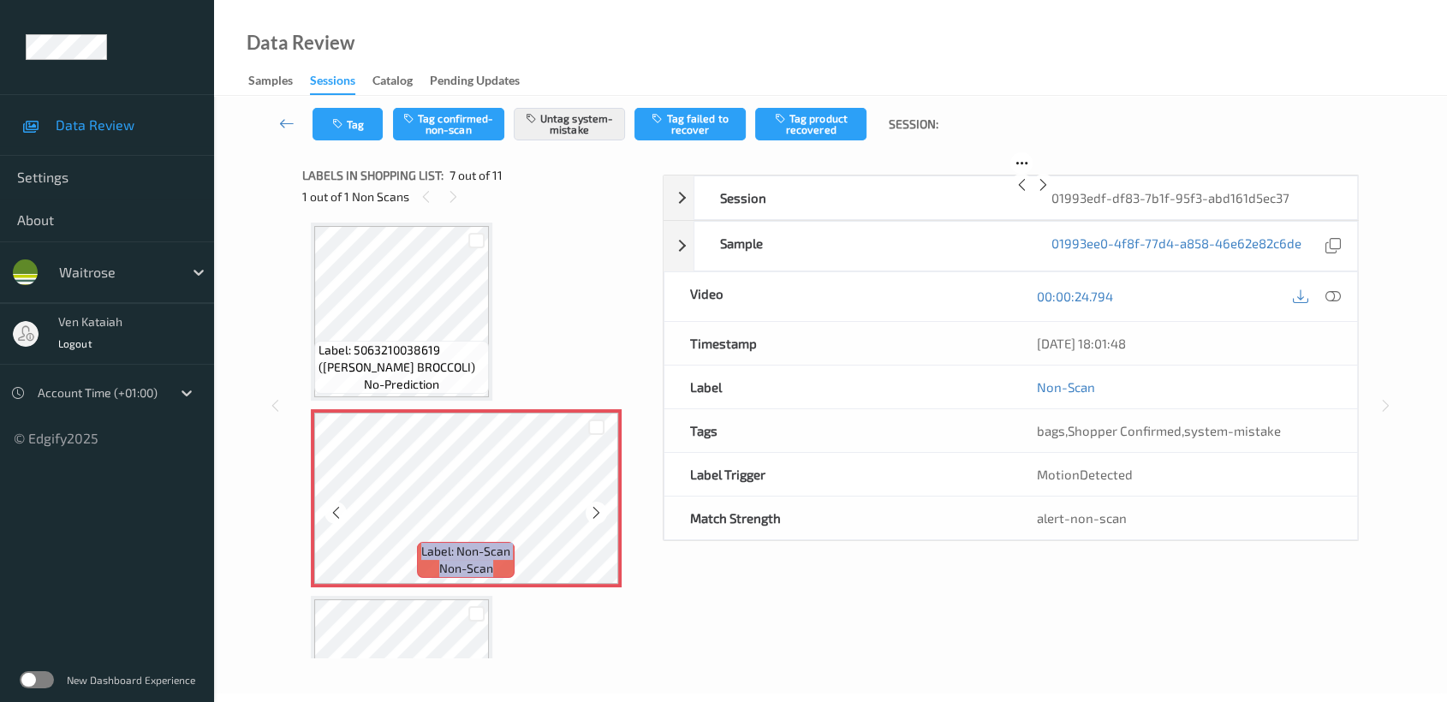
click at [596, 506] on icon at bounding box center [596, 512] width 15 height 15
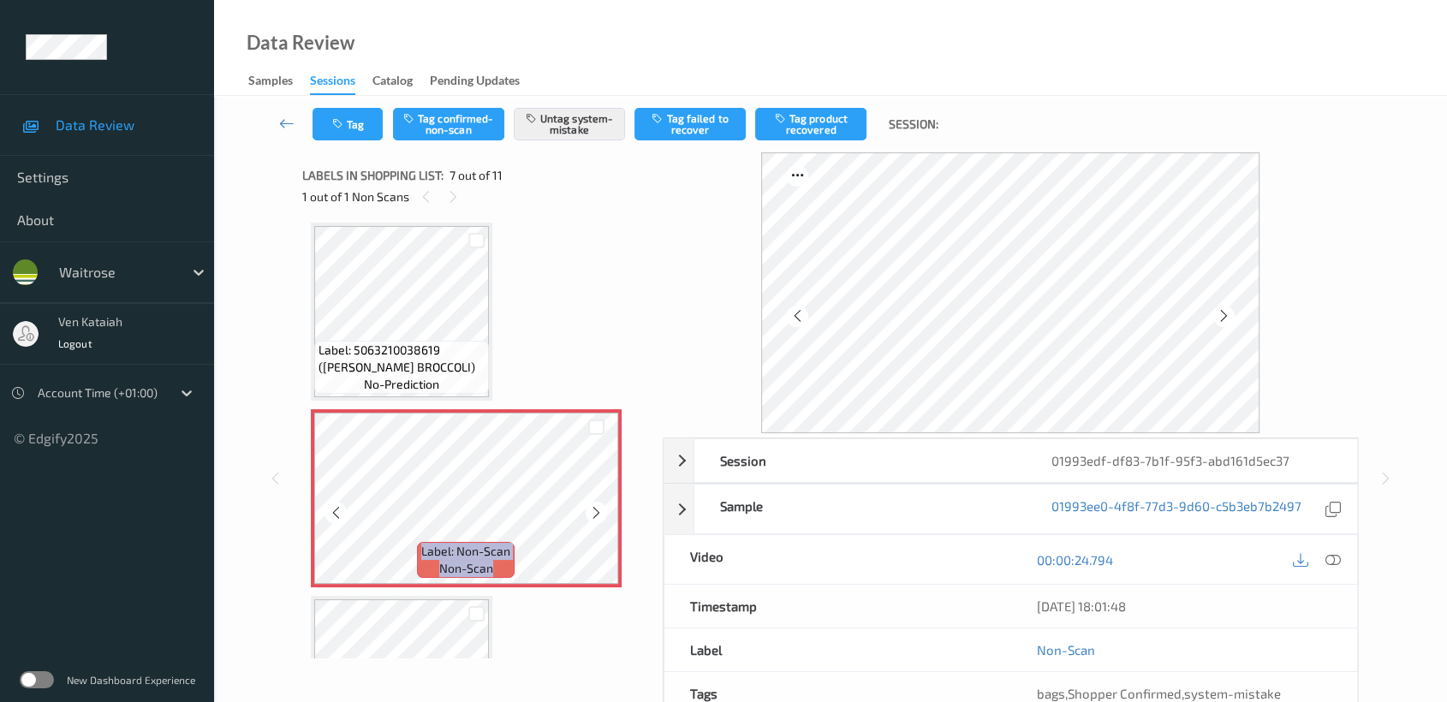
click at [596, 506] on icon at bounding box center [596, 512] width 15 height 15
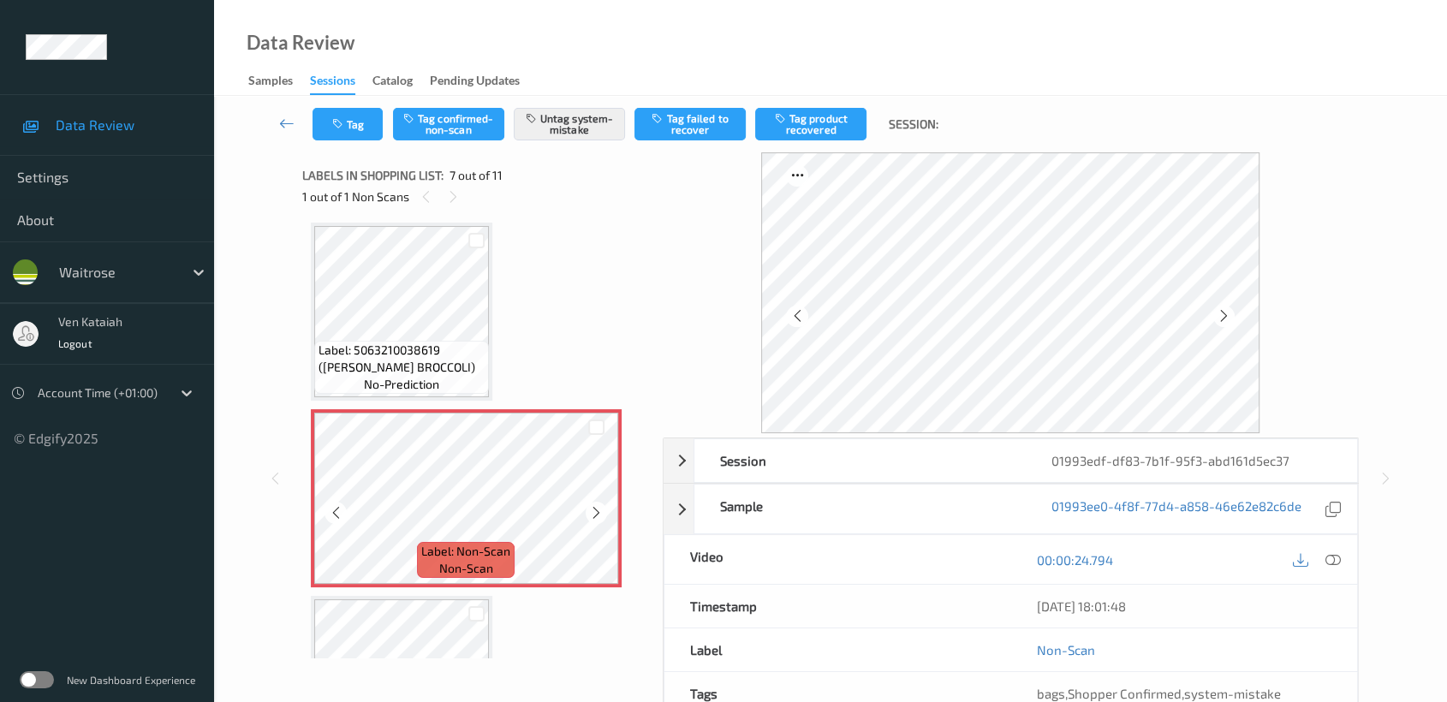
click at [596, 506] on icon at bounding box center [596, 512] width 15 height 15
click at [1218, 317] on icon at bounding box center [1224, 315] width 15 height 15
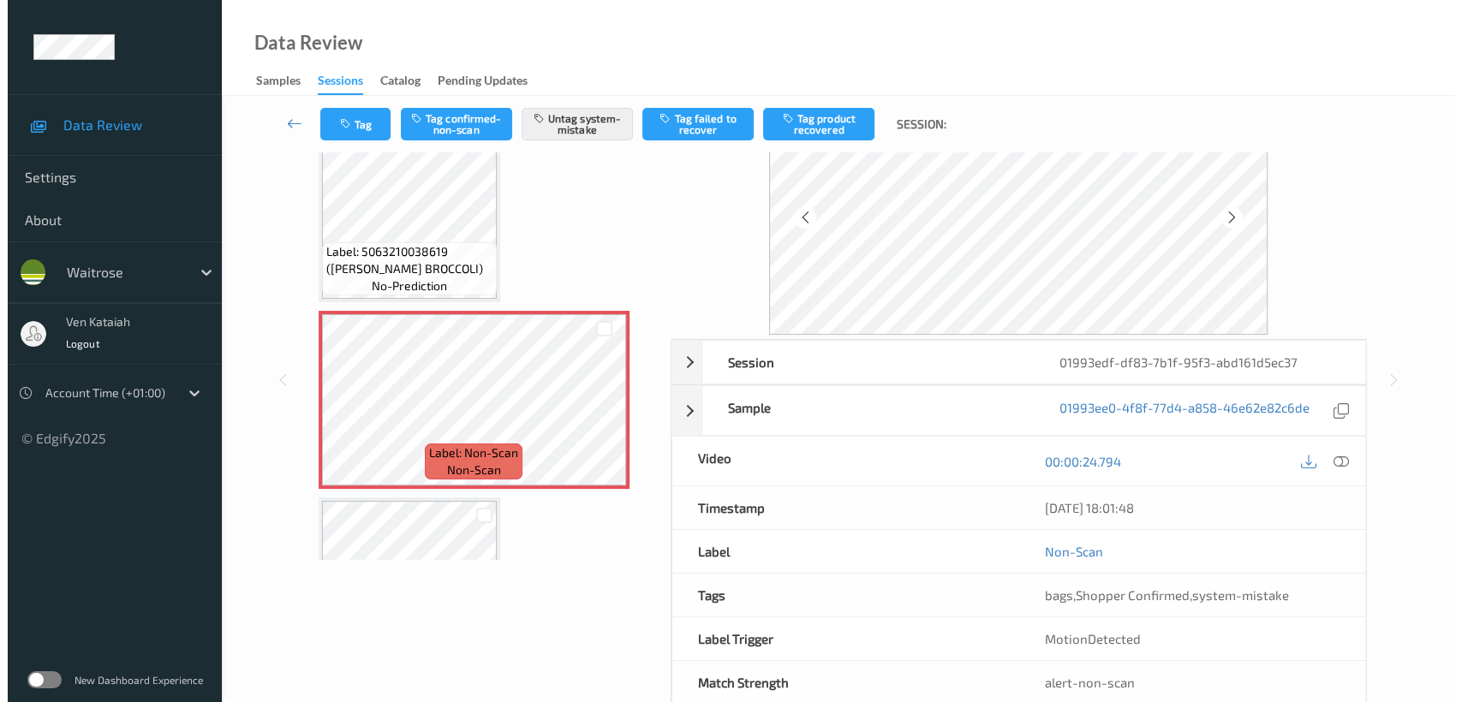
scroll to position [136, 0]
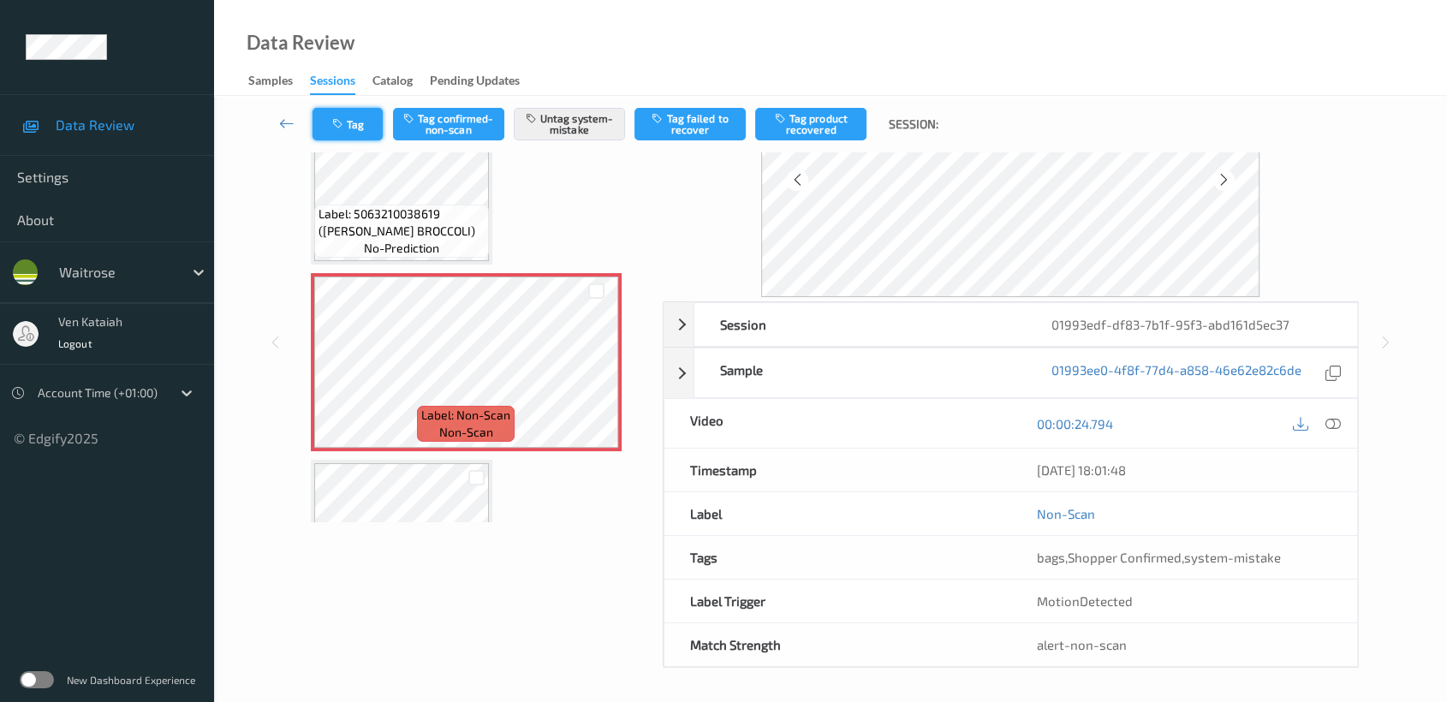
click at [377, 113] on button "Tag" at bounding box center [348, 124] width 70 height 33
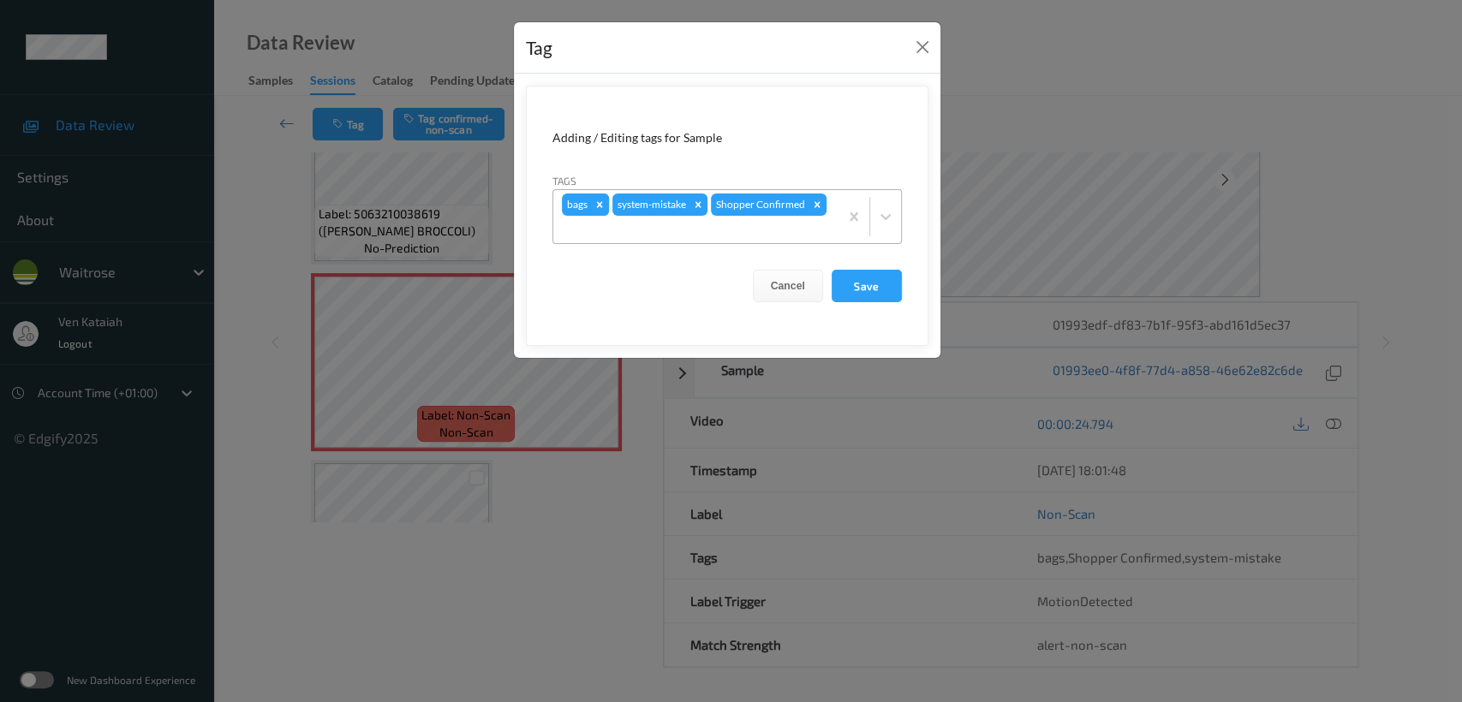
click at [595, 207] on icon "Remove bags" at bounding box center [599, 205] width 12 height 12
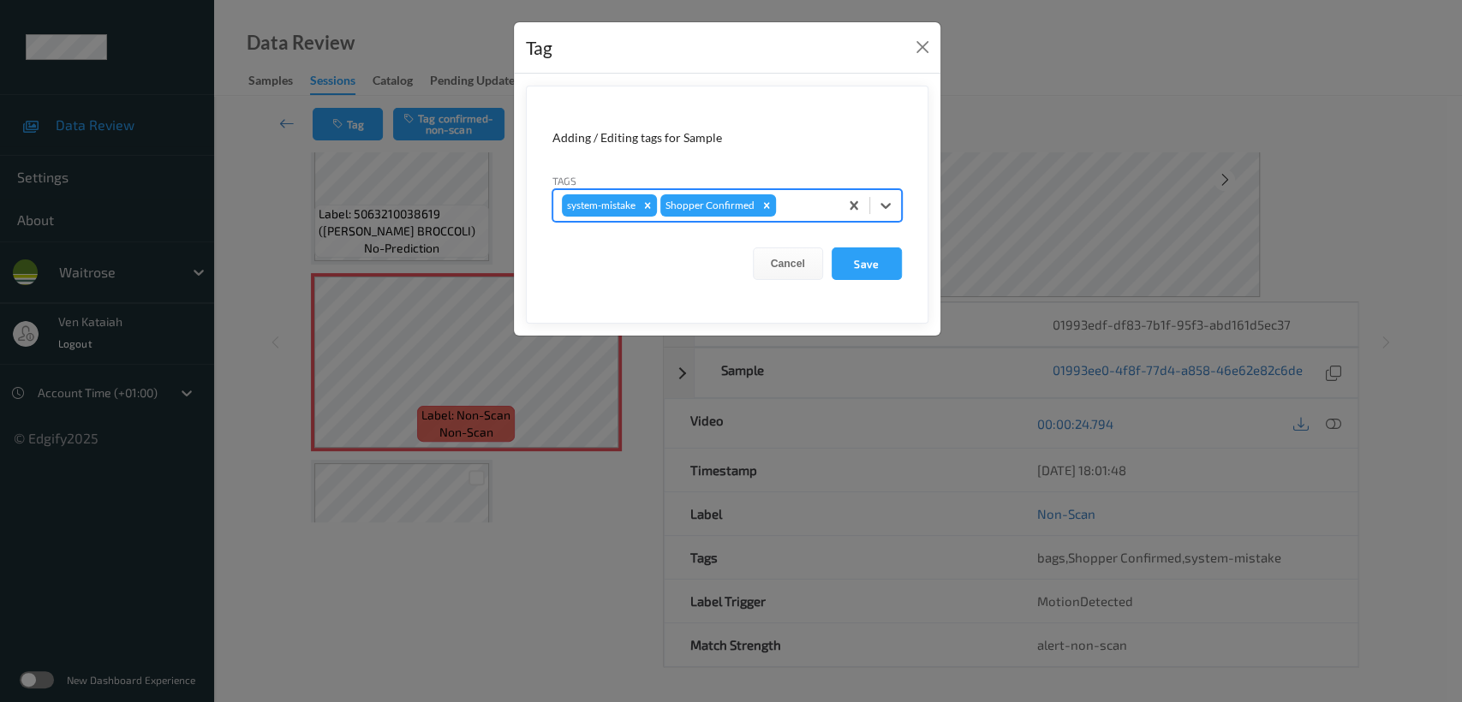
click at [802, 203] on div at bounding box center [804, 205] width 51 height 21
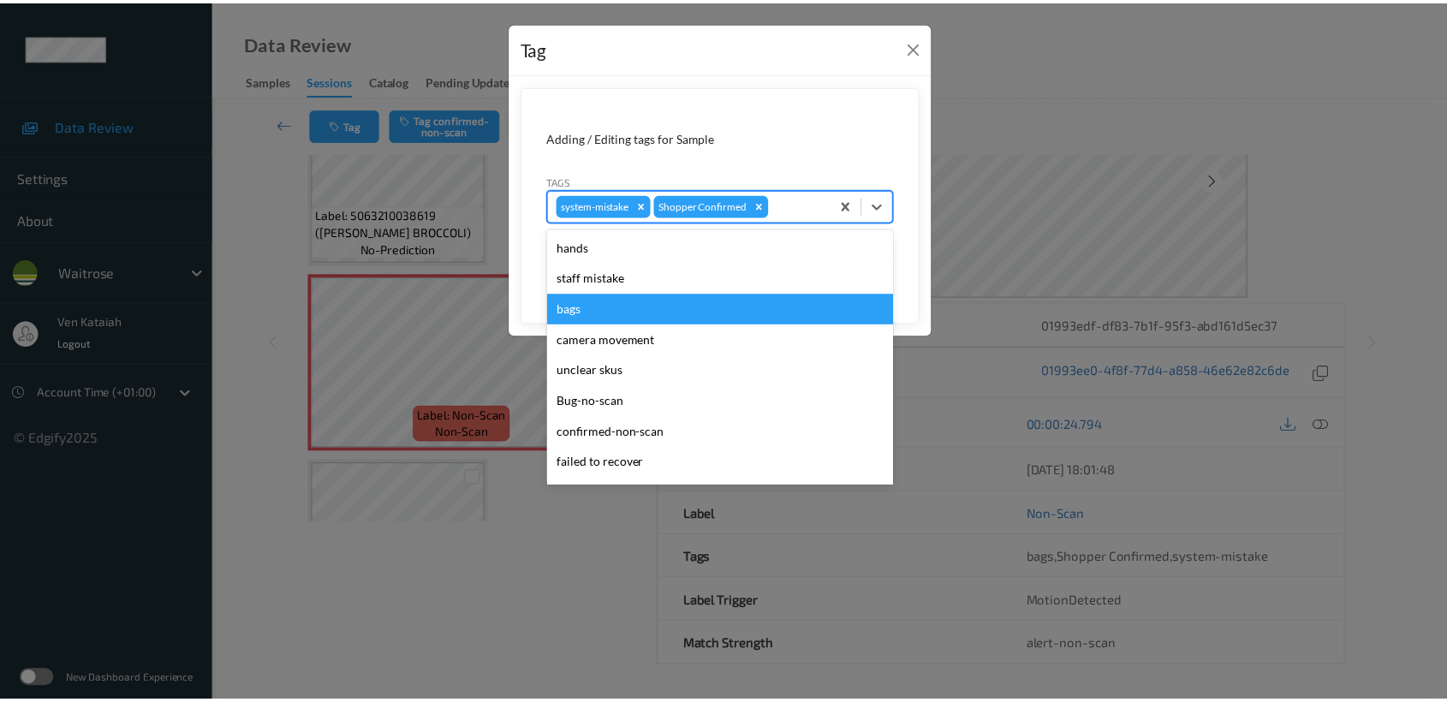
scroll to position [427, 0]
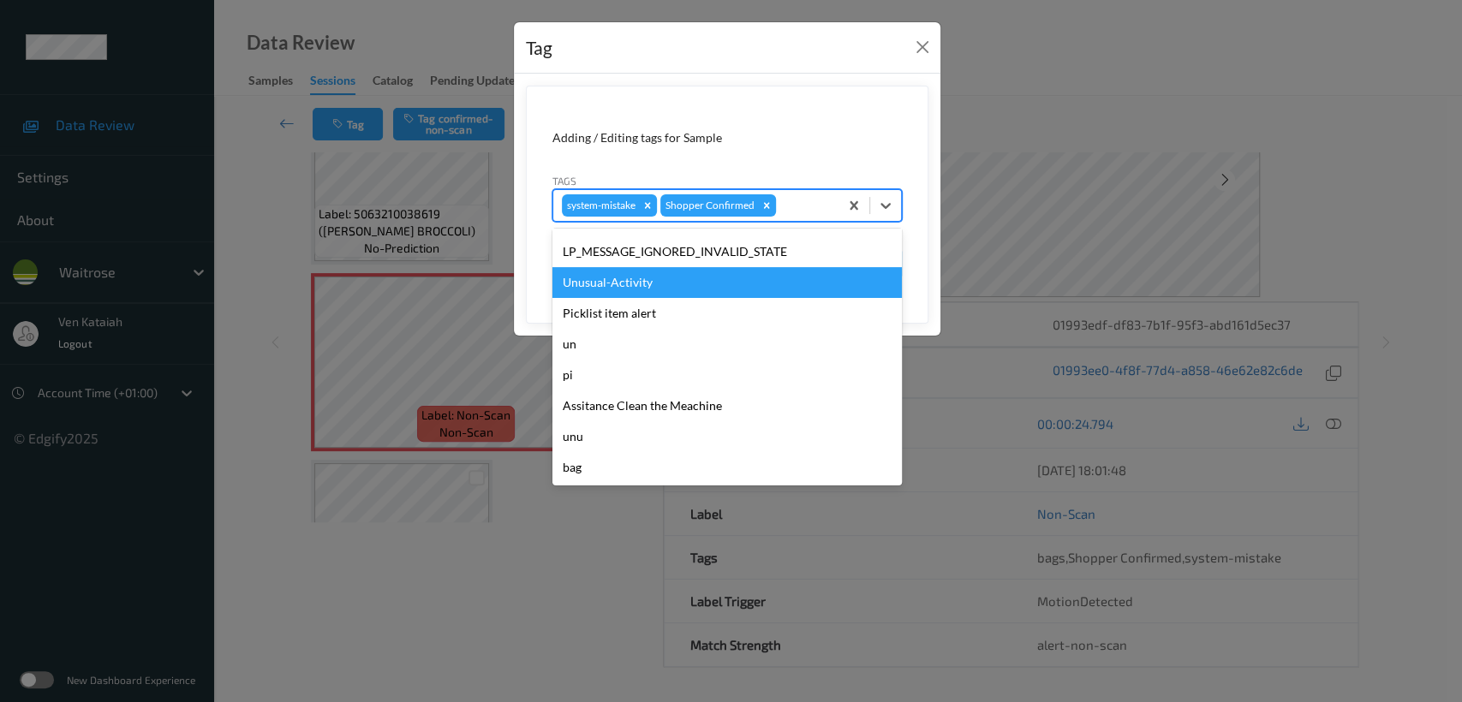
click at [640, 289] on div "Unusual-Activity" at bounding box center [726, 282] width 349 height 31
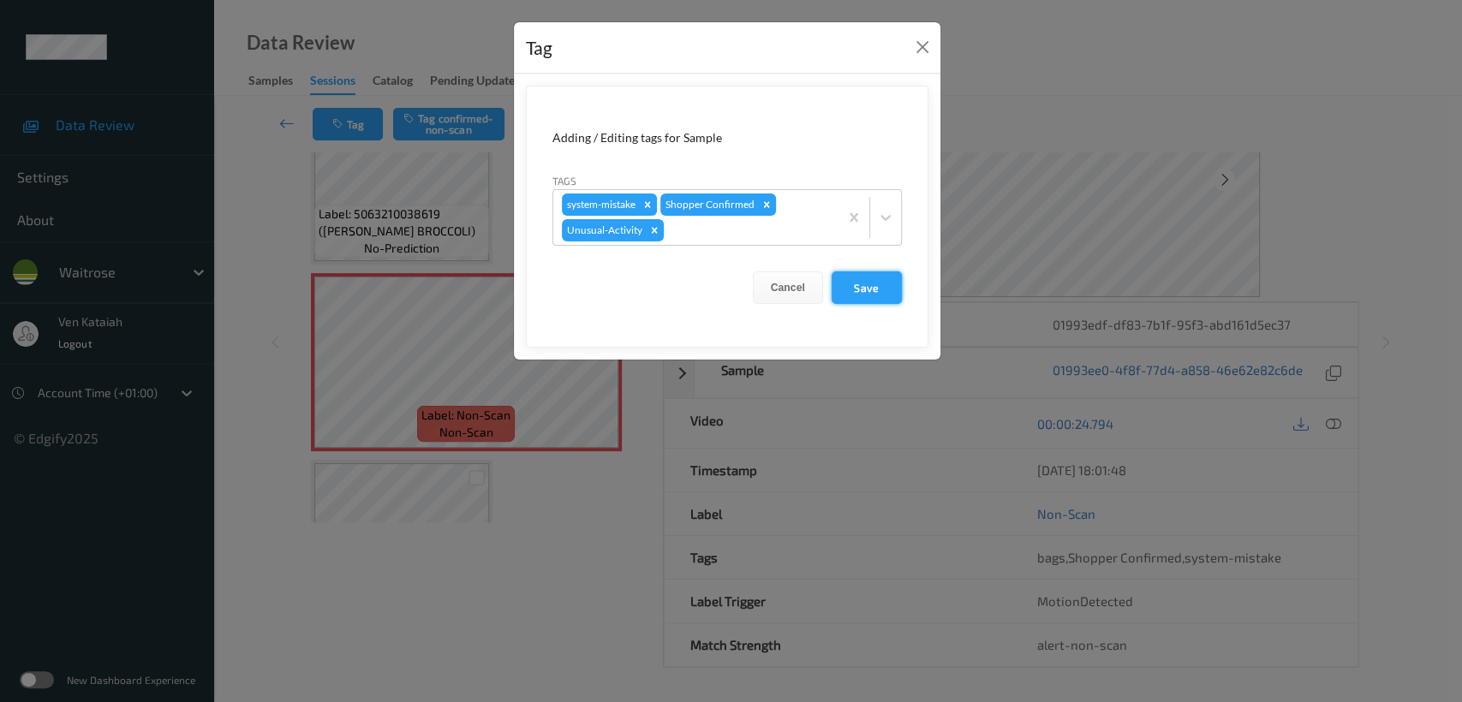
click at [833, 284] on button "Save" at bounding box center [866, 287] width 70 height 33
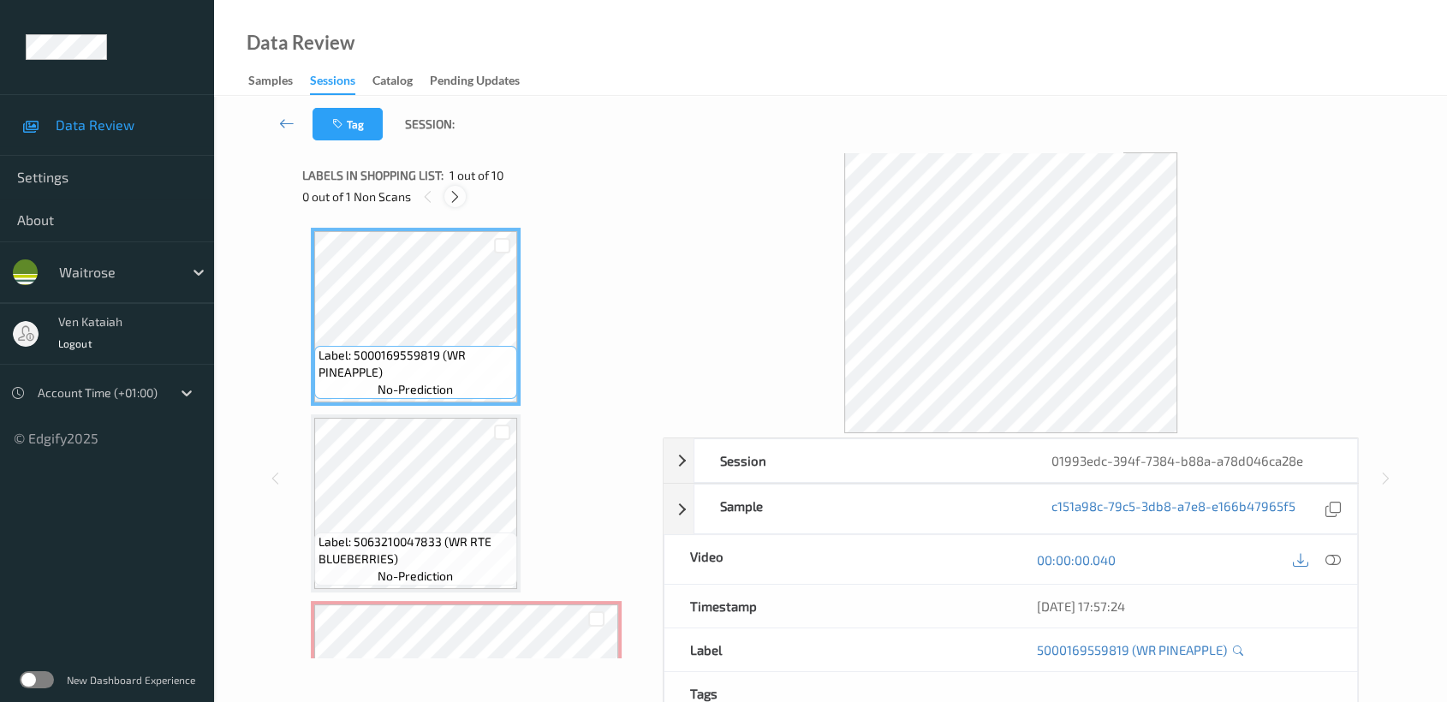
click at [465, 200] on div at bounding box center [454, 196] width 21 height 21
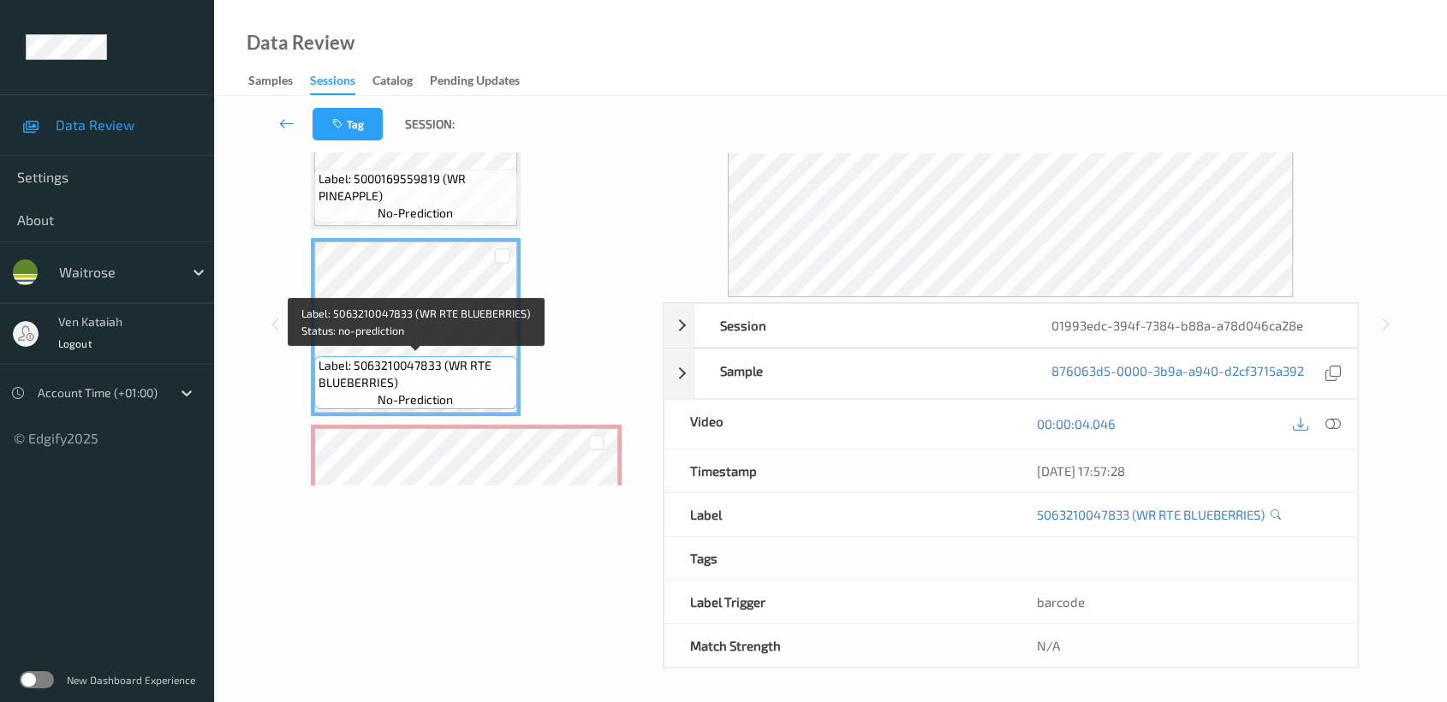
scroll to position [136, 0]
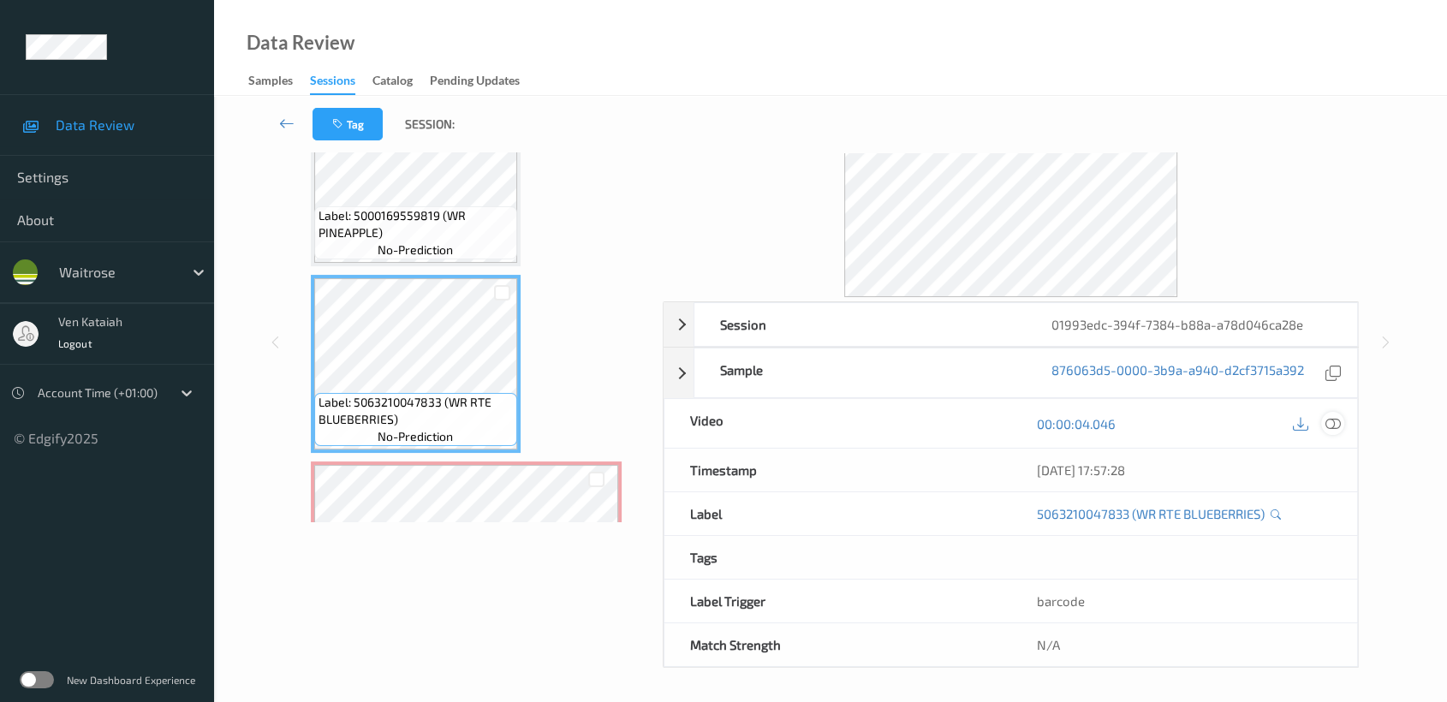
click at [1337, 420] on icon at bounding box center [1332, 423] width 15 height 15
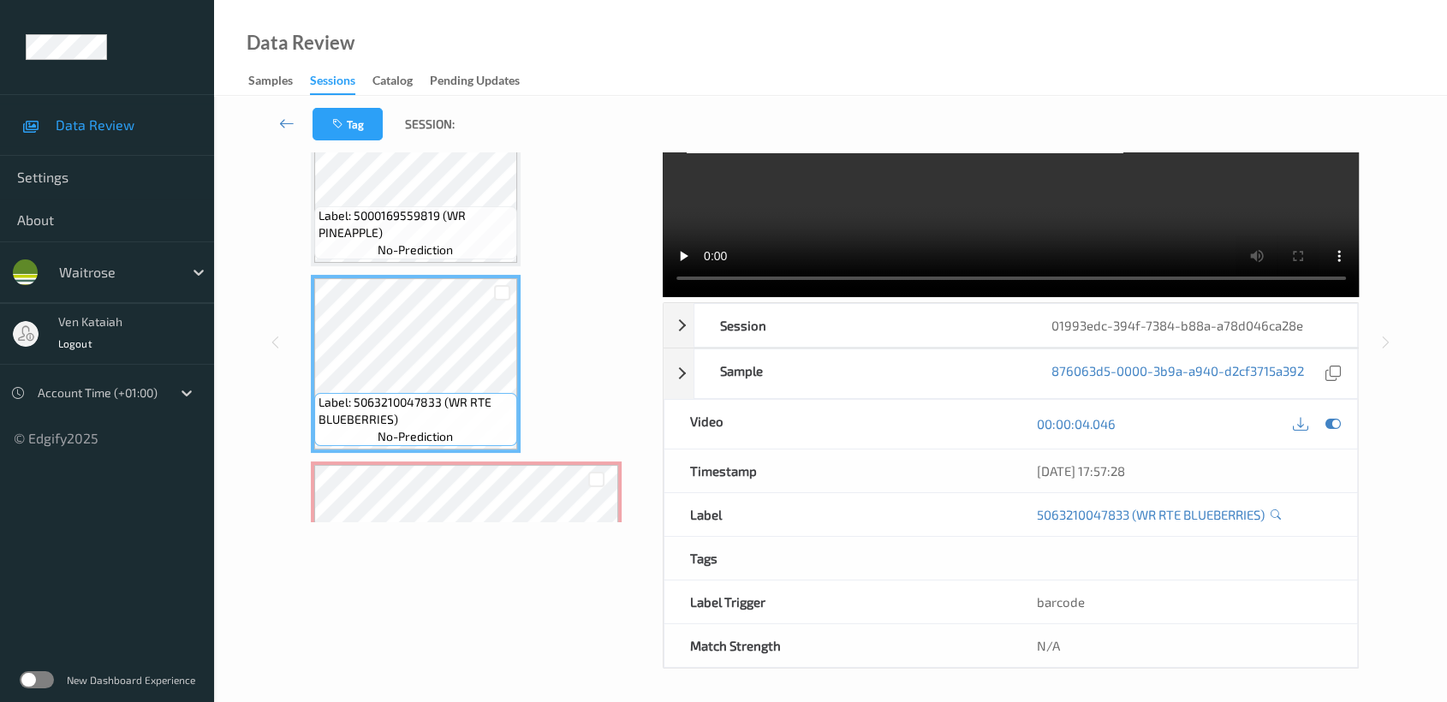
scroll to position [0, 0]
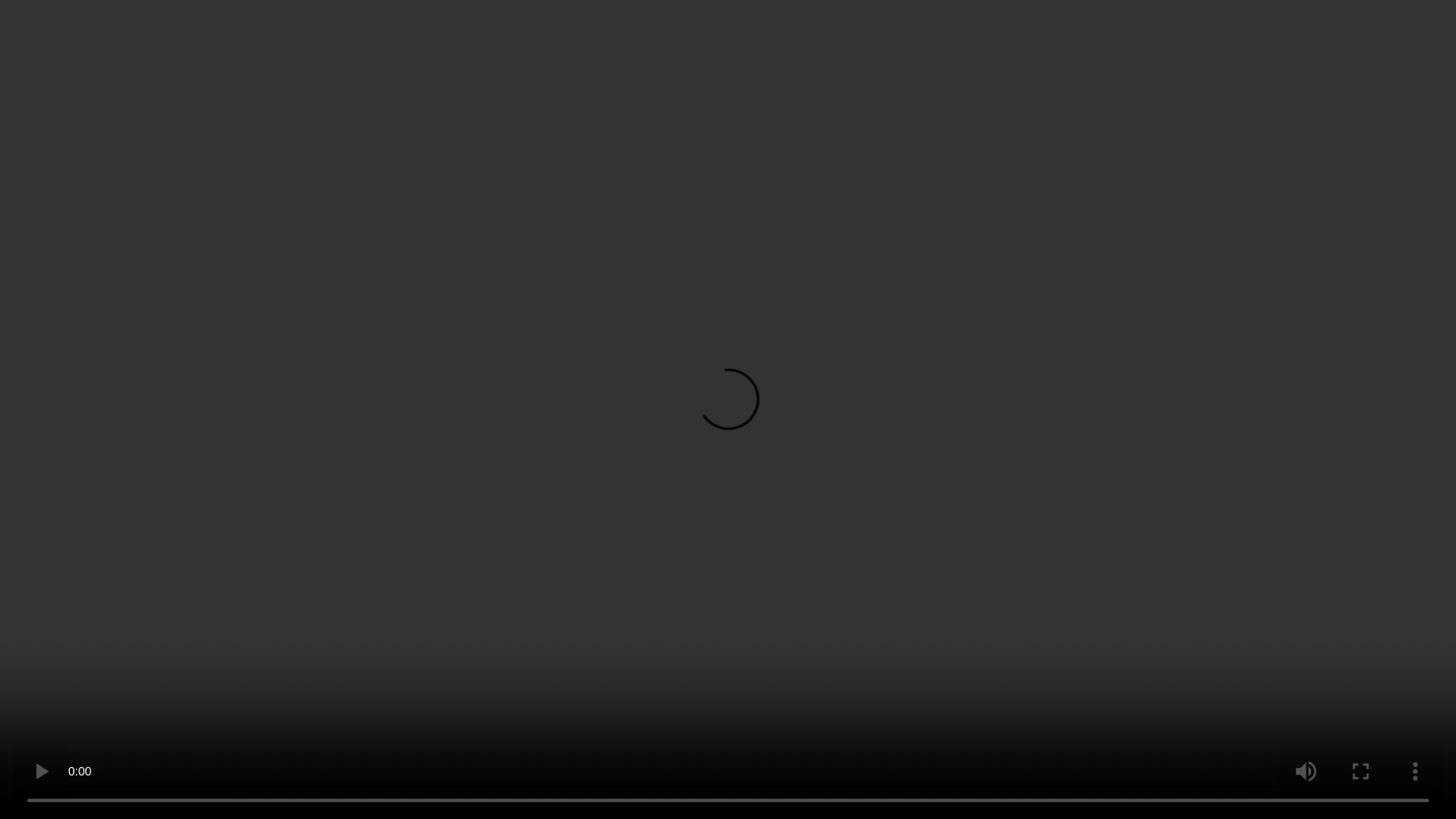
click at [684, 395] on video at bounding box center [728, 410] width 1456 height 819
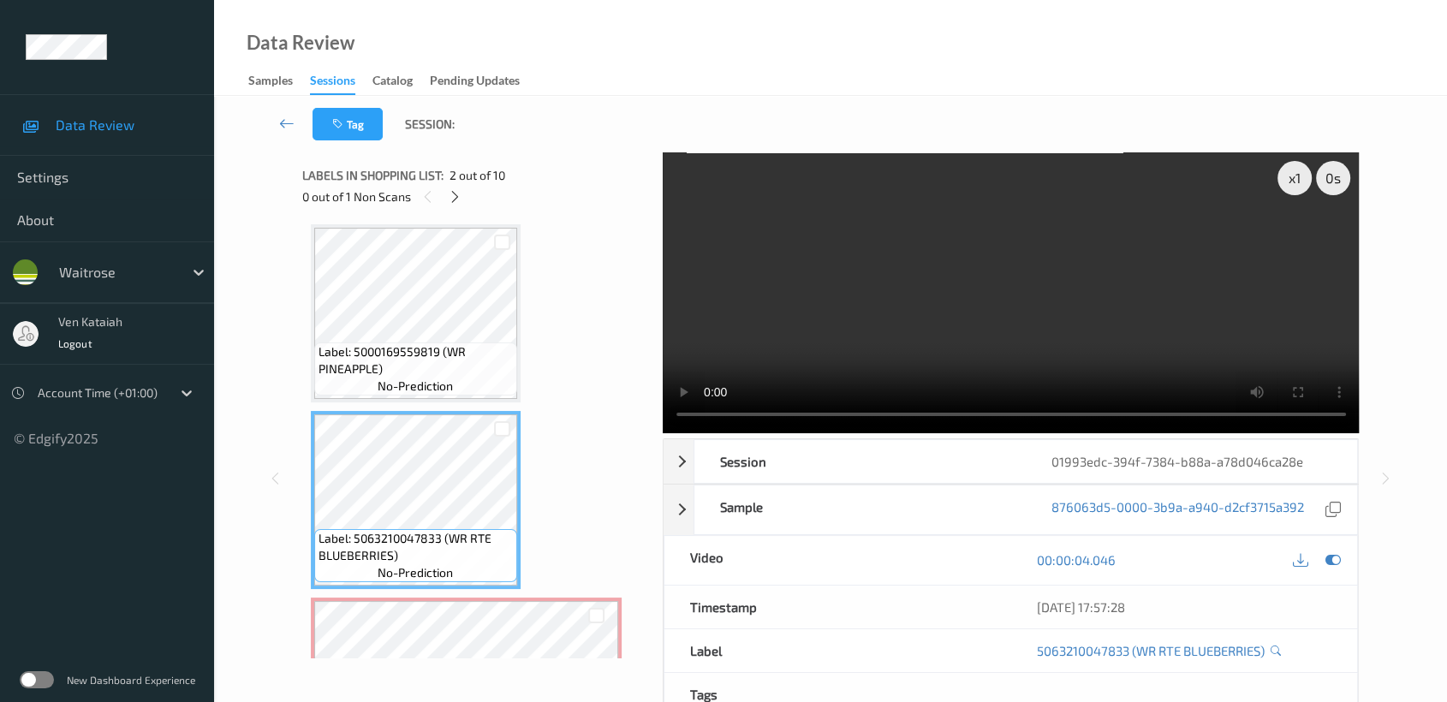
click at [1342, 568] on div at bounding box center [1317, 560] width 56 height 23
click at [1333, 550] on div at bounding box center [1332, 560] width 23 height 23
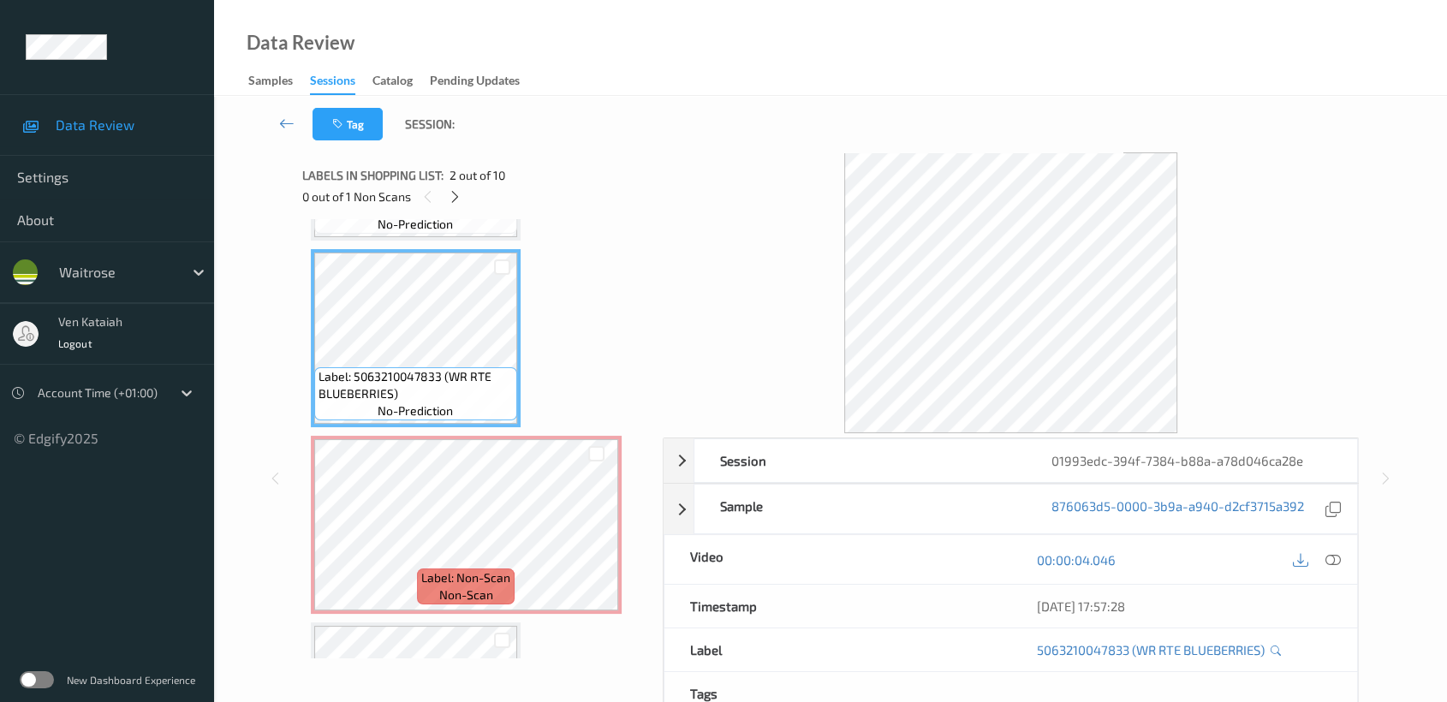
scroll to position [194, 0]
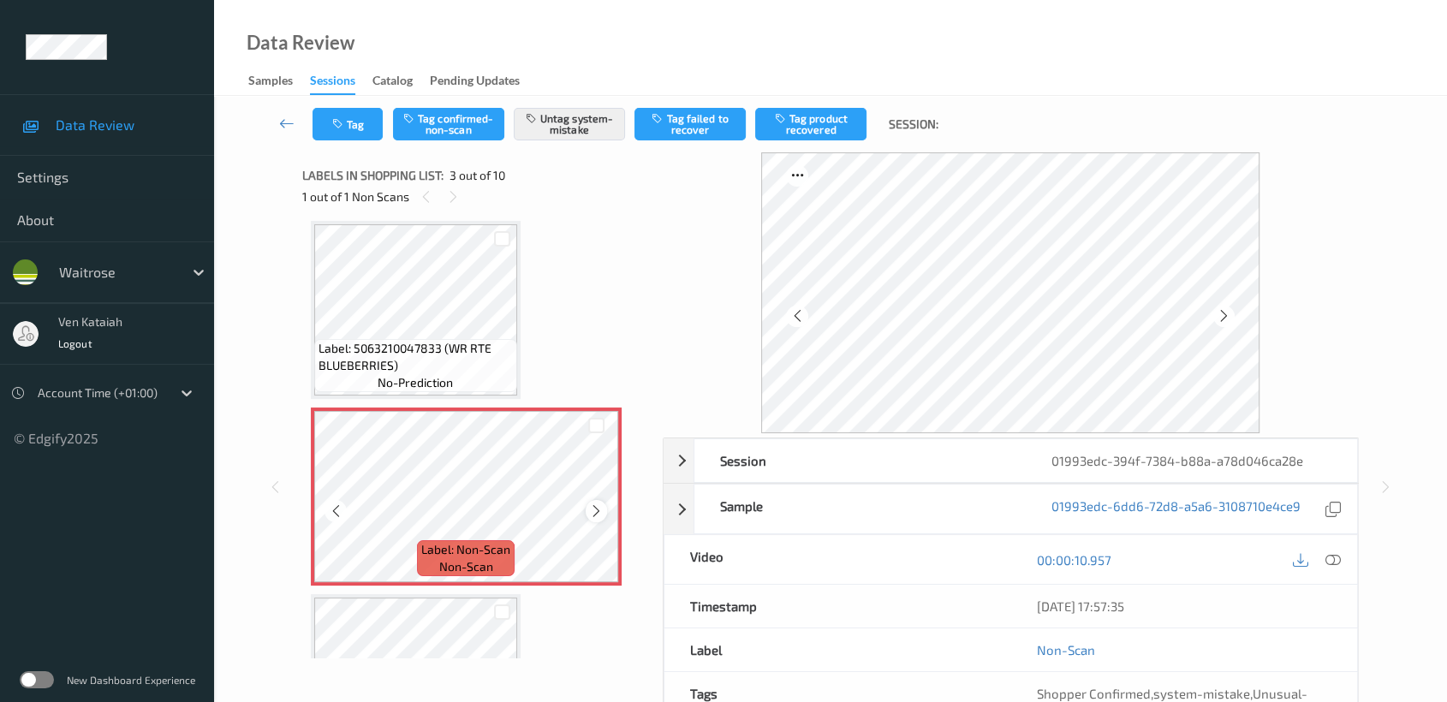
click at [586, 504] on div at bounding box center [596, 510] width 21 height 21
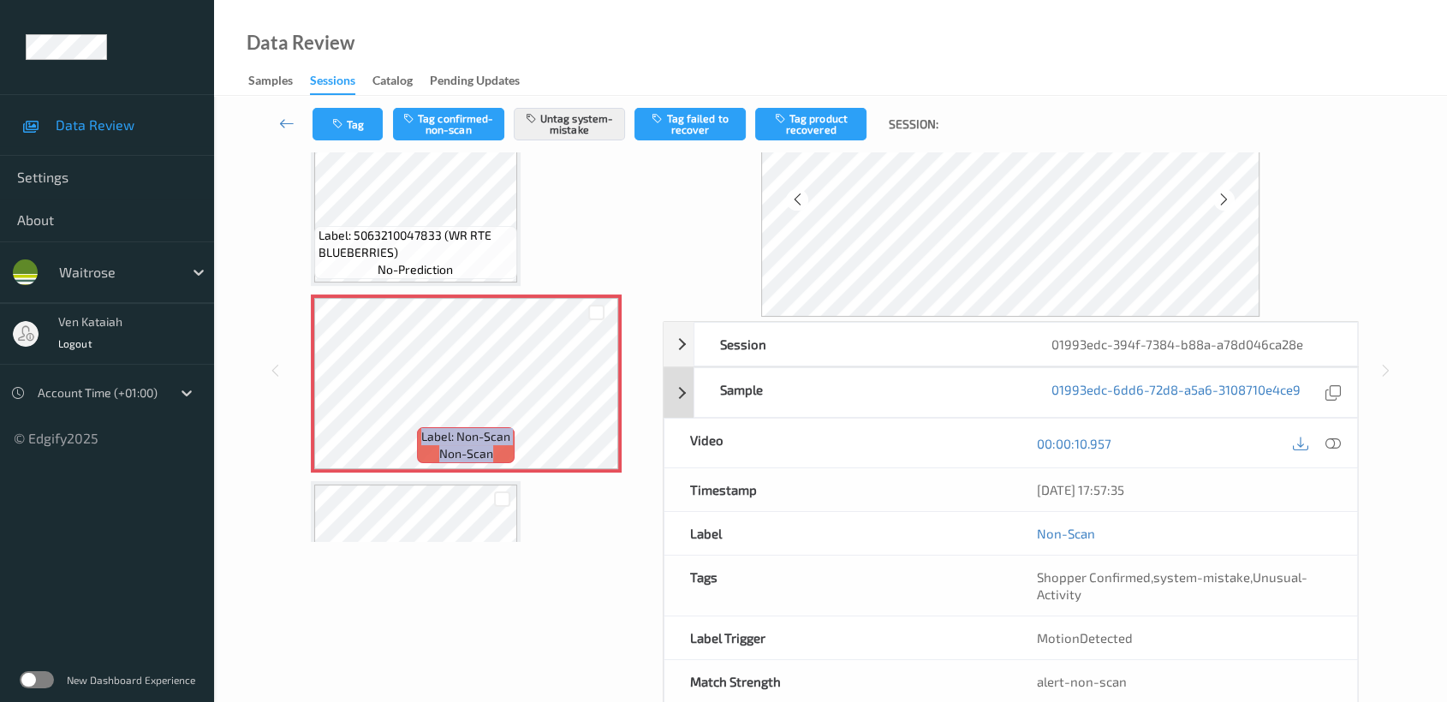
scroll to position [153, 0]
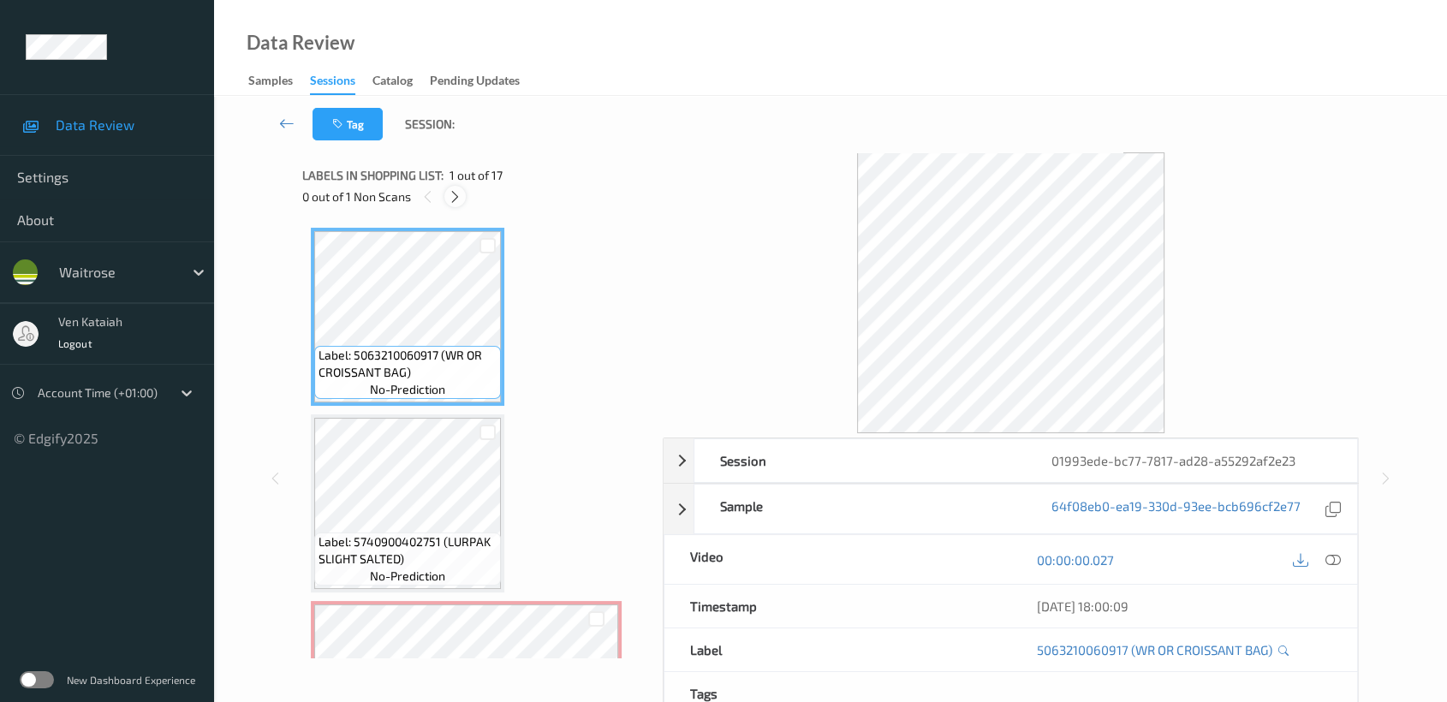
click at [444, 192] on div at bounding box center [454, 196] width 21 height 21
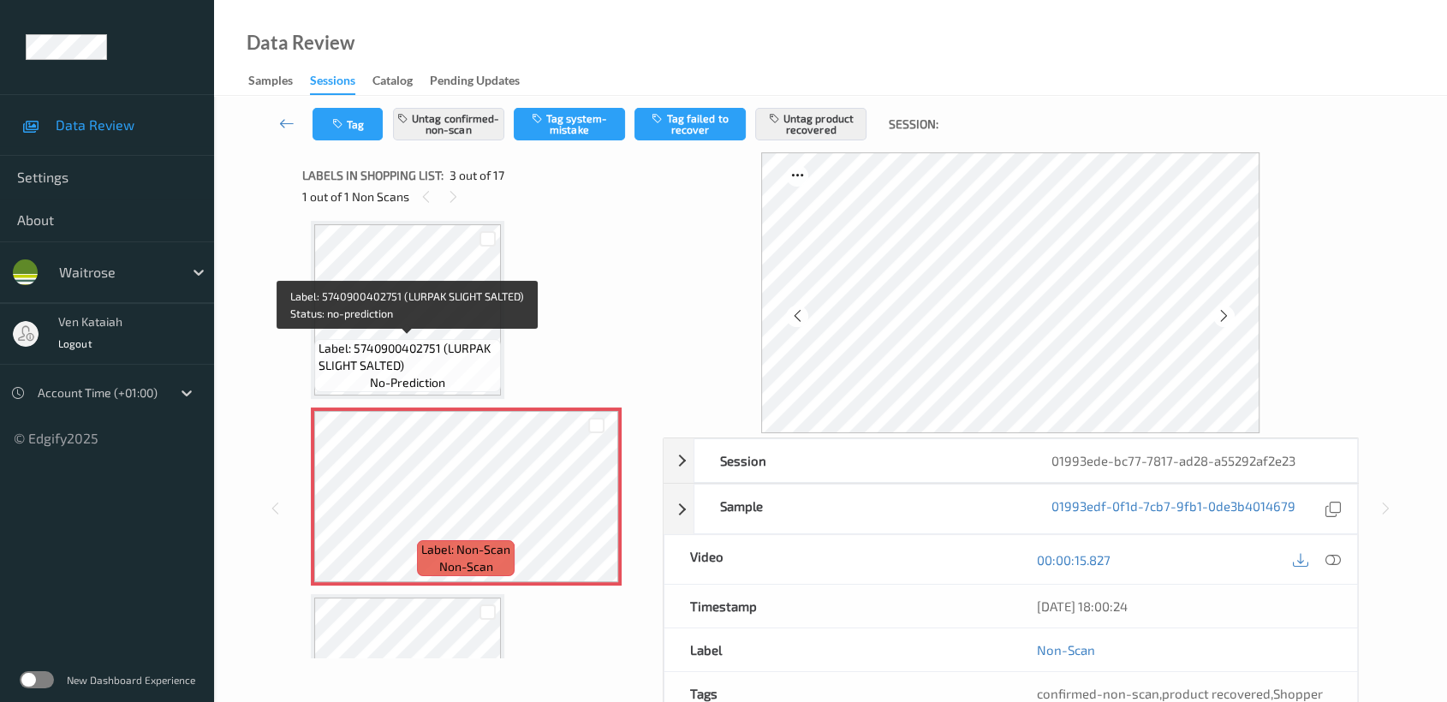
click at [450, 351] on span "Label: 5740900402751 (LURPAK SLIGHT SALTED)" at bounding box center [408, 357] width 178 height 34
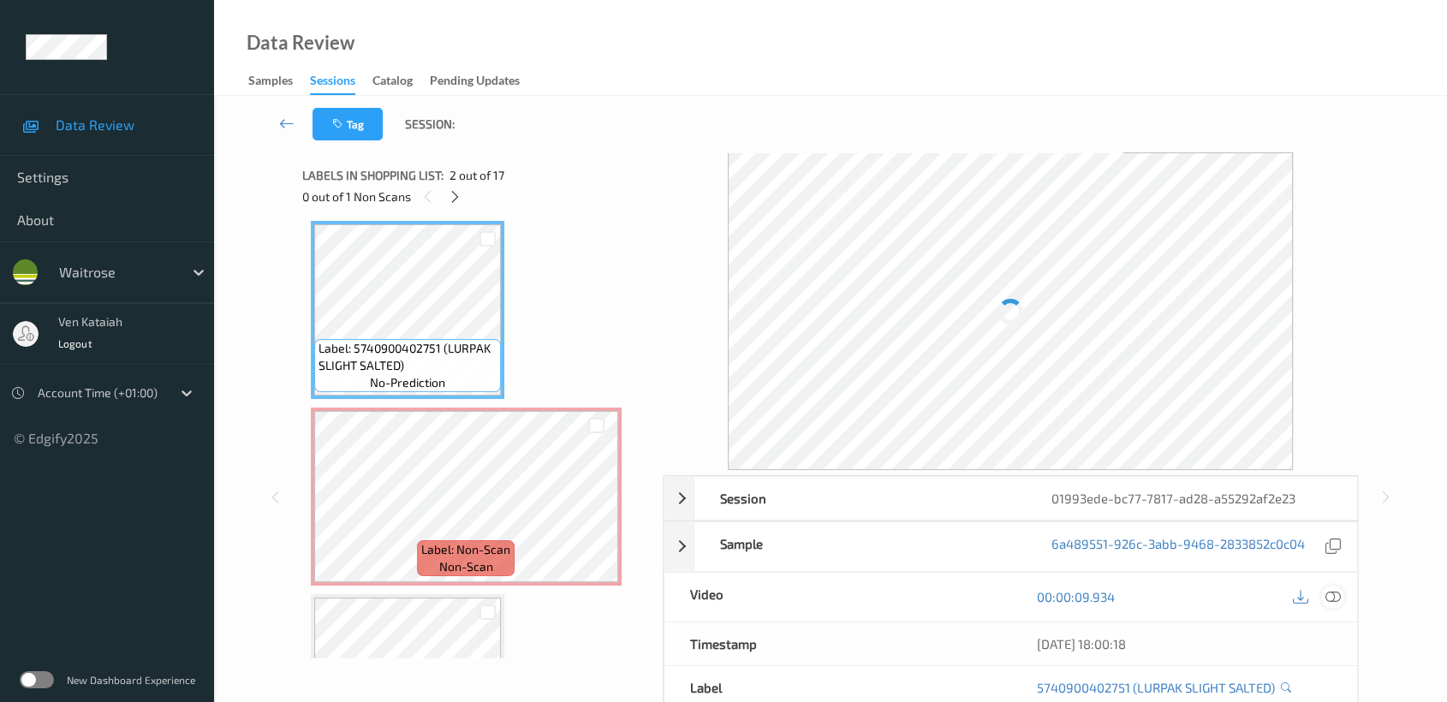
click at [1333, 601] on icon at bounding box center [1332, 596] width 15 height 15
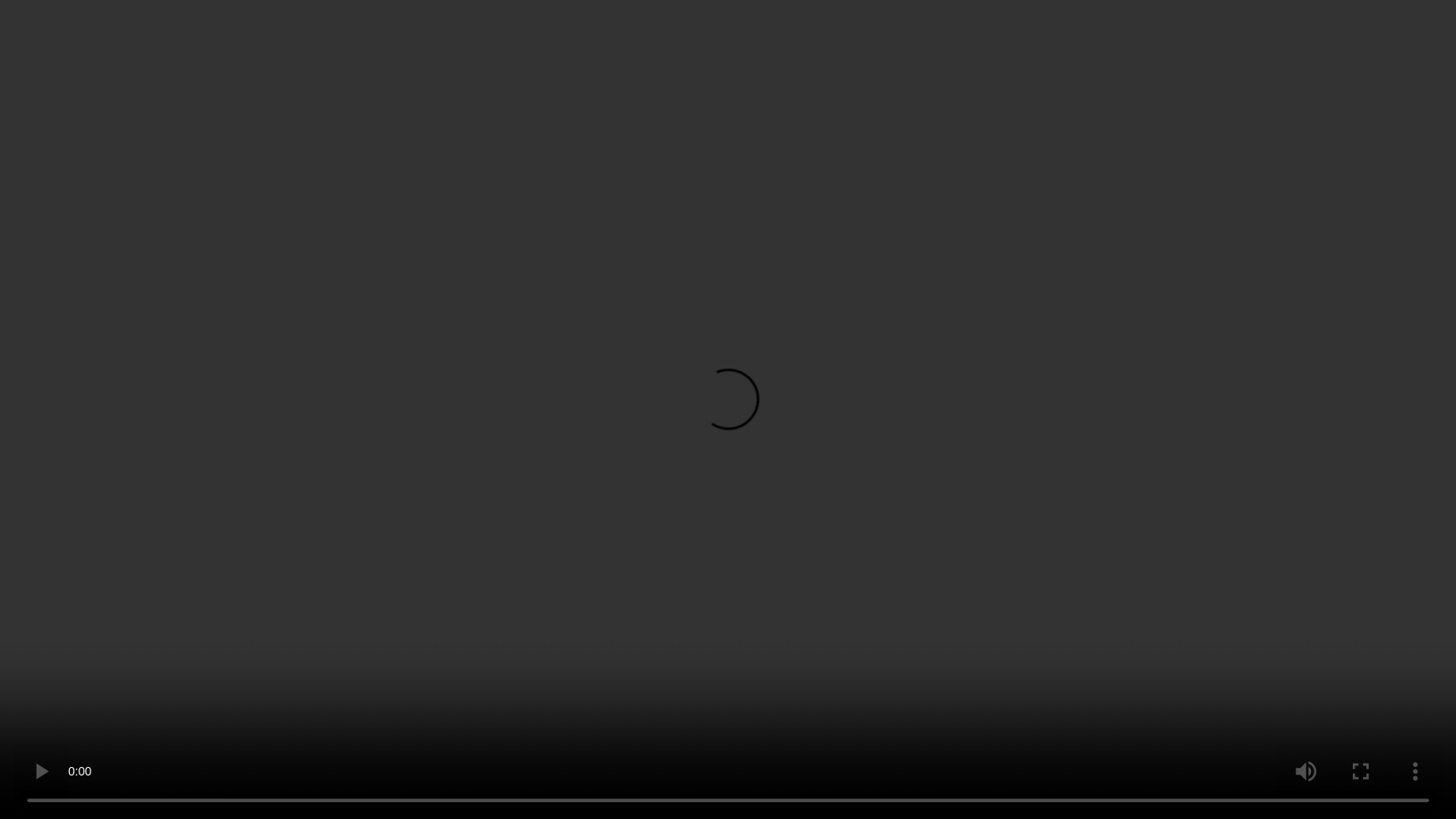
click at [907, 378] on video at bounding box center [728, 410] width 1456 height 819
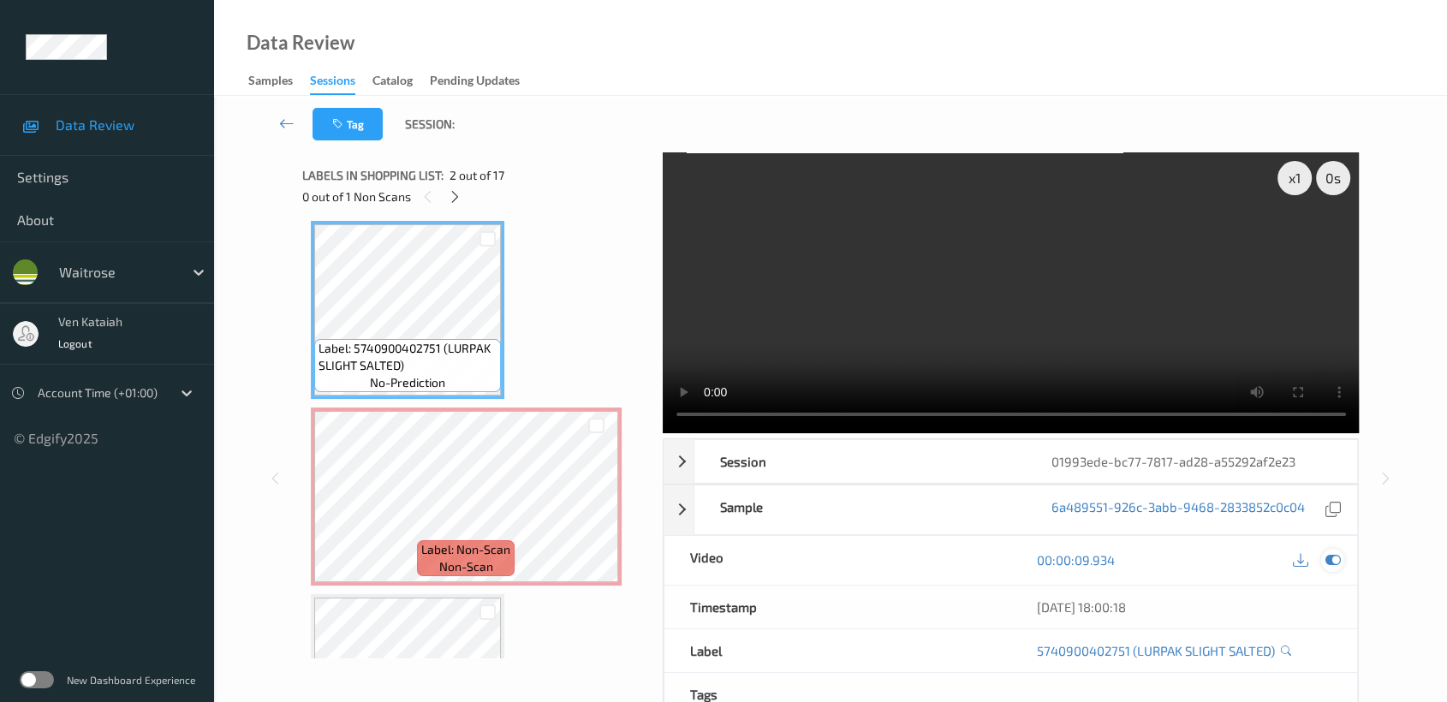
click at [1329, 550] on div at bounding box center [1332, 560] width 23 height 23
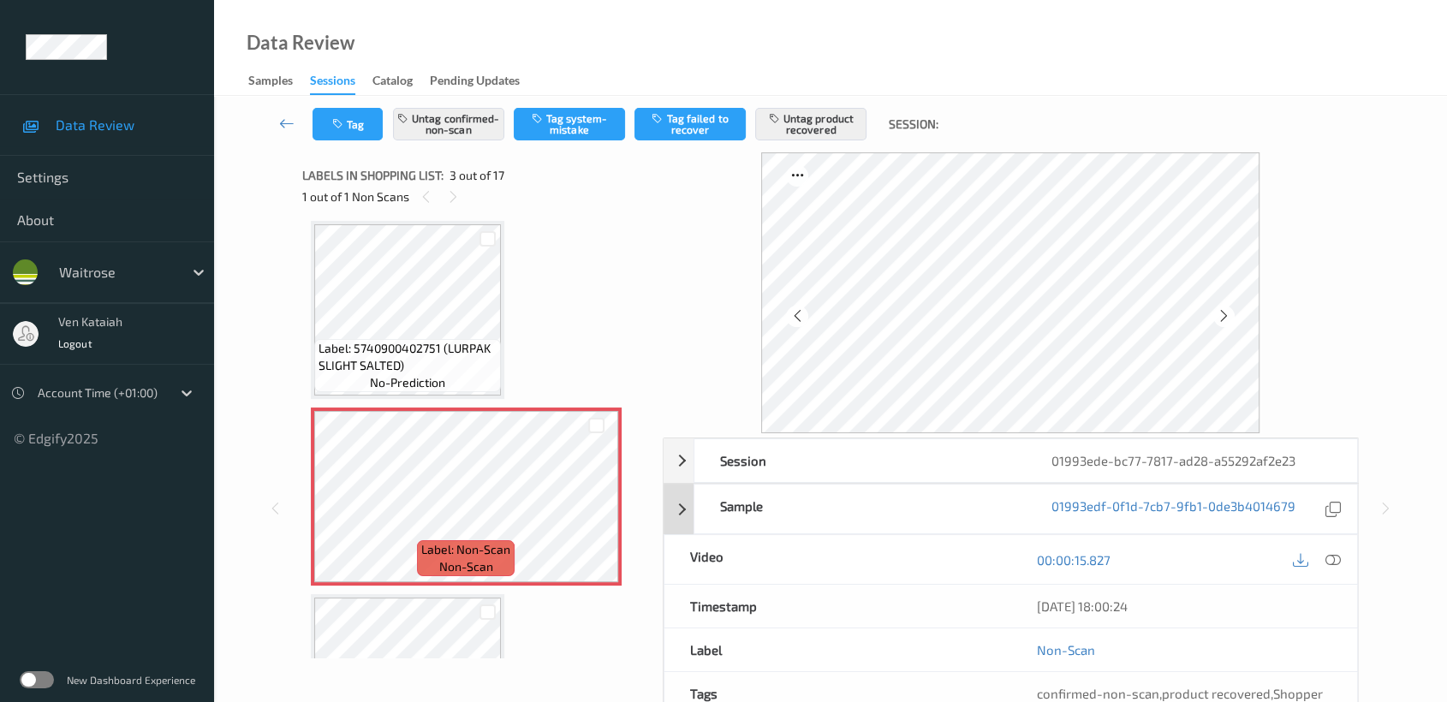
scroll to position [190, 0]
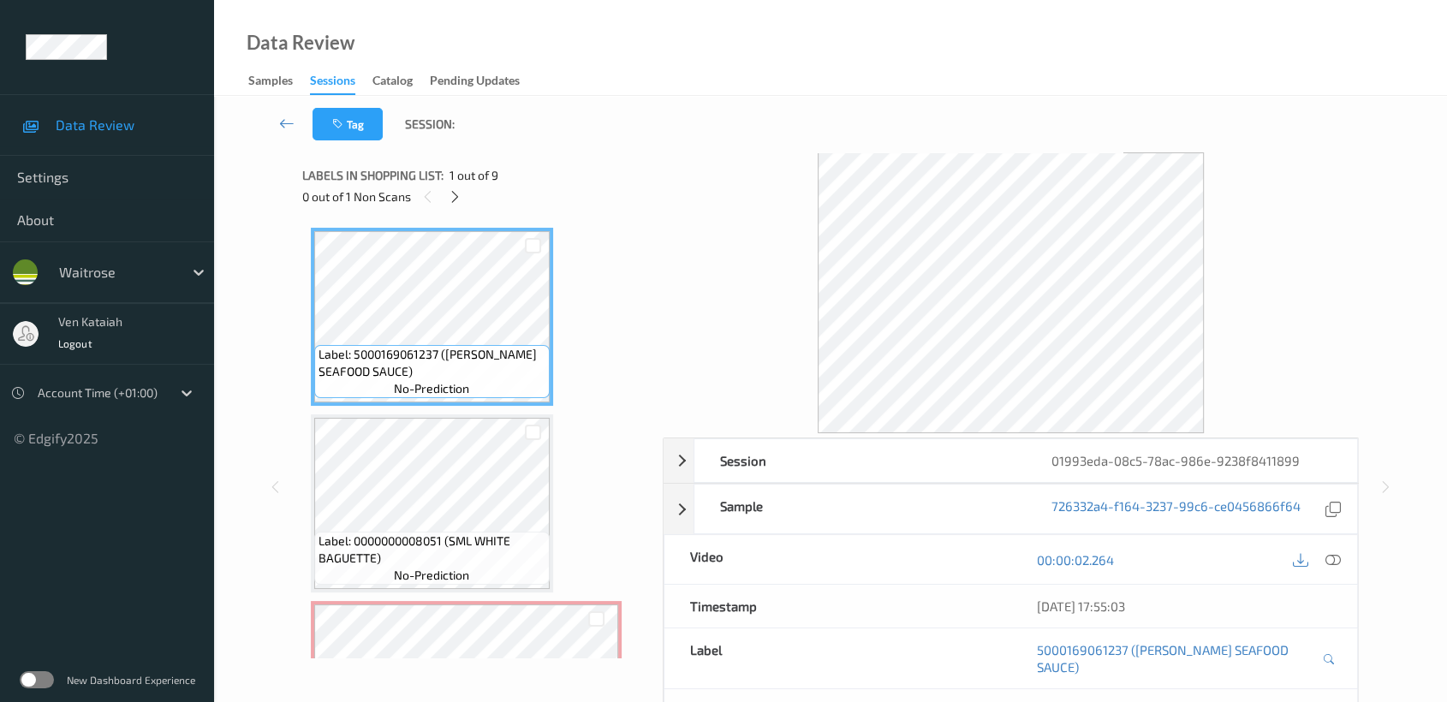
click at [473, 206] on div "0 out of 1 Non Scans" at bounding box center [476, 196] width 348 height 21
click at [466, 200] on div "0 out of 1 Non Scans" at bounding box center [476, 196] width 348 height 21
click at [452, 197] on icon at bounding box center [455, 196] width 15 height 15
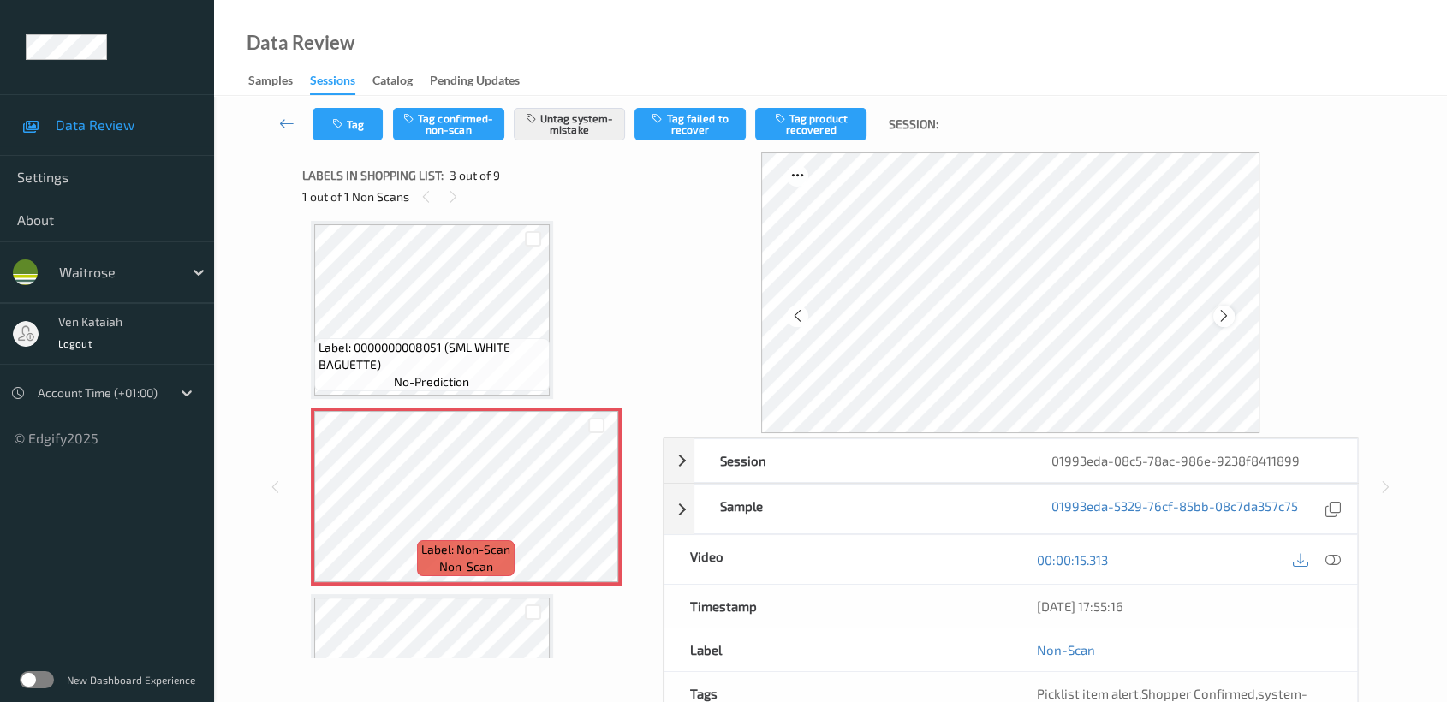
click at [1220, 320] on icon at bounding box center [1224, 315] width 15 height 15
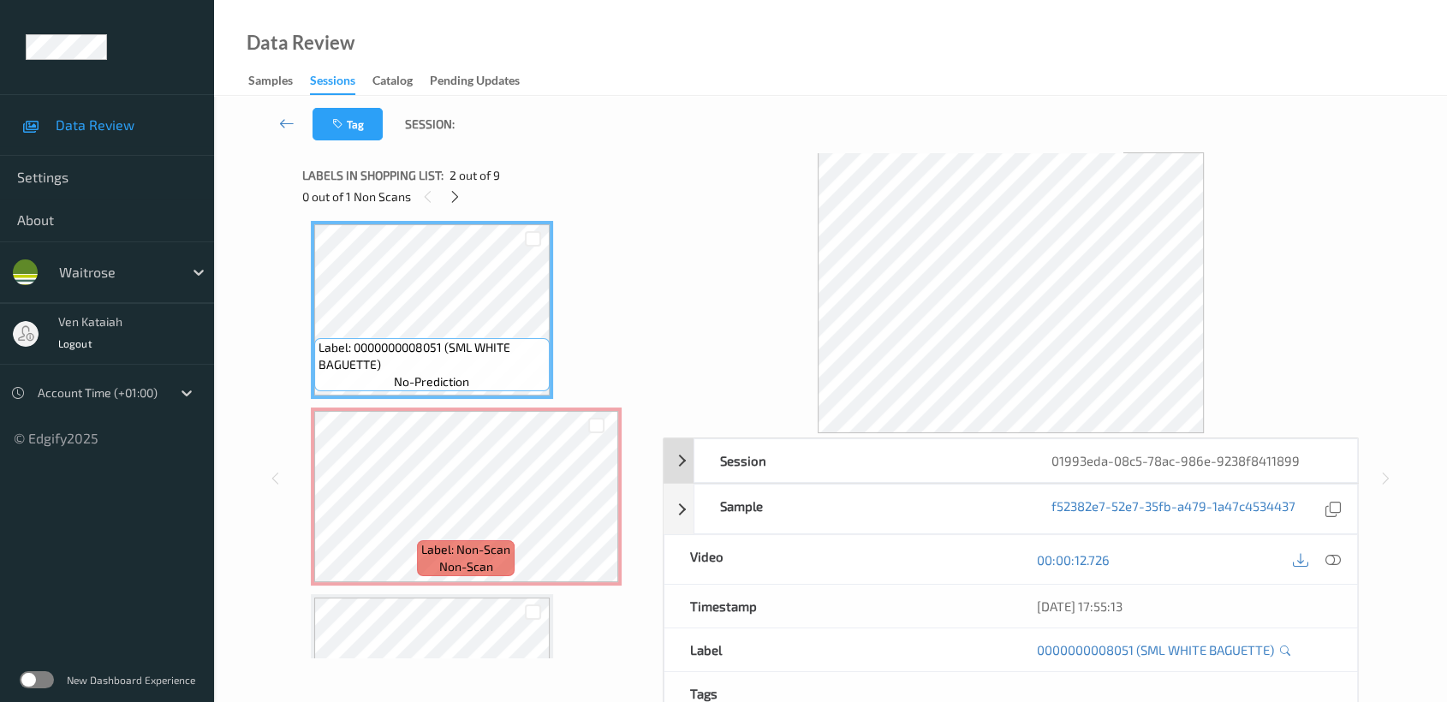
scroll to position [136, 0]
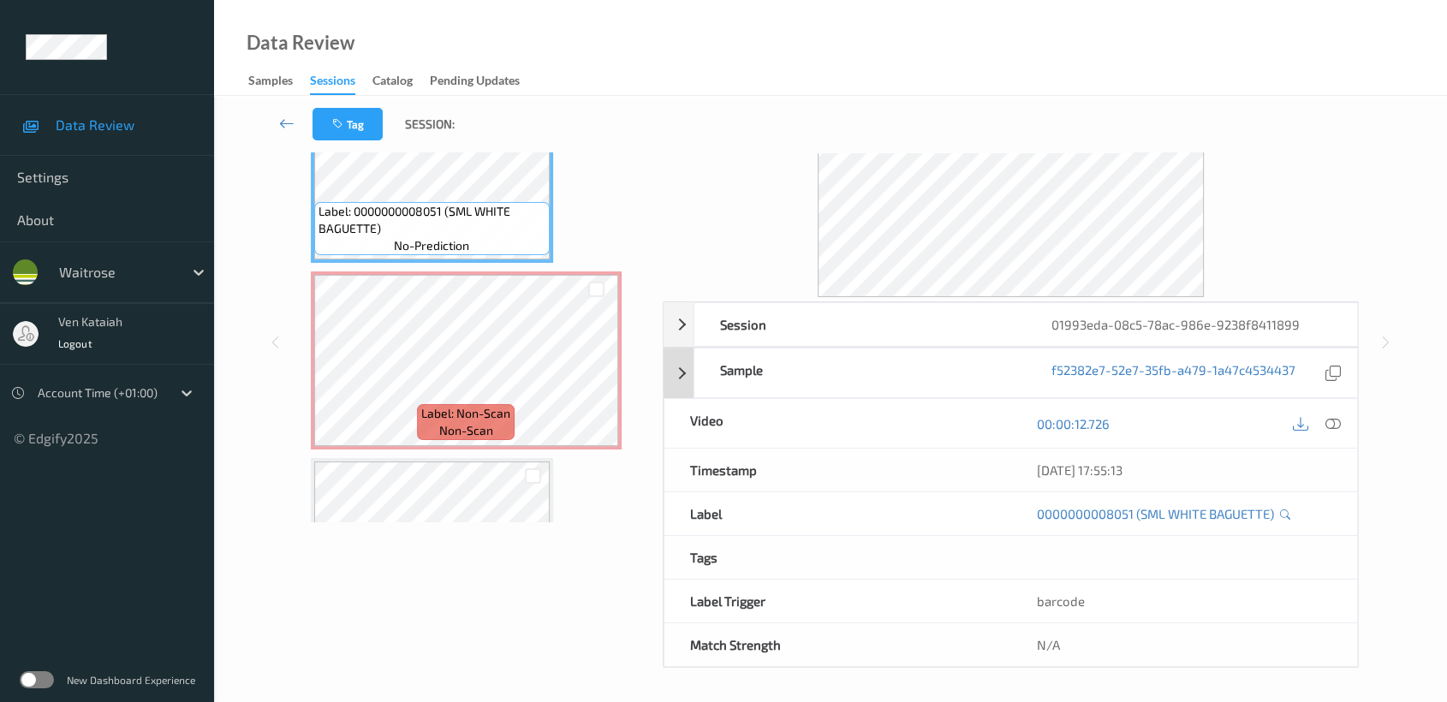
click at [685, 364] on div "Sample f52382e7-52e7-35fb-a479-1a47c4534437" at bounding box center [1011, 373] width 695 height 51
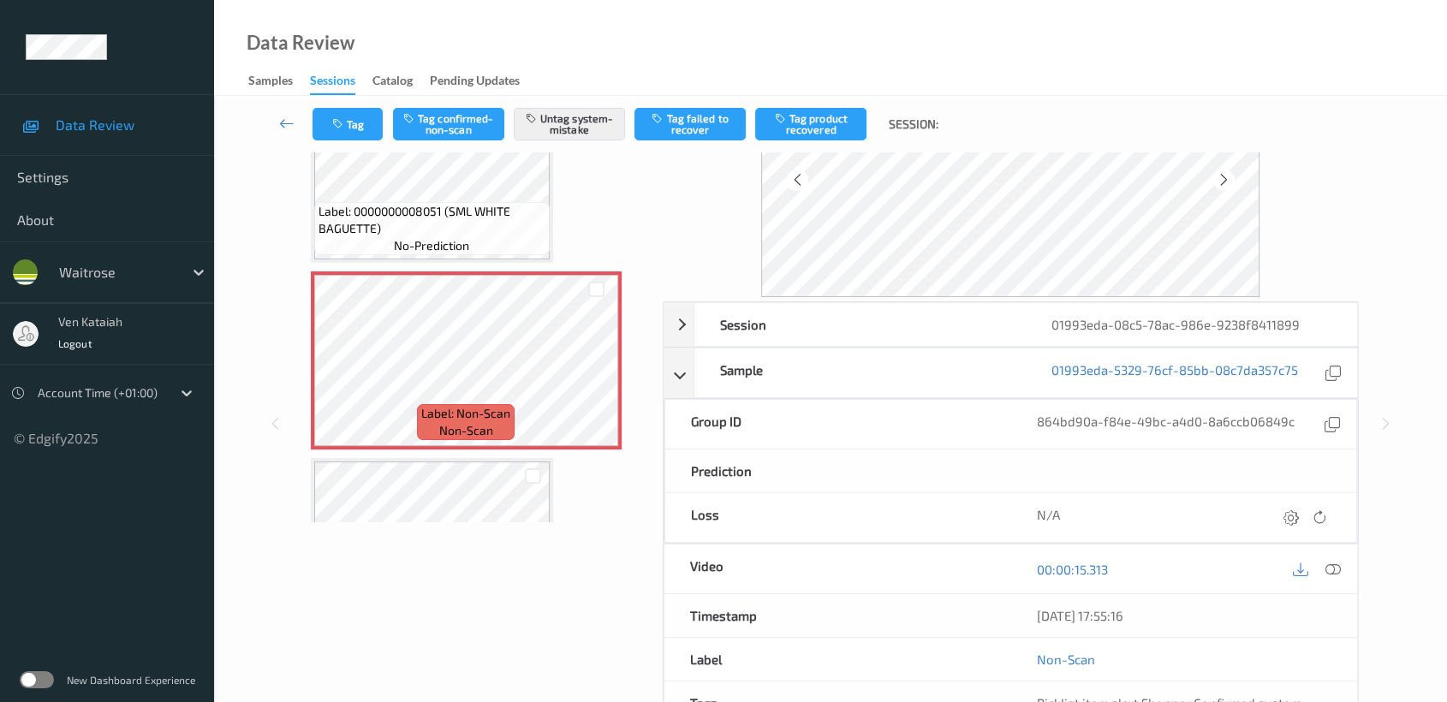
drag, startPoint x: 670, startPoint y: 373, endPoint x: 842, endPoint y: 400, distance: 175.0
click at [673, 376] on div "Sample 01993eda-5329-76cf-85bb-08c7da357c75" at bounding box center [1011, 373] width 695 height 51
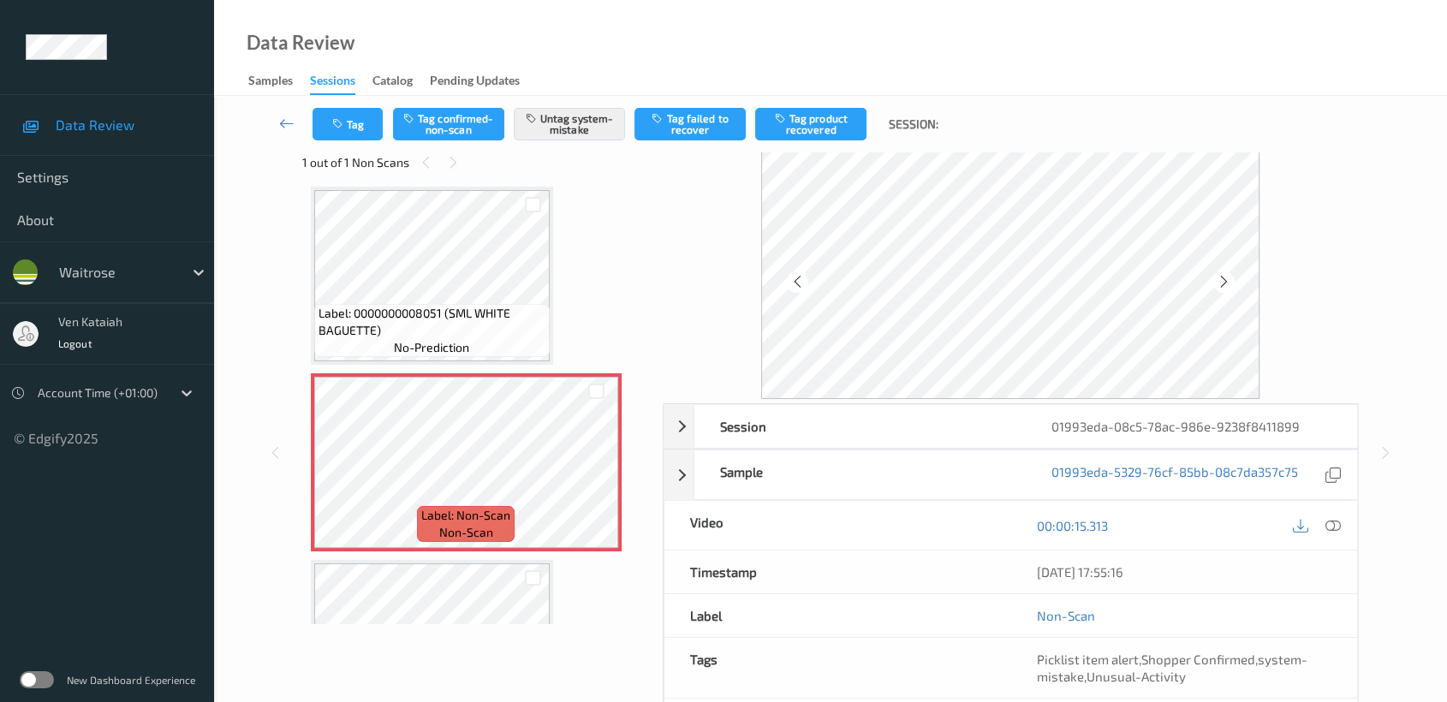
scroll to position [0, 0]
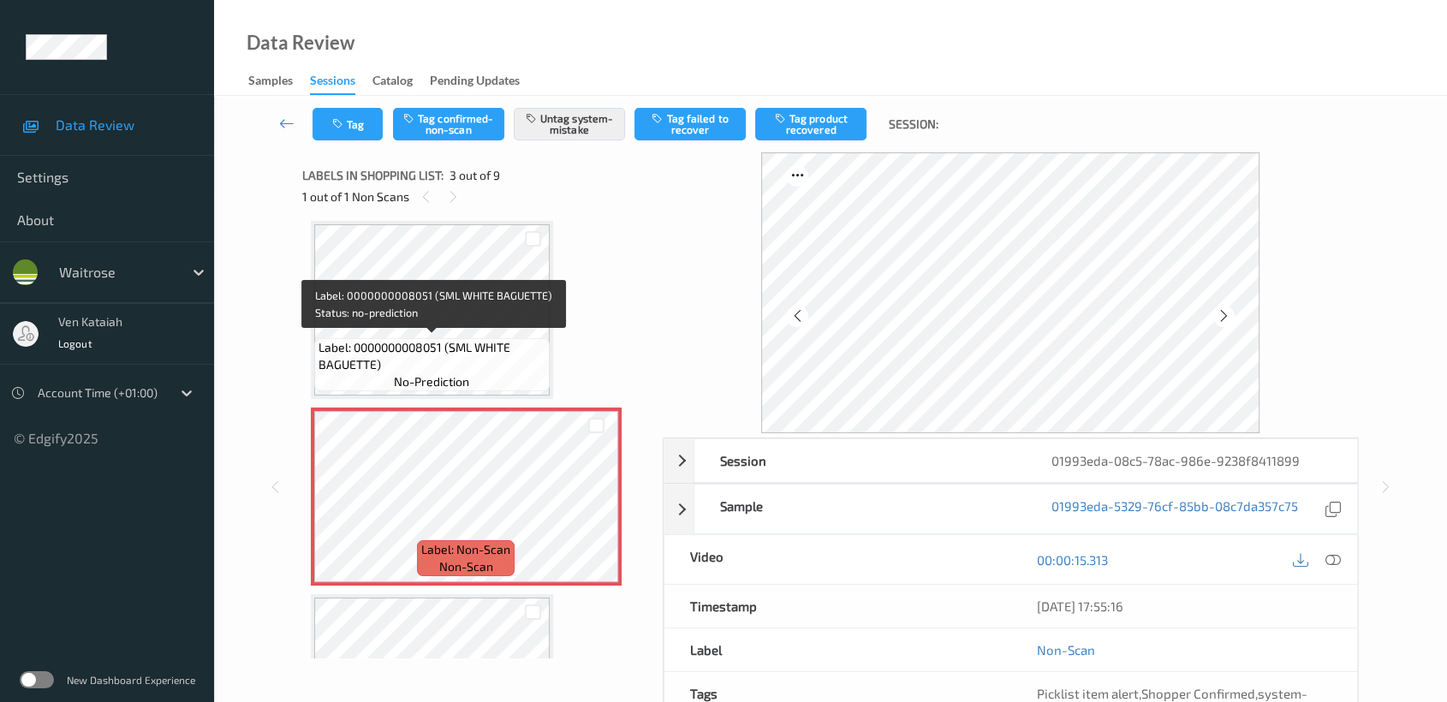
click at [479, 356] on span "Label: 0000000008051 (SML WHITE BAGUETTE)" at bounding box center [432, 356] width 227 height 34
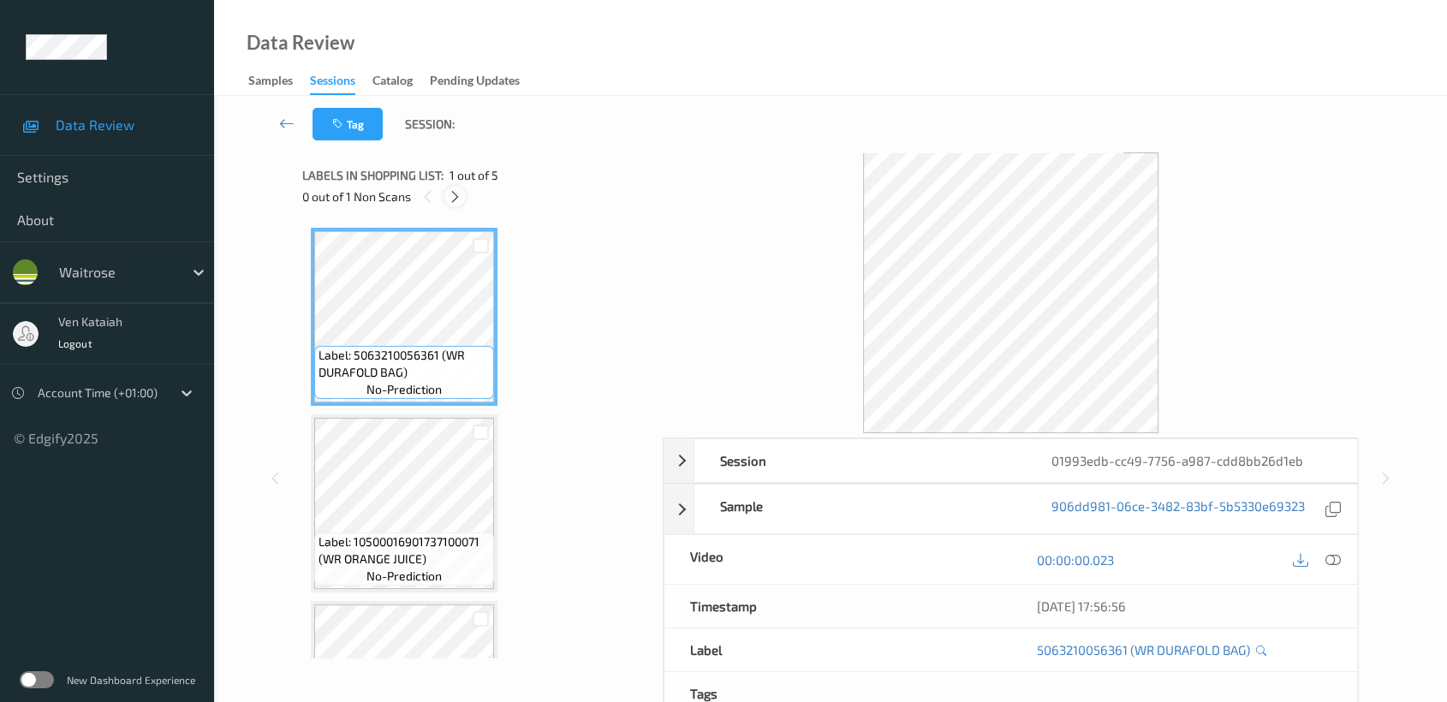
click at [458, 204] on div at bounding box center [454, 196] width 21 height 21
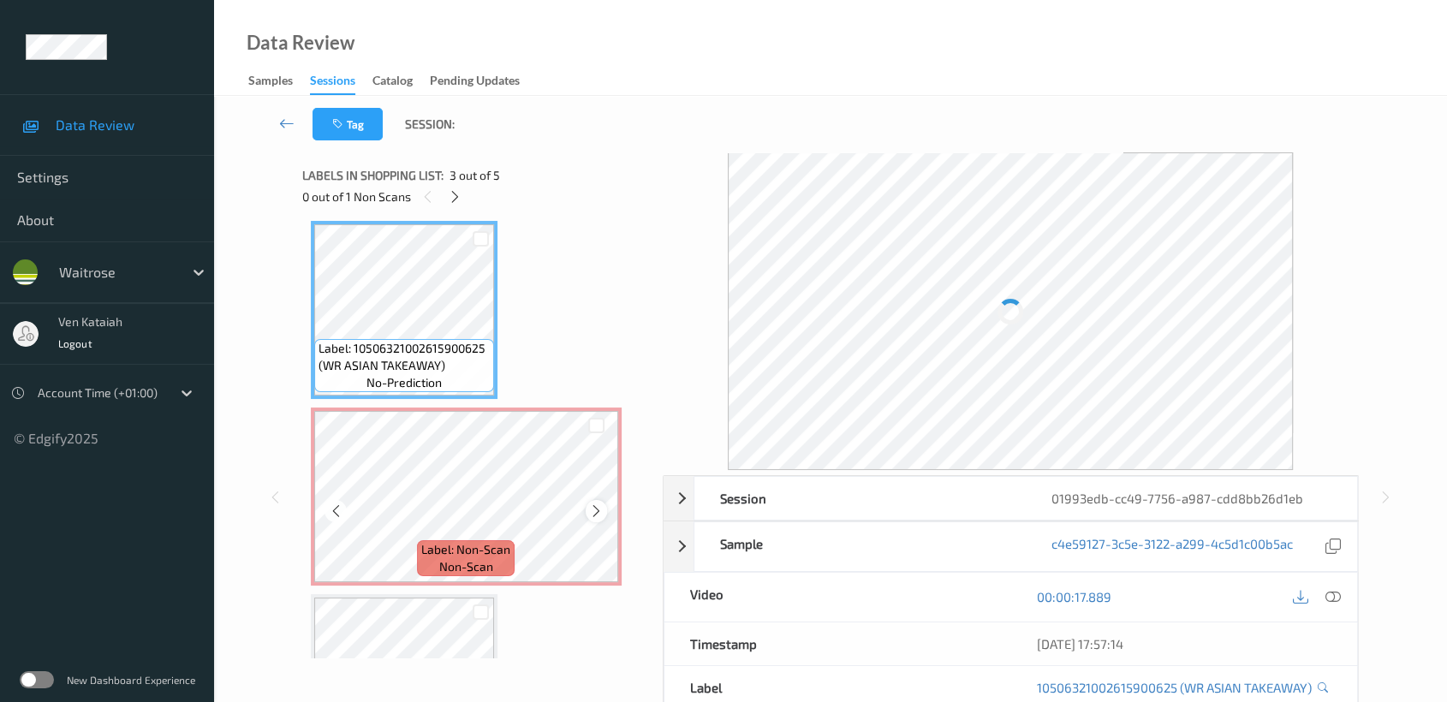
click at [595, 509] on icon at bounding box center [596, 510] width 15 height 15
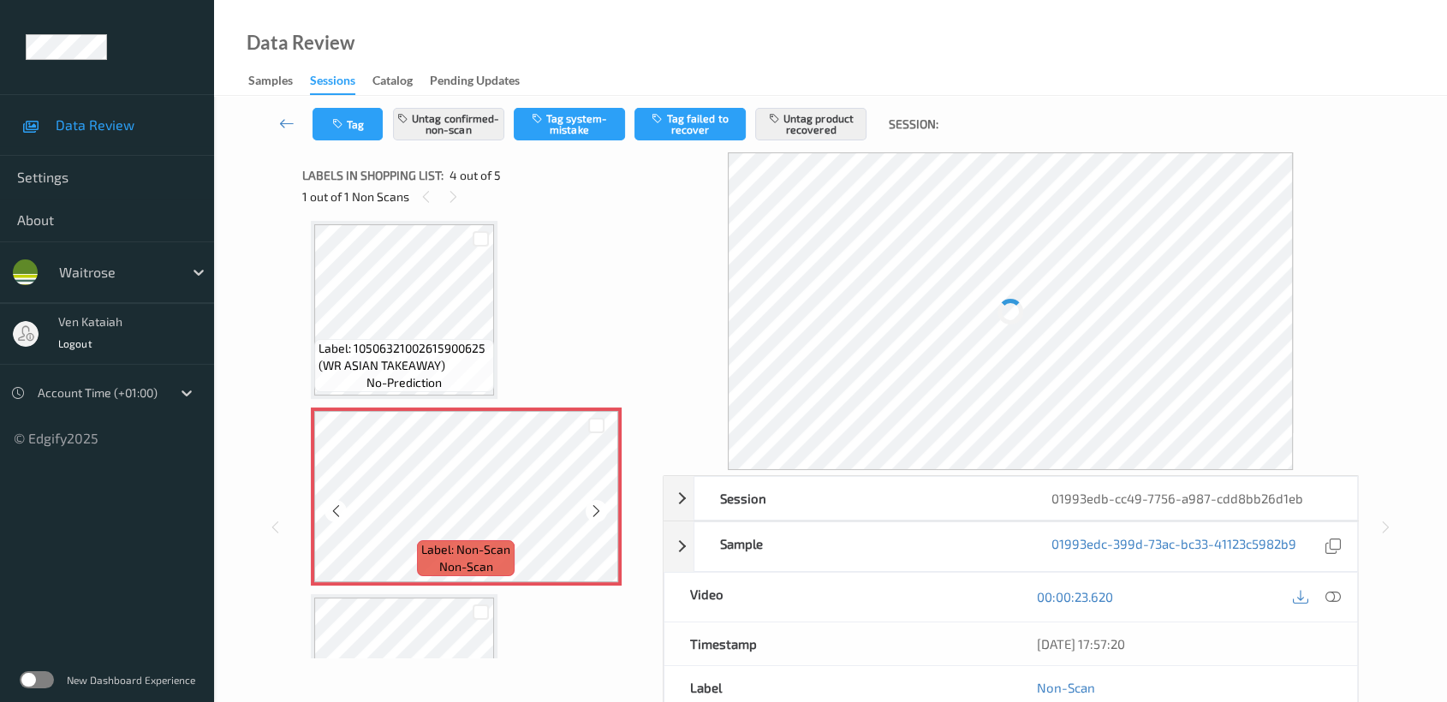
click at [595, 509] on icon at bounding box center [596, 510] width 15 height 15
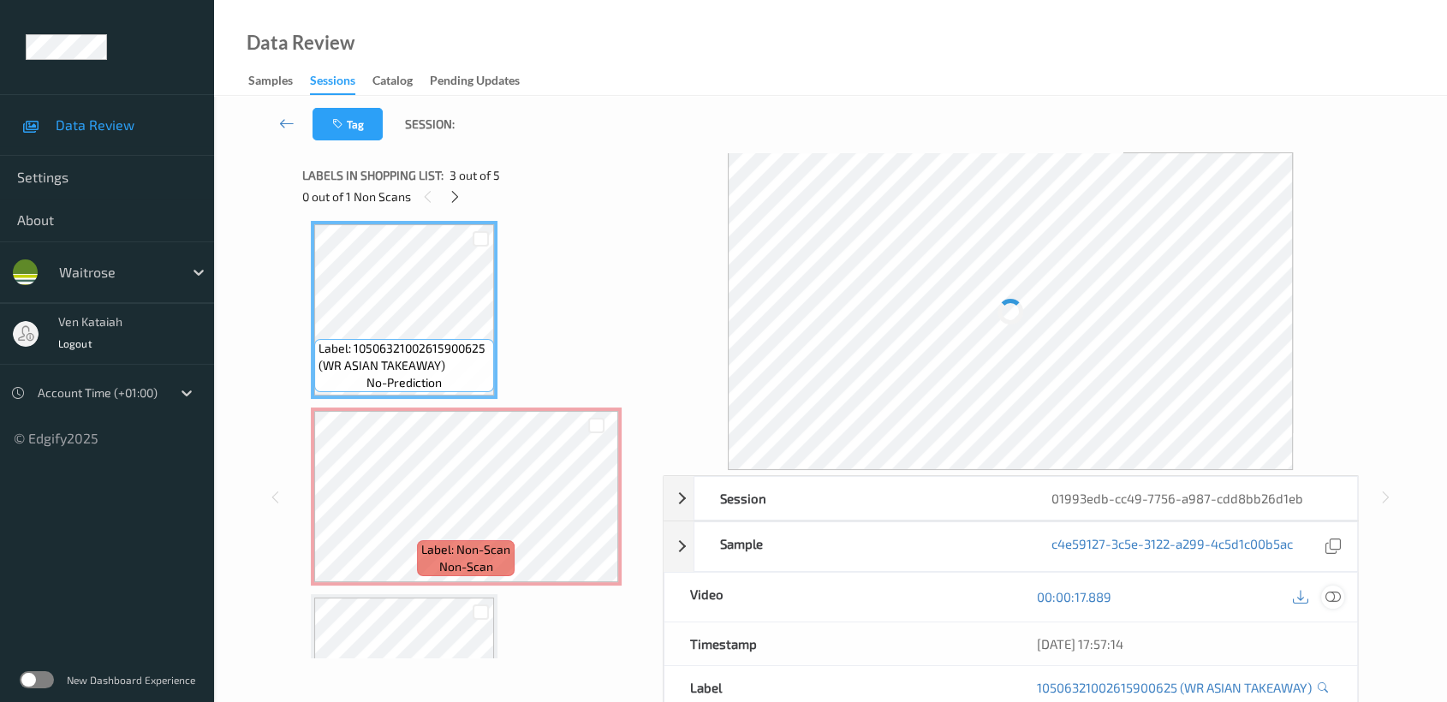
click at [1337, 601] on icon at bounding box center [1332, 596] width 15 height 15
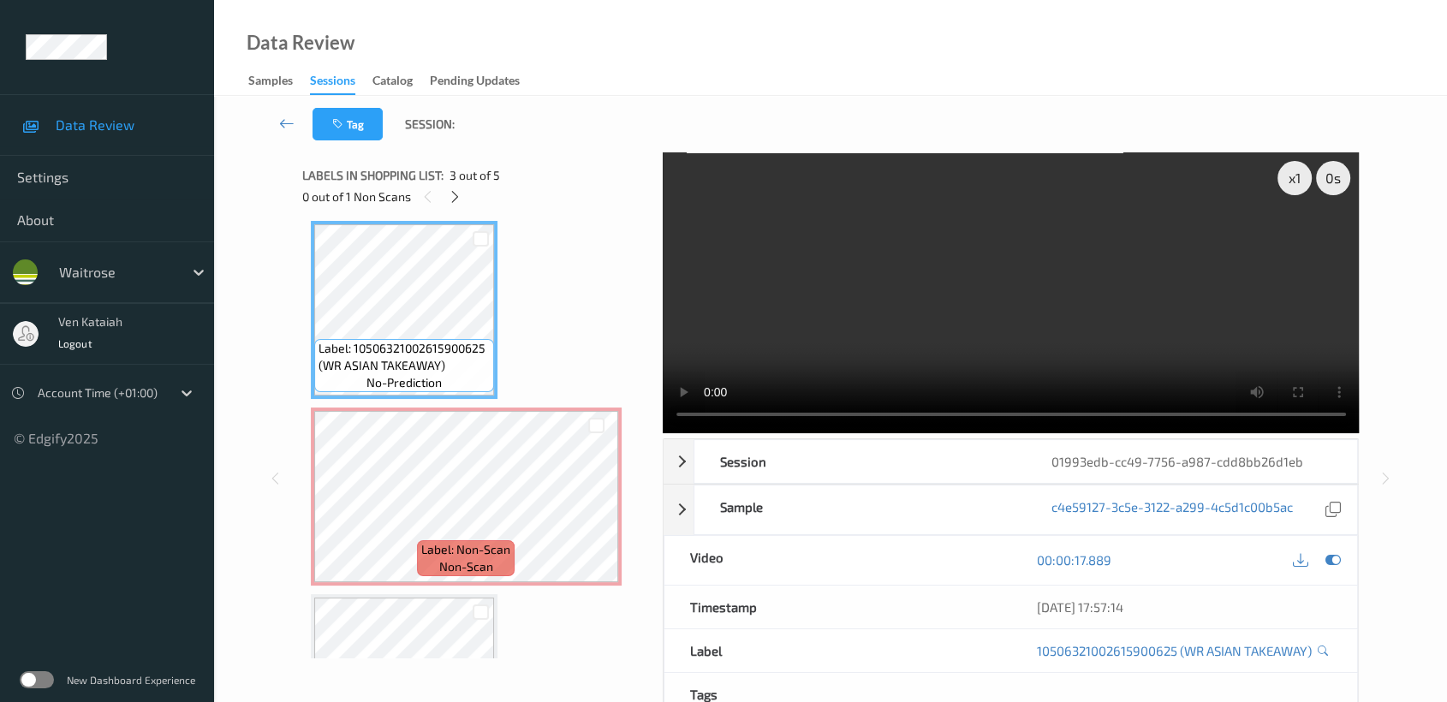
scroll to position [378, 0]
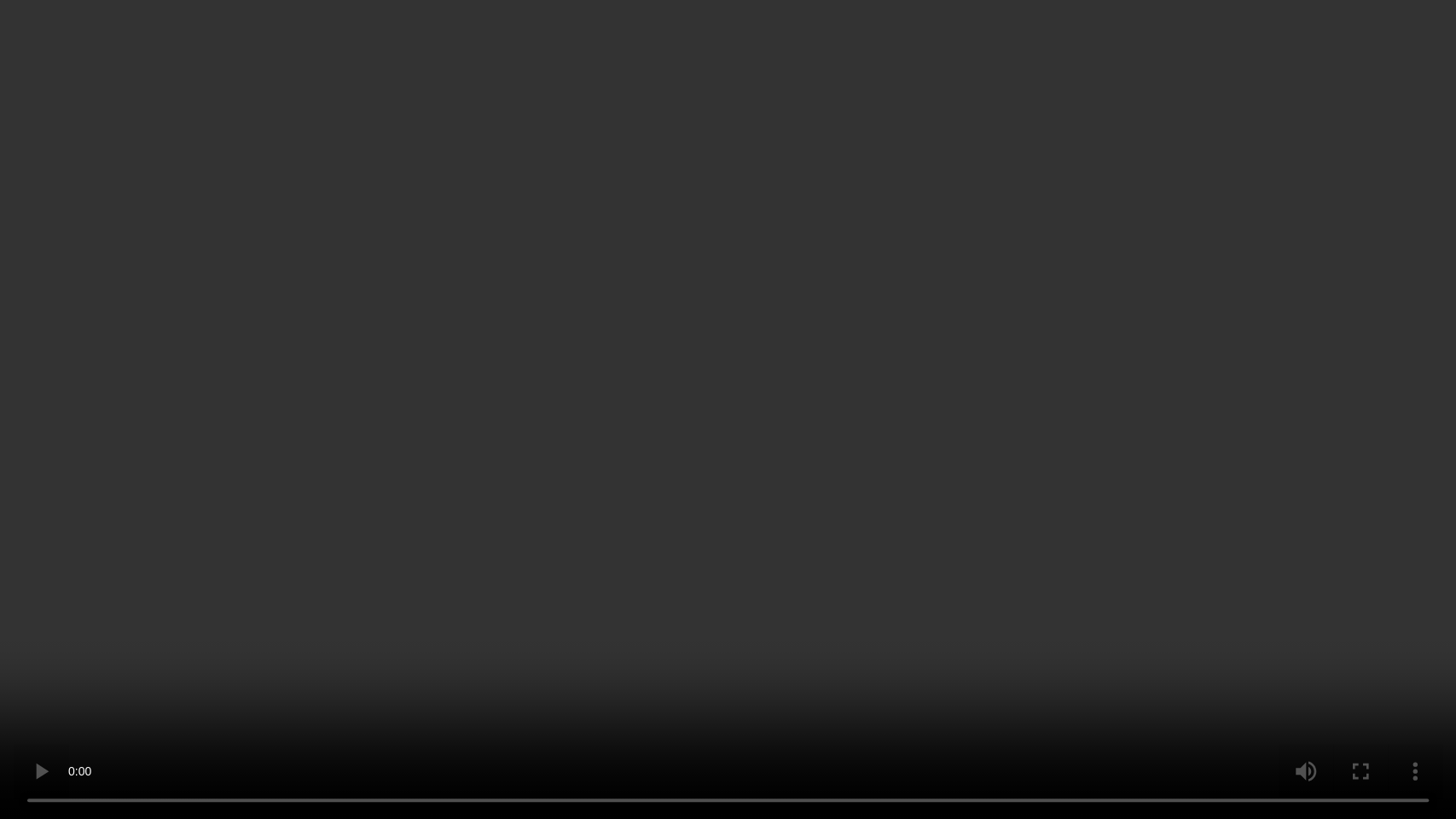
click at [714, 443] on video at bounding box center [728, 410] width 1456 height 819
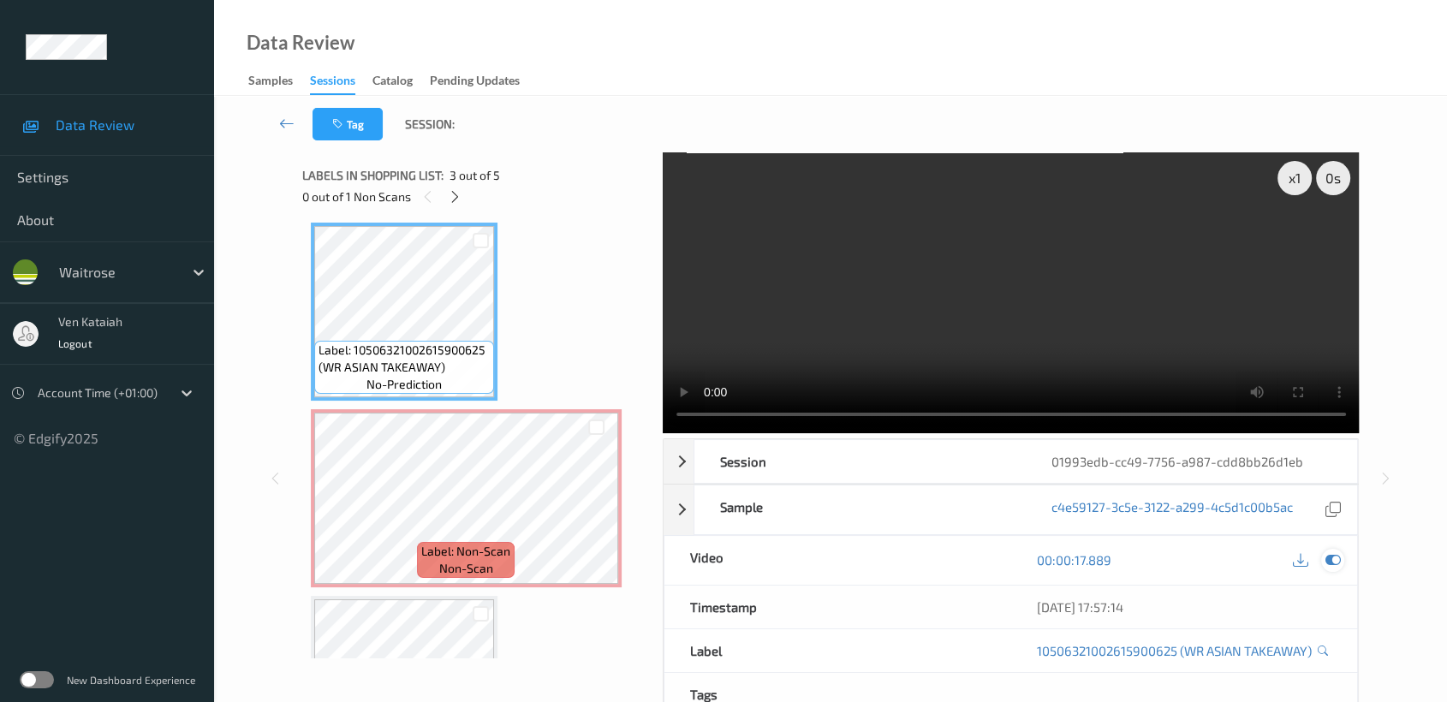
click at [1337, 562] on icon at bounding box center [1332, 559] width 15 height 15
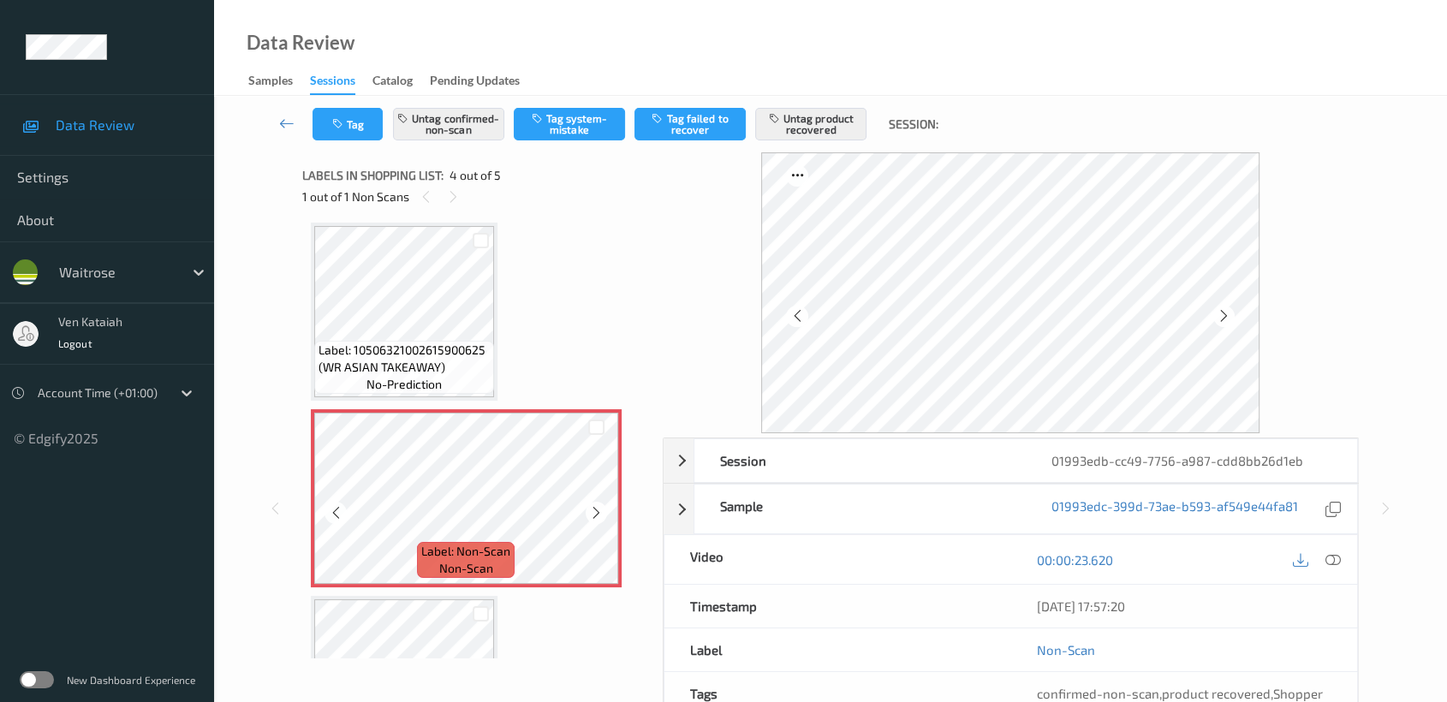
scroll to position [499, 0]
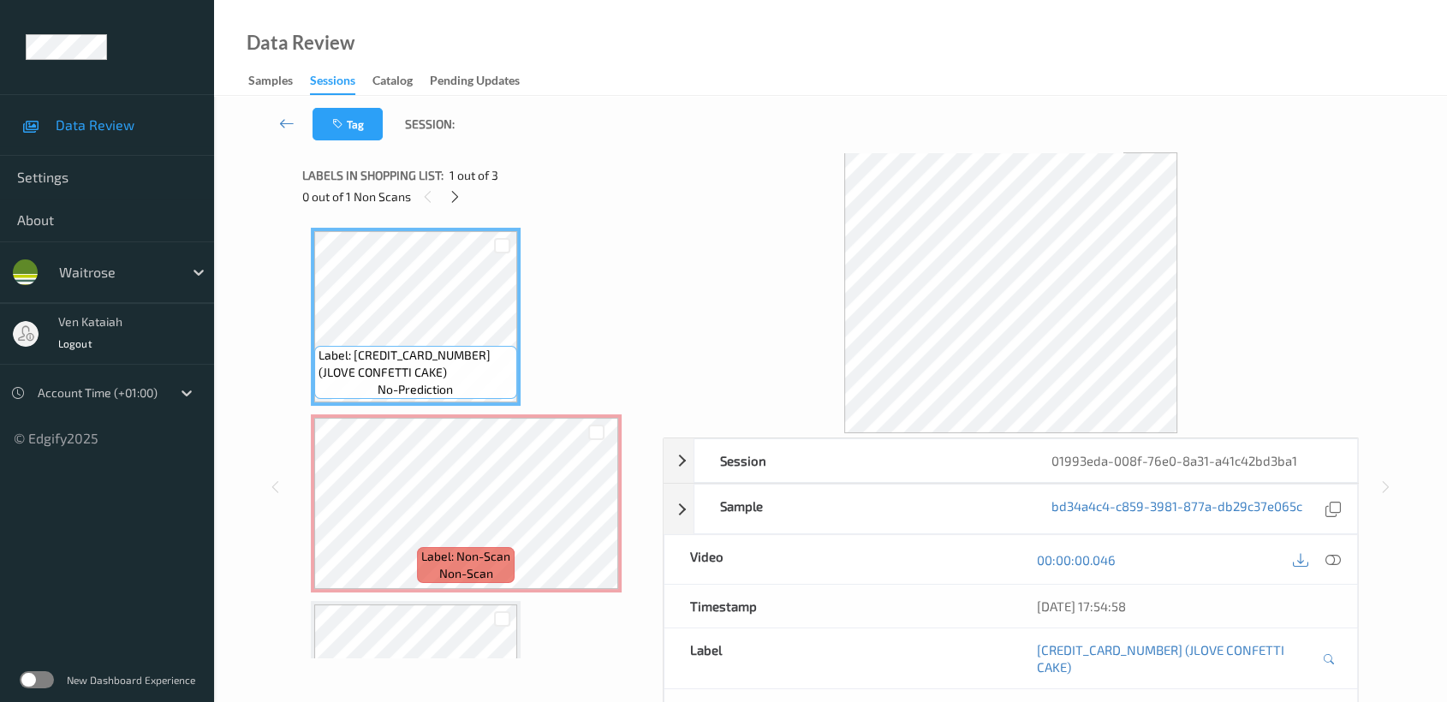
click at [452, 209] on div "Labels in shopping list: 1 out of 3 0 out of 1 Non Scans" at bounding box center [476, 185] width 348 height 67
click at [452, 203] on icon at bounding box center [455, 196] width 15 height 15
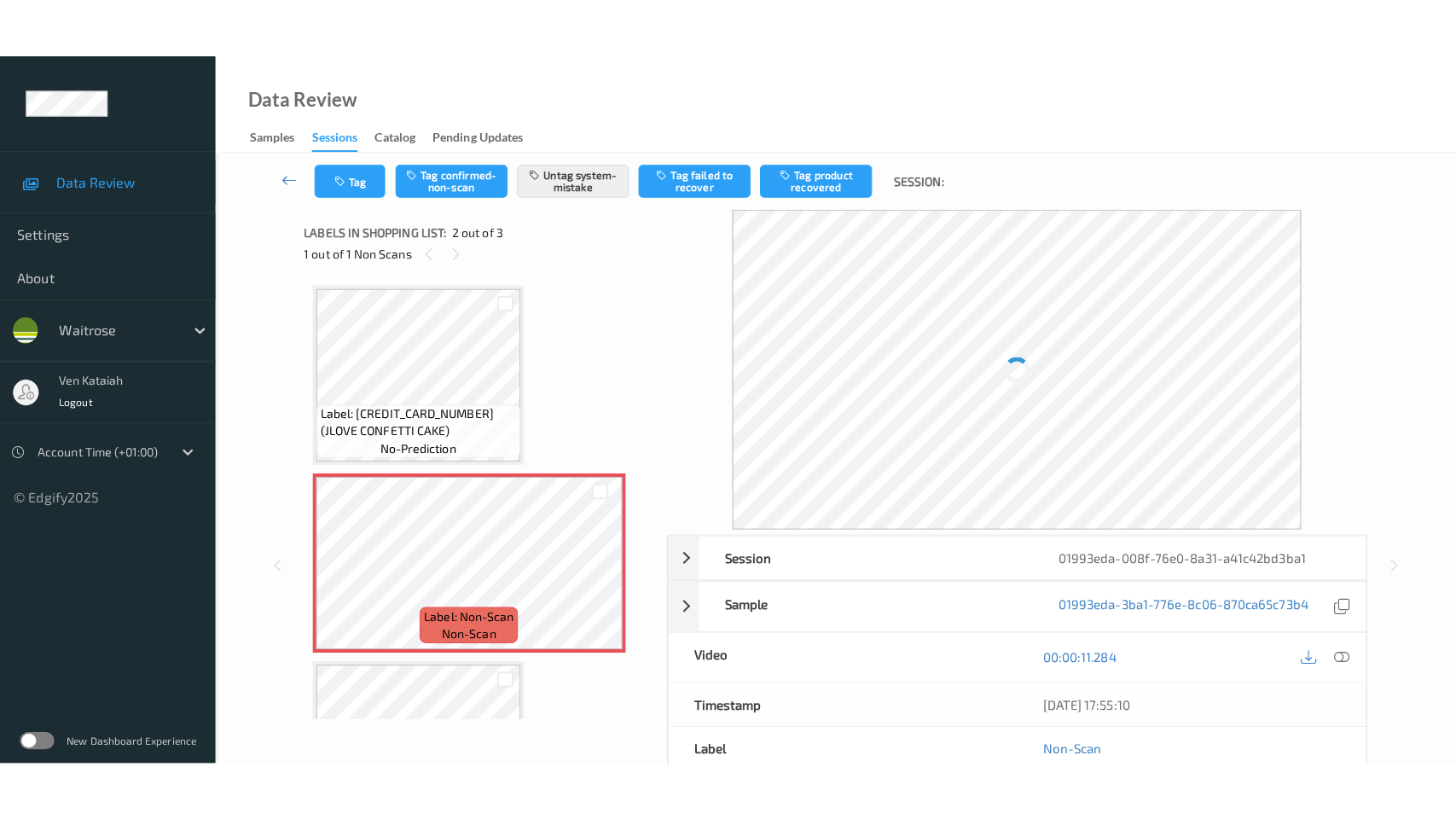
scroll to position [8, 0]
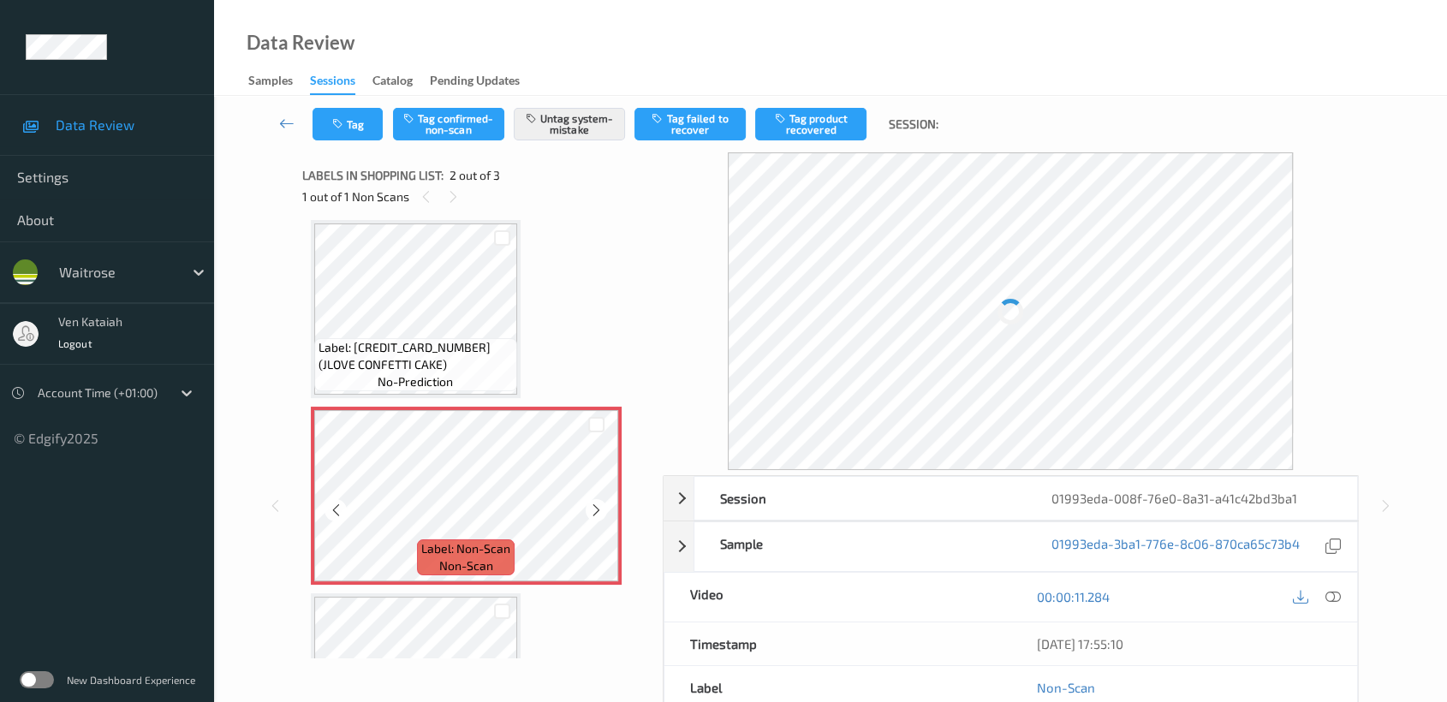
click at [481, 407] on div "Label: Non-Scan non-scan" at bounding box center [466, 496] width 311 height 178
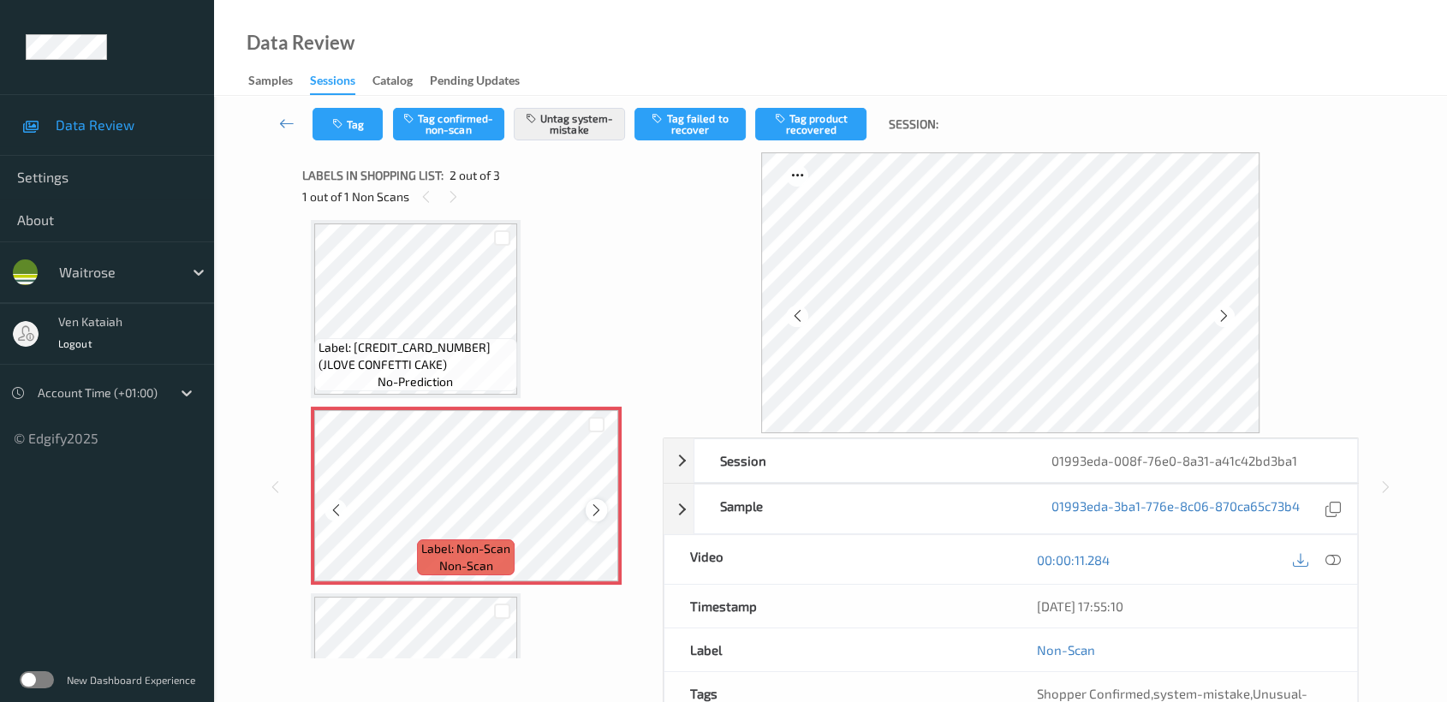
click at [593, 511] on icon at bounding box center [596, 510] width 15 height 15
click at [603, 509] on icon at bounding box center [596, 510] width 15 height 15
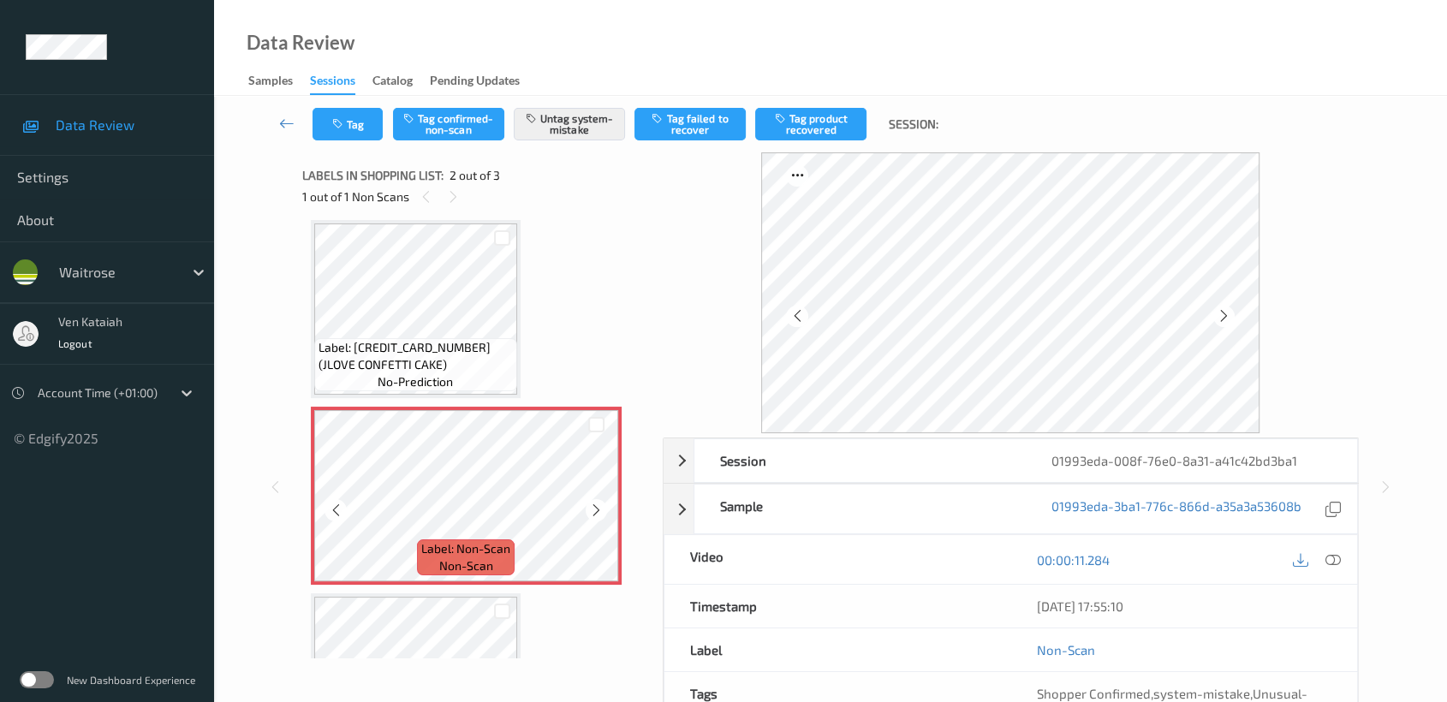
click at [603, 509] on icon at bounding box center [596, 510] width 15 height 15
click at [523, 342] on div "Label: 5060227121570 (JLOVE CONFETTI CAKE) no-prediction Label: Non-Scan non-sc…" at bounding box center [476, 495] width 331 height 551
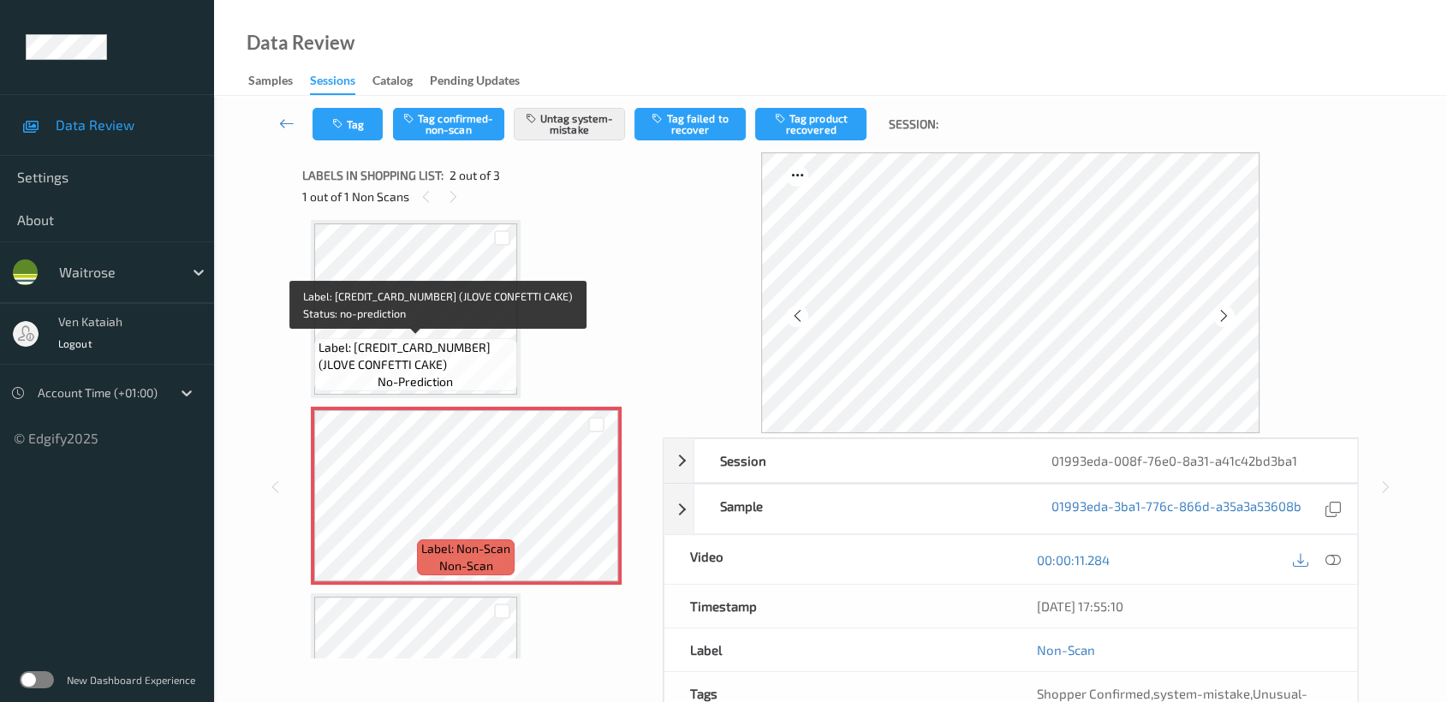
click at [486, 339] on span "Label: 5060227121570 (JLOVE CONFETTI CAKE)" at bounding box center [416, 356] width 194 height 34
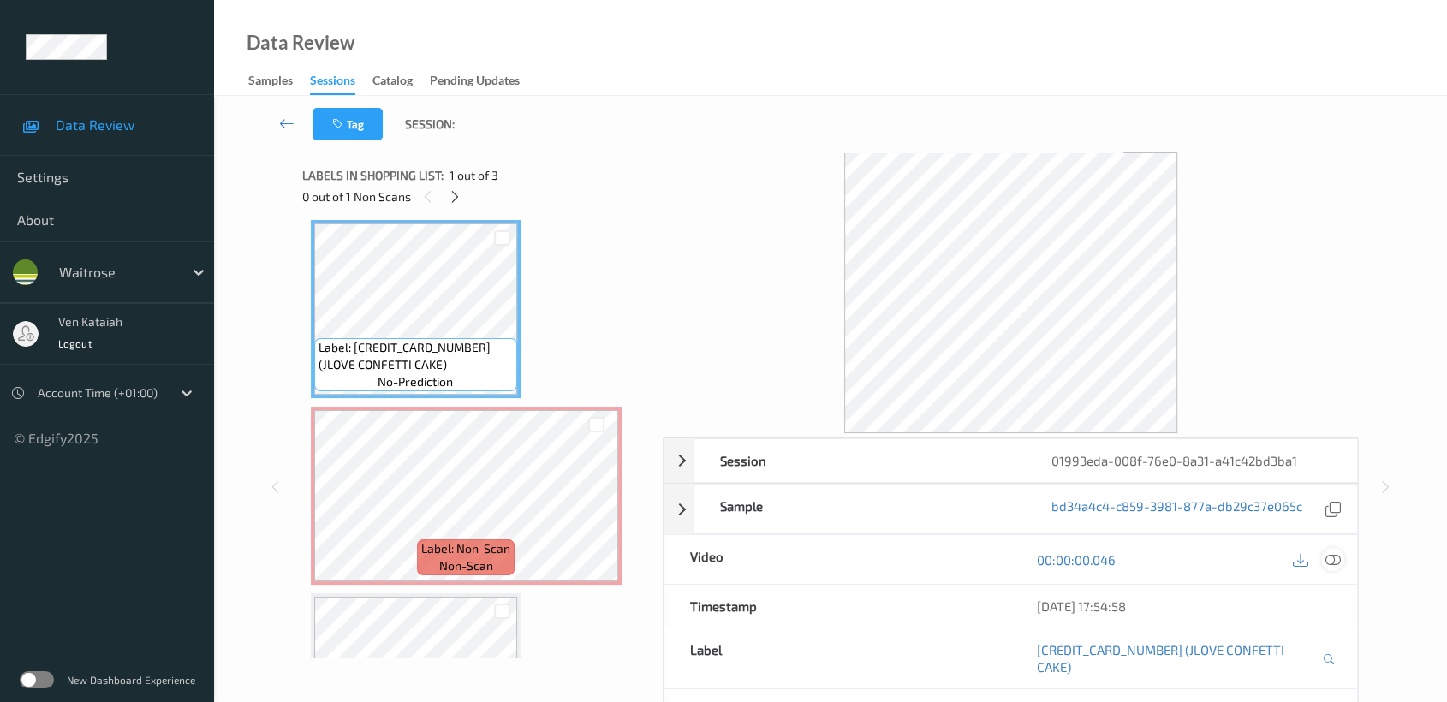
click at [1327, 562] on icon at bounding box center [1332, 559] width 15 height 15
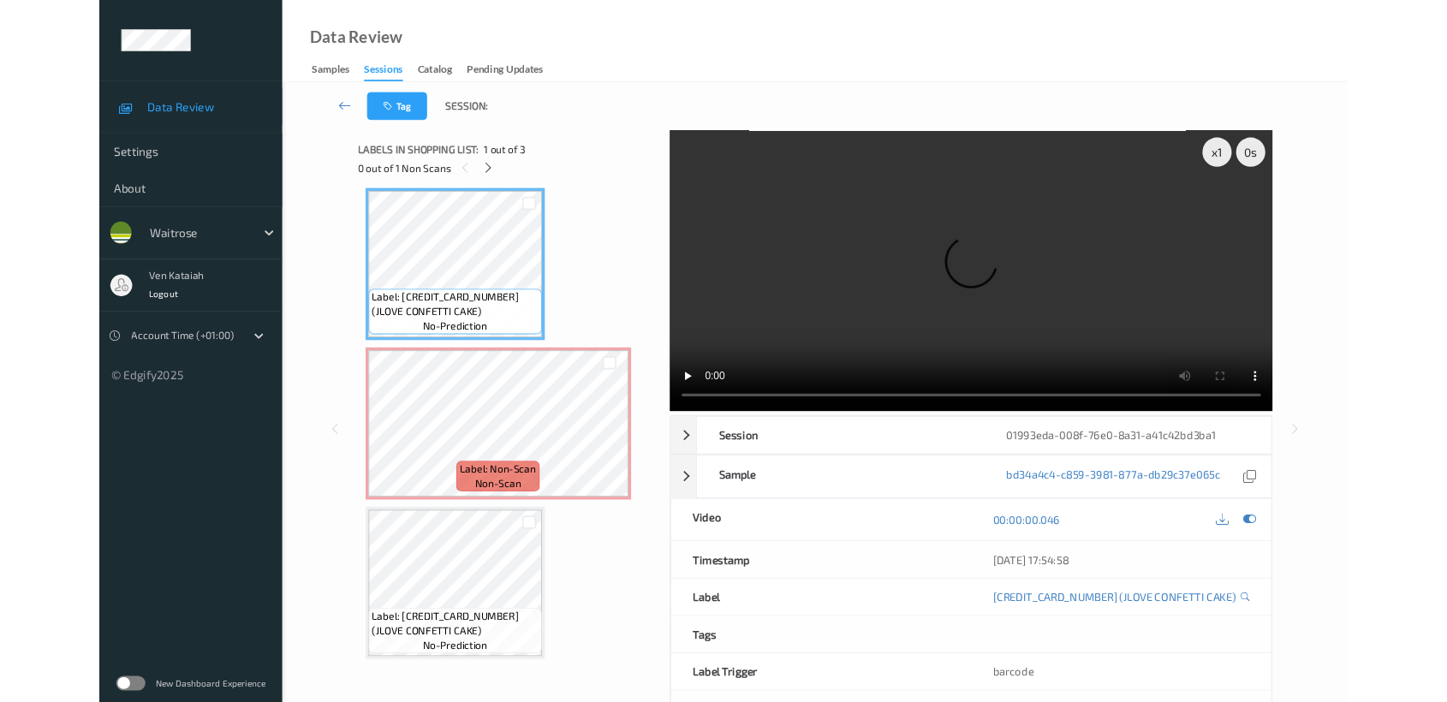
scroll to position [7, 0]
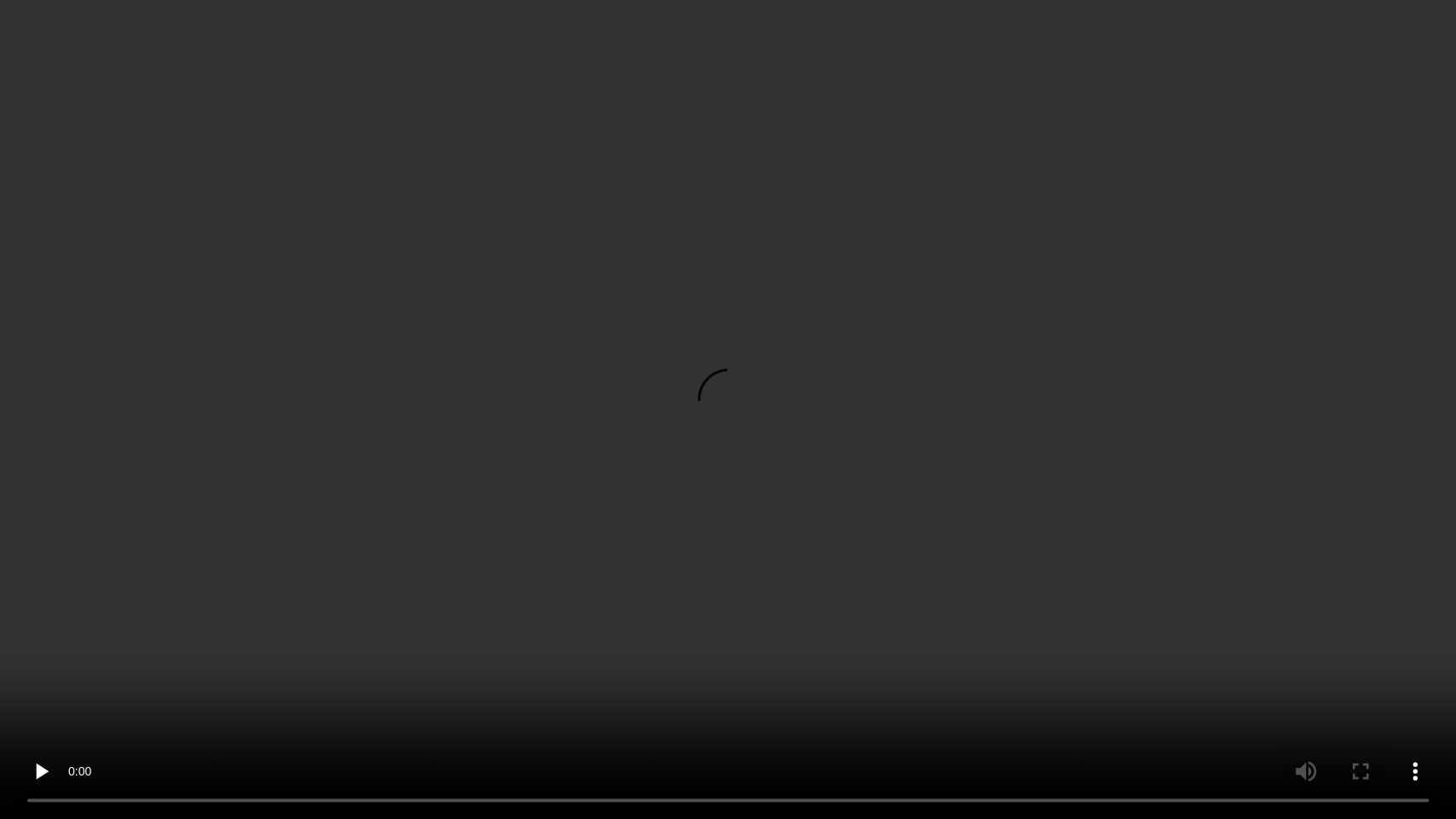
click at [917, 491] on video at bounding box center [728, 410] width 1456 height 819
click at [831, 293] on video at bounding box center [728, 410] width 1456 height 819
click at [1029, 423] on video at bounding box center [728, 410] width 1456 height 819
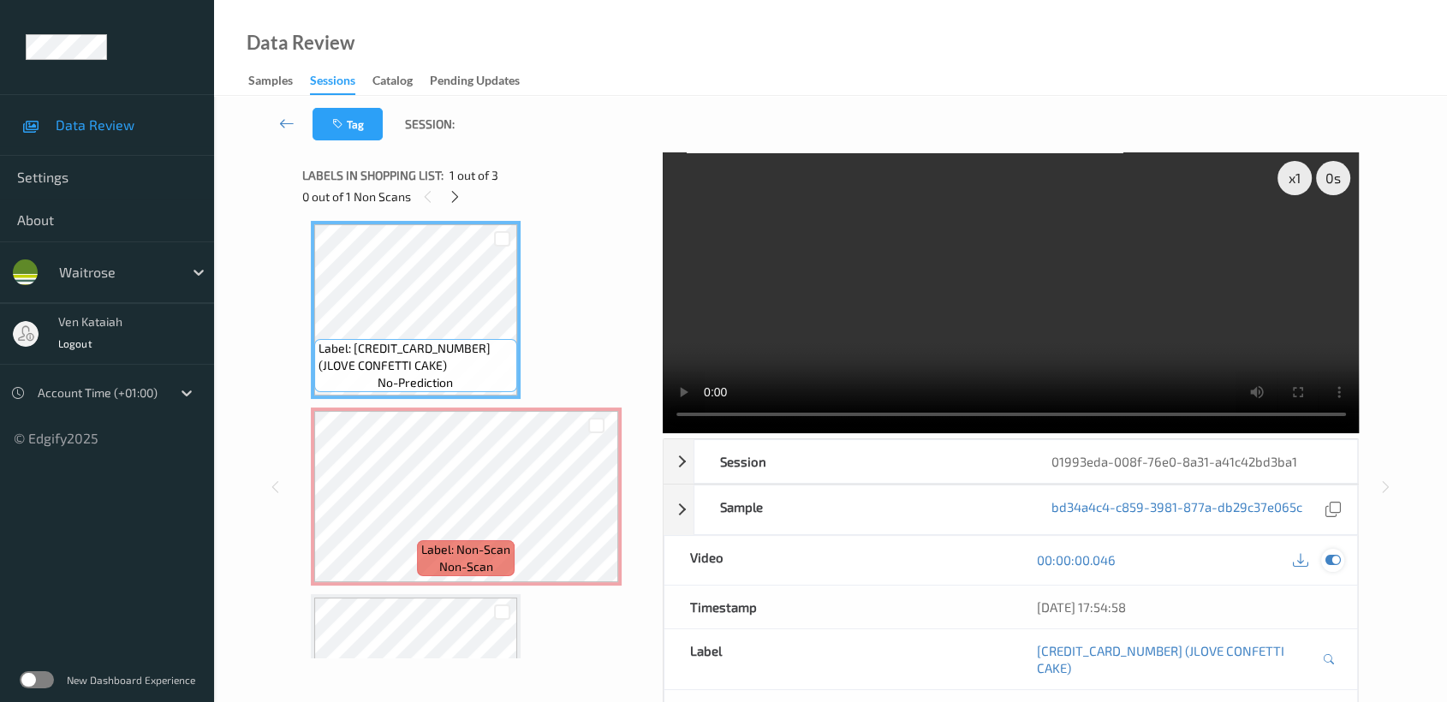
click at [1341, 564] on div at bounding box center [1332, 560] width 23 height 23
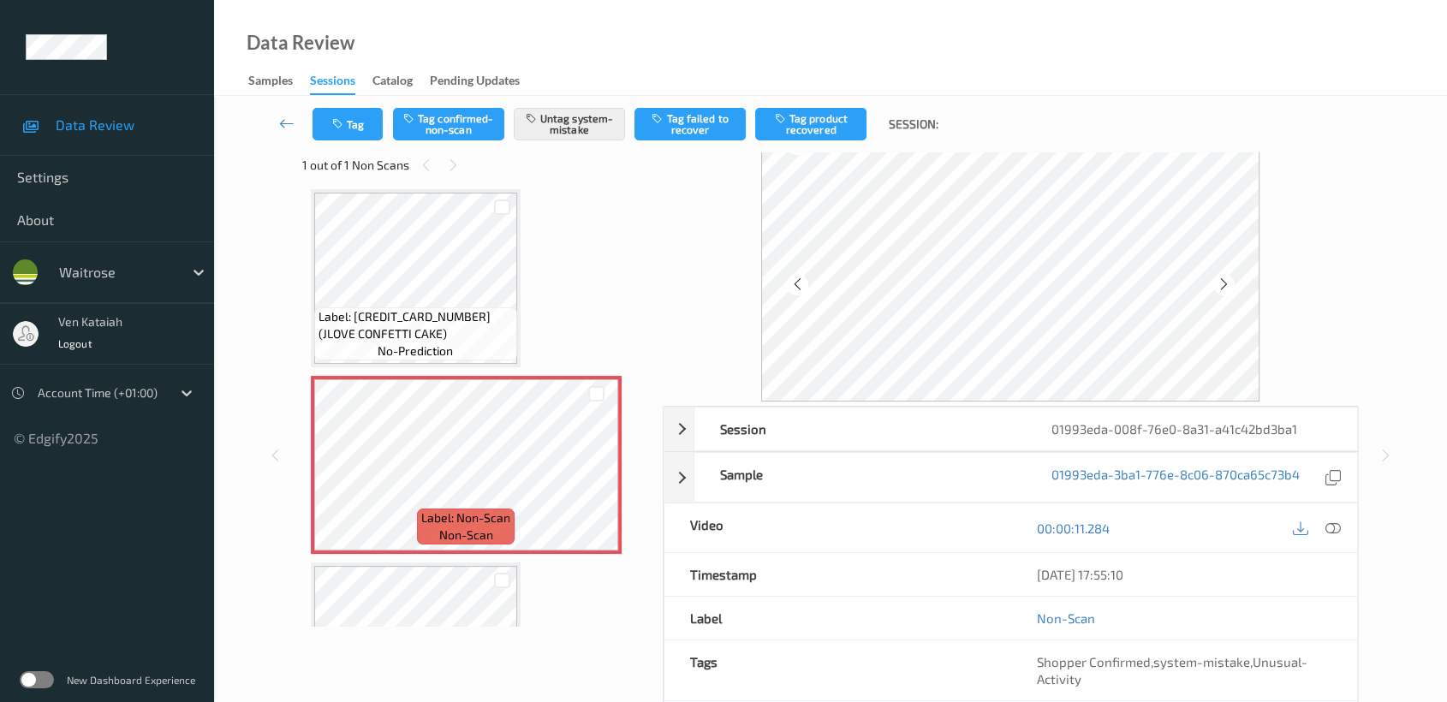
scroll to position [0, 0]
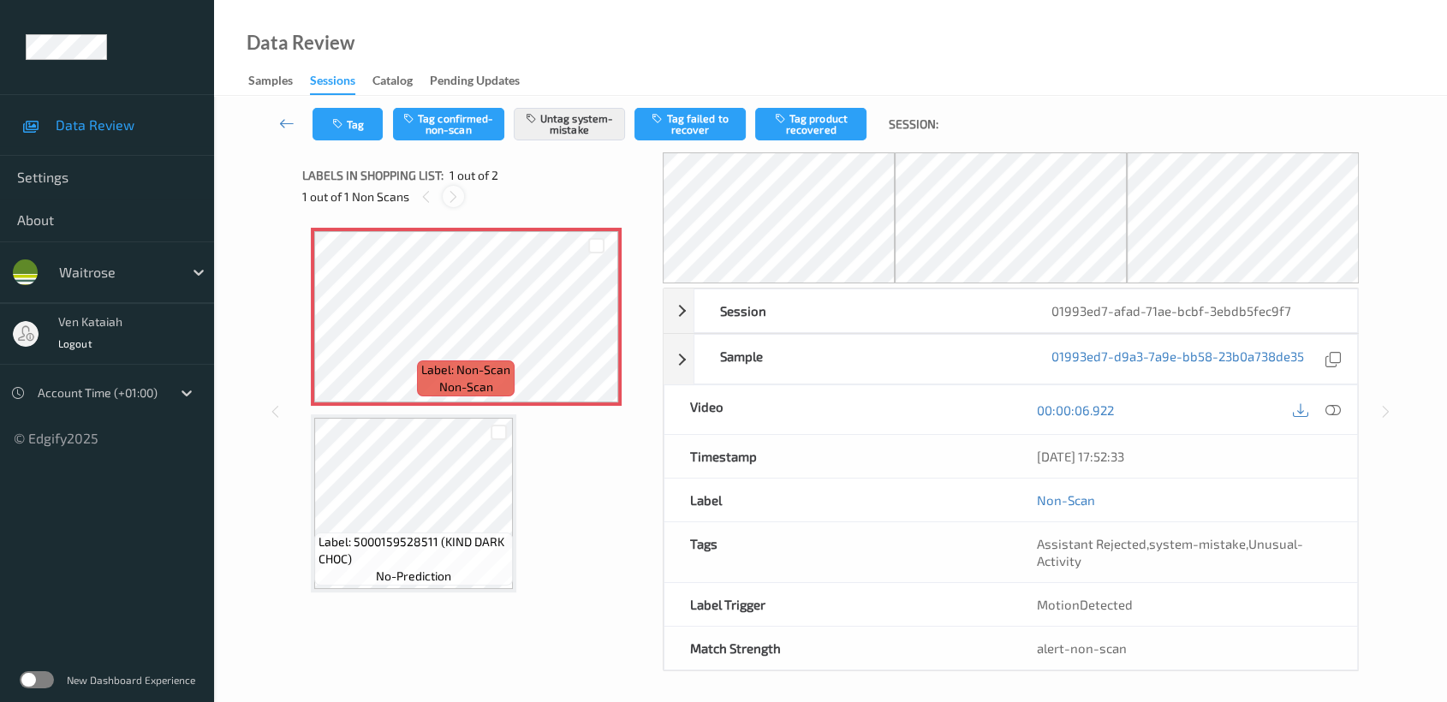
click at [457, 197] on icon at bounding box center [453, 196] width 15 height 15
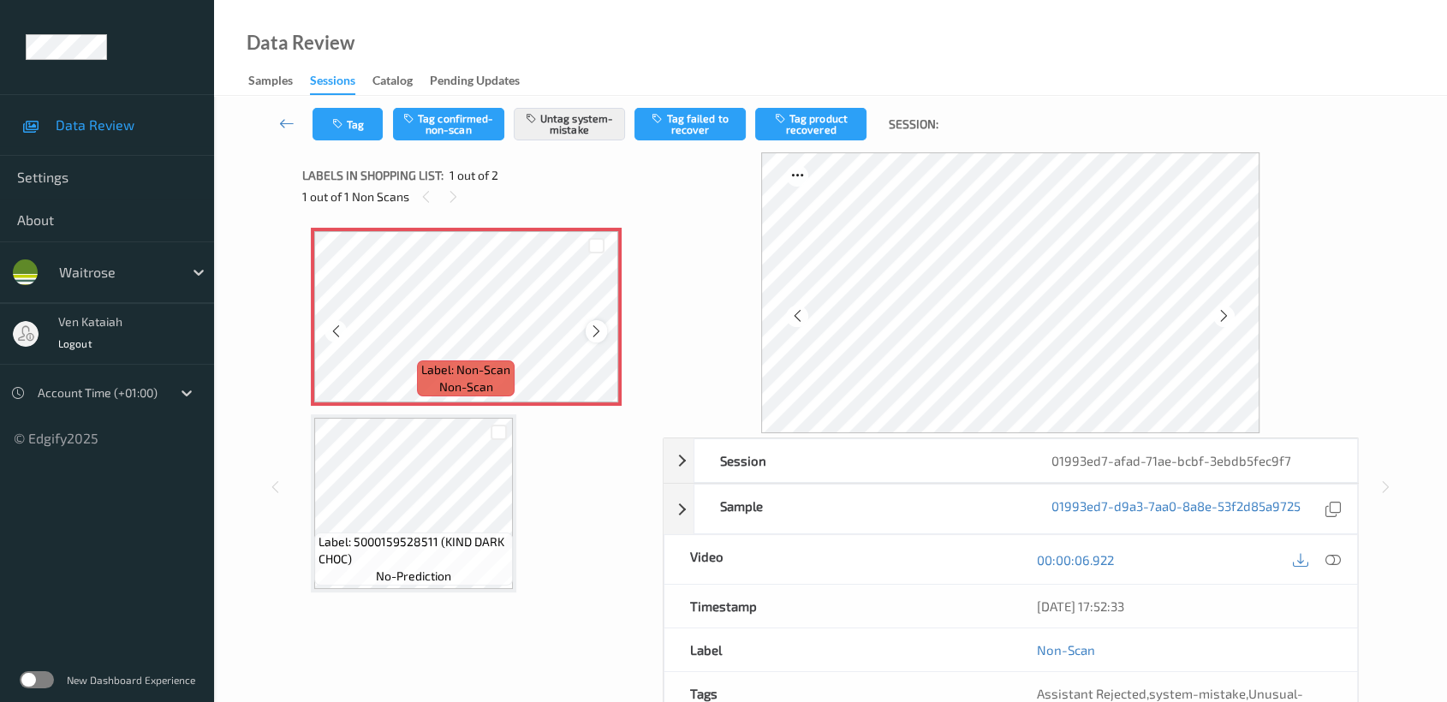
click at [596, 330] on icon at bounding box center [596, 331] width 15 height 15
click at [1339, 550] on div at bounding box center [1332, 559] width 23 height 23
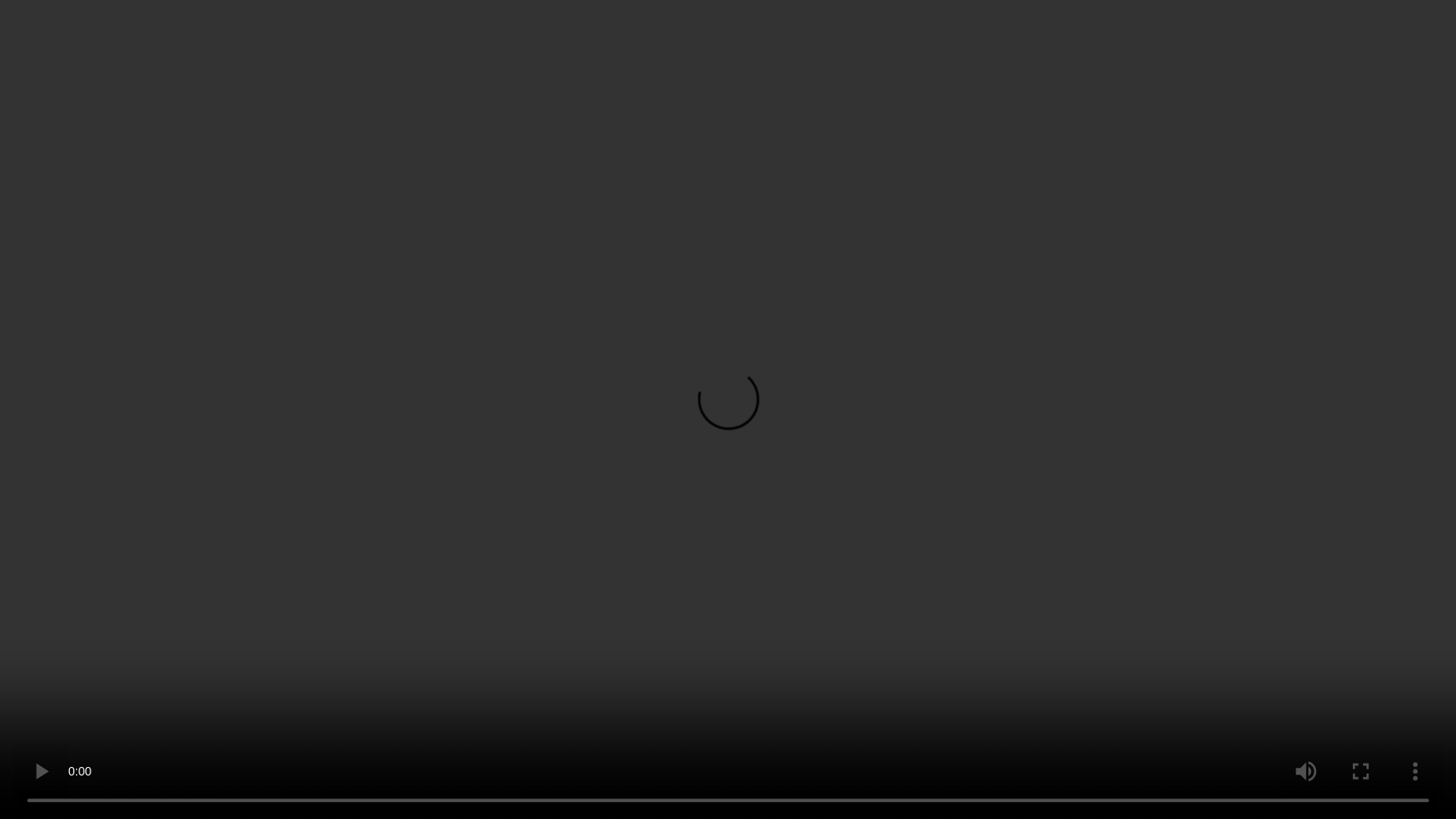
click at [872, 347] on video at bounding box center [728, 410] width 1456 height 819
click at [1393, 597] on video at bounding box center [728, 410] width 1456 height 819
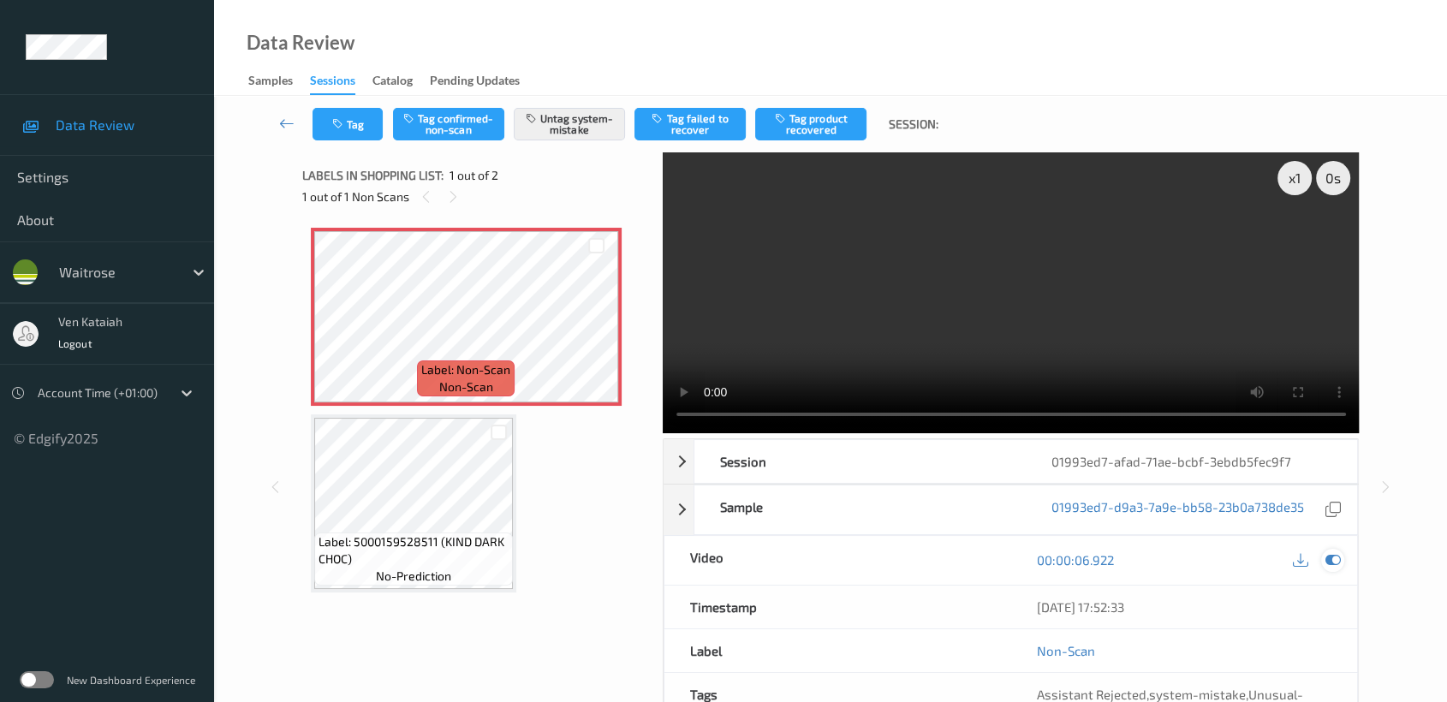
click at [1330, 561] on icon at bounding box center [1332, 559] width 15 height 15
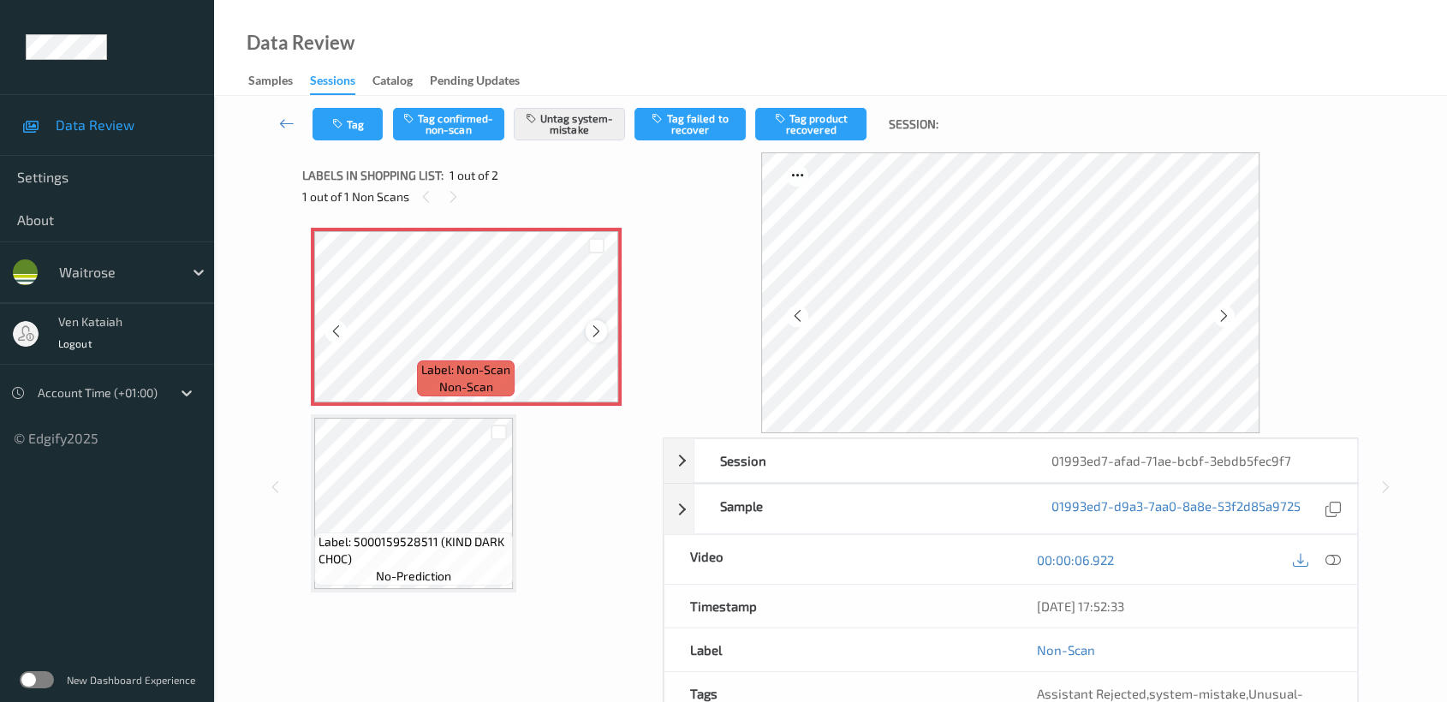
click at [596, 330] on icon at bounding box center [596, 331] width 15 height 15
click at [1334, 561] on icon at bounding box center [1332, 559] width 15 height 15
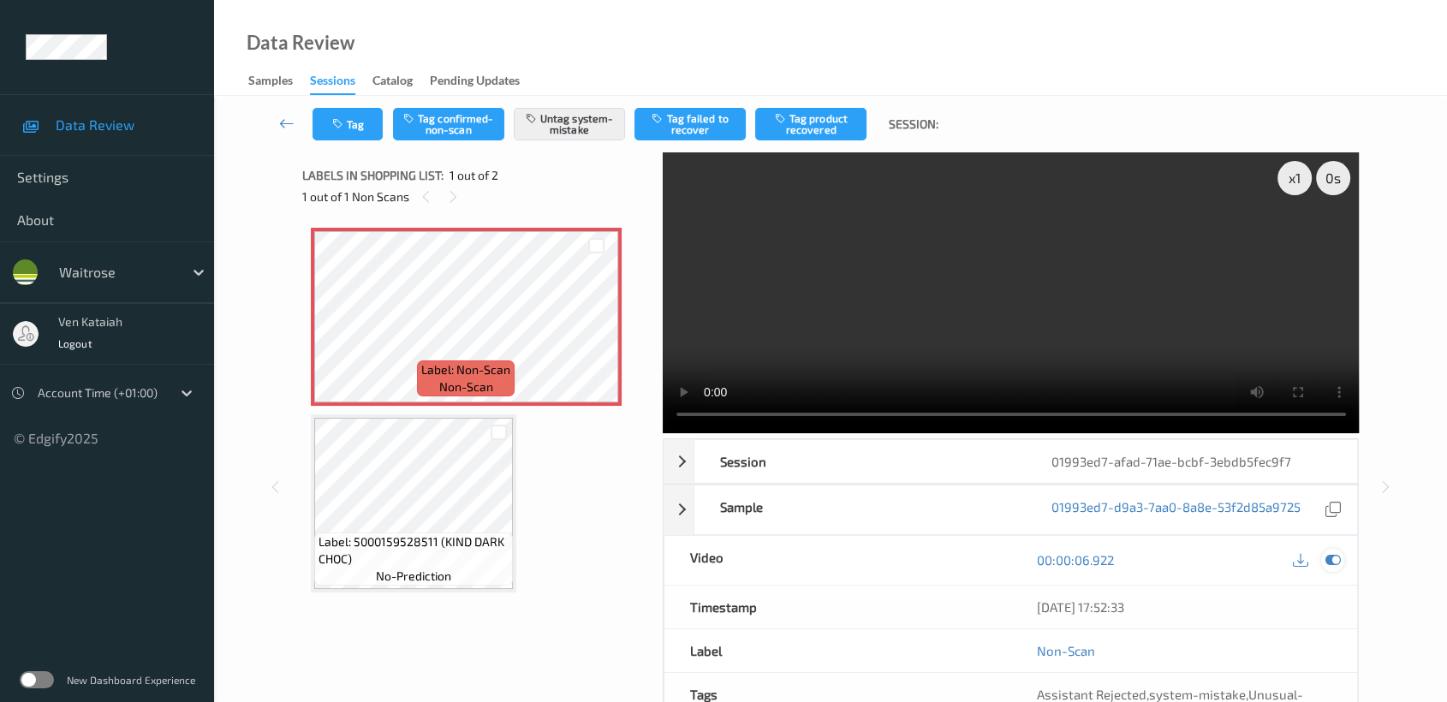
click at [1336, 567] on div at bounding box center [1332, 560] width 23 height 23
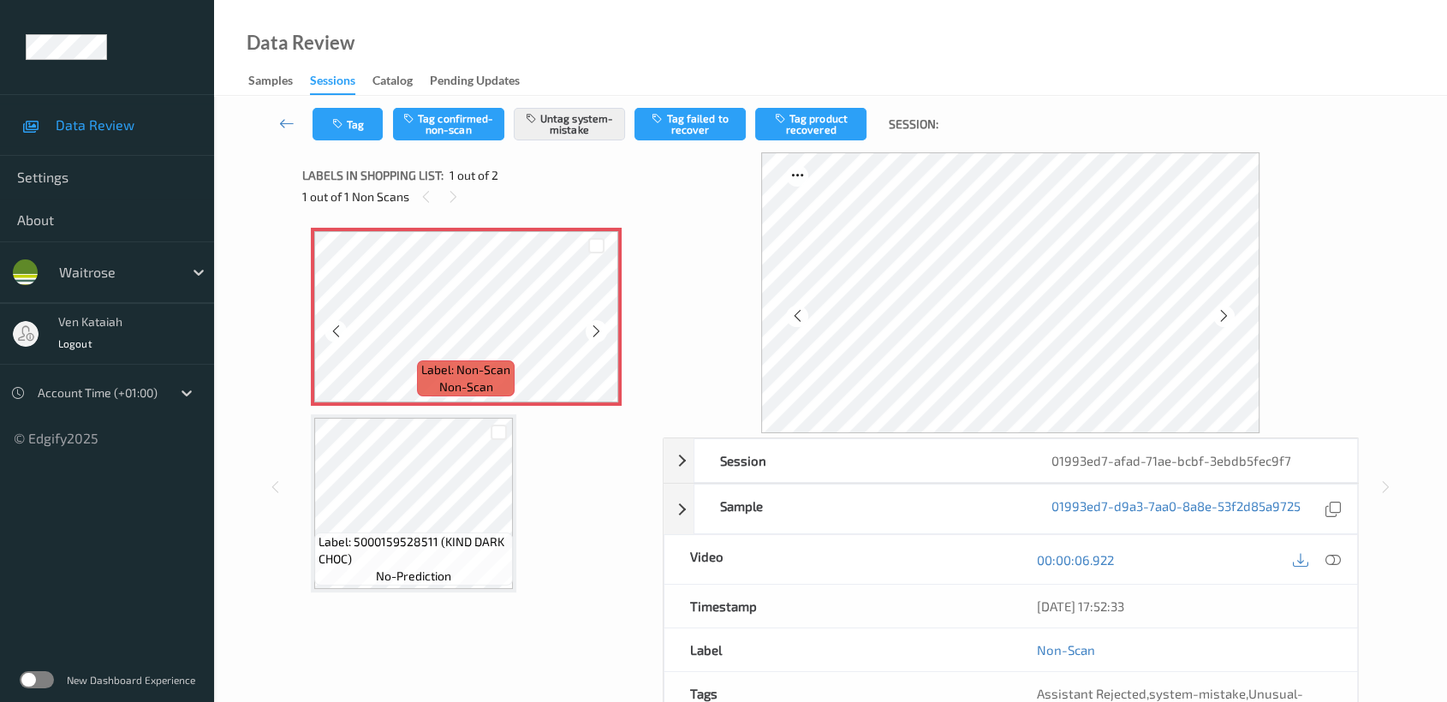
click at [592, 321] on div at bounding box center [596, 330] width 21 height 21
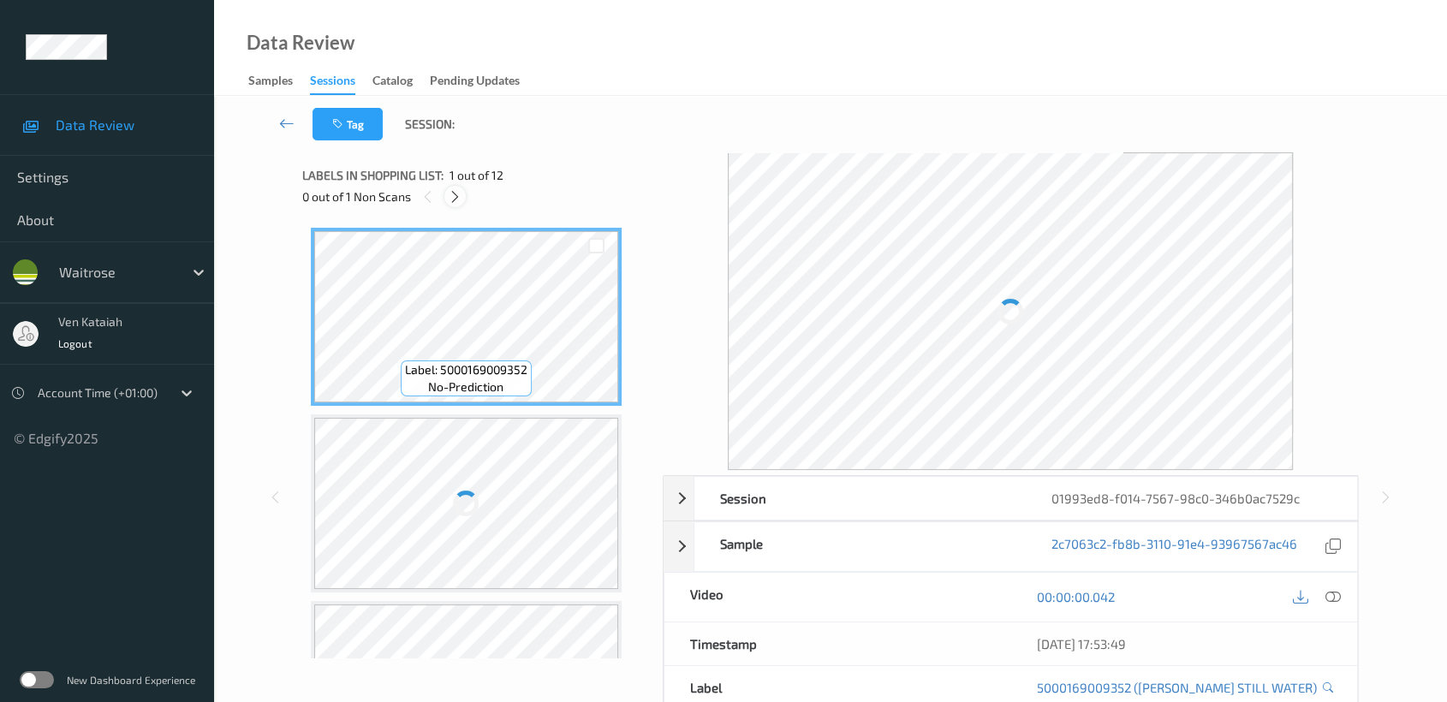
click at [459, 194] on icon at bounding box center [455, 196] width 15 height 15
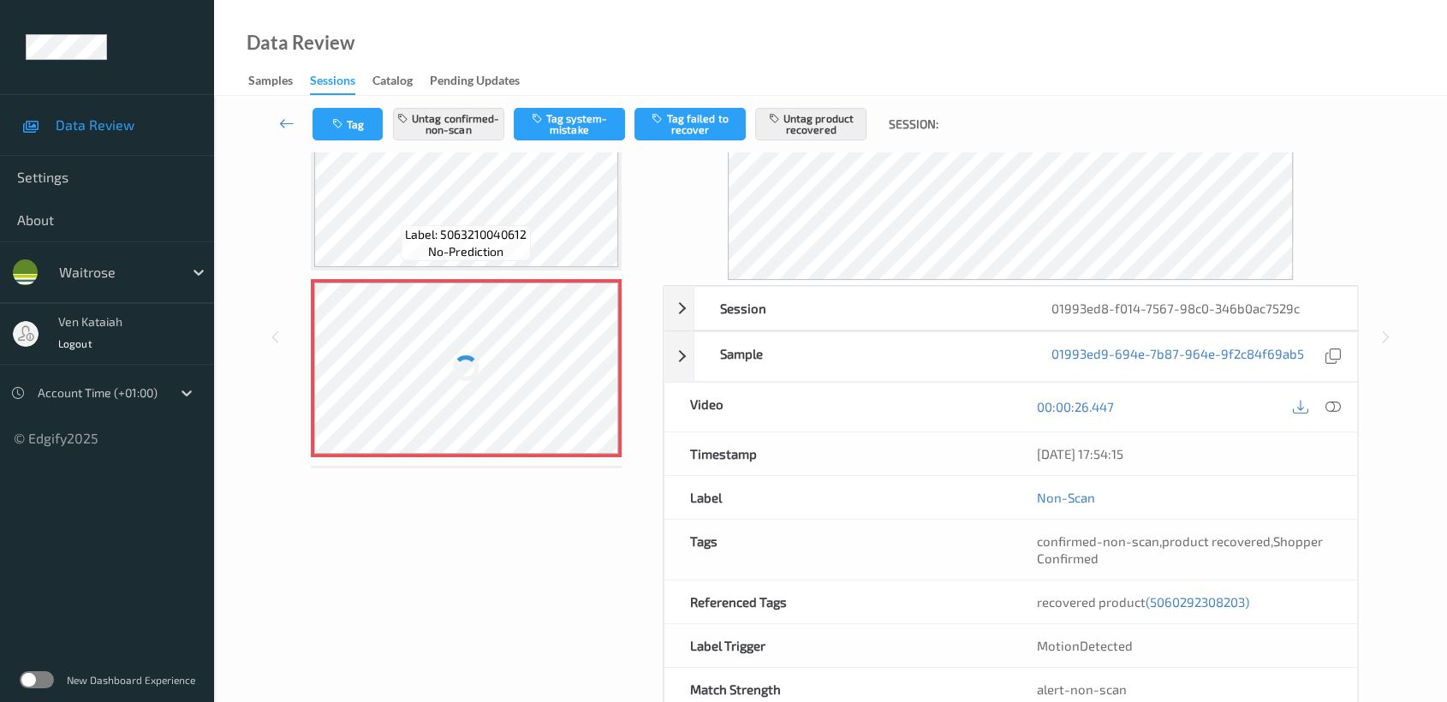
scroll to position [1309, 0]
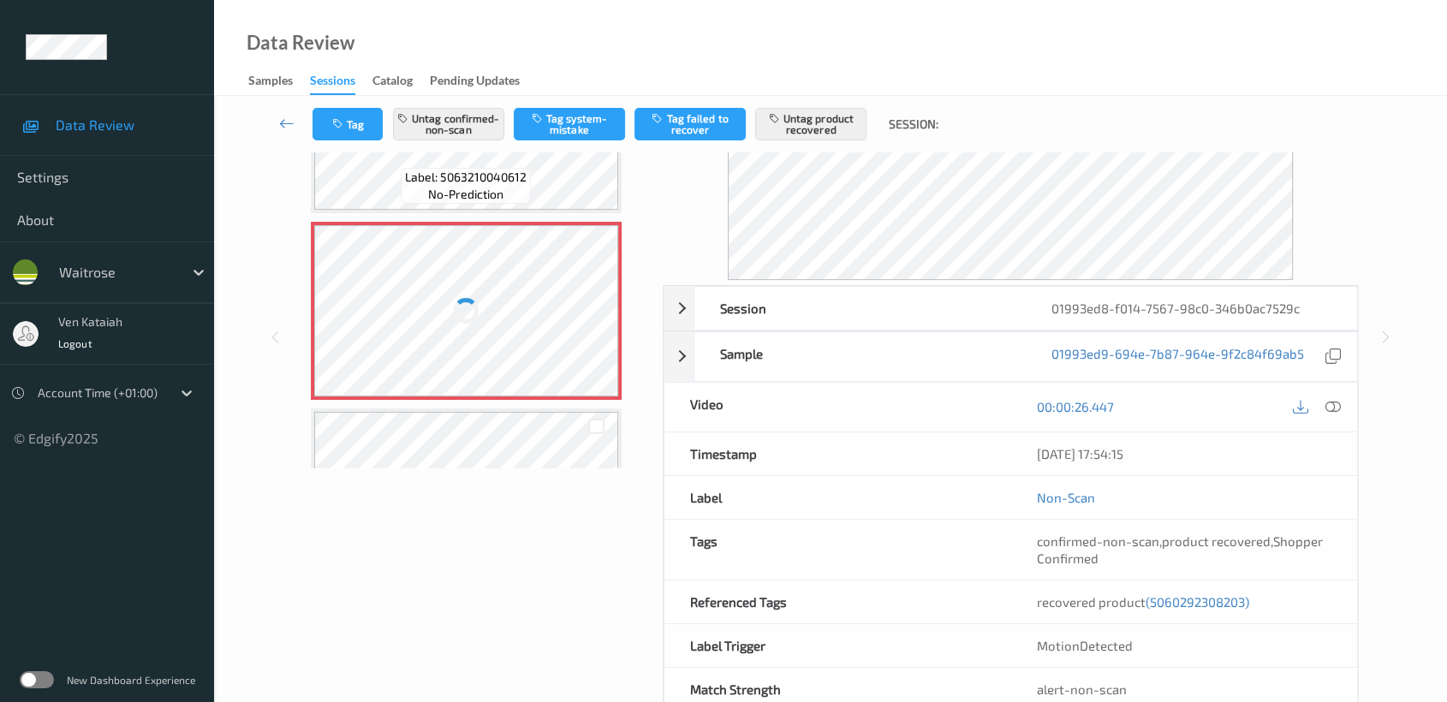
click at [497, 319] on div at bounding box center [466, 310] width 305 height 171
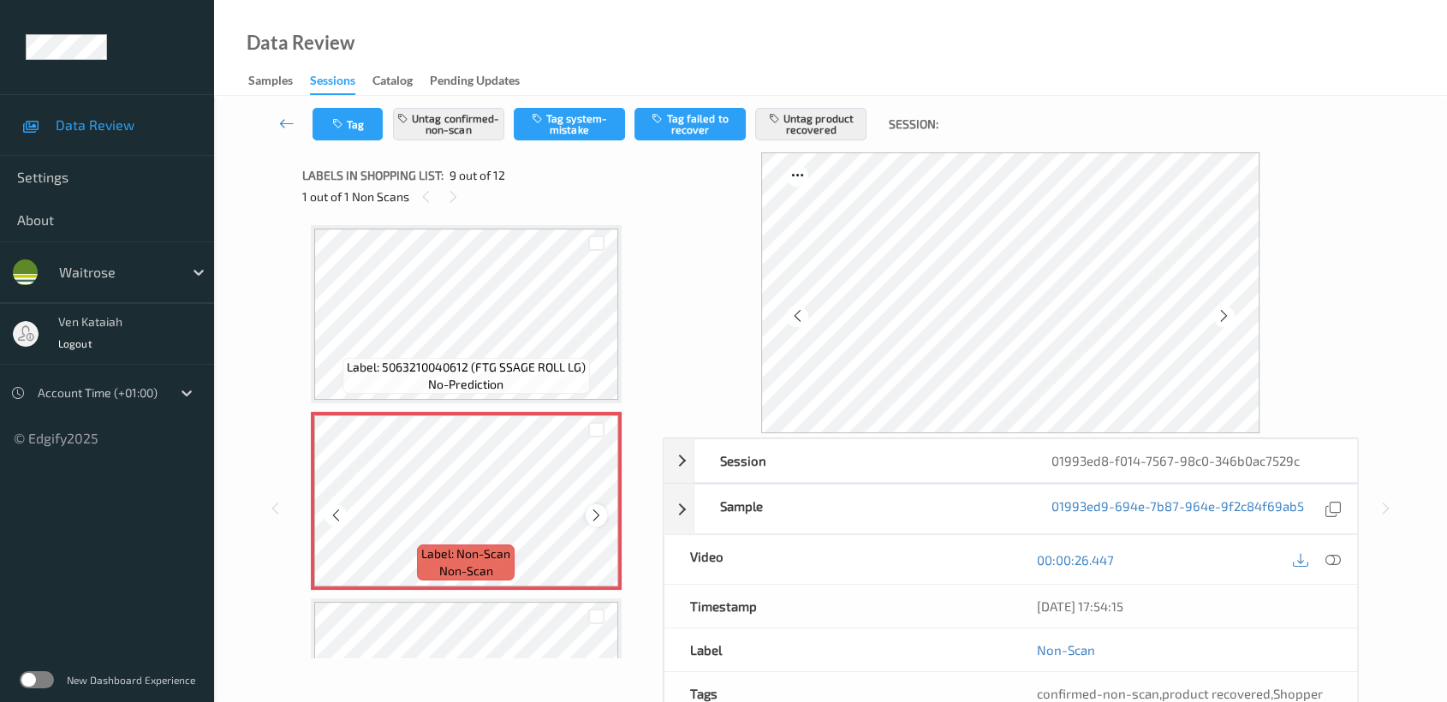
click at [595, 511] on icon at bounding box center [596, 515] width 15 height 15
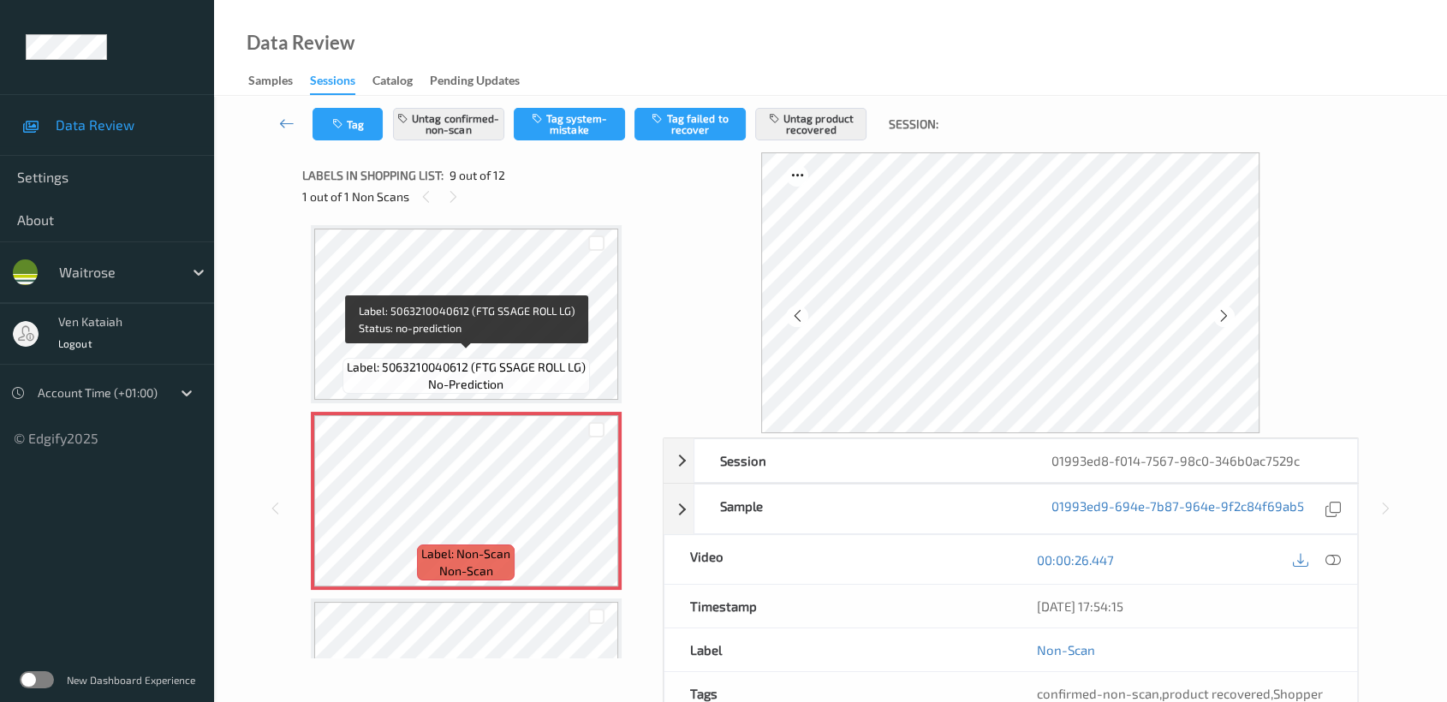
click at [555, 365] on span "Label: 5063210040612 (FTG SSAGE ROLL LG)" at bounding box center [466, 367] width 239 height 17
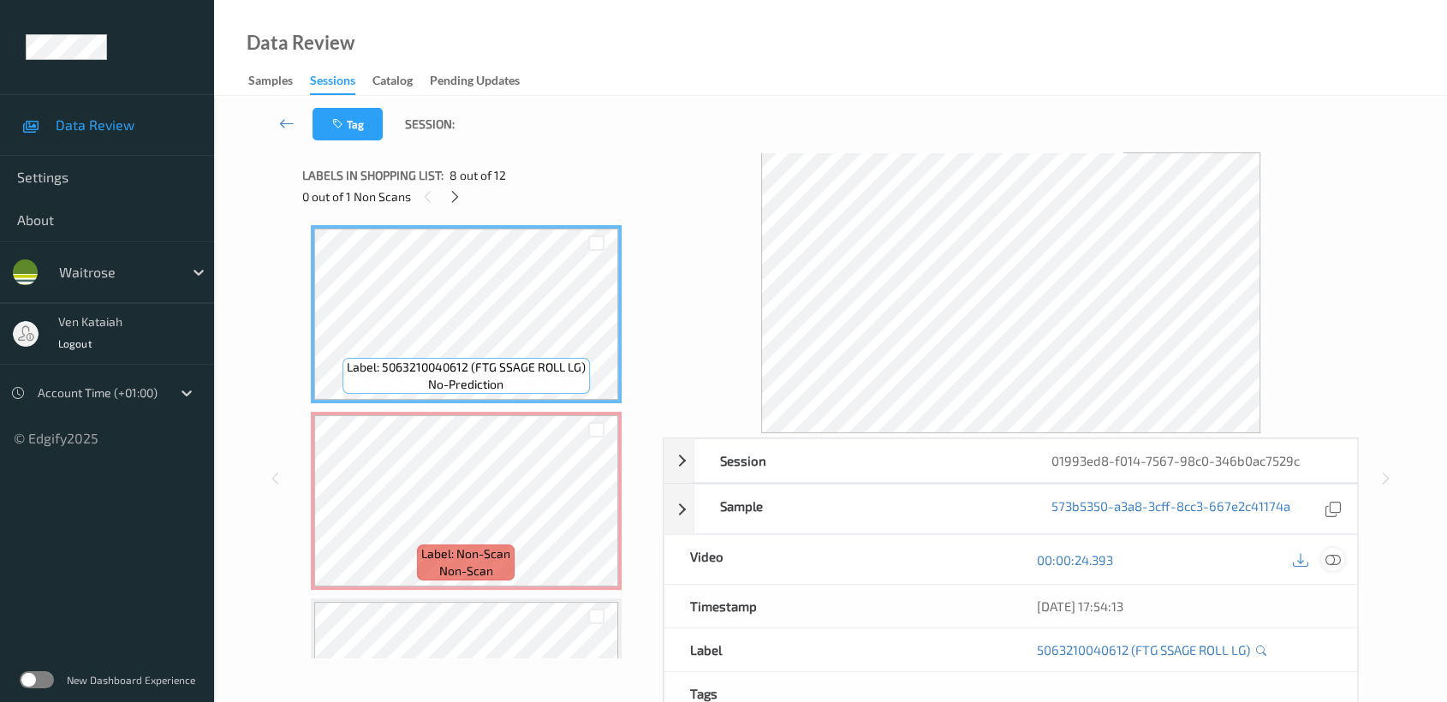
click at [1335, 565] on icon at bounding box center [1332, 559] width 15 height 15
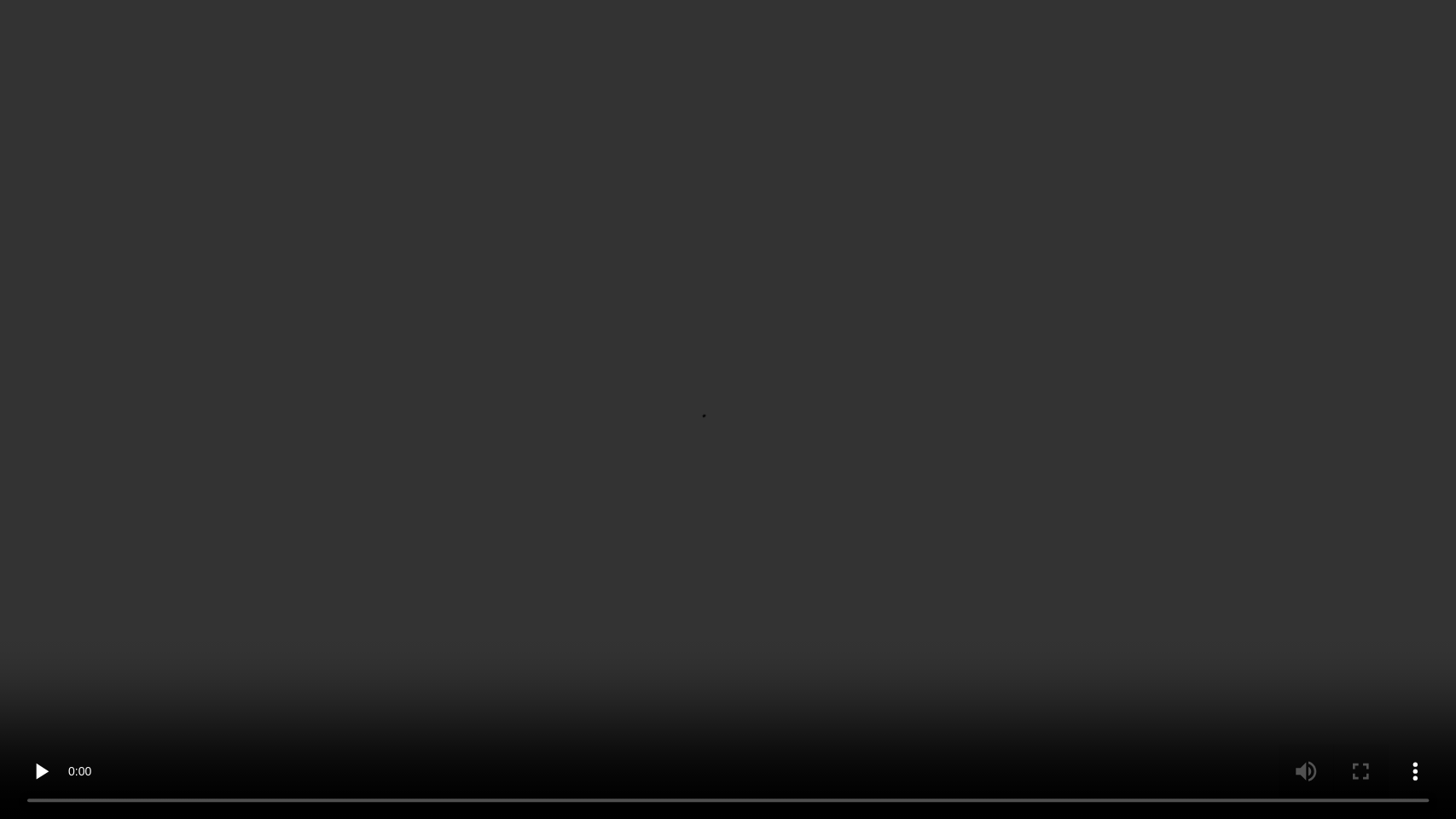
click at [1069, 389] on video at bounding box center [728, 410] width 1456 height 819
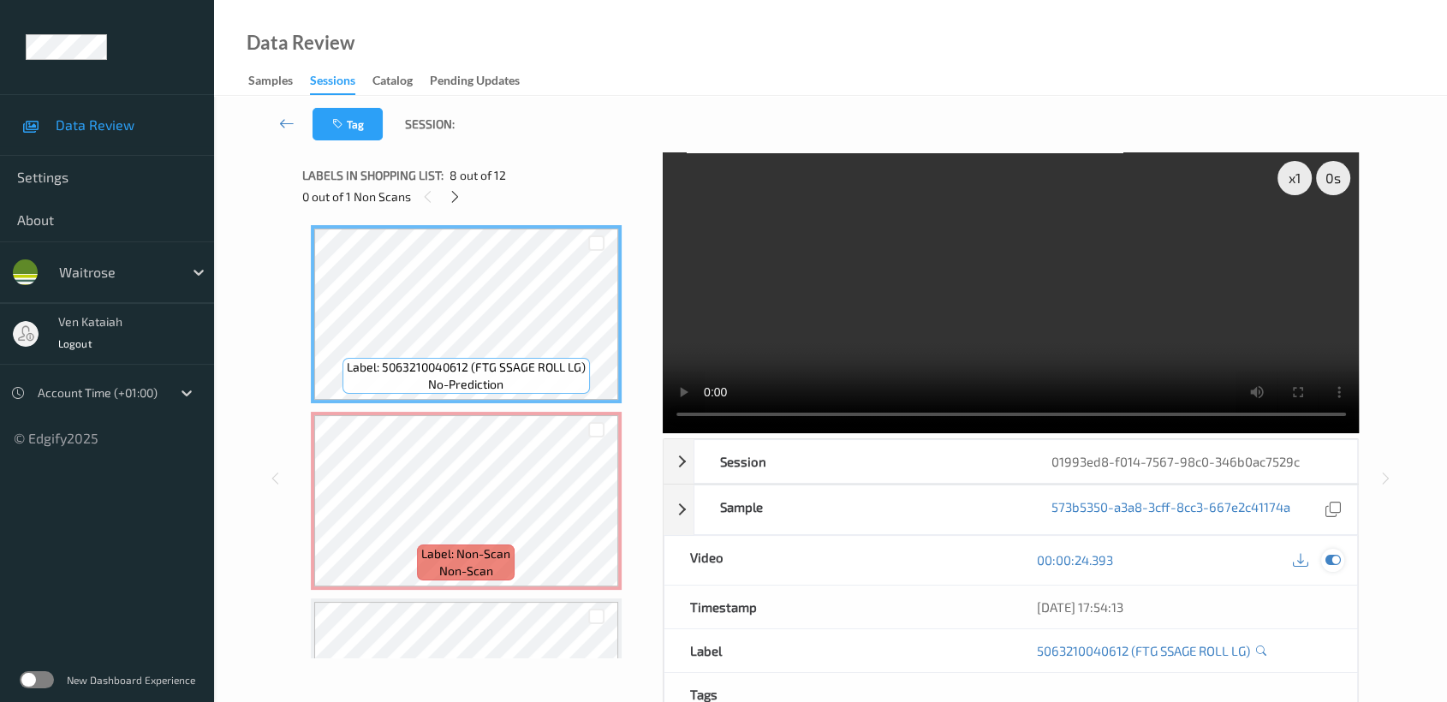
click at [1329, 557] on icon at bounding box center [1332, 559] width 15 height 15
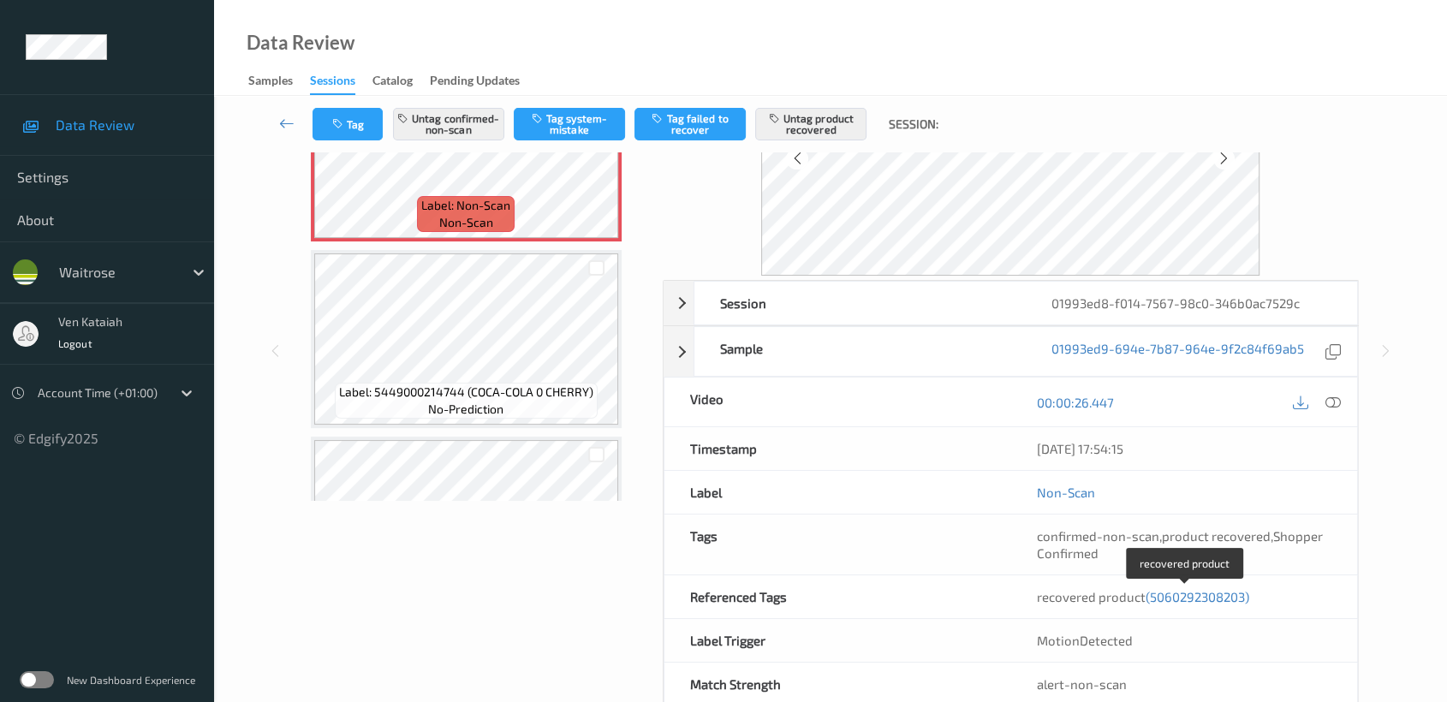
scroll to position [190, 0]
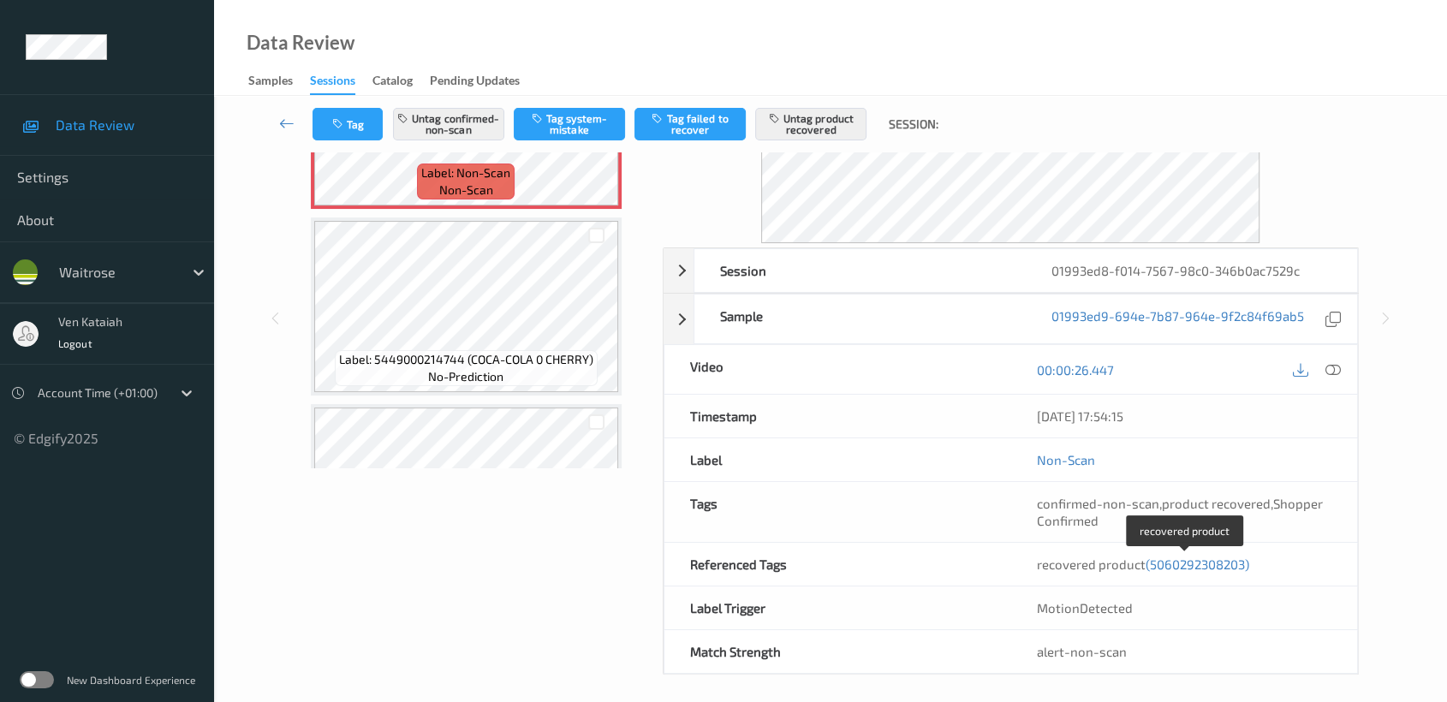
click at [1181, 559] on span "(5060292308203)" at bounding box center [1197, 564] width 104 height 15
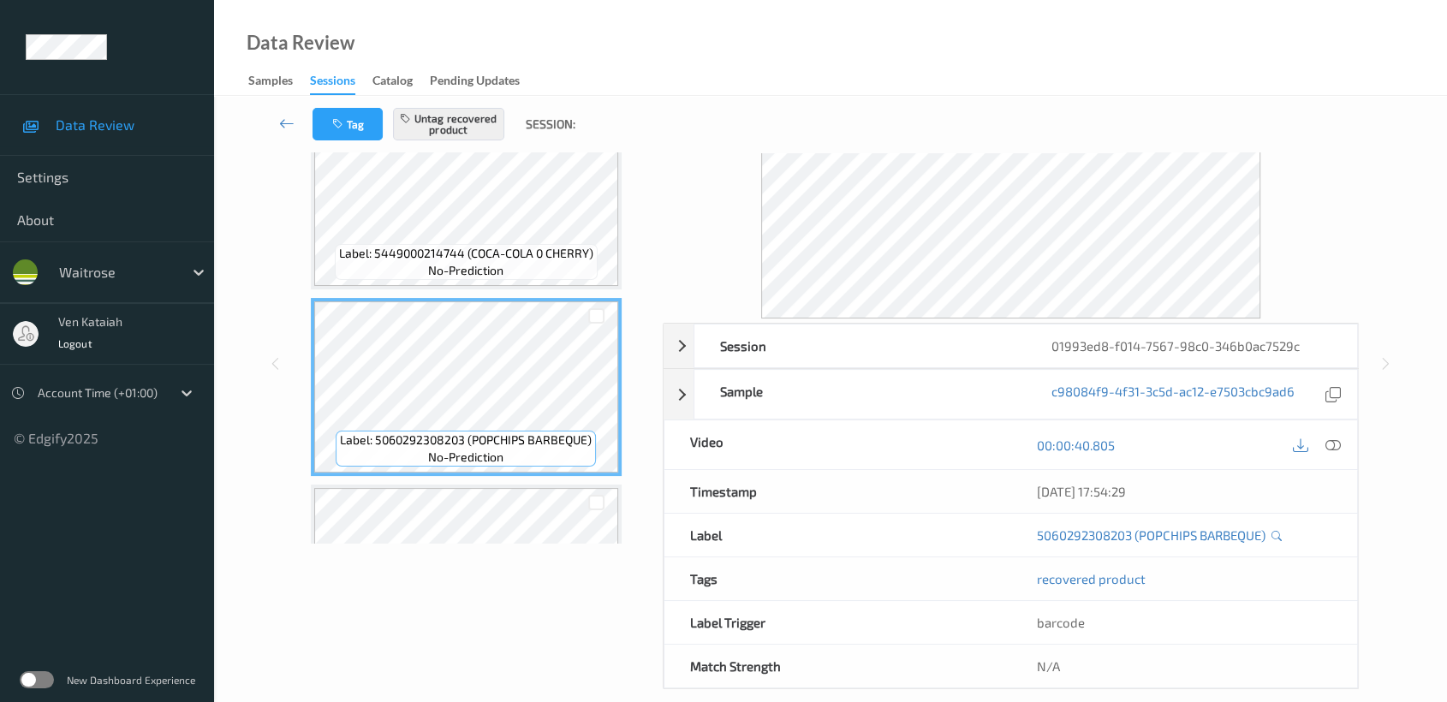
scroll to position [0, 0]
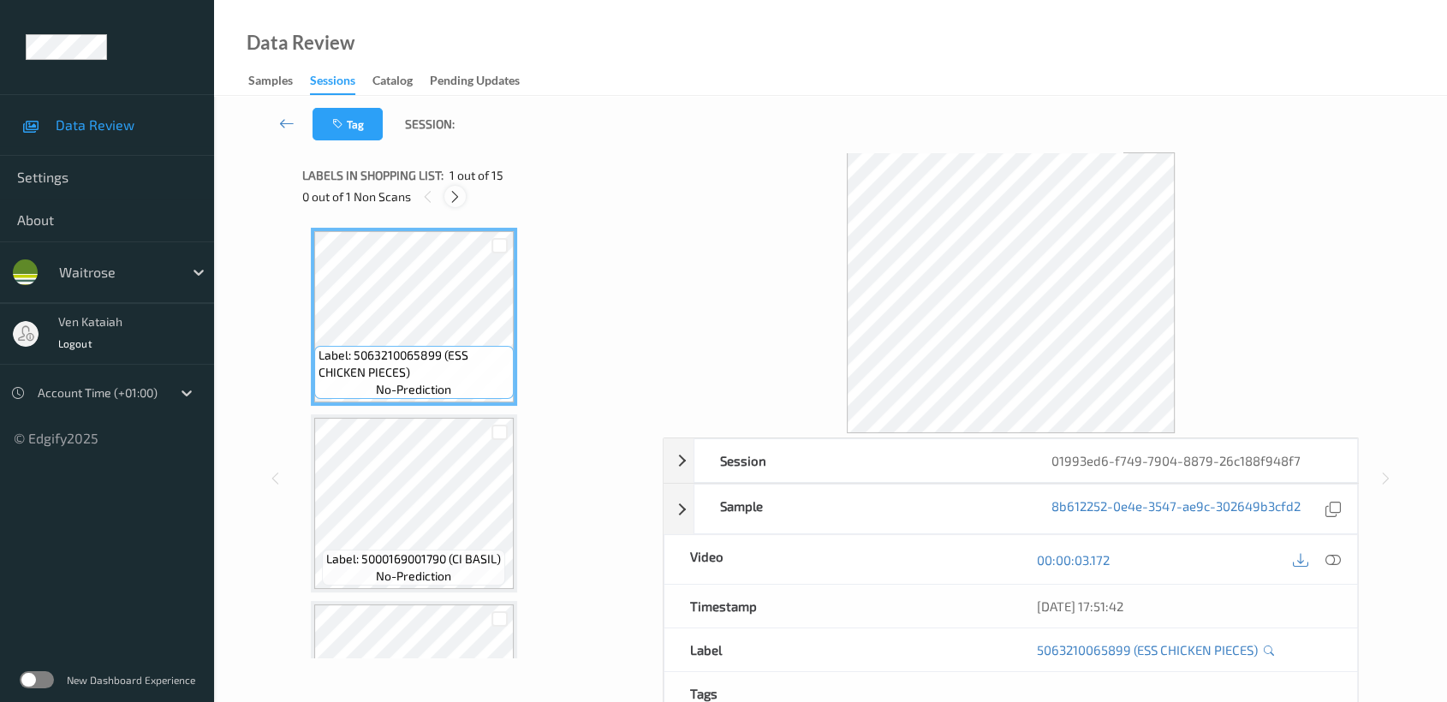
click at [464, 197] on div at bounding box center [454, 196] width 21 height 21
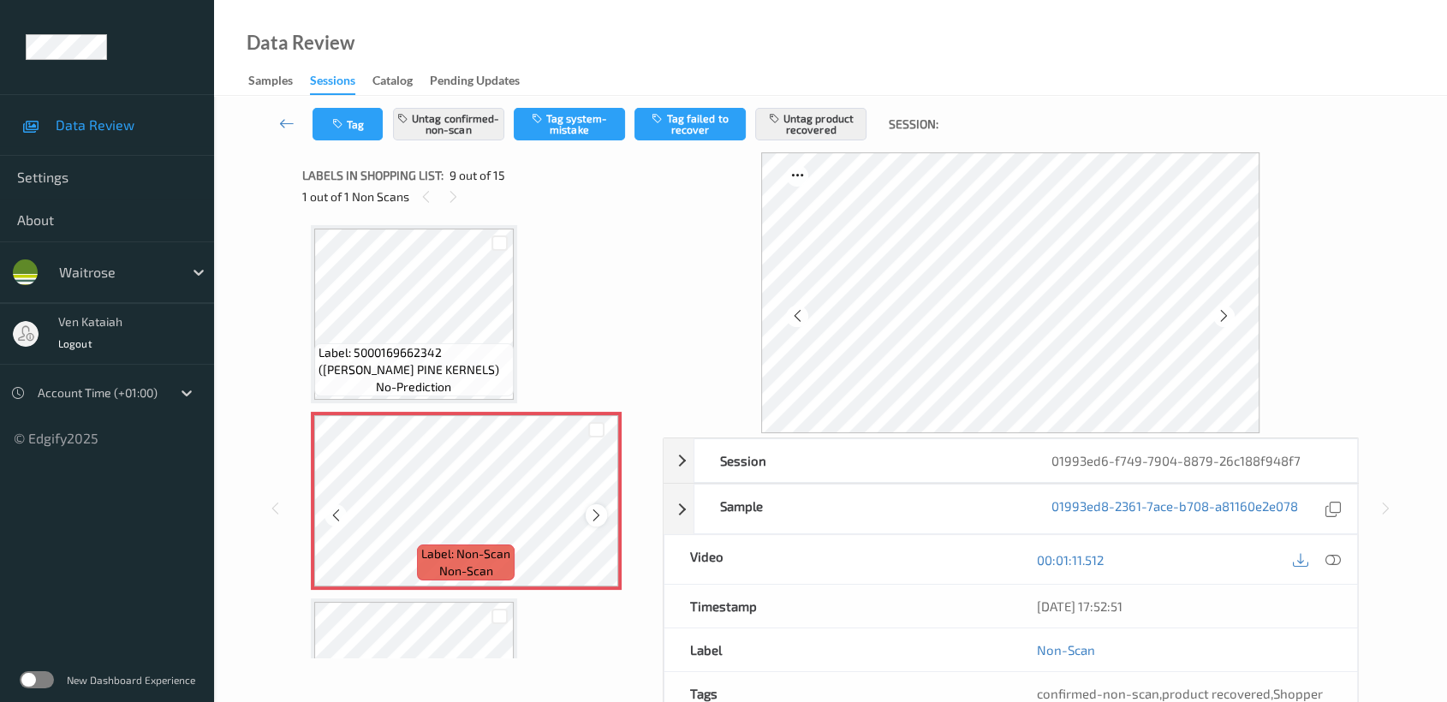
click at [592, 512] on icon at bounding box center [596, 515] width 15 height 15
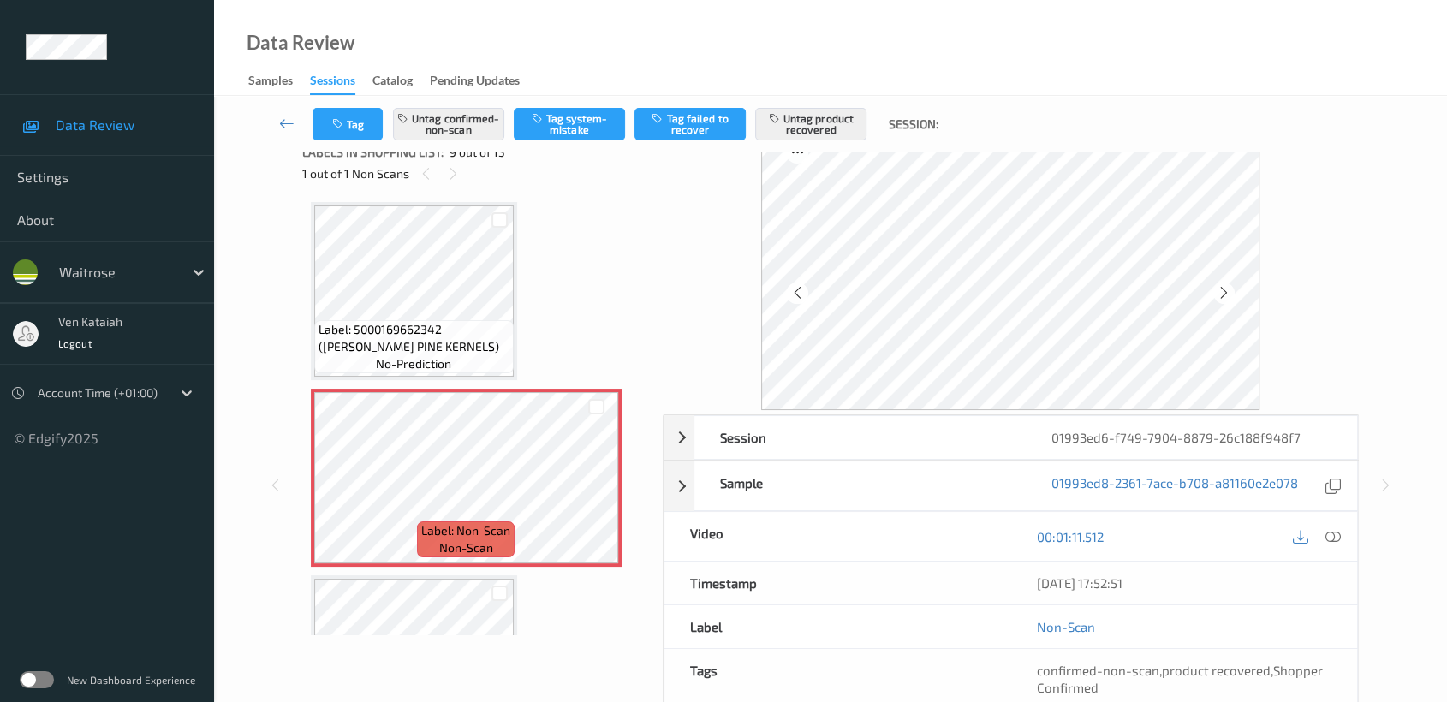
scroll to position [0, 0]
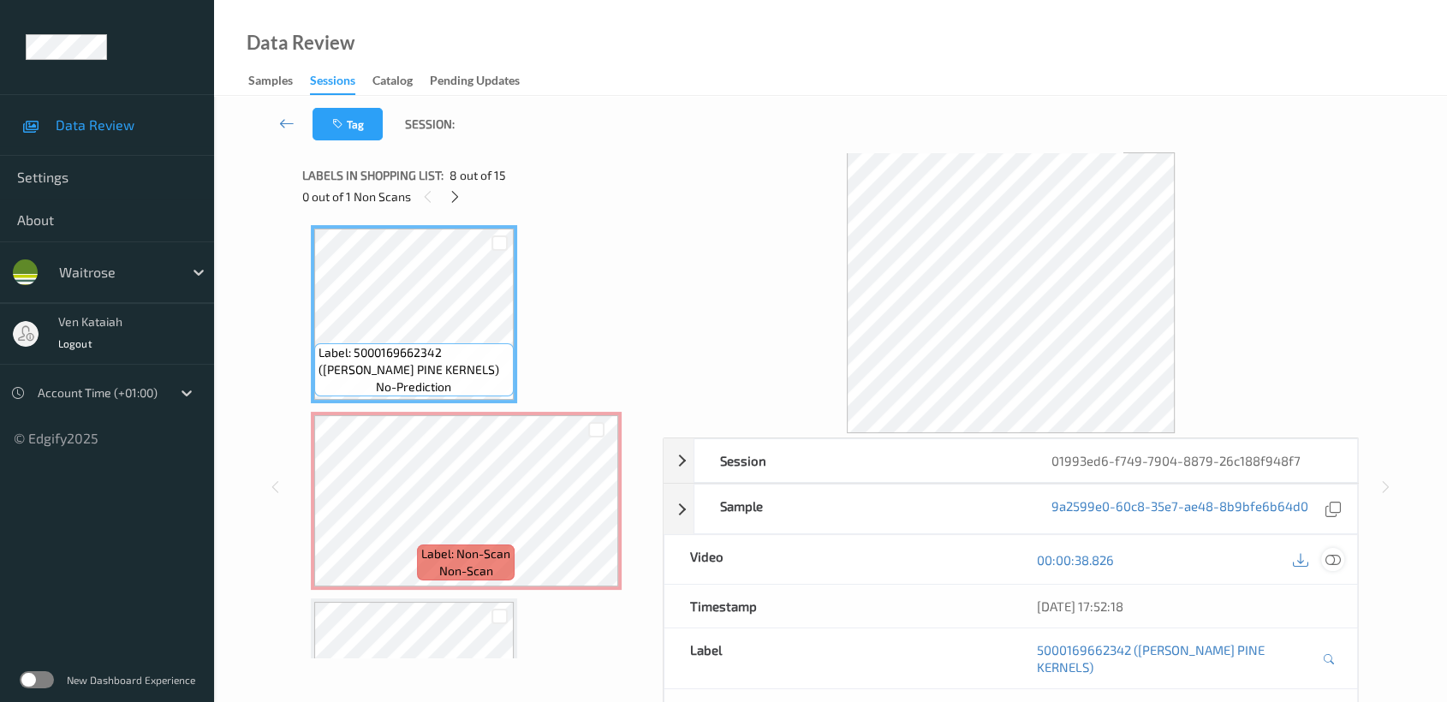
click at [1336, 560] on icon at bounding box center [1332, 559] width 15 height 15
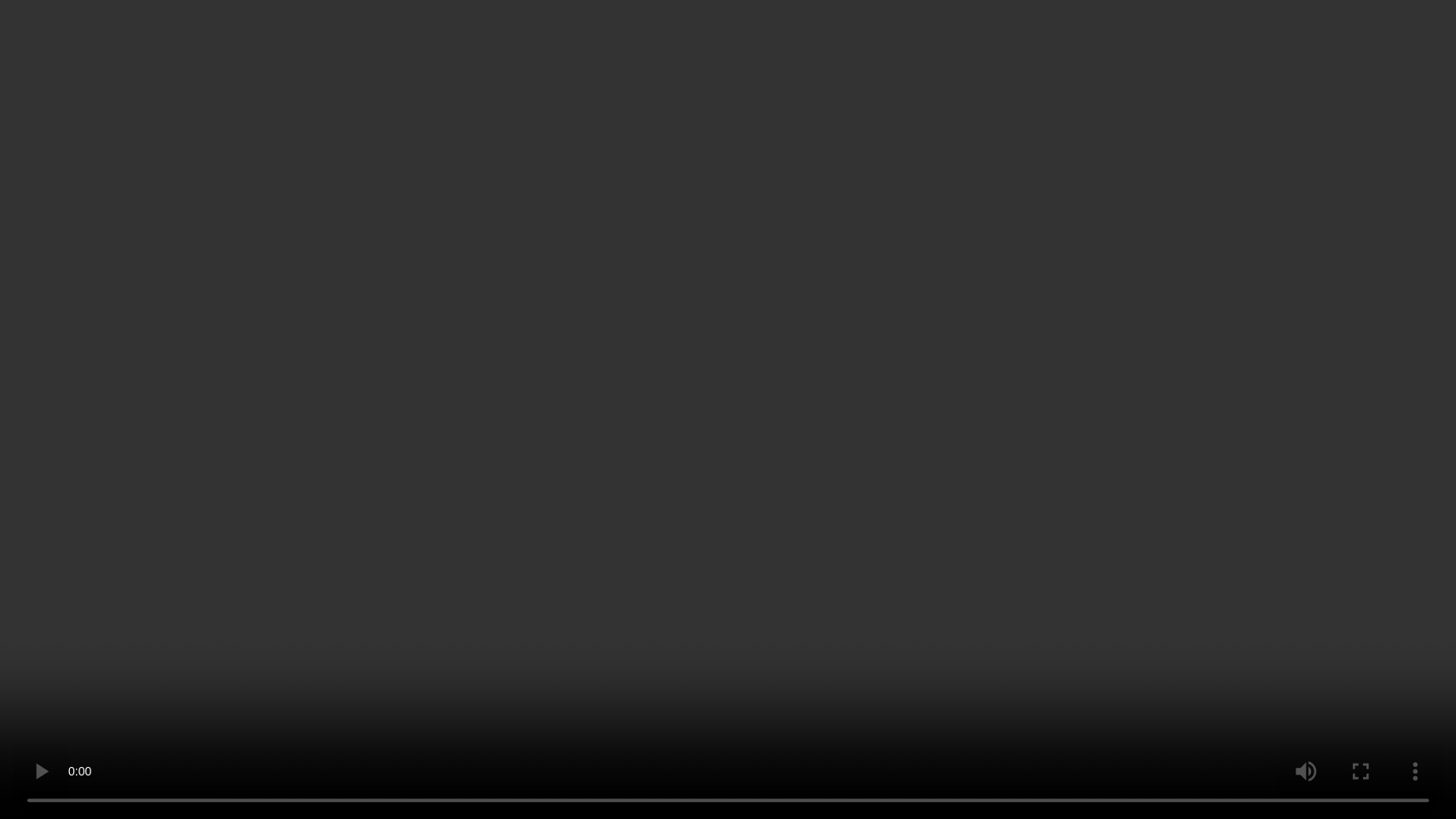
click at [962, 462] on video at bounding box center [728, 410] width 1456 height 819
click at [1003, 436] on video at bounding box center [728, 410] width 1456 height 819
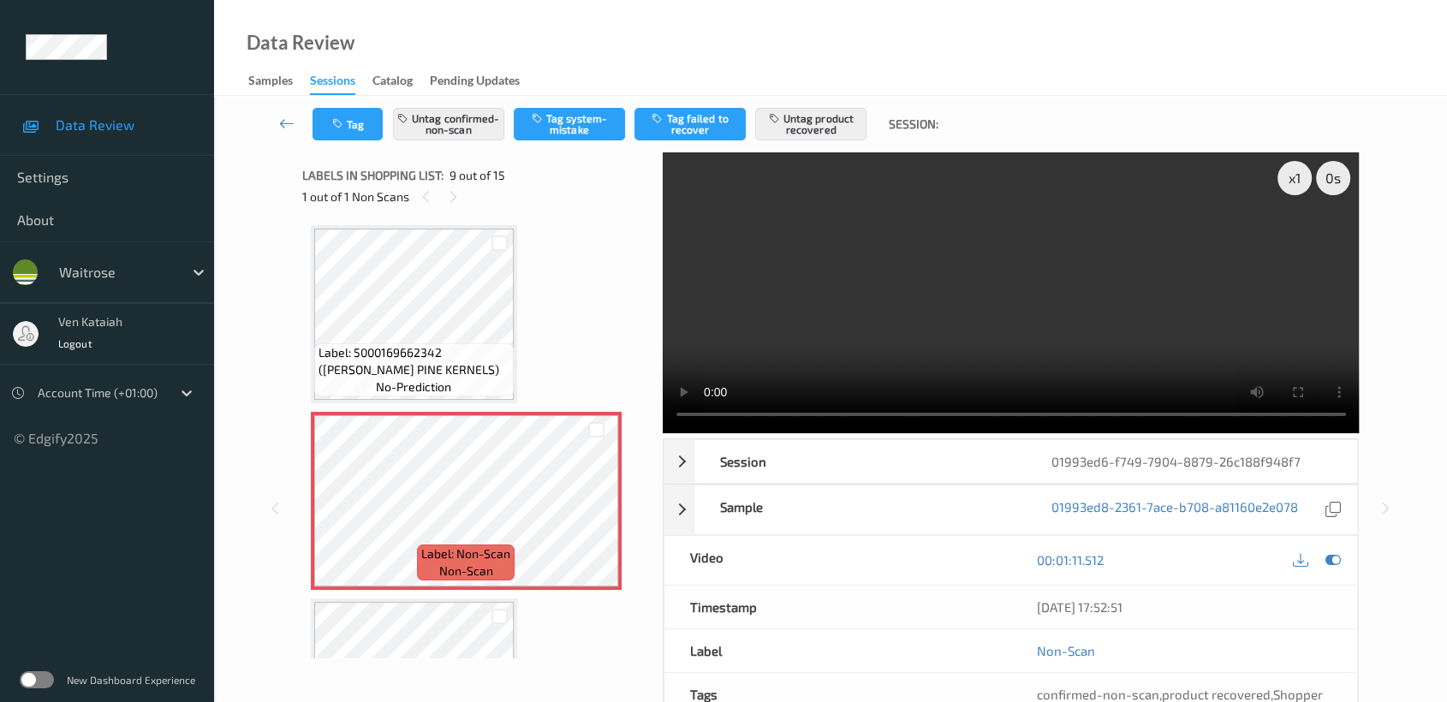
drag, startPoint x: 1331, startPoint y: 559, endPoint x: 1319, endPoint y: 557, distance: 12.3
click at [1319, 557] on div at bounding box center [1317, 560] width 56 height 23
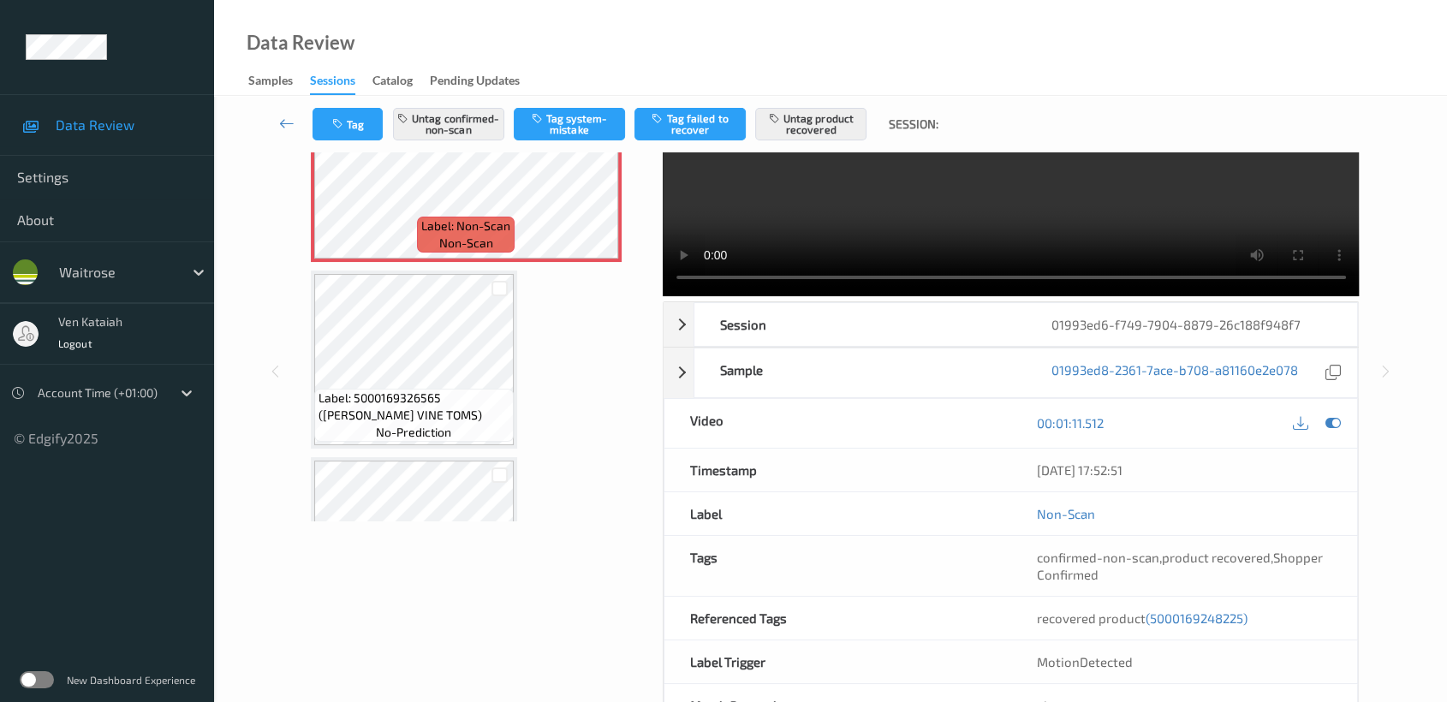
scroll to position [197, 0]
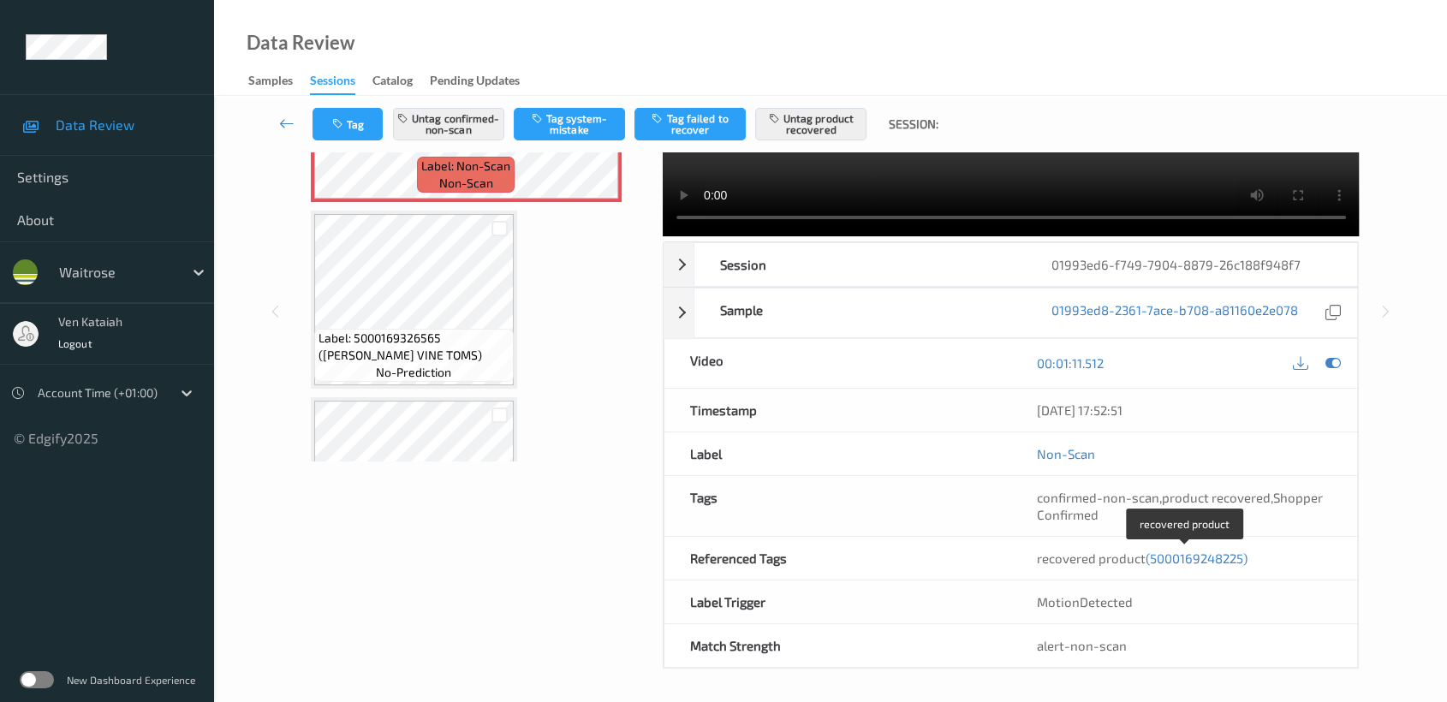
click at [1184, 561] on span "(5000169248225)" at bounding box center [1196, 558] width 102 height 15
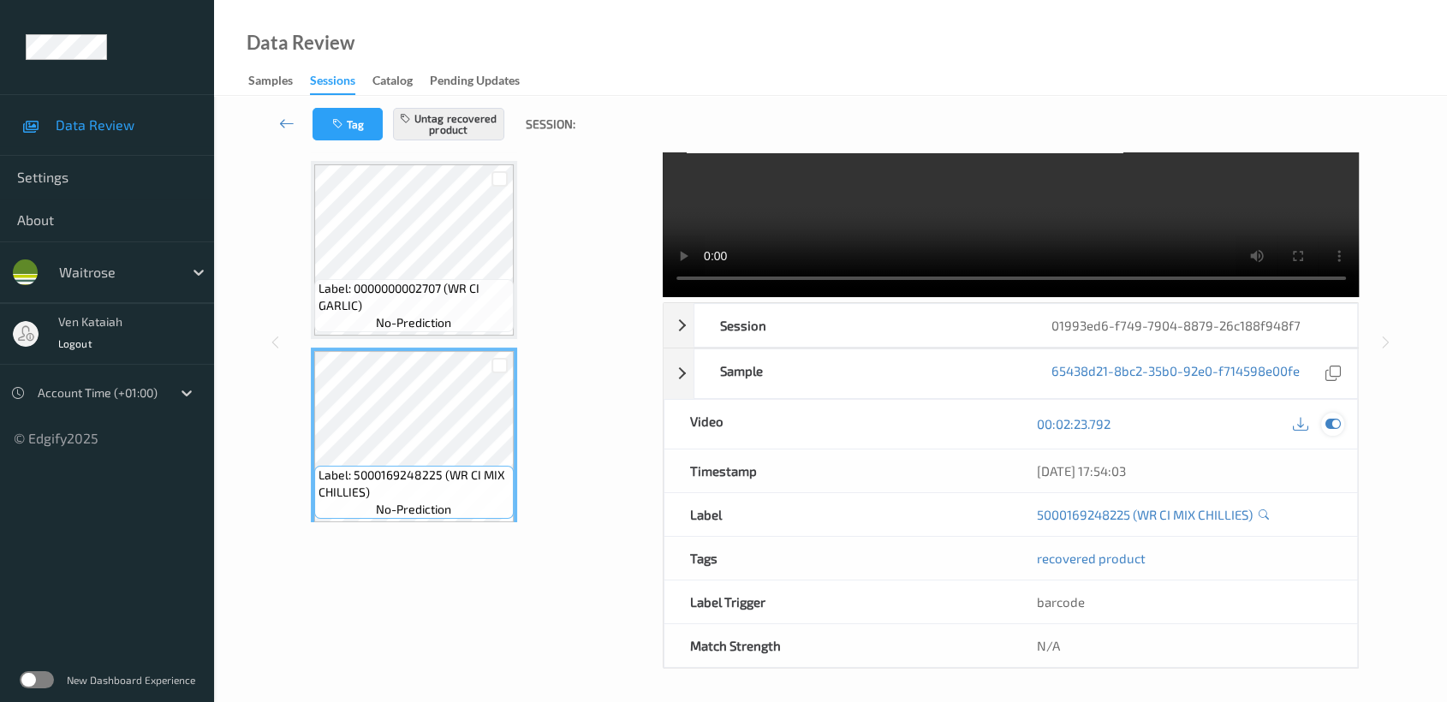
click at [1331, 420] on icon at bounding box center [1332, 423] width 15 height 15
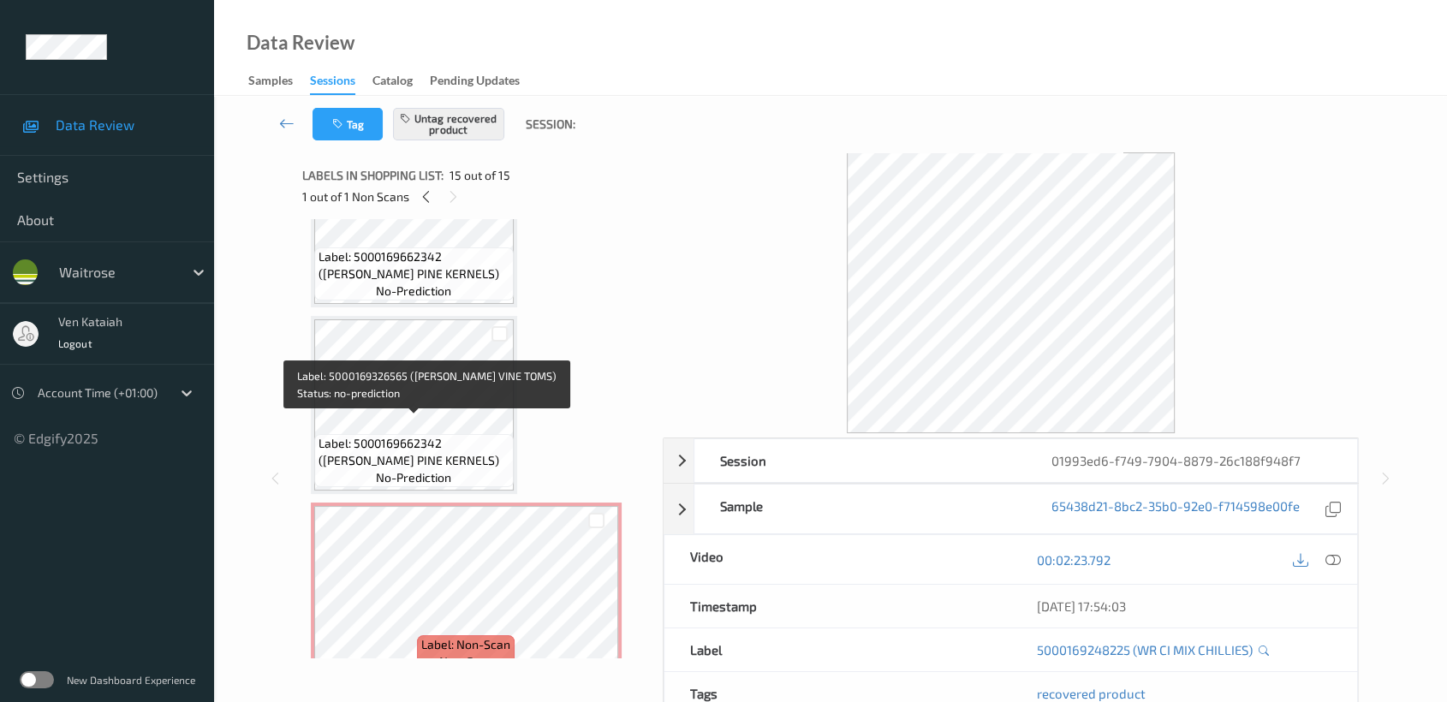
scroll to position [1216, 0]
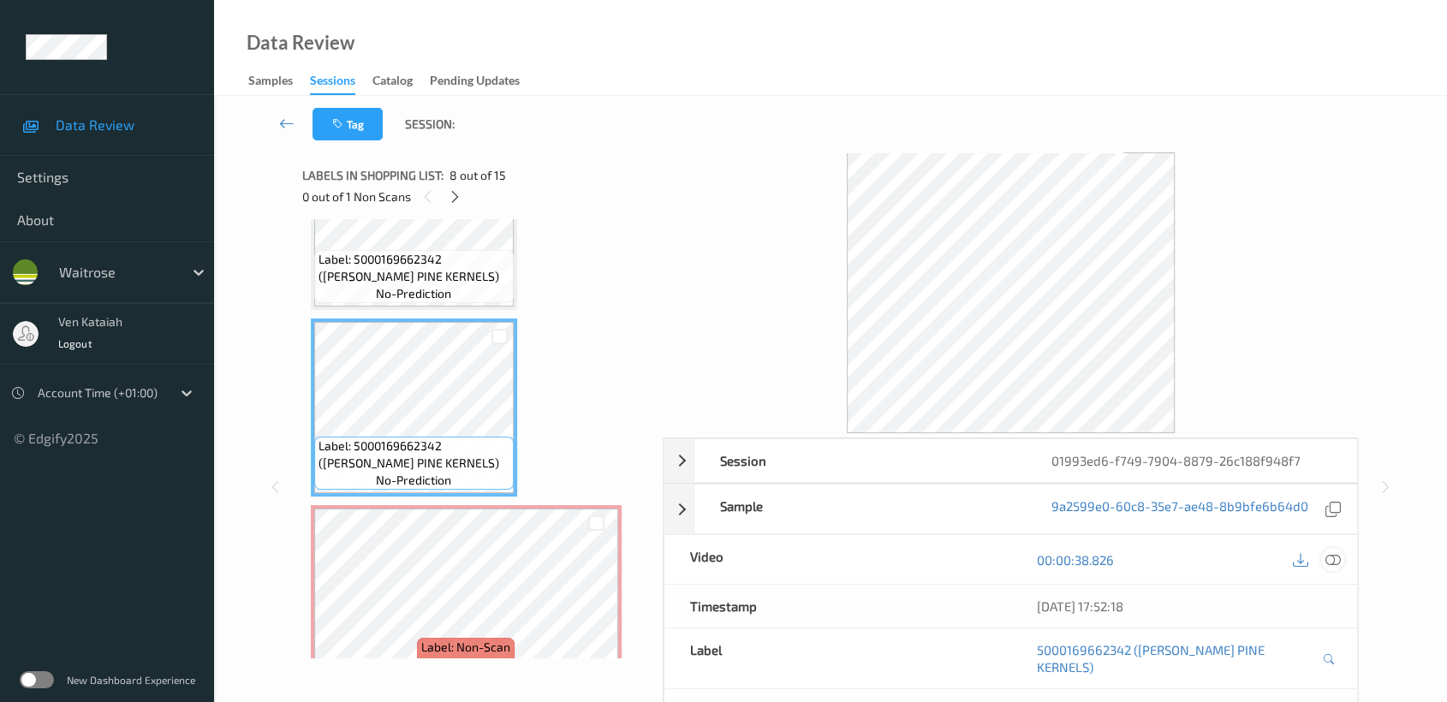
click at [1340, 557] on icon at bounding box center [1332, 559] width 15 height 15
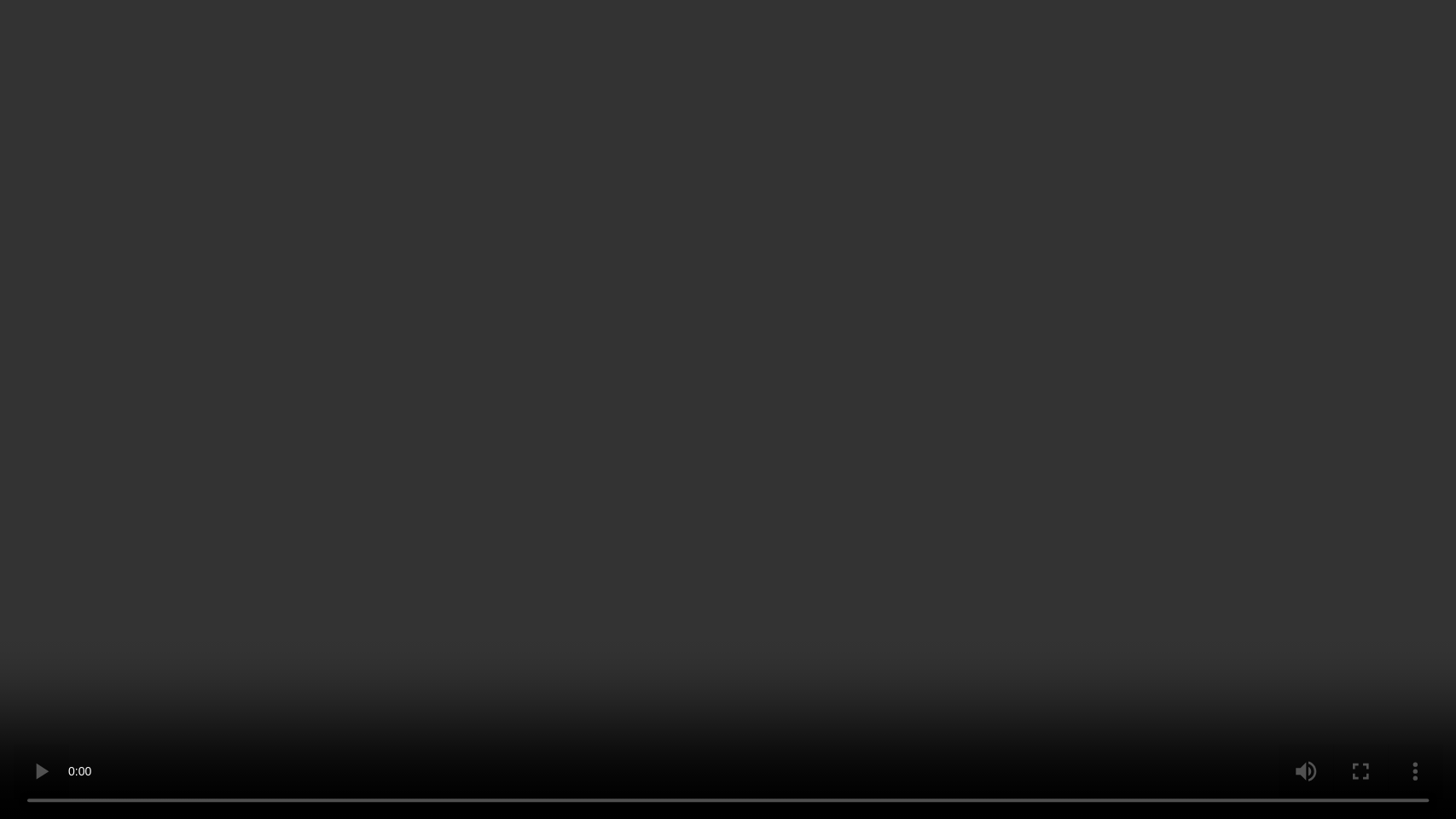
click at [643, 285] on video at bounding box center [728, 410] width 1456 height 819
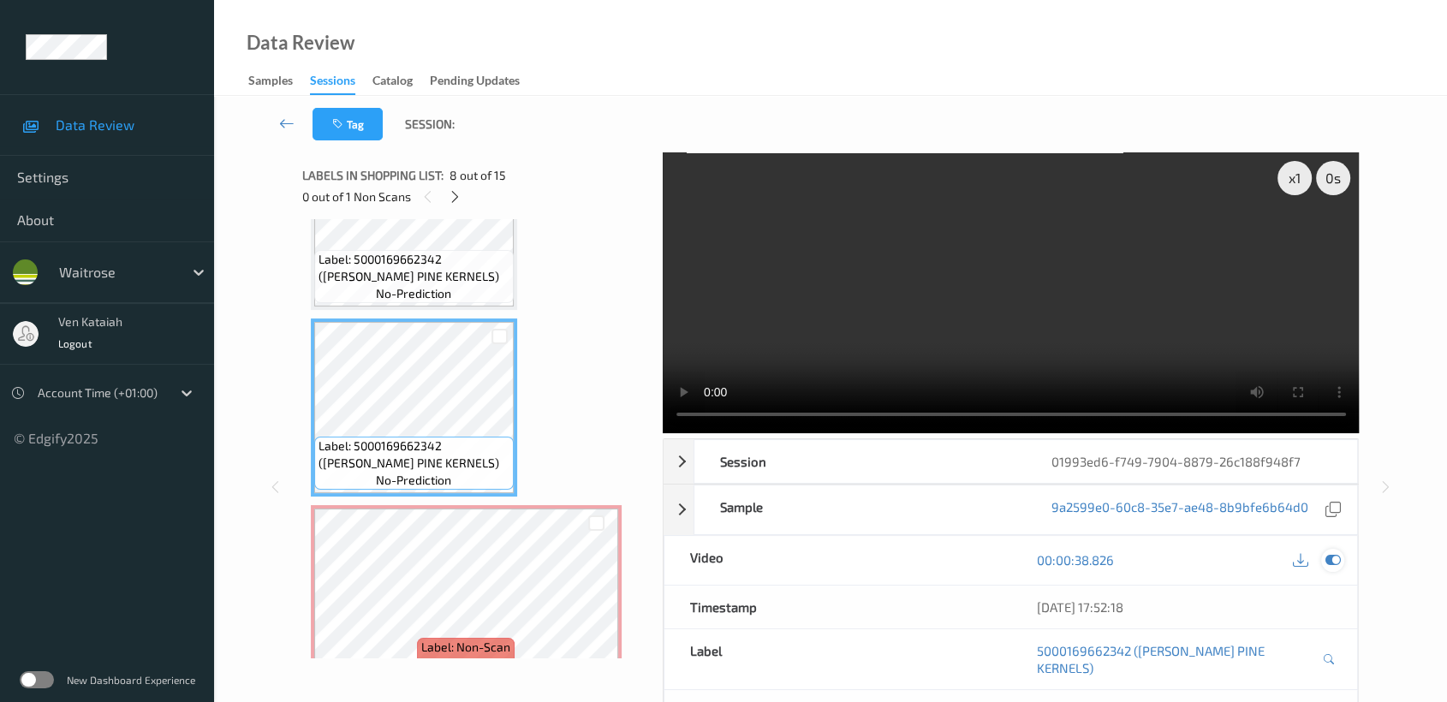
click at [1333, 561] on icon at bounding box center [1332, 559] width 15 height 15
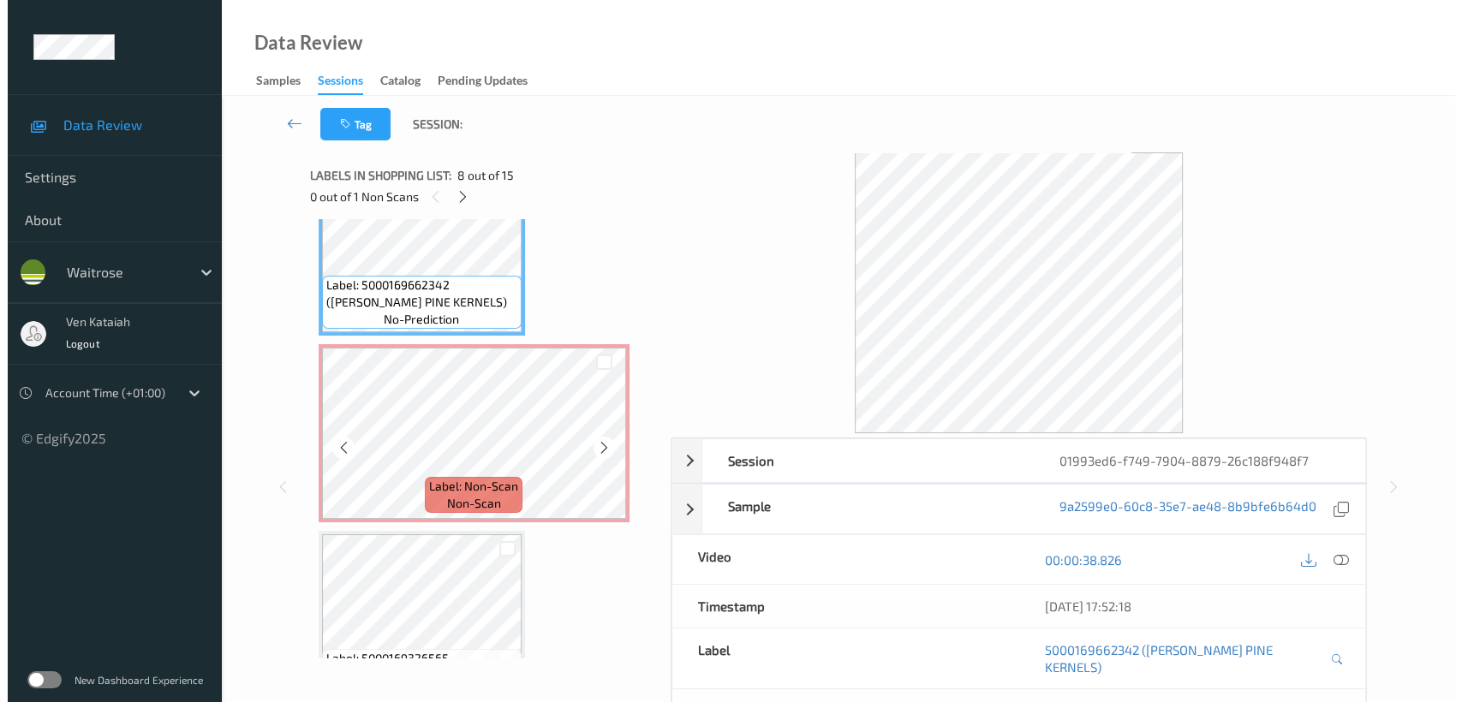
scroll to position [1406, 0]
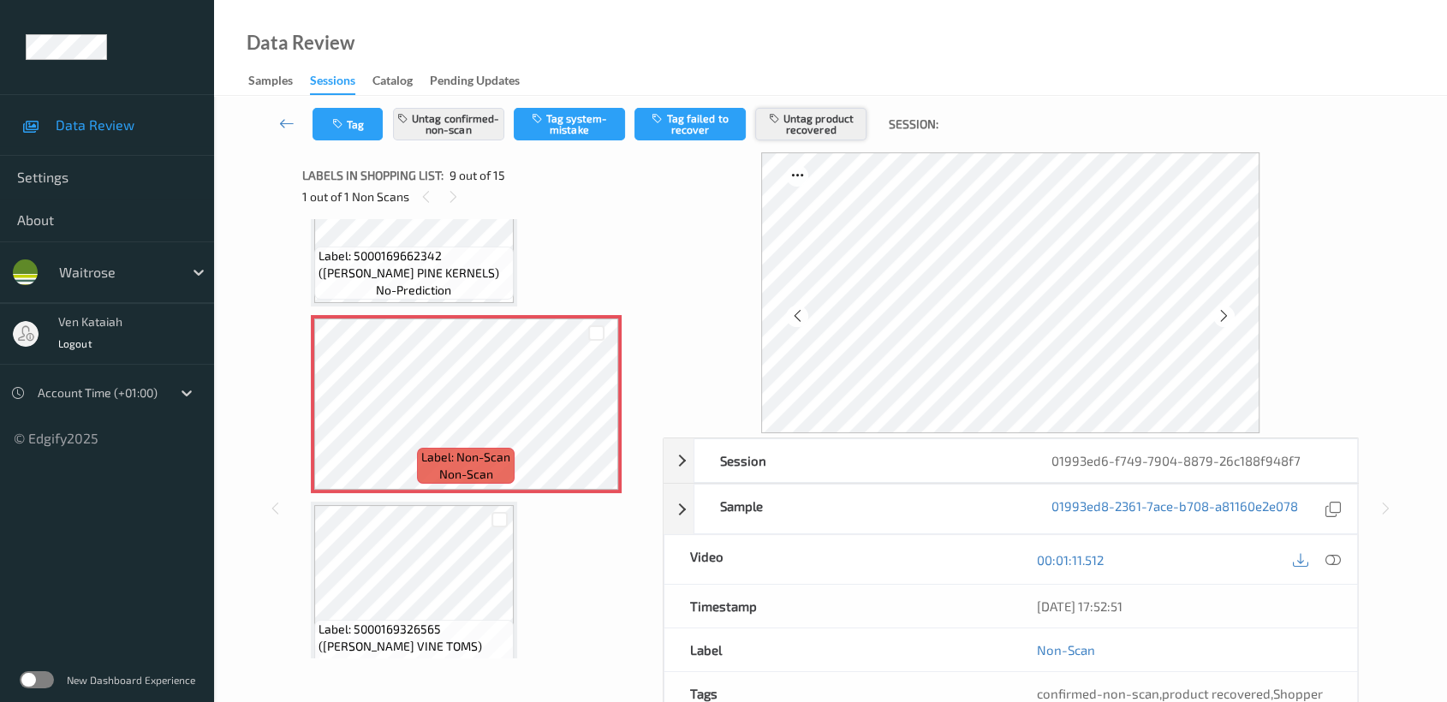
click at [780, 117] on icon "button" at bounding box center [775, 118] width 15 height 12
click at [430, 124] on button "Untag confirmed-non-scan" at bounding box center [448, 124] width 111 height 33
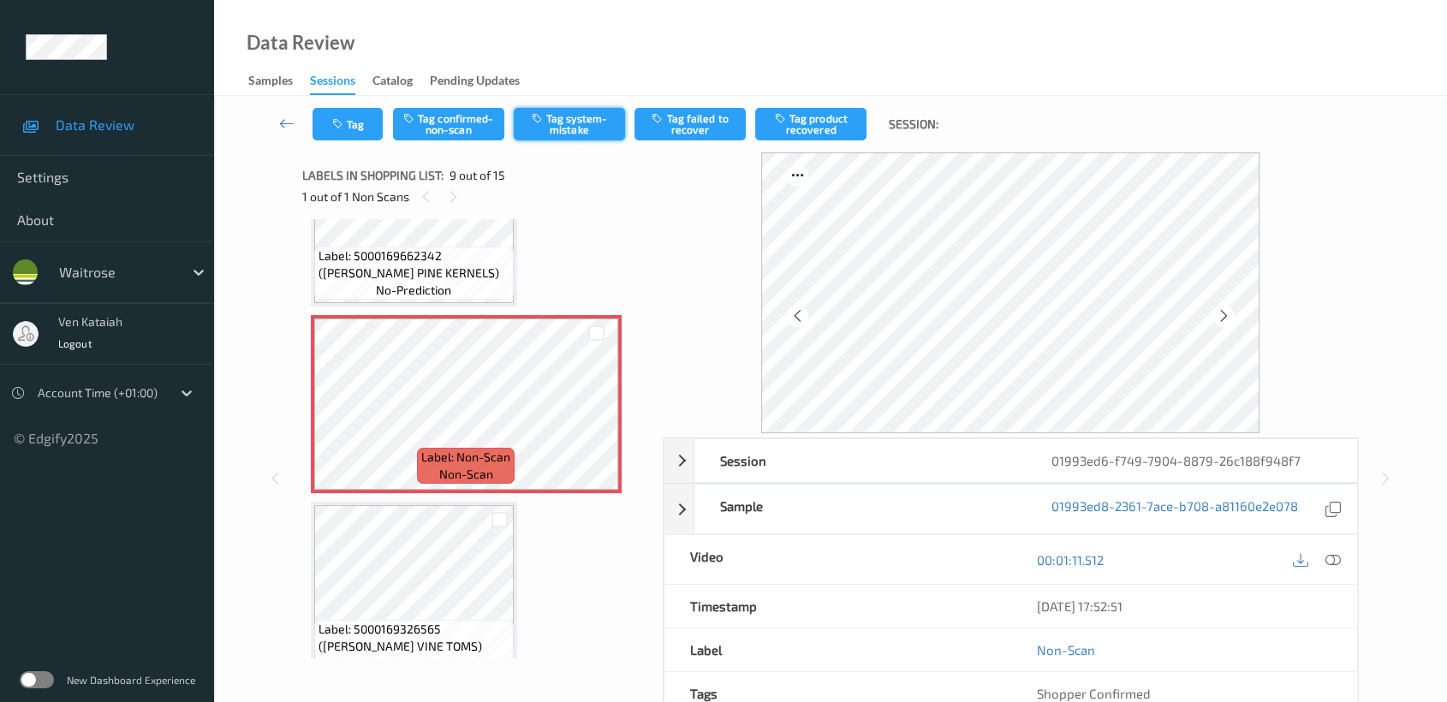
click at [569, 134] on button "Tag system-mistake" at bounding box center [569, 124] width 111 height 33
click at [344, 120] on icon "button" at bounding box center [339, 124] width 15 height 12
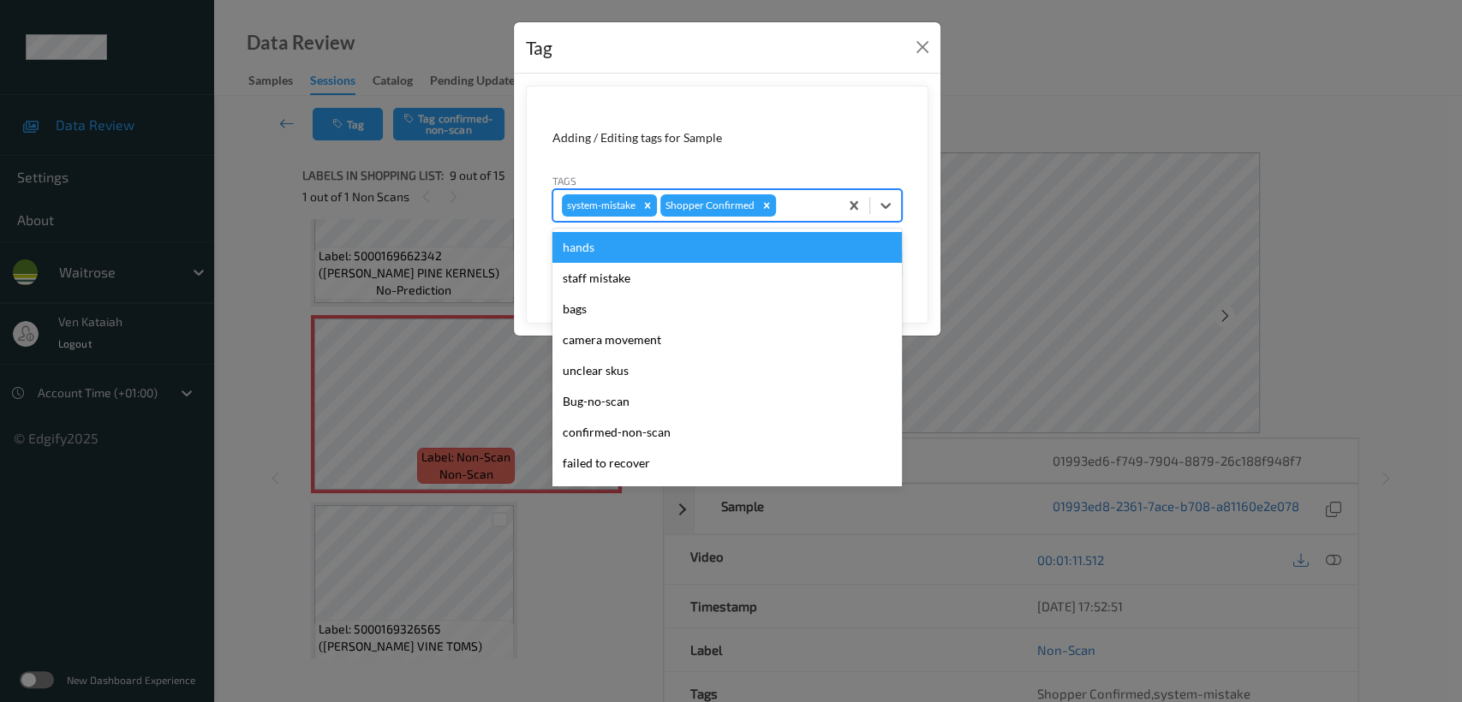
click at [818, 204] on div at bounding box center [804, 205] width 51 height 21
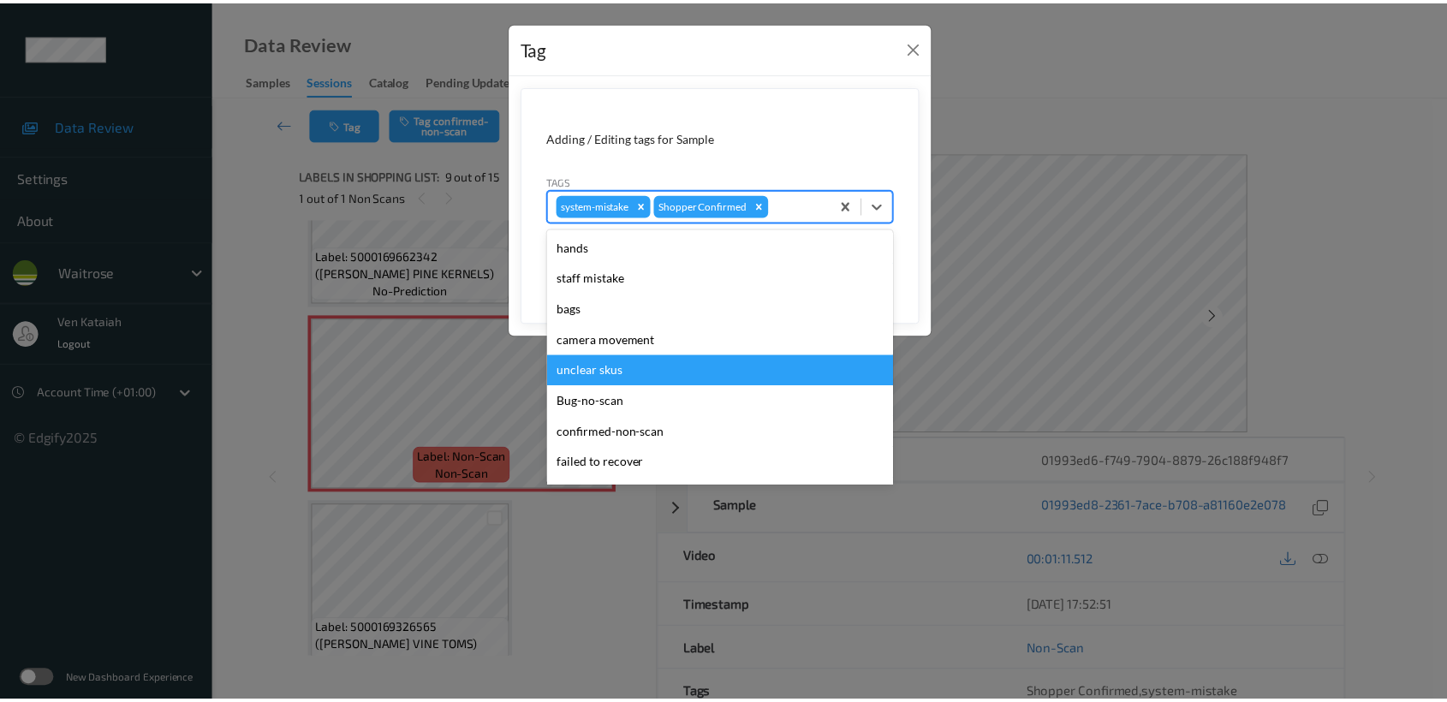
scroll to position [427, 0]
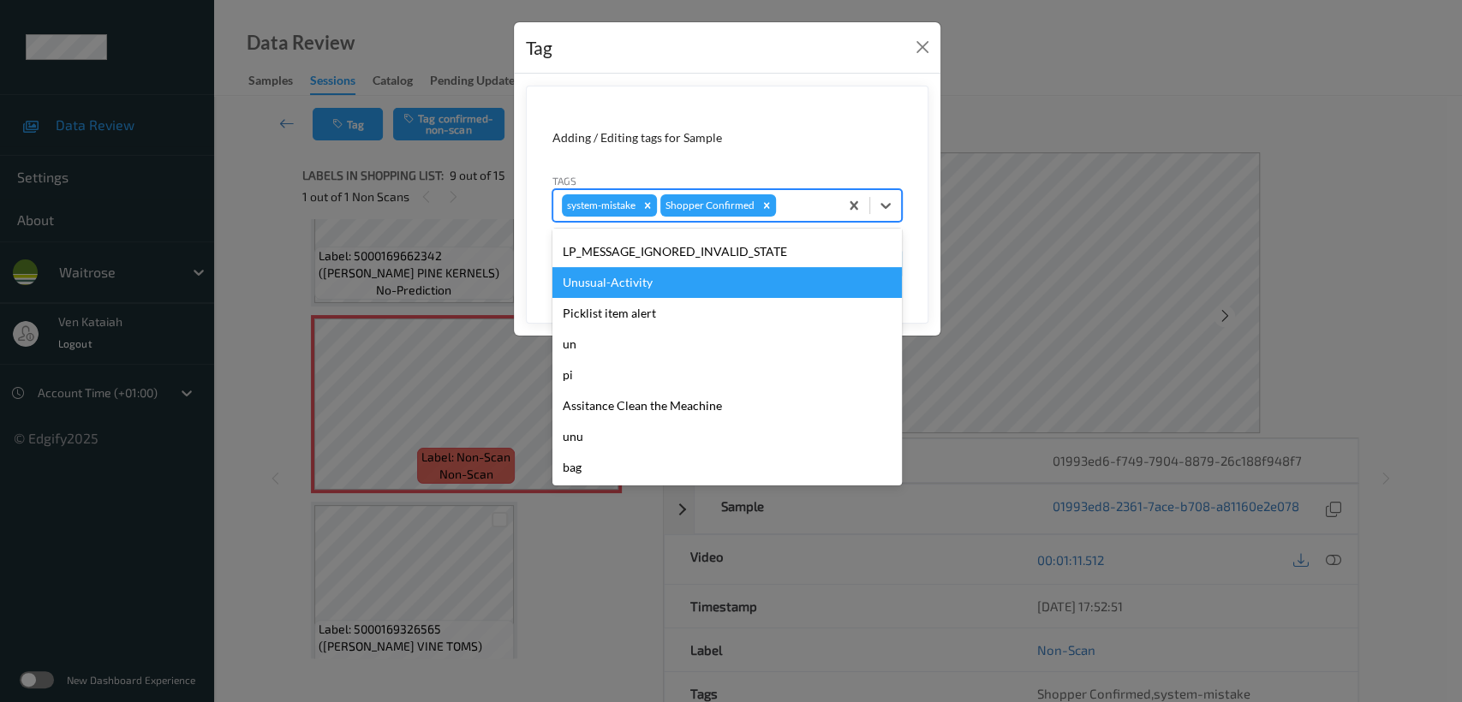
click at [612, 285] on div "Unusual-Activity" at bounding box center [726, 282] width 349 height 31
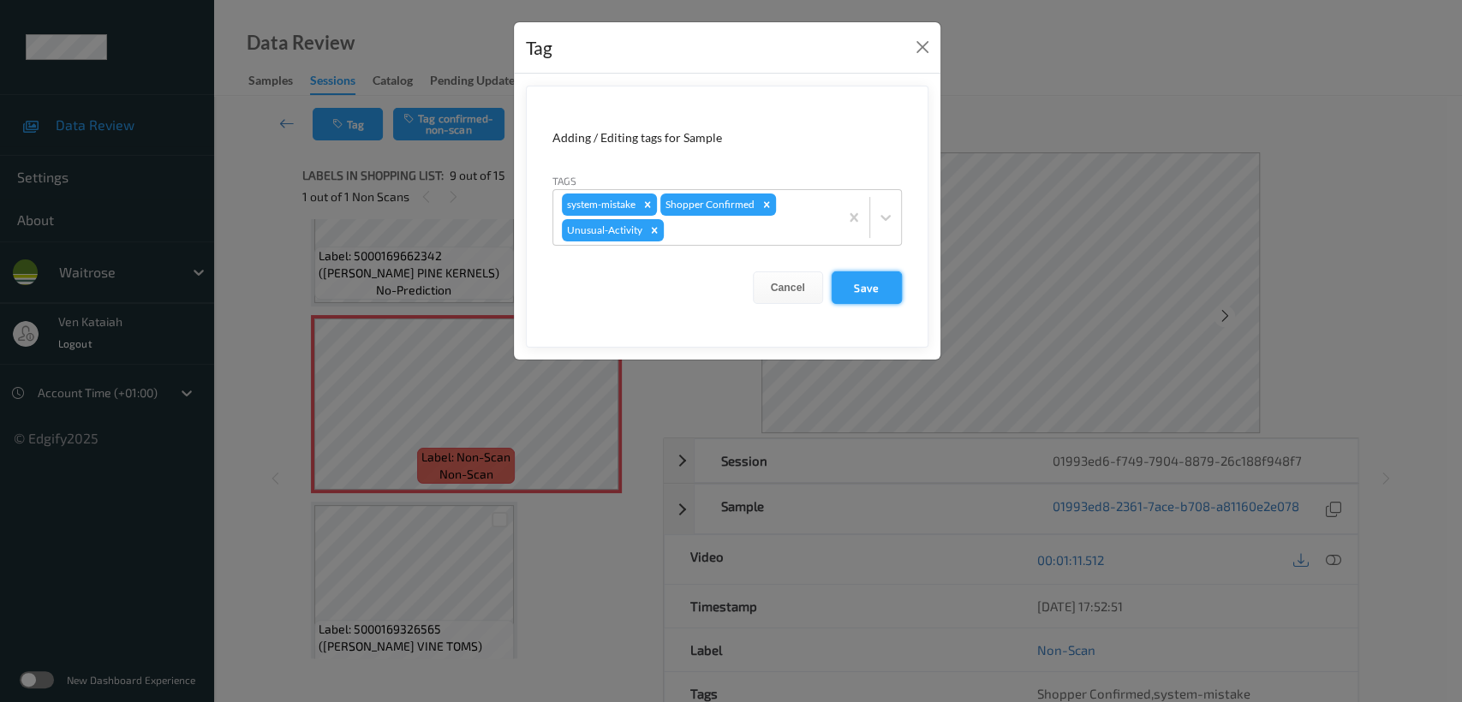
click at [882, 282] on button "Save" at bounding box center [866, 287] width 70 height 33
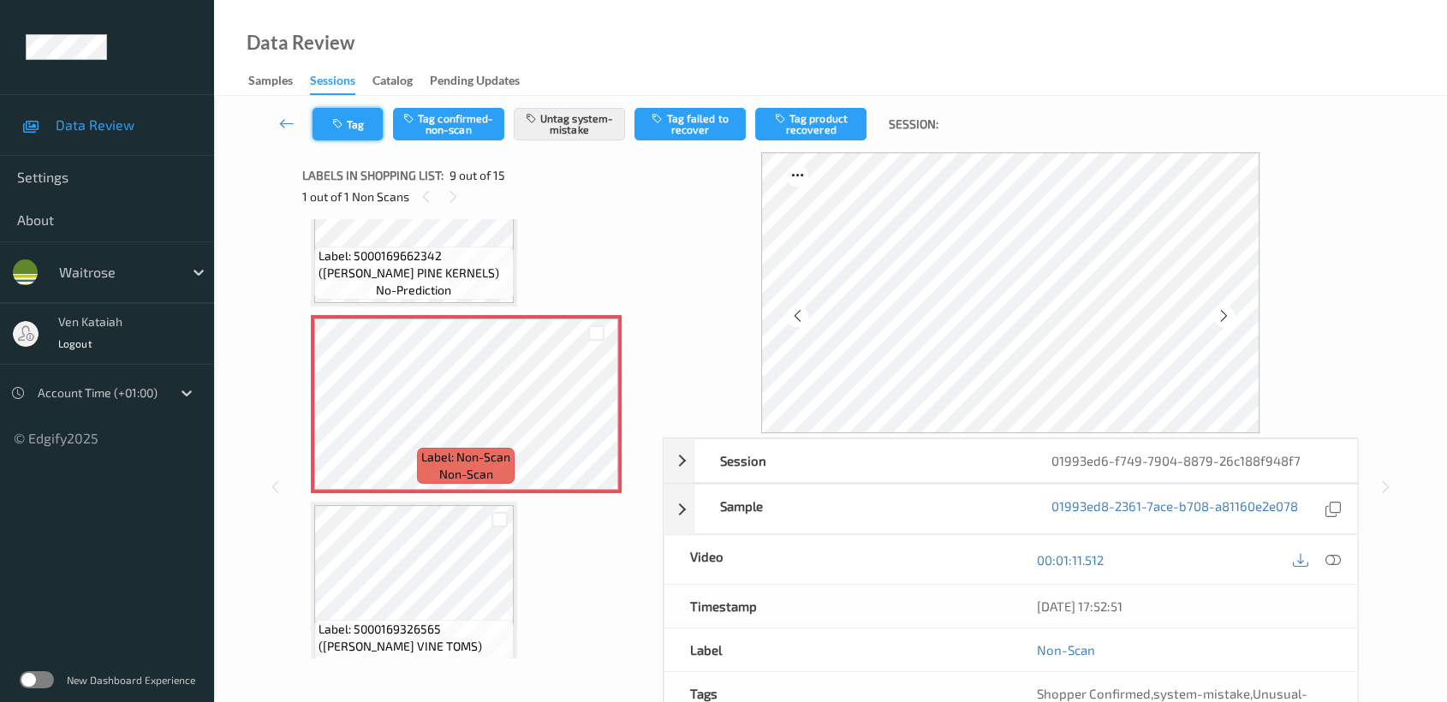
click at [356, 117] on button "Tag" at bounding box center [348, 124] width 70 height 33
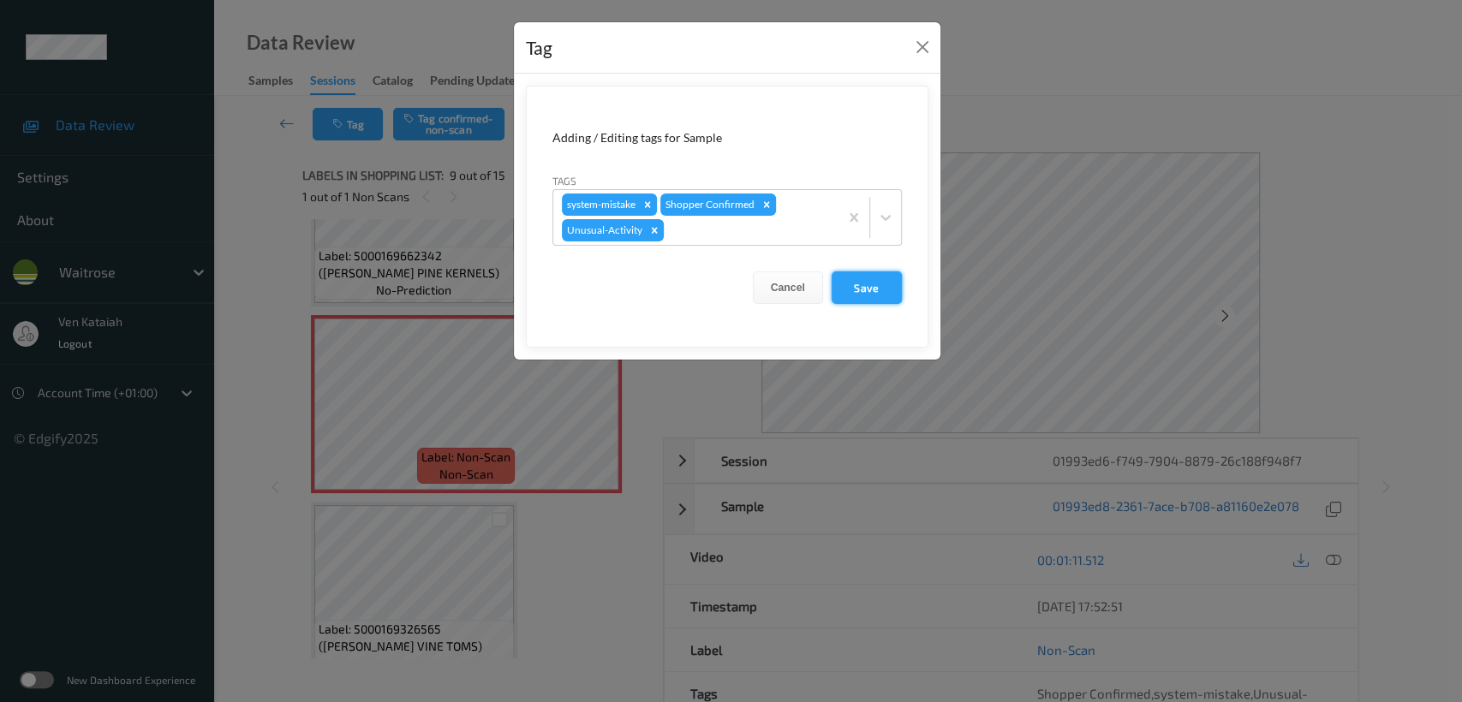
click at [851, 278] on button "Save" at bounding box center [866, 287] width 70 height 33
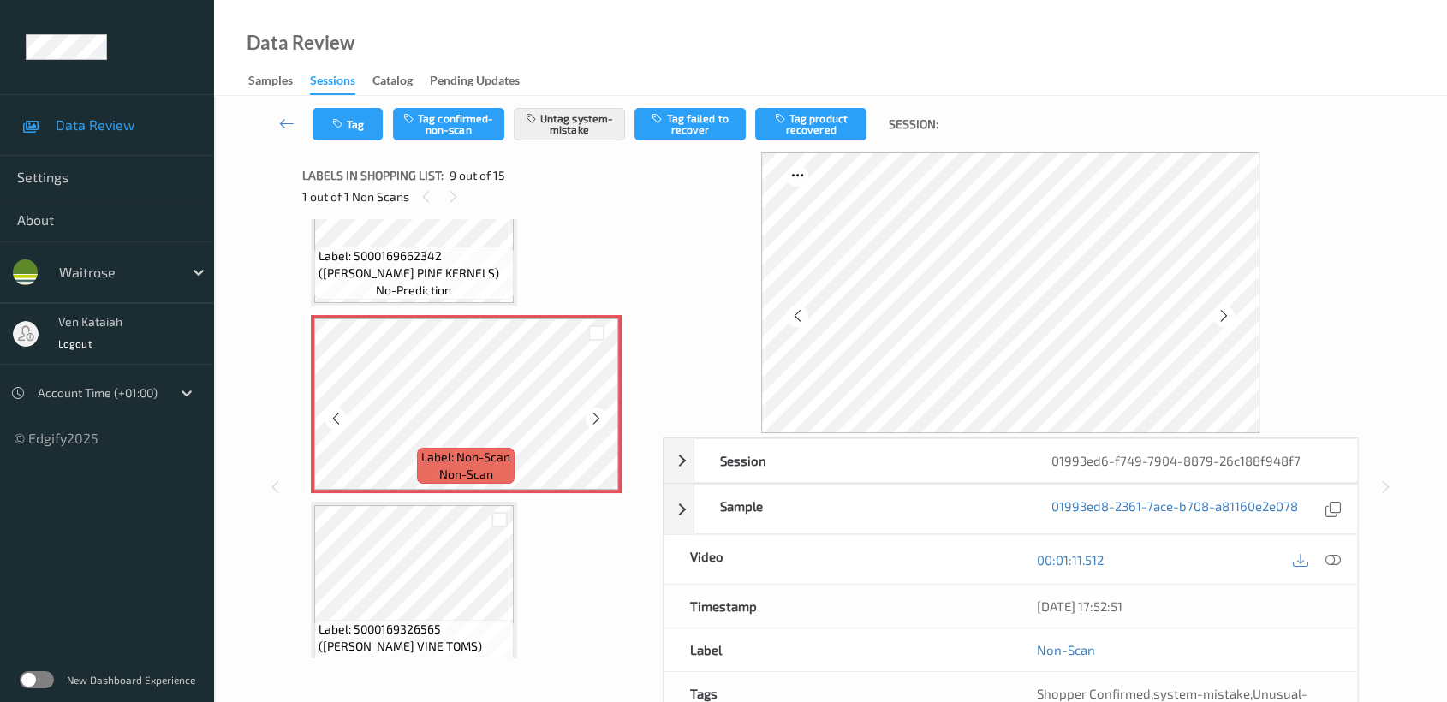
scroll to position [1596, 0]
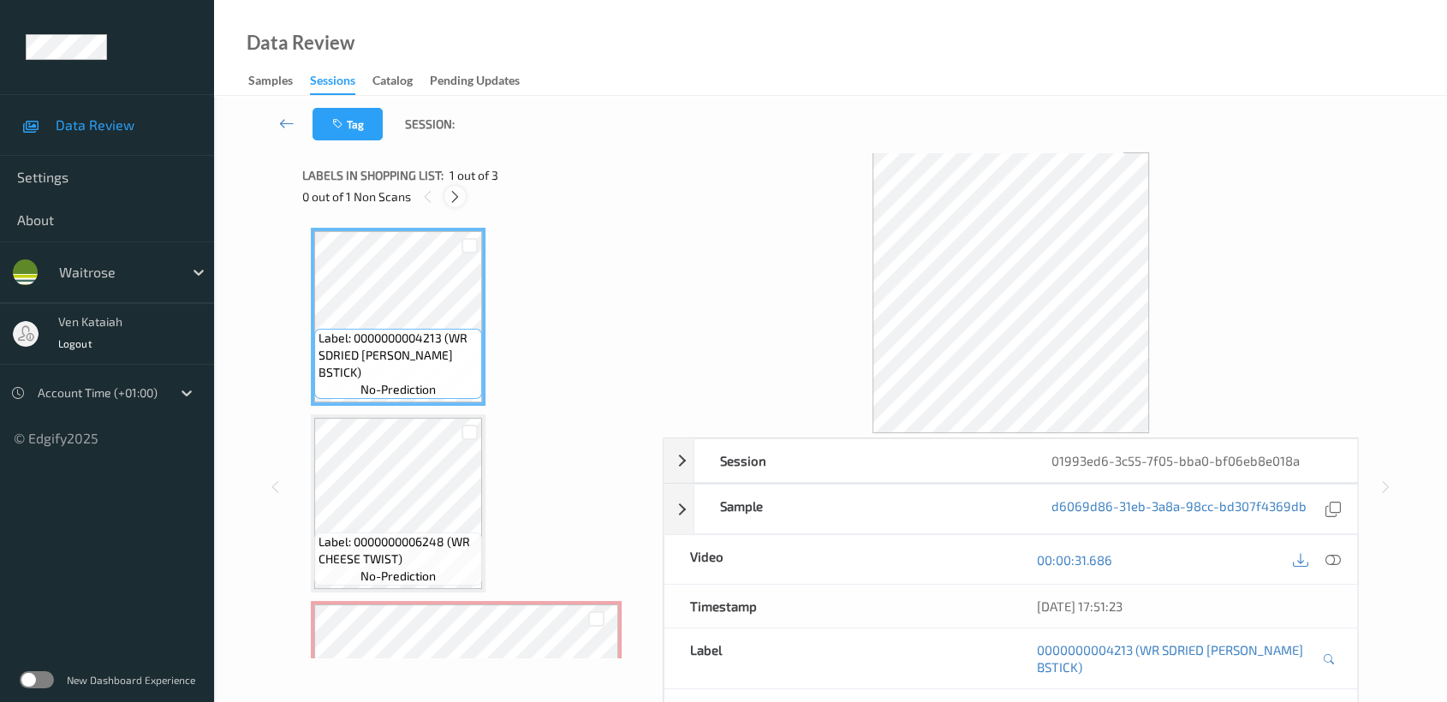
click at [465, 199] on div at bounding box center [454, 196] width 21 height 21
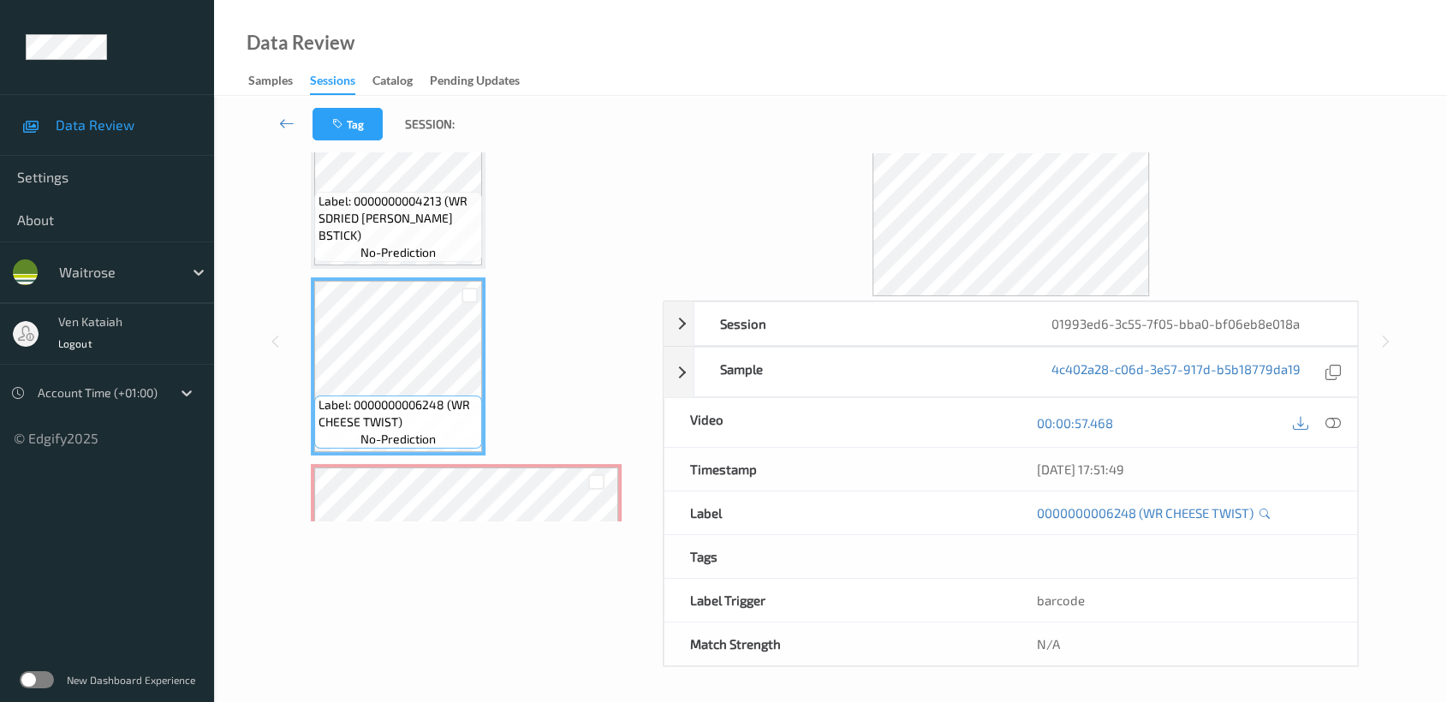
scroll to position [136, 0]
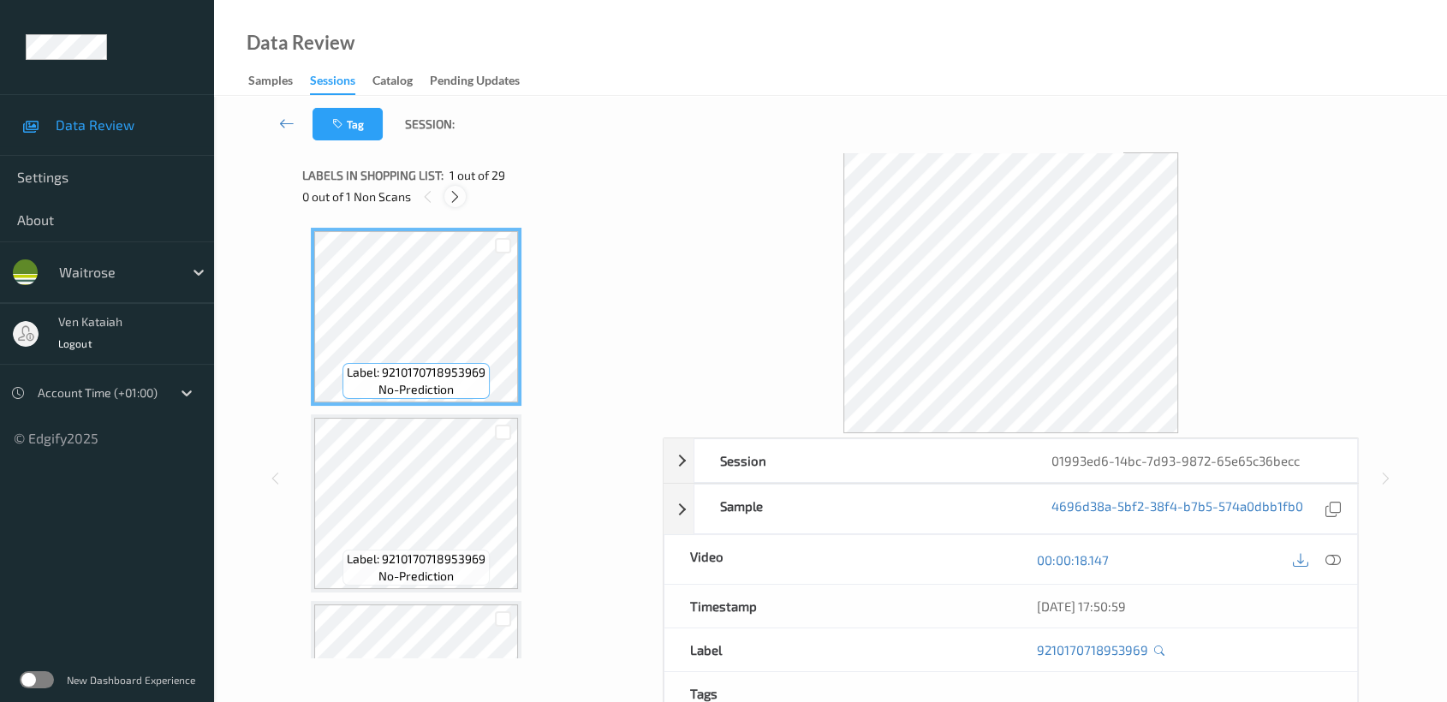
click at [458, 200] on icon at bounding box center [455, 196] width 15 height 15
click at [452, 190] on icon at bounding box center [455, 196] width 15 height 15
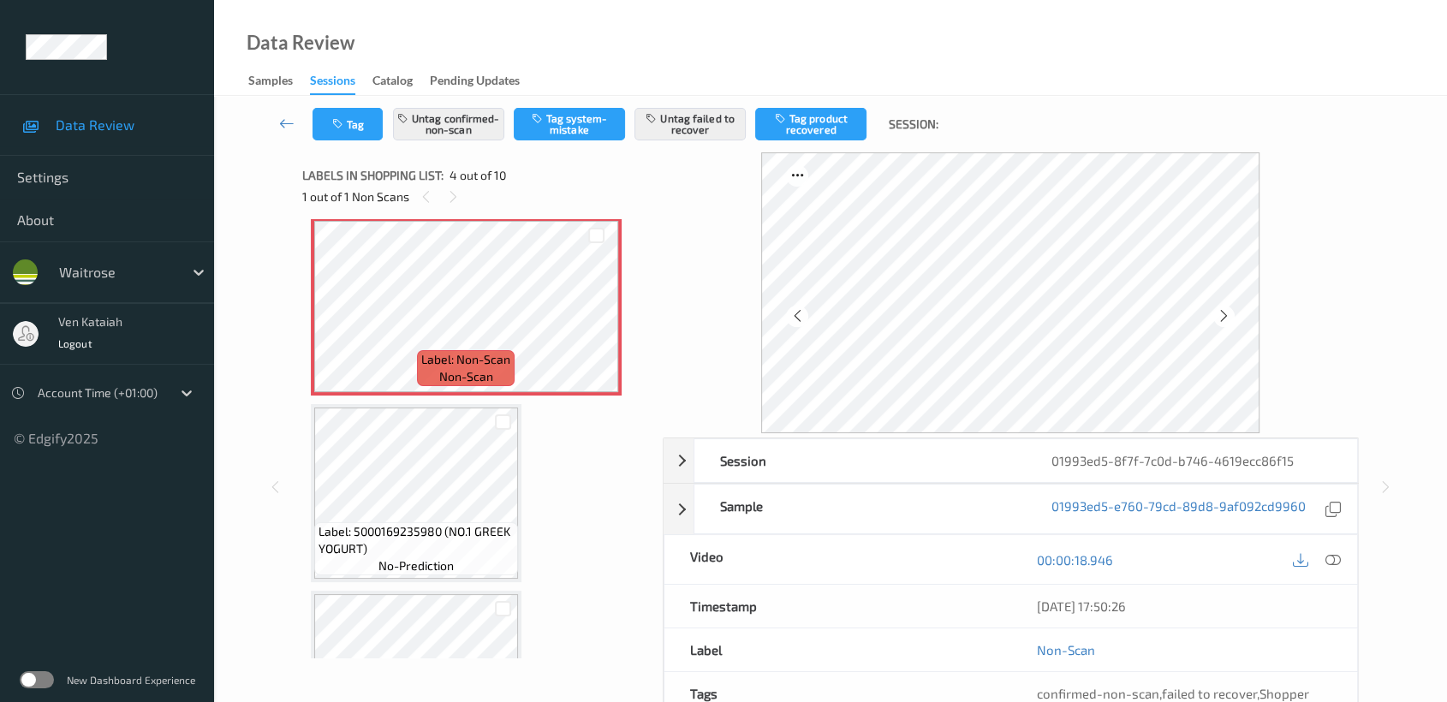
scroll to position [380, 0]
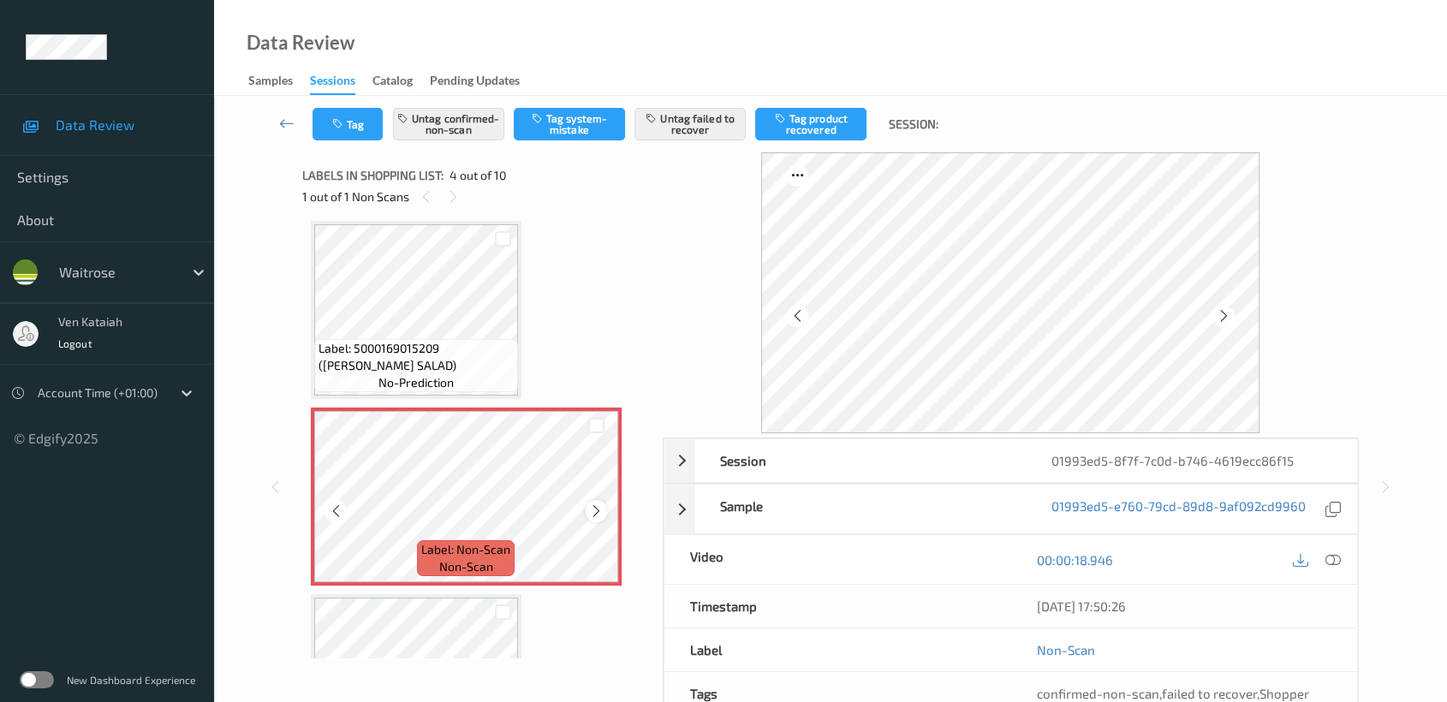
click at [590, 509] on icon at bounding box center [596, 510] width 15 height 15
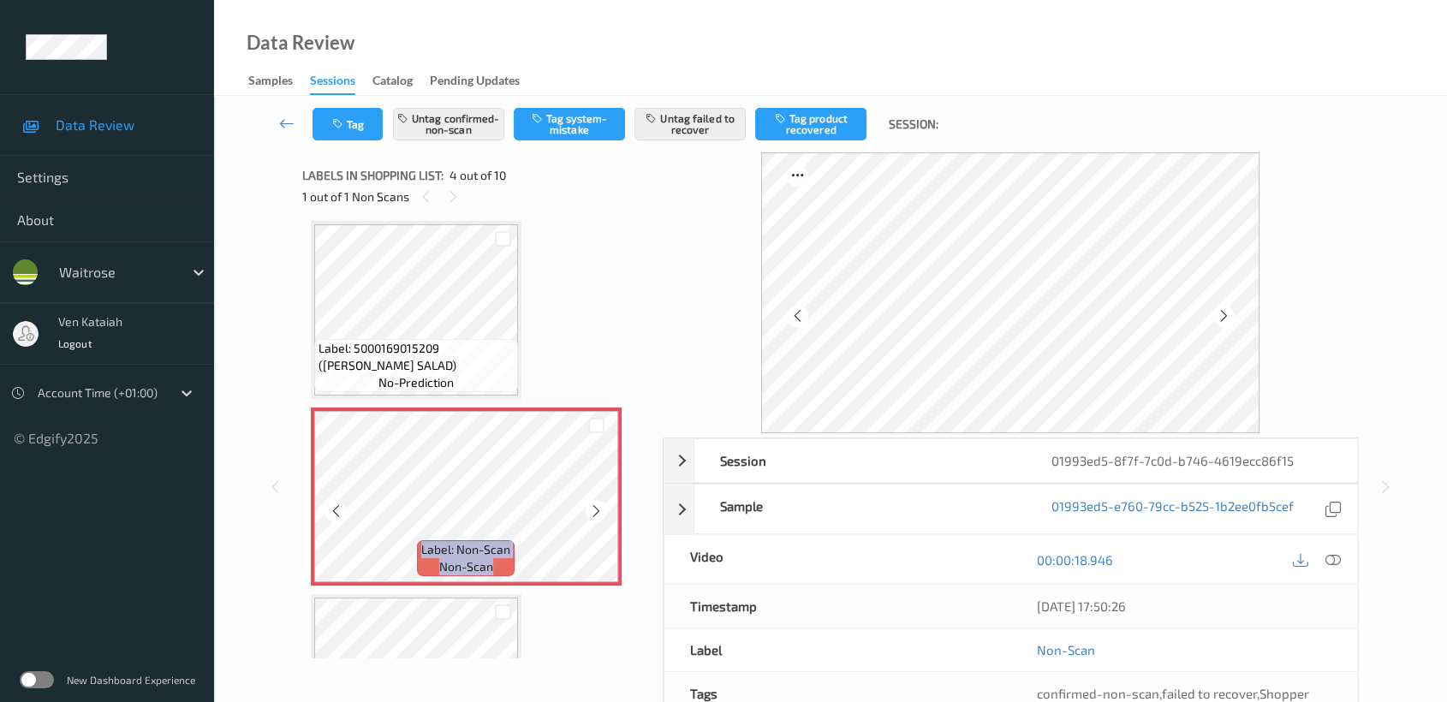
click at [590, 509] on icon at bounding box center [596, 510] width 15 height 15
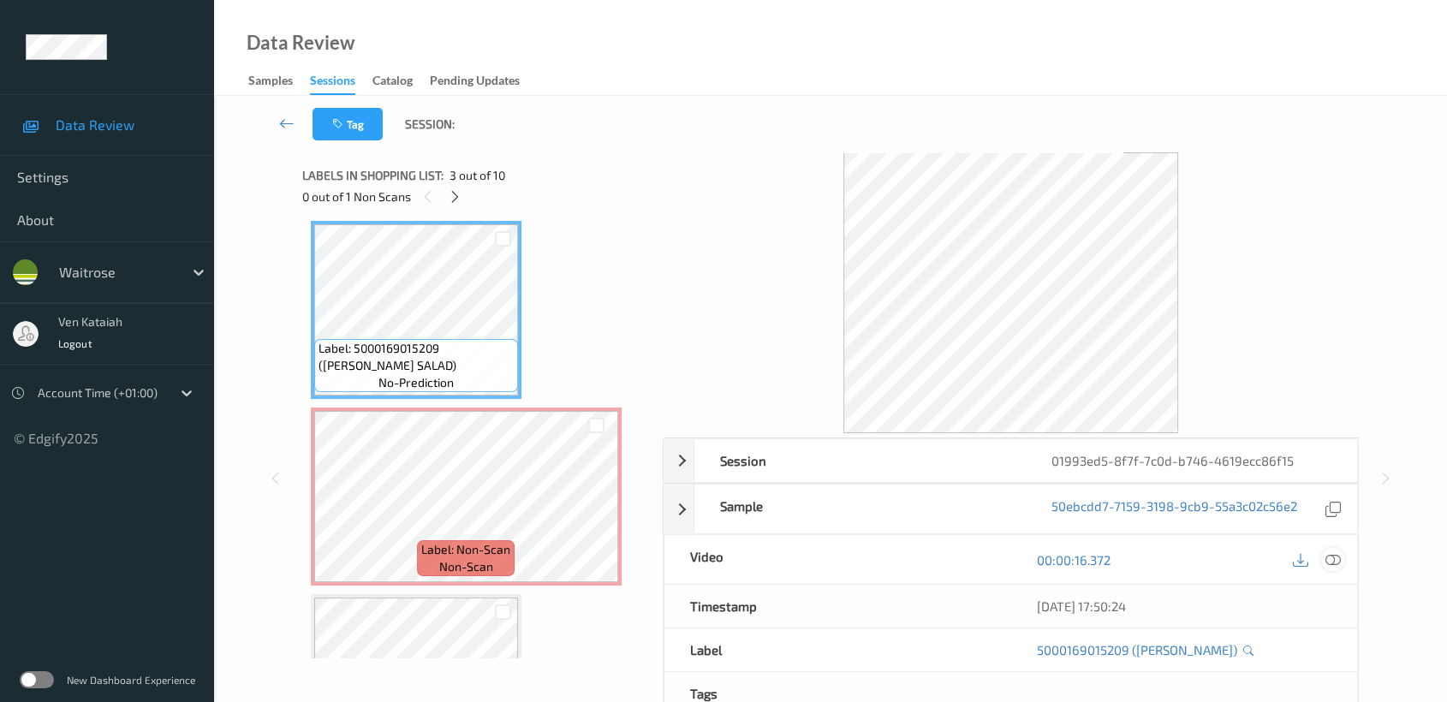
click at [1323, 557] on div at bounding box center [1332, 559] width 23 height 23
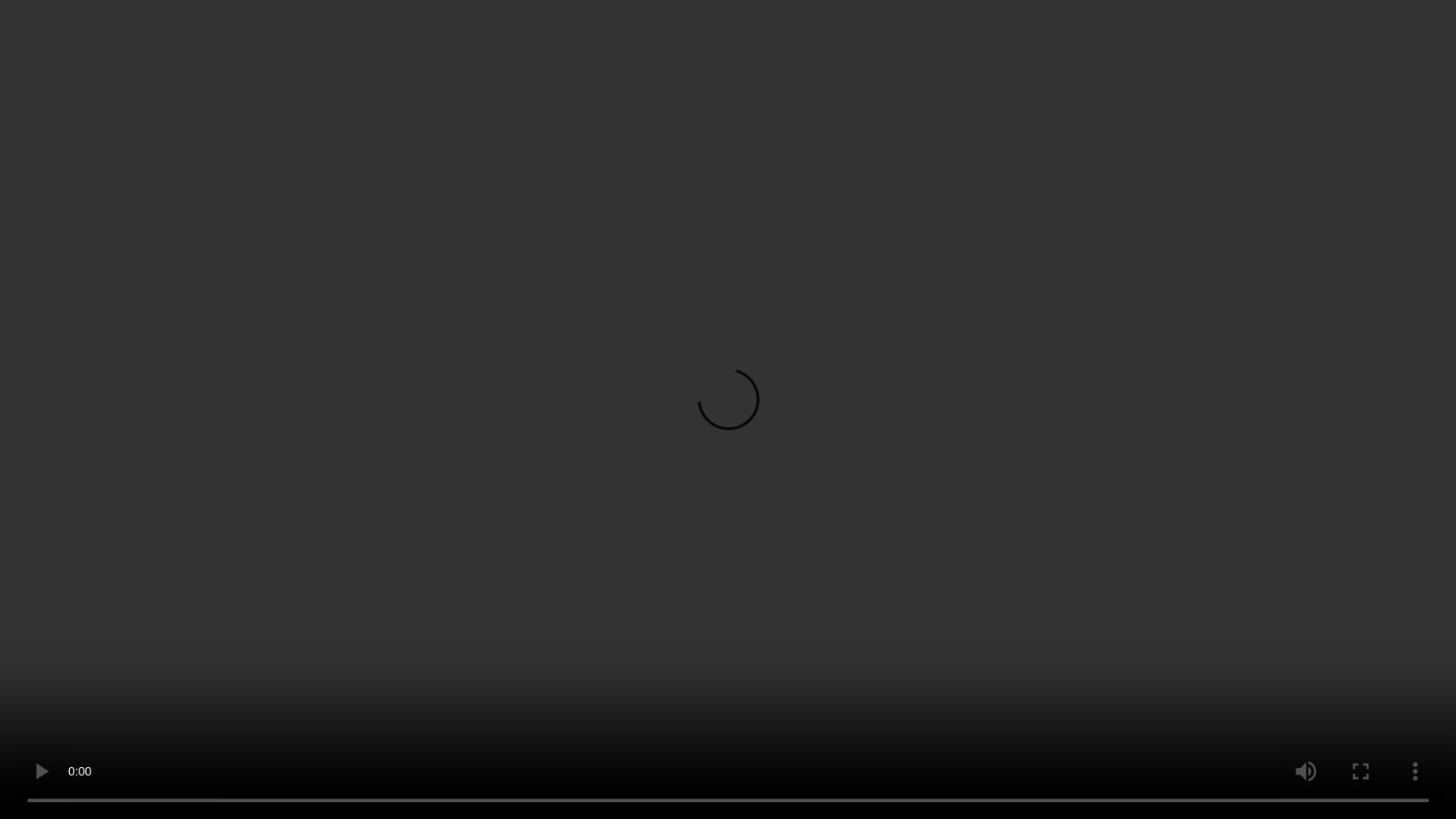
click at [1097, 424] on video at bounding box center [728, 410] width 1456 height 819
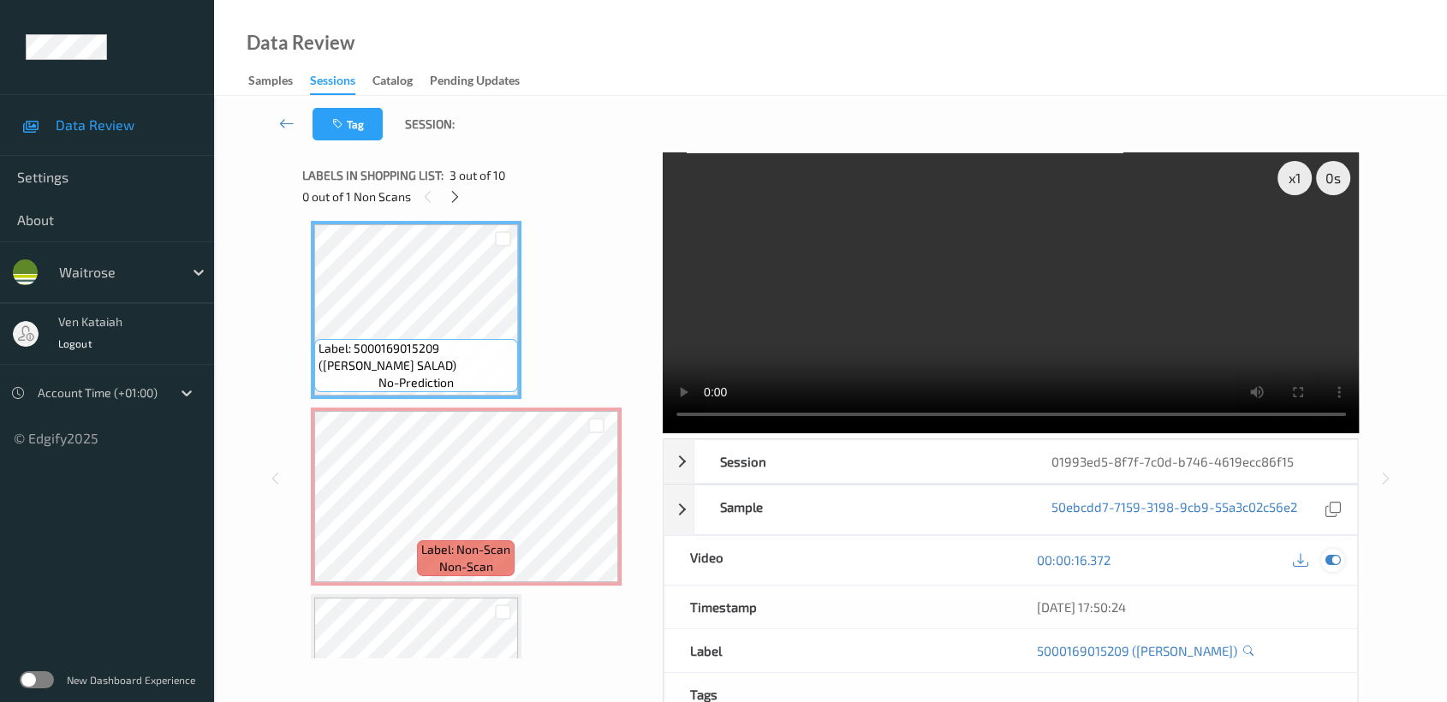
click at [1337, 569] on div at bounding box center [1332, 560] width 23 height 23
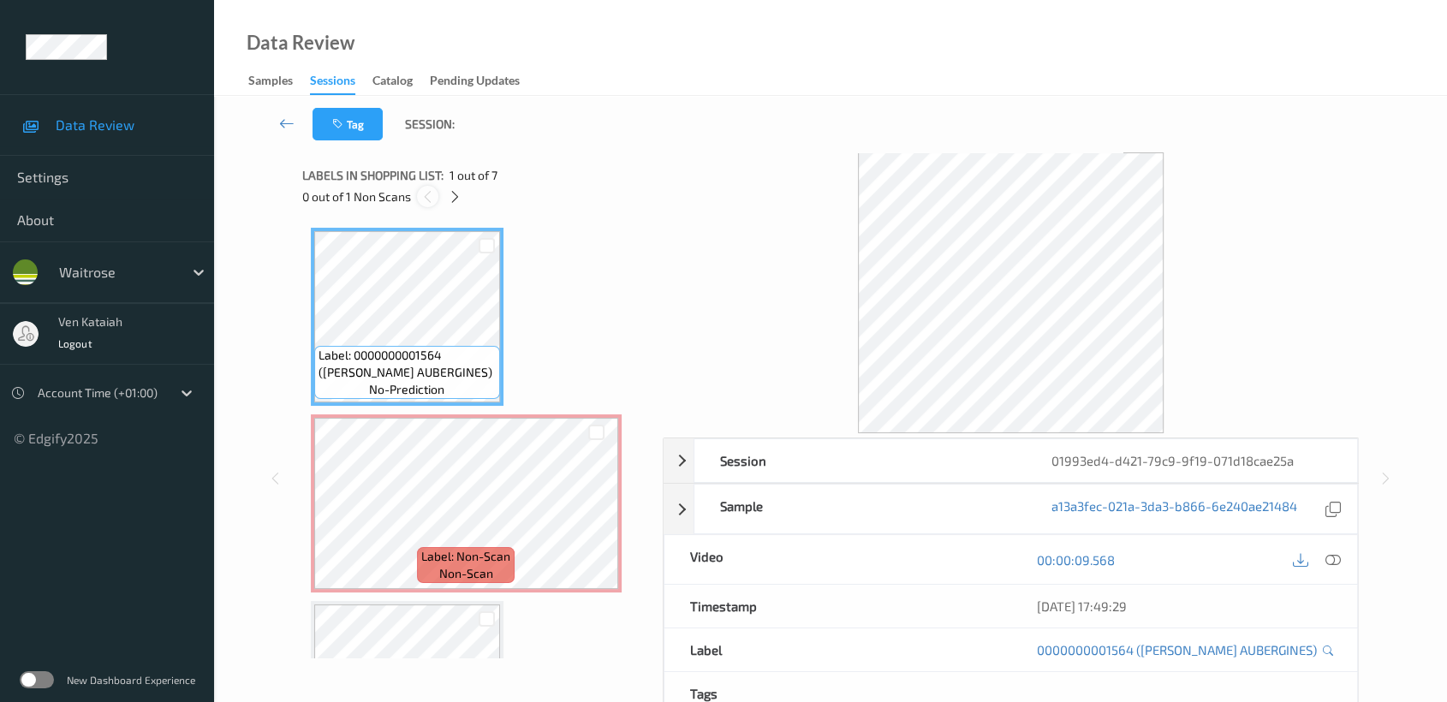
drag, startPoint x: 475, startPoint y: 207, endPoint x: 425, endPoint y: 187, distance: 54.5
click at [452, 198] on div "0 out of 1 Non Scans" at bounding box center [476, 196] width 348 height 21
click at [425, 187] on div at bounding box center [427, 196] width 21 height 21
click at [462, 200] on div at bounding box center [454, 196] width 21 height 21
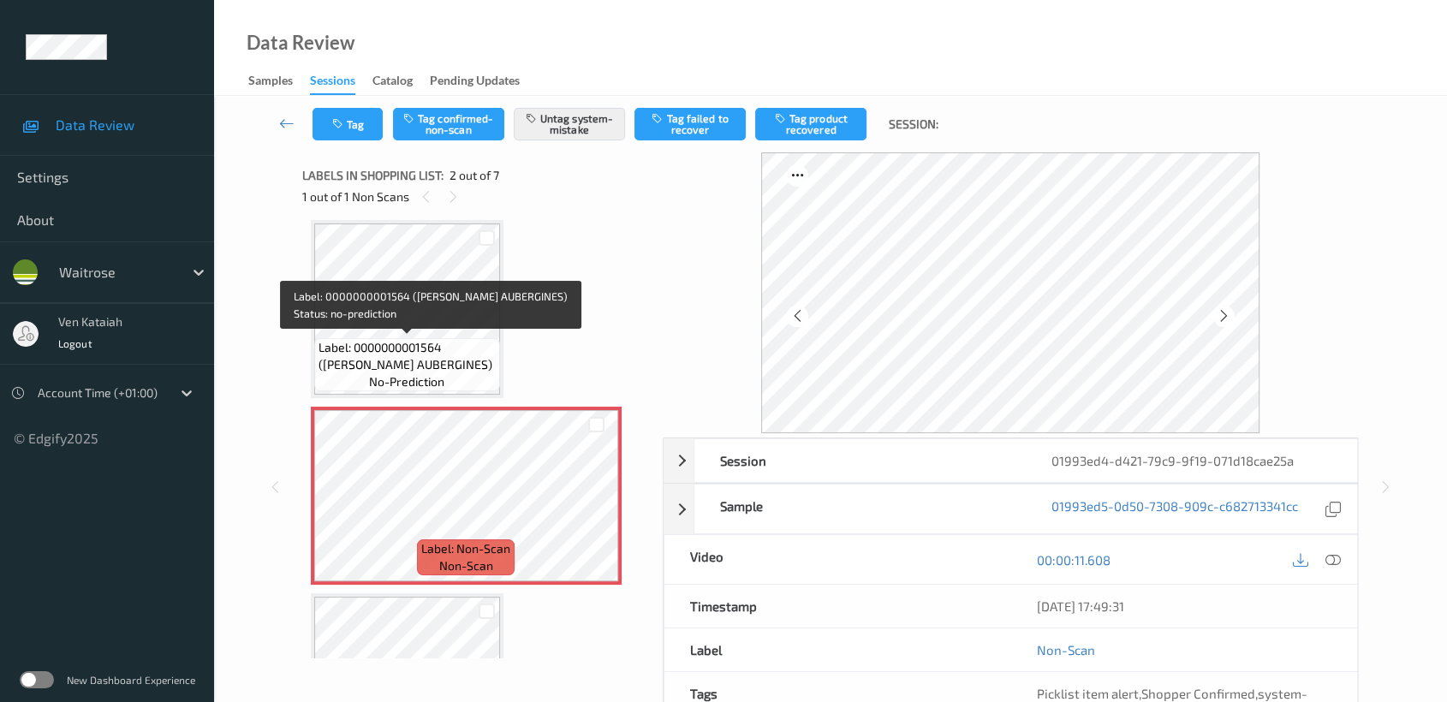
click at [454, 342] on span "Label: 0000000001564 (WR ESS AUBERGINES)" at bounding box center [407, 356] width 177 height 34
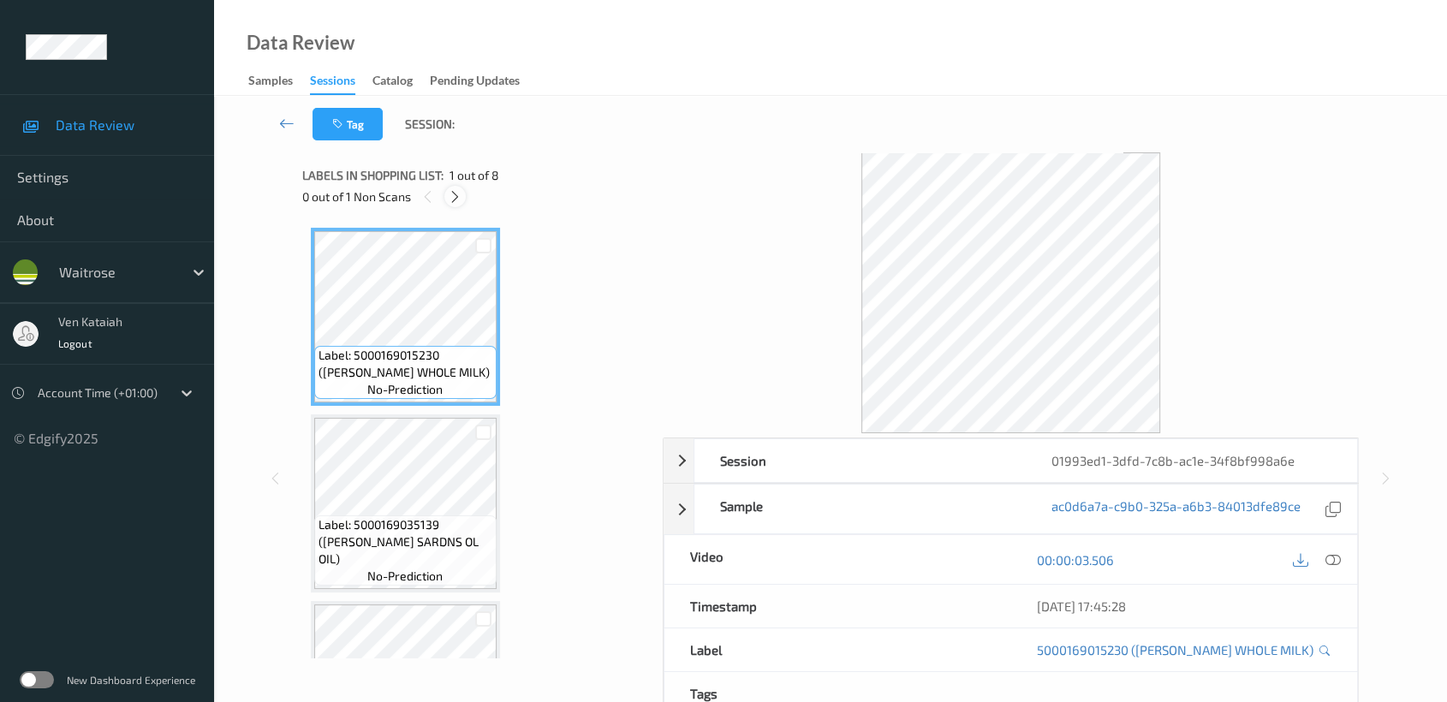
click at [444, 197] on div at bounding box center [454, 196] width 21 height 21
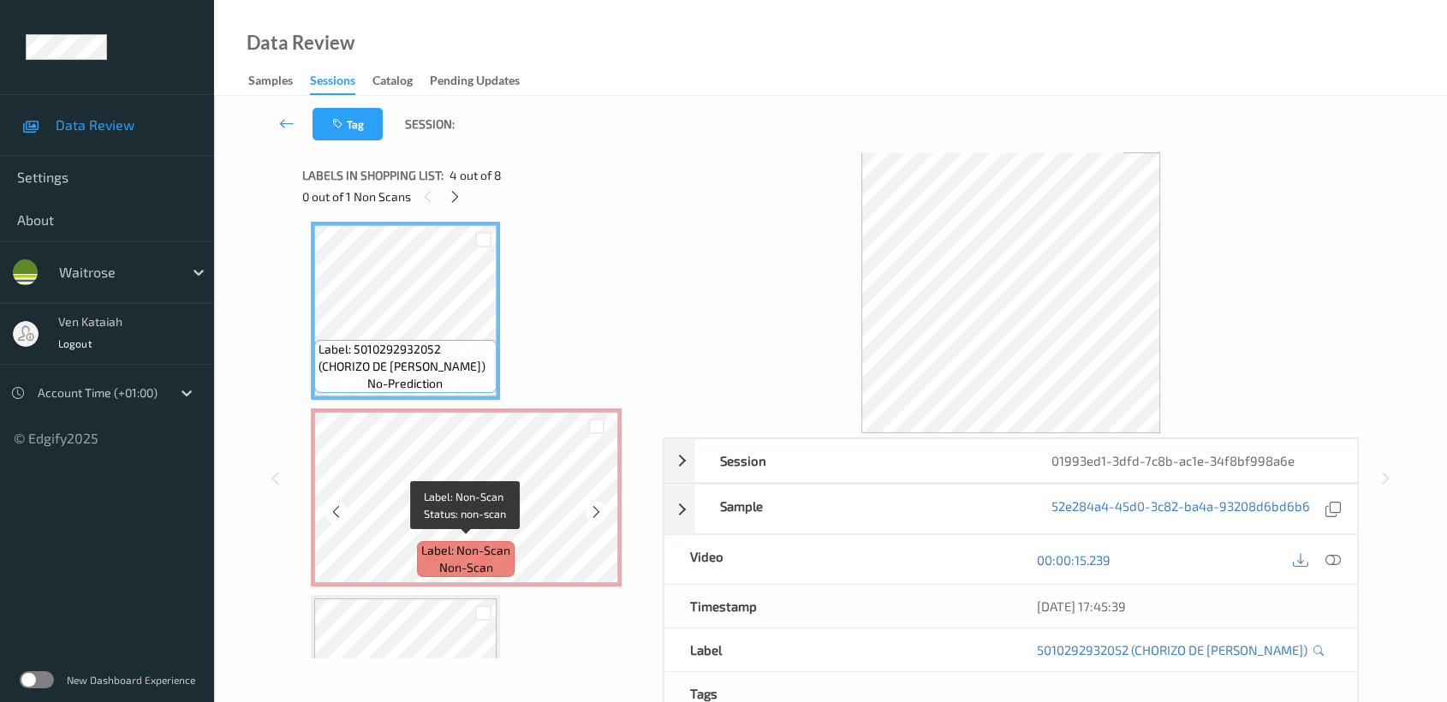
click at [508, 550] on span "Label: Non-Scan" at bounding box center [465, 550] width 89 height 17
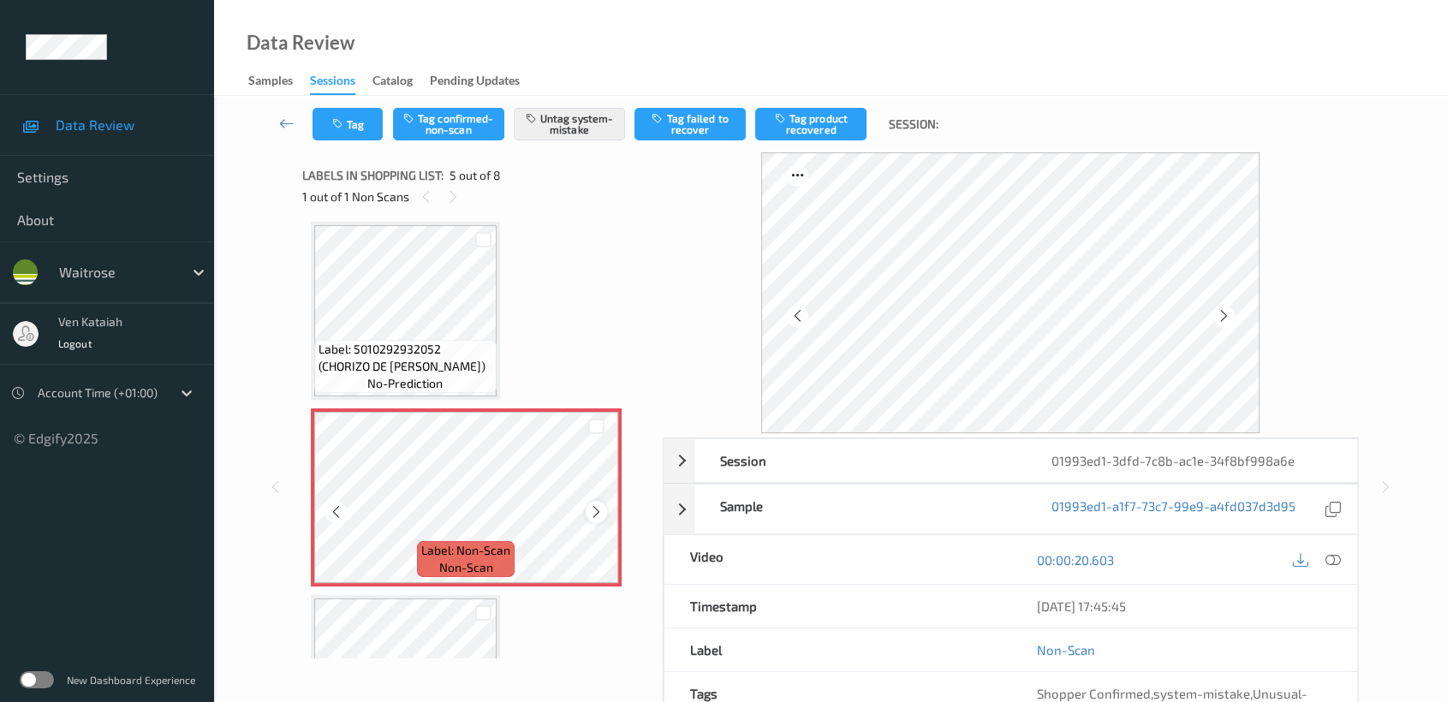
click at [598, 504] on icon at bounding box center [596, 511] width 15 height 15
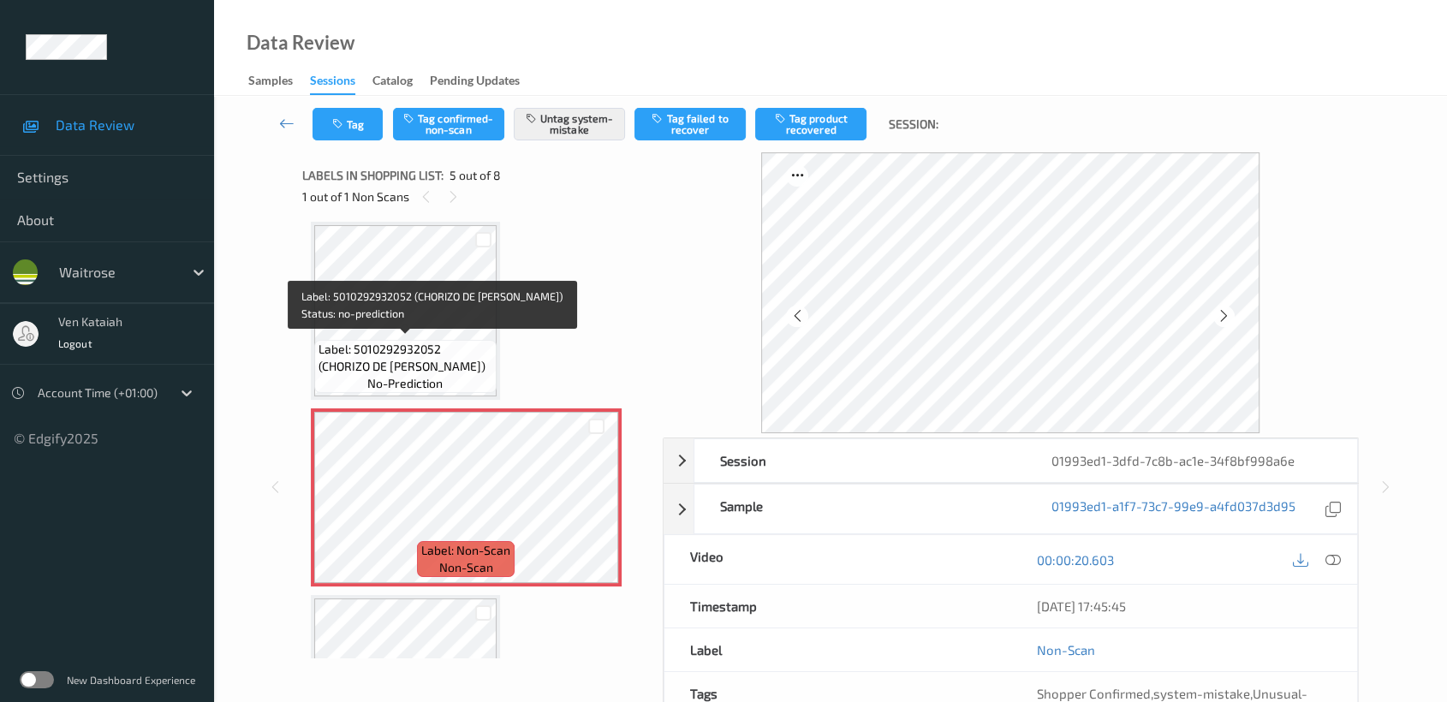
click at [454, 344] on span "Label: 5010292932052 (CHORIZO DE LEON)" at bounding box center [406, 358] width 174 height 34
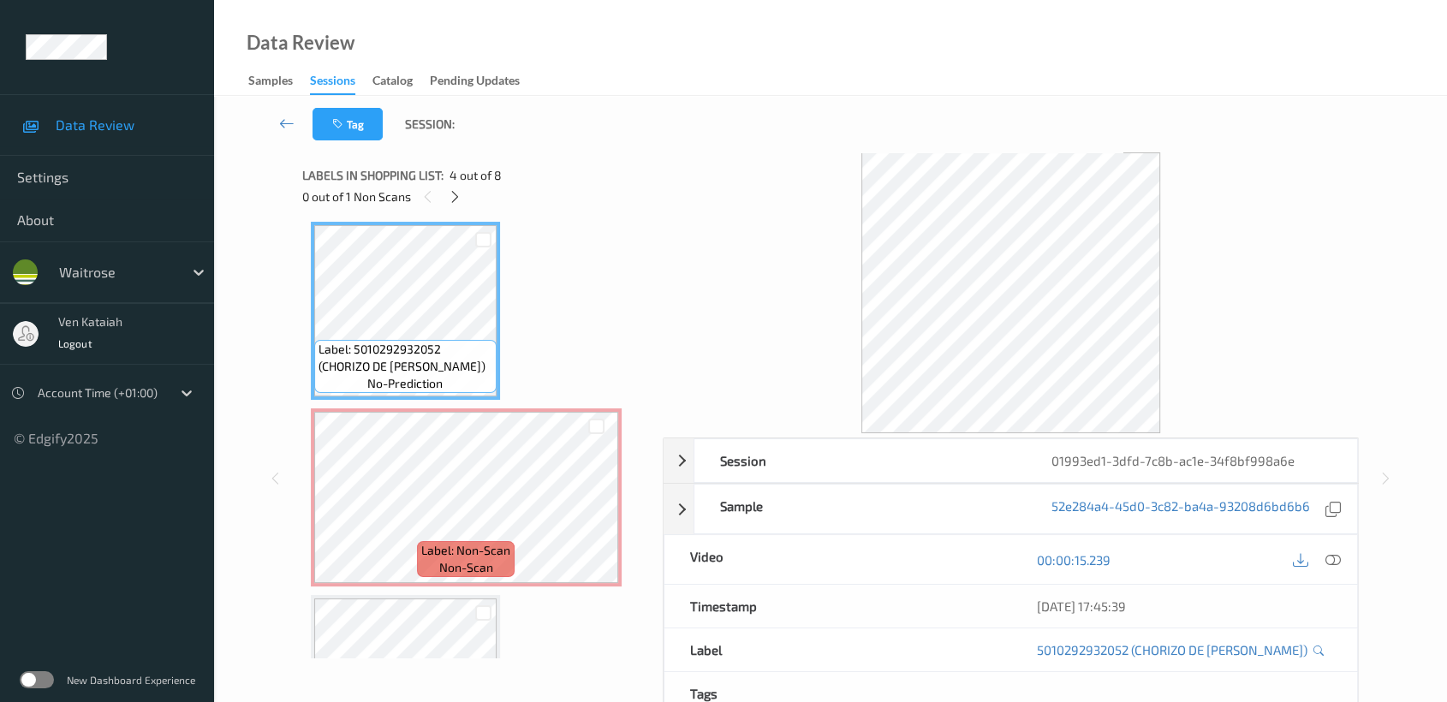
click at [1343, 573] on div "00:00:15.239" at bounding box center [1183, 559] width 347 height 49
click at [1333, 565] on icon at bounding box center [1332, 559] width 15 height 15
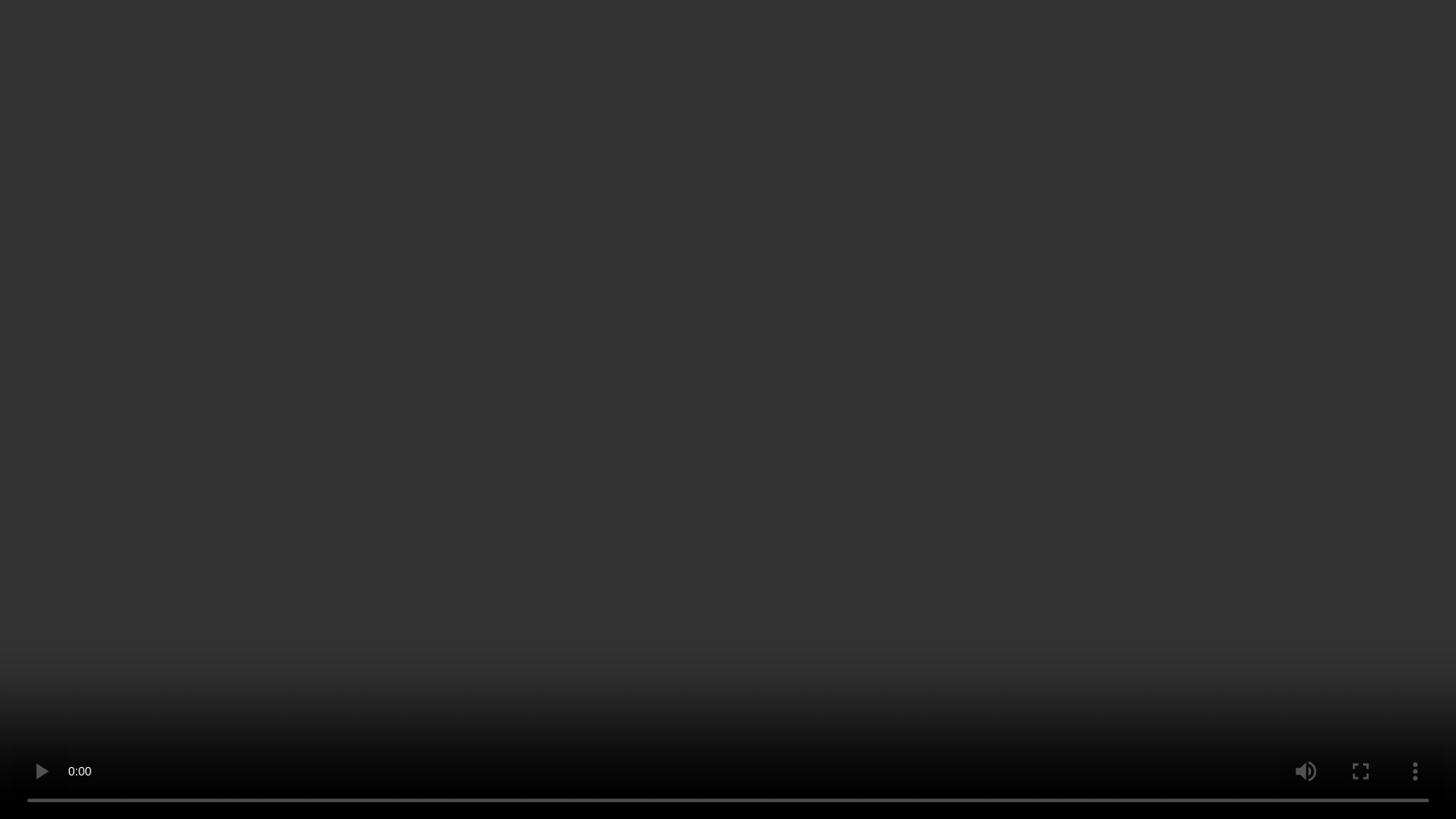
click at [525, 479] on video at bounding box center [728, 410] width 1456 height 819
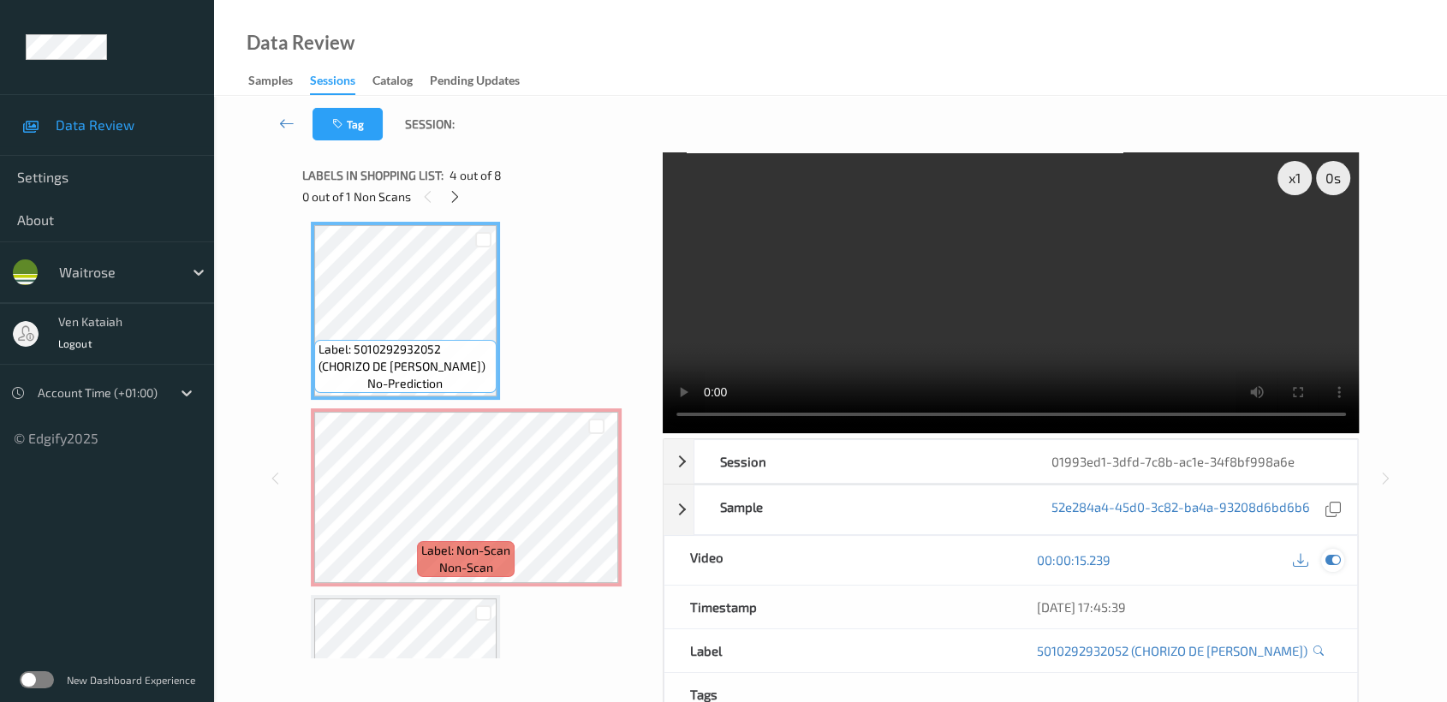
click at [1339, 559] on icon at bounding box center [1332, 559] width 15 height 15
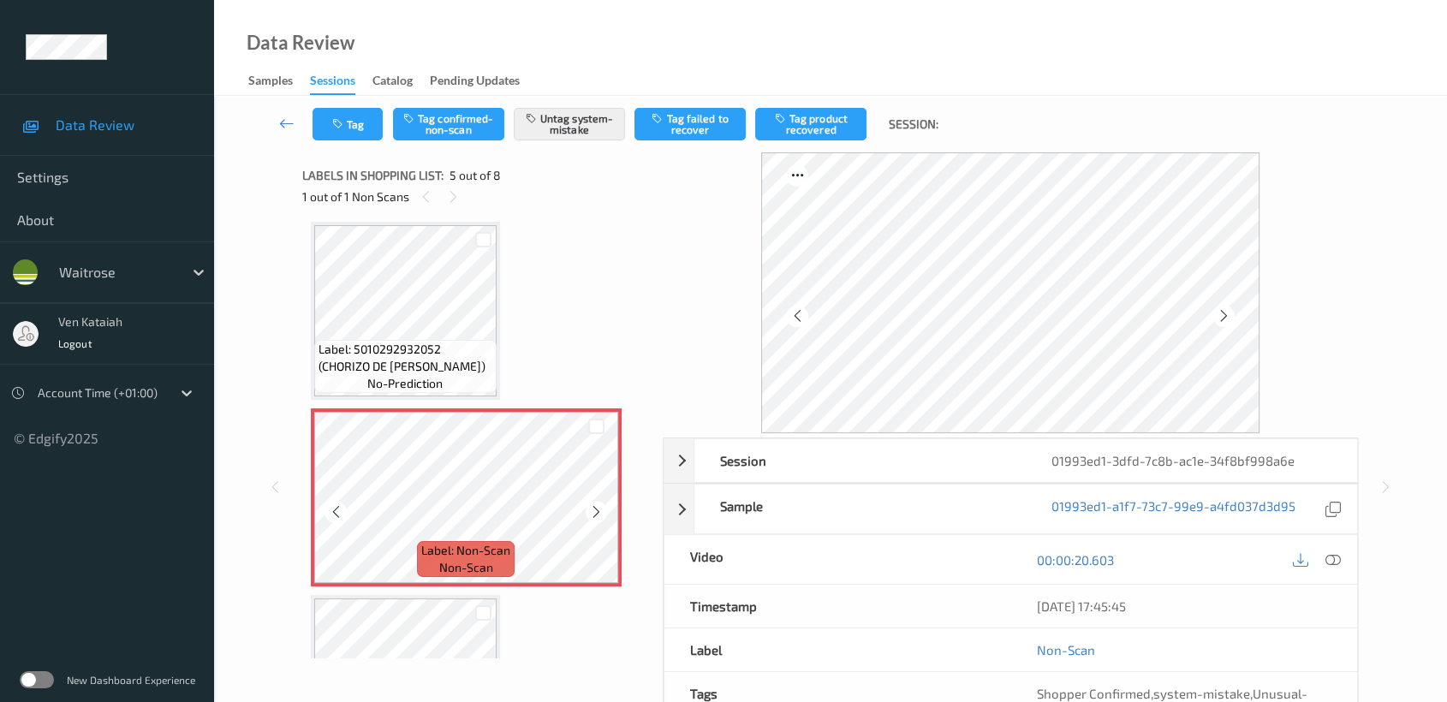
click at [603, 510] on div at bounding box center [596, 511] width 21 height 21
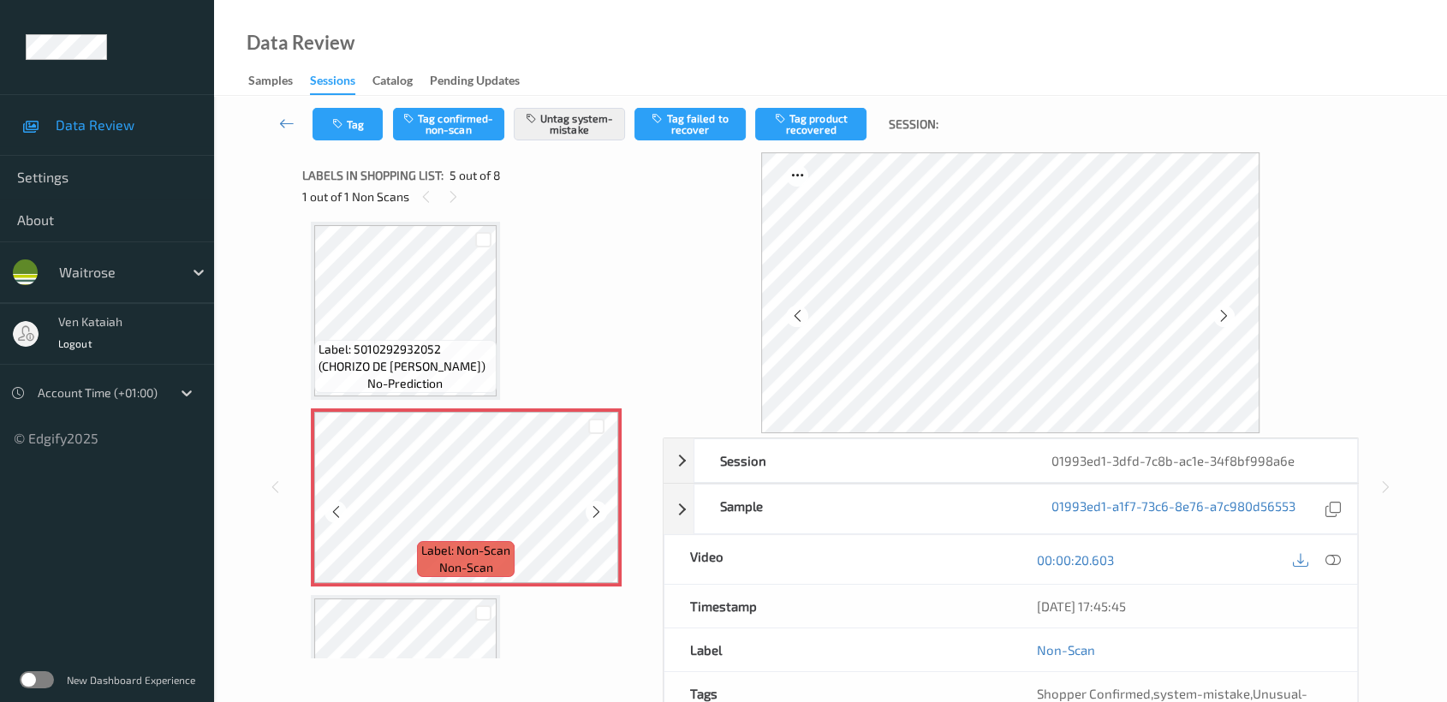
click at [603, 510] on div at bounding box center [596, 511] width 21 height 21
click at [1327, 548] on div at bounding box center [1317, 559] width 56 height 23
click at [1221, 319] on icon at bounding box center [1224, 315] width 15 height 15
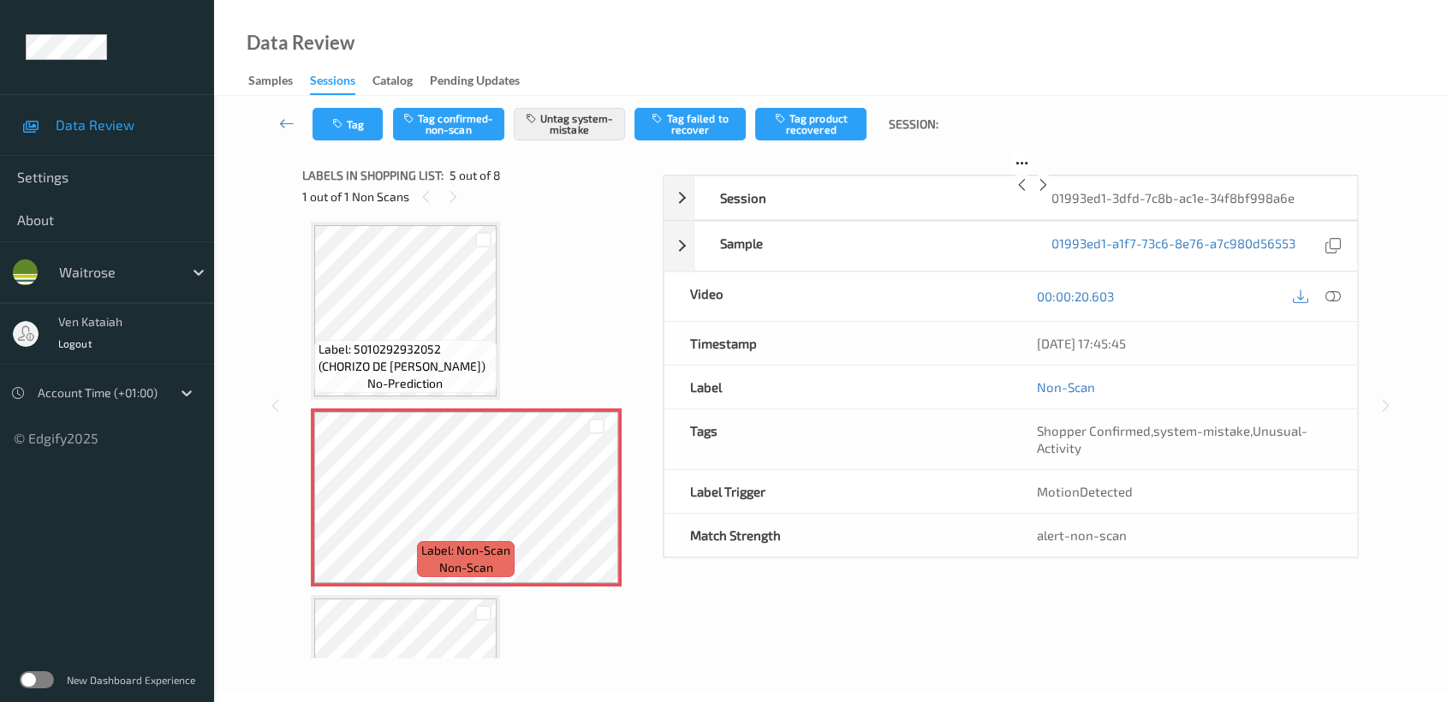
click at [1051, 193] on icon at bounding box center [1043, 184] width 15 height 15
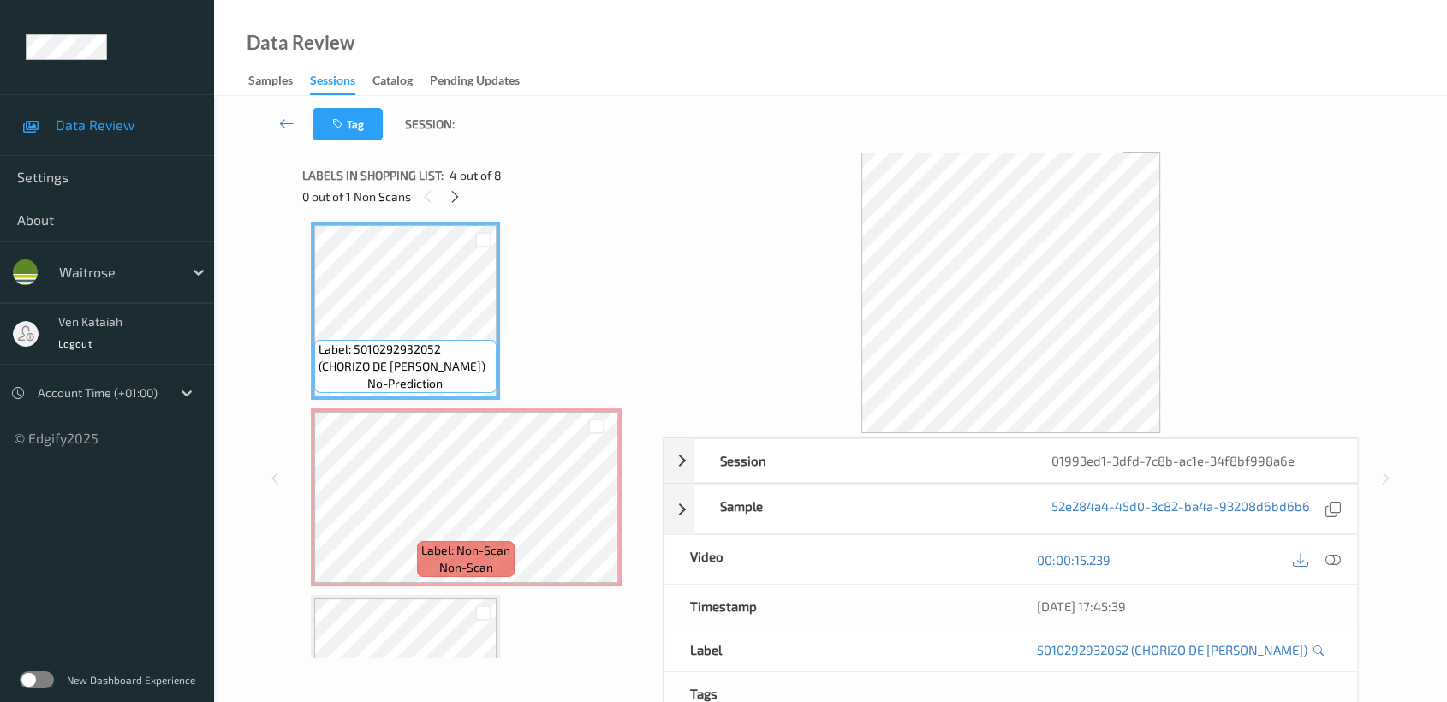
drag, startPoint x: 1356, startPoint y: 554, endPoint x: 1345, endPoint y: 566, distance: 16.4
click at [1349, 565] on div "00:00:15.239" at bounding box center [1183, 559] width 347 height 49
click at [1343, 563] on div at bounding box center [1332, 559] width 23 height 23
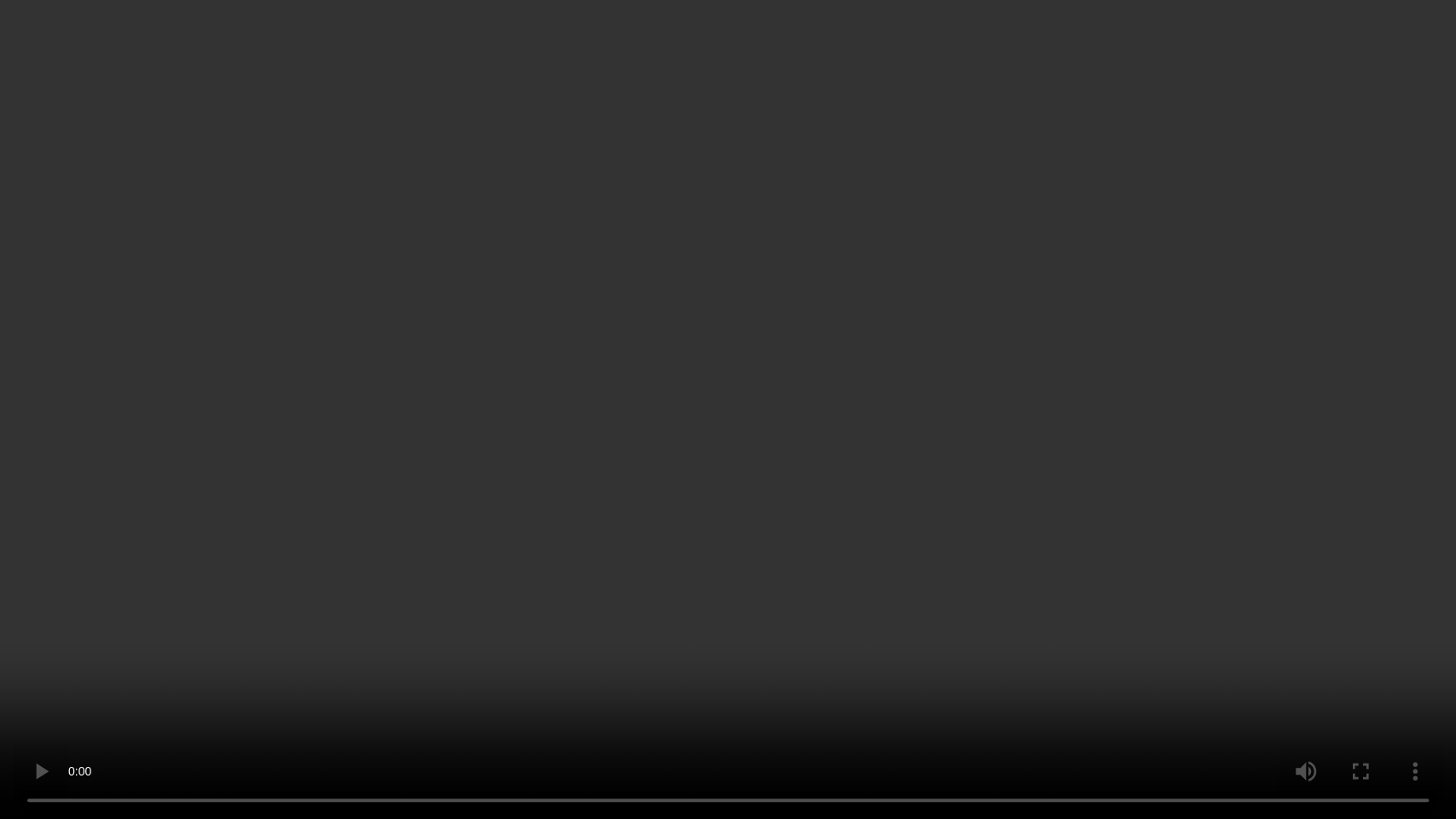
click at [381, 669] on video at bounding box center [728, 410] width 1456 height 819
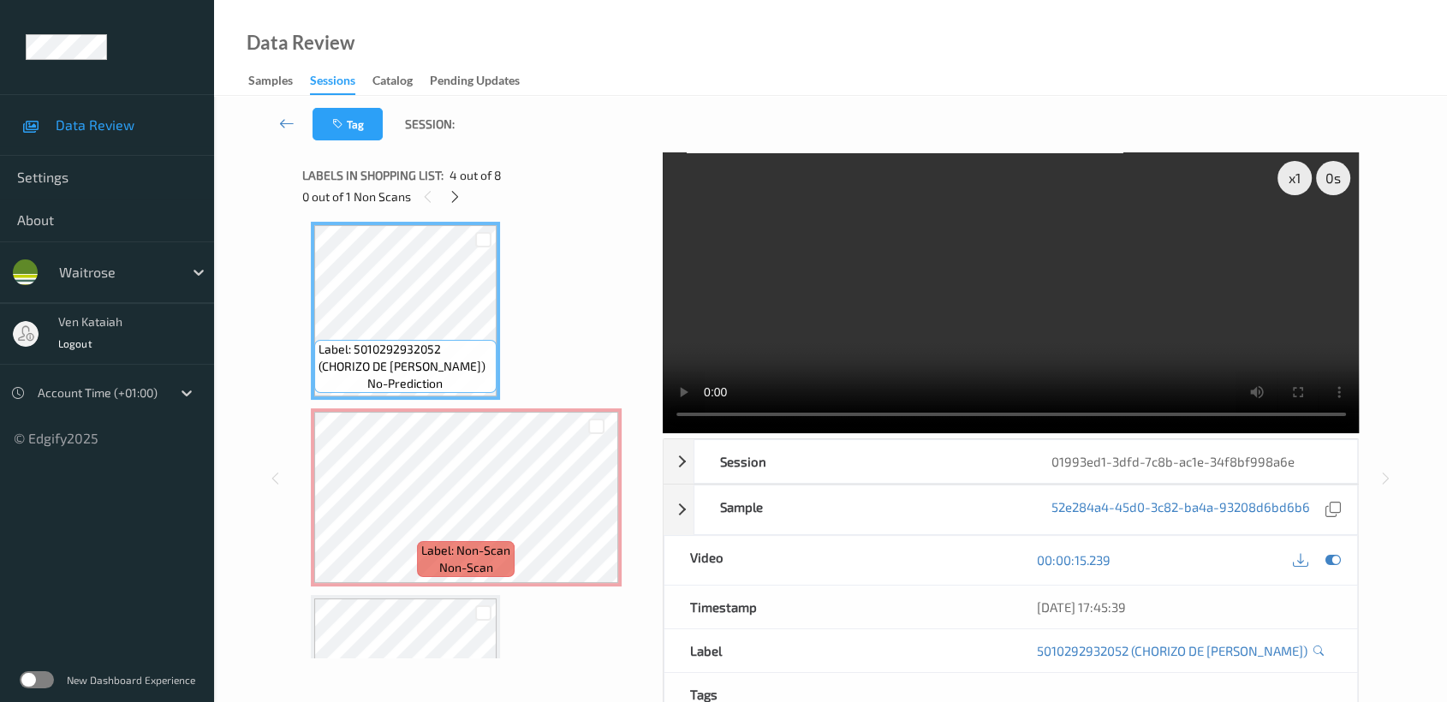
click at [1346, 560] on div "00:00:15.239" at bounding box center [1183, 560] width 347 height 49
click at [1339, 557] on icon at bounding box center [1332, 559] width 15 height 15
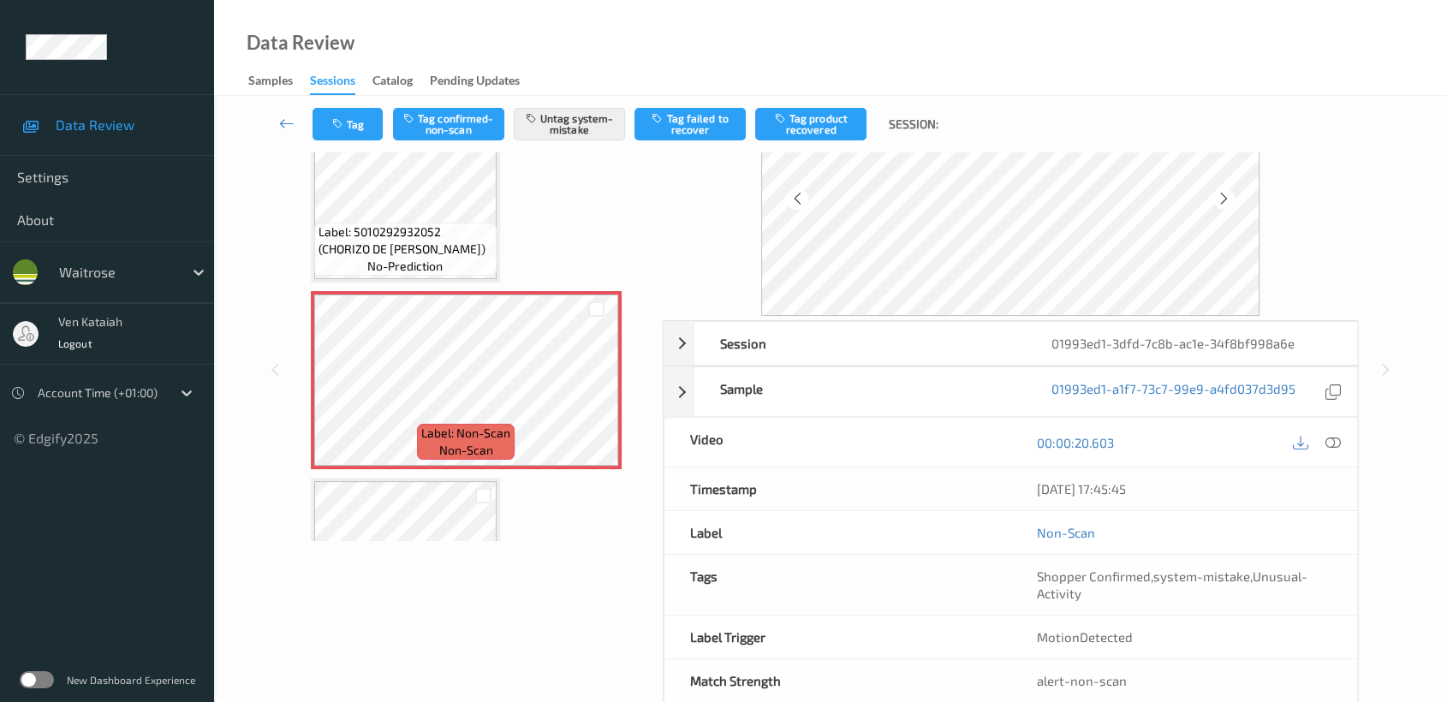
scroll to position [153, 0]
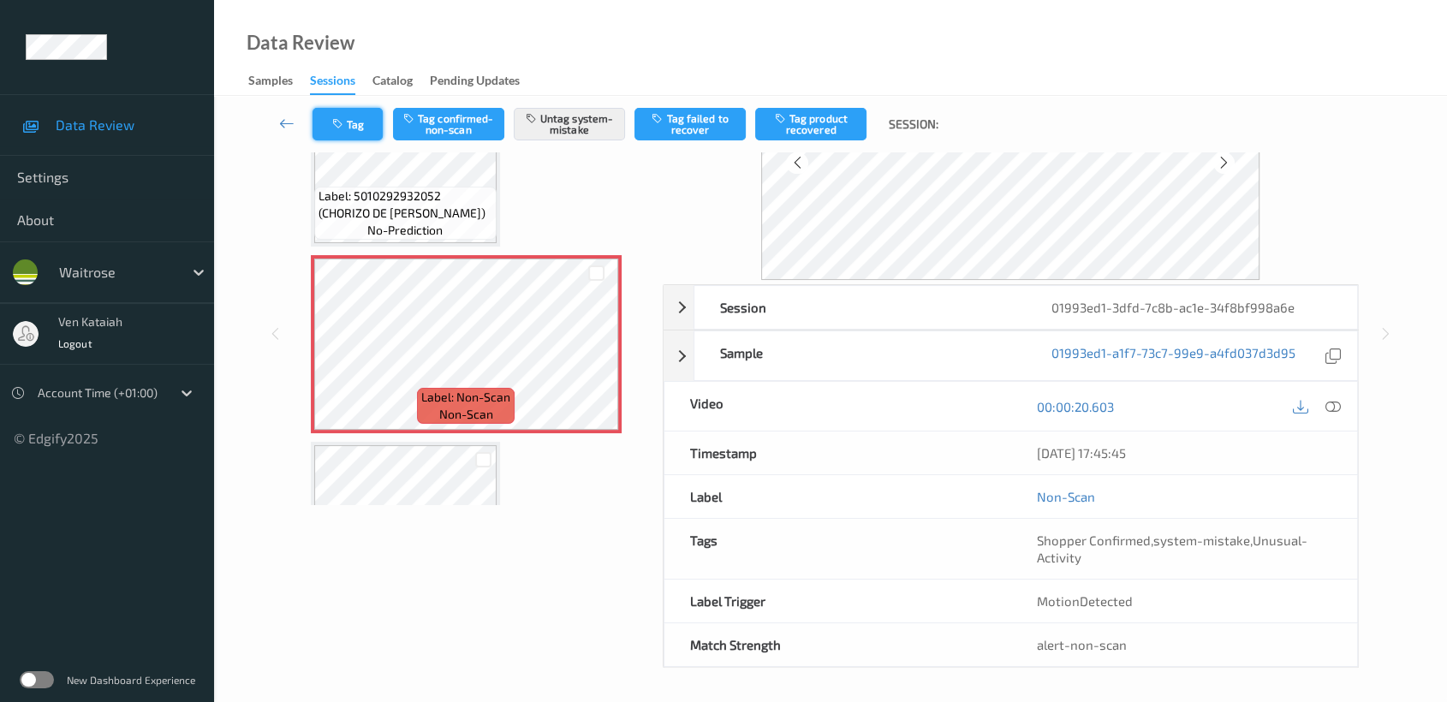
click at [338, 129] on icon "button" at bounding box center [339, 124] width 15 height 12
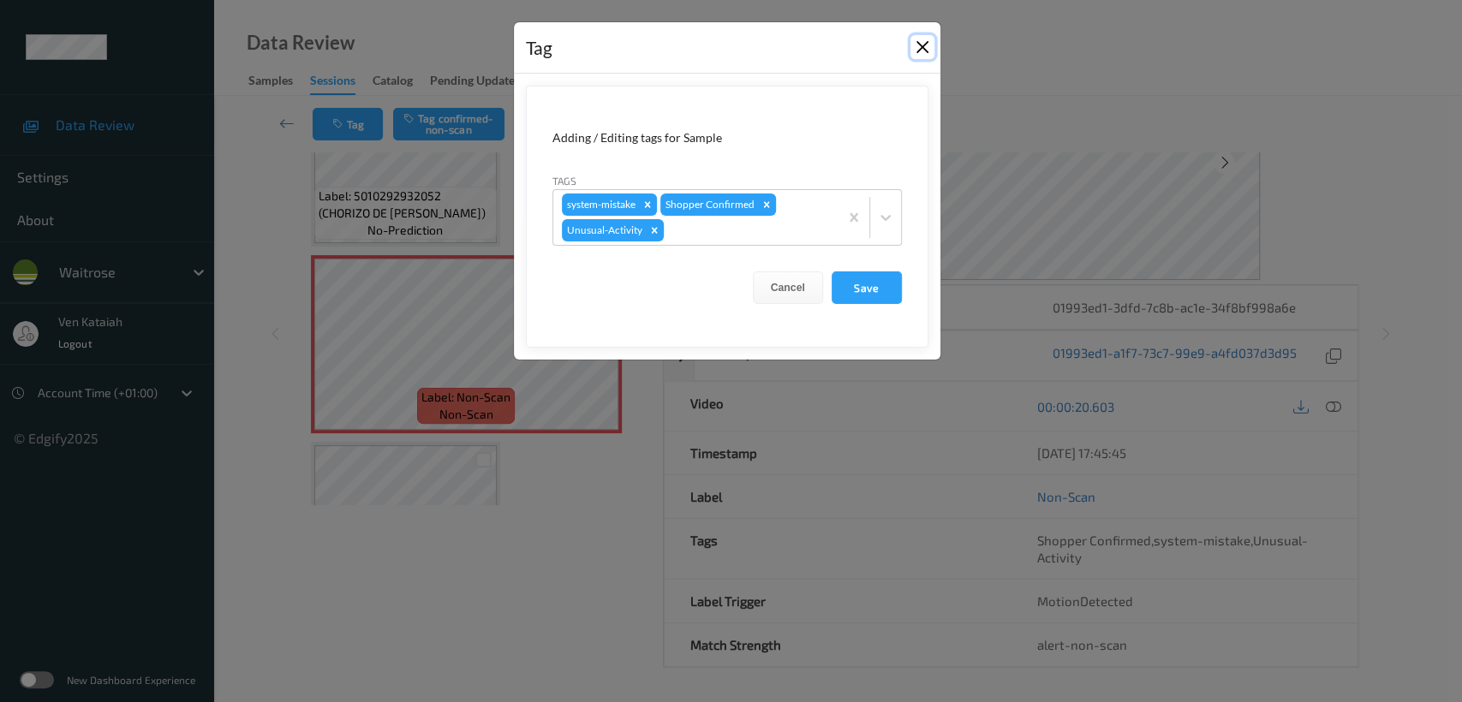
click at [921, 53] on button "Close" at bounding box center [922, 47] width 24 height 24
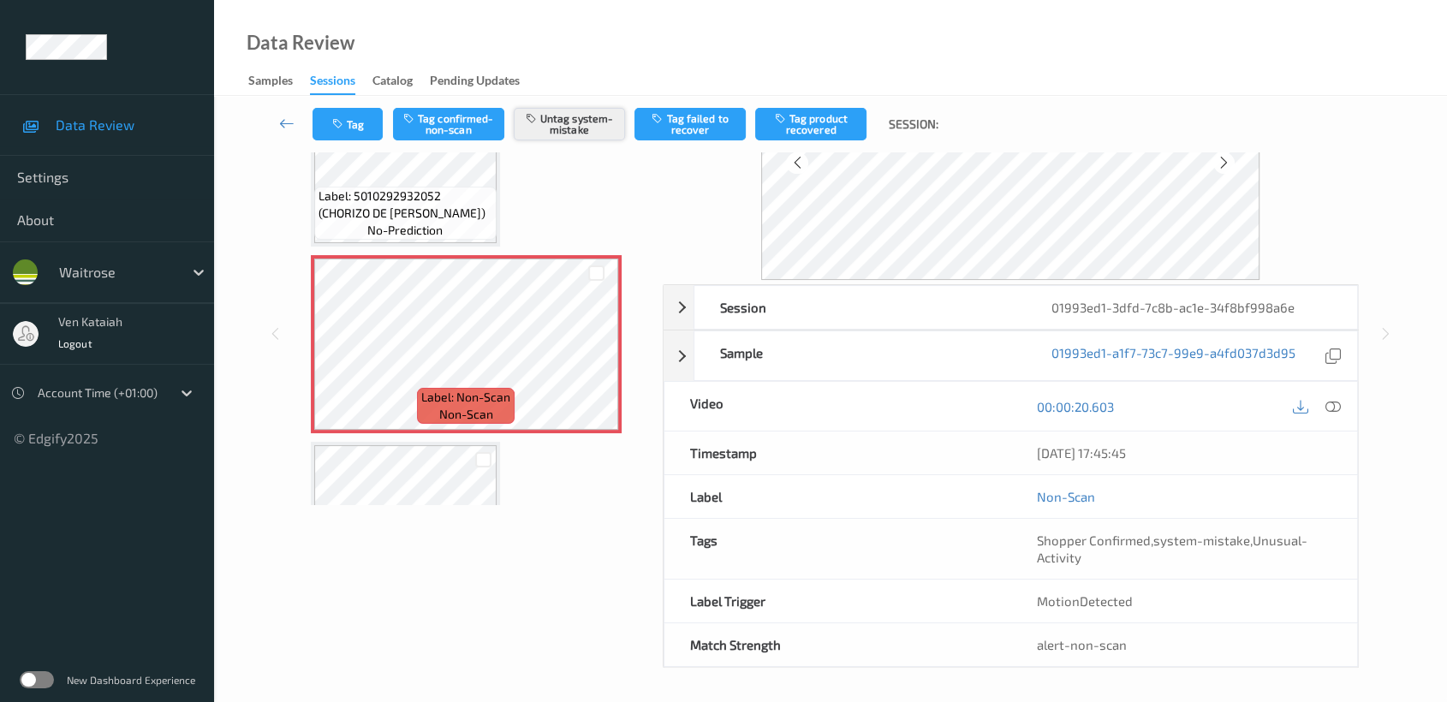
click at [569, 118] on button "Untag system-mistake" at bounding box center [569, 124] width 111 height 33
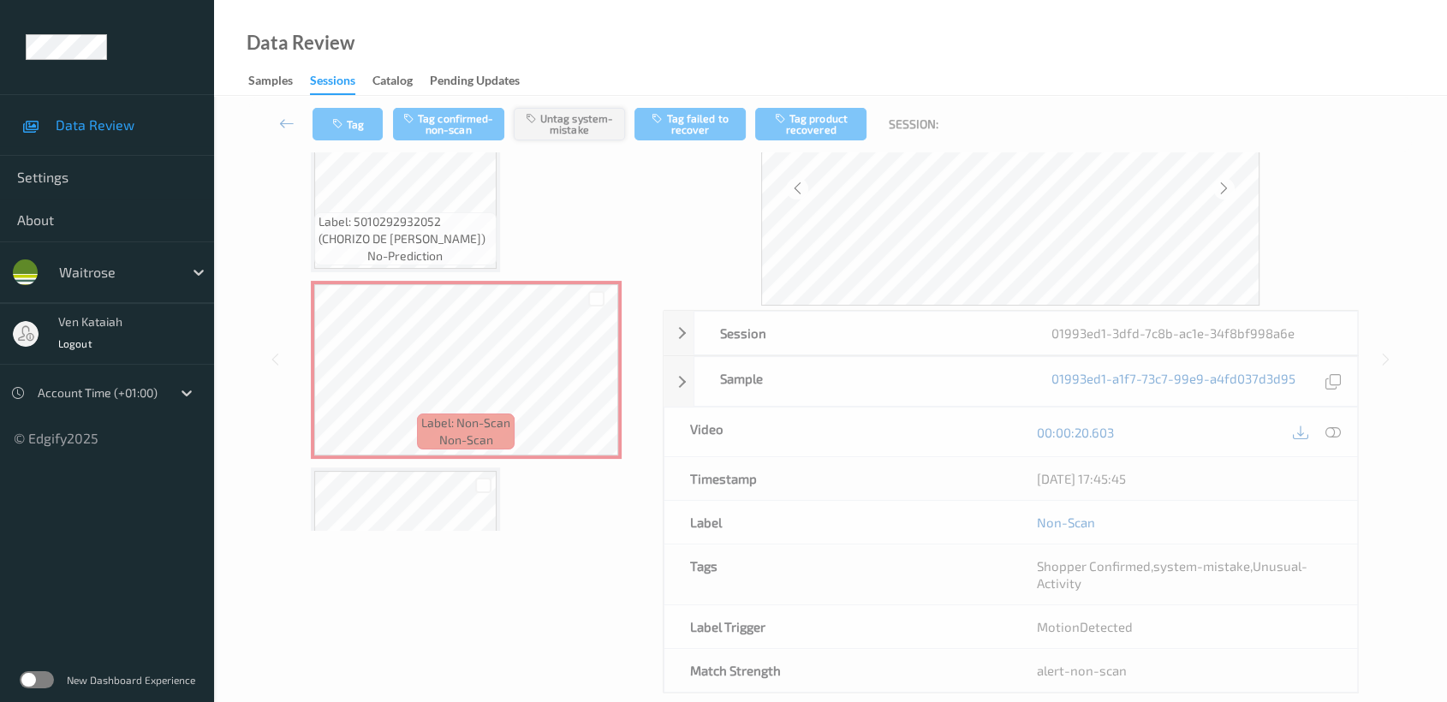
scroll to position [136, 0]
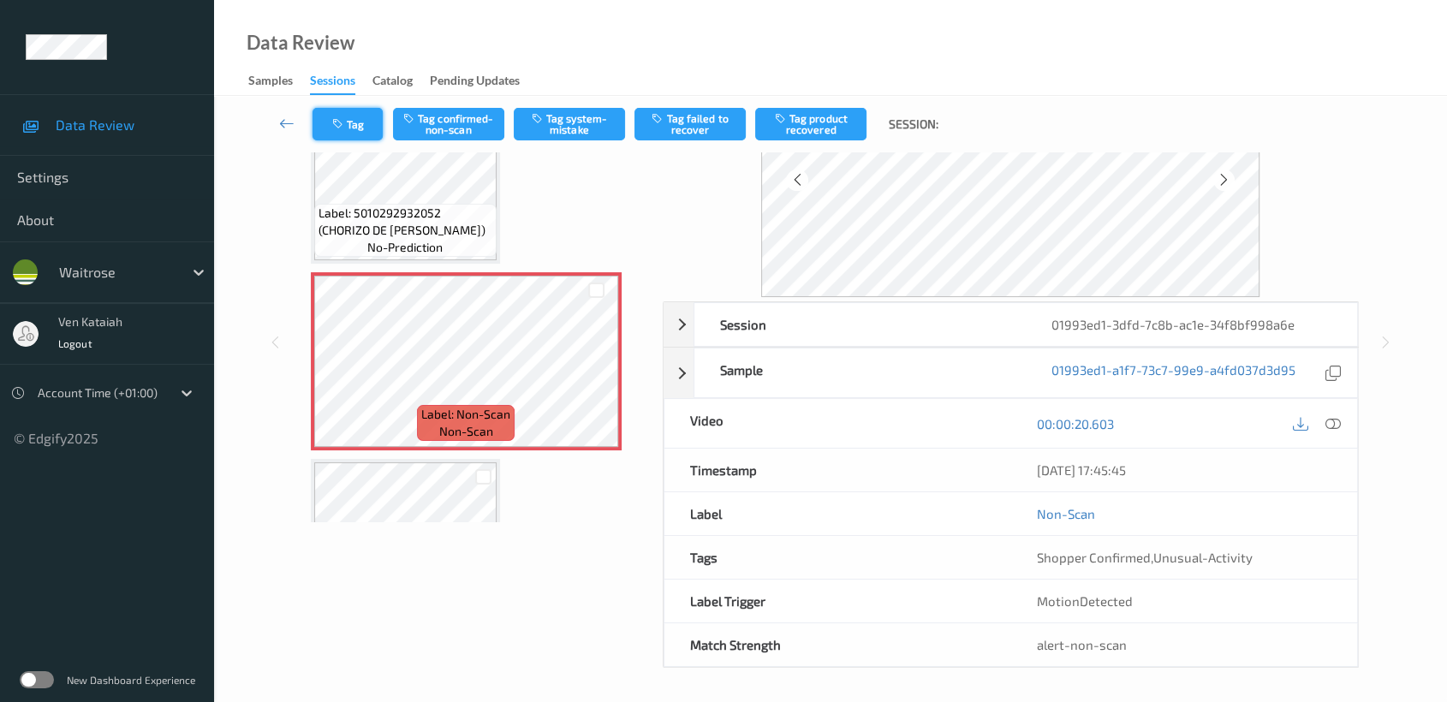
click at [348, 114] on button "Tag" at bounding box center [348, 124] width 70 height 33
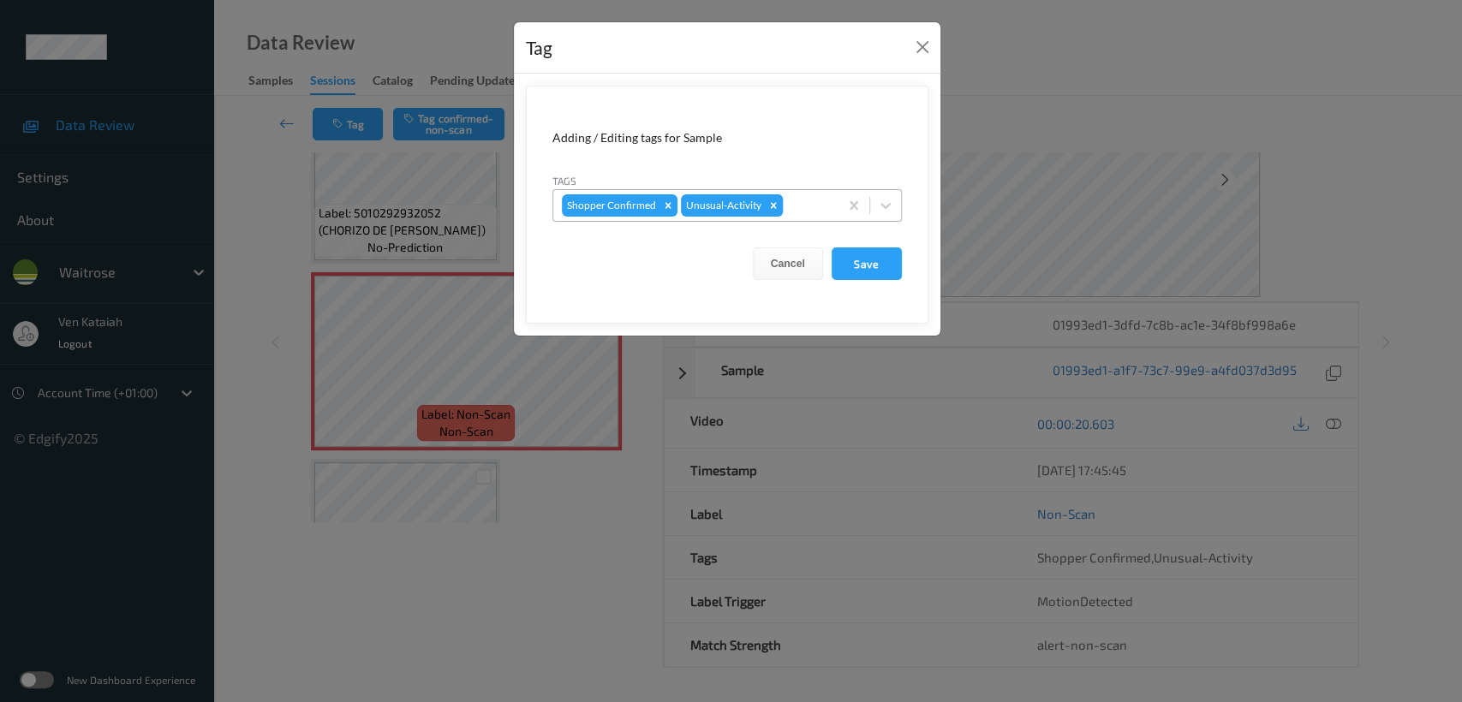
click at [772, 205] on icon "Remove Unusual-Activity" at bounding box center [773, 205] width 12 height 12
click at [769, 223] on form "Adding / Editing tags for Sample Tags Shopper Confirmed Cancel Save" at bounding box center [727, 205] width 402 height 238
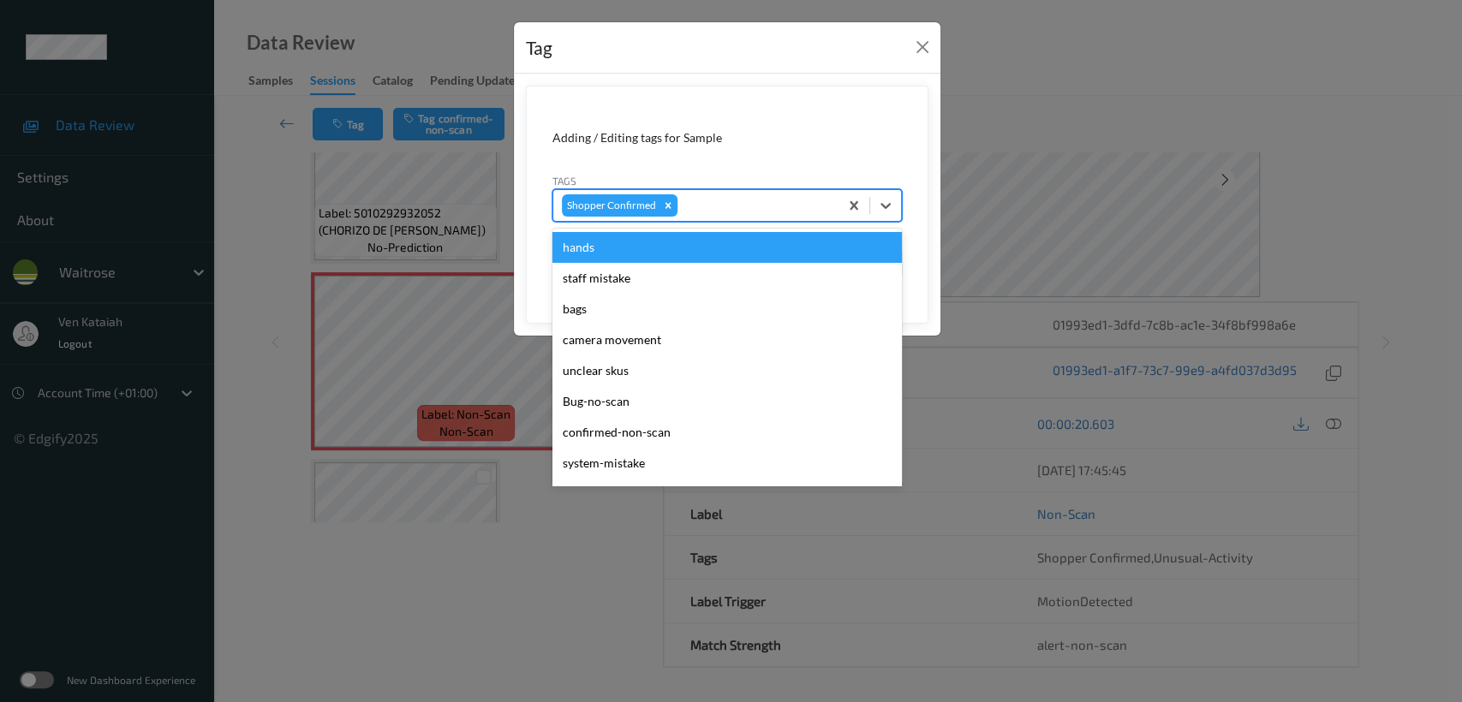
click at [748, 214] on div at bounding box center [755, 205] width 149 height 21
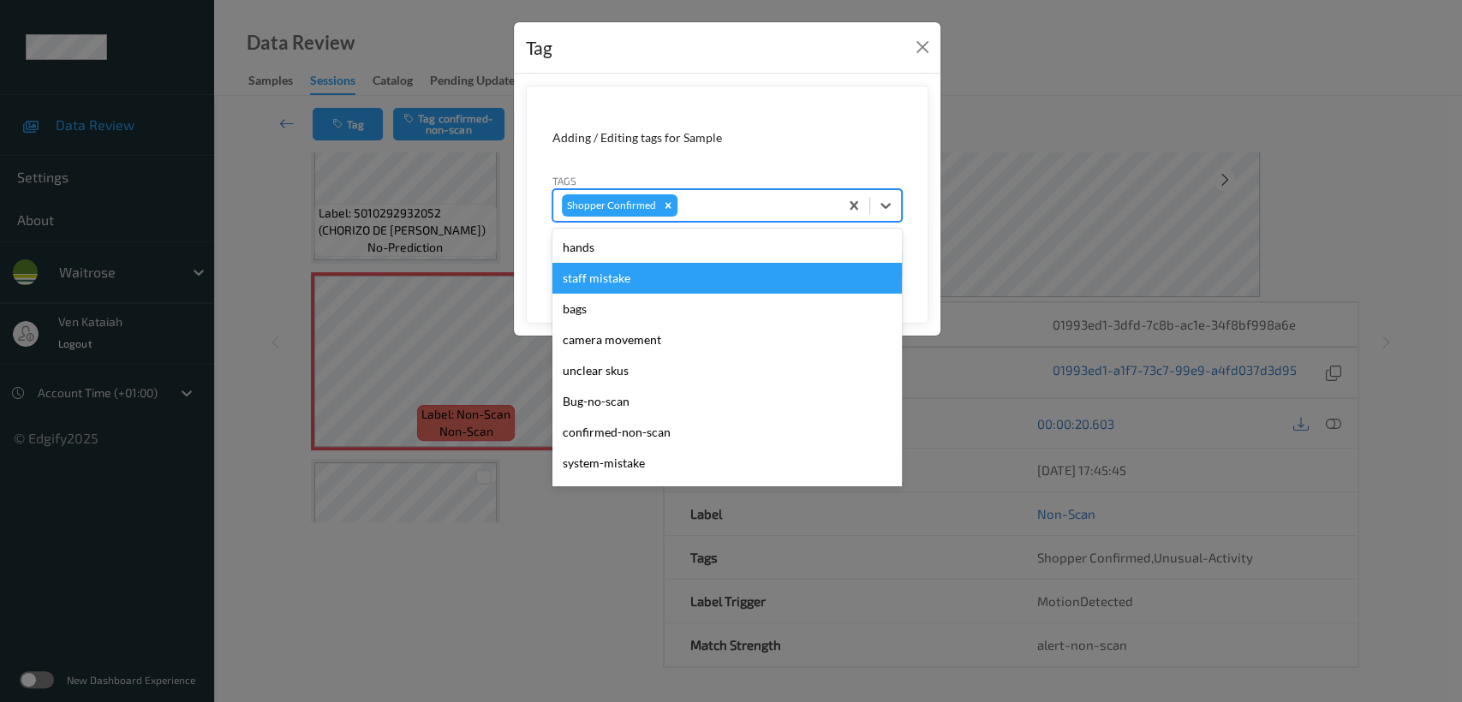
click at [932, 254] on div "Adding / Editing tags for Sample Tags option staff mistake focused, 2 of 23. 23…" at bounding box center [727, 205] width 426 height 262
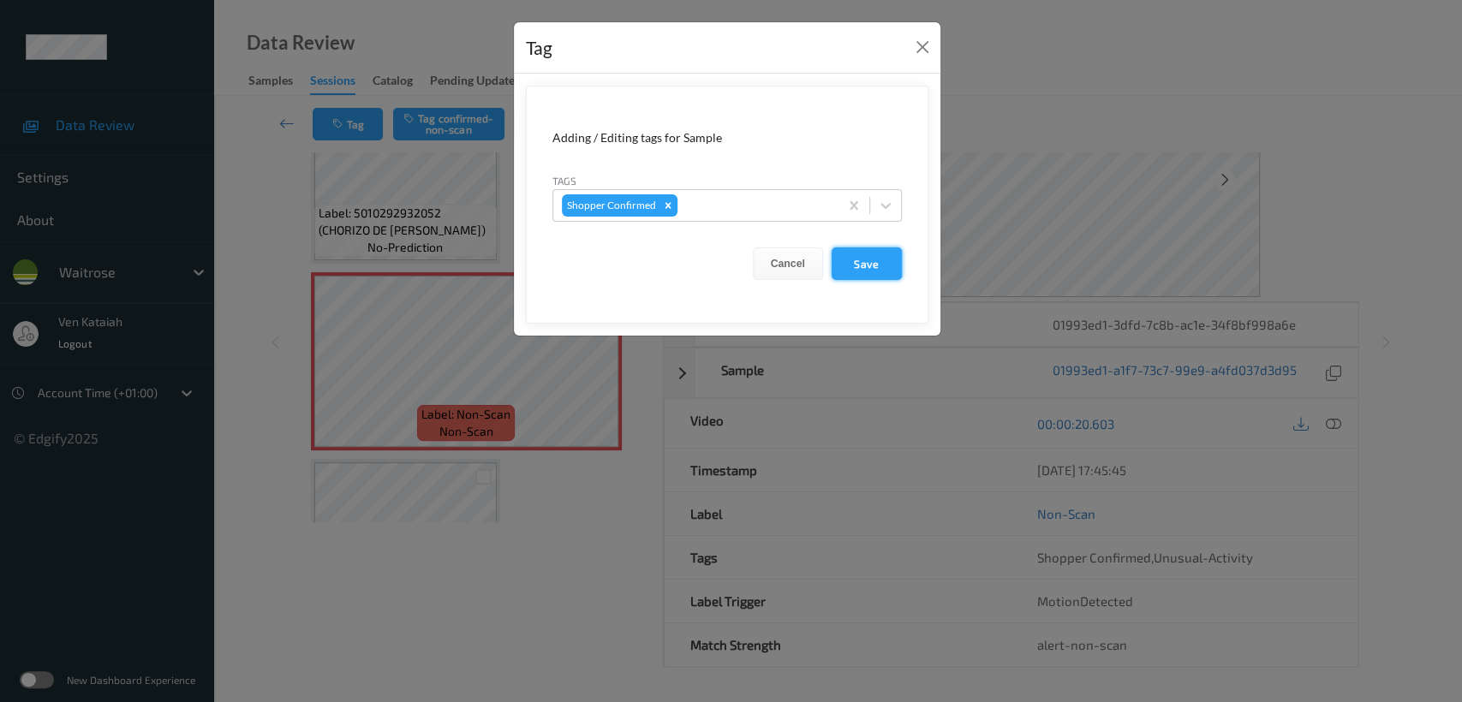
click at [875, 267] on button "Save" at bounding box center [866, 263] width 70 height 33
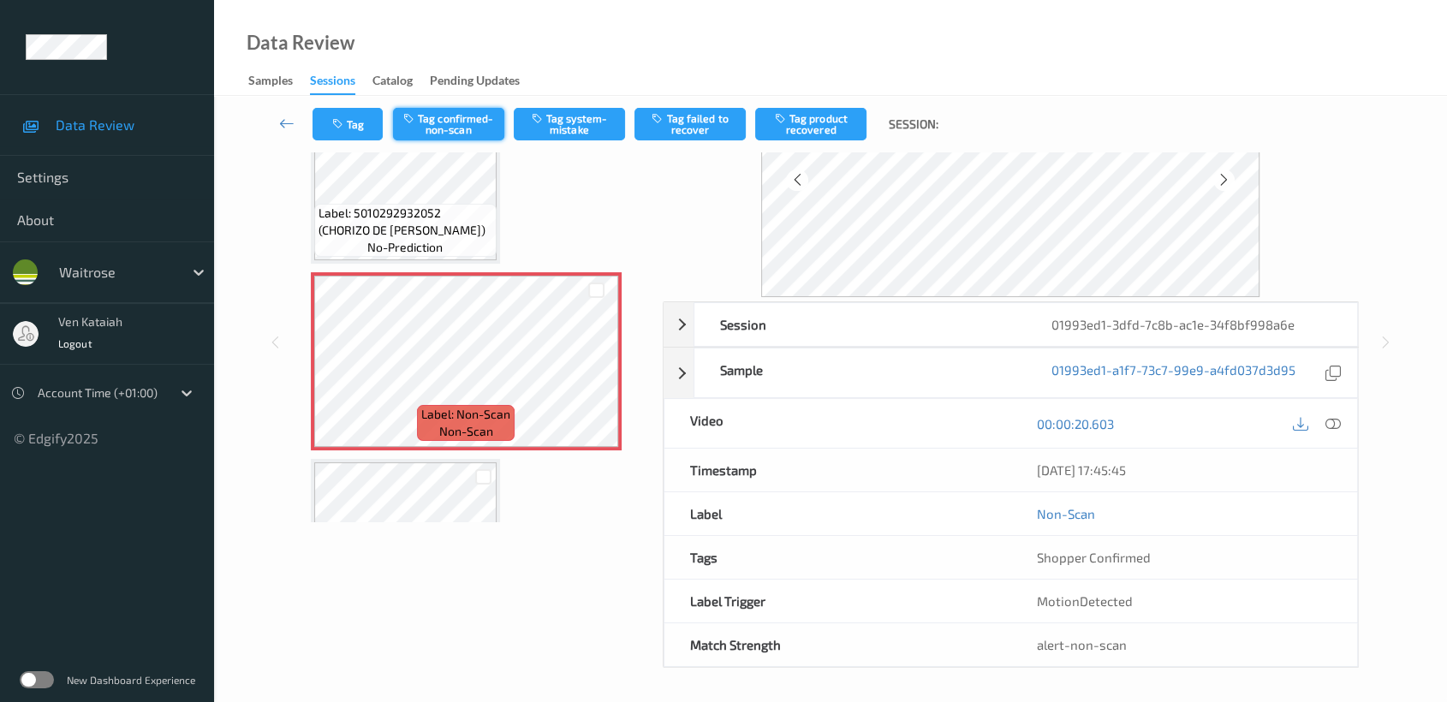
click at [459, 121] on button "Tag confirmed-non-scan" at bounding box center [448, 124] width 111 height 33
click at [804, 131] on button "Tag product recovered" at bounding box center [810, 124] width 111 height 33
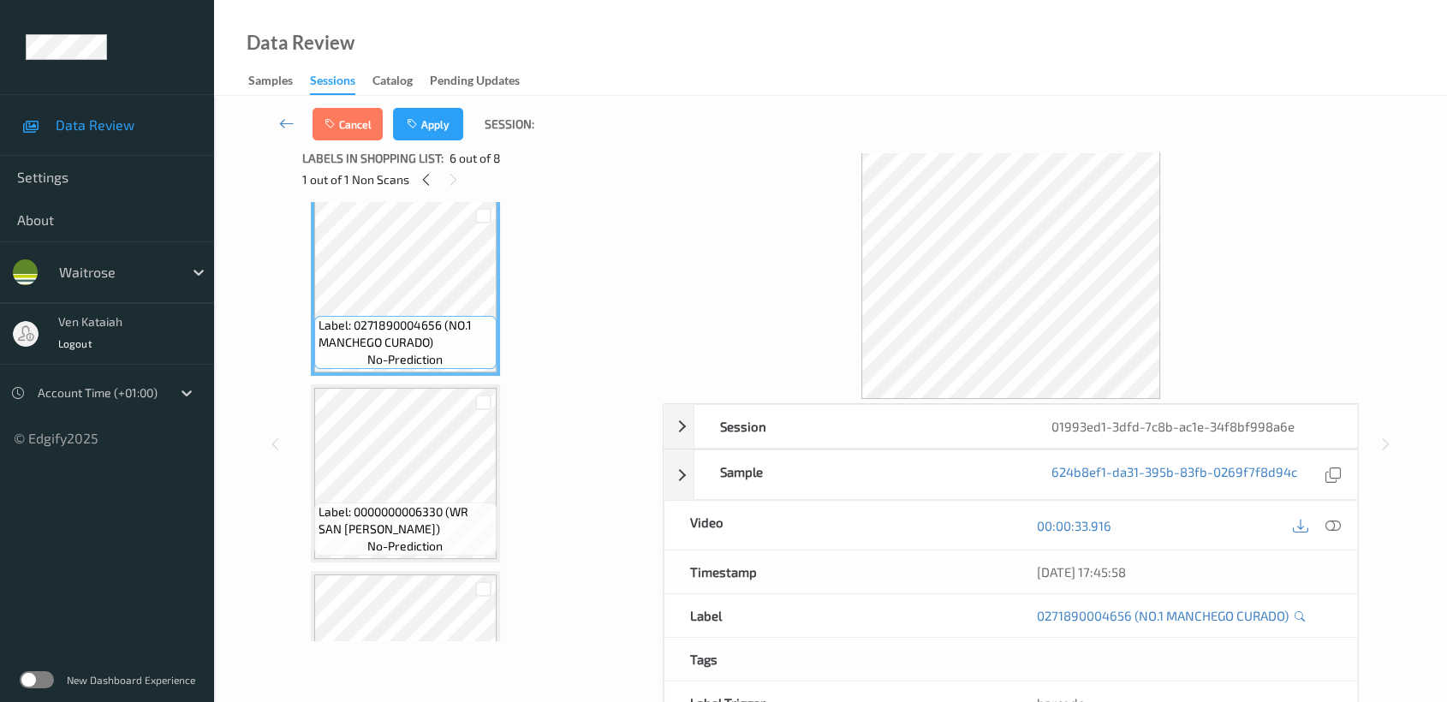
scroll to position [0, 0]
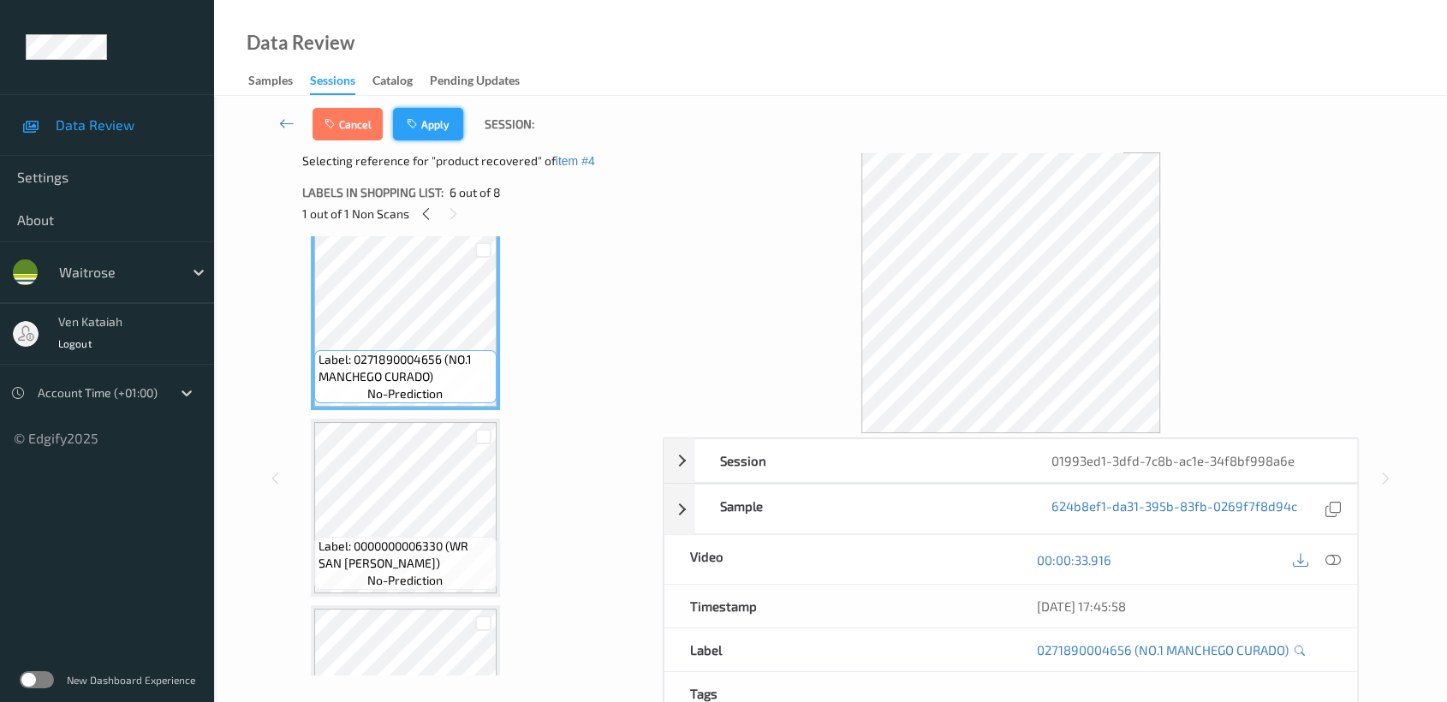
click at [420, 132] on button "Apply" at bounding box center [428, 124] width 70 height 33
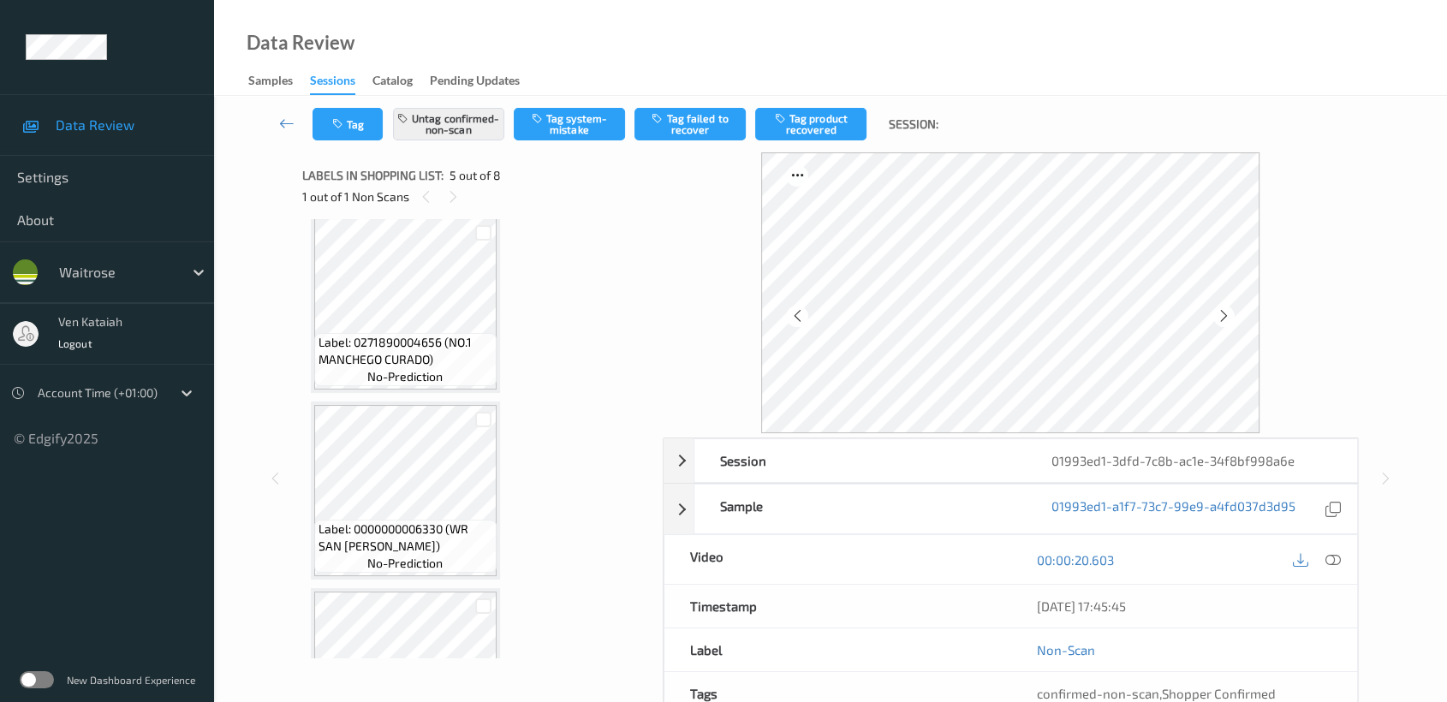
scroll to position [566, 0]
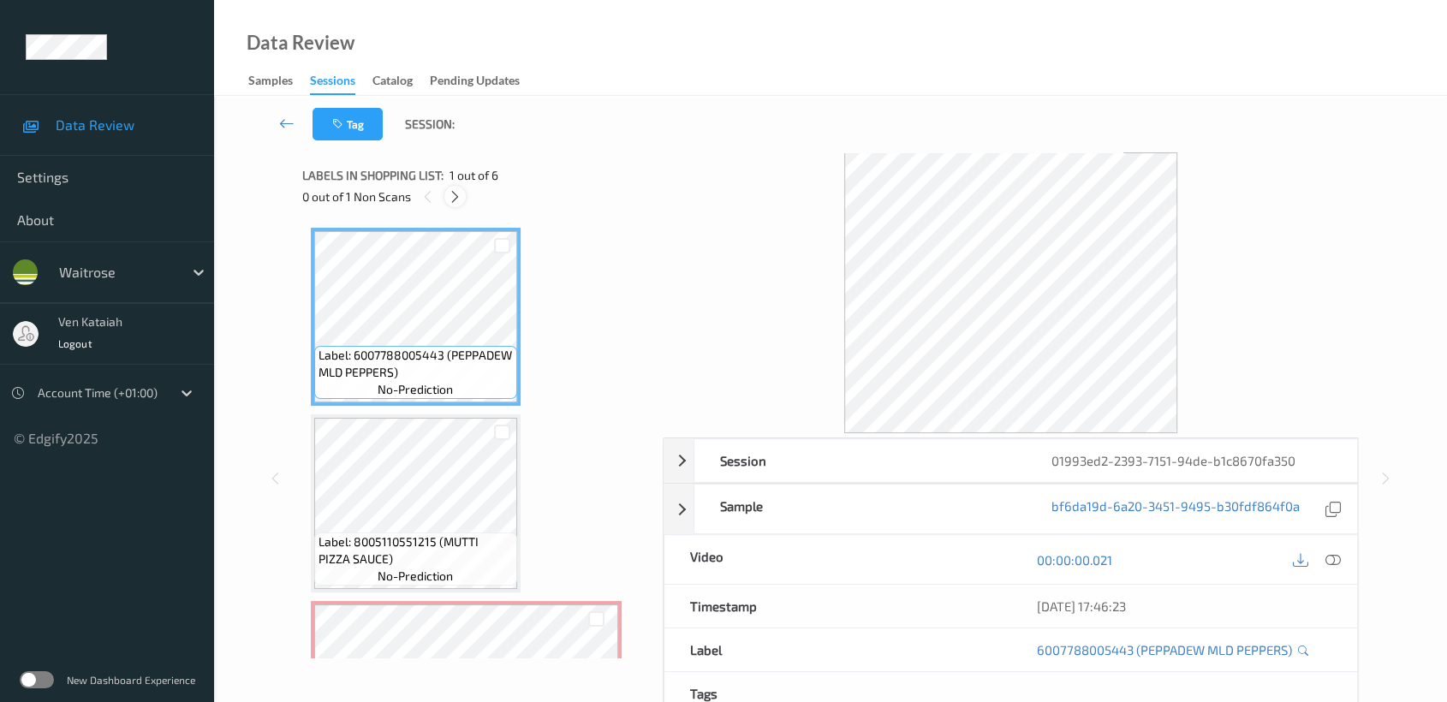
click at [446, 200] on div at bounding box center [454, 196] width 21 height 21
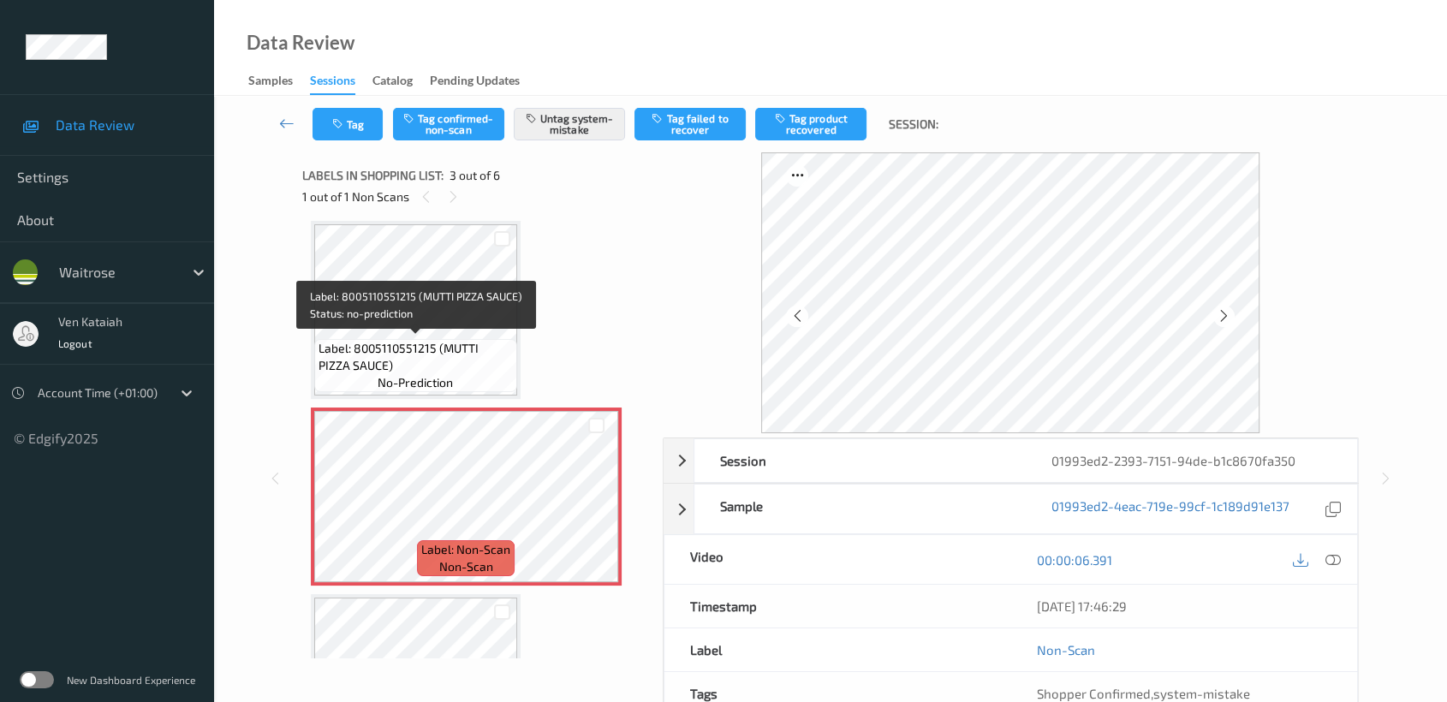
click at [473, 339] on div "Label: 8005110551215 (MUTTI PIZZA SAUCE) no-prediction" at bounding box center [415, 365] width 203 height 53
click at [483, 355] on span "Label: 8005110551215 (MUTTI PIZZA SAUCE)" at bounding box center [416, 357] width 194 height 34
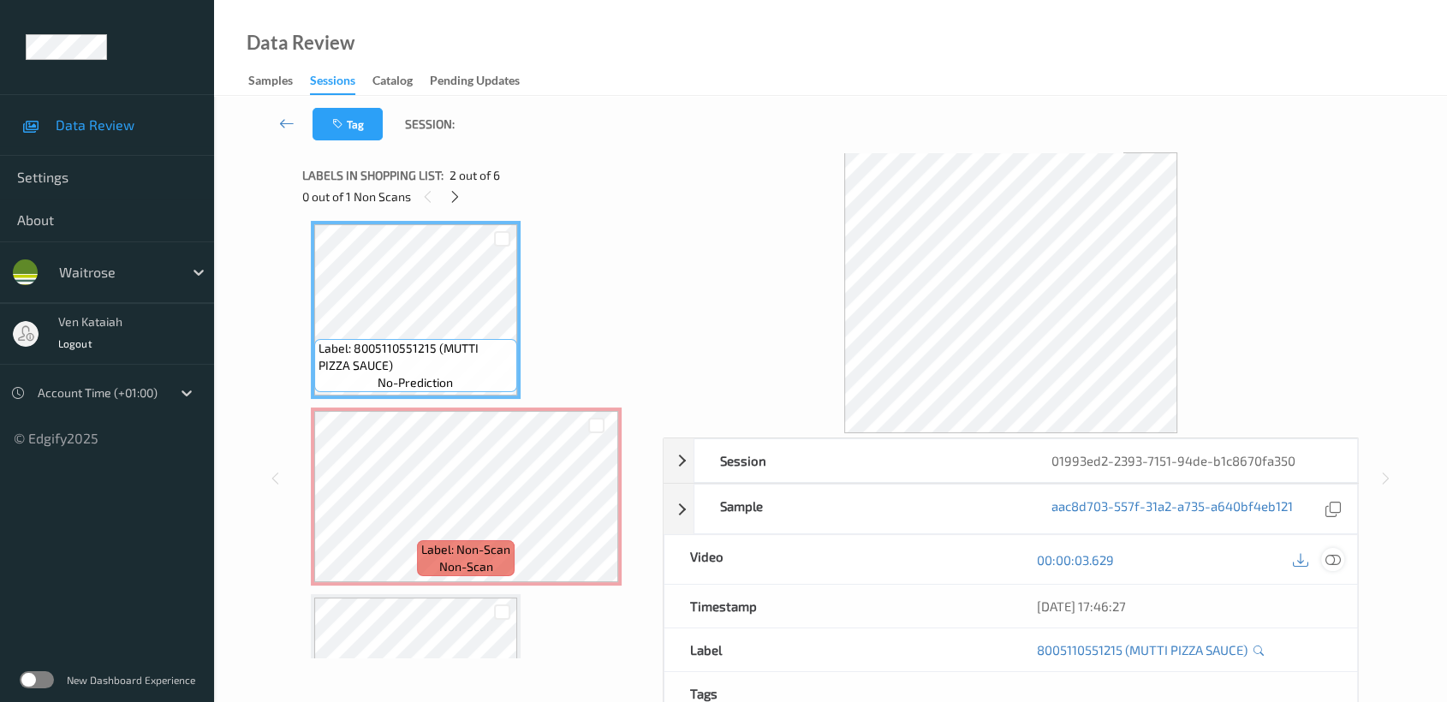
click at [1321, 561] on div at bounding box center [1332, 559] width 23 height 23
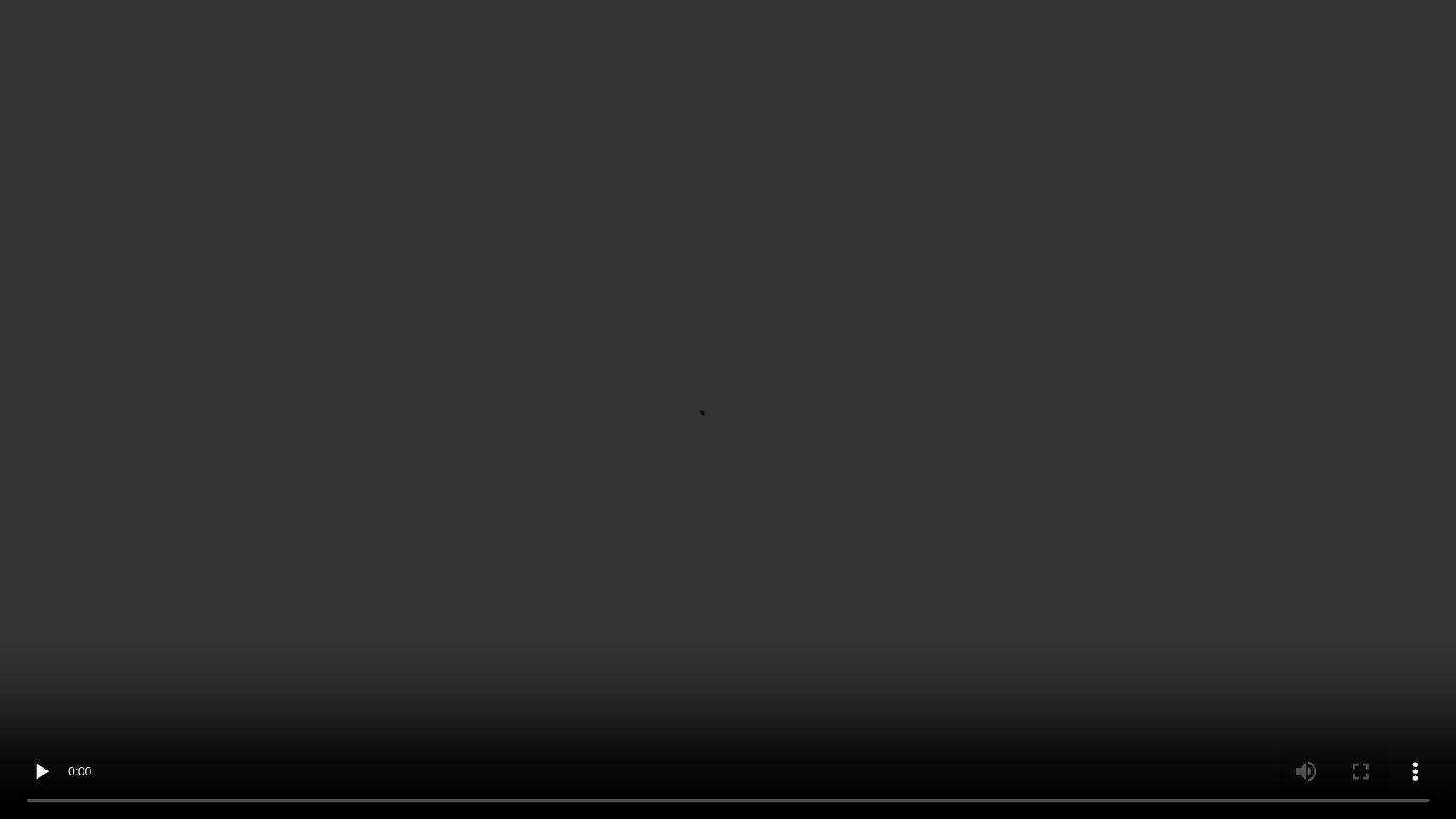
click at [643, 622] on video at bounding box center [728, 410] width 1456 height 819
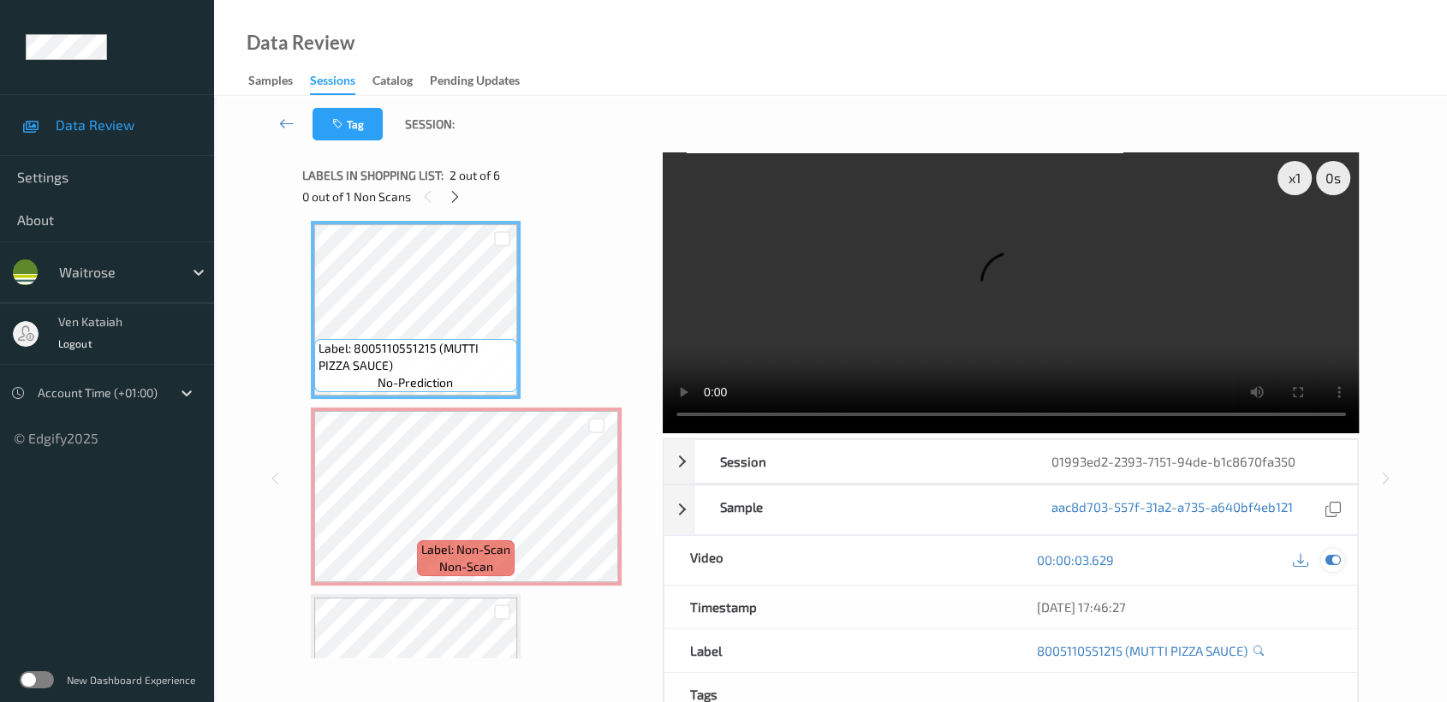
drag, startPoint x: 1337, startPoint y: 563, endPoint x: 782, endPoint y: 567, distance: 554.8
click at [1333, 562] on icon at bounding box center [1332, 559] width 15 height 15
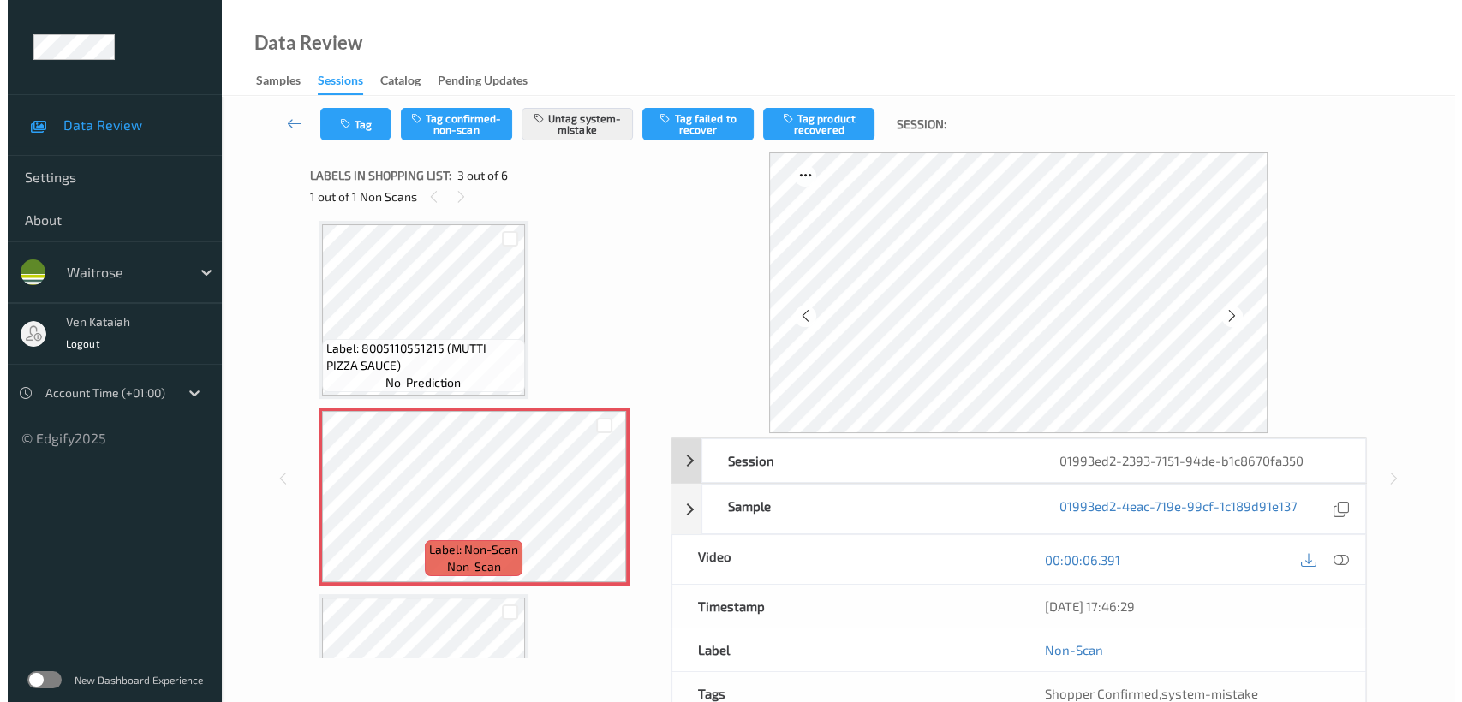
scroll to position [136, 0]
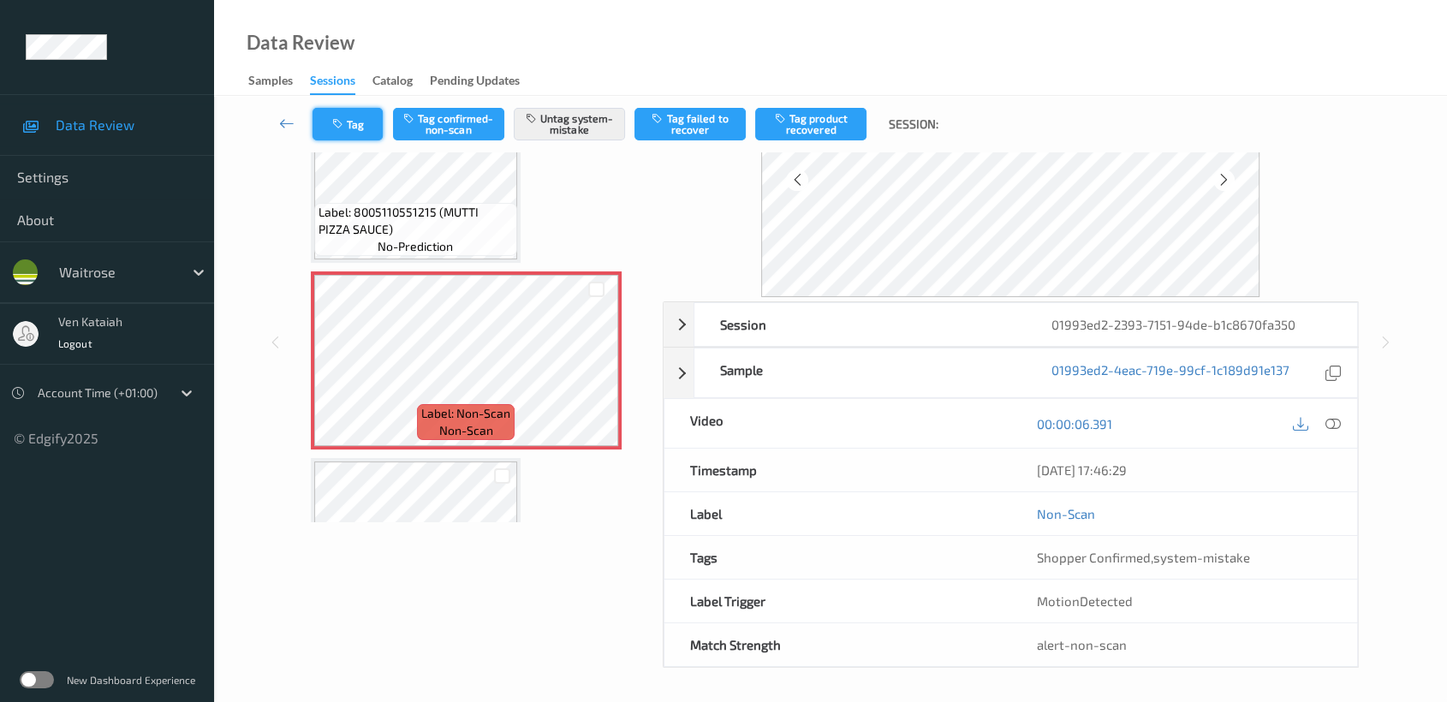
click at [348, 112] on button "Tag" at bounding box center [348, 124] width 70 height 33
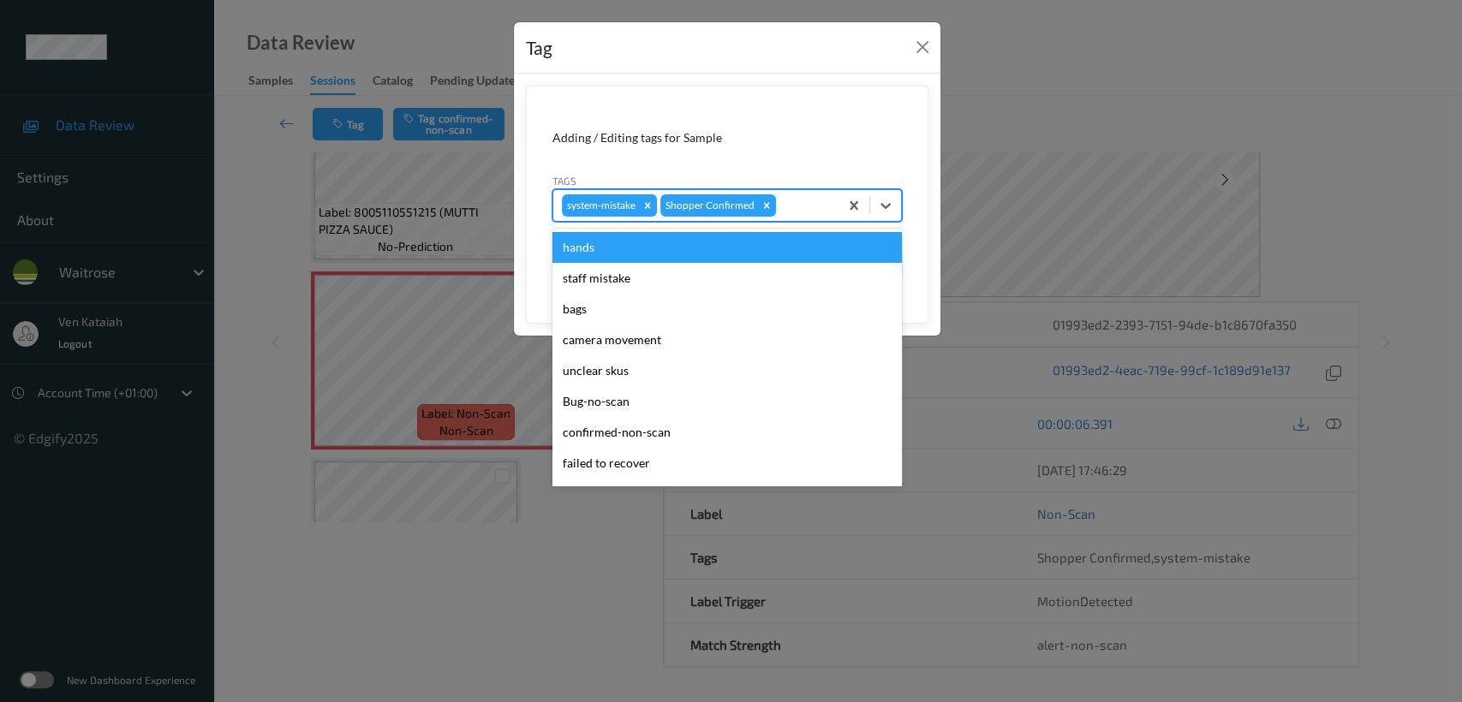
click at [814, 202] on div at bounding box center [804, 205] width 51 height 21
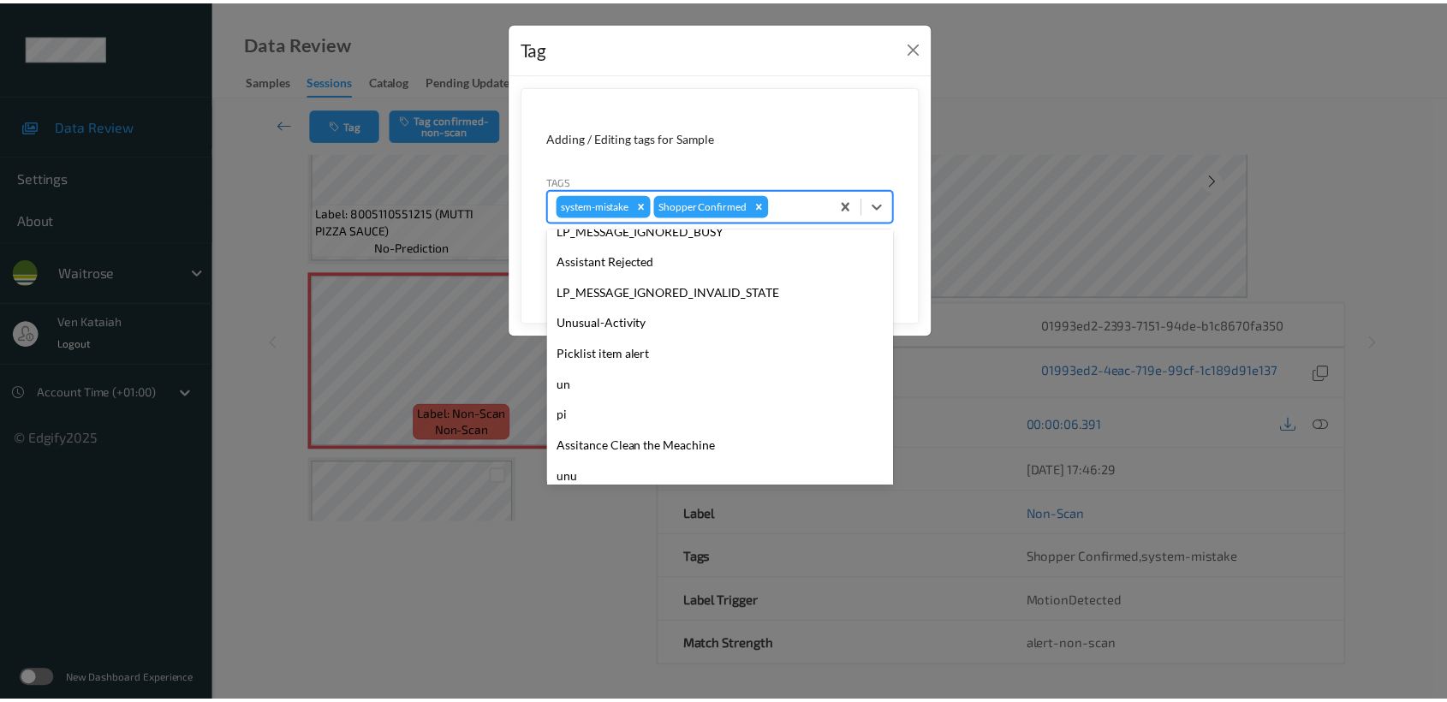
scroll to position [427, 0]
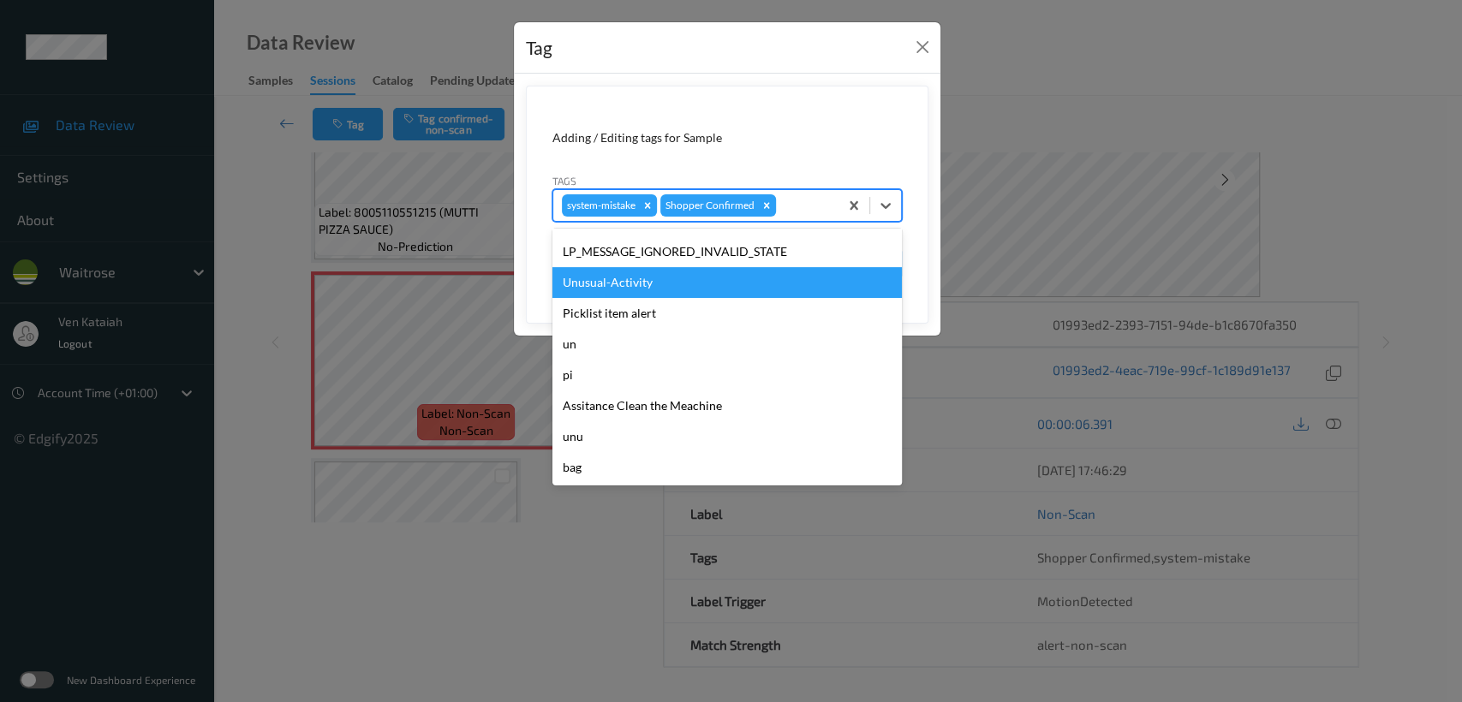
click at [583, 284] on div "Unusual-Activity" at bounding box center [726, 282] width 349 height 31
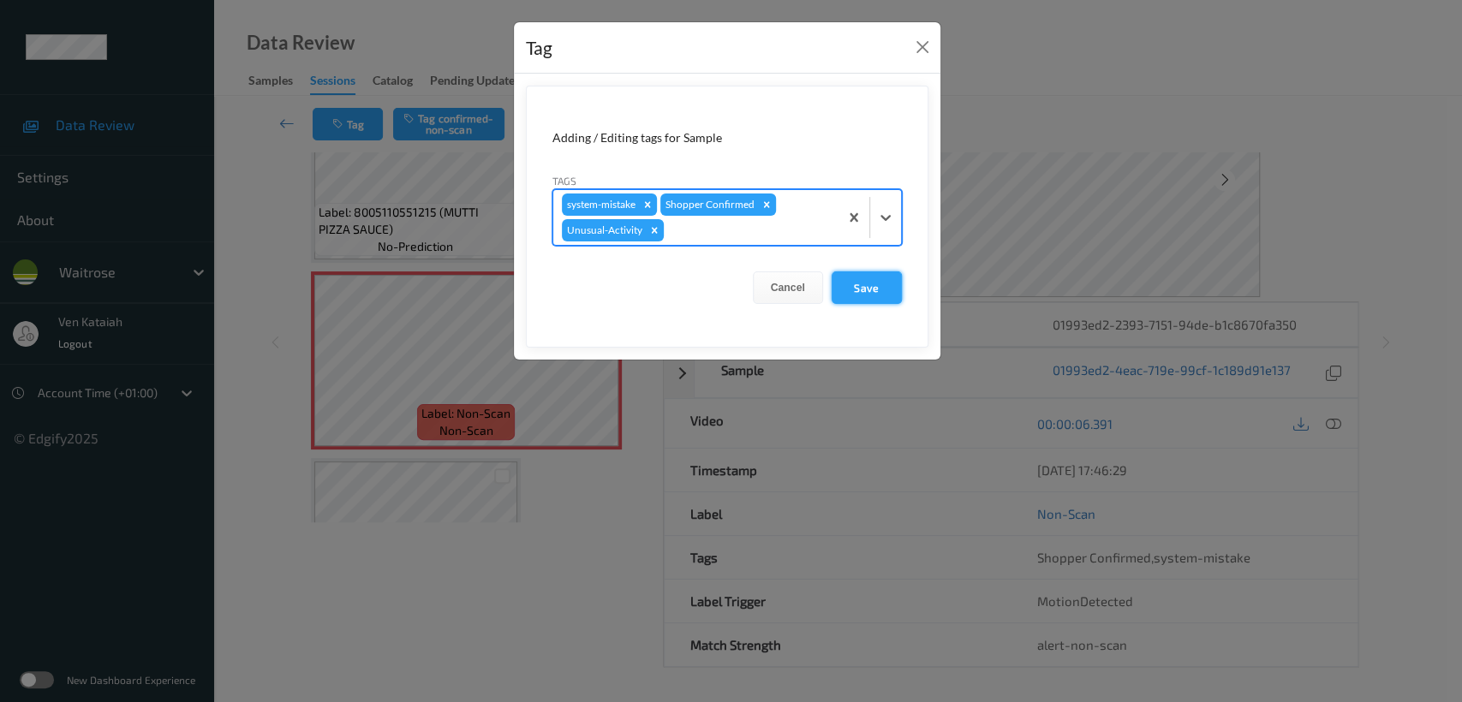
click at [889, 297] on button "Save" at bounding box center [866, 287] width 70 height 33
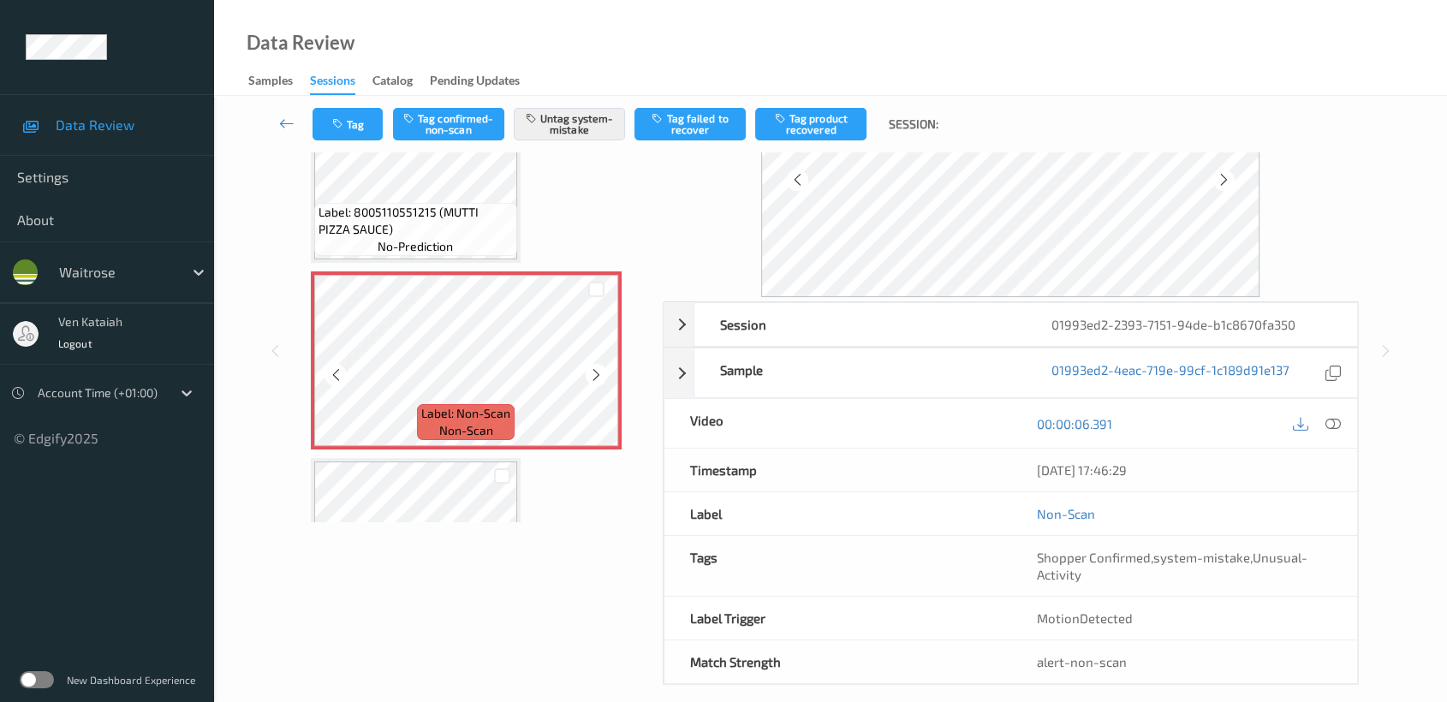
scroll to position [384, 0]
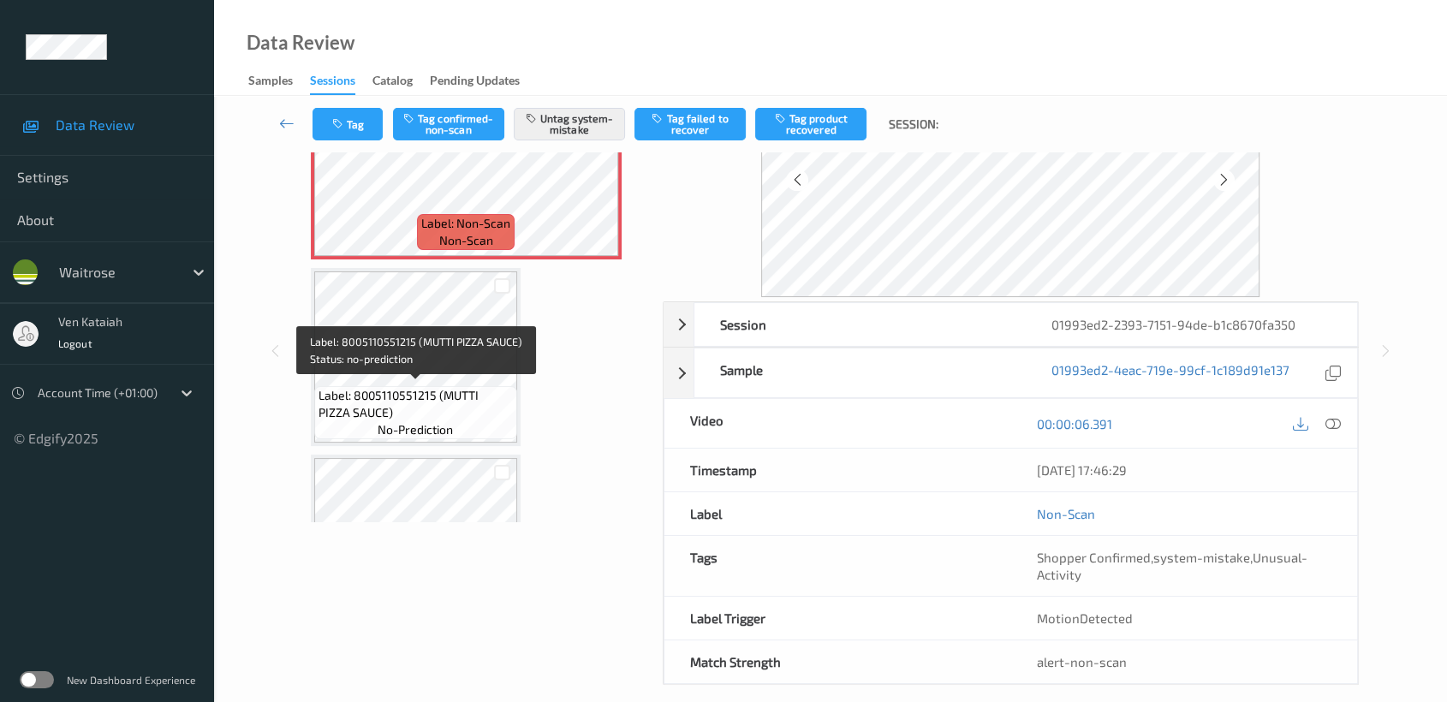
click at [474, 387] on span "Label: 8005110551215 (MUTTI PIZZA SAUCE)" at bounding box center [416, 404] width 194 height 34
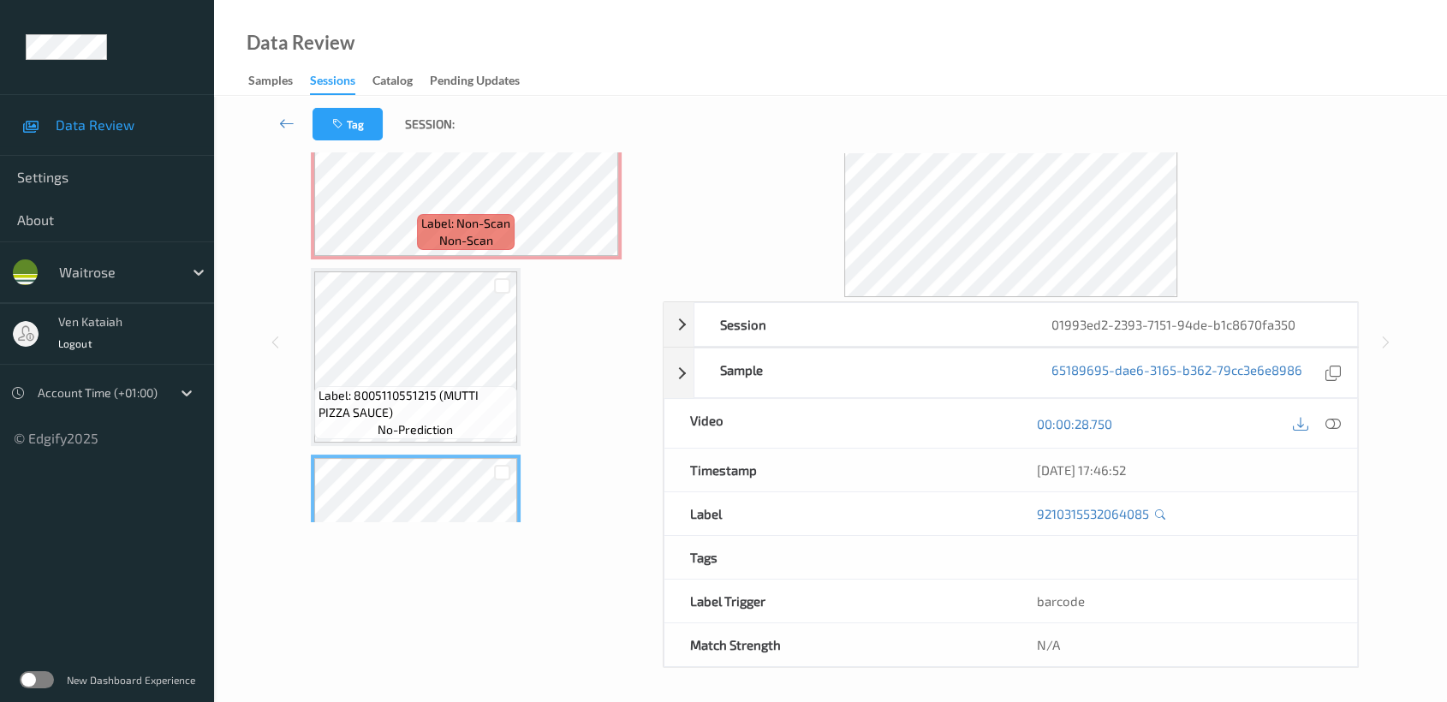
scroll to position [0, 0]
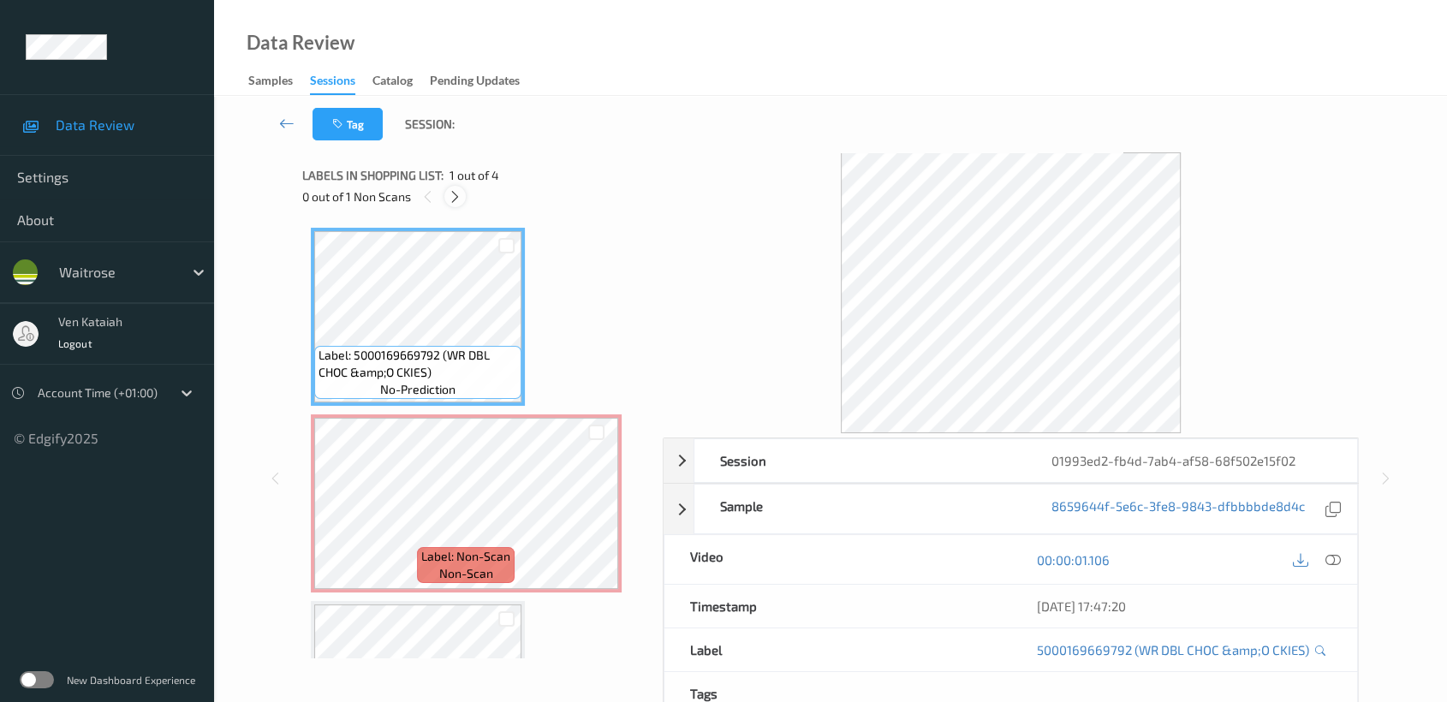
click at [460, 195] on icon at bounding box center [455, 196] width 15 height 15
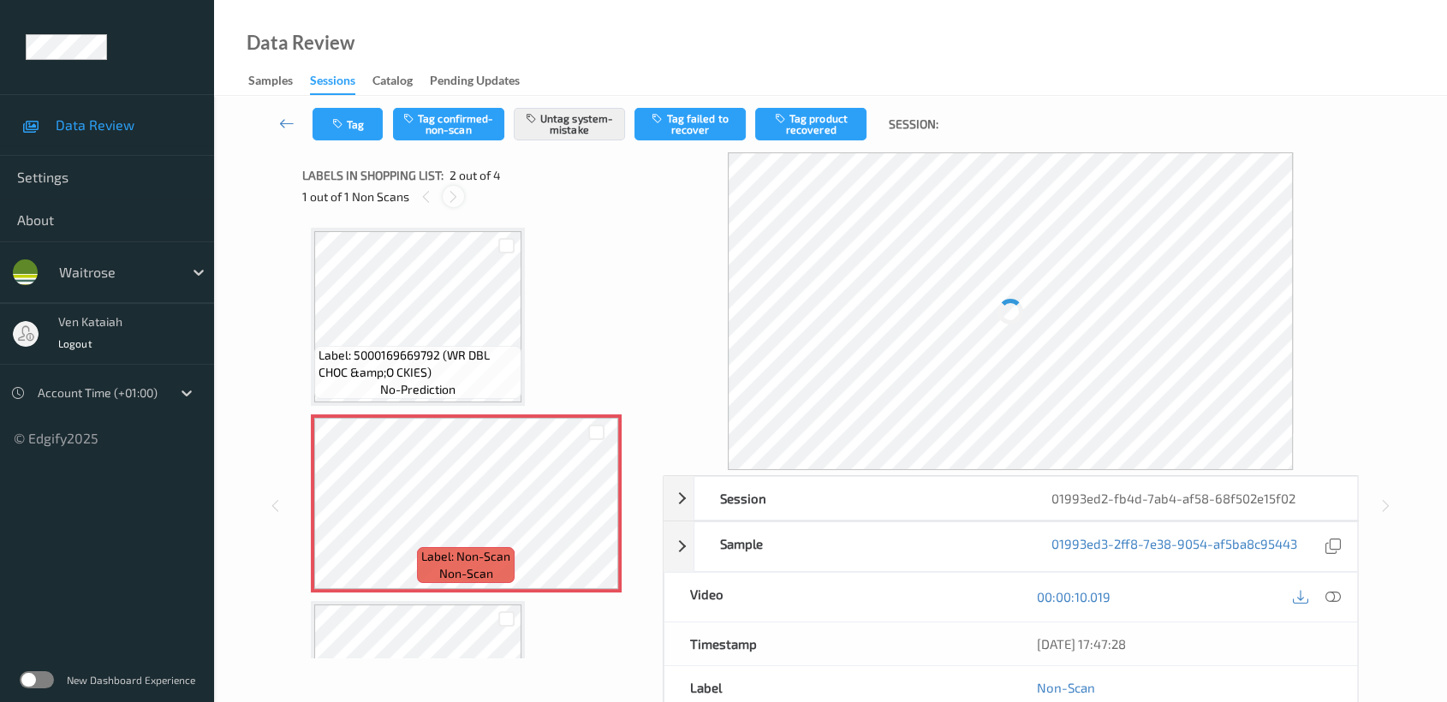
scroll to position [8, 0]
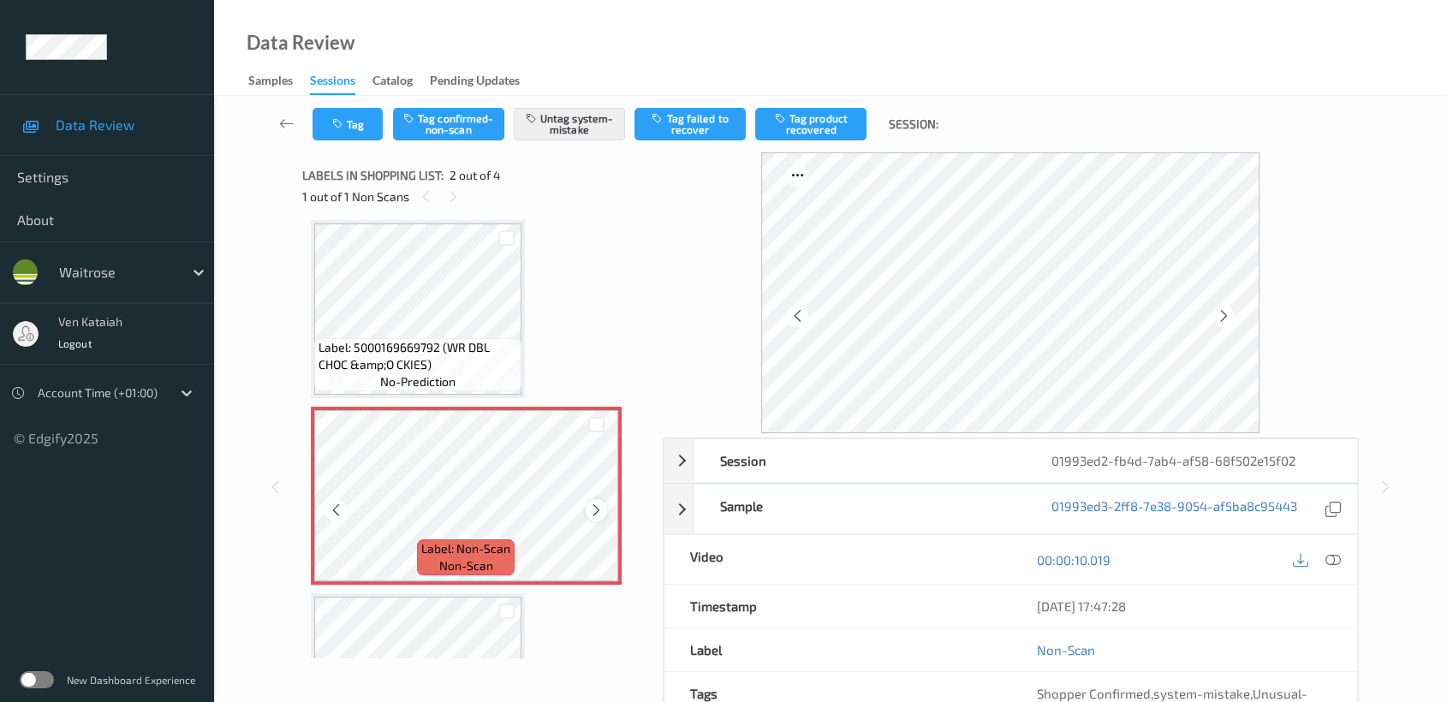
click at [596, 503] on icon at bounding box center [596, 510] width 15 height 15
click at [596, 507] on icon at bounding box center [596, 510] width 15 height 15
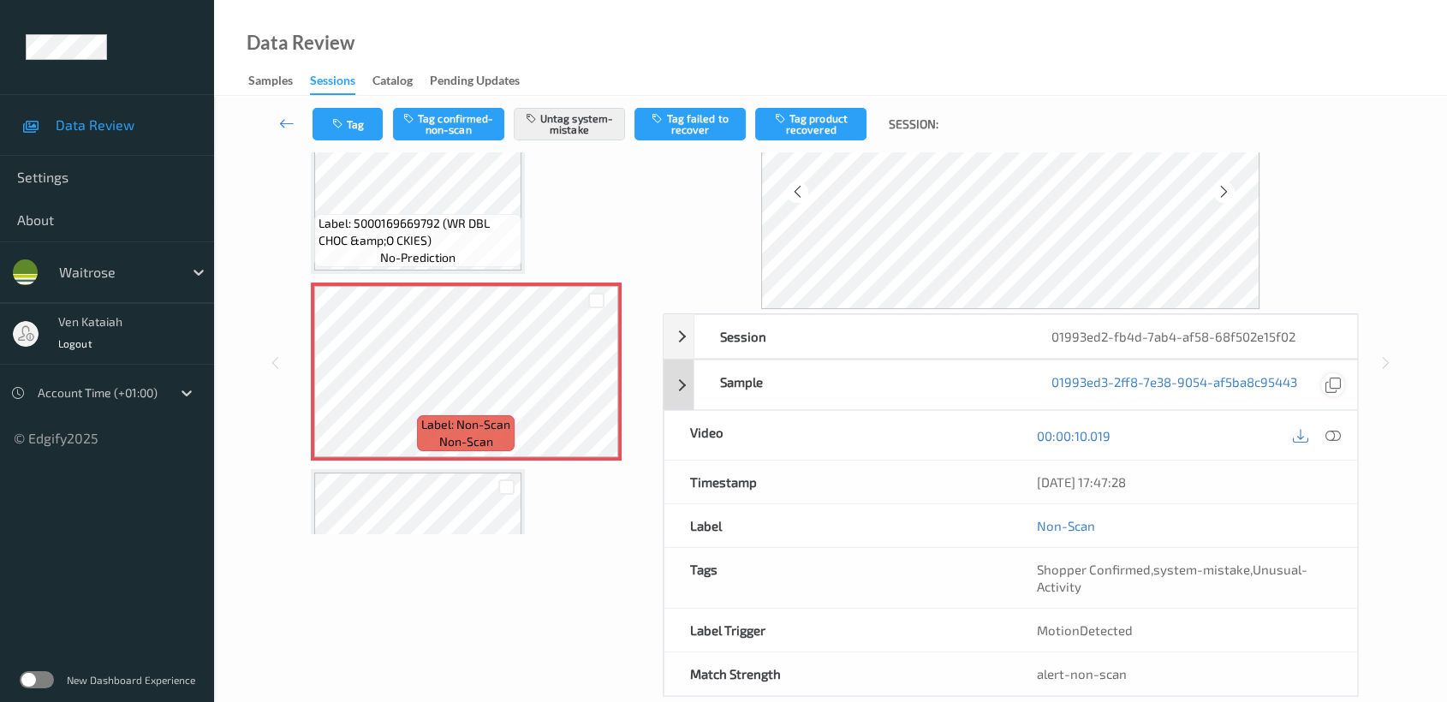
scroll to position [153, 0]
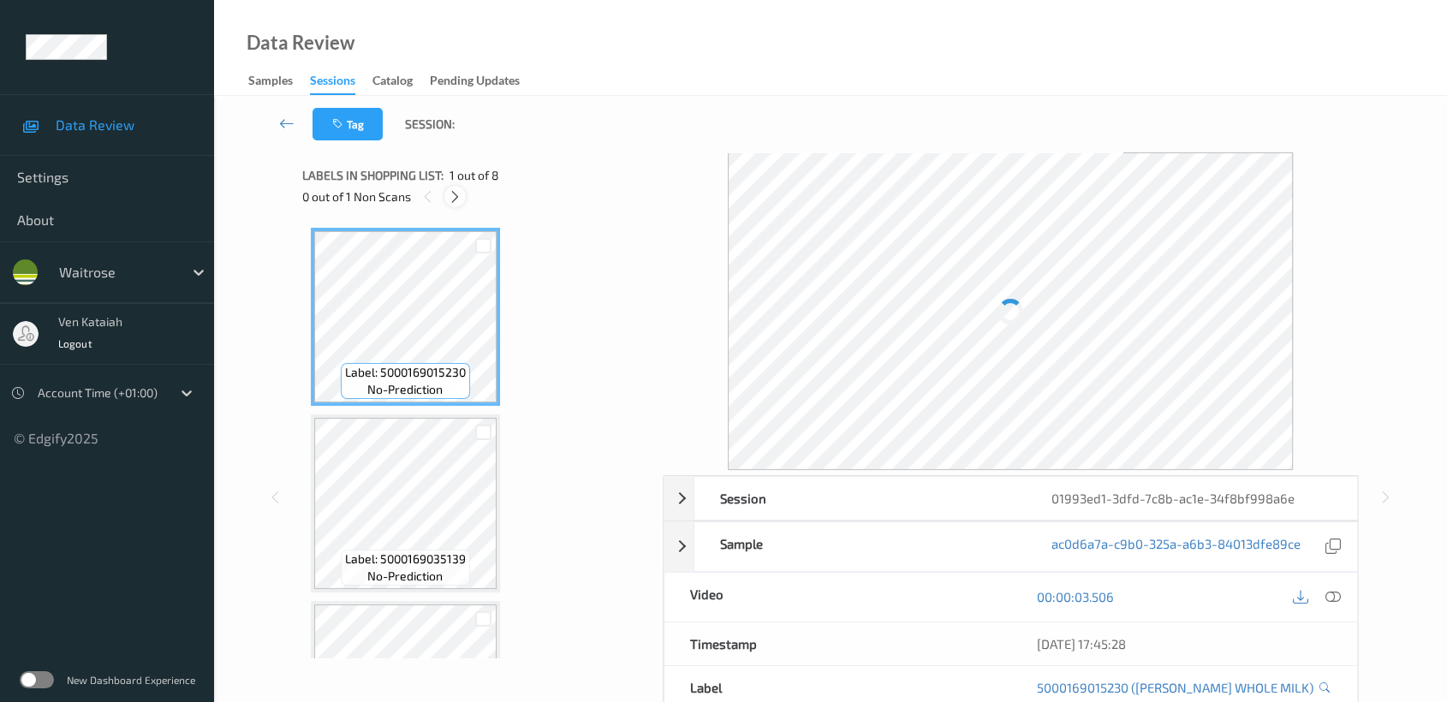
click at [447, 195] on div at bounding box center [454, 196] width 21 height 21
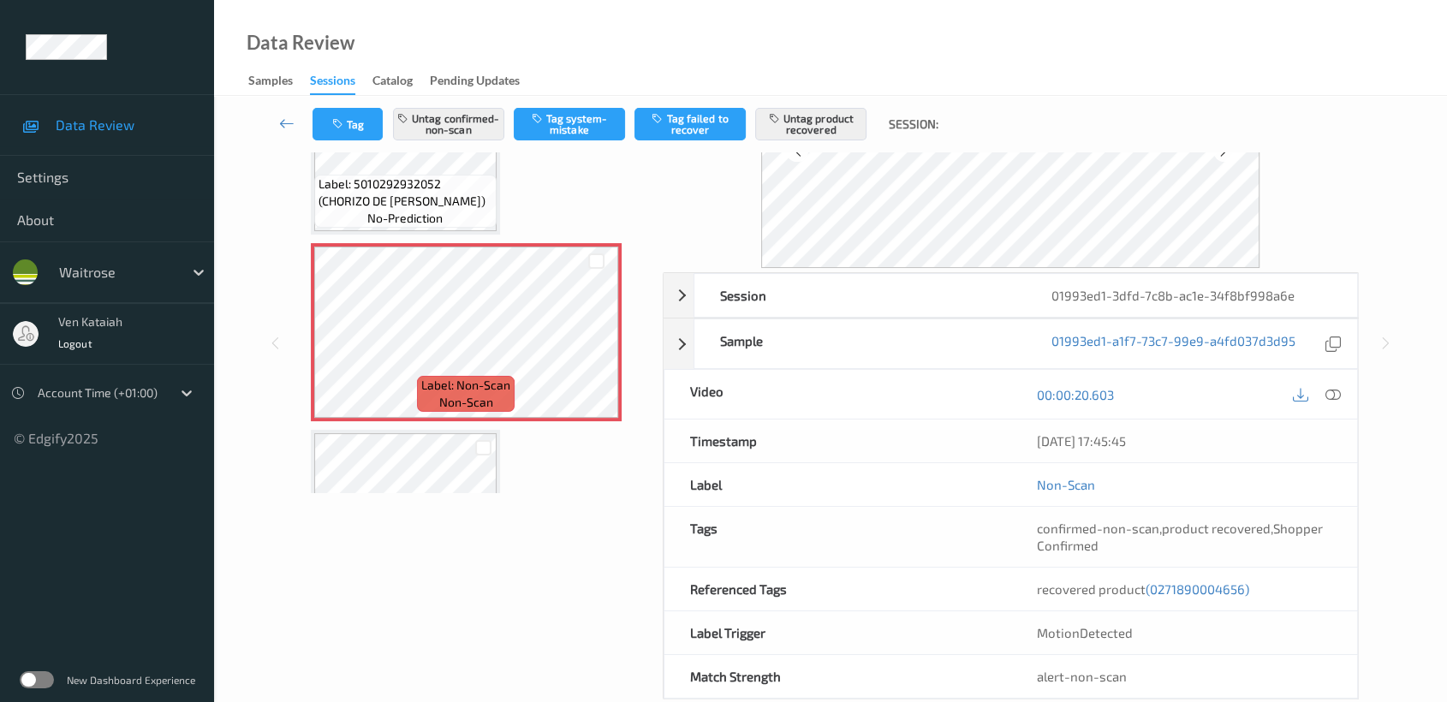
scroll to position [190, 0]
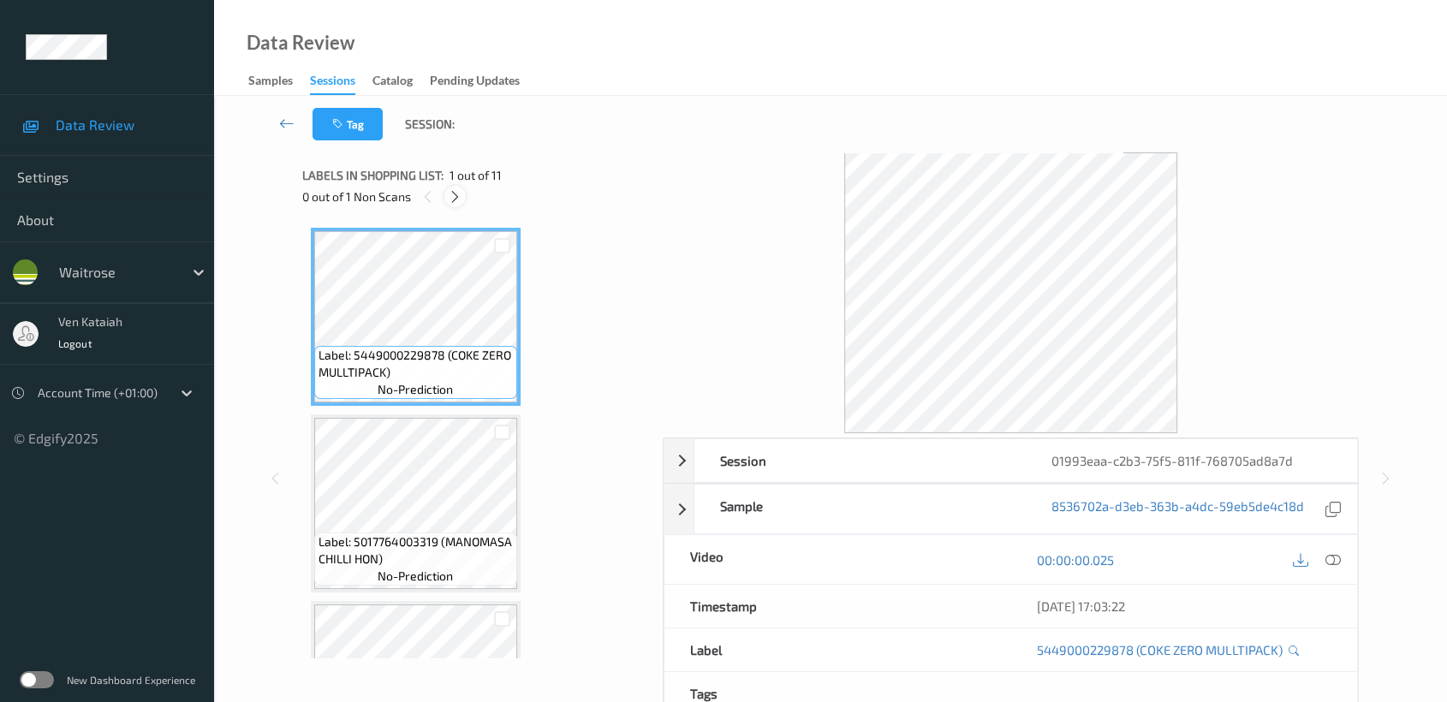
click at [453, 199] on icon at bounding box center [455, 196] width 15 height 15
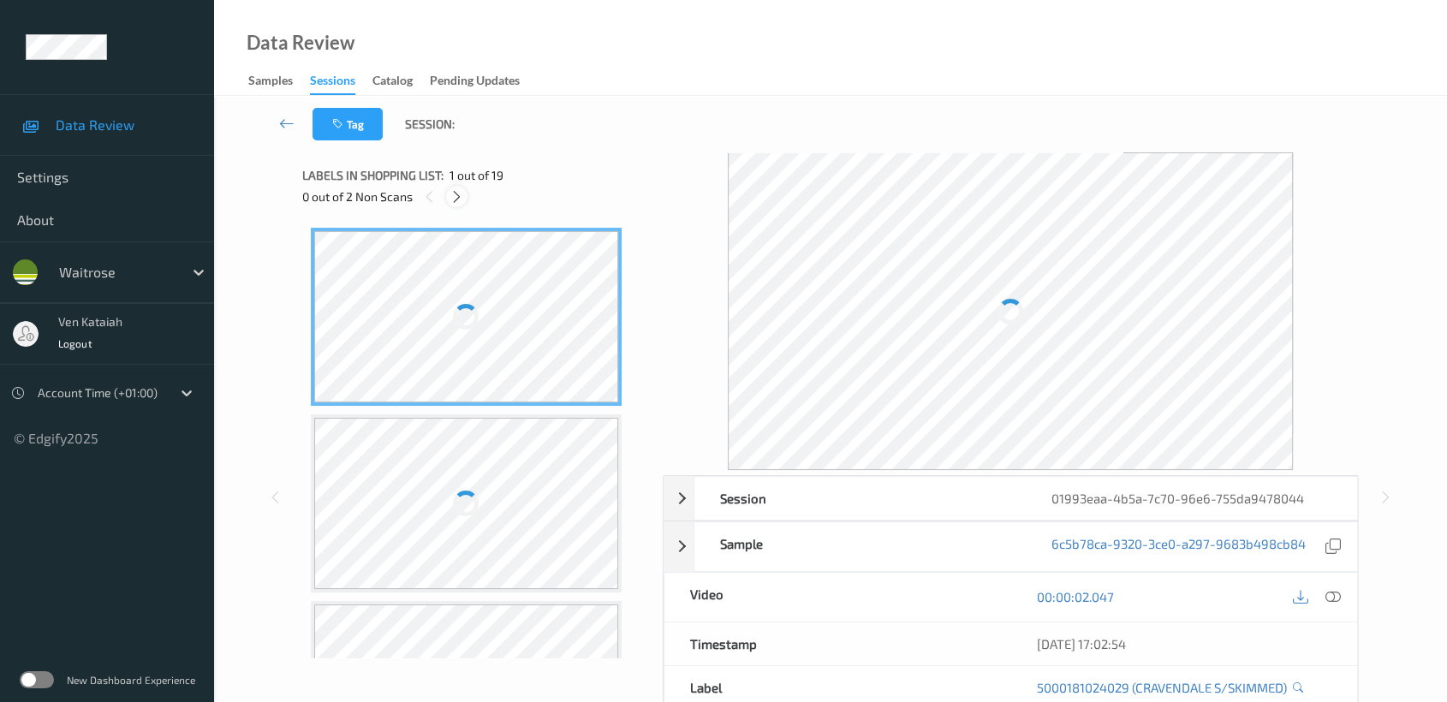
click at [459, 193] on icon at bounding box center [457, 196] width 15 height 15
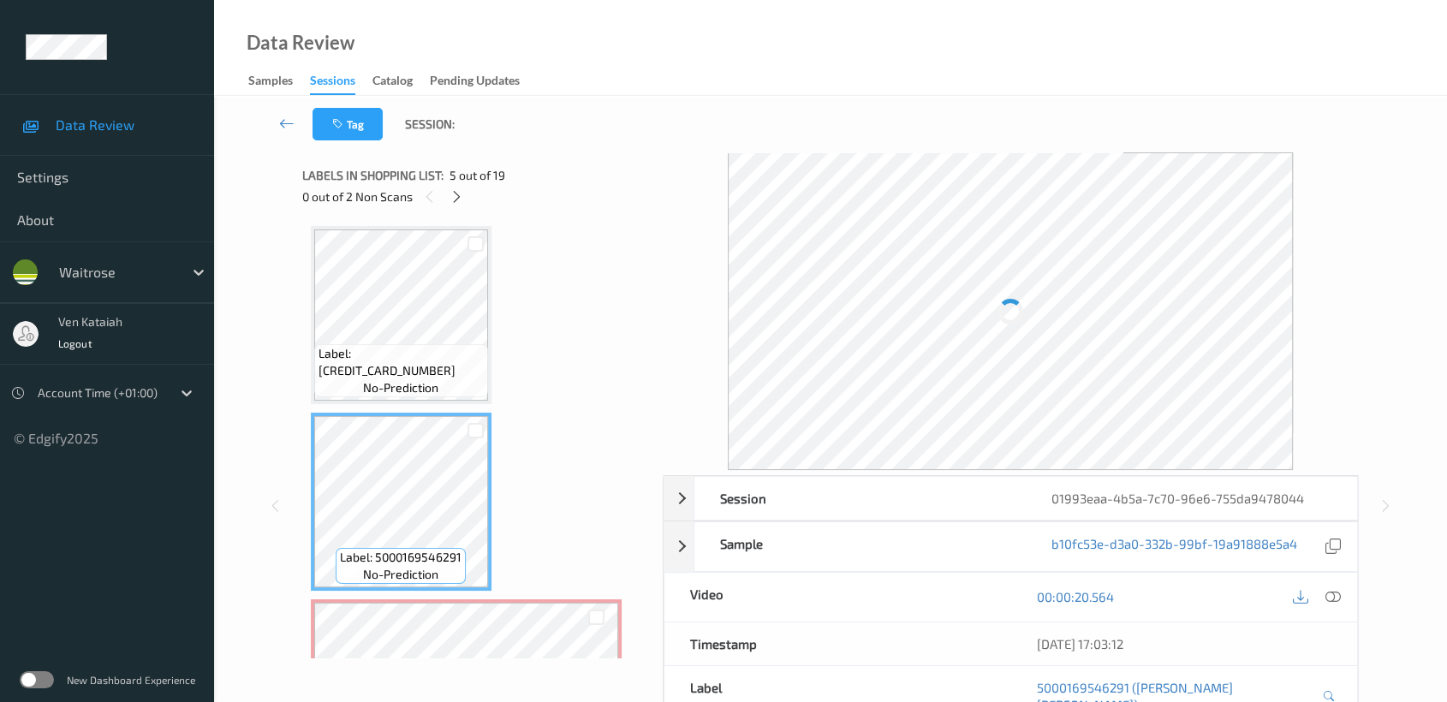
scroll to position [752, 0]
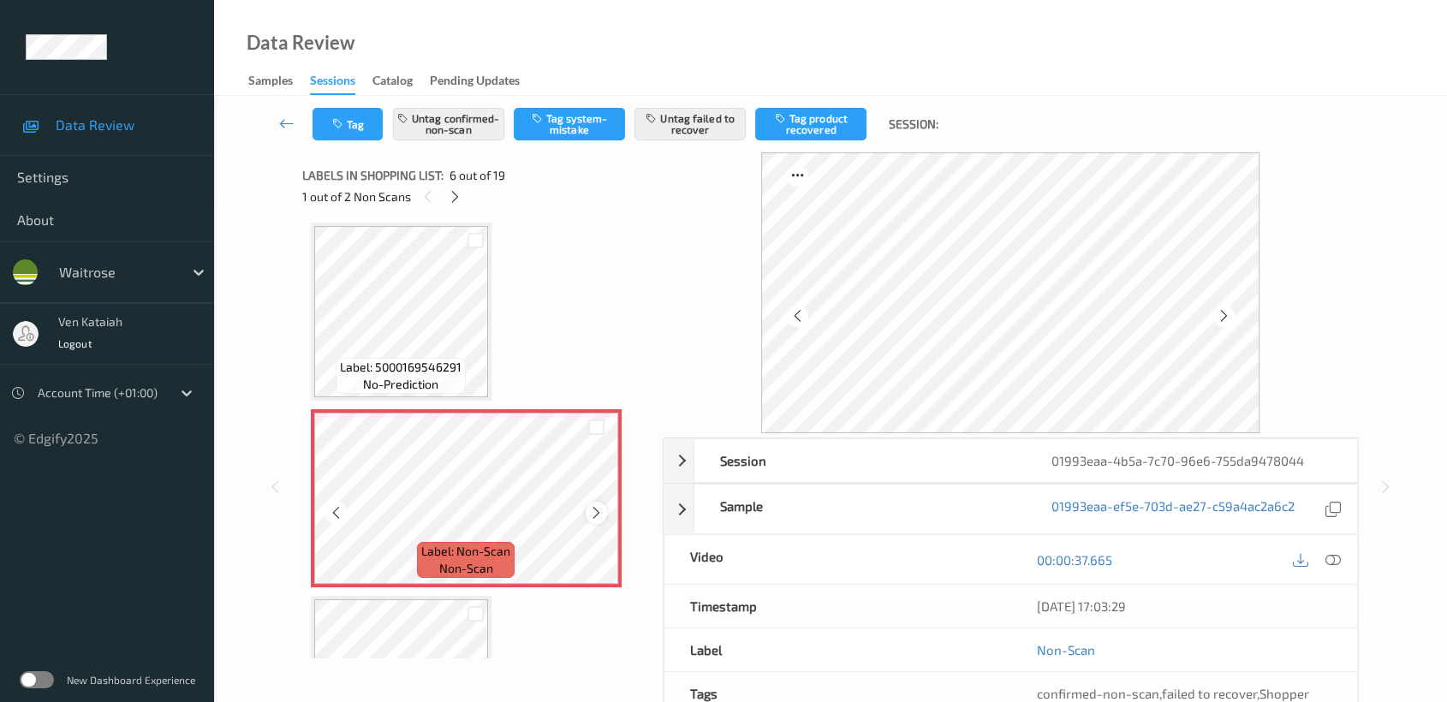
click at [599, 511] on icon at bounding box center [596, 512] width 15 height 15
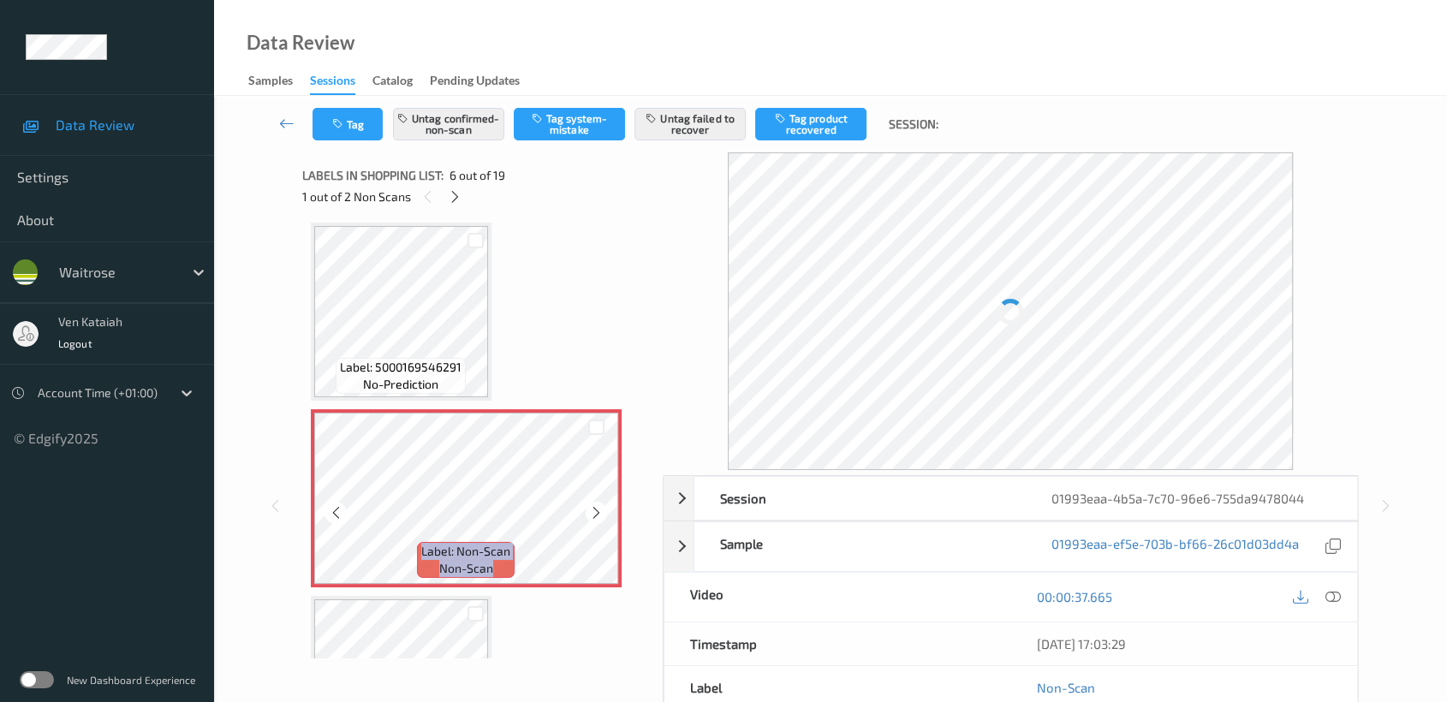
click at [599, 511] on icon at bounding box center [596, 512] width 15 height 15
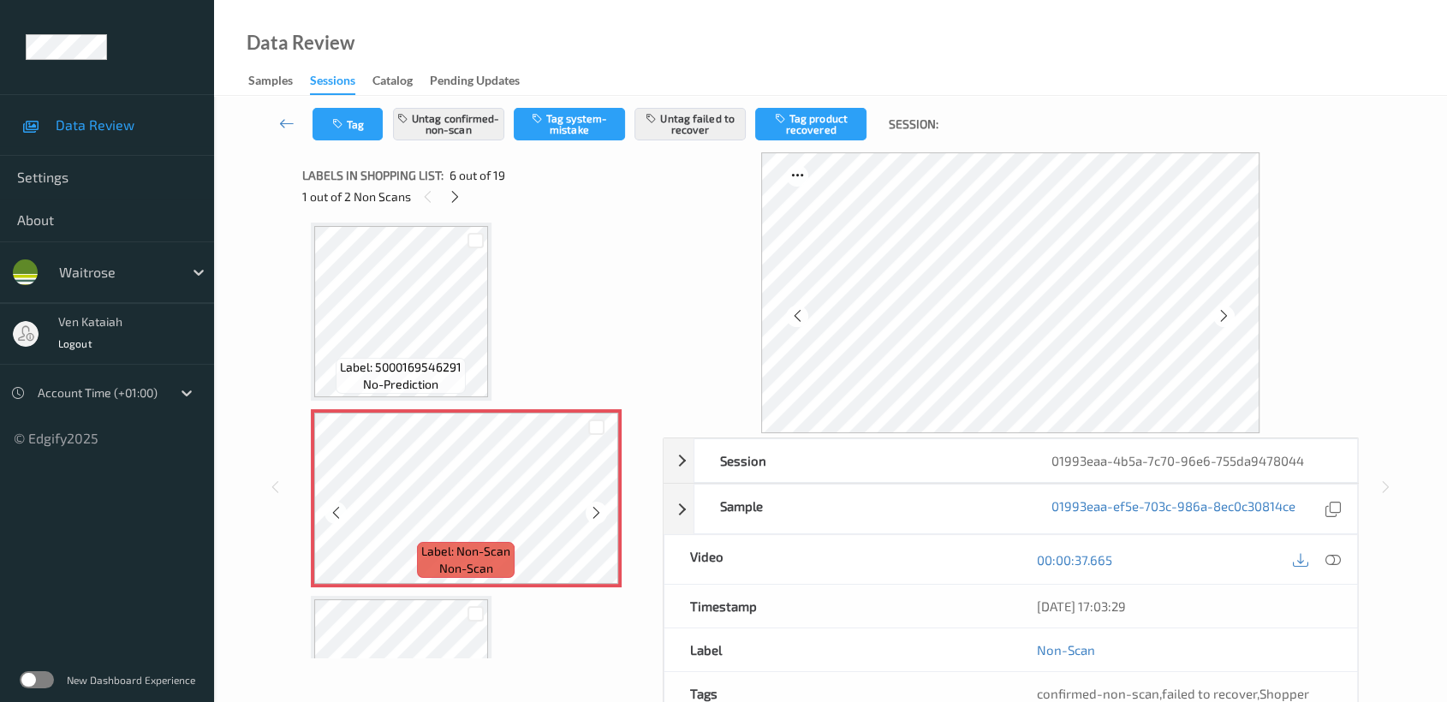
click at [599, 511] on icon at bounding box center [596, 512] width 15 height 15
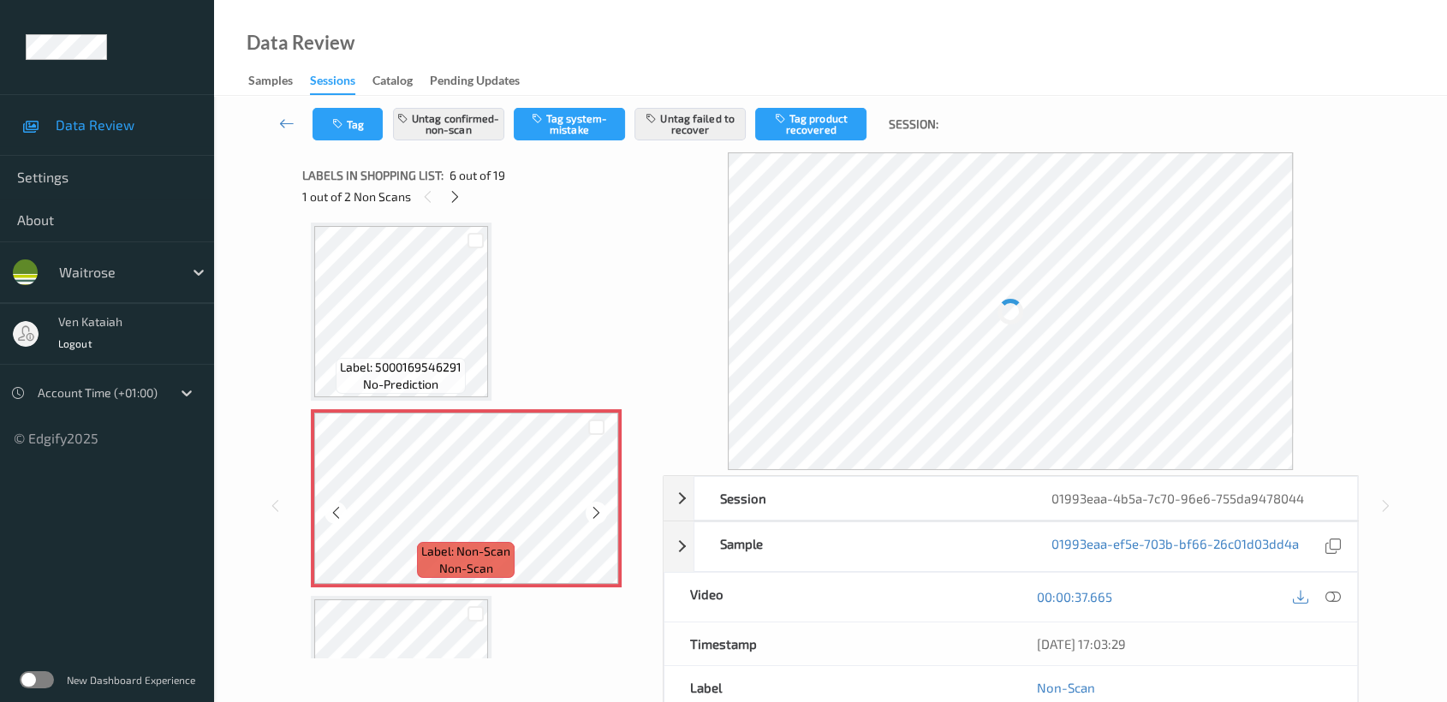
click at [599, 511] on icon at bounding box center [596, 512] width 15 height 15
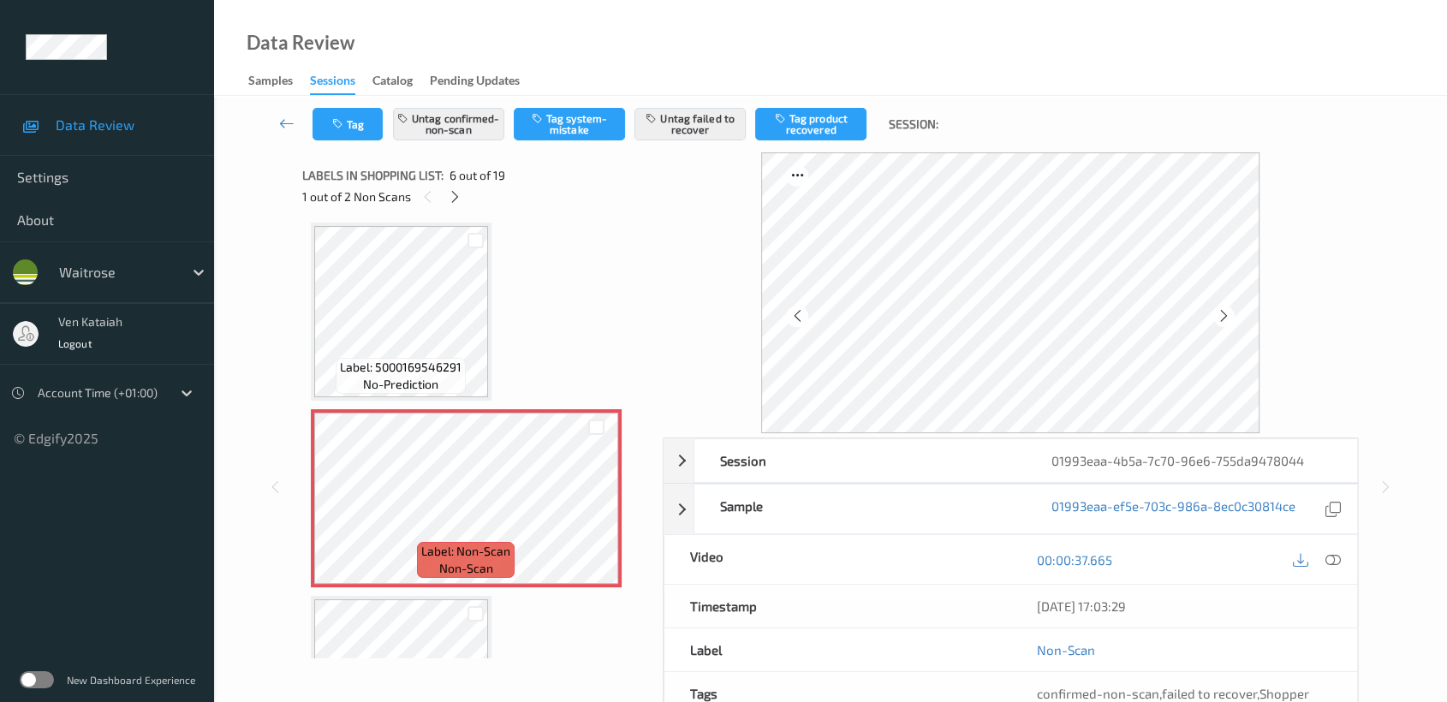
click at [489, 312] on div "Label: 5000169546291 no-prediction" at bounding box center [401, 312] width 181 height 178
click at [592, 505] on icon at bounding box center [596, 512] width 15 height 15
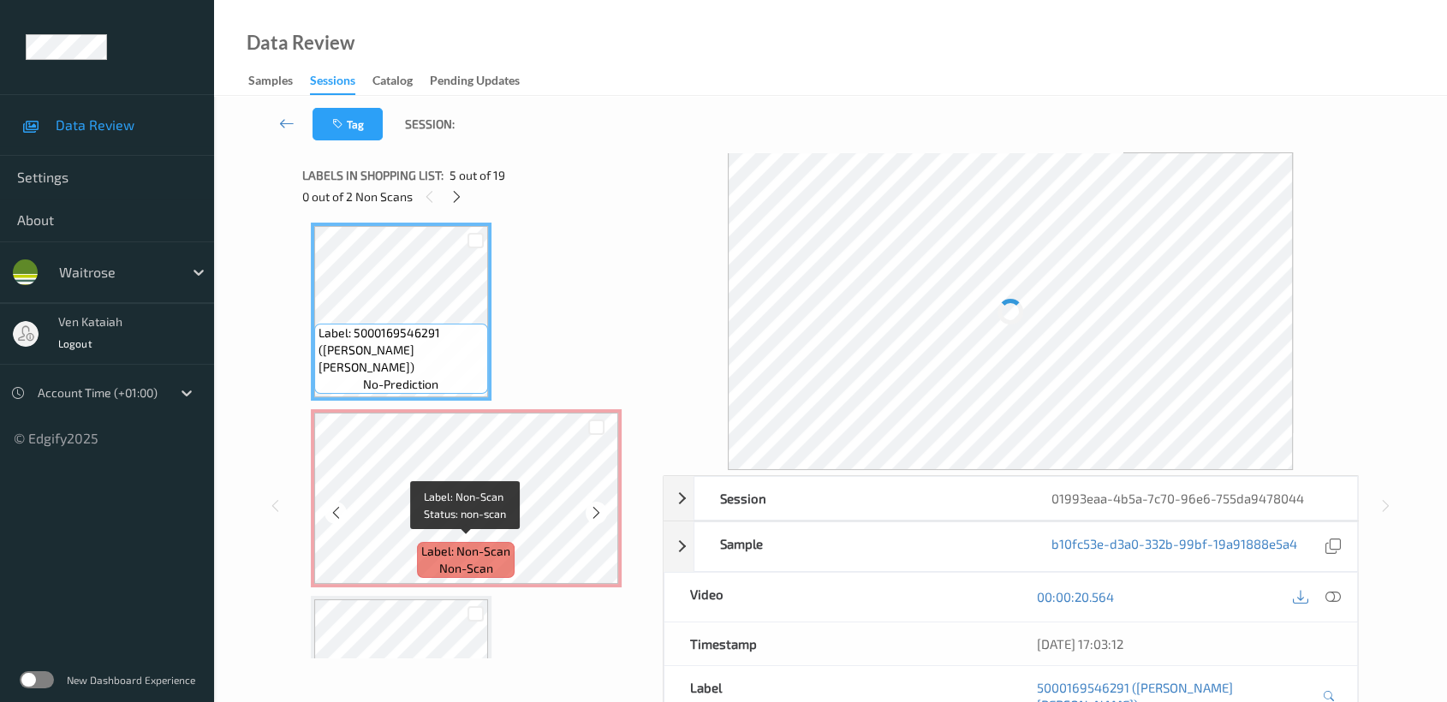
click at [445, 543] on span "Label: Non-Scan" at bounding box center [465, 551] width 89 height 17
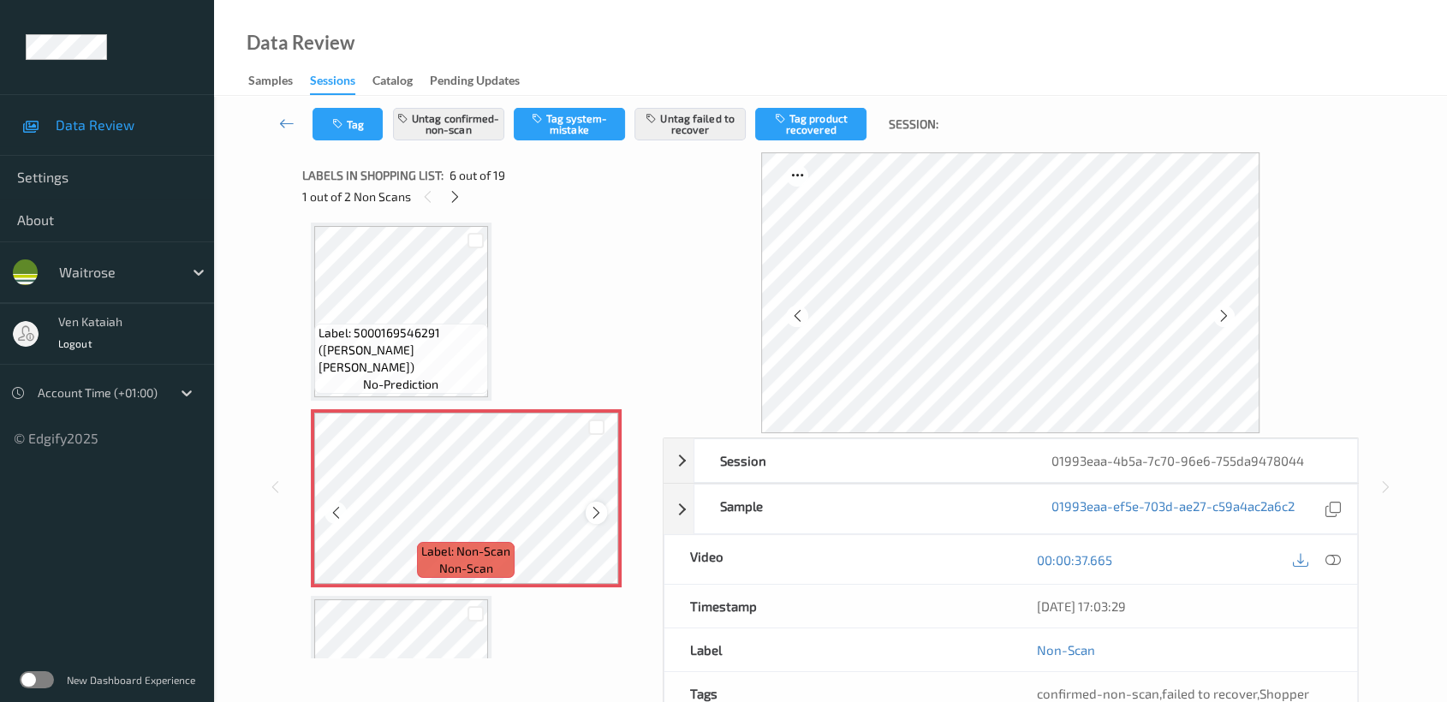
click at [589, 505] on icon at bounding box center [596, 512] width 15 height 15
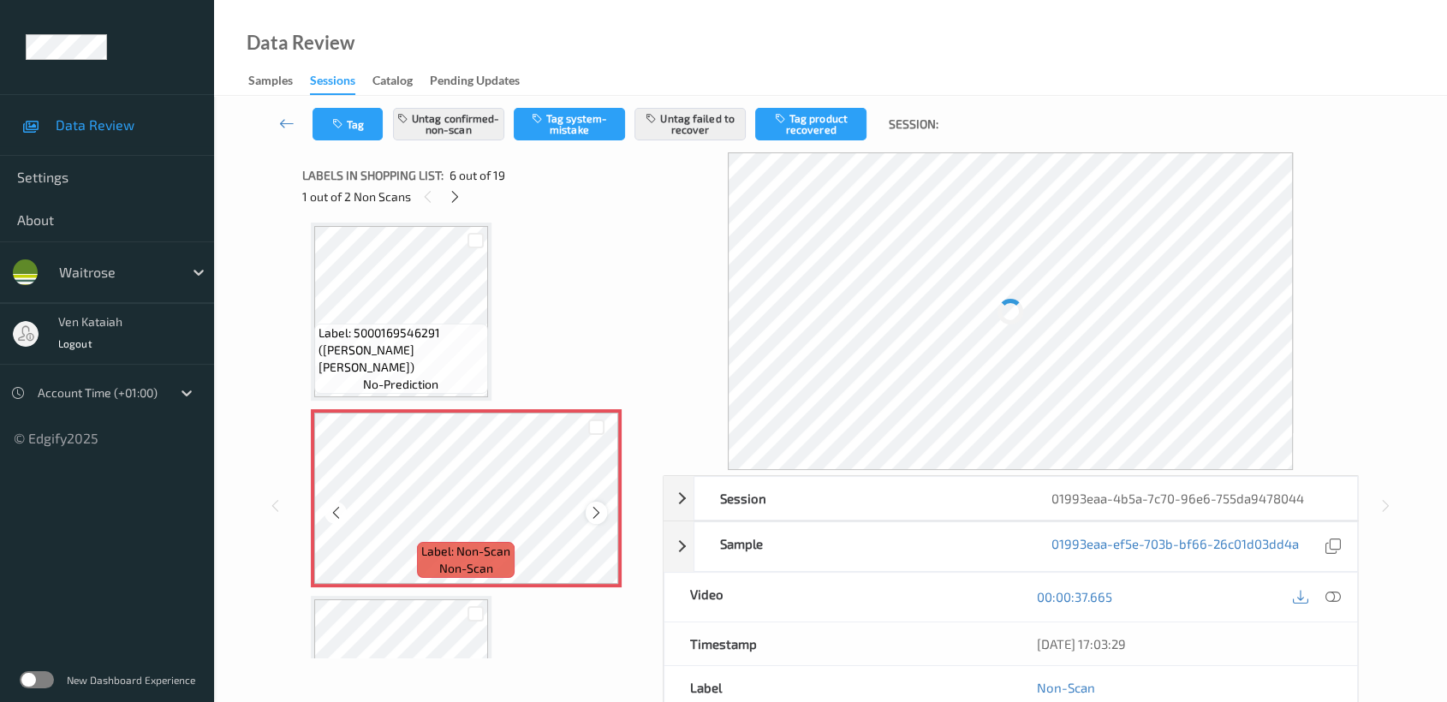
click at [593, 505] on icon at bounding box center [596, 512] width 15 height 15
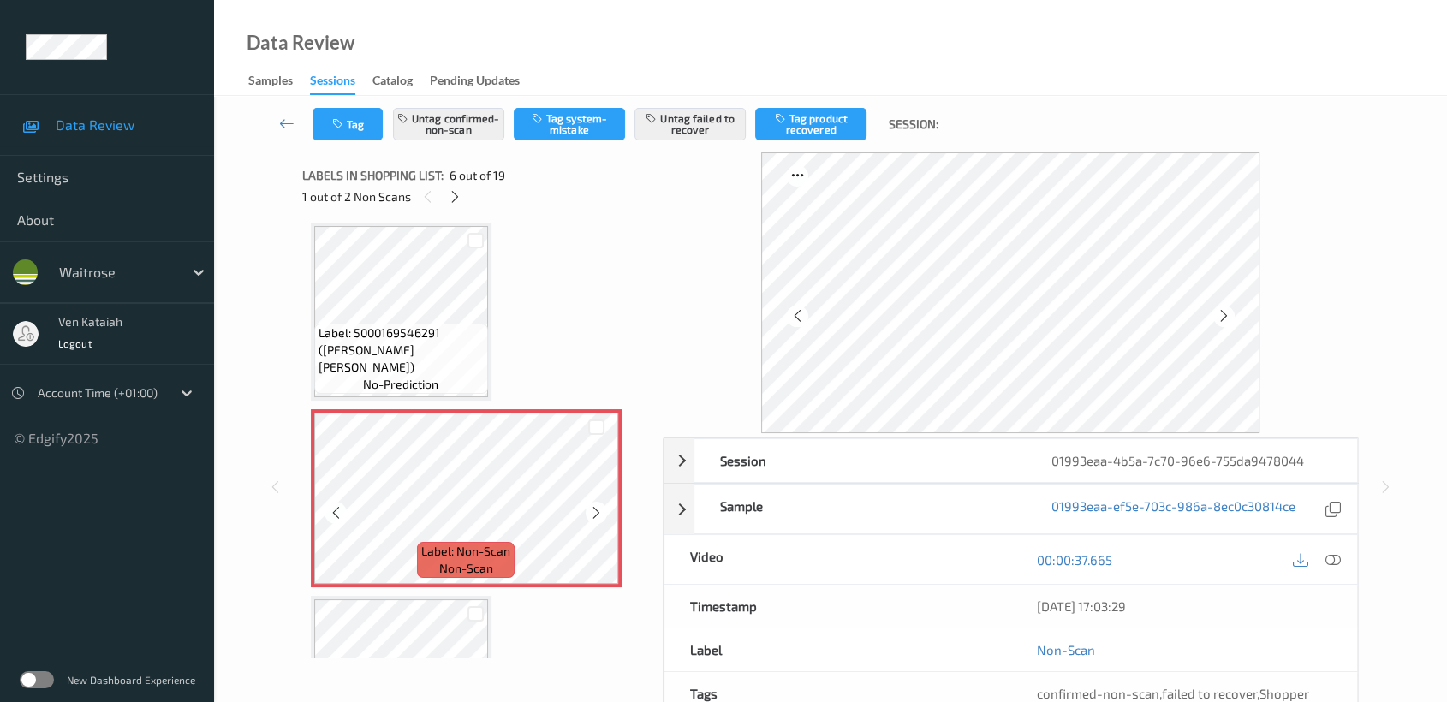
click at [593, 505] on icon at bounding box center [596, 512] width 15 height 15
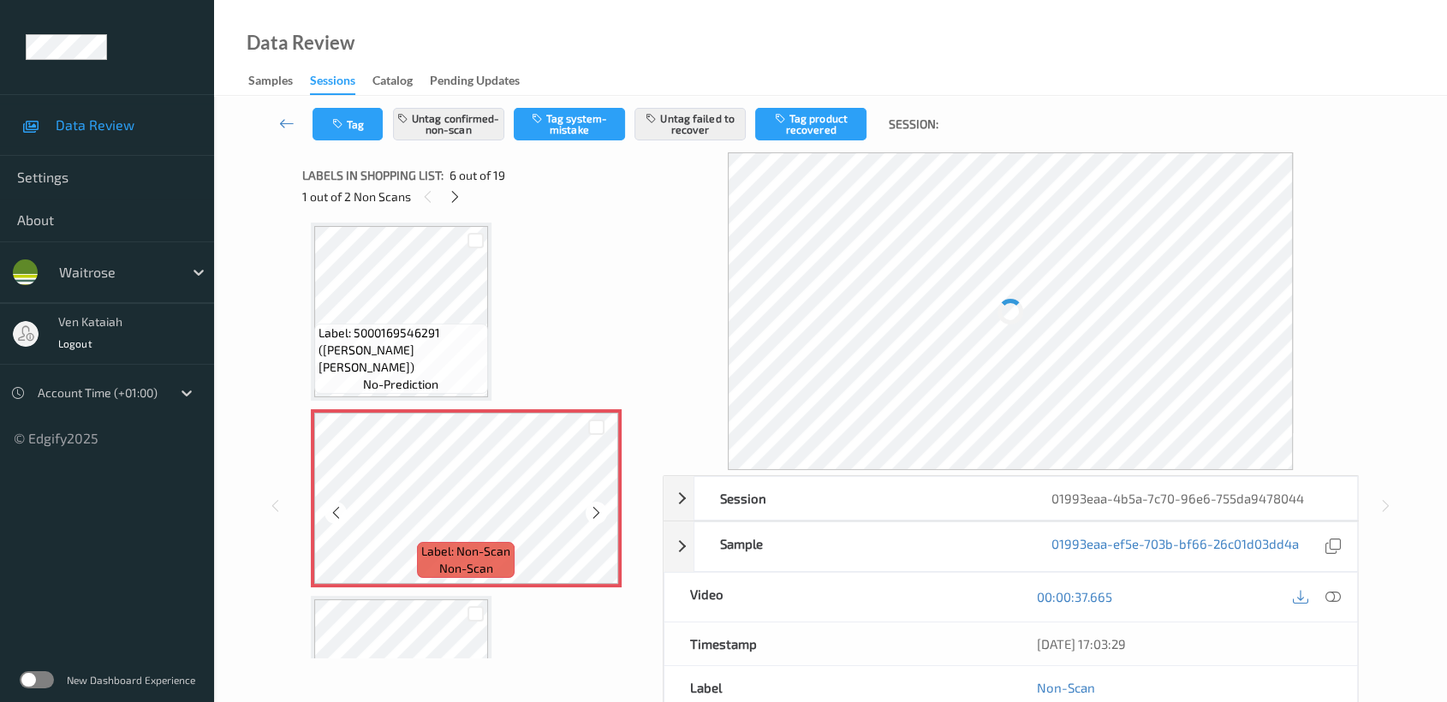
click at [593, 505] on icon at bounding box center [596, 512] width 15 height 15
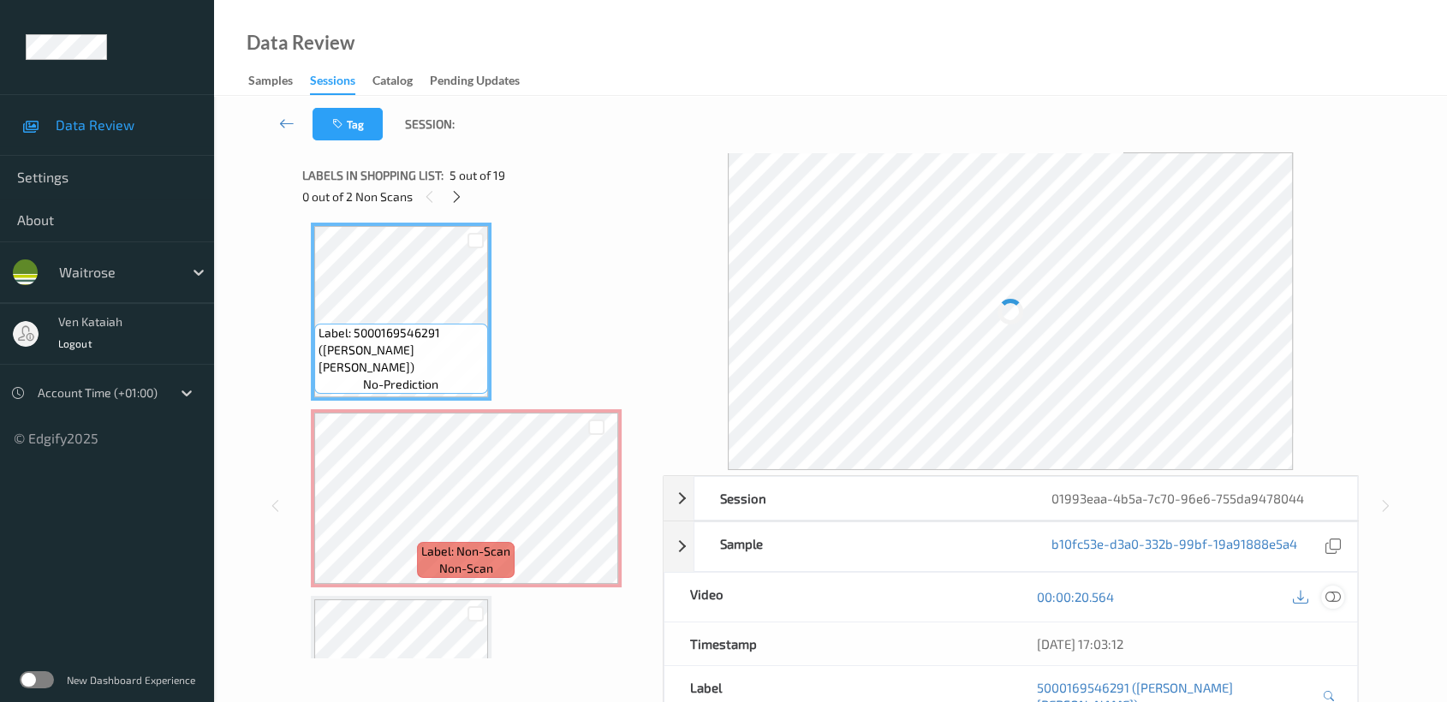
click at [1337, 597] on icon at bounding box center [1332, 596] width 15 height 15
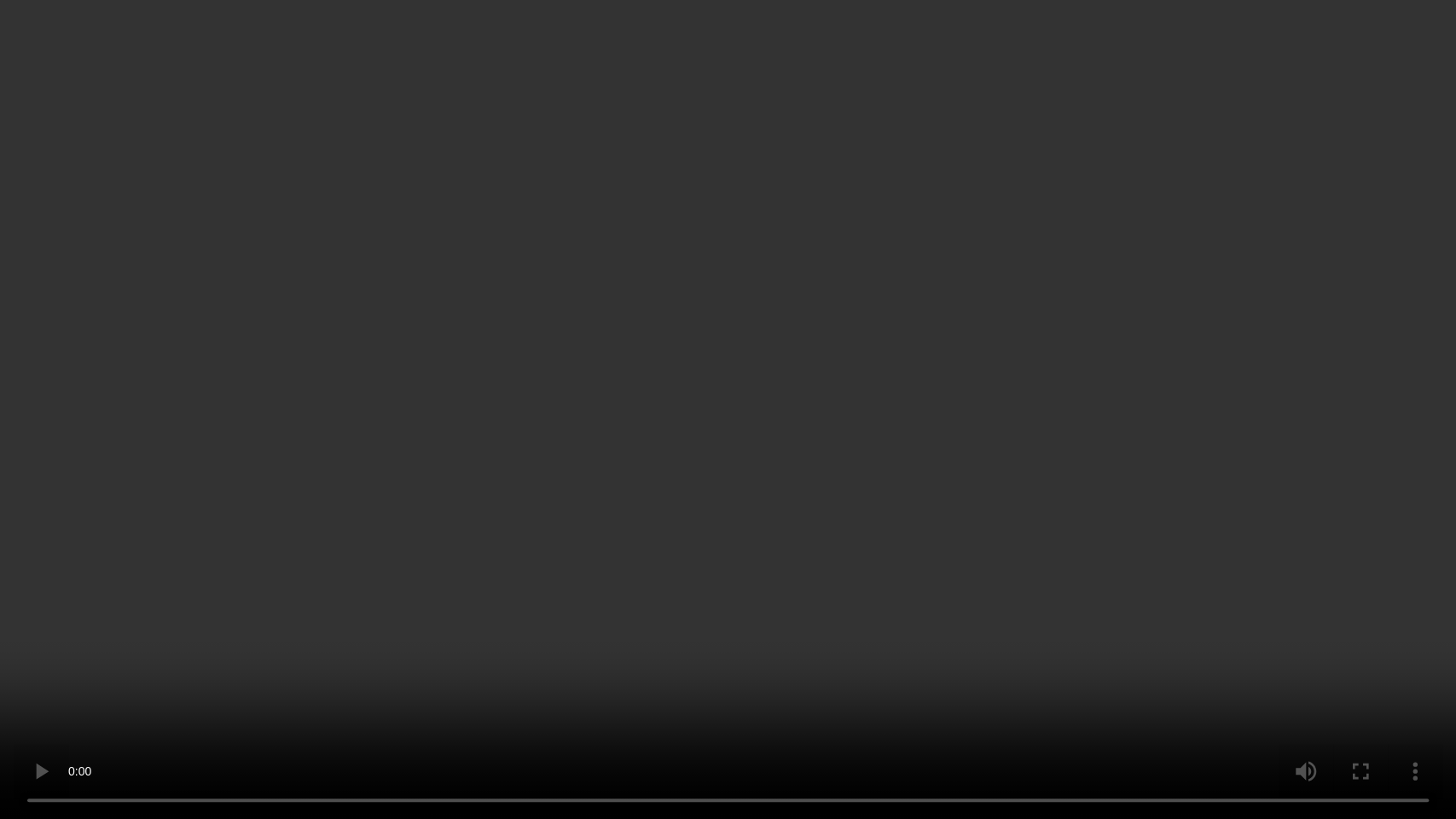
click at [428, 595] on video at bounding box center [728, 410] width 1456 height 819
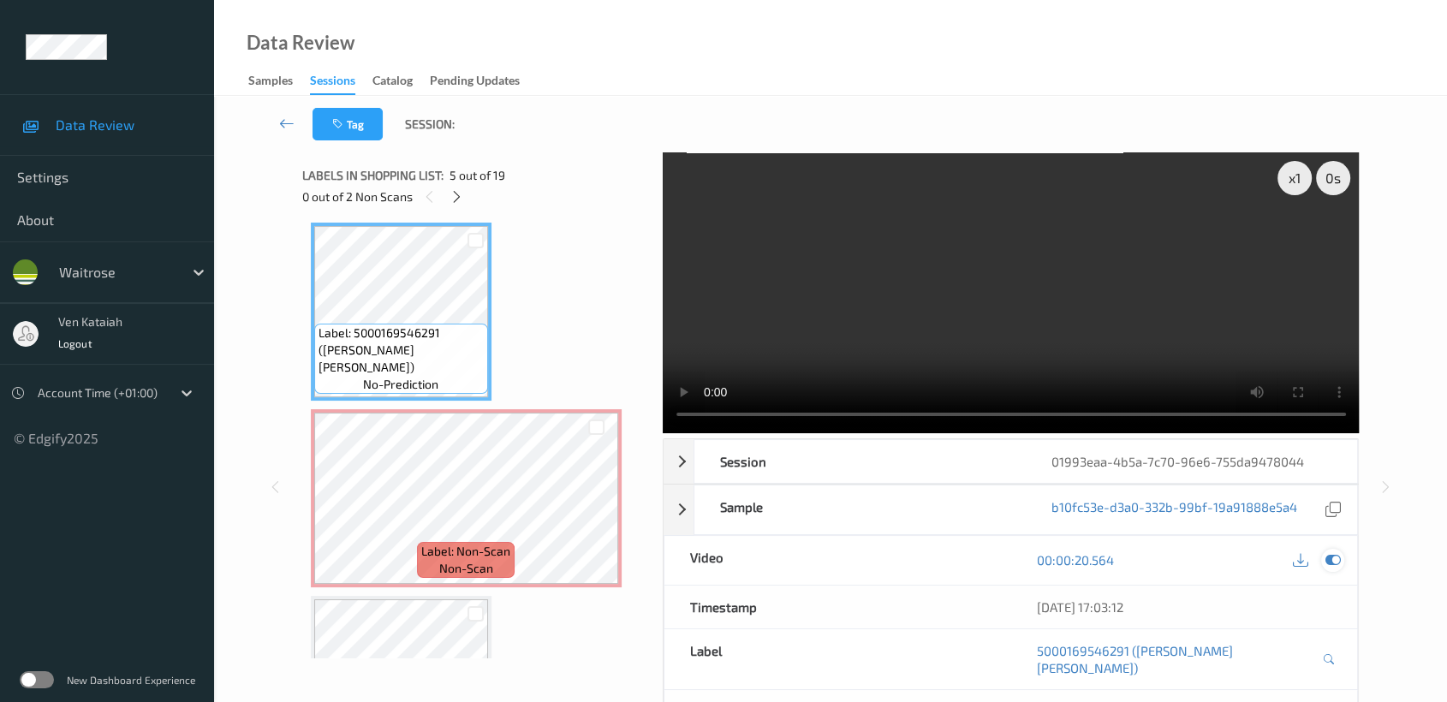
drag, startPoint x: 1333, startPoint y: 557, endPoint x: 938, endPoint y: 560, distance: 394.7
click at [1332, 557] on icon at bounding box center [1332, 559] width 15 height 15
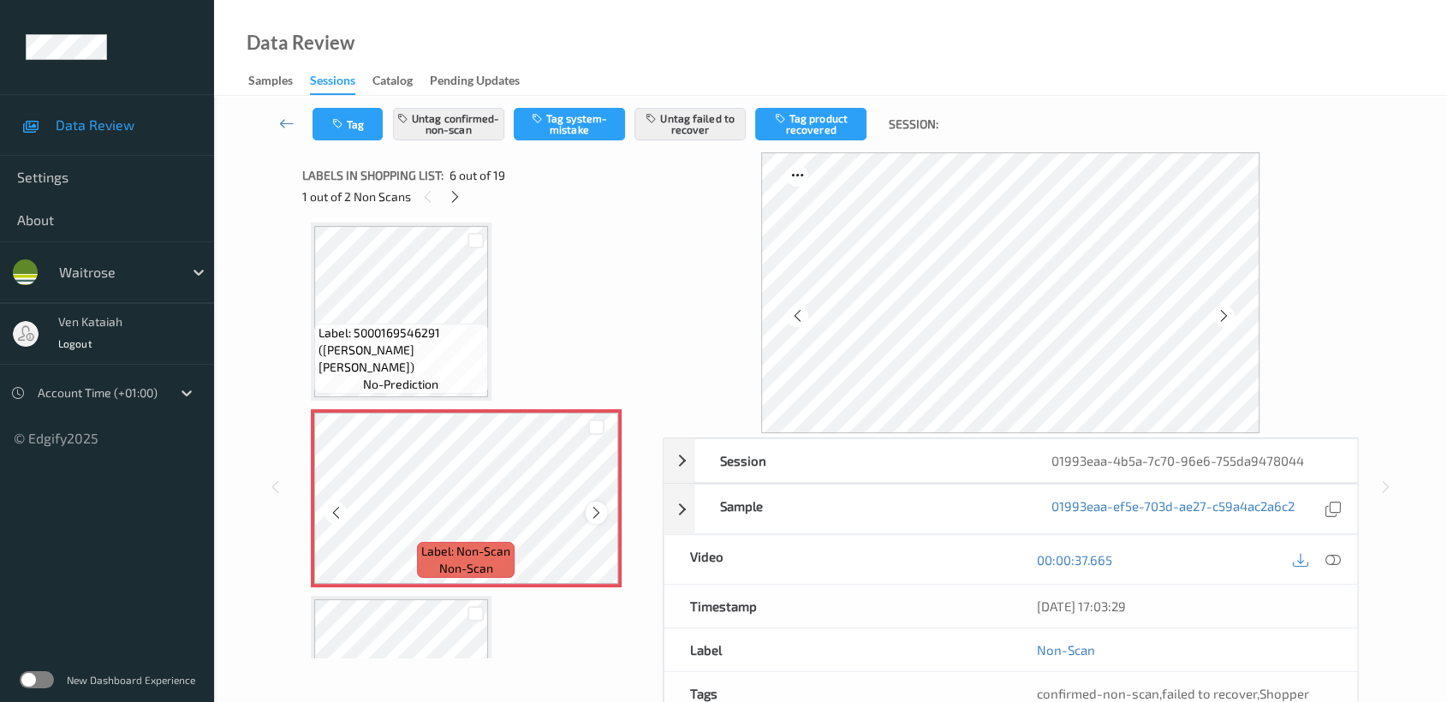
click at [593, 513] on icon at bounding box center [596, 512] width 15 height 15
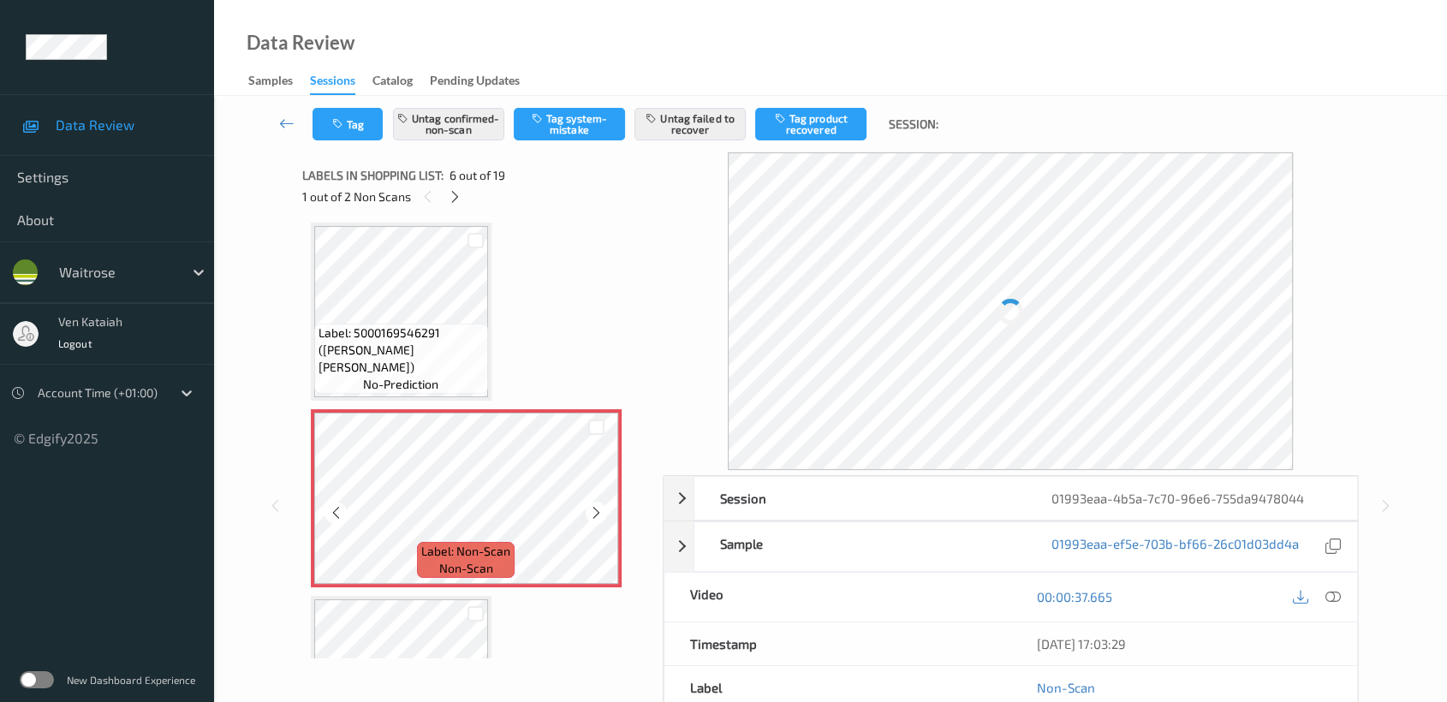
click at [593, 513] on icon at bounding box center [596, 512] width 15 height 15
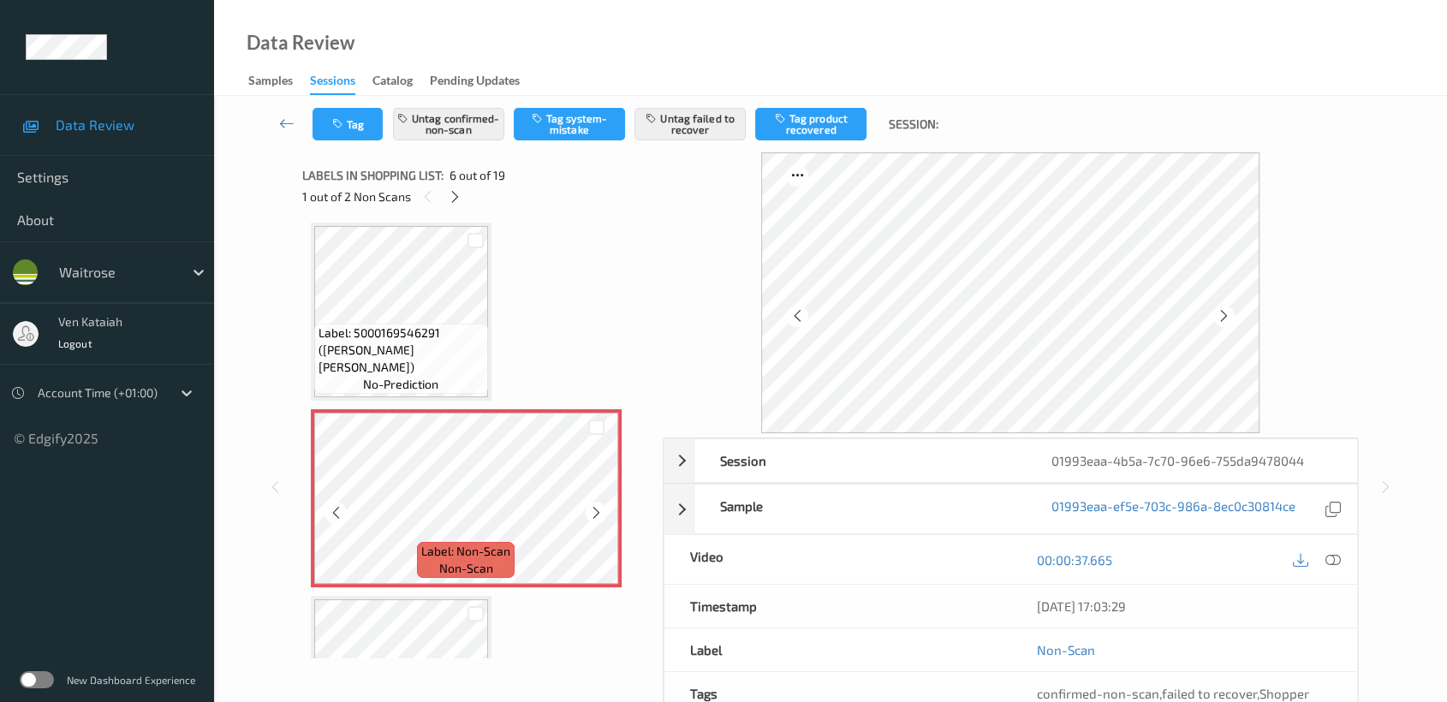
click at [593, 513] on icon at bounding box center [596, 512] width 15 height 15
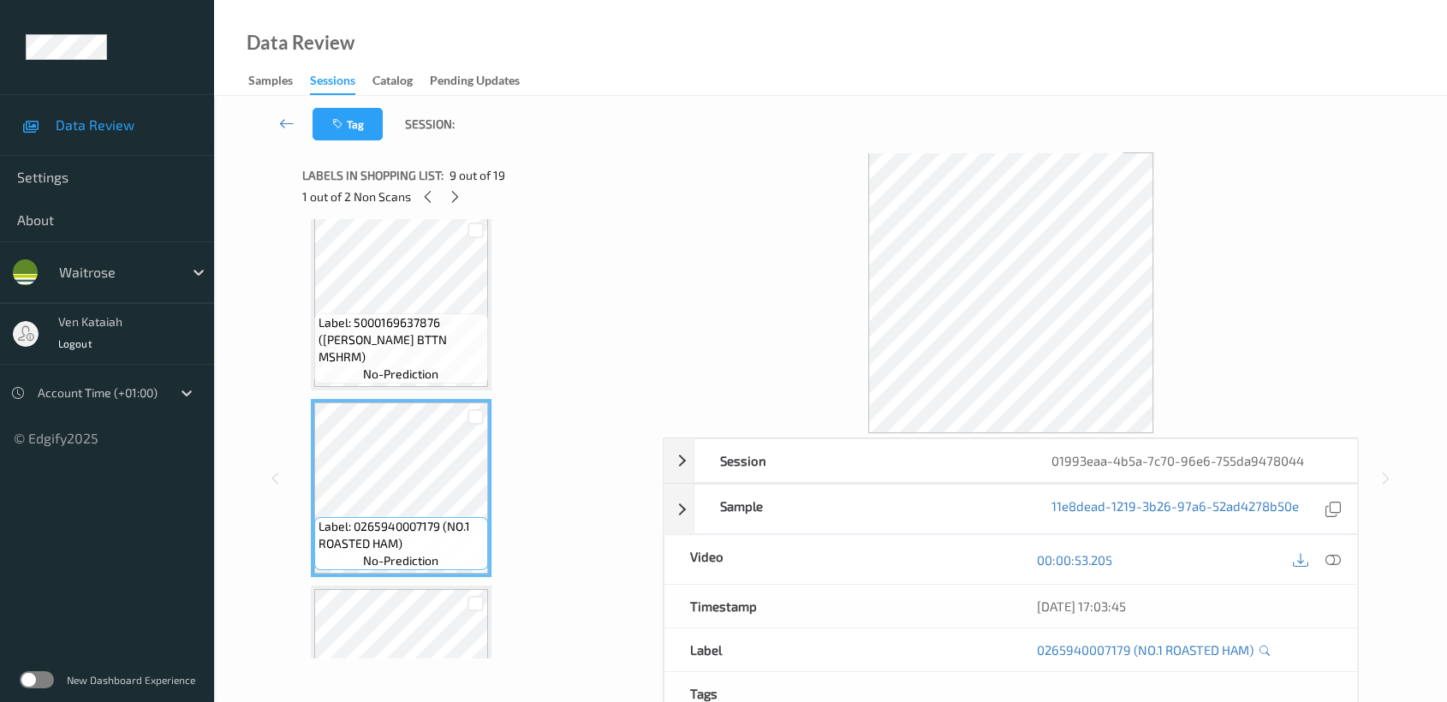
scroll to position [1513, 0]
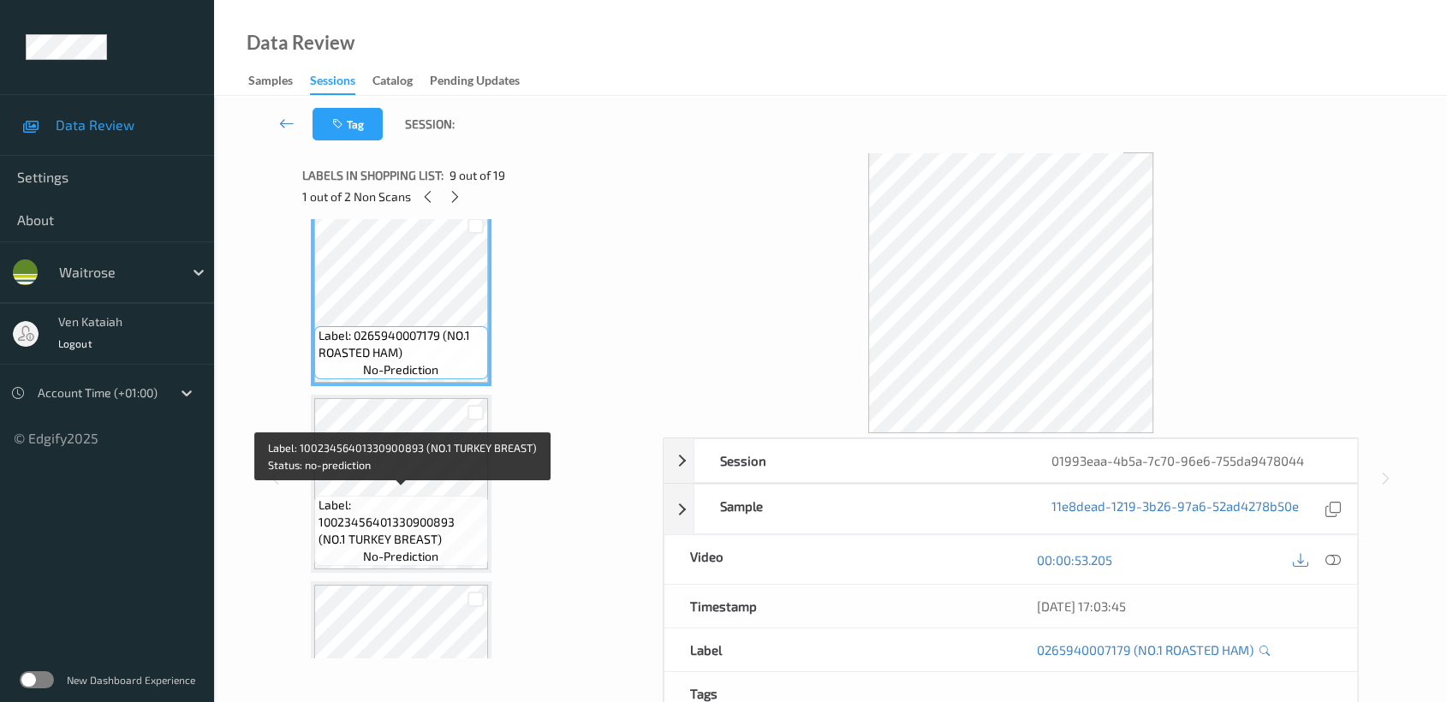
click at [398, 505] on span "Label: 10023456401330900893 (NO.1 TURKEY BREAST)" at bounding box center [401, 522] width 165 height 51
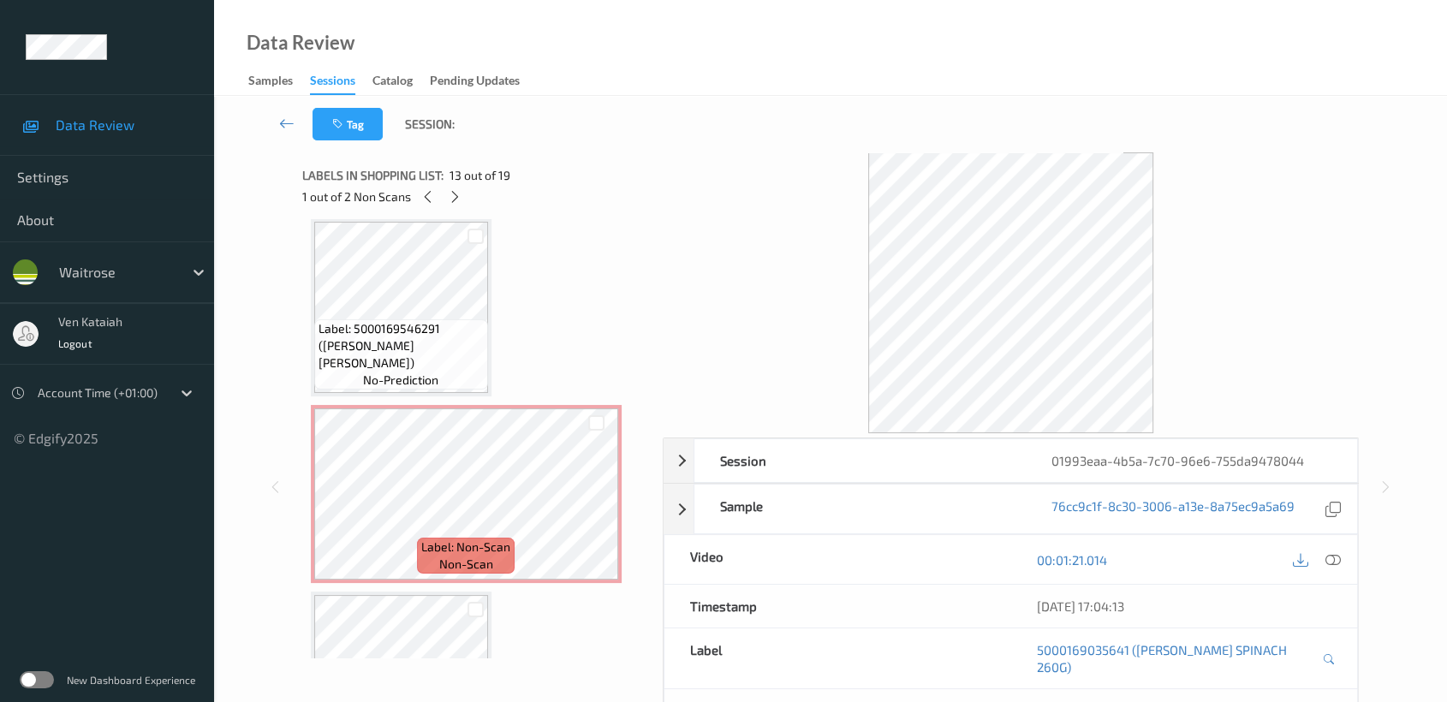
scroll to position [752, 0]
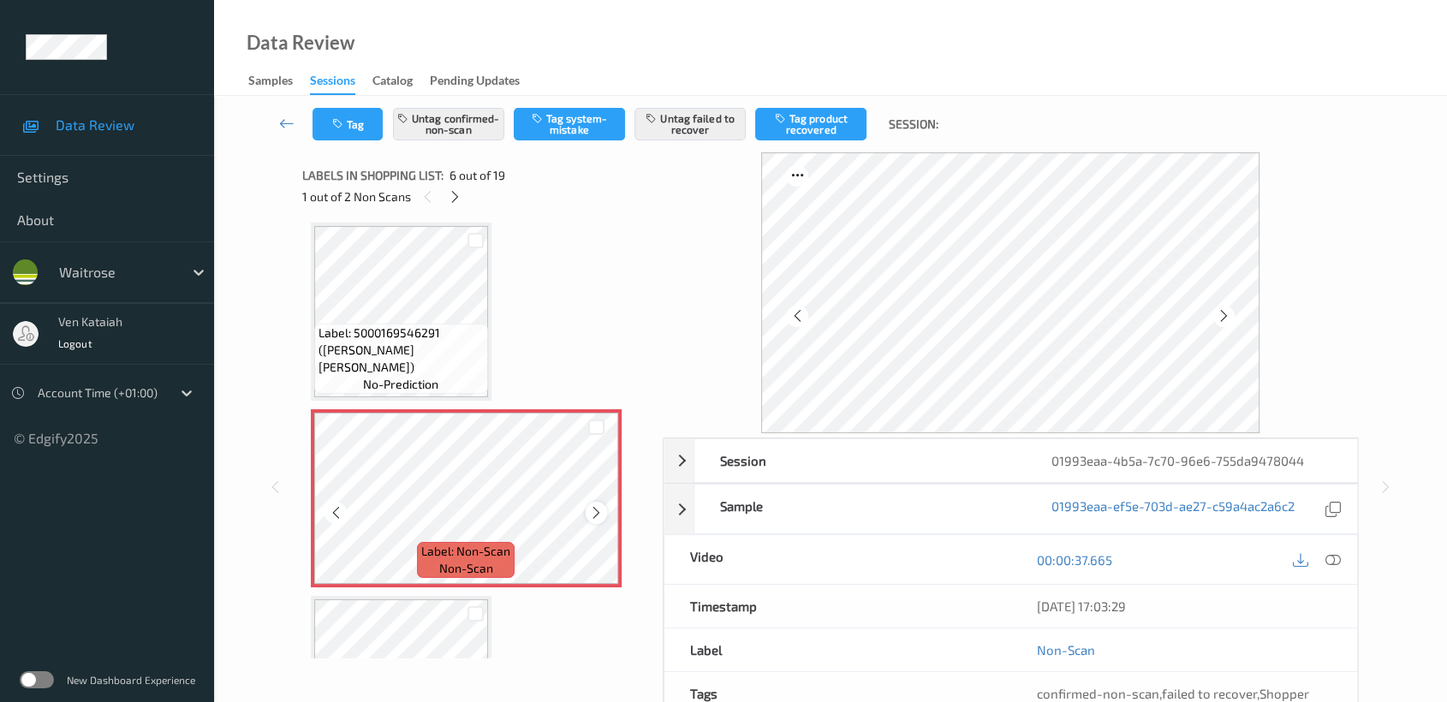
click at [589, 508] on icon at bounding box center [596, 512] width 15 height 15
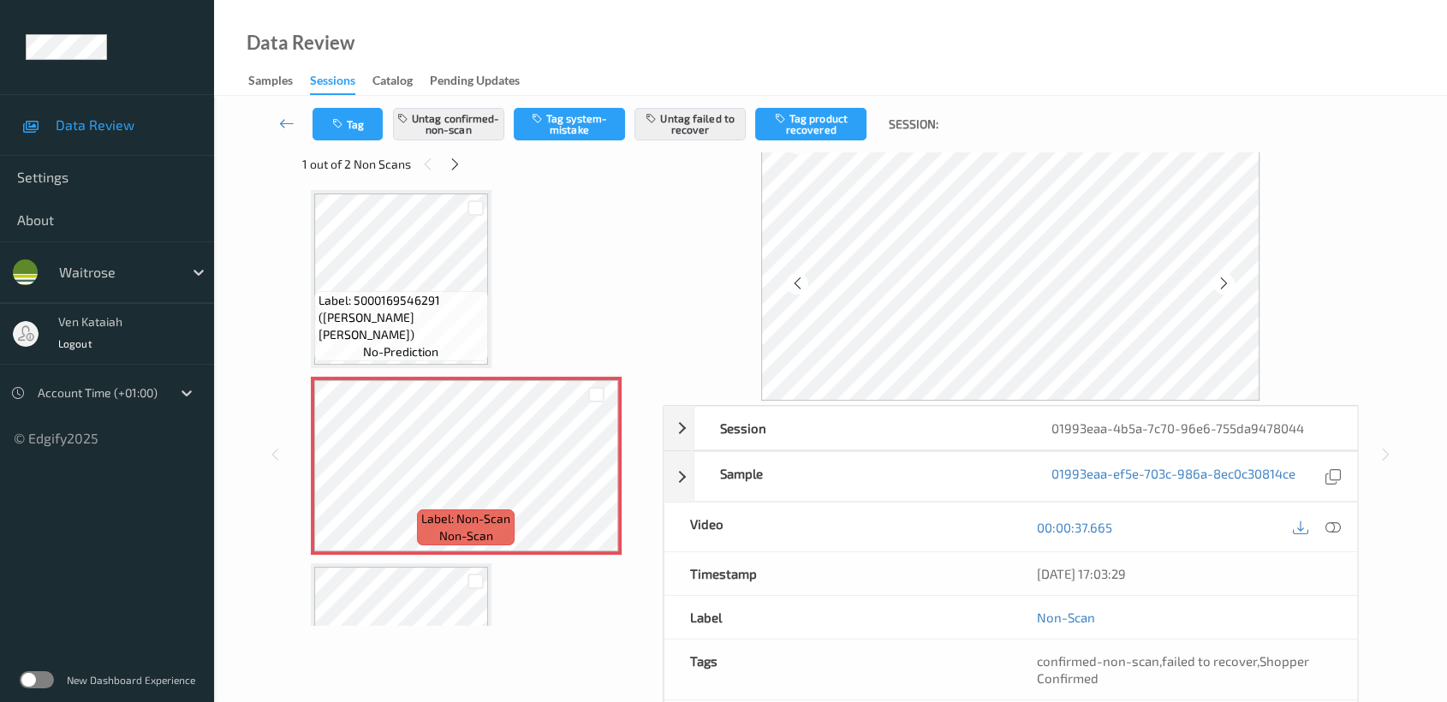
scroll to position [0, 0]
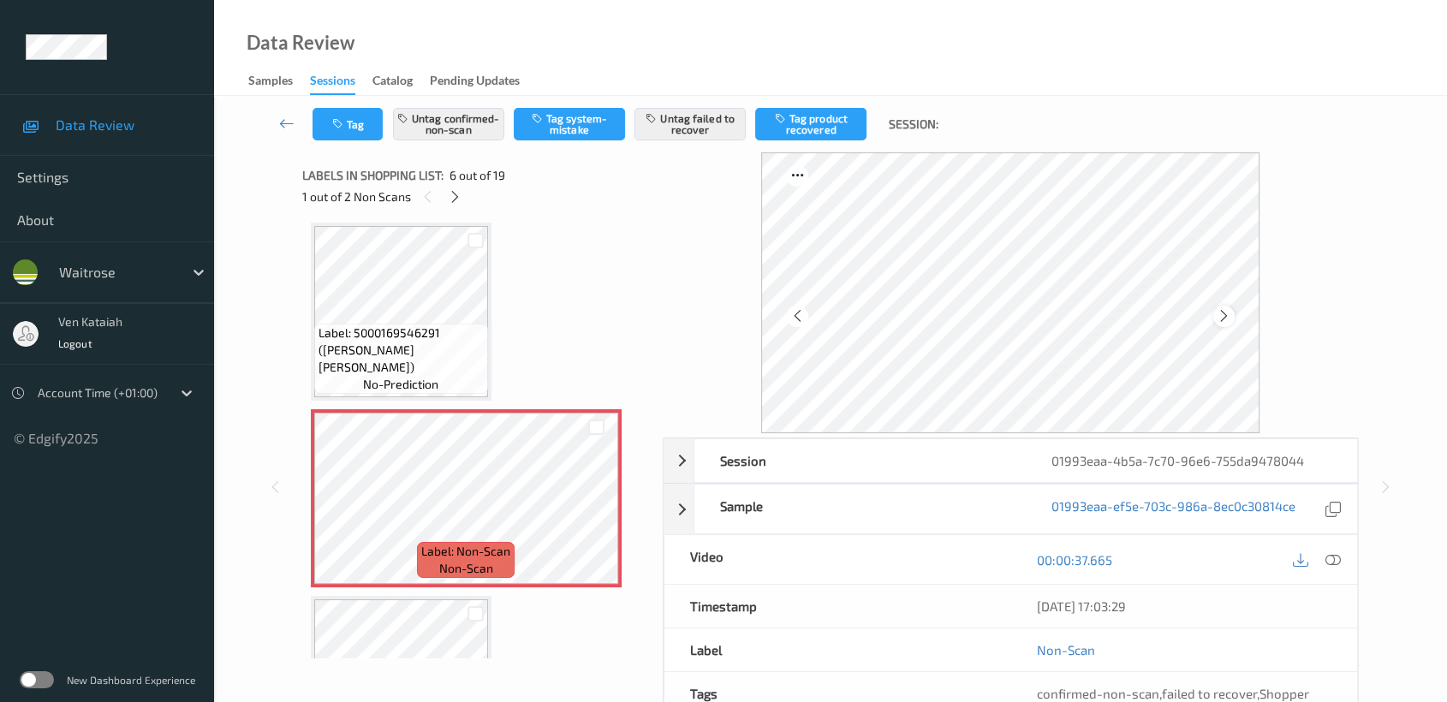
click at [1219, 317] on icon at bounding box center [1224, 315] width 15 height 15
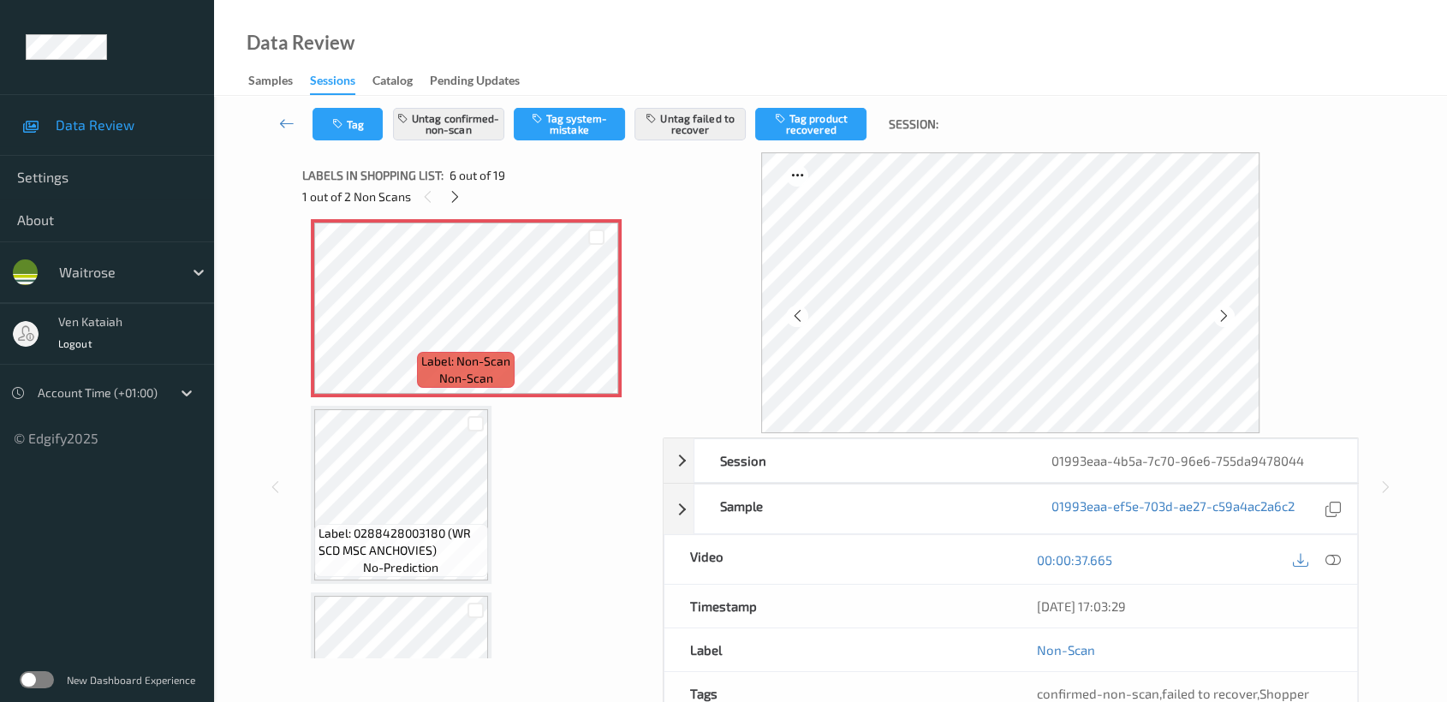
click at [442, 200] on div "1 out of 2 Non Scans" at bounding box center [476, 196] width 348 height 21
click at [448, 200] on icon at bounding box center [455, 196] width 15 height 15
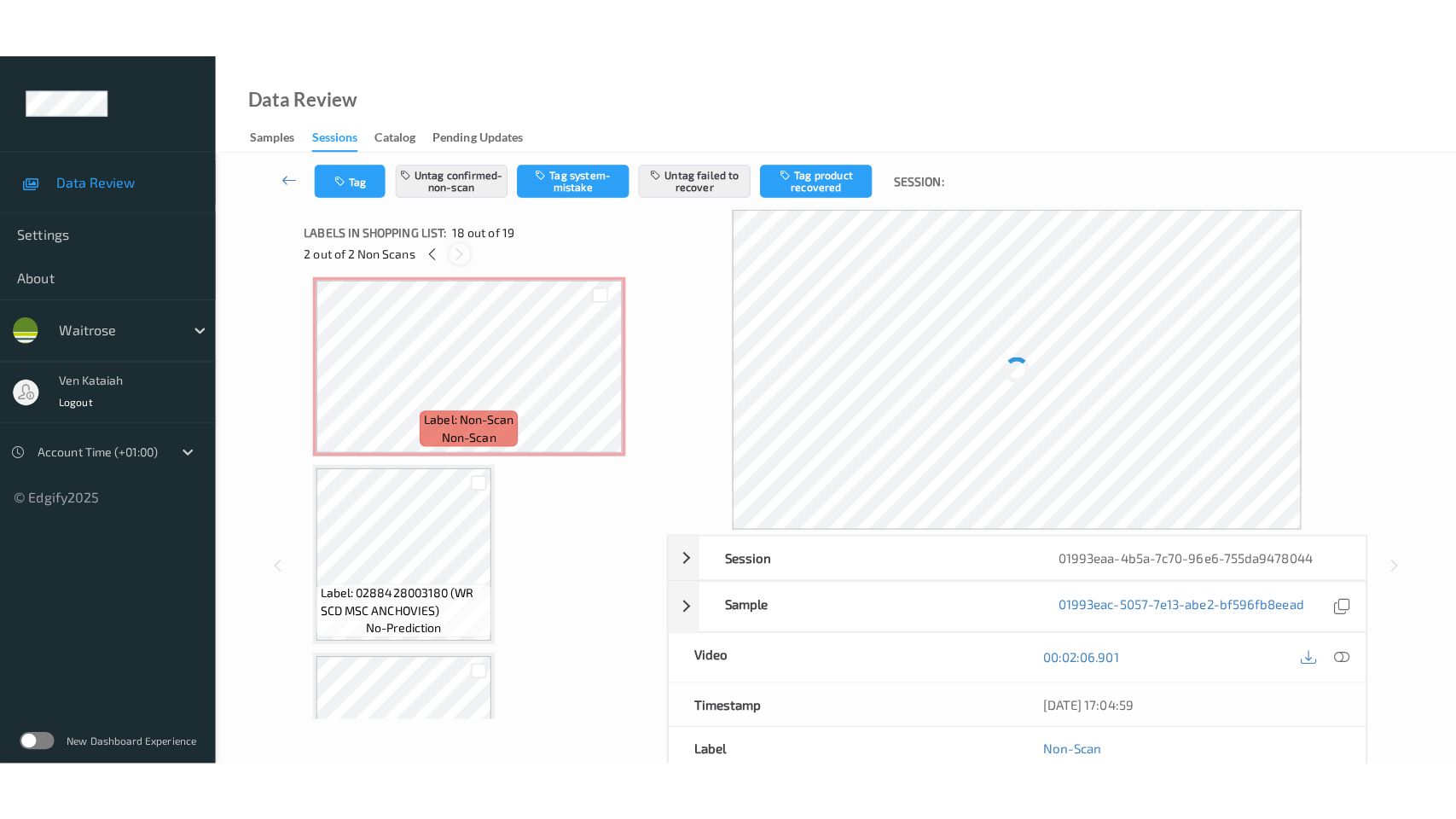
scroll to position [2972, 0]
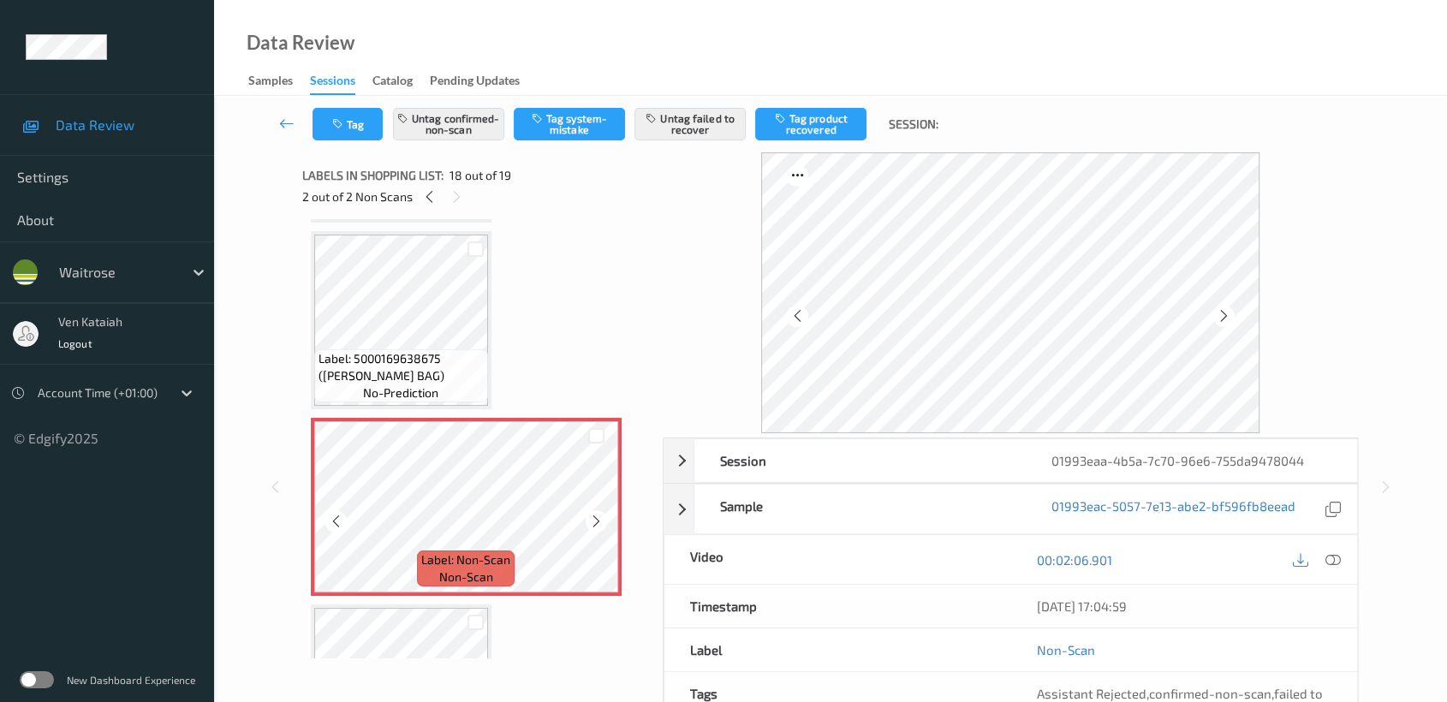
click at [596, 514] on icon at bounding box center [596, 521] width 15 height 15
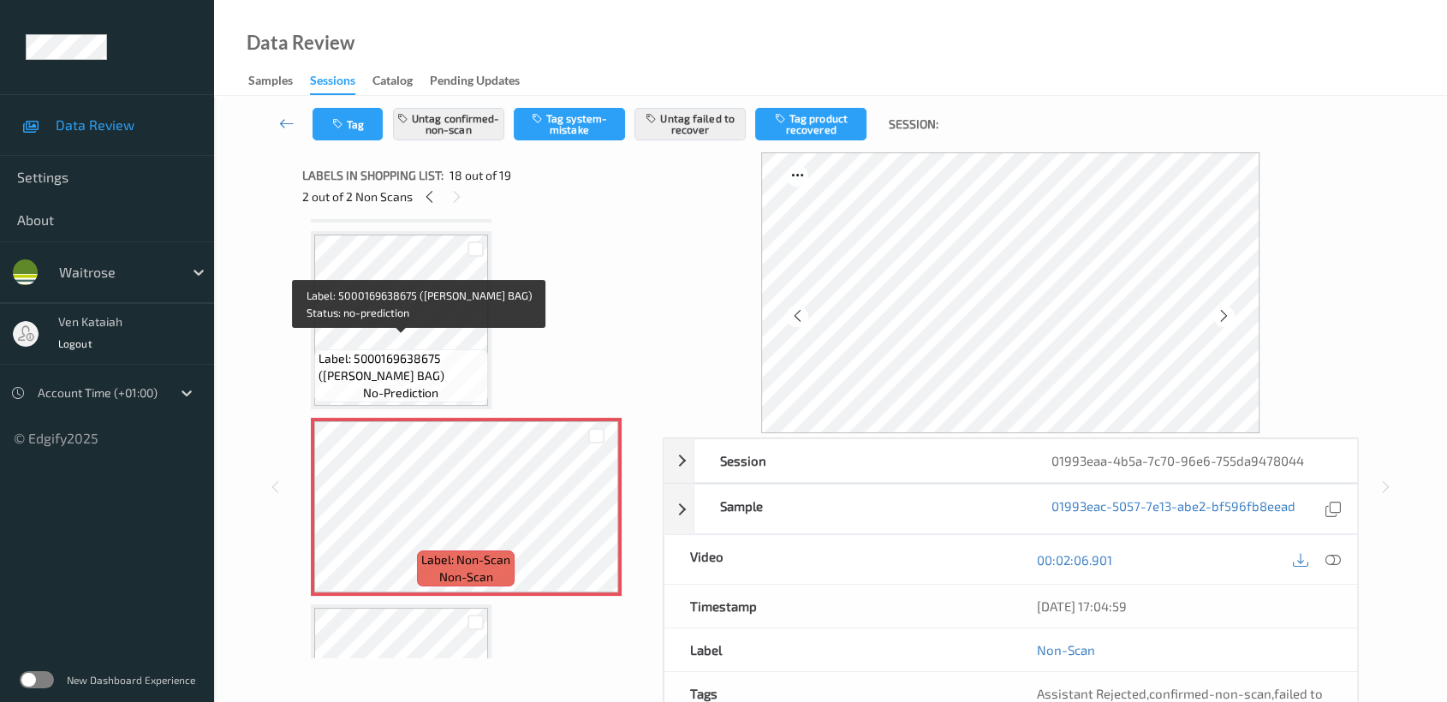
click at [432, 350] on span "Label: 5000169638675 (WR DURA BAG)" at bounding box center [401, 367] width 165 height 34
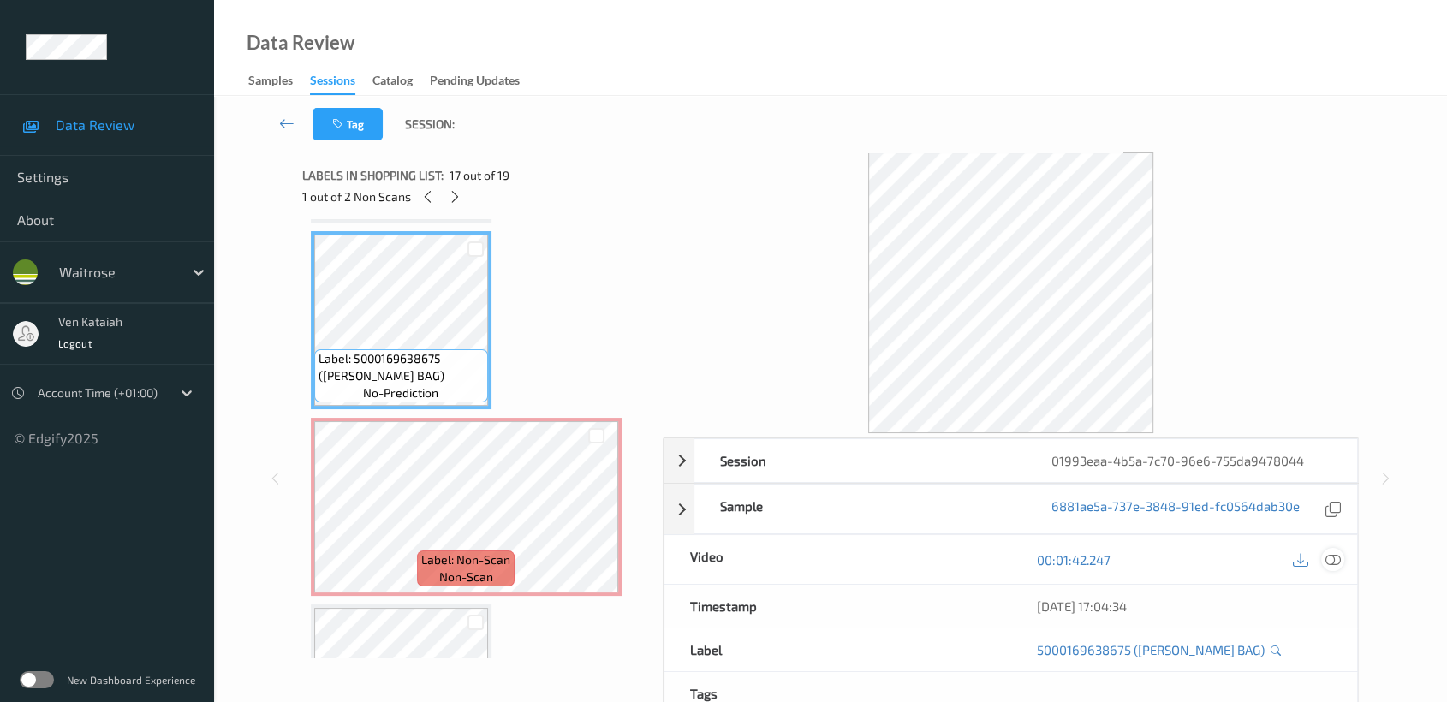
click at [1325, 560] on icon at bounding box center [1332, 559] width 15 height 15
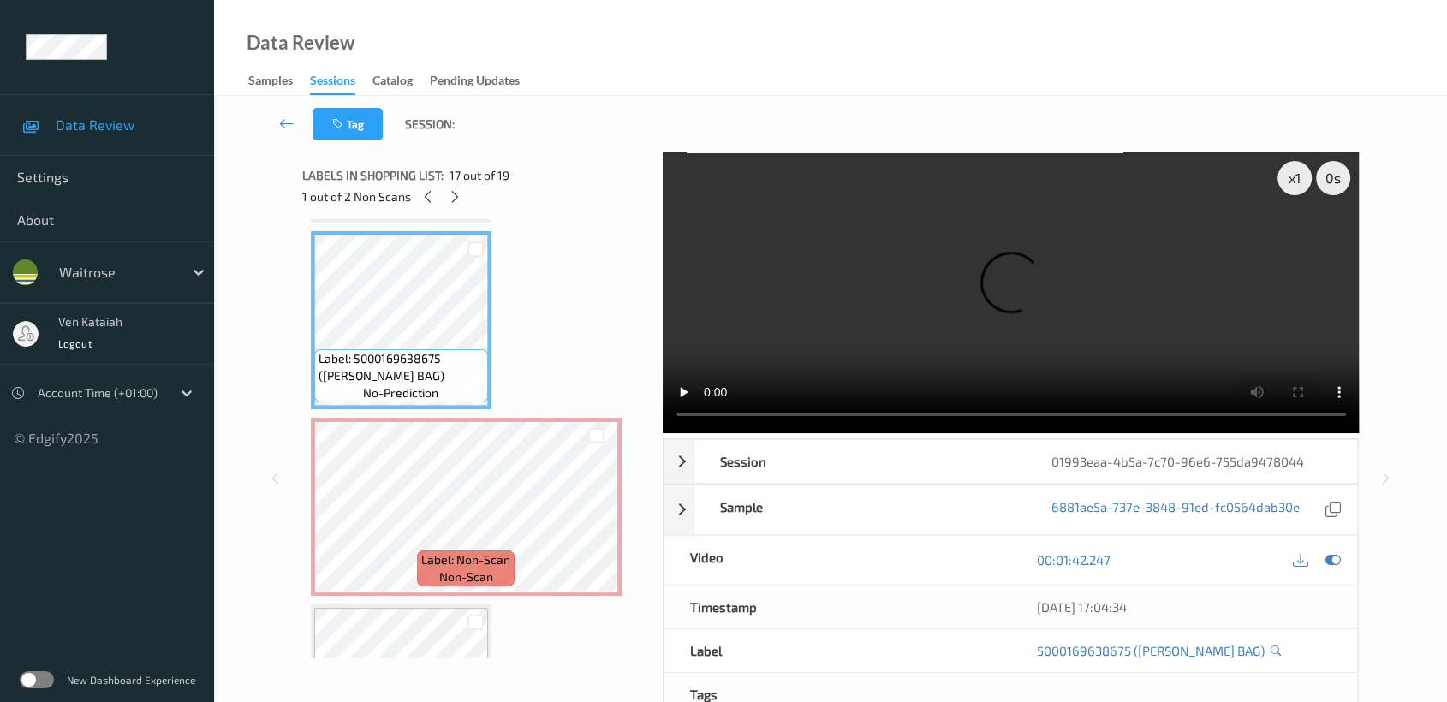
scroll to position [2980, 0]
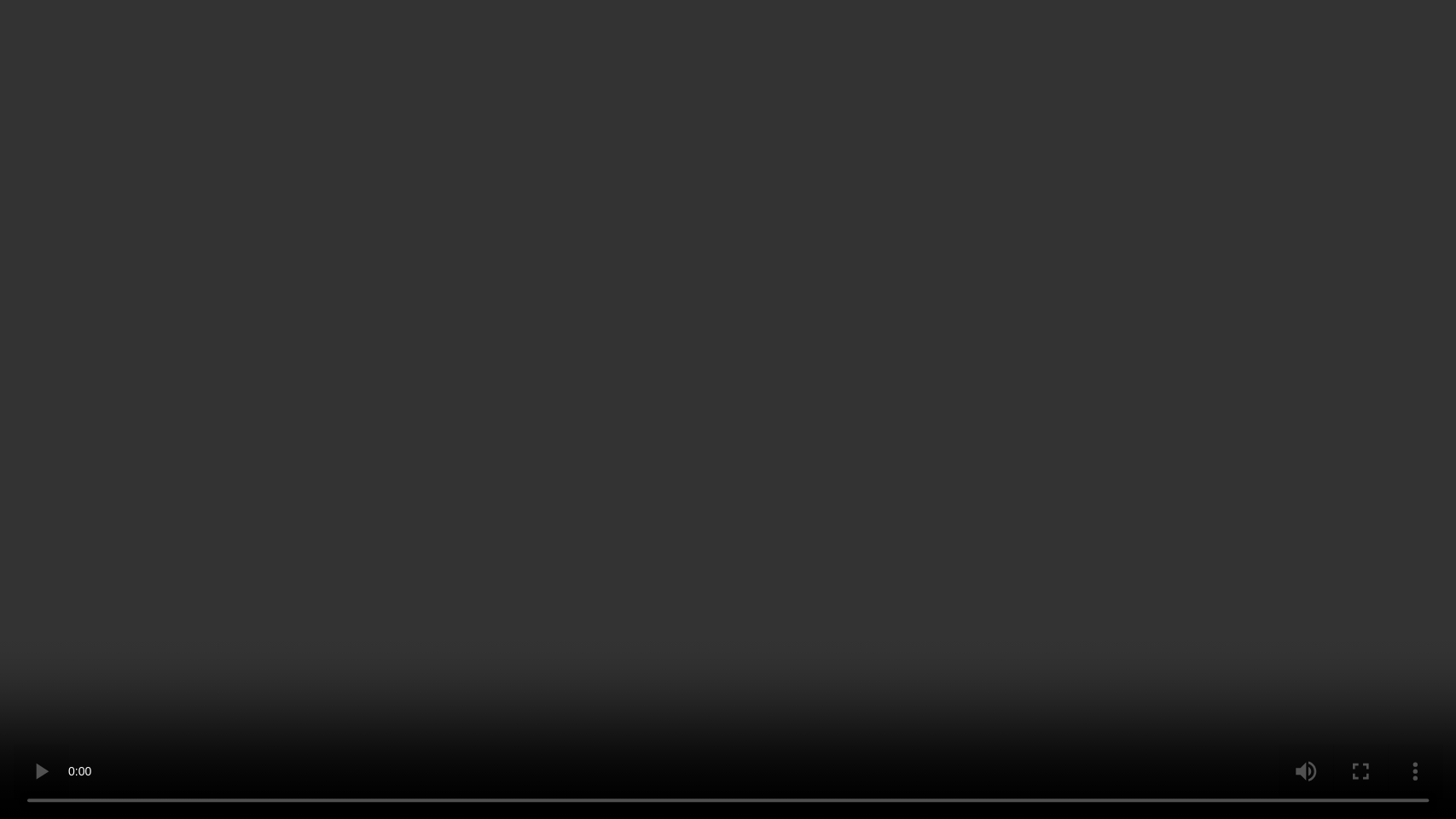
click at [836, 402] on video at bounding box center [728, 410] width 1456 height 819
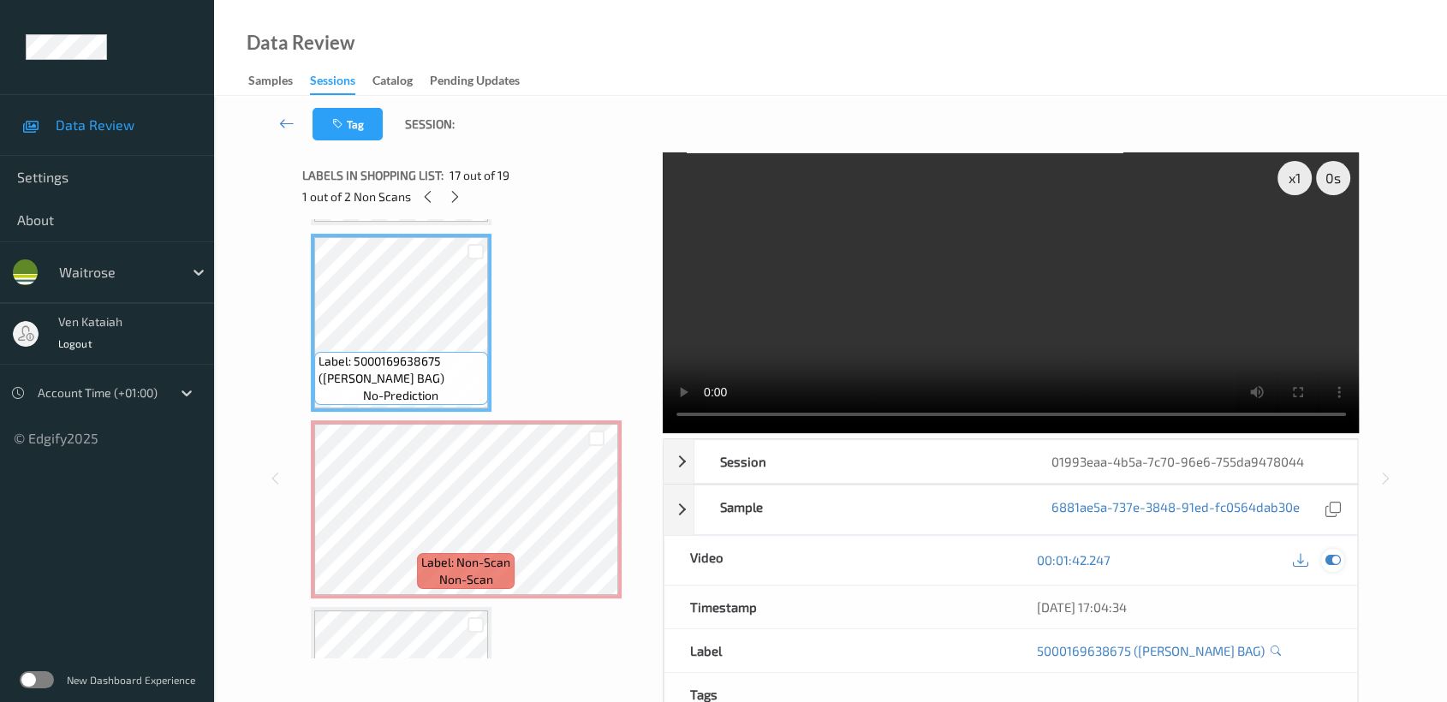
click at [1331, 553] on icon at bounding box center [1332, 559] width 15 height 15
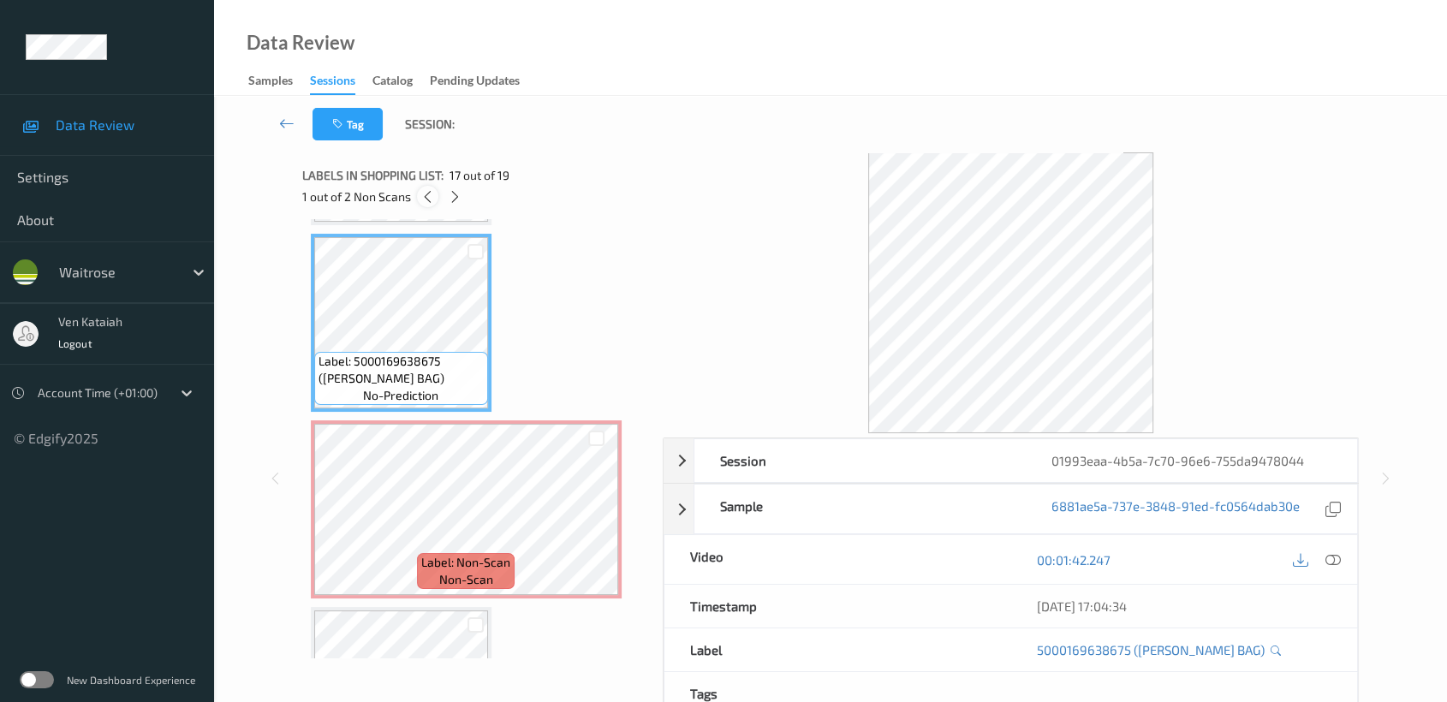
click at [425, 187] on div at bounding box center [427, 196] width 21 height 21
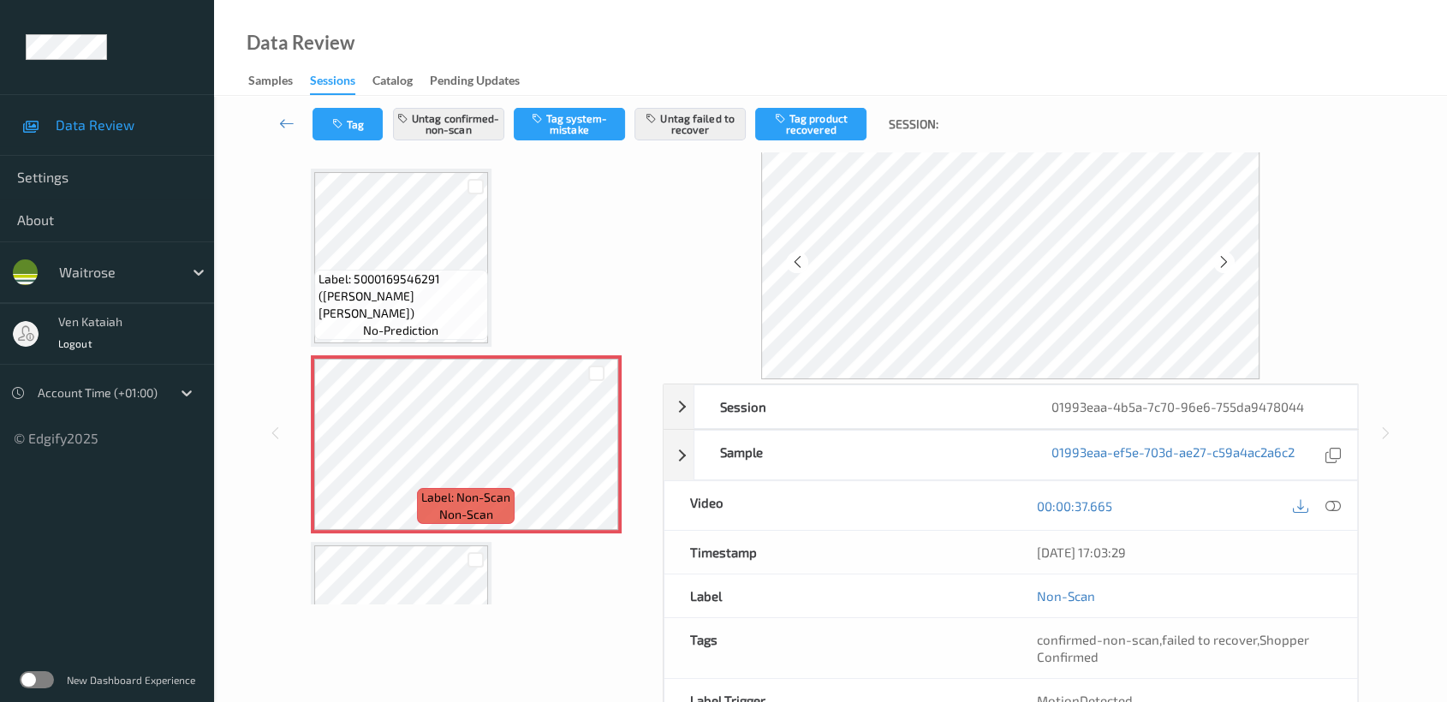
scroll to position [0, 0]
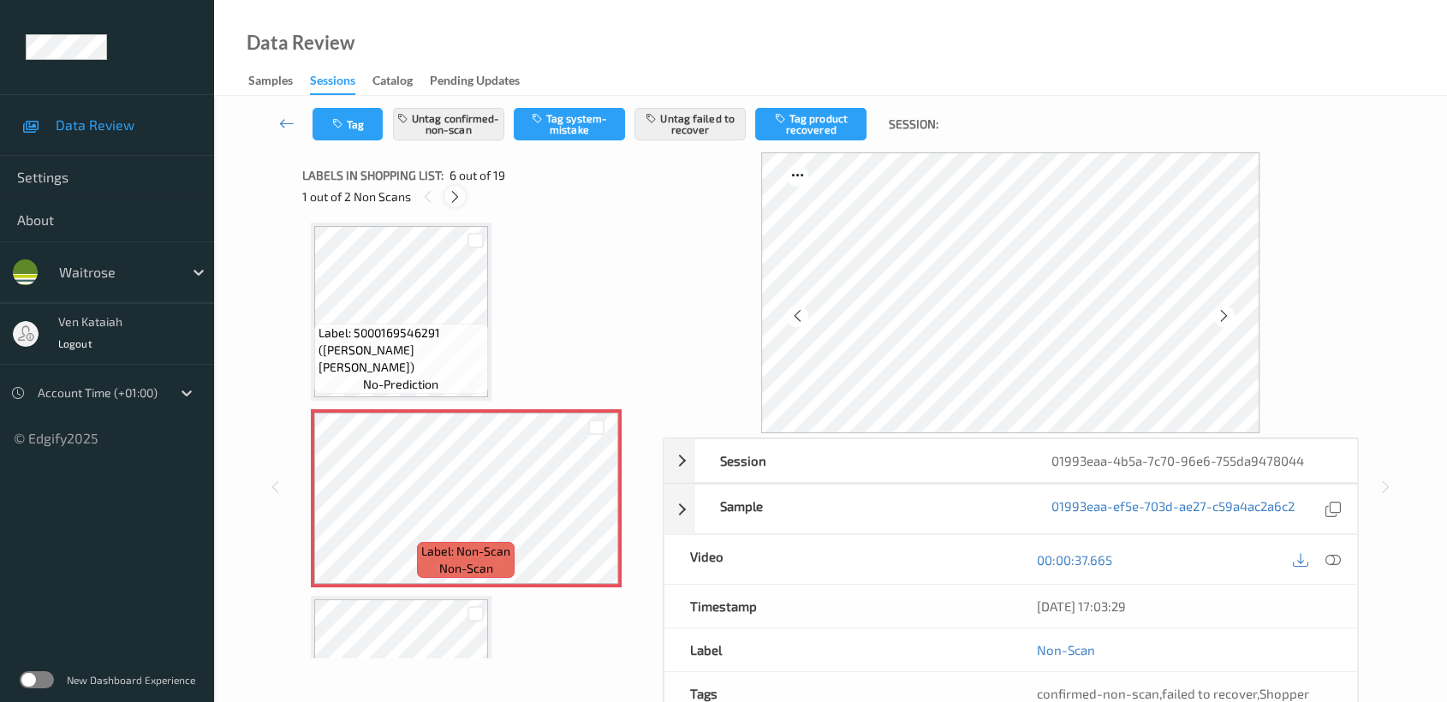
click at [456, 192] on icon at bounding box center [455, 196] width 15 height 15
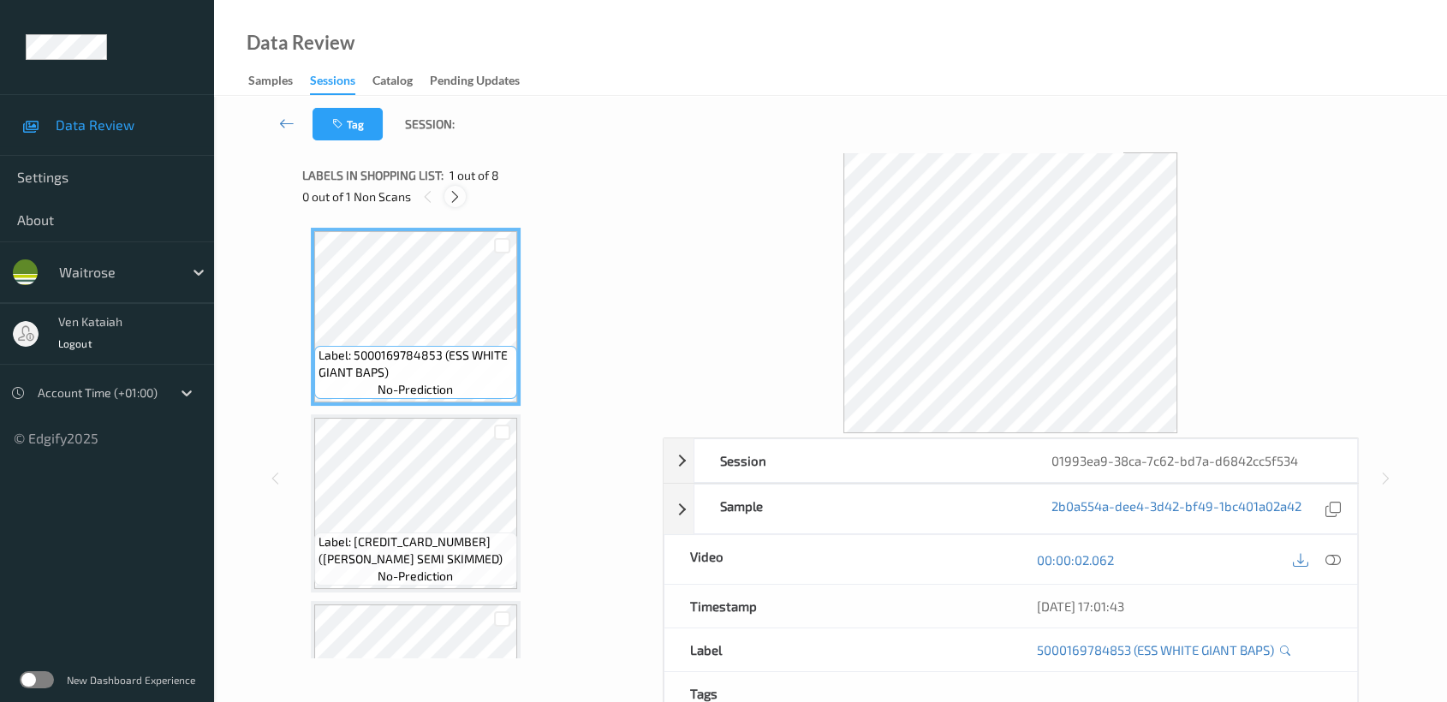
click at [451, 194] on icon at bounding box center [455, 196] width 15 height 15
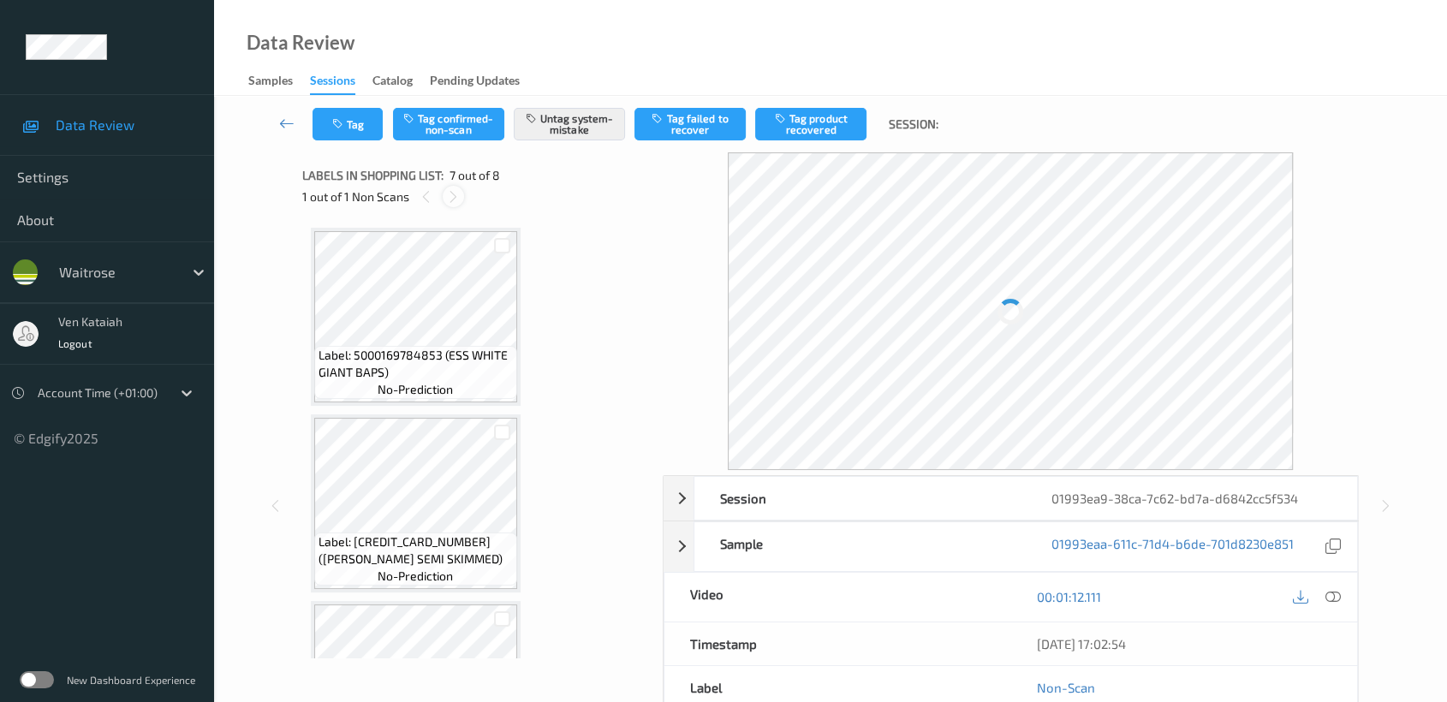
scroll to position [938, 0]
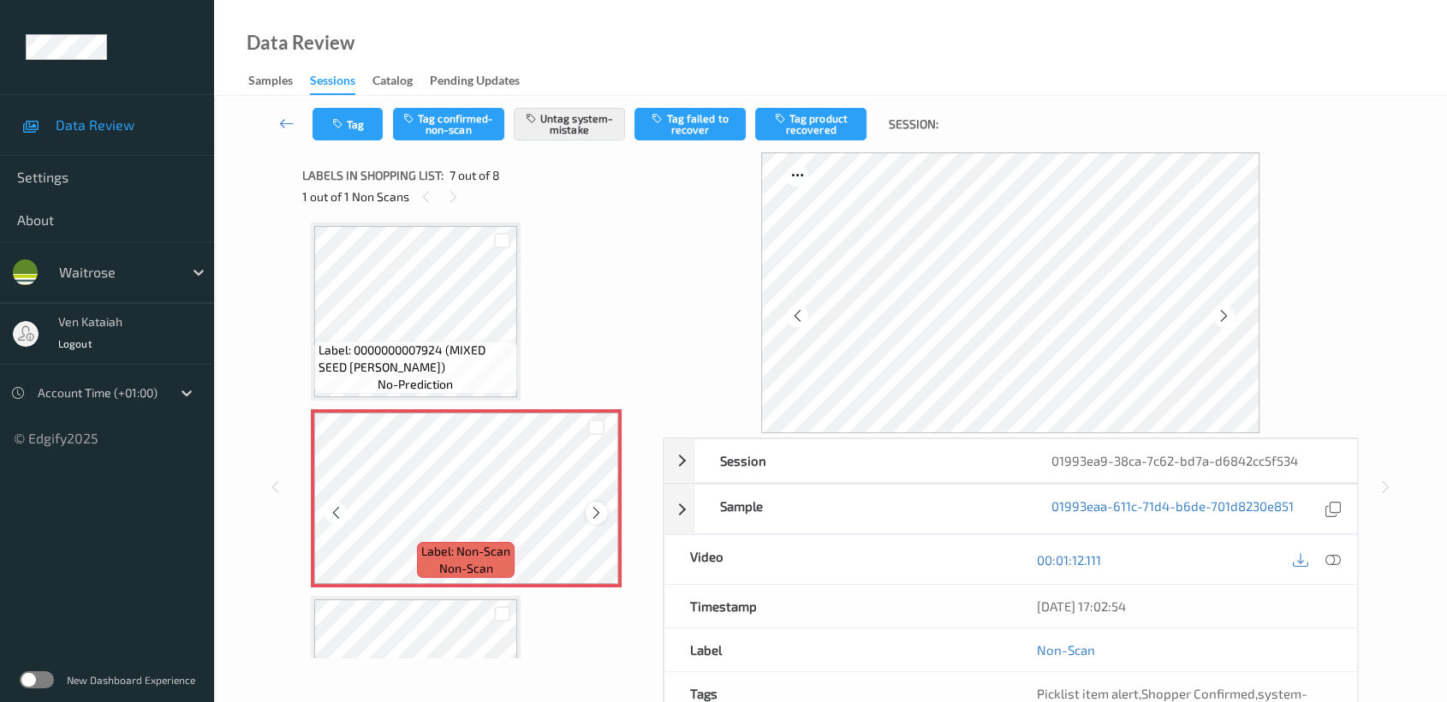
click at [599, 508] on icon at bounding box center [596, 512] width 15 height 15
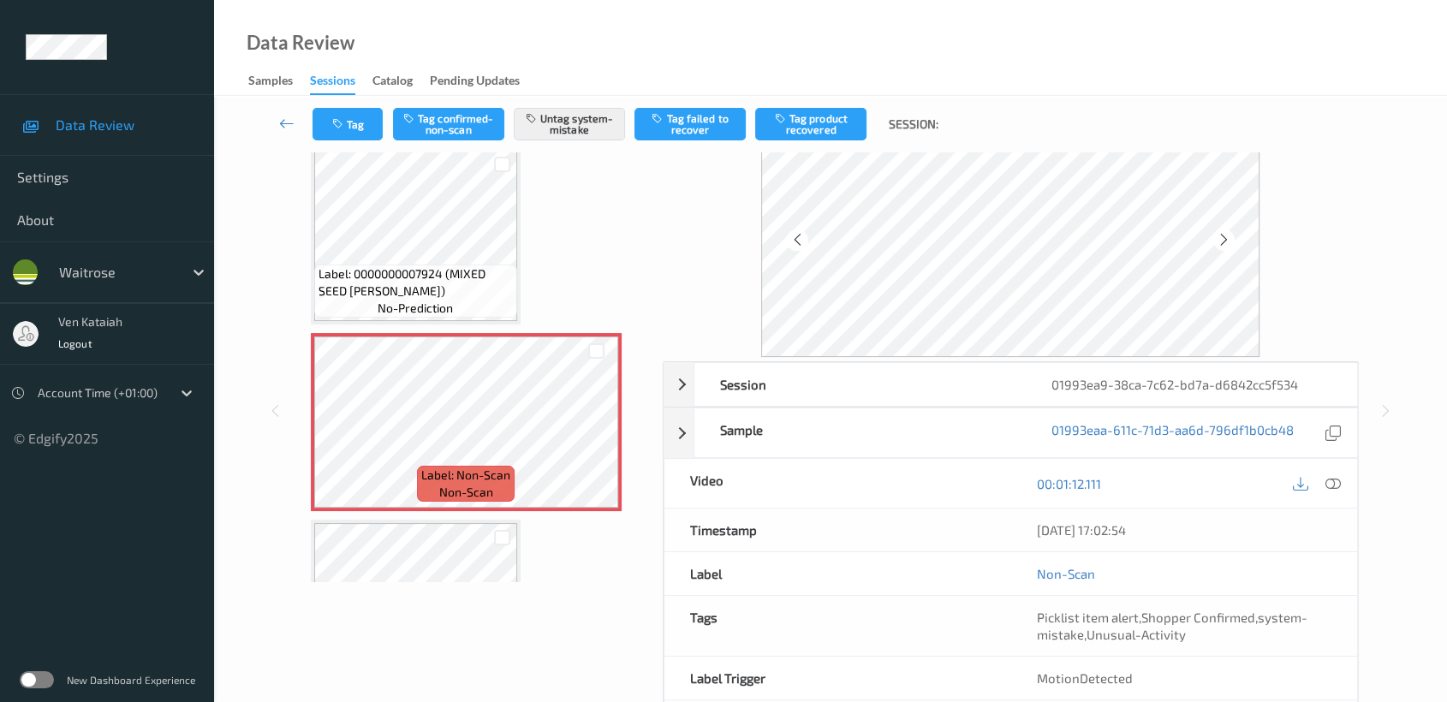
scroll to position [0, 0]
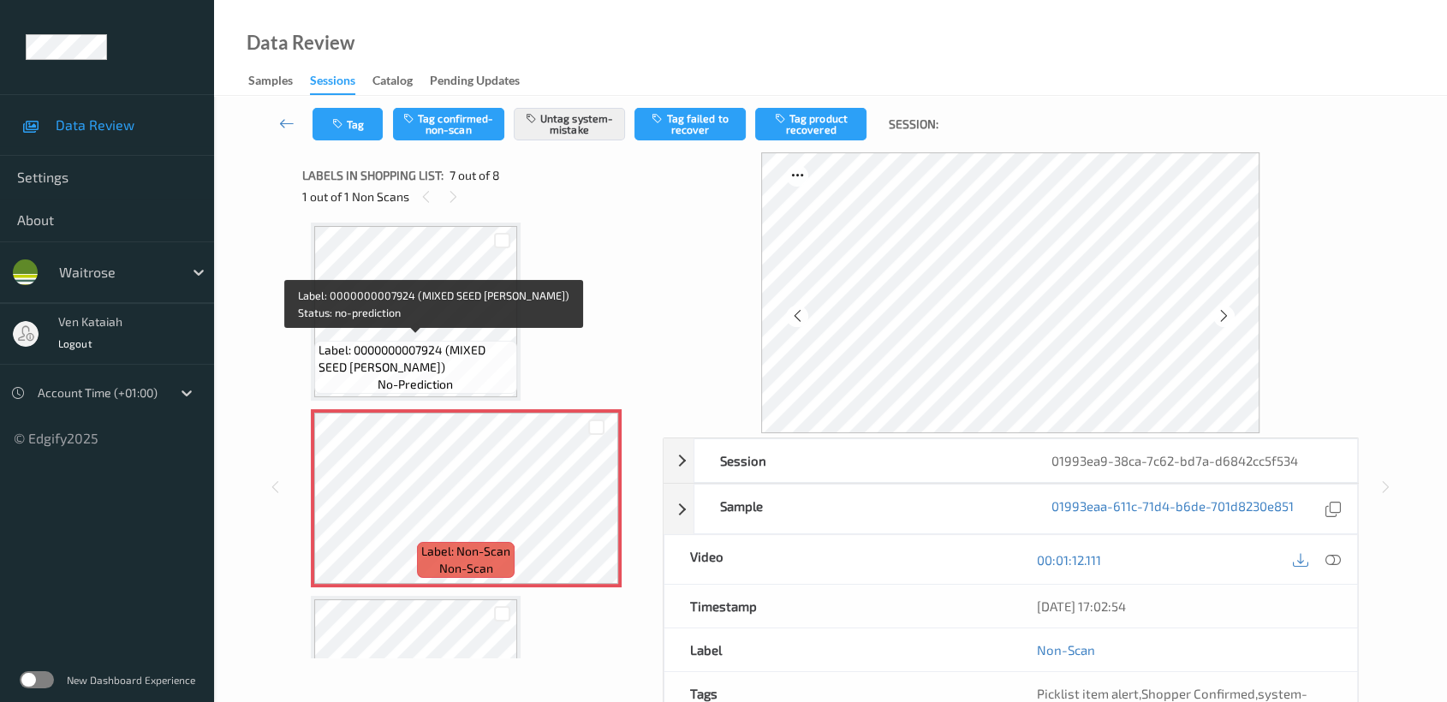
click at [486, 373] on div "Label: 0000000007924 (MIXED SEED [PERSON_NAME]) no-prediction" at bounding box center [415, 367] width 203 height 53
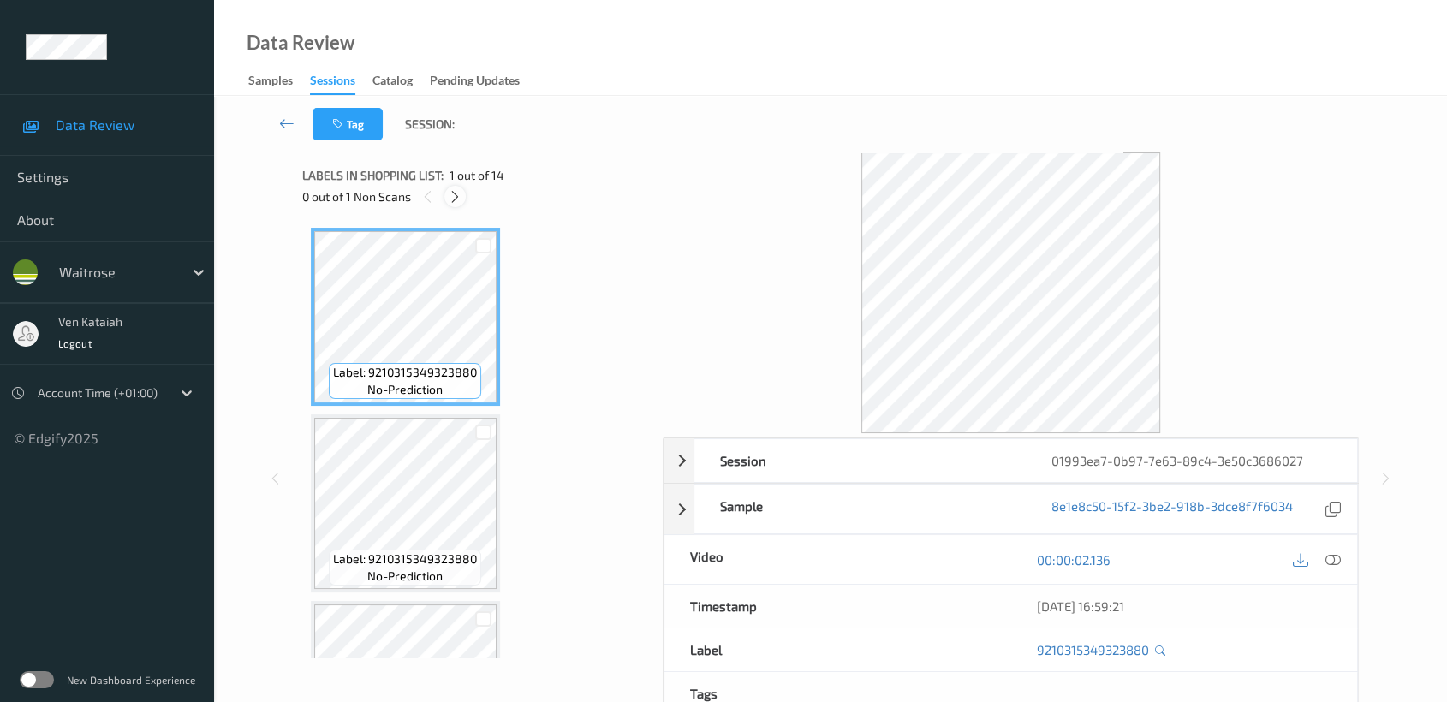
click at [462, 194] on div at bounding box center [454, 196] width 21 height 21
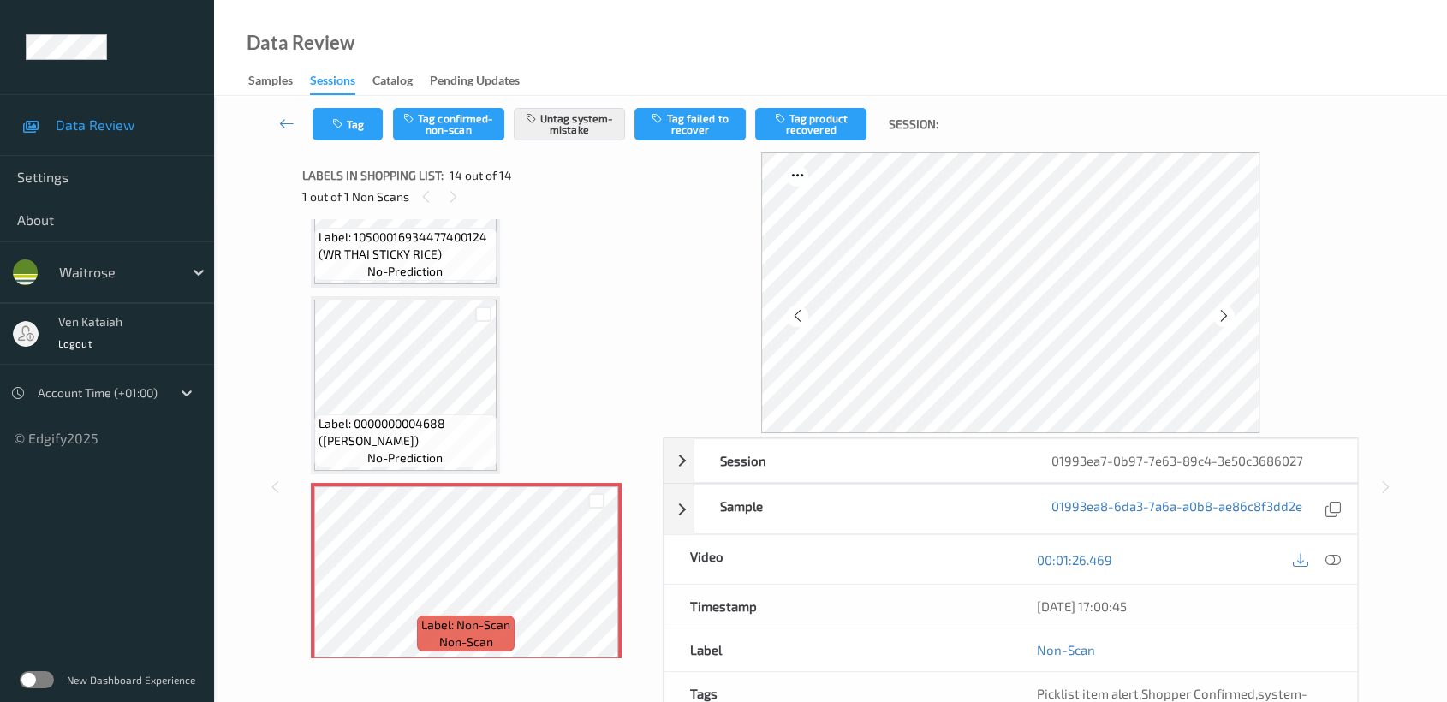
scroll to position [153, 0]
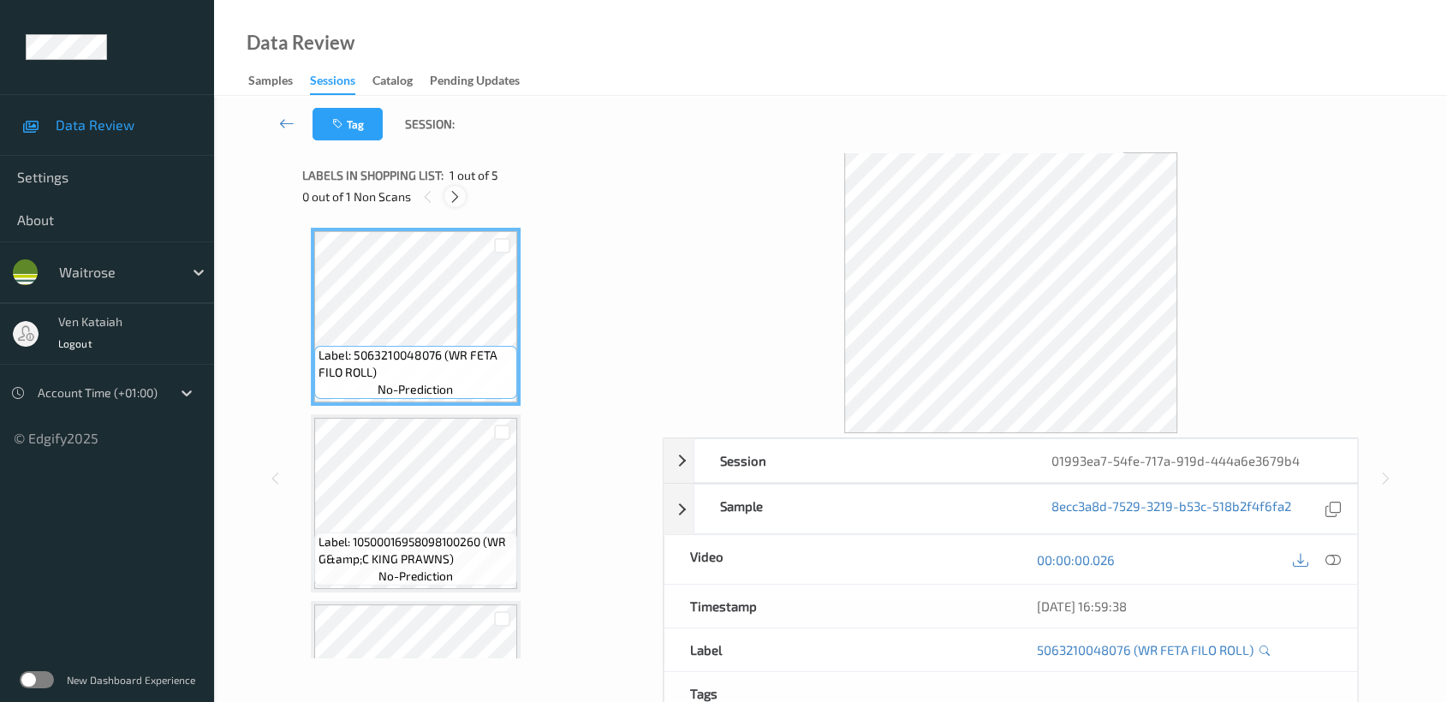
click at [449, 198] on icon at bounding box center [455, 196] width 15 height 15
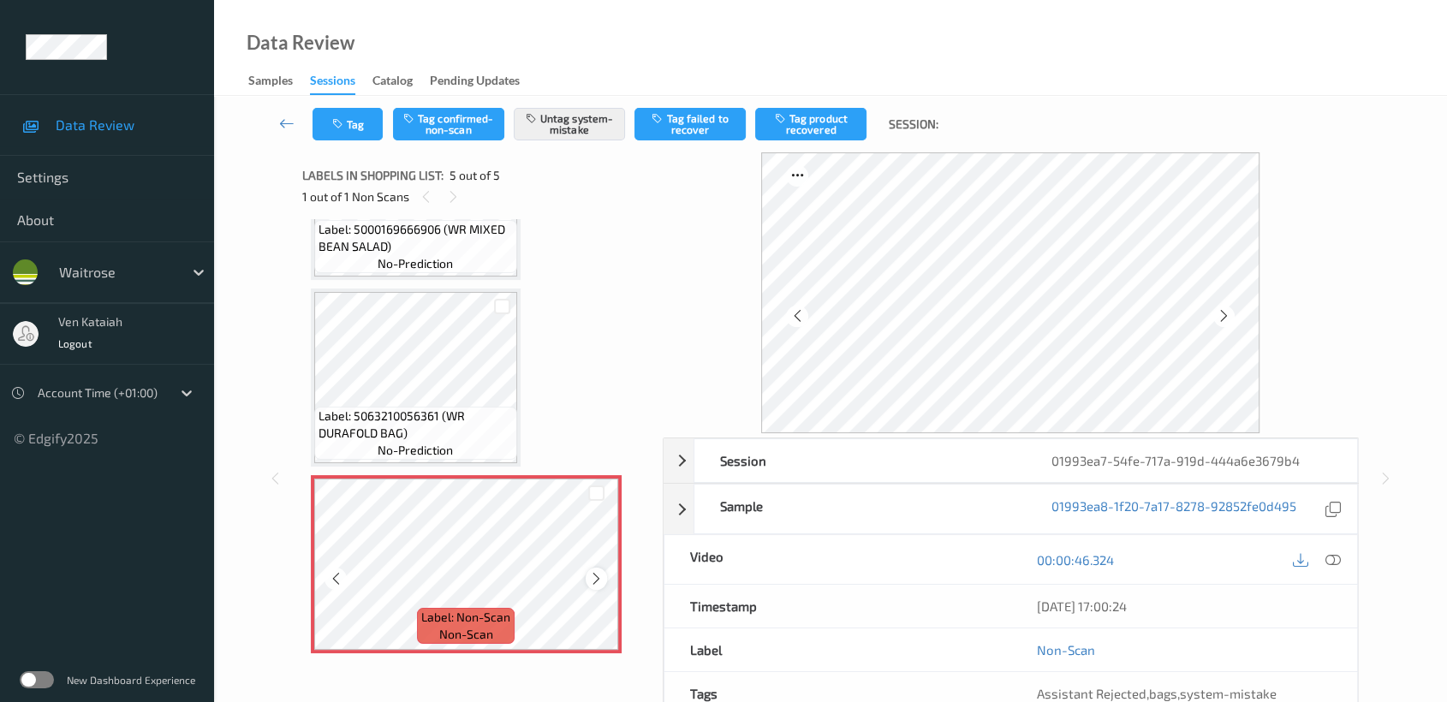
click at [591, 571] on icon at bounding box center [596, 578] width 15 height 15
click at [519, 423] on div "Label: 5063210056361 (WR DURAFOLD BAG) no-prediction" at bounding box center [416, 378] width 210 height 178
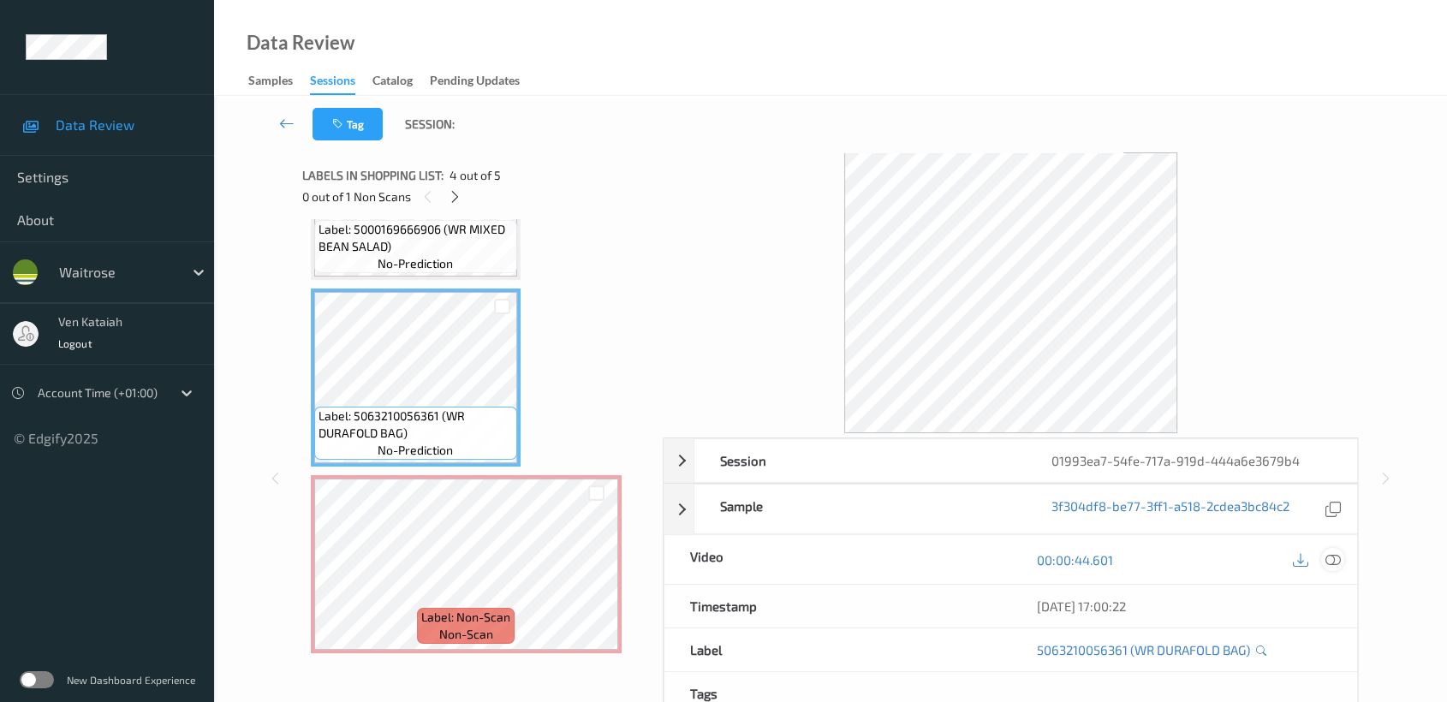
click at [1329, 552] on icon at bounding box center [1332, 559] width 15 height 15
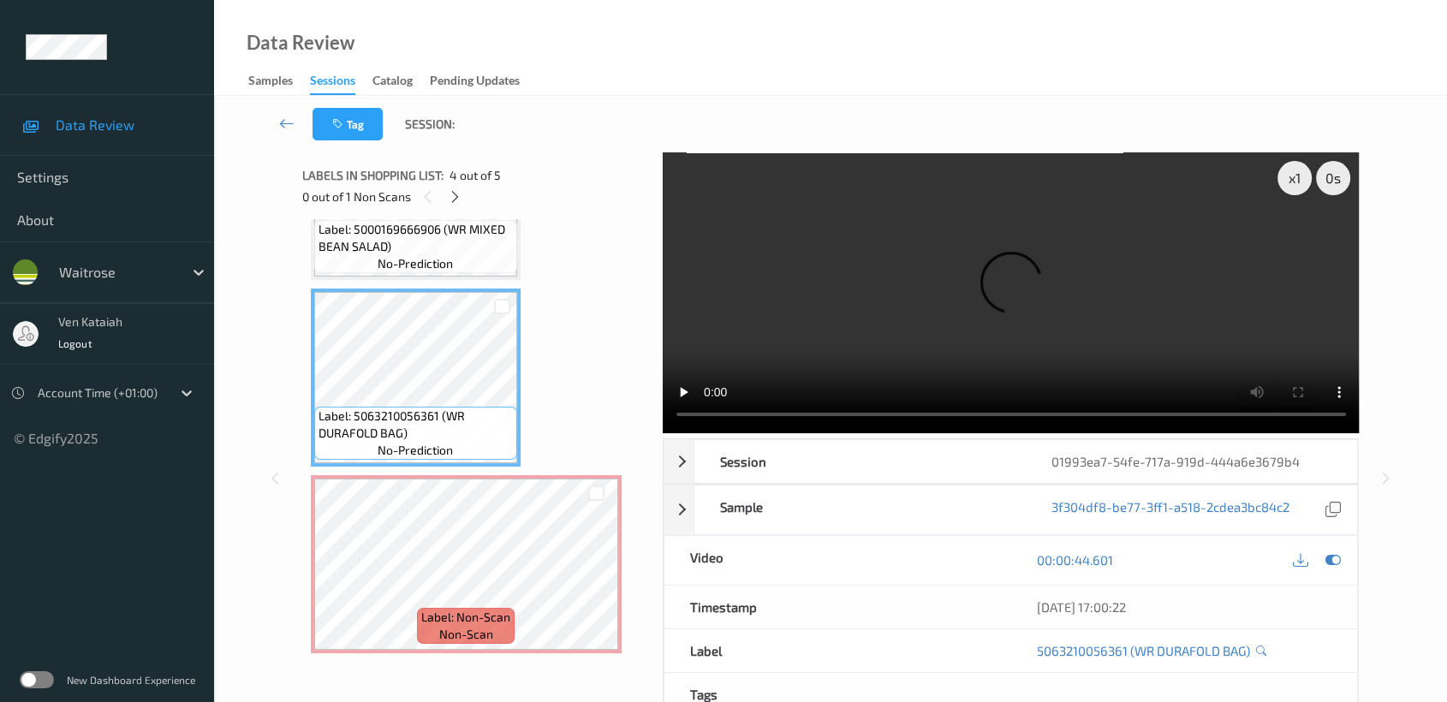
scroll to position [378, 0]
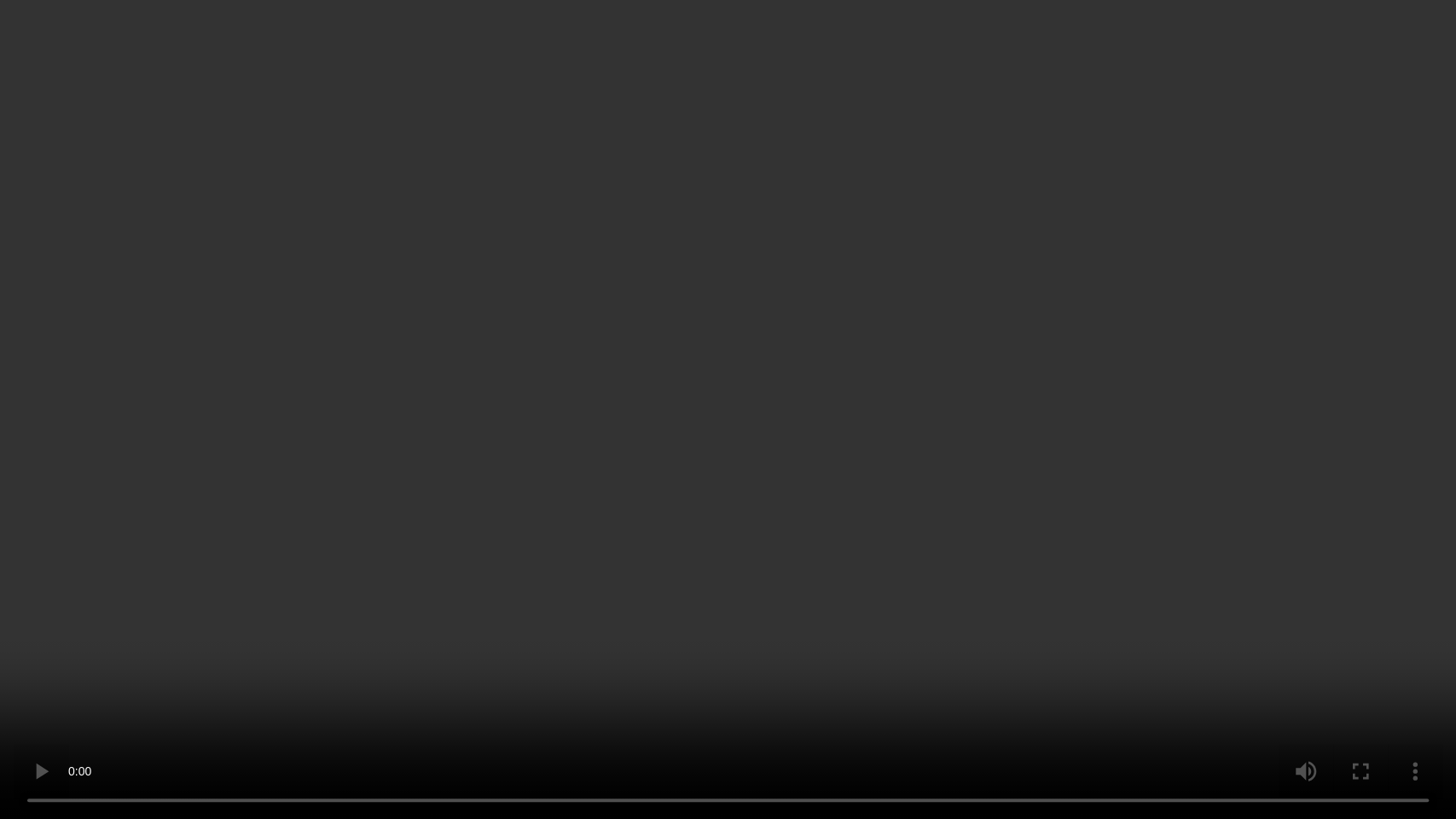
click at [928, 605] on video at bounding box center [728, 410] width 1456 height 819
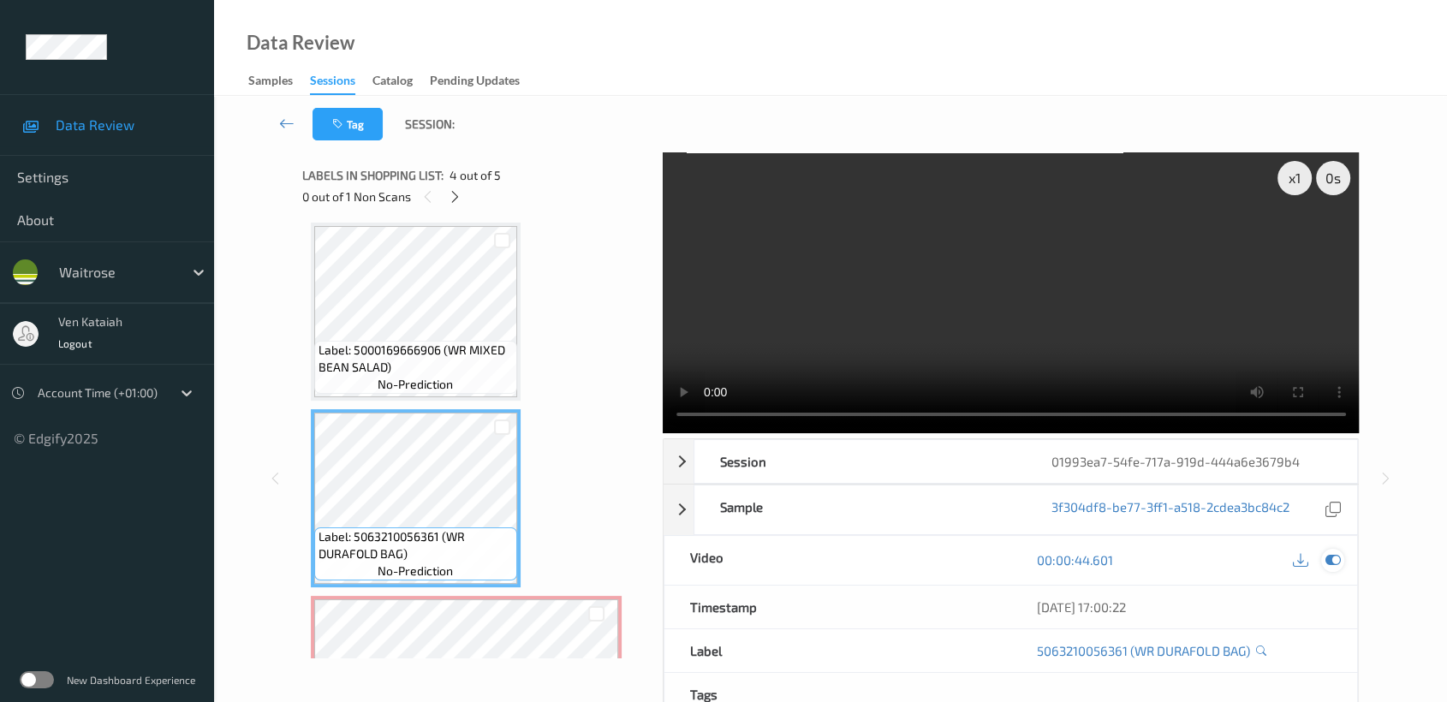
click at [1337, 552] on icon at bounding box center [1332, 559] width 15 height 15
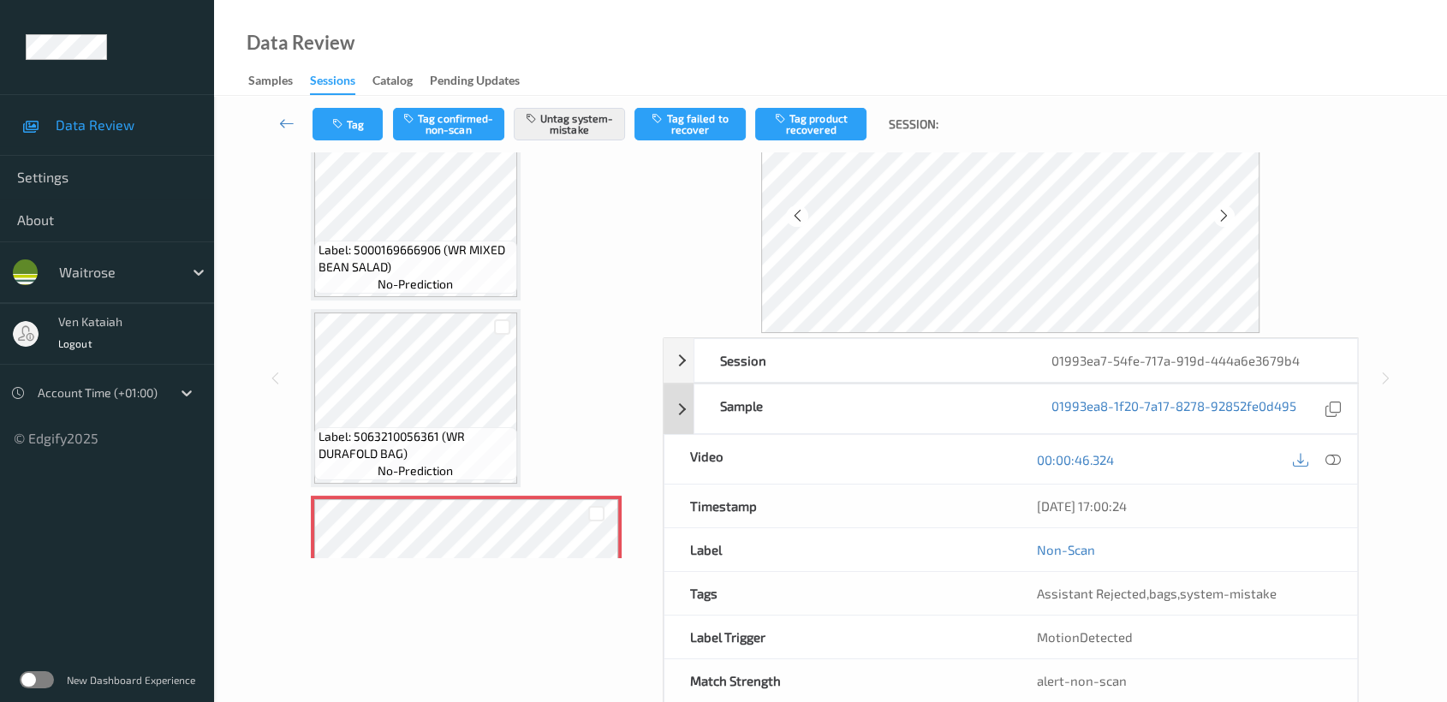
scroll to position [136, 0]
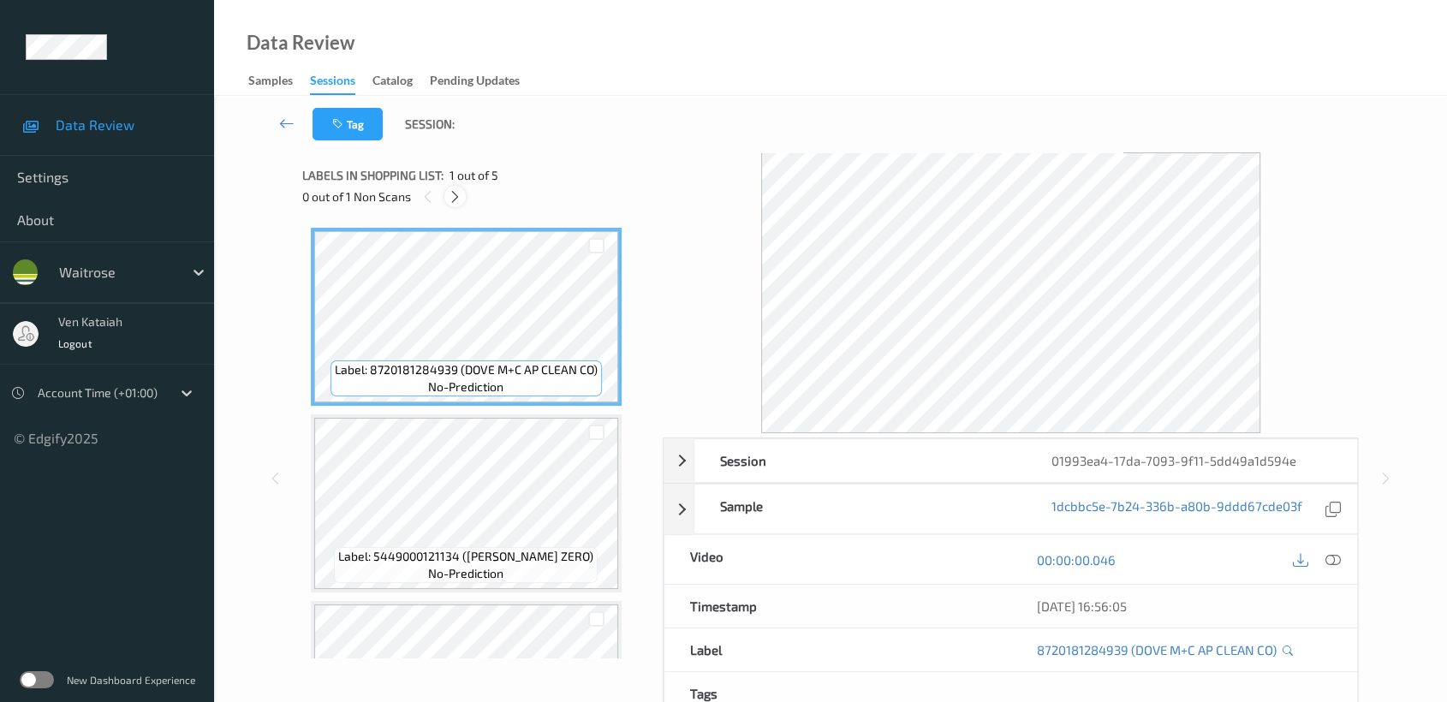
click at [450, 204] on div at bounding box center [454, 196] width 21 height 21
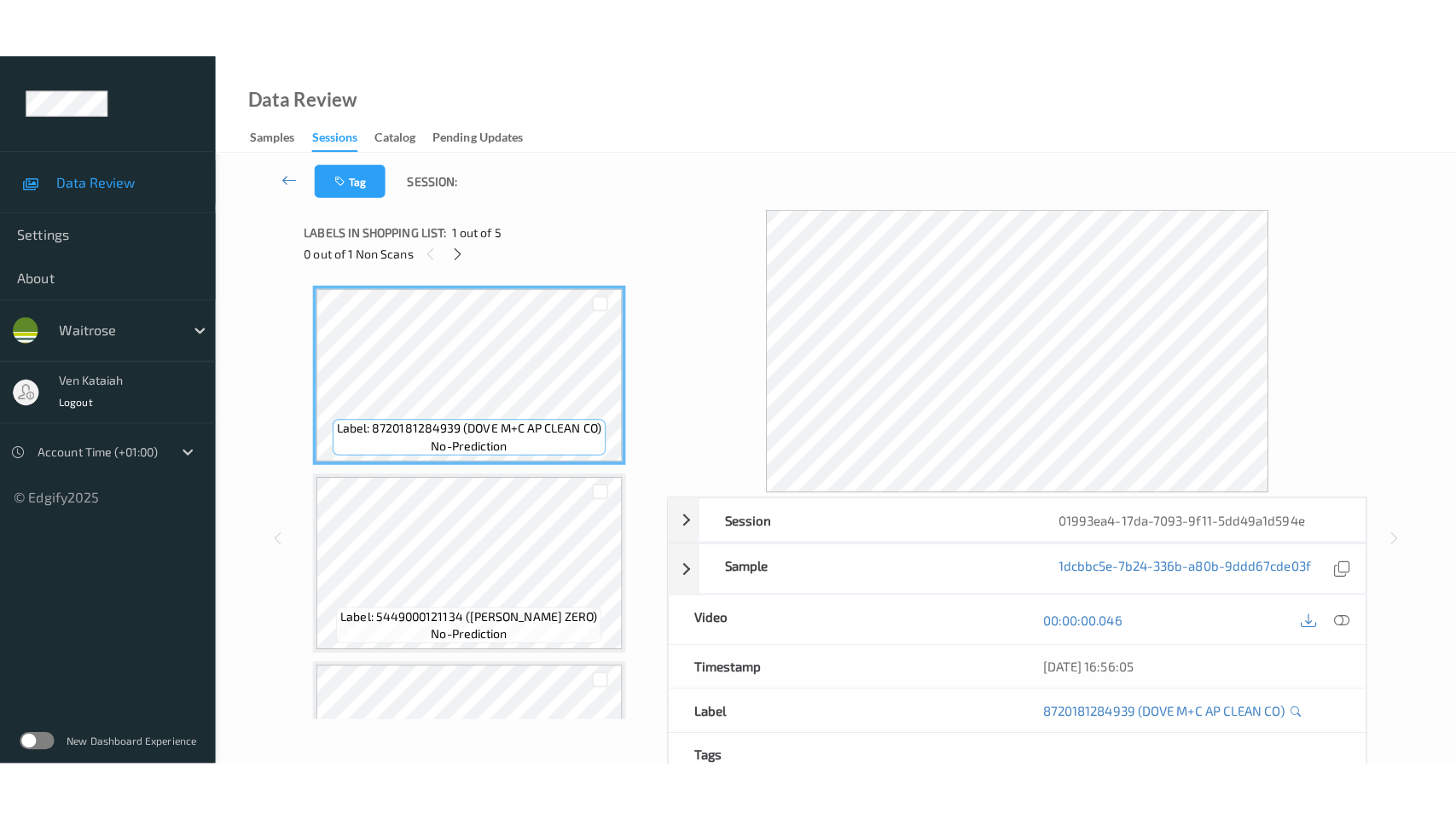
scroll to position [379, 0]
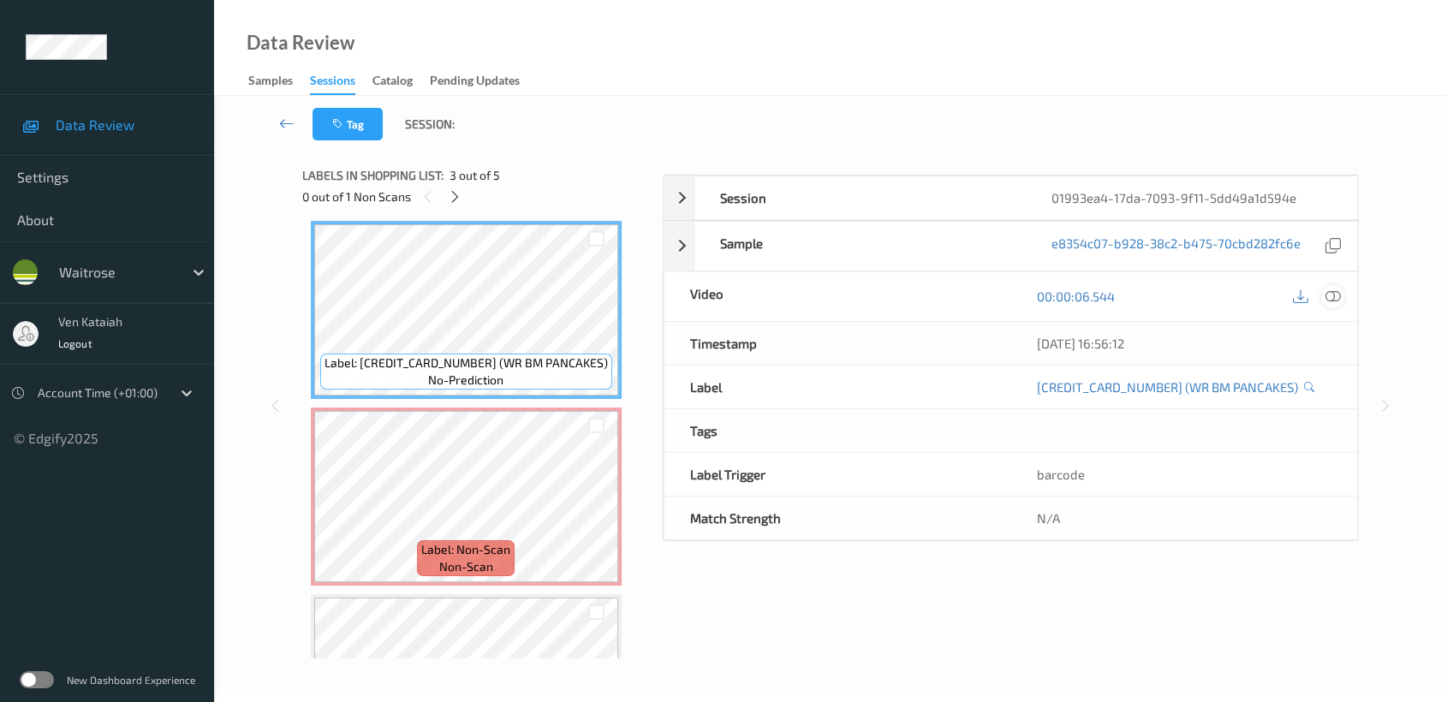
click at [1336, 365] on div "[DATE] 16:56:12" at bounding box center [1183, 343] width 347 height 43
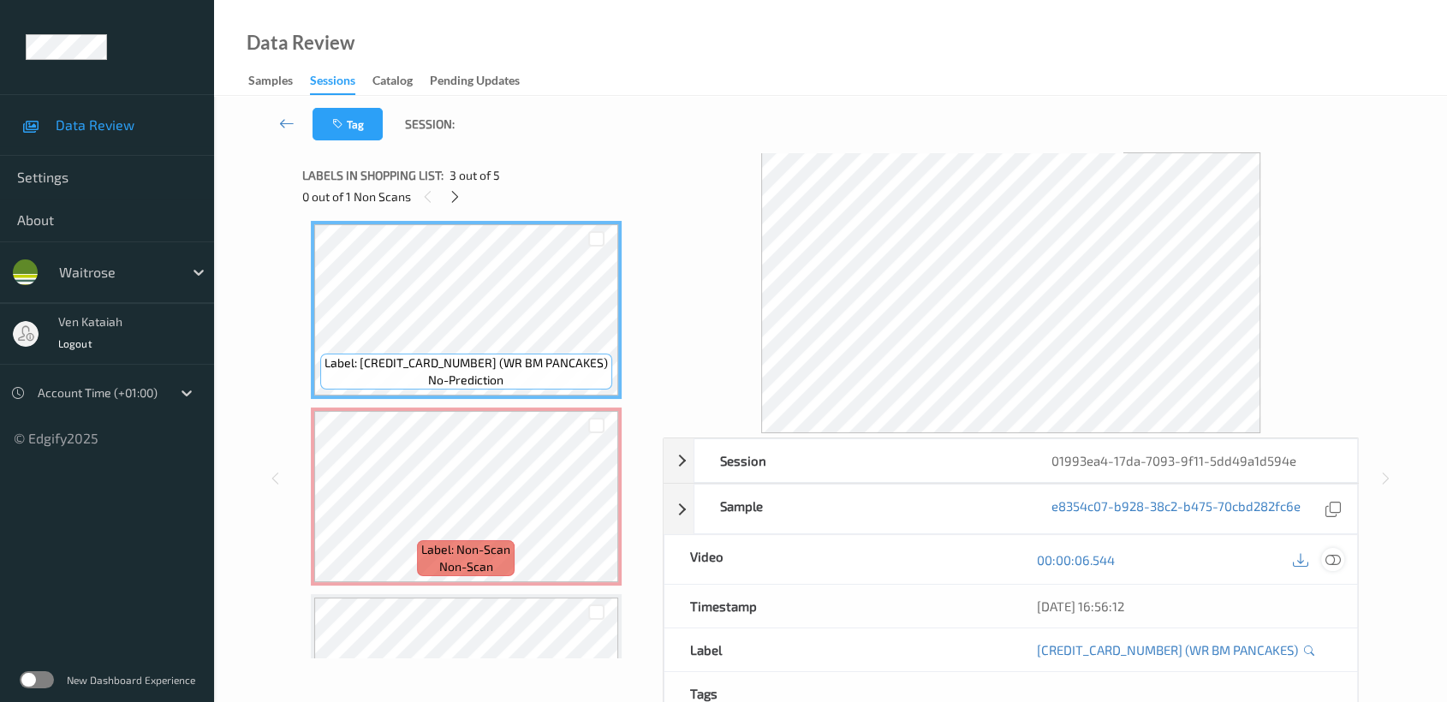
click at [1343, 560] on div at bounding box center [1332, 559] width 23 height 23
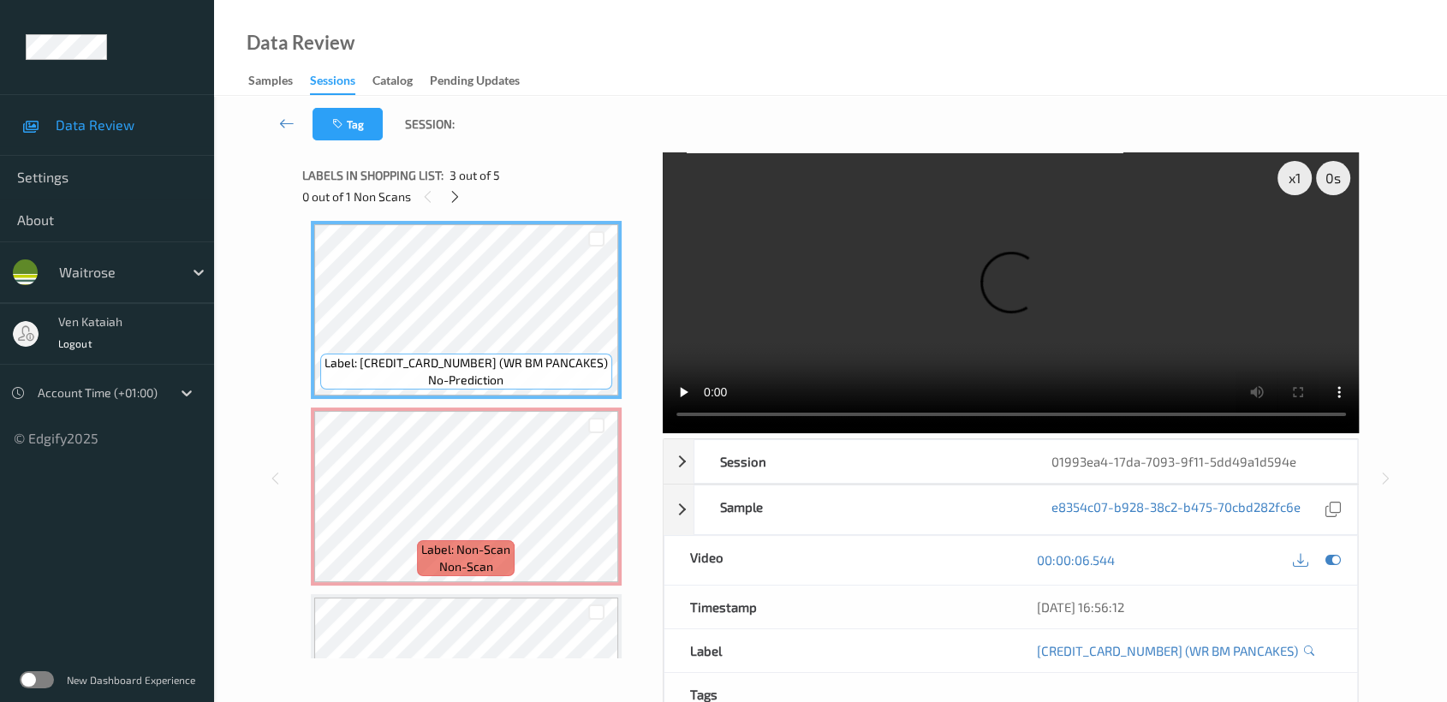
scroll to position [378, 0]
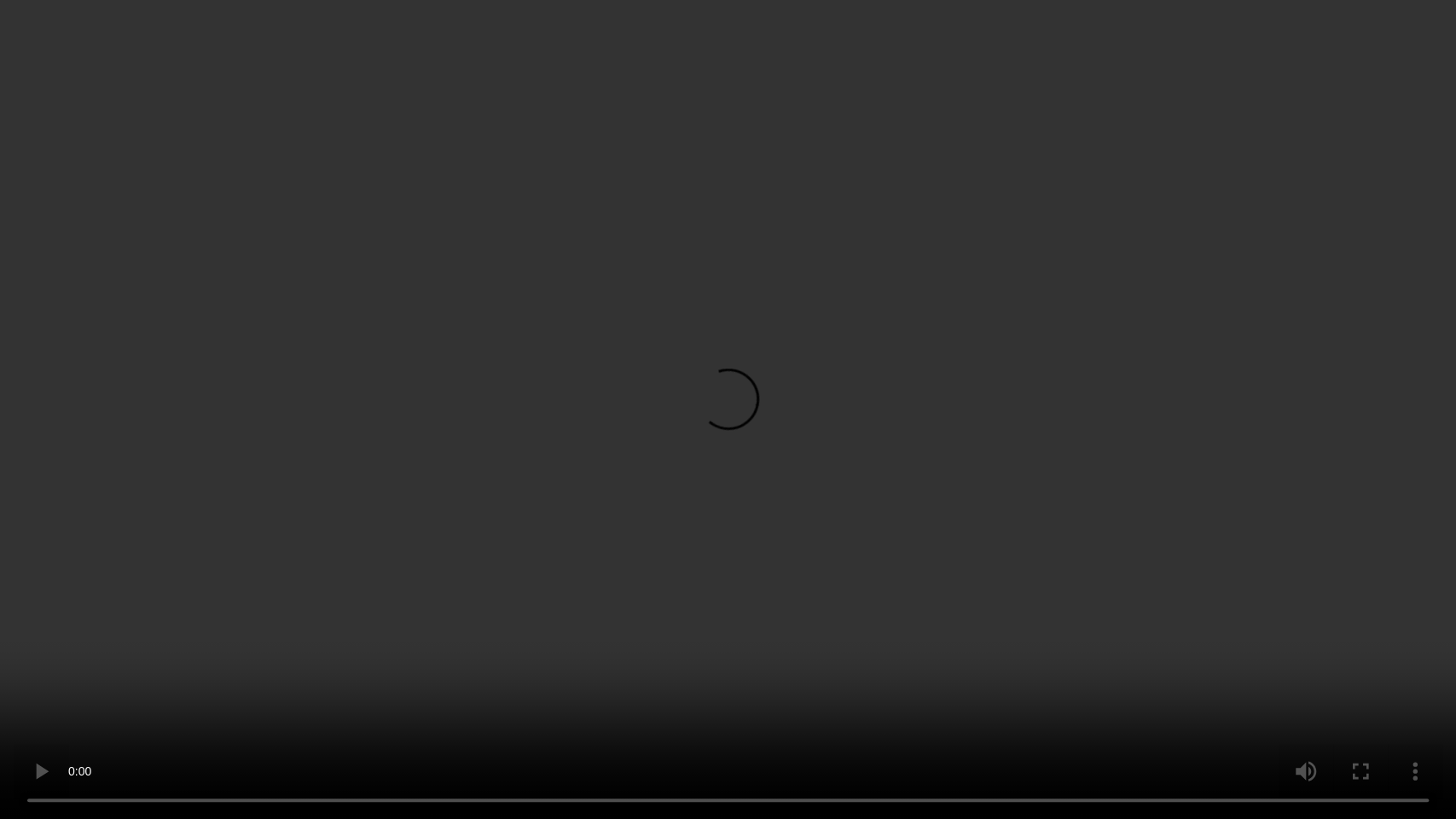
click at [862, 379] on video at bounding box center [728, 410] width 1456 height 819
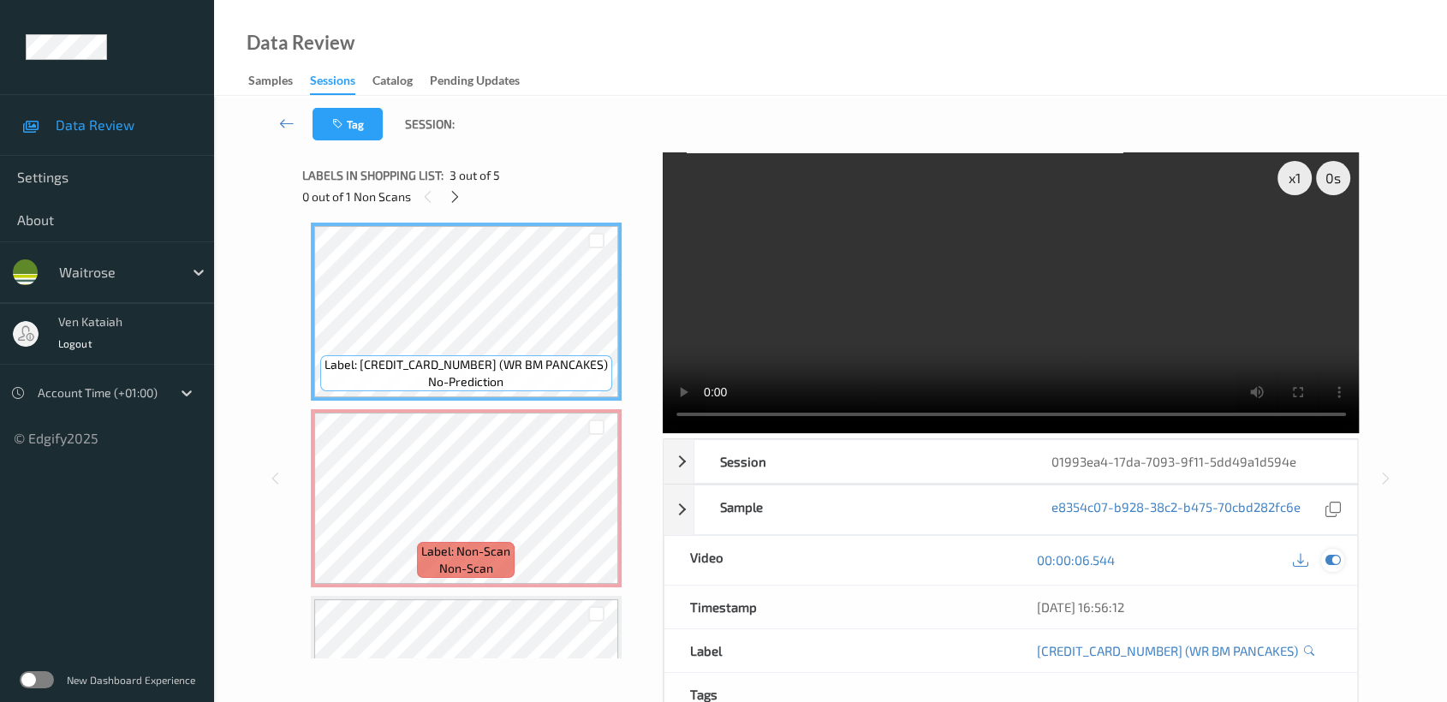
click at [1335, 554] on icon at bounding box center [1332, 559] width 15 height 15
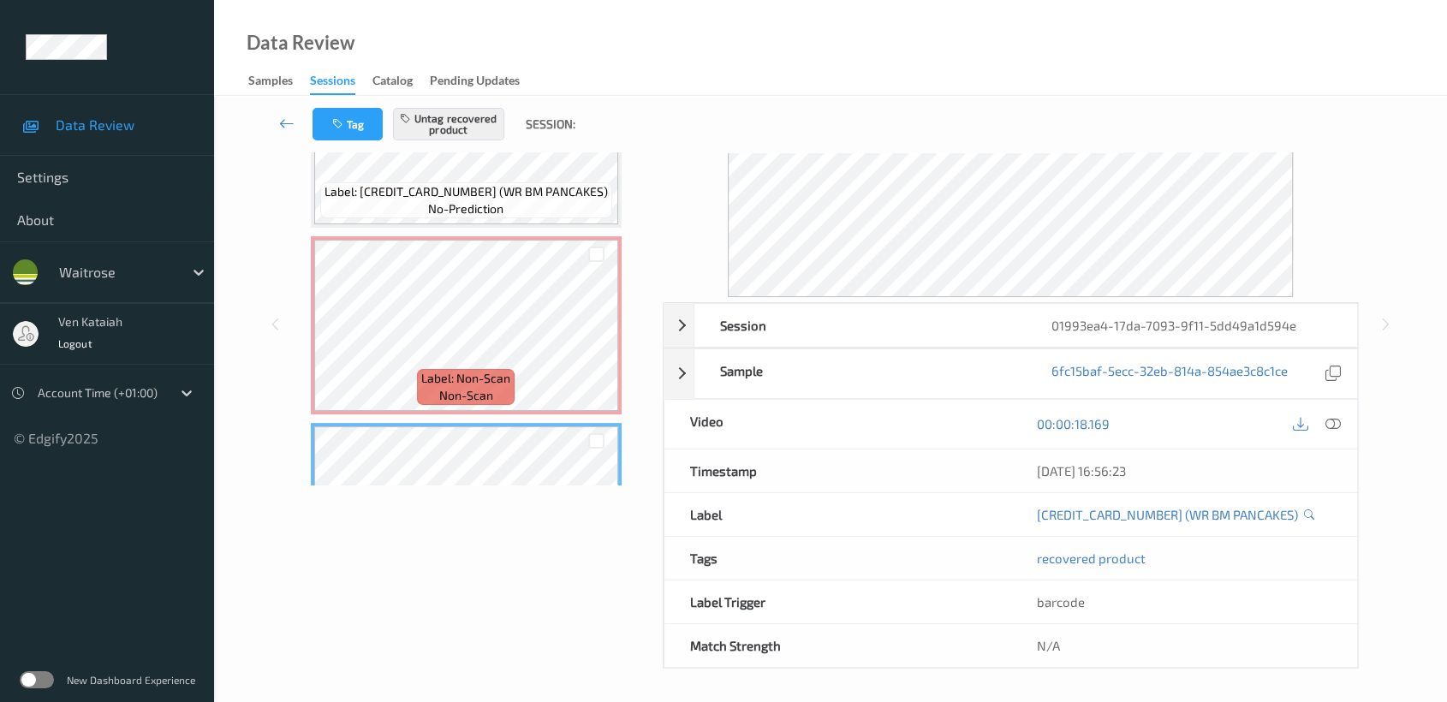
scroll to position [136, 0]
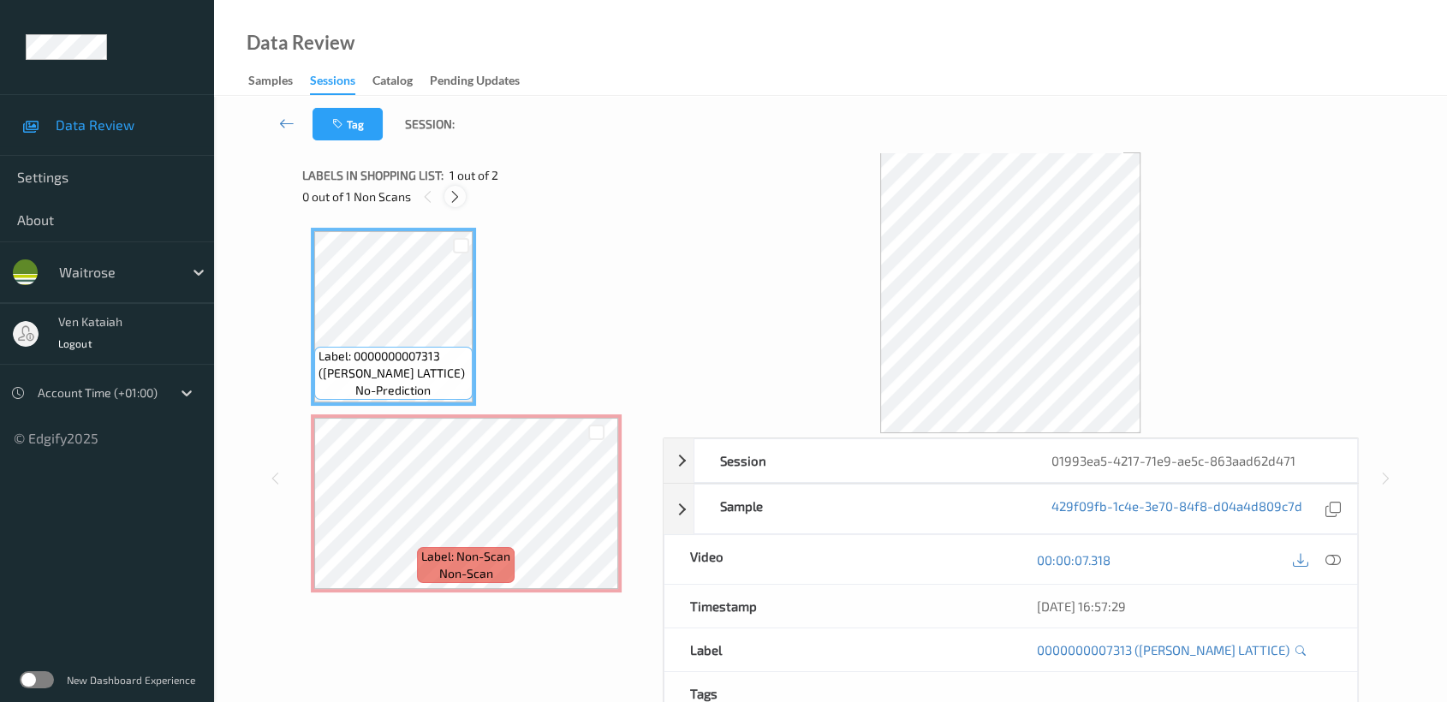
click at [459, 194] on icon at bounding box center [455, 196] width 15 height 15
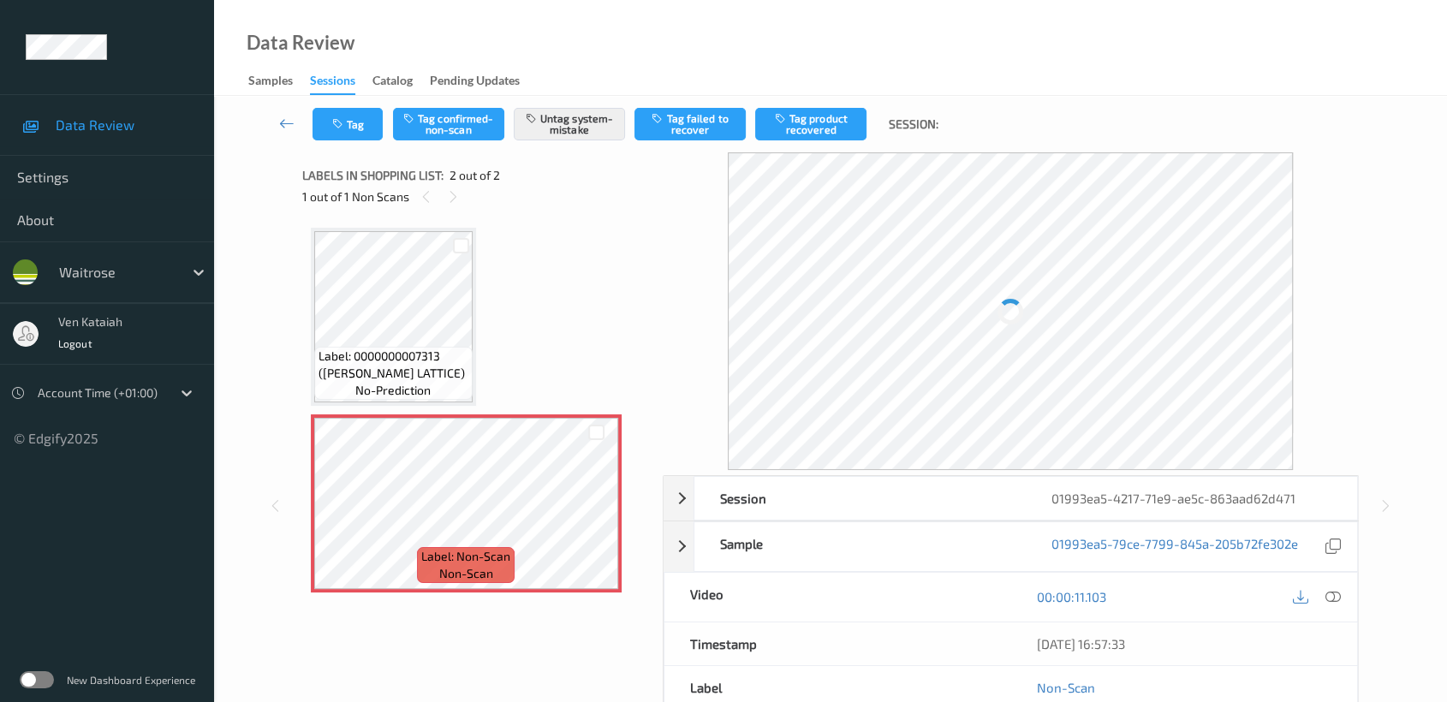
click at [429, 372] on span "Label: 0000000007313 (WR CHERRY LATTICE)" at bounding box center [394, 365] width 150 height 34
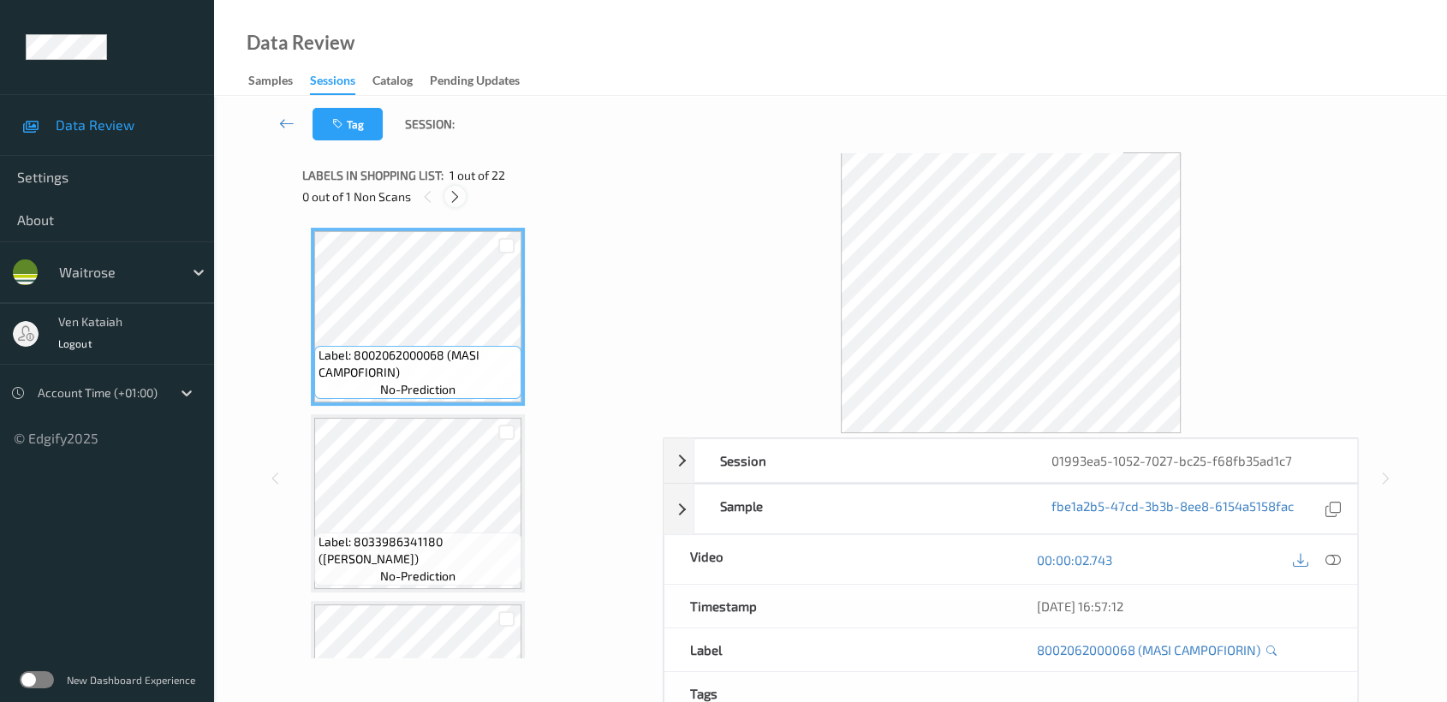
click at [445, 193] on div at bounding box center [454, 196] width 21 height 21
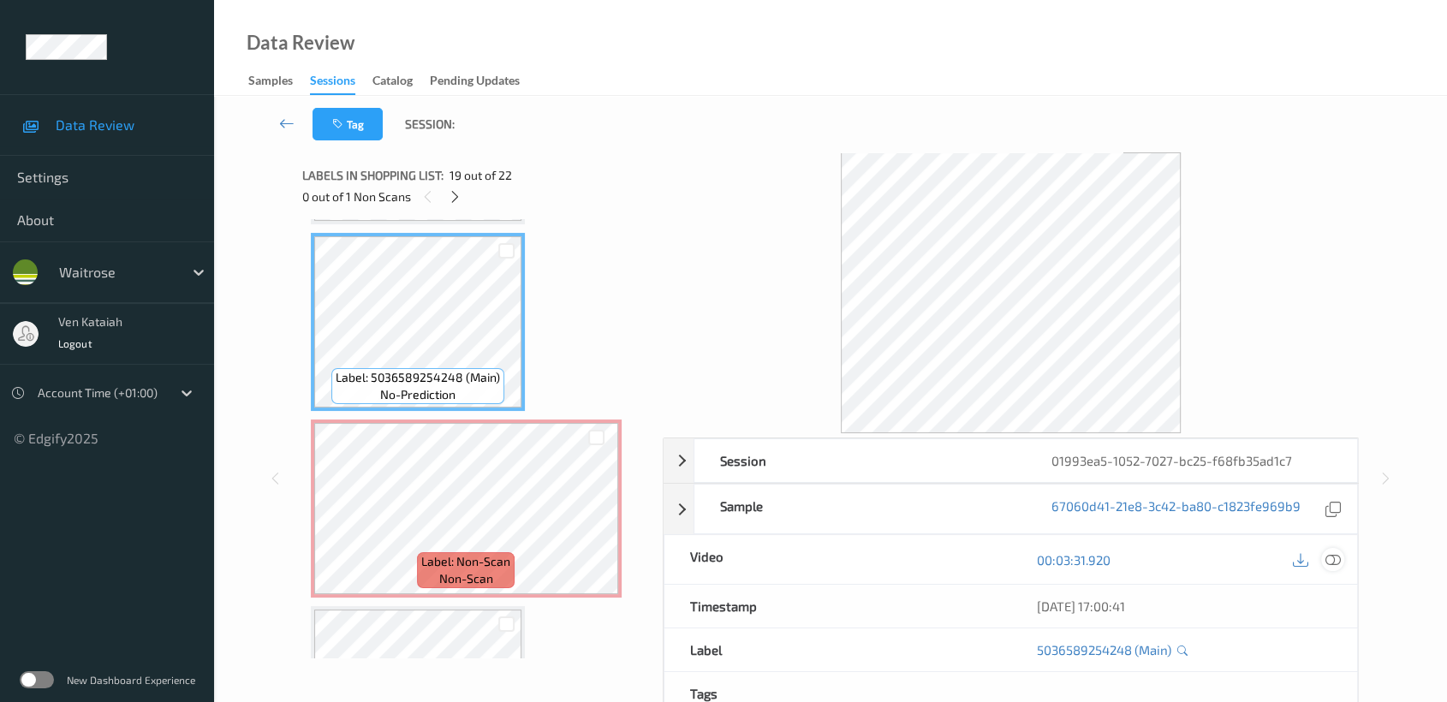
click at [1331, 563] on icon at bounding box center [1332, 559] width 15 height 15
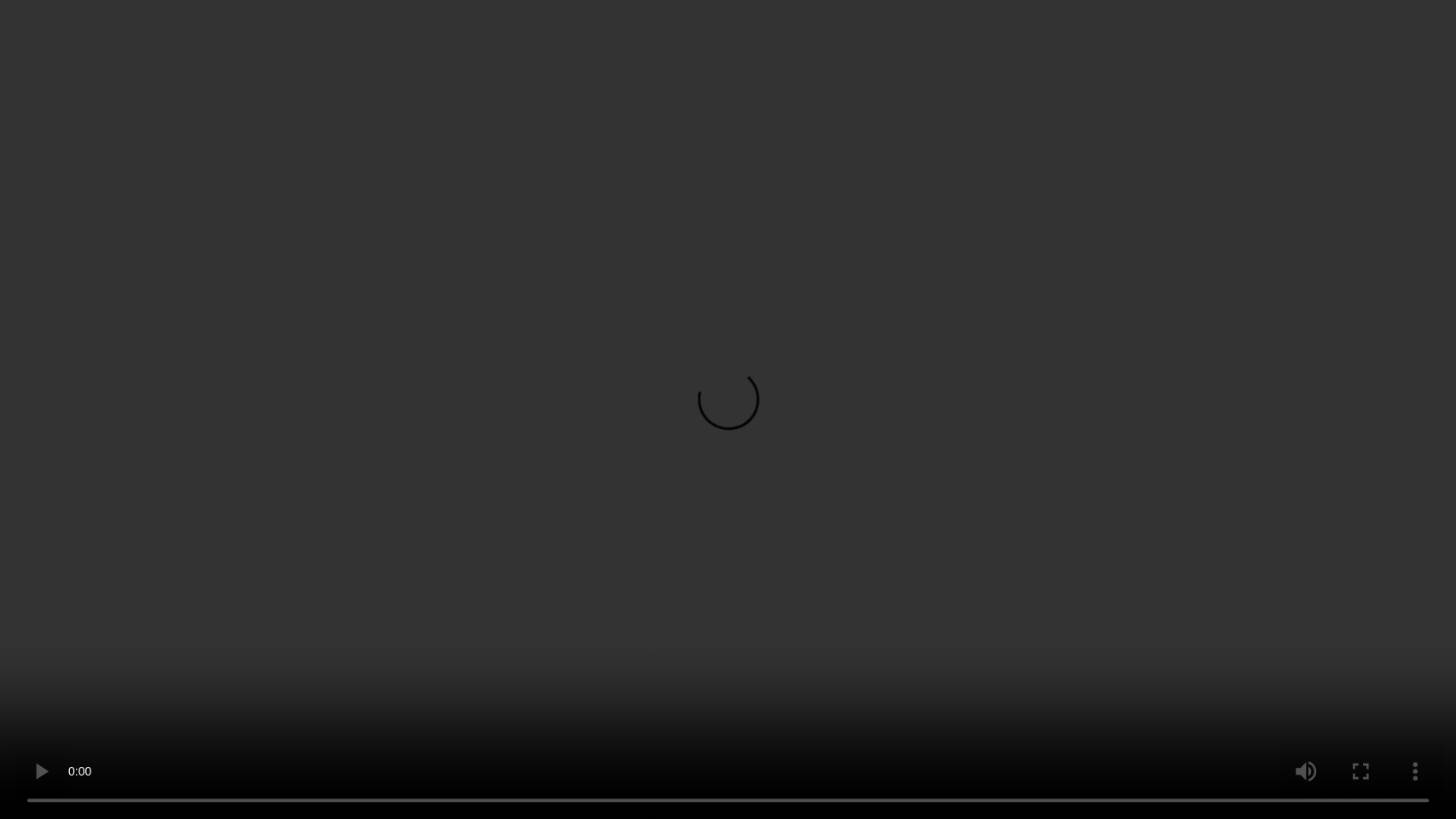
click at [655, 389] on video at bounding box center [728, 410] width 1456 height 819
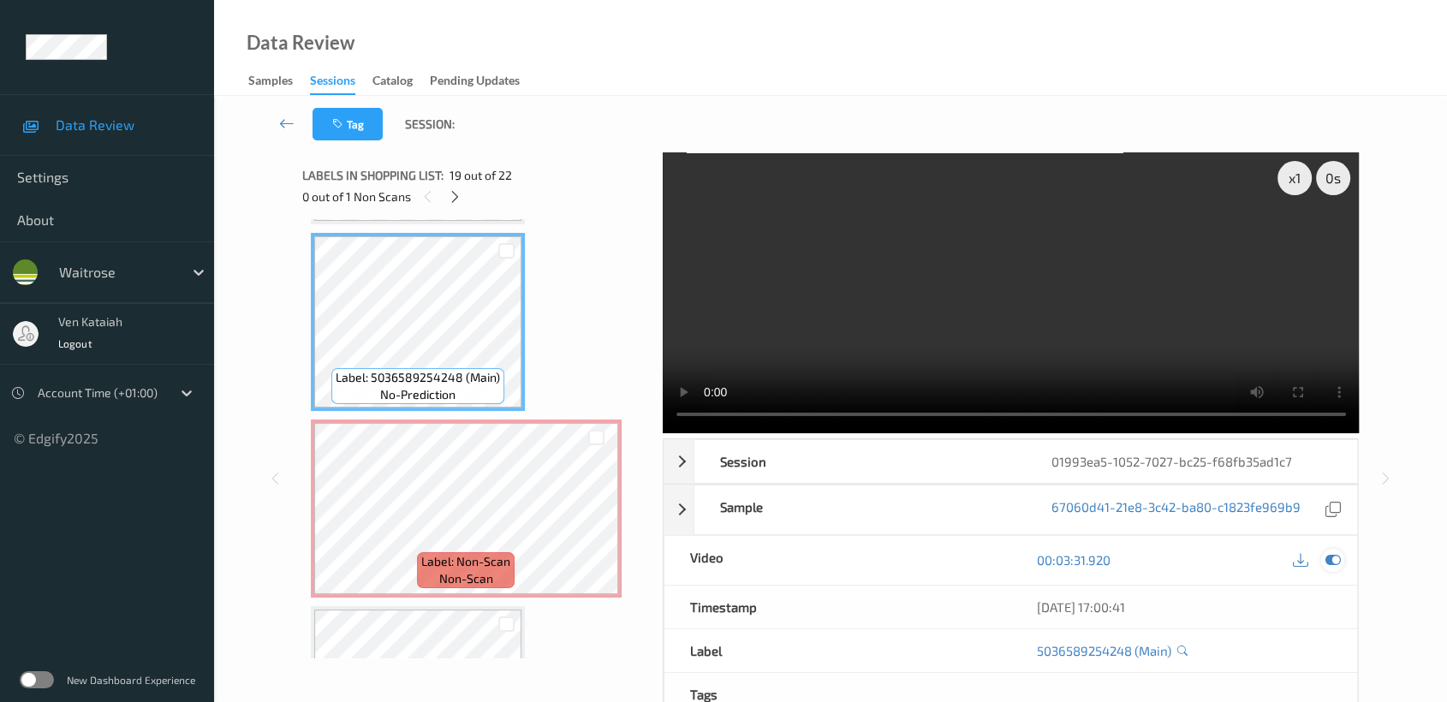
click at [1339, 557] on icon at bounding box center [1332, 559] width 15 height 15
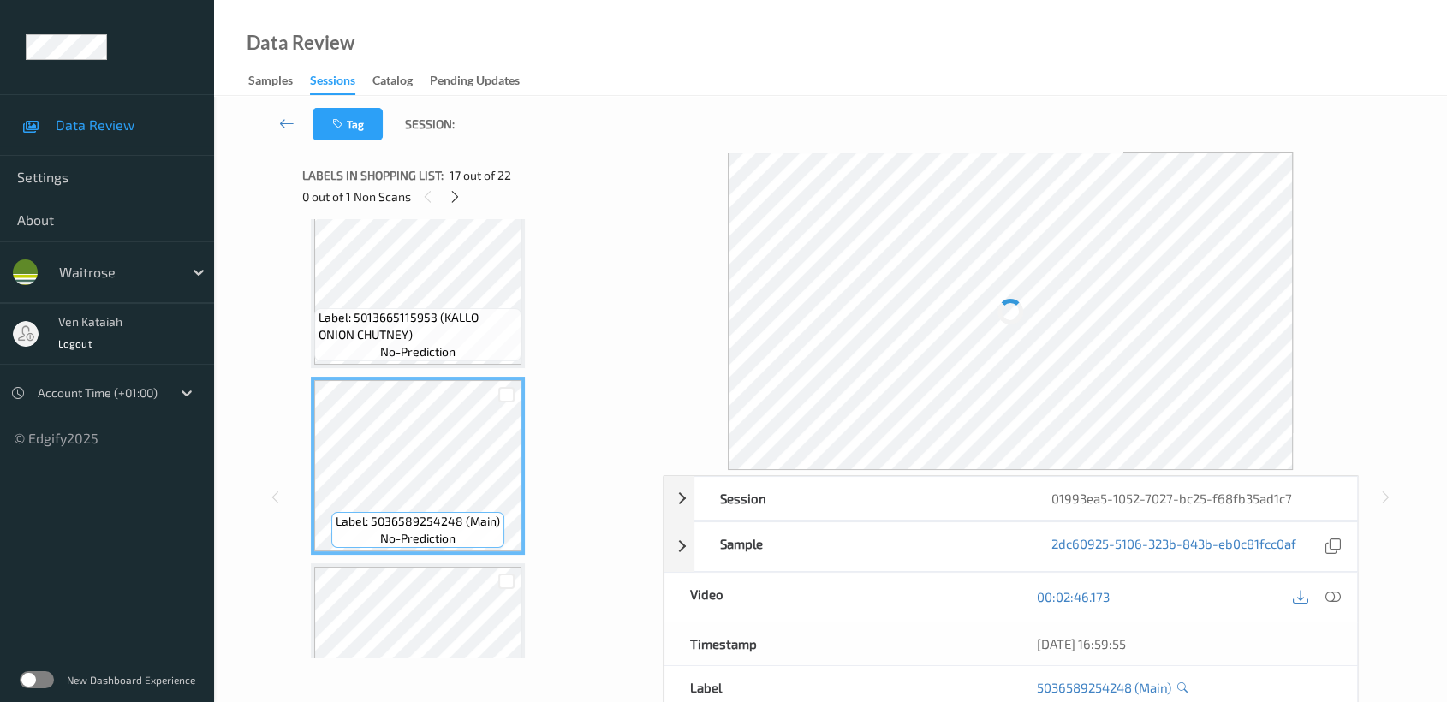
scroll to position [2783, 0]
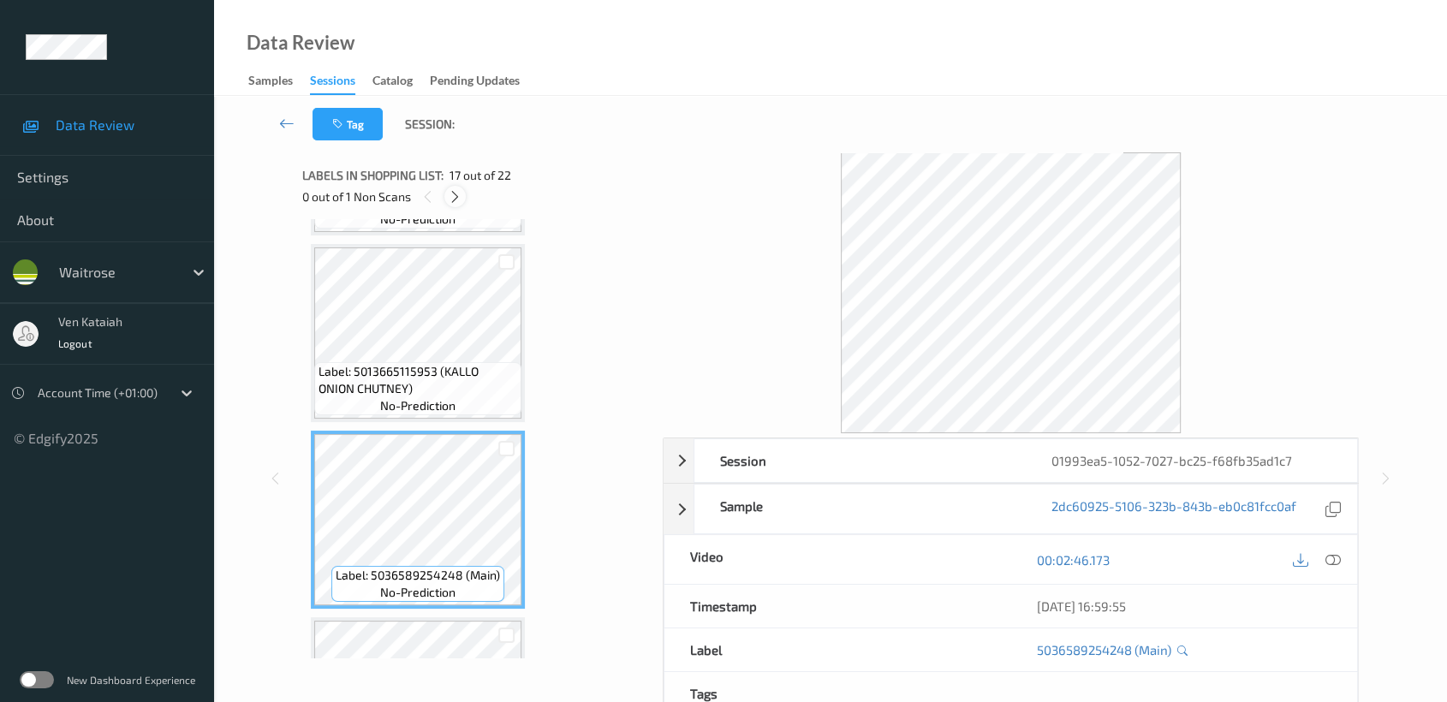
click at [456, 193] on icon at bounding box center [455, 196] width 15 height 15
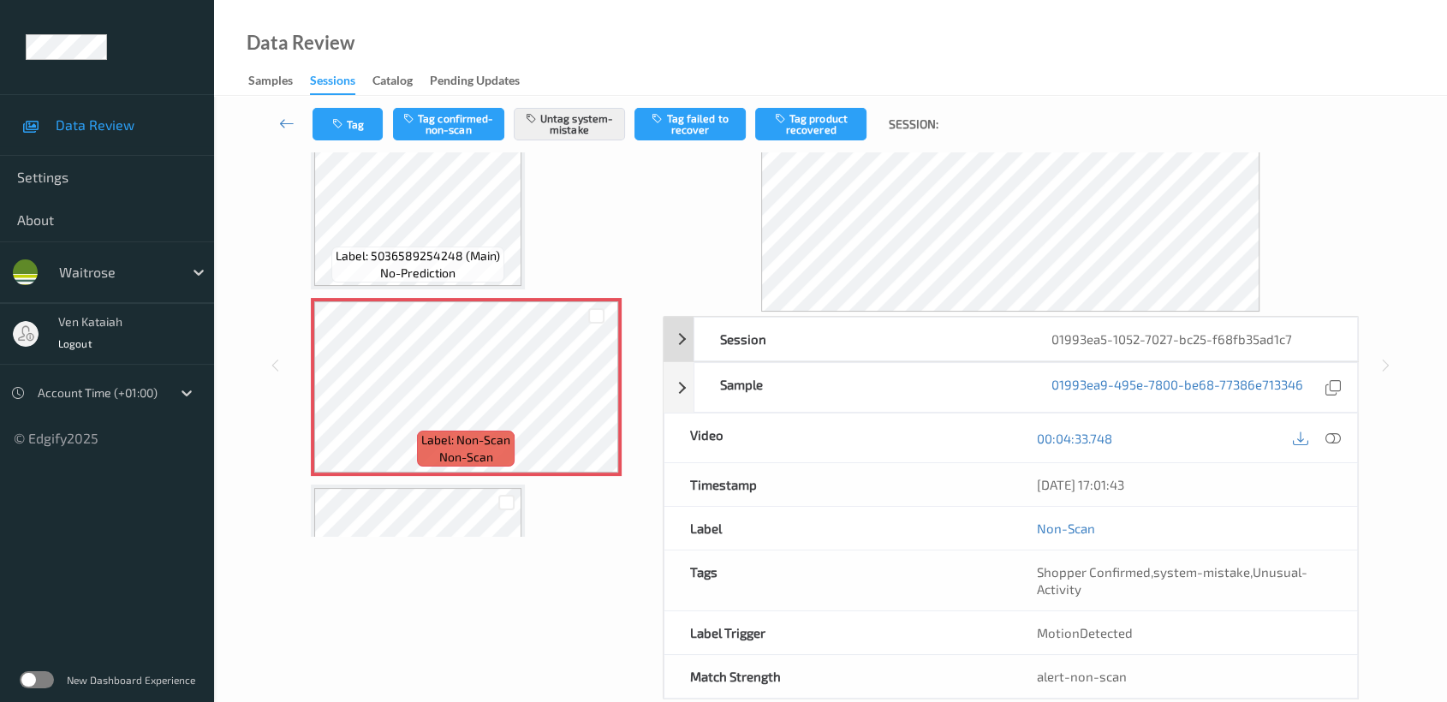
scroll to position [153, 0]
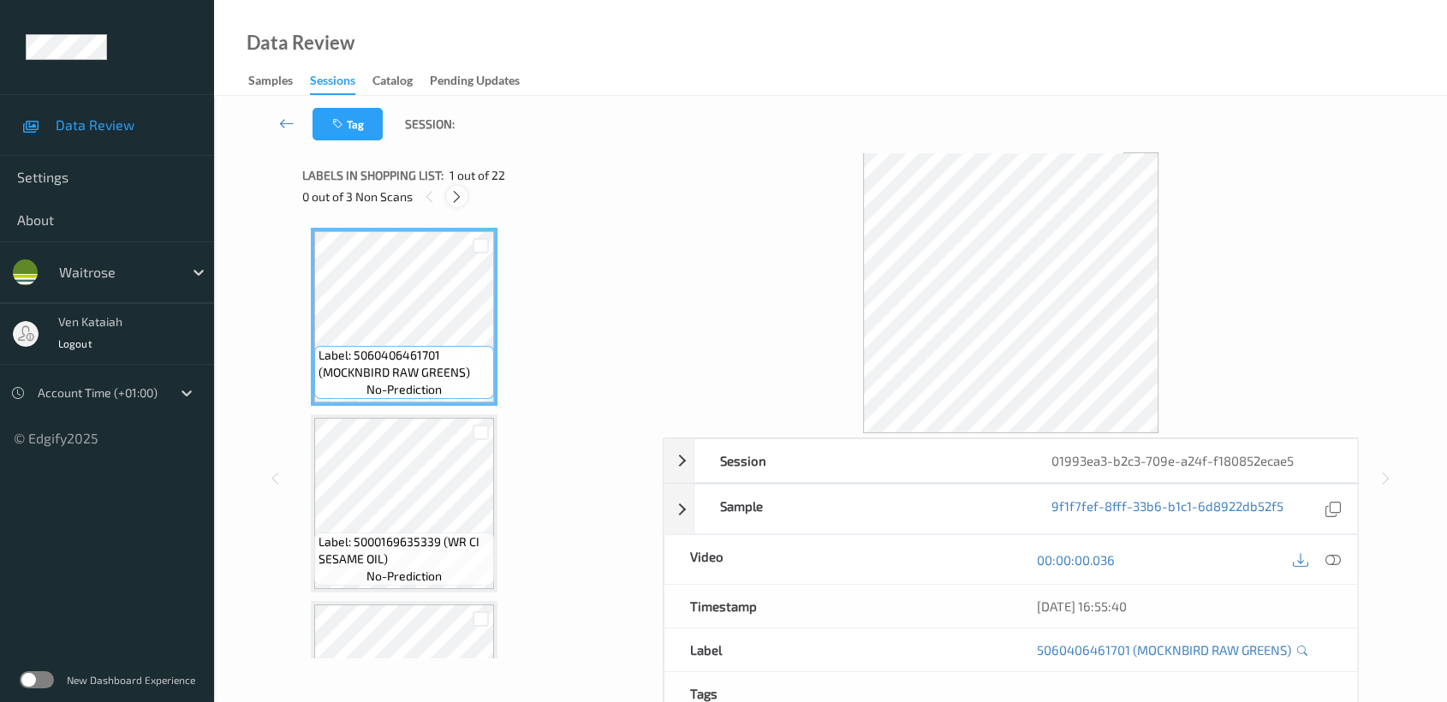
click at [448, 199] on div at bounding box center [456, 196] width 21 height 21
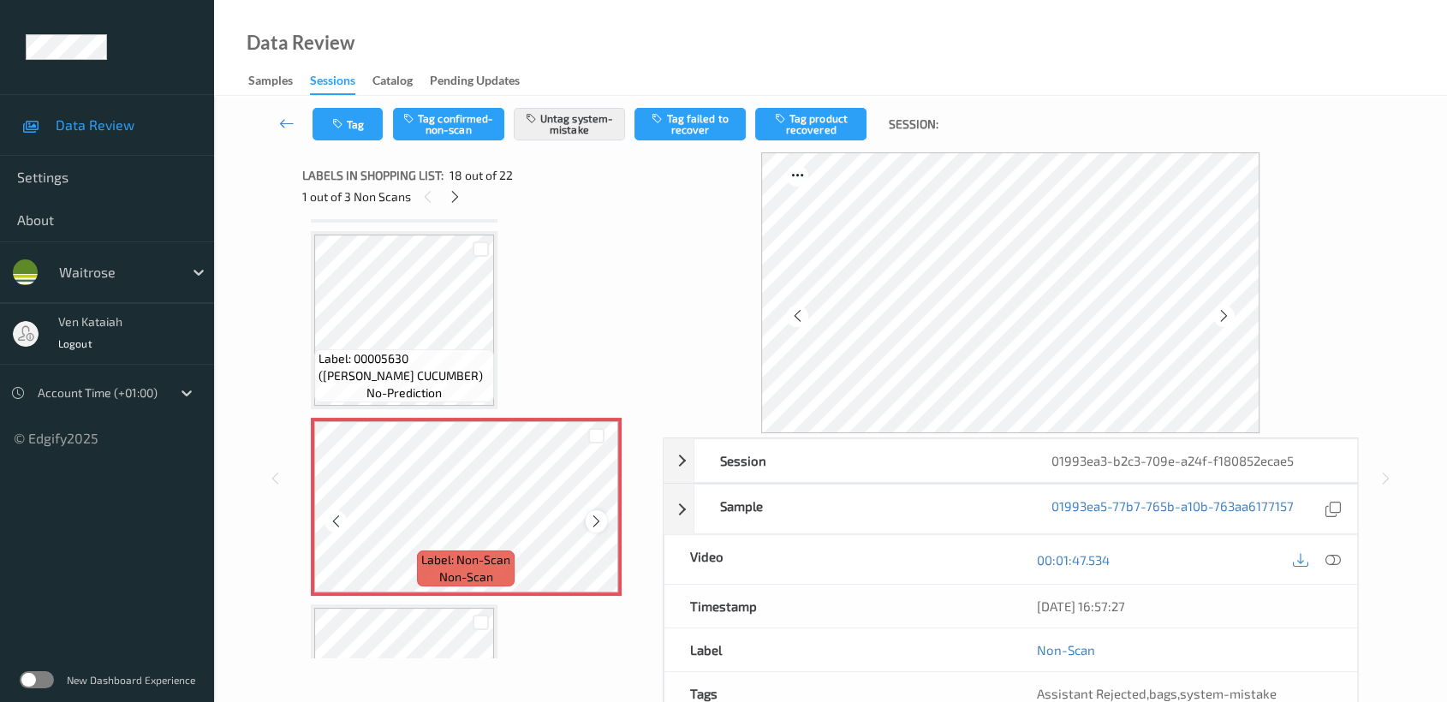
click at [596, 514] on icon at bounding box center [596, 521] width 15 height 15
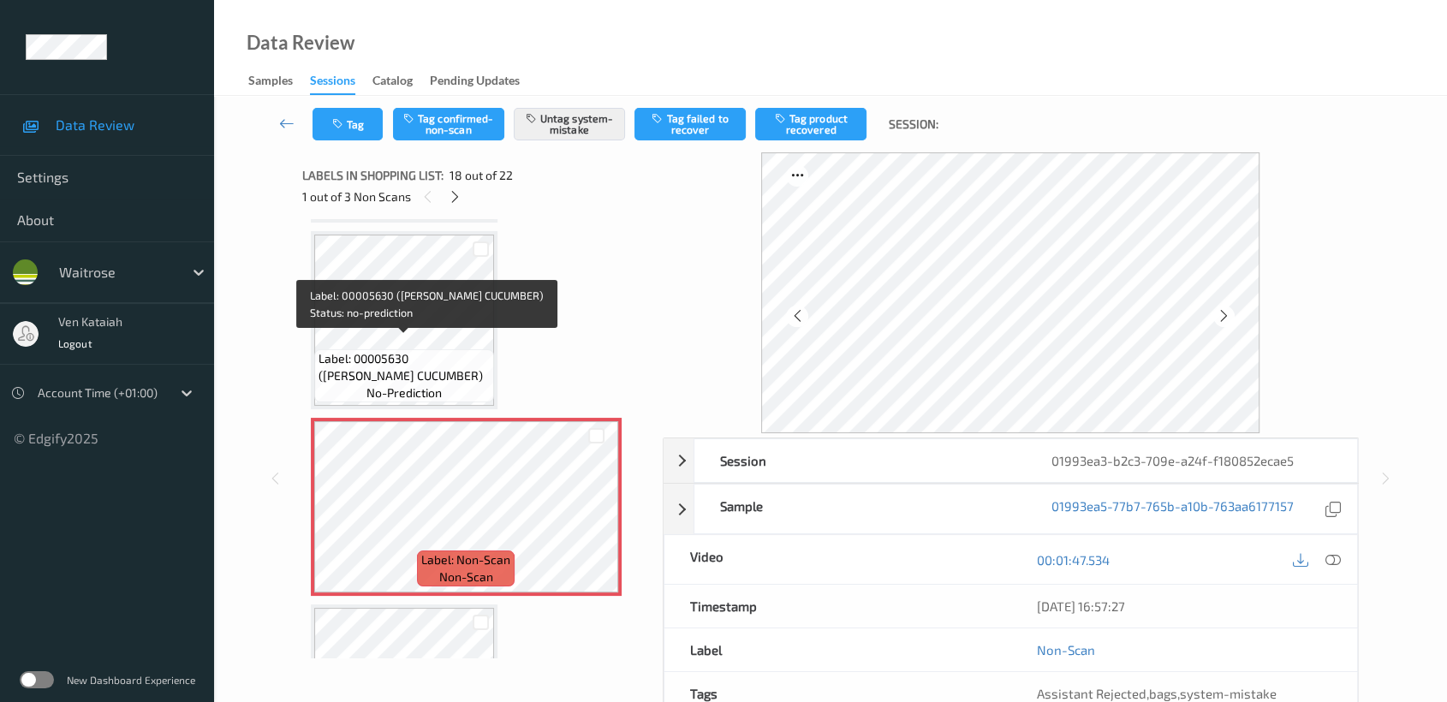
click at [457, 365] on span "Label: 00005630 (WR ESS CUCUMBER)" at bounding box center [404, 367] width 171 height 34
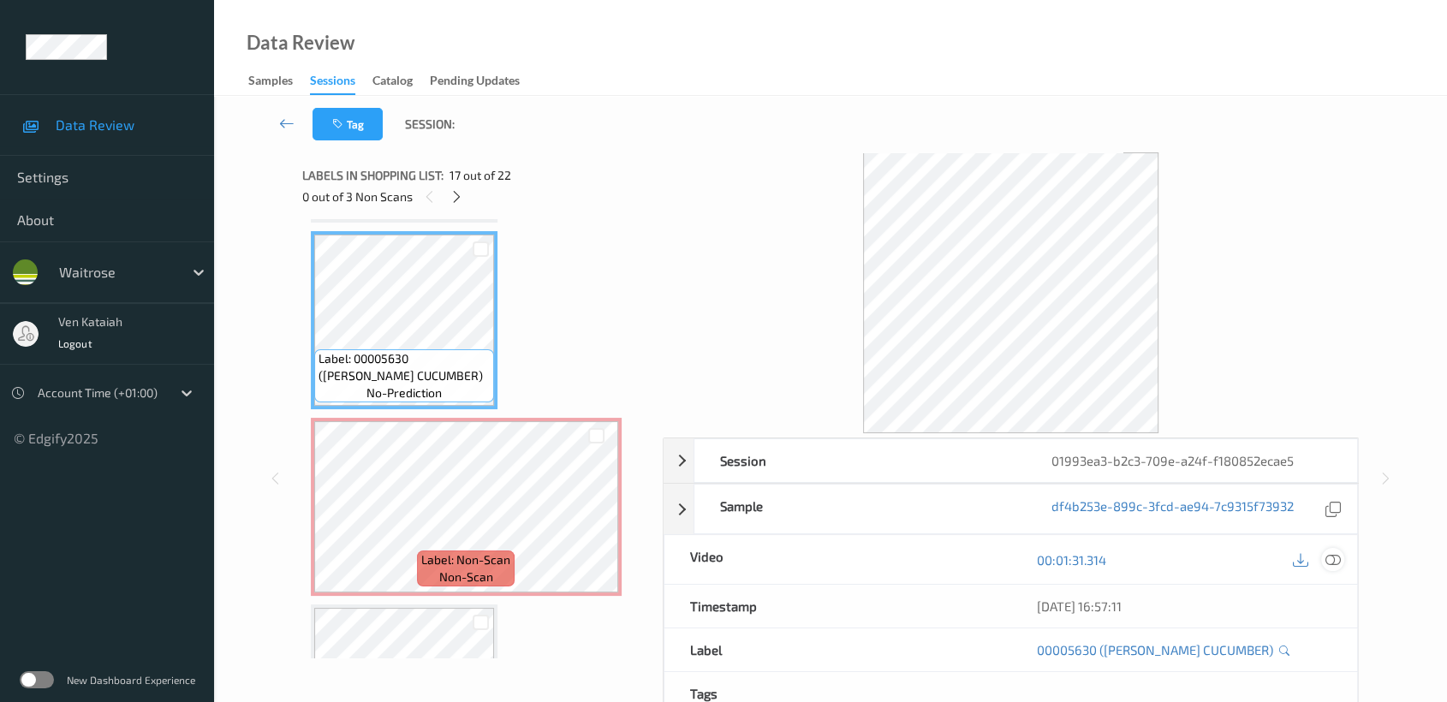
click at [1337, 562] on icon at bounding box center [1332, 559] width 15 height 15
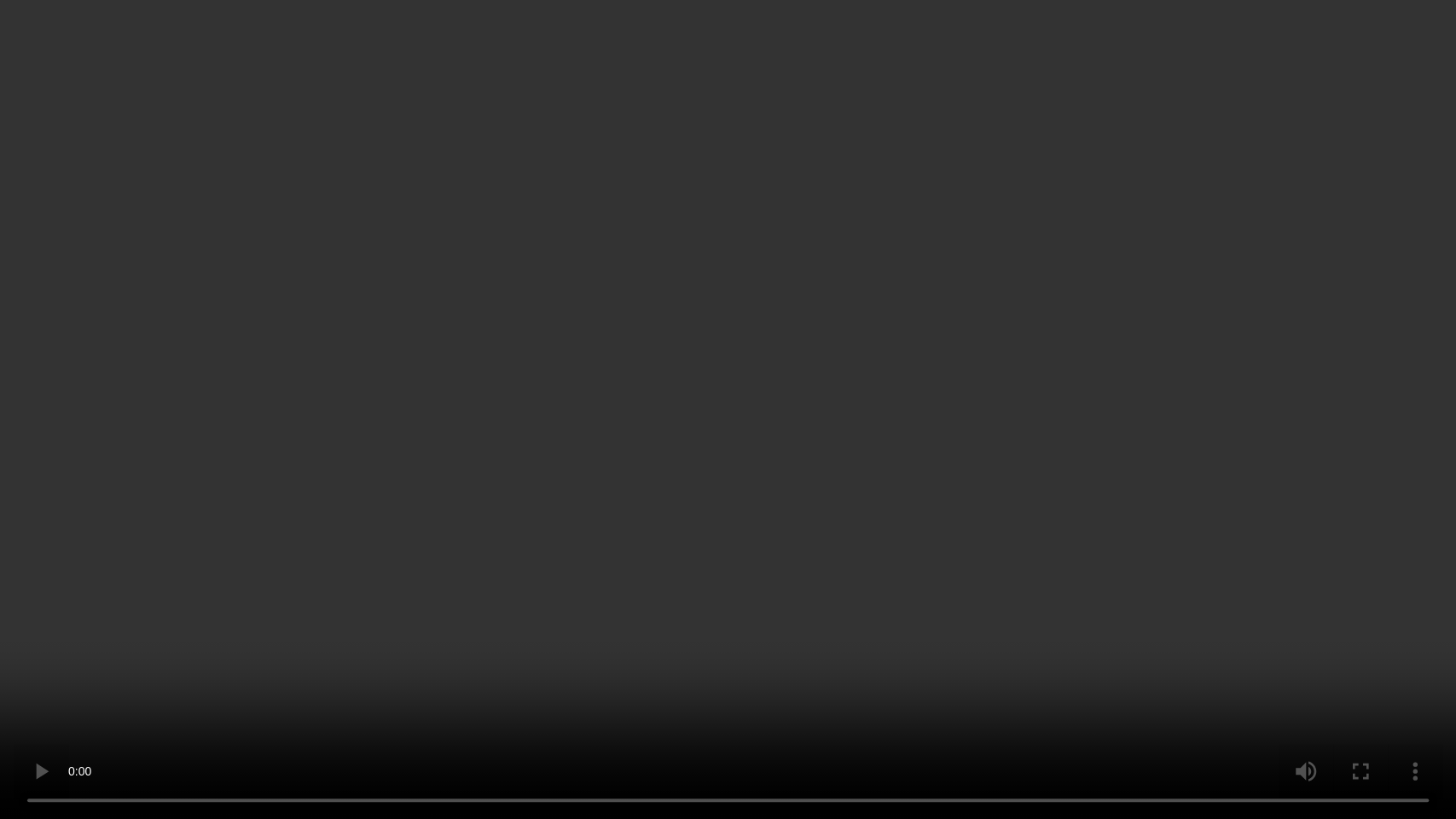
click at [583, 528] on video at bounding box center [728, 410] width 1456 height 819
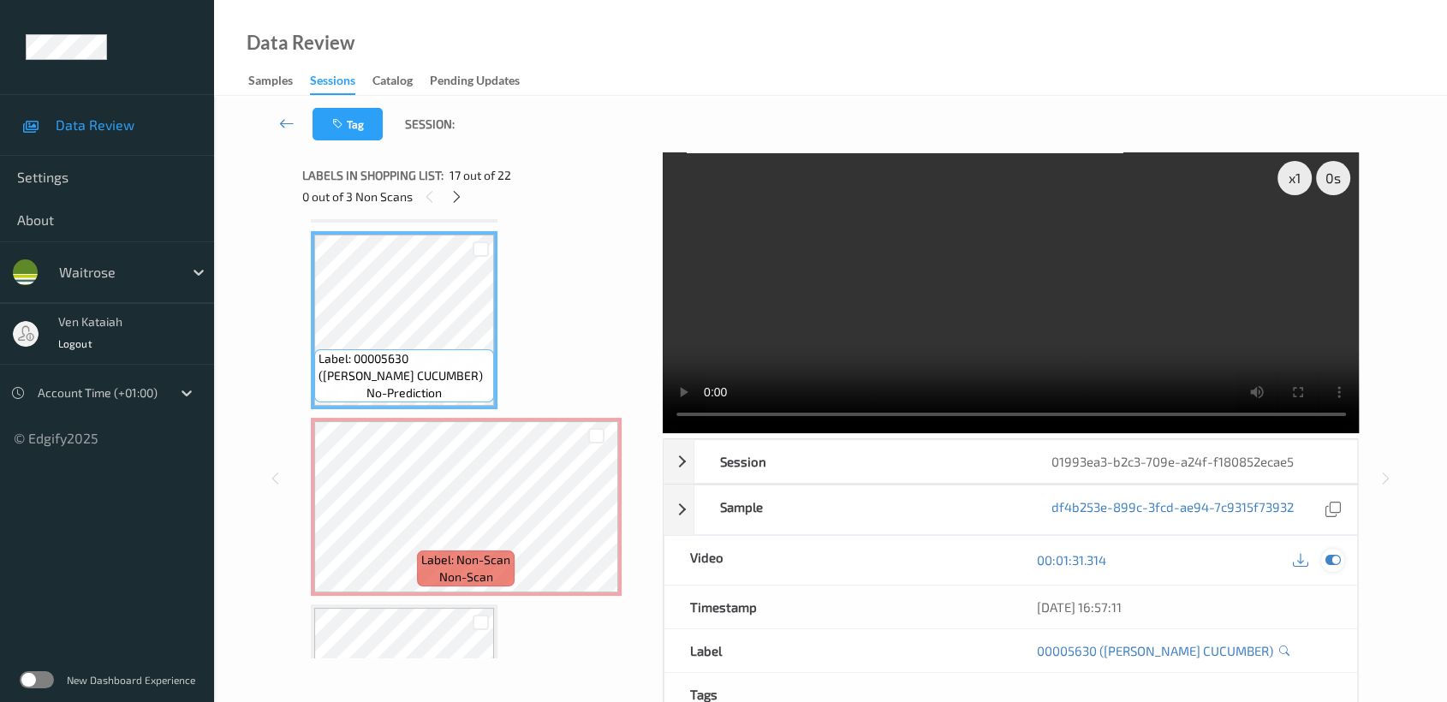
click at [1342, 556] on div at bounding box center [1332, 560] width 23 height 23
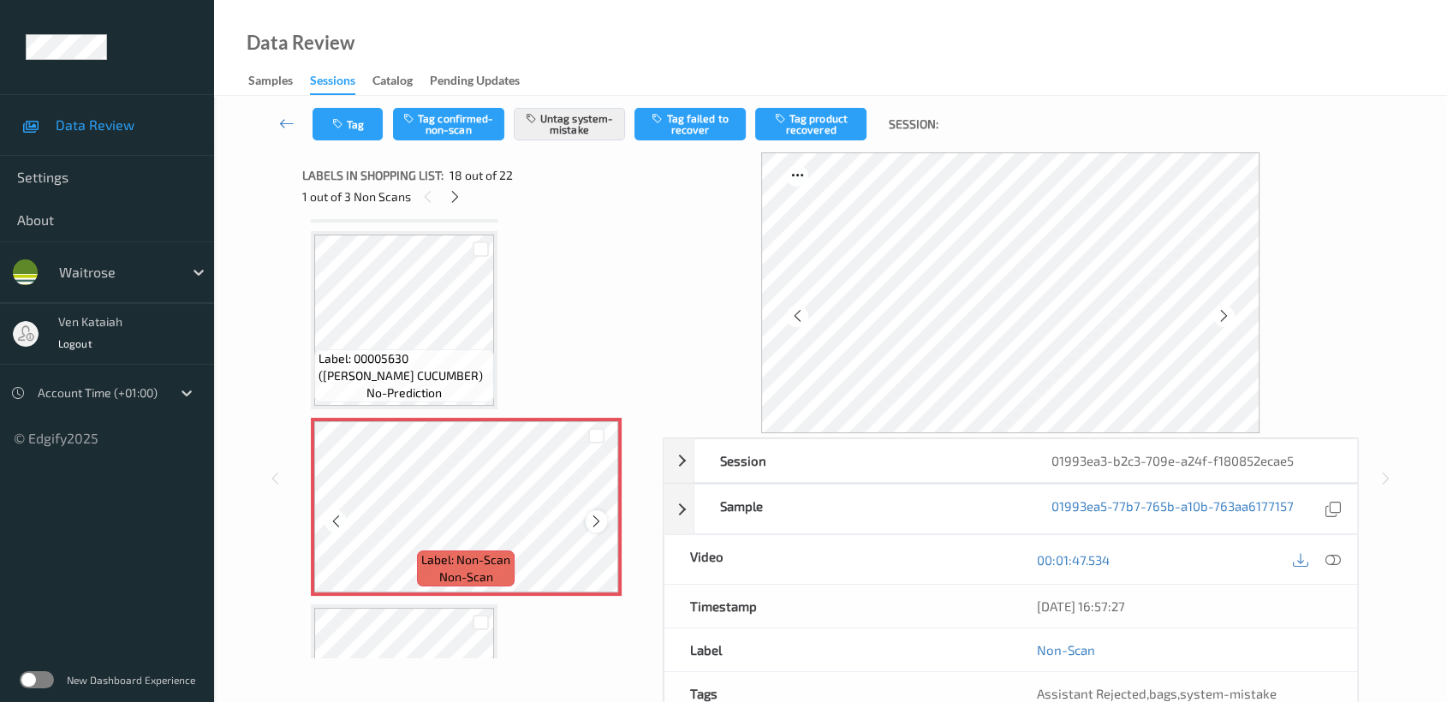
click at [591, 514] on icon at bounding box center [596, 521] width 15 height 15
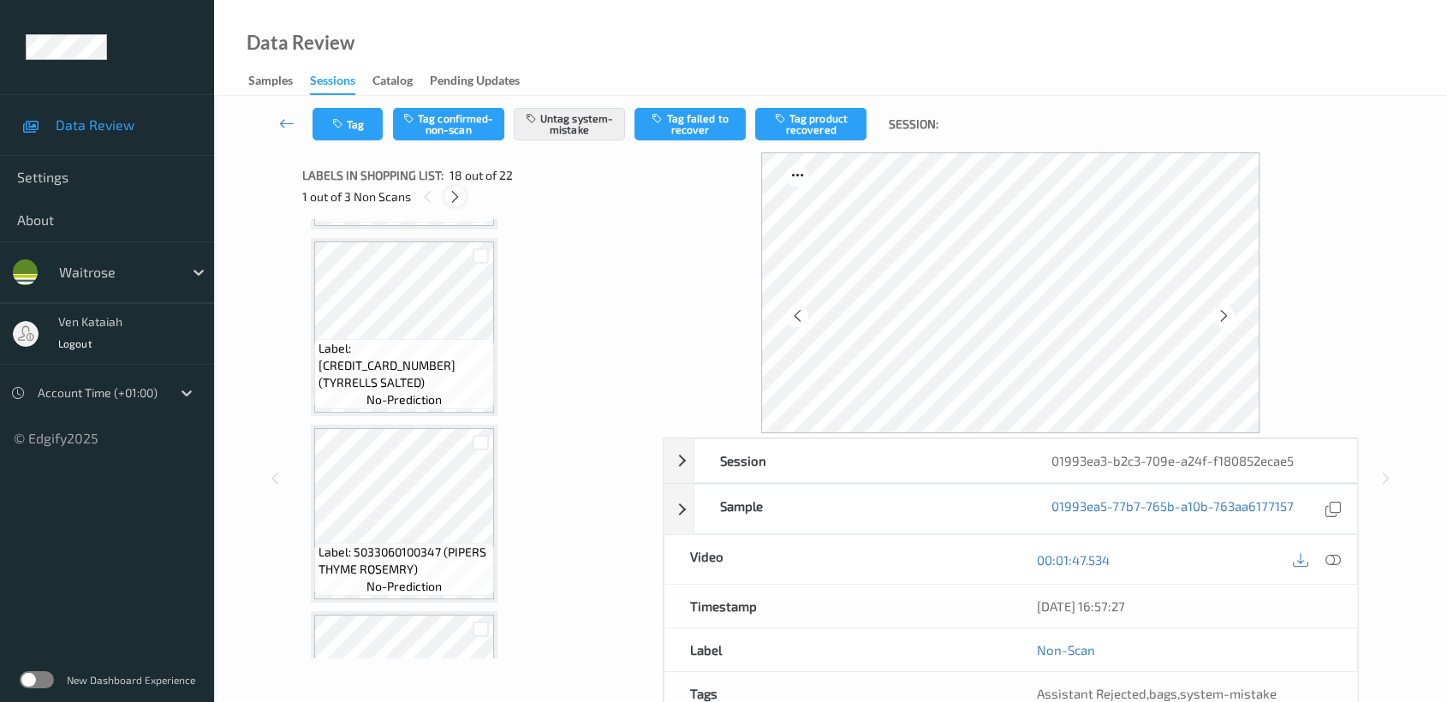
click at [459, 190] on icon at bounding box center [455, 196] width 15 height 15
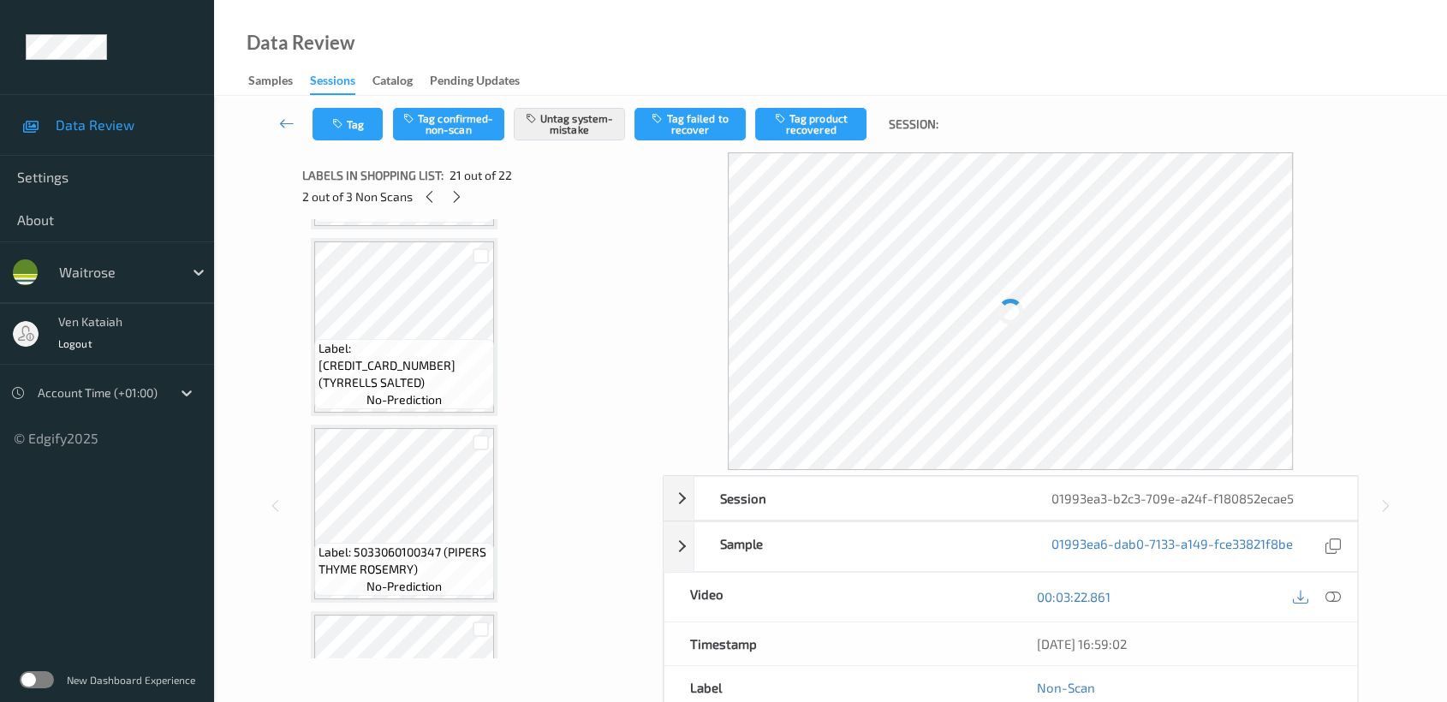
scroll to position [3540, 0]
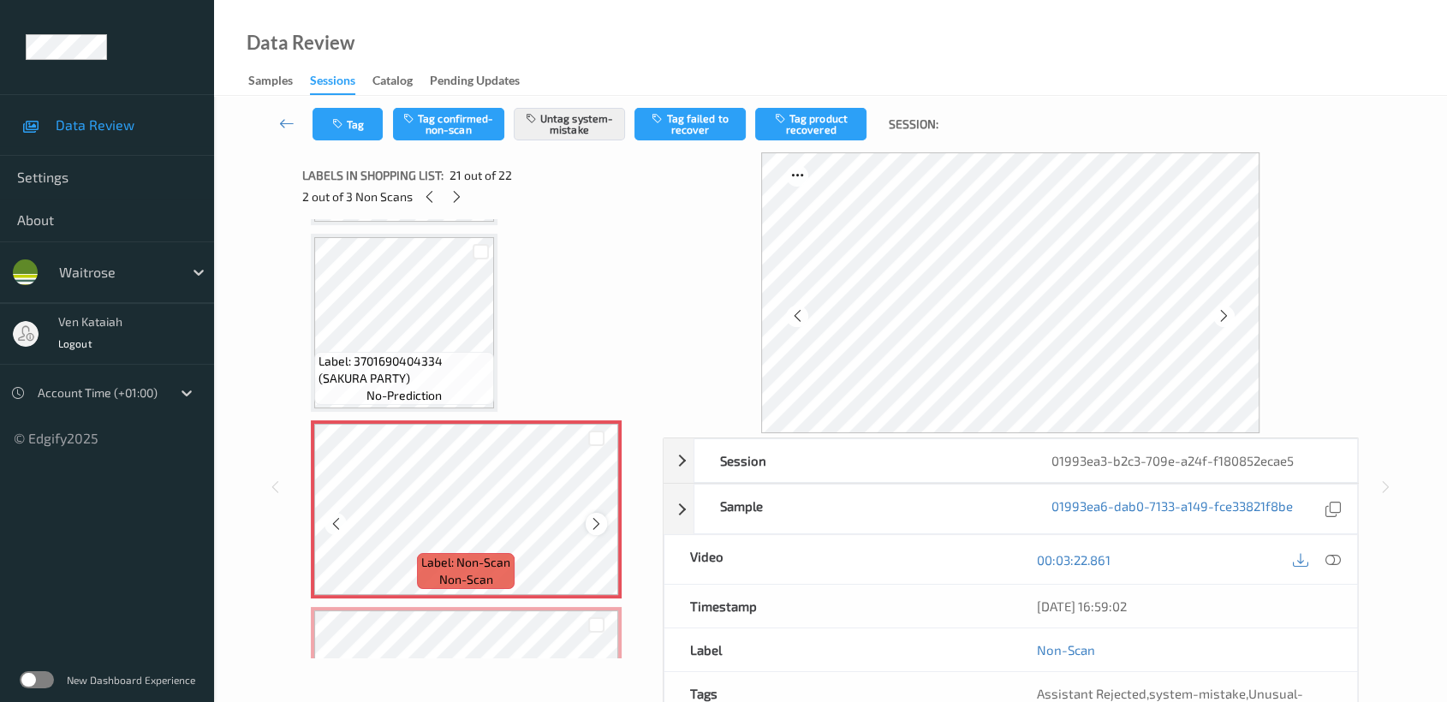
click at [595, 516] on icon at bounding box center [596, 523] width 15 height 15
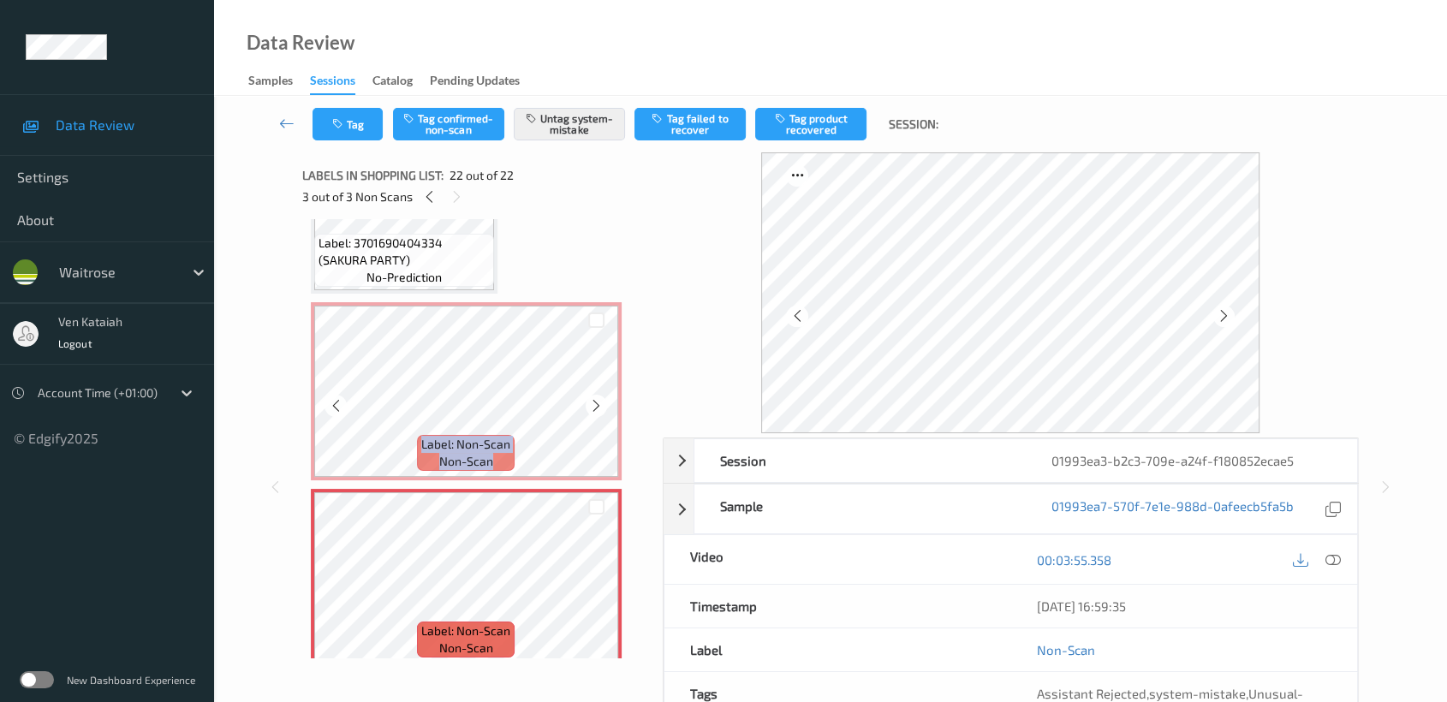
scroll to position [3468, 0]
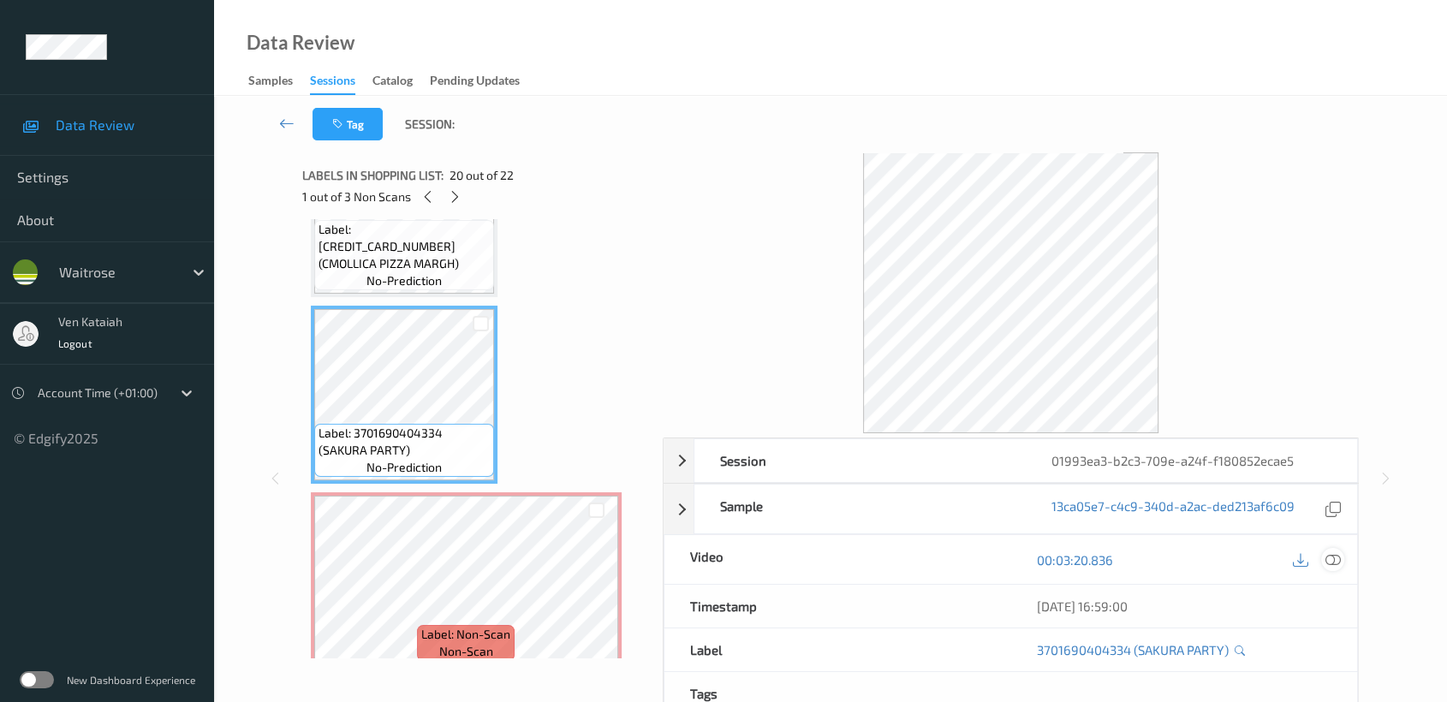
click at [1335, 560] on icon at bounding box center [1332, 559] width 15 height 15
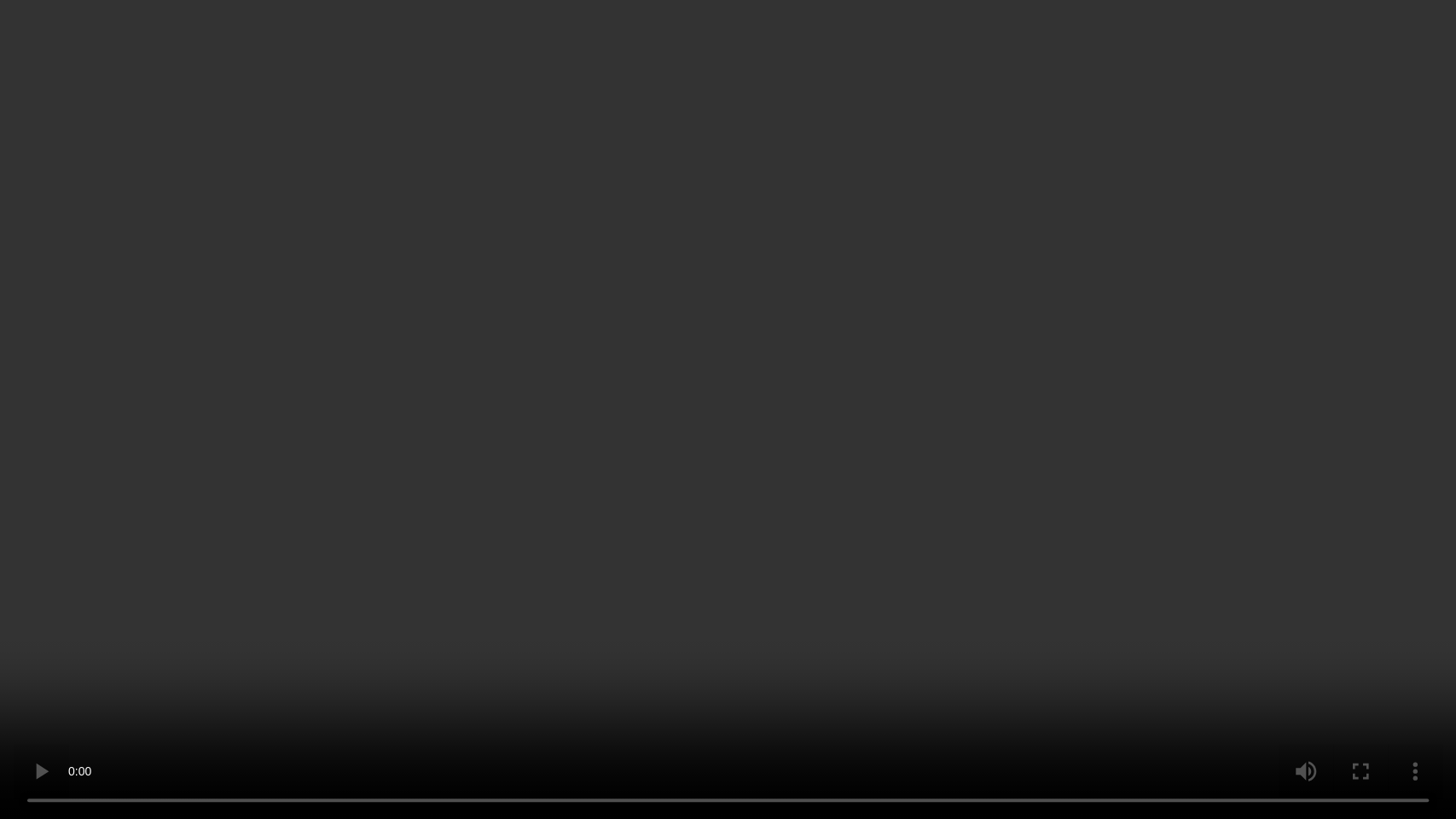
click at [602, 429] on video at bounding box center [728, 410] width 1456 height 819
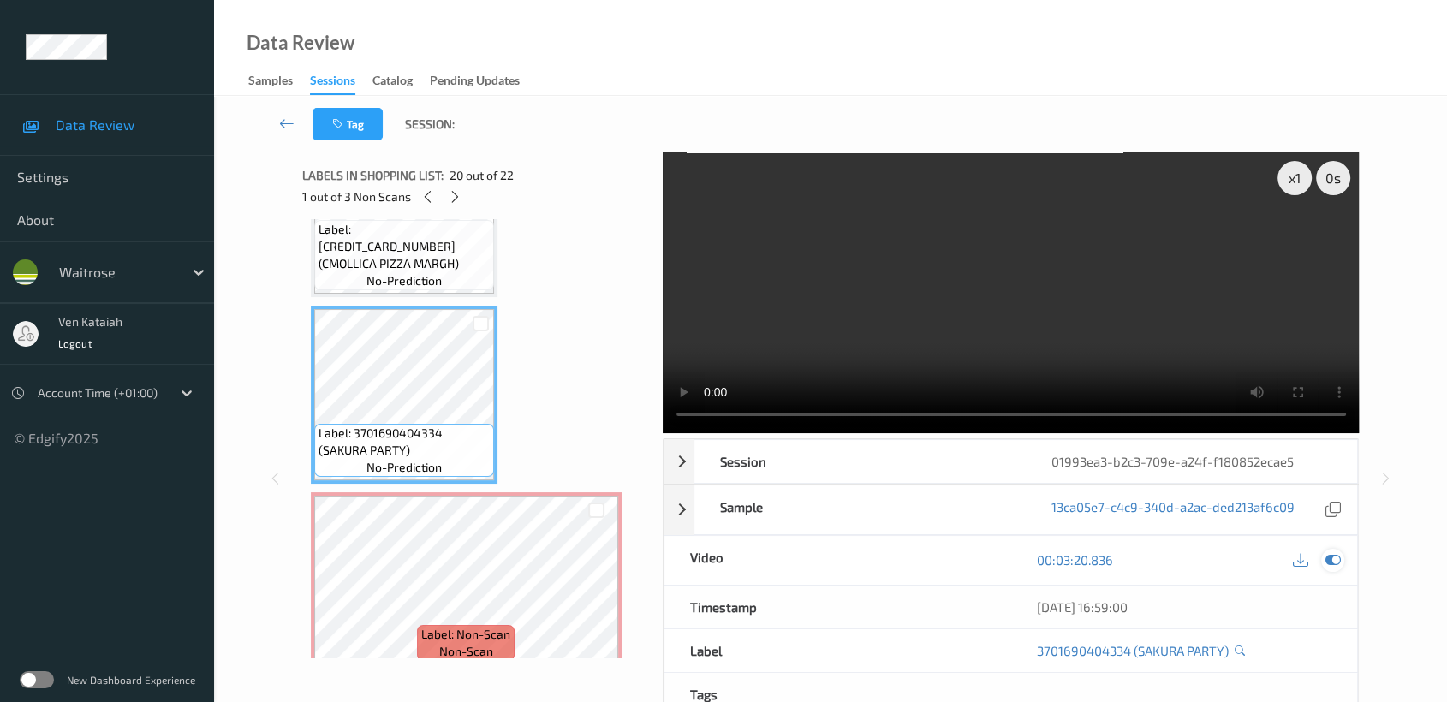
click at [1331, 563] on icon at bounding box center [1332, 559] width 15 height 15
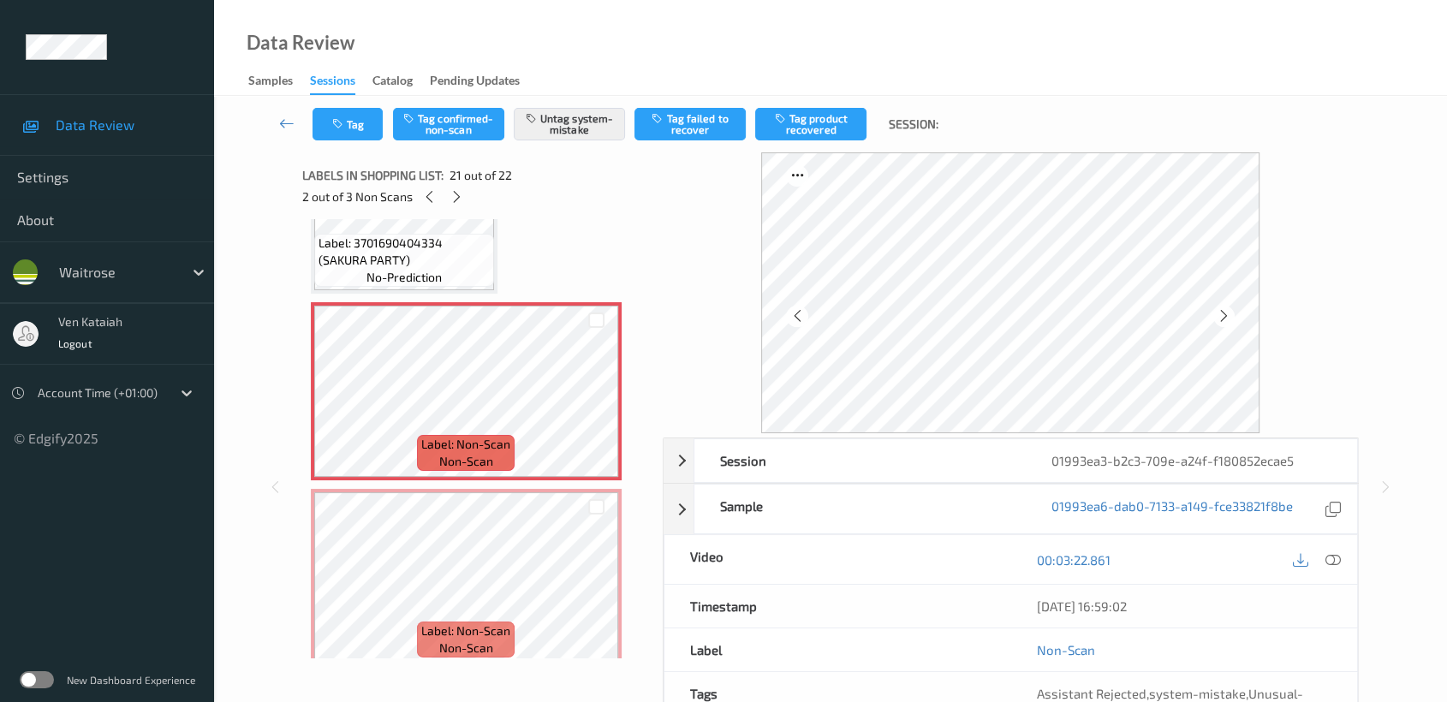
scroll to position [153, 0]
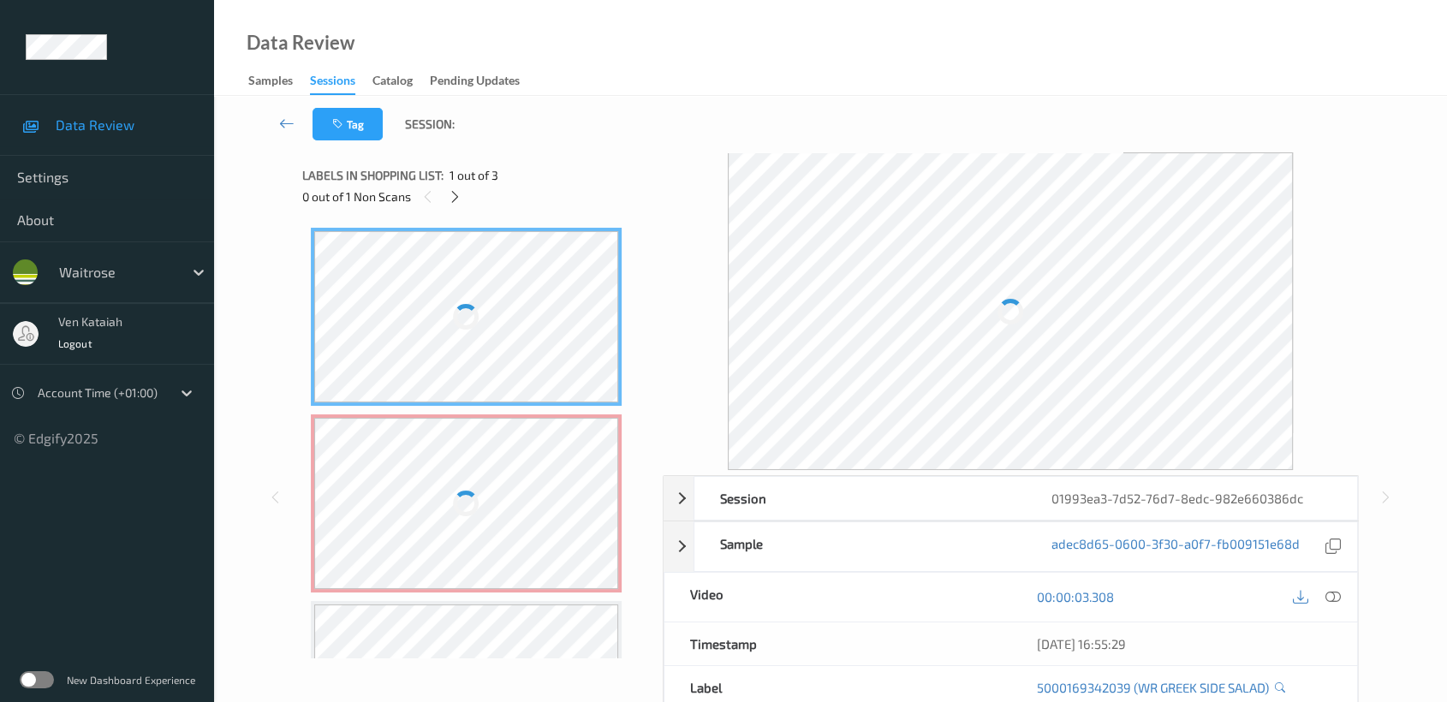
click at [460, 182] on span "1 out of 3" at bounding box center [474, 175] width 49 height 17
click at [460, 183] on span "1 out of 3" at bounding box center [474, 175] width 49 height 17
click at [456, 206] on div at bounding box center [454, 196] width 21 height 21
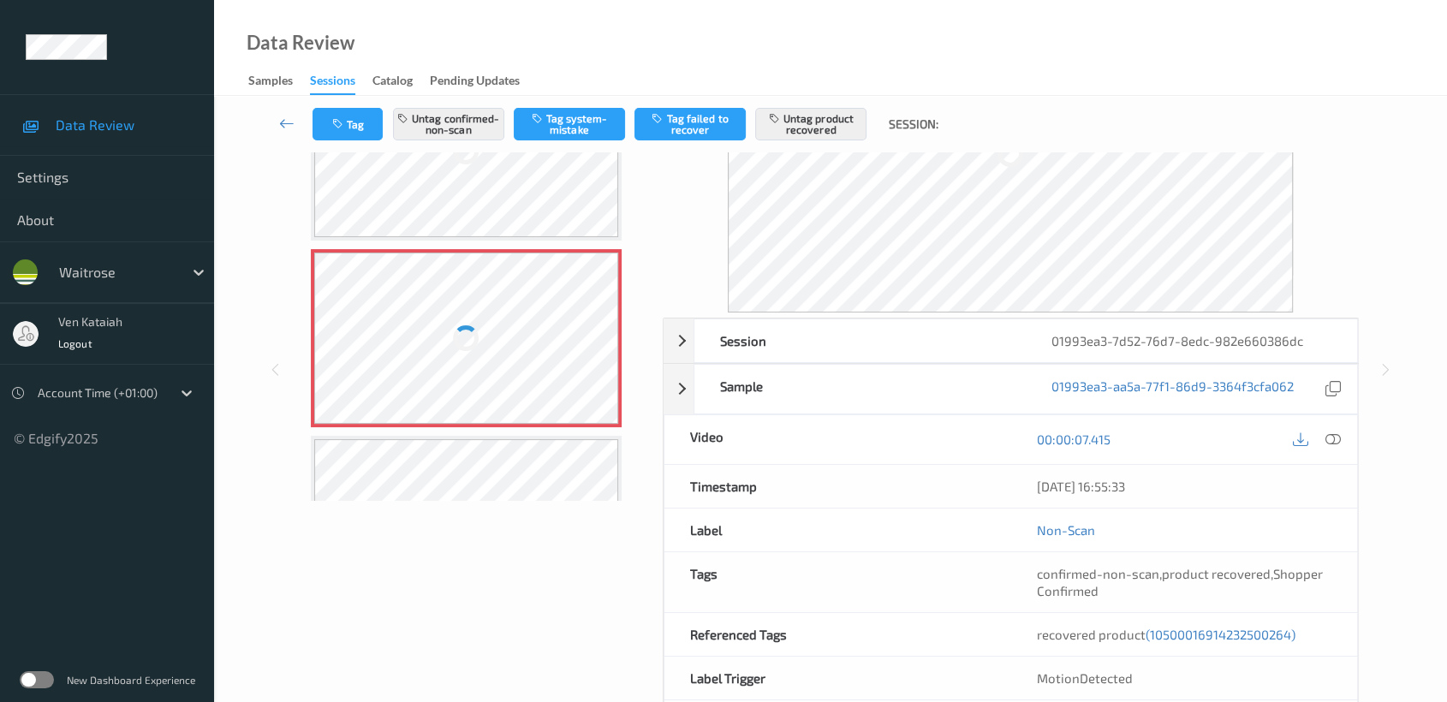
scroll to position [190, 0]
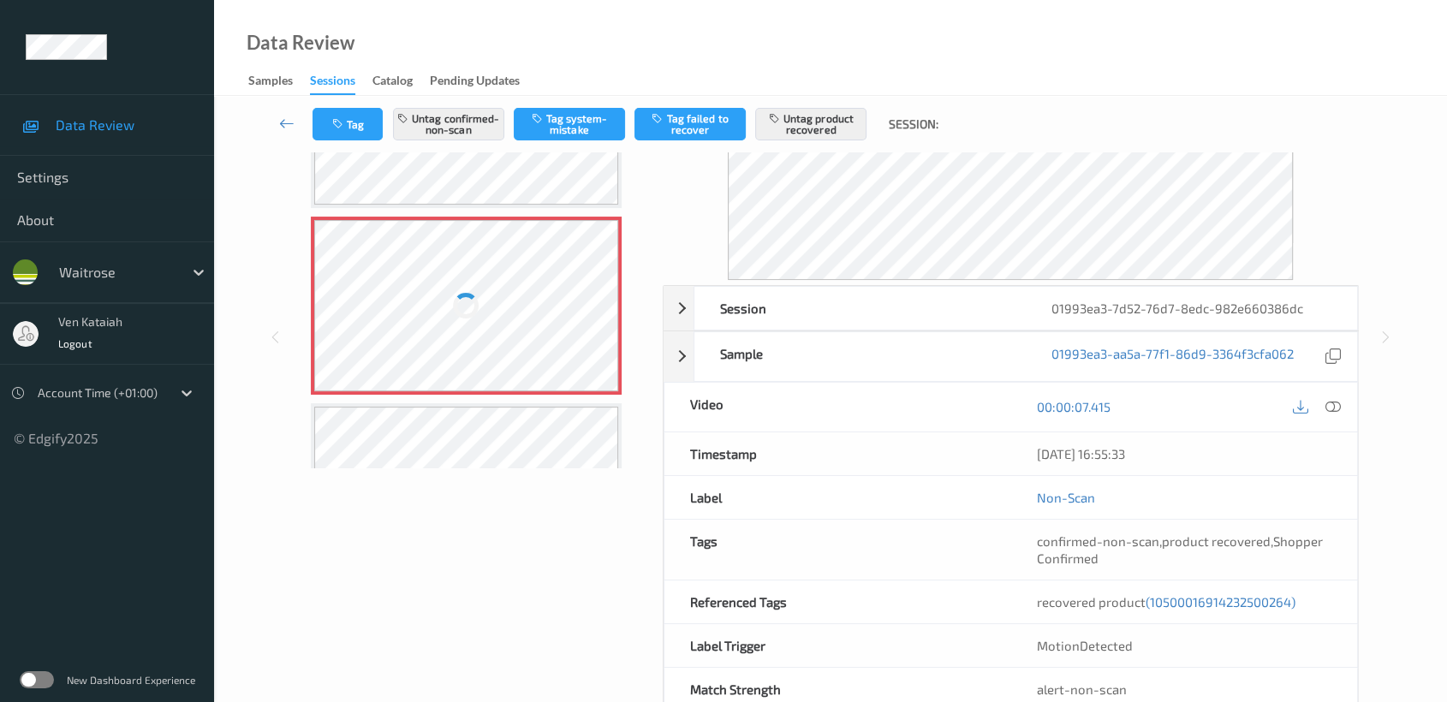
click at [585, 456] on div at bounding box center [466, 492] width 305 height 171
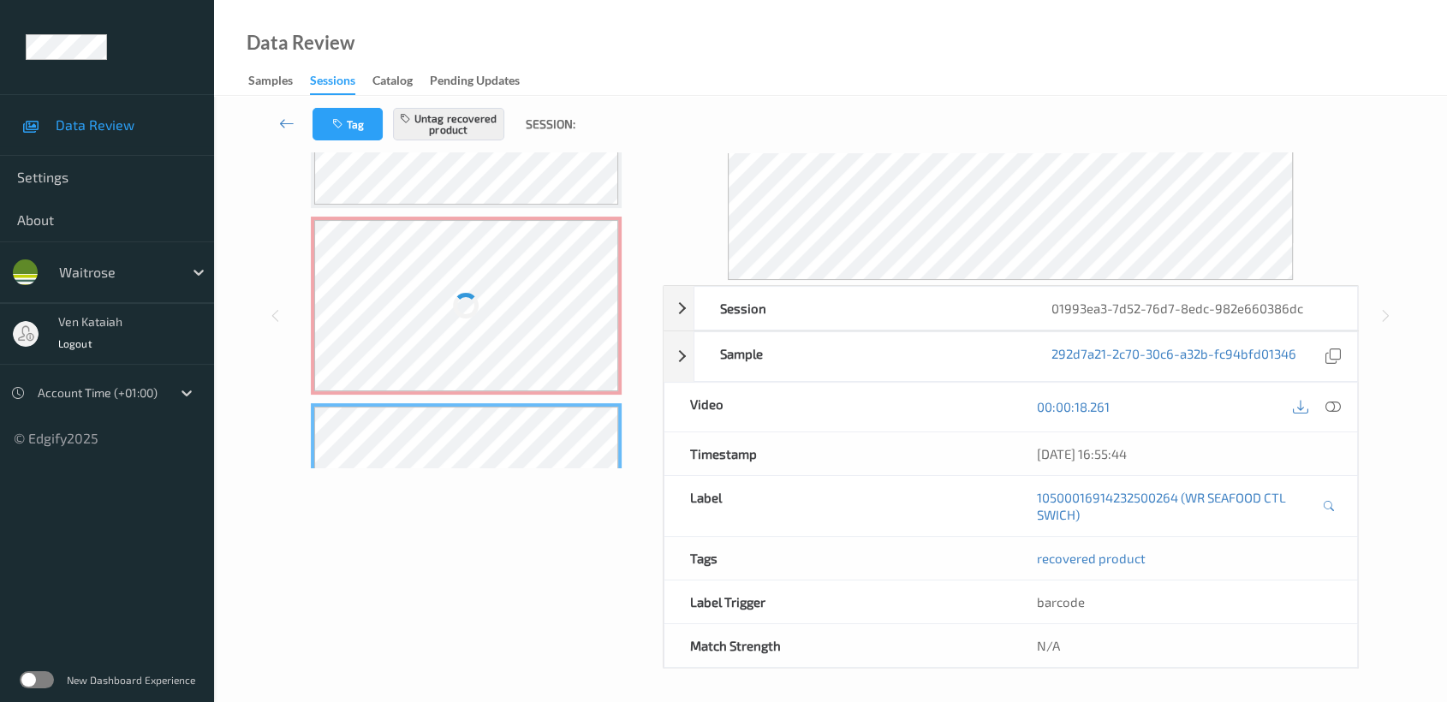
click at [439, 280] on div at bounding box center [466, 305] width 305 height 171
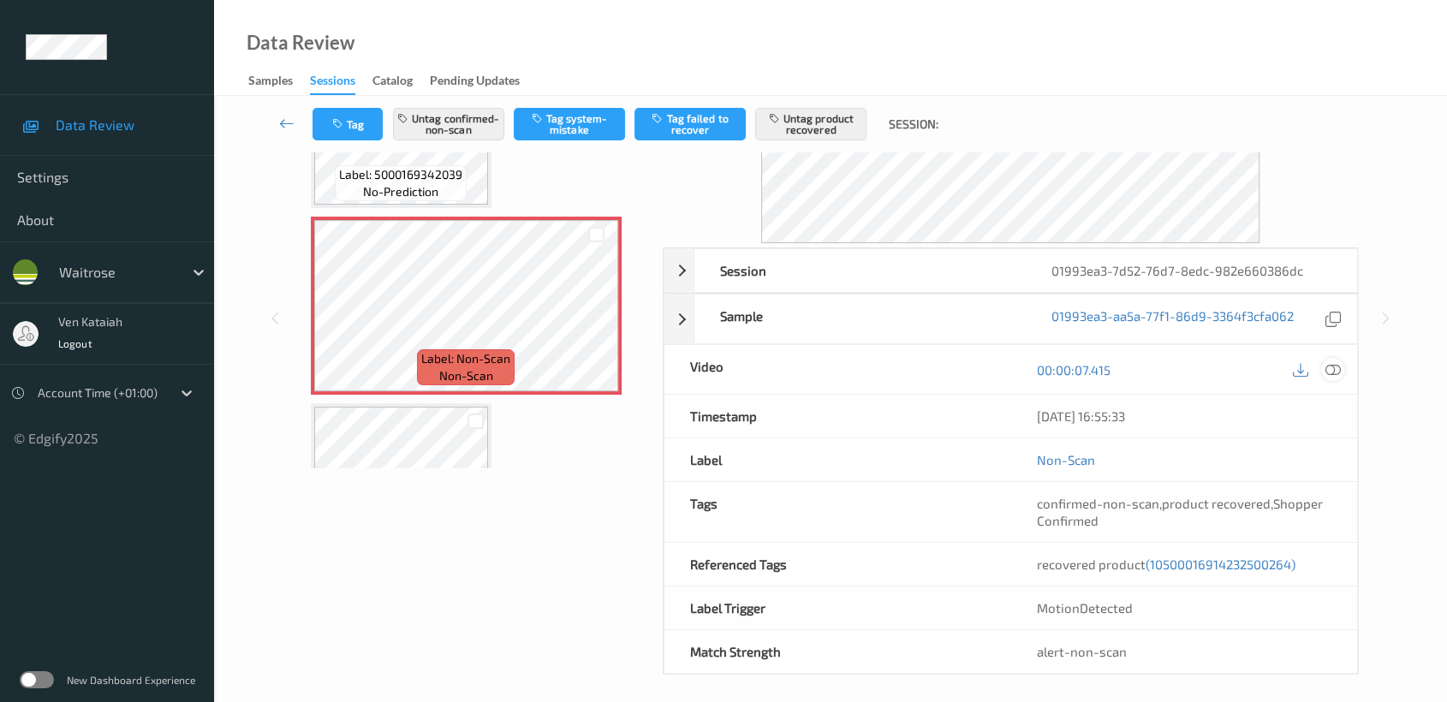
click at [1336, 366] on icon at bounding box center [1332, 369] width 15 height 15
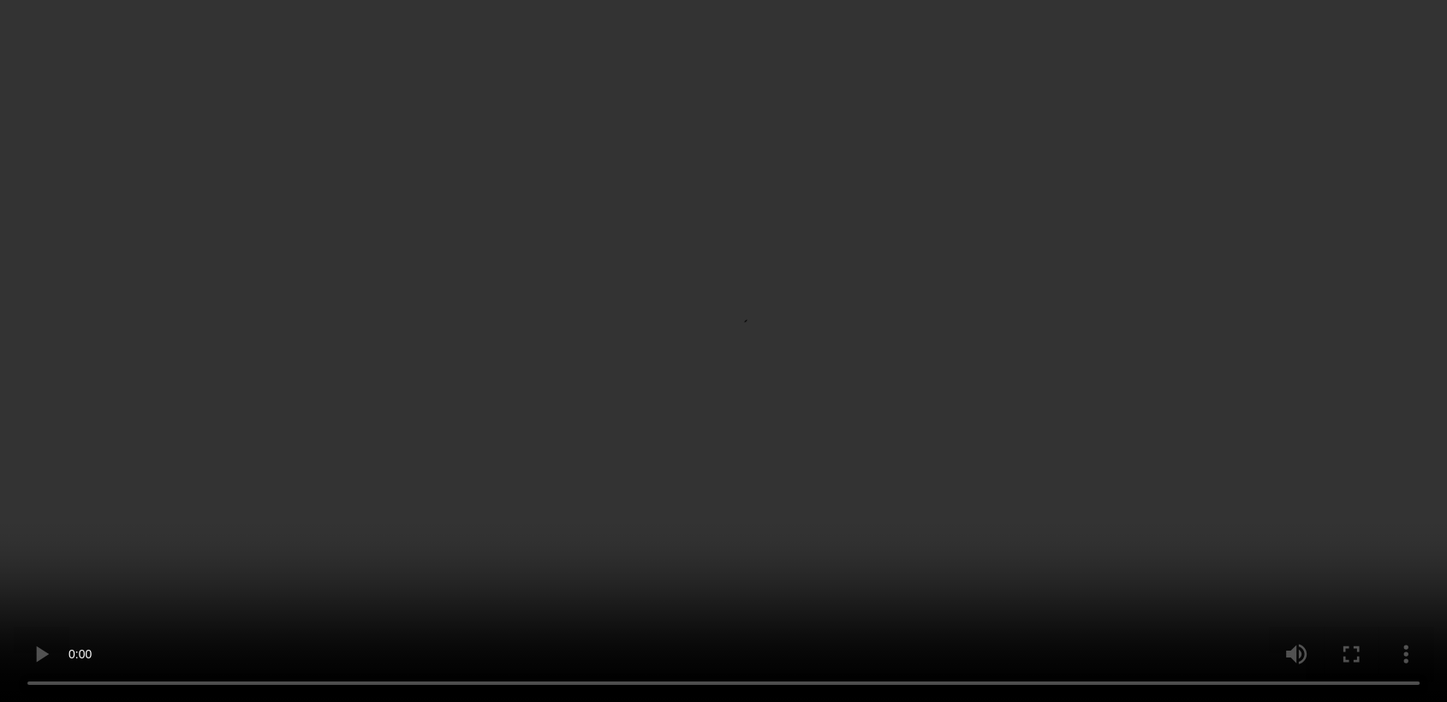
scroll to position [7, 0]
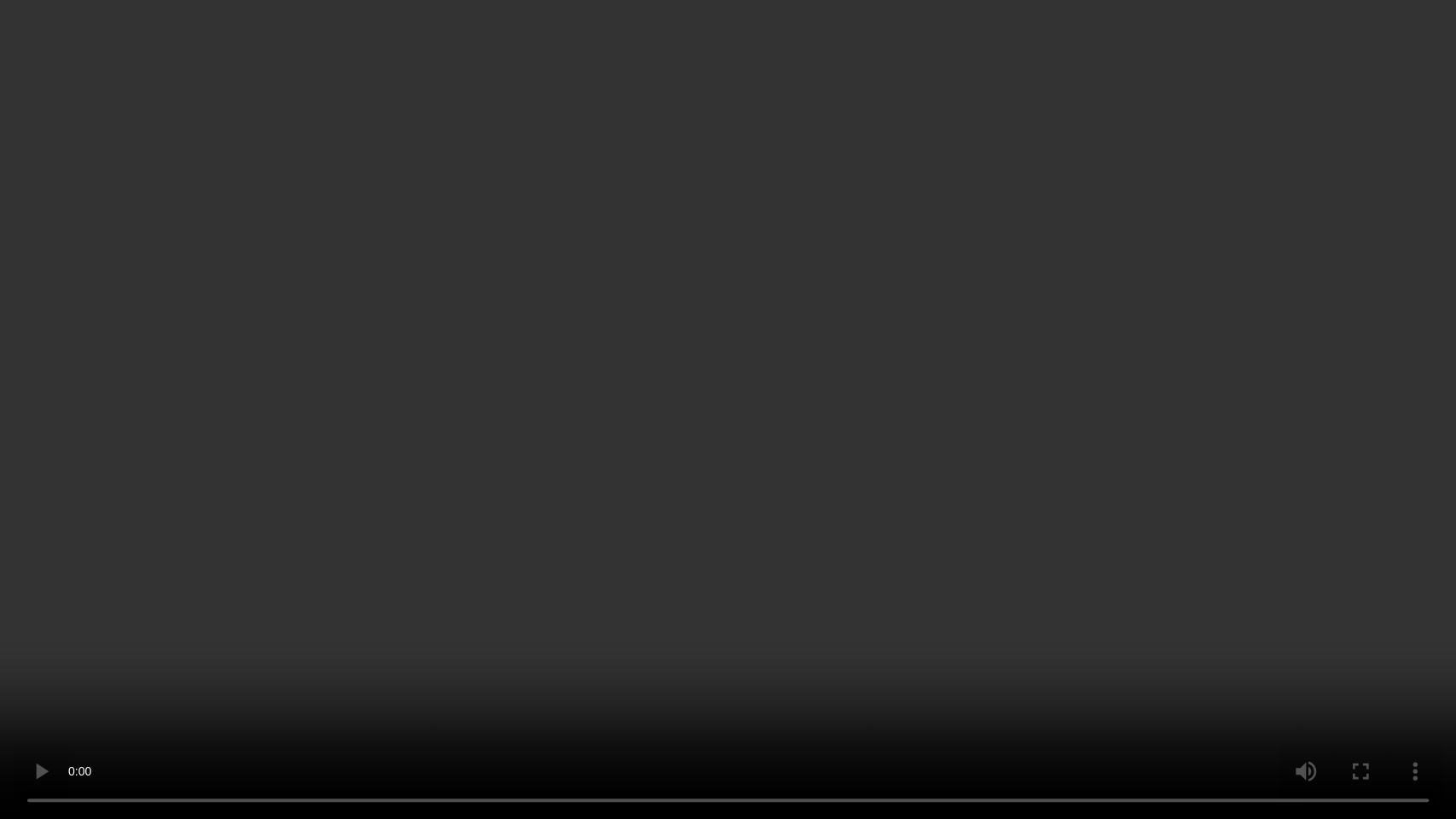
click at [579, 561] on video at bounding box center [728, 410] width 1456 height 819
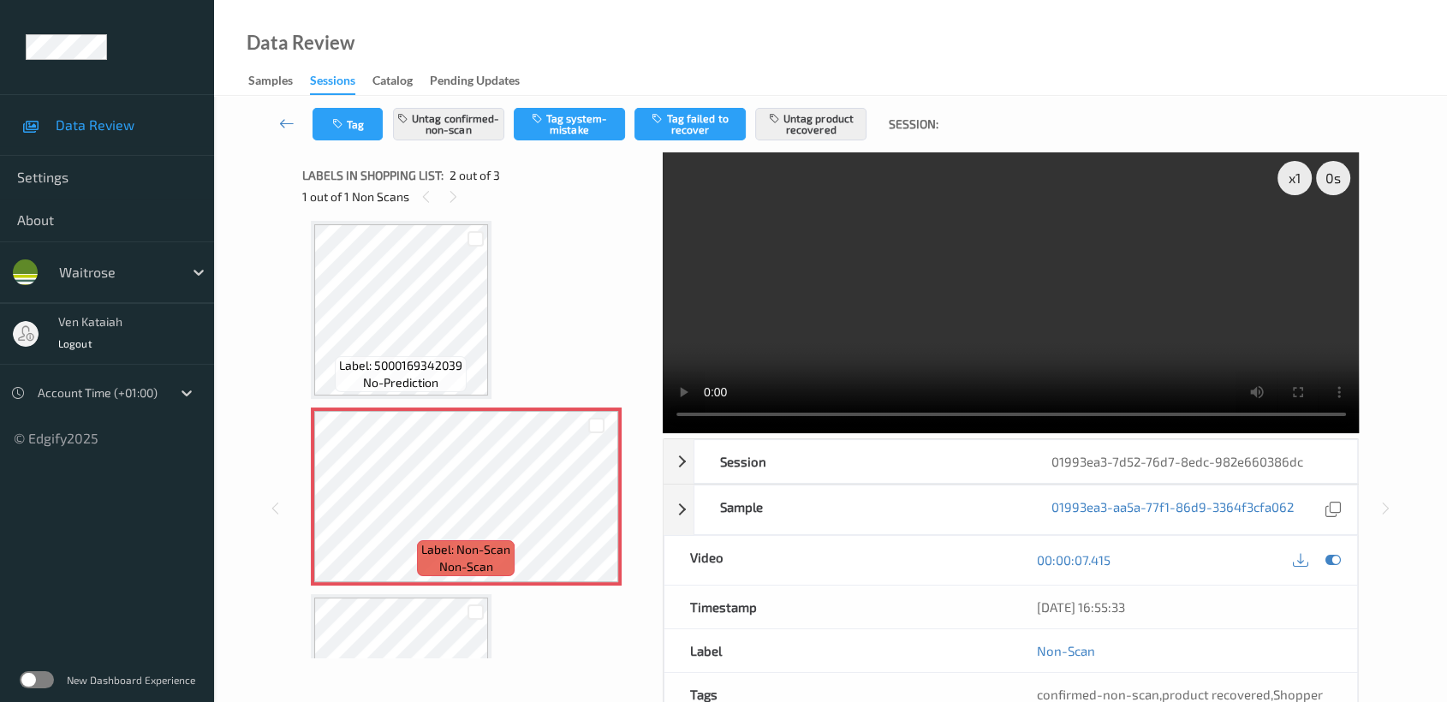
click at [1320, 563] on div at bounding box center [1317, 560] width 56 height 23
click at [1325, 557] on icon at bounding box center [1332, 559] width 15 height 15
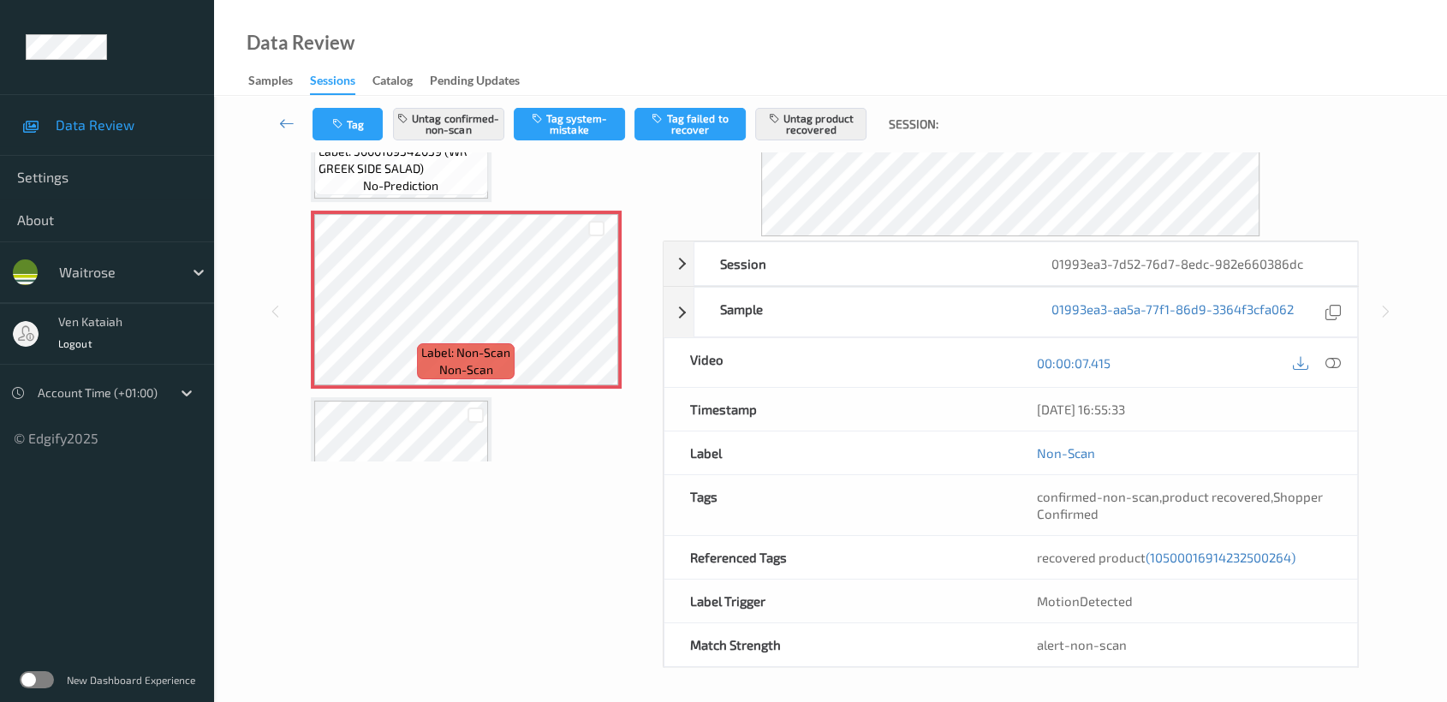
scroll to position [191, 0]
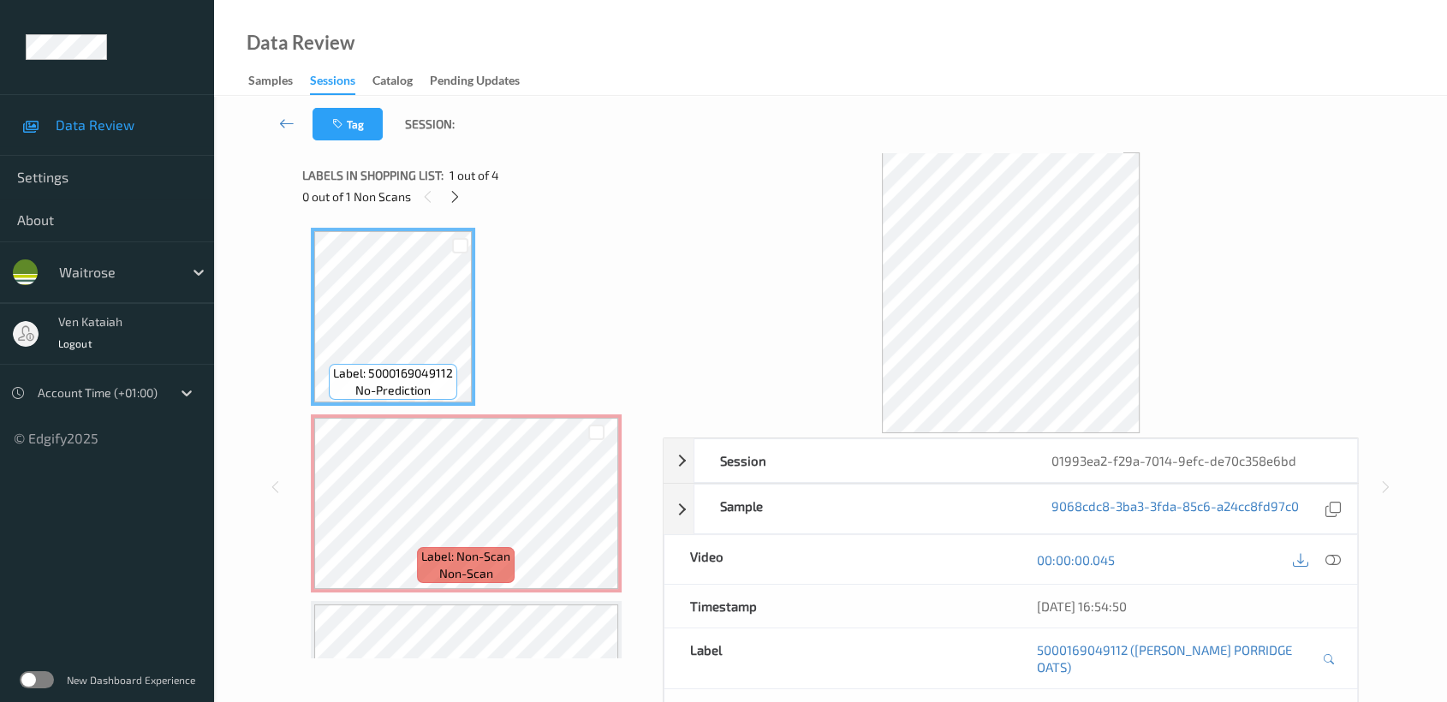
click at [467, 200] on div "0 out of 1 Non Scans" at bounding box center [476, 196] width 348 height 21
click at [461, 194] on icon at bounding box center [455, 196] width 15 height 15
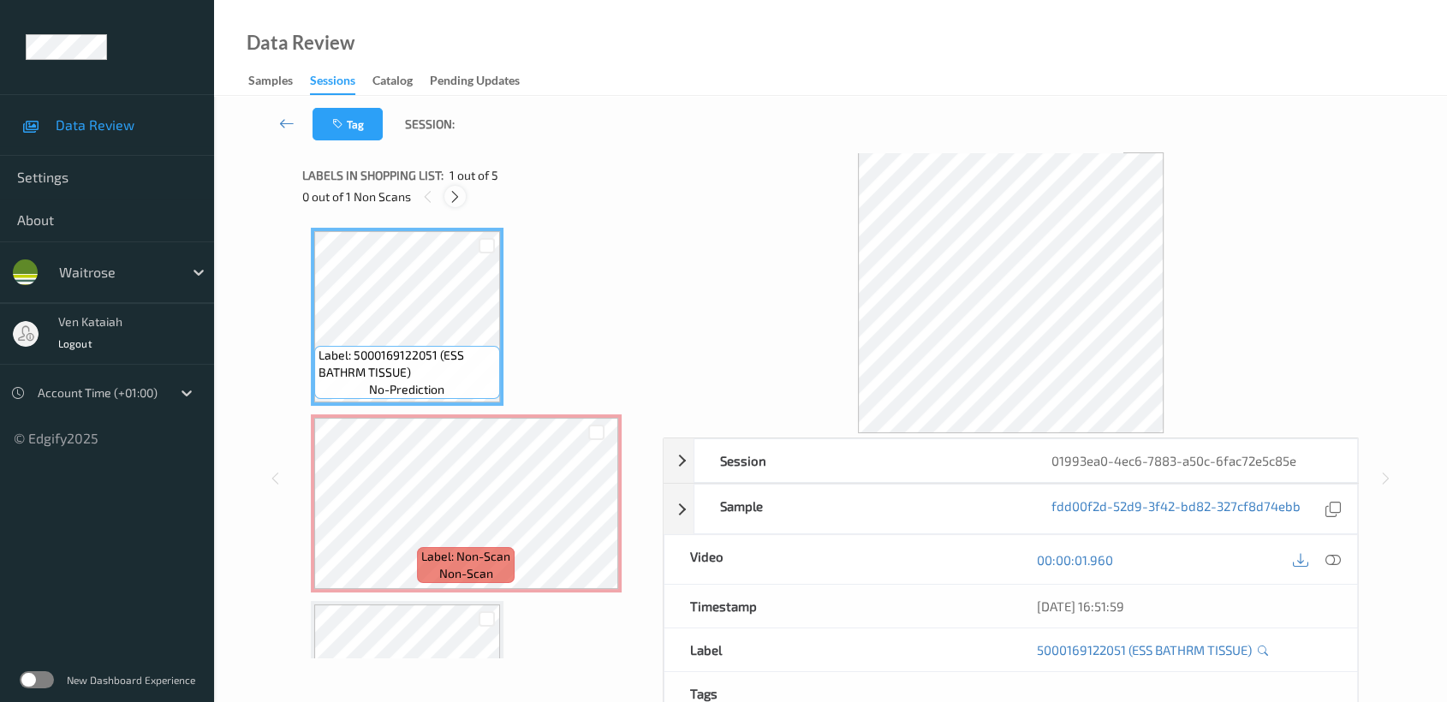
click at [459, 192] on icon at bounding box center [455, 196] width 15 height 15
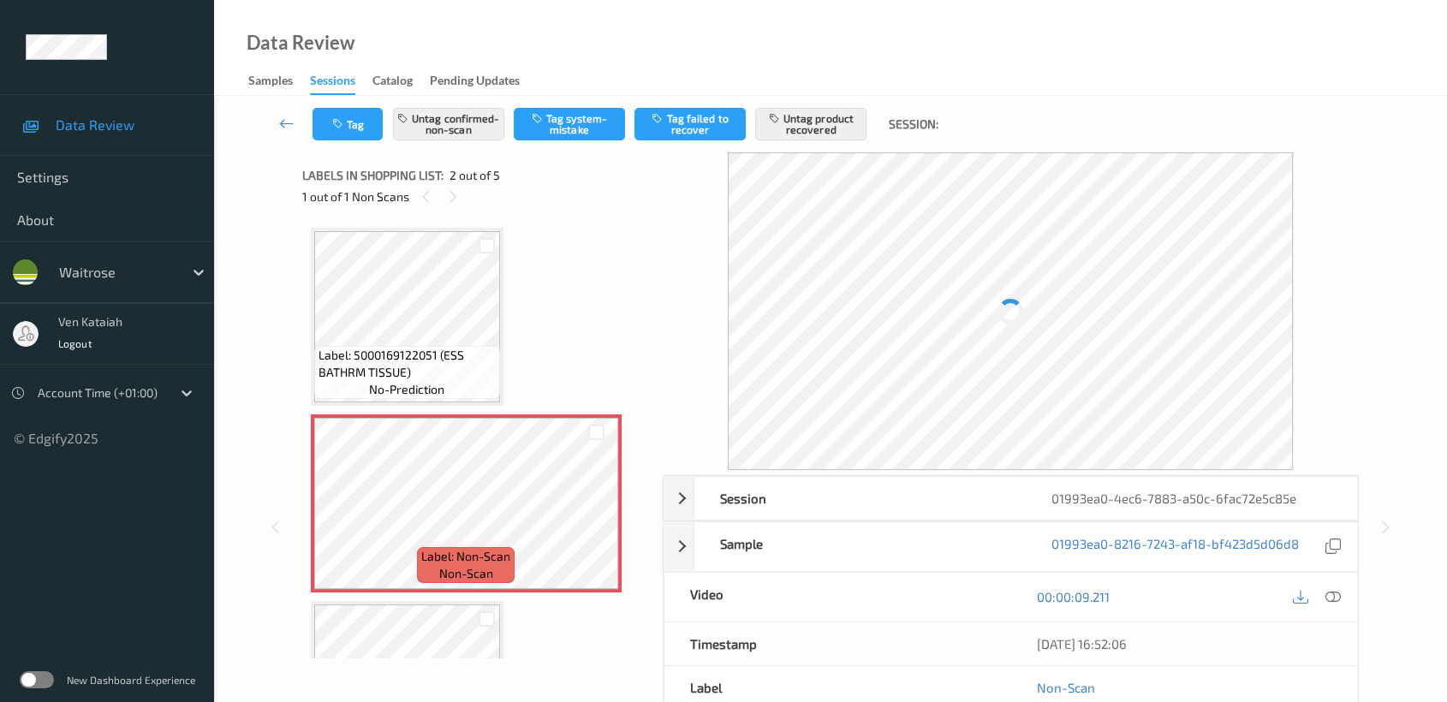
scroll to position [8, 0]
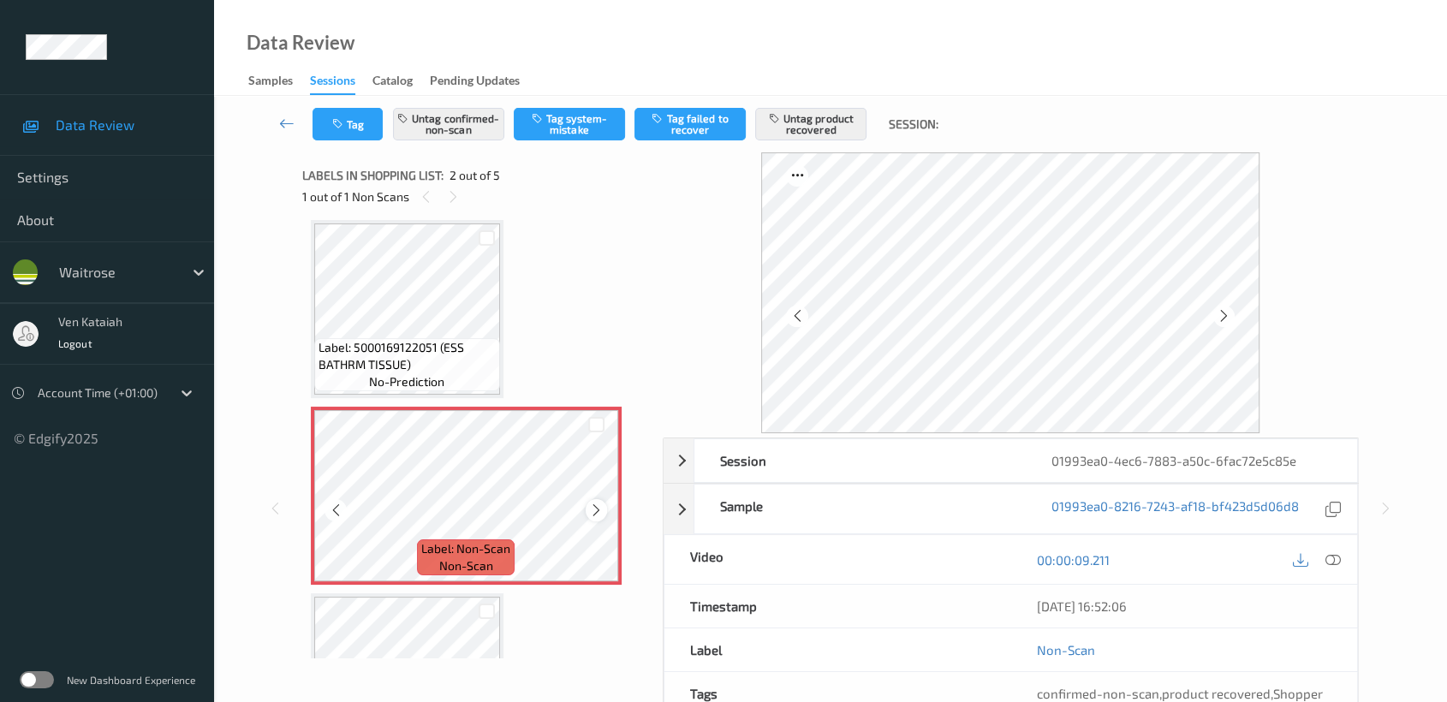
click at [595, 517] on div at bounding box center [596, 509] width 21 height 21
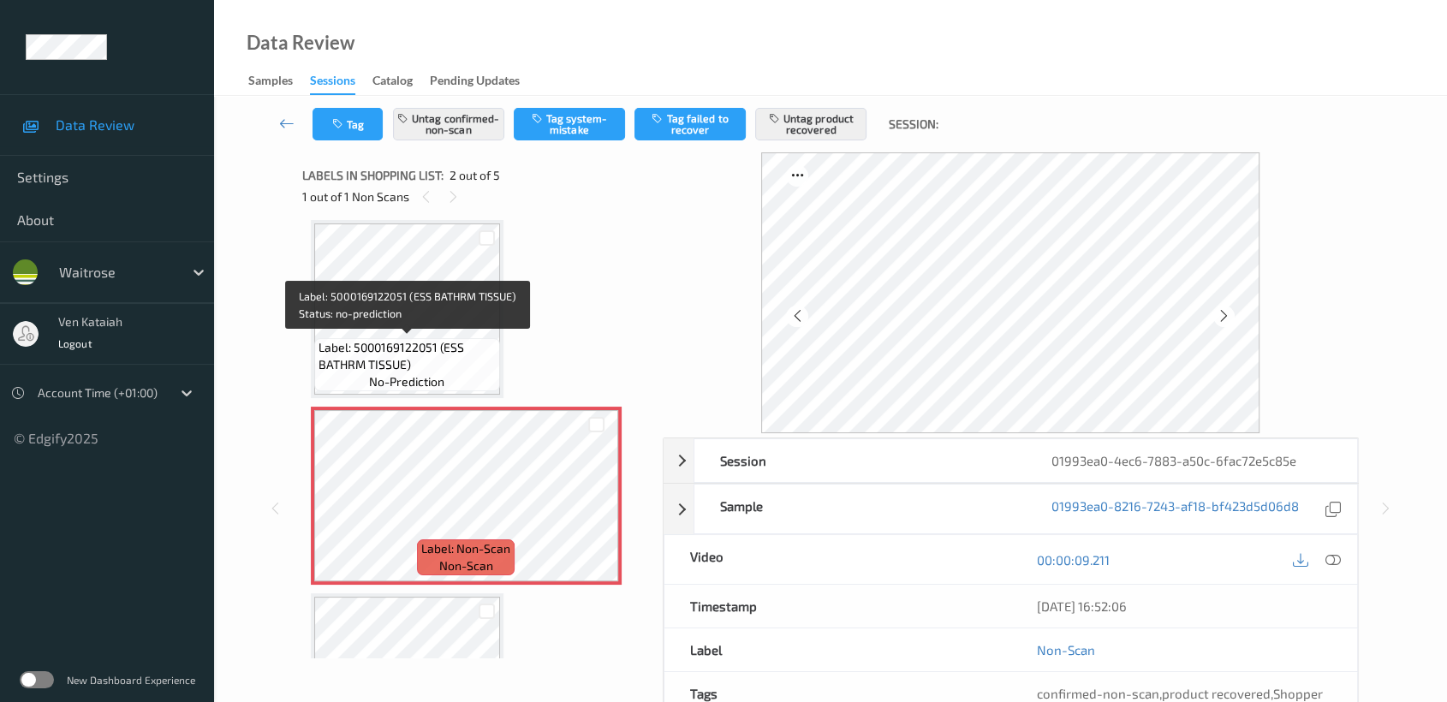
click at [453, 341] on span "Label: 5000169122051 (ESS BATHRM TISSUE)" at bounding box center [407, 356] width 177 height 34
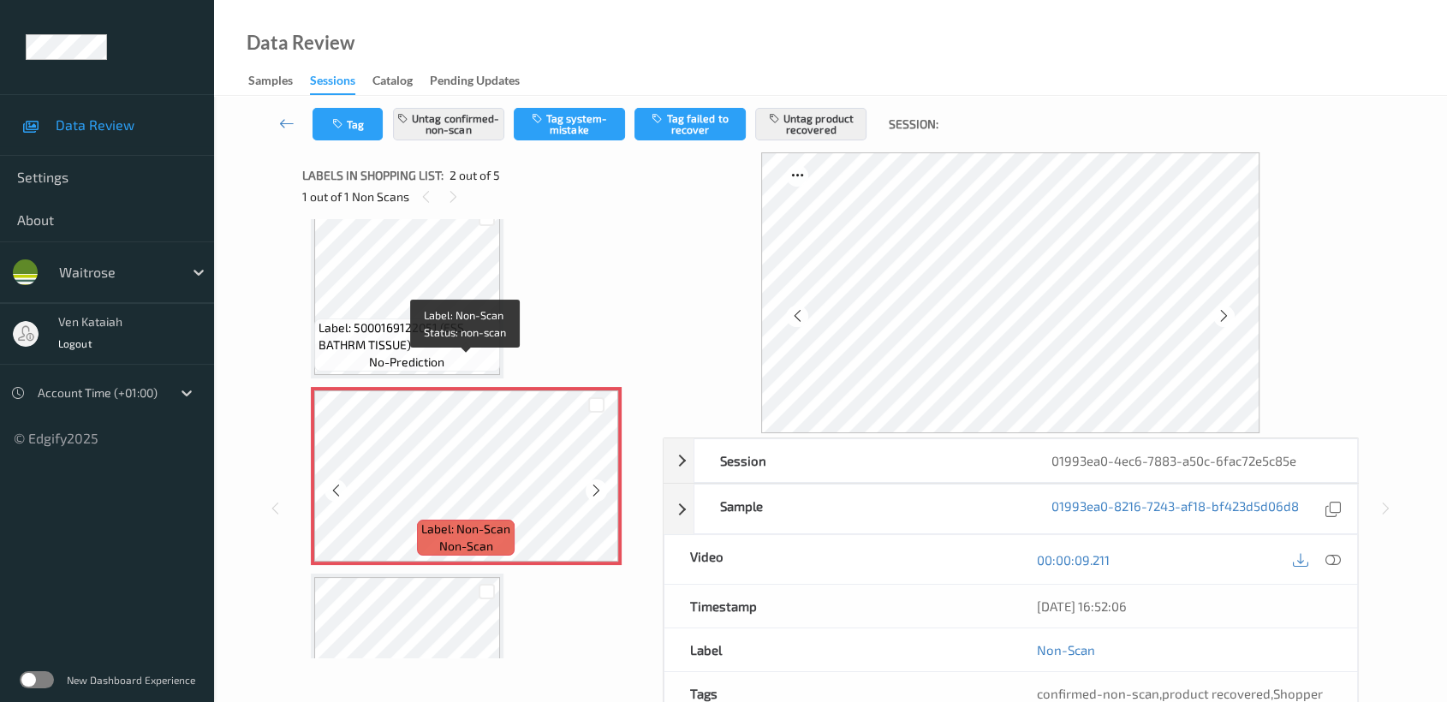
scroll to position [0, 0]
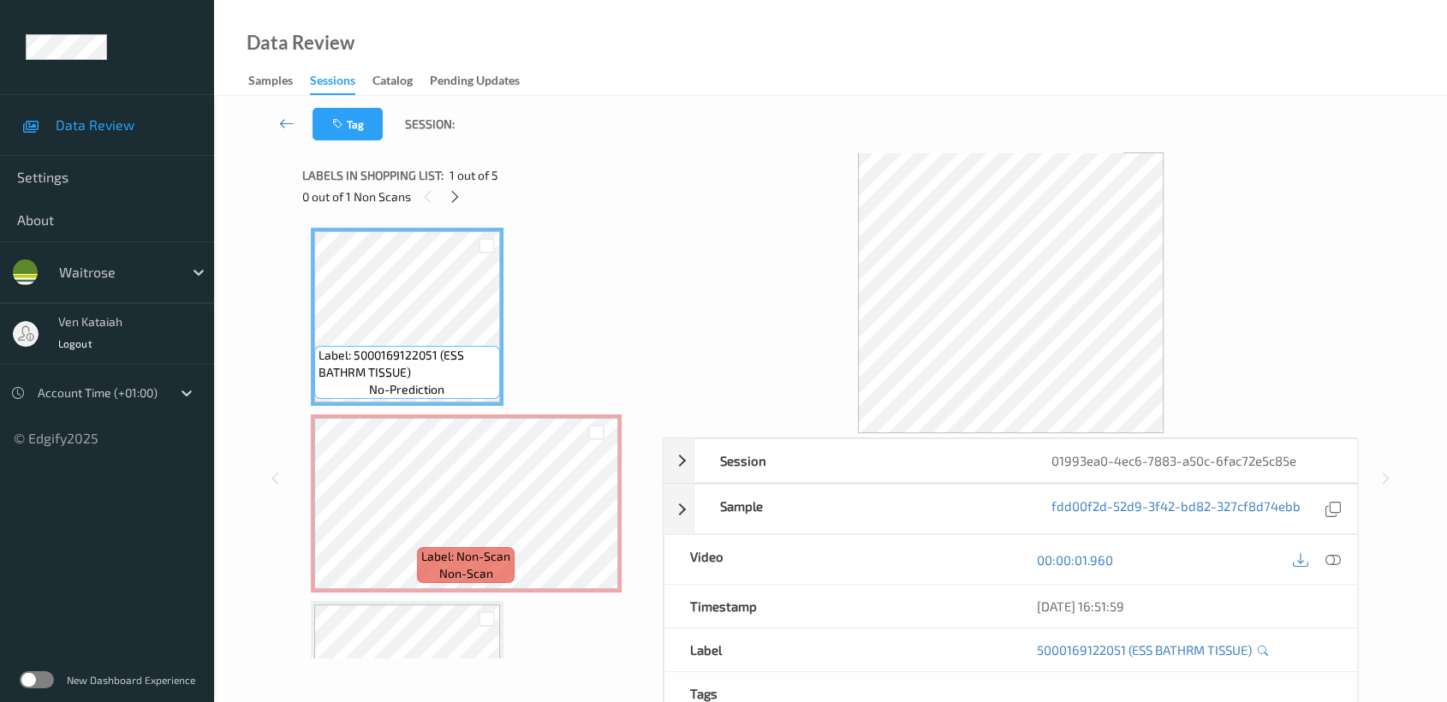
click at [1332, 558] on icon at bounding box center [1332, 559] width 15 height 15
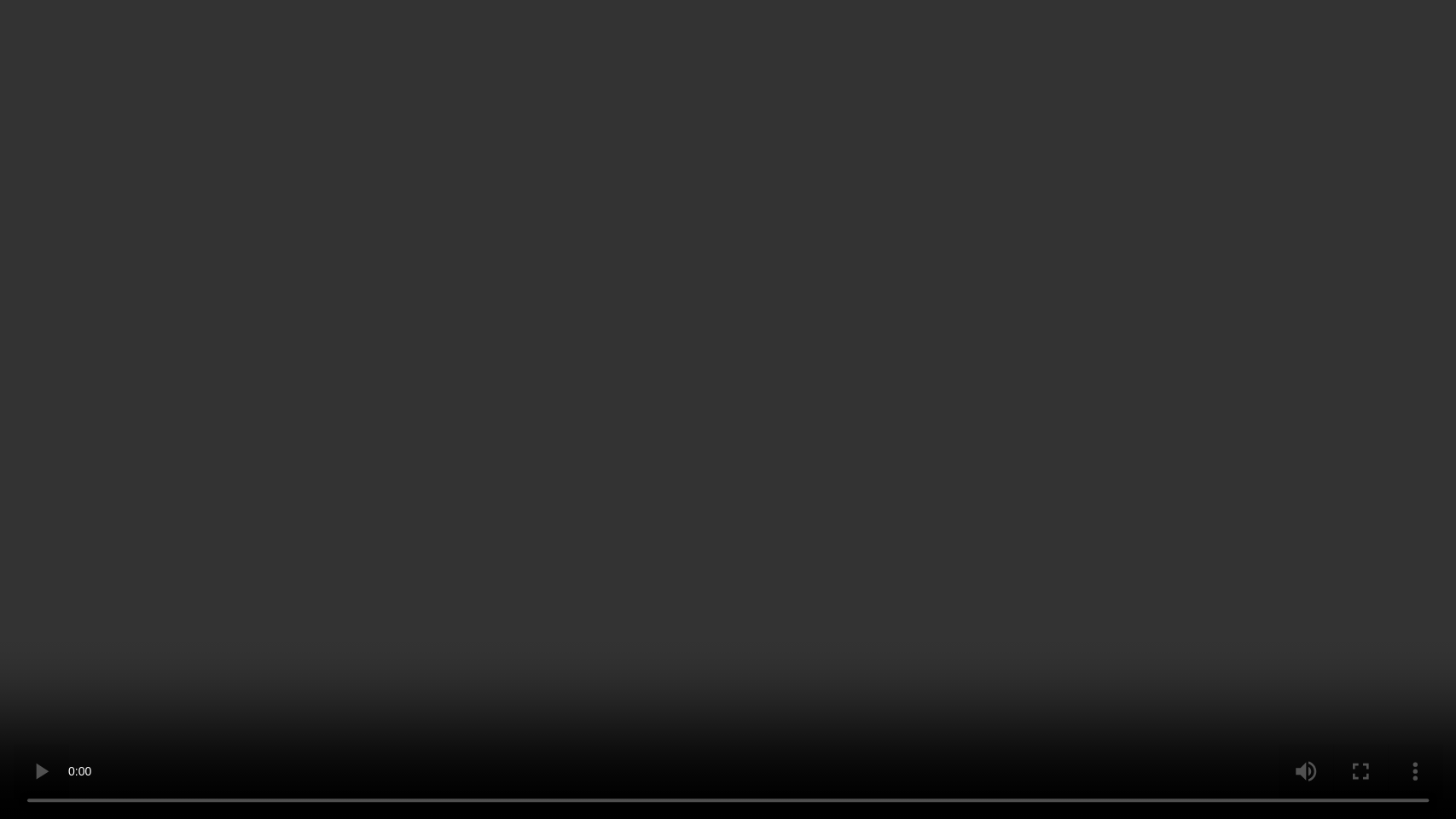
click at [988, 467] on video at bounding box center [728, 410] width 1456 height 819
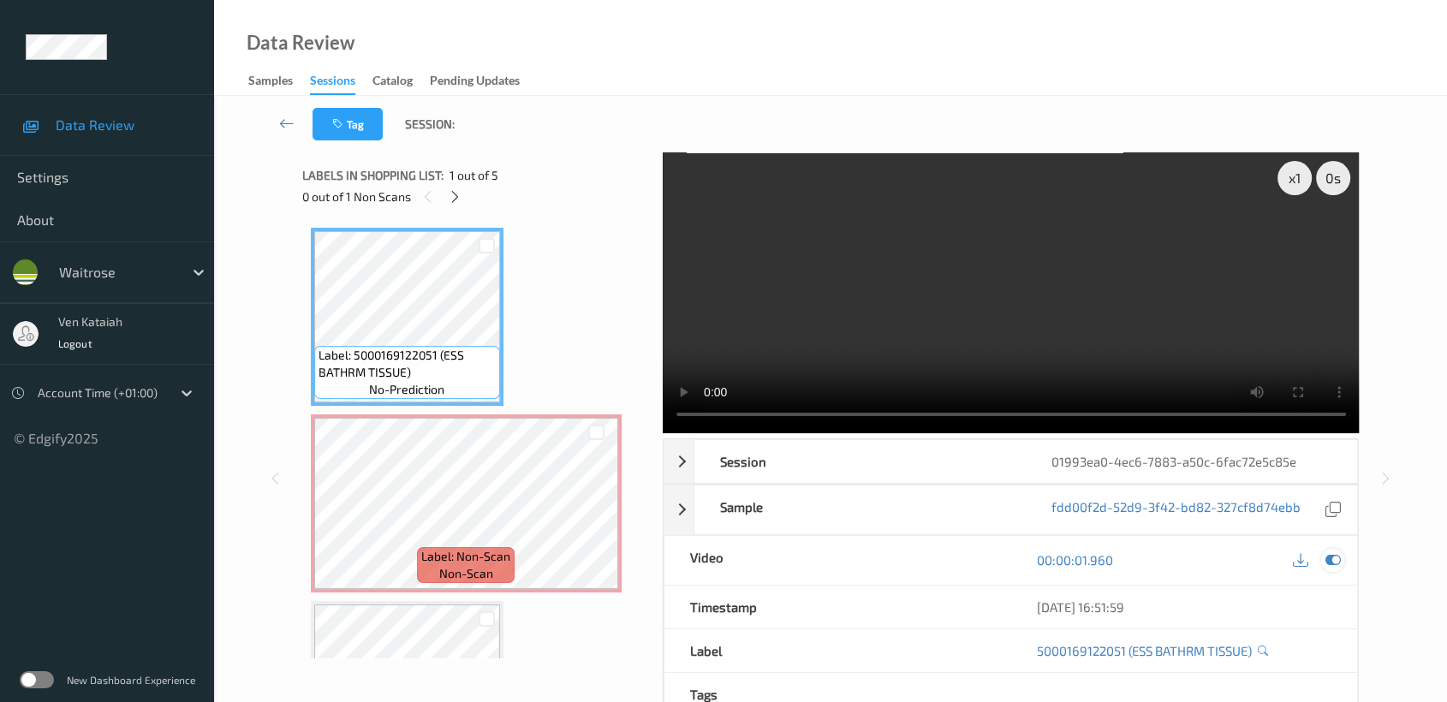
click at [1333, 554] on icon at bounding box center [1332, 559] width 15 height 15
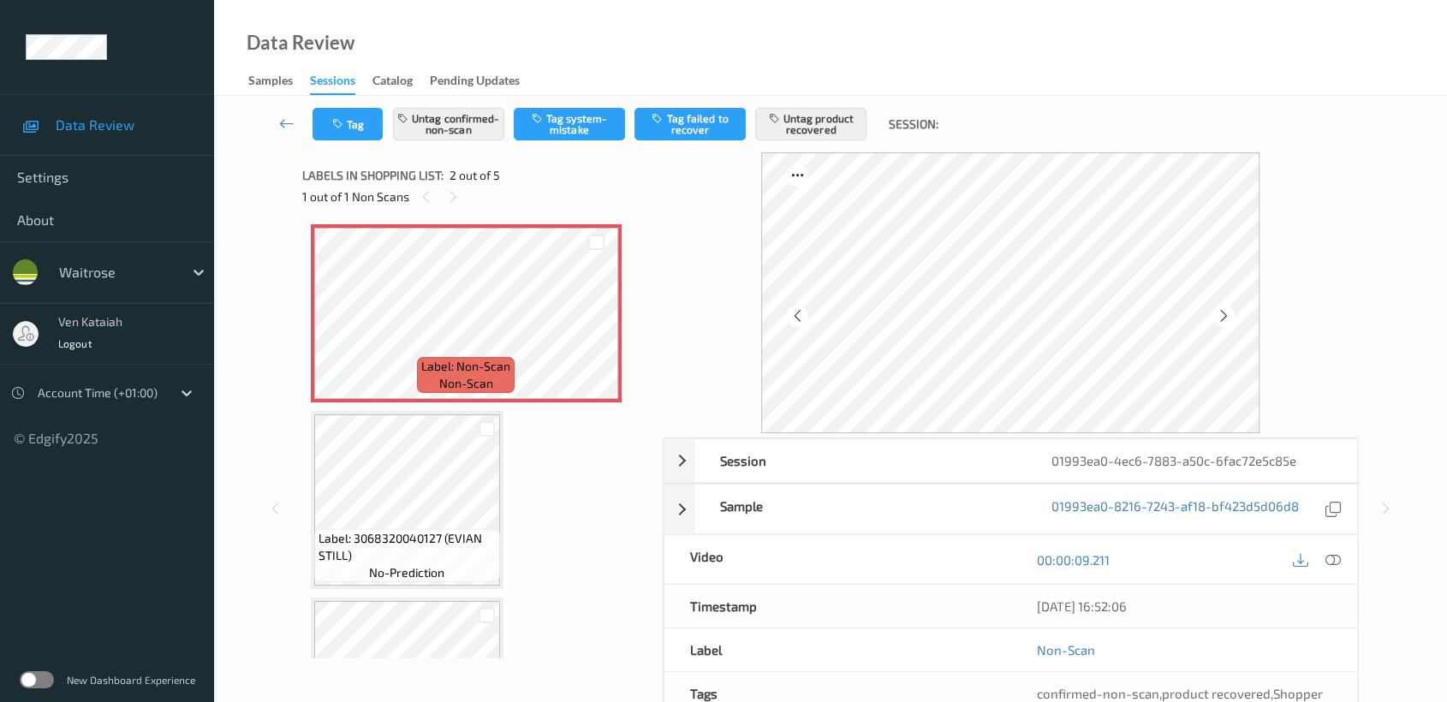
scroll to position [190, 0]
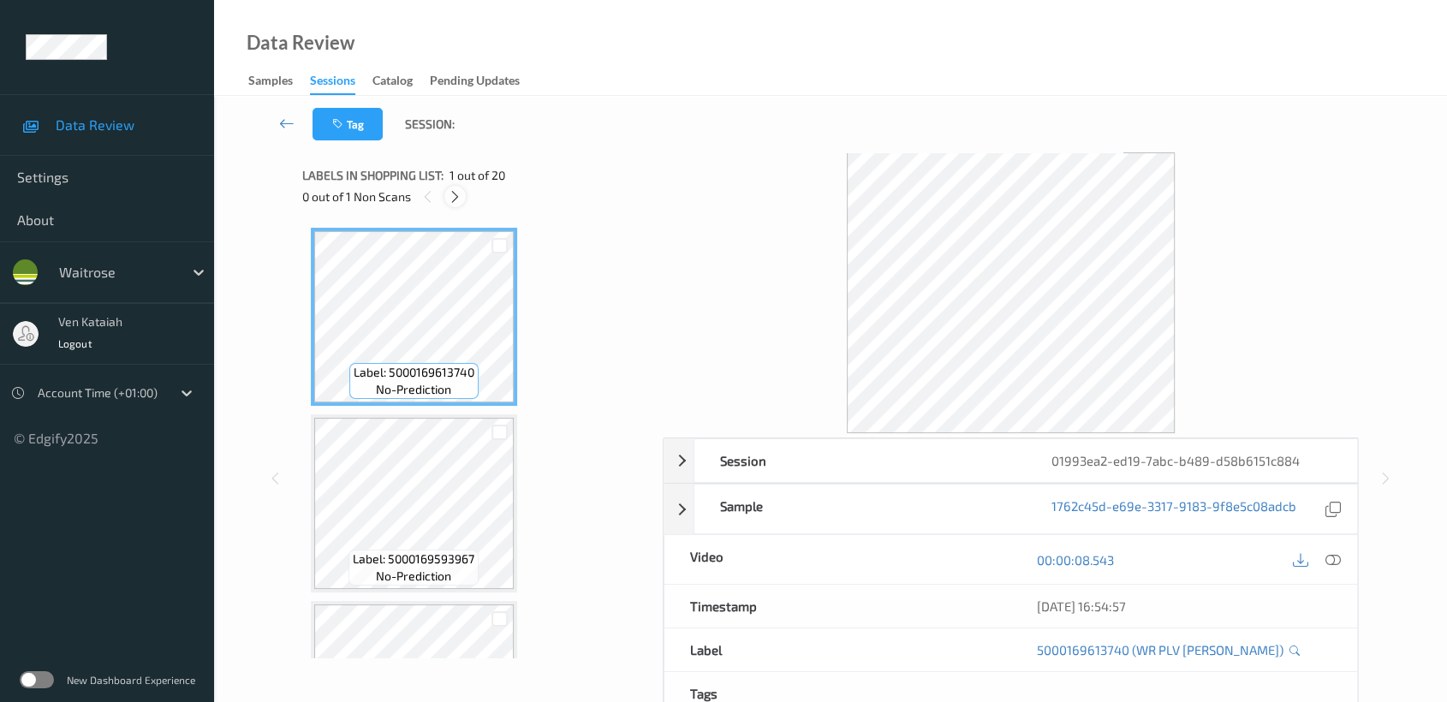
click at [455, 194] on icon at bounding box center [455, 196] width 15 height 15
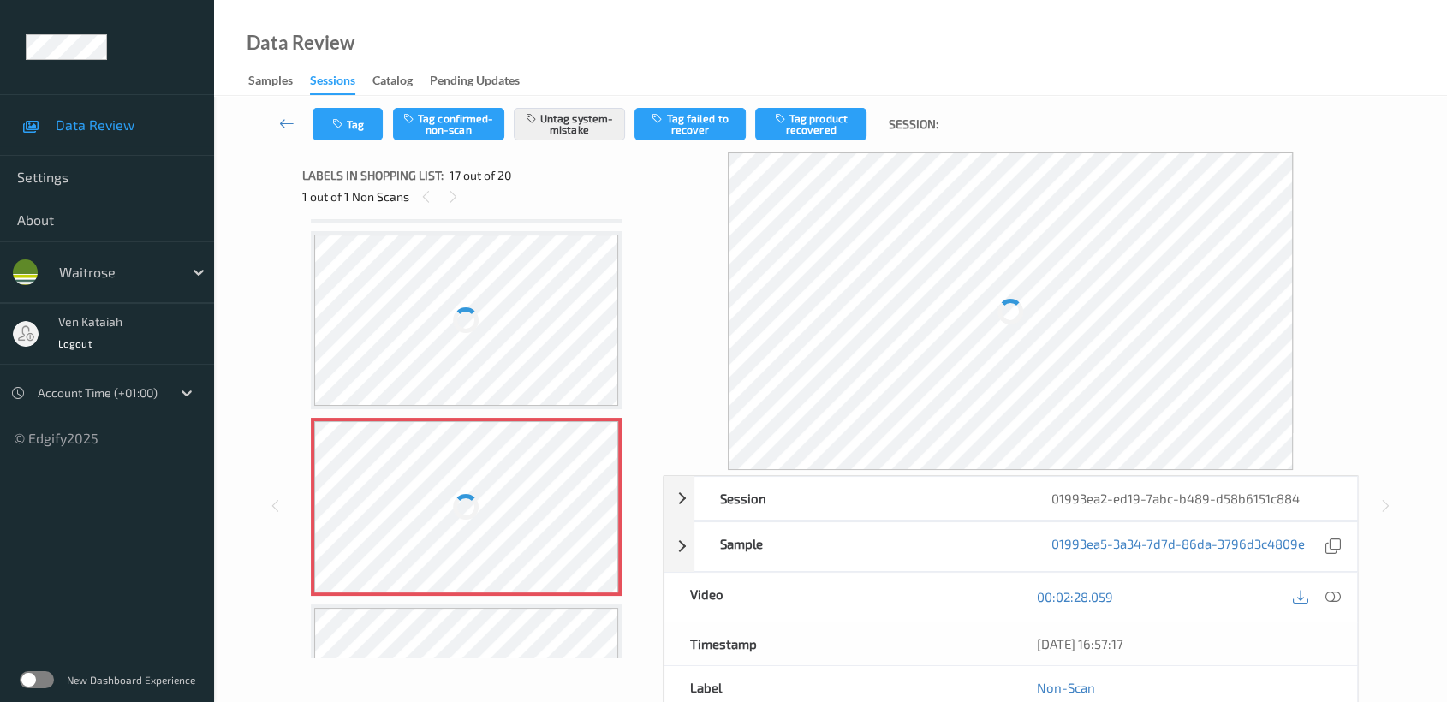
click at [420, 502] on div at bounding box center [466, 506] width 305 height 171
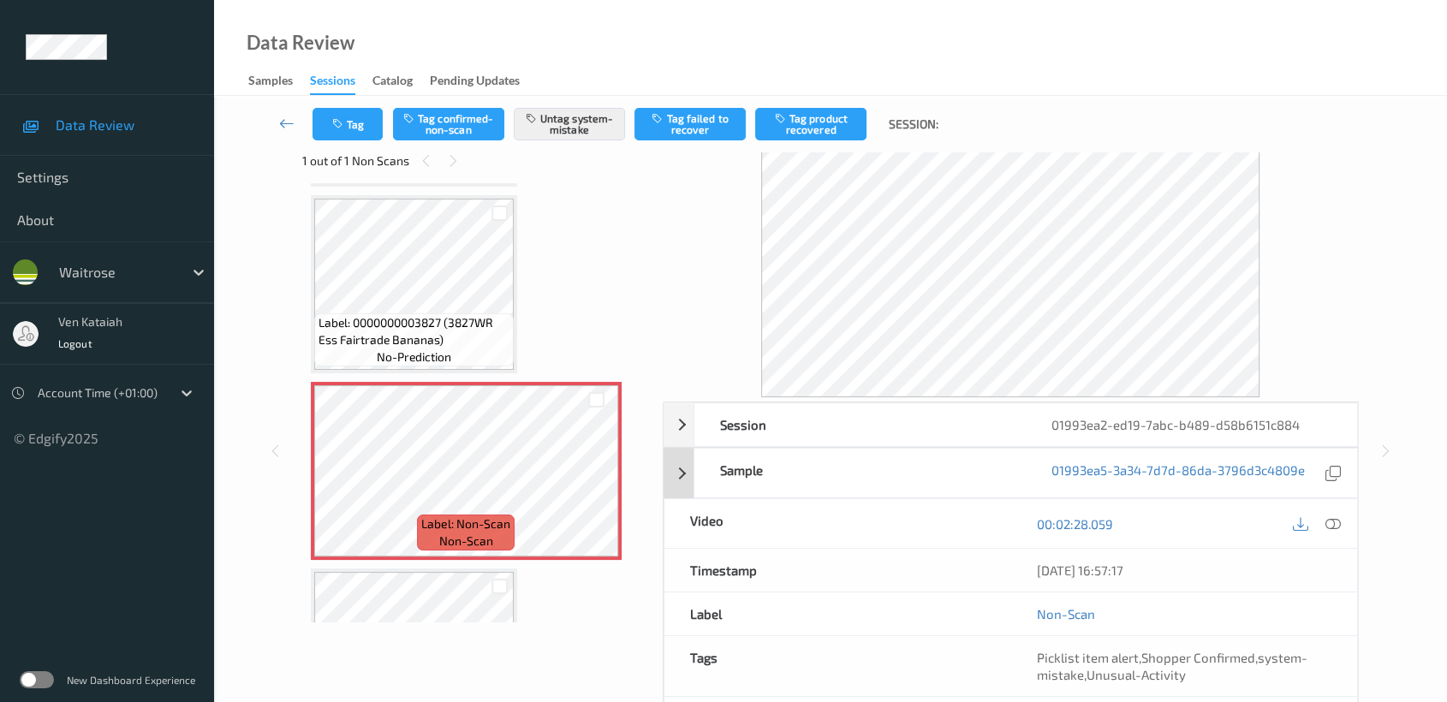
scroll to position [0, 0]
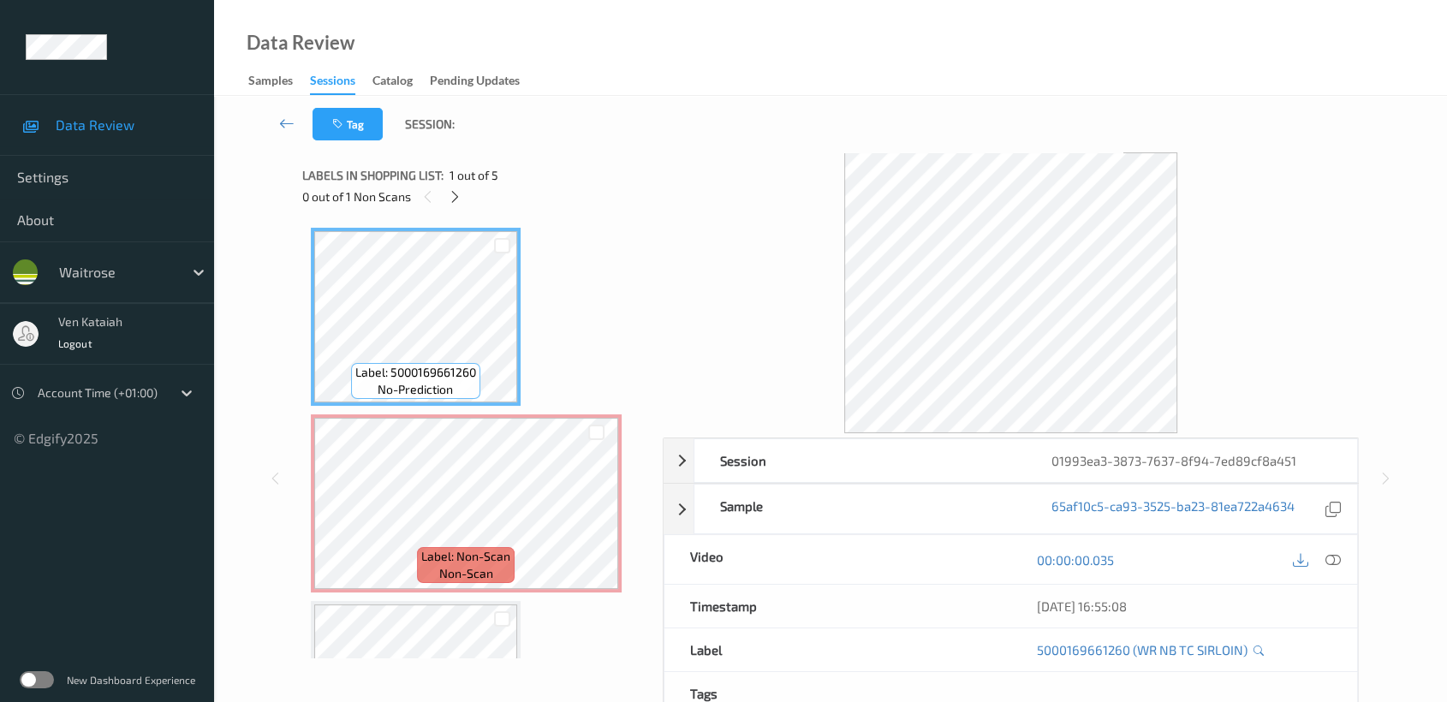
click at [453, 182] on span "1 out of 5" at bounding box center [474, 175] width 49 height 17
click at [453, 193] on icon at bounding box center [455, 196] width 15 height 15
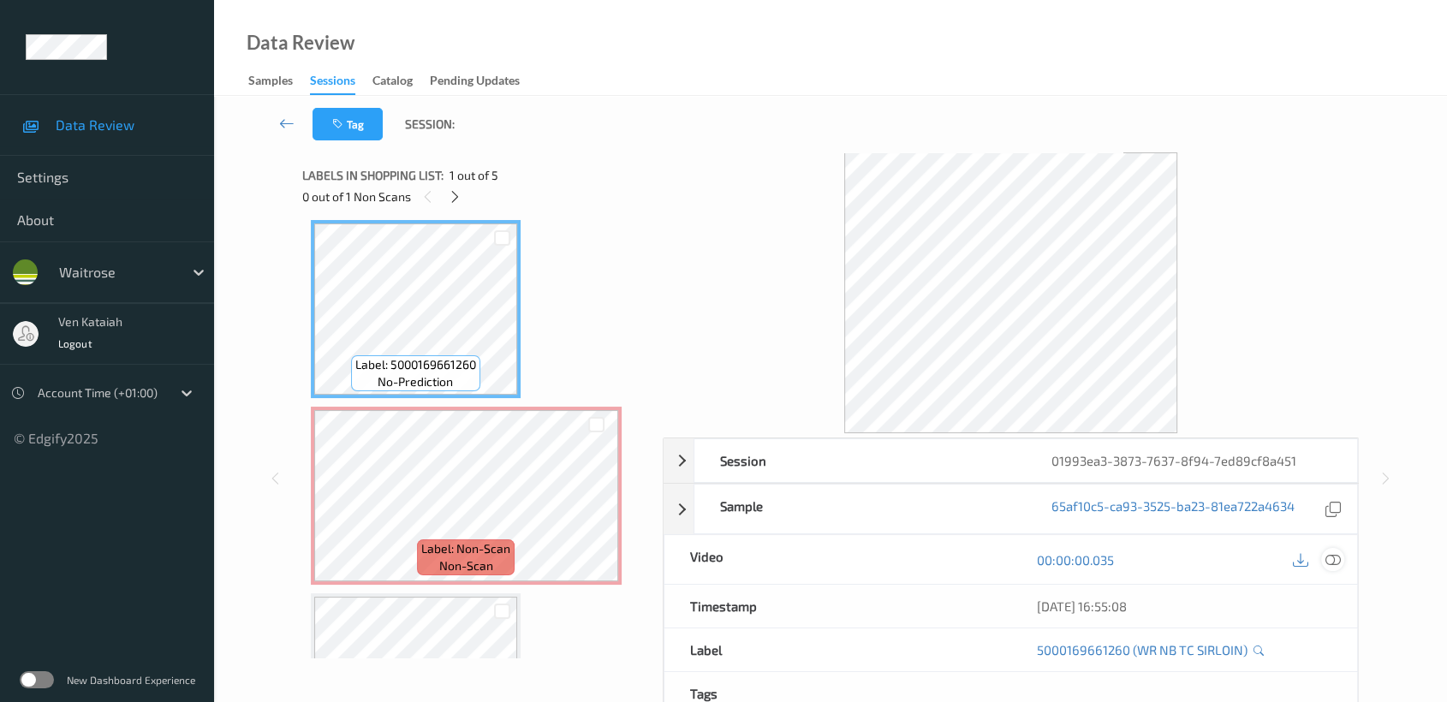
click at [1343, 557] on div at bounding box center [1332, 559] width 23 height 23
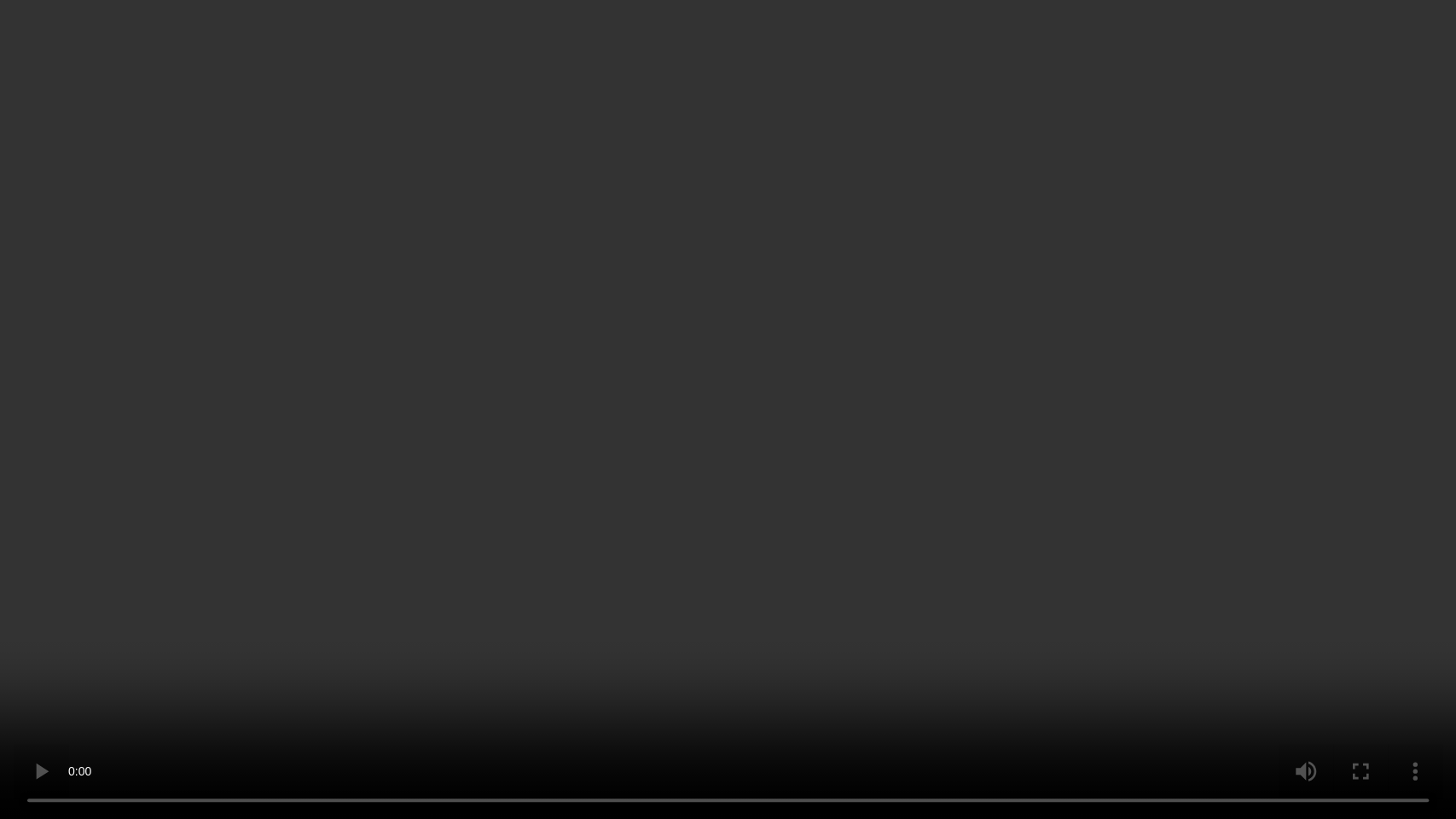
click at [770, 489] on video at bounding box center [728, 410] width 1456 height 819
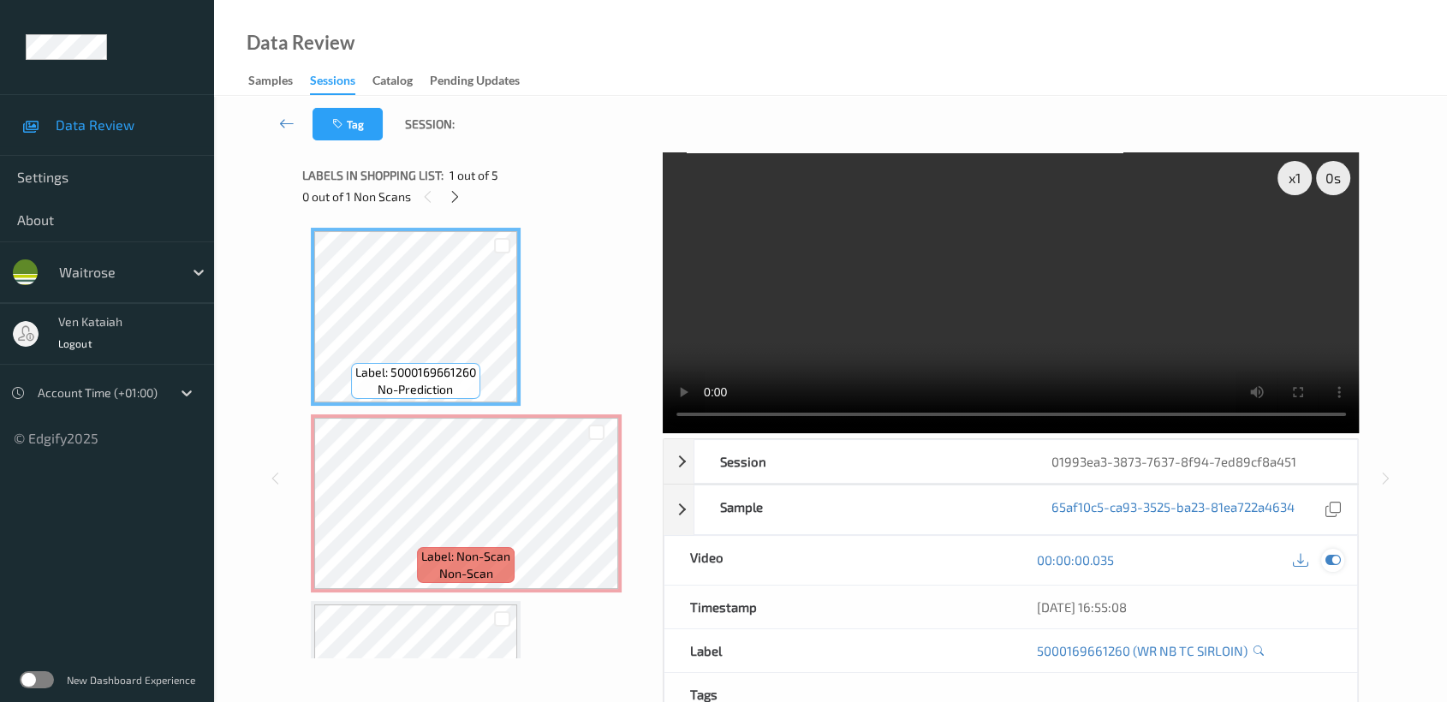
click at [1330, 559] on icon at bounding box center [1332, 559] width 15 height 15
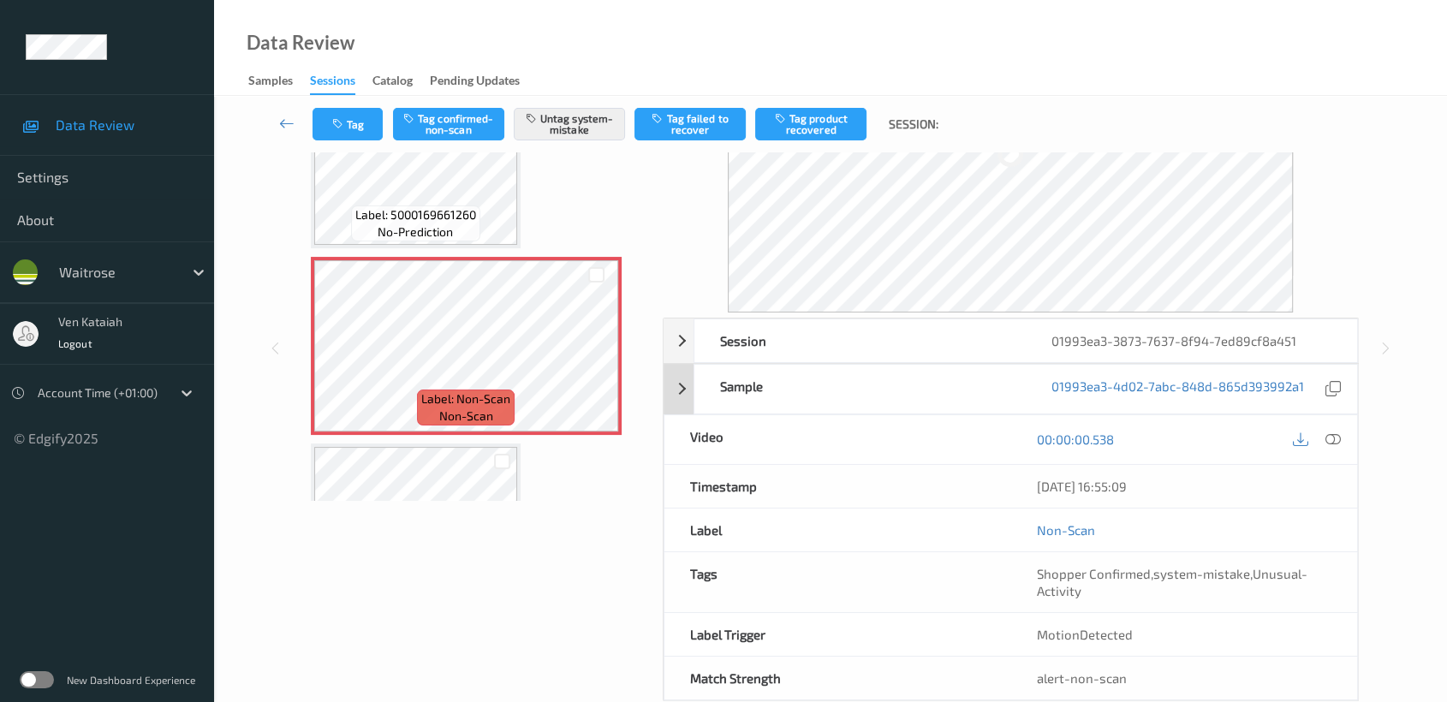
scroll to position [190, 0]
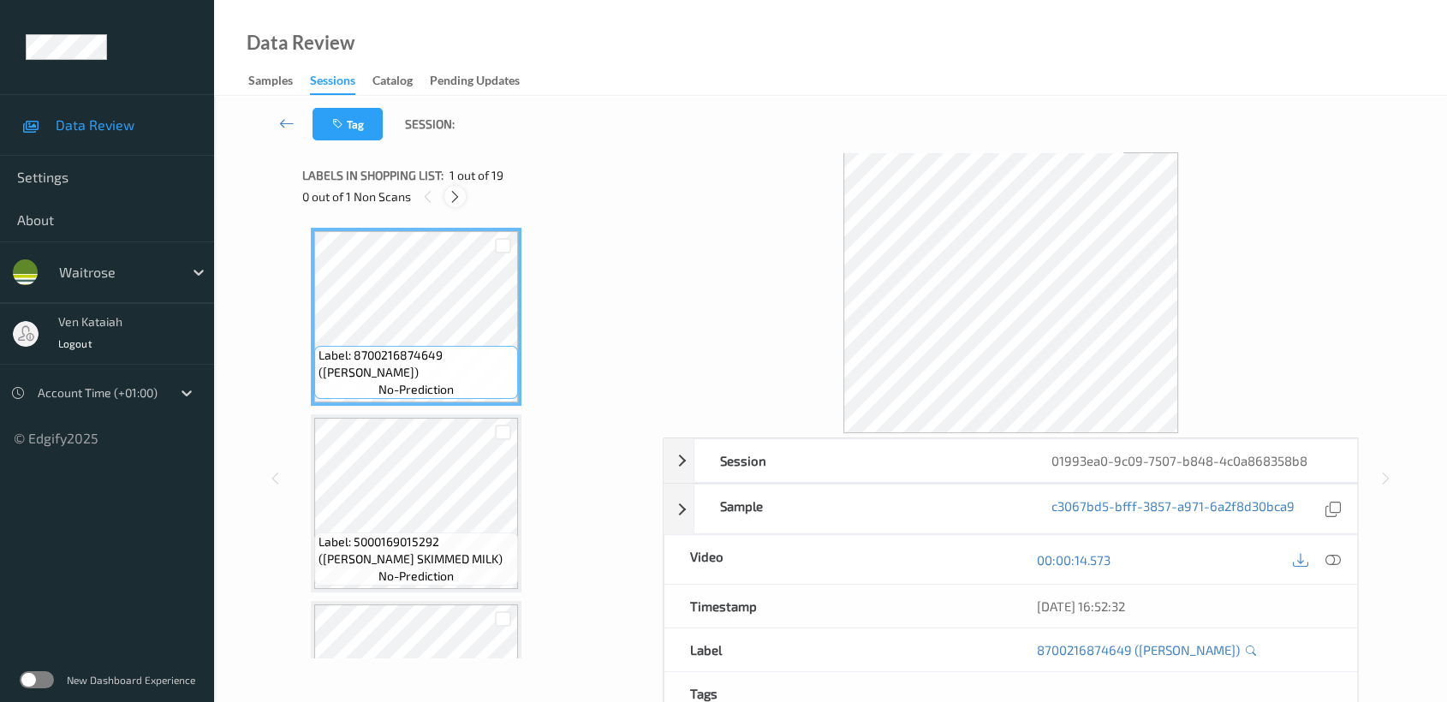
click at [456, 197] on icon at bounding box center [455, 196] width 15 height 15
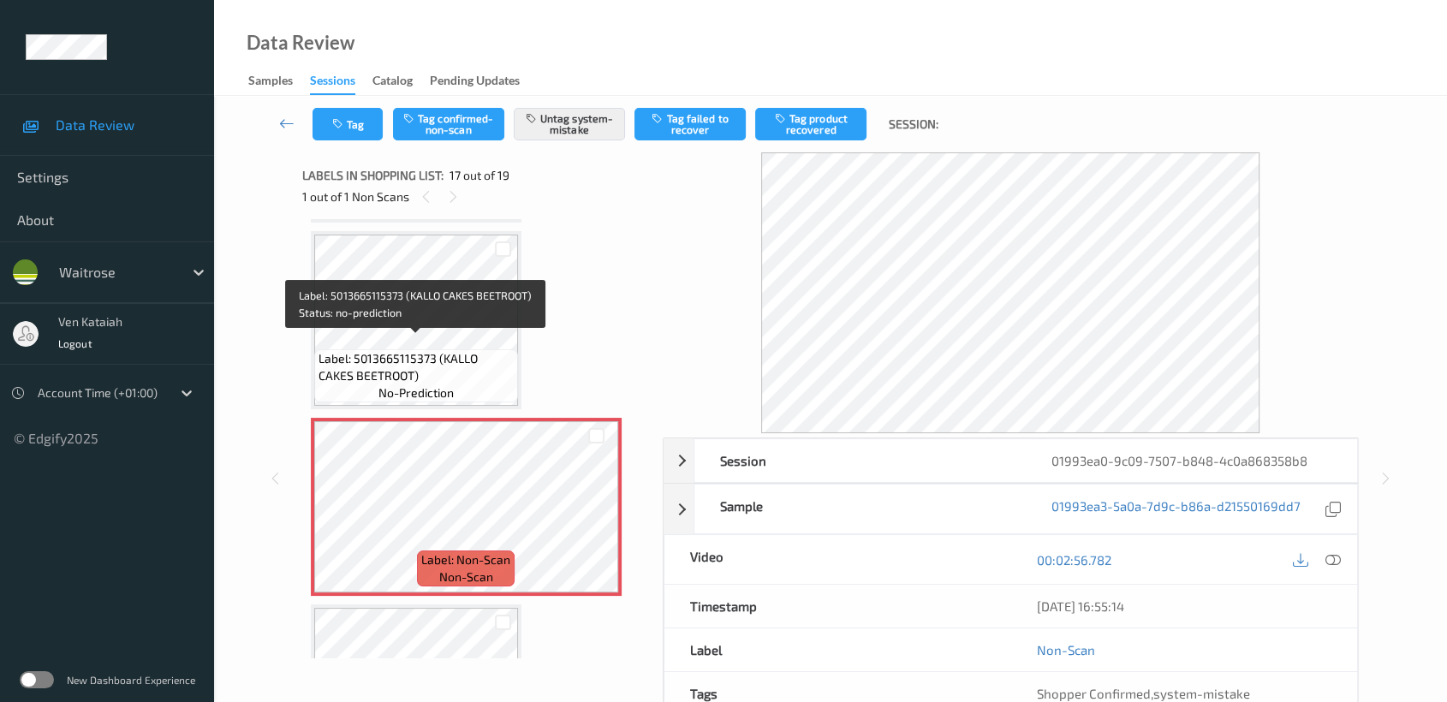
click at [478, 350] on span "Label: 5013665115373 (KALLO CAKES BEETROOT)" at bounding box center [416, 367] width 195 height 34
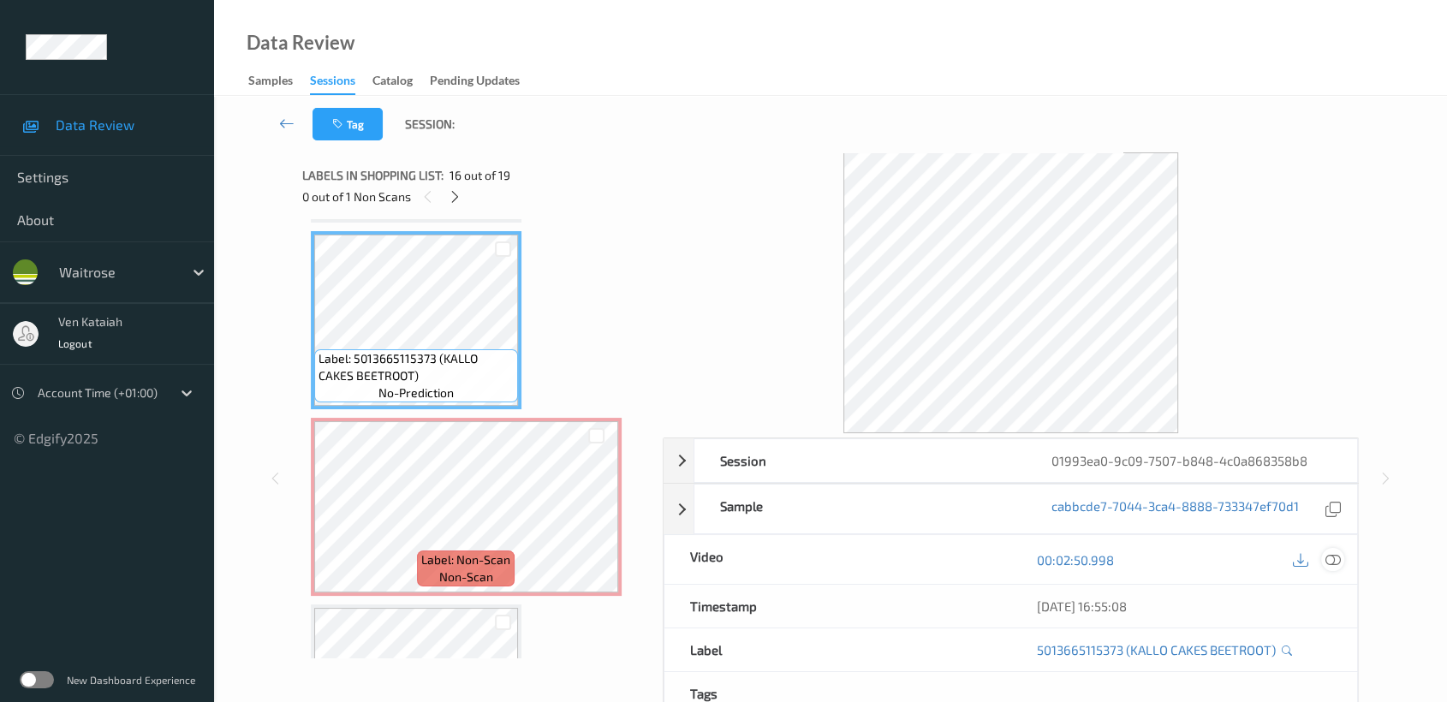
click at [1335, 558] on icon at bounding box center [1332, 559] width 15 height 15
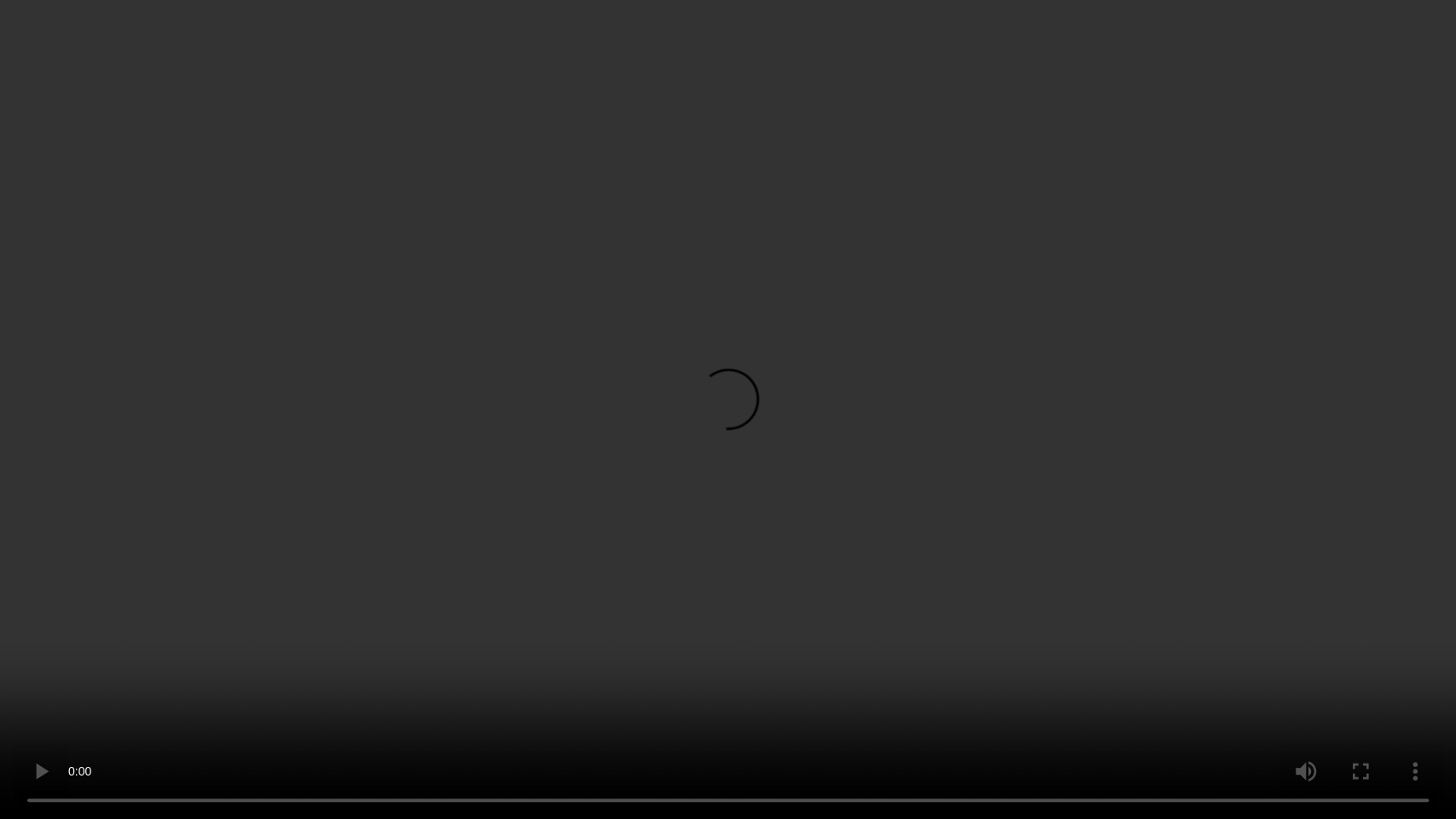
click at [1044, 435] on video at bounding box center [728, 410] width 1456 height 819
click at [885, 471] on video at bounding box center [728, 410] width 1456 height 819
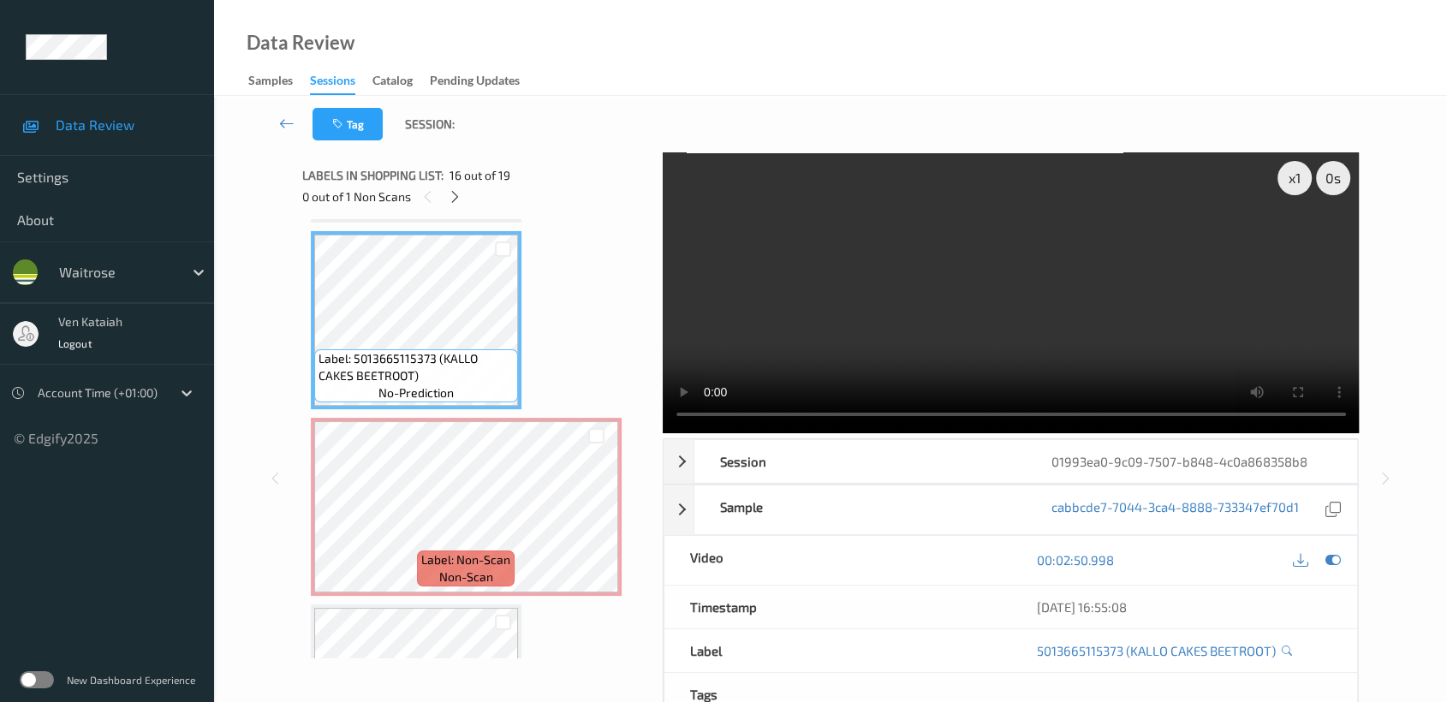
click at [1328, 570] on div at bounding box center [1317, 560] width 56 height 23
click at [1337, 564] on icon at bounding box center [1332, 559] width 15 height 15
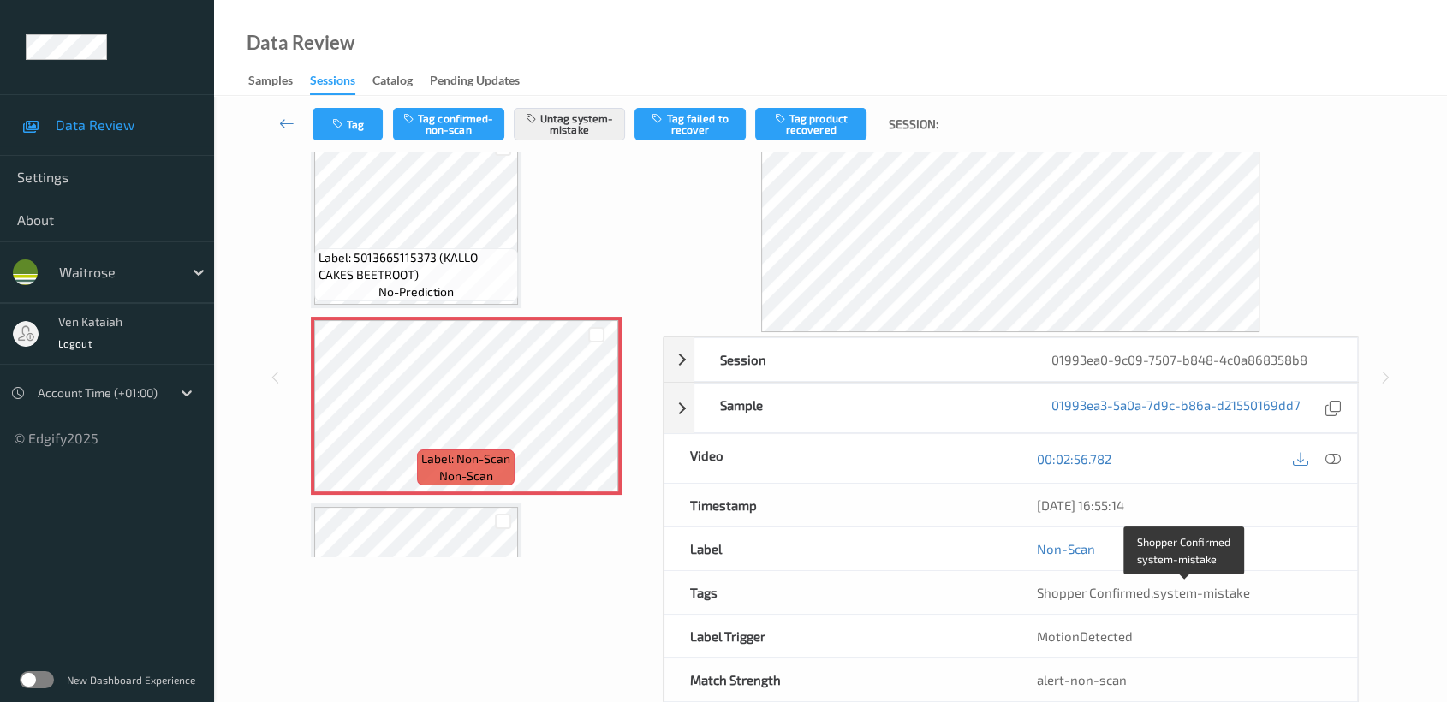
scroll to position [136, 0]
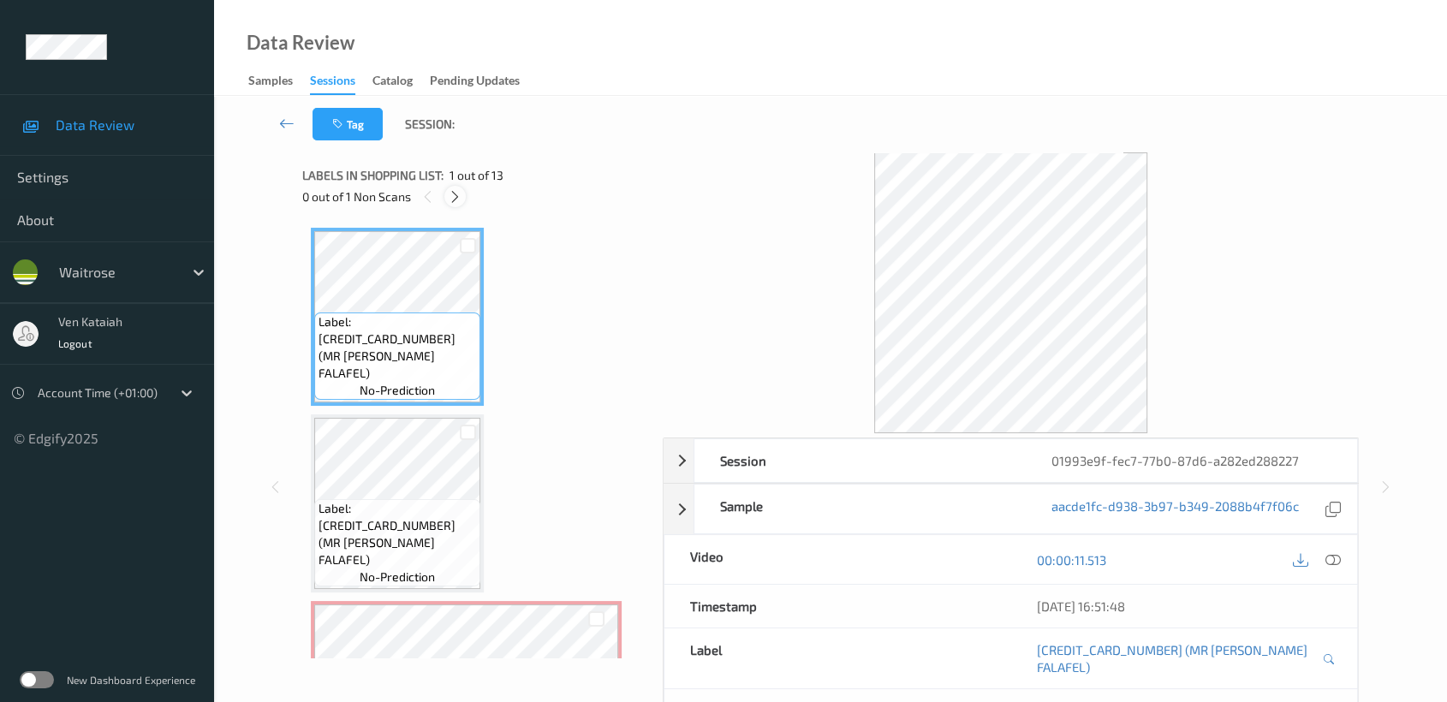
click at [453, 191] on icon at bounding box center [455, 196] width 15 height 15
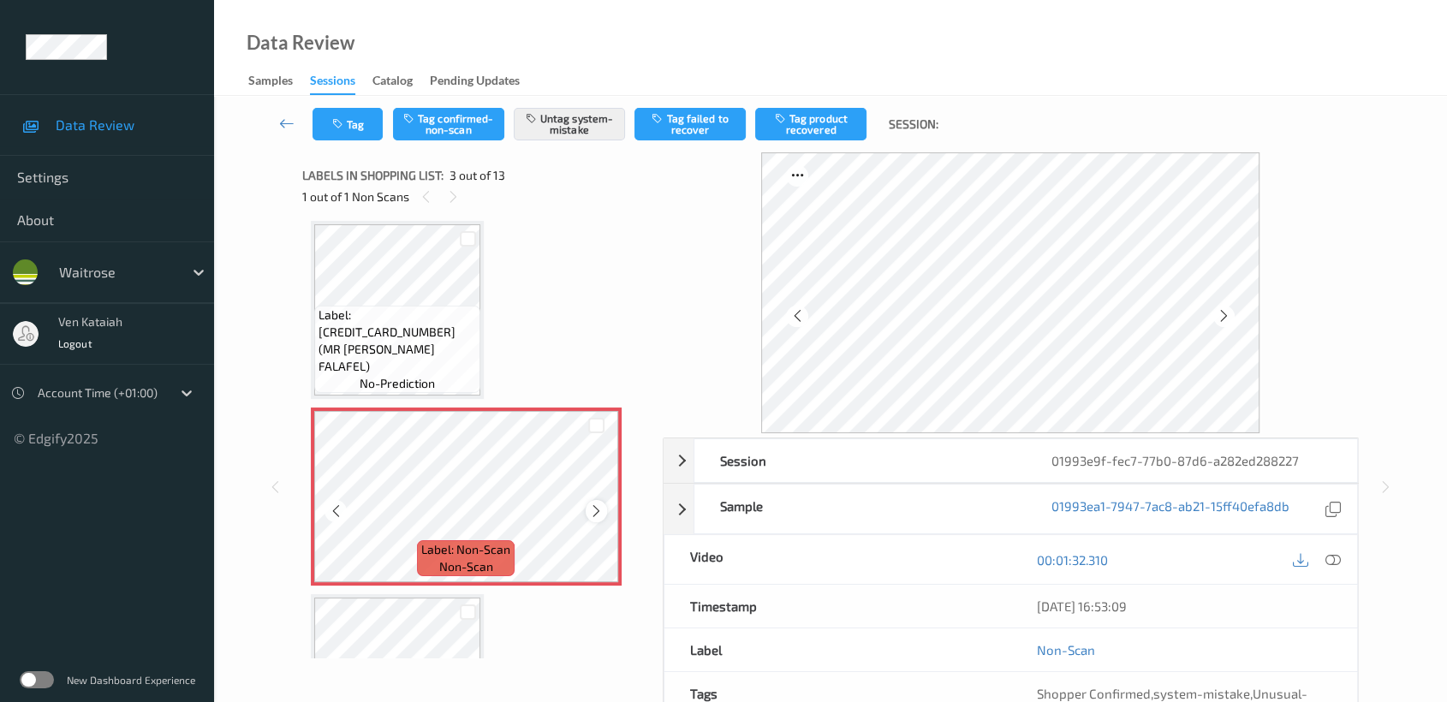
click at [592, 513] on icon at bounding box center [596, 510] width 15 height 15
click at [589, 512] on icon at bounding box center [596, 510] width 15 height 15
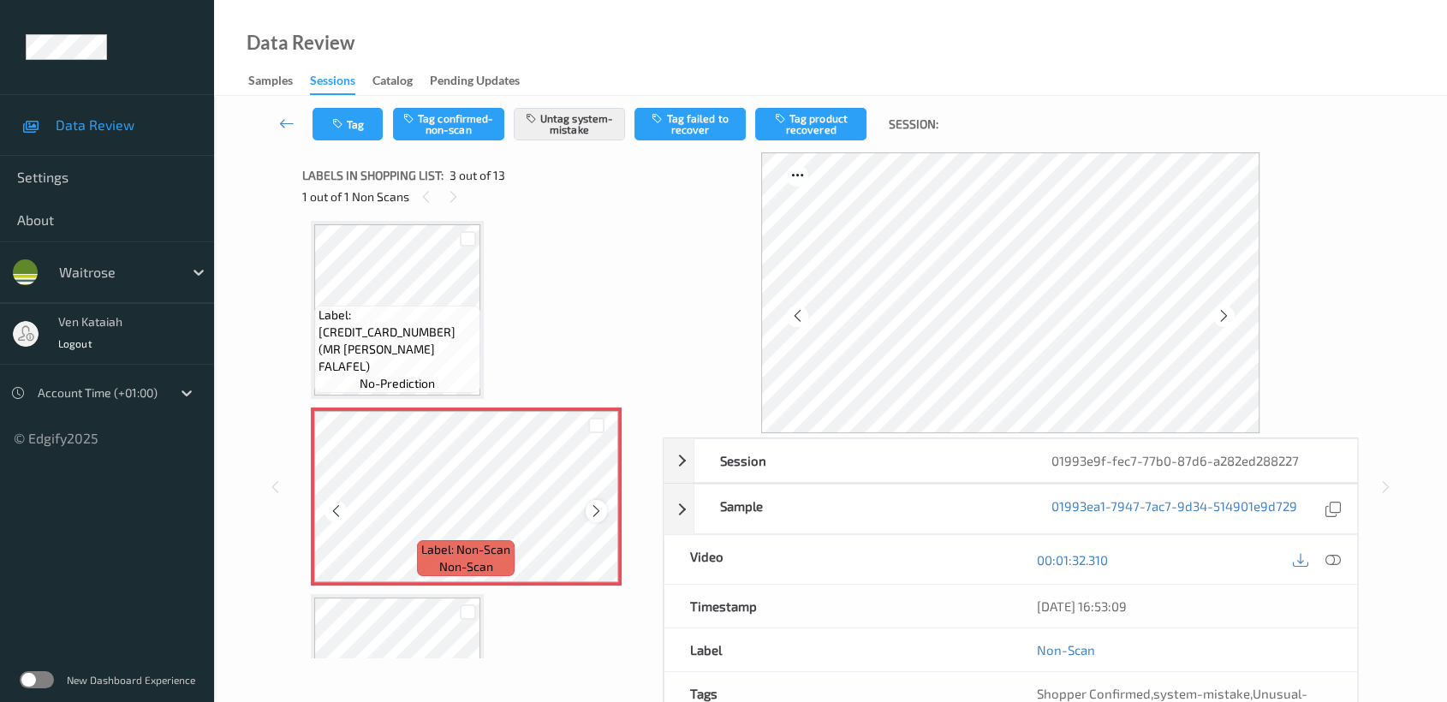
click at [589, 509] on icon at bounding box center [596, 510] width 15 height 15
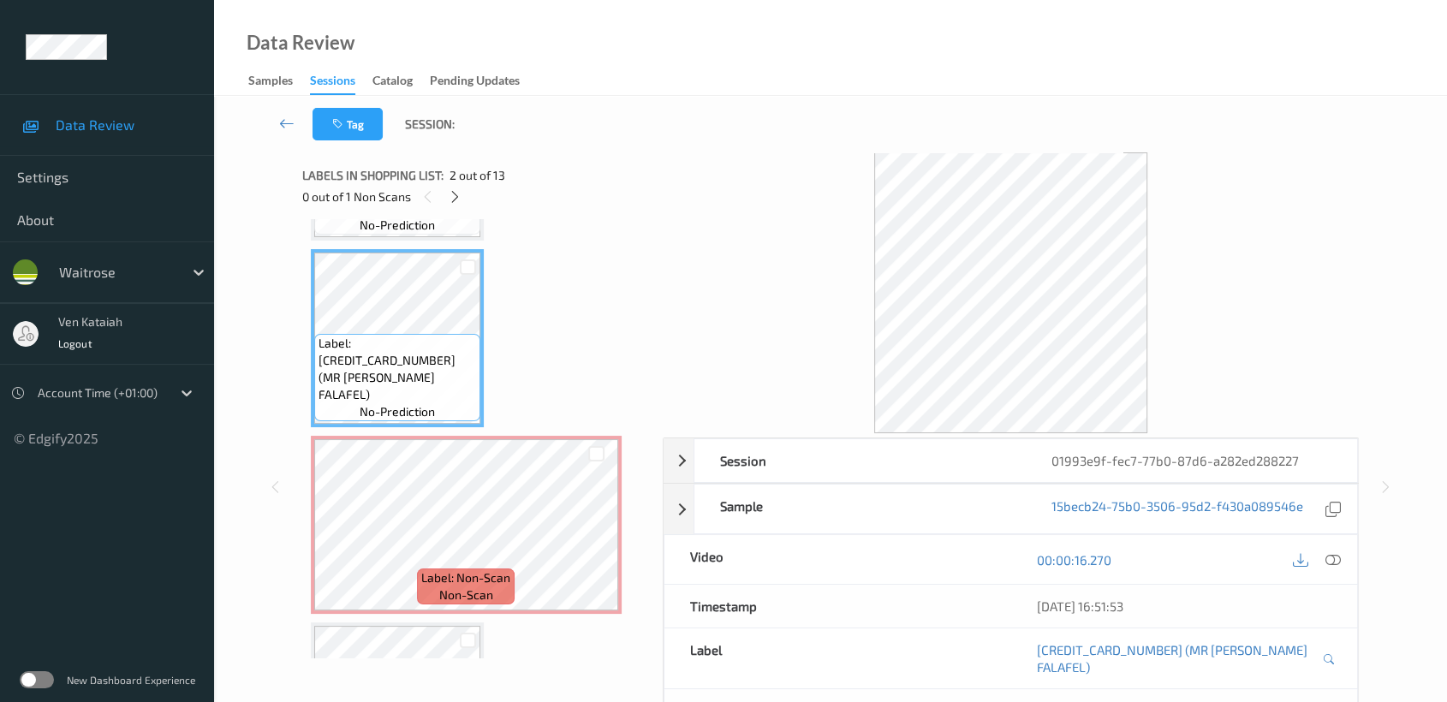
scroll to position [190, 0]
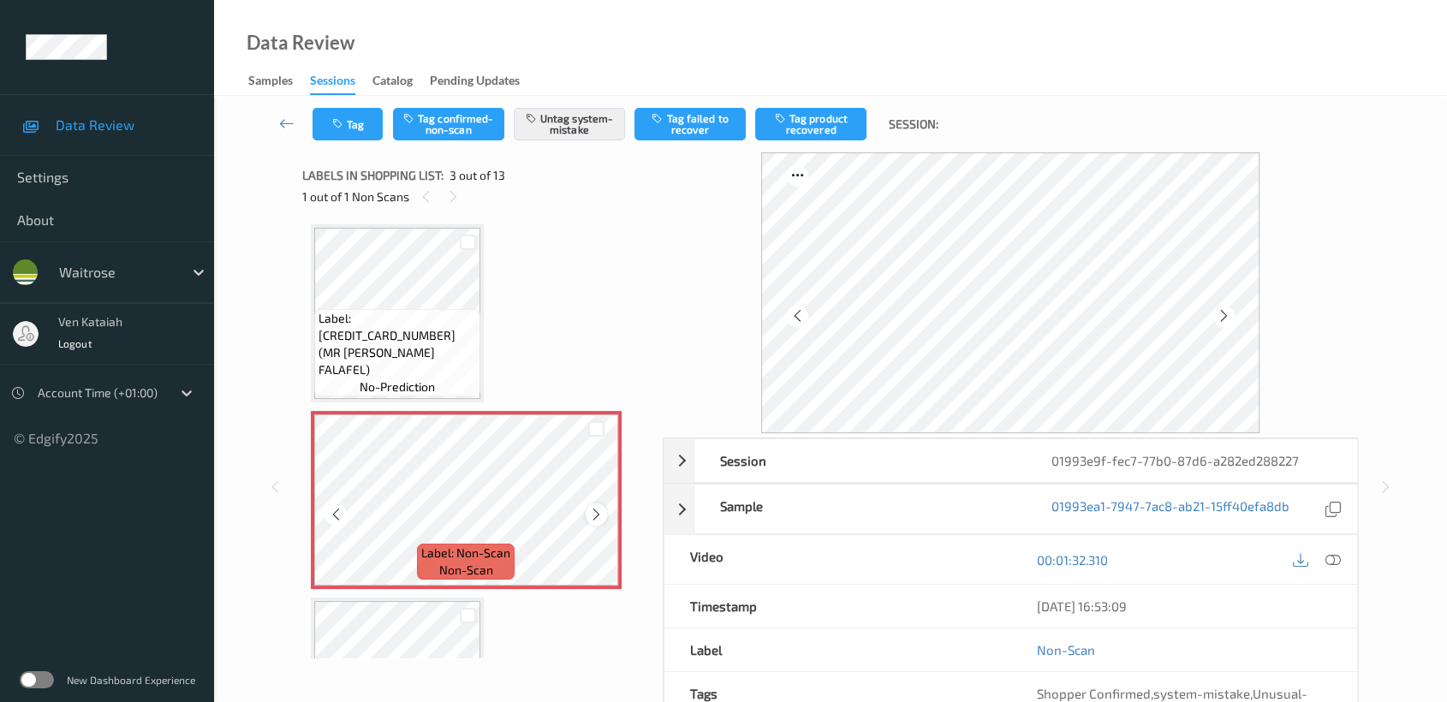
click at [588, 521] on div at bounding box center [596, 513] width 21 height 21
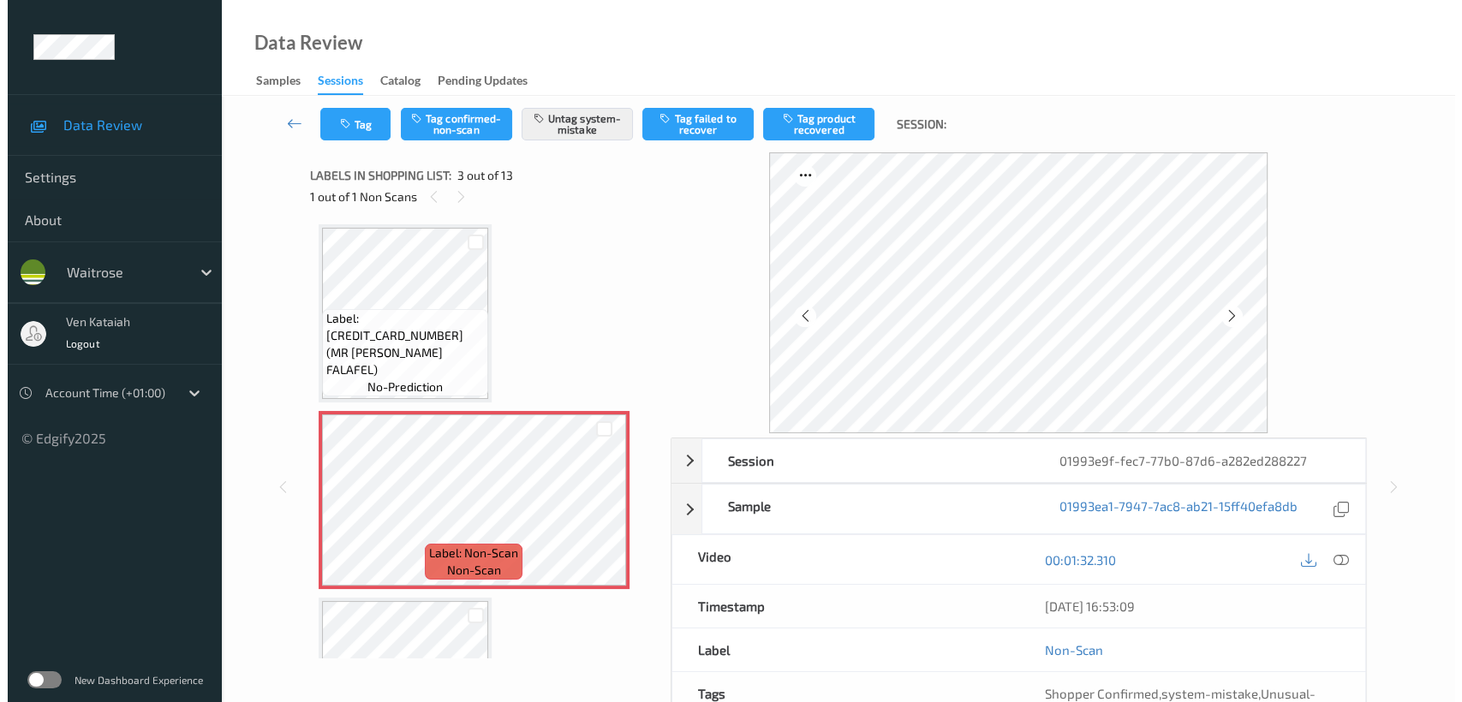
scroll to position [0, 0]
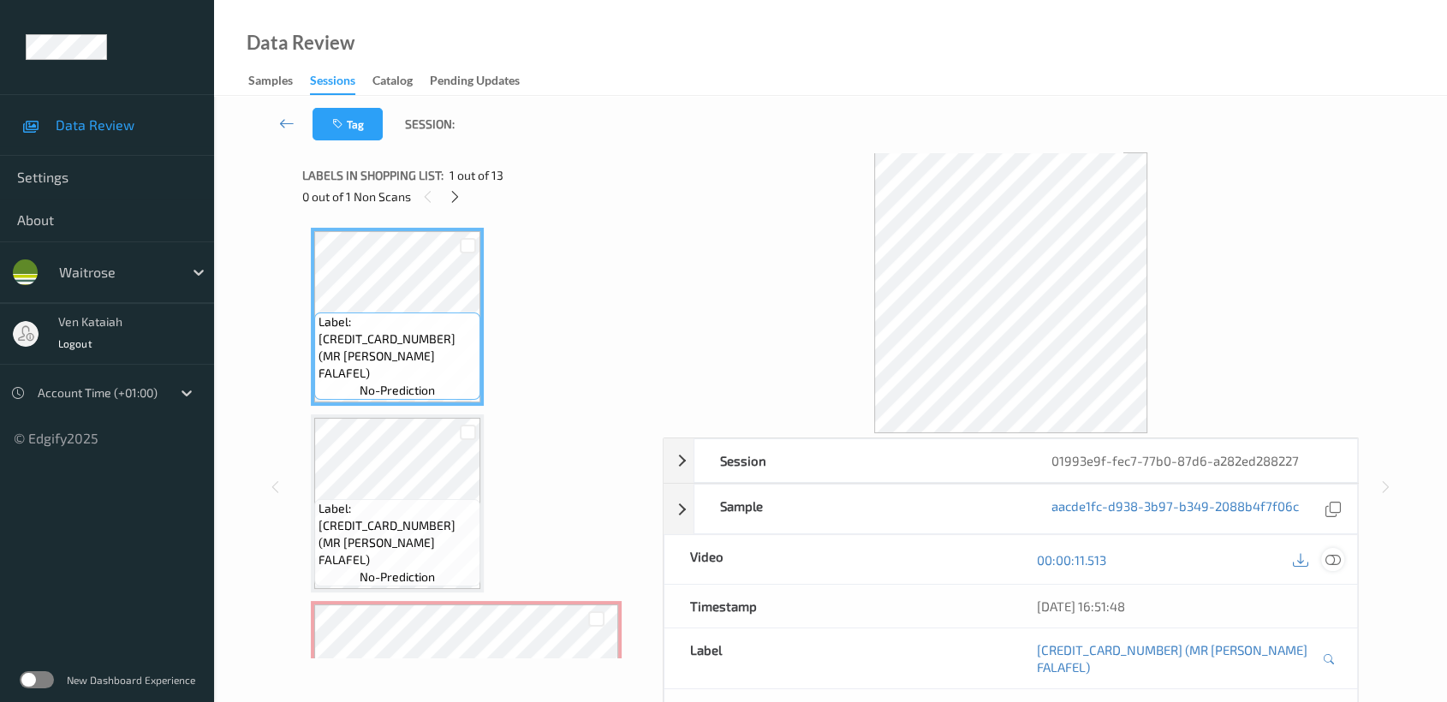
click at [1333, 558] on icon at bounding box center [1332, 559] width 15 height 15
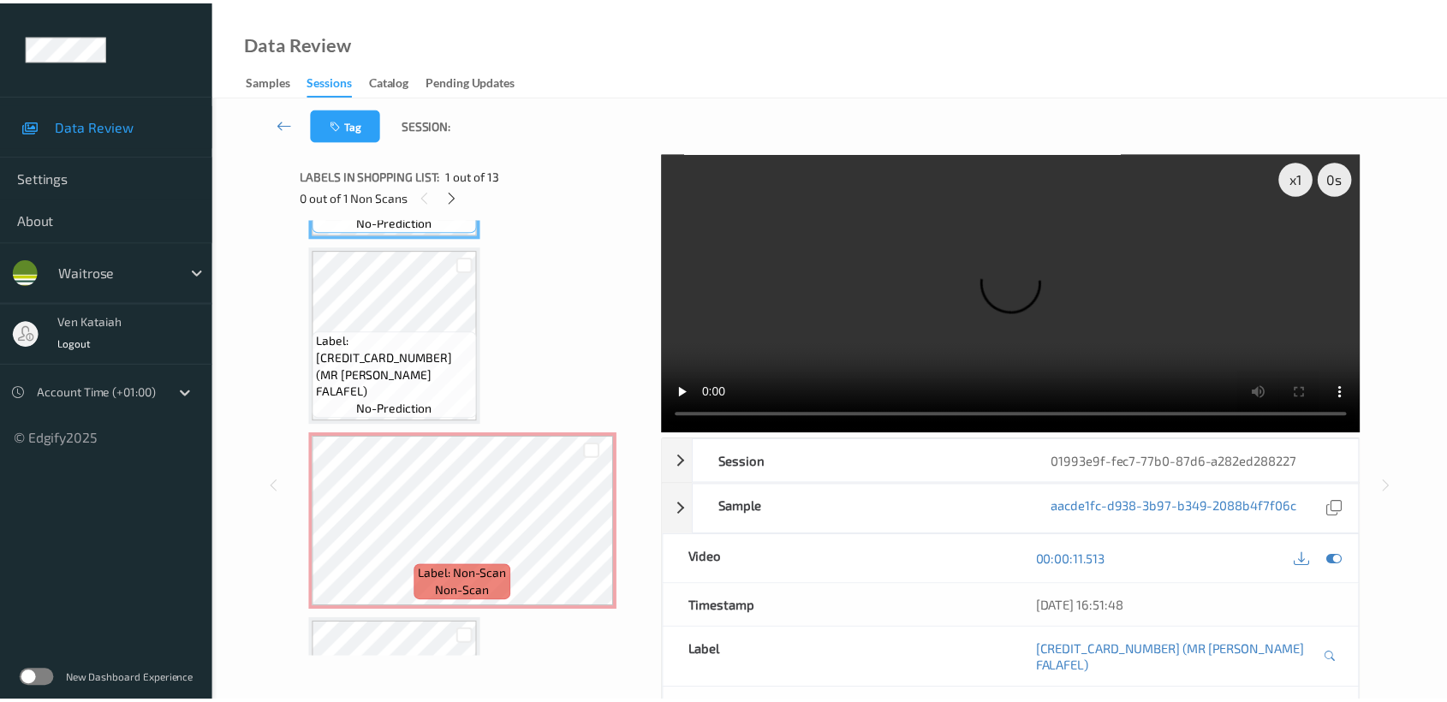
scroll to position [190, 0]
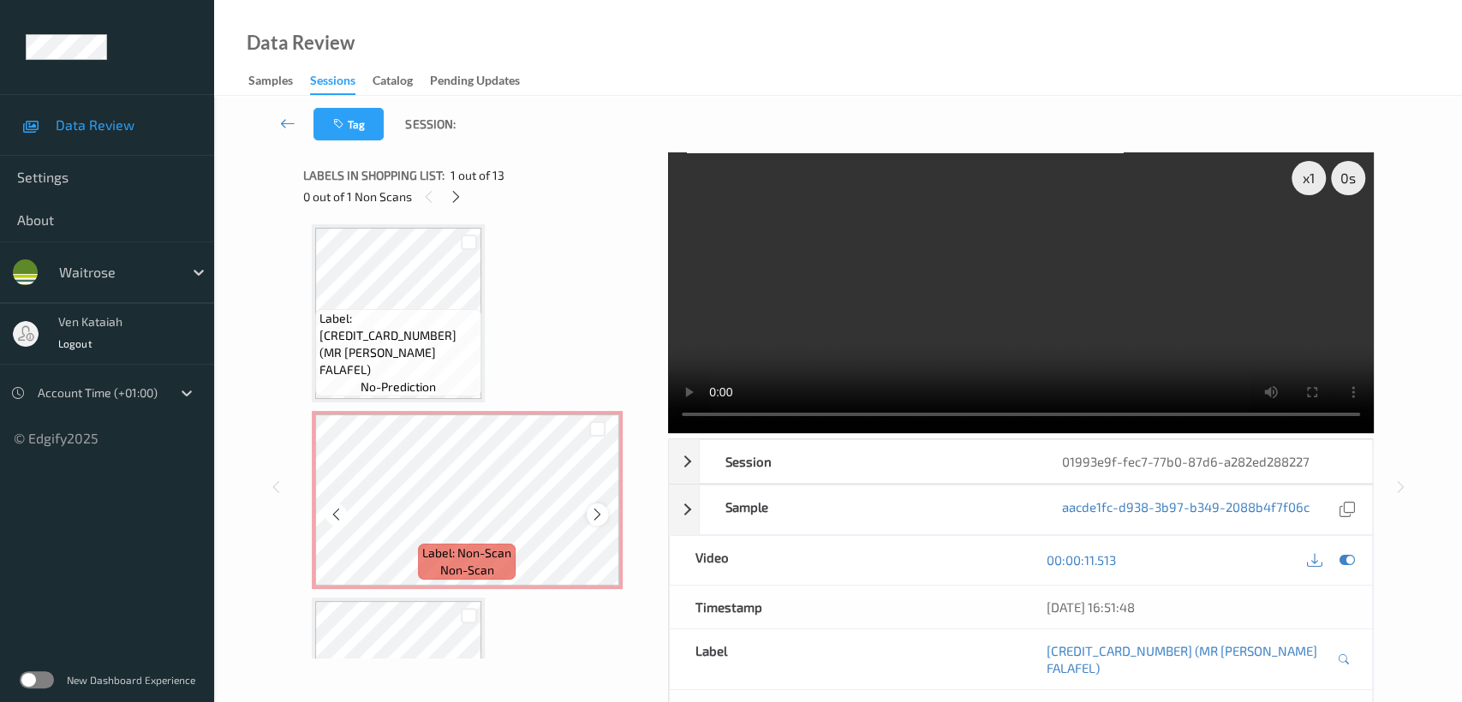
click at [595, 508] on icon at bounding box center [597, 514] width 15 height 15
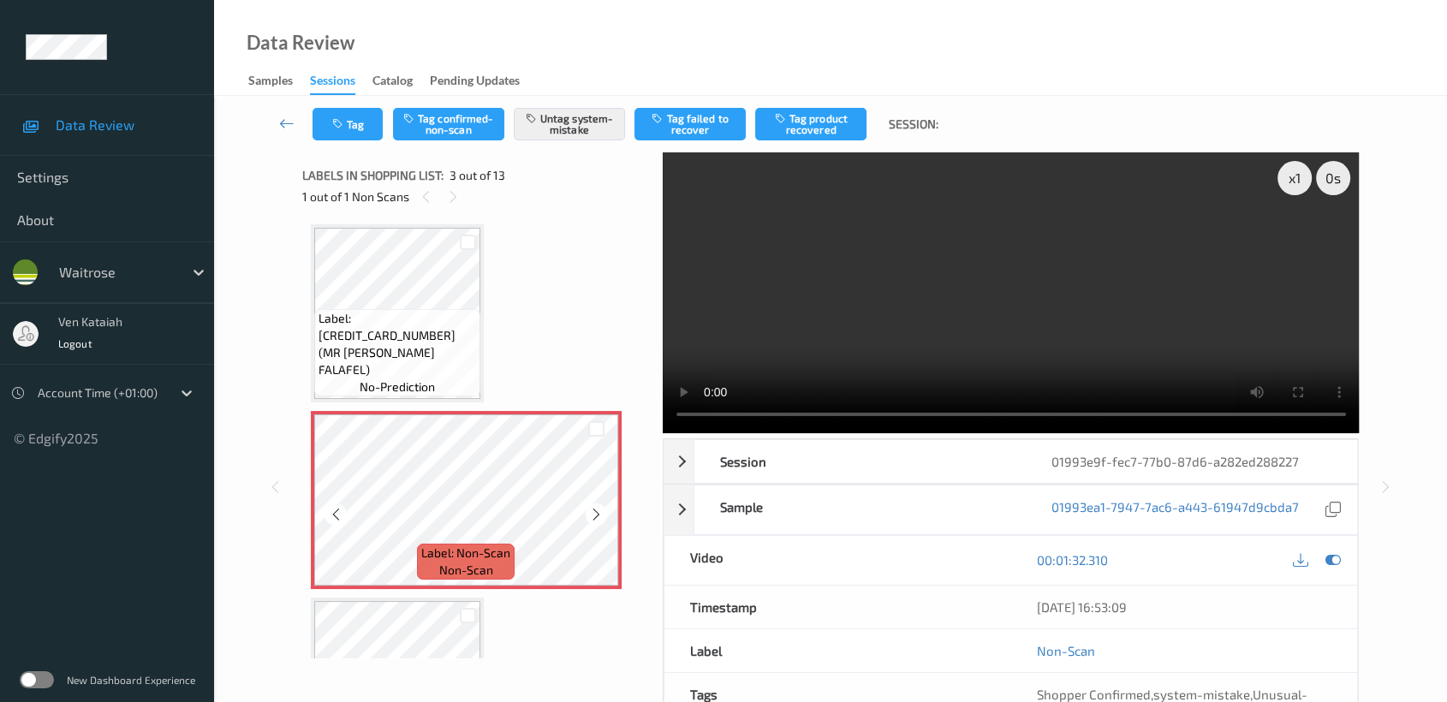
click at [595, 508] on icon at bounding box center [596, 514] width 15 height 15
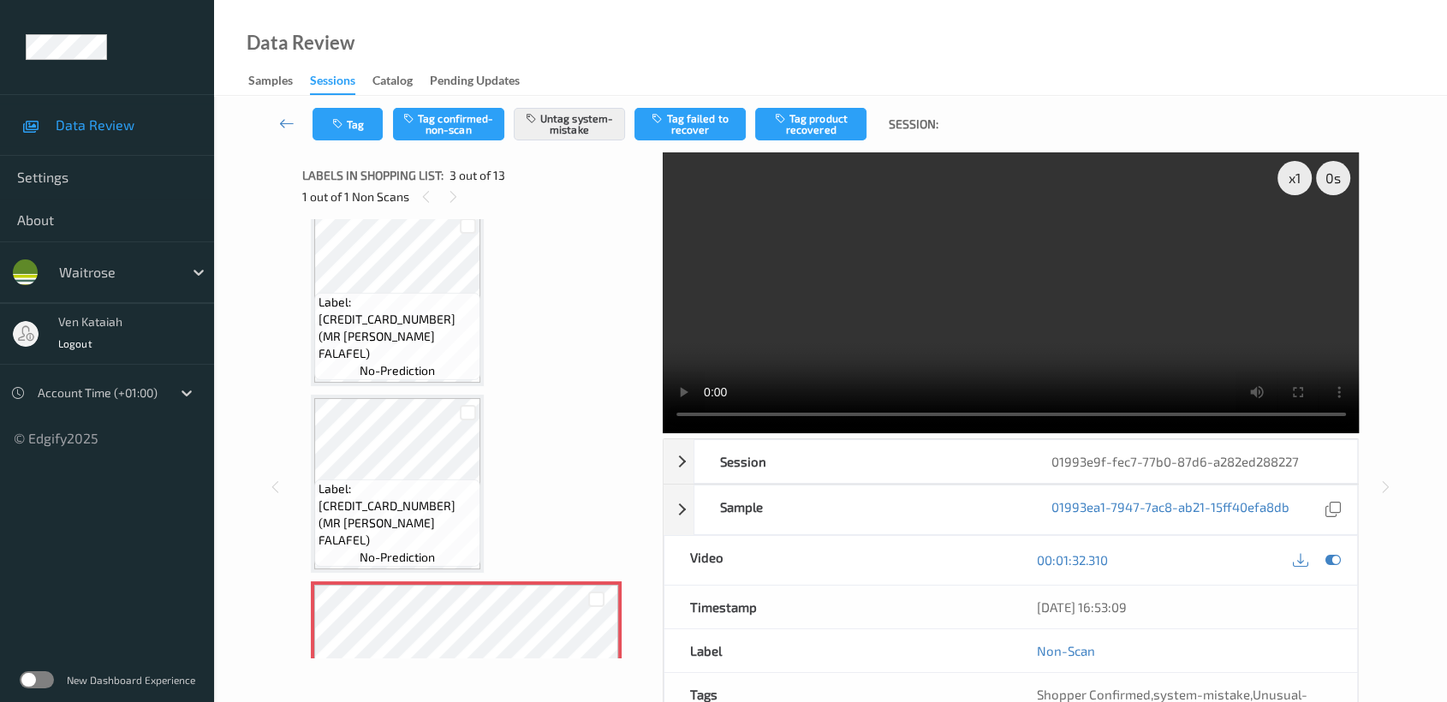
scroll to position [0, 0]
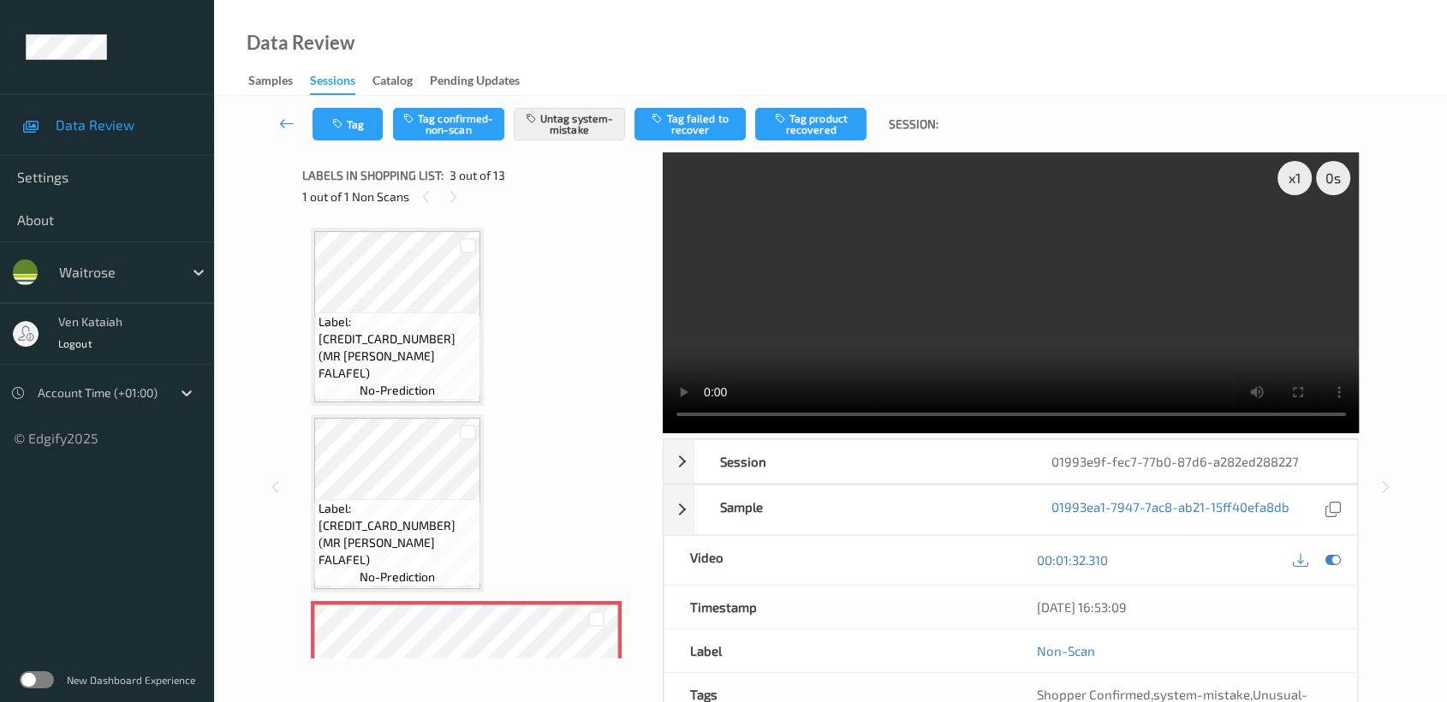
click at [378, 372] on span "Label: 5014759004191 (MR FREEDS FALAFEL)" at bounding box center [398, 347] width 158 height 68
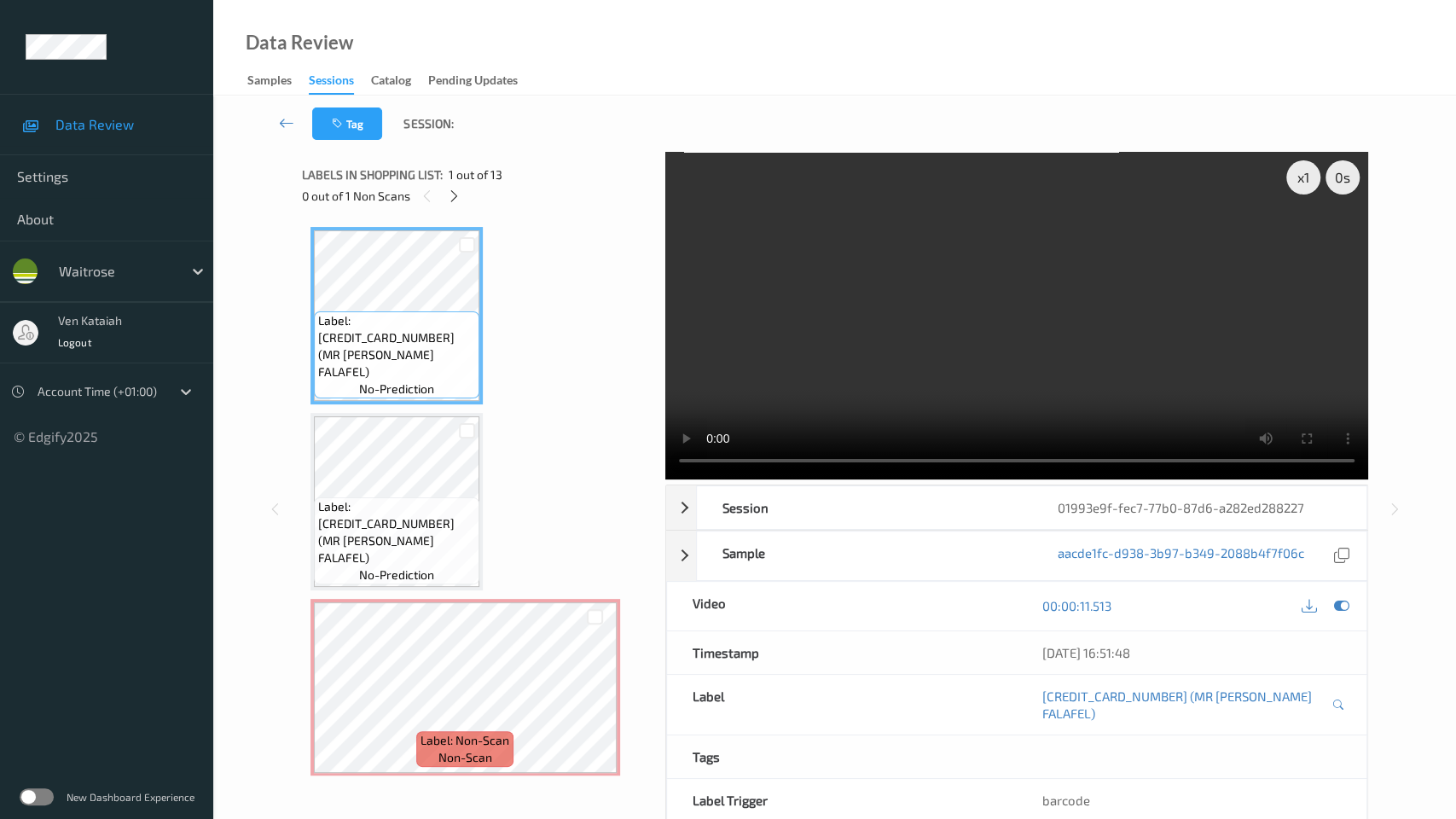
click at [881, 377] on video at bounding box center [1017, 315] width 703 height 328
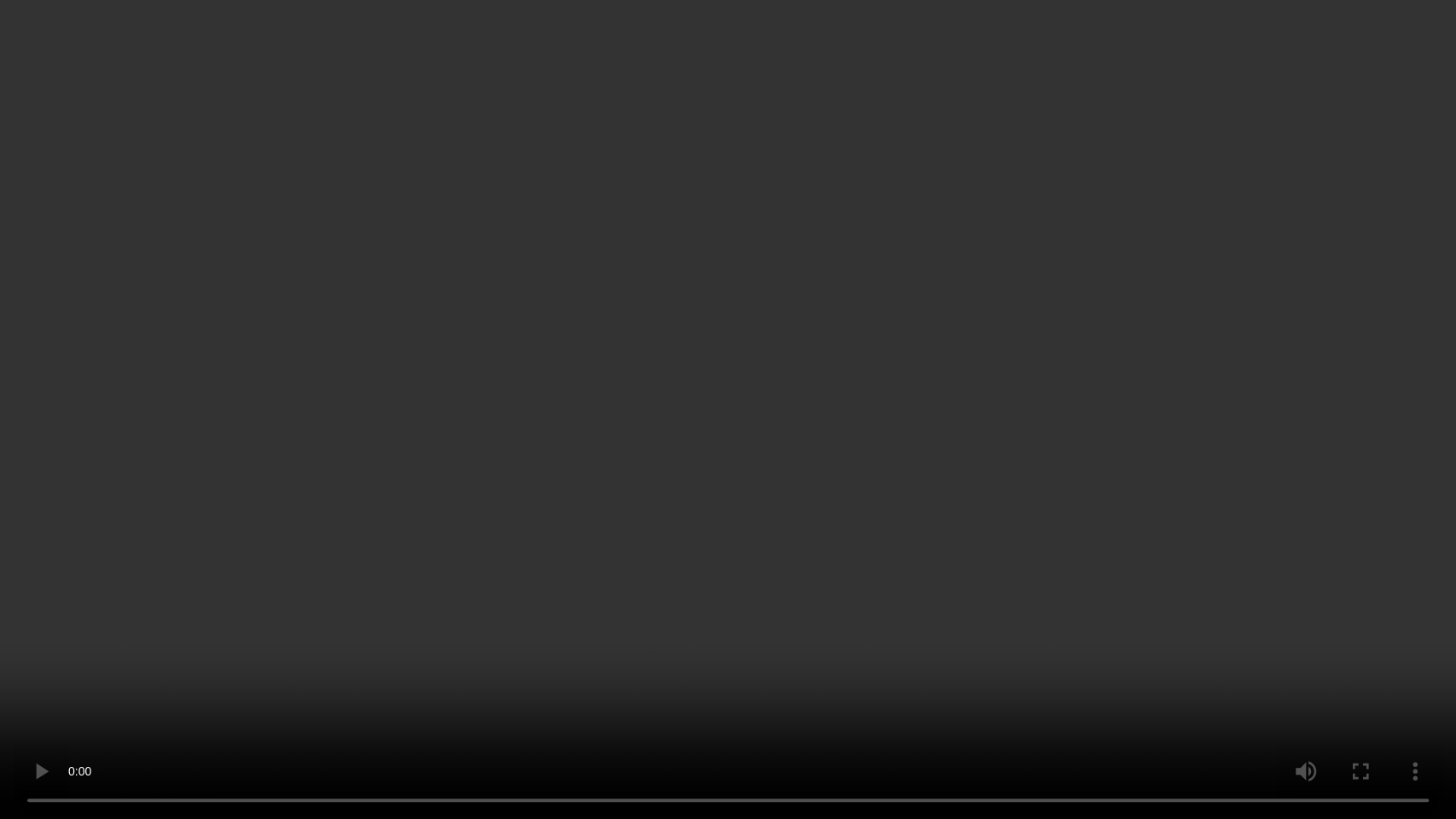
click at [677, 434] on video at bounding box center [728, 410] width 1456 height 819
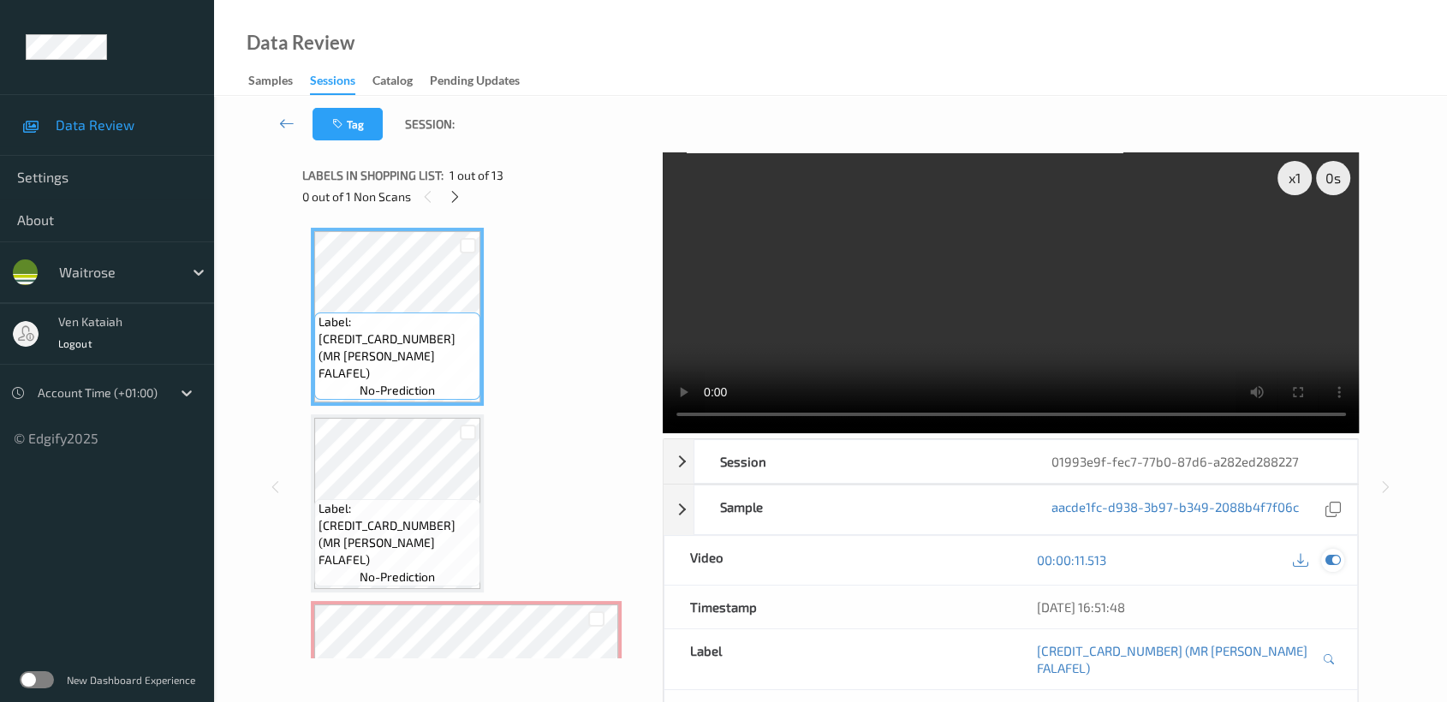
click at [1333, 567] on div at bounding box center [1332, 560] width 23 height 23
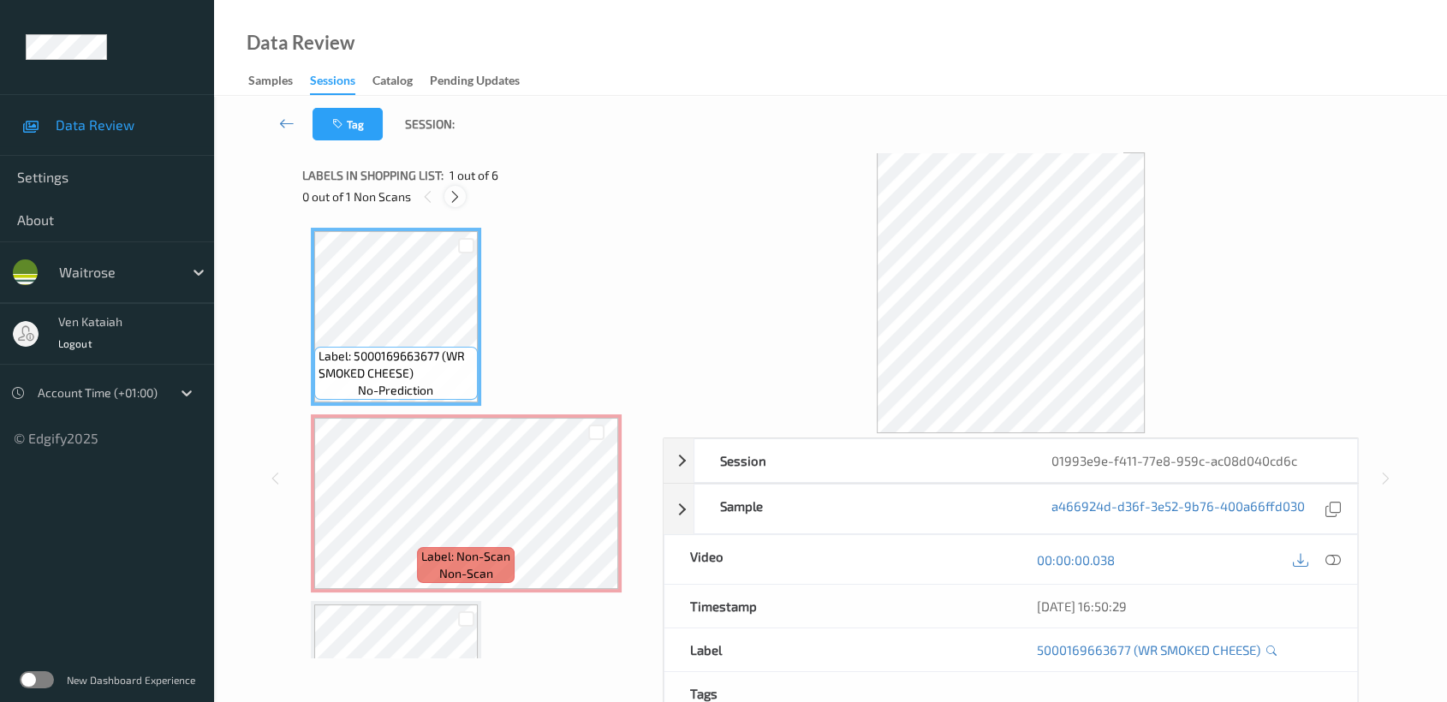
click at [447, 191] on div at bounding box center [454, 196] width 21 height 21
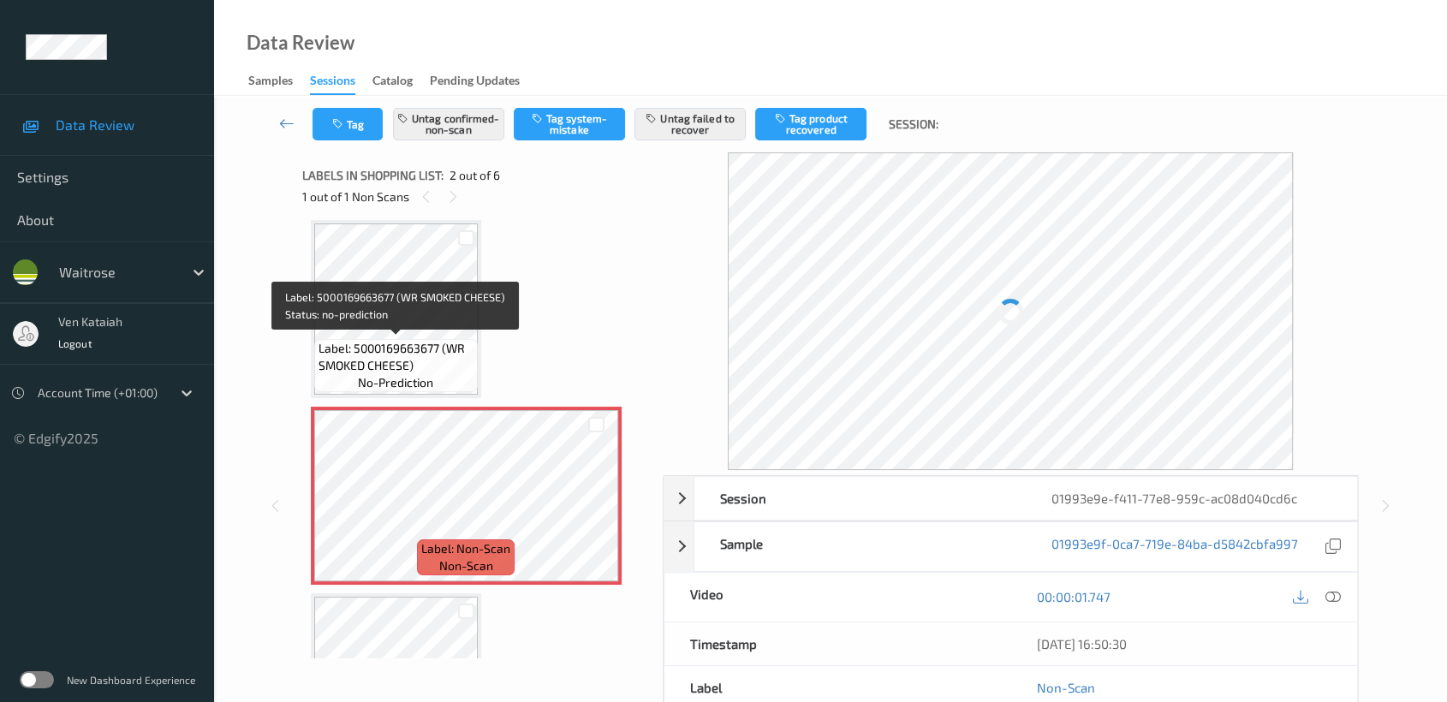
click at [461, 386] on div "Label: 5000169663677 (WR SMOKED CHEESE) no-prediction" at bounding box center [396, 365] width 164 height 53
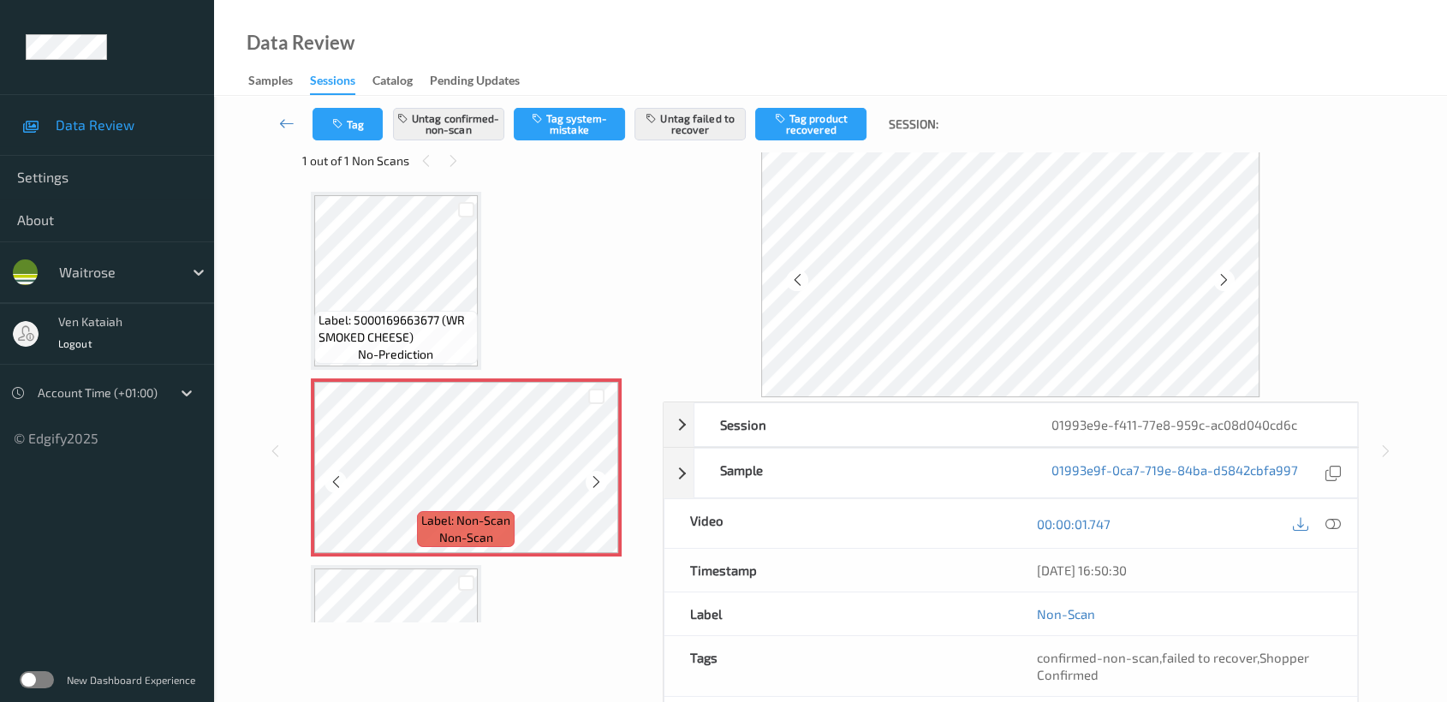
scroll to position [0, 0]
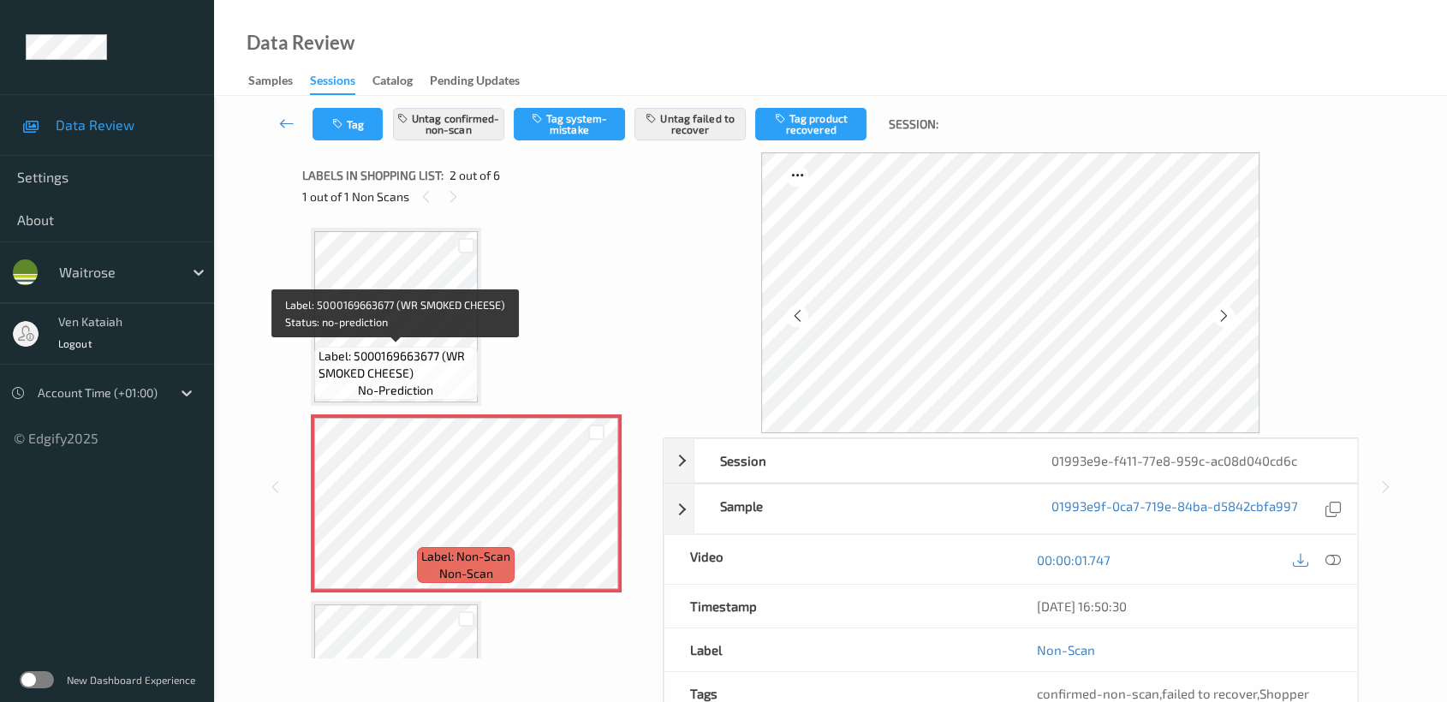
click at [428, 373] on span "Label: 5000169663677 (WR SMOKED CHEESE)" at bounding box center [396, 365] width 155 height 34
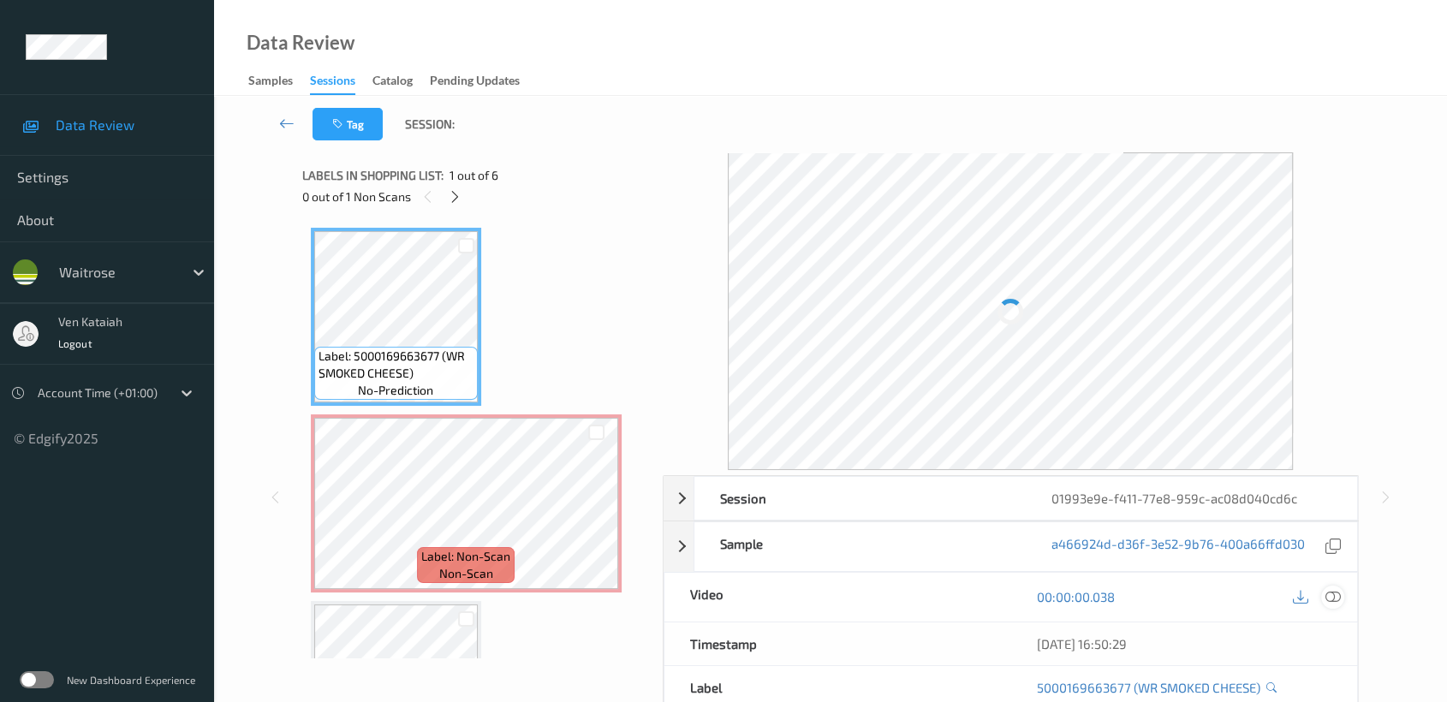
click at [1335, 596] on icon at bounding box center [1332, 596] width 15 height 15
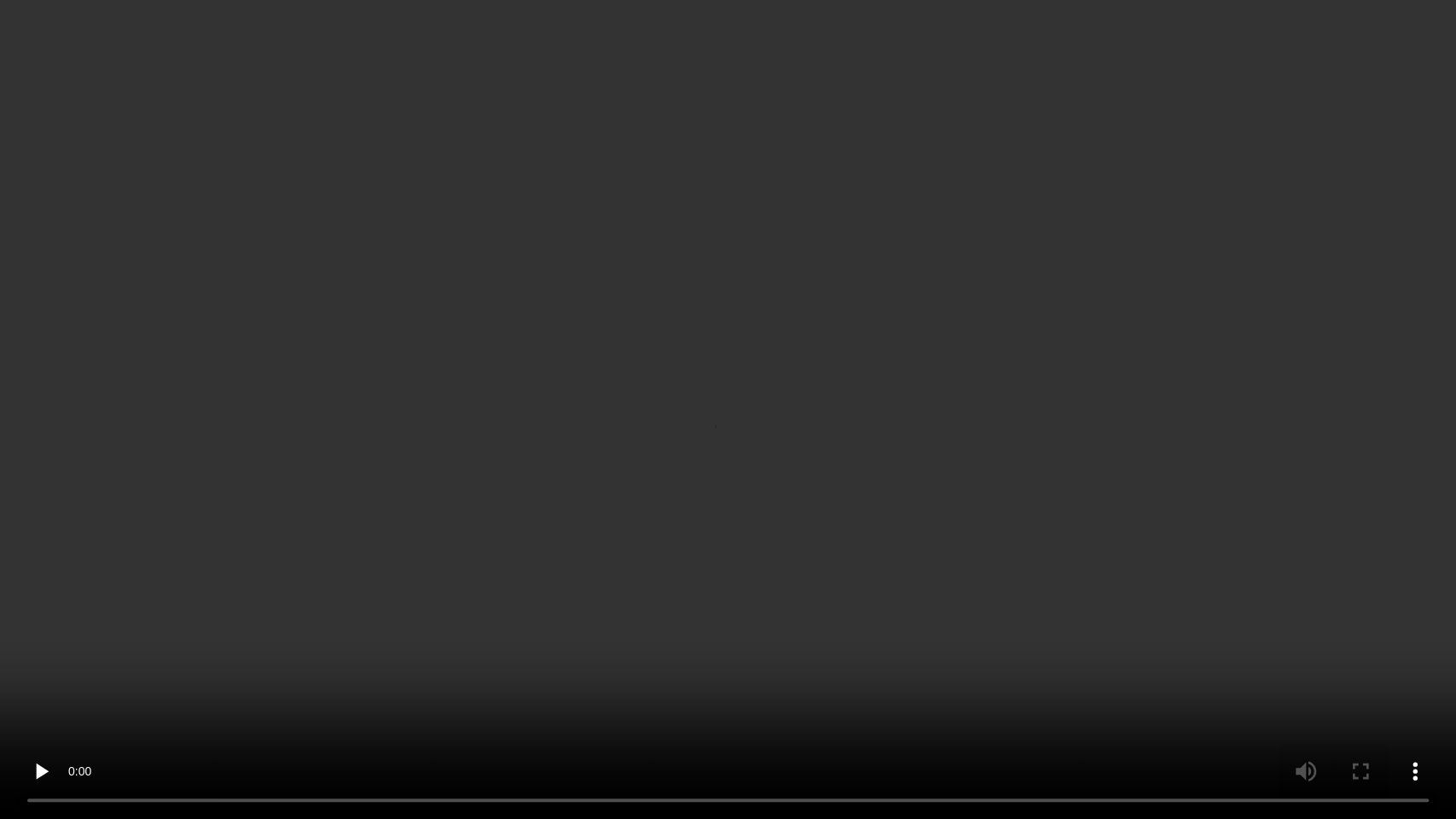
click at [943, 518] on video at bounding box center [728, 410] width 1456 height 819
click at [921, 465] on video at bounding box center [728, 410] width 1456 height 819
click at [1208, 399] on video at bounding box center [728, 410] width 1456 height 819
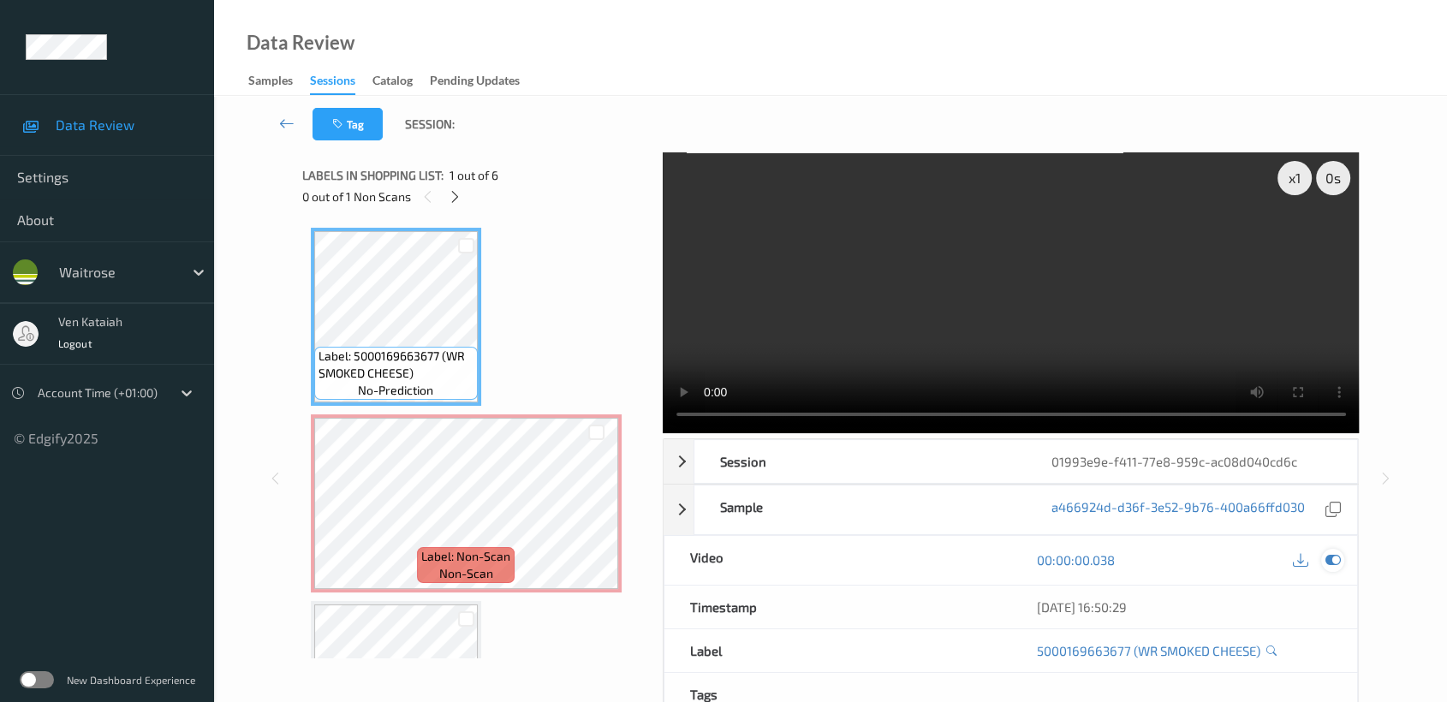
click at [1326, 563] on icon at bounding box center [1332, 559] width 15 height 15
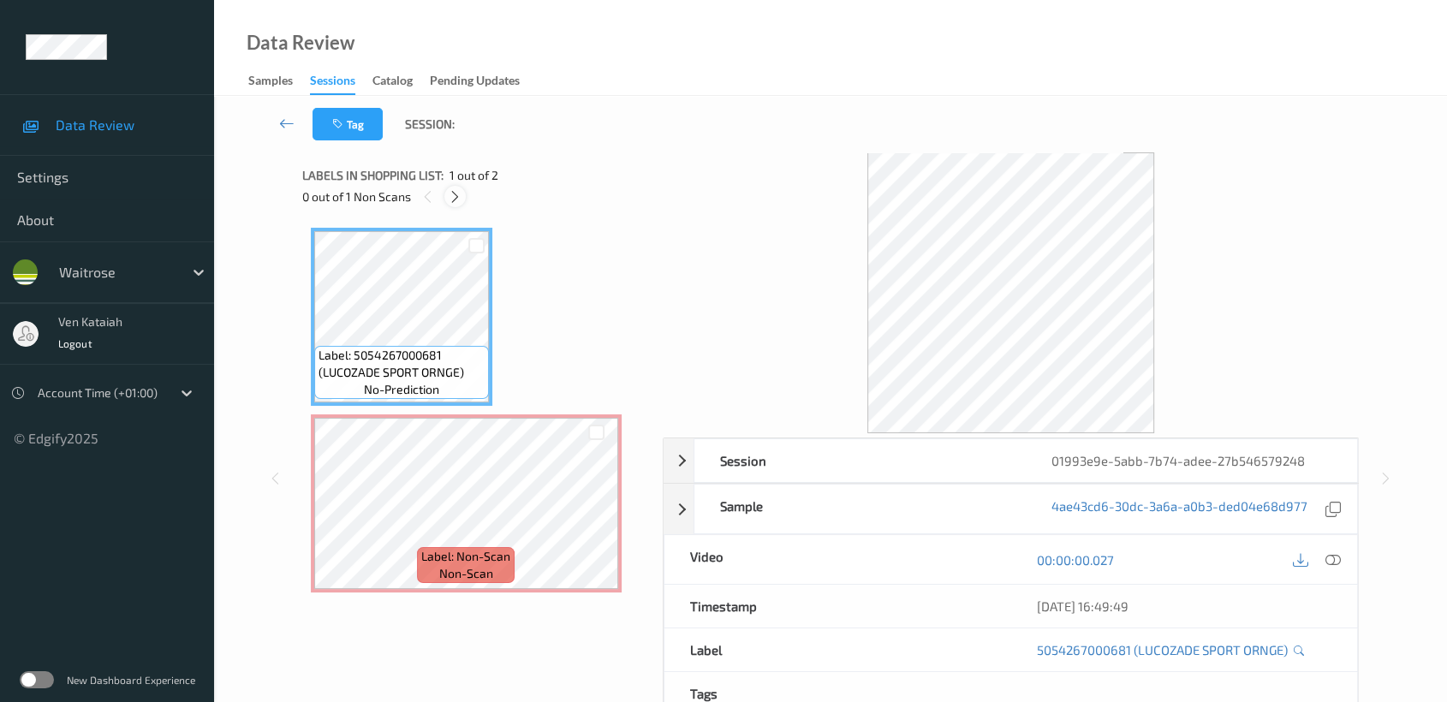
click at [462, 202] on div at bounding box center [454, 196] width 21 height 21
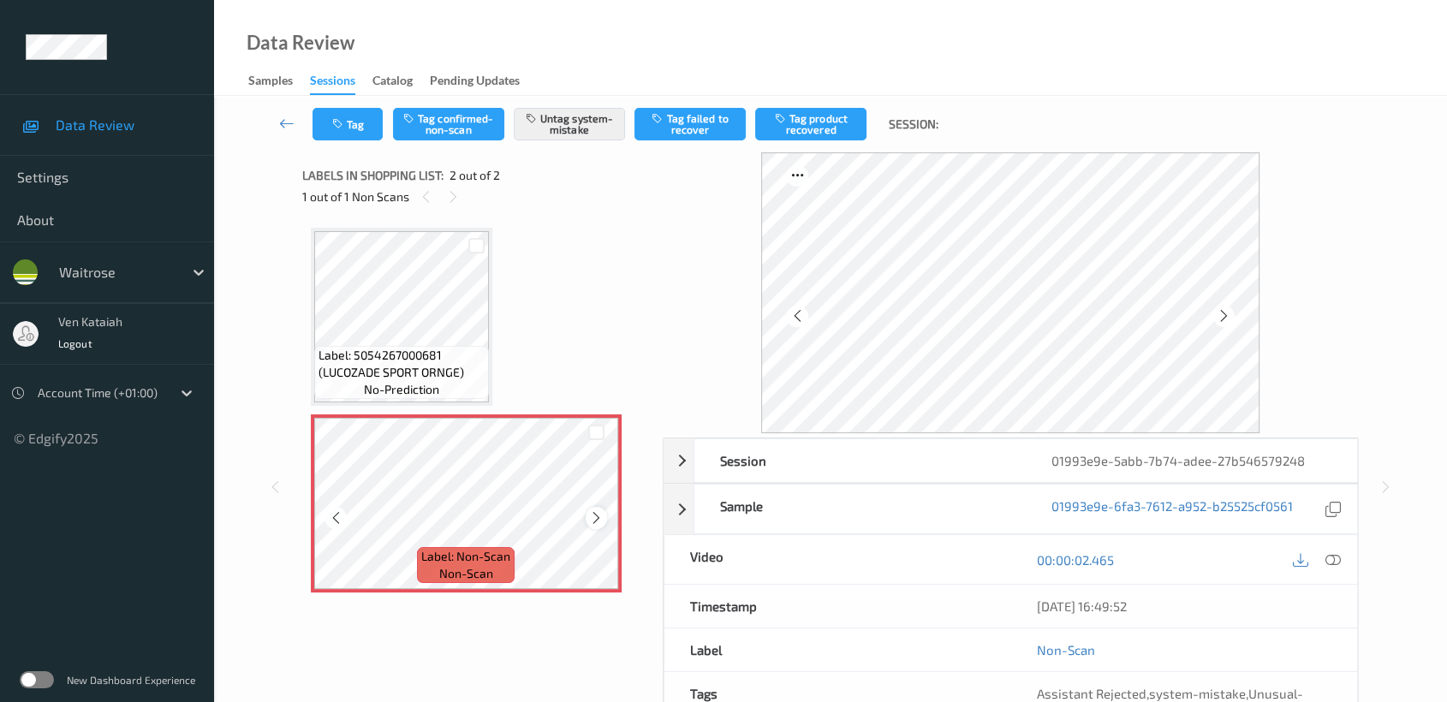
click at [599, 515] on icon at bounding box center [596, 517] width 15 height 15
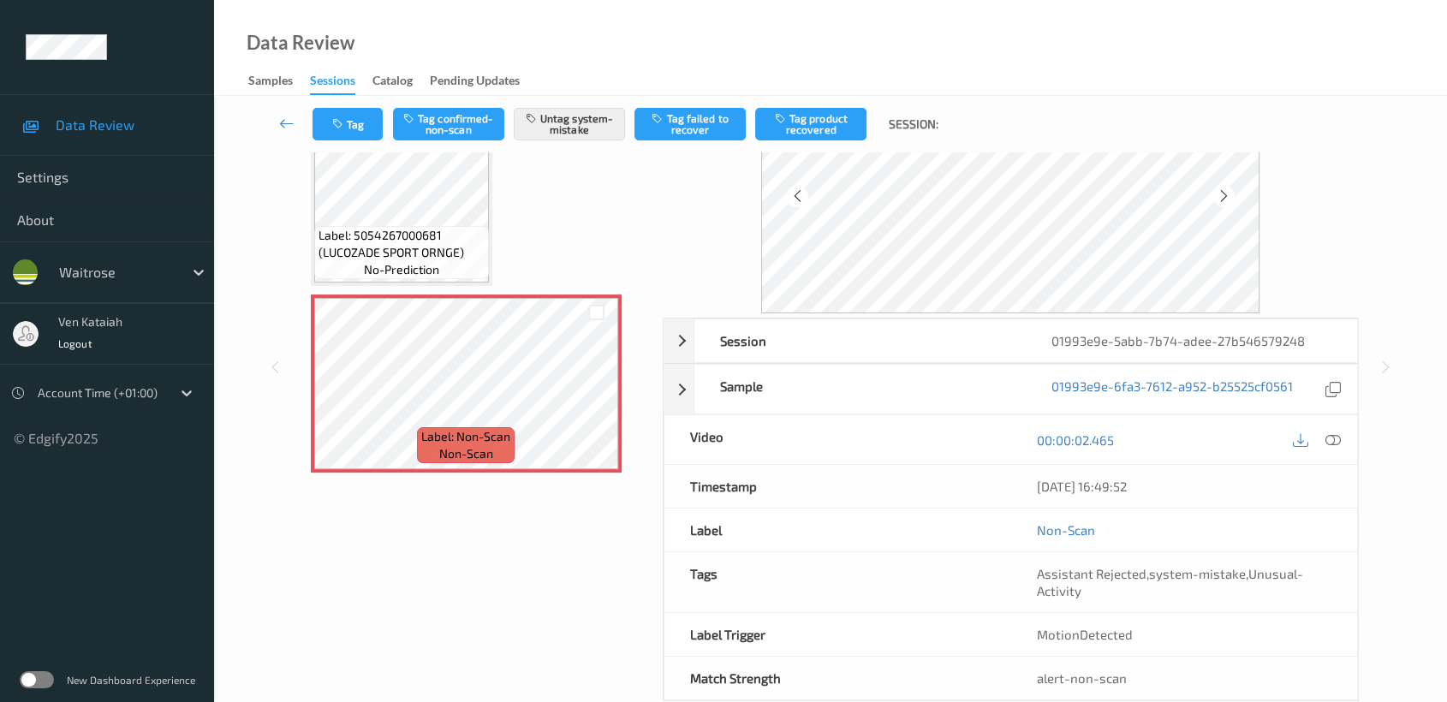
scroll to position [153, 0]
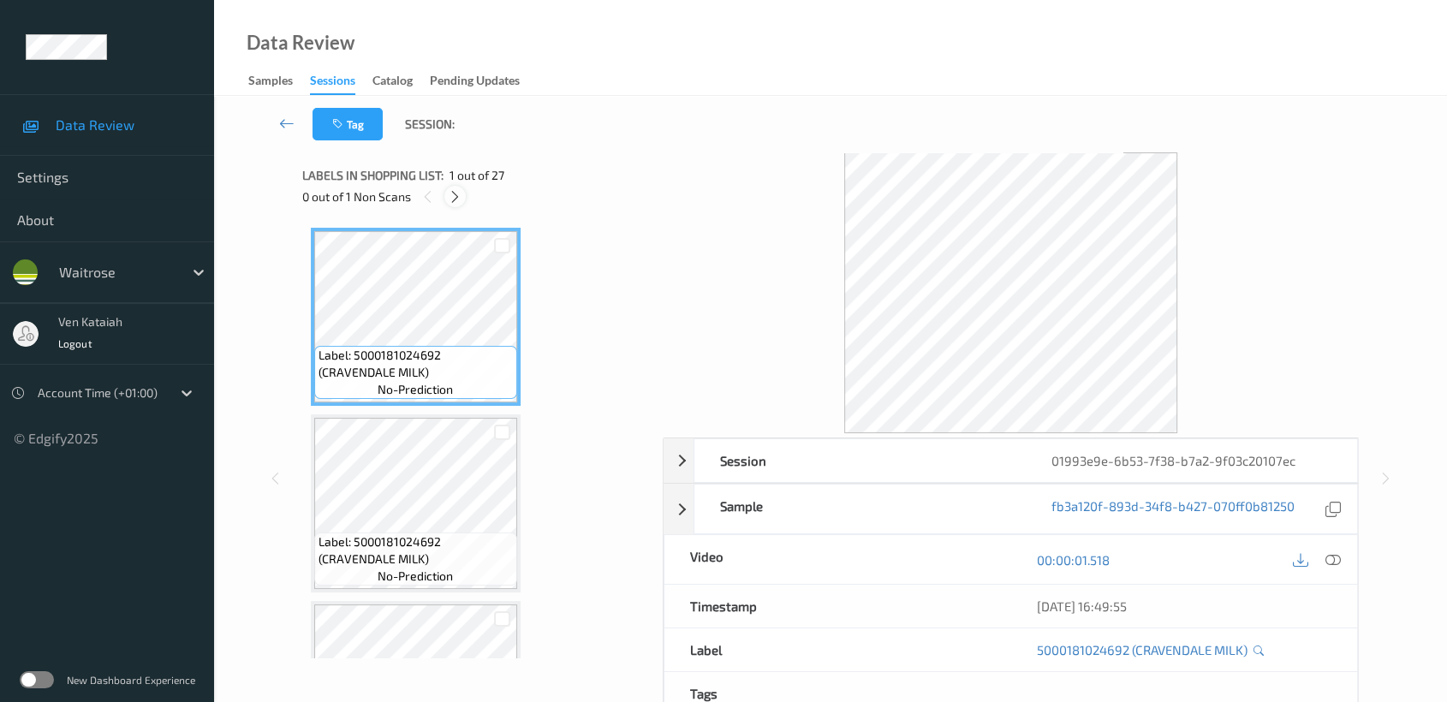
click at [462, 192] on div at bounding box center [454, 196] width 21 height 21
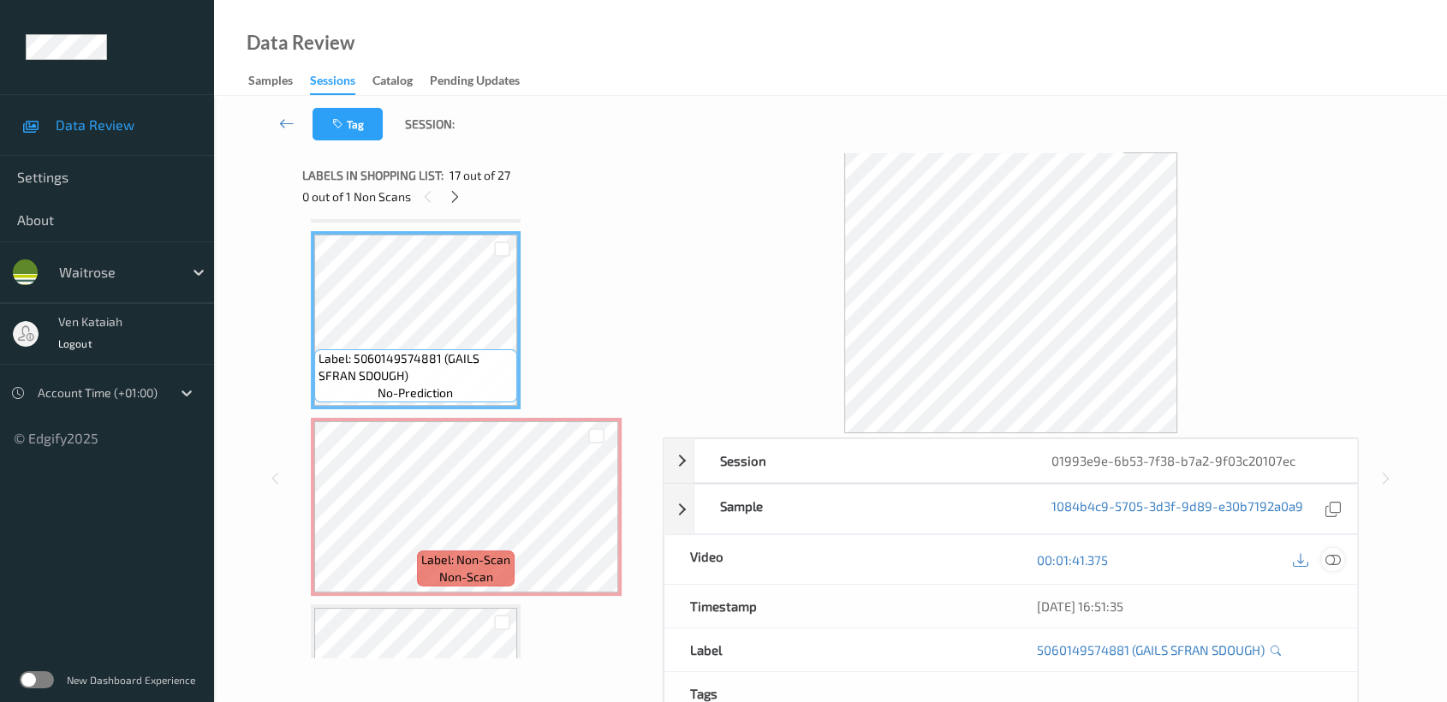
click at [1334, 556] on icon at bounding box center [1332, 559] width 15 height 15
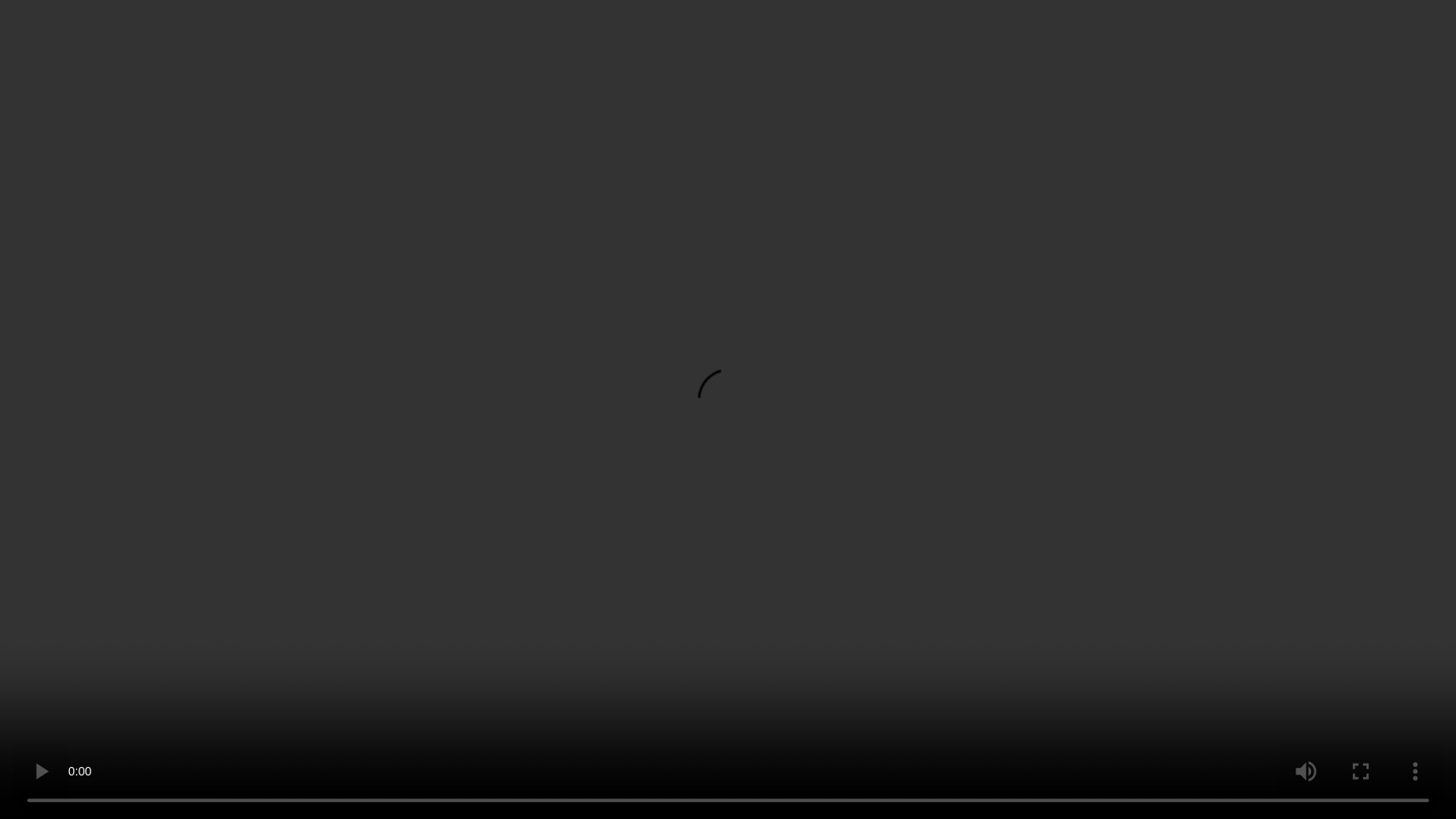
click at [999, 406] on video at bounding box center [728, 410] width 1456 height 819
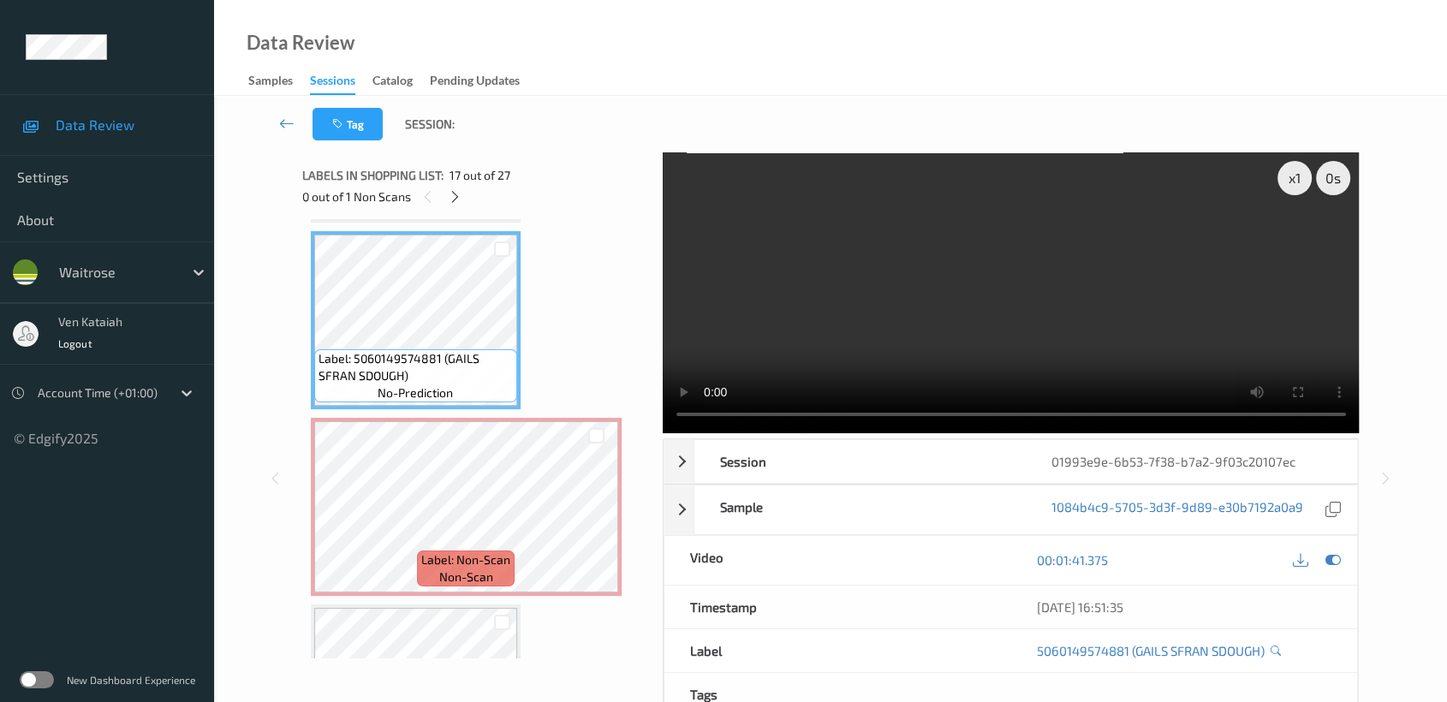
drag, startPoint x: 1333, startPoint y: 564, endPoint x: 969, endPoint y: 563, distance: 363.9
click at [1329, 563] on icon at bounding box center [1332, 559] width 15 height 15
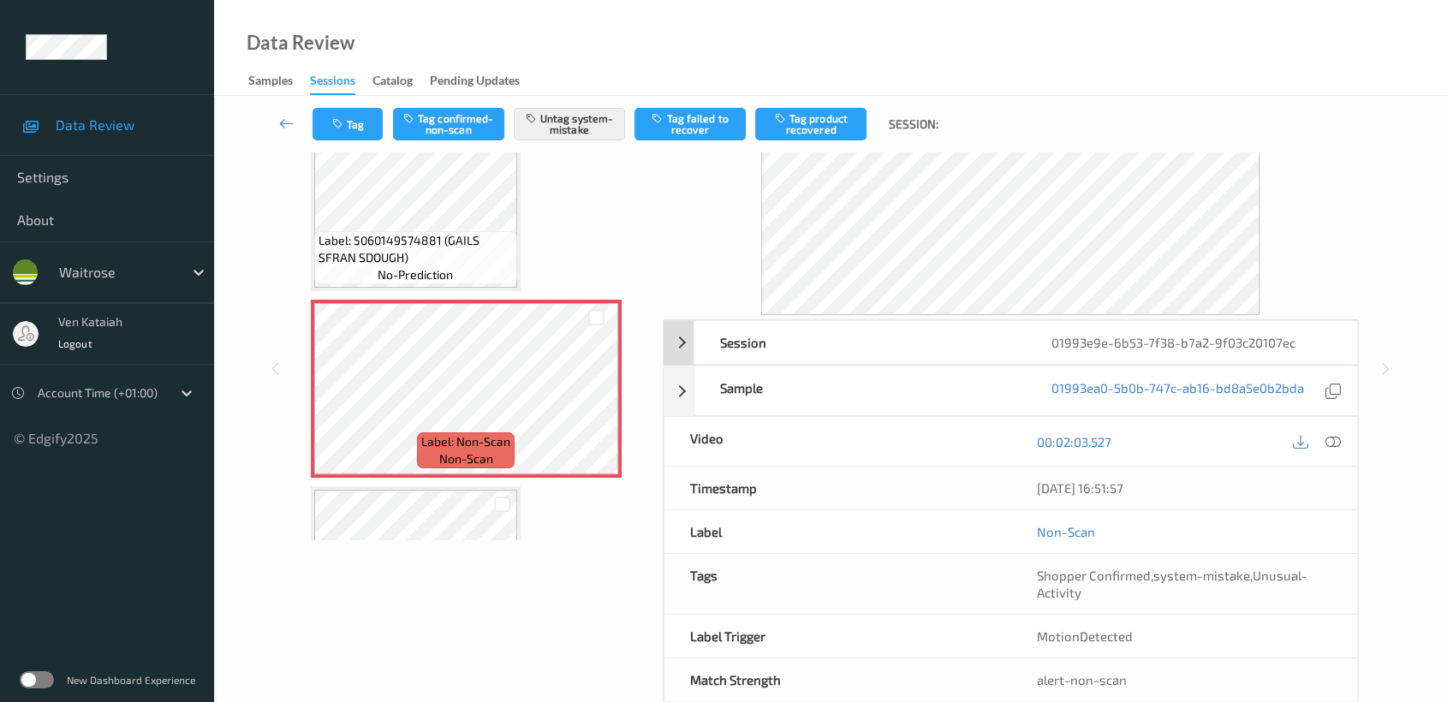
scroll to position [153, 0]
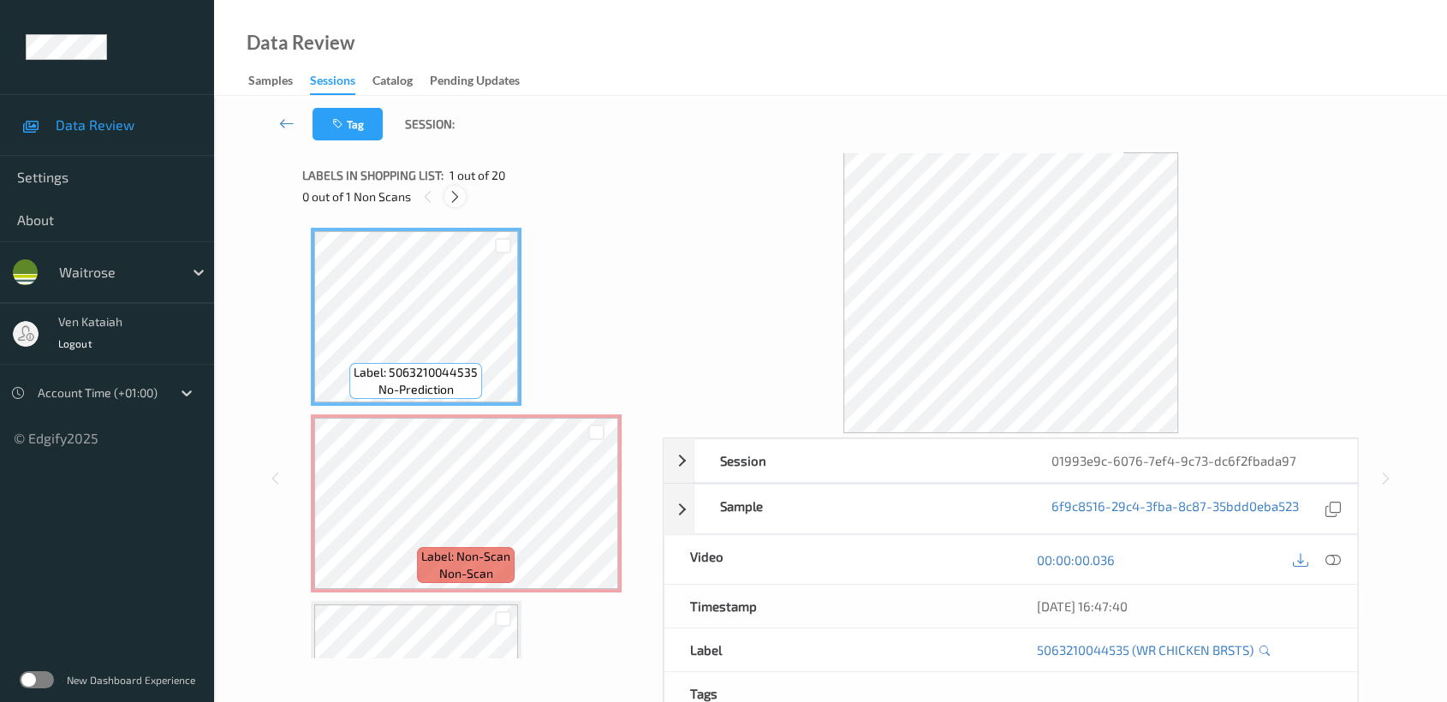
drag, startPoint x: 456, startPoint y: 195, endPoint x: 452, endPoint y: 220, distance: 25.2
click at [456, 199] on icon at bounding box center [455, 196] width 15 height 15
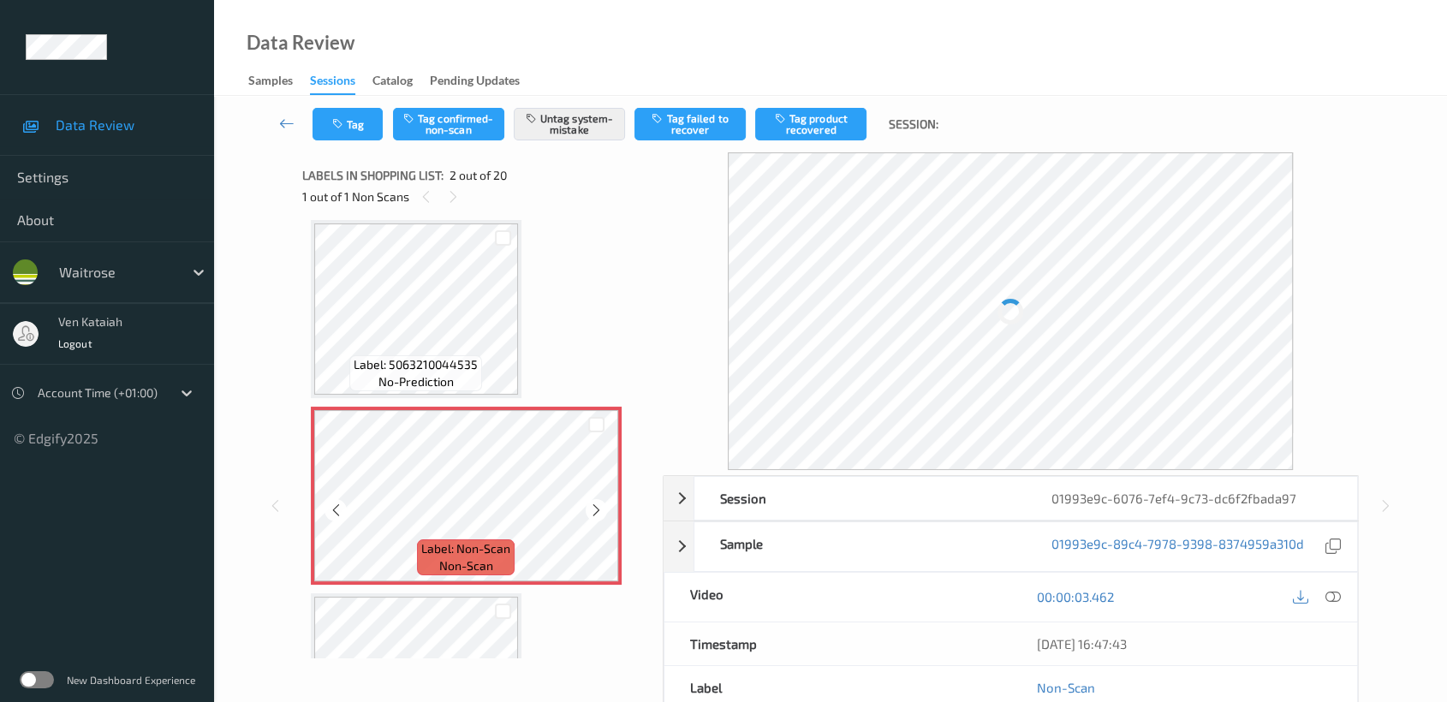
click at [602, 503] on icon at bounding box center [596, 510] width 15 height 15
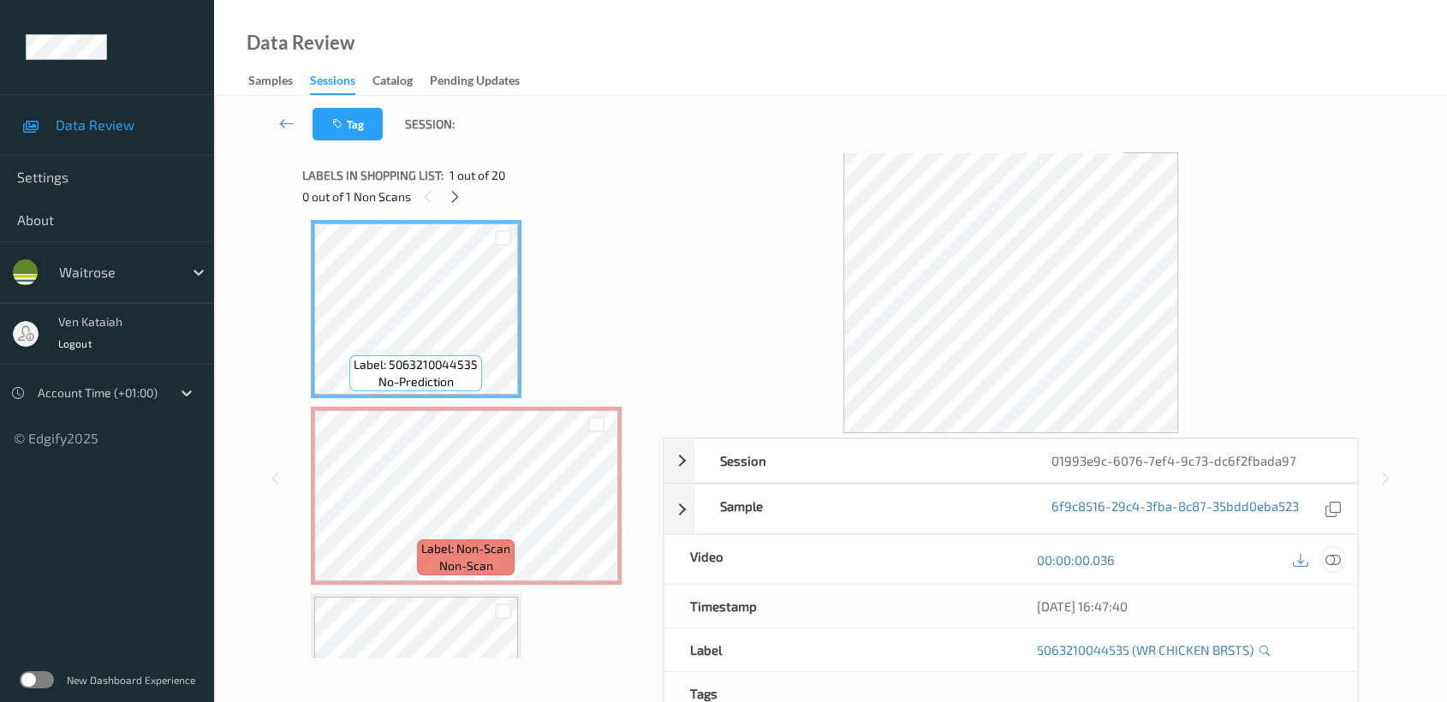
click at [1326, 558] on icon at bounding box center [1332, 559] width 15 height 15
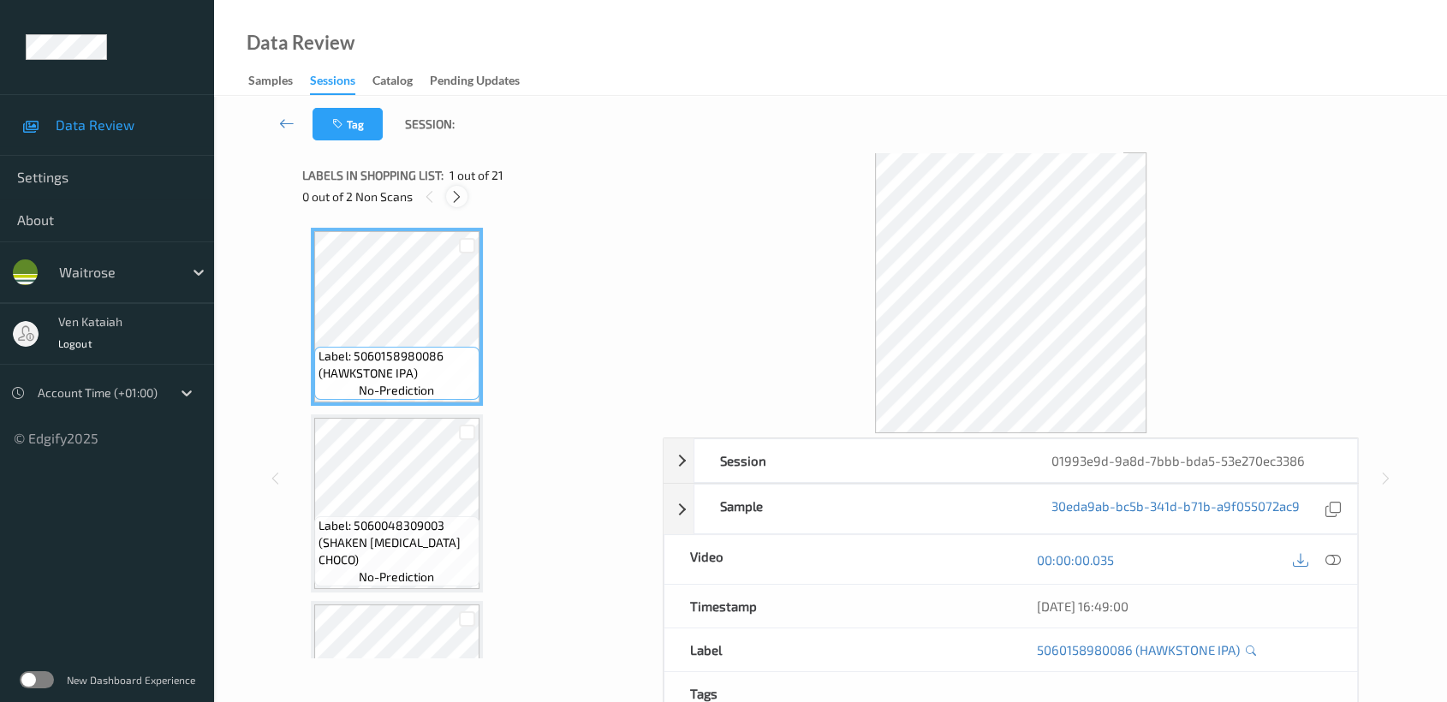
click at [460, 204] on div at bounding box center [456, 196] width 21 height 21
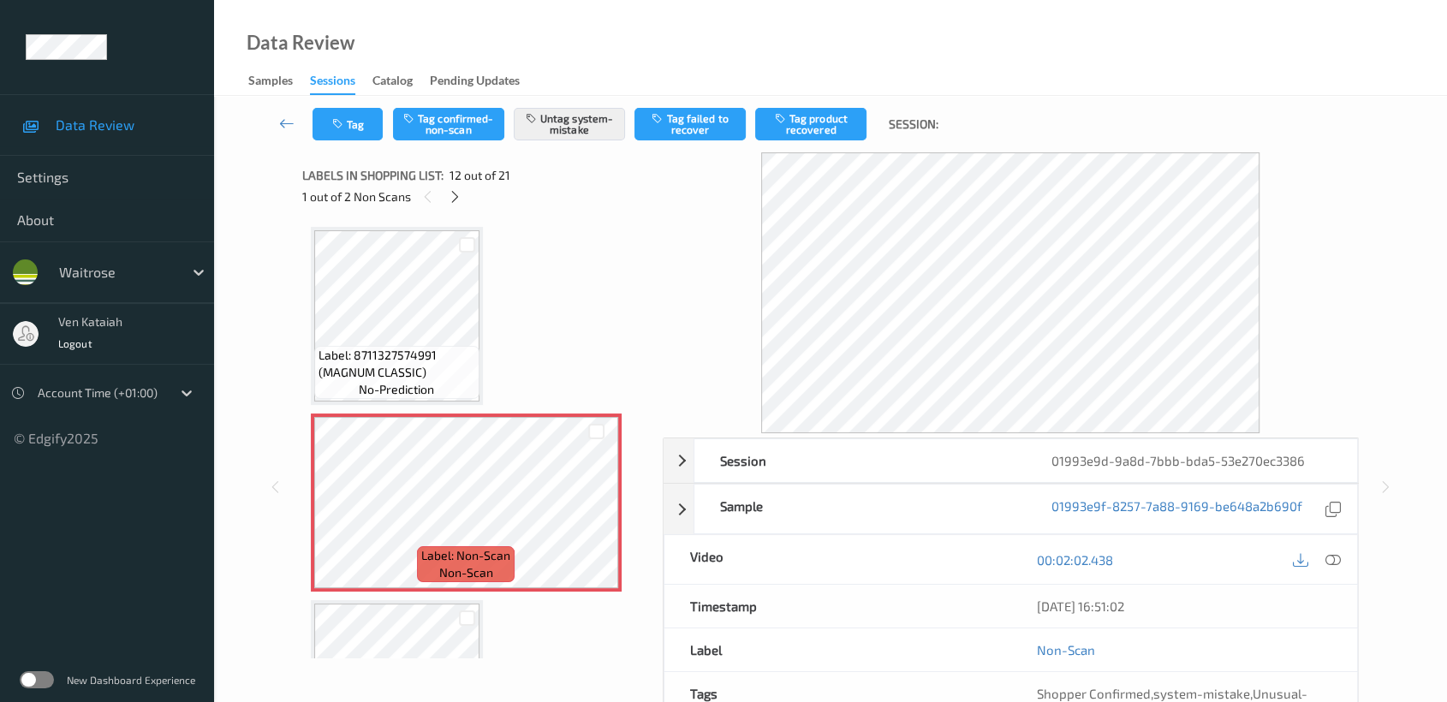
scroll to position [2057, 0]
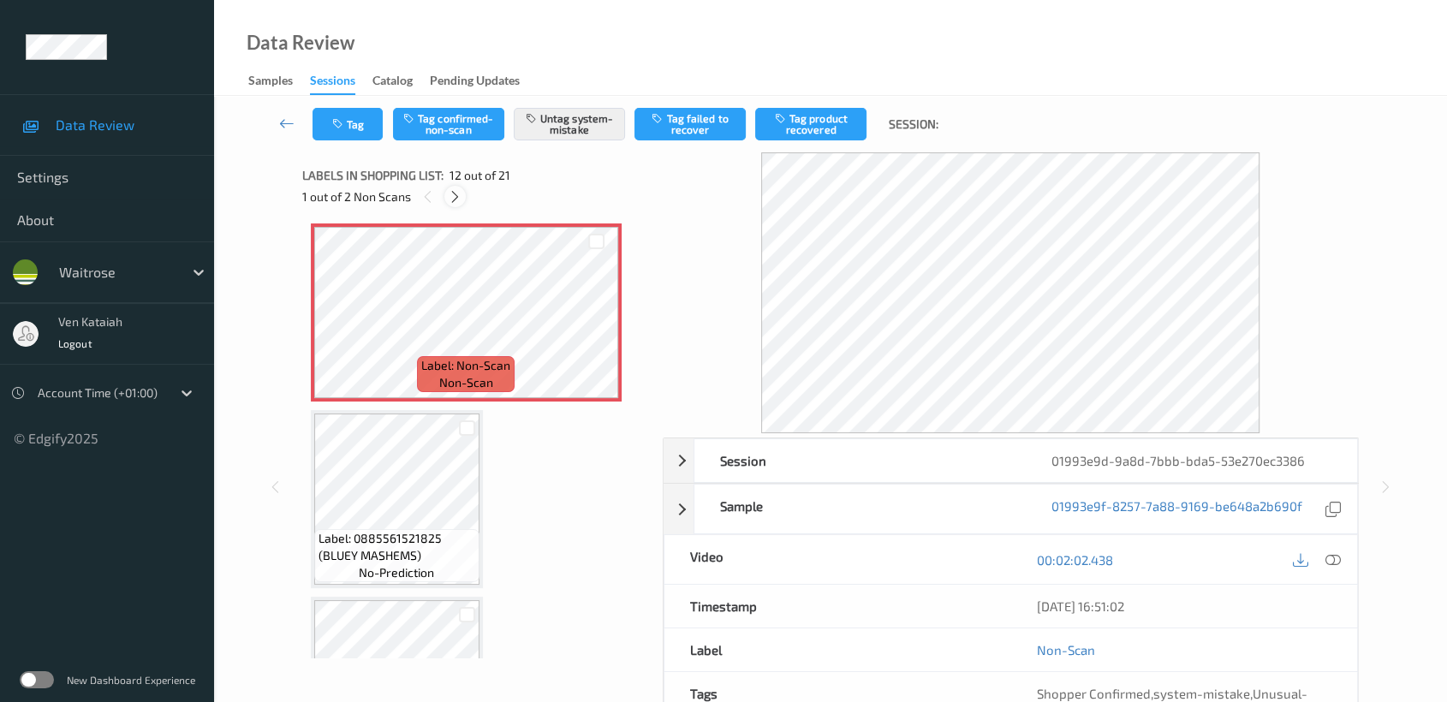
click at [458, 196] on icon at bounding box center [455, 196] width 15 height 15
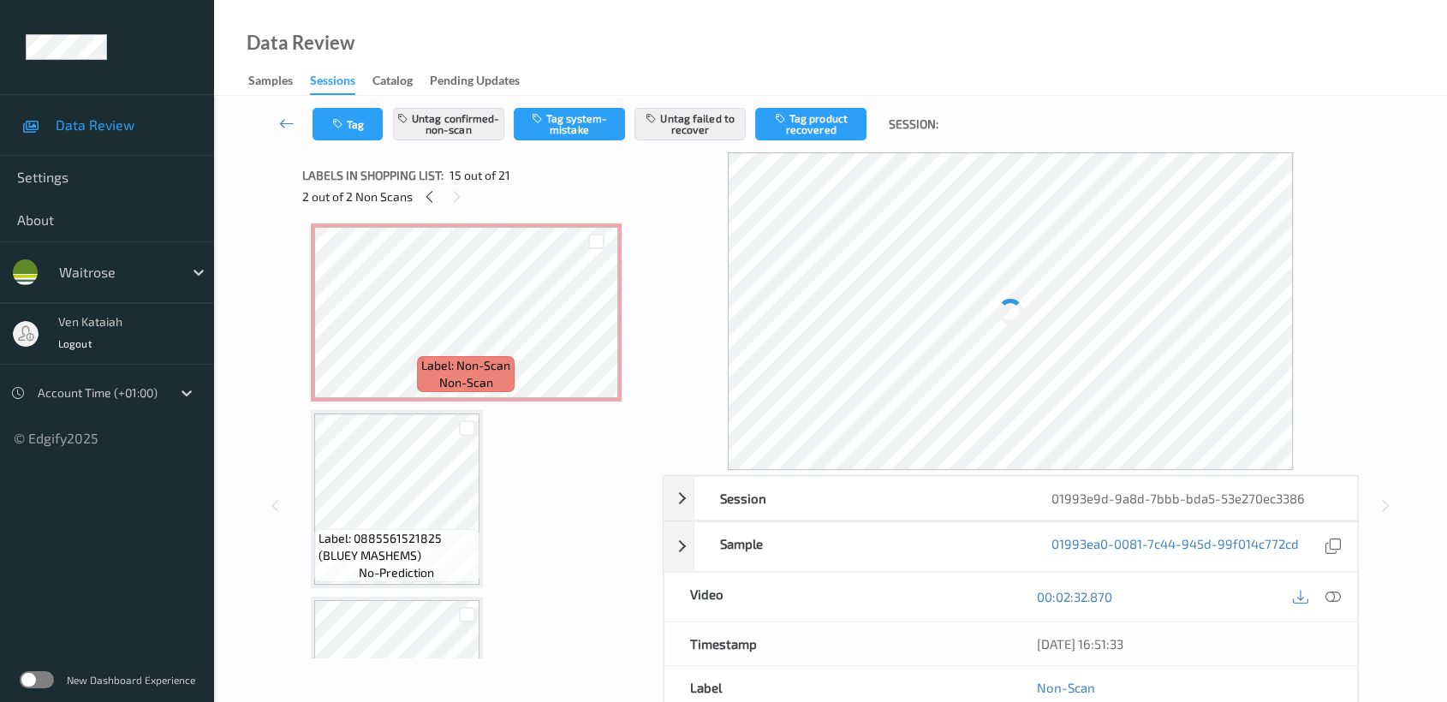
scroll to position [2425, 0]
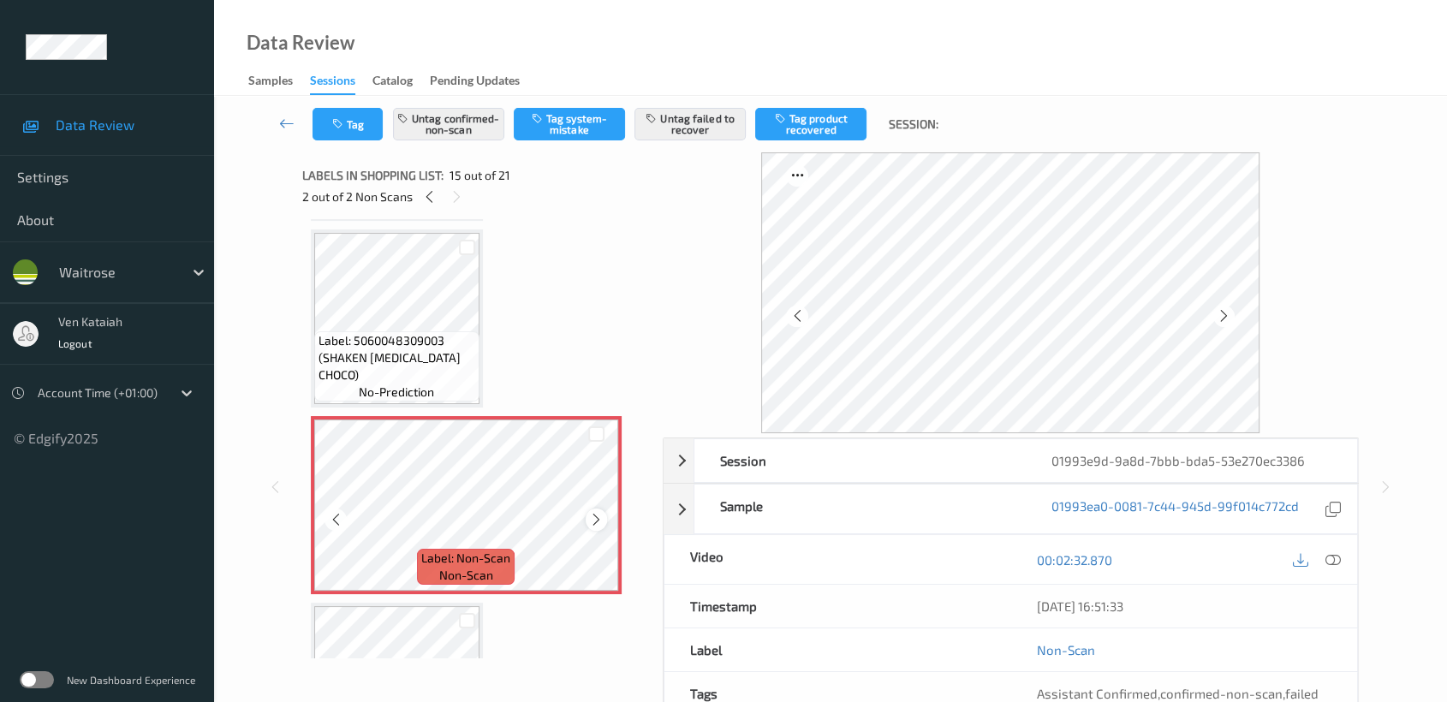
click at [598, 512] on icon at bounding box center [596, 519] width 15 height 15
click at [592, 512] on icon at bounding box center [596, 519] width 15 height 15
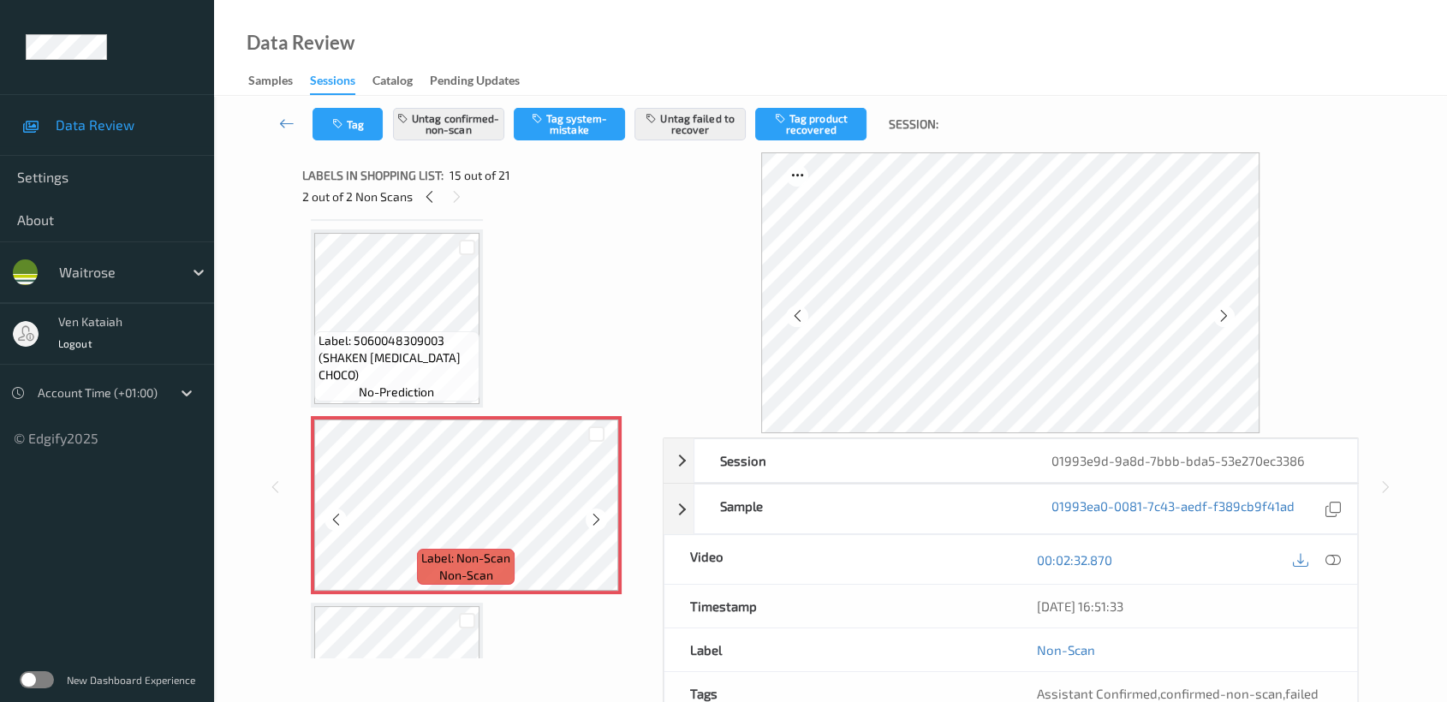
click at [592, 512] on icon at bounding box center [596, 519] width 15 height 15
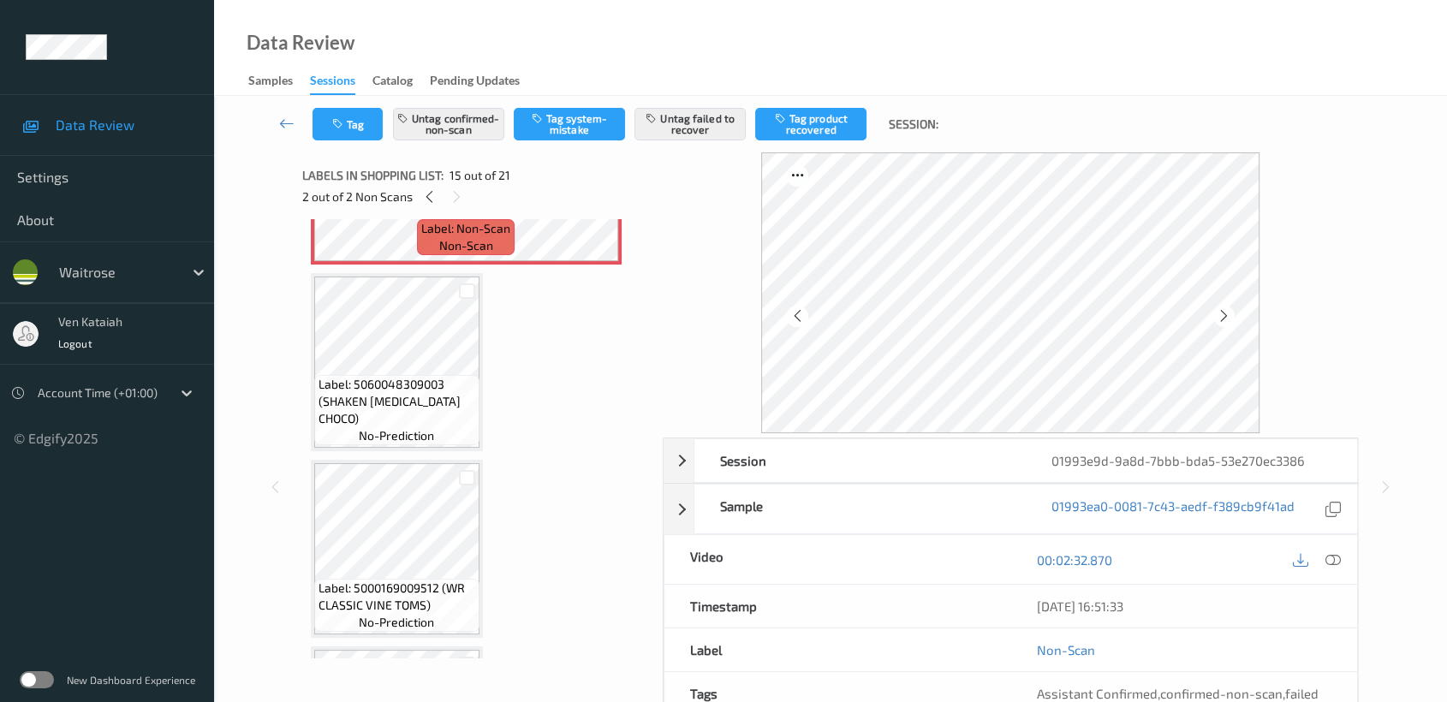
scroll to position [2805, 0]
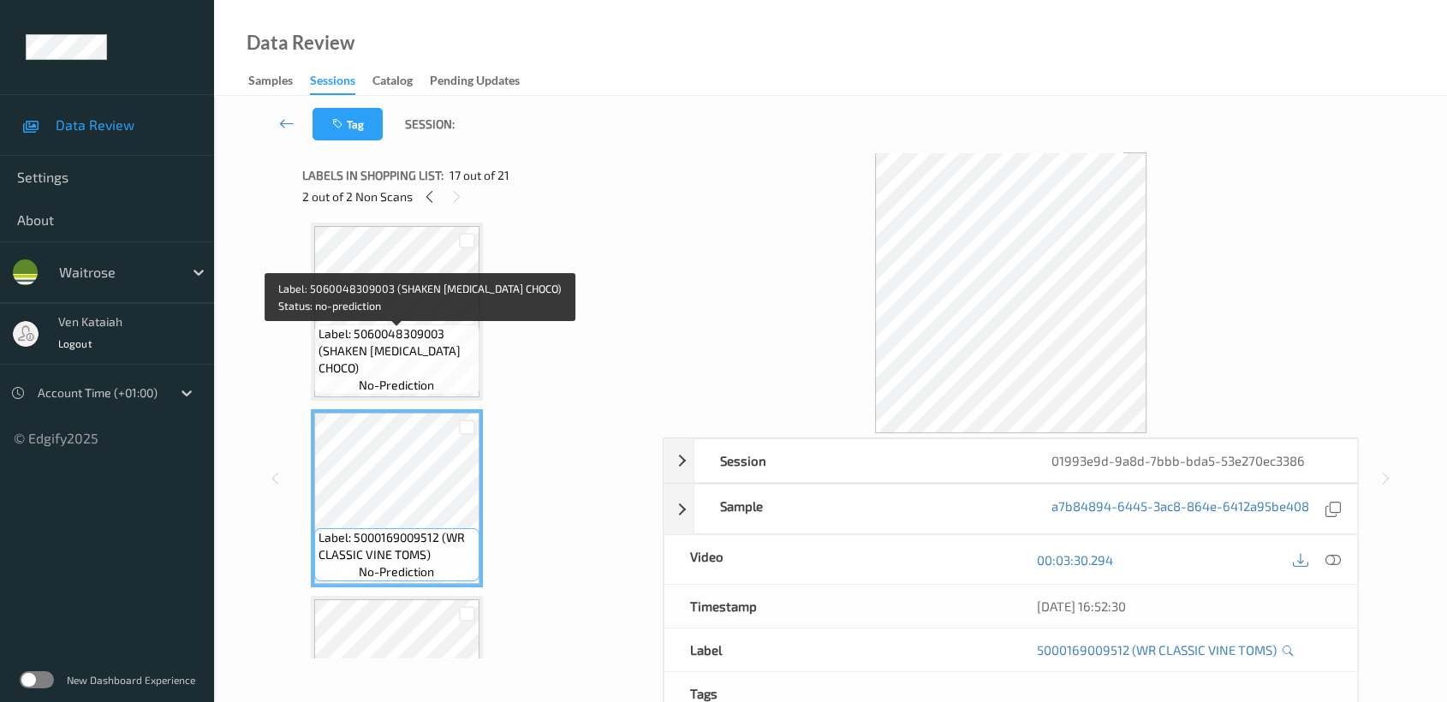
click at [414, 348] on span "Label: 5060048309003 (SHAKEN UDDER CHOCO)" at bounding box center [397, 350] width 157 height 51
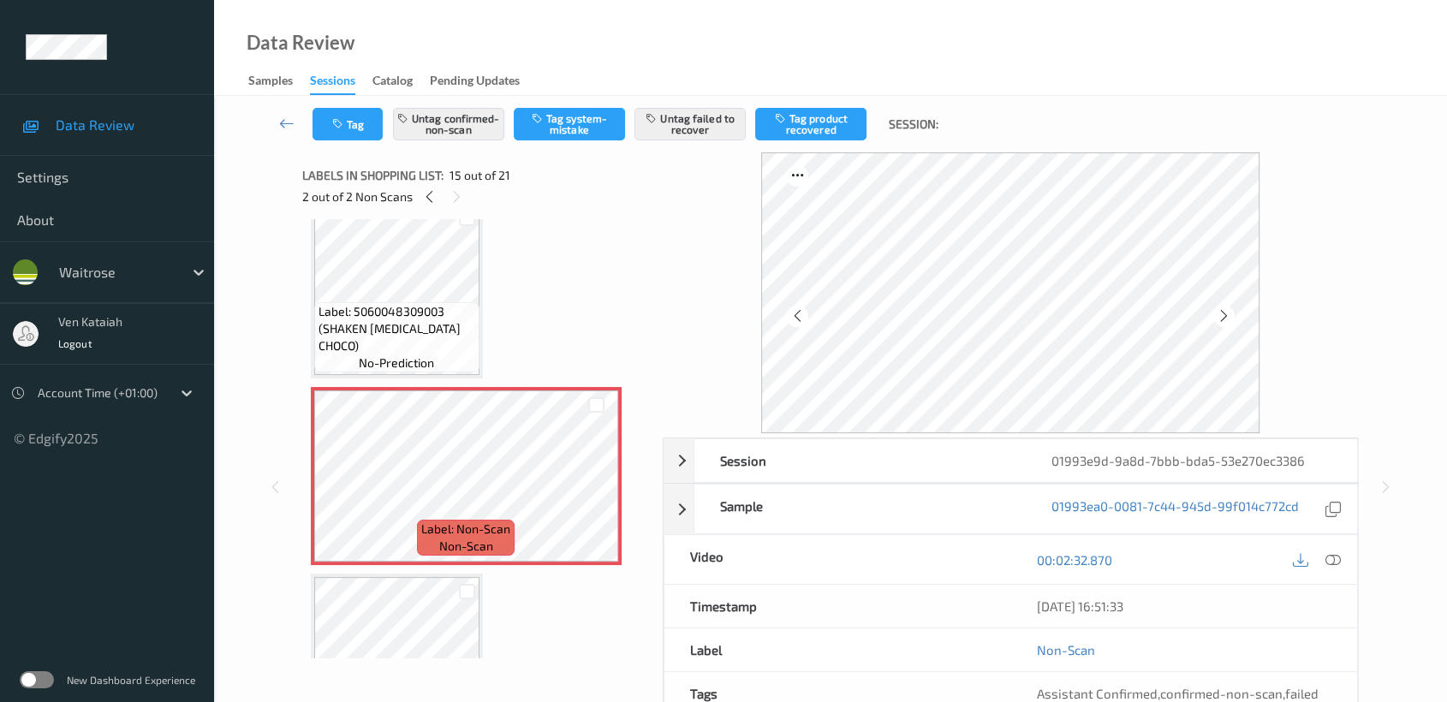
scroll to position [2425, 0]
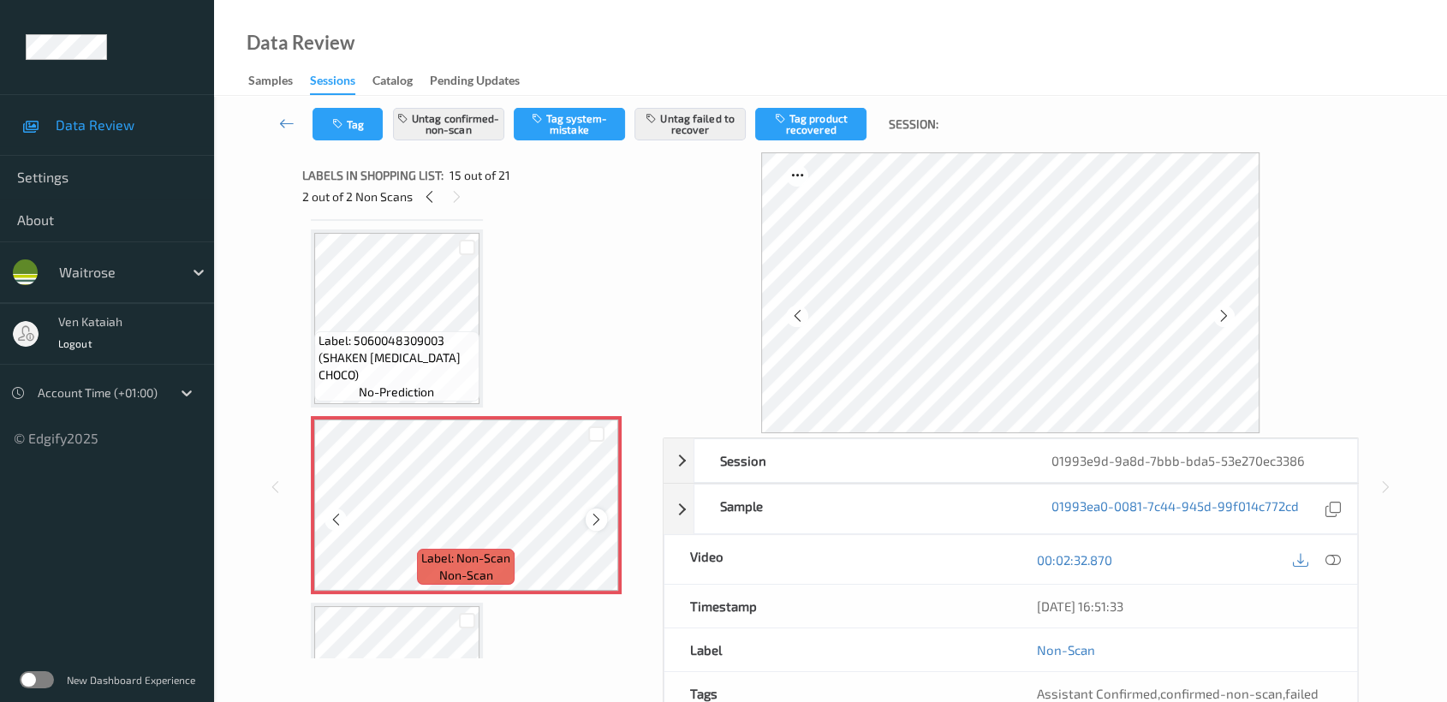
click at [596, 512] on icon at bounding box center [596, 519] width 15 height 15
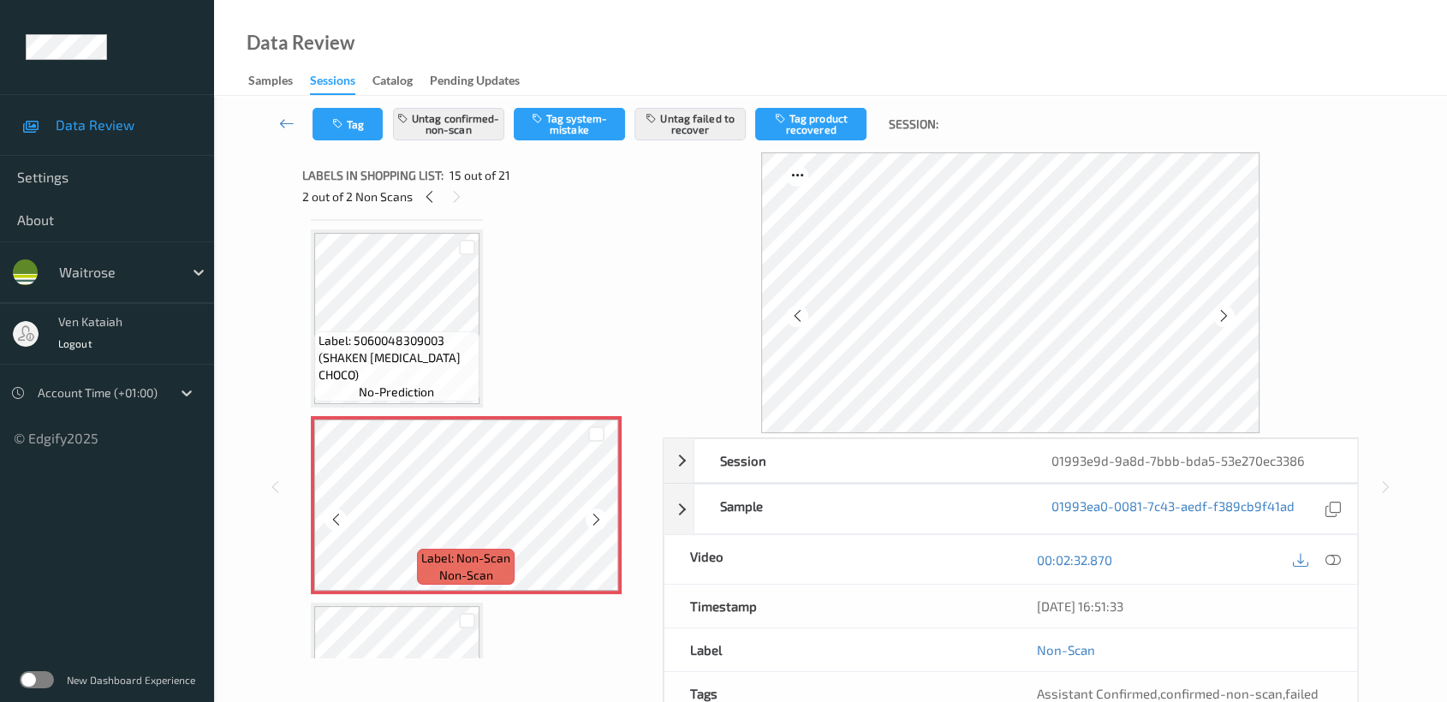
click at [596, 512] on icon at bounding box center [596, 519] width 15 height 15
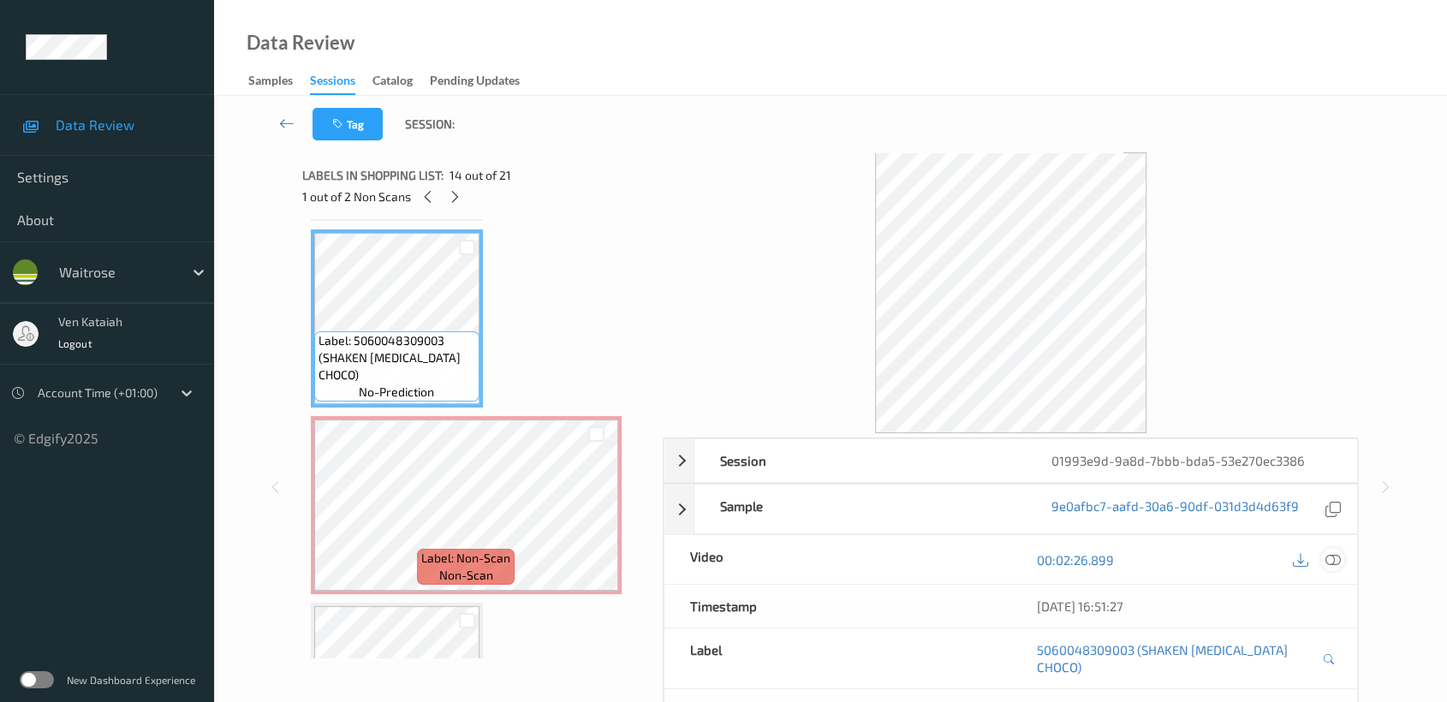
click at [1336, 566] on icon at bounding box center [1332, 559] width 15 height 15
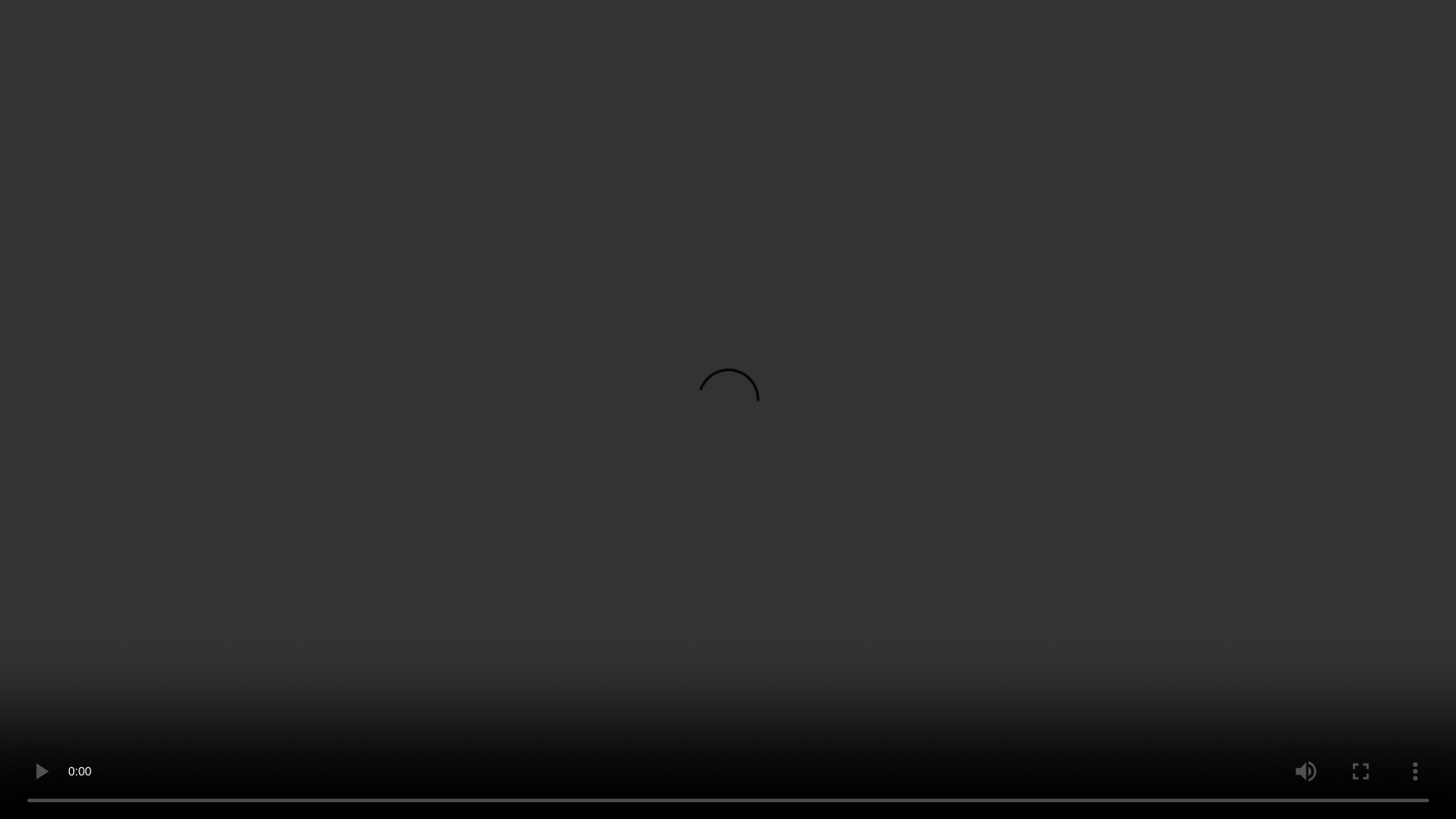
click at [1030, 462] on video at bounding box center [728, 410] width 1456 height 819
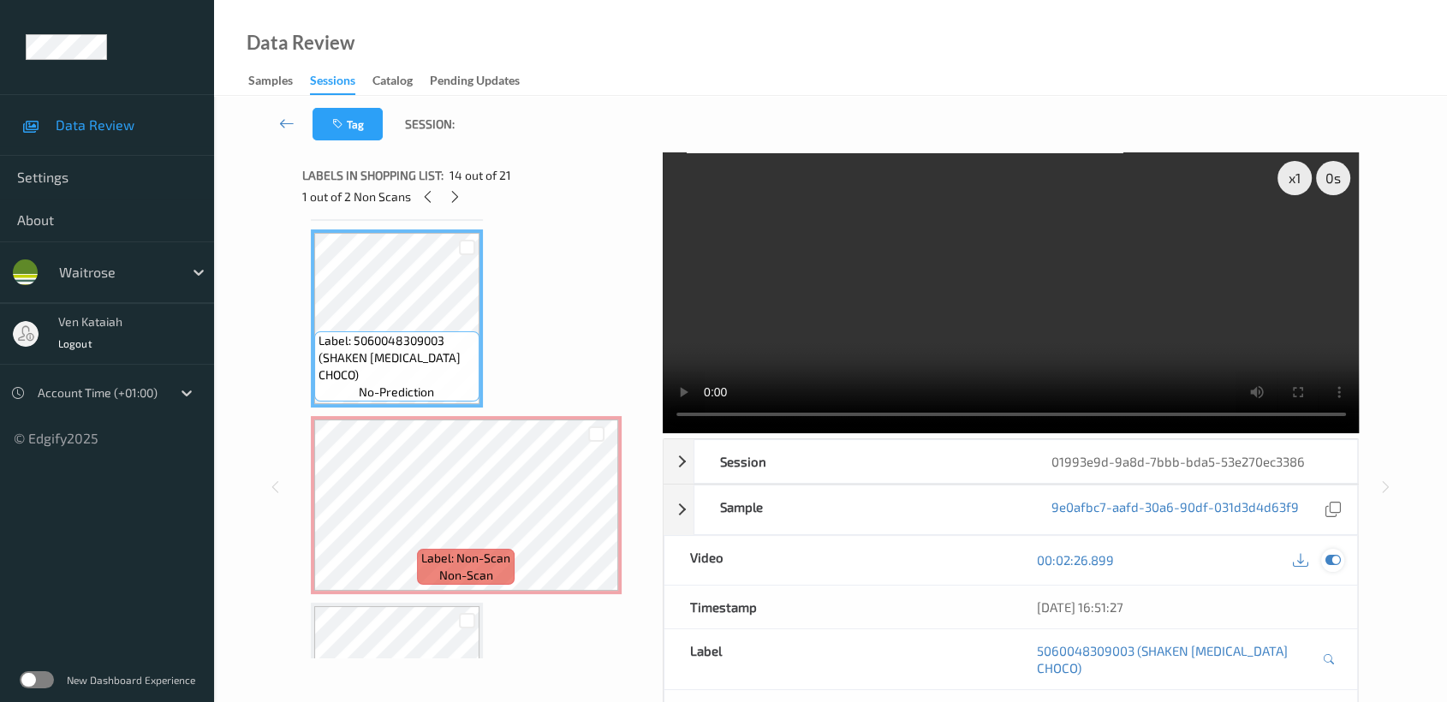
click at [1332, 560] on icon at bounding box center [1332, 559] width 15 height 15
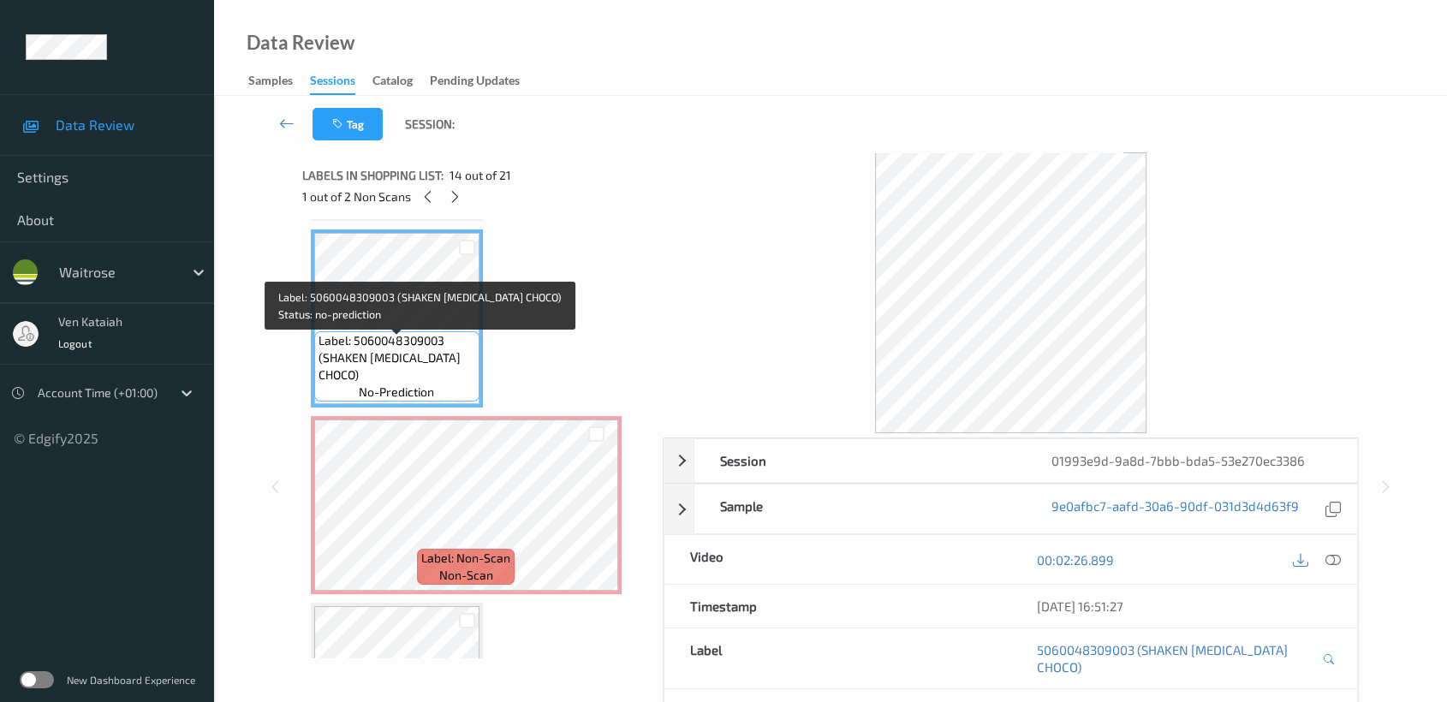
click at [419, 348] on span "Label: 5060048309003 (SHAKEN UDDER CHOCO)" at bounding box center [397, 357] width 157 height 51
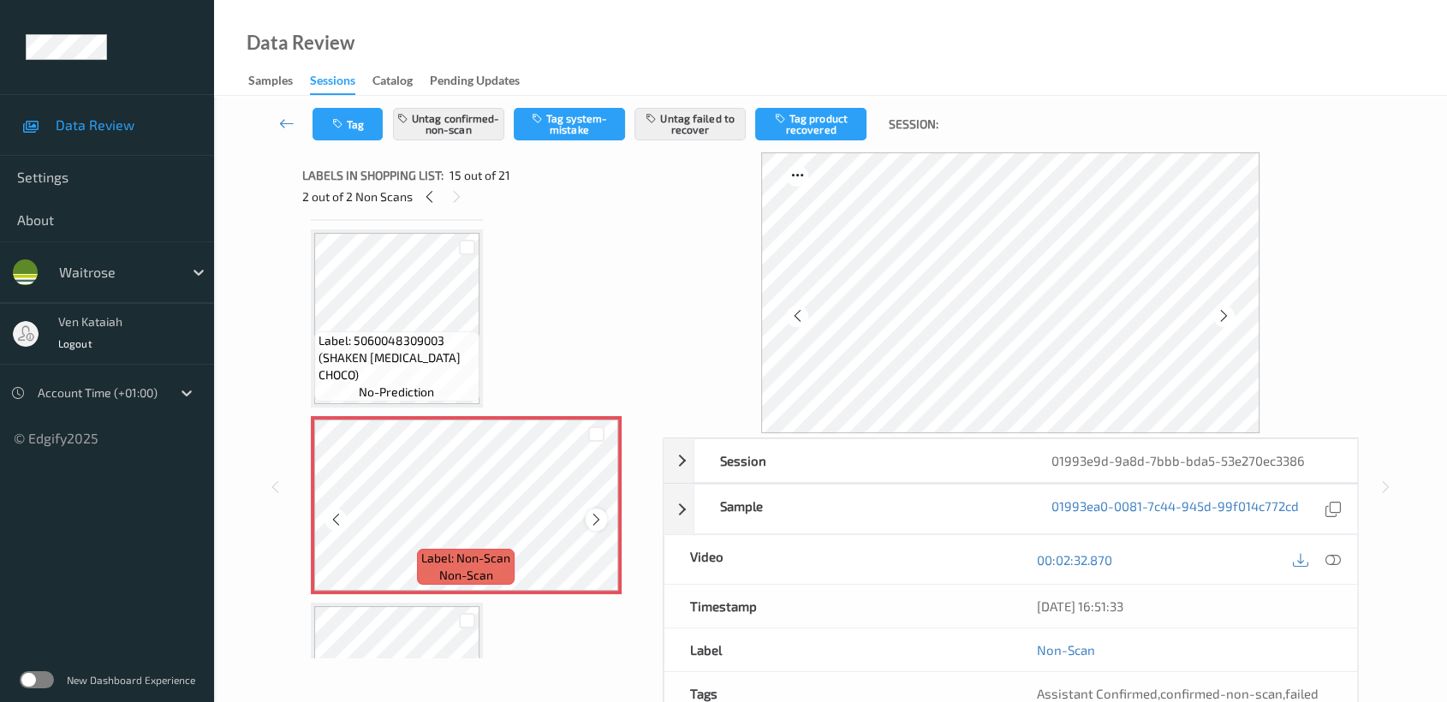
click at [603, 512] on icon at bounding box center [596, 519] width 15 height 15
click at [596, 512] on icon at bounding box center [596, 519] width 15 height 15
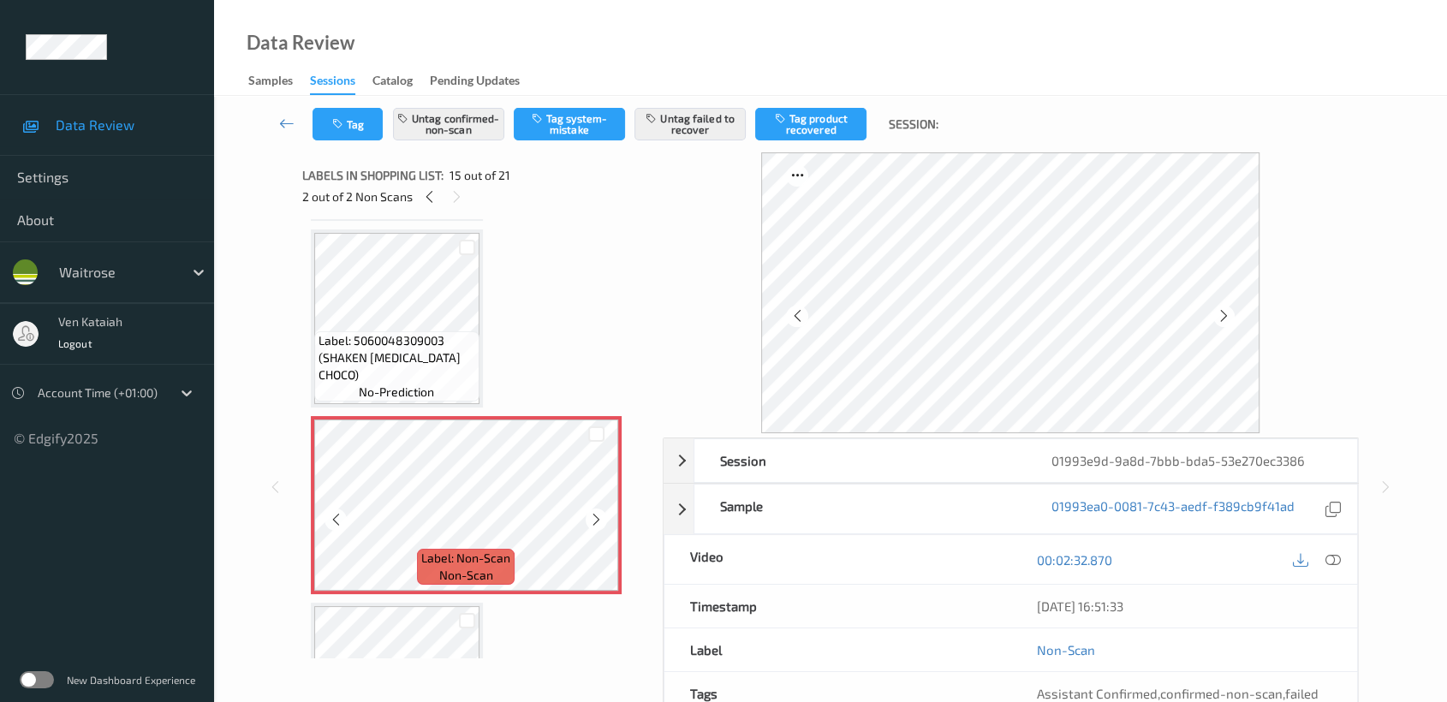
click at [596, 512] on icon at bounding box center [596, 519] width 15 height 15
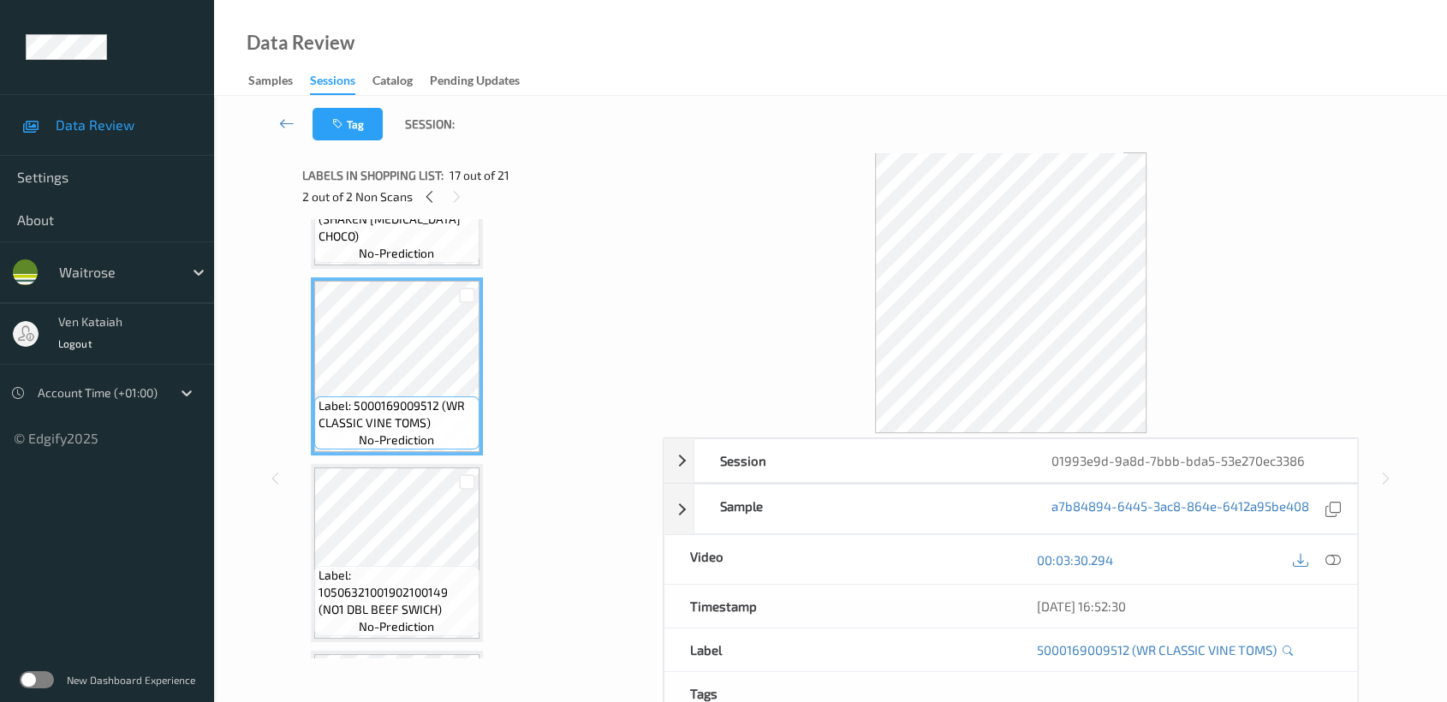
scroll to position [2995, 0]
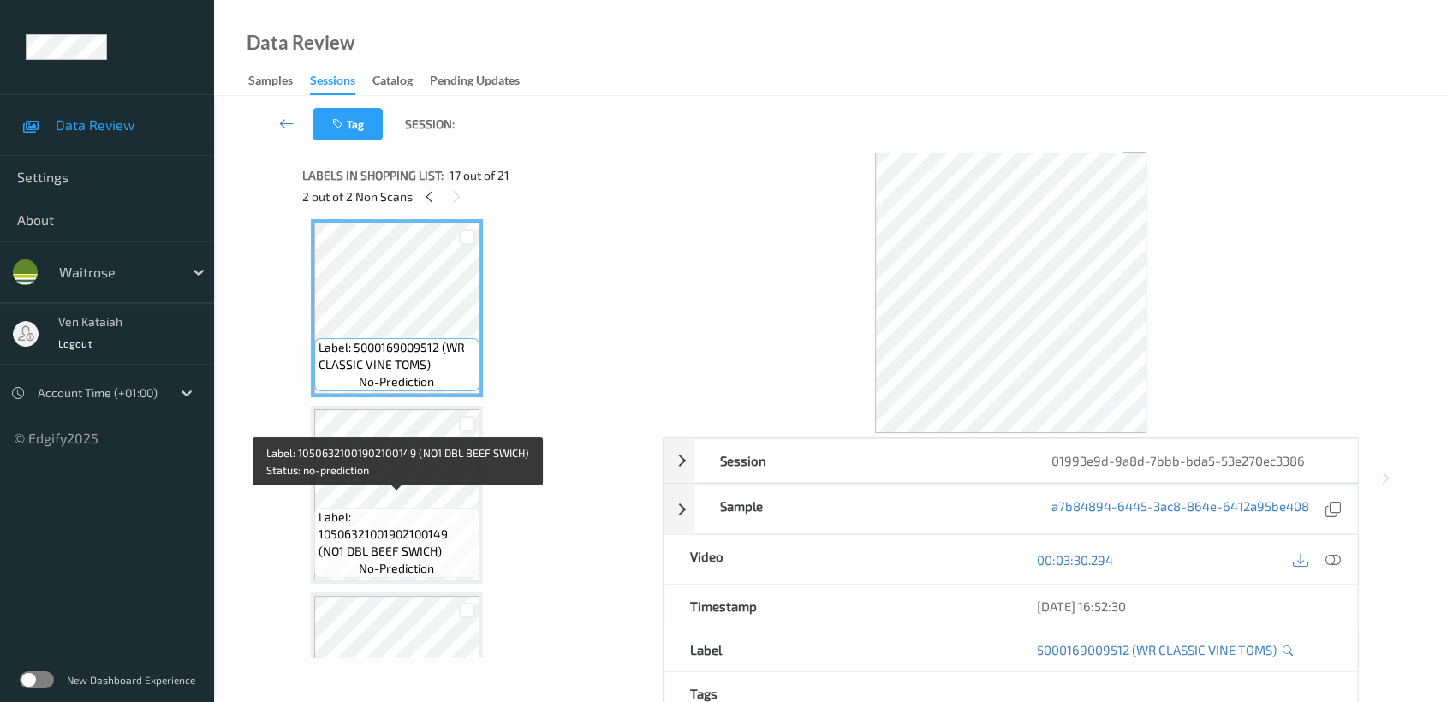
click at [402, 509] on span "Label: 10506321001902100149 (NO1 DBL BEEF SWICH)" at bounding box center [397, 534] width 157 height 51
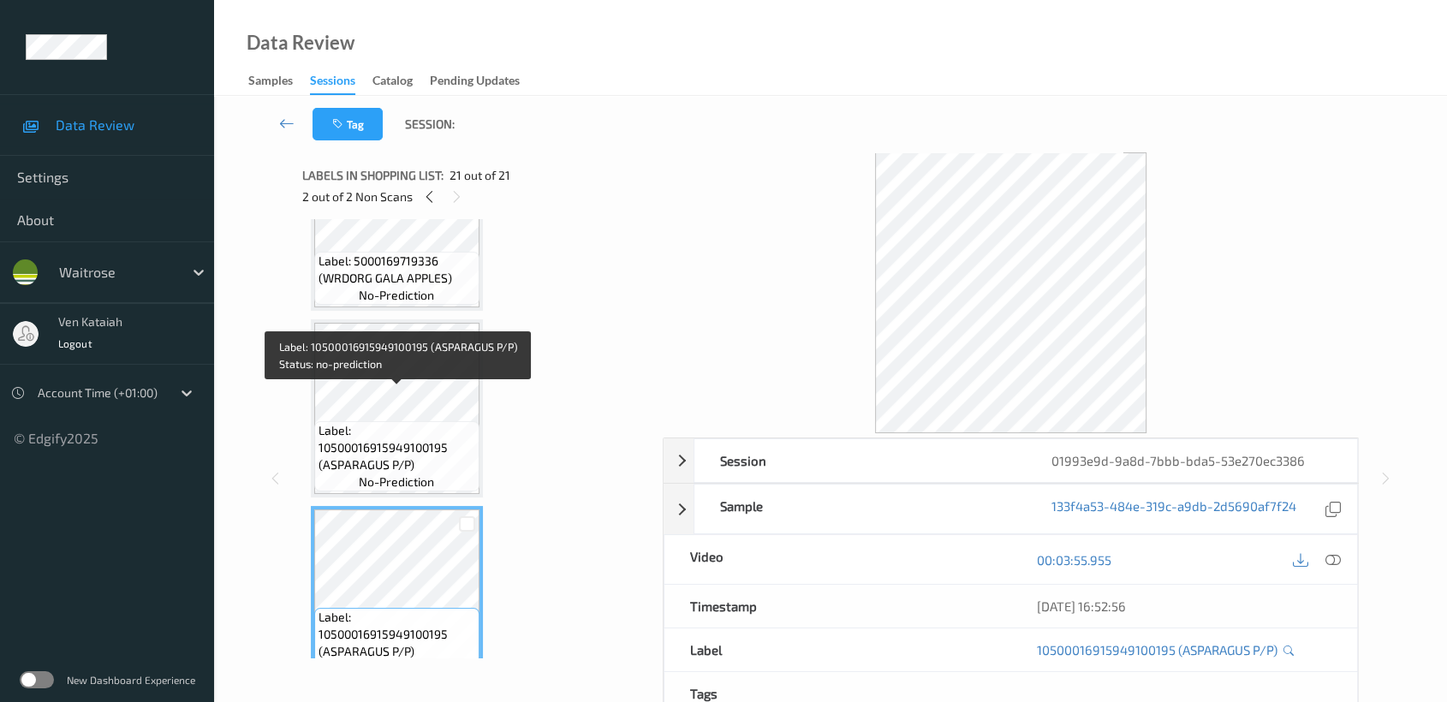
scroll to position [3473, 0]
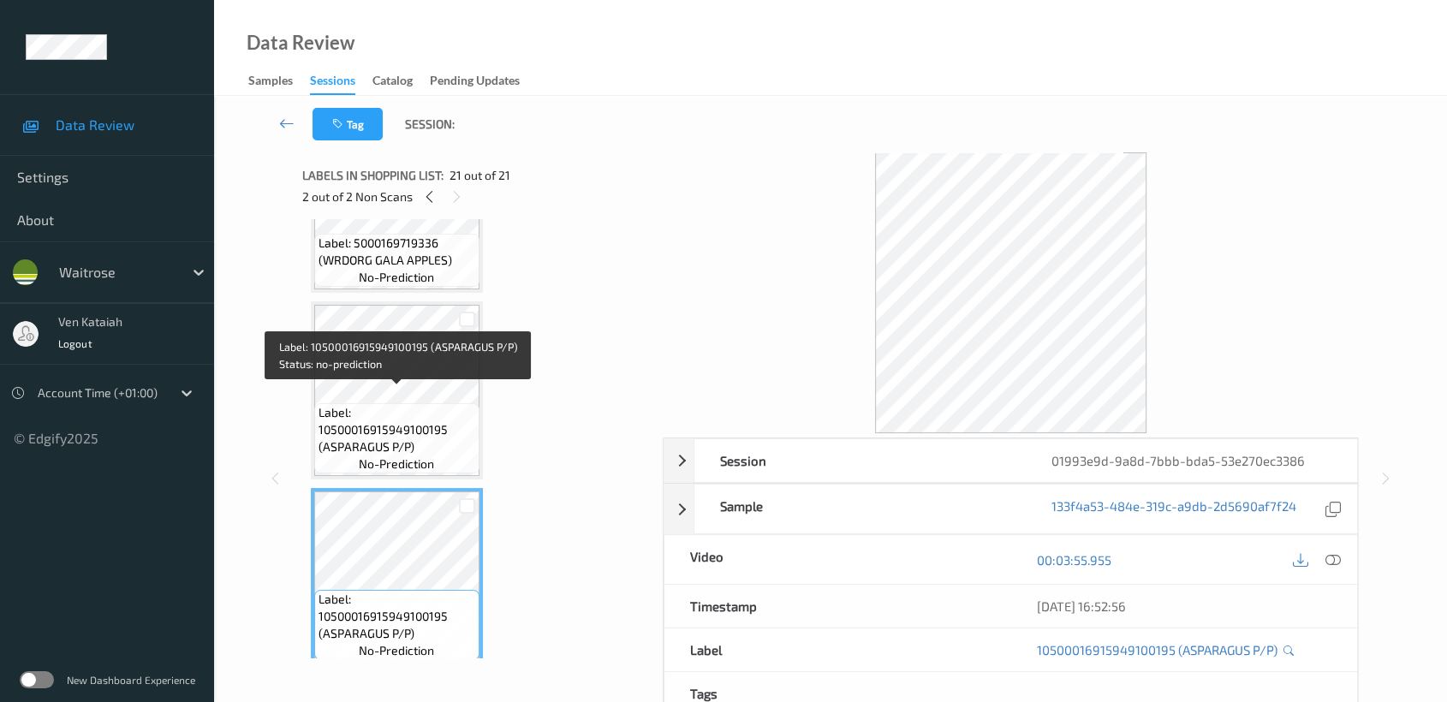
click at [425, 404] on span "Label: 10500016915949100195 (ASPARAGUS P/P)" at bounding box center [397, 429] width 157 height 51
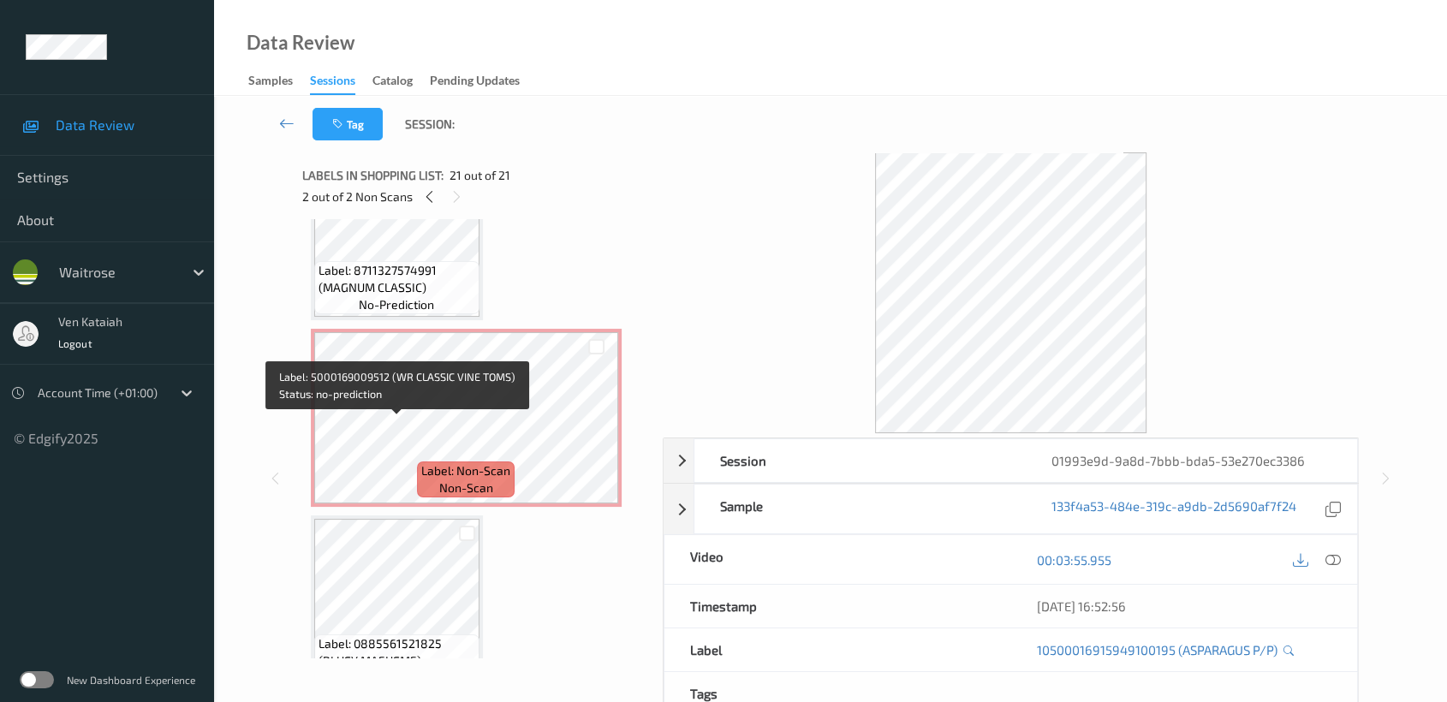
scroll to position [1951, 0]
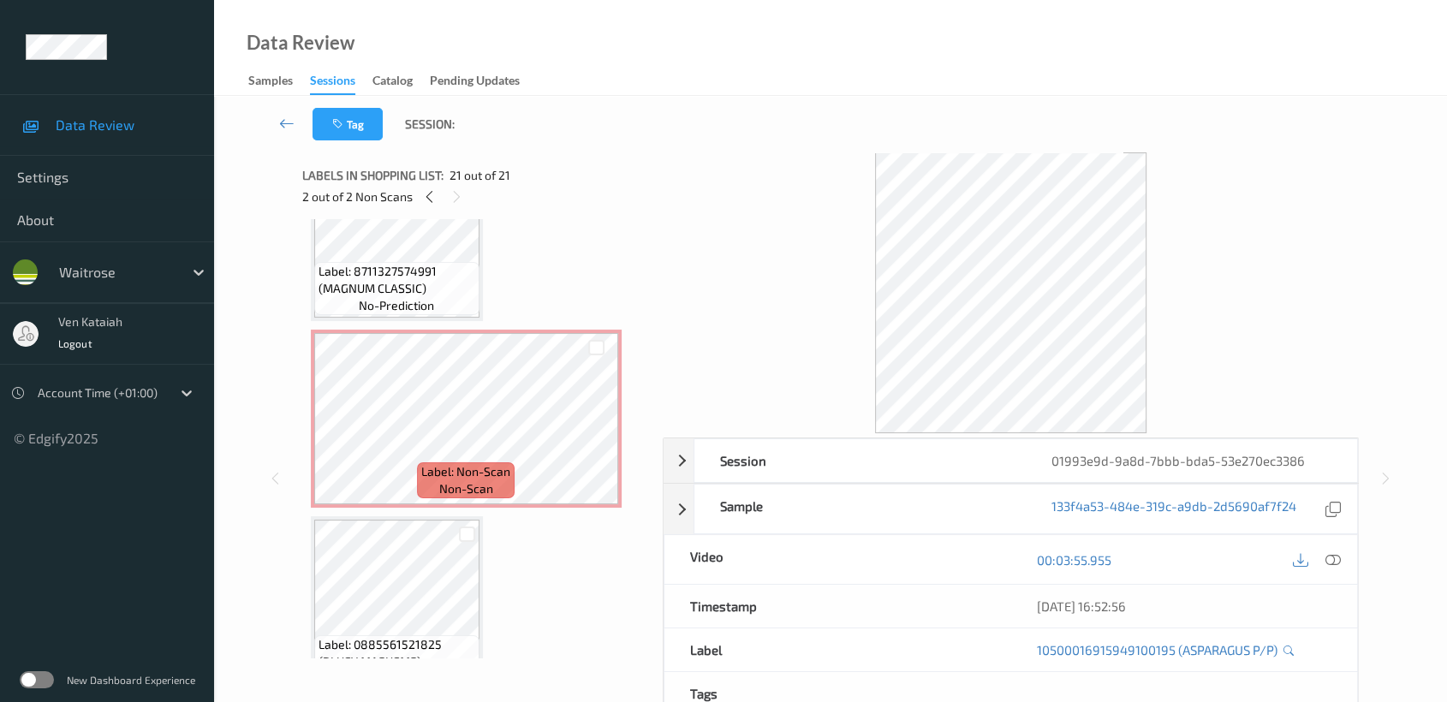
click at [480, 463] on span "Label: Non-Scan" at bounding box center [465, 471] width 89 height 17
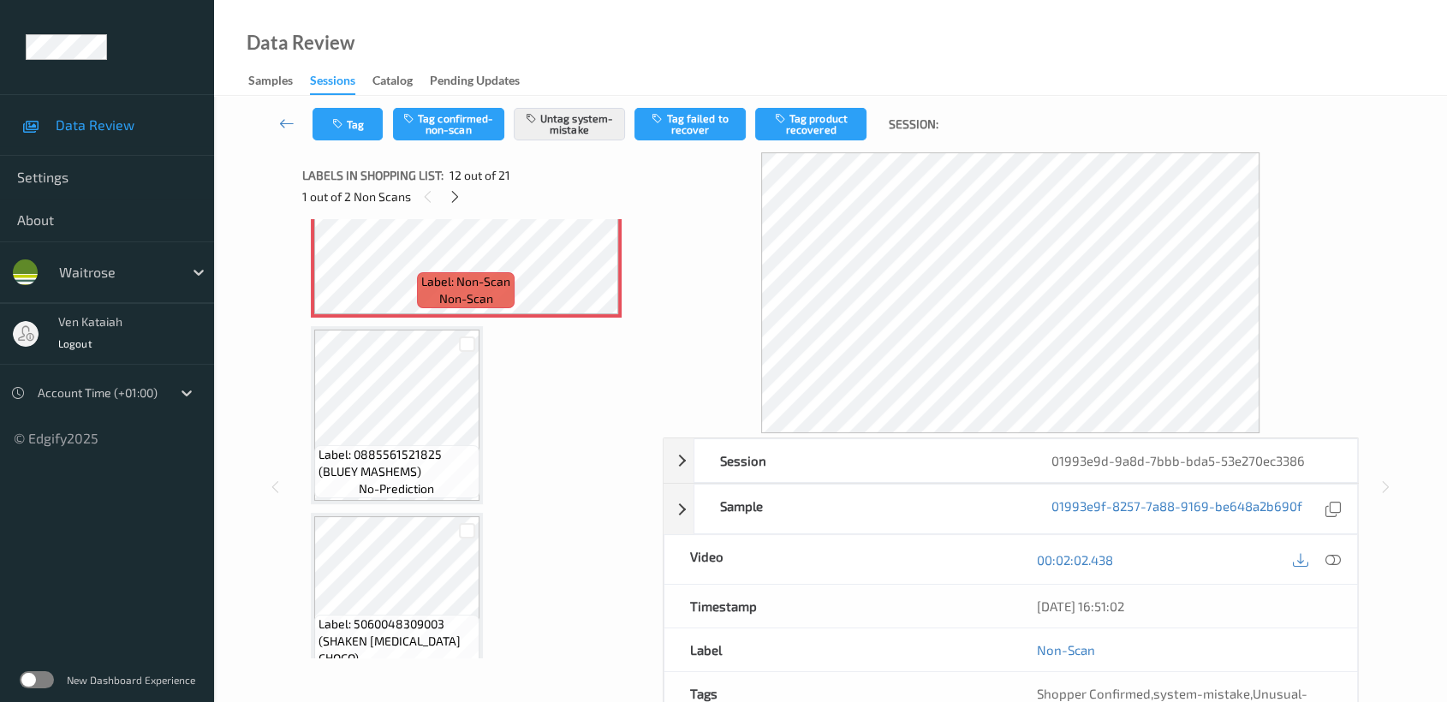
scroll to position [2522, 0]
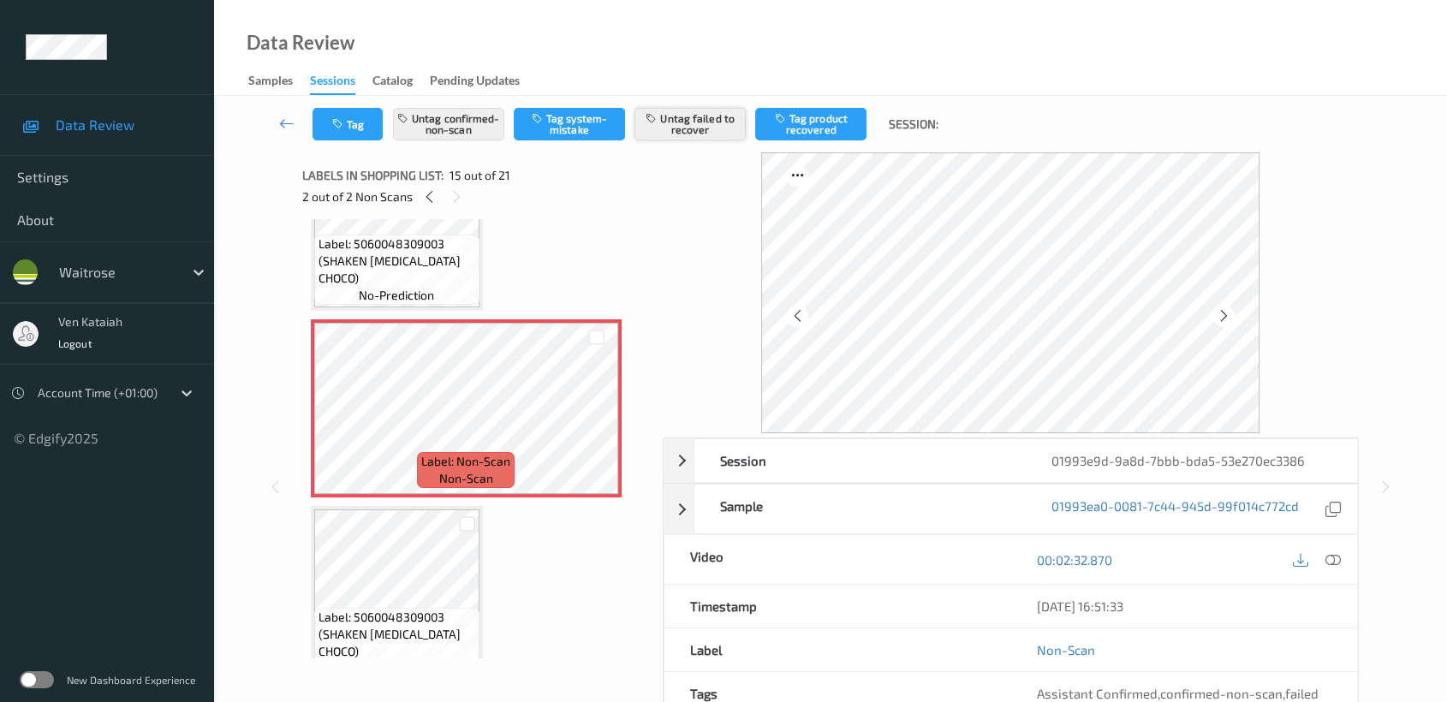
click at [692, 133] on button "Untag failed to recover" at bounding box center [689, 124] width 111 height 33
click at [697, 134] on button "Untag failed to recover" at bounding box center [689, 124] width 111 height 33
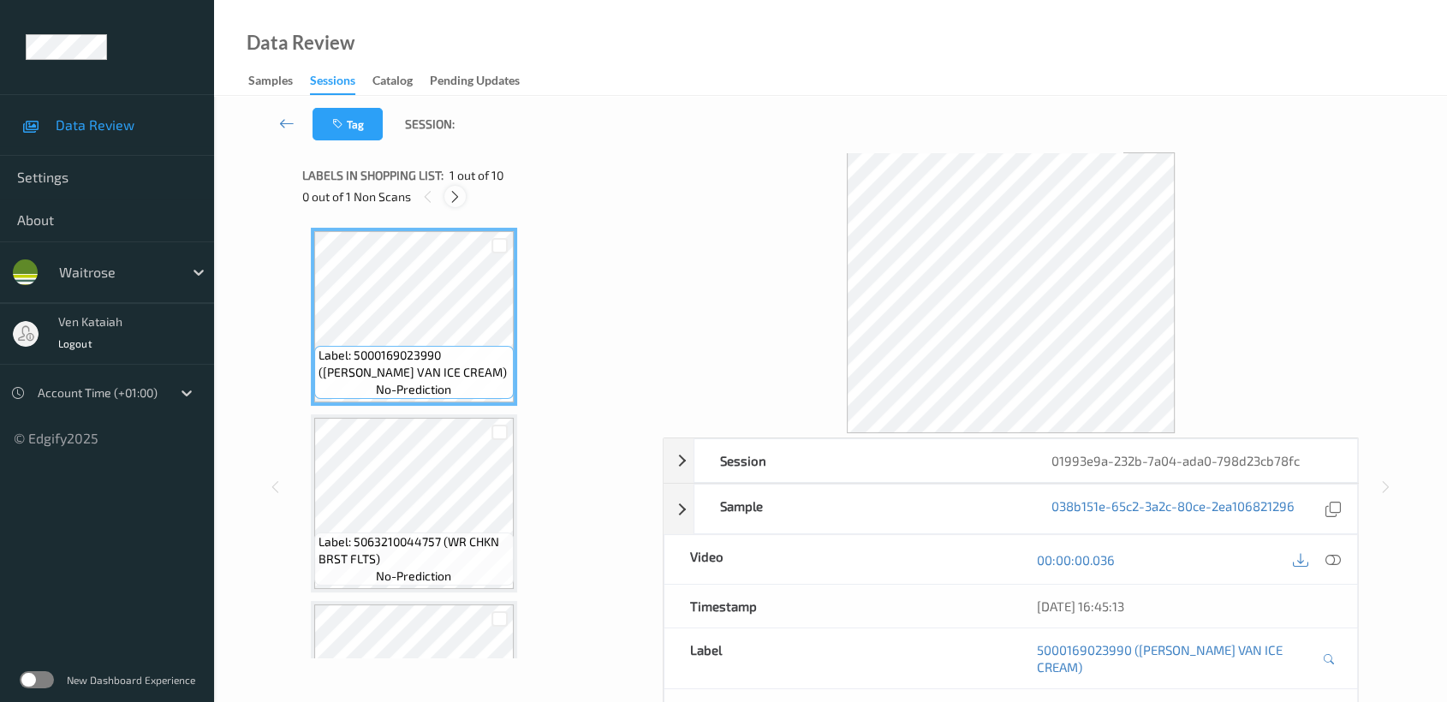
click at [452, 200] on icon at bounding box center [455, 196] width 15 height 15
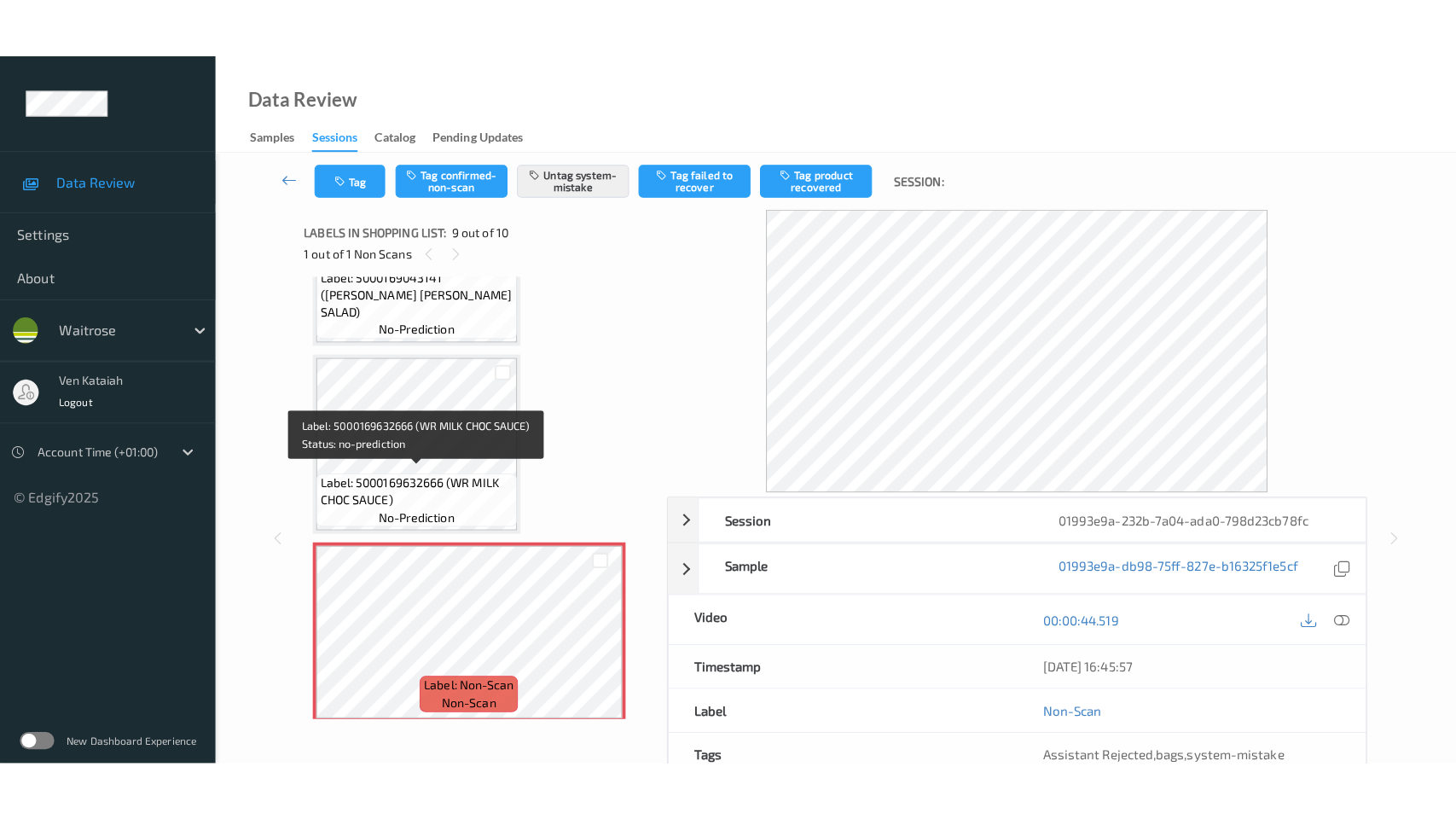
scroll to position [1423, 0]
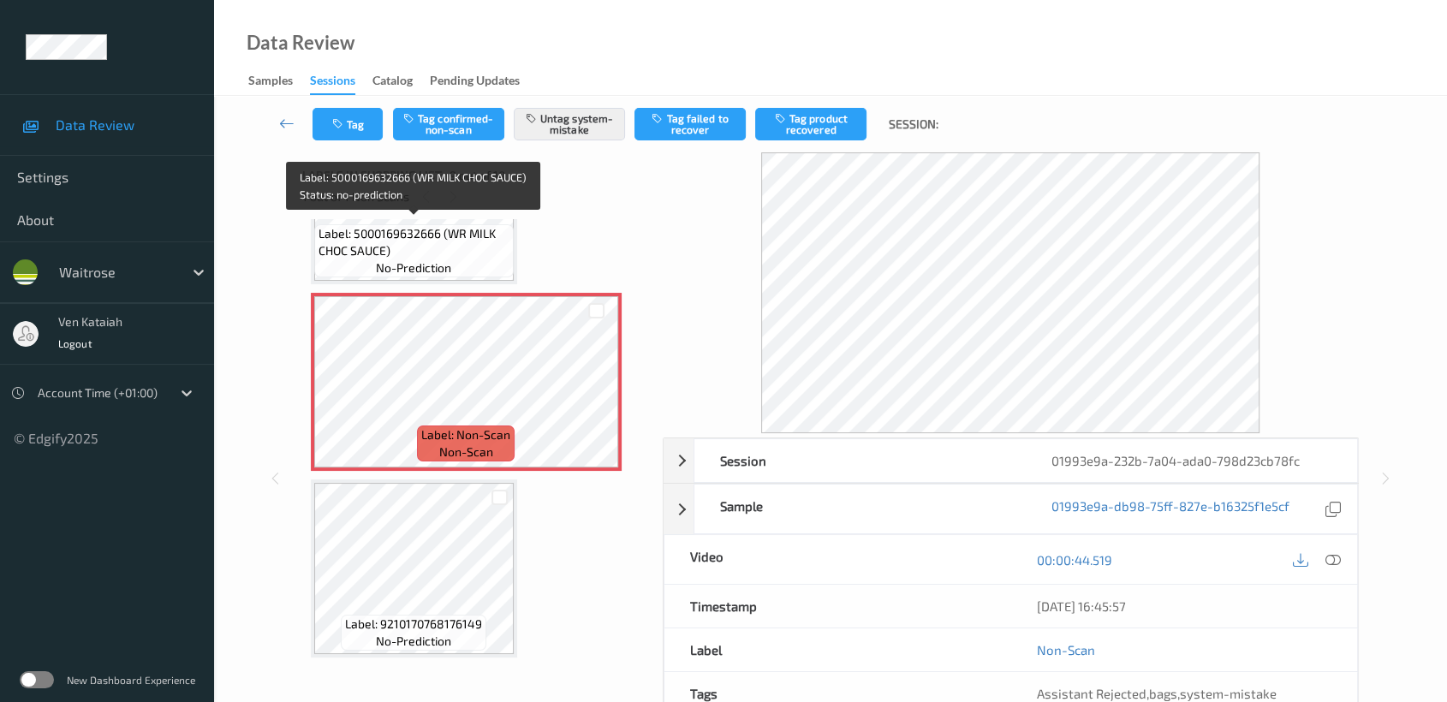
click at [429, 217] on div "Labels in shopping list: 9 out of 10 1 out of 1 Non Scans" at bounding box center [476, 185] width 348 height 67
click at [418, 234] on span "Label: 5000169632666 (WR MILK CHOC SAUCE)" at bounding box center [414, 242] width 191 height 34
click at [446, 235] on span "Label: 5000169632666 (WR MILK CHOC SAUCE)" at bounding box center [414, 242] width 191 height 34
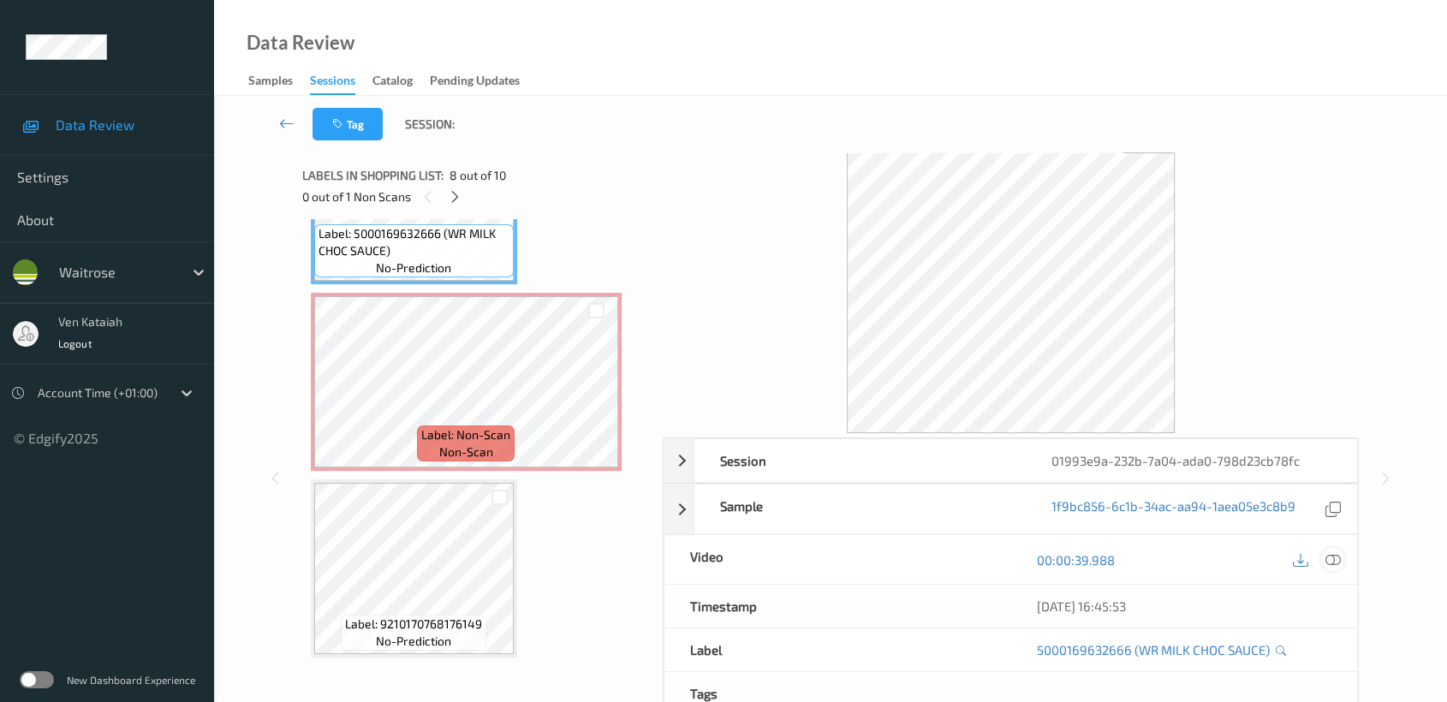
click at [1337, 560] on icon at bounding box center [1332, 559] width 15 height 15
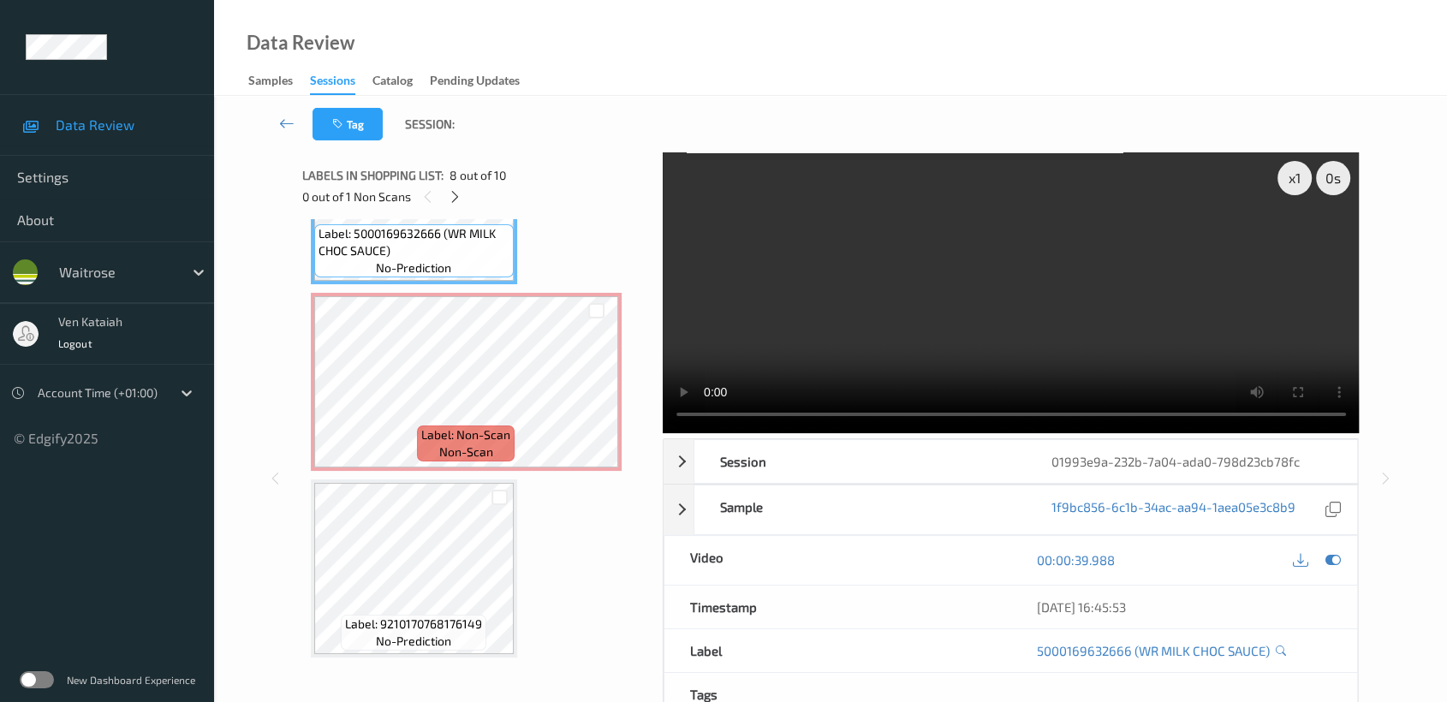
scroll to position [1308, 0]
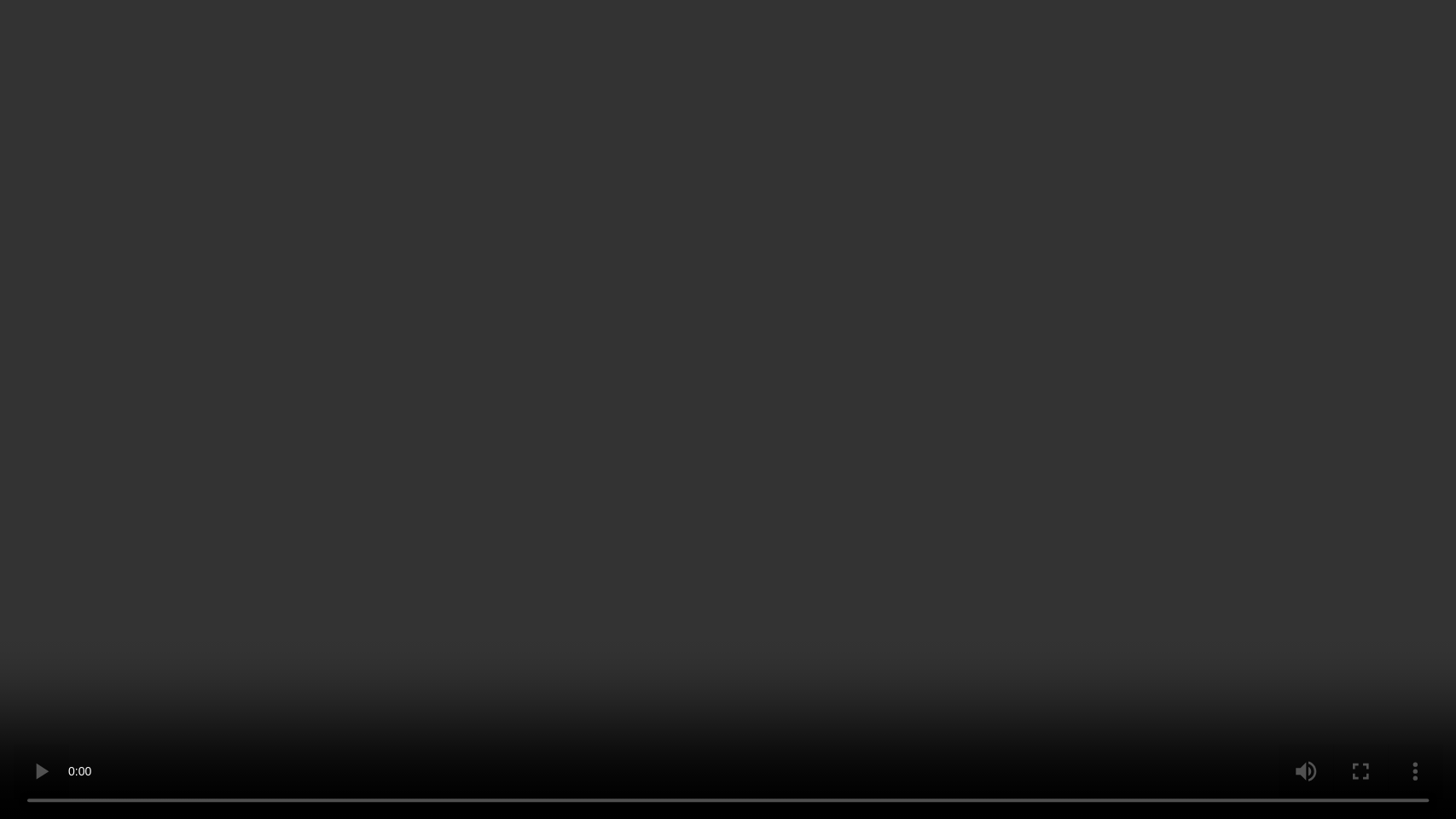
click at [682, 559] on video at bounding box center [728, 410] width 1456 height 819
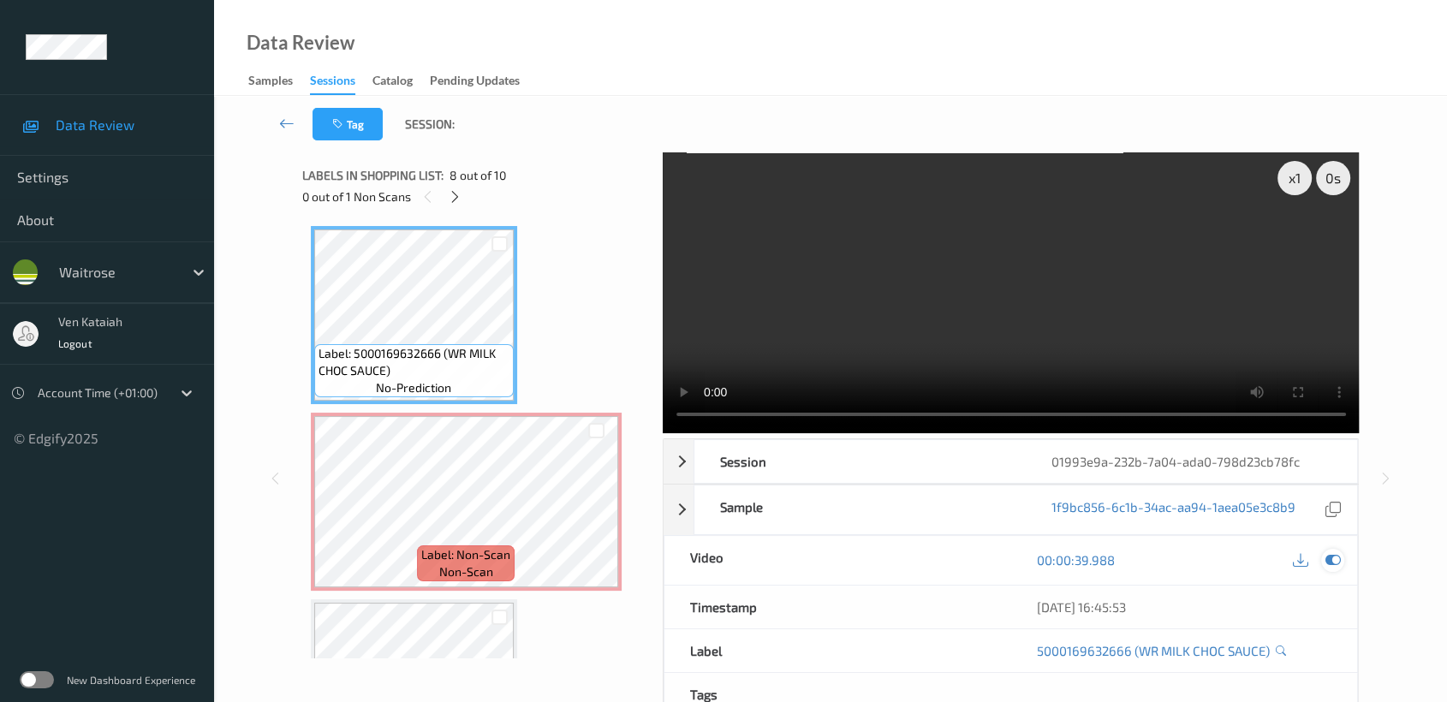
click at [1329, 559] on icon at bounding box center [1332, 559] width 15 height 15
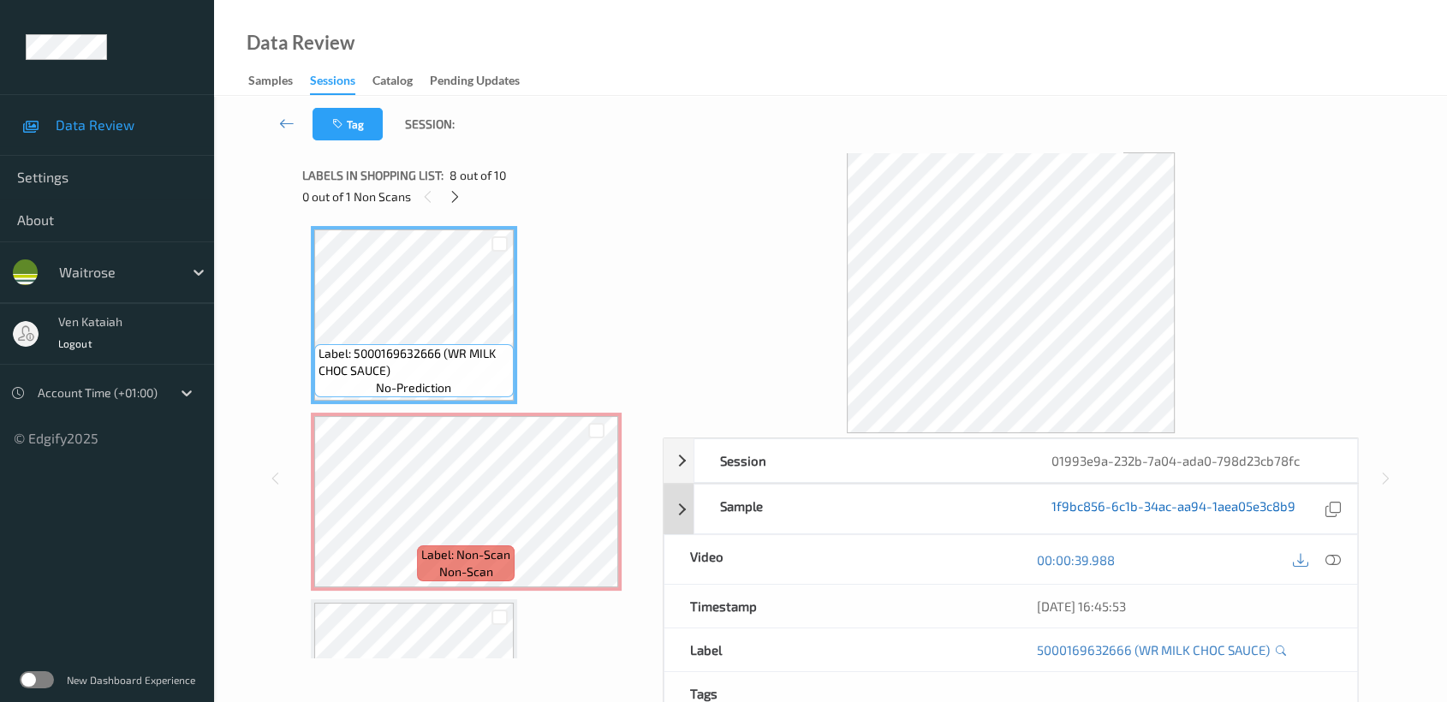
scroll to position [136, 0]
click at [460, 201] on icon at bounding box center [455, 196] width 15 height 15
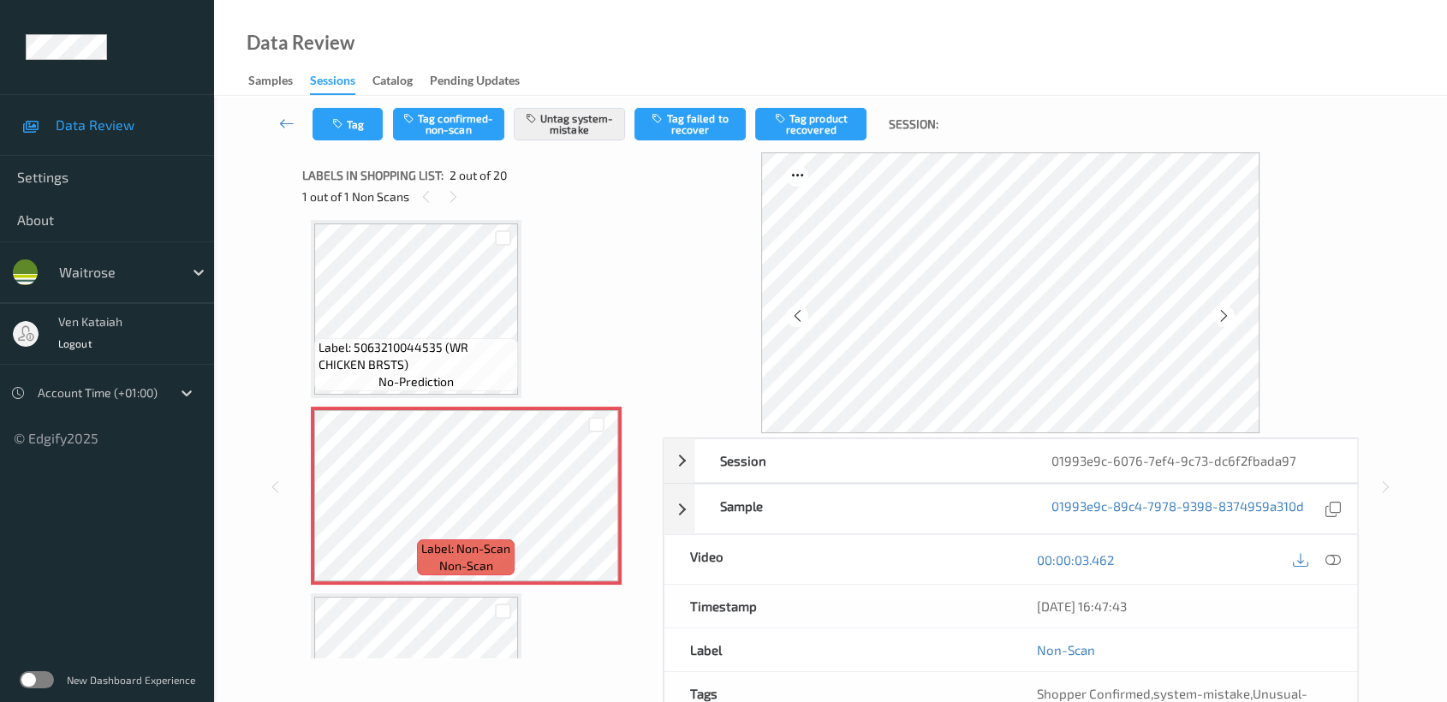
scroll to position [153, 0]
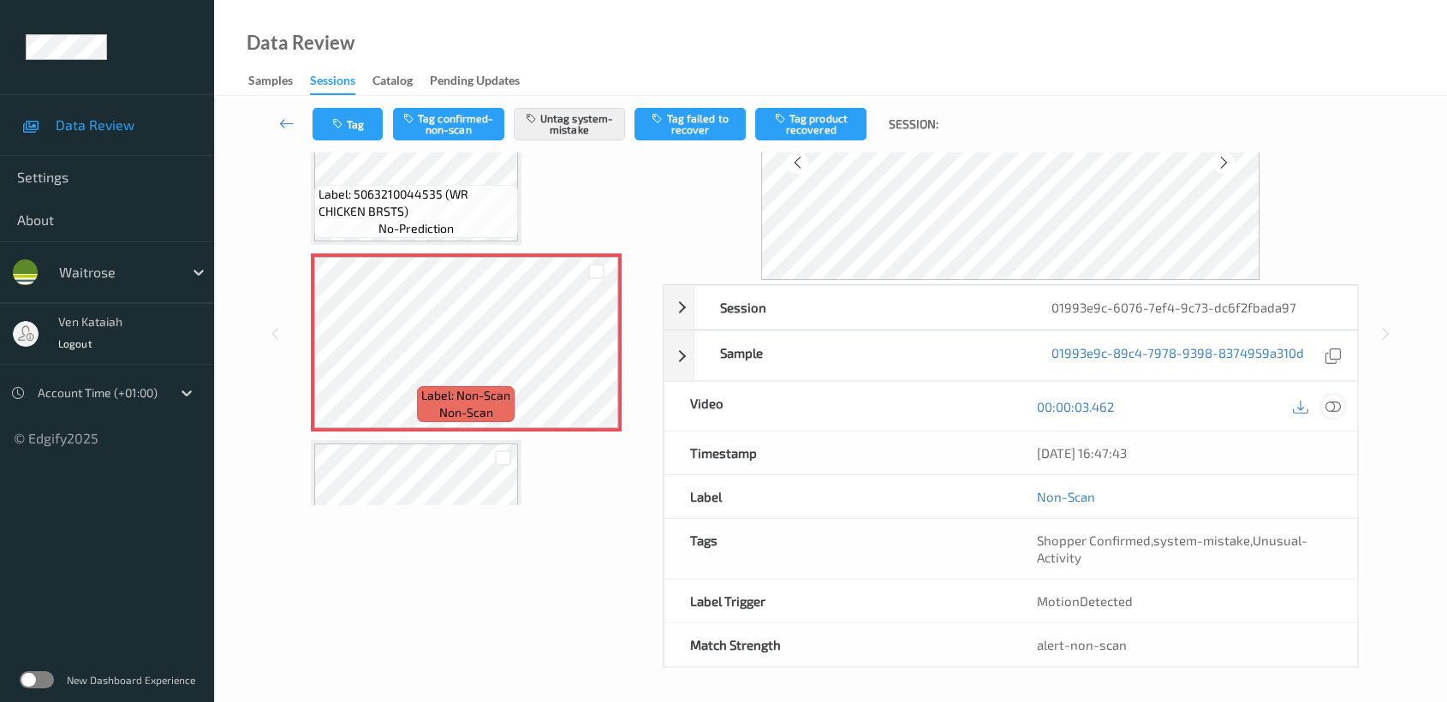
click at [1330, 401] on icon at bounding box center [1332, 406] width 15 height 15
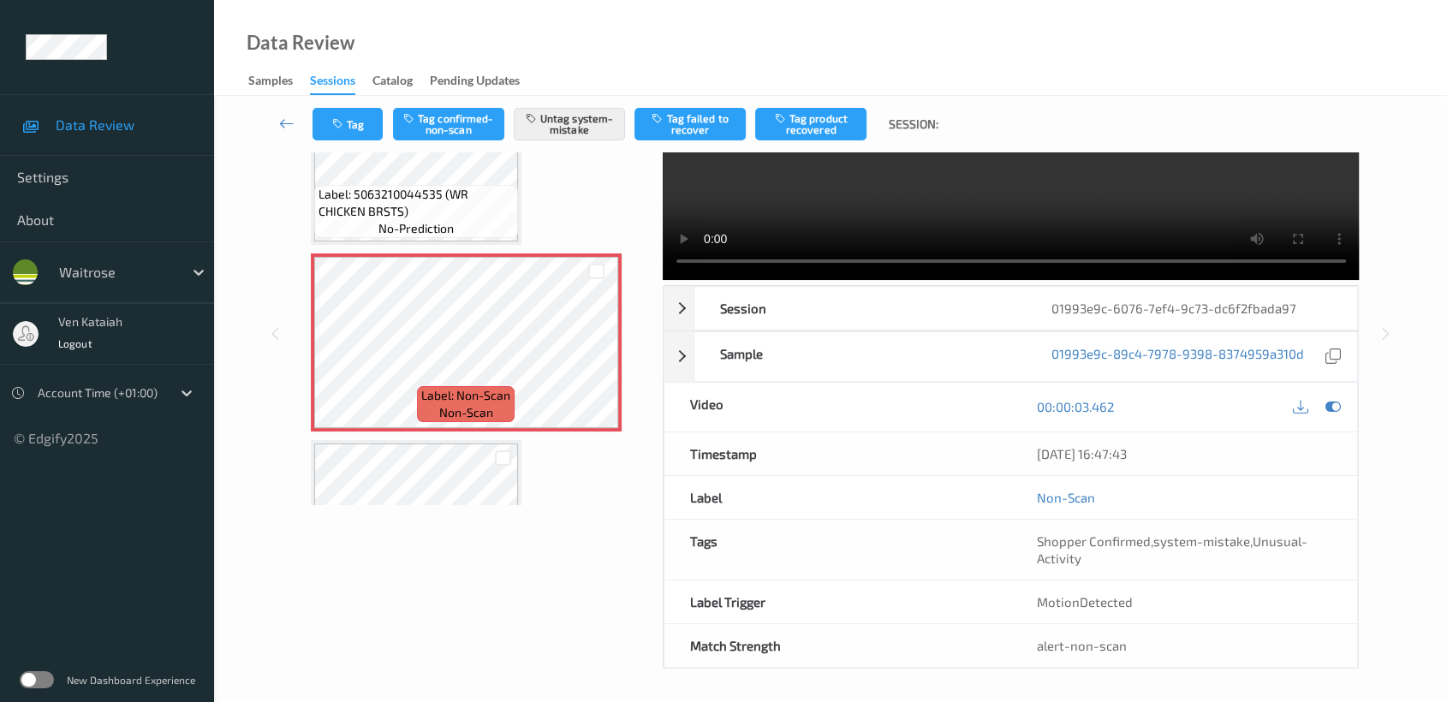
scroll to position [0, 0]
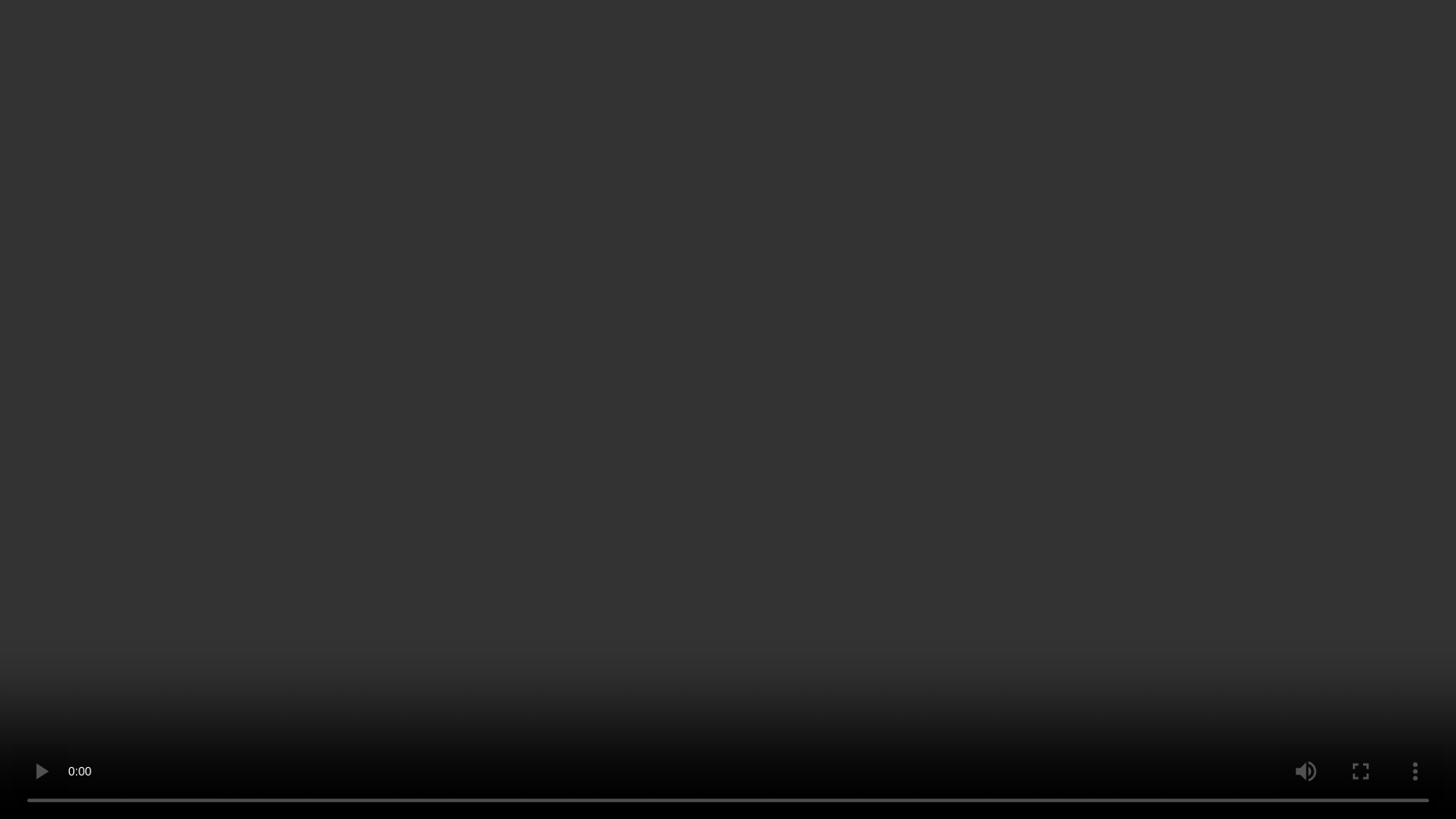
click at [607, 530] on video at bounding box center [728, 410] width 1456 height 819
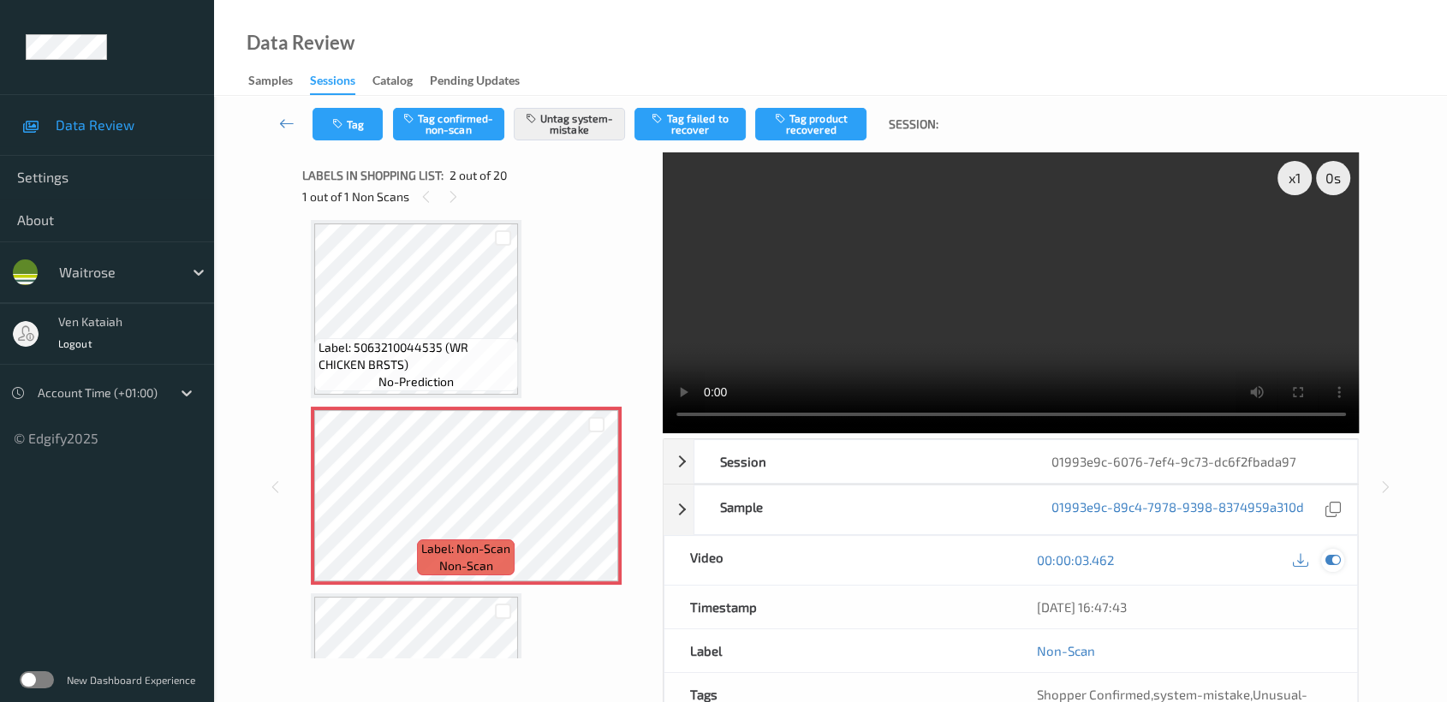
click at [1334, 557] on icon at bounding box center [1332, 559] width 15 height 15
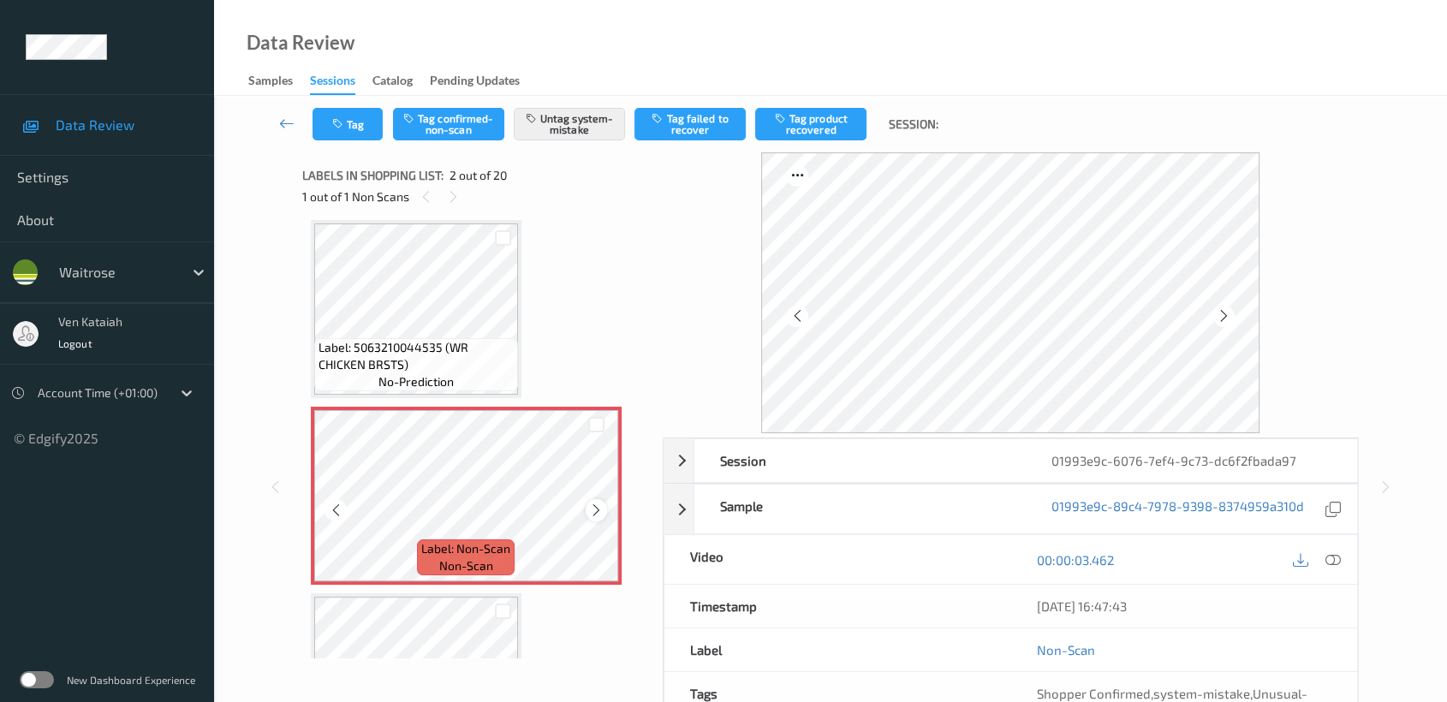
click at [592, 499] on div at bounding box center [596, 509] width 21 height 21
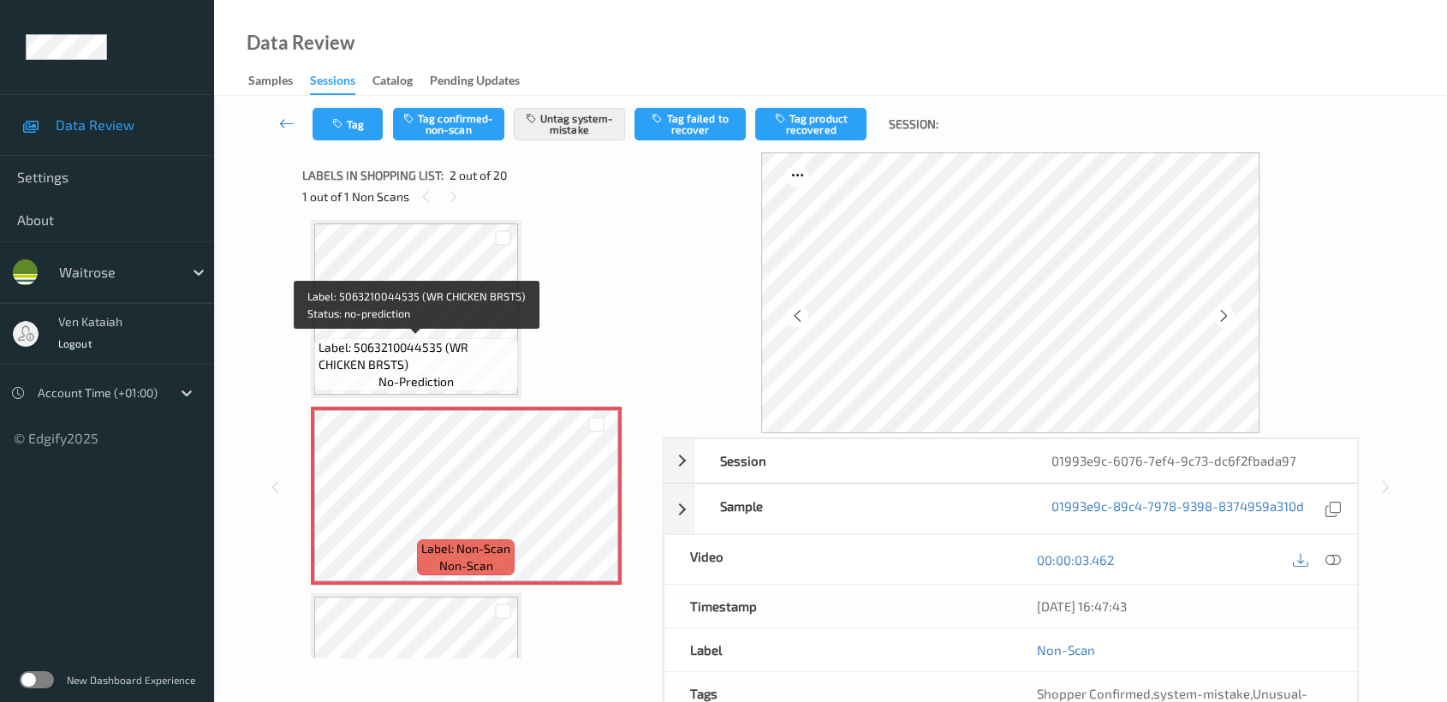
click at [447, 342] on span "Label: 5063210044535 (WR CHICKEN BRSTS)" at bounding box center [416, 356] width 195 height 34
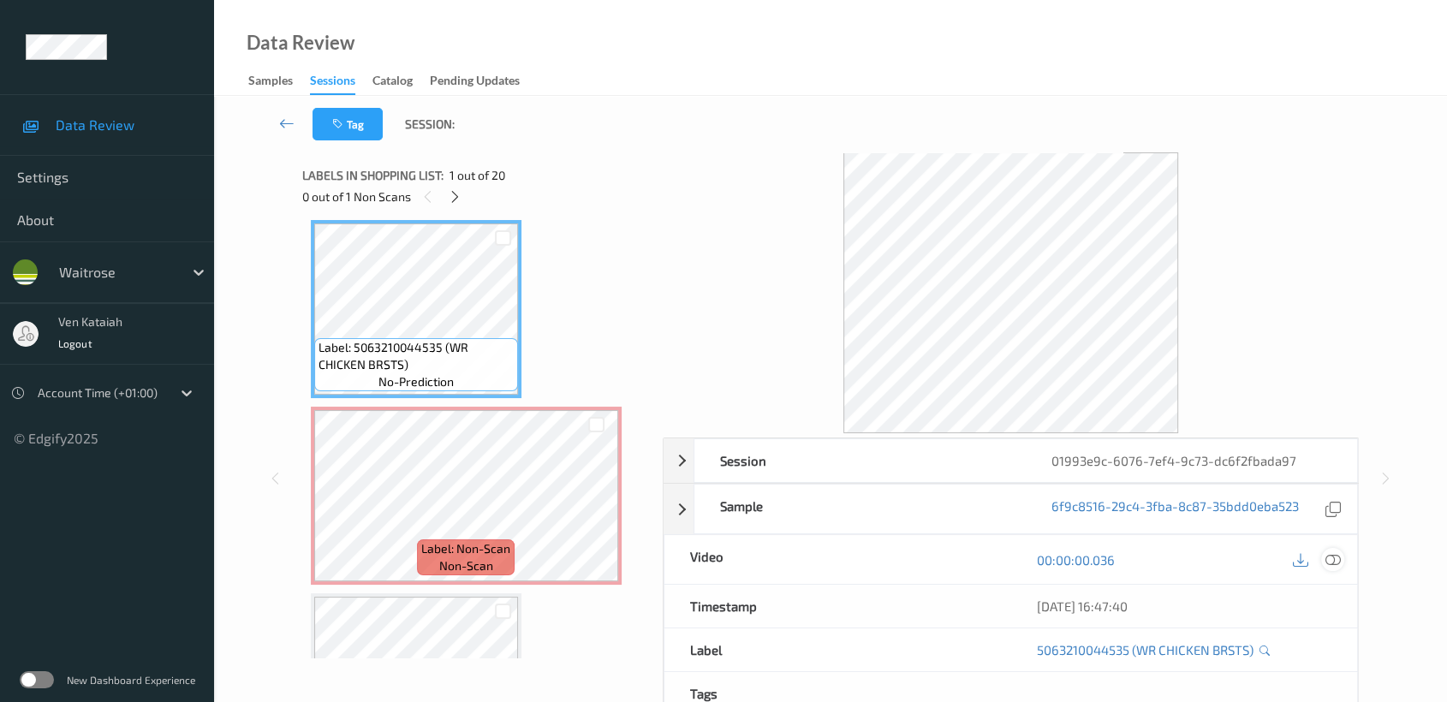
click at [1328, 557] on icon at bounding box center [1332, 559] width 15 height 15
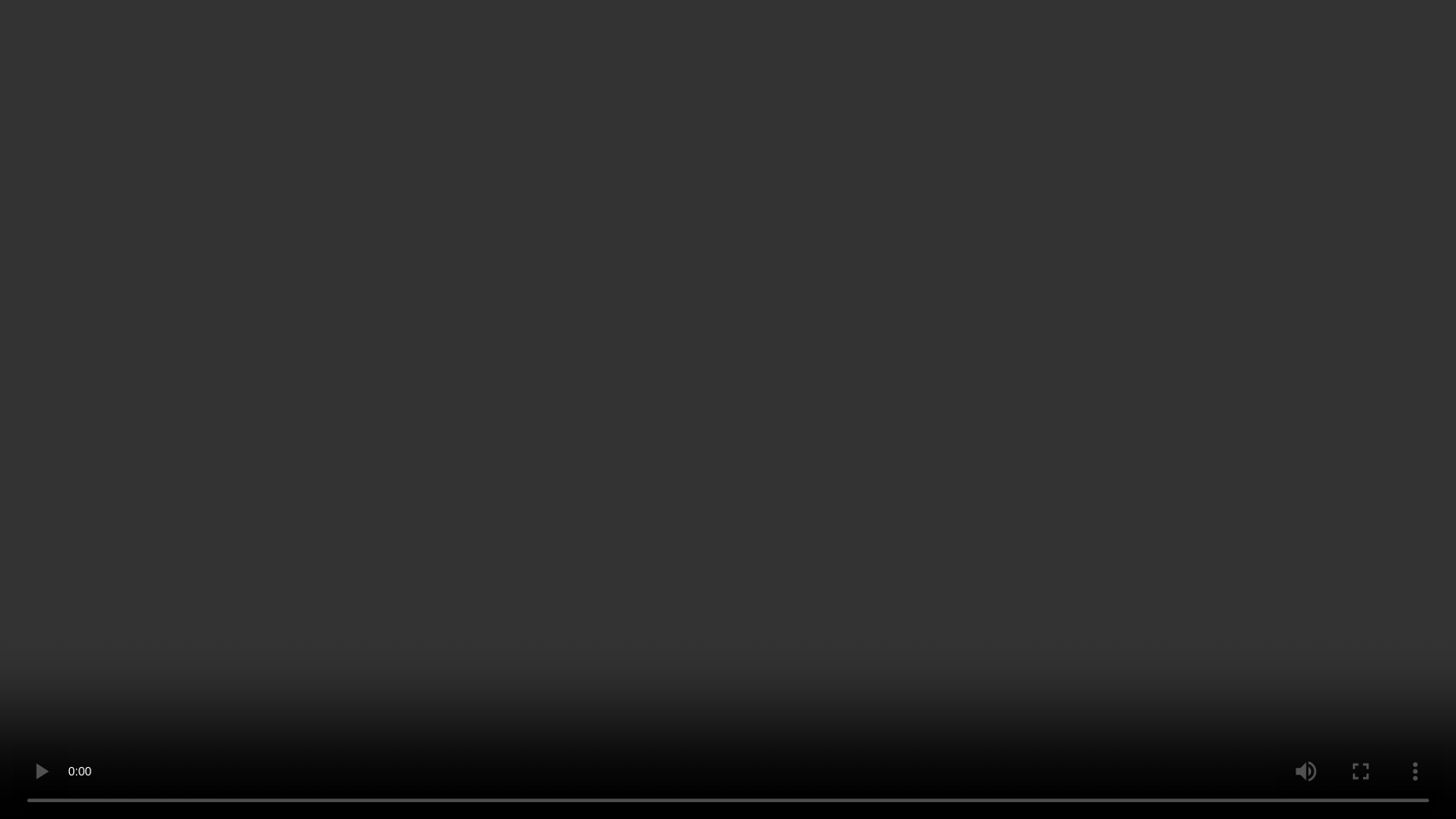
click at [706, 457] on video at bounding box center [728, 410] width 1456 height 819
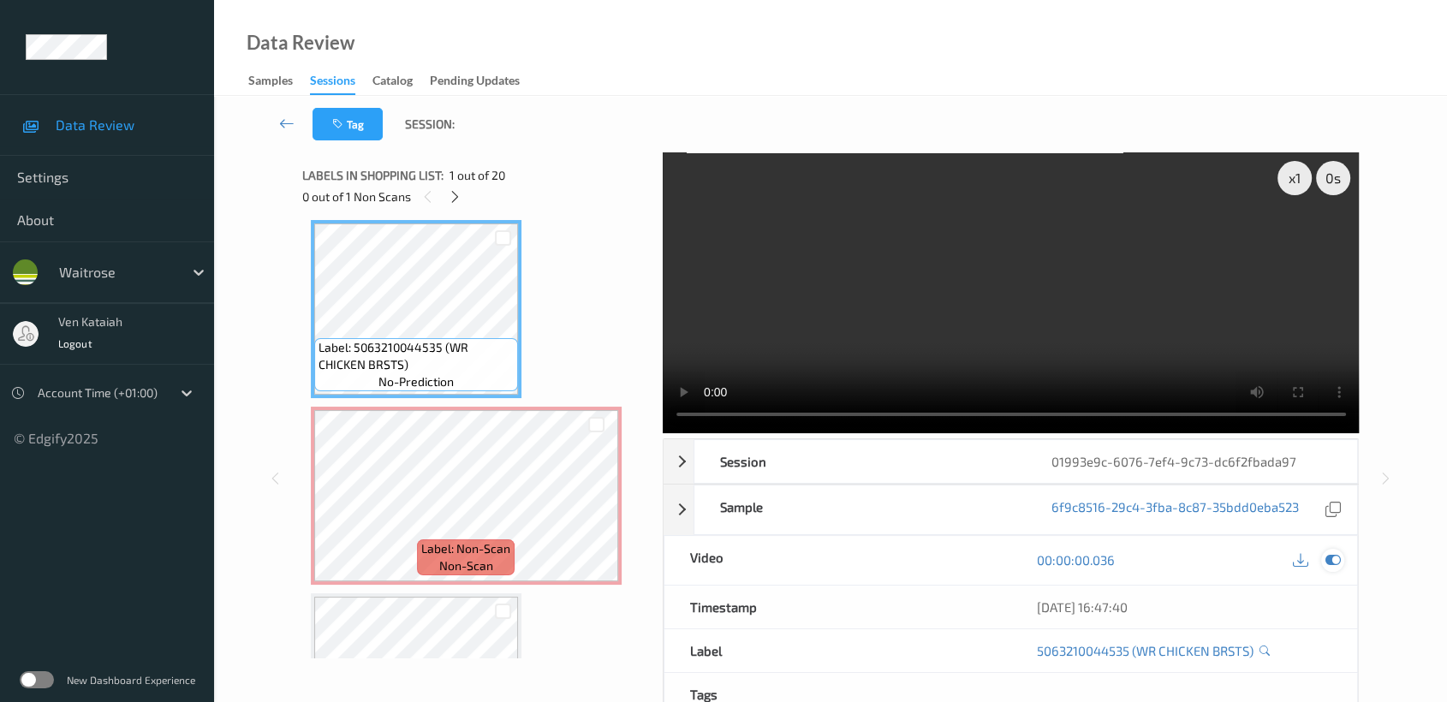
click at [1333, 561] on icon at bounding box center [1332, 559] width 15 height 15
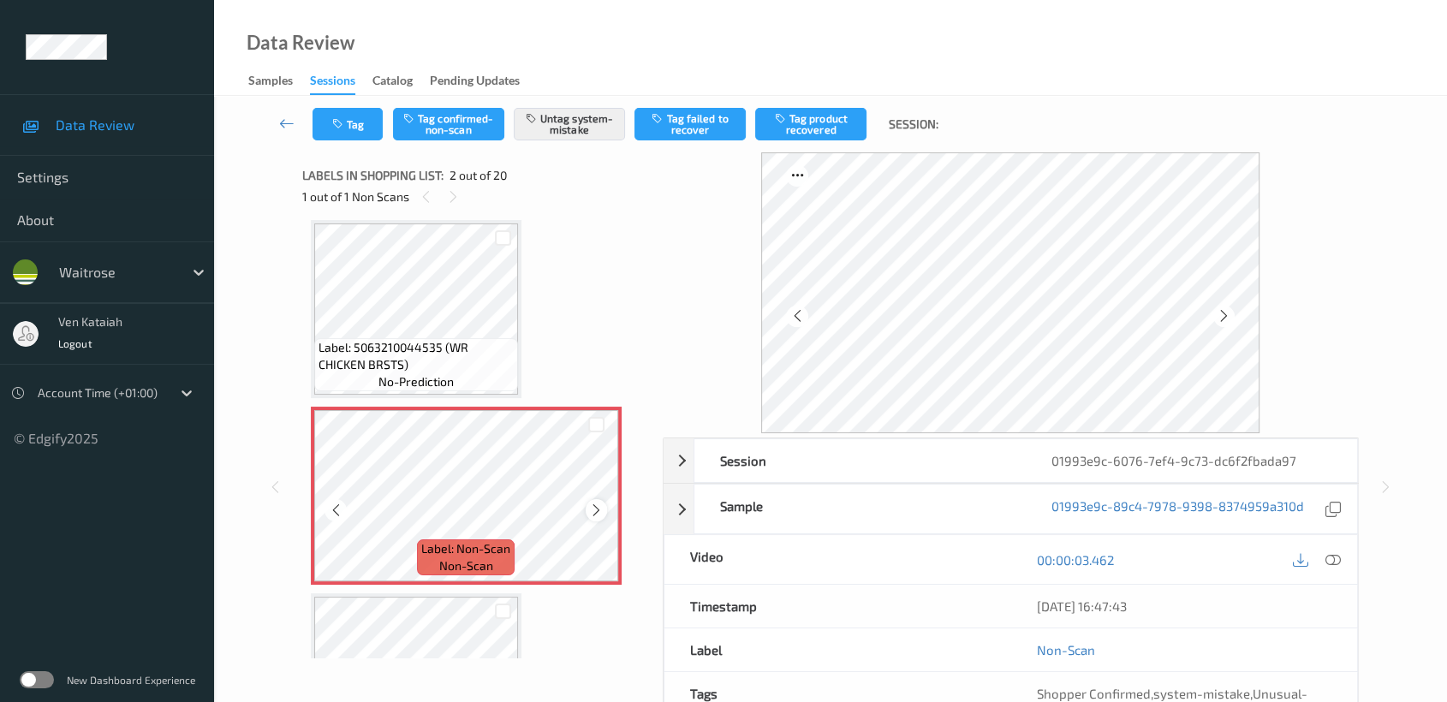
click at [603, 506] on icon at bounding box center [596, 510] width 15 height 15
click at [602, 506] on icon at bounding box center [596, 510] width 15 height 15
click at [343, 130] on button "Tag" at bounding box center [348, 124] width 70 height 33
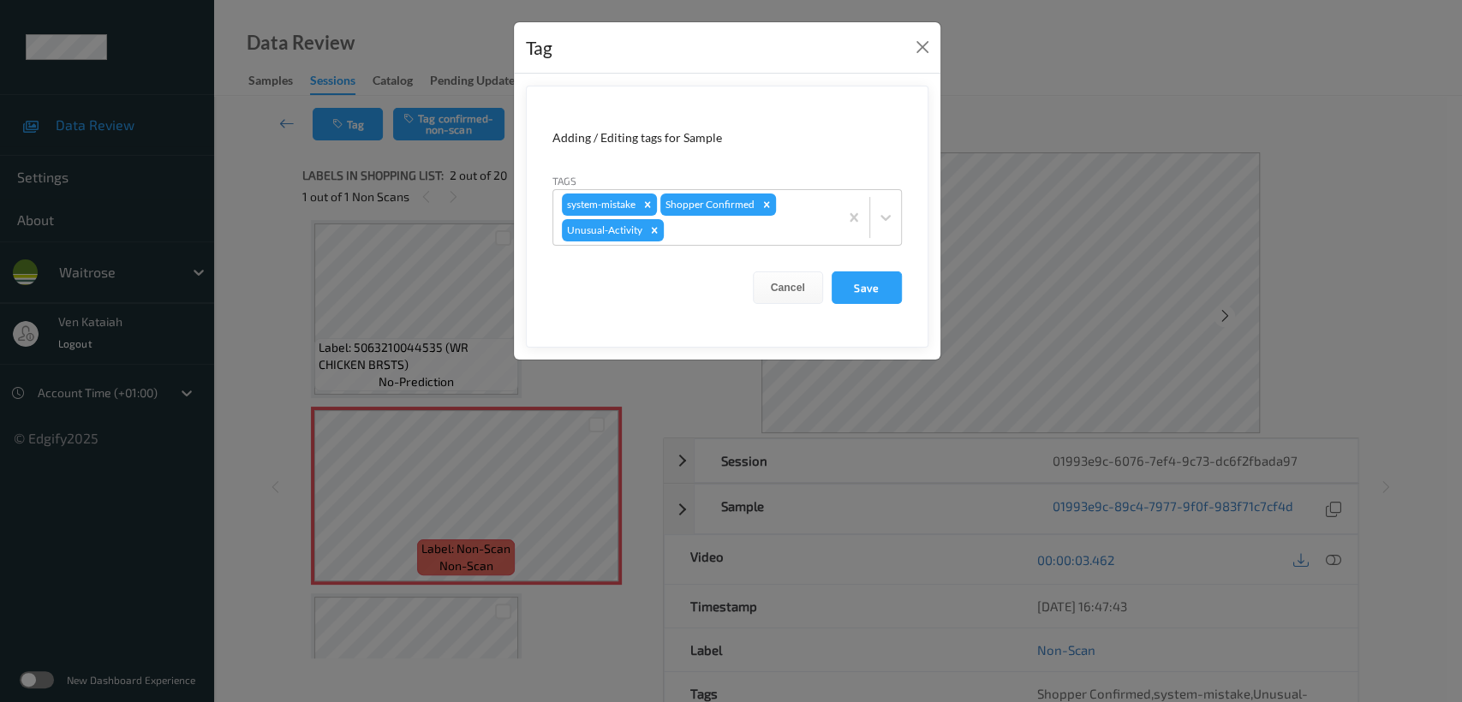
click at [697, 249] on form "Adding / Editing tags for Sample Tags system-mistake Shopper Confirmed Unusual-…" at bounding box center [727, 217] width 402 height 262
click at [702, 234] on div at bounding box center [748, 230] width 163 height 21
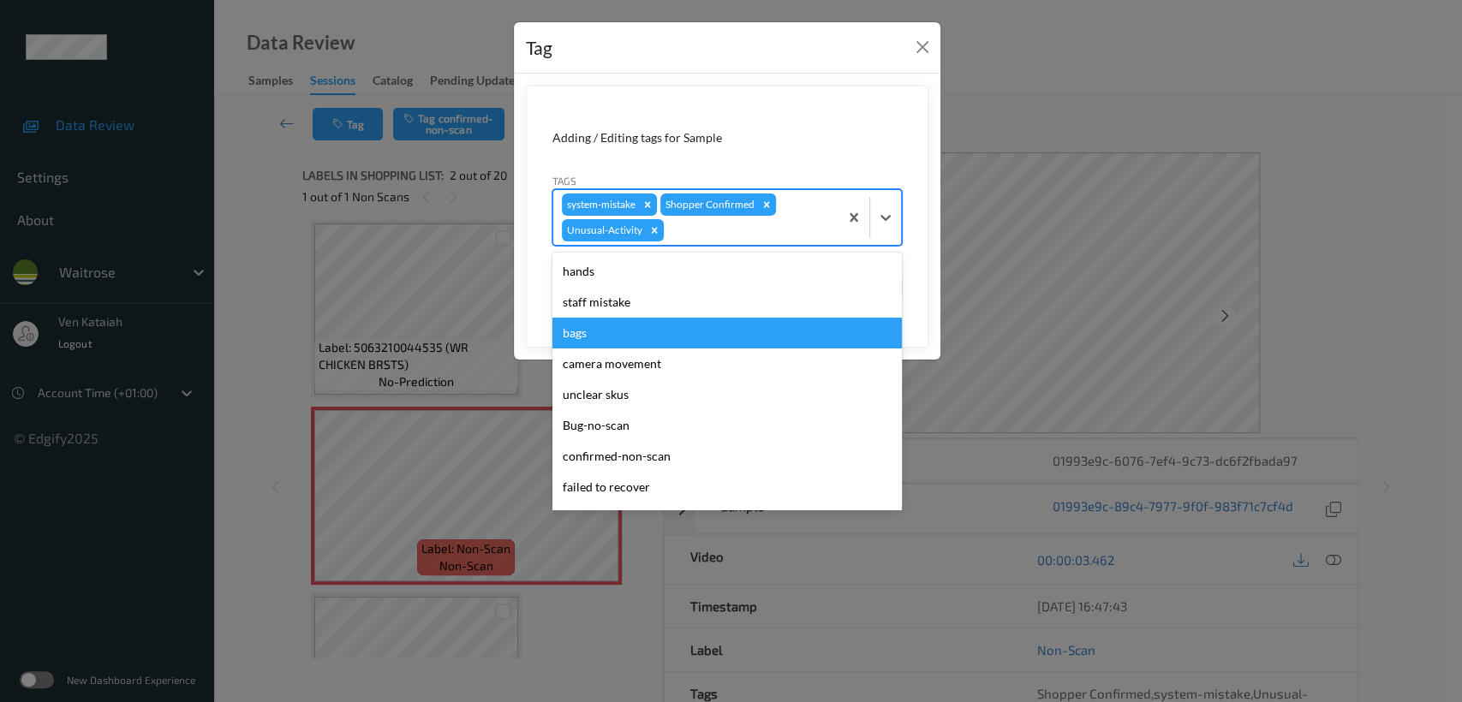
click at [598, 328] on div "bags" at bounding box center [726, 333] width 349 height 31
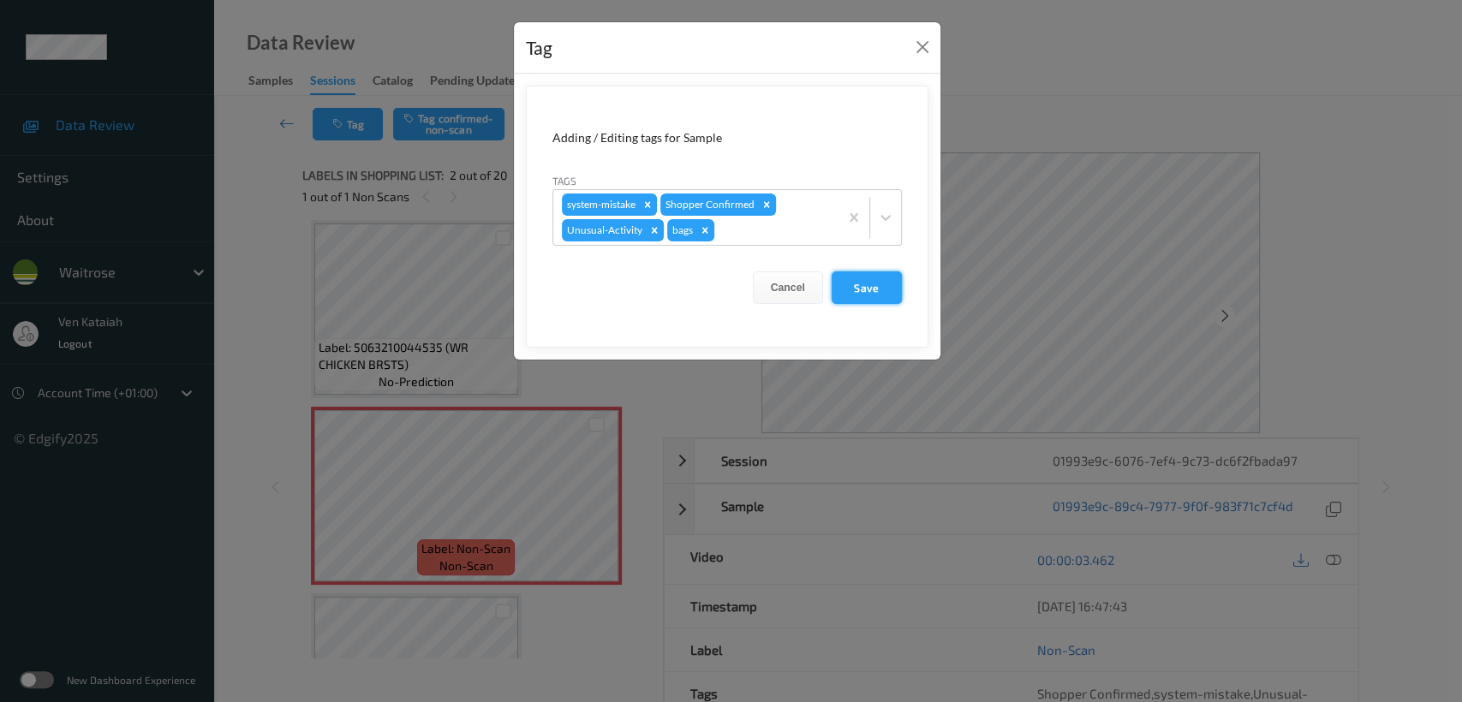
click at [872, 283] on button "Save" at bounding box center [866, 287] width 70 height 33
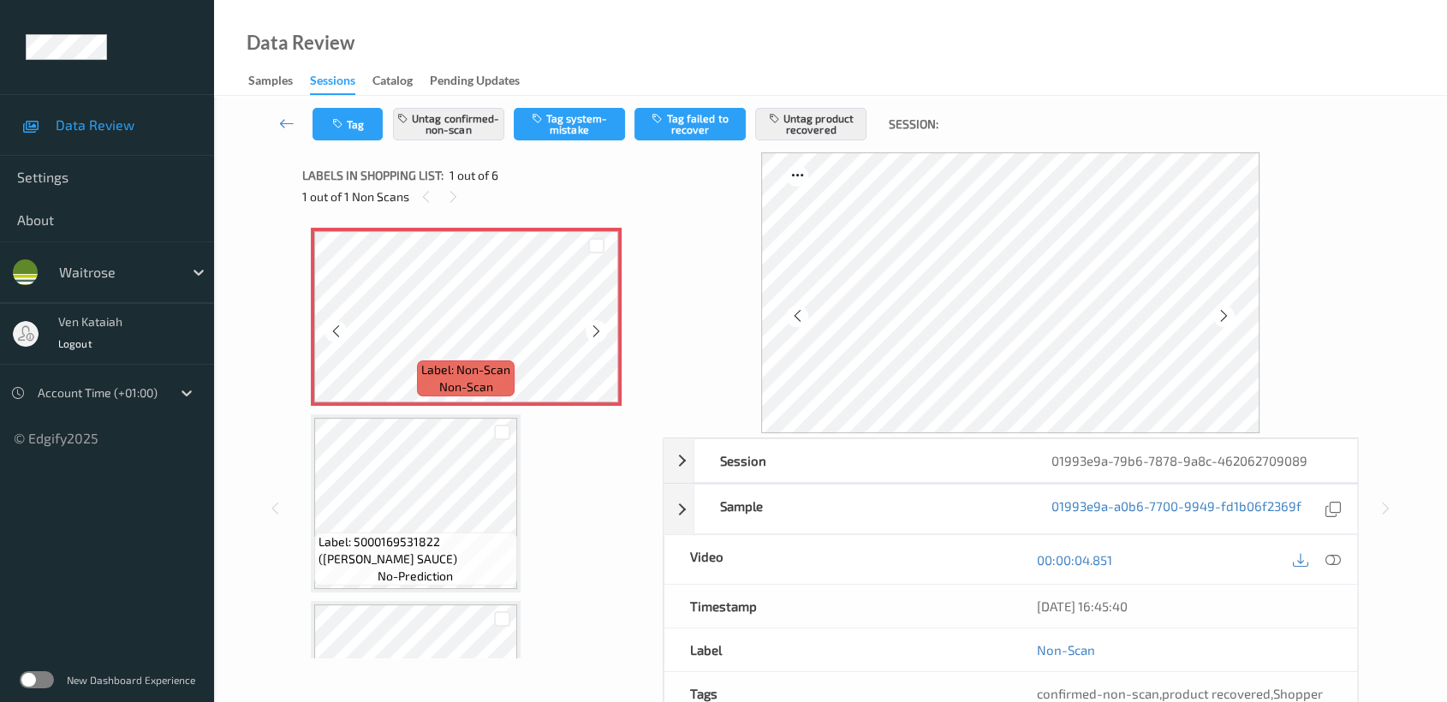
click at [589, 327] on icon at bounding box center [596, 331] width 15 height 15
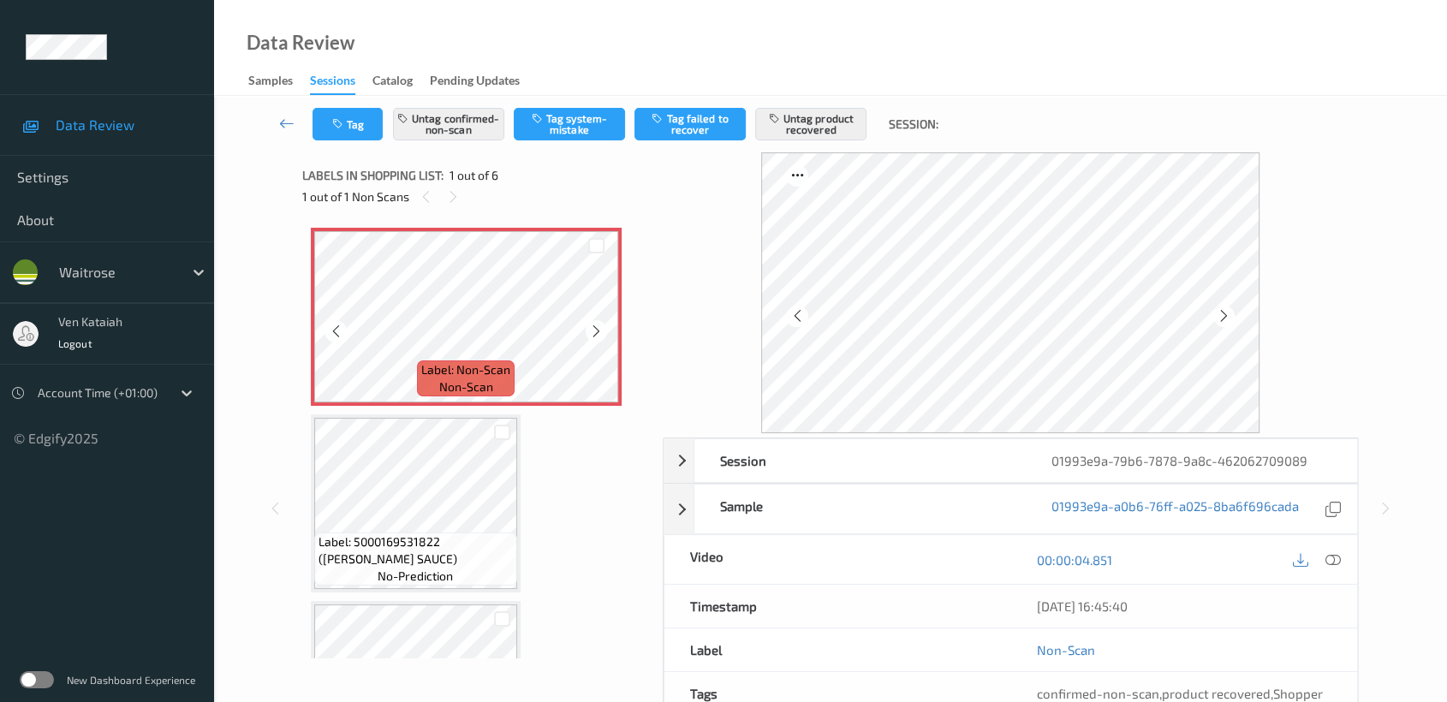
click at [589, 327] on icon at bounding box center [596, 331] width 15 height 15
click at [800, 126] on button "Untag product recovered" at bounding box center [810, 124] width 111 height 33
click at [800, 126] on button "Tag product recovered" at bounding box center [810, 124] width 111 height 33
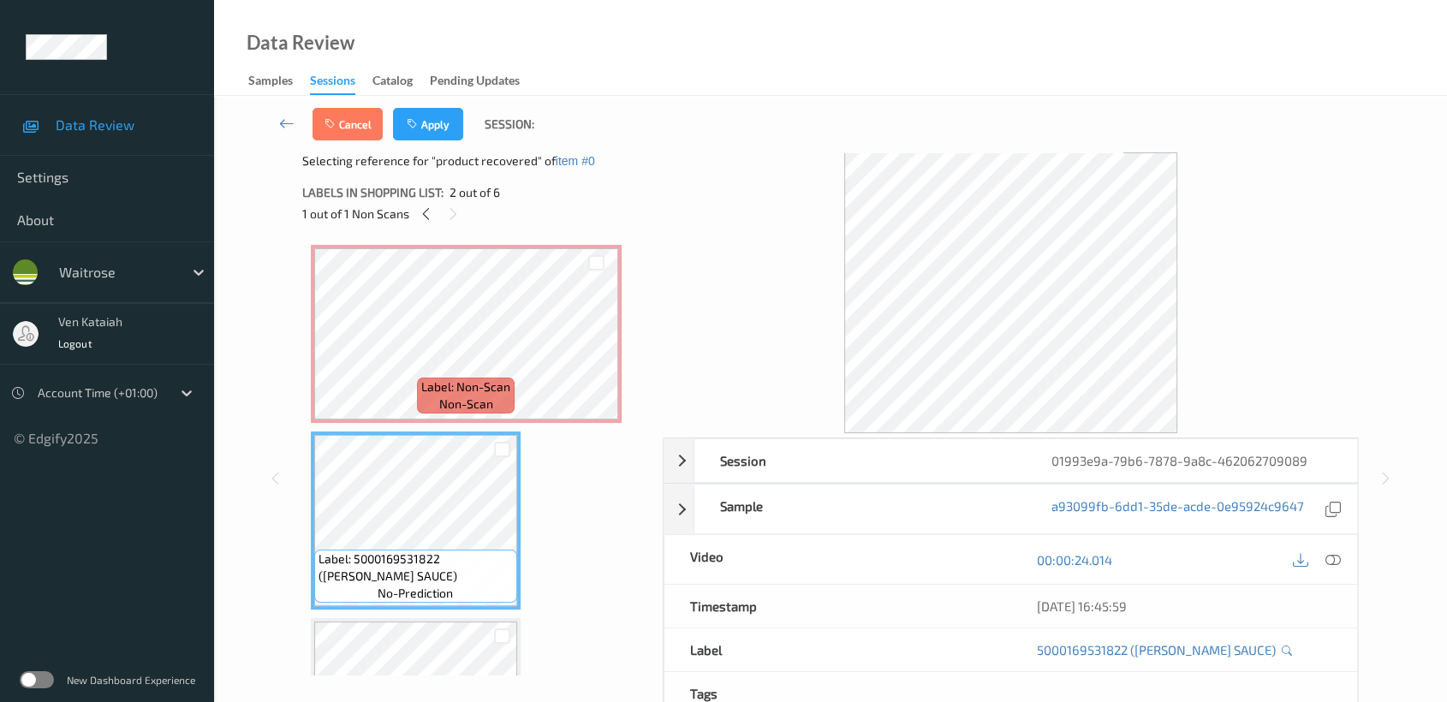
click at [772, 316] on div at bounding box center [1011, 292] width 697 height 281
click at [289, 122] on icon at bounding box center [286, 123] width 15 height 17
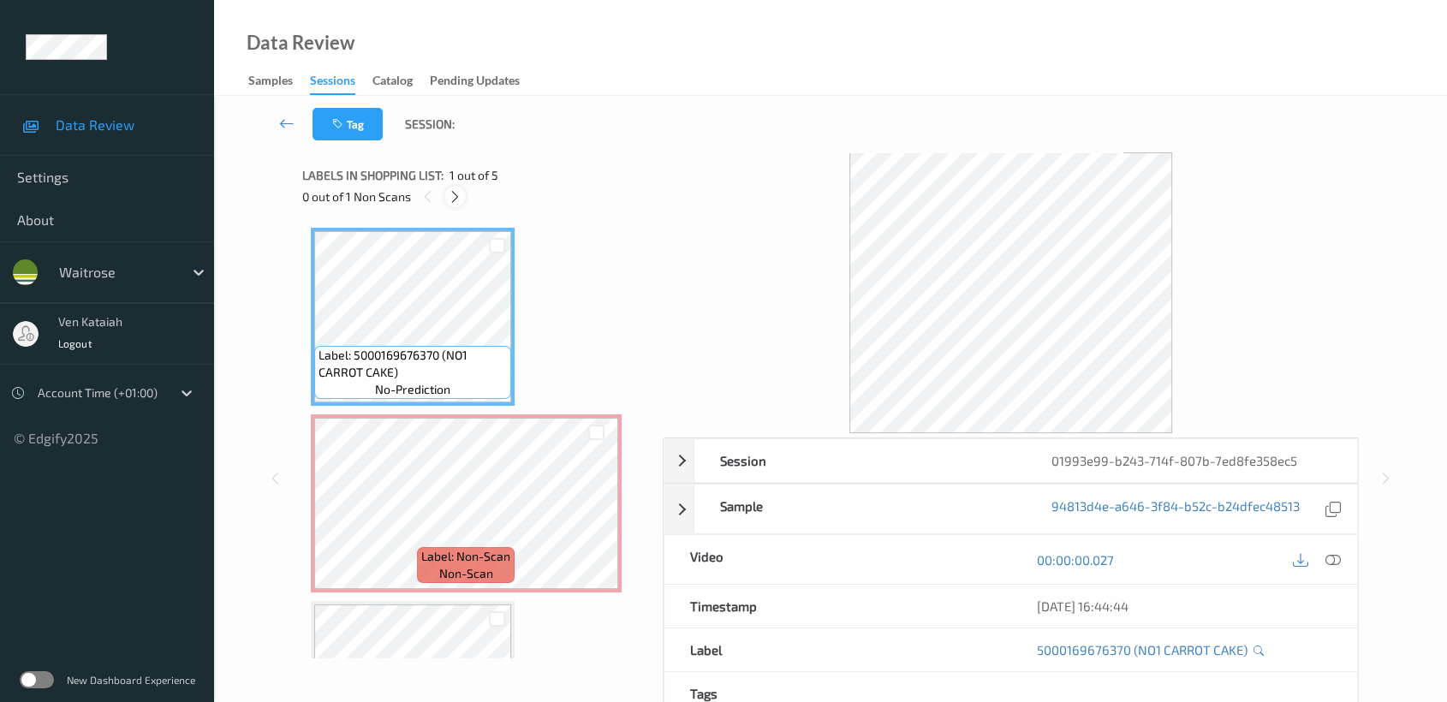
click at [463, 198] on div at bounding box center [454, 196] width 21 height 21
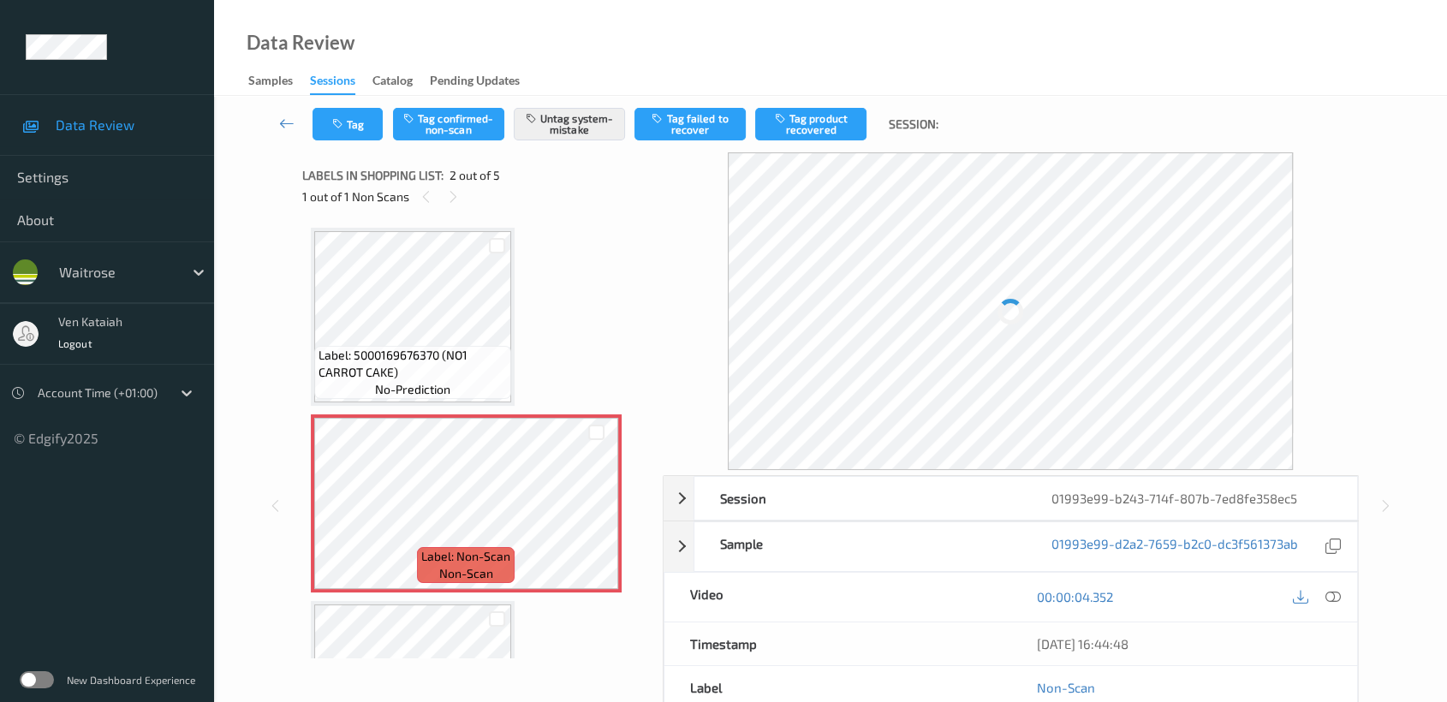
scroll to position [8, 0]
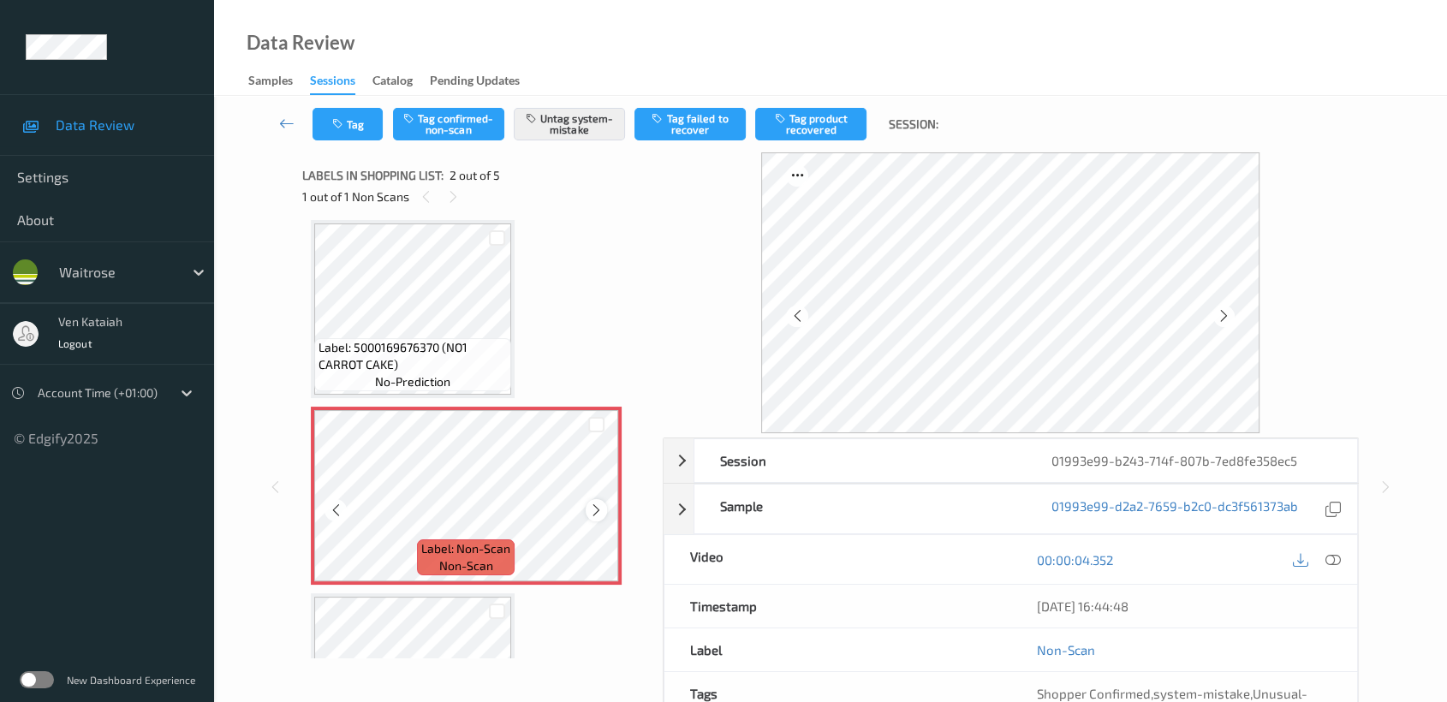
click at [600, 503] on icon at bounding box center [596, 510] width 15 height 15
click at [599, 503] on icon at bounding box center [596, 510] width 15 height 15
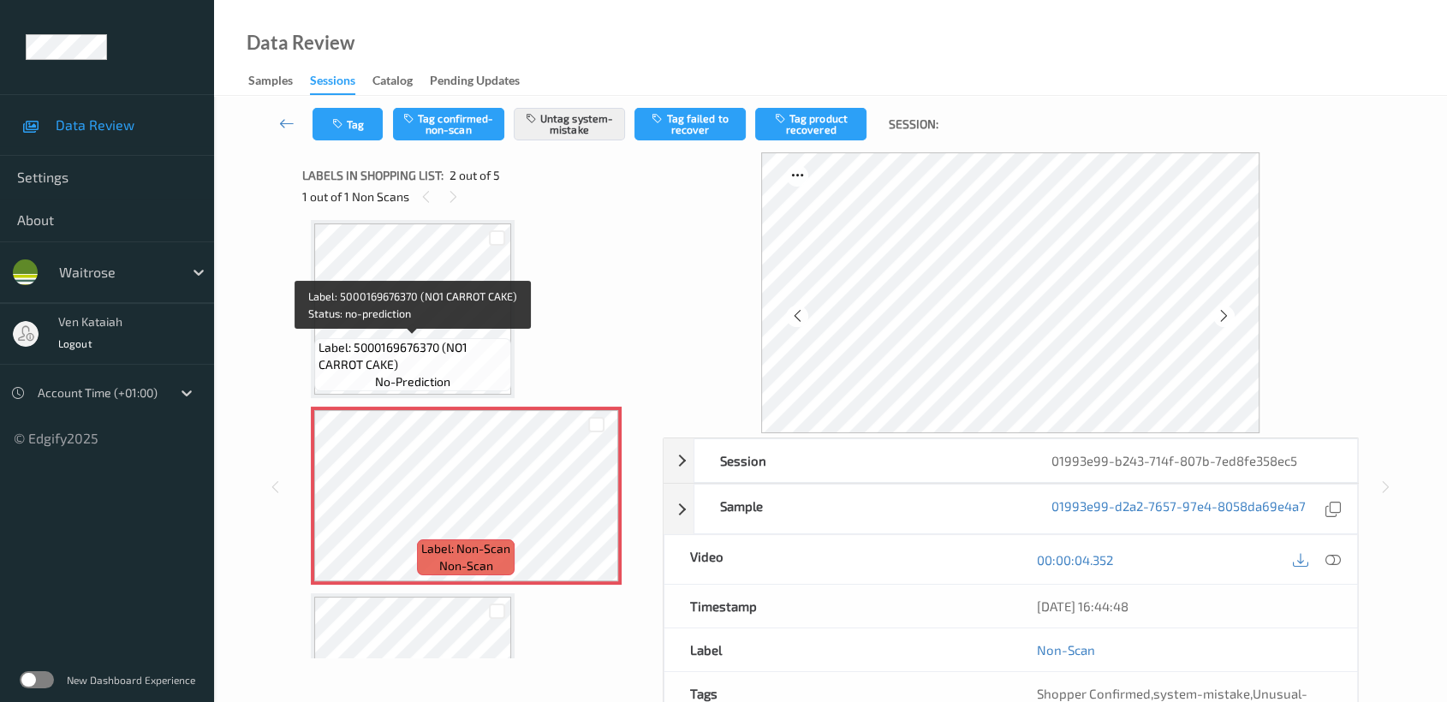
click at [461, 339] on span "Label: 5000169676370 (NO1 CARROT CAKE)" at bounding box center [413, 356] width 188 height 34
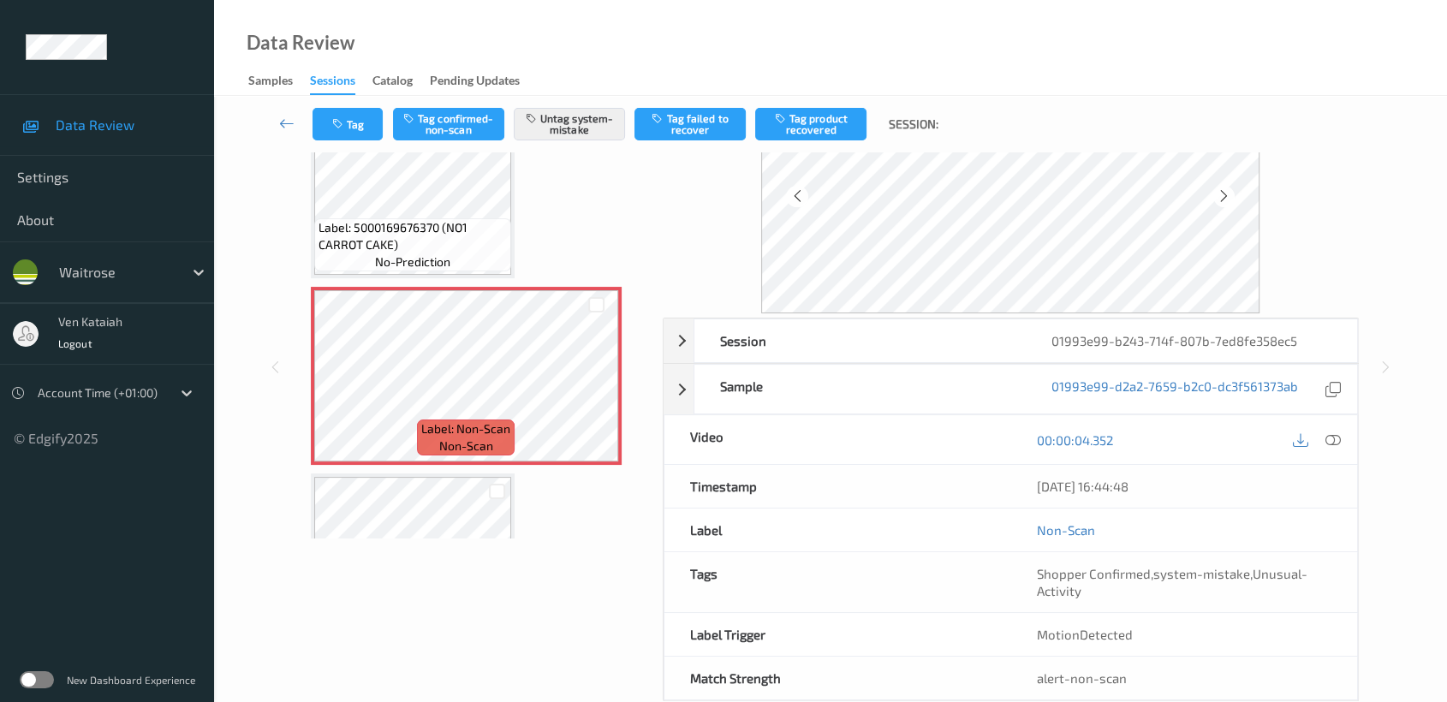
scroll to position [153, 0]
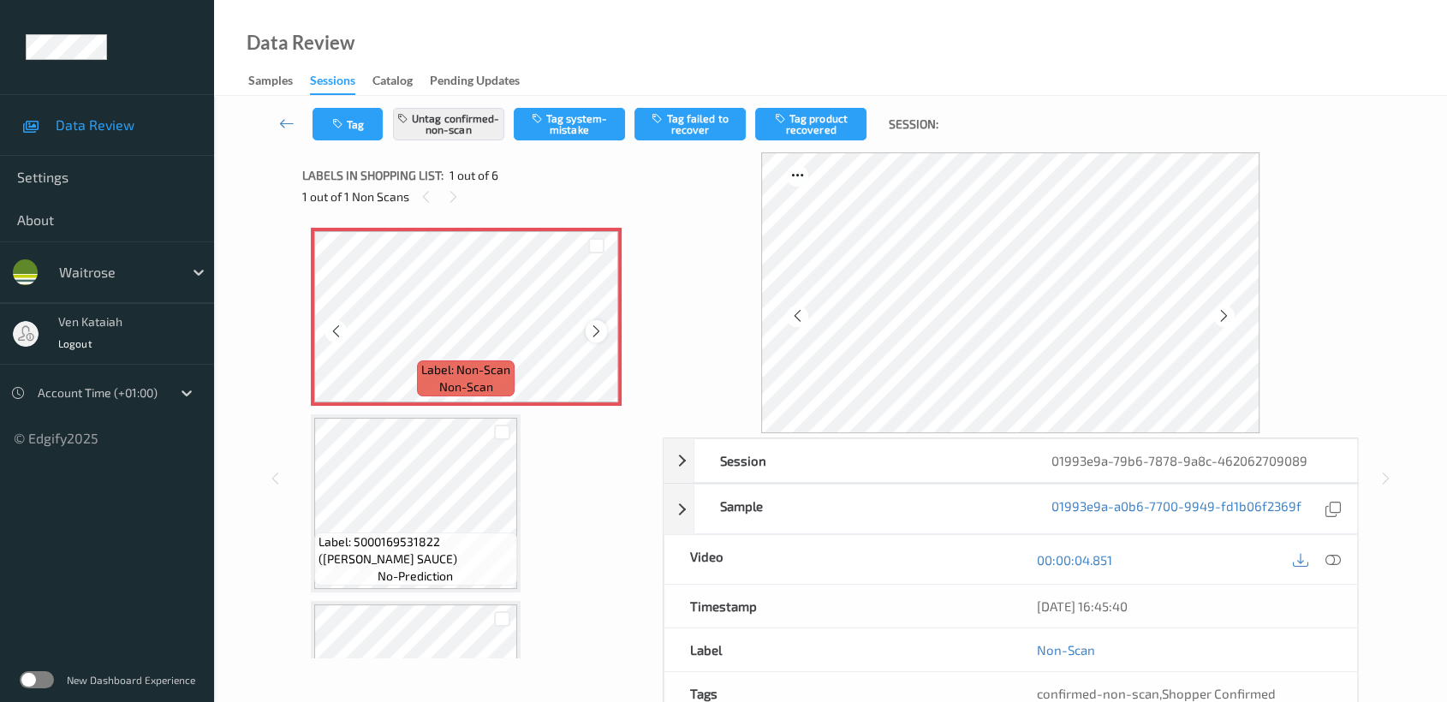
click at [586, 331] on div at bounding box center [596, 330] width 21 height 21
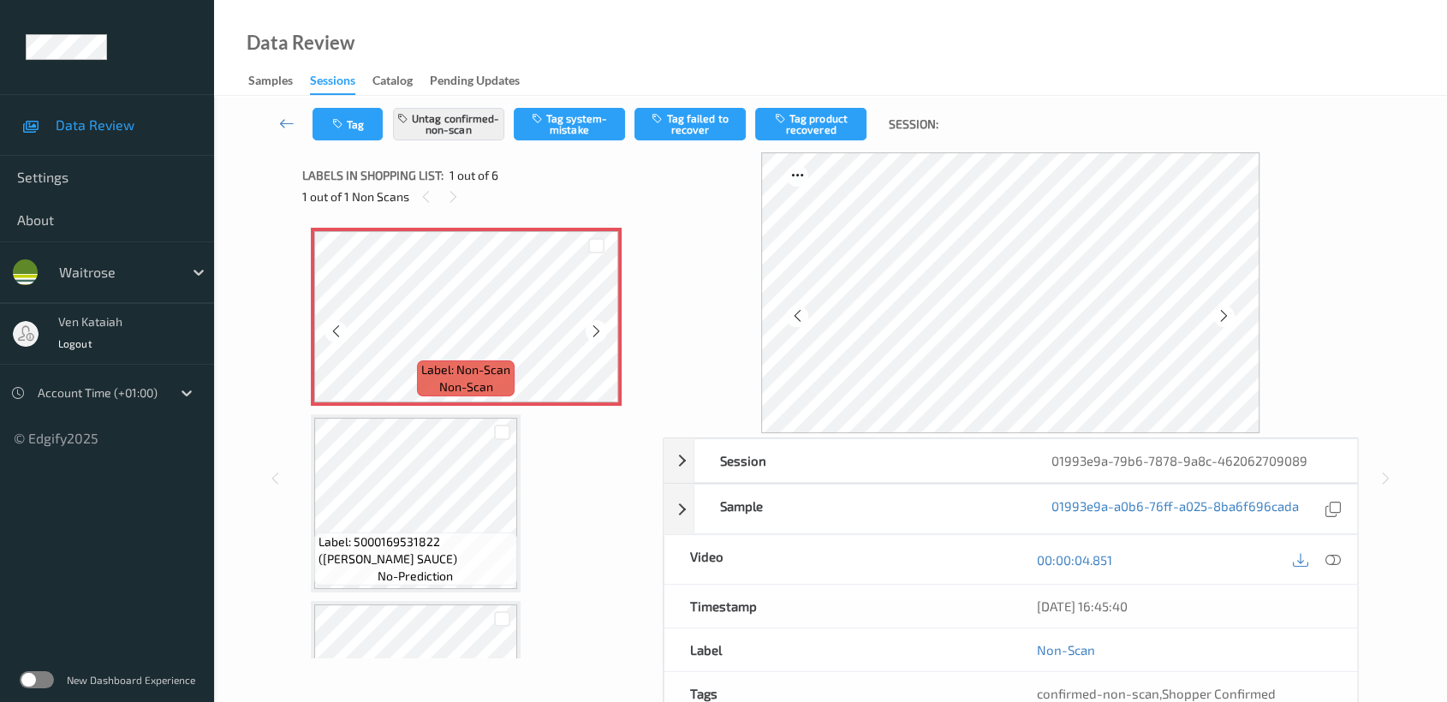
click at [586, 331] on div at bounding box center [596, 330] width 21 height 21
click at [1333, 563] on icon at bounding box center [1332, 559] width 15 height 15
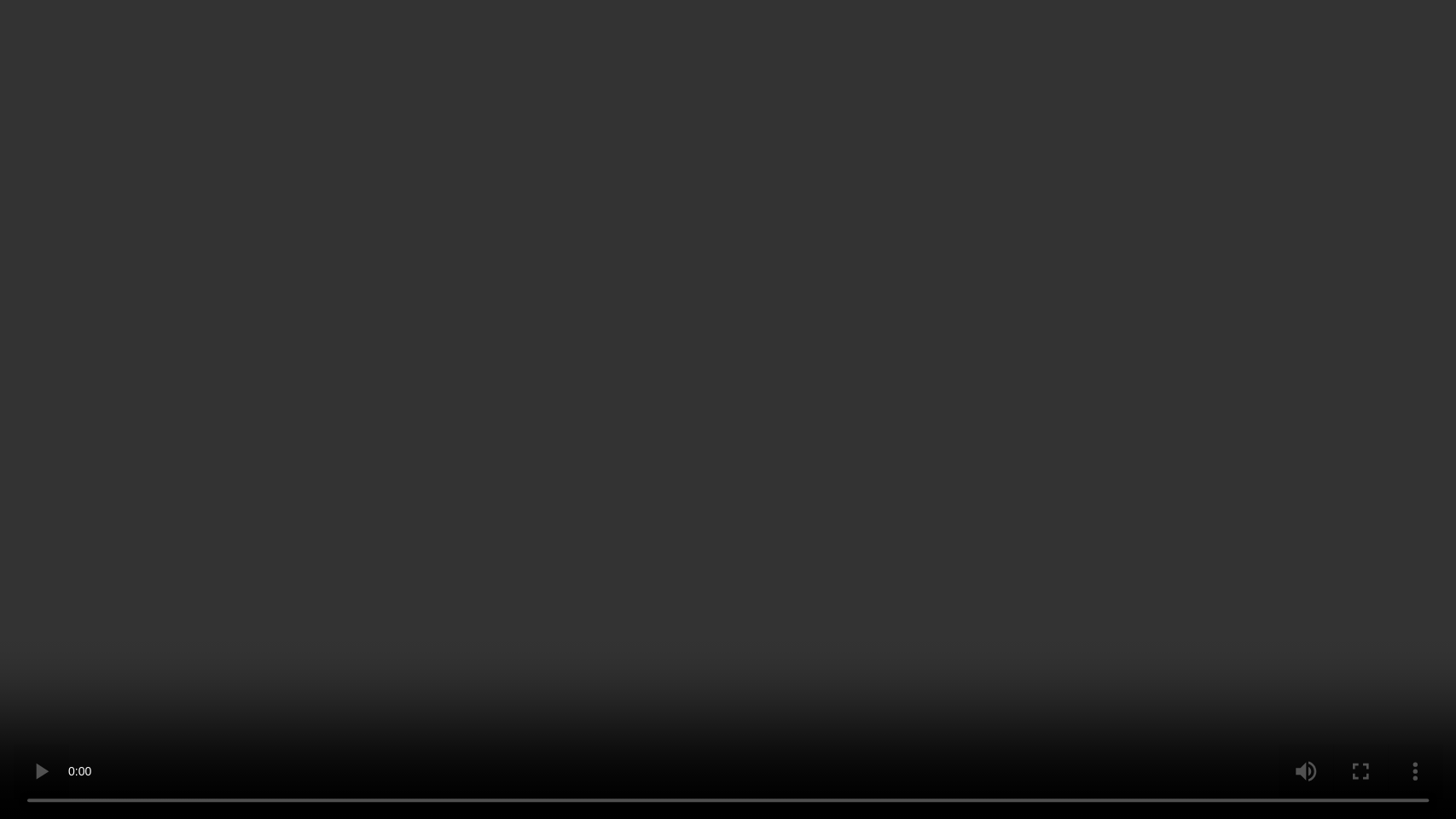
click at [814, 360] on video at bounding box center [728, 410] width 1456 height 819
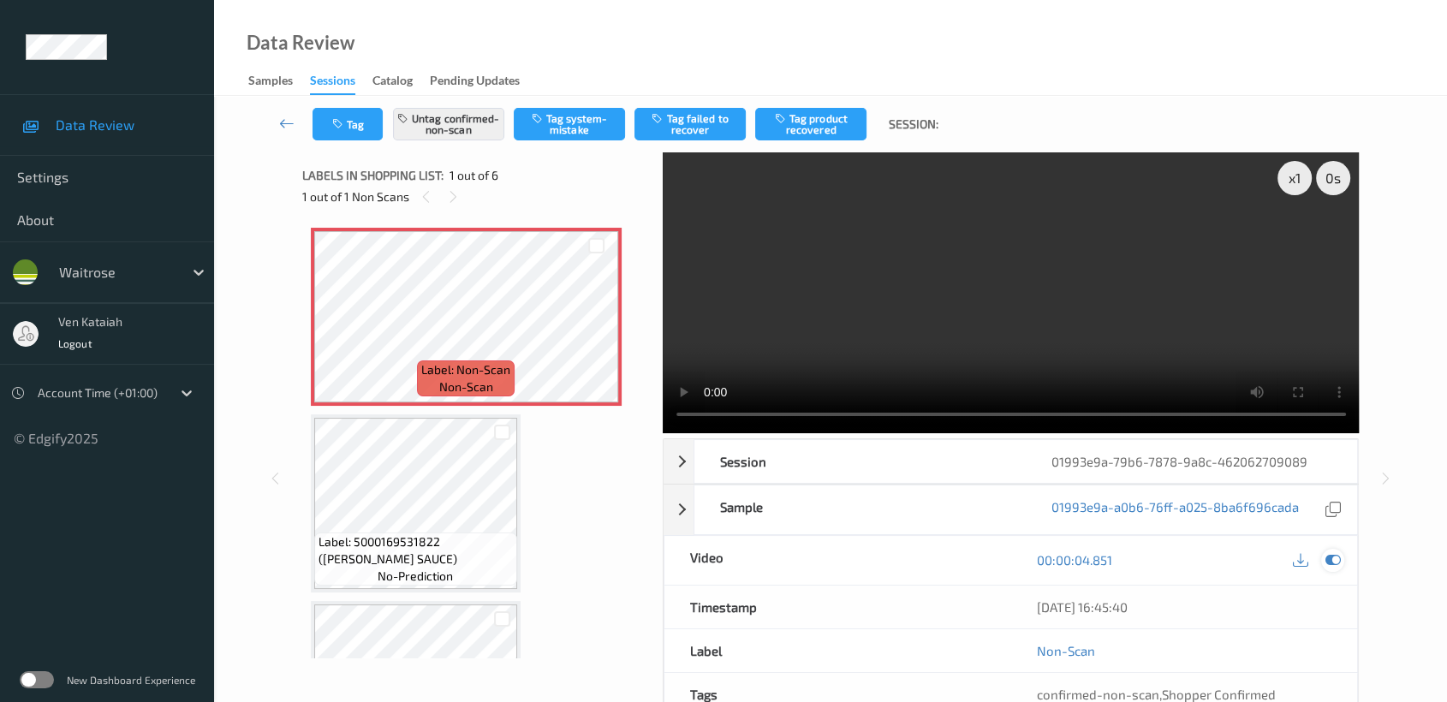
drag, startPoint x: 1355, startPoint y: 550, endPoint x: 1333, endPoint y: 563, distance: 26.1
click at [1349, 557] on div "00:00:04.851" at bounding box center [1183, 560] width 347 height 49
drag, startPoint x: 1332, startPoint y: 563, endPoint x: 1253, endPoint y: 560, distance: 79.7
click at [1331, 563] on icon at bounding box center [1332, 559] width 15 height 15
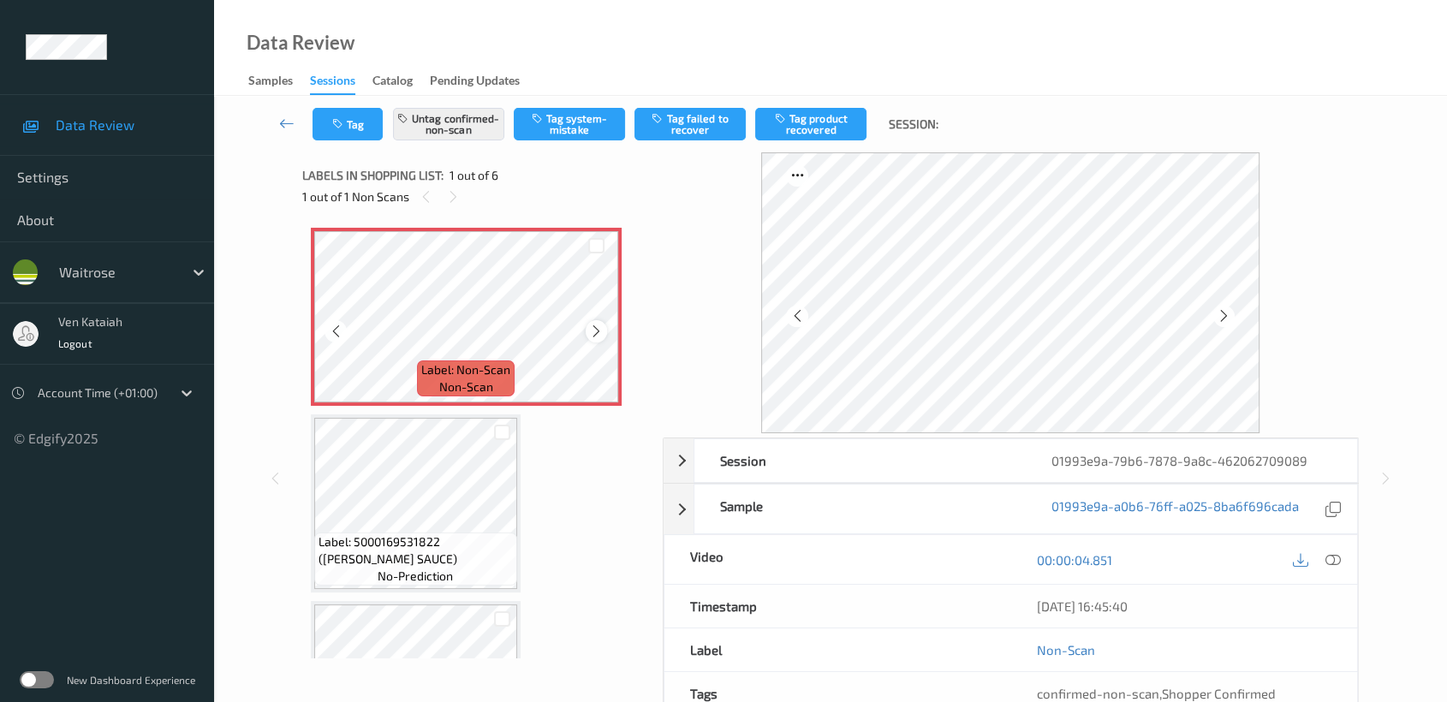
click at [598, 330] on icon at bounding box center [596, 331] width 15 height 15
click at [1331, 556] on icon at bounding box center [1332, 559] width 15 height 15
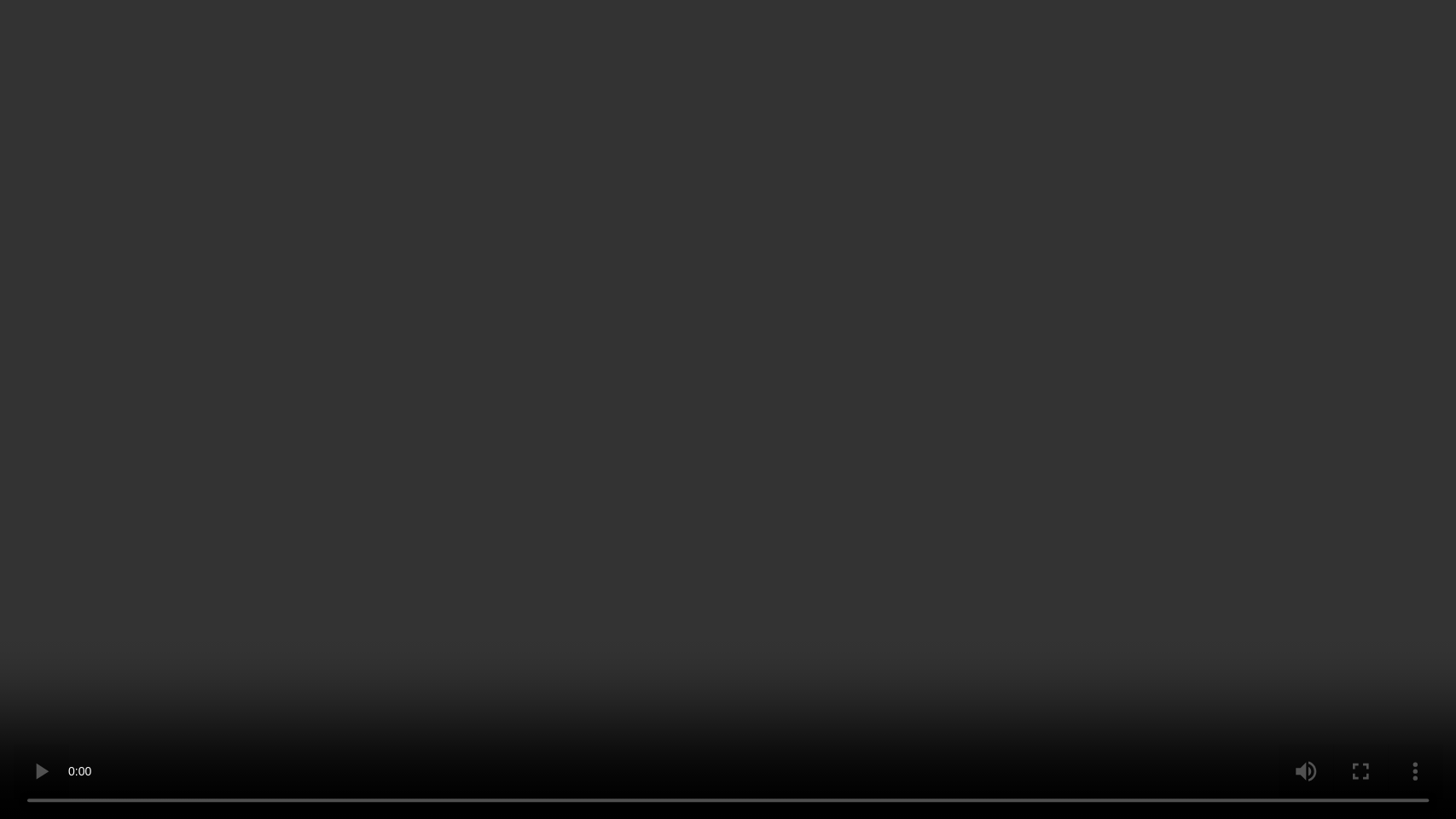
click at [353, 586] on video at bounding box center [728, 410] width 1456 height 819
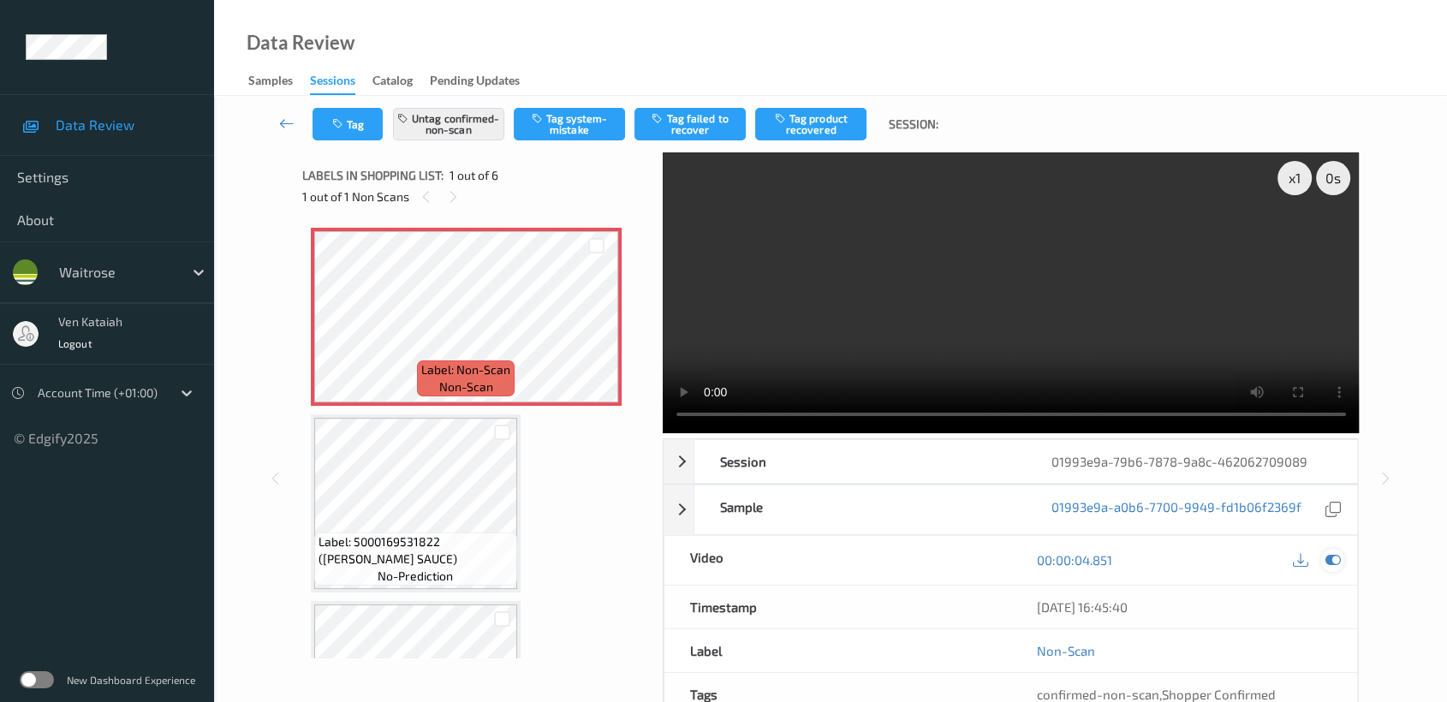
click at [1336, 569] on div at bounding box center [1332, 560] width 23 height 23
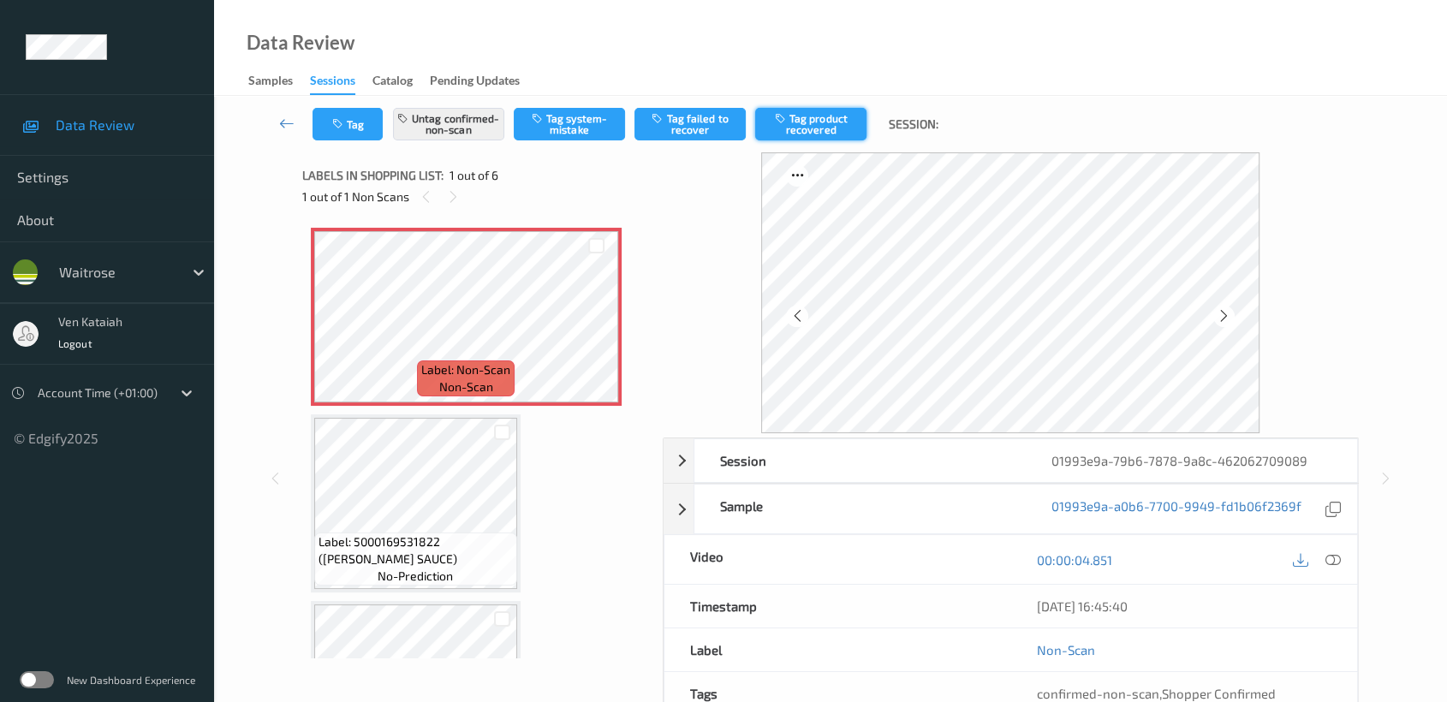
click at [830, 137] on button "Tag product recovered" at bounding box center [810, 124] width 111 height 33
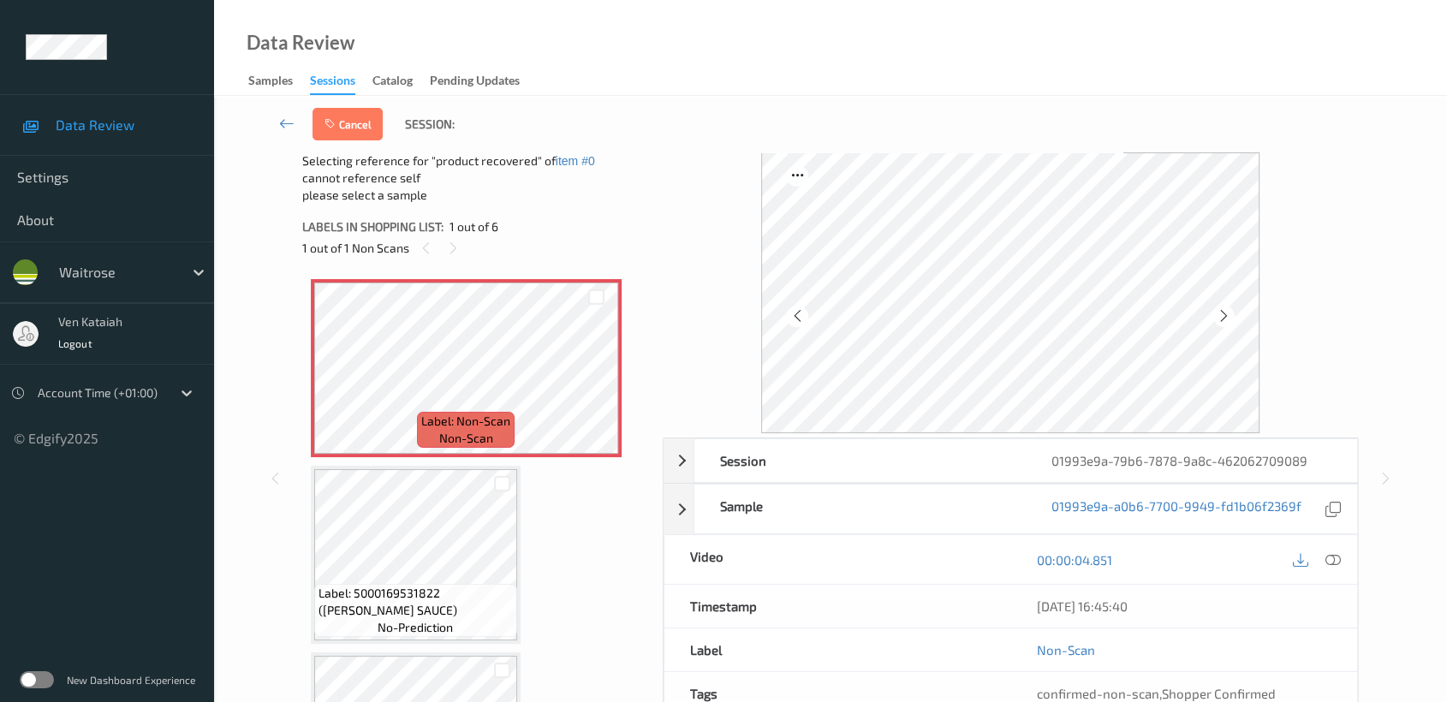
scroll to position [190, 0]
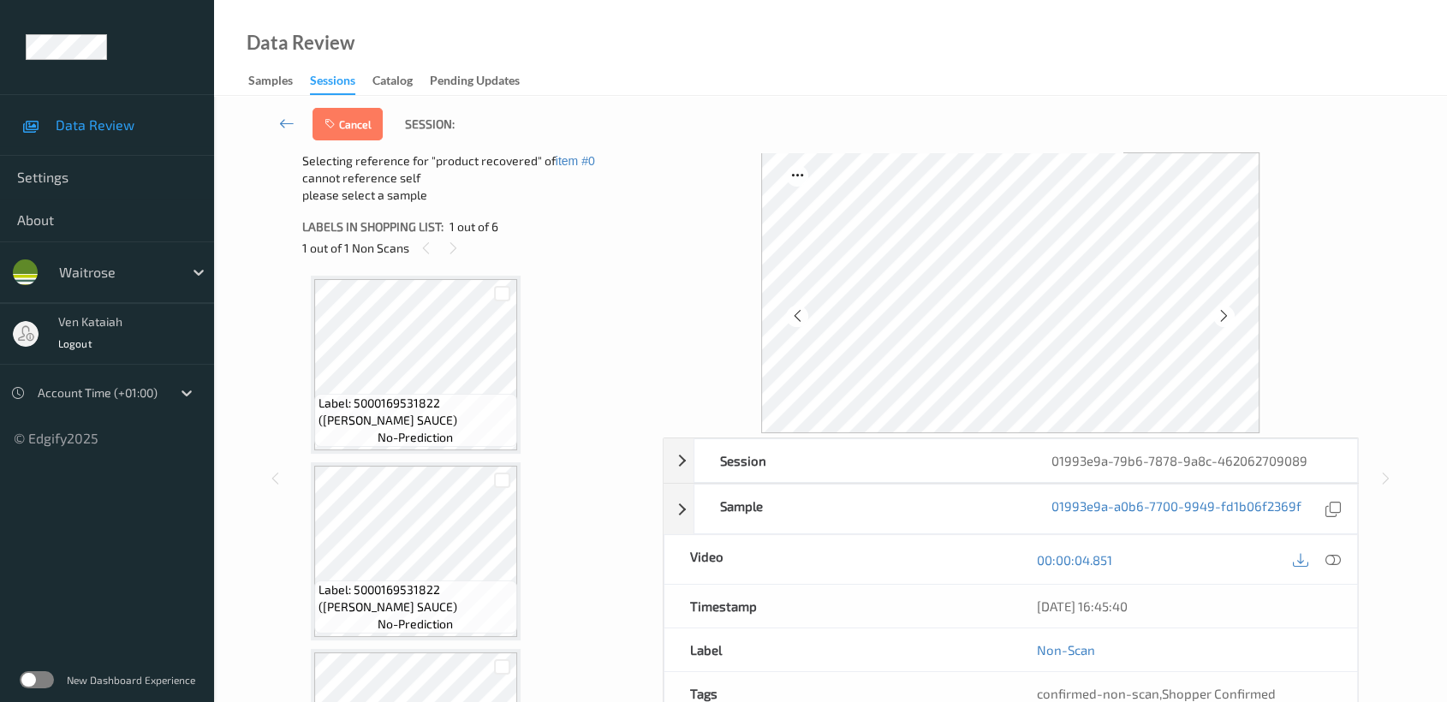
click at [488, 483] on div at bounding box center [502, 480] width 29 height 28
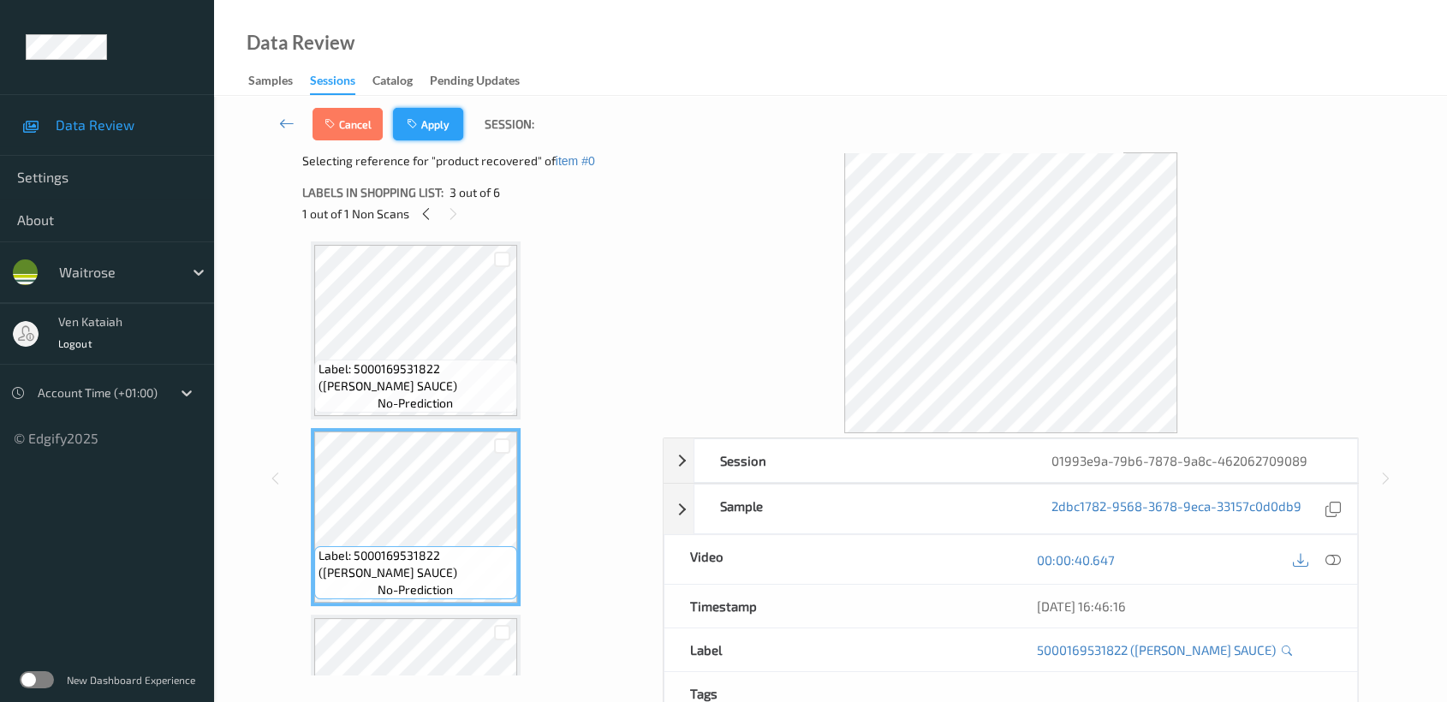
click at [448, 121] on button "Apply" at bounding box center [428, 124] width 70 height 33
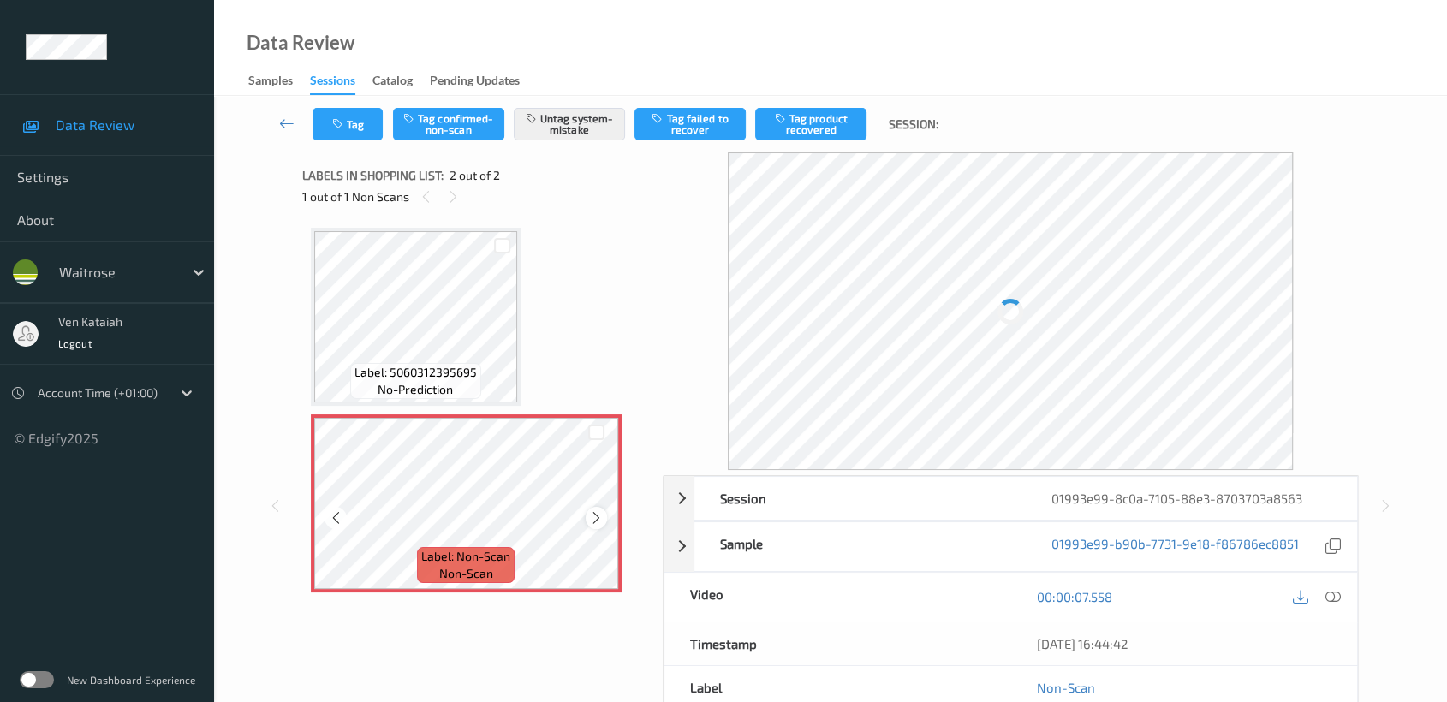
click at [602, 518] on icon at bounding box center [596, 517] width 15 height 15
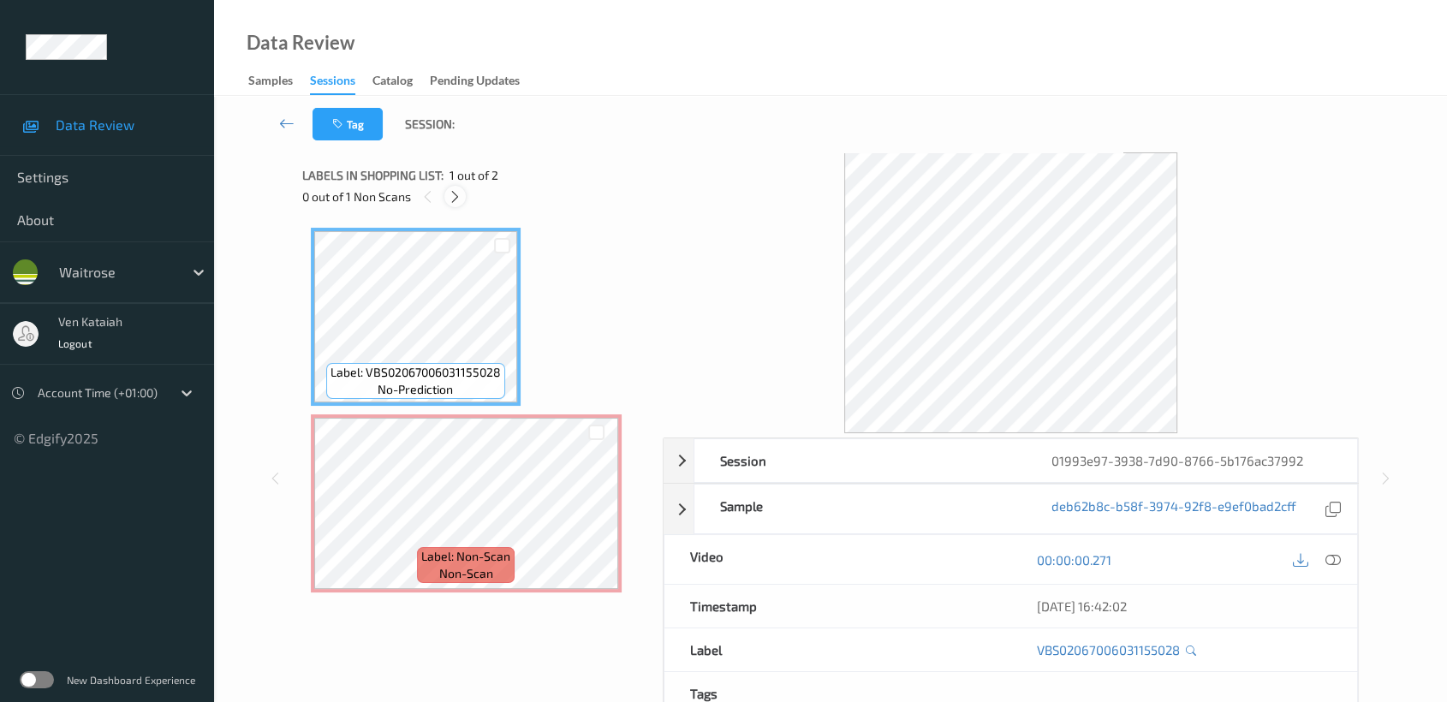
click at [448, 197] on icon at bounding box center [455, 196] width 15 height 15
click at [1330, 561] on icon at bounding box center [1332, 559] width 15 height 15
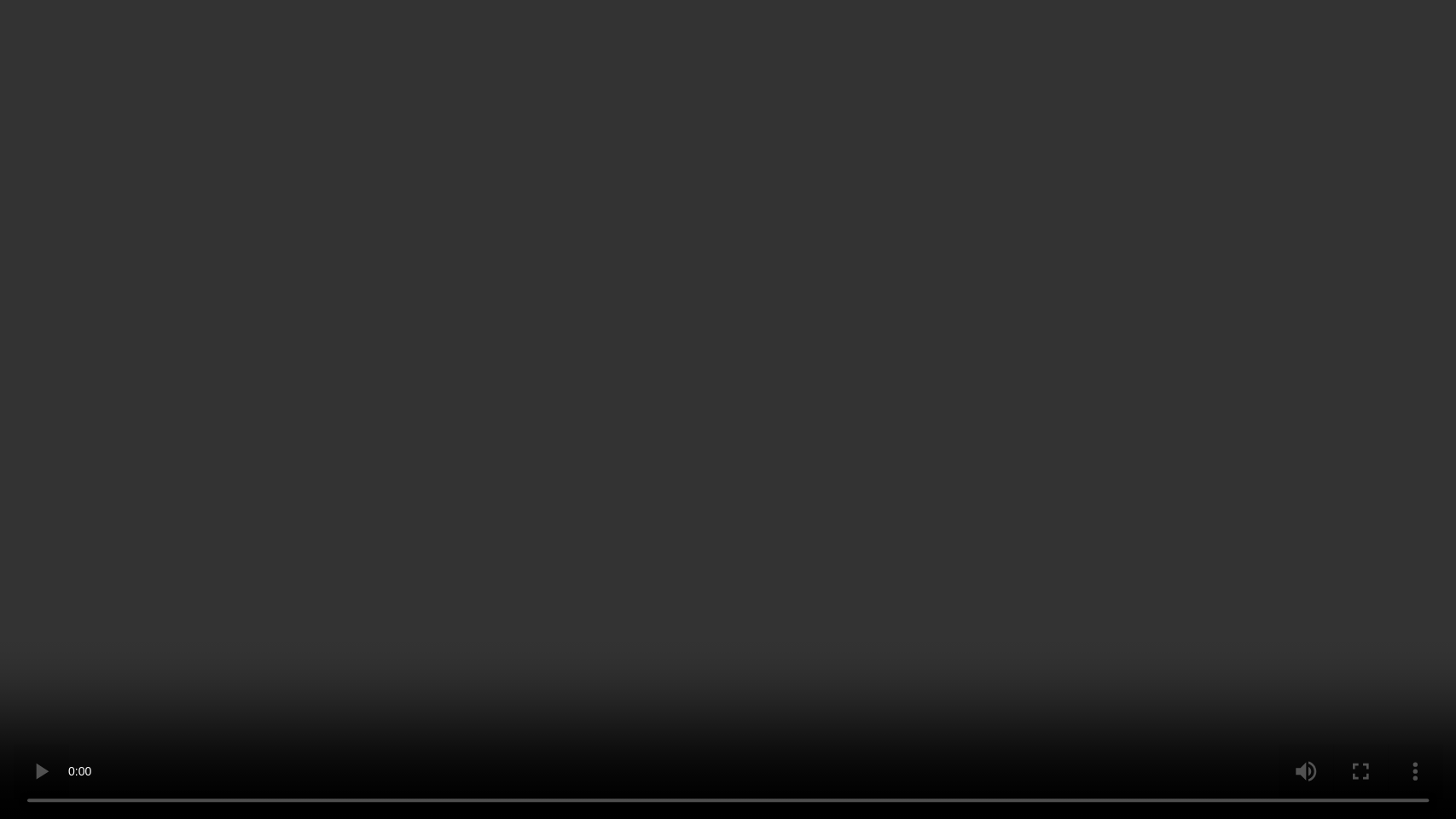
click at [817, 389] on video at bounding box center [728, 410] width 1456 height 819
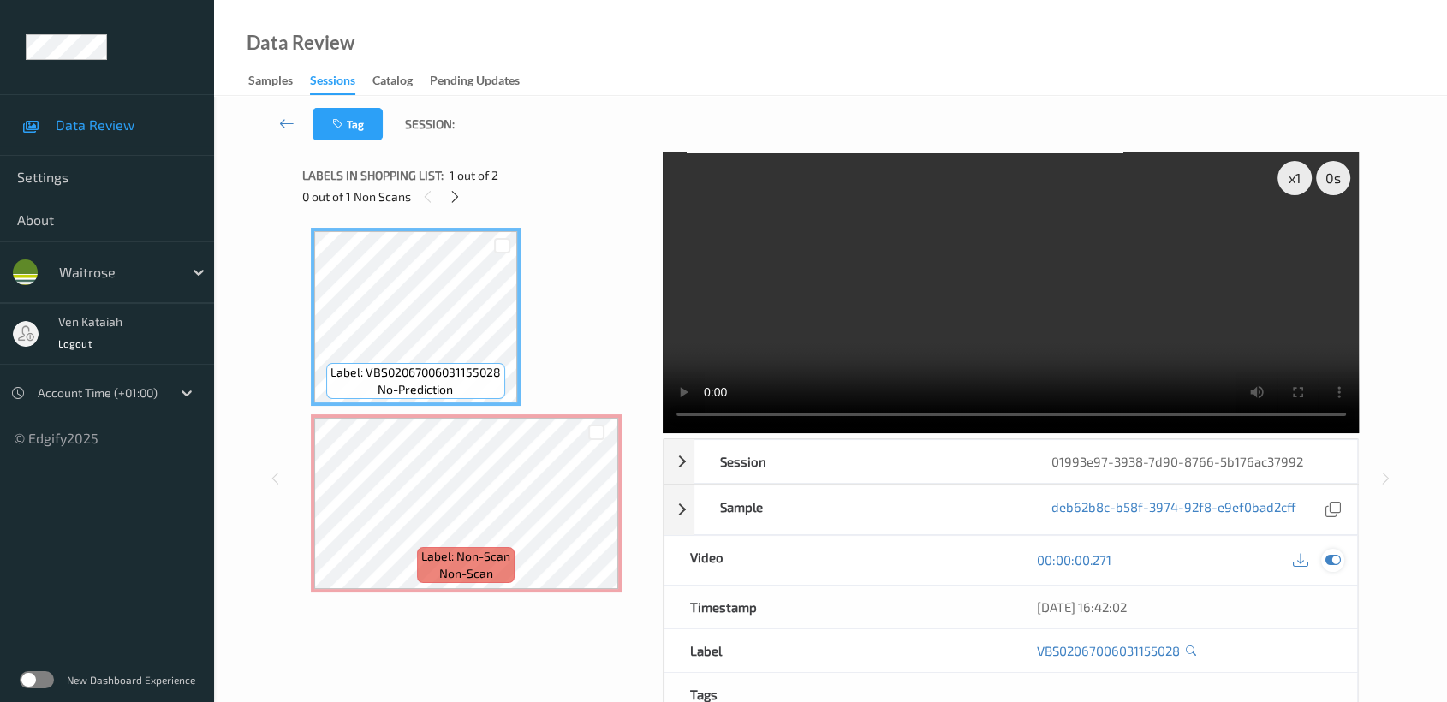
click at [1331, 557] on icon at bounding box center [1332, 559] width 15 height 15
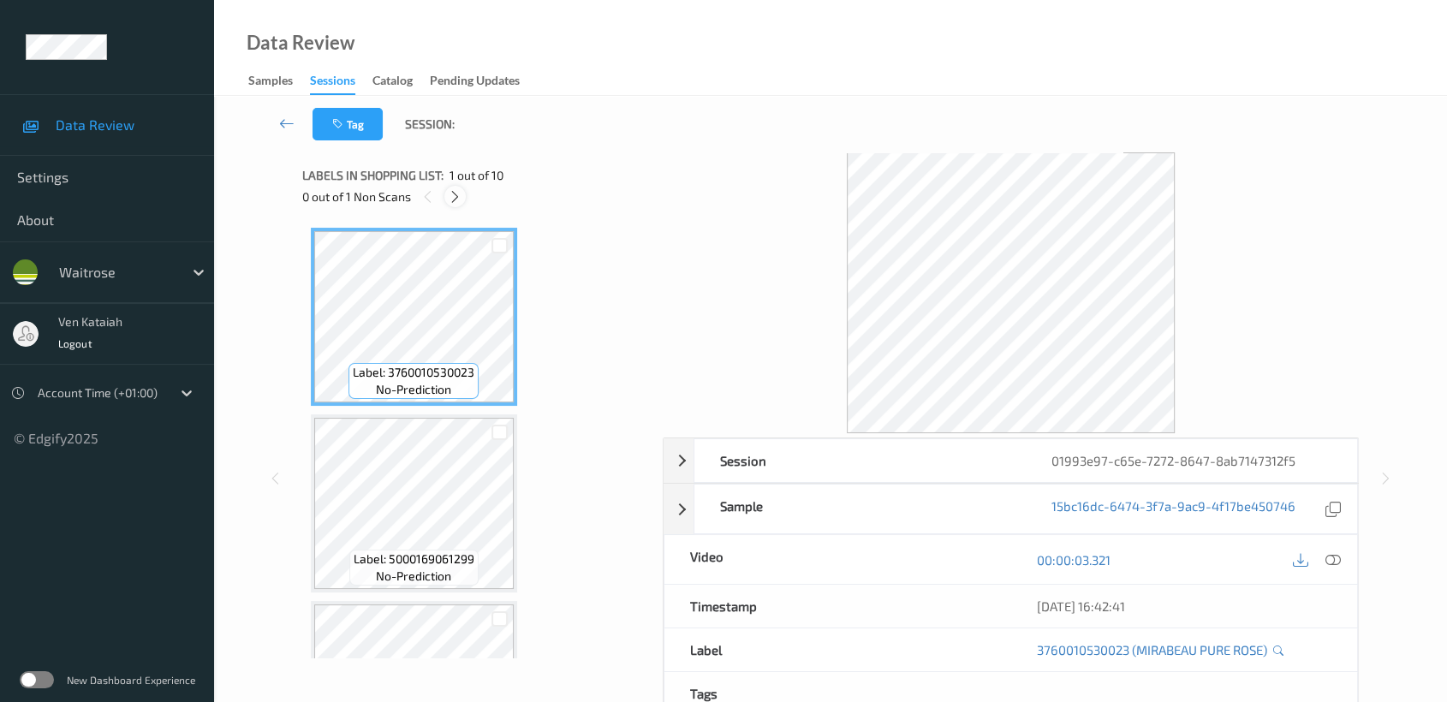
click at [459, 200] on icon at bounding box center [455, 196] width 15 height 15
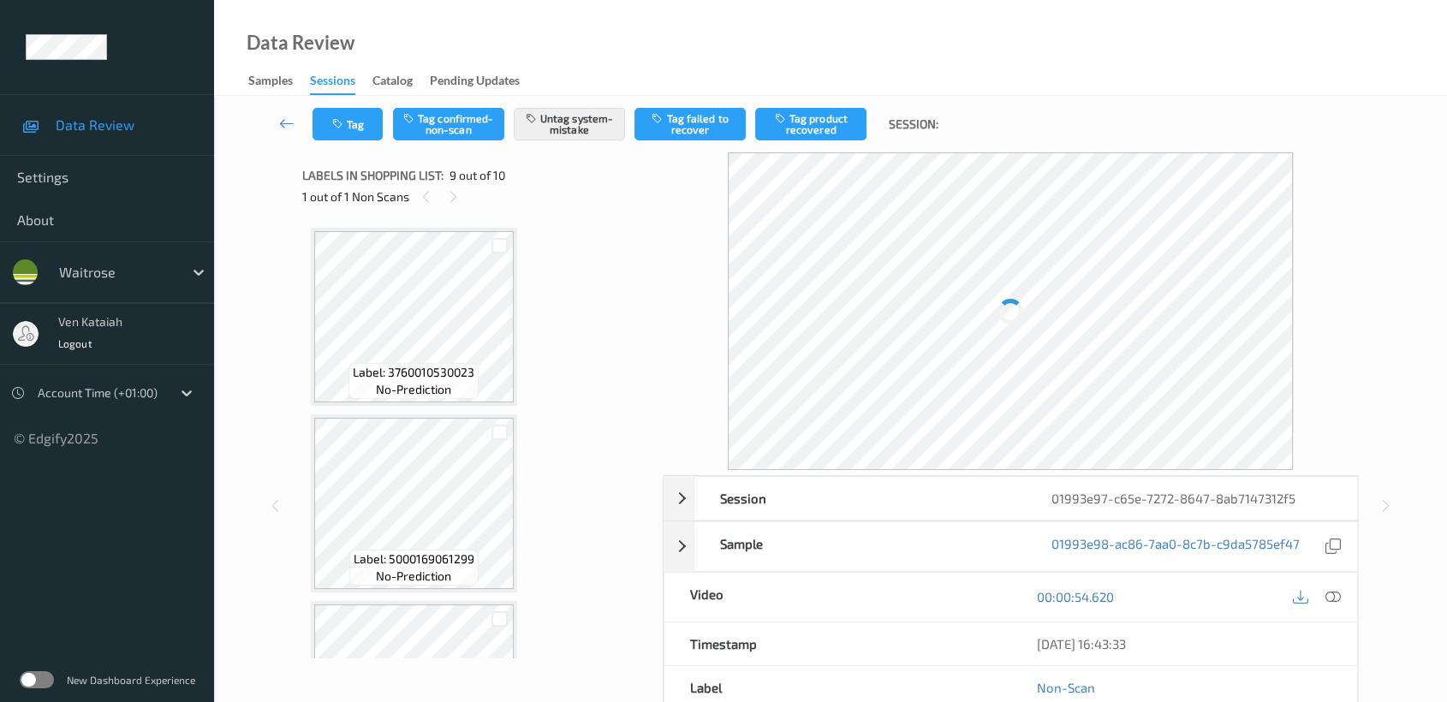
scroll to position [1309, 0]
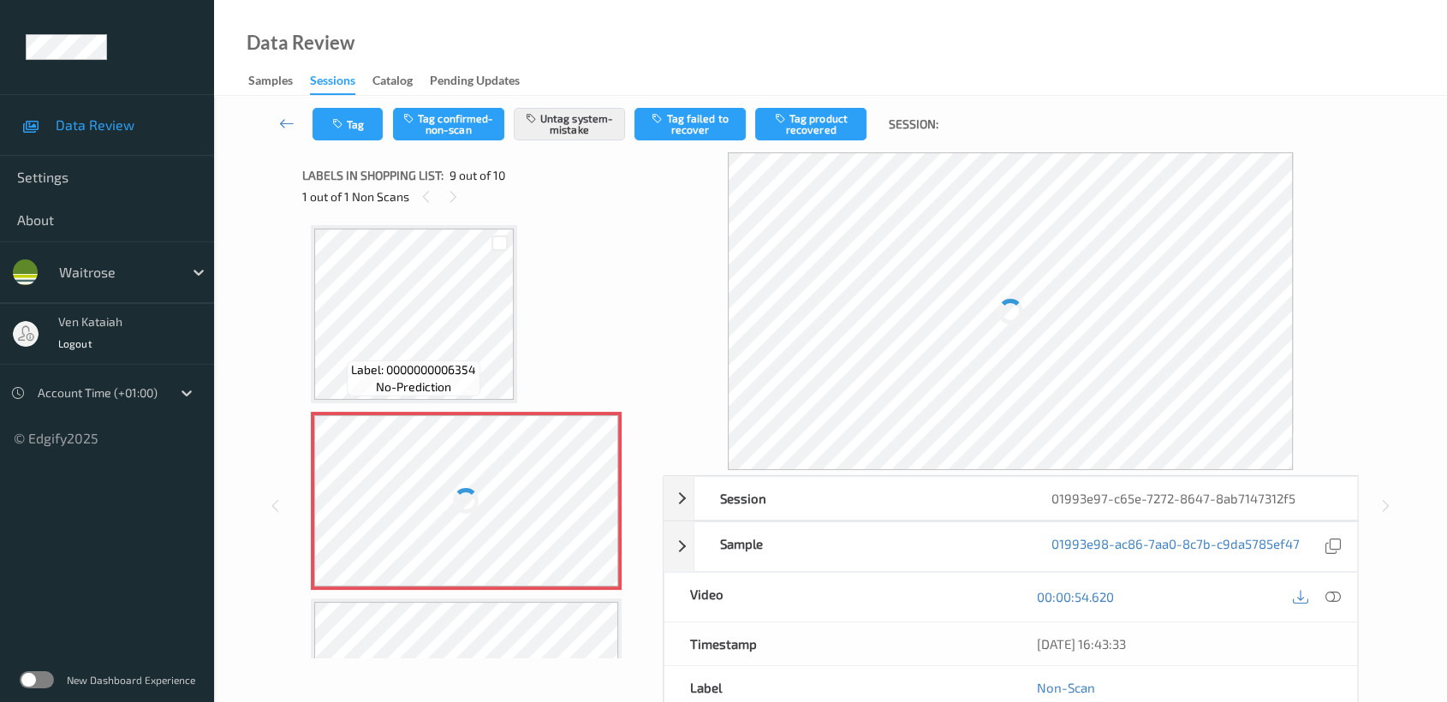
click at [432, 481] on div at bounding box center [466, 500] width 305 height 171
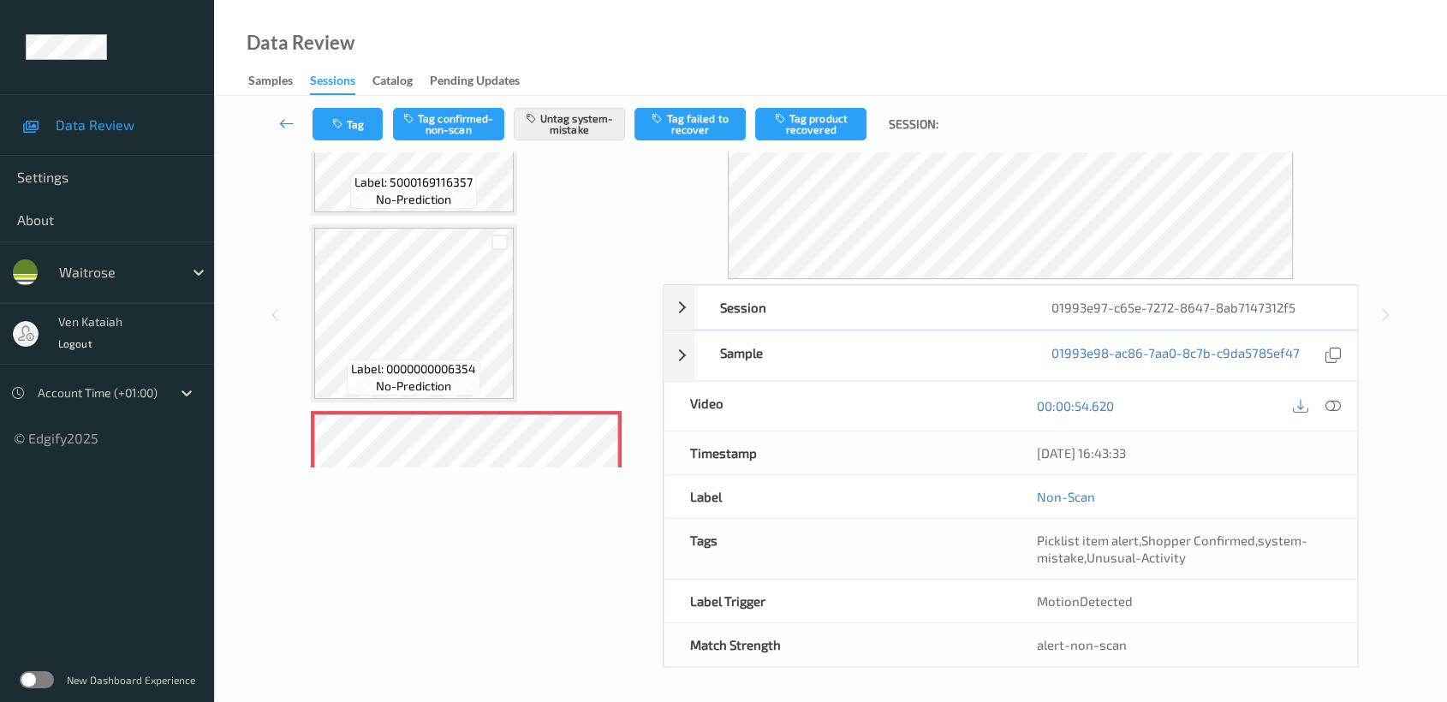
scroll to position [173, 0]
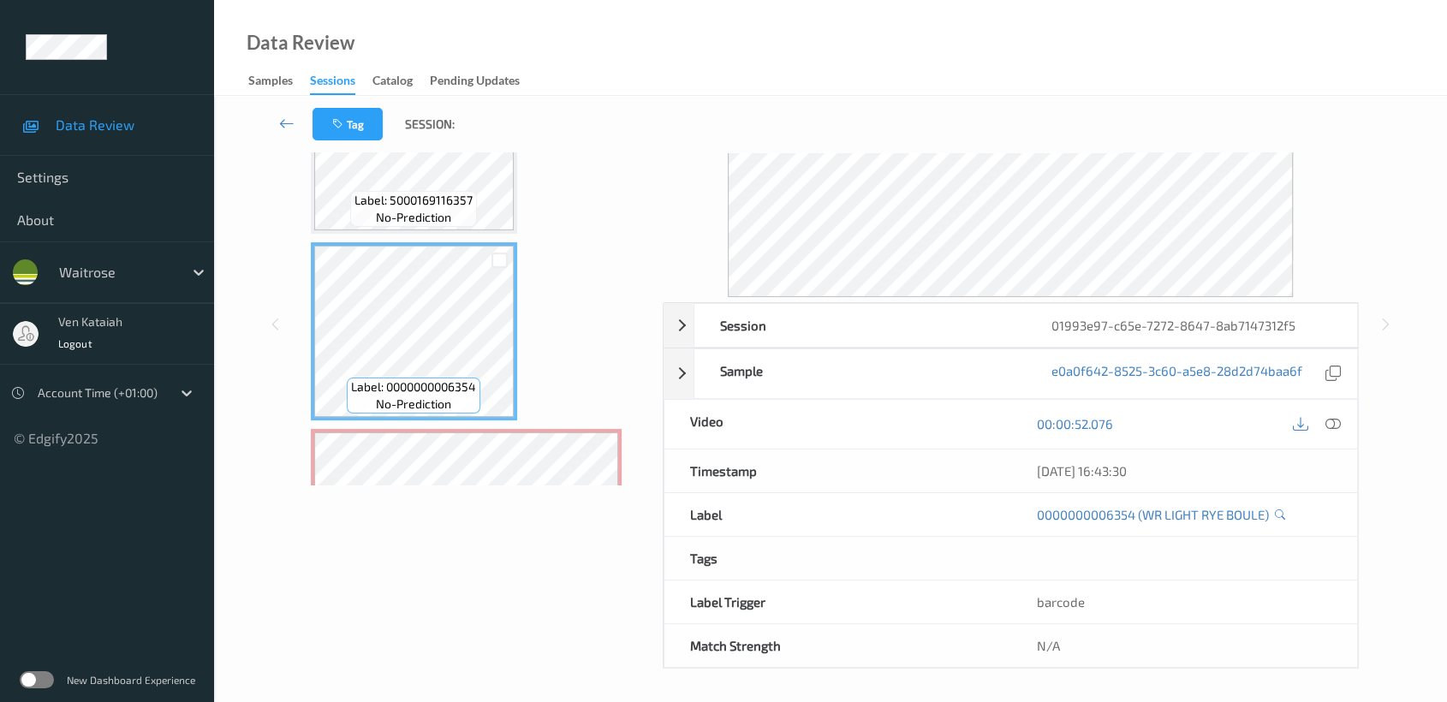
click at [553, 444] on div at bounding box center [466, 517] width 305 height 171
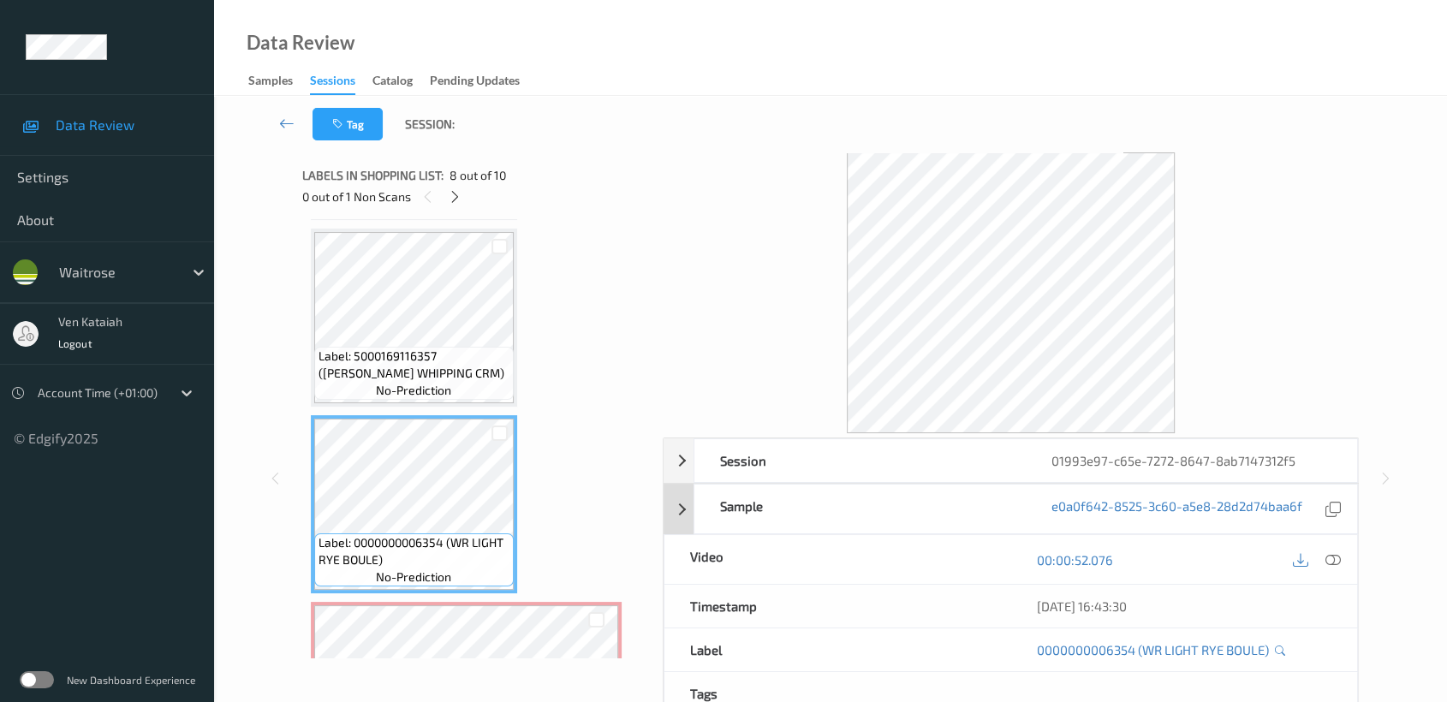
scroll to position [136, 0]
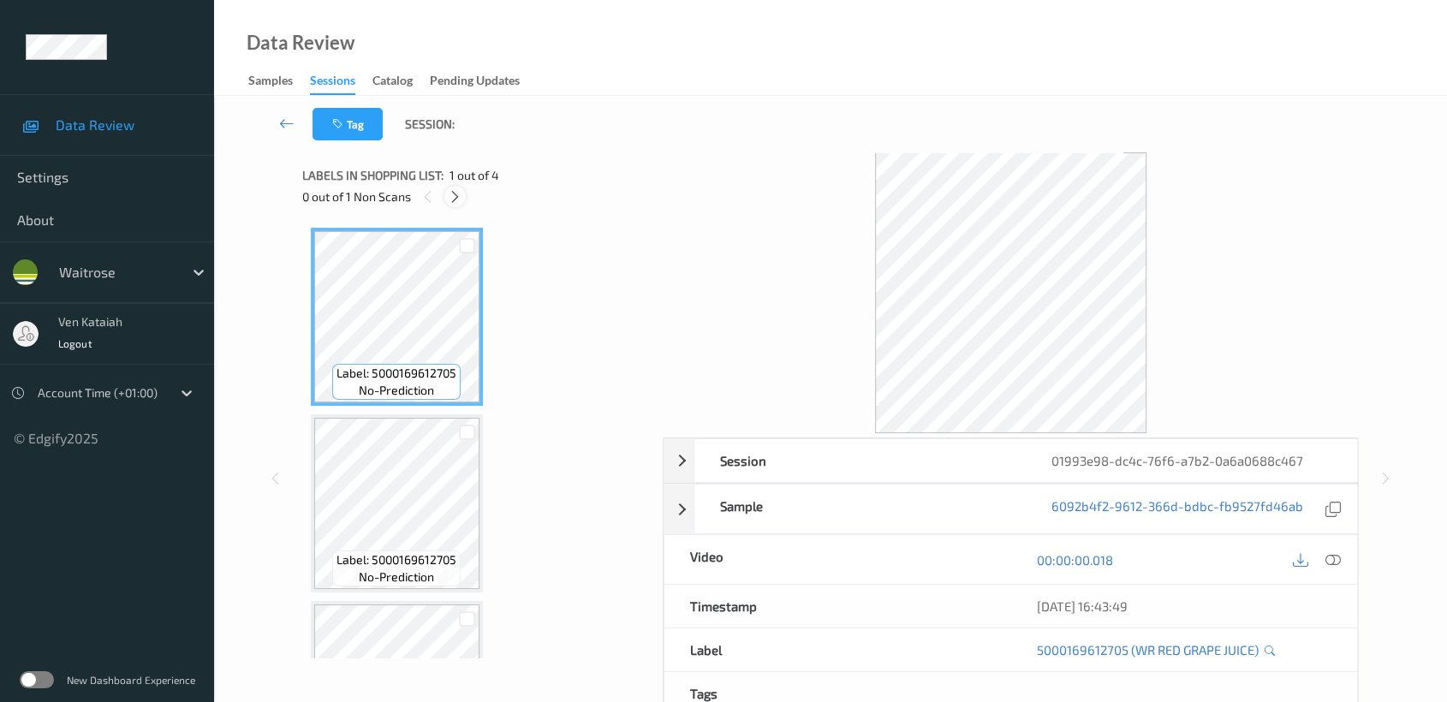
click at [465, 196] on div at bounding box center [454, 196] width 21 height 21
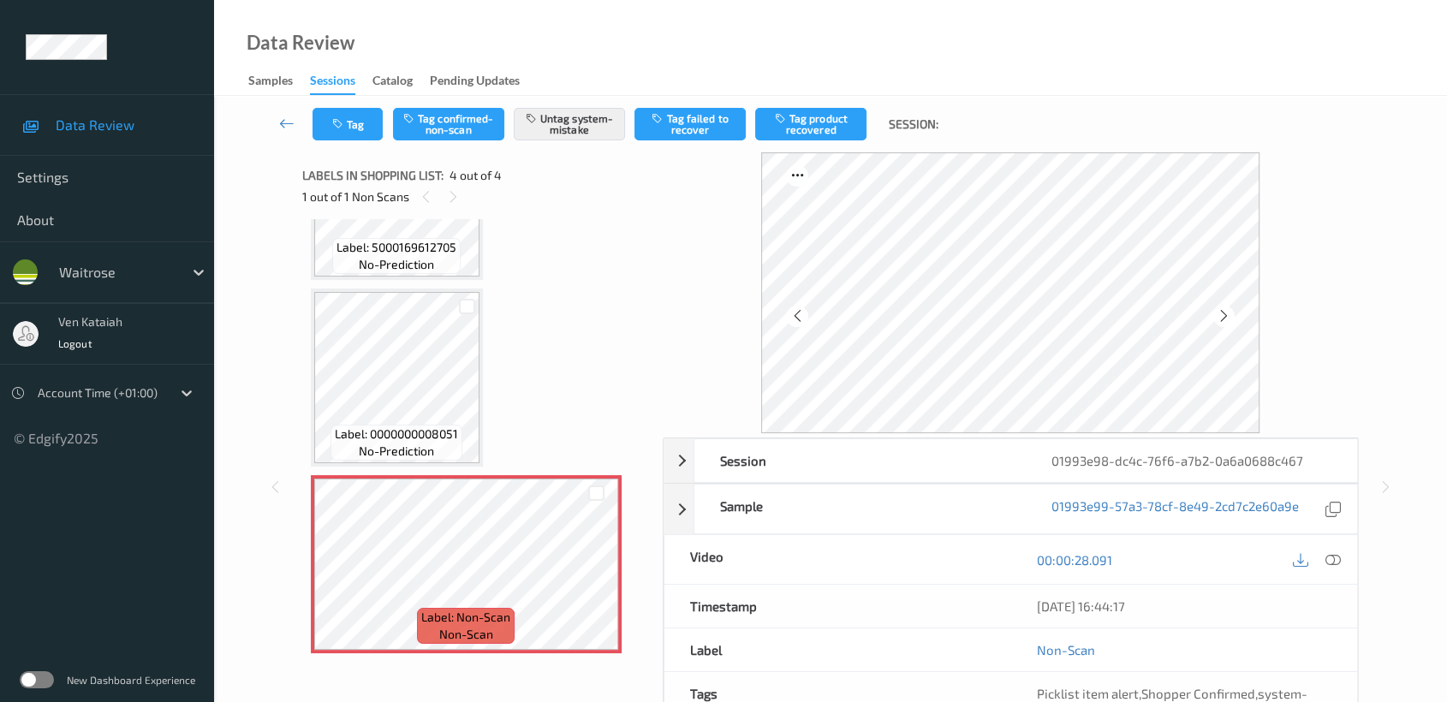
click at [348, 289] on div "Label: 0000000008051 no-prediction" at bounding box center [397, 378] width 172 height 178
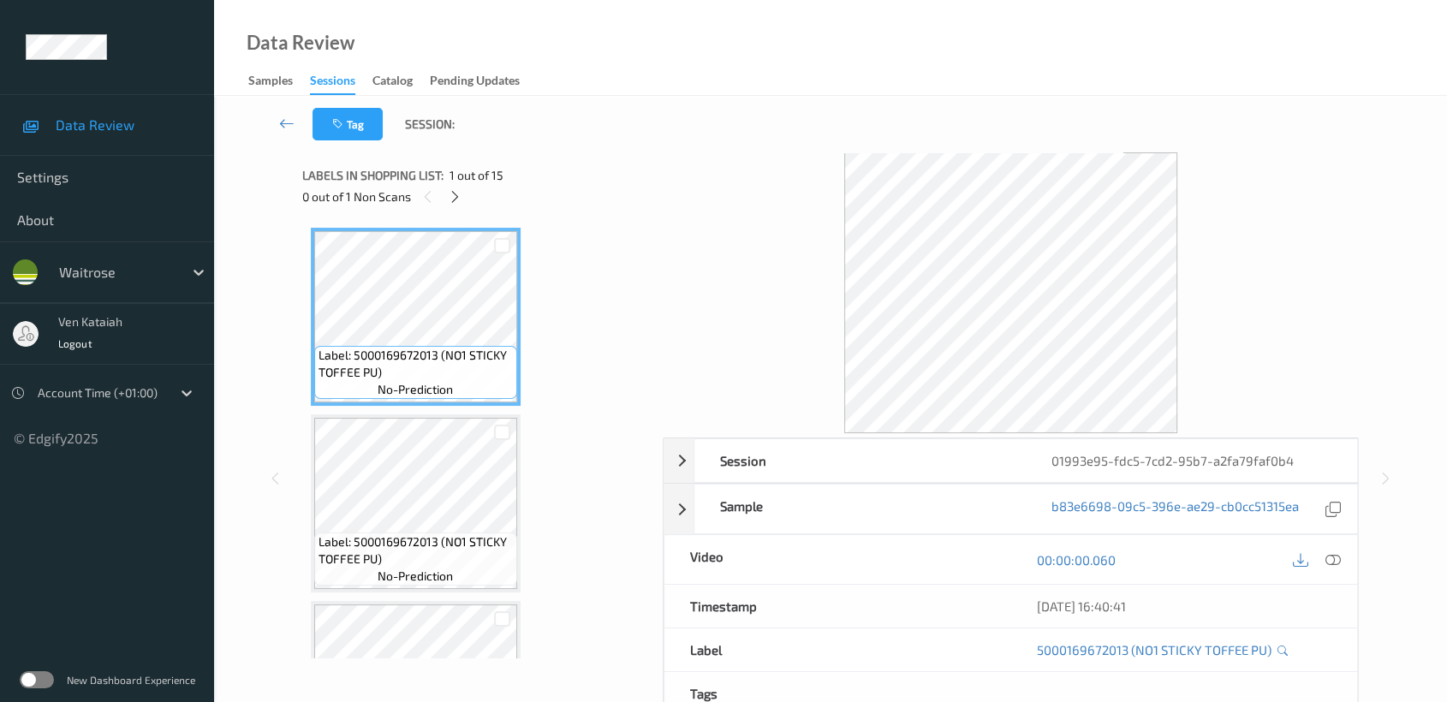
click at [467, 199] on div "0 out of 1 Non Scans" at bounding box center [476, 196] width 348 height 21
click at [461, 194] on icon at bounding box center [455, 196] width 15 height 15
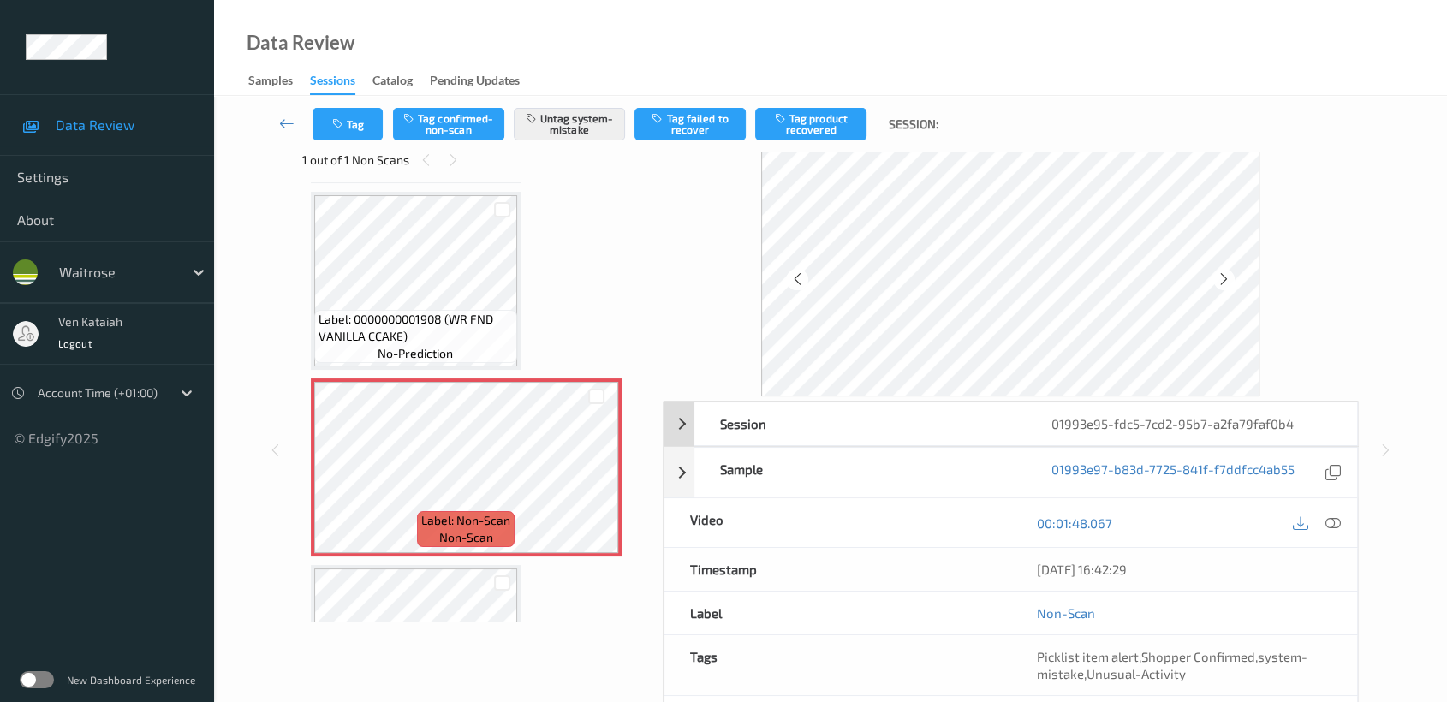
scroll to position [0, 0]
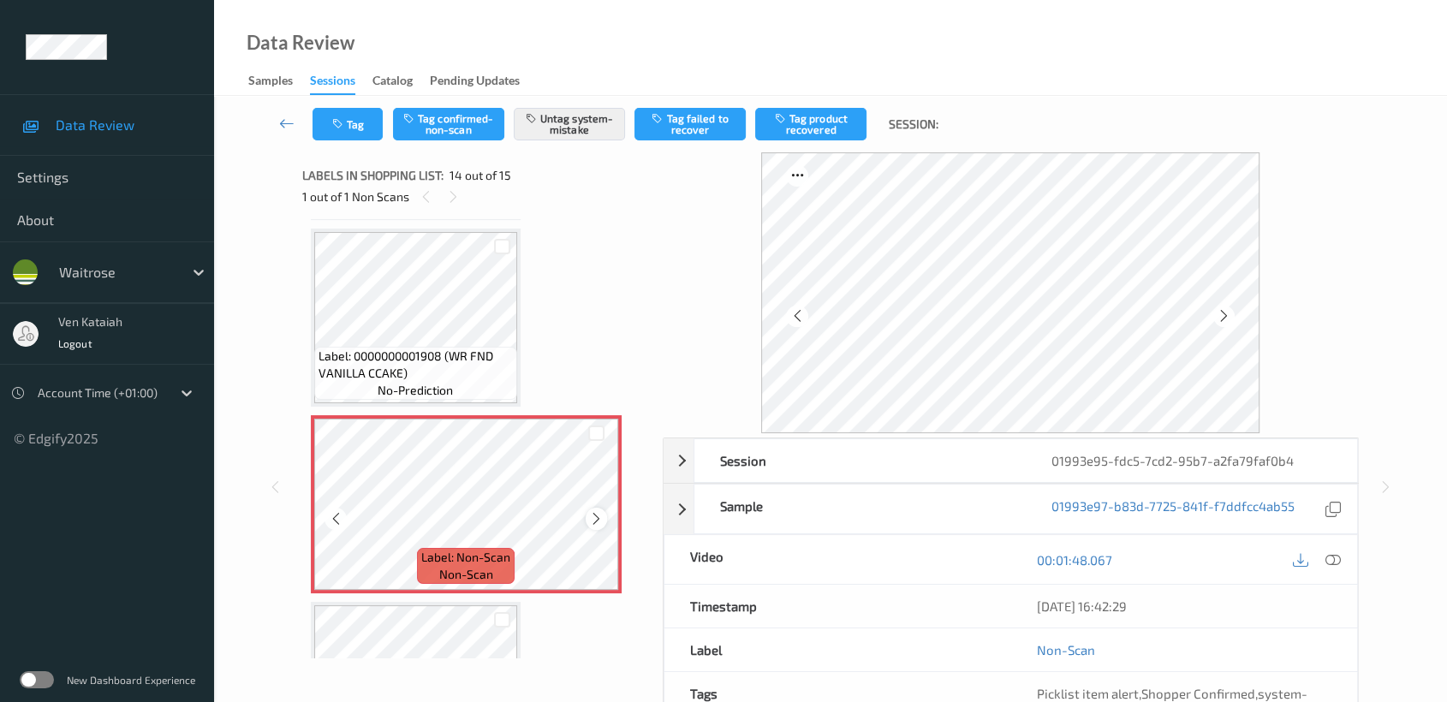
click at [593, 511] on icon at bounding box center [596, 518] width 15 height 15
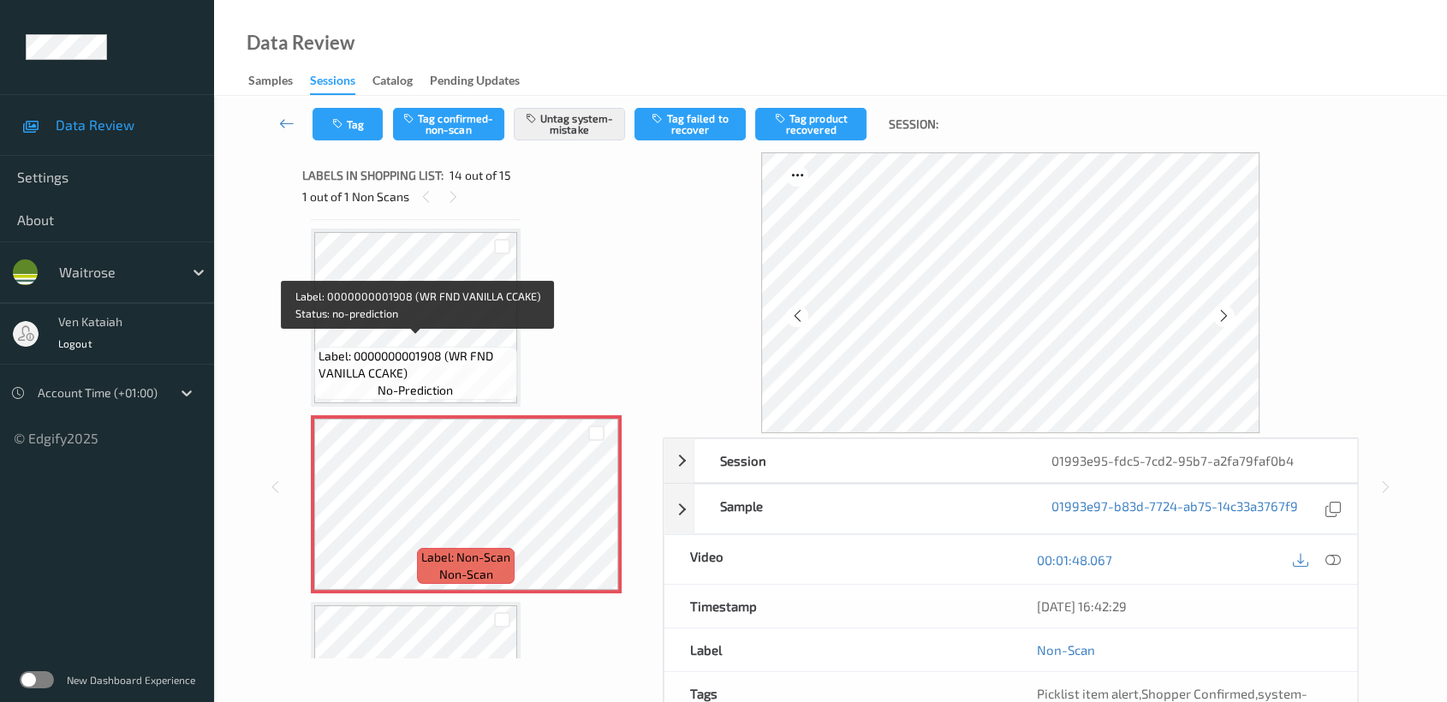
click at [402, 360] on span "Label: 0000000001908 (WR FND VANILLA CCAKE)" at bounding box center [416, 365] width 194 height 34
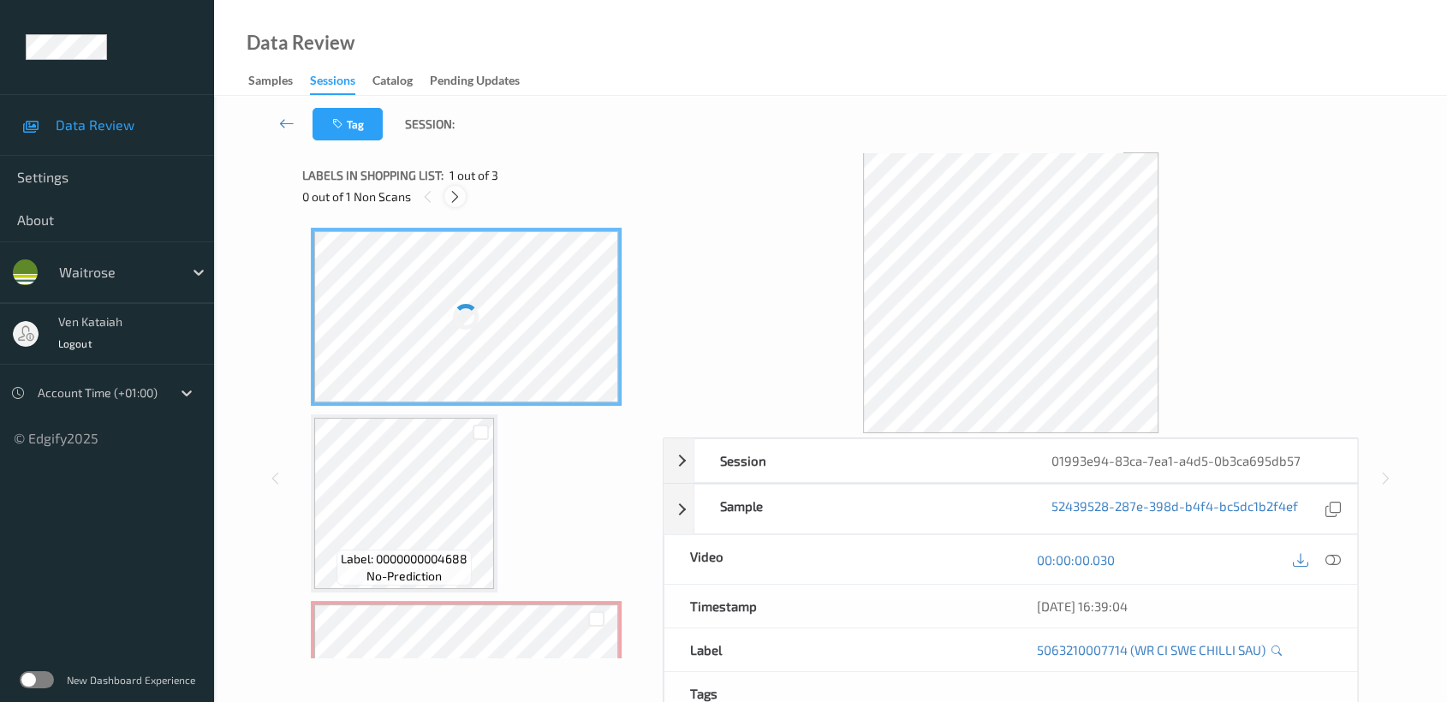
click at [452, 192] on icon at bounding box center [455, 196] width 15 height 15
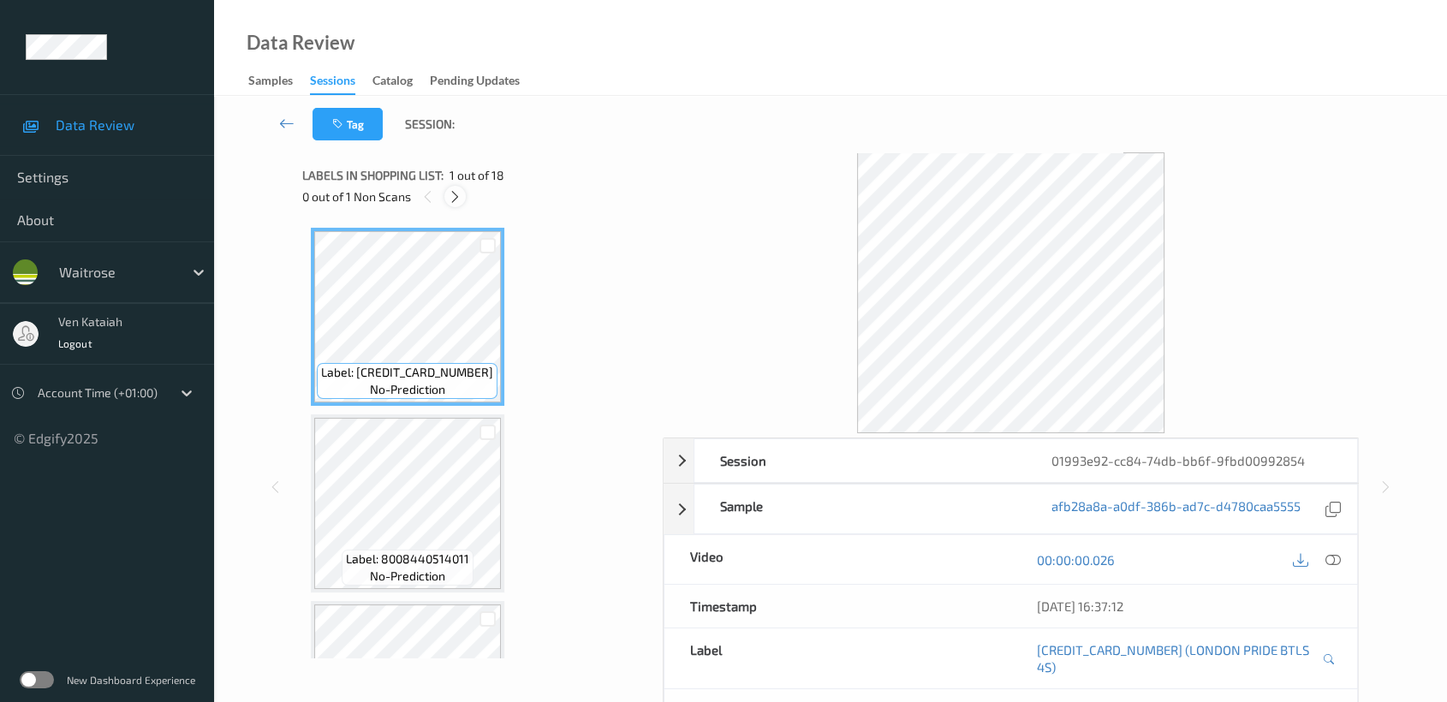
click at [448, 194] on icon at bounding box center [455, 196] width 15 height 15
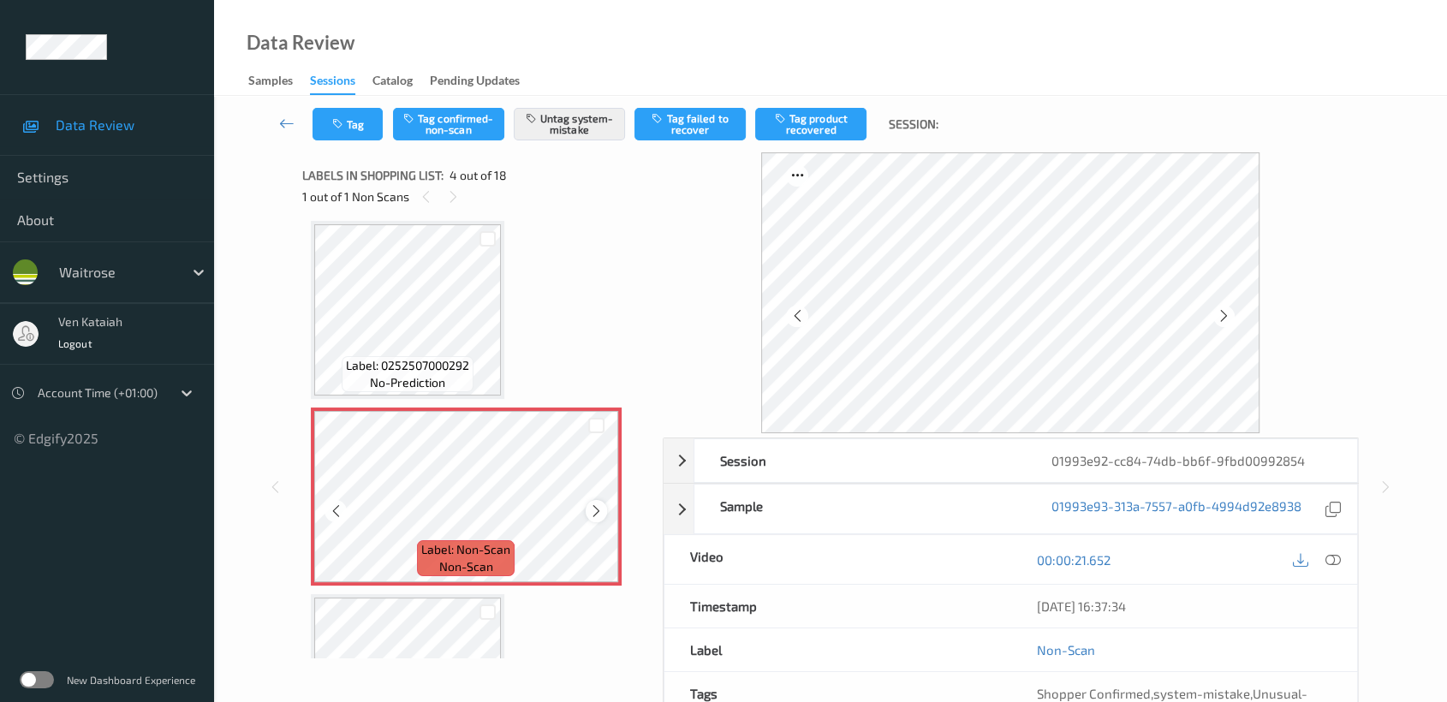
click at [591, 504] on icon at bounding box center [596, 510] width 15 height 15
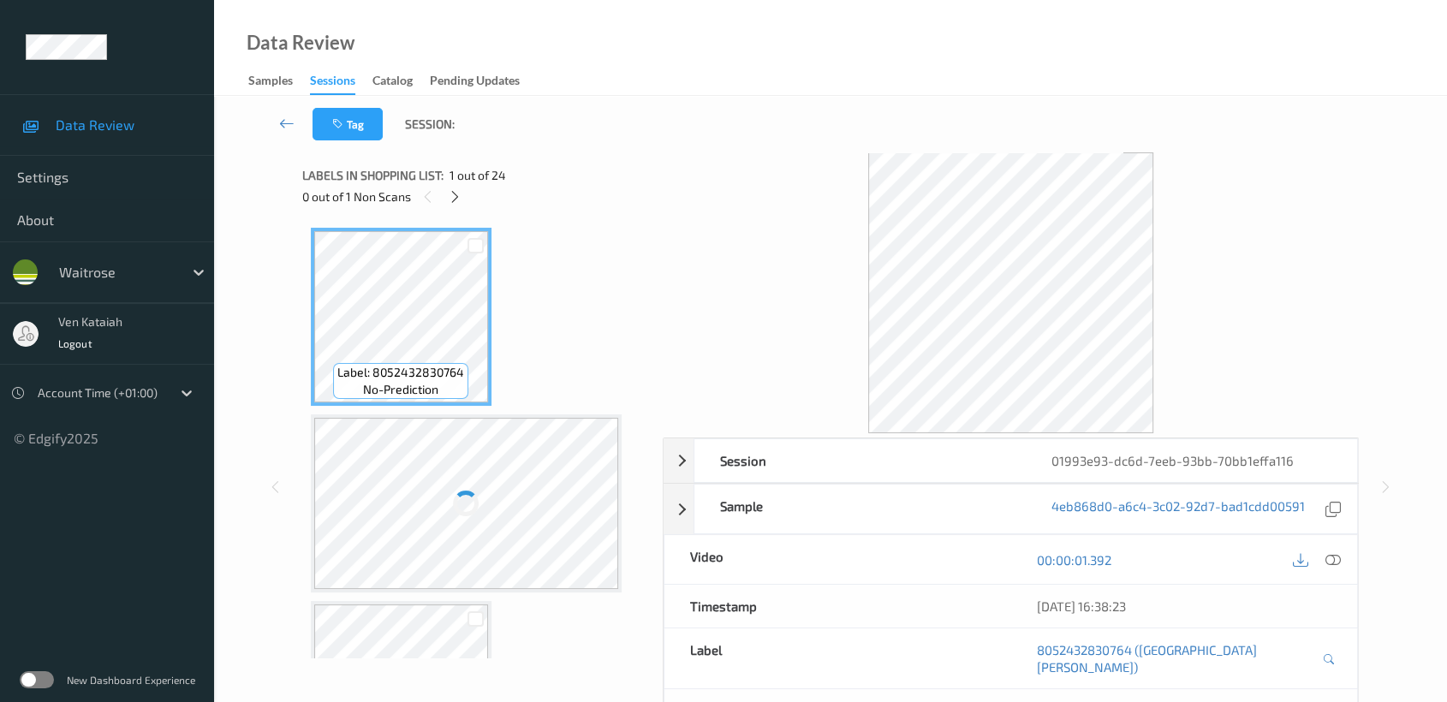
click at [740, 150] on div "Tag Session:" at bounding box center [830, 124] width 1163 height 57
click at [455, 193] on icon at bounding box center [455, 196] width 15 height 15
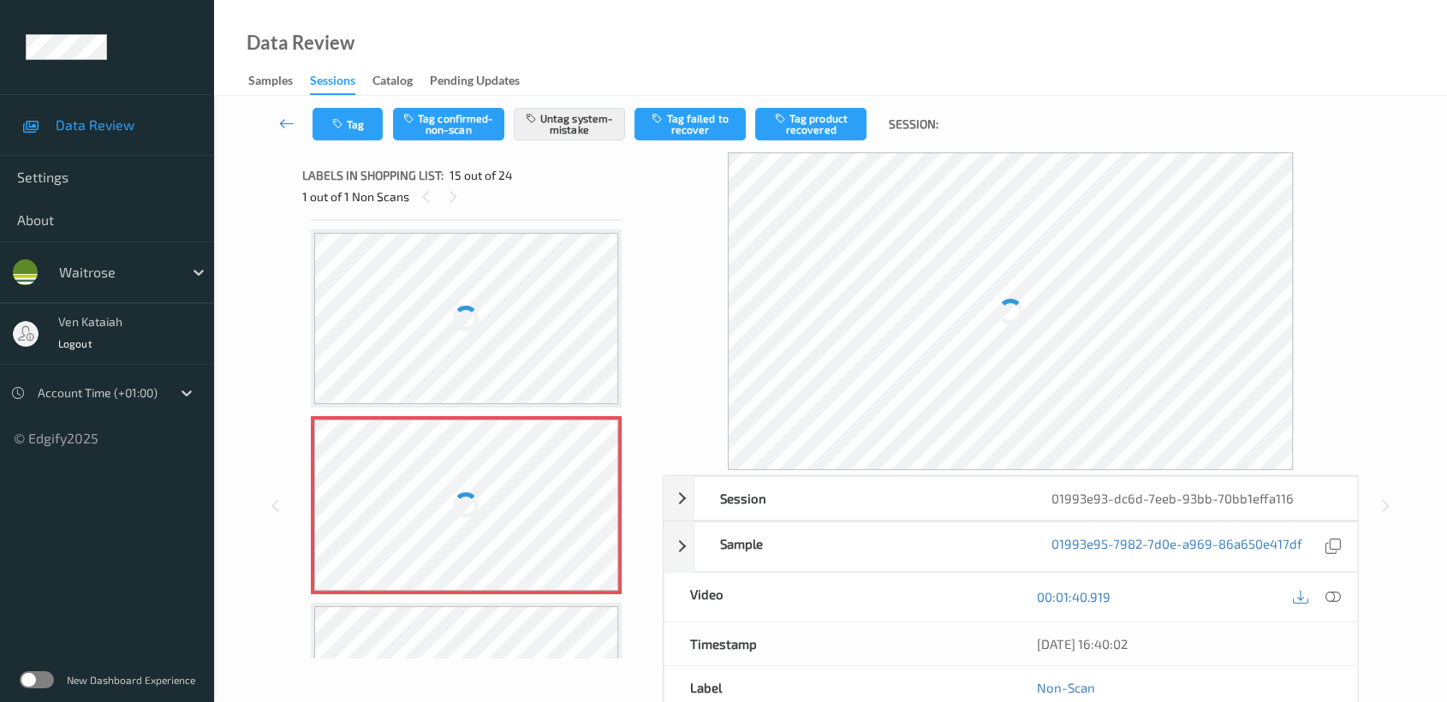
drag, startPoint x: 451, startPoint y: 191, endPoint x: 470, endPoint y: 408, distance: 217.4
click at [457, 204] on icon at bounding box center [453, 196] width 15 height 15
click at [475, 469] on div at bounding box center [466, 505] width 305 height 171
drag, startPoint x: 491, startPoint y: 422, endPoint x: 491, endPoint y: 479, distance: 57.4
click at [491, 444] on div at bounding box center [466, 505] width 305 height 171
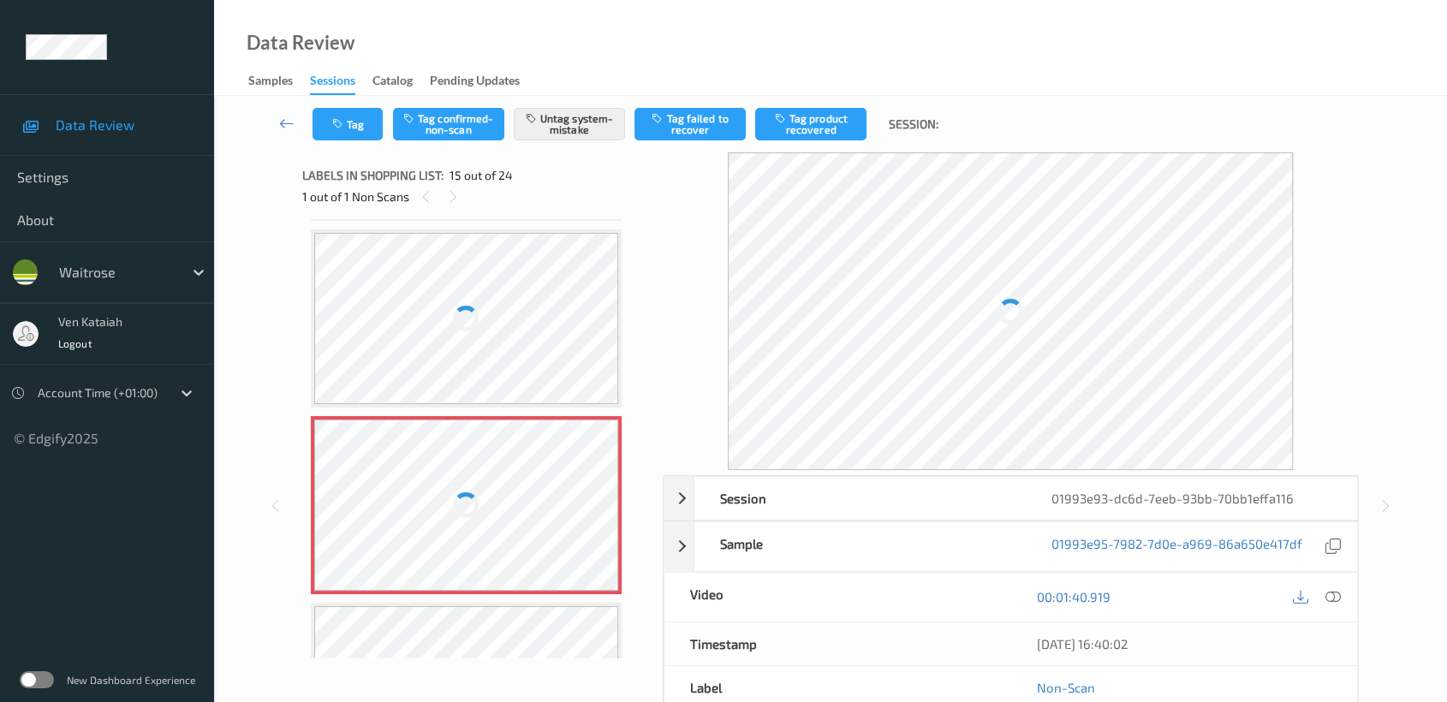
click at [491, 479] on div at bounding box center [466, 505] width 305 height 171
click at [548, 487] on div at bounding box center [466, 505] width 305 height 171
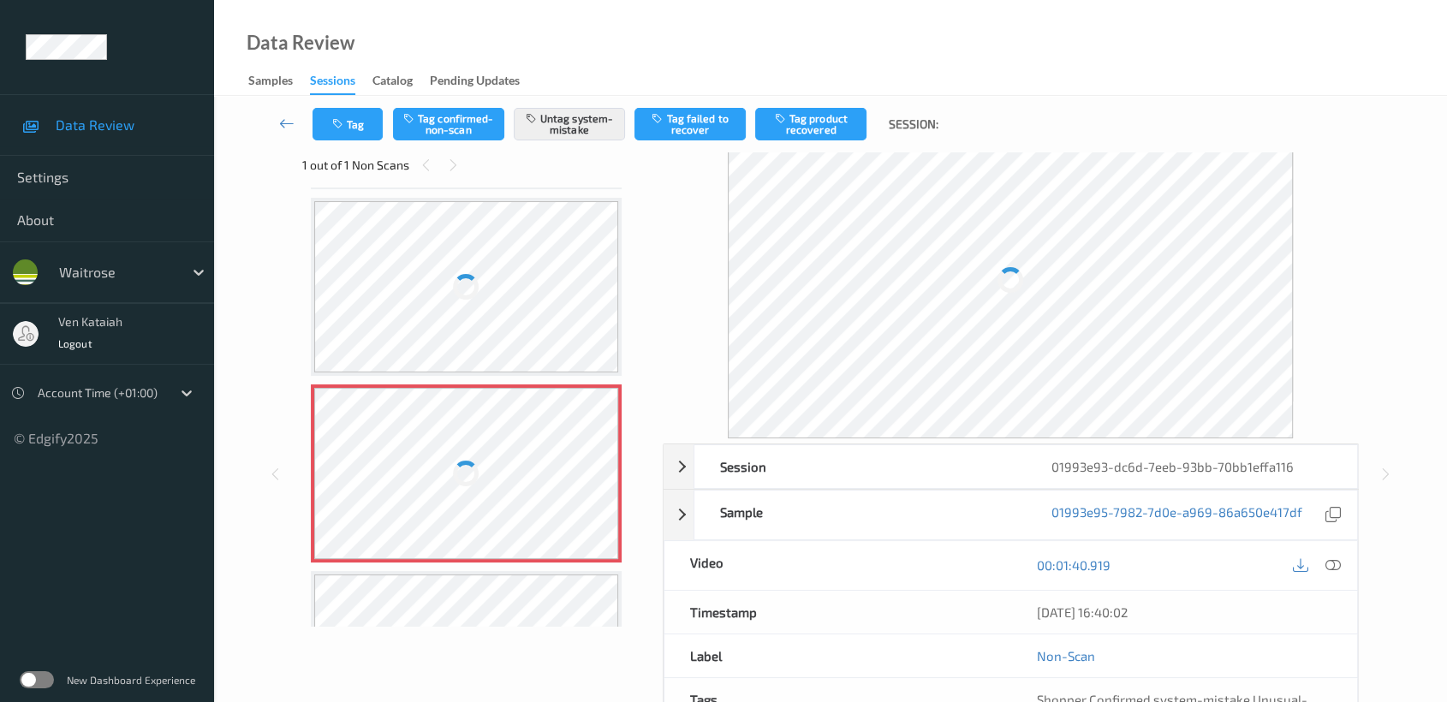
scroll to position [0, 0]
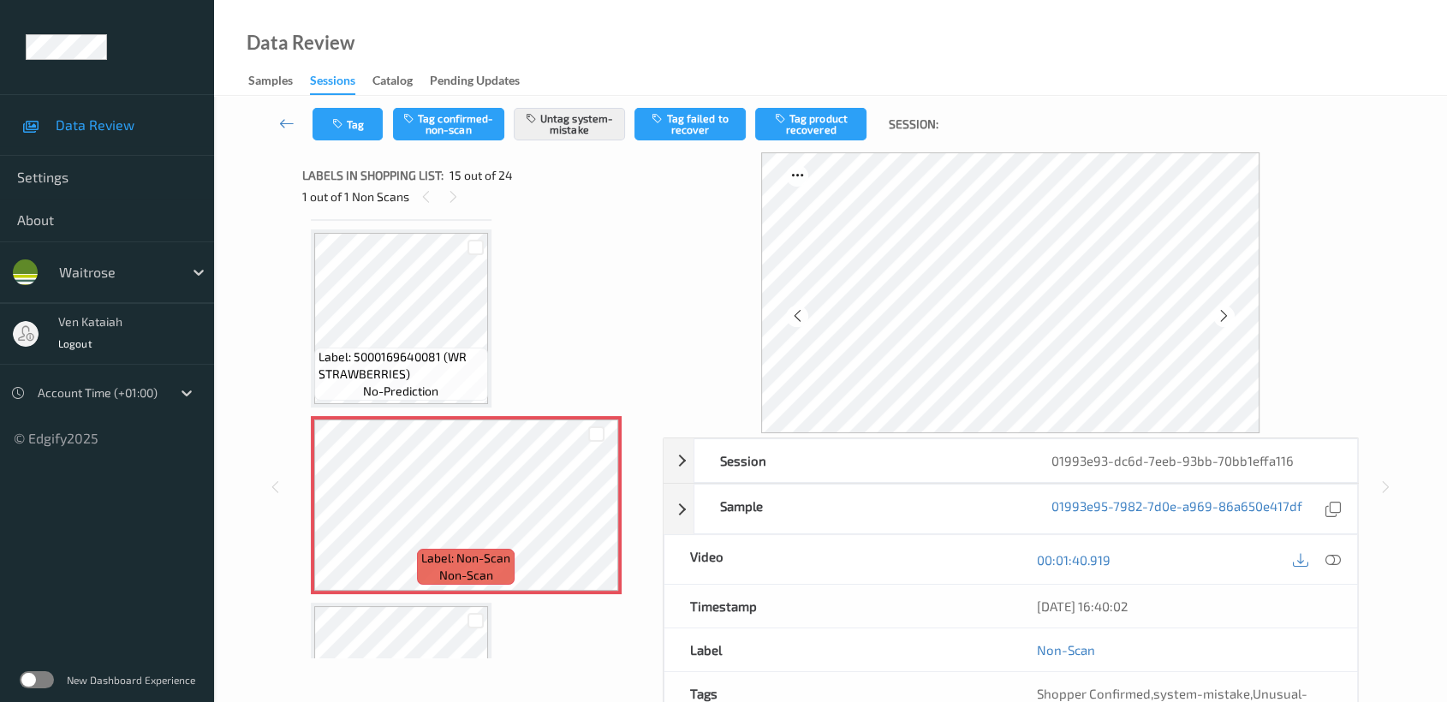
click at [376, 229] on div "Label: 5000169640081 (WR STRAWBERRIES) no-prediction" at bounding box center [401, 318] width 181 height 178
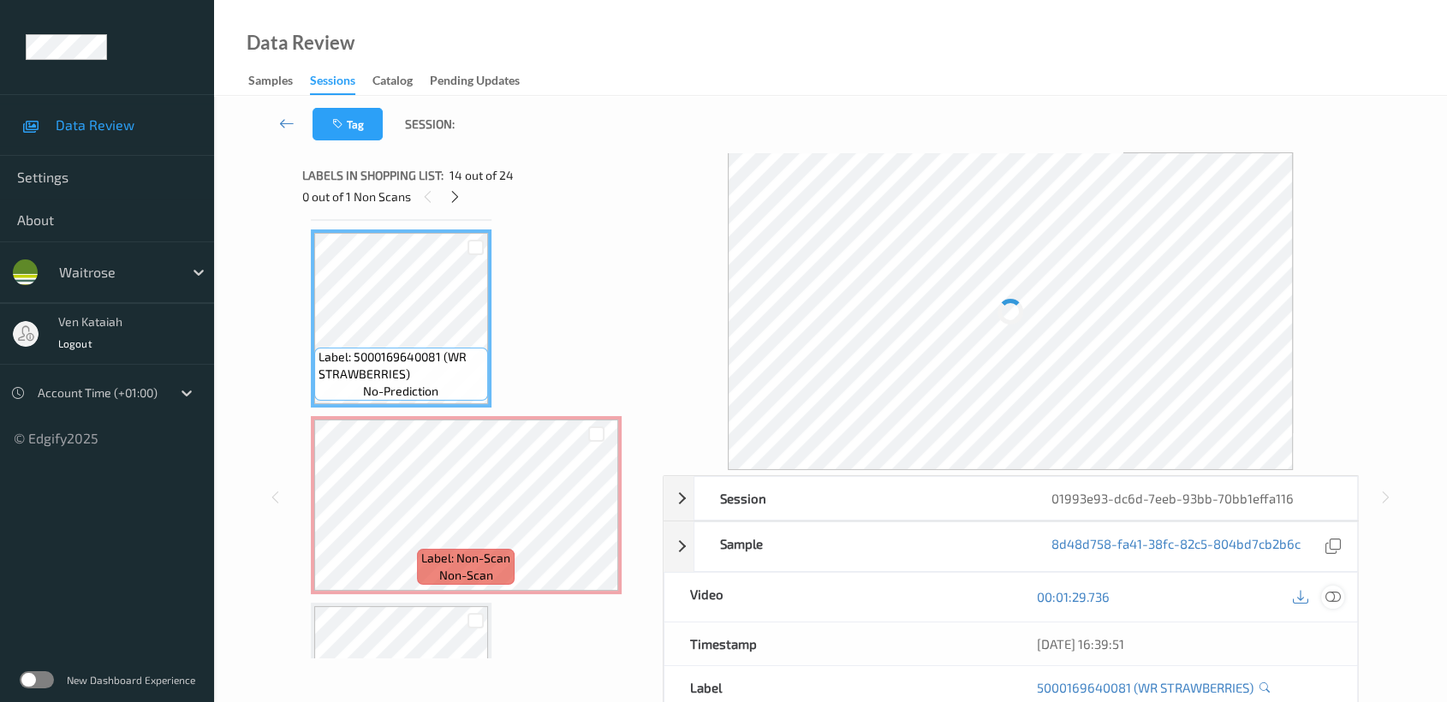
click at [1332, 597] on icon at bounding box center [1332, 596] width 15 height 15
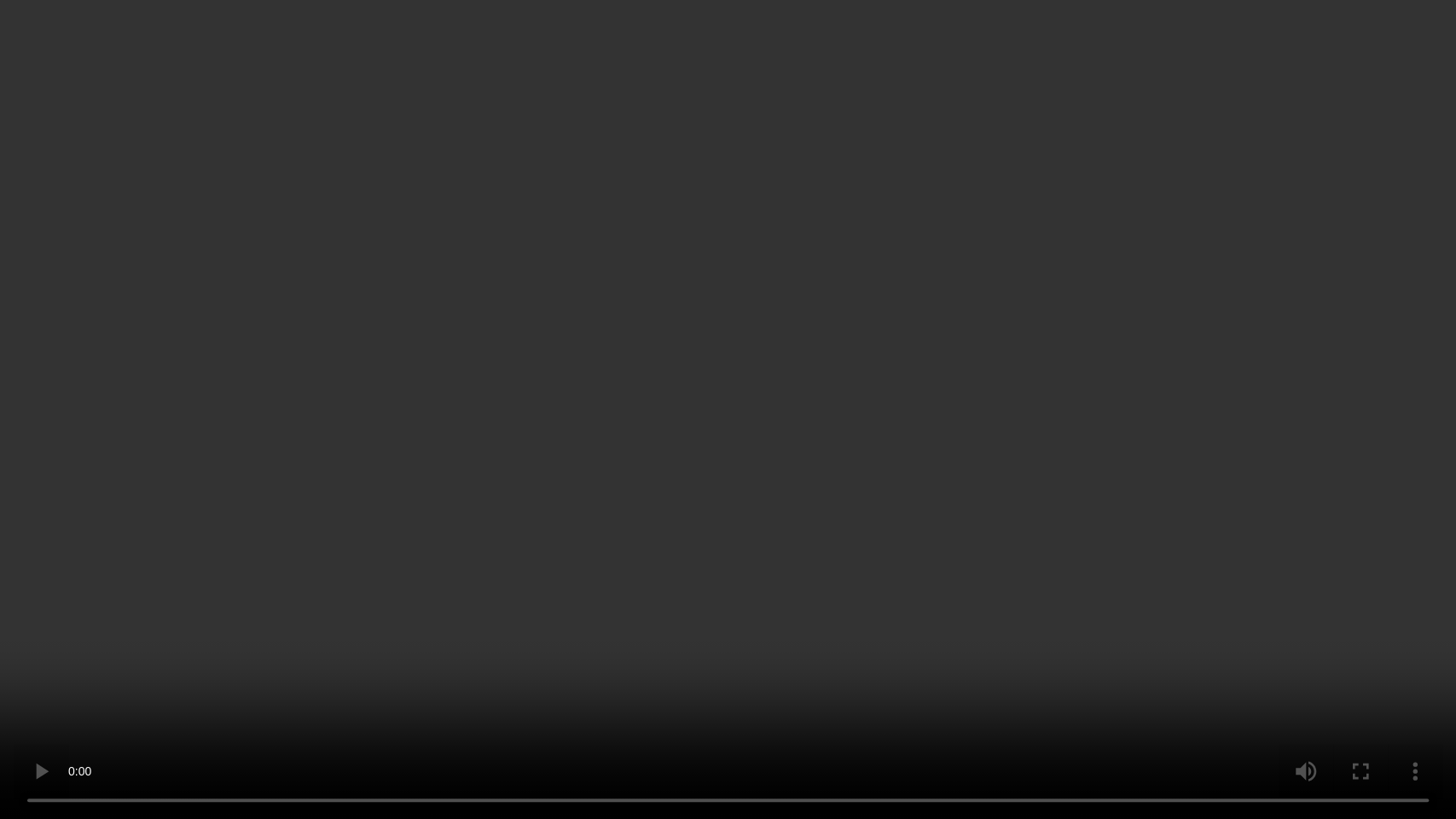
click at [784, 345] on video at bounding box center [728, 410] width 1456 height 819
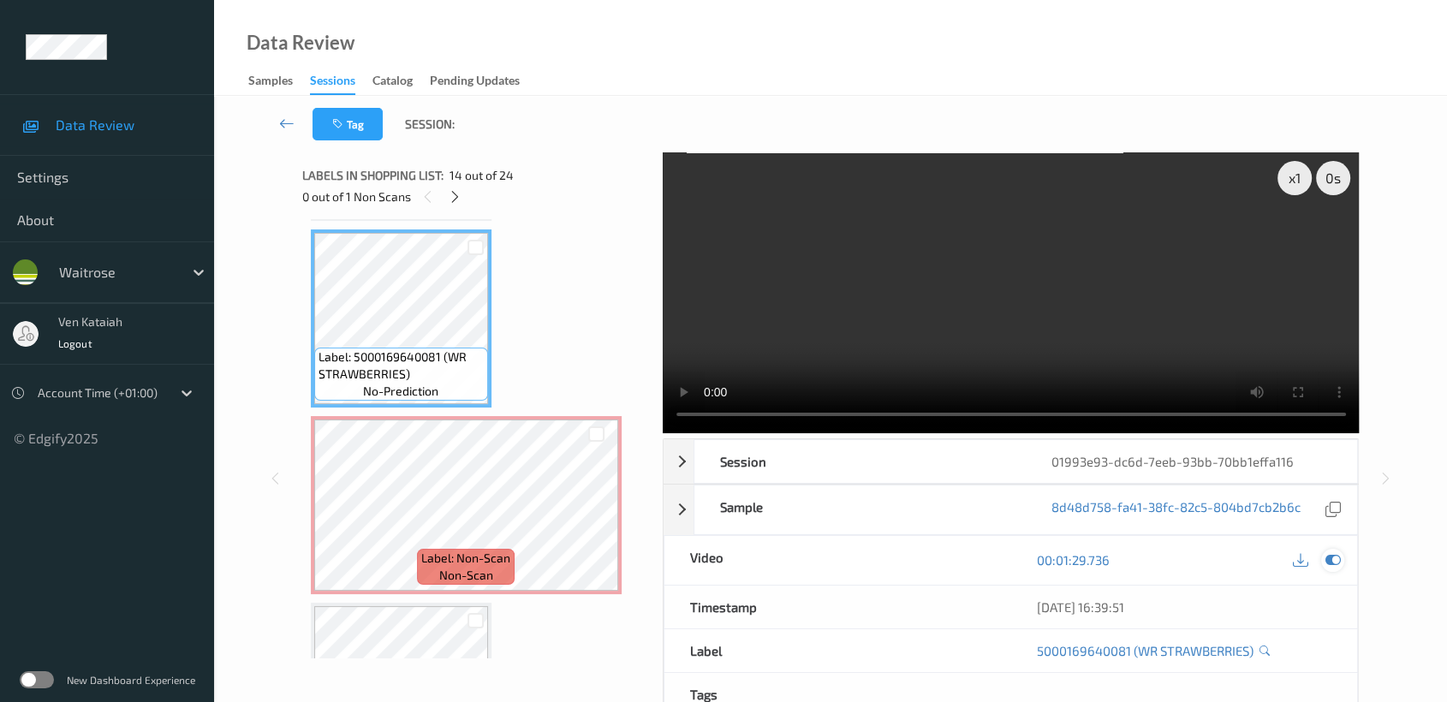
click at [1325, 559] on icon at bounding box center [1332, 559] width 15 height 15
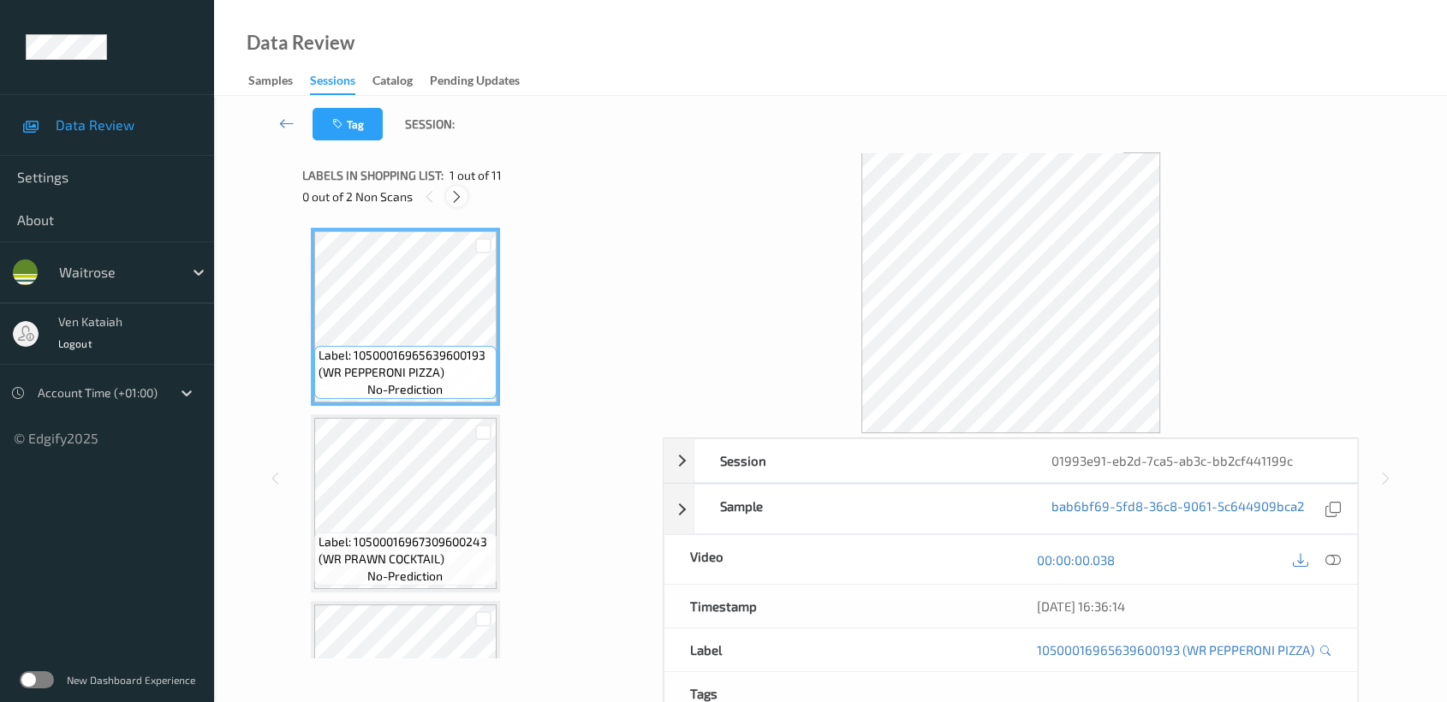
click at [462, 194] on icon at bounding box center [457, 196] width 15 height 15
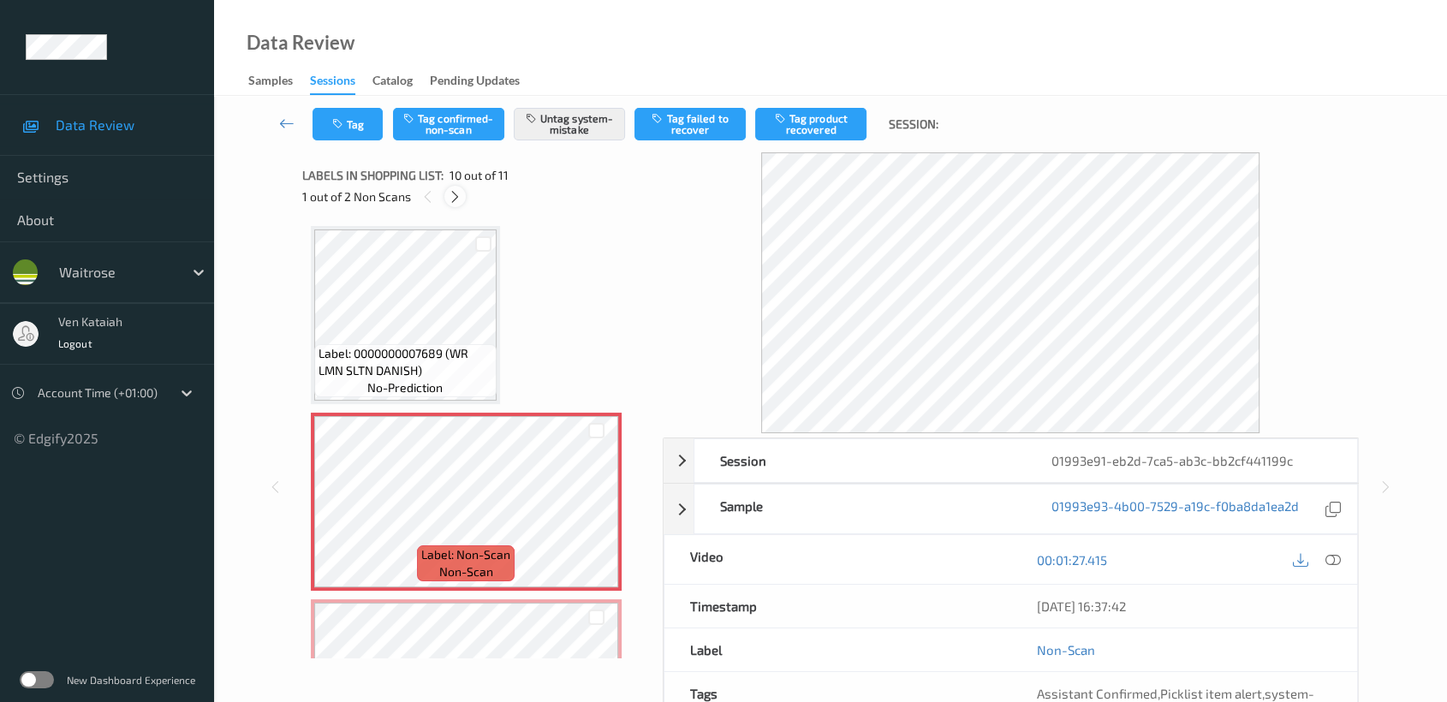
click at [451, 202] on icon at bounding box center [455, 196] width 15 height 15
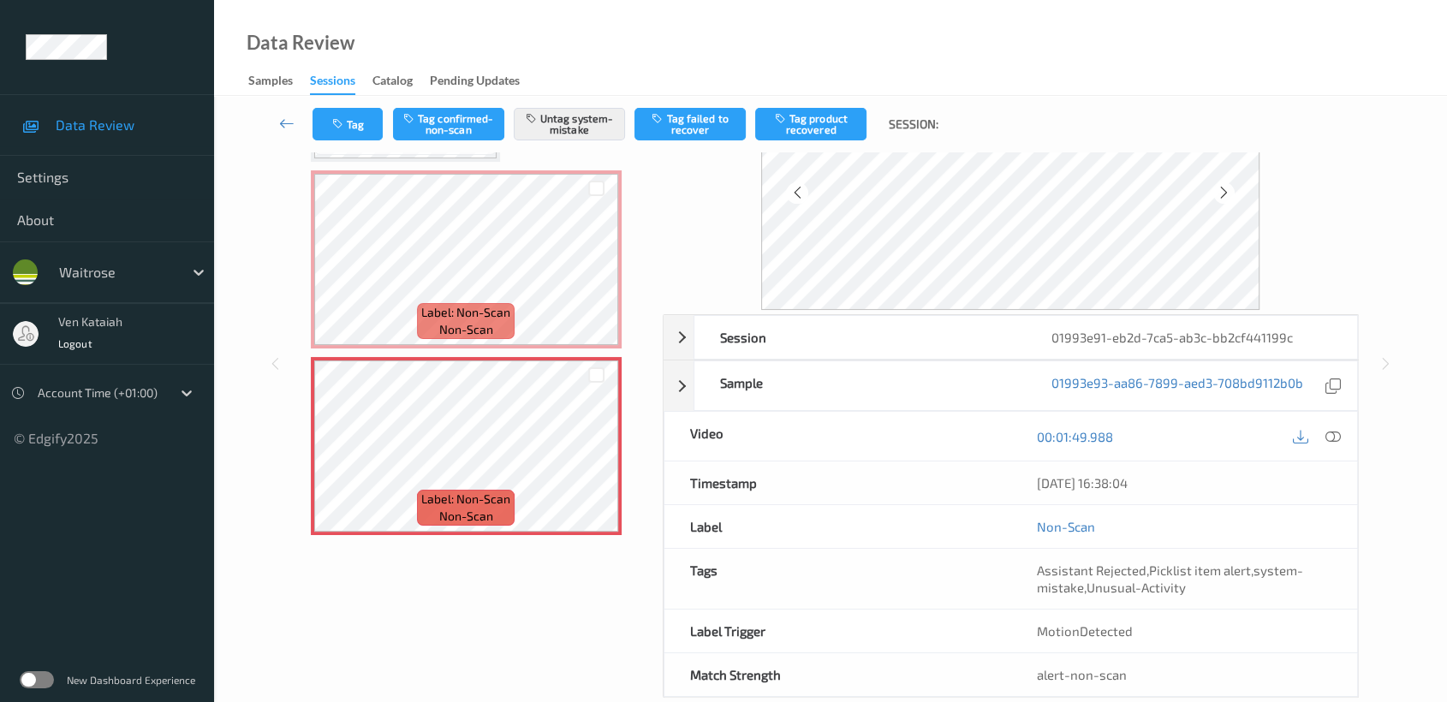
scroll to position [153, 0]
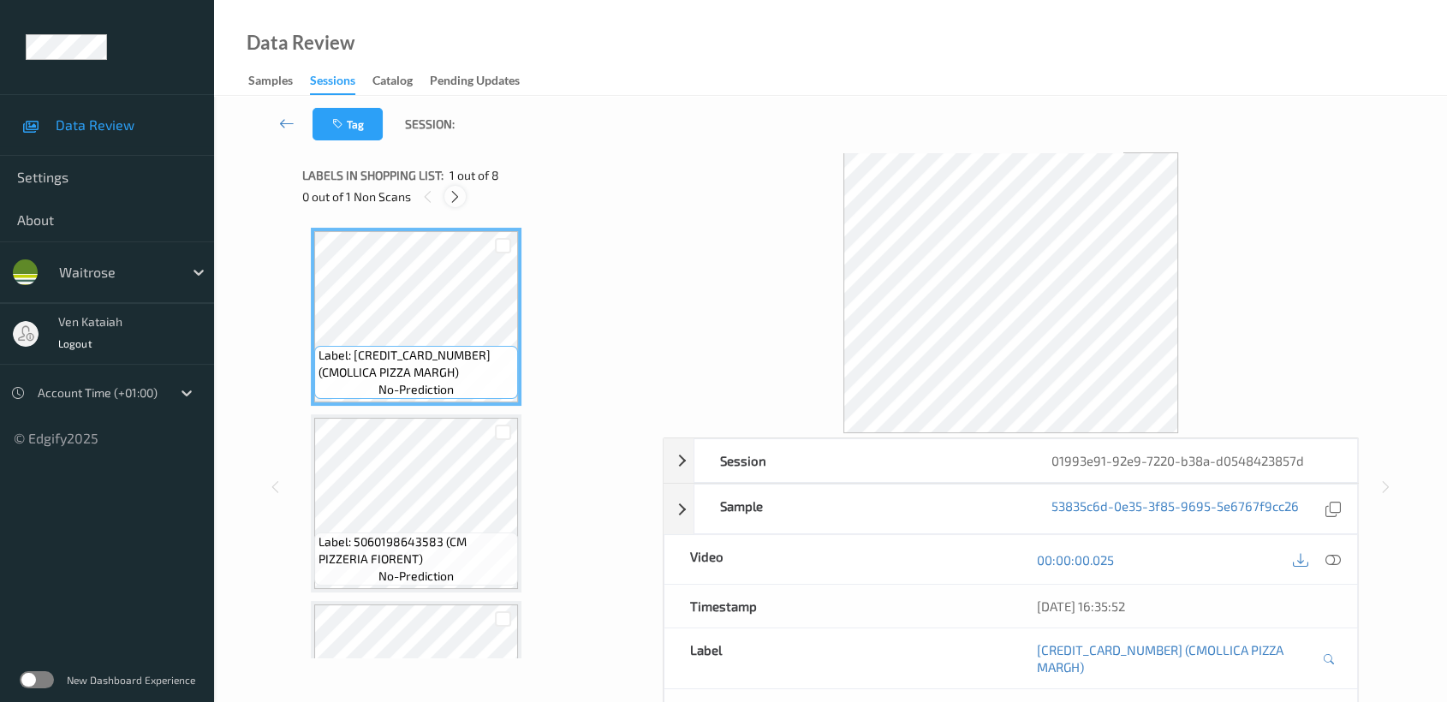
click at [447, 199] on div at bounding box center [454, 196] width 21 height 21
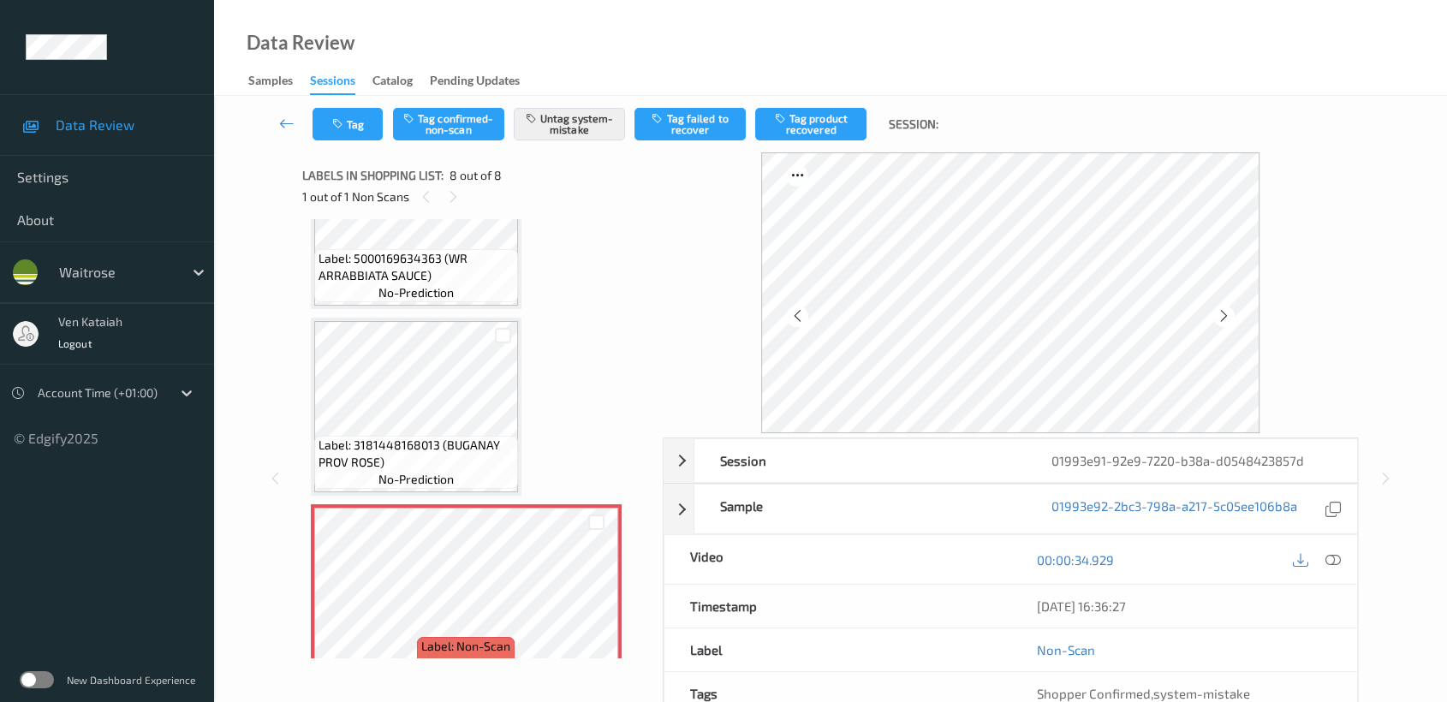
scroll to position [1056, 0]
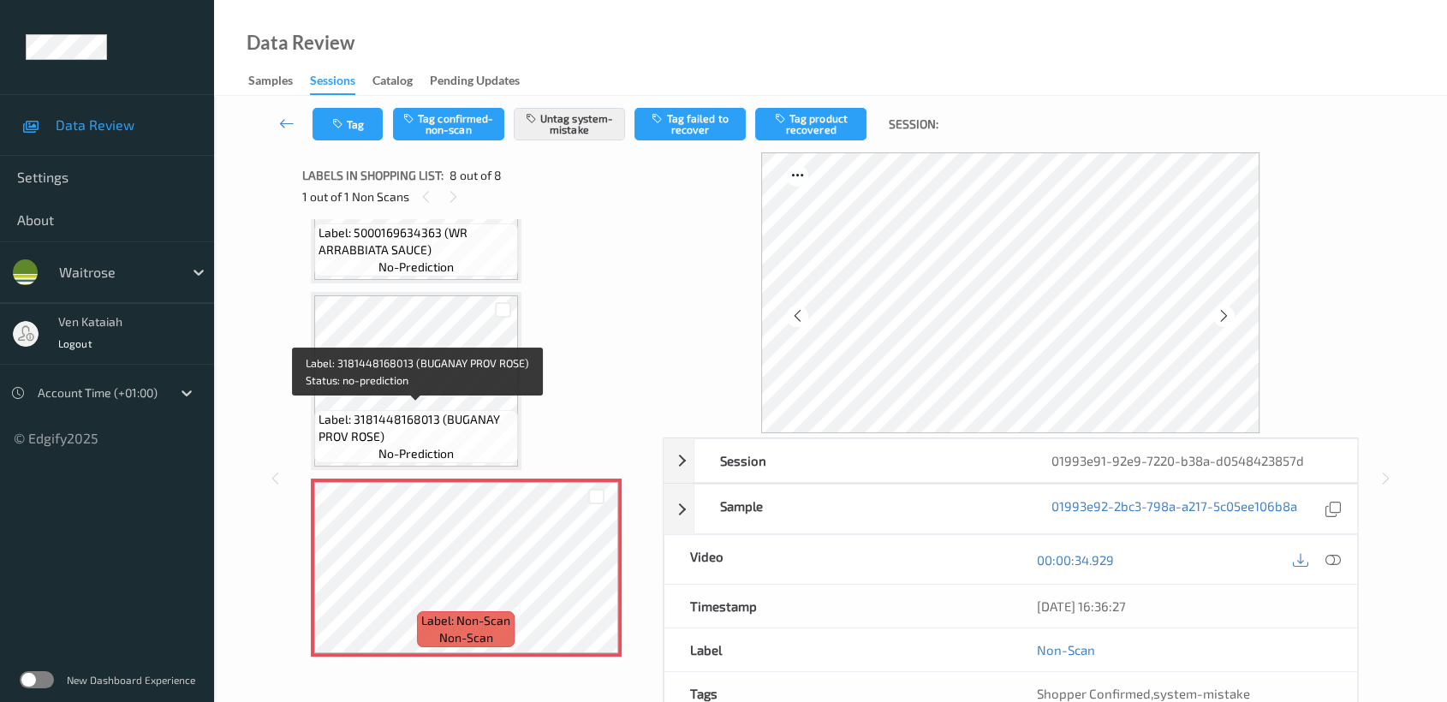
click at [445, 417] on span "Label: 3181448168013 (BUGANAY PROV ROSE)" at bounding box center [416, 428] width 195 height 34
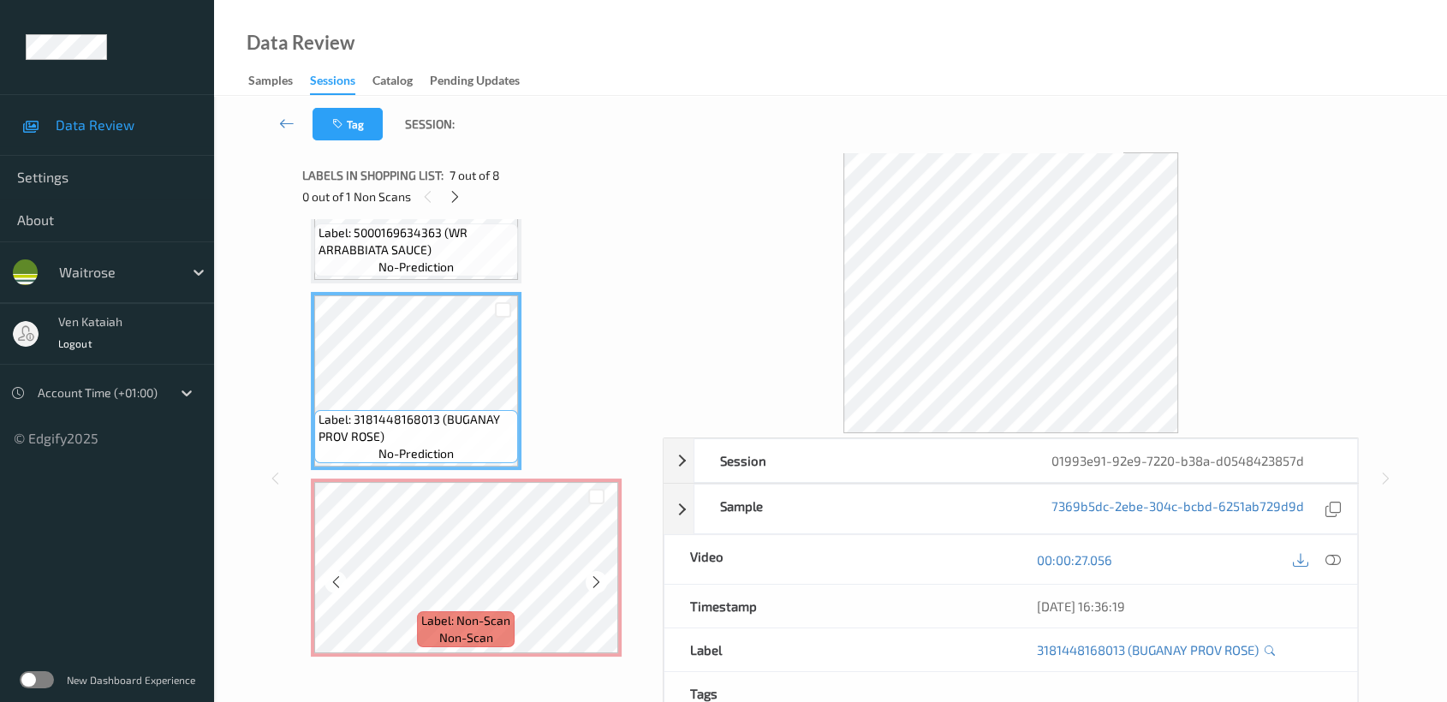
click at [596, 580] on icon at bounding box center [596, 582] width 15 height 15
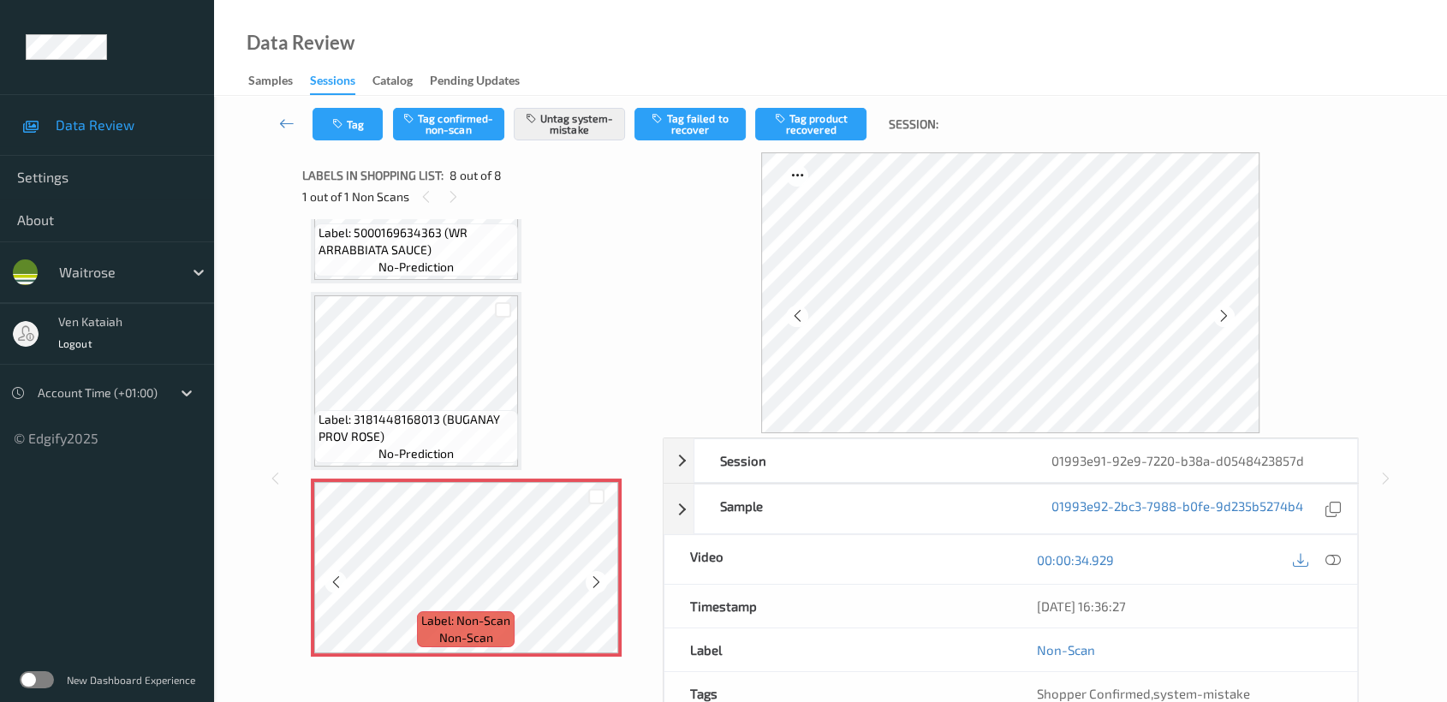
click at [596, 580] on icon at bounding box center [596, 582] width 15 height 15
